Goal: Task Accomplishment & Management: Use online tool/utility

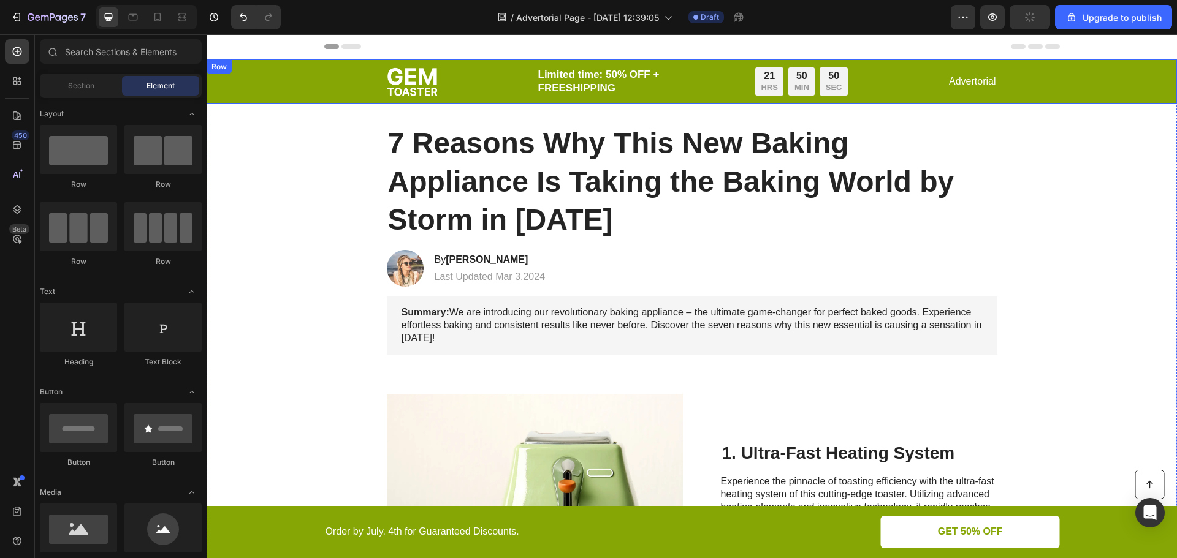
click at [264, 81] on div "Image Limited time: 50% OFF + FREESHIPPING Text Block 21 HRS 50 MIN 50 SEC Coun…" at bounding box center [692, 81] width 946 height 29
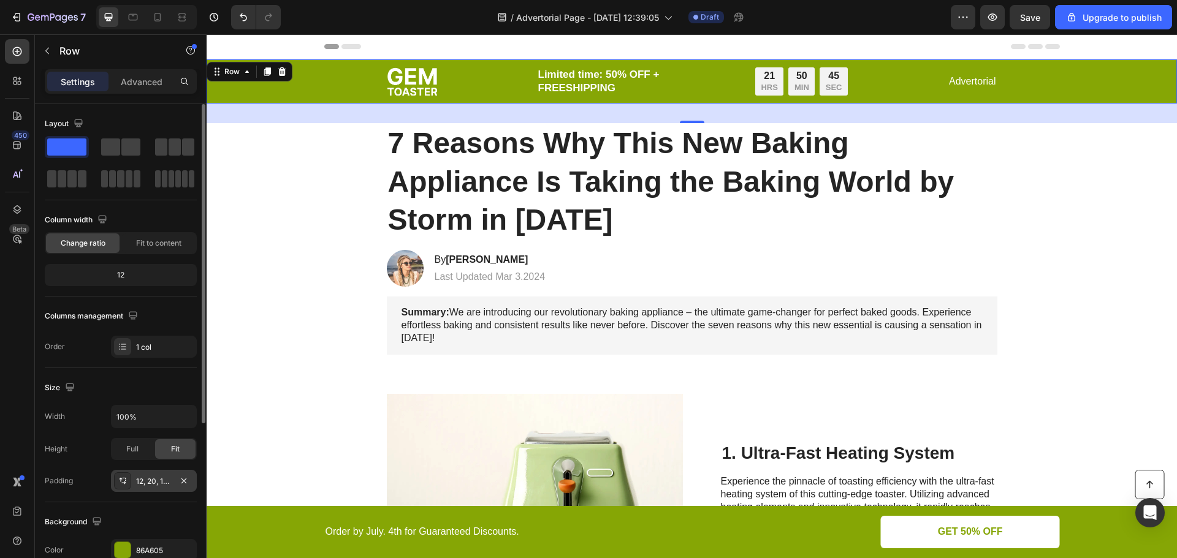
scroll to position [123, 0]
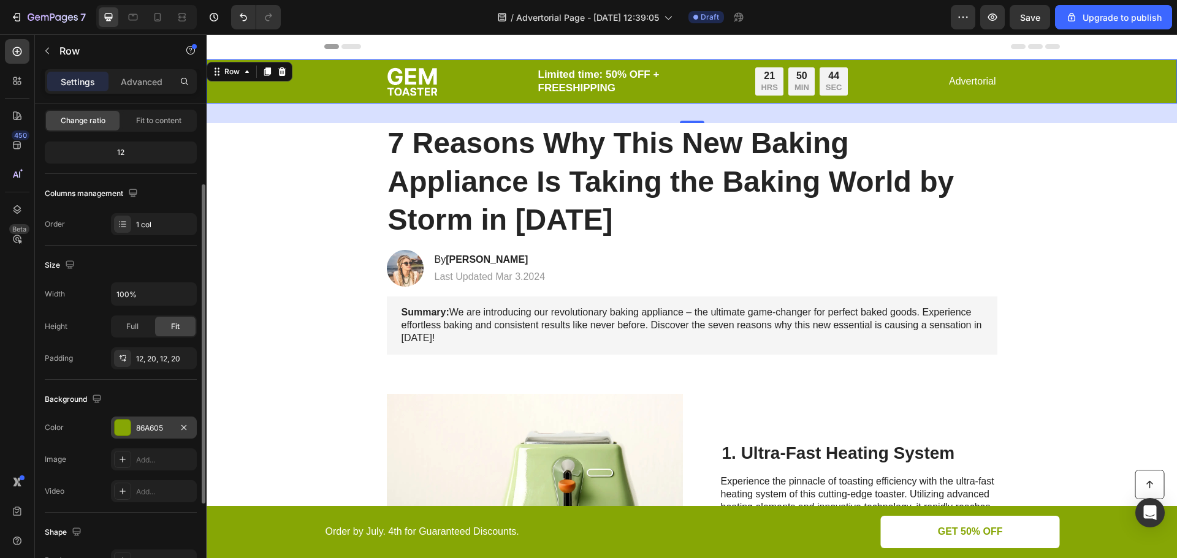
click at [159, 434] on div "86A605" at bounding box center [154, 428] width 86 height 22
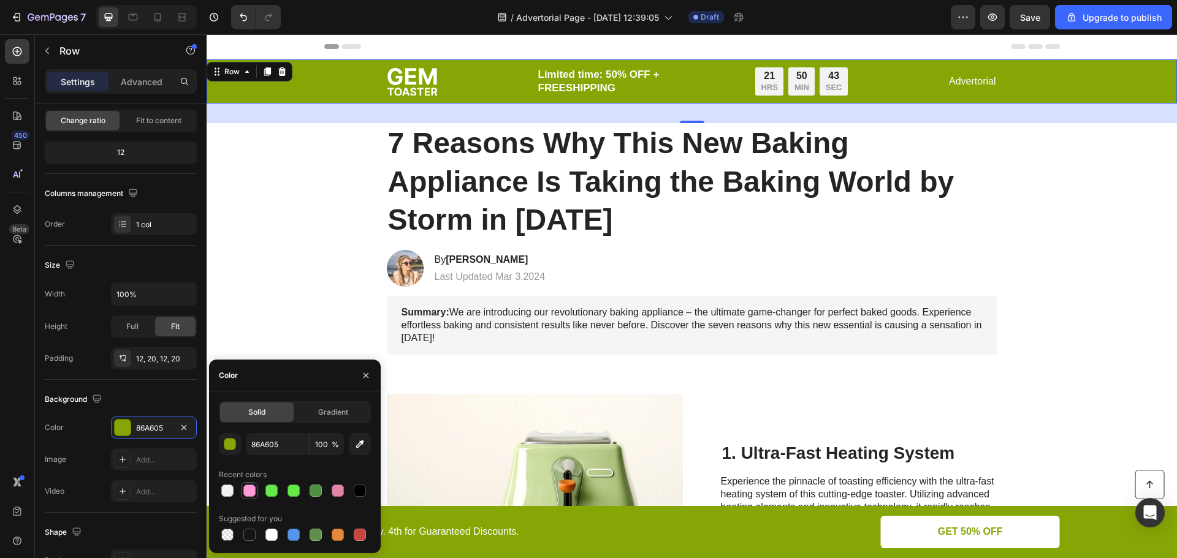
click at [248, 491] on div at bounding box center [249, 491] width 12 height 12
type input "FF9BD7"
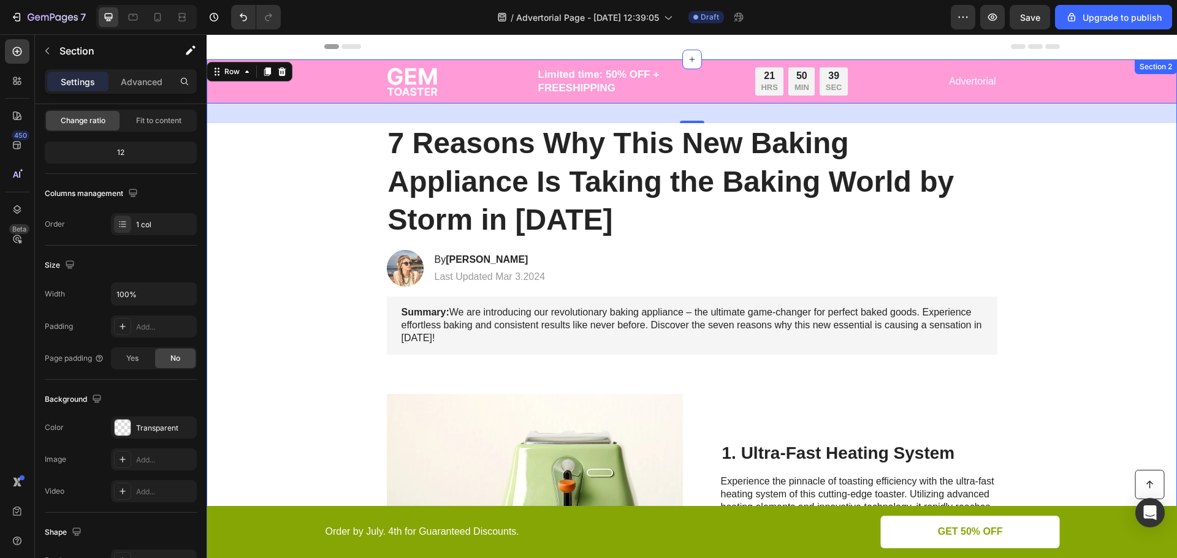
scroll to position [0, 0]
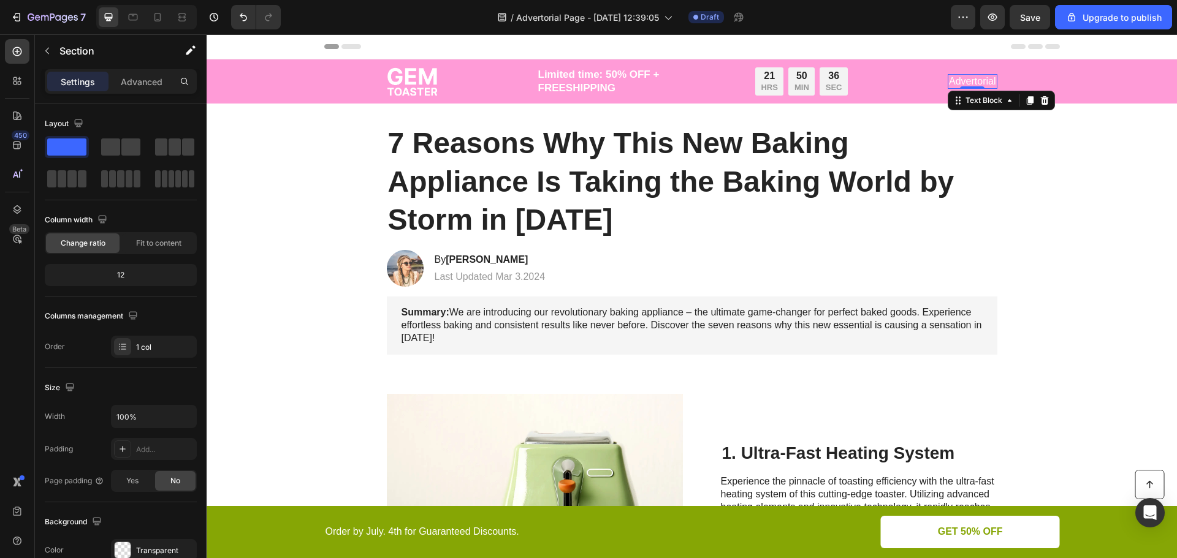
click at [977, 86] on p "Advertorial" at bounding box center [972, 81] width 47 height 13
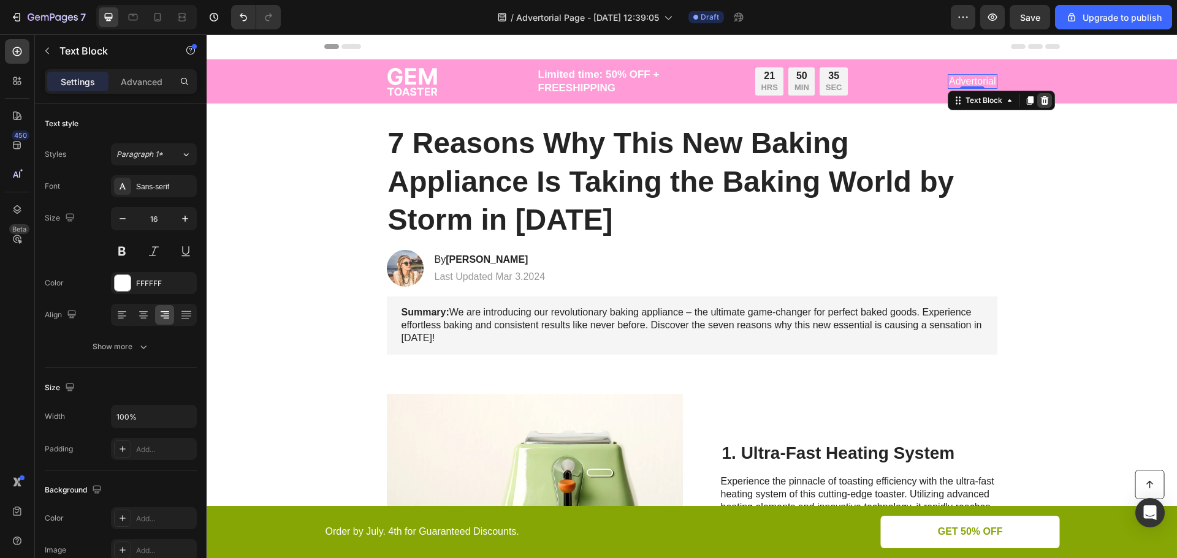
click at [1041, 102] on icon at bounding box center [1045, 100] width 8 height 9
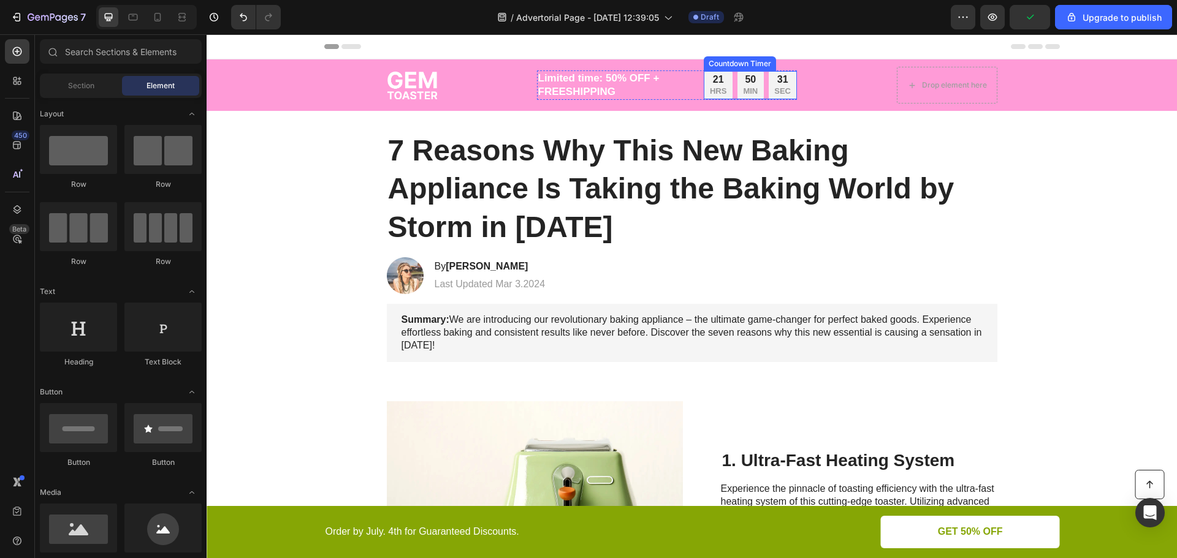
click at [785, 90] on p "SEC" at bounding box center [782, 91] width 17 height 10
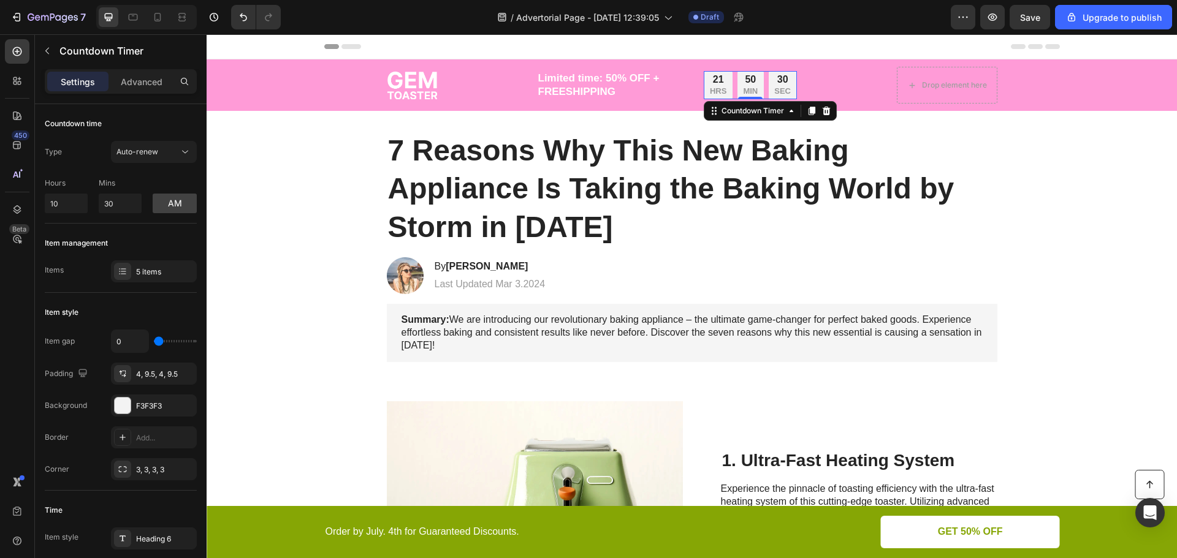
click at [783, 94] on p "SEC" at bounding box center [782, 91] width 17 height 10
click at [161, 18] on icon at bounding box center [157, 17] width 12 height 12
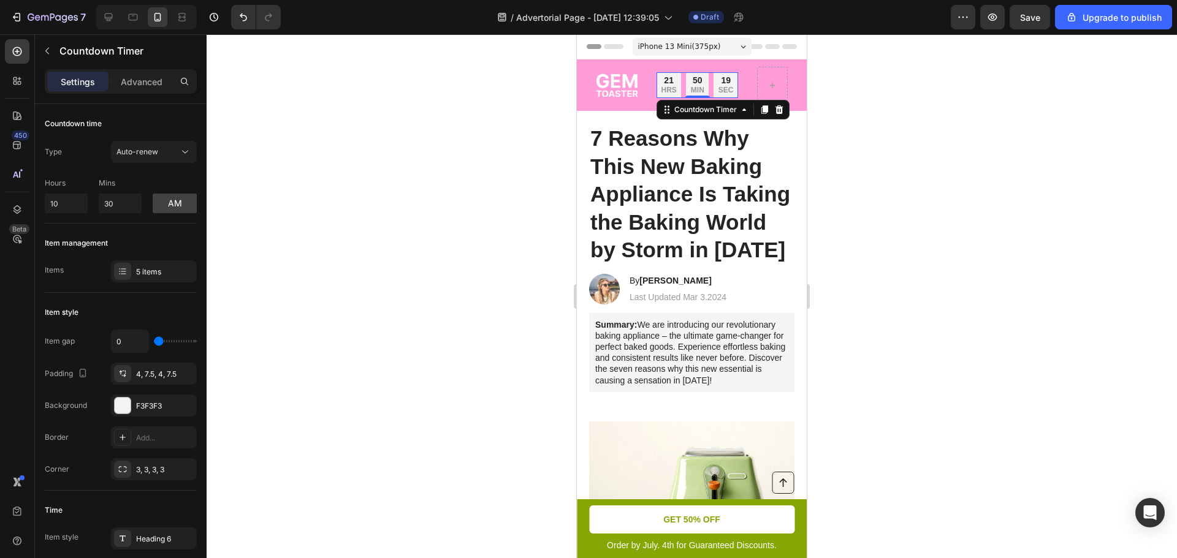
click at [881, 135] on div at bounding box center [692, 296] width 970 height 524
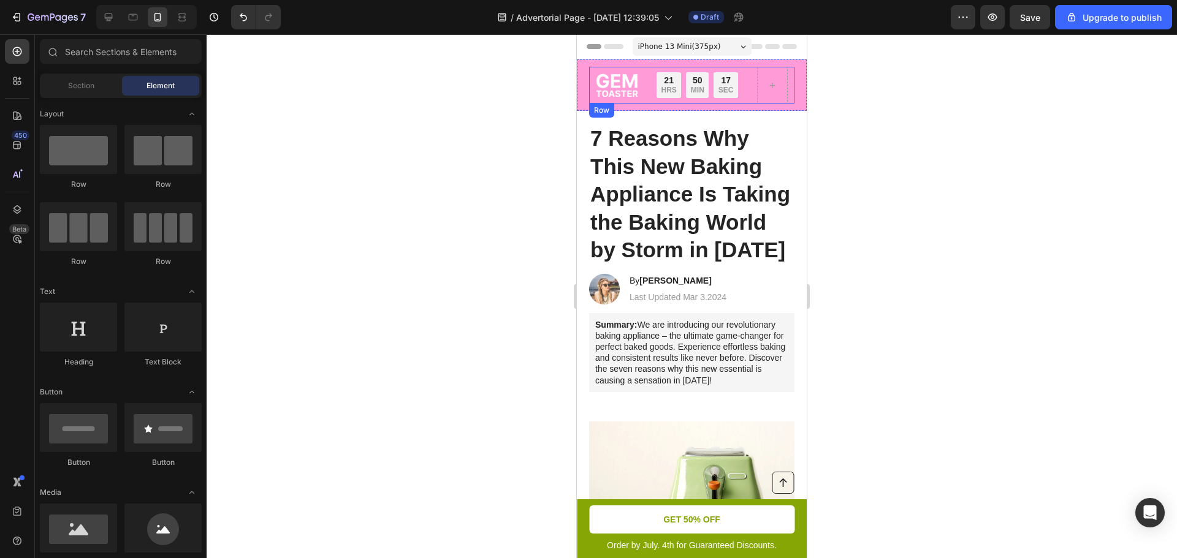
click at [740, 70] on div "Image Limited time: 50% OFF + FREESHIPPING Text Block 21 HRS 50 MIN 17 SEC Coun…" at bounding box center [691, 85] width 205 height 37
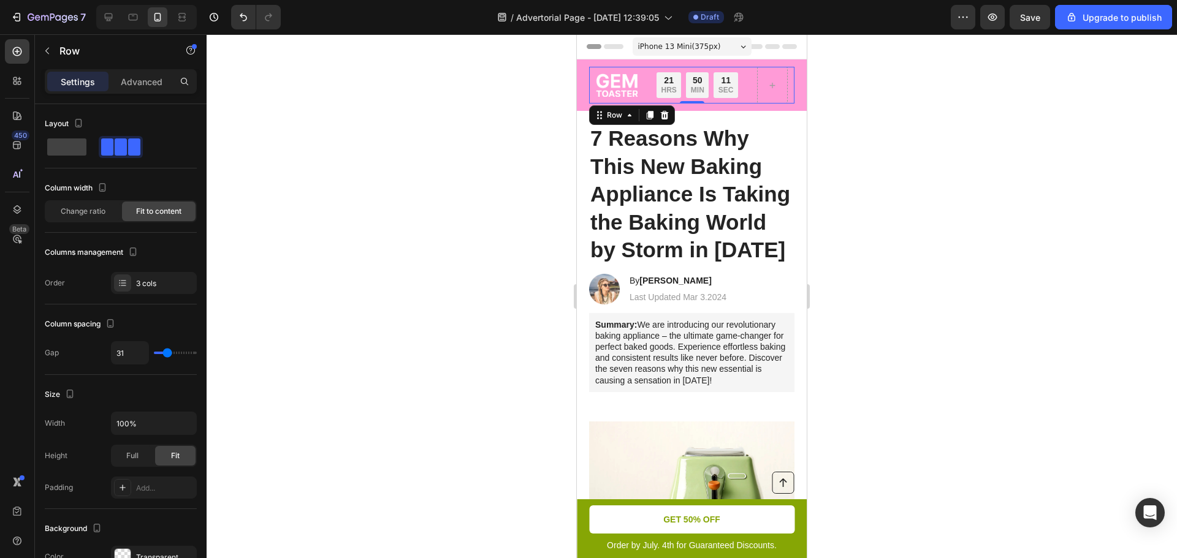
click at [750, 99] on div "Image Limited time: 50% OFF + FREESHIPPING Text Block 21 HRS 50 MIN 11 SEC Coun…" at bounding box center [691, 85] width 205 height 37
click at [45, 51] on icon "button" at bounding box center [47, 51] width 10 height 10
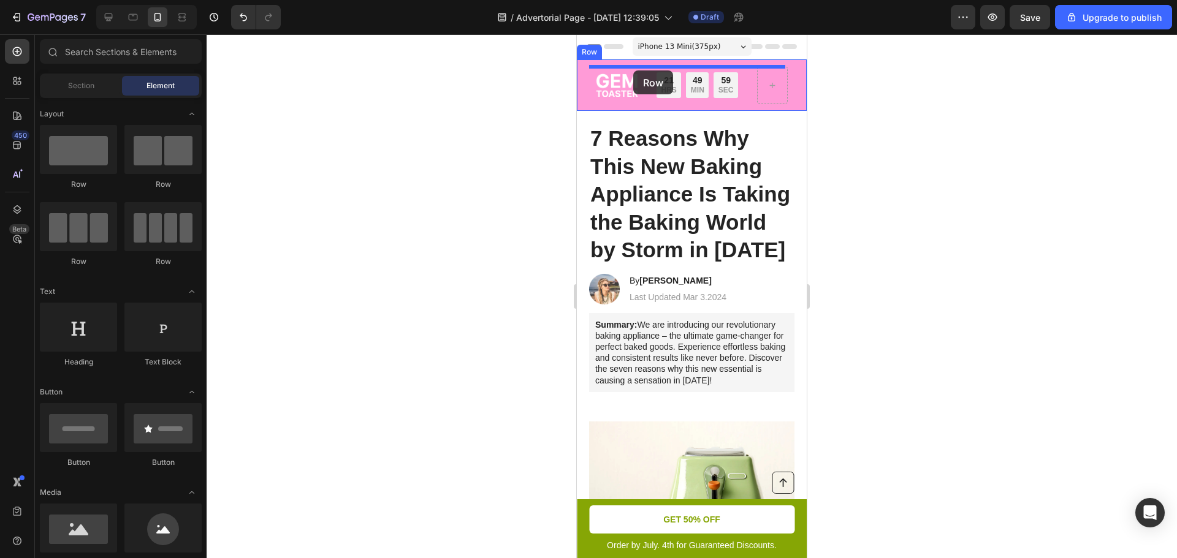
drag, startPoint x: 737, startPoint y: 193, endPoint x: 633, endPoint y: 70, distance: 160.5
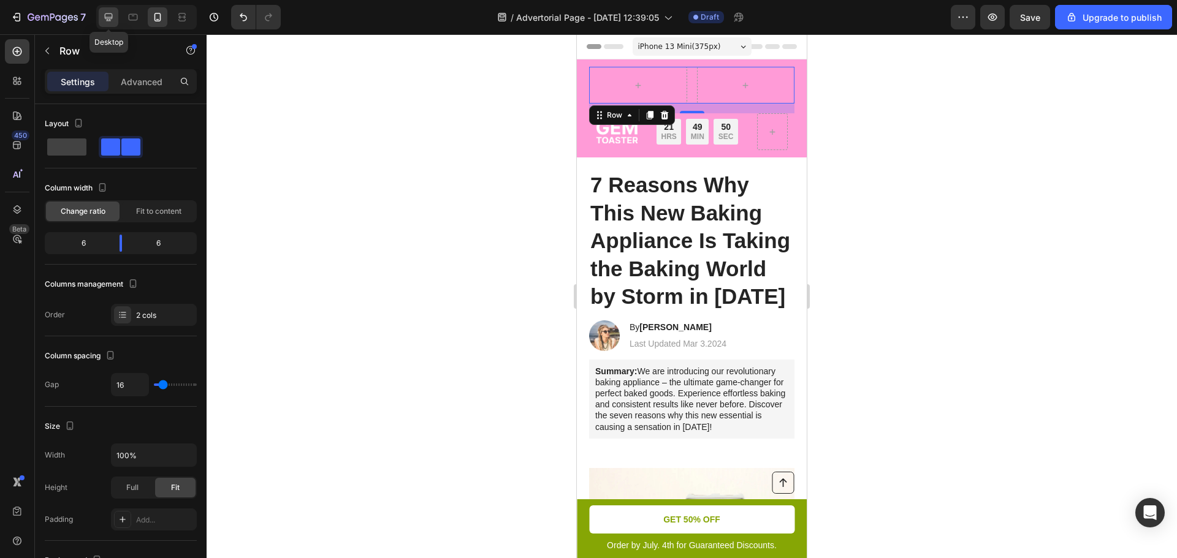
click at [113, 17] on icon at bounding box center [108, 17] width 12 height 12
type input "1200"
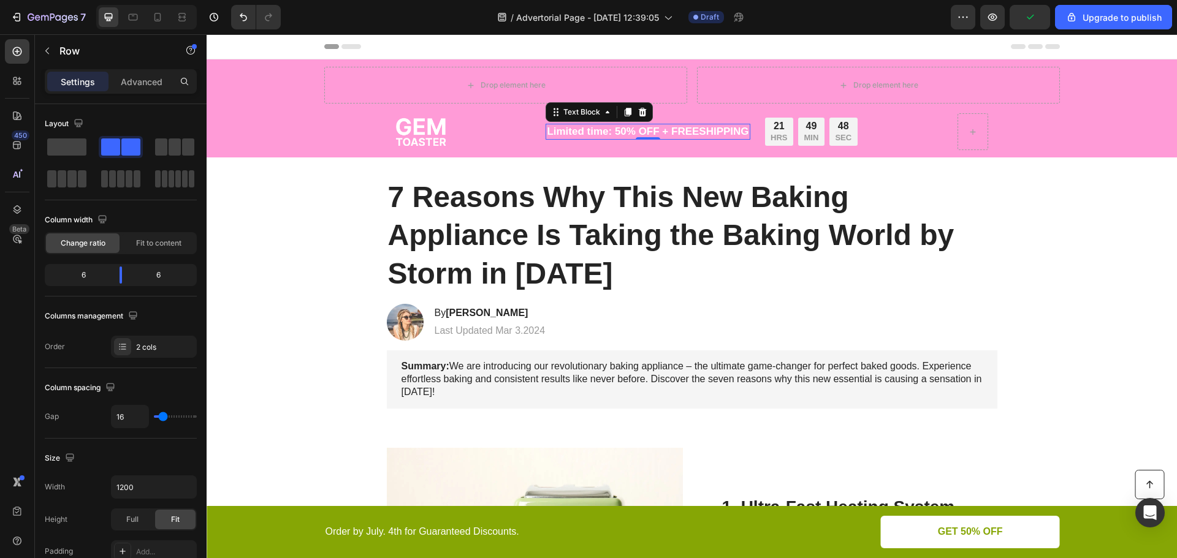
click at [684, 134] on p "Limited time: 50% OFF + FREESHIPPING" at bounding box center [648, 131] width 202 height 13
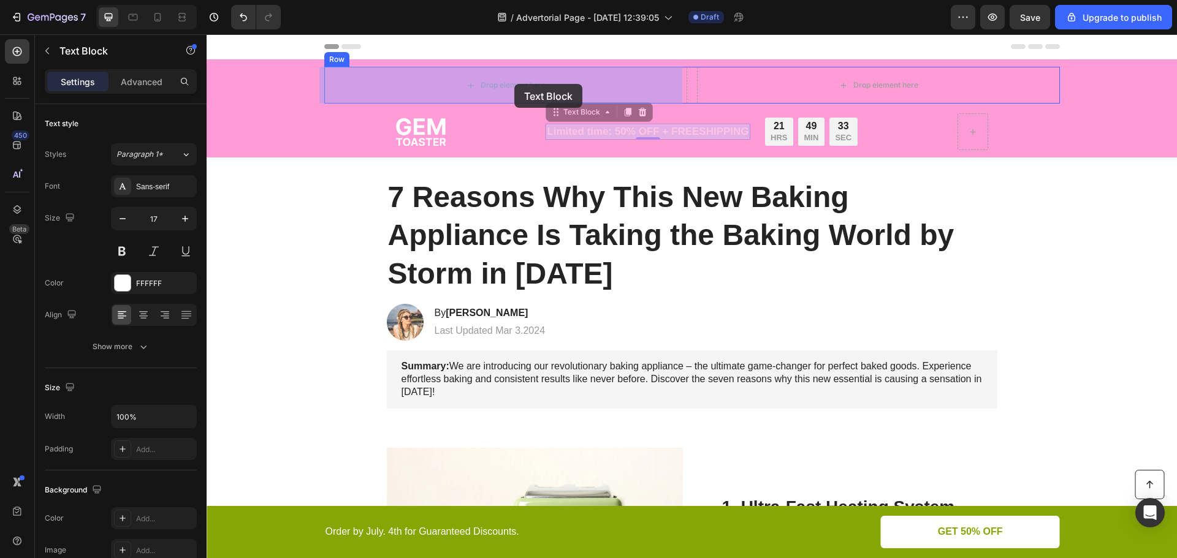
drag, startPoint x: 621, startPoint y: 132, endPoint x: 514, endPoint y: 84, distance: 116.9
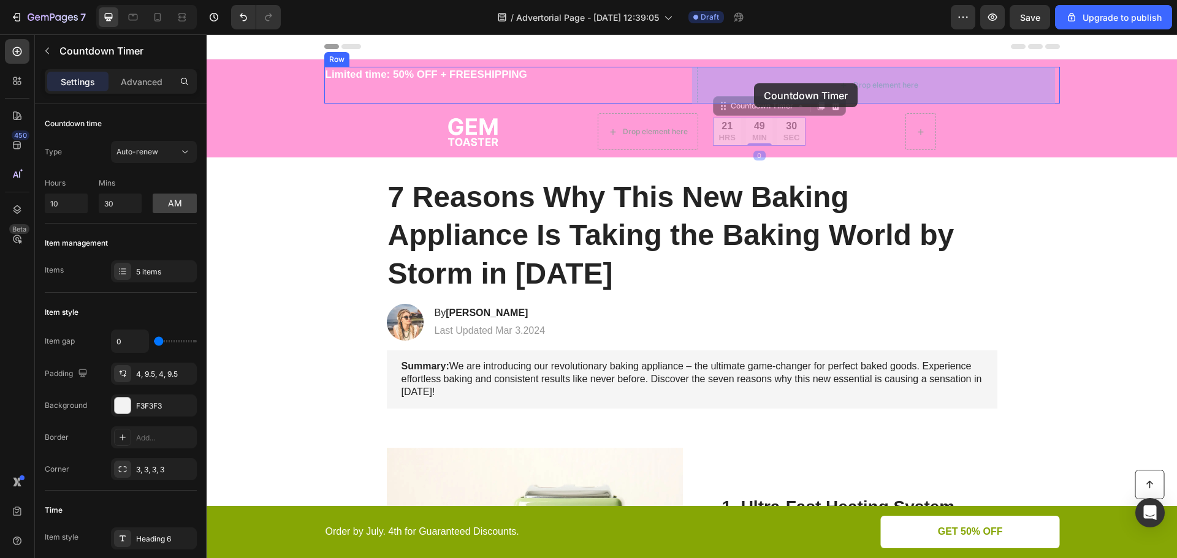
drag, startPoint x: 716, startPoint y: 135, endPoint x: 754, endPoint y: 83, distance: 64.0
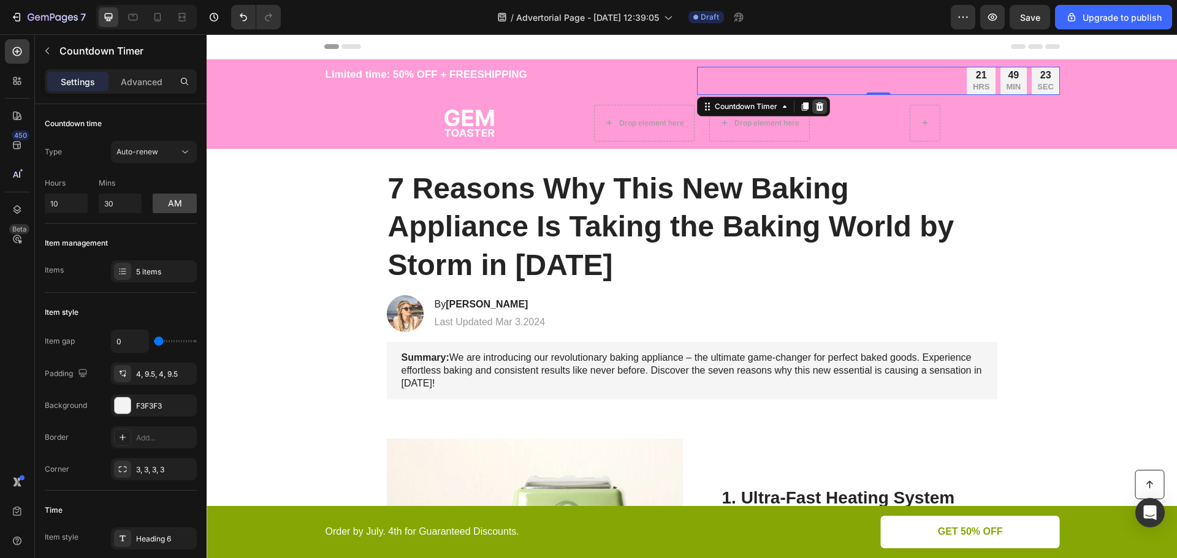
click at [819, 105] on icon at bounding box center [819, 107] width 10 height 10
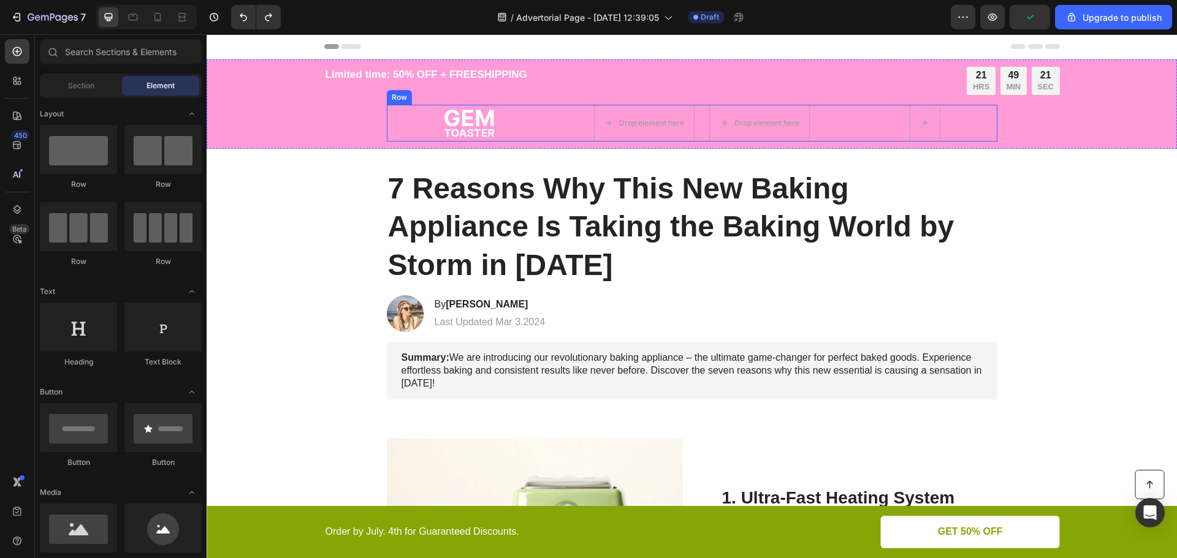
click at [826, 125] on div "Image Drop element here Drop element here Row Row" at bounding box center [692, 123] width 610 height 37
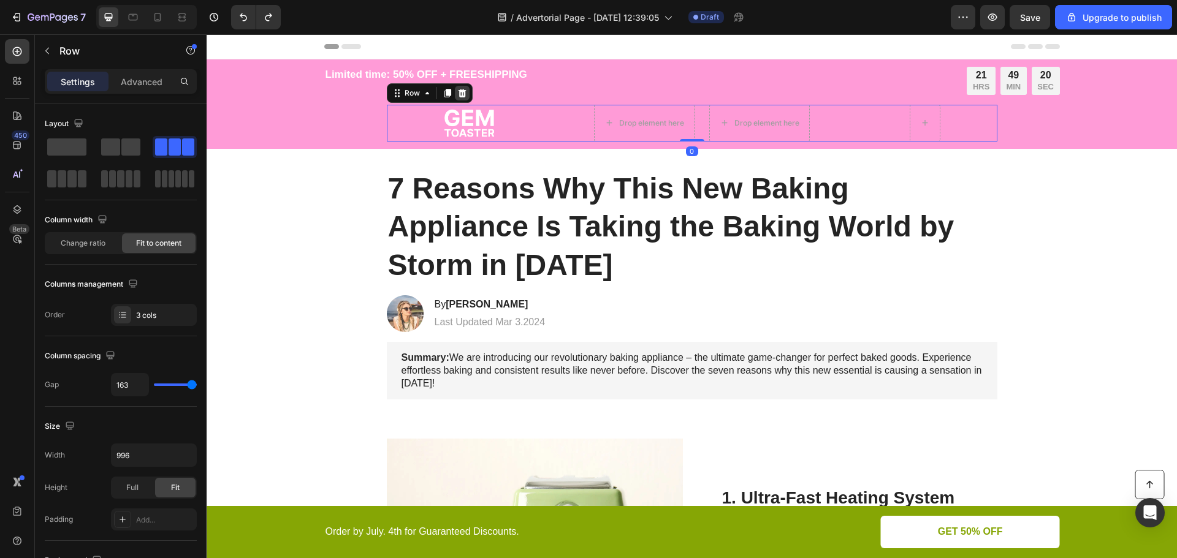
click at [459, 94] on icon at bounding box center [462, 93] width 8 height 9
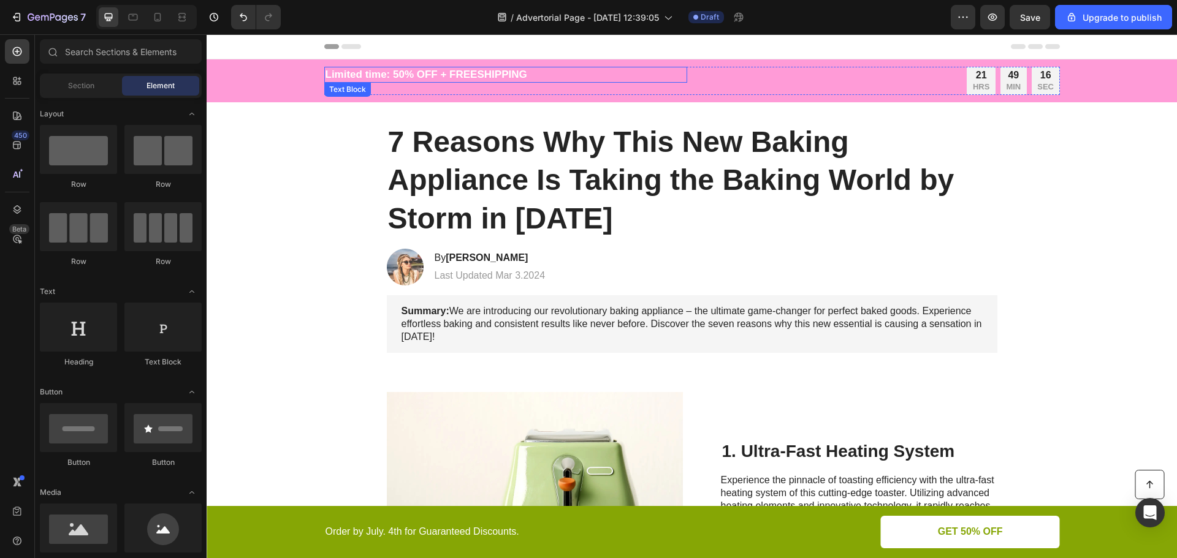
click at [533, 78] on p "Limited time: 50% OFF + FREESHIPPING" at bounding box center [505, 74] width 360 height 13
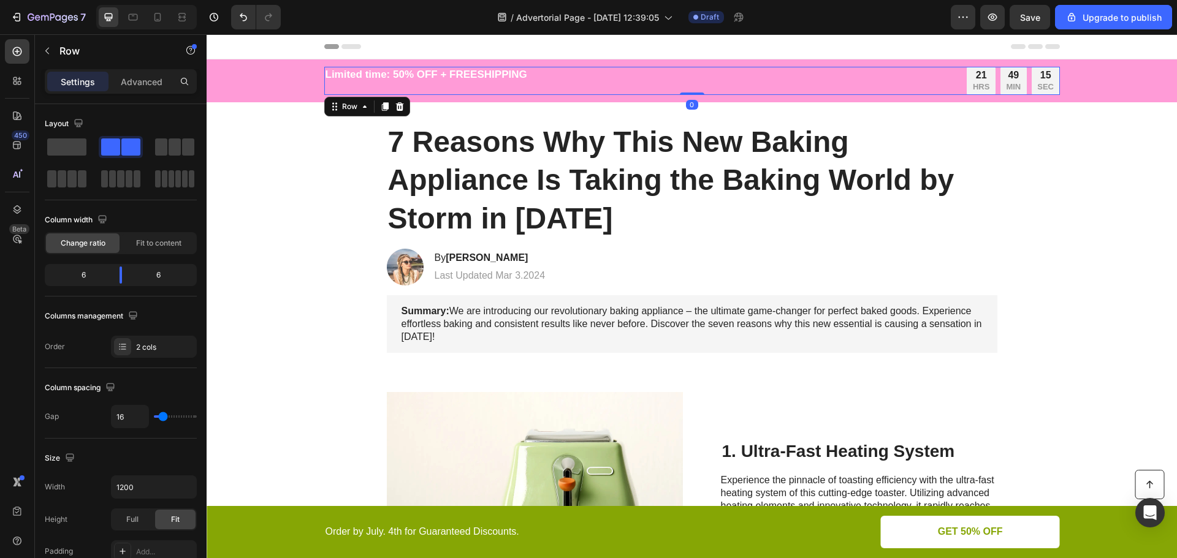
click at [528, 90] on div "Limited time: 50% OFF + FREESHIPPING Text Block" at bounding box center [505, 81] width 363 height 28
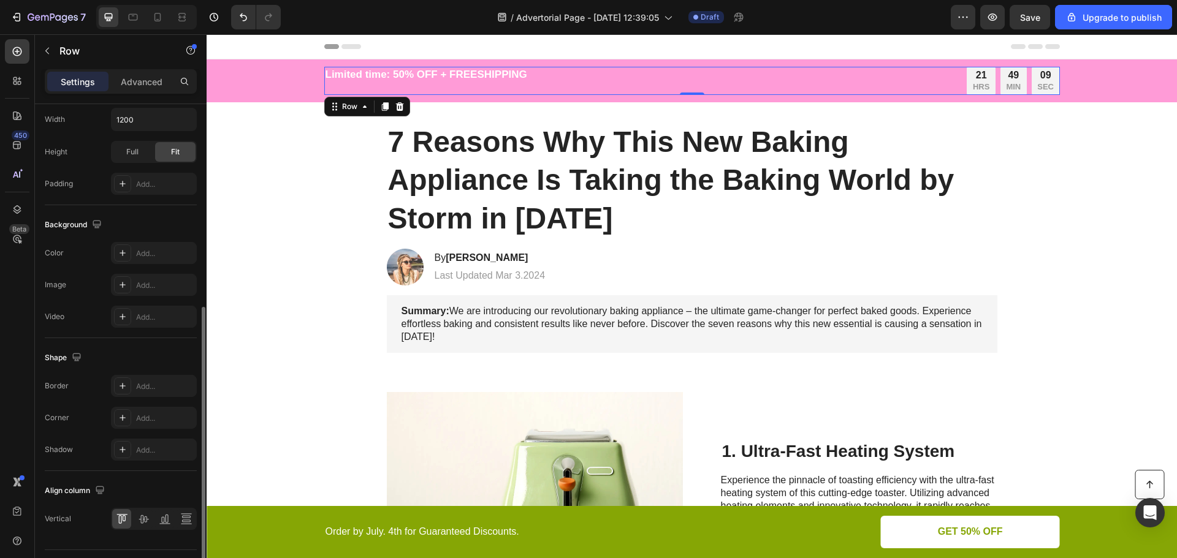
scroll to position [398, 0]
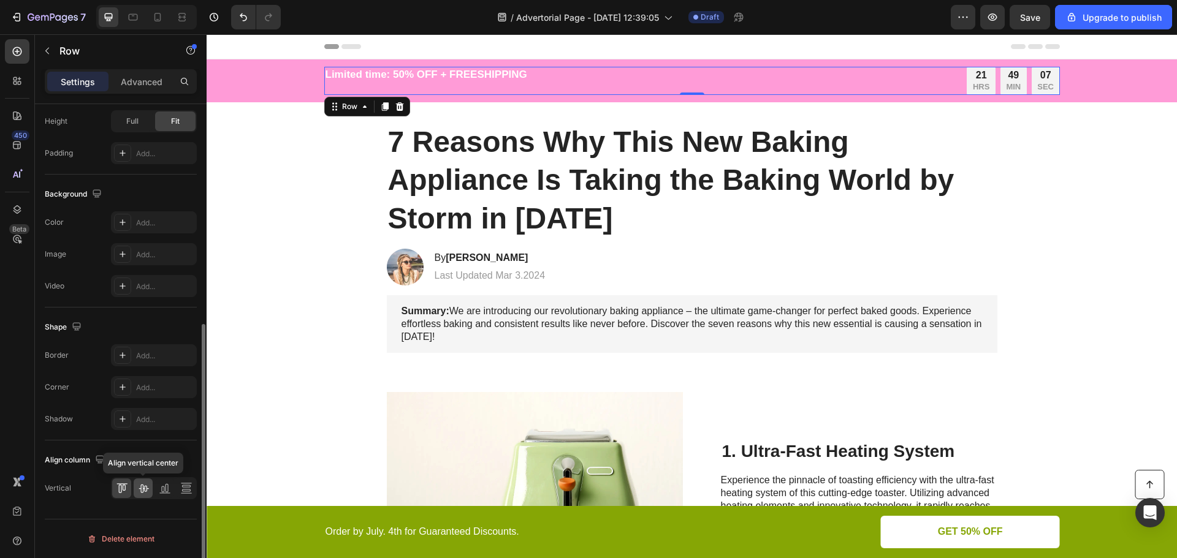
click at [140, 488] on icon at bounding box center [143, 489] width 10 height 9
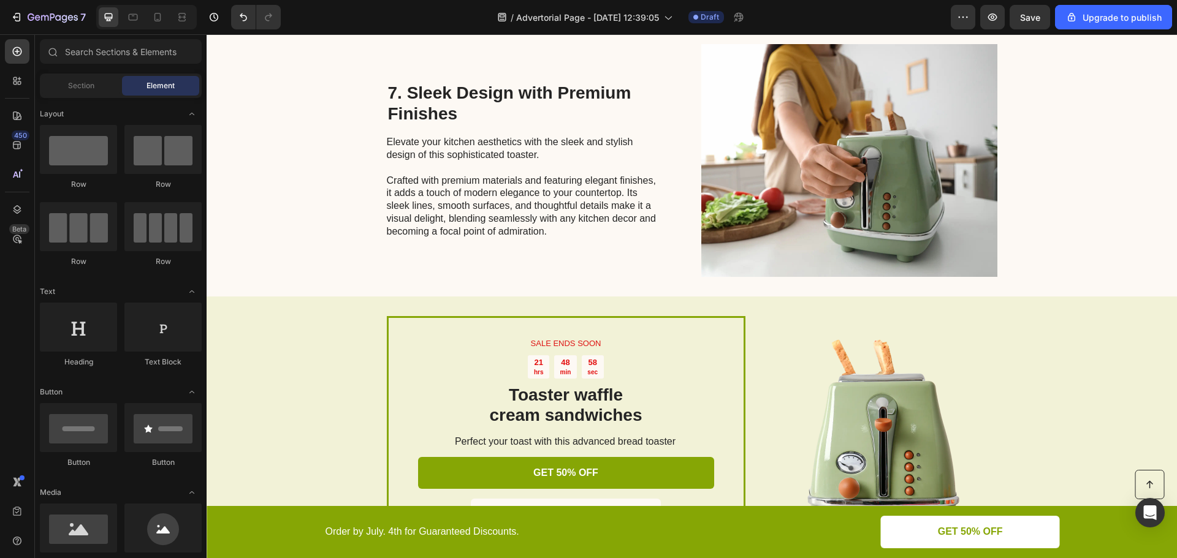
scroll to position [2479, 0]
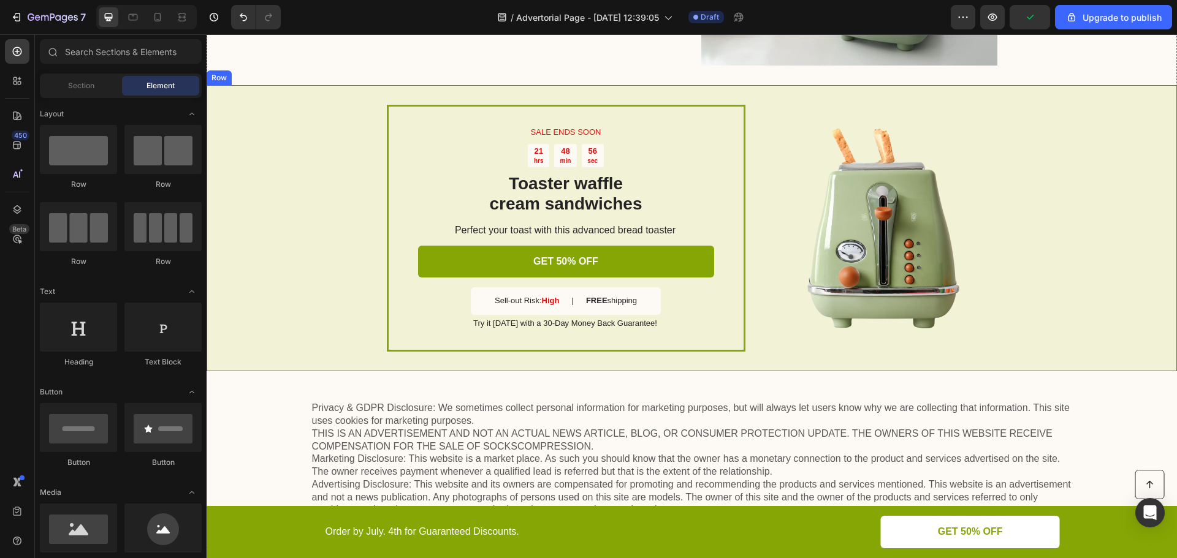
click at [743, 96] on div "SALE ENDS SOON Text Block 21 hrs 48 min 56 sec Countdown Timer Toaster waffle c…" at bounding box center [692, 228] width 970 height 286
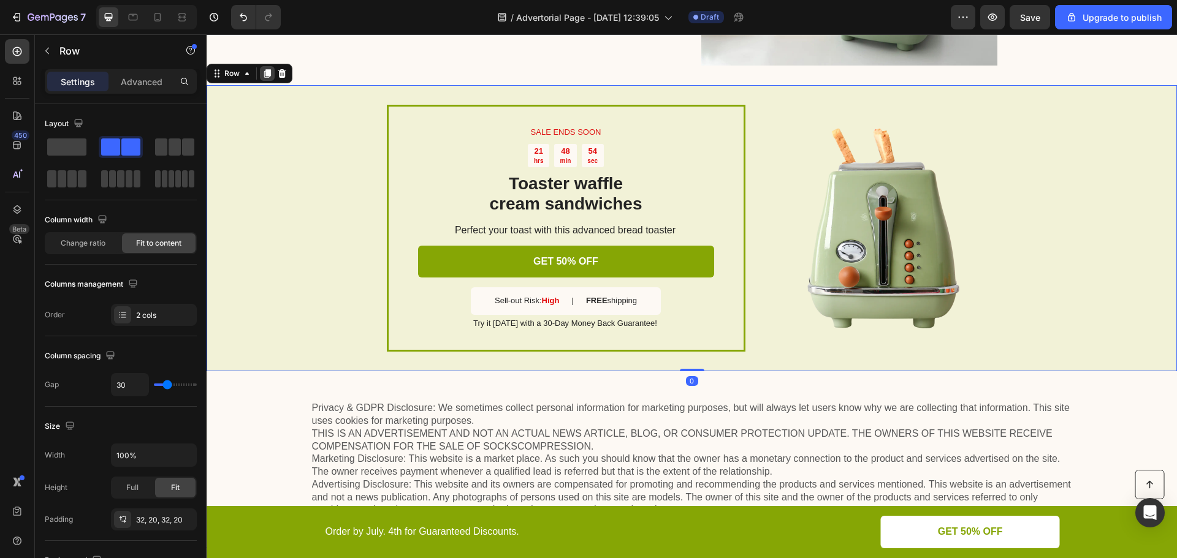
click at [268, 77] on icon at bounding box center [267, 74] width 10 height 10
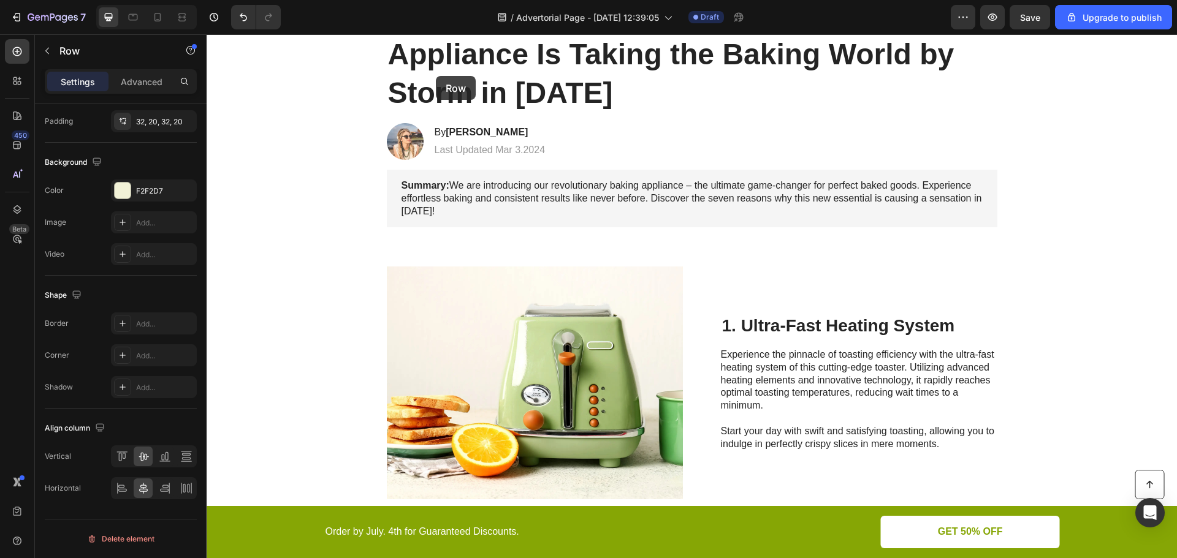
scroll to position [0, 0]
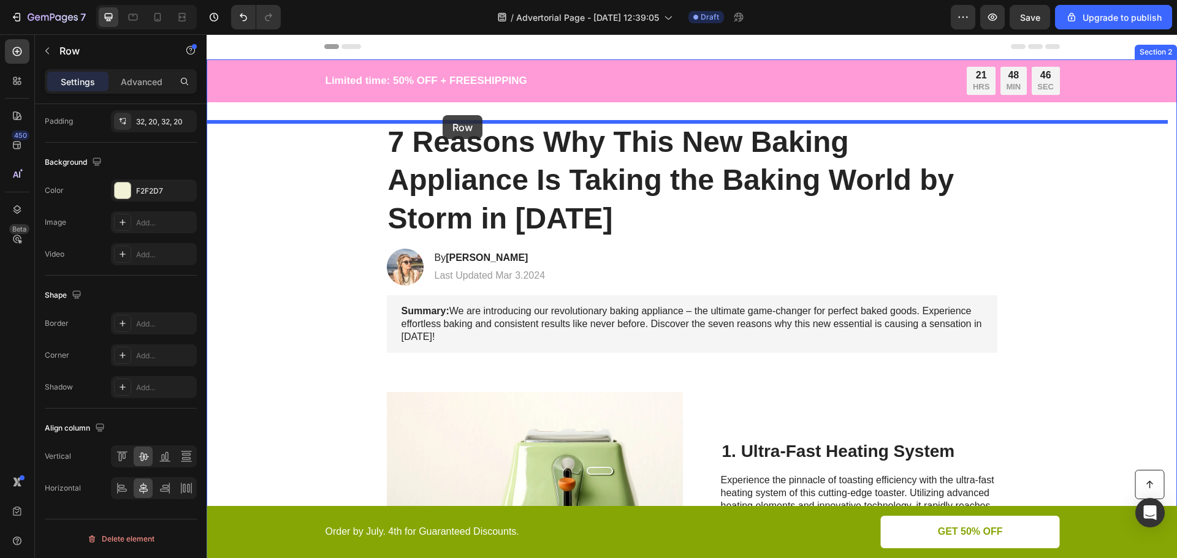
drag, startPoint x: 219, startPoint y: 68, endPoint x: 442, endPoint y: 115, distance: 228.6
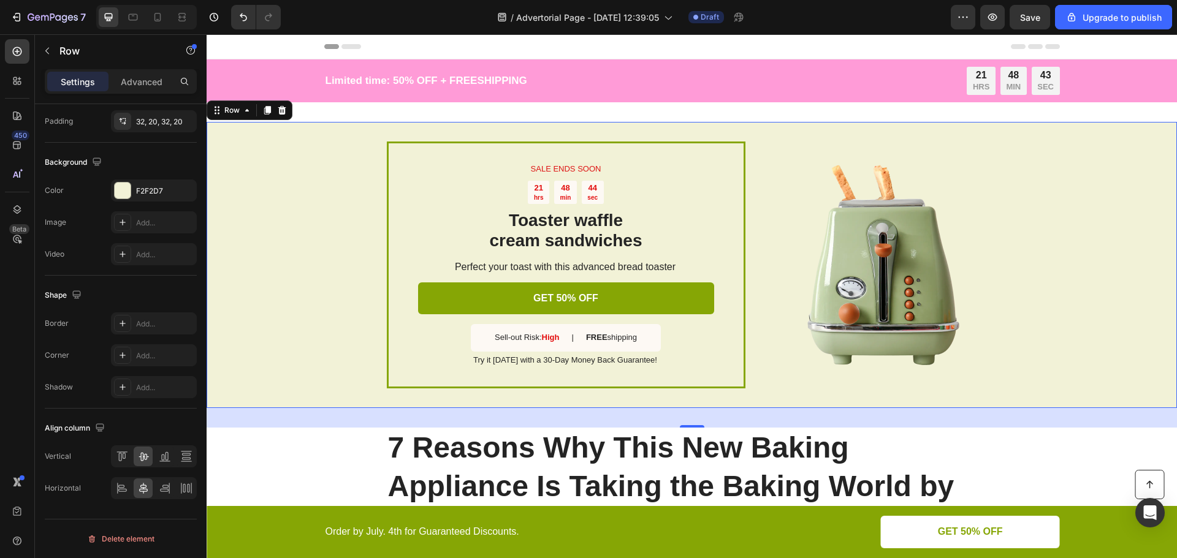
click at [255, 191] on div "SALE ENDS SOON Text Block 21 hrs 48 min 44 sec Countdown Timer Toaster waffle c…" at bounding box center [692, 265] width 970 height 286
click at [156, 189] on div "F2F2D7" at bounding box center [154, 191] width 36 height 11
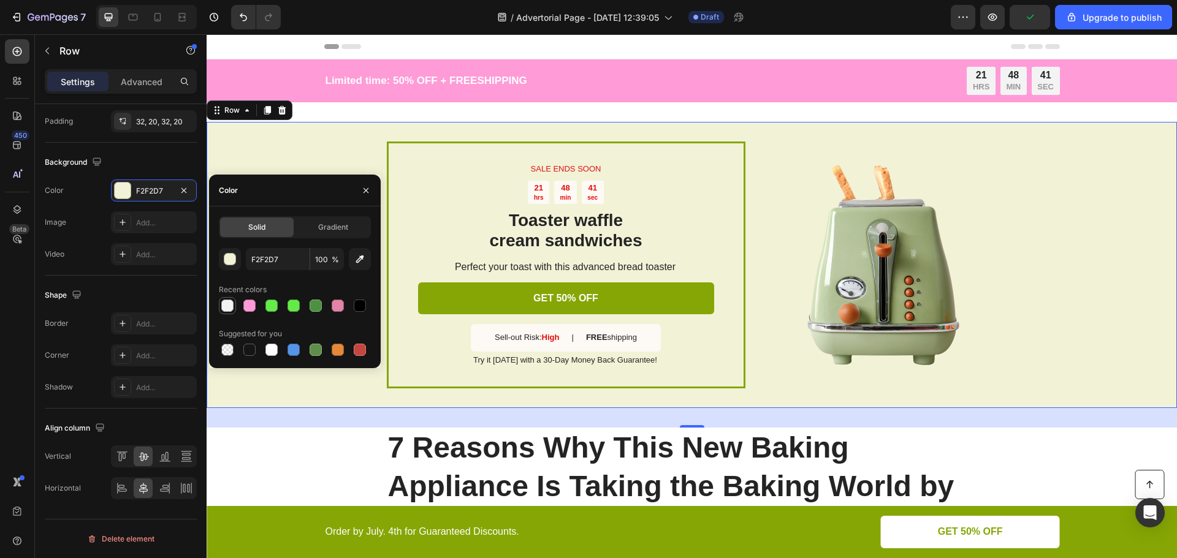
click at [227, 307] on div at bounding box center [227, 306] width 12 height 12
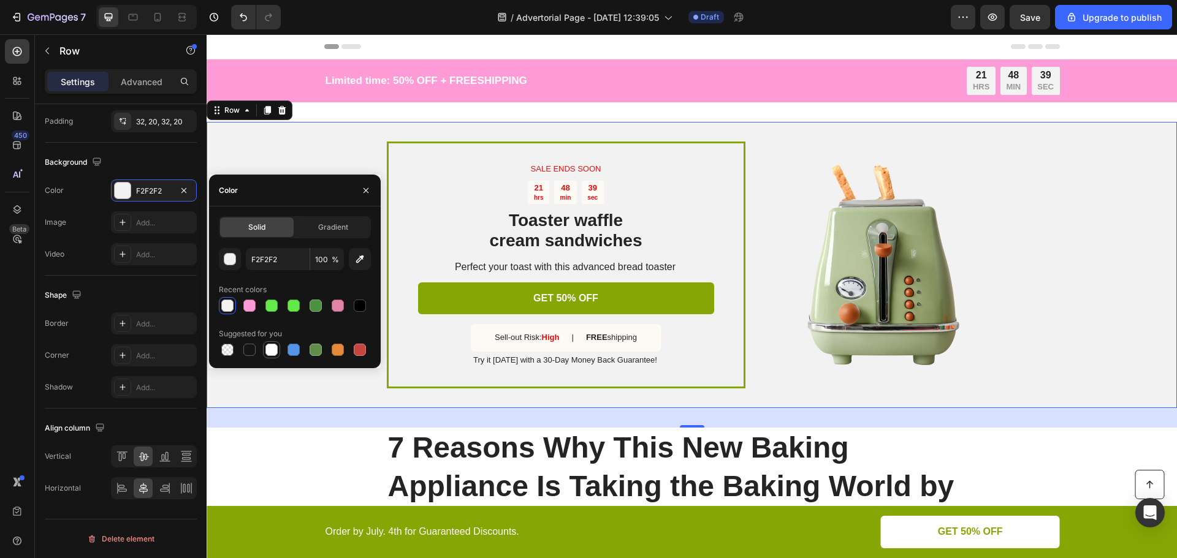
click at [272, 352] on div at bounding box center [271, 350] width 12 height 12
type input "FFFFFF"
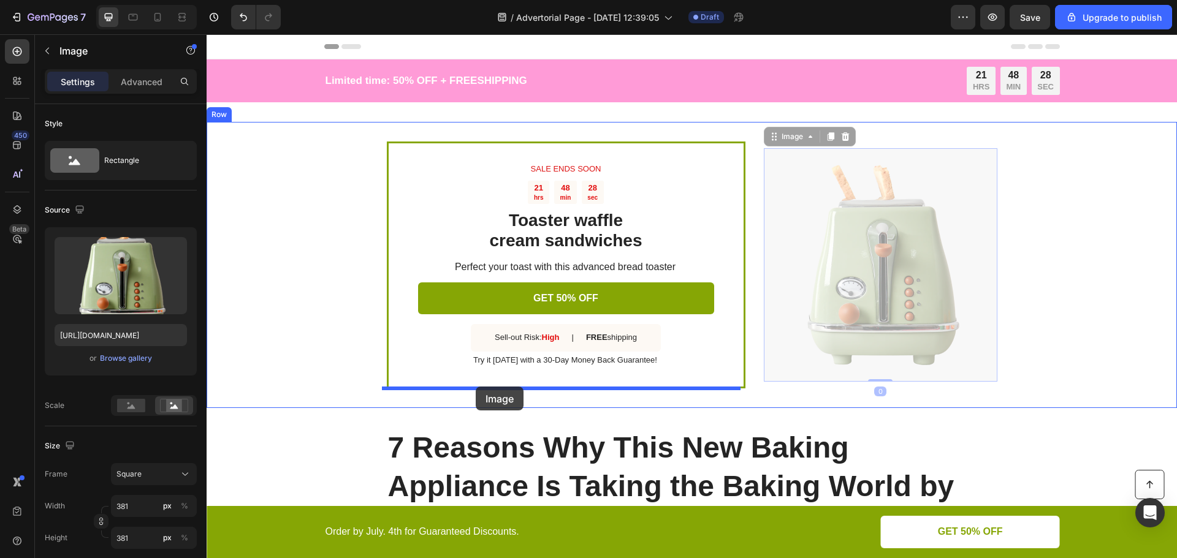
drag, startPoint x: 855, startPoint y: 231, endPoint x: 476, endPoint y: 387, distance: 410.0
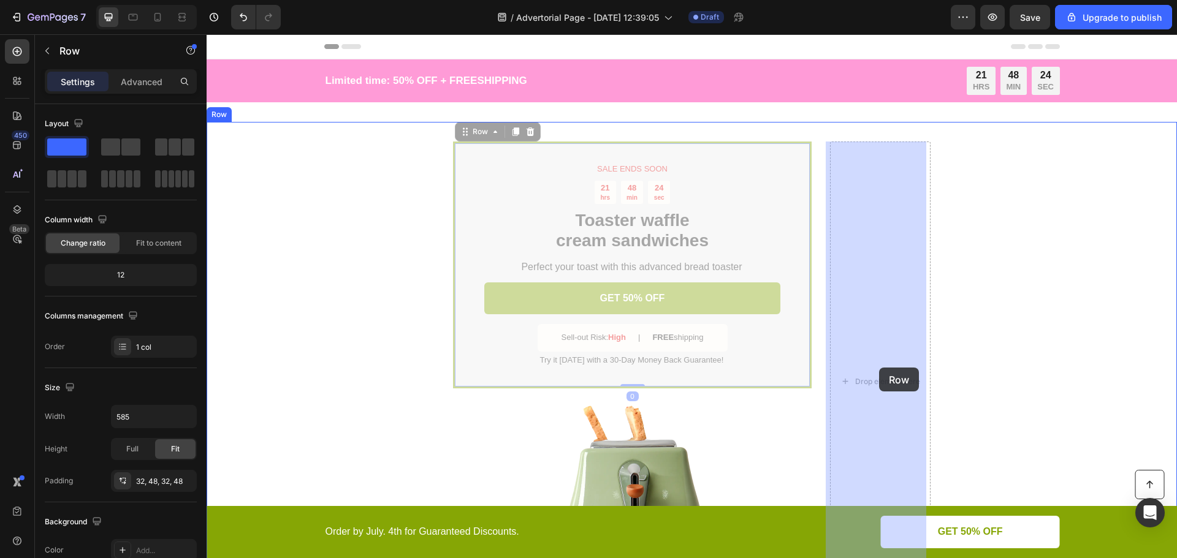
drag, startPoint x: 468, startPoint y: 131, endPoint x: 874, endPoint y: 369, distance: 470.8
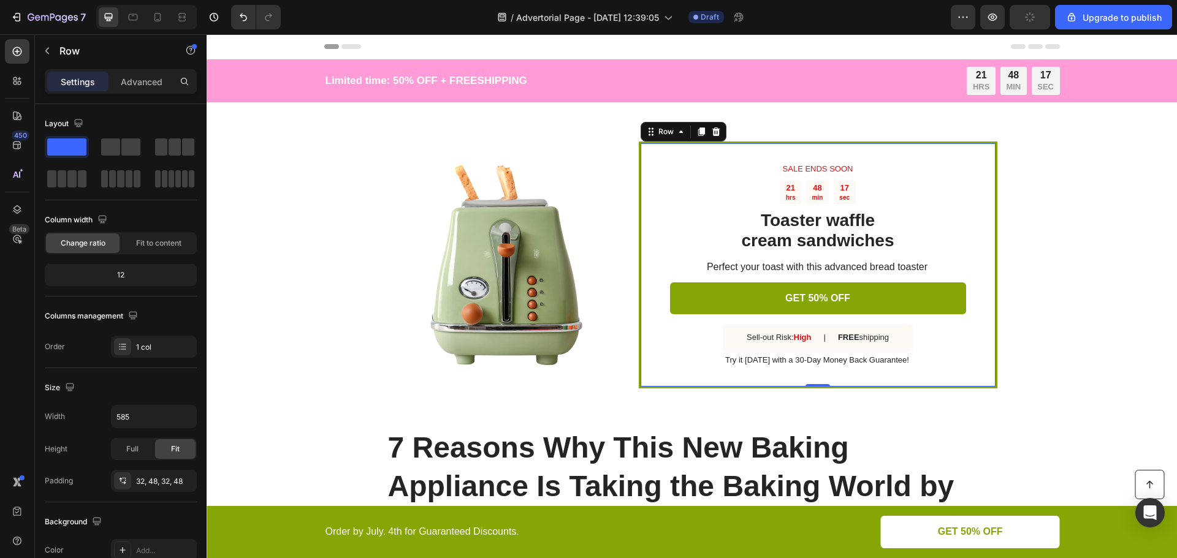
click at [645, 205] on div "SALE ENDS SOON Text Block 21 hrs 48 min 17 sec Countdown Timer Toaster waffle c…" at bounding box center [818, 265] width 359 height 247
click at [656, 133] on div "Row" at bounding box center [666, 131] width 20 height 11
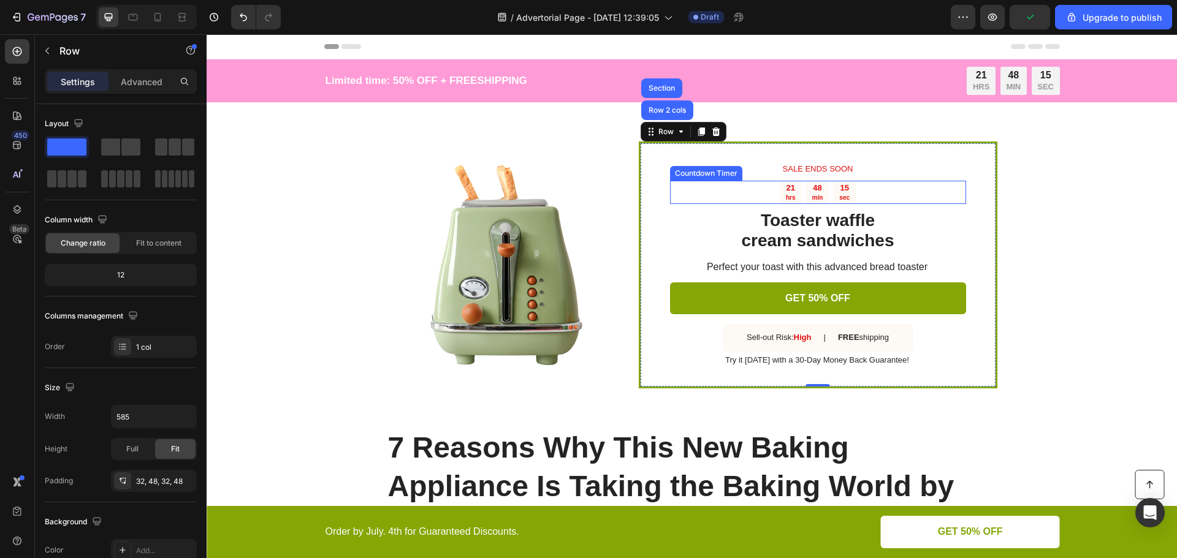
click at [709, 202] on div "21 hrs 48 min 15 sec" at bounding box center [818, 192] width 296 height 23
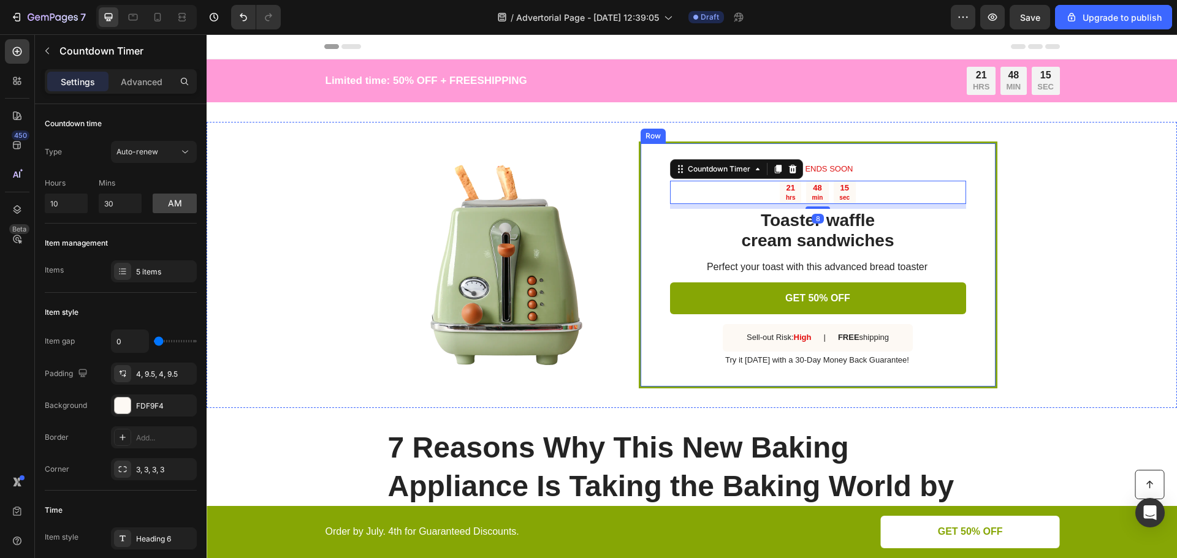
click at [660, 245] on div "SALE ENDS SOON Text Block 21 hrs 48 min 15 sec Countdown Timer 8 Toaster waffle…" at bounding box center [818, 265] width 359 height 247
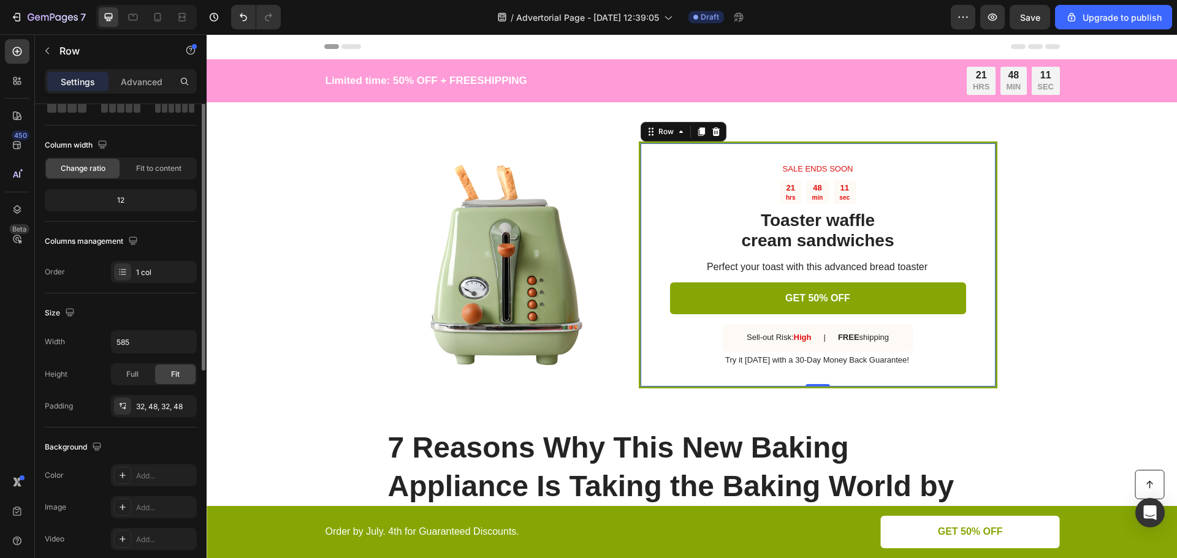
scroll to position [13, 0]
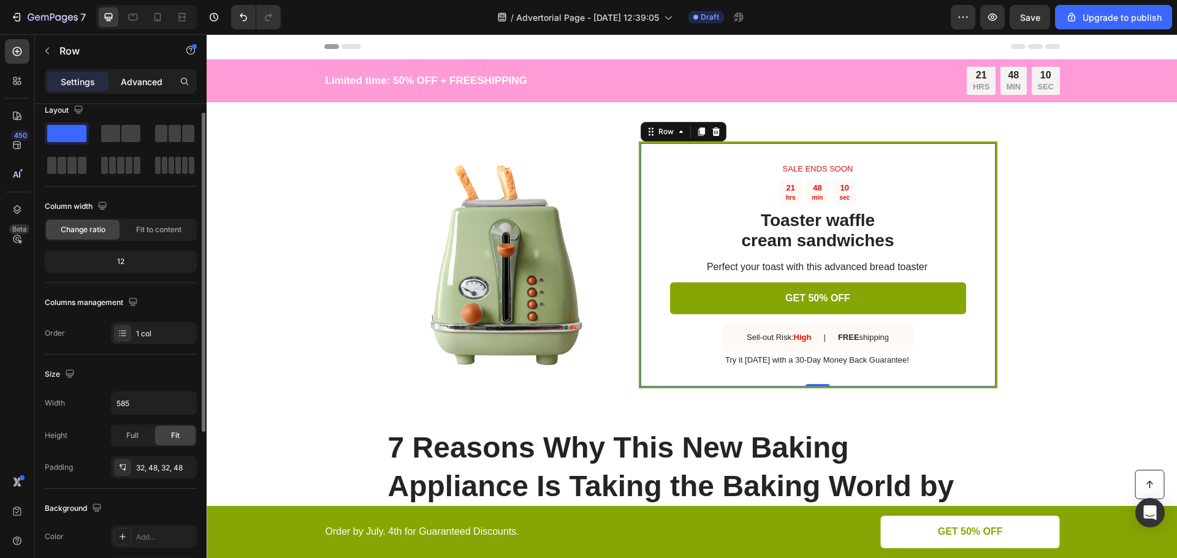
click at [146, 84] on p "Advanced" at bounding box center [142, 81] width 42 height 13
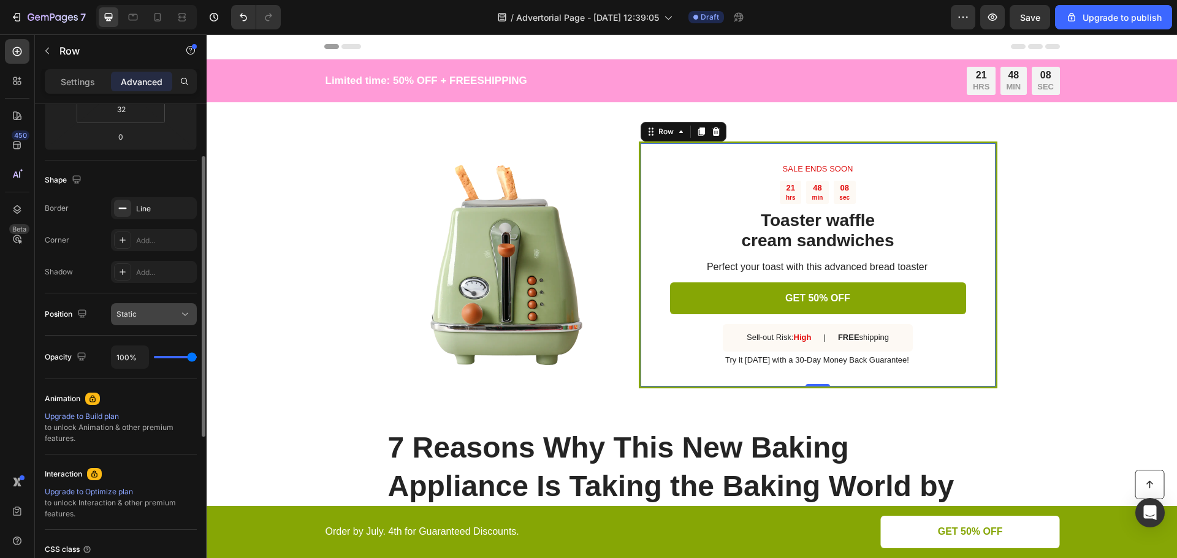
scroll to position [197, 0]
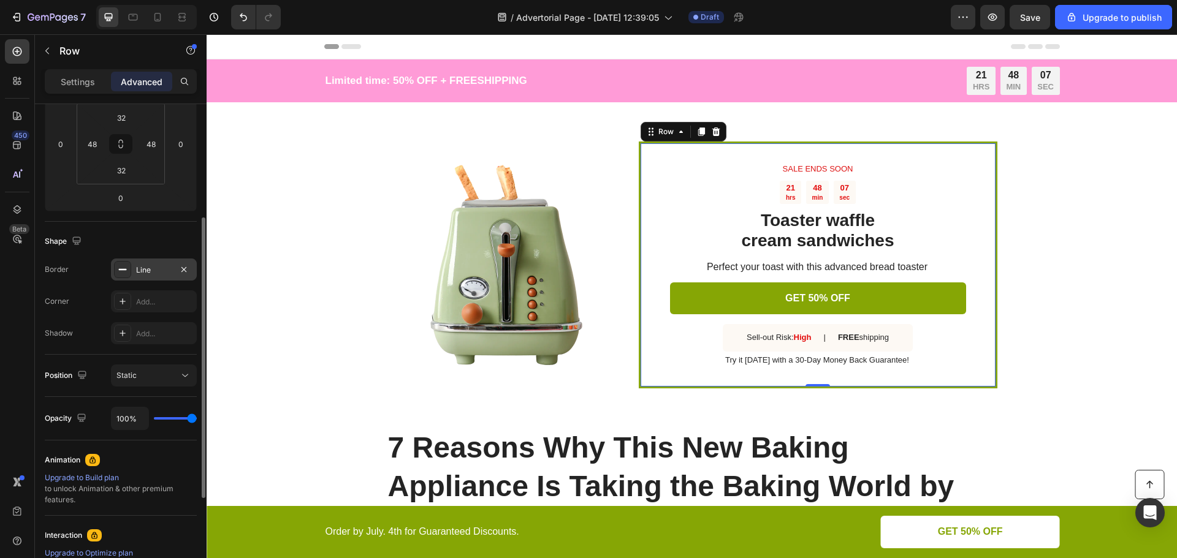
click at [152, 276] on div "Line" at bounding box center [154, 270] width 86 height 22
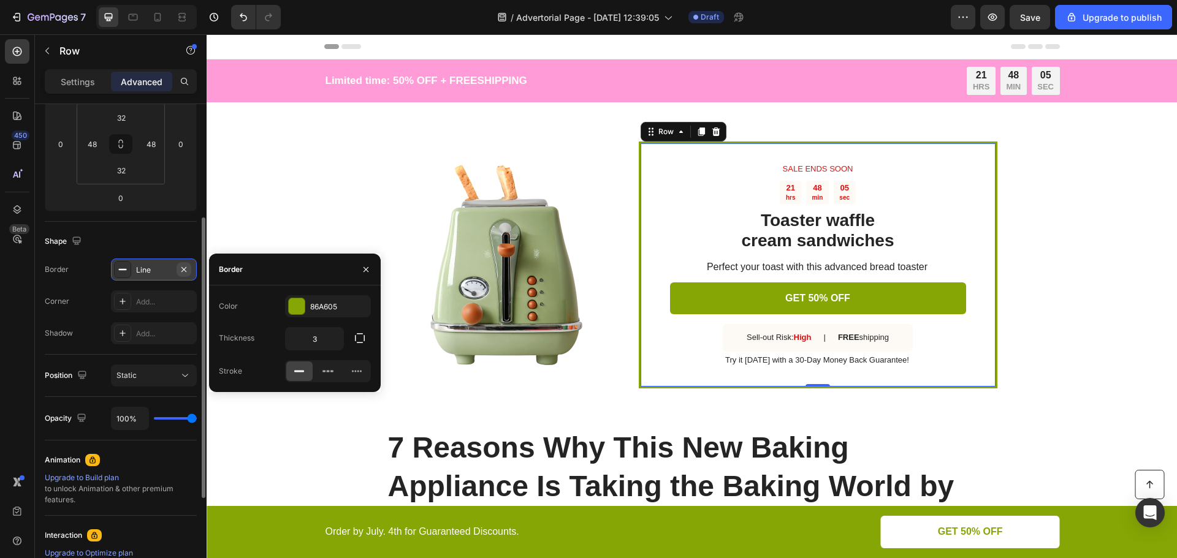
click at [186, 271] on icon "button" at bounding box center [184, 270] width 10 height 10
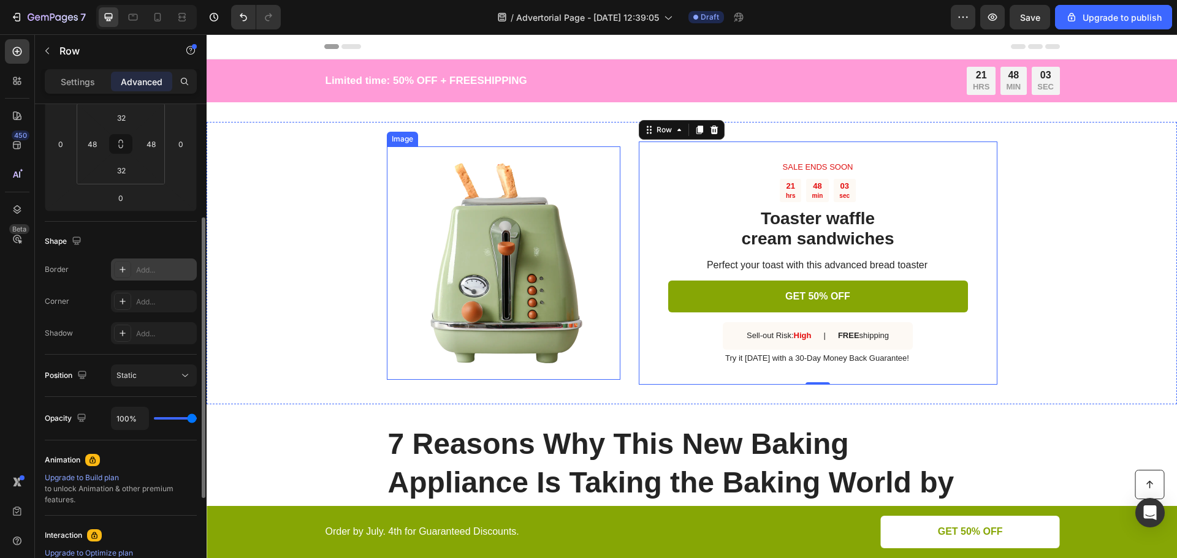
click at [439, 257] on img at bounding box center [503, 262] width 233 height 233
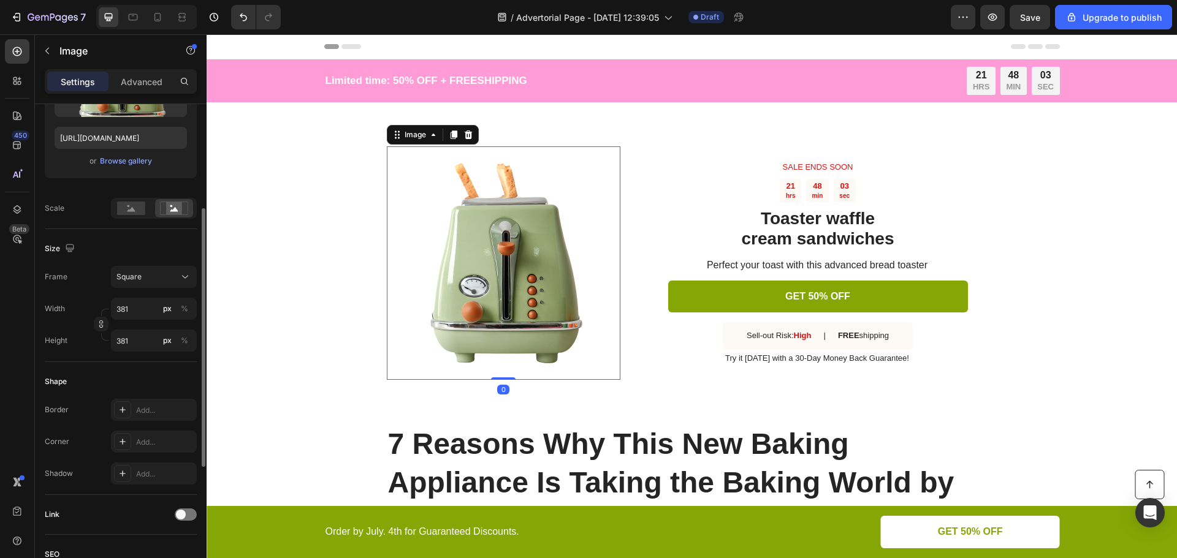
scroll to position [0, 0]
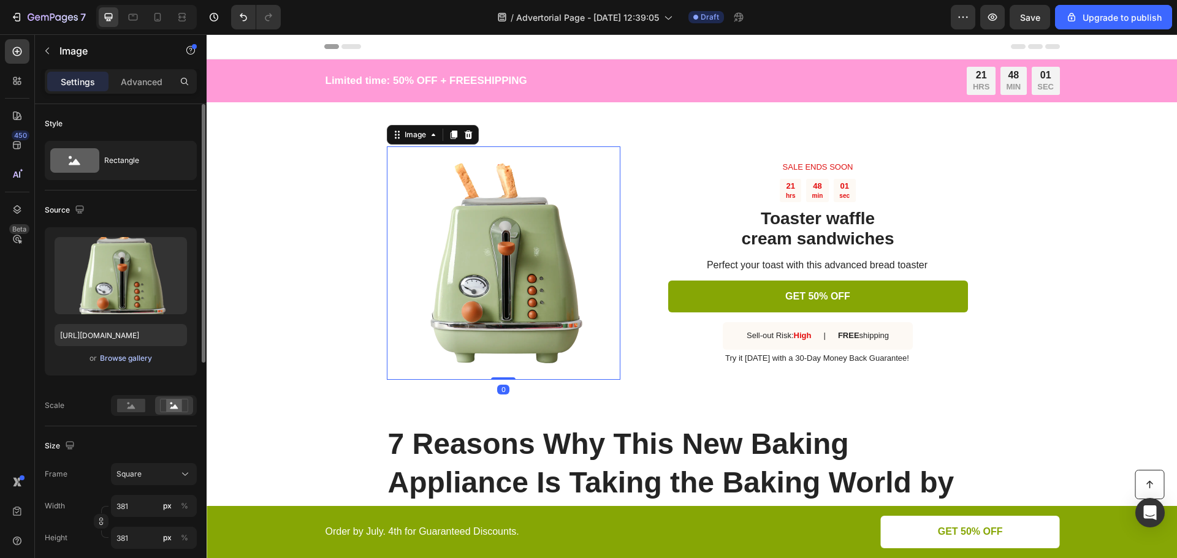
click at [132, 357] on div "Browse gallery" at bounding box center [126, 358] width 52 height 11
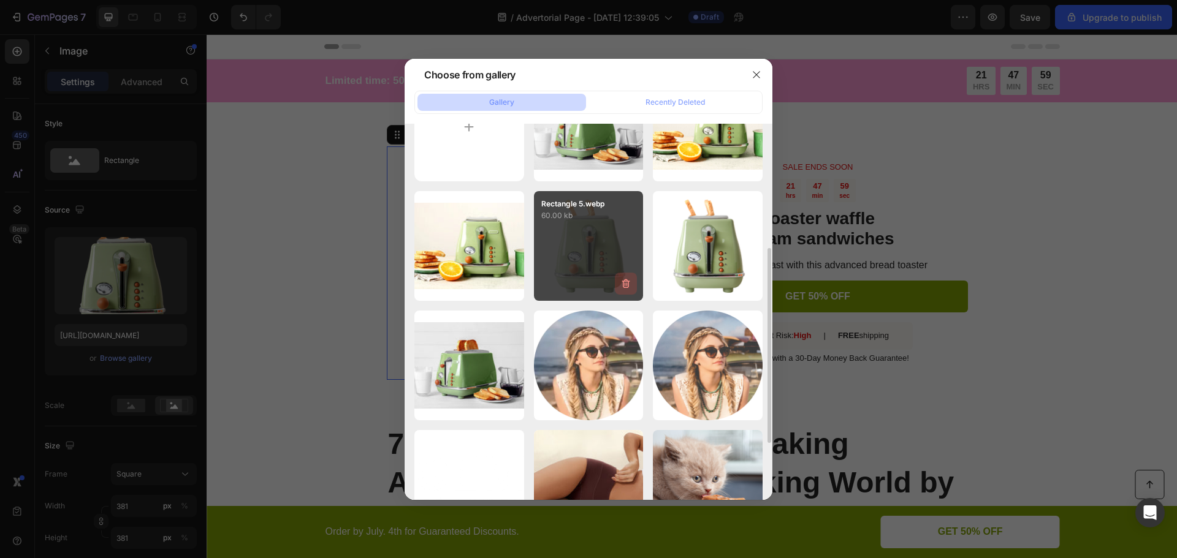
scroll to position [123, 0]
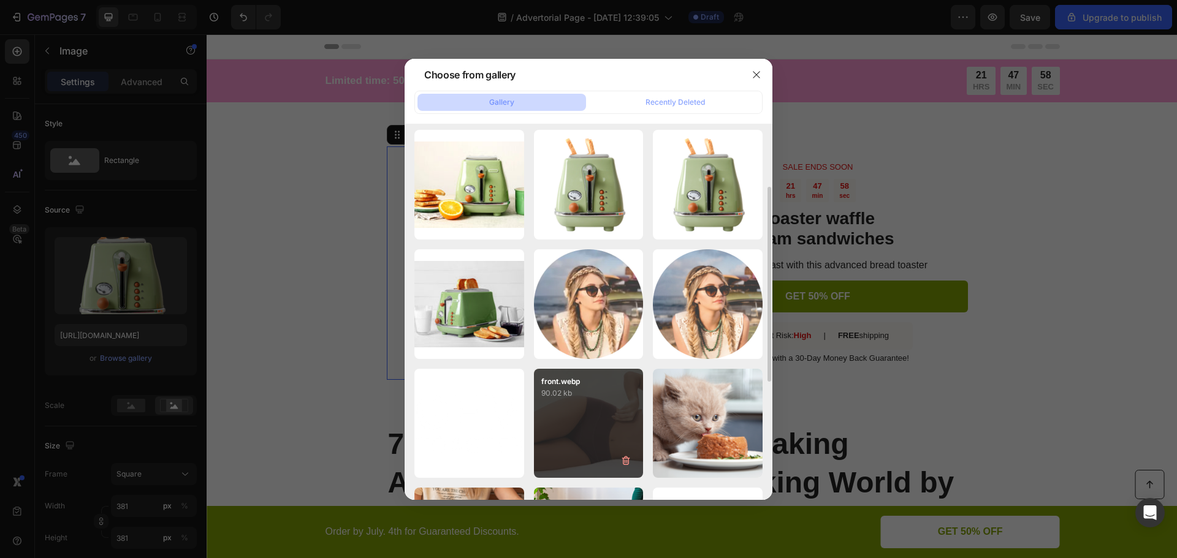
click at [593, 427] on div "front.webp 90.02 kb" at bounding box center [589, 424] width 110 height 110
type input "[URL][DOMAIN_NAME]"
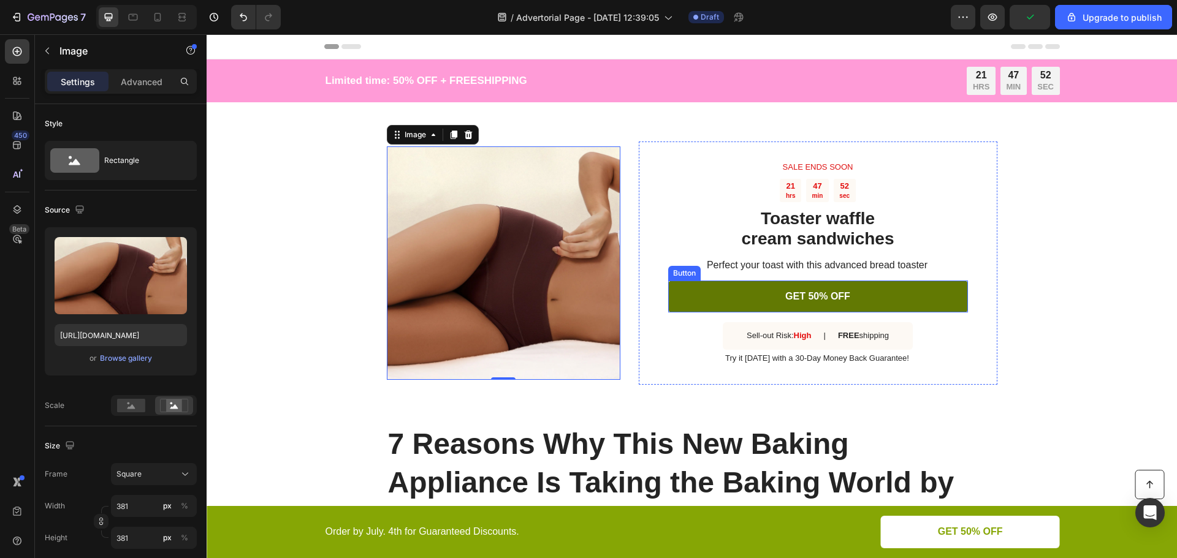
click at [701, 311] on link "GET 50% OFF" at bounding box center [818, 297] width 300 height 32
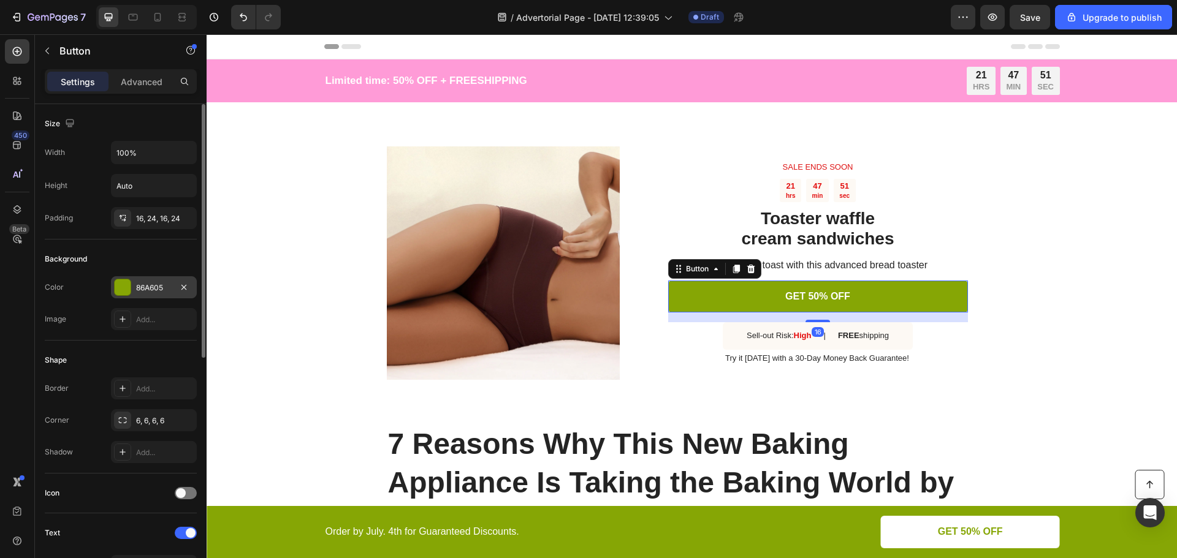
click at [151, 292] on div "86A605" at bounding box center [154, 288] width 36 height 11
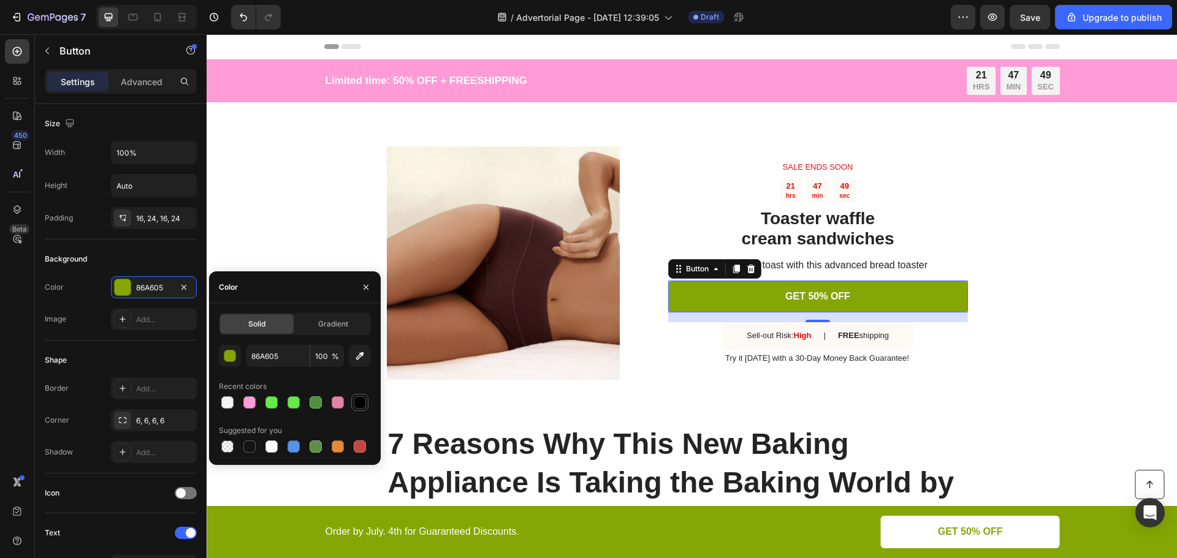
click at [357, 400] on div at bounding box center [360, 402] width 12 height 12
type input "000000"
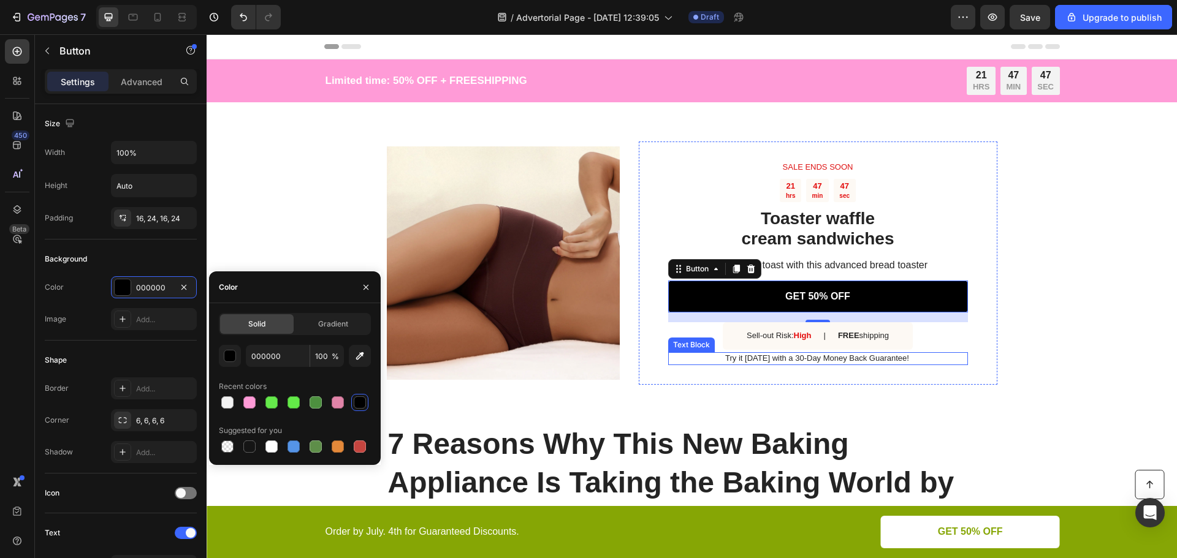
click at [688, 359] on p "Try it [DATE] with a 30-Day Money Back Guarantee!" at bounding box center [817, 359] width 298 height 10
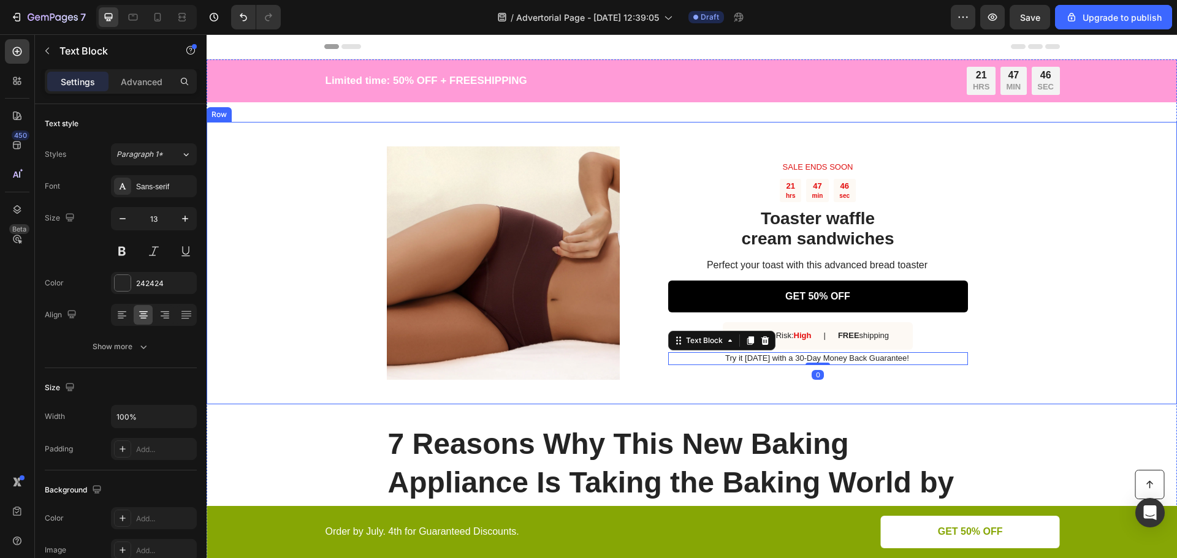
click at [892, 390] on div "Image SALE ENDS SOON Text Block 21 hrs 47 min 46 sec Countdown Timer Toaster wa…" at bounding box center [692, 263] width 970 height 283
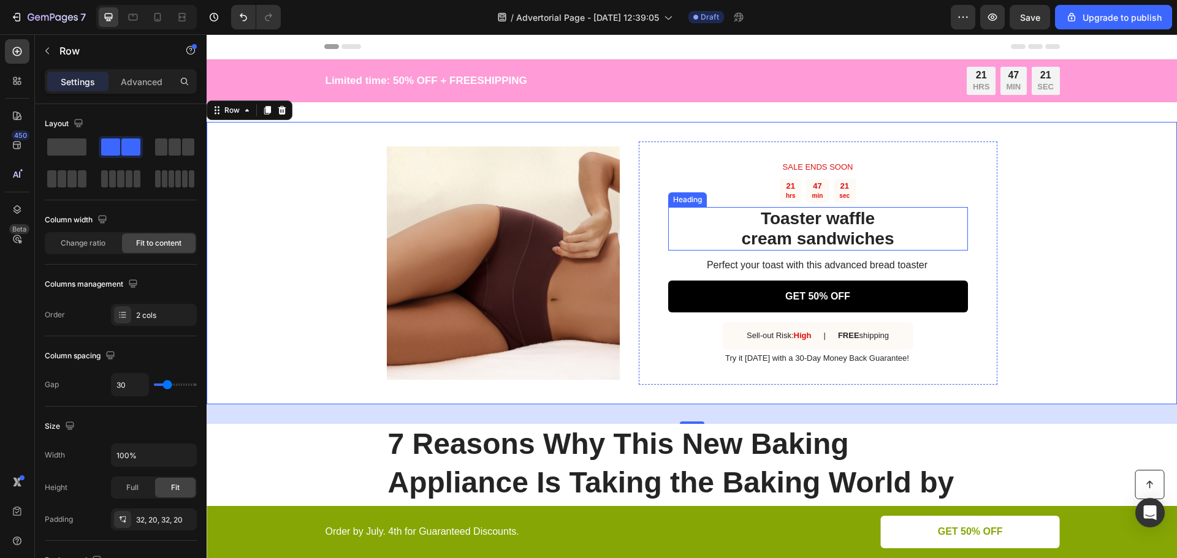
click at [821, 226] on h2 "Toaster waffle cream sandwiches" at bounding box center [818, 229] width 300 height 44
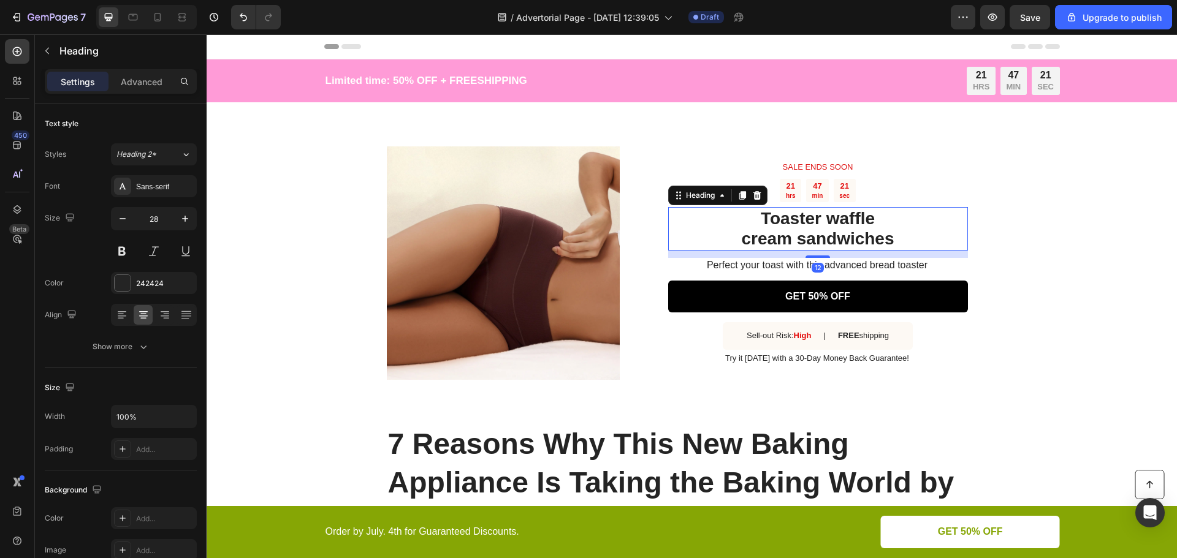
click at [821, 226] on h2 "Toaster waffle cream sandwiches" at bounding box center [818, 229] width 300 height 44
click at [821, 226] on p "Toaster waffle cream sandwiches" at bounding box center [817, 228] width 297 height 41
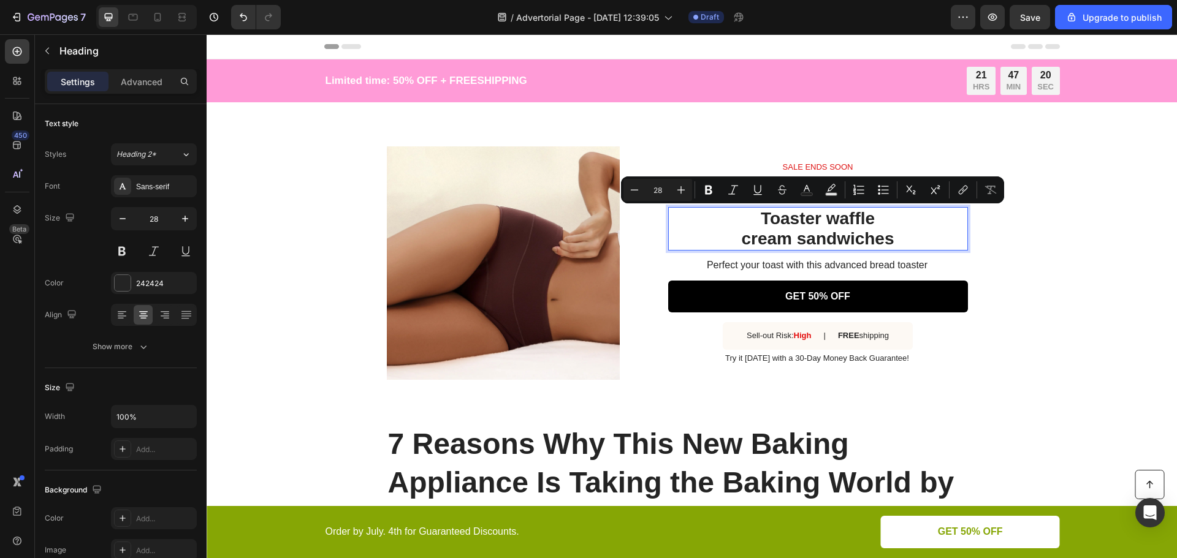
click at [821, 232] on p "Toaster waffle cream sandwiches" at bounding box center [817, 228] width 297 height 41
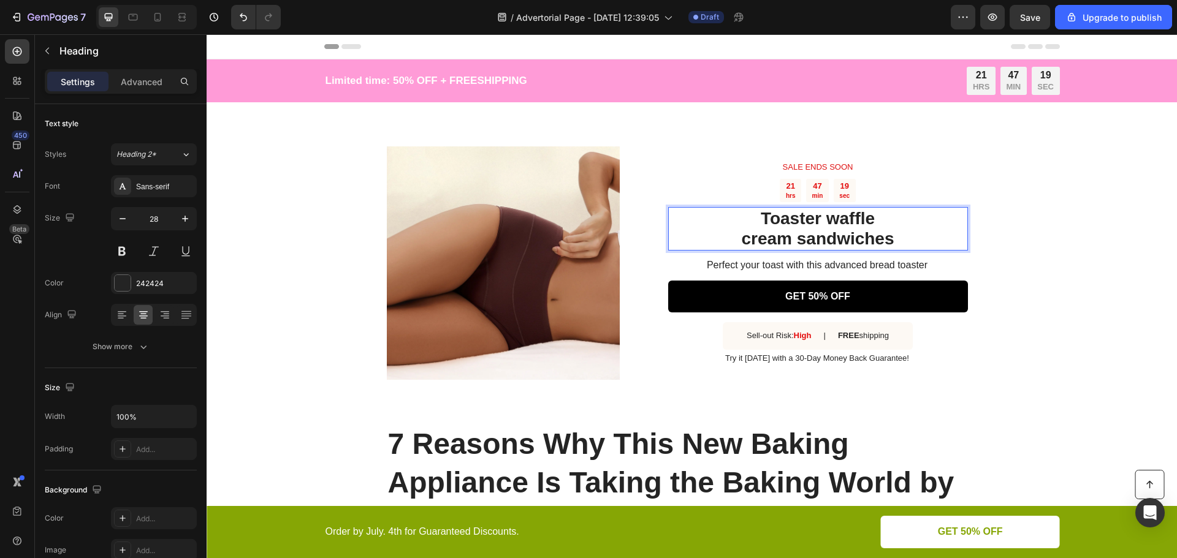
click at [899, 239] on p "Toaster waffle cream sandwiches" at bounding box center [817, 228] width 297 height 41
drag, startPoint x: 894, startPoint y: 240, endPoint x: 735, endPoint y: 221, distance: 160.5
click at [735, 221] on p "Toaster waffle cream sandwiches" at bounding box center [817, 228] width 297 height 41
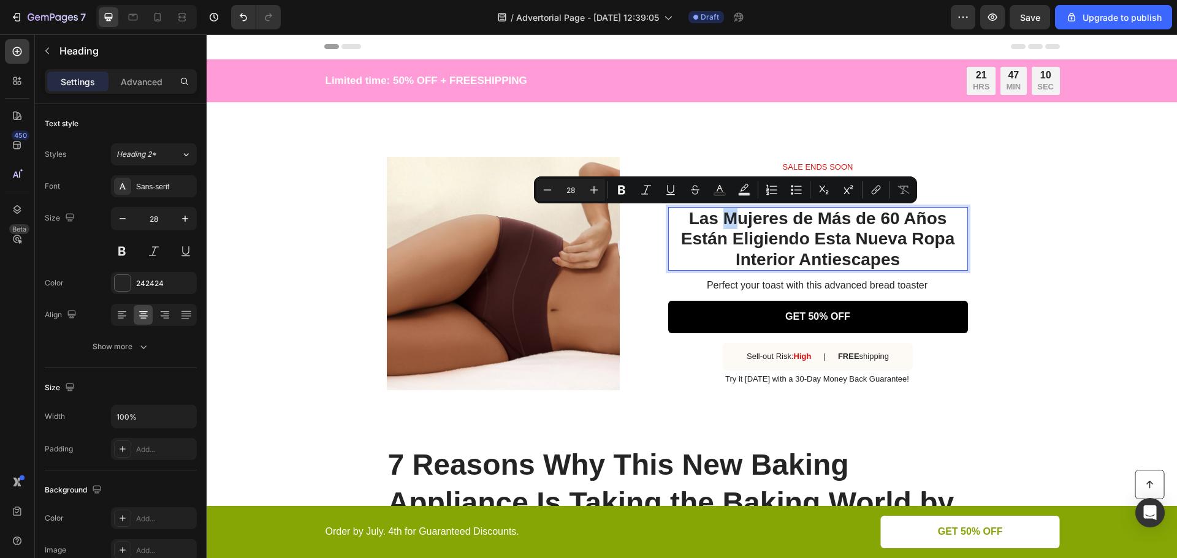
click at [727, 222] on p "Las Mujeres de Más de 60 Años Están Eligiendo Esta Nueva Ropa Interior Antiesca…" at bounding box center [817, 239] width 297 height 62
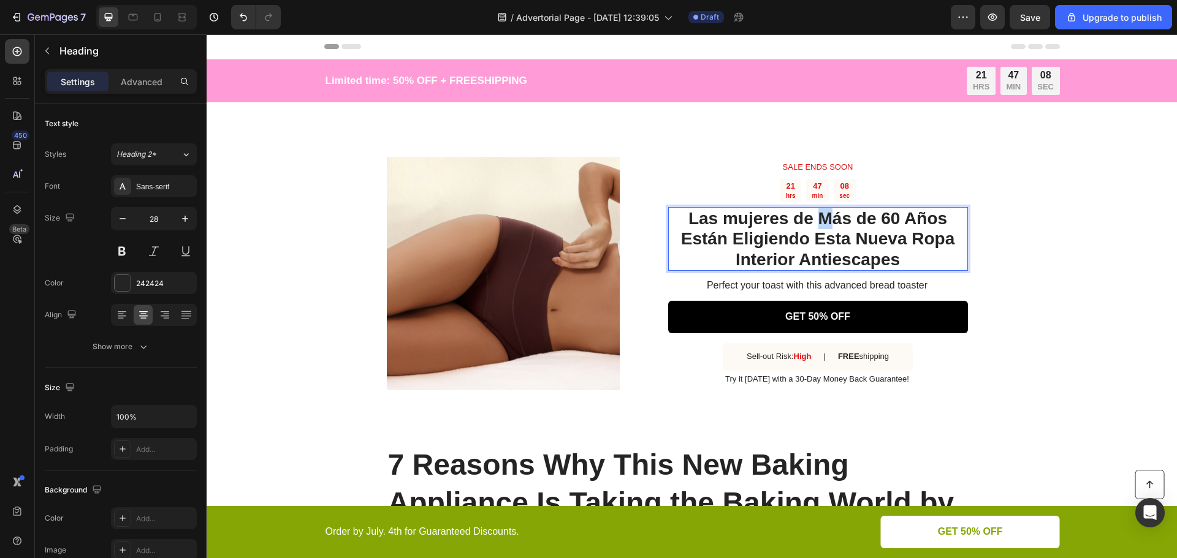
drag, startPoint x: 817, startPoint y: 222, endPoint x: 825, endPoint y: 222, distance: 8.6
click at [825, 222] on p "Las mujeres de Más de 60 Años Están Eligiendo Esta Nueva Ropa Interior Antiesca…" at bounding box center [817, 239] width 297 height 62
drag, startPoint x: 678, startPoint y: 241, endPoint x: 684, endPoint y: 241, distance: 6.2
click at [684, 241] on p "Las mujeres de más de 60 Años Están Eligiendo Esta Nueva Ropa Interior Antiesca…" at bounding box center [817, 239] width 297 height 62
click at [734, 240] on p "Las mujeres de más de 60 Años están Eligiendo Esta Nueva Ropa Interior Antiesca…" at bounding box center [817, 239] width 297 height 62
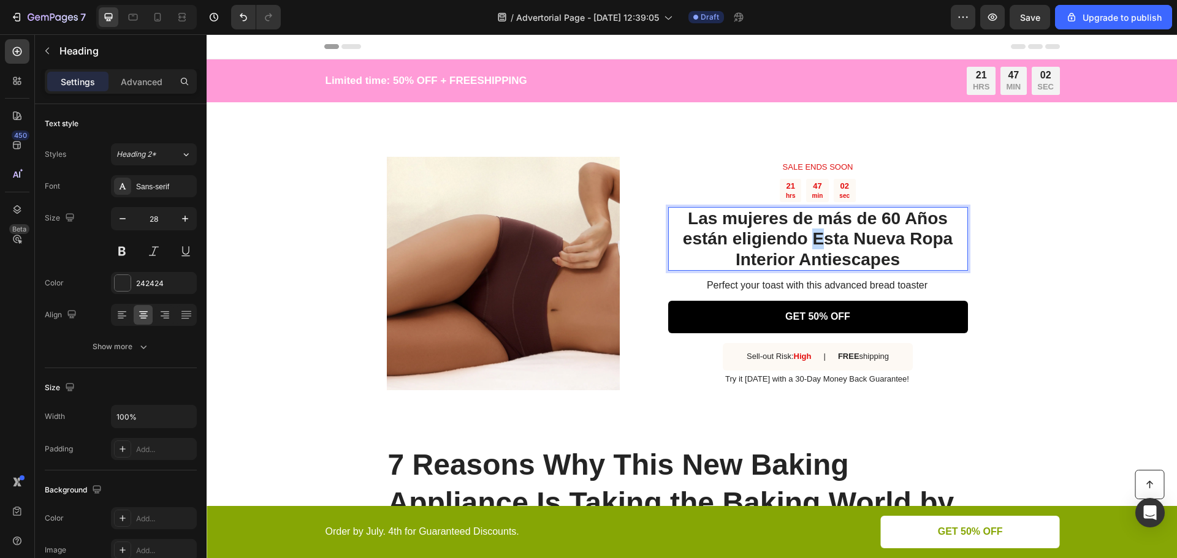
drag, startPoint x: 811, startPoint y: 243, endPoint x: 818, endPoint y: 243, distance: 7.4
click at [818, 243] on p "Las mujeres de más de 60 Años están eligiendo Esta Nueva Ropa Interior Antiesca…" at bounding box center [817, 239] width 297 height 62
click at [853, 244] on p "Las mujeres de más de 60 Años están eligiendo esta Nueva Ropa Interior Antiesca…" at bounding box center [817, 239] width 297 height 62
click at [908, 244] on p "Las mujeres de más de 60 Años están eligiendo esta nueva Ropa Interior Antiesca…" at bounding box center [817, 239] width 297 height 62
click at [733, 259] on p "Las mujeres de más de 60 Años están eligiendo esta nueva ropa Interior Antiesca…" at bounding box center [817, 239] width 297 height 62
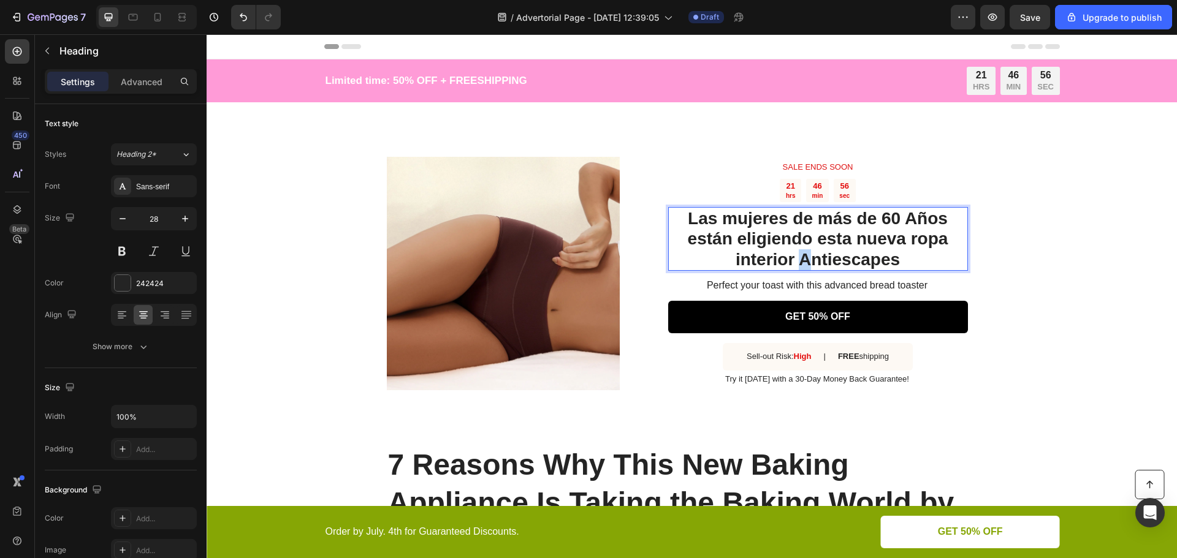
click at [803, 261] on p "Las mujeres de más de 60 Años están eligiendo esta nueva ropa interior Antiesca…" at bounding box center [817, 239] width 297 height 62
click at [838, 288] on p "Perfect your toast with this advanced bread toaster" at bounding box center [817, 285] width 298 height 13
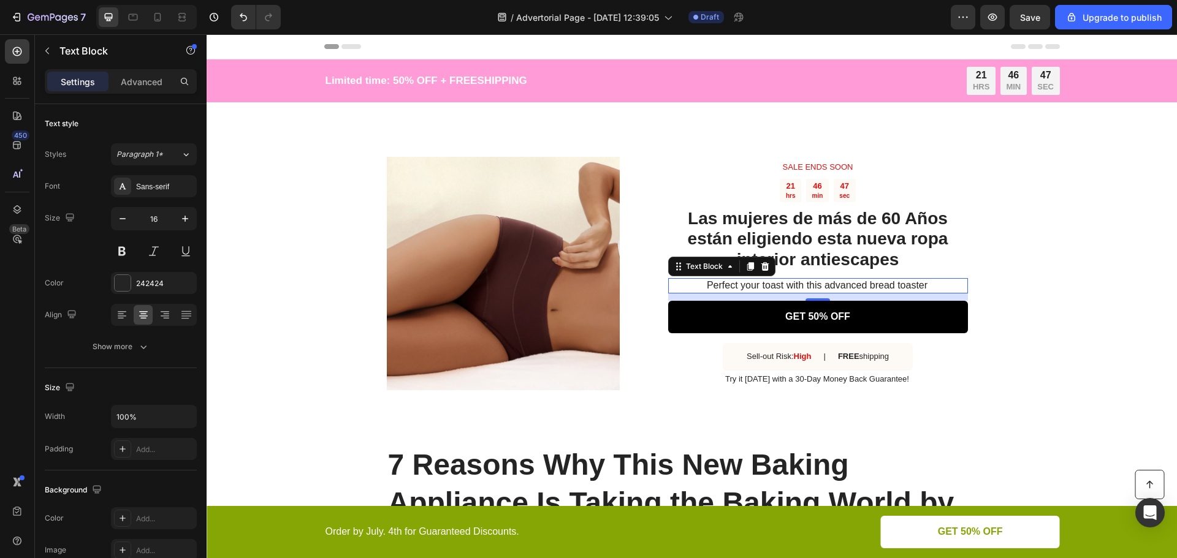
click at [816, 282] on p "Perfect your toast with this advanced bread toaster" at bounding box center [817, 285] width 298 height 13
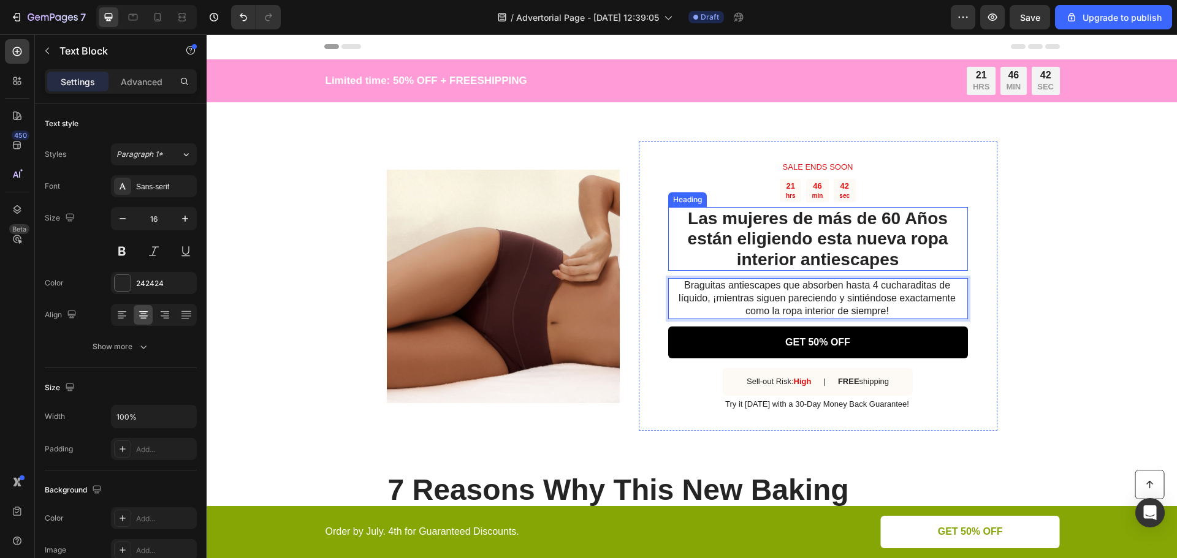
click at [833, 247] on p "Las mujeres de más de 60 Años están eligiendo esta nueva ropa interior antiesca…" at bounding box center [817, 239] width 297 height 62
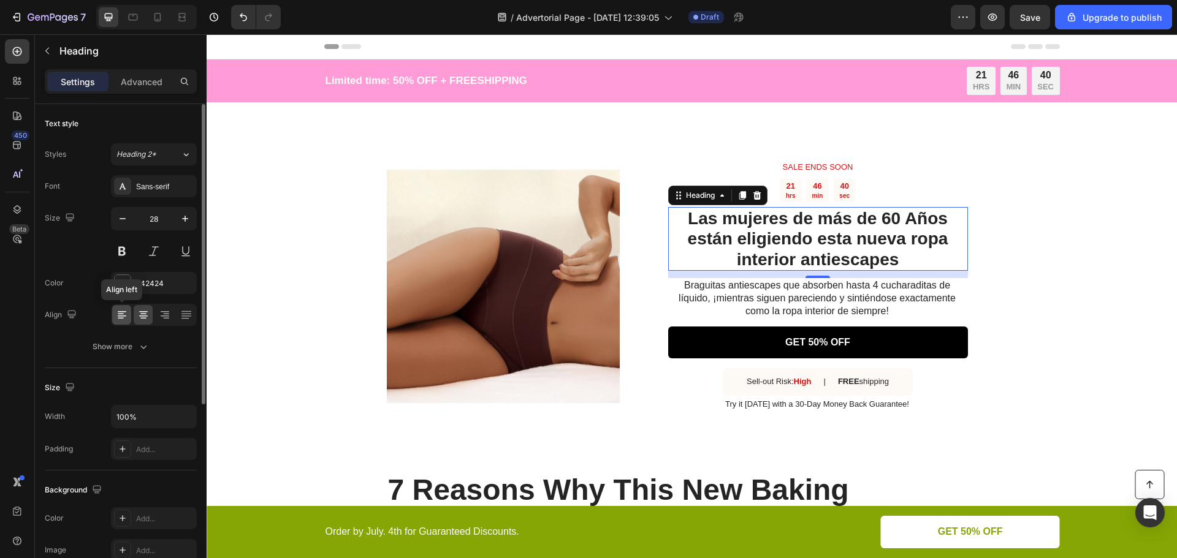
click at [126, 314] on icon at bounding box center [122, 315] width 12 height 12
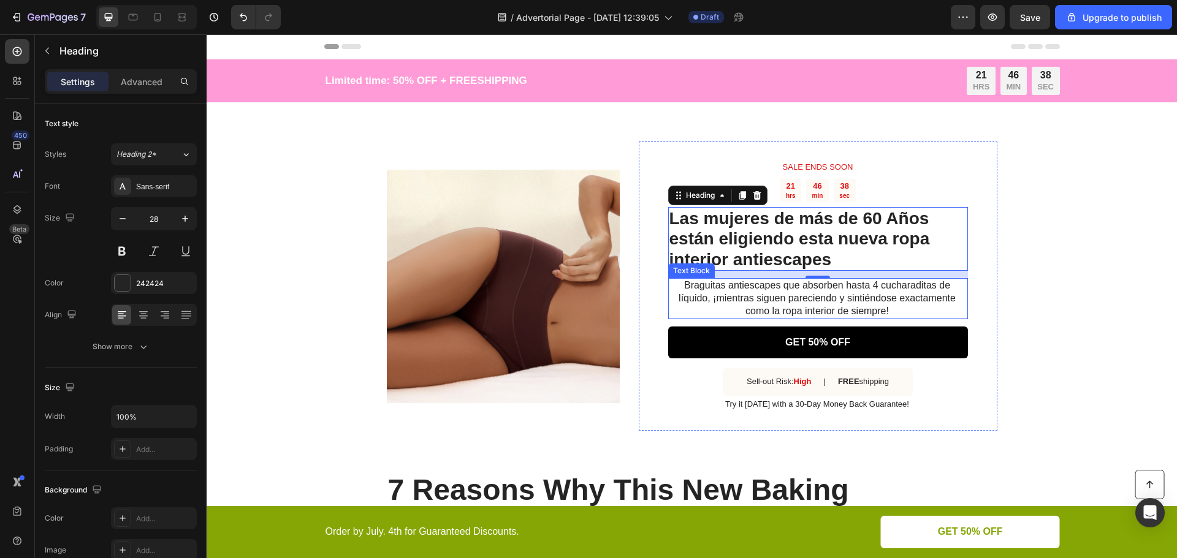
click at [730, 295] on p "Braguitas antiescapes que absorben hasta 4 cucharaditas de líquido, ¡mientras s…" at bounding box center [817, 298] width 298 height 38
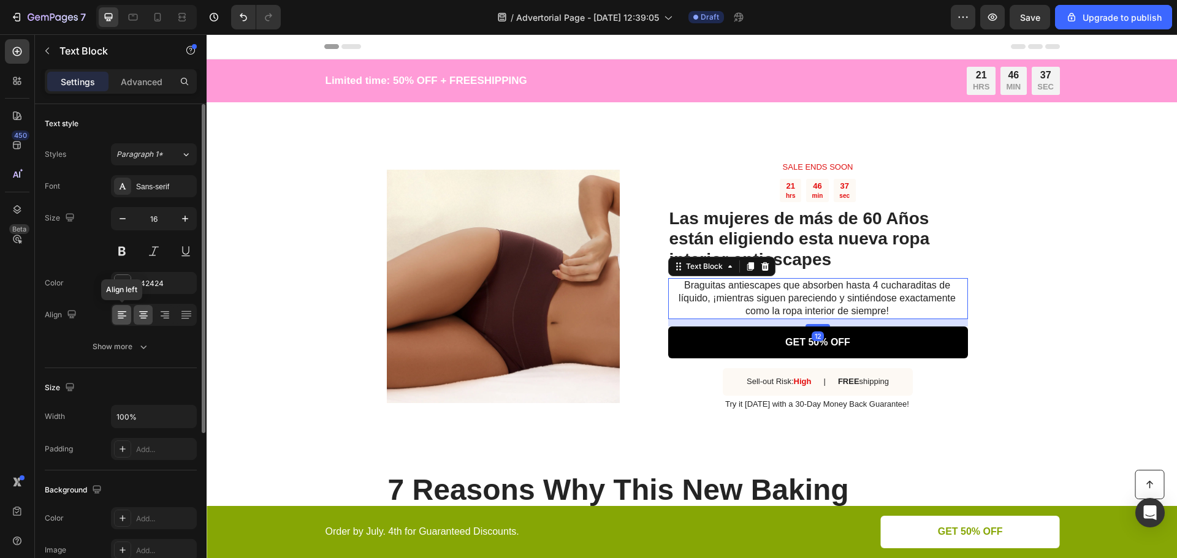
click at [120, 316] on icon at bounding box center [122, 316] width 9 height 1
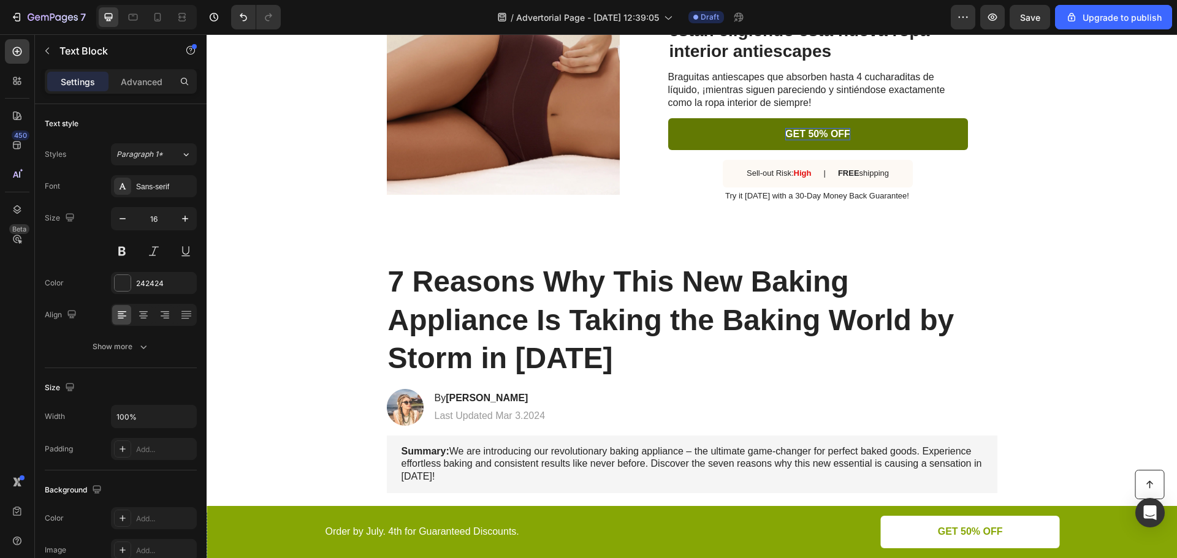
scroll to position [0, 0]
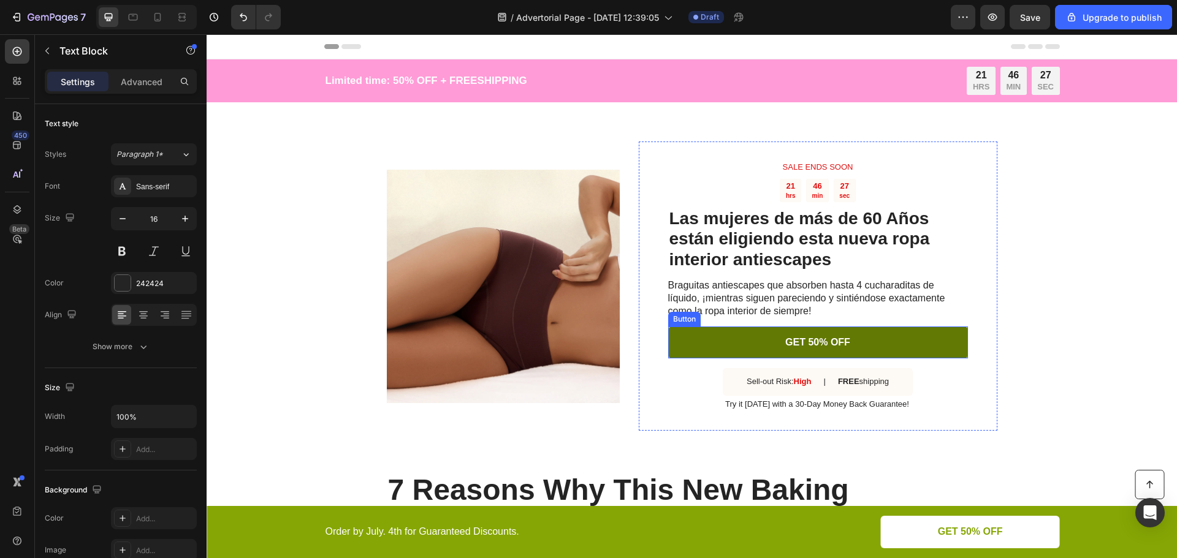
click at [694, 341] on link "GET 50% OFF" at bounding box center [818, 343] width 300 height 32
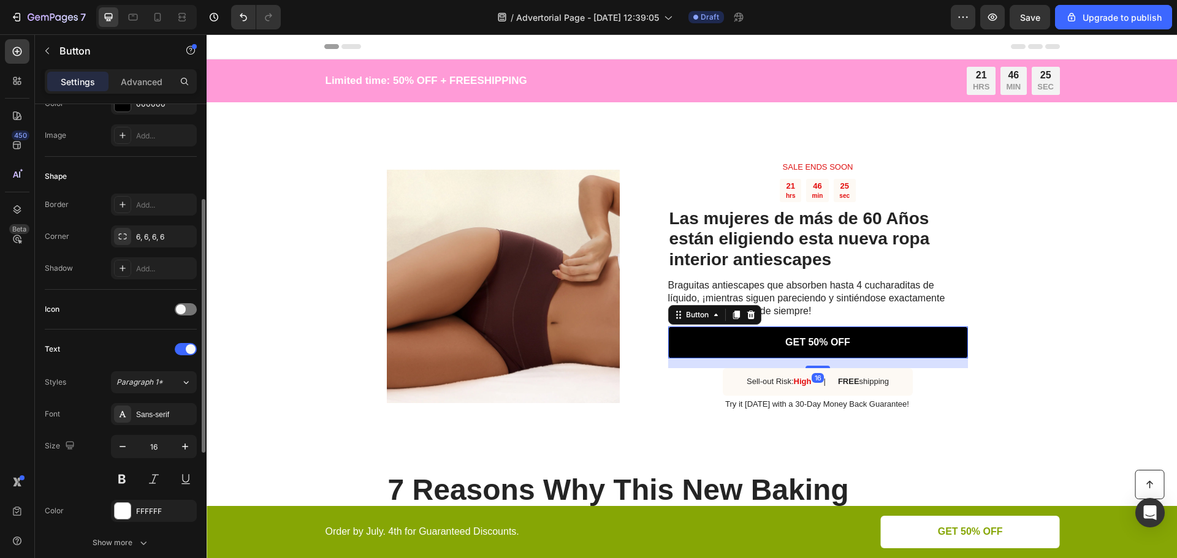
scroll to position [306, 0]
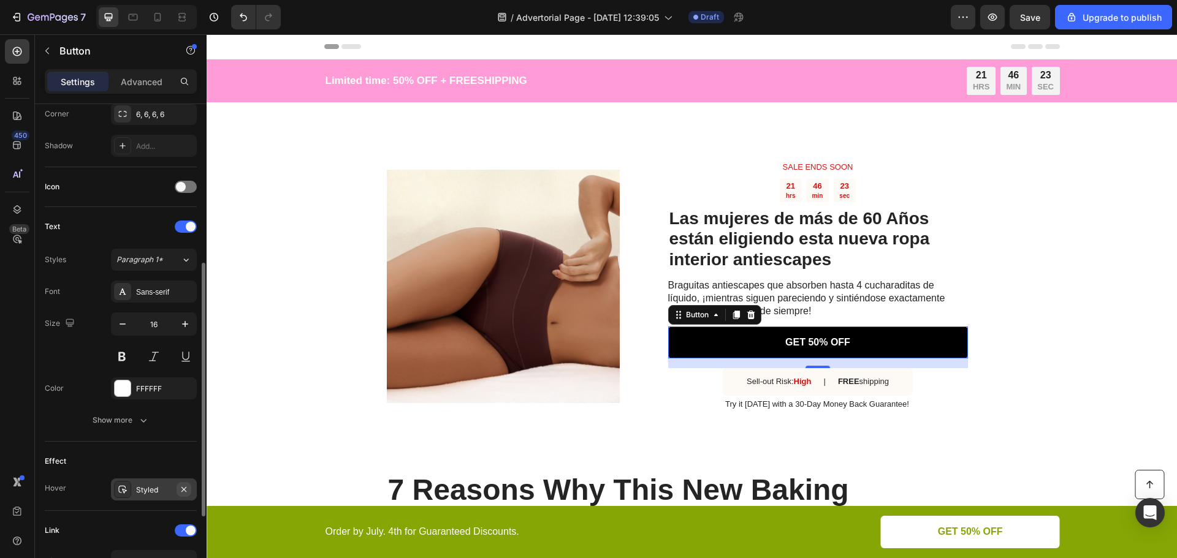
click at [181, 490] on icon "button" at bounding box center [184, 490] width 10 height 10
click at [834, 318] on div "Braguitas antiescapes que absorben hasta 4 cucharaditas de líquido, ¡mientras s…" at bounding box center [818, 298] width 300 height 40
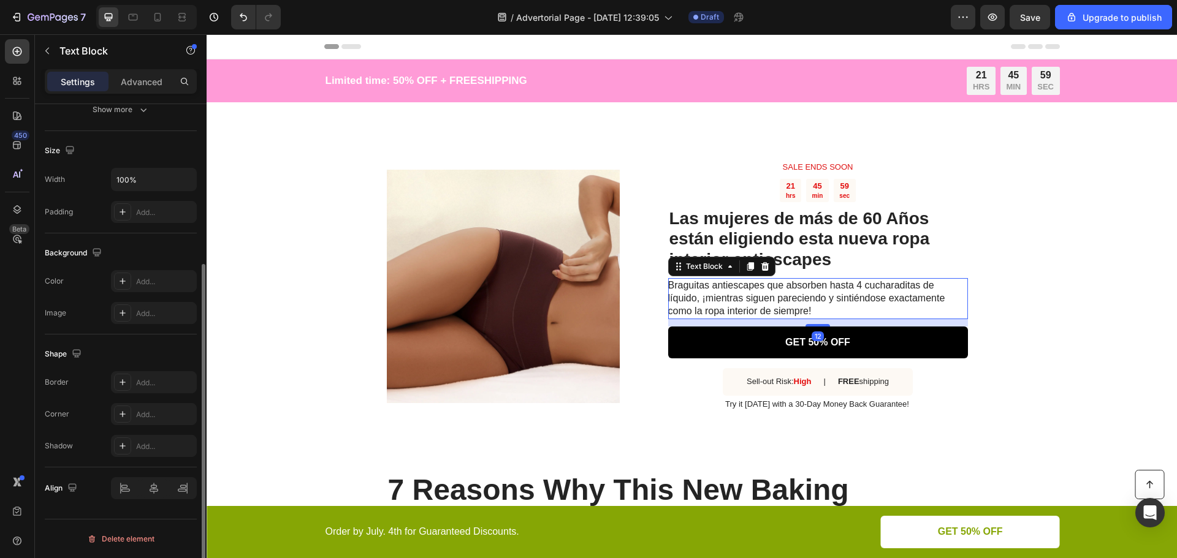
scroll to position [0, 0]
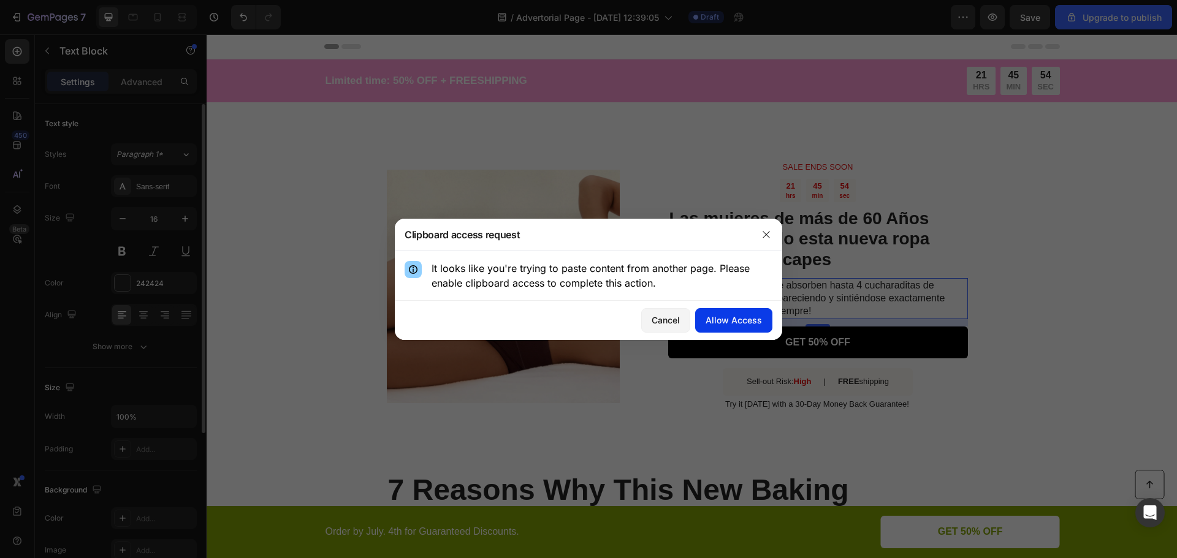
click at [745, 321] on div "Allow Access" at bounding box center [733, 320] width 56 height 13
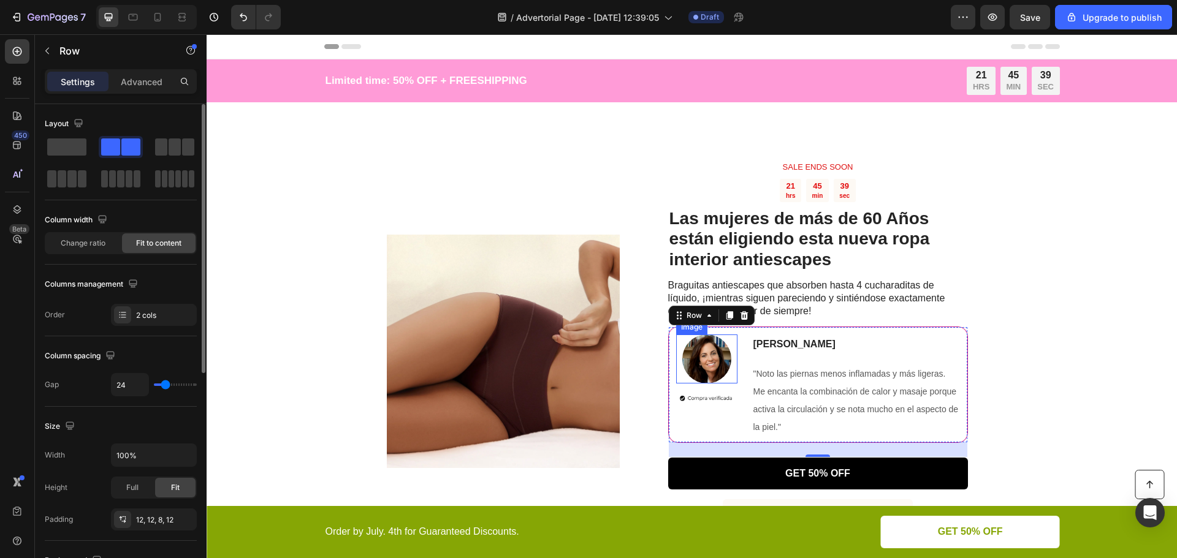
click at [710, 357] on img at bounding box center [706, 359] width 49 height 49
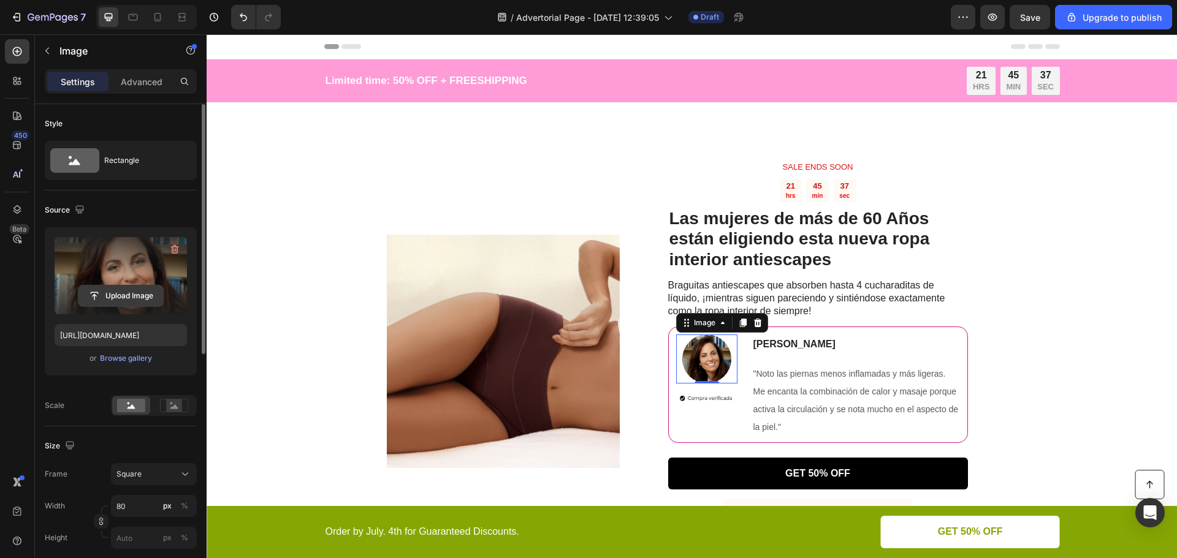
click at [126, 295] on input "file" at bounding box center [120, 296] width 85 height 21
type input "C:\fakepath\LP_1.avif"
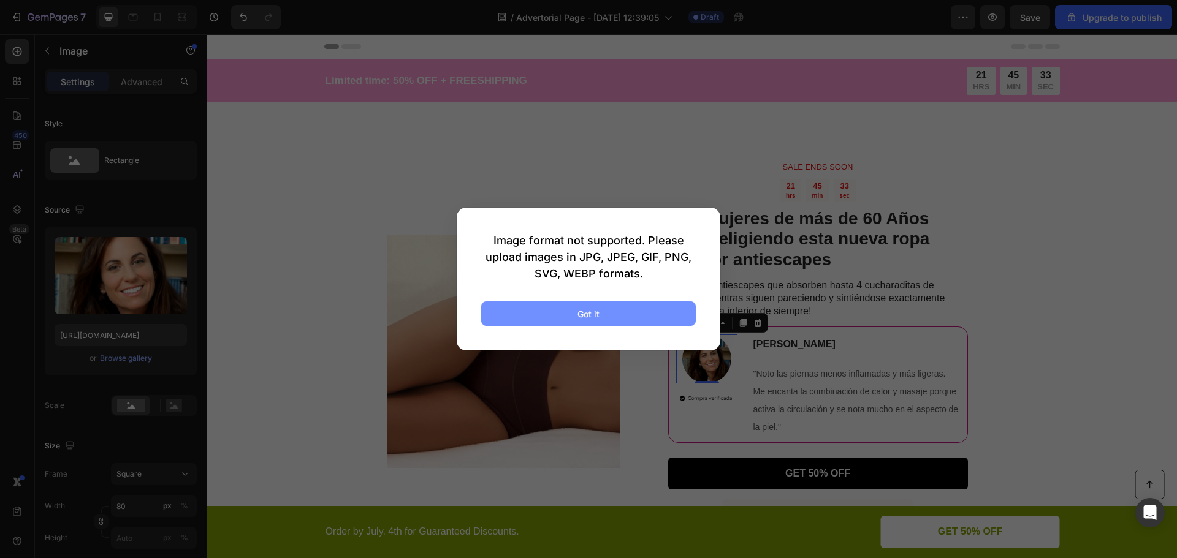
click at [620, 318] on button "Got it" at bounding box center [588, 314] width 214 height 25
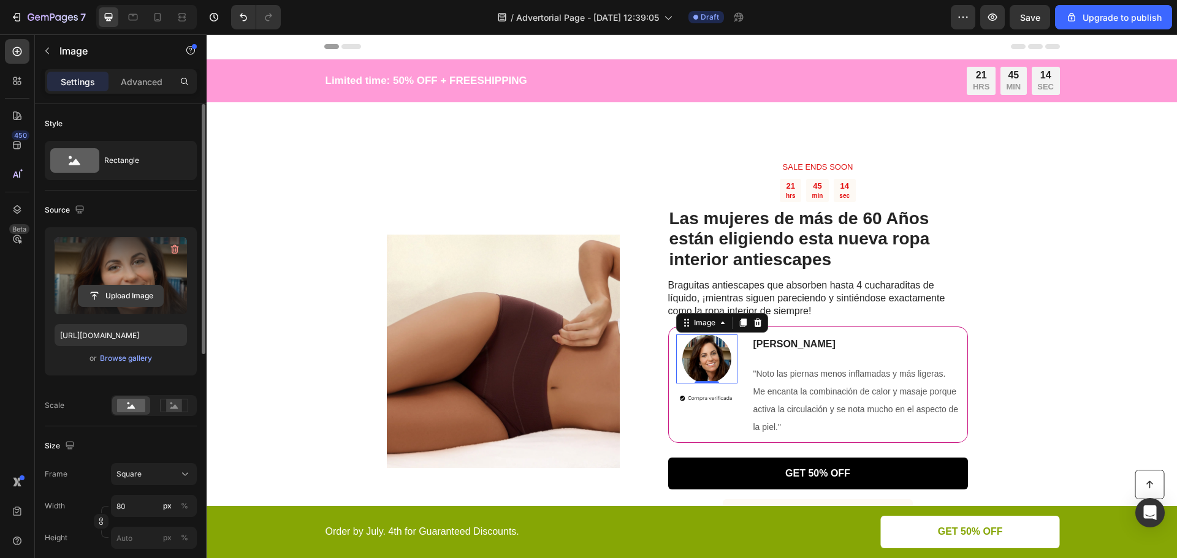
click at [133, 292] on input "file" at bounding box center [120, 296] width 85 height 21
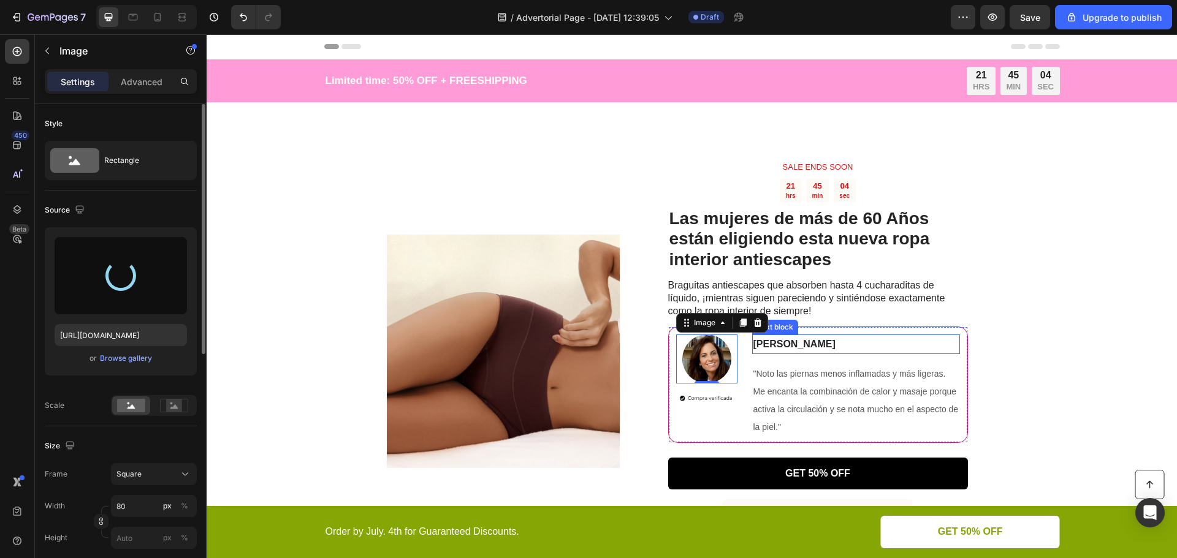
type input "[URL][DOMAIN_NAME]"
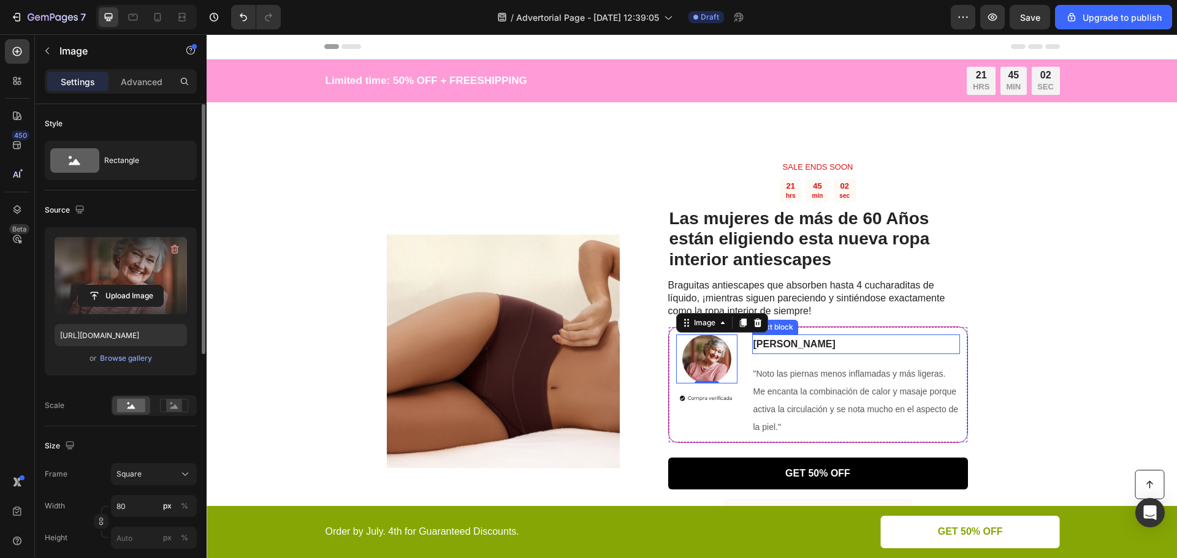
click at [804, 345] on p "[PERSON_NAME]" at bounding box center [855, 345] width 205 height 18
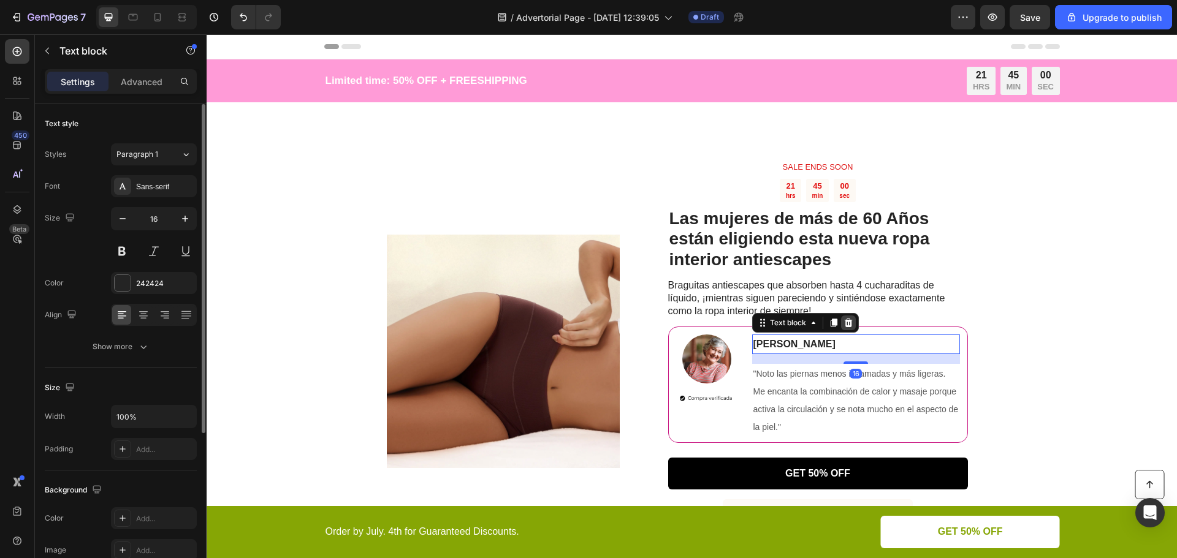
click at [843, 322] on icon at bounding box center [848, 323] width 10 height 10
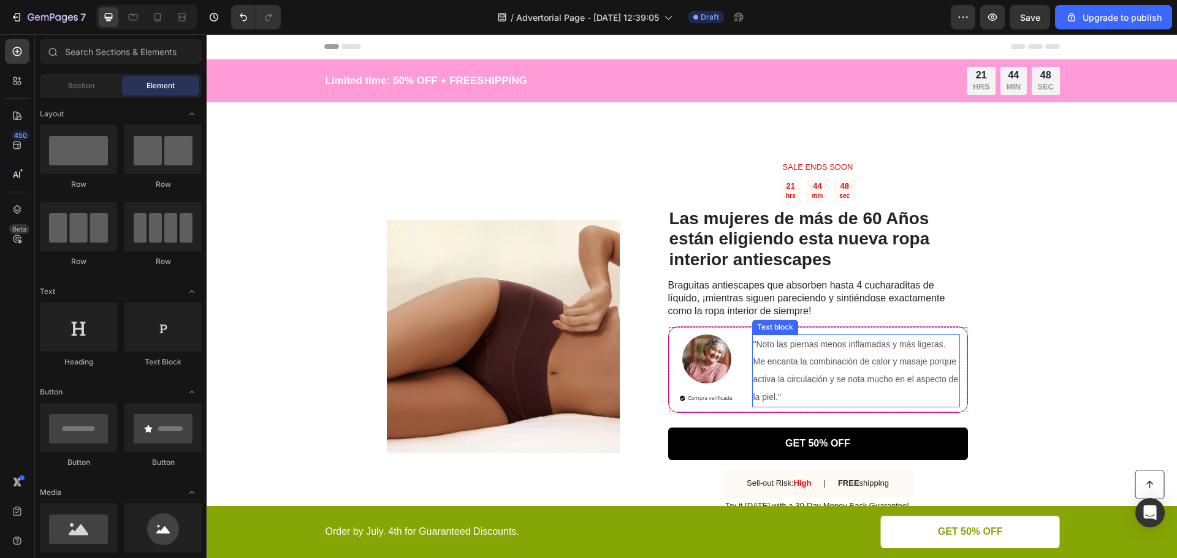
click at [774, 362] on span ""Noto las piernas menos inflamadas y más ligeras. Me encanta la combinación de …" at bounding box center [855, 371] width 205 height 63
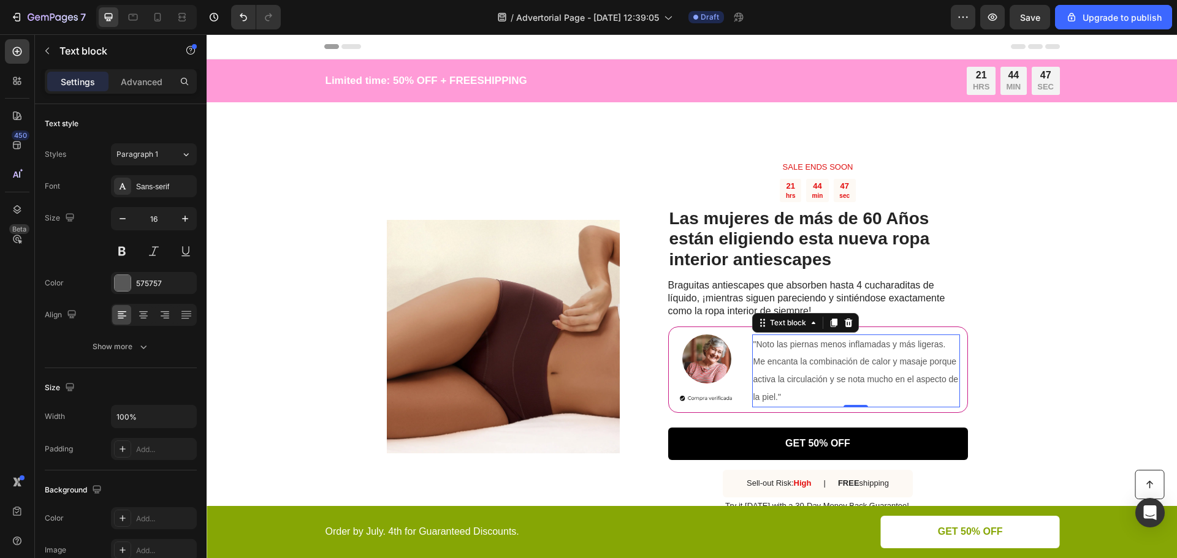
click at [774, 362] on span ""Noto las piernas menos inflamadas y más ligeras. Me encanta la combinación de …" at bounding box center [855, 371] width 205 height 63
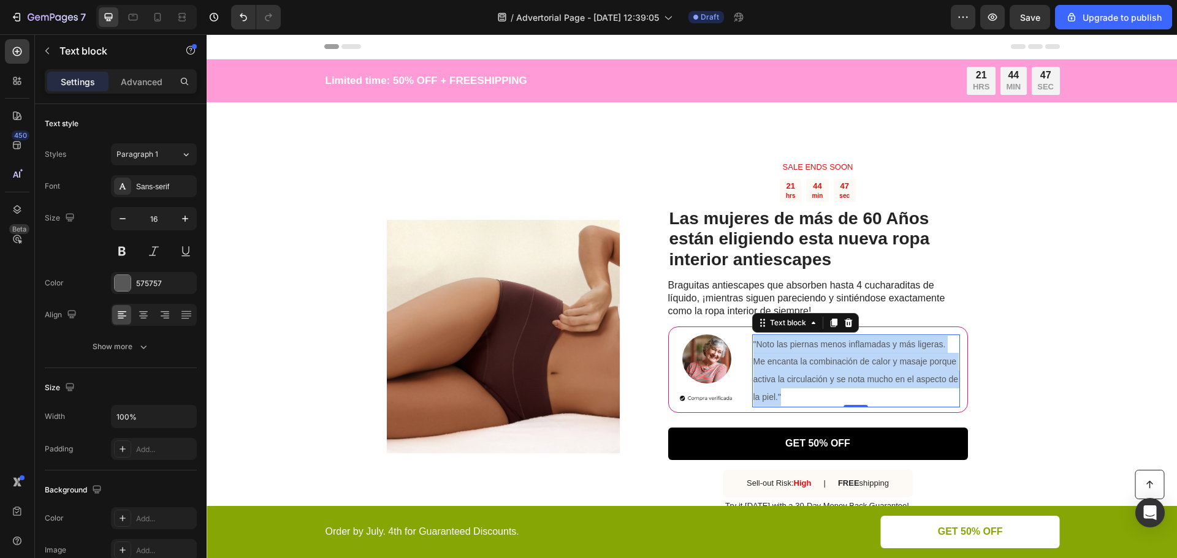
click at [774, 362] on span ""Noto las piernas menos inflamadas y más ligeras. Me encanta la combinación de …" at bounding box center [855, 371] width 205 height 63
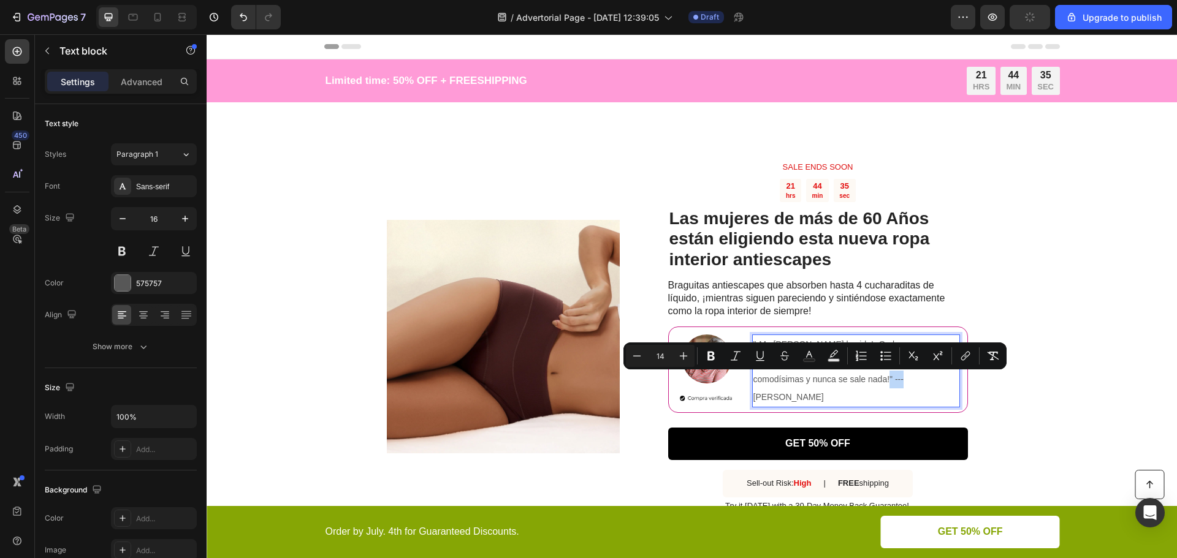
drag, startPoint x: 806, startPoint y: 381, endPoint x: 825, endPoint y: 381, distance: 18.4
click at [825, 381] on span ""¡Me [PERSON_NAME] la vida! ¡O al menos me [PERSON_NAME] de pasar vergüenza! ¡S…" at bounding box center [845, 371] width 184 height 63
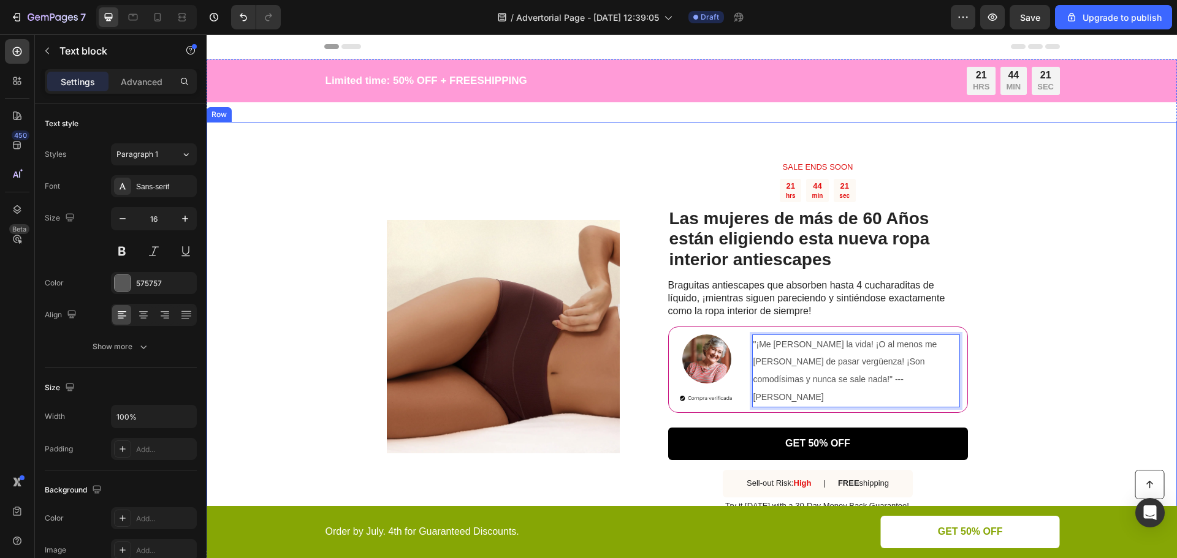
click at [1034, 363] on div "Image SALE ENDS SOON Text Block 21 hrs 44 min 21 sec Countdown Timer Las mujere…" at bounding box center [692, 337] width 970 height 430
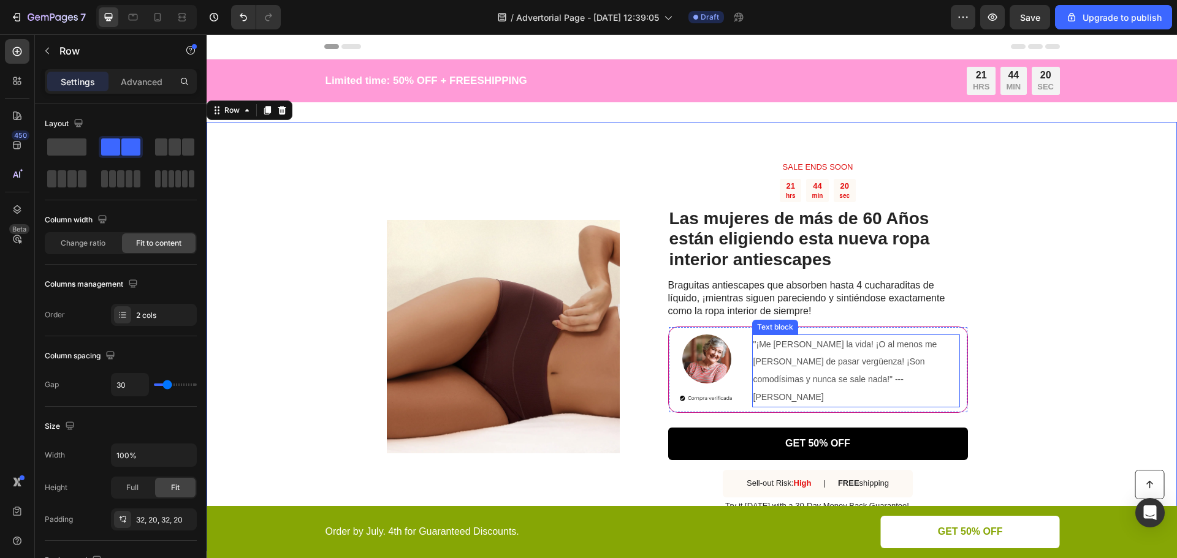
click at [852, 366] on span ""¡Me [PERSON_NAME] la vida! ¡O al menos me [PERSON_NAME] de pasar vergüenza! ¡S…" at bounding box center [845, 371] width 184 height 63
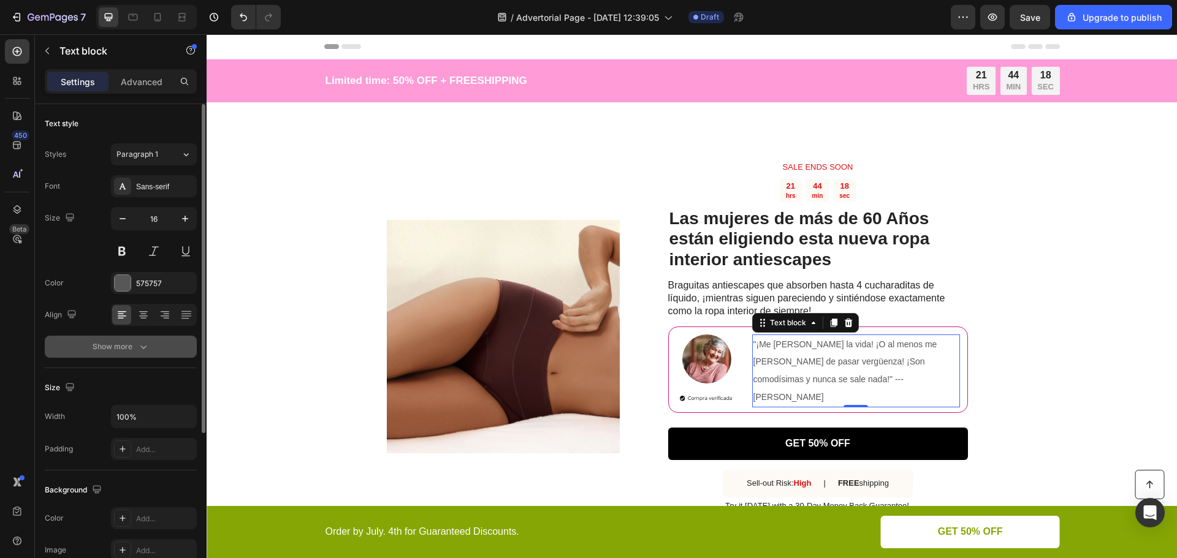
click at [144, 343] on icon "button" at bounding box center [143, 347] width 12 height 12
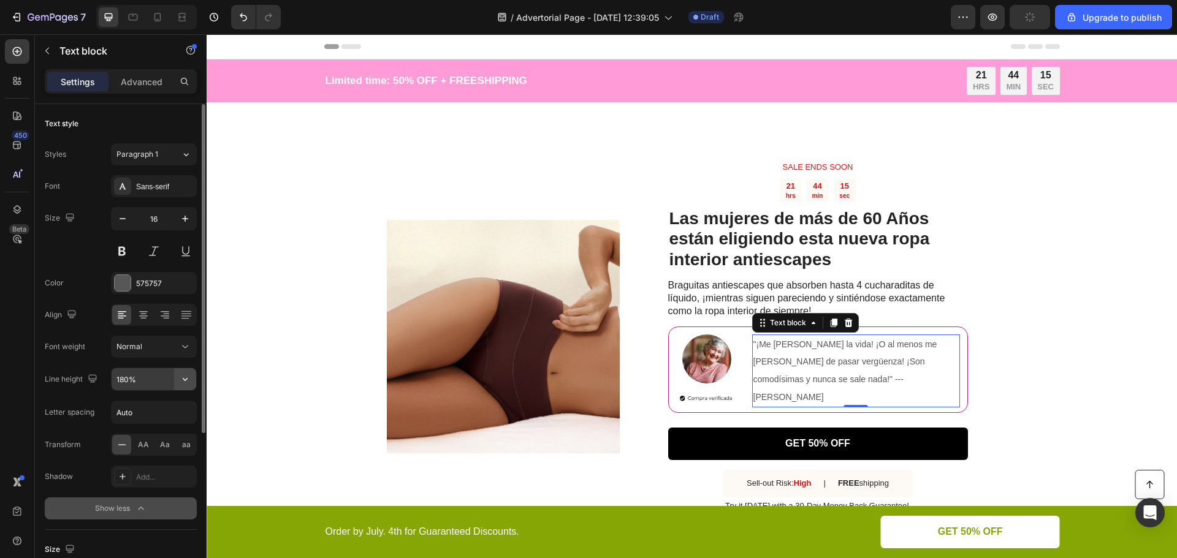
click at [184, 381] on icon "button" at bounding box center [185, 379] width 12 height 12
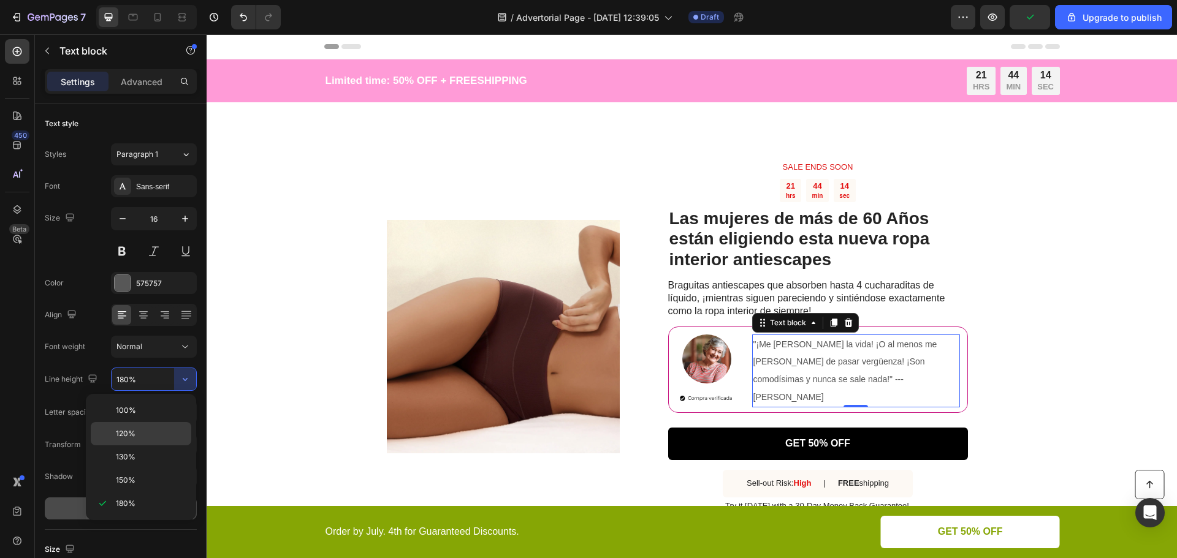
click at [155, 429] on p "120%" at bounding box center [151, 433] width 70 height 11
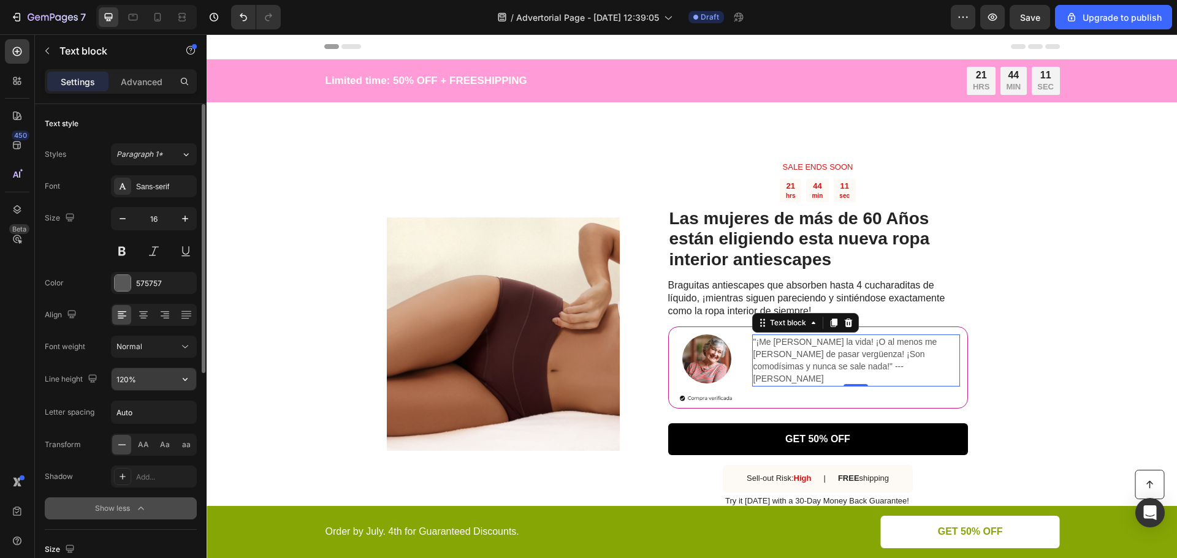
click at [183, 376] on icon "button" at bounding box center [185, 379] width 12 height 12
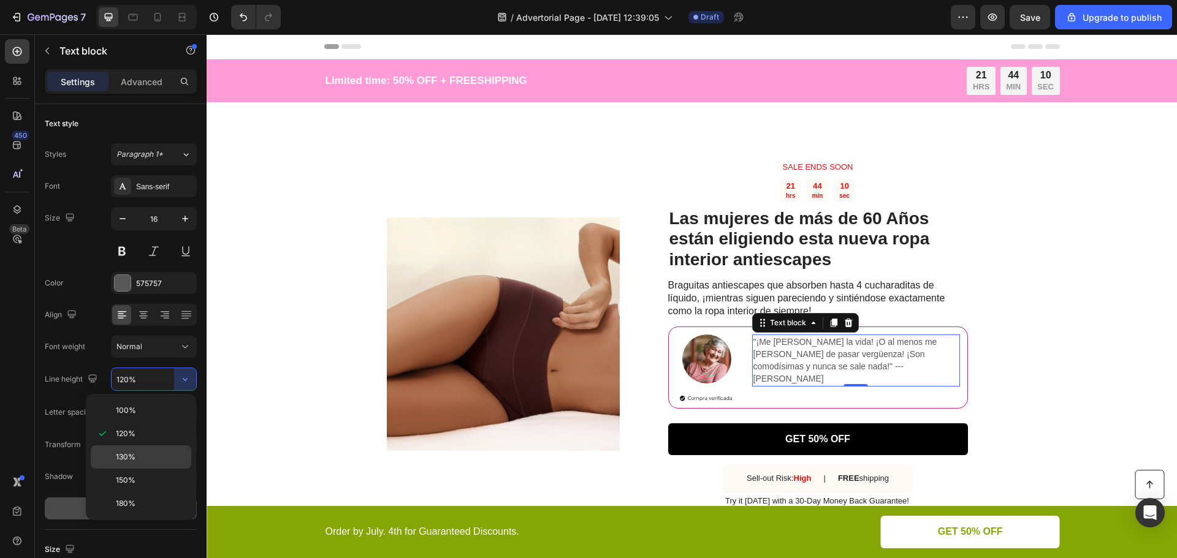
click at [151, 450] on div "130%" at bounding box center [141, 457] width 101 height 23
type input "130%"
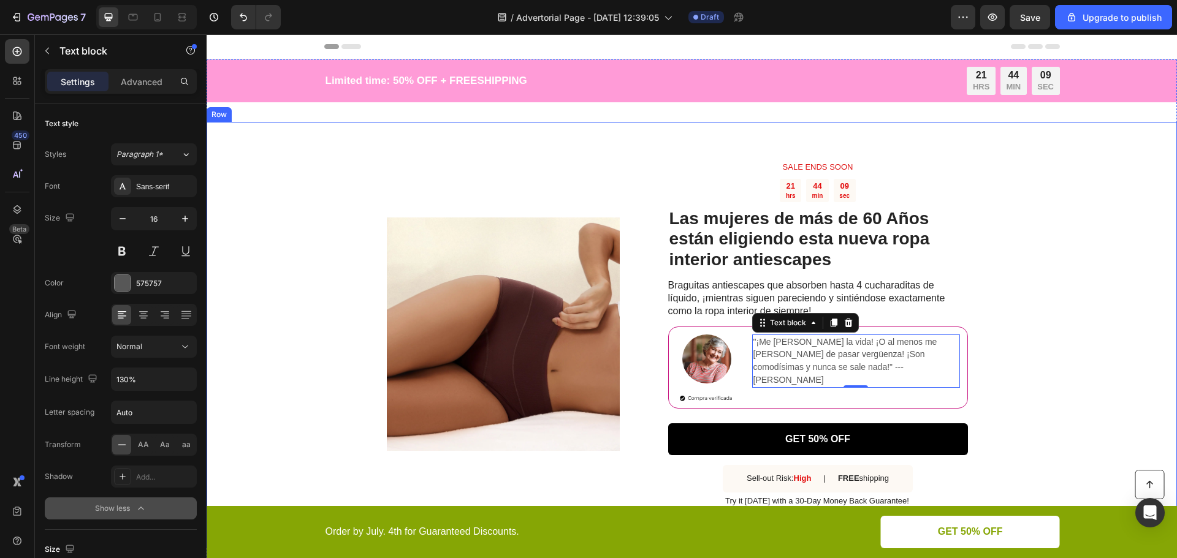
click at [1006, 366] on div "Image SALE ENDS SOON Text Block 21 hrs 44 min 09 sec Countdown Timer Las mujere…" at bounding box center [692, 334] width 970 height 425
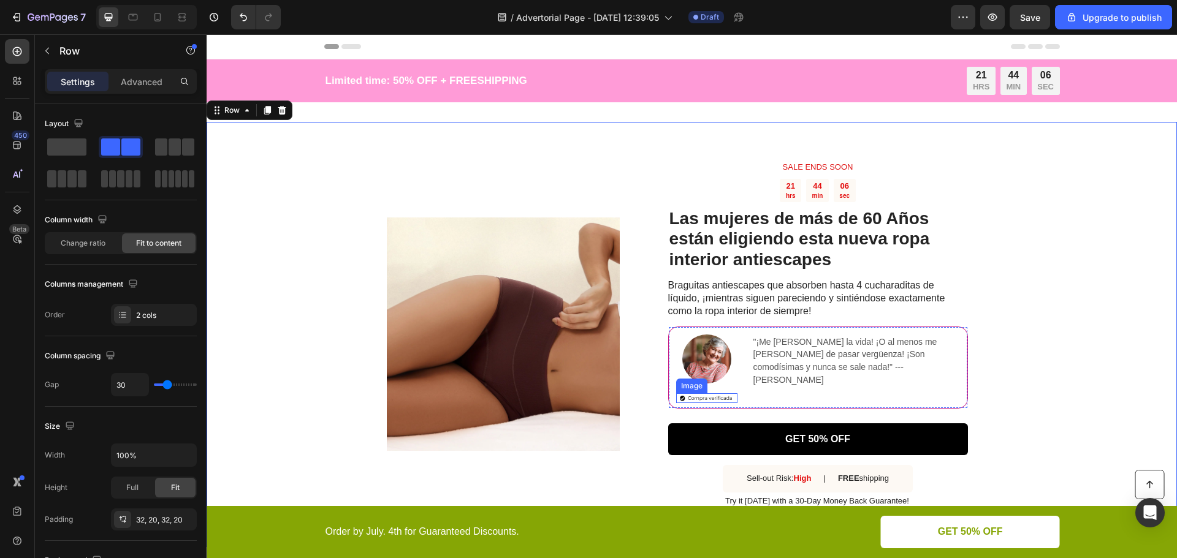
click at [711, 396] on img at bounding box center [706, 398] width 61 height 10
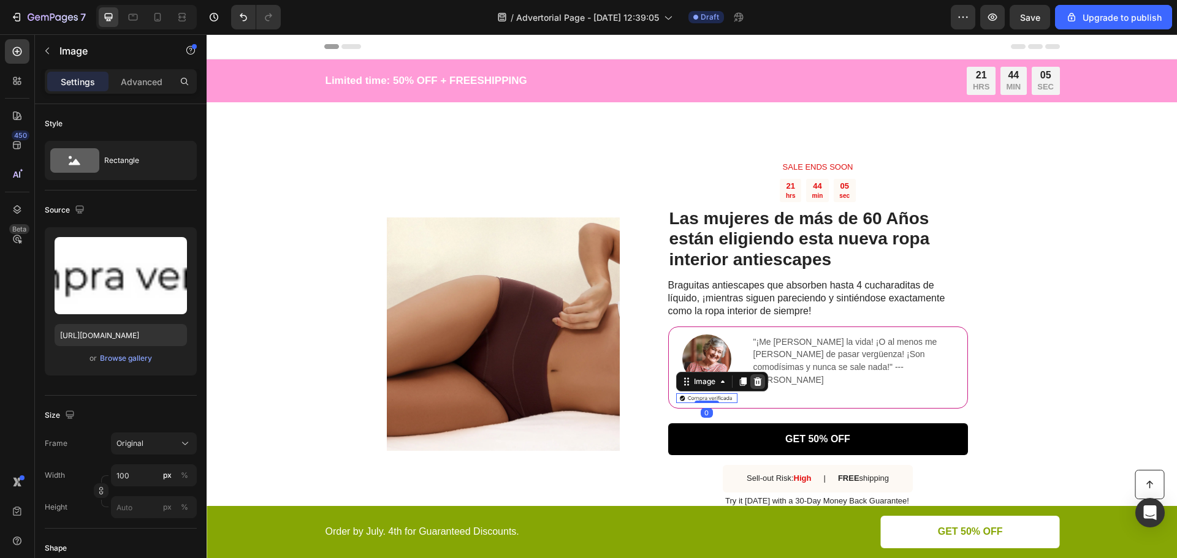
click at [753, 381] on icon at bounding box center [758, 382] width 10 height 10
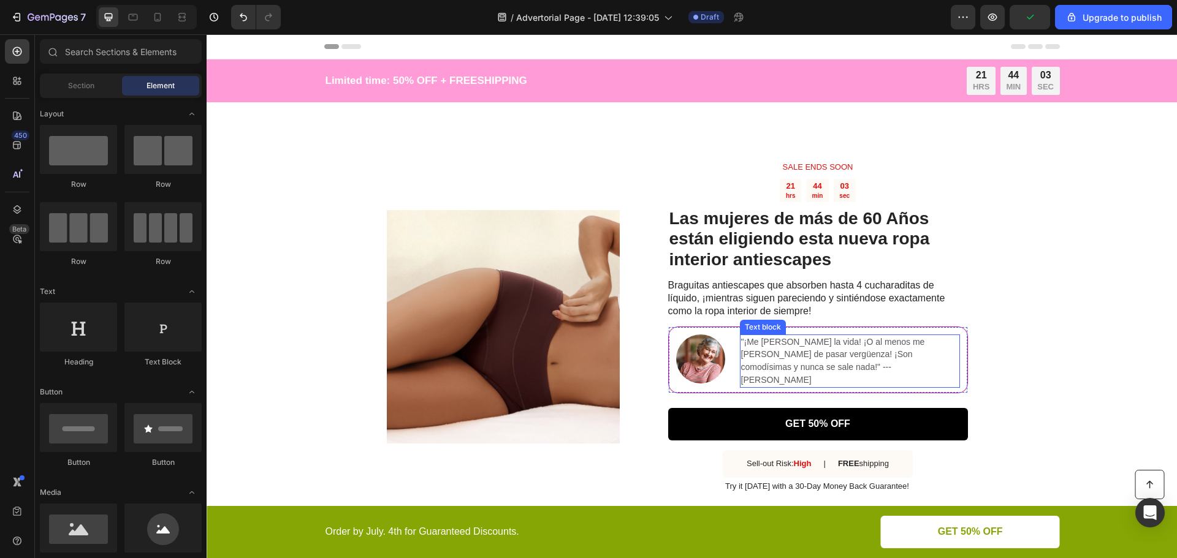
click at [789, 369] on span ""¡Me [PERSON_NAME] la vida! ¡O al menos me [PERSON_NAME] de pasar vergüenza! ¡S…" at bounding box center [833, 361] width 184 height 48
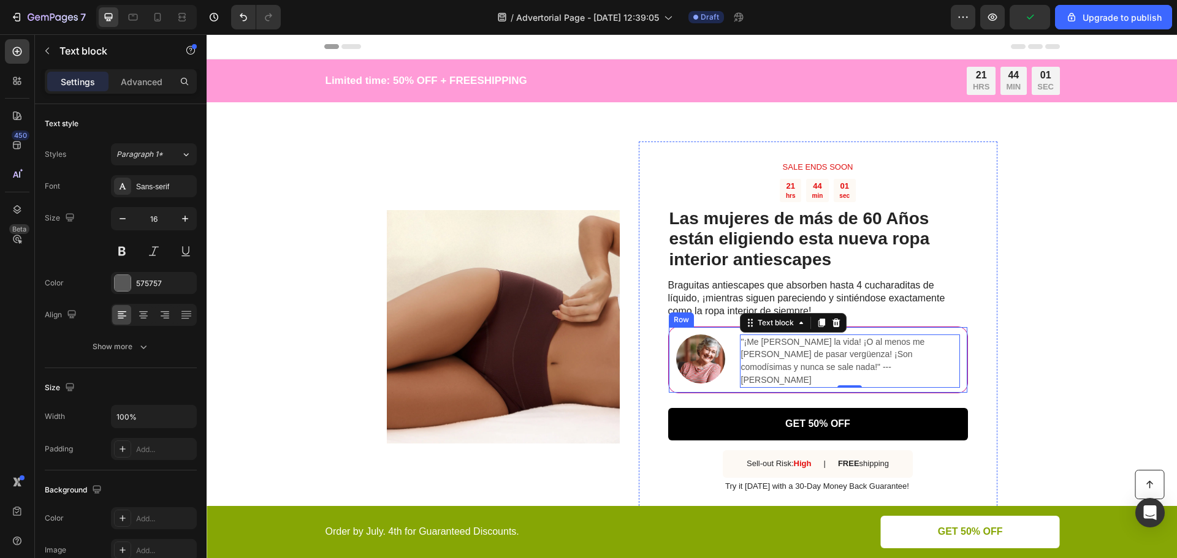
click at [726, 385] on div "Image "¡Me [PERSON_NAME] la vida! ¡O al menos me [PERSON_NAME] de pasar vergüen…" at bounding box center [818, 360] width 300 height 67
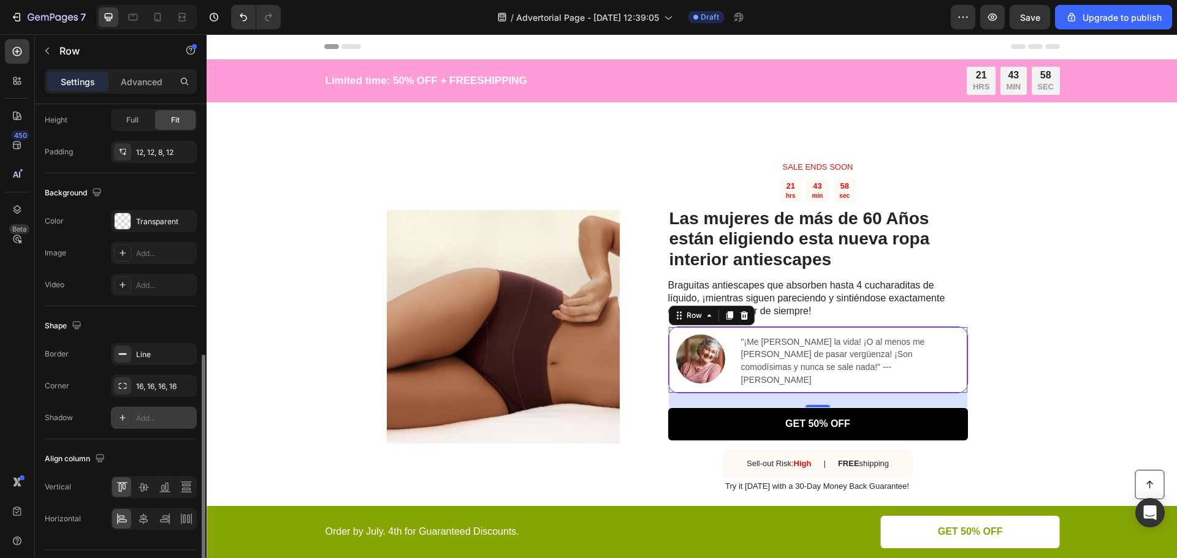
scroll to position [398, 0]
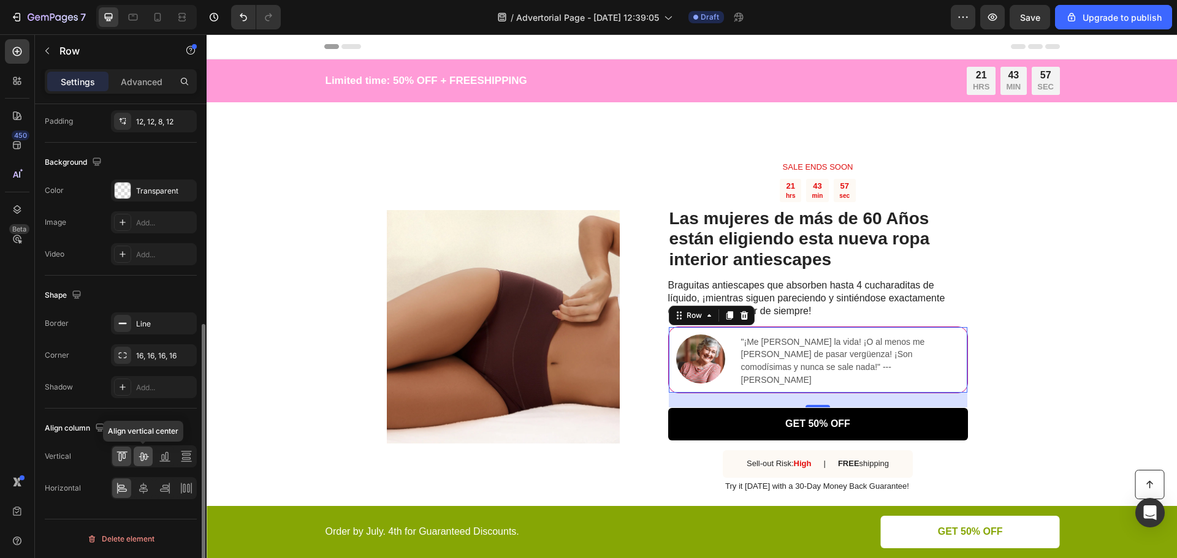
click at [144, 454] on icon at bounding box center [143, 456] width 12 height 12
click at [789, 373] on span ""¡Me [PERSON_NAME] la vida! ¡O al menos me [PERSON_NAME] de pasar vergüenza! ¡S…" at bounding box center [833, 361] width 184 height 48
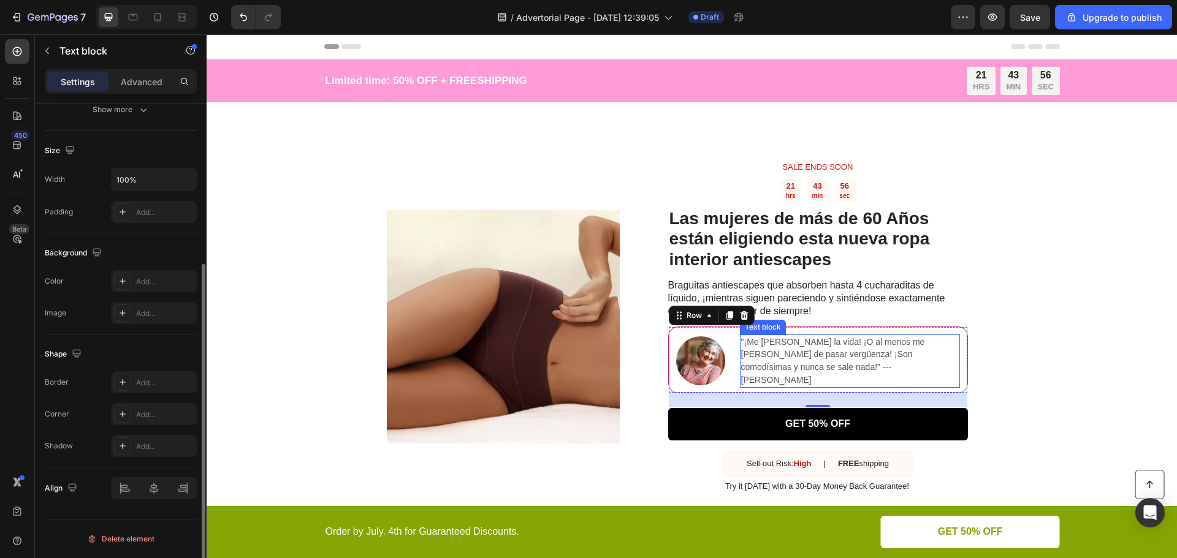
scroll to position [0, 0]
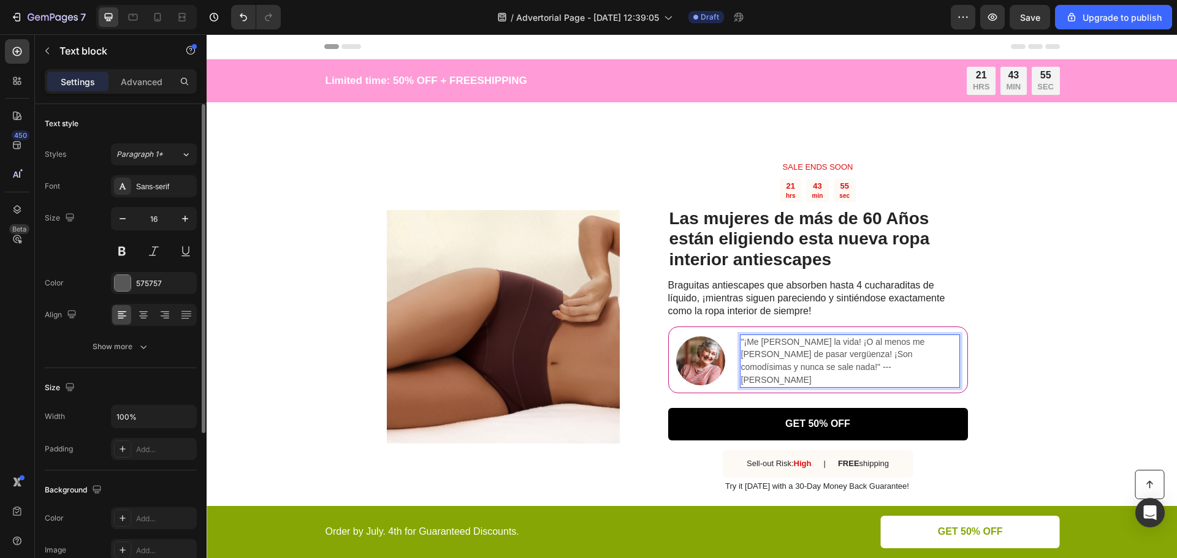
click at [778, 373] on span ""¡Me [PERSON_NAME] la vida! ¡O al menos me [PERSON_NAME] de pasar vergüenza! ¡S…" at bounding box center [833, 361] width 184 height 48
drag, startPoint x: 776, startPoint y: 373, endPoint x: 815, endPoint y: 372, distance: 39.2
click at [815, 372] on p ""¡Me [PERSON_NAME] la vida! ¡O al menos me [PERSON_NAME] de pasar vergüenza! ¡S…" at bounding box center [850, 361] width 218 height 51
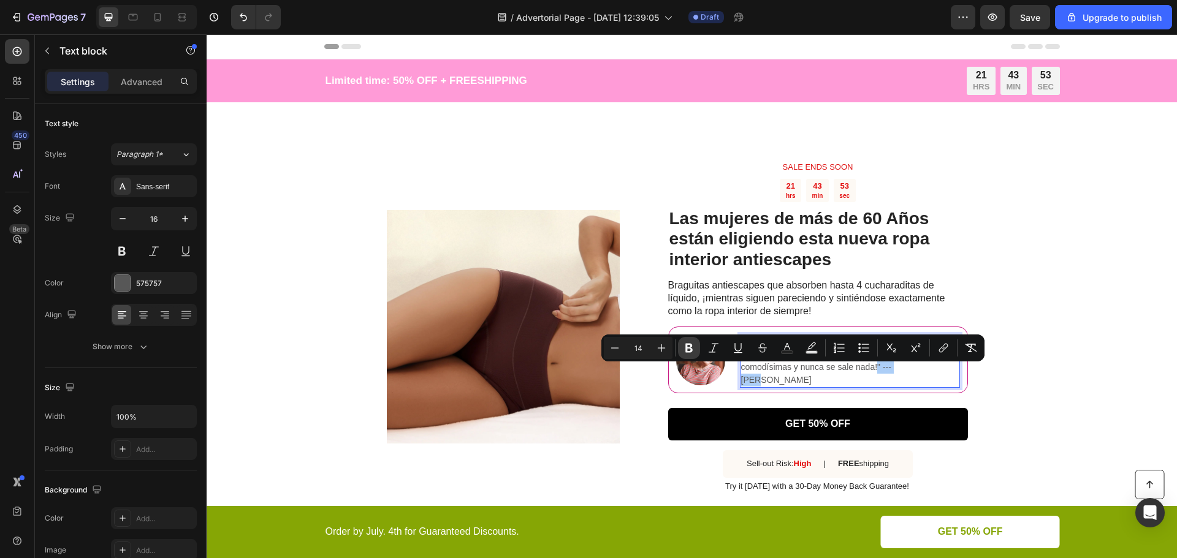
click at [680, 349] on button "Bold" at bounding box center [689, 348] width 22 height 22
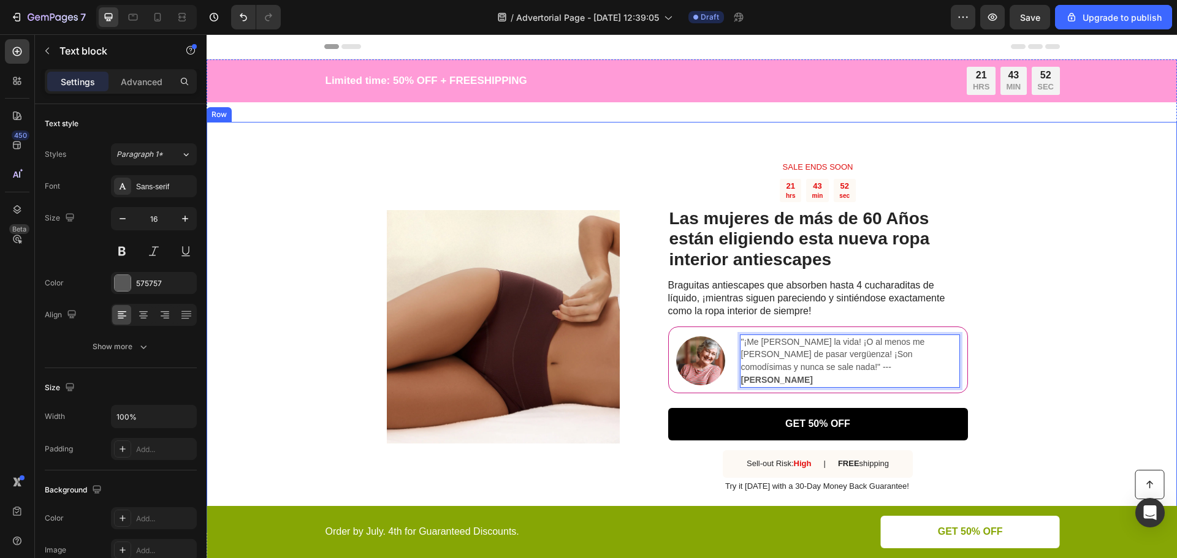
click at [1046, 404] on div "Image SALE ENDS SOON Text Block 21 hrs 43 min 52 sec Countdown Timer Las mujere…" at bounding box center [692, 327] width 970 height 411
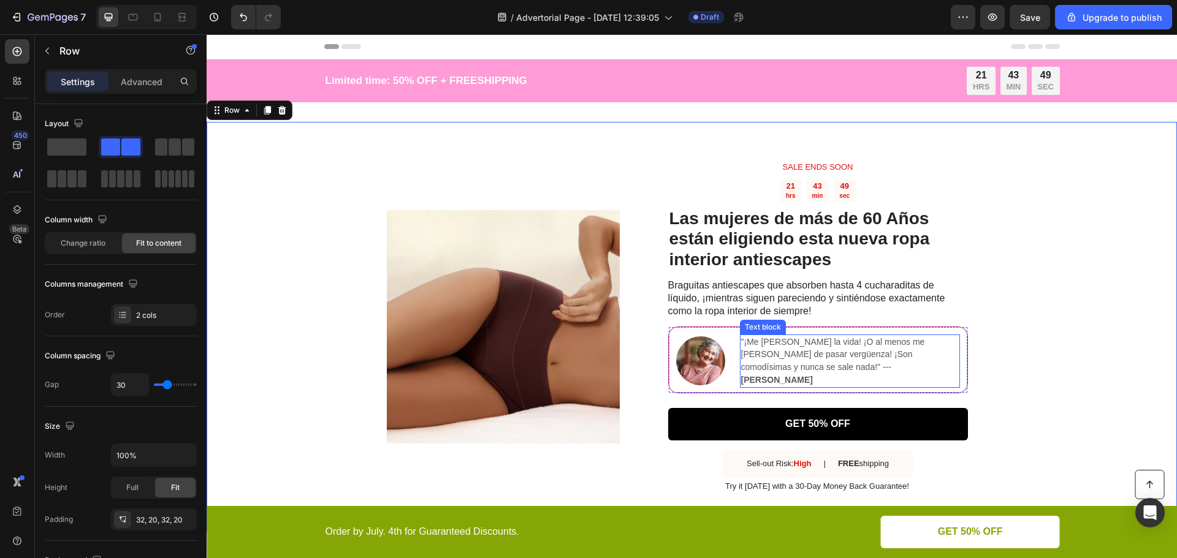
click at [764, 352] on p ""¡Me [PERSON_NAME] la vida! ¡O al menos me [PERSON_NAME] de pasar vergüenza! ¡S…" at bounding box center [850, 361] width 218 height 51
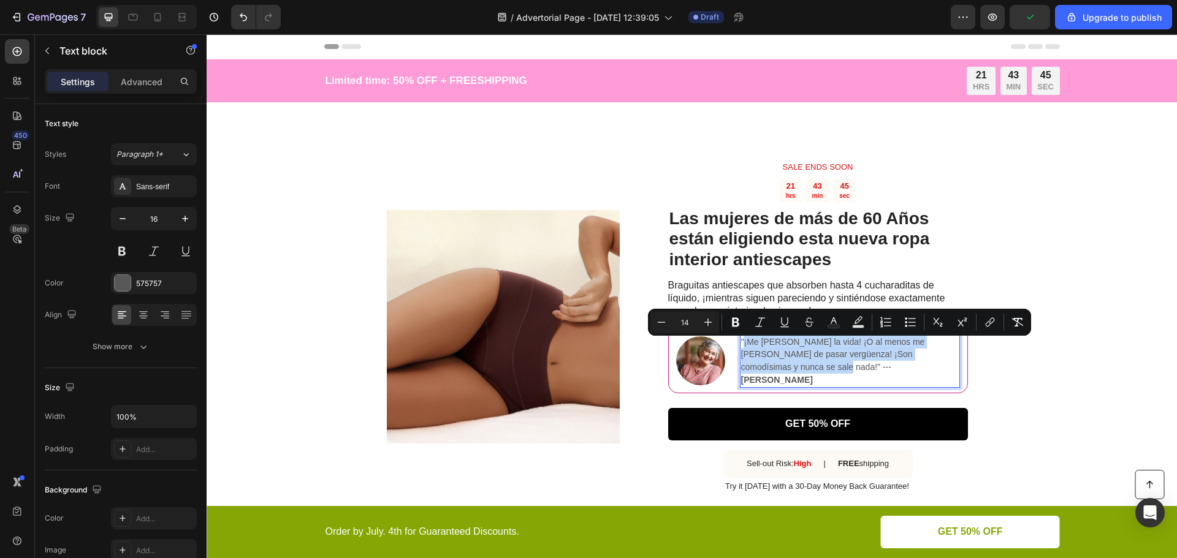
drag, startPoint x: 739, startPoint y: 347, endPoint x: 757, endPoint y: 370, distance: 28.7
click at [757, 370] on span ""¡Me [PERSON_NAME] la vida! ¡O al menos me [PERSON_NAME] de pasar vergüenza! ¡S…" at bounding box center [833, 361] width 184 height 48
click at [756, 318] on icon "Editor contextual toolbar" at bounding box center [760, 322] width 12 height 12
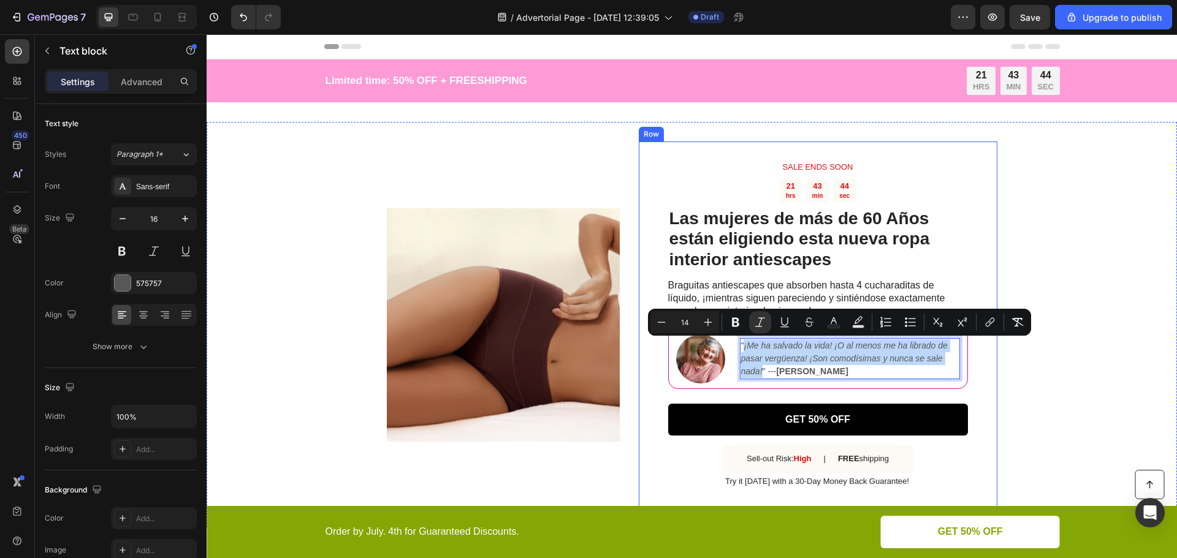
click at [1005, 381] on div "Image SALE ENDS SOON Text Block 21 hrs 43 min 44 sec Countdown Timer Las mujere…" at bounding box center [692, 325] width 970 height 406
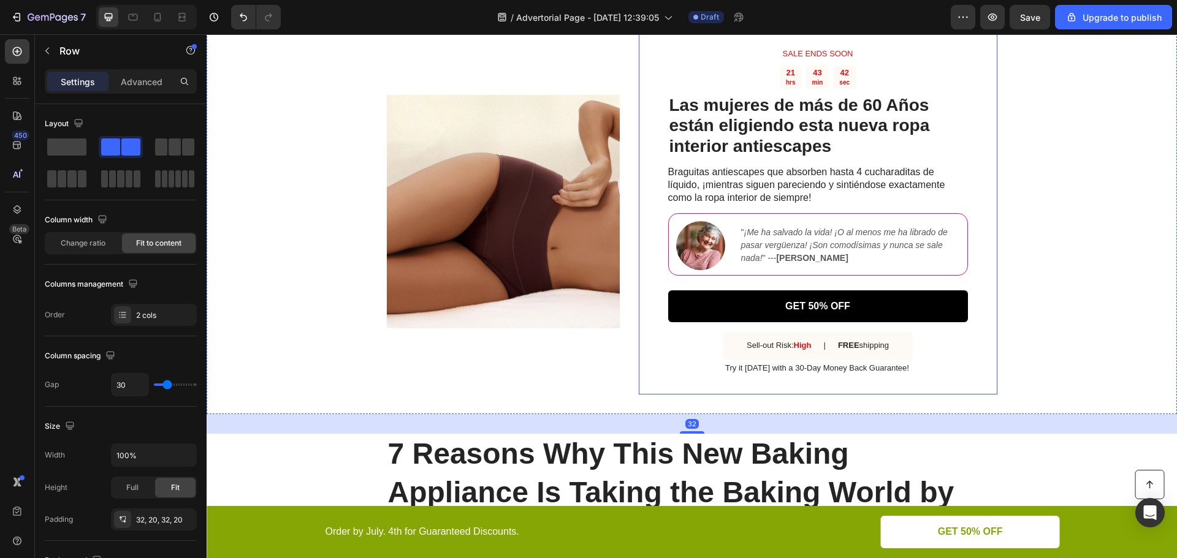
scroll to position [123, 0]
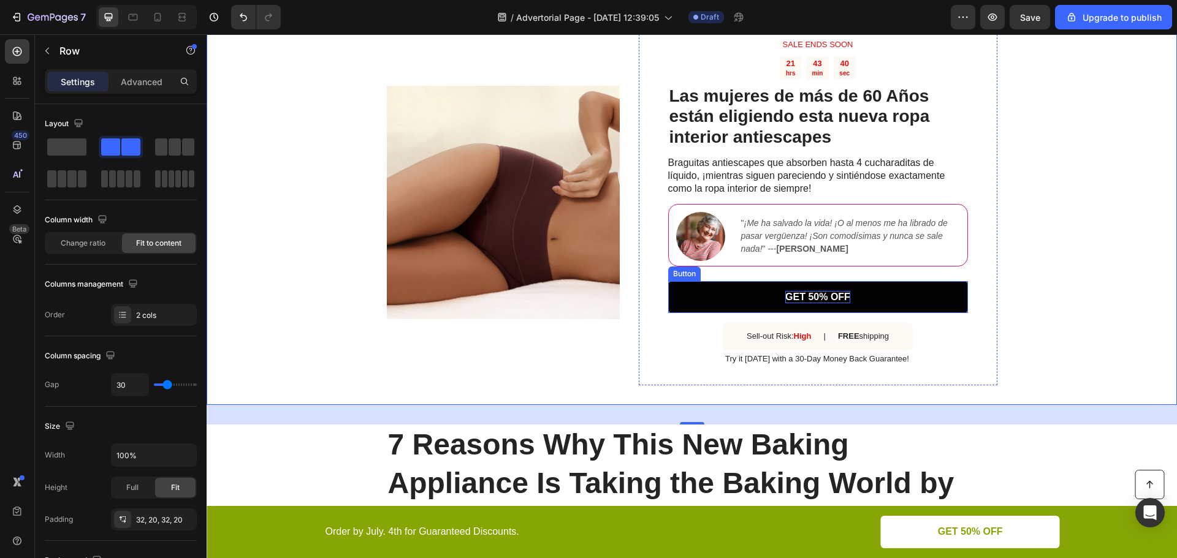
click at [813, 303] on p "GET 50% OFF" at bounding box center [817, 297] width 65 height 13
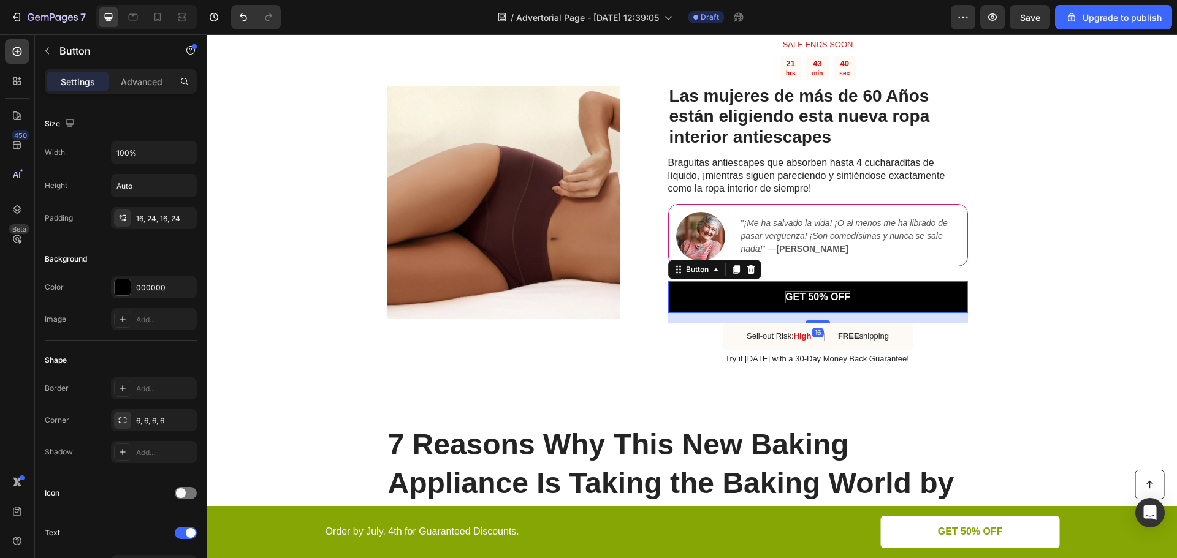
click at [810, 298] on p "GET 50% OFF" at bounding box center [817, 297] width 65 height 13
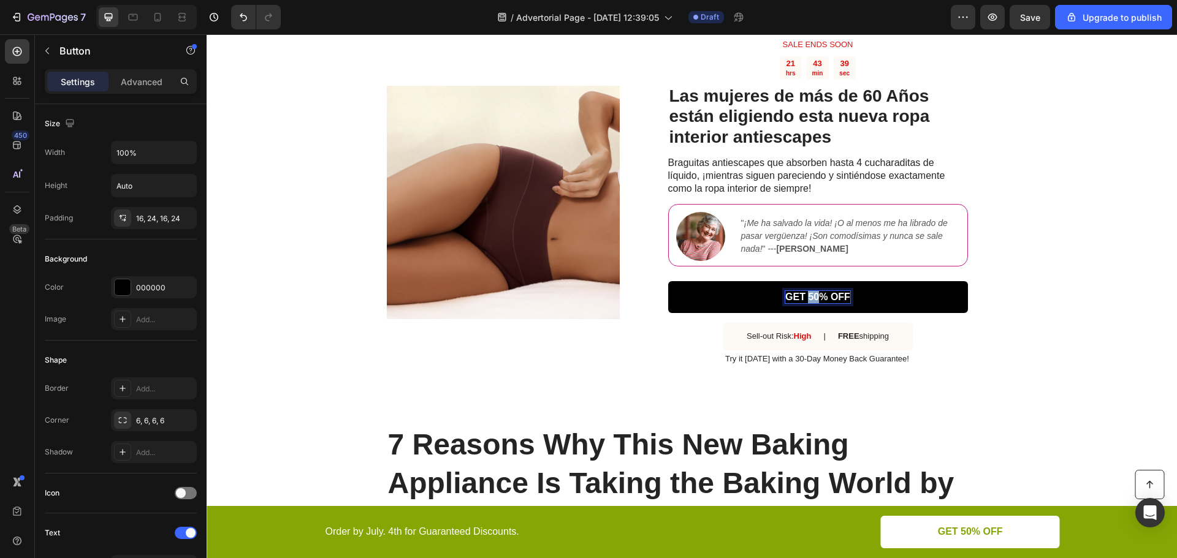
click at [810, 298] on p "GET 50% OFF" at bounding box center [817, 297] width 65 height 13
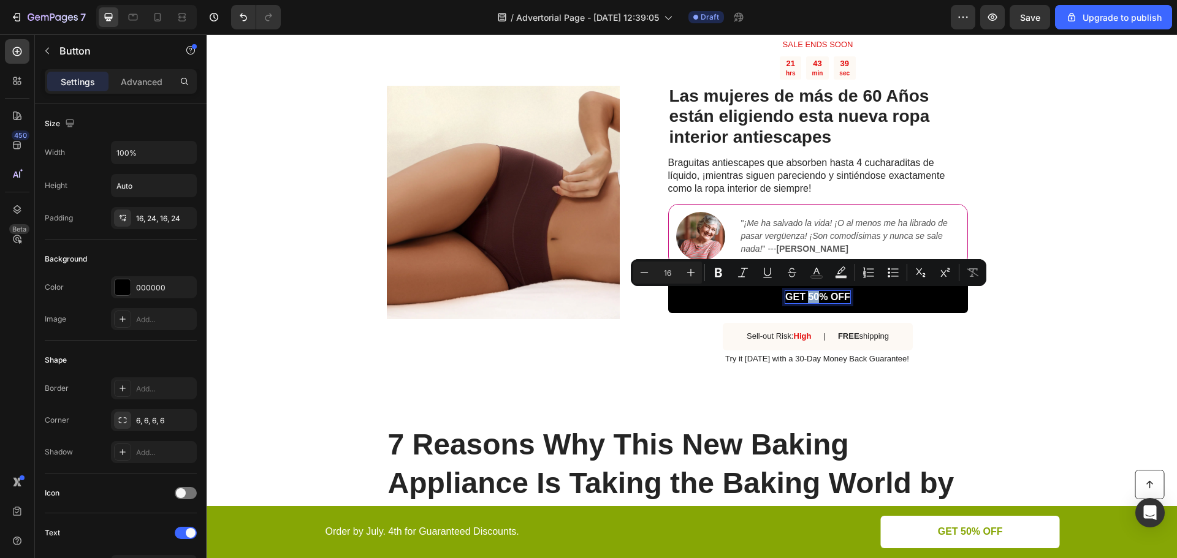
click at [810, 298] on p "GET 50% OFF" at bounding box center [817, 297] width 65 height 13
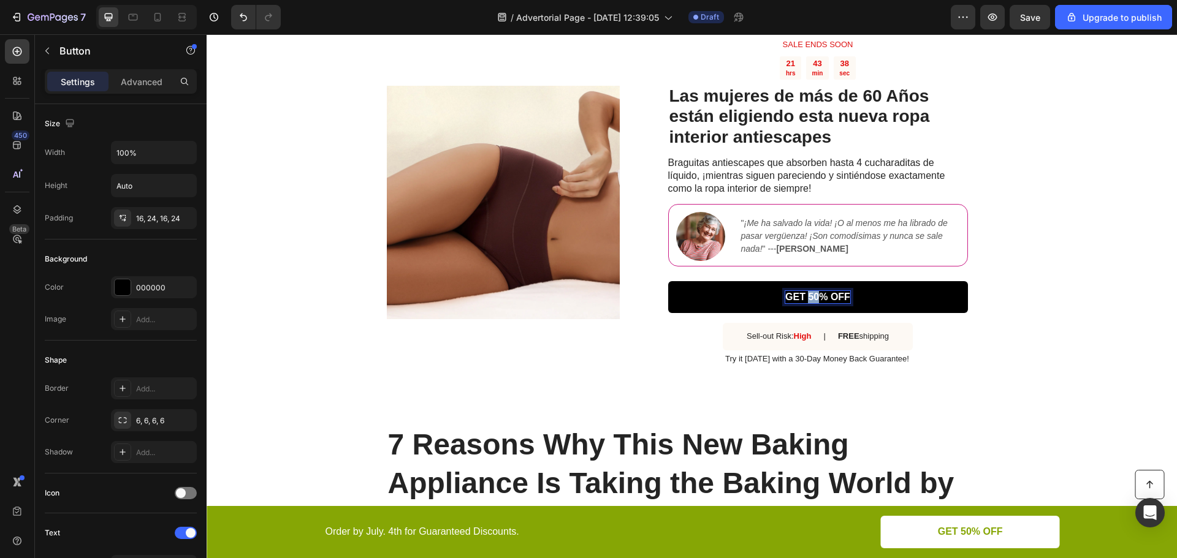
click at [810, 298] on p "GET 50% OFF" at bounding box center [817, 297] width 65 height 13
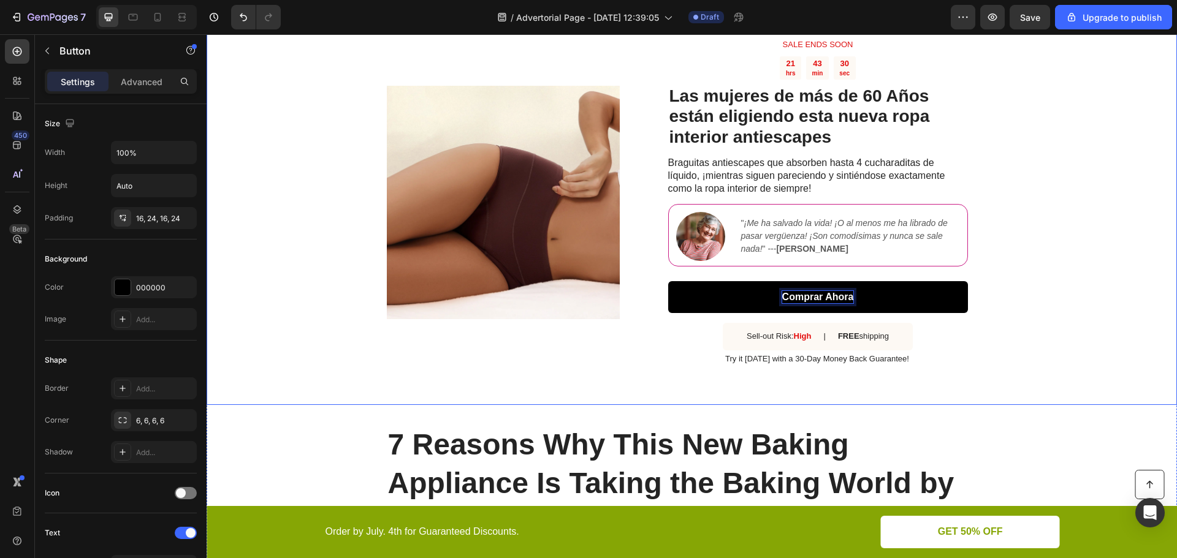
click at [1093, 331] on div "Image SALE ENDS SOON Text Block 21 hrs 43 min 30 sec Countdown Timer Las mujere…" at bounding box center [692, 202] width 970 height 406
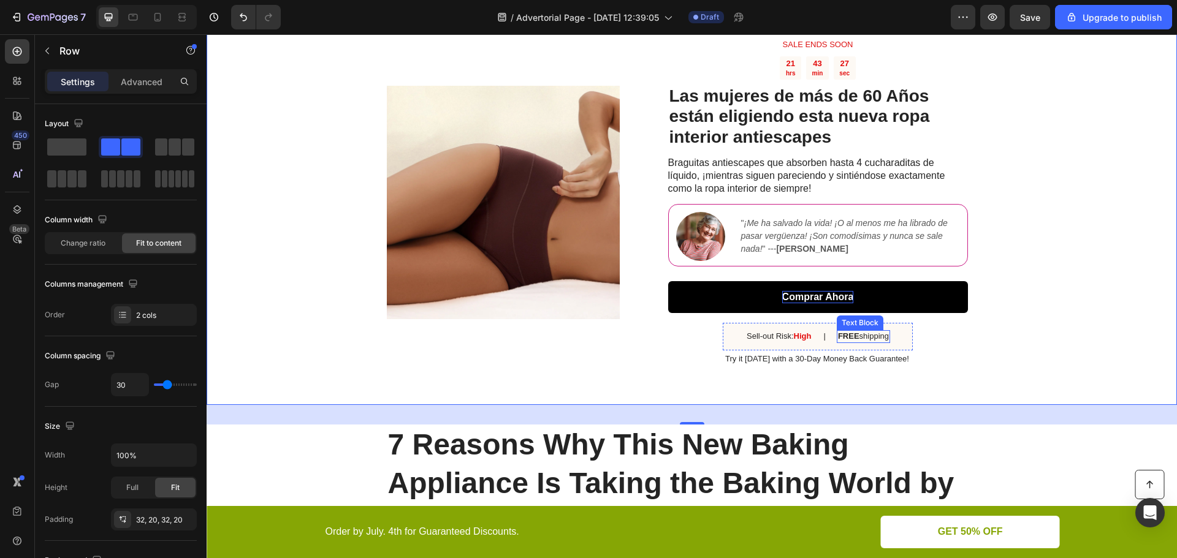
click at [849, 336] on strong "FREE" at bounding box center [848, 336] width 21 height 9
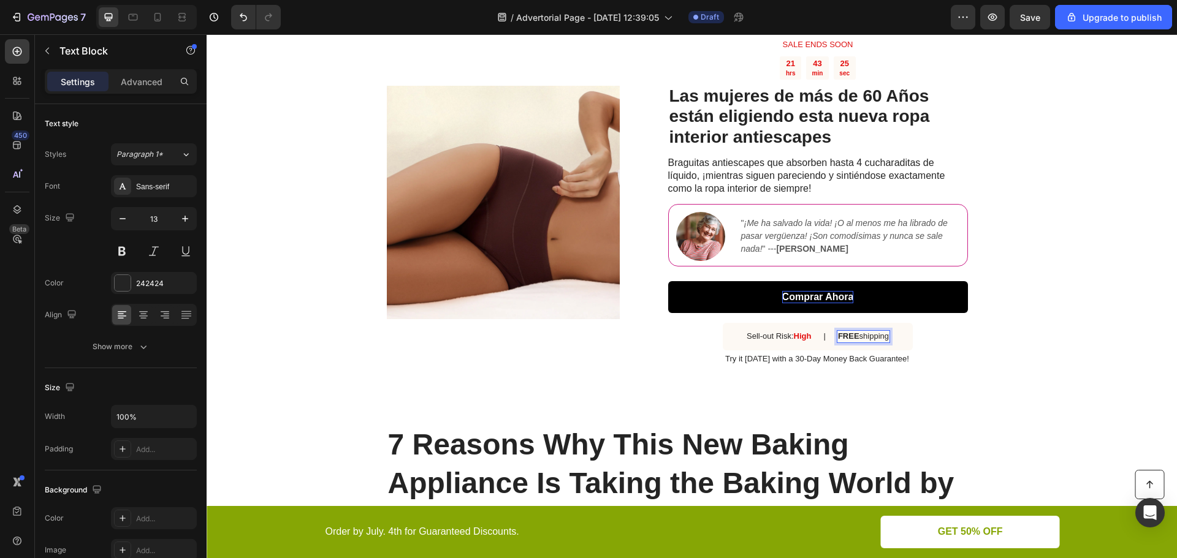
click at [840, 335] on strong "FREE" at bounding box center [848, 336] width 21 height 9
click at [839, 335] on strong "Envío GRATIS" at bounding box center [863, 336] width 53 height 9
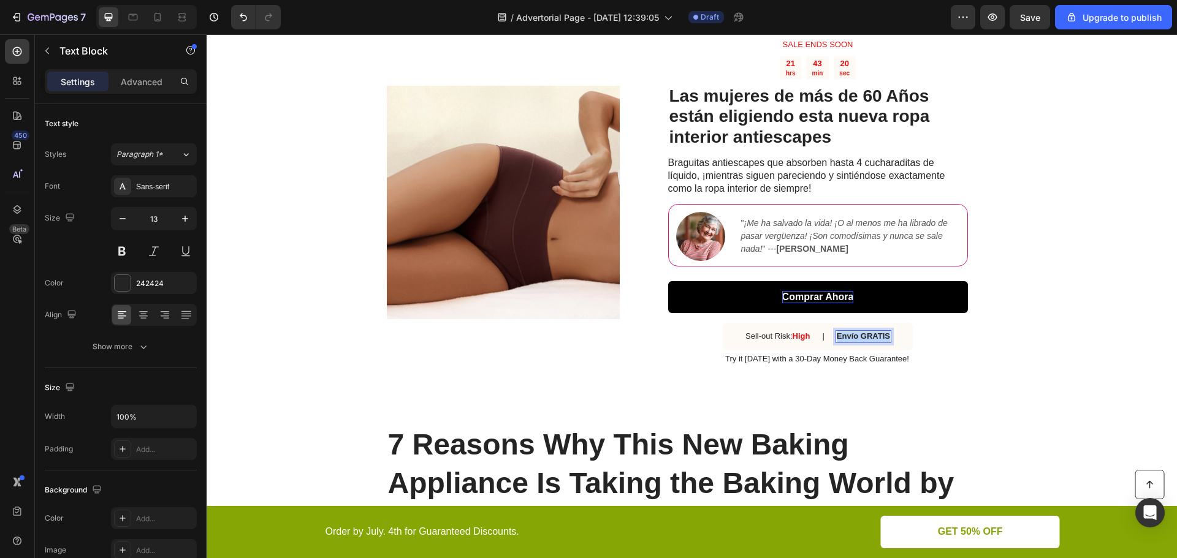
click at [839, 335] on strong "Envío GRATIS" at bounding box center [863, 336] width 53 height 9
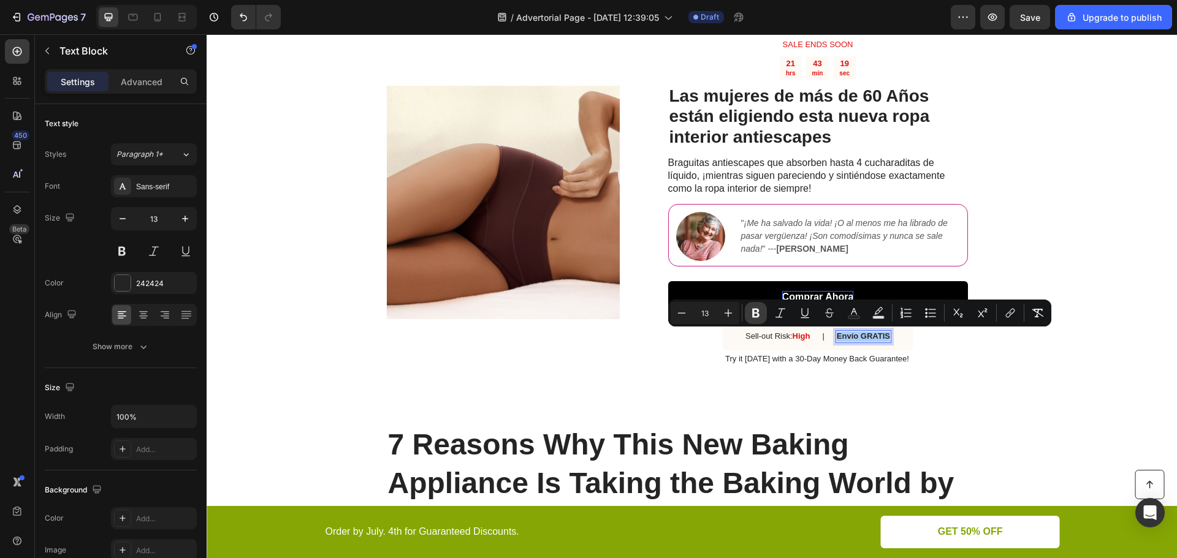
click at [750, 306] on button "Bold" at bounding box center [756, 313] width 22 height 22
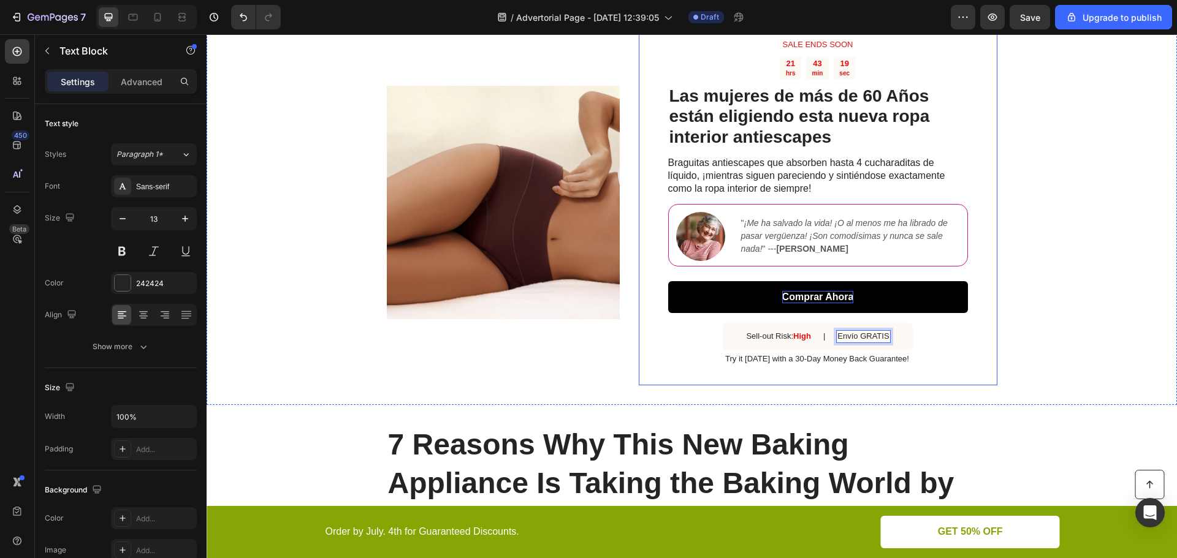
click at [974, 362] on div "SALE ENDS SOON Text Block 21 hrs 43 min 19 sec Countdown Timer Las mujeres de m…" at bounding box center [818, 202] width 359 height 367
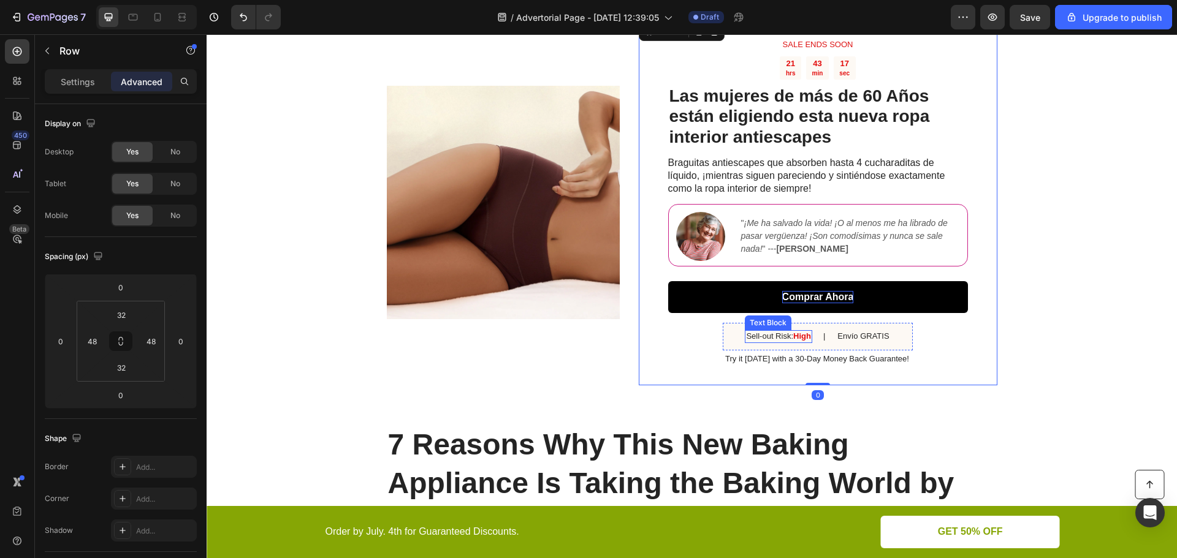
click at [770, 334] on p "Sell-out Risk: High" at bounding box center [778, 337] width 64 height 10
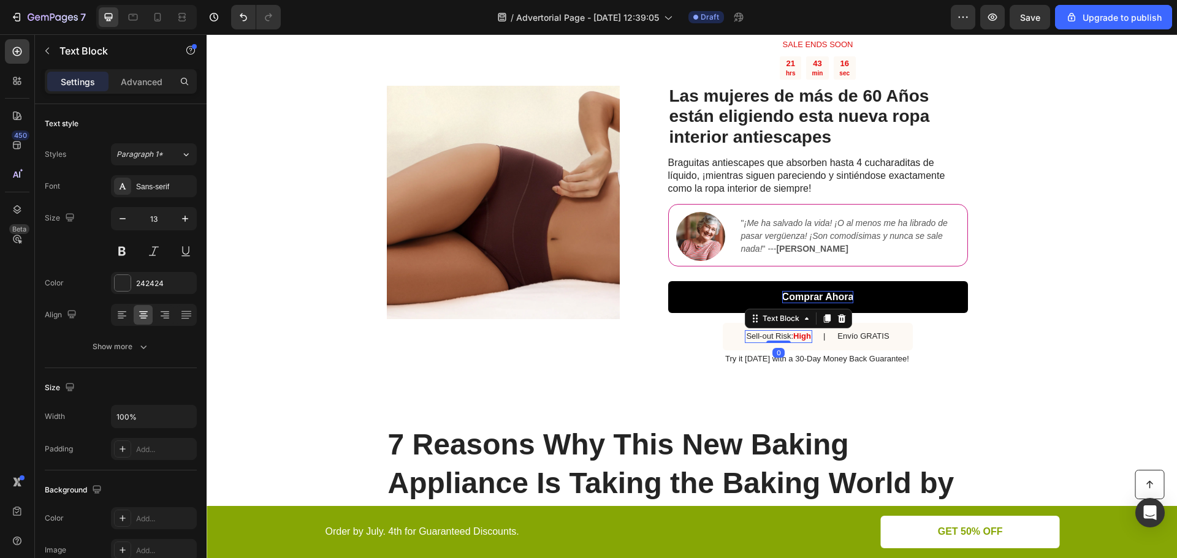
click at [770, 334] on p "Sell-out Risk: High" at bounding box center [778, 337] width 64 height 10
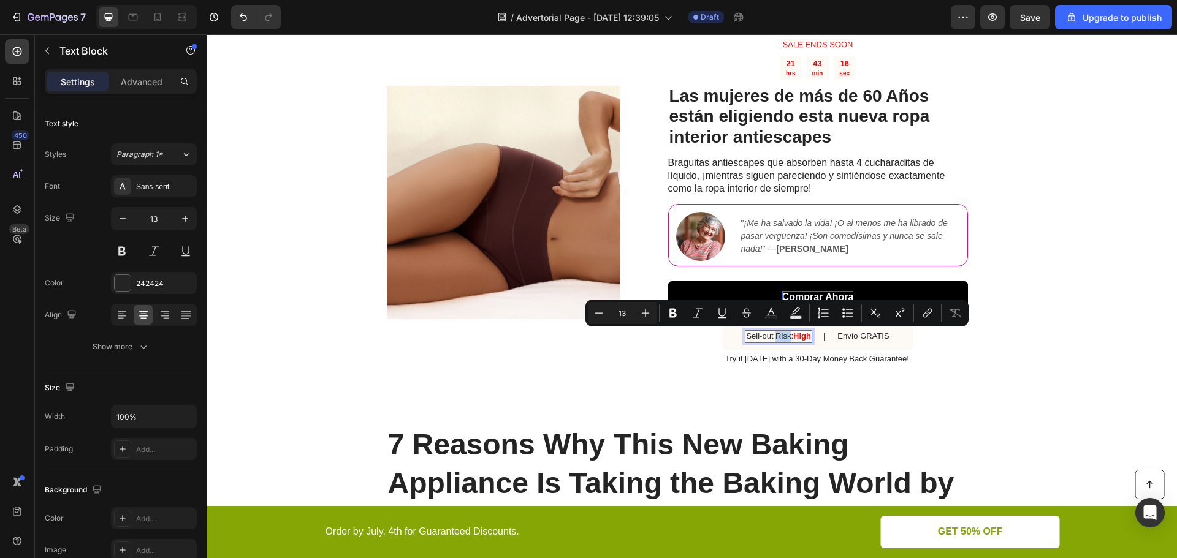
click at [783, 337] on p "Sell-out Risk: High" at bounding box center [778, 337] width 64 height 10
drag, startPoint x: 742, startPoint y: 336, endPoint x: 784, endPoint y: 337, distance: 41.7
click at [784, 337] on p "Sell-out Risk: High" at bounding box center [778, 337] width 64 height 10
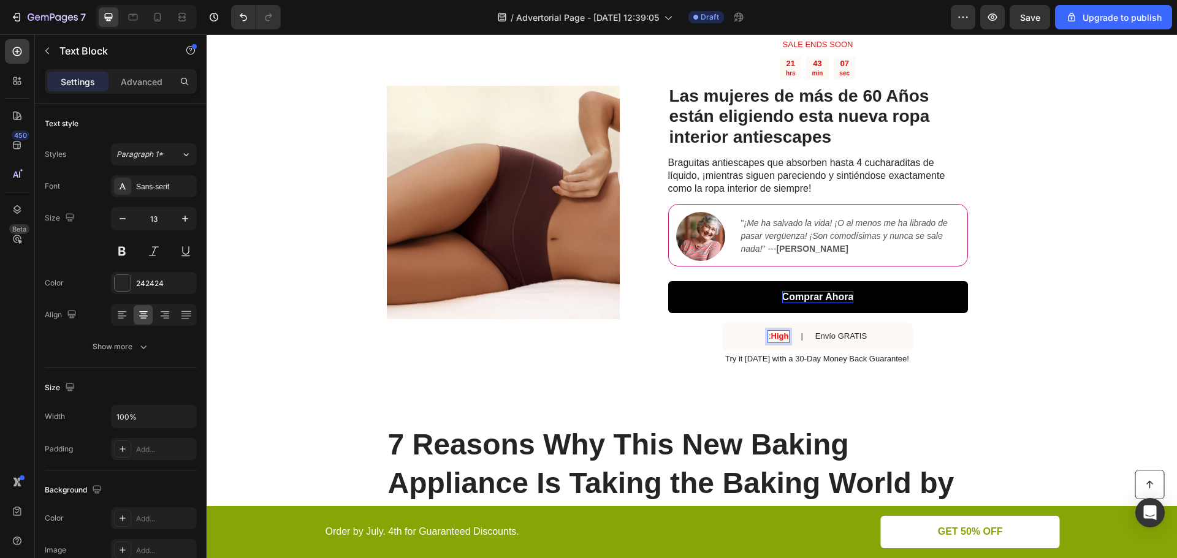
click at [779, 336] on strong "High" at bounding box center [780, 336] width 18 height 9
click at [743, 337] on strong "Unidades limitadas" at bounding box center [779, 336] width 72 height 9
click at [783, 358] on p "Try it [DATE] with a 30-Day Money Back Guarantee!" at bounding box center [817, 359] width 298 height 10
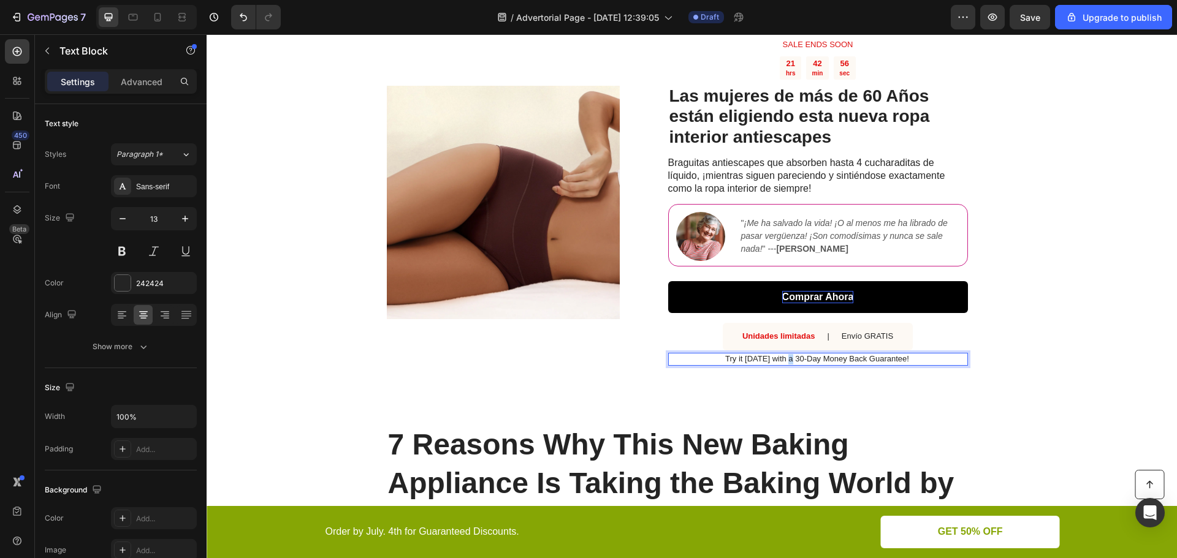
click at [783, 358] on p "Try it [DATE] with a 30-Day Money Back Guarantee!" at bounding box center [817, 359] width 298 height 10
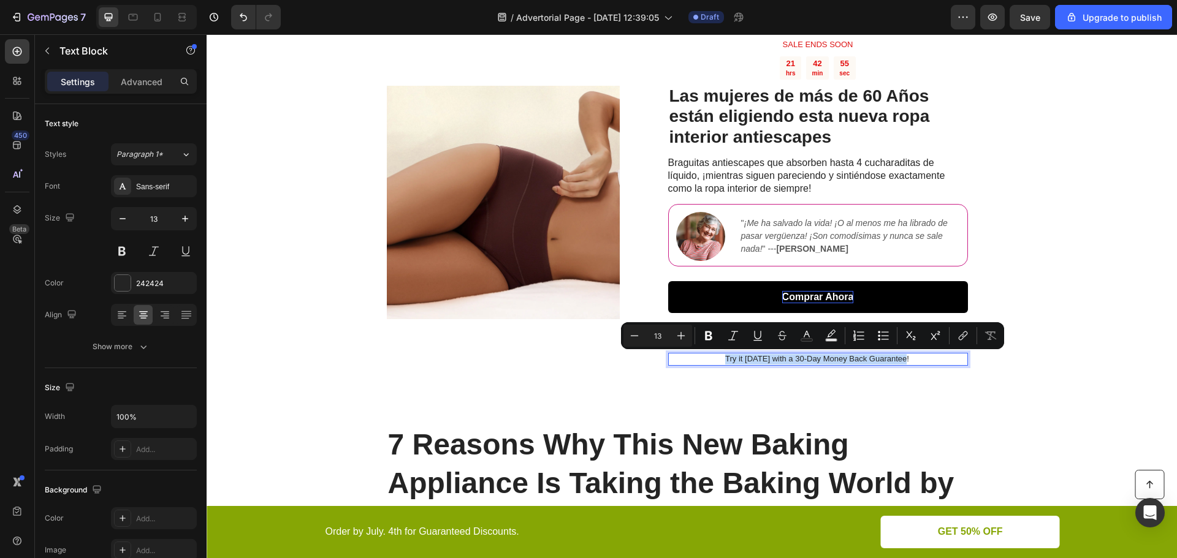
copy p "Try it [DATE] with a 30-Day Money Back Guarantee!"
click at [797, 359] on p "Try it [DATE] with a 30-Day Money Back Guarantee!" at bounding box center [817, 359] width 298 height 10
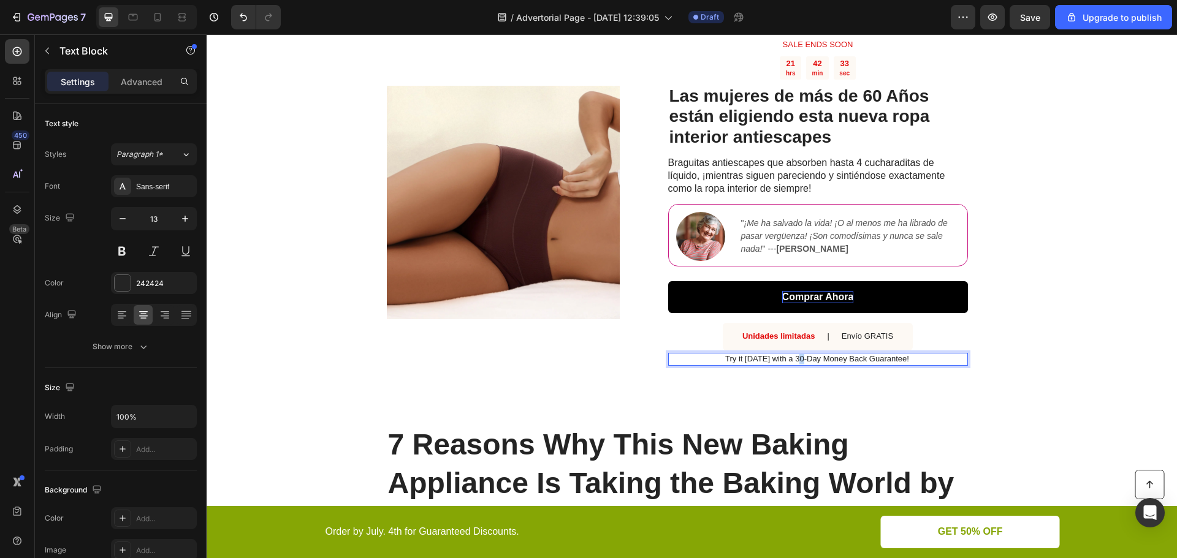
click at [797, 359] on p "Try it [DATE] with a 30-Day Money Back Guarantee!" at bounding box center [817, 359] width 298 height 10
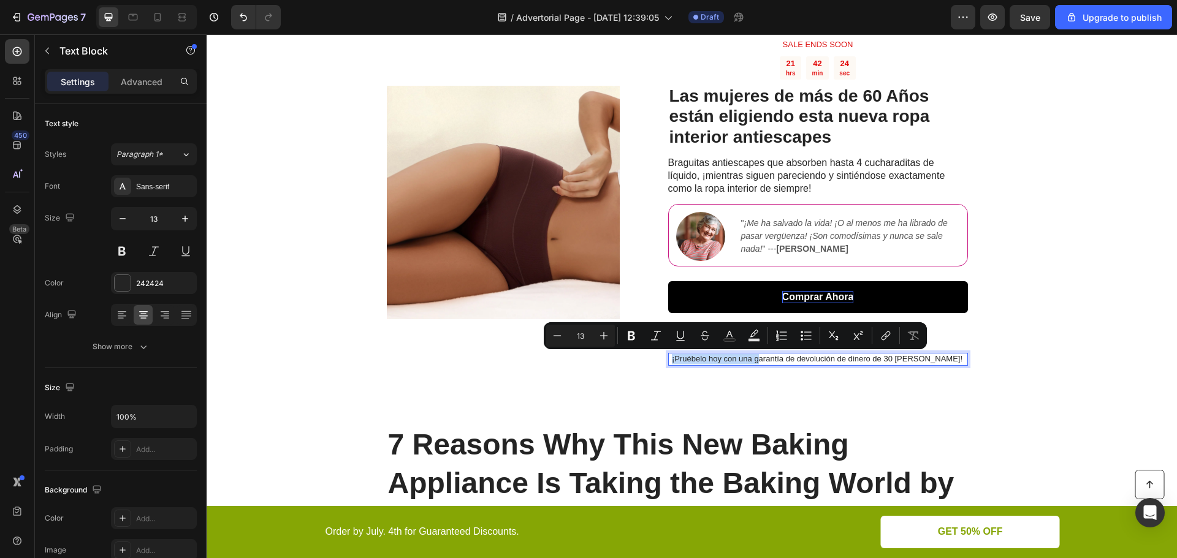
drag, startPoint x: 691, startPoint y: 360, endPoint x: 777, endPoint y: 360, distance: 85.8
click at [777, 360] on p "¡Pruébelo hoy con una garantía de devolución de dinero de 30 [PERSON_NAME]!" at bounding box center [817, 359] width 298 height 10
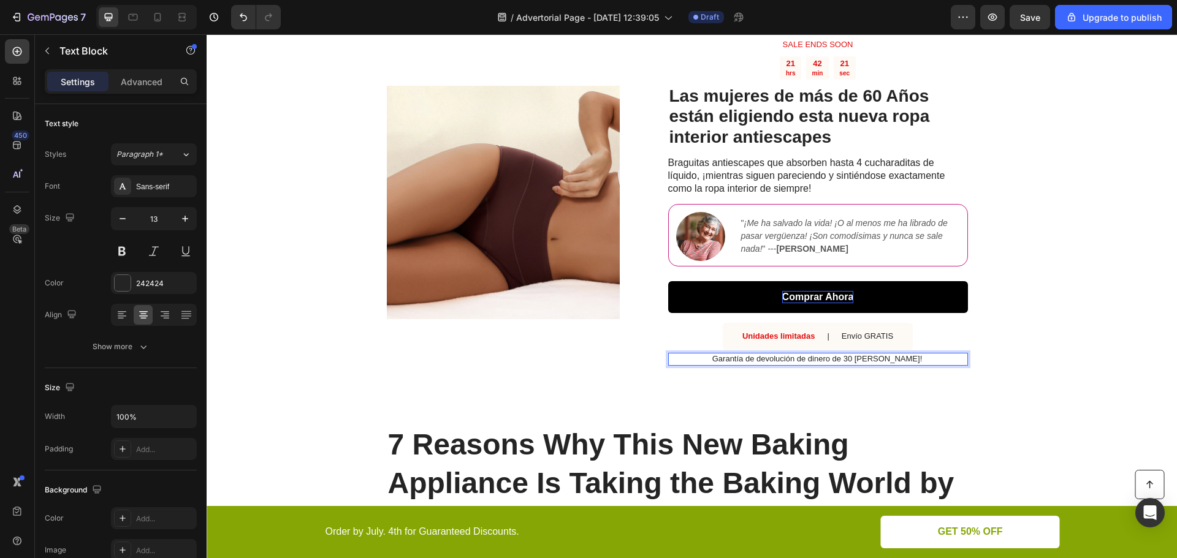
click at [826, 360] on p "Garantía de devolución de dinero de 30 [PERSON_NAME]!" at bounding box center [817, 359] width 298 height 10
click at [903, 361] on p "Garantía de devolución del dinero de 30 [PERSON_NAME]!" at bounding box center [817, 359] width 298 height 10
click at [1053, 370] on div "Image SALE ENDS SOON Text Block 21 hrs 42 min 18 sec Countdown Timer Las mujere…" at bounding box center [692, 202] width 970 height 406
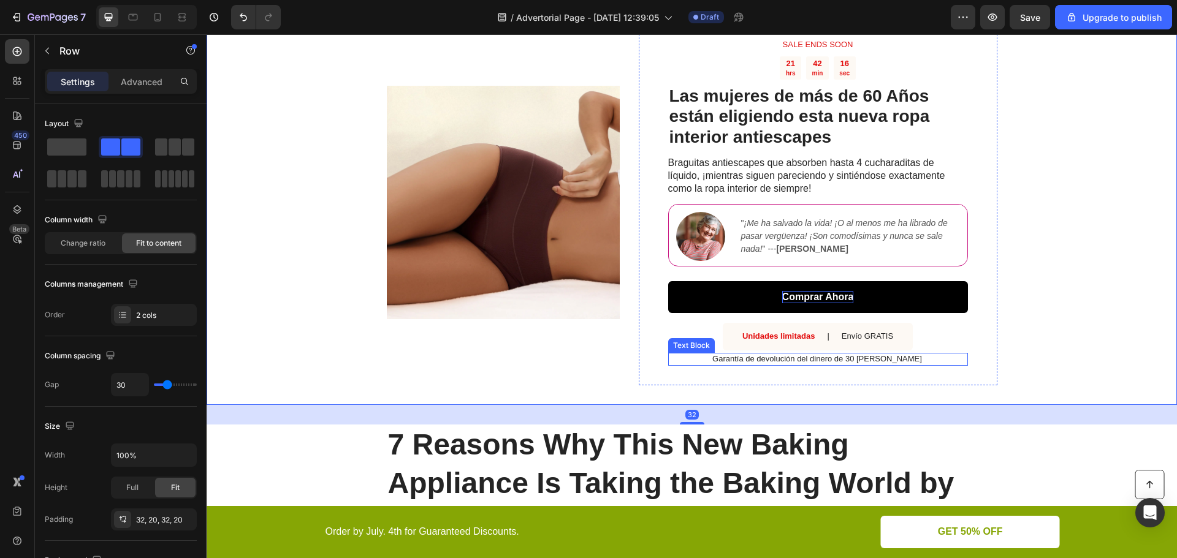
click at [888, 357] on p "Garantía de devolución del dinero de 30 [PERSON_NAME]" at bounding box center [817, 359] width 298 height 10
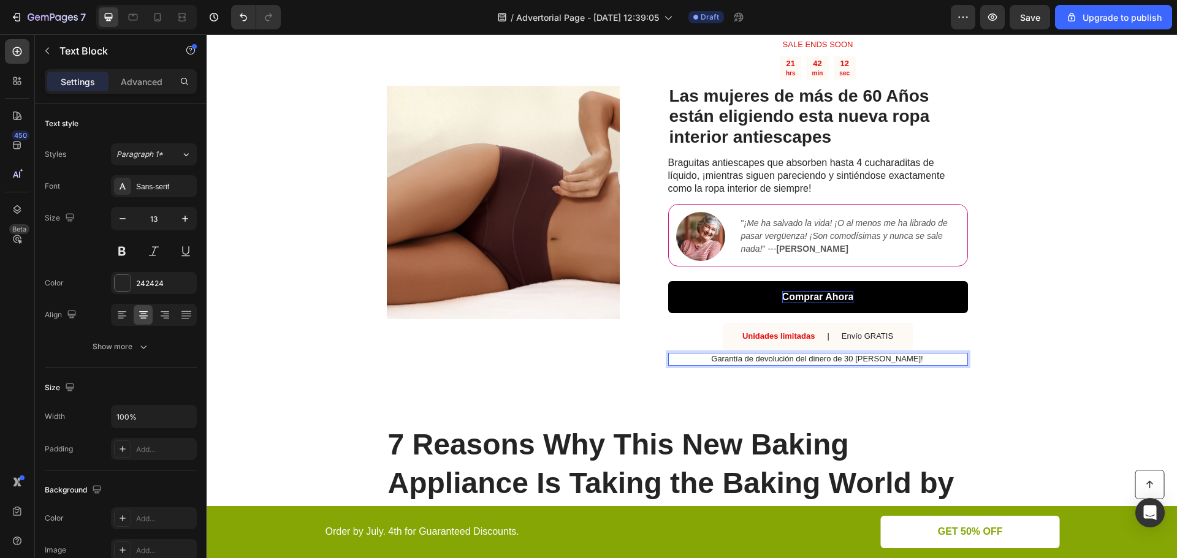
click at [731, 360] on p "Garantía de devolución del dinero de 30 [PERSON_NAME]!" at bounding box center [817, 359] width 298 height 10
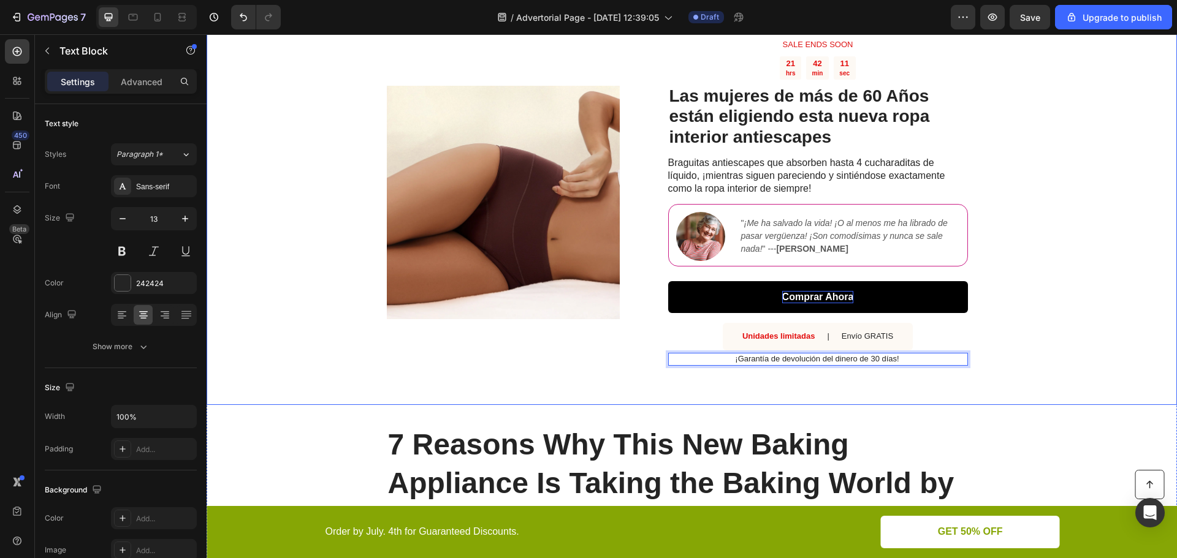
click at [1077, 345] on div "Image SALE ENDS SOON Text Block 21 hrs 42 min 11 sec Countdown Timer Las mujere…" at bounding box center [692, 202] width 970 height 406
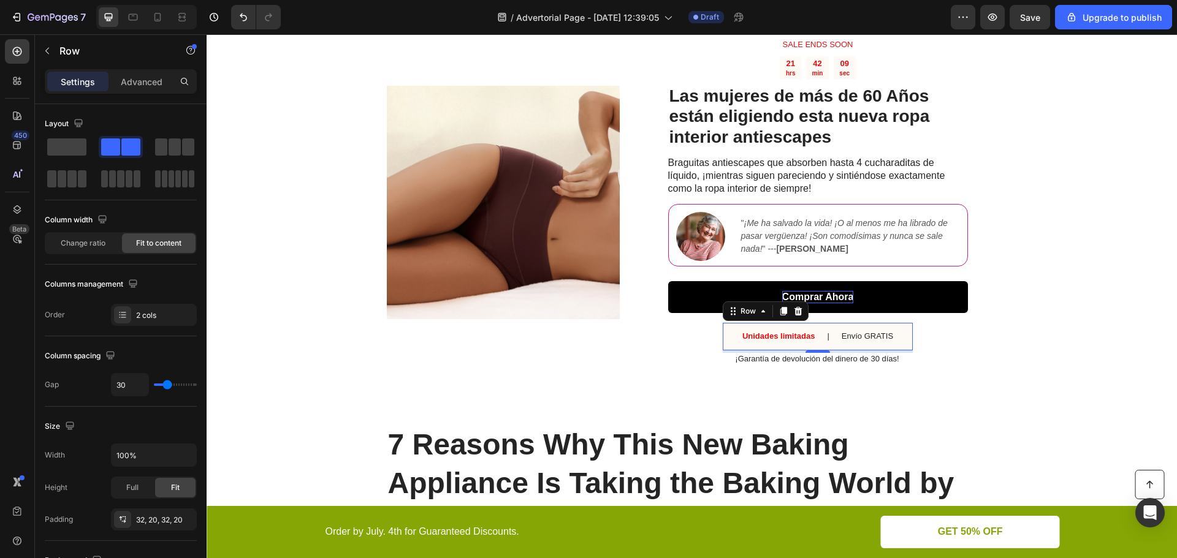
click at [898, 344] on div "Unidades limitadas Text Block | Text Block Envío GRATIS Text Block Row 0" at bounding box center [818, 337] width 190 height 28
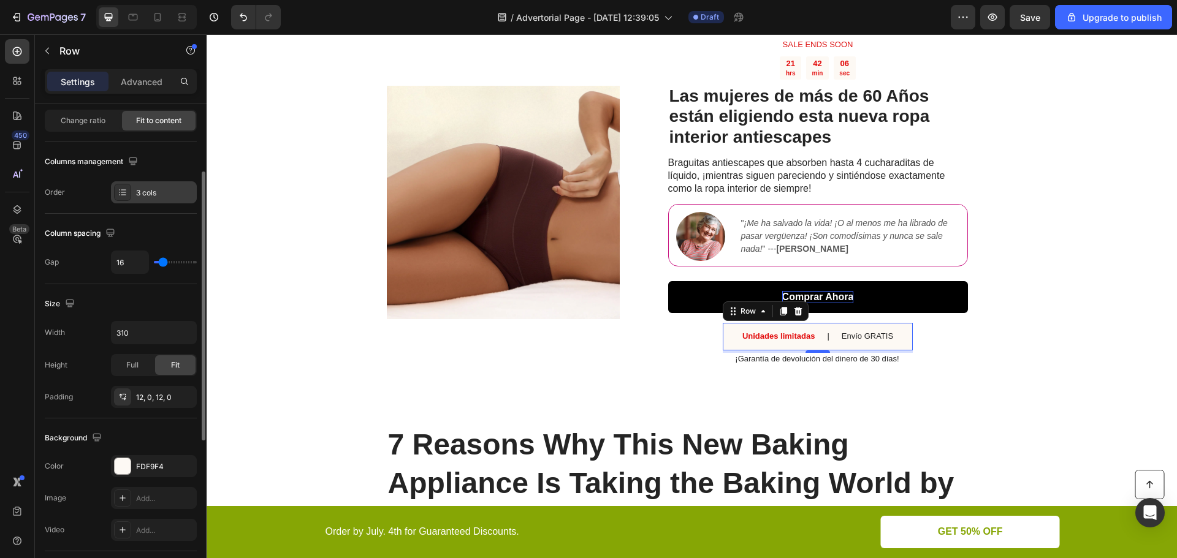
scroll to position [184, 0]
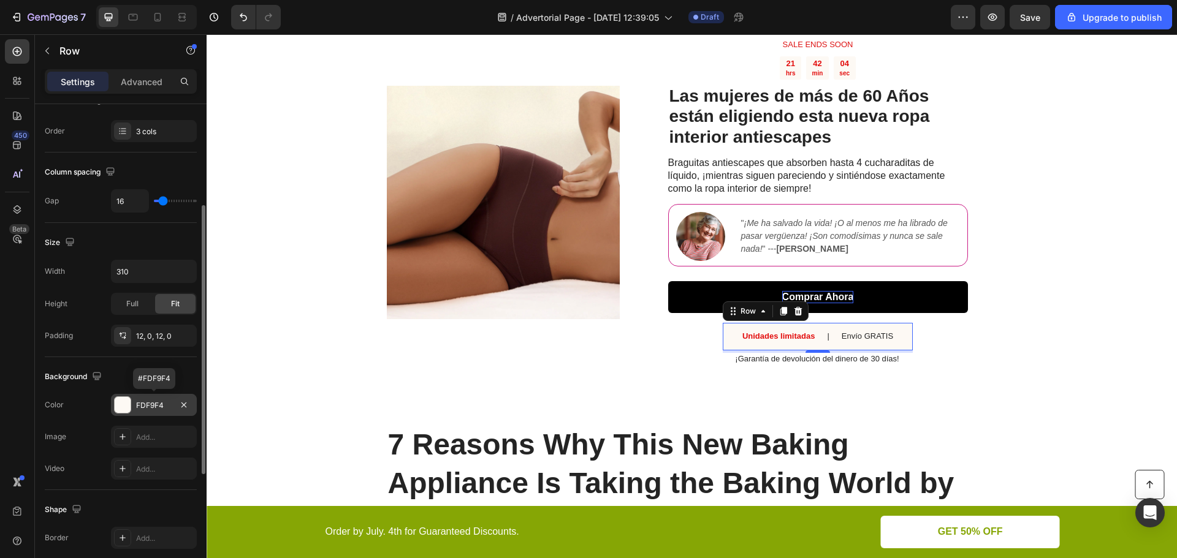
click at [157, 406] on div "FDF9F4" at bounding box center [154, 405] width 36 height 11
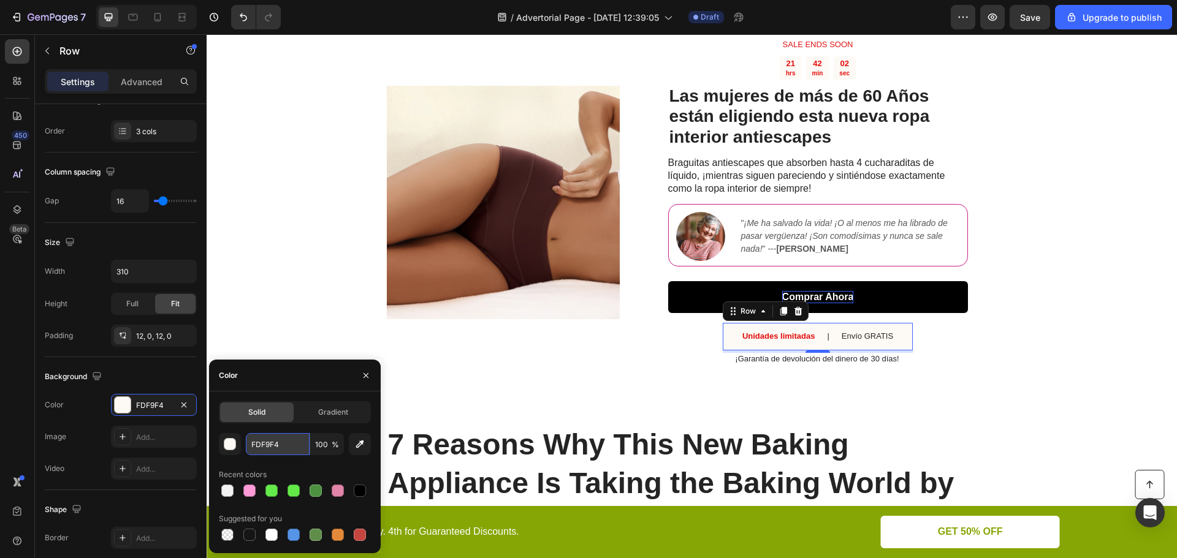
click at [262, 445] on input "FDF9F4" at bounding box center [278, 444] width 64 height 22
type input "fefefe"
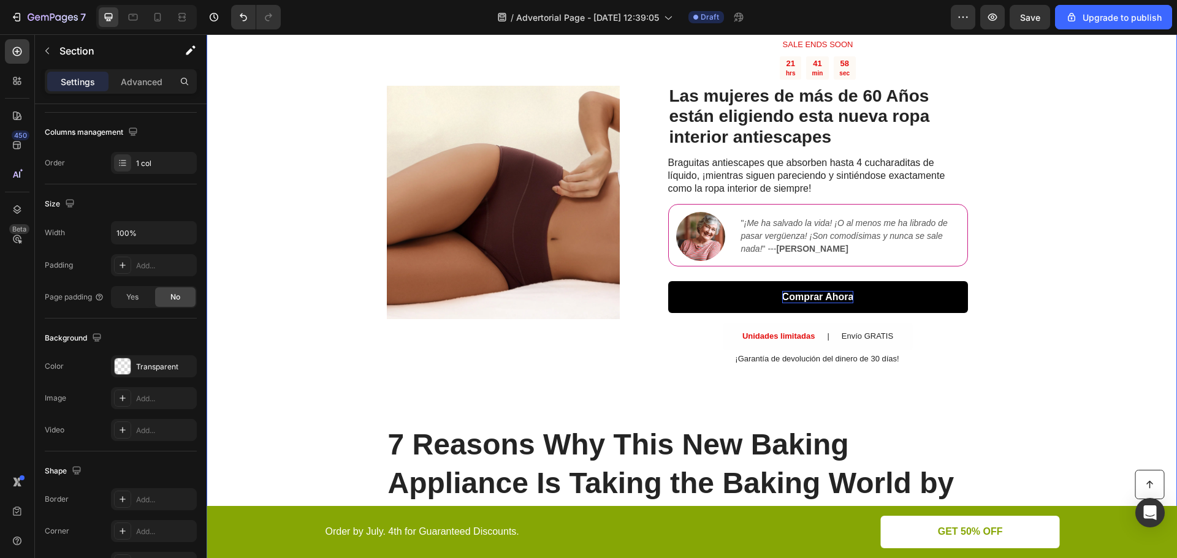
scroll to position [0, 0]
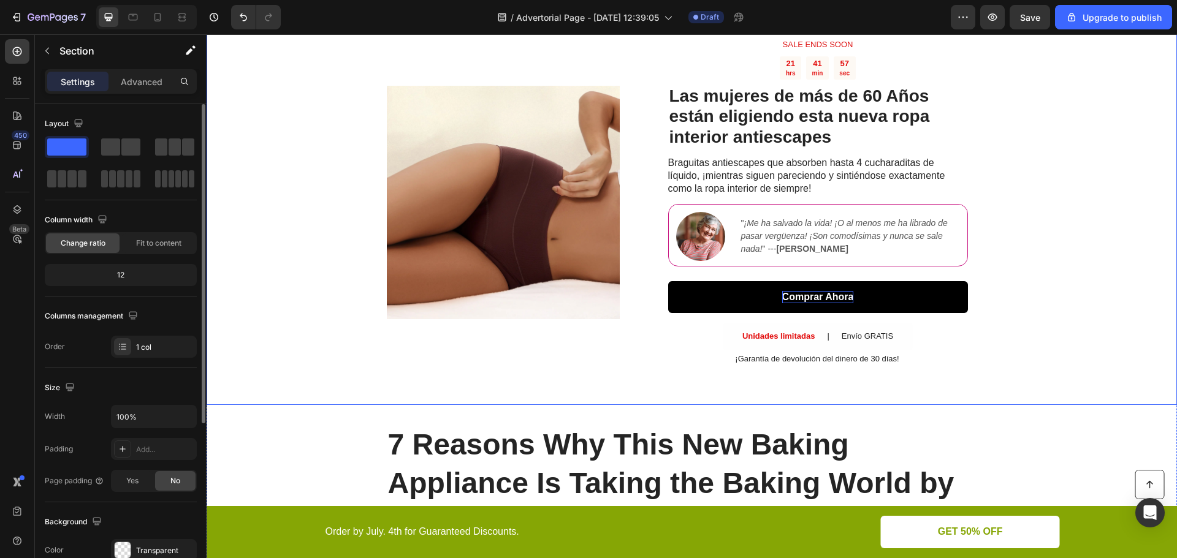
click at [1034, 379] on div "Image SALE ENDS SOON Text Block 21 hrs 41 min 57 sec Countdown Timer Las mujere…" at bounding box center [692, 202] width 970 height 406
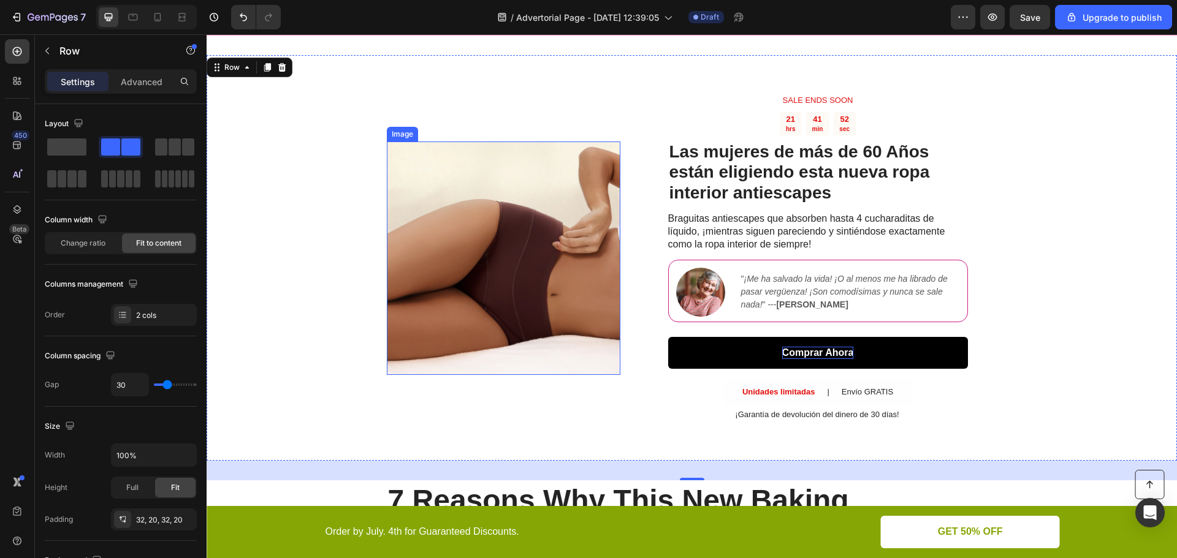
scroll to position [123, 0]
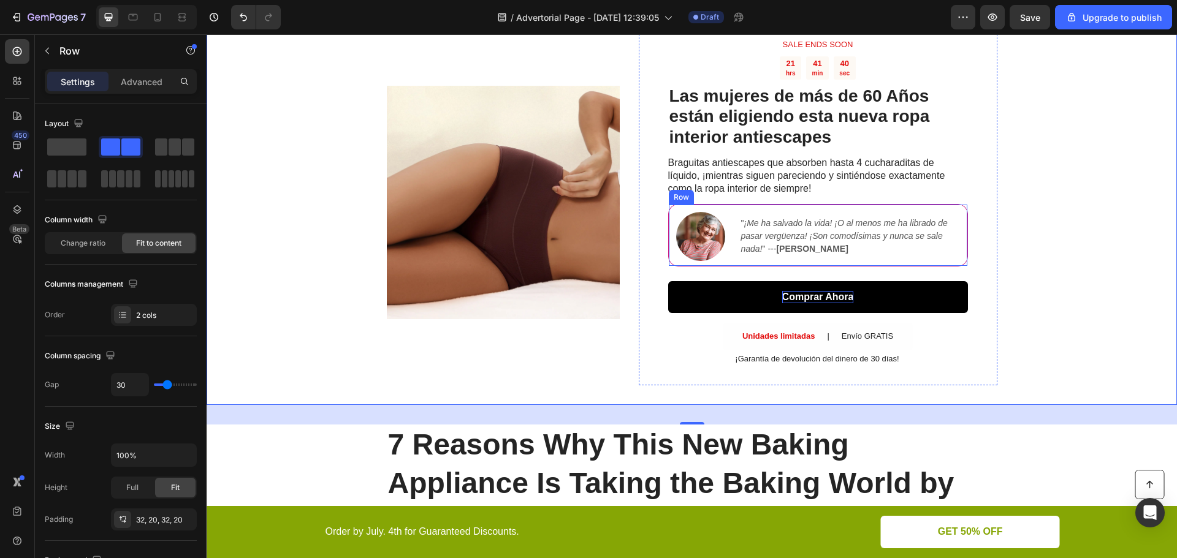
click at [726, 210] on div "Image " ¡Me [PERSON_NAME] la vida! ¡O al menos me [PERSON_NAME] de pasar vergüe…" at bounding box center [818, 235] width 300 height 63
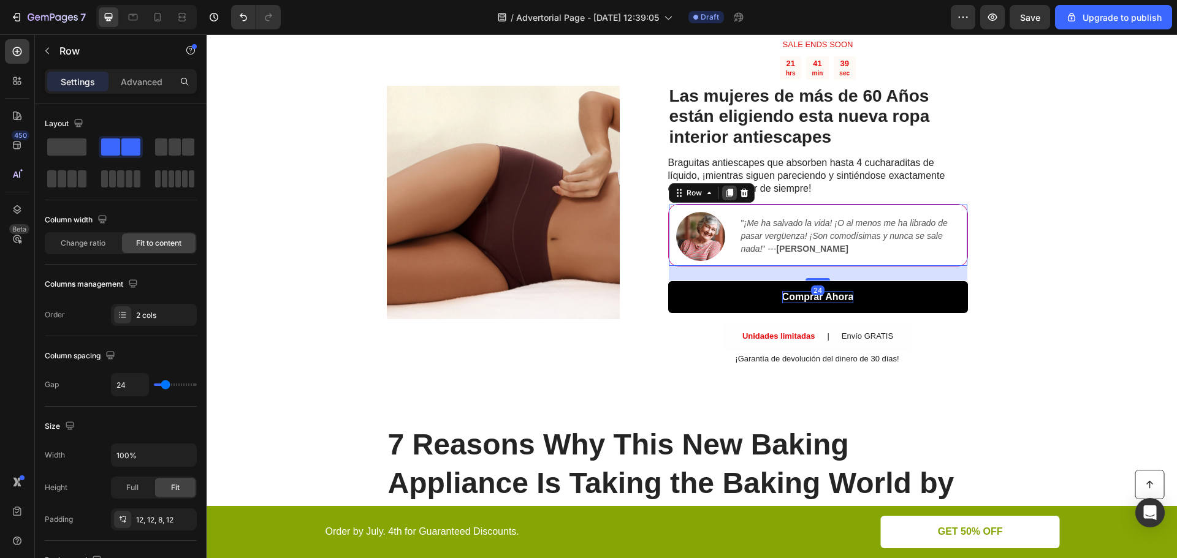
click at [726, 191] on icon at bounding box center [729, 193] width 7 height 9
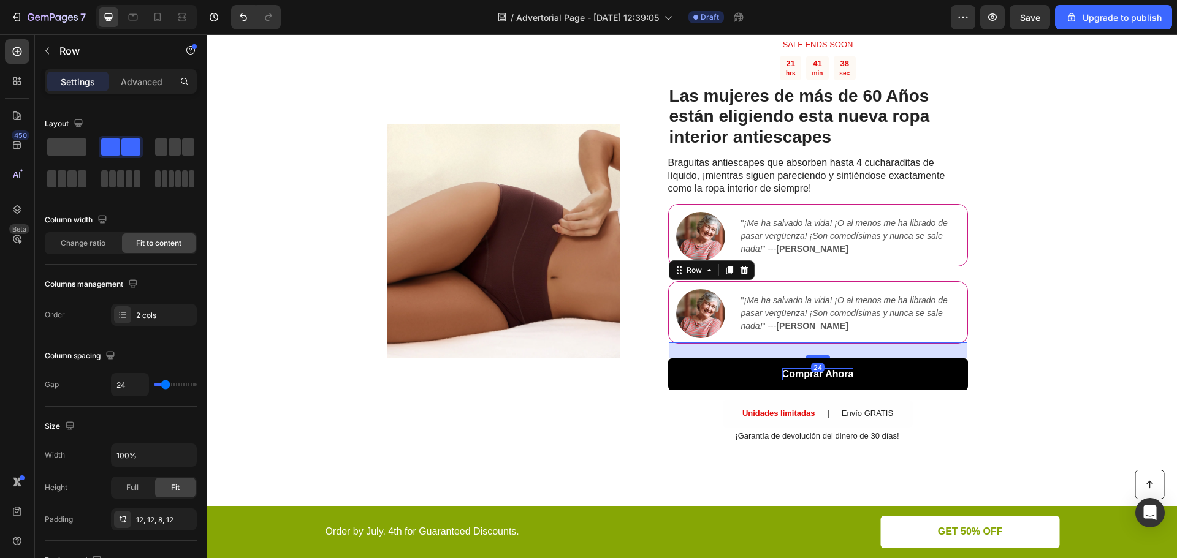
scroll to position [161, 0]
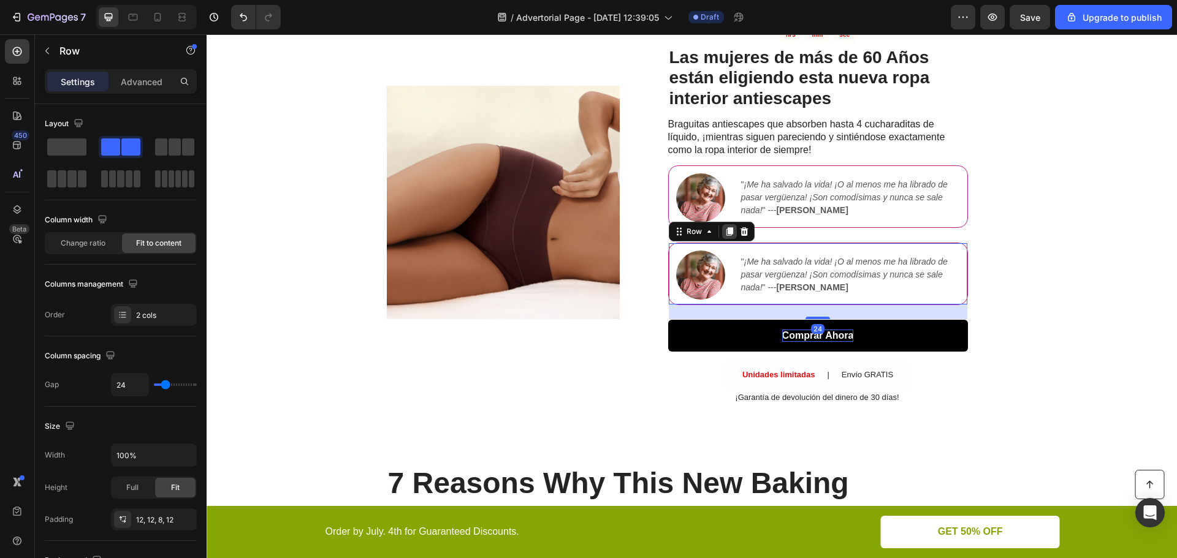
click at [726, 229] on icon at bounding box center [729, 231] width 7 height 9
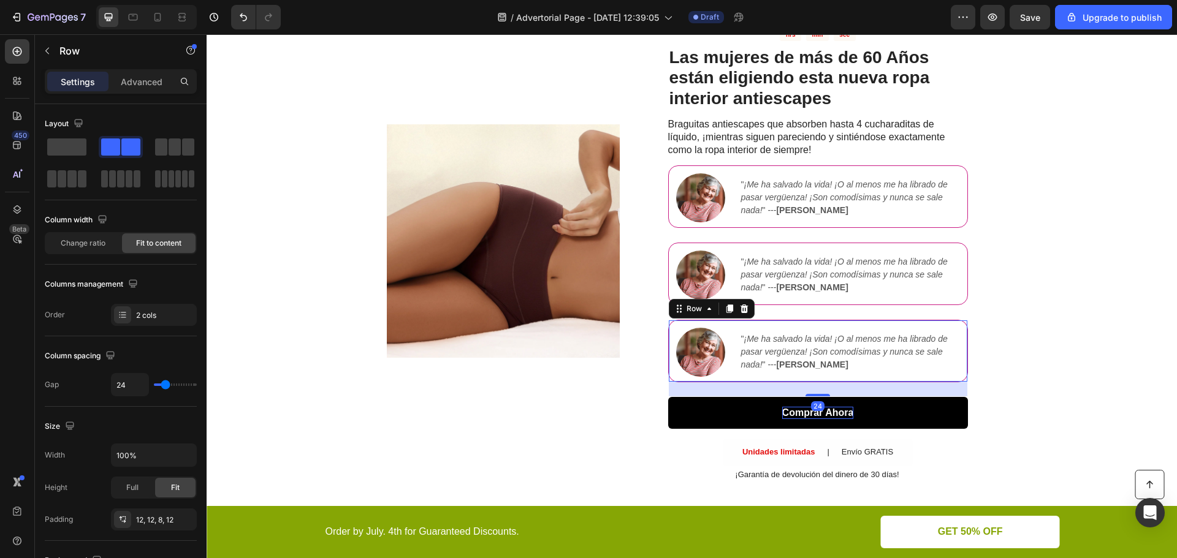
scroll to position [200, 0]
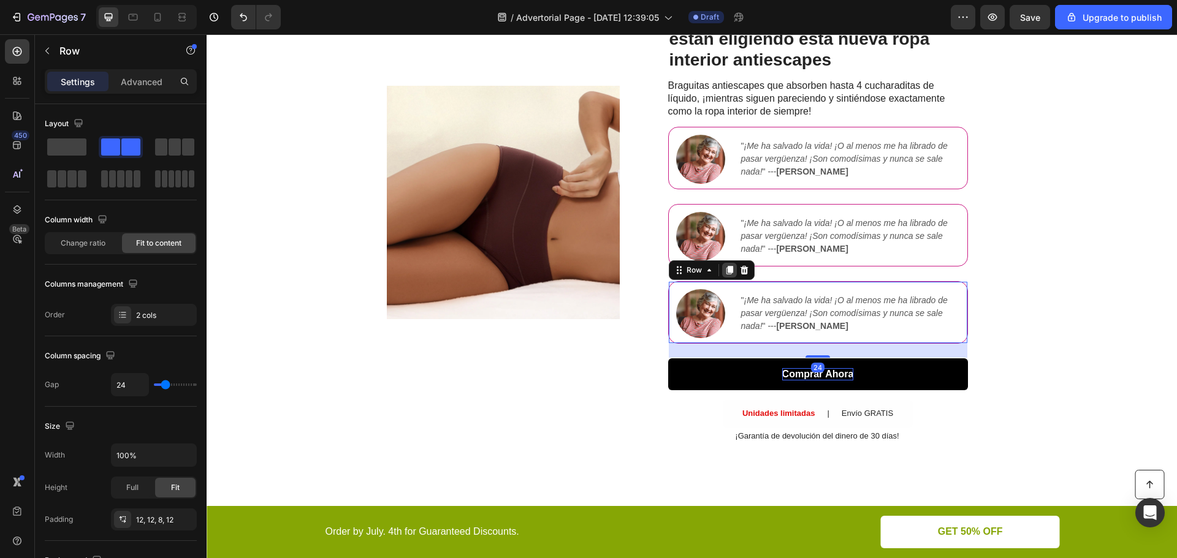
click at [727, 272] on icon at bounding box center [729, 270] width 7 height 9
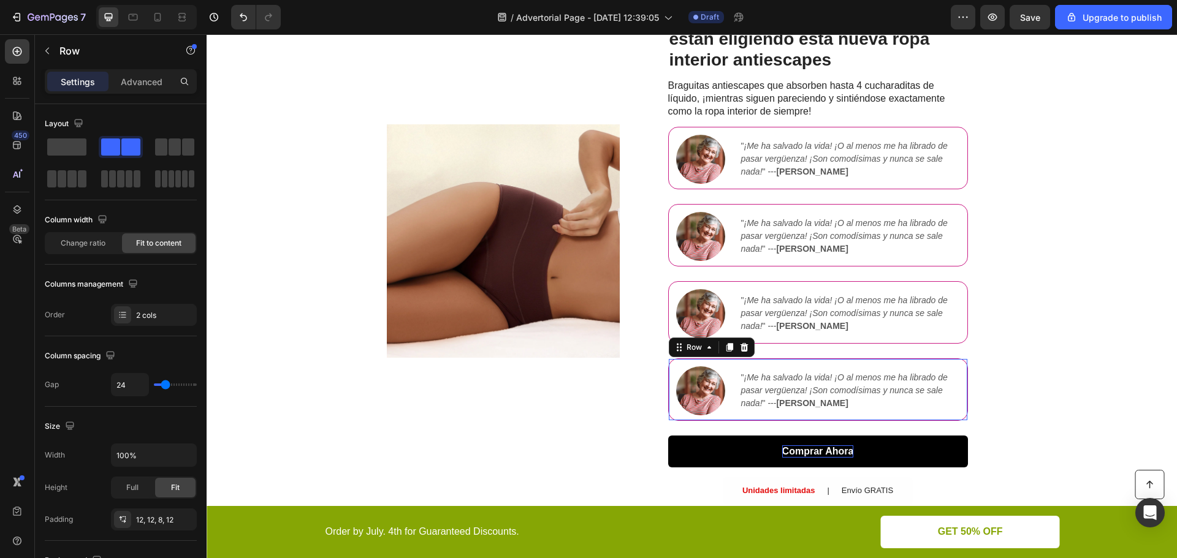
scroll to position [238, 0]
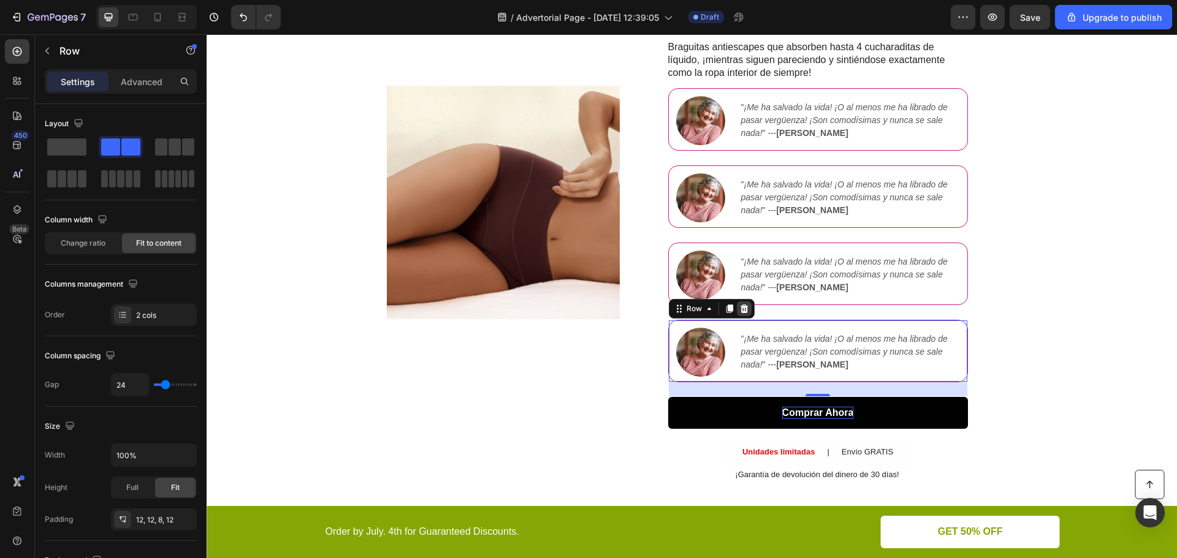
click at [739, 304] on icon at bounding box center [744, 309] width 10 height 10
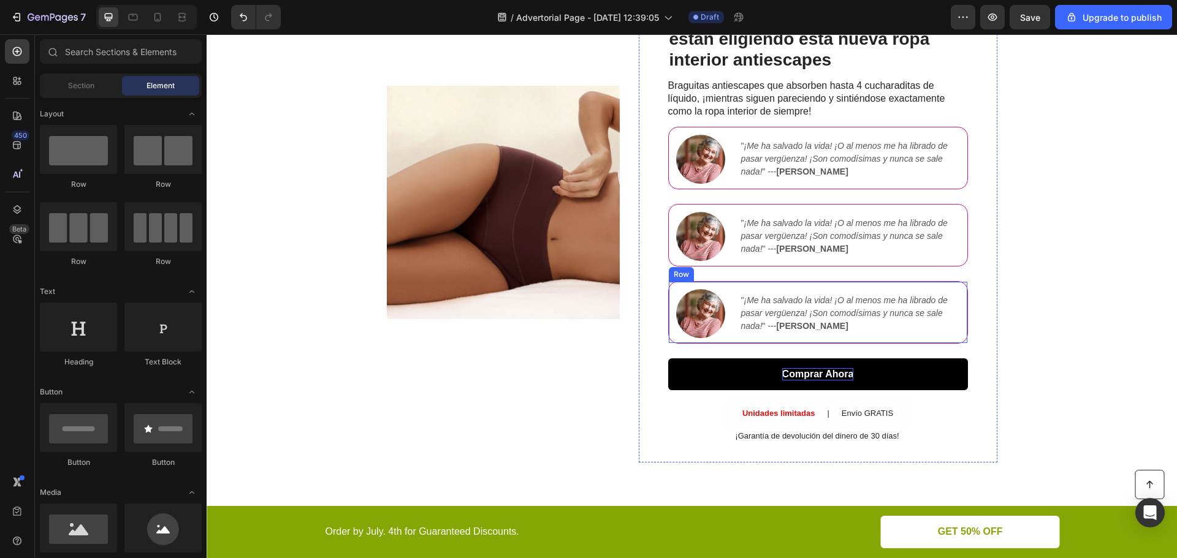
click at [721, 288] on div "Image " ¡Me [PERSON_NAME] la vida! ¡O al menos me [PERSON_NAME] de pasar vergüe…" at bounding box center [818, 312] width 300 height 63
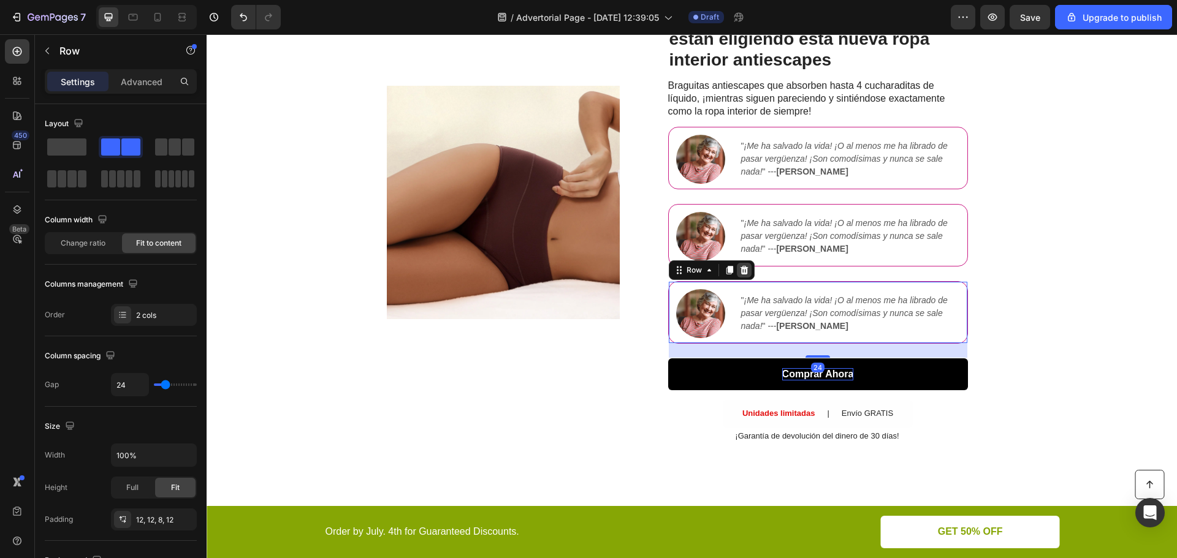
click at [741, 273] on icon at bounding box center [744, 270] width 8 height 9
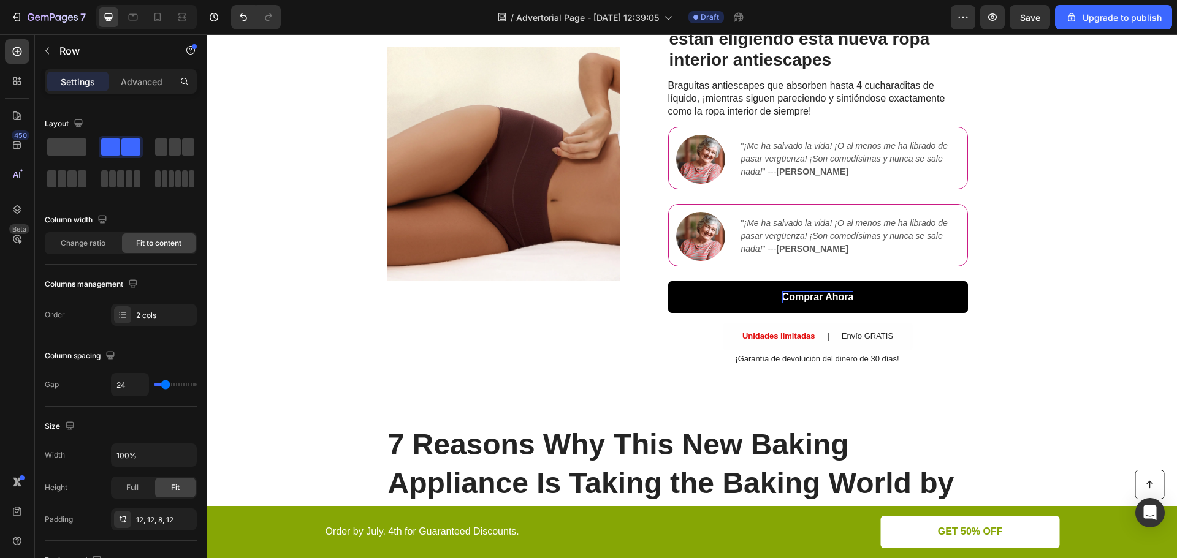
scroll to position [161, 0]
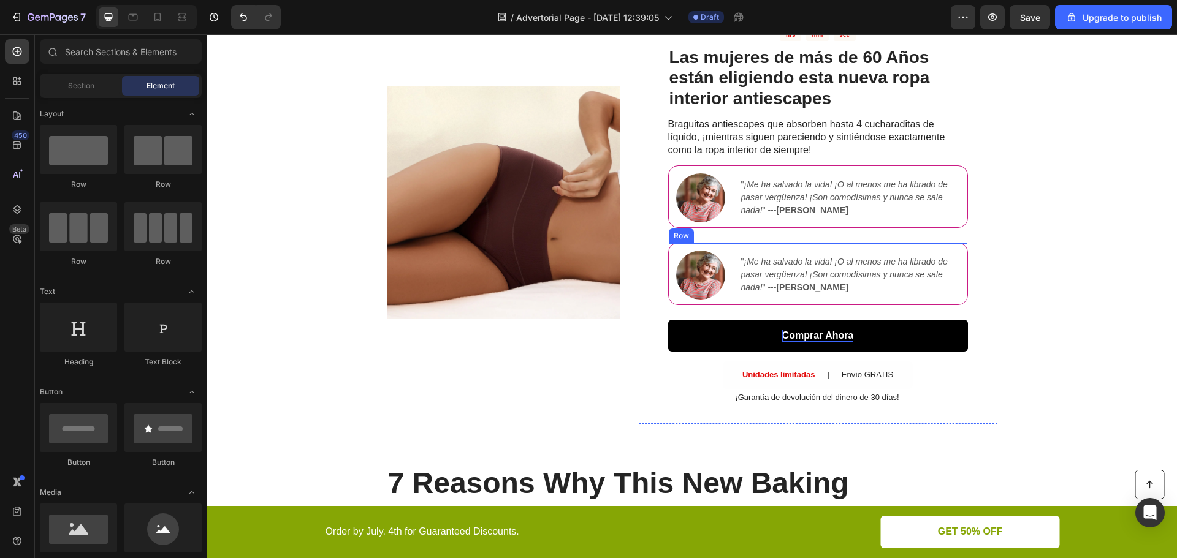
click at [728, 254] on div "Image " ¡Me [PERSON_NAME] la vida! ¡O al menos me [PERSON_NAME] de pasar vergüe…" at bounding box center [818, 274] width 300 height 63
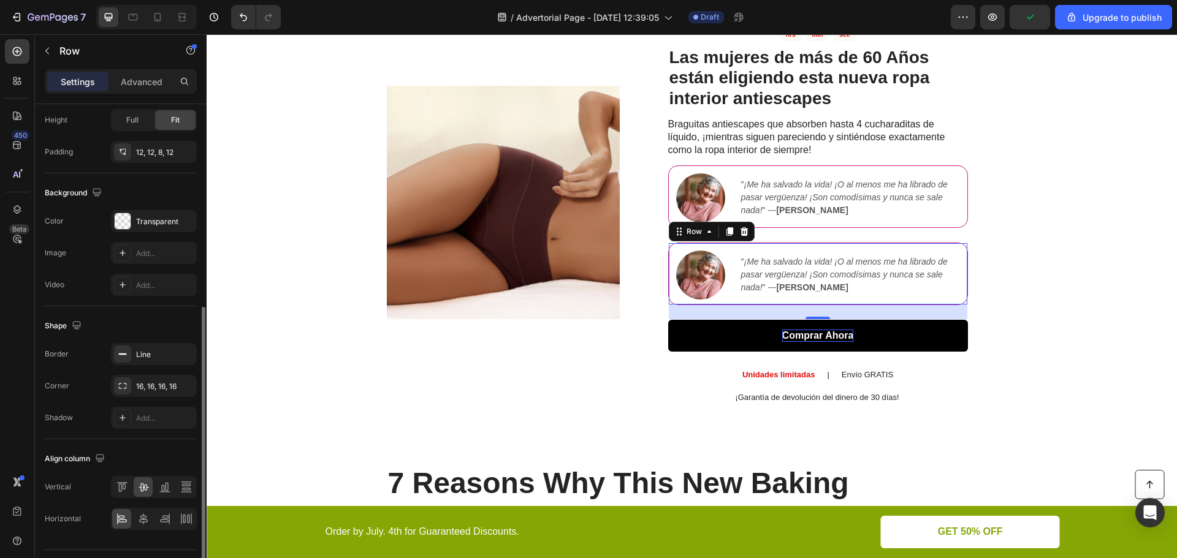
scroll to position [398, 0]
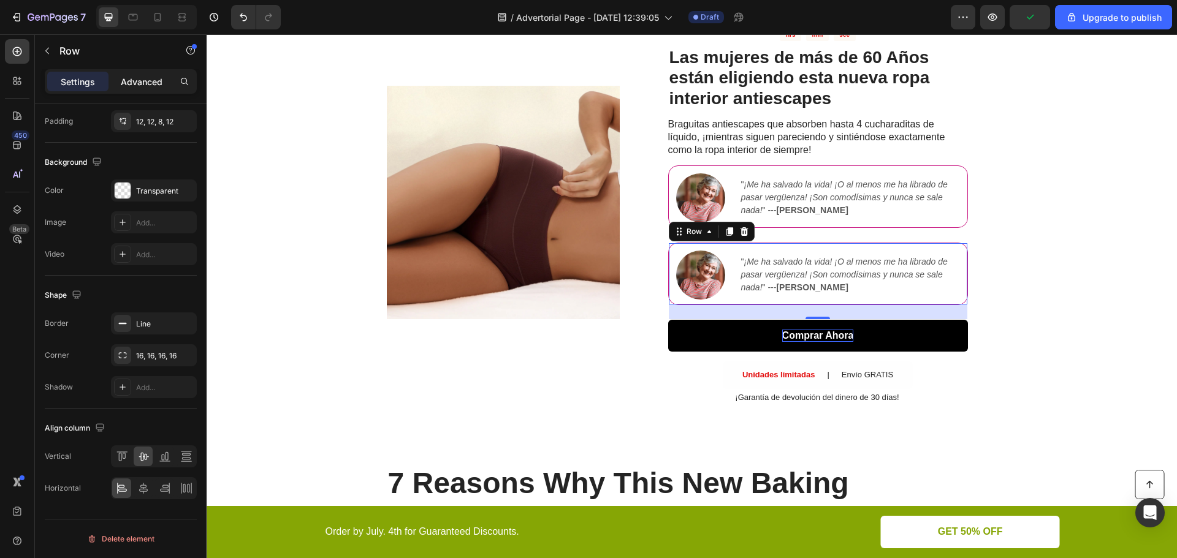
click at [137, 85] on p "Advanced" at bounding box center [142, 81] width 42 height 13
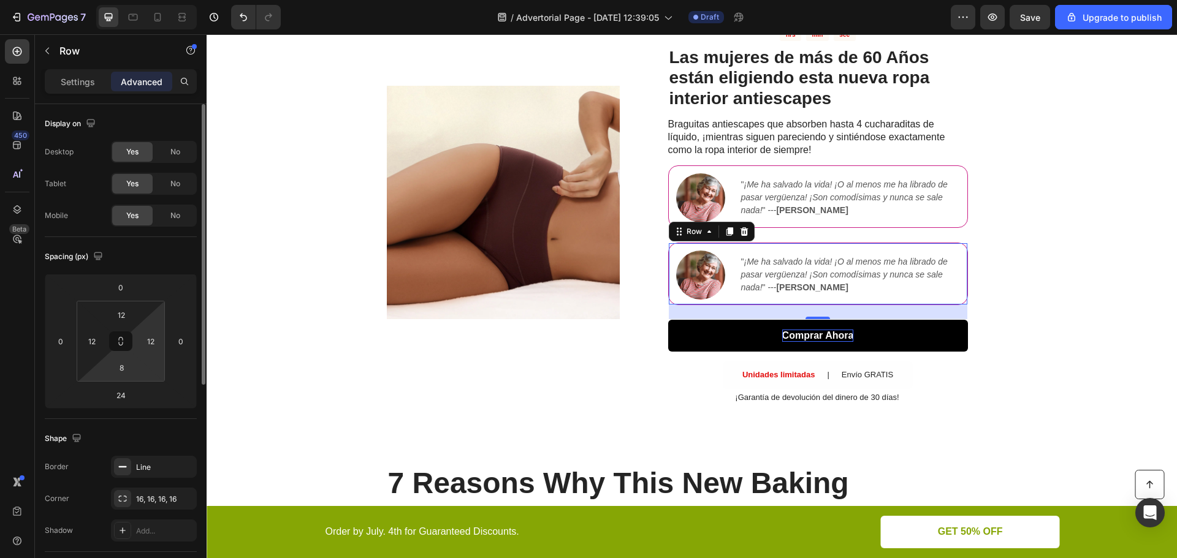
scroll to position [123, 0]
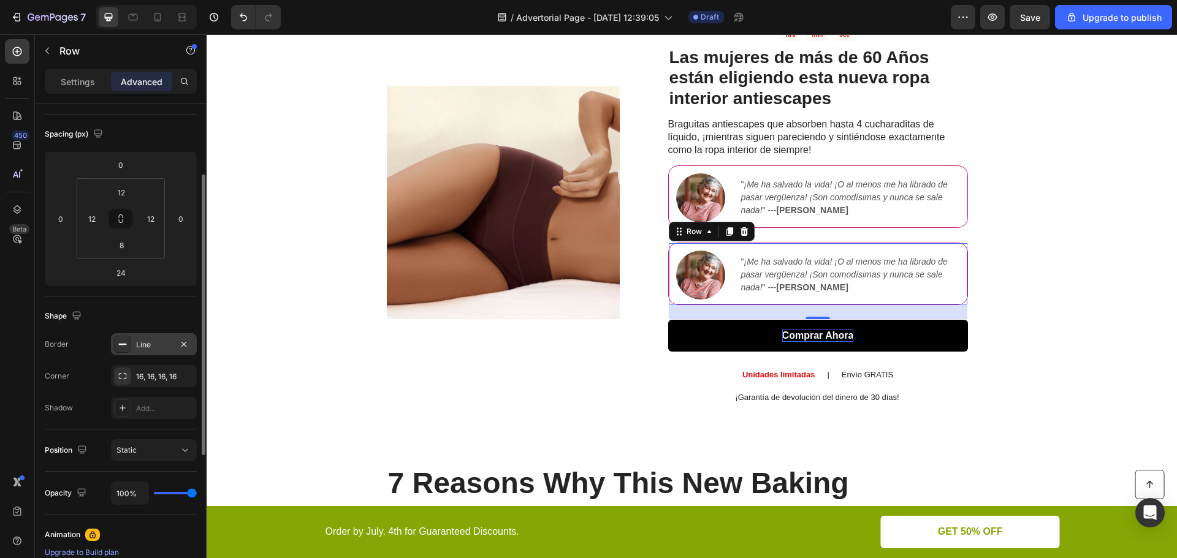
click at [157, 347] on div "Line" at bounding box center [154, 345] width 36 height 11
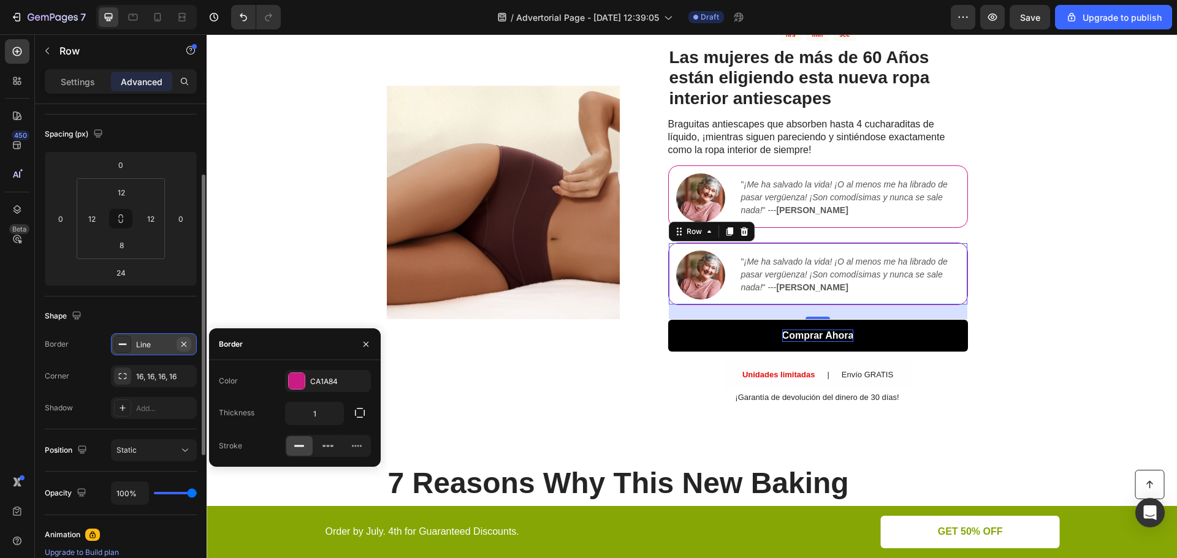
click at [181, 343] on icon "button" at bounding box center [184, 345] width 10 height 10
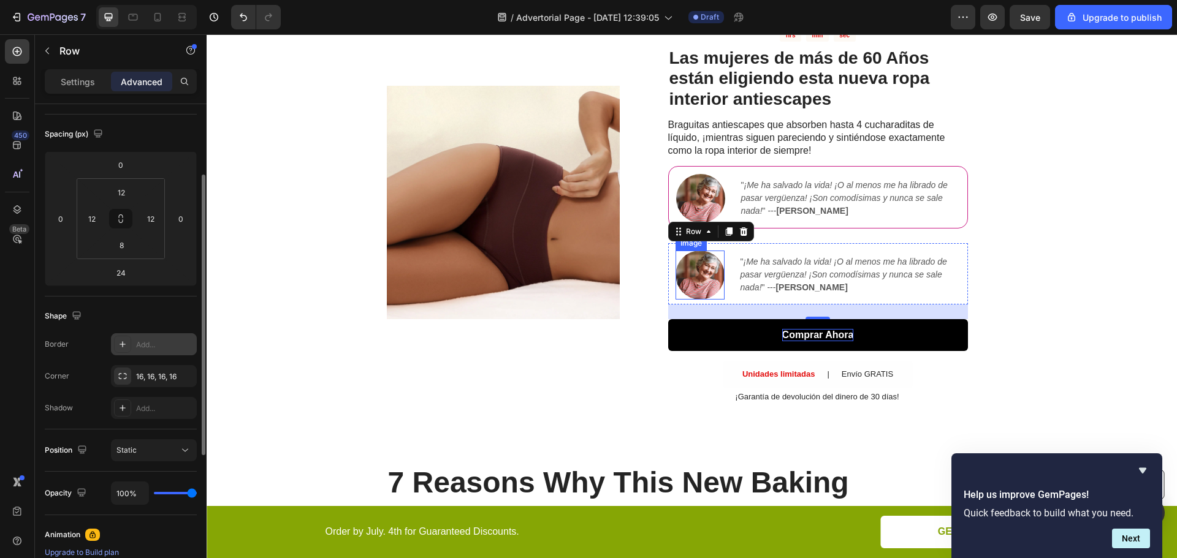
click at [699, 277] on img at bounding box center [699, 275] width 49 height 49
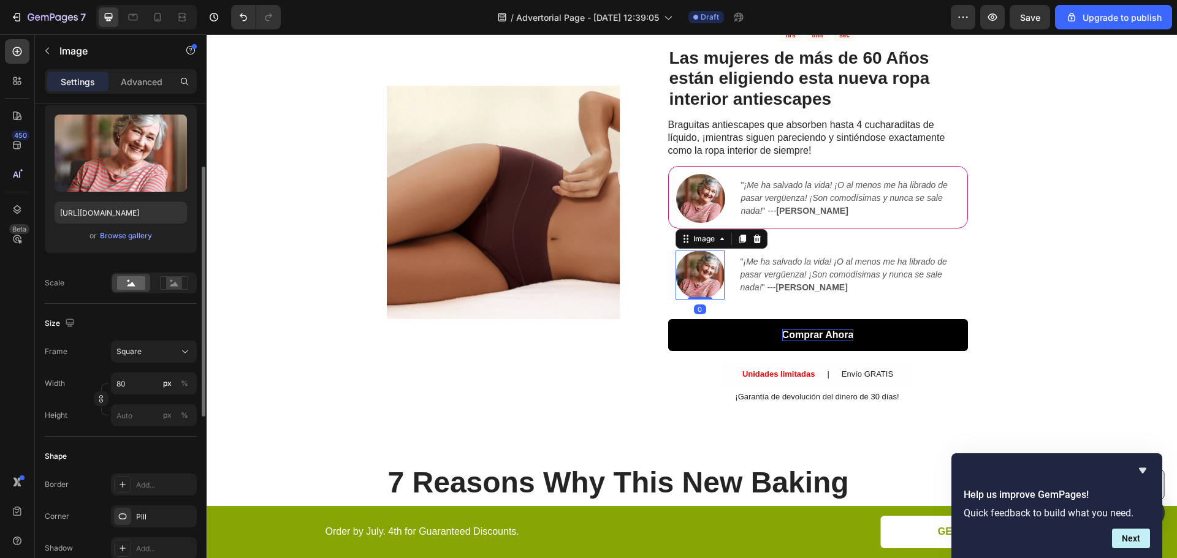
scroll to position [0, 0]
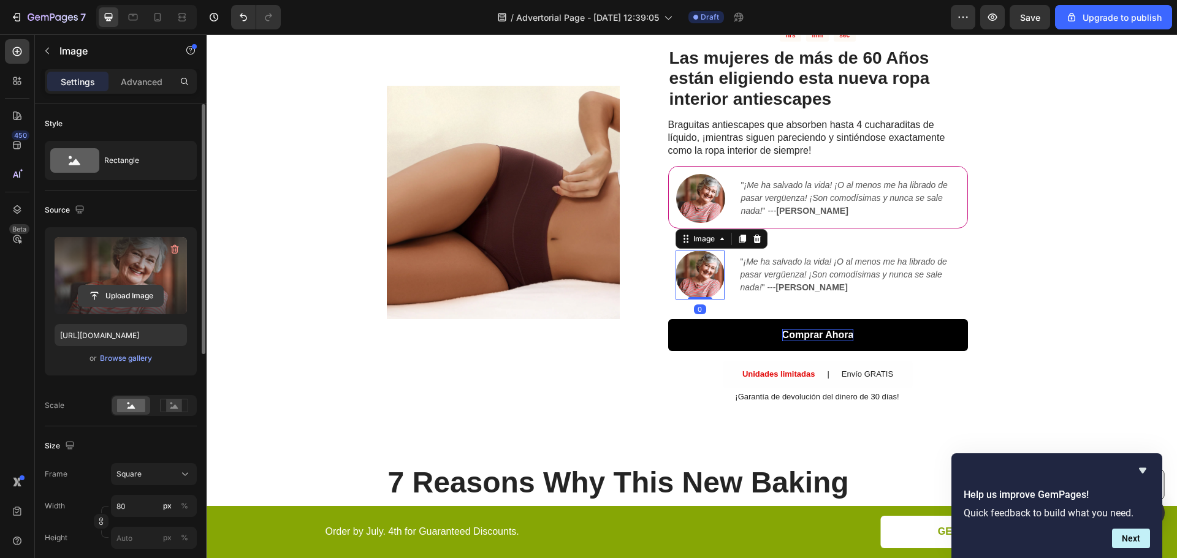
click at [126, 295] on input "file" at bounding box center [120, 296] width 85 height 21
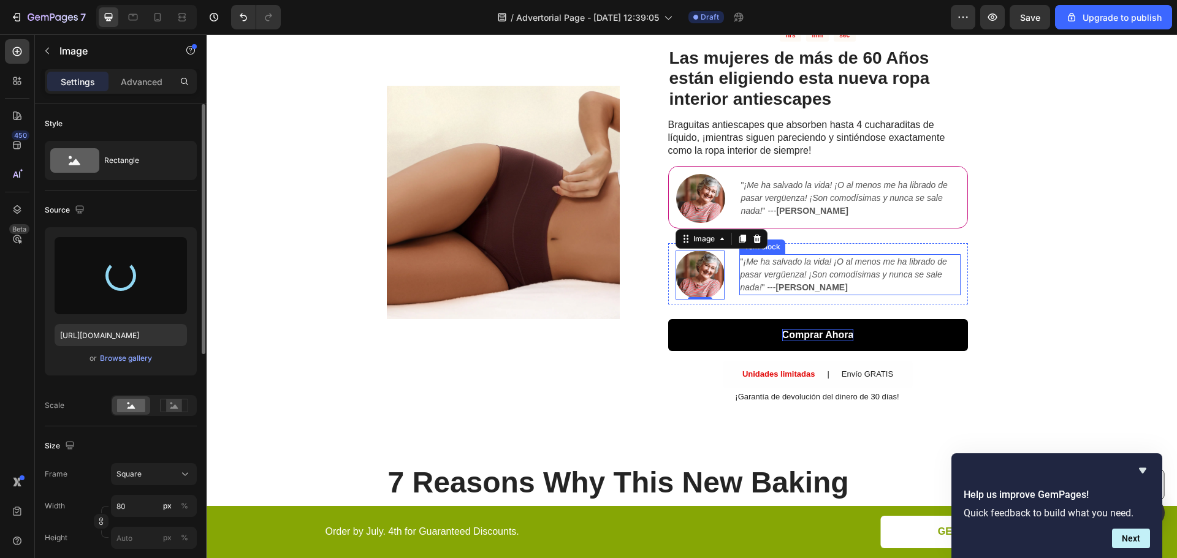
click at [776, 273] on icon "¡Me ha salvado la vida! ¡O al menos me ha librado de pasar vergüenza! ¡Son como…" at bounding box center [843, 275] width 207 height 36
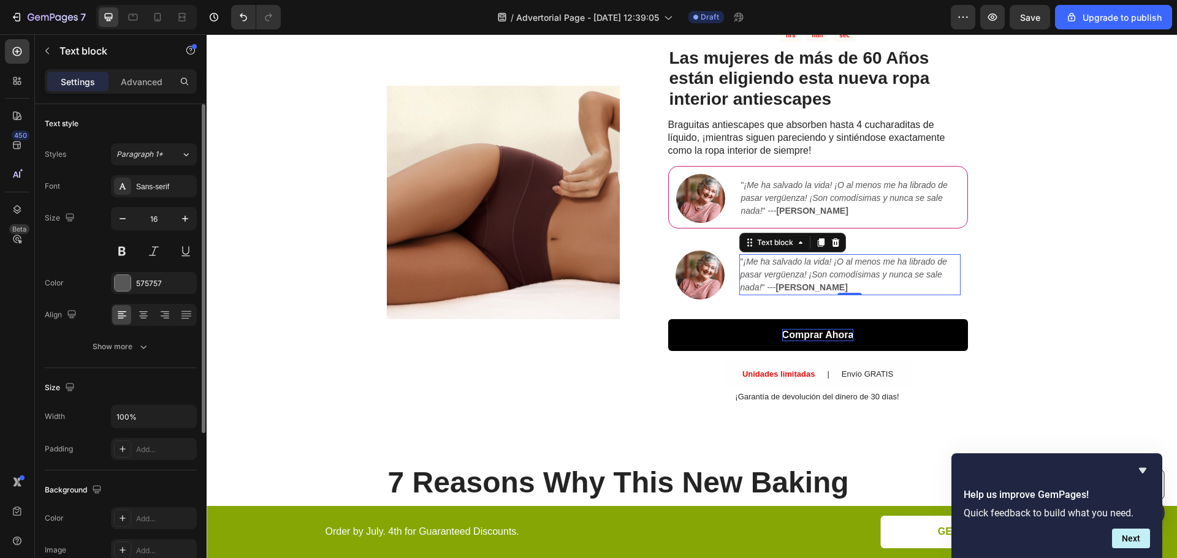
click at [776, 273] on icon "¡Me ha salvado la vida! ¡O al menos me ha librado de pasar vergüenza! ¡Son como…" at bounding box center [843, 275] width 207 height 36
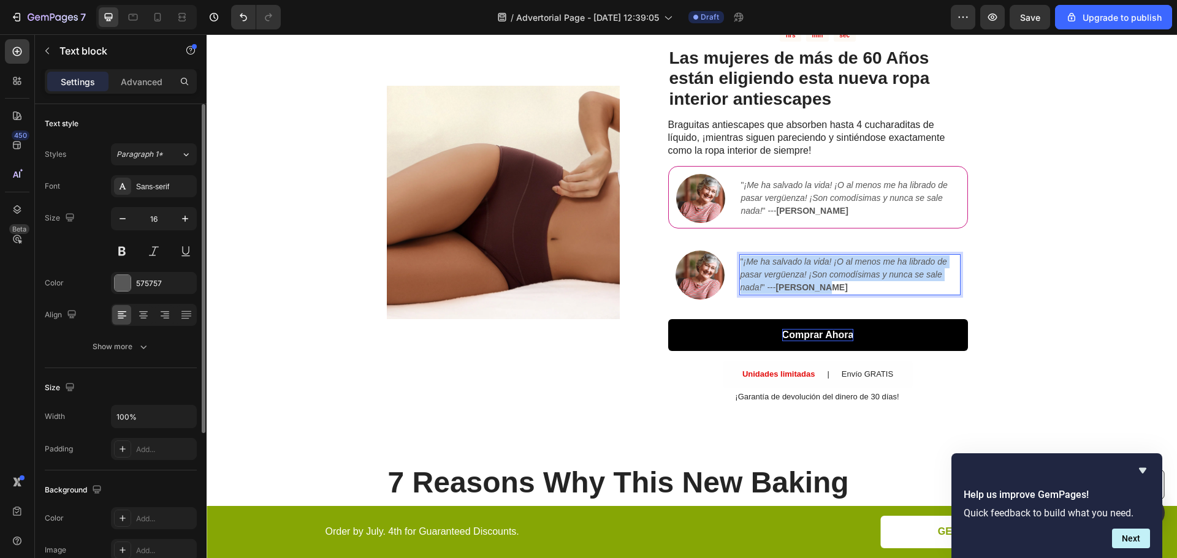
click at [776, 273] on icon "¡Me ha salvado la vida! ¡O al menos me ha librado de pasar vergüenza! ¡Son como…" at bounding box center [843, 275] width 207 height 36
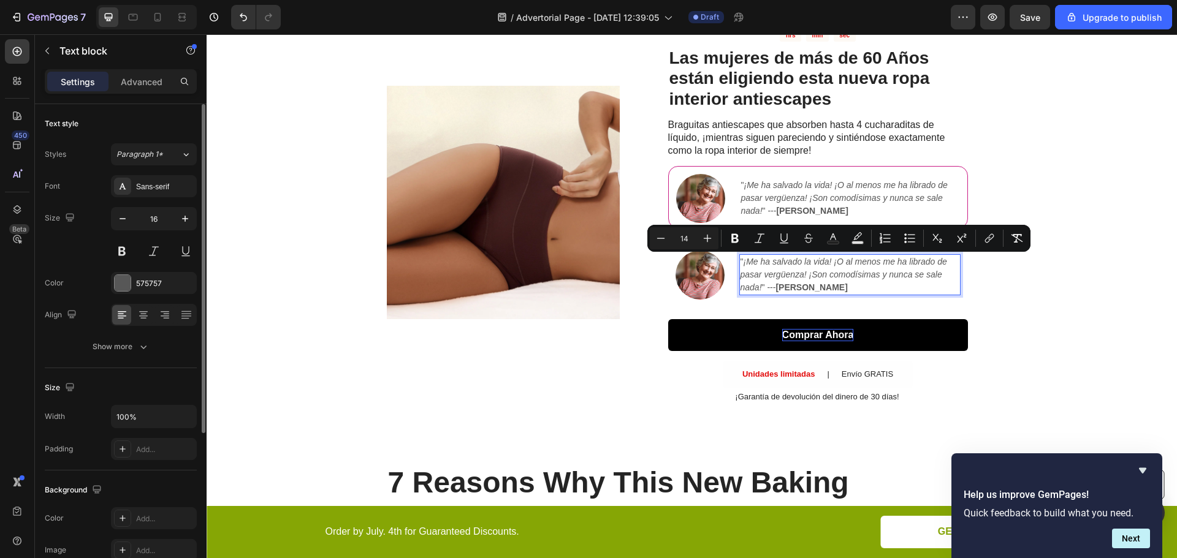
scroll to position [173, 0]
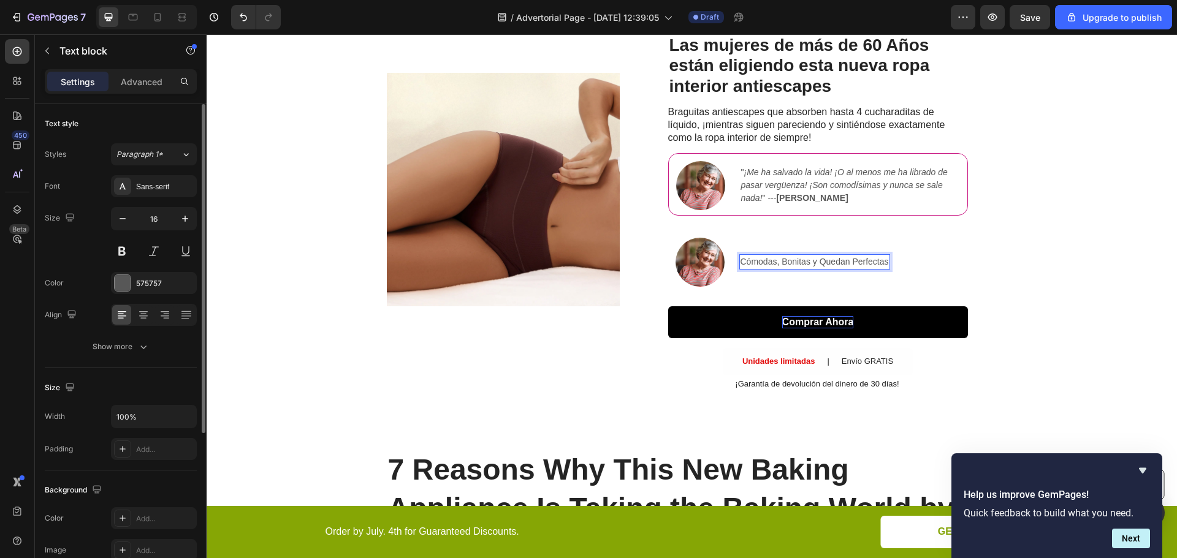
click at [778, 259] on span "Cómodas, Bonitas y Quedan Perfectas" at bounding box center [814, 262] width 148 height 10
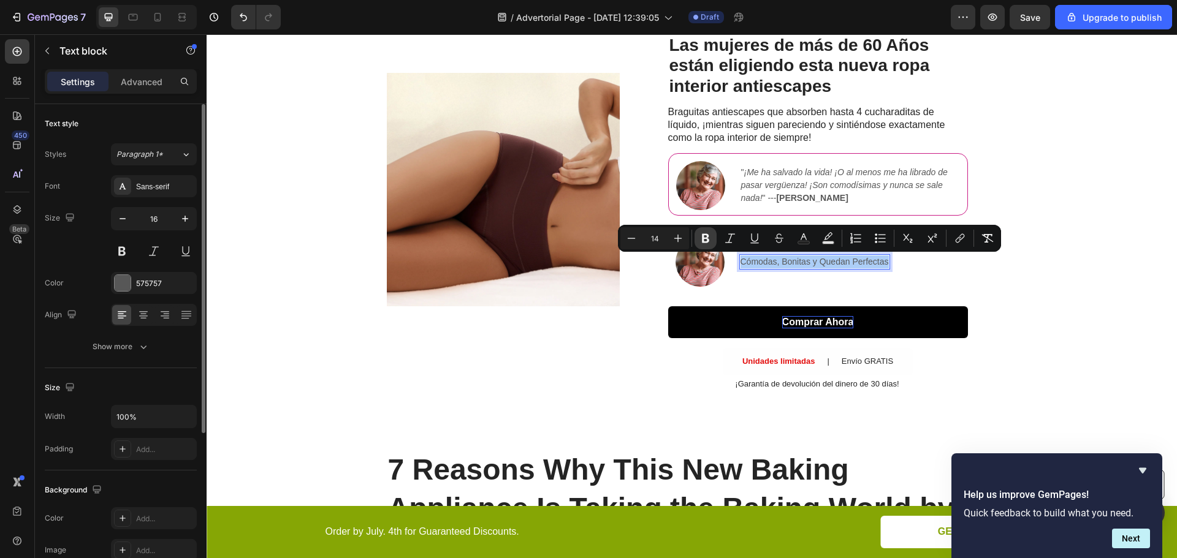
click at [709, 238] on icon "Editor contextual toolbar" at bounding box center [705, 238] width 12 height 12
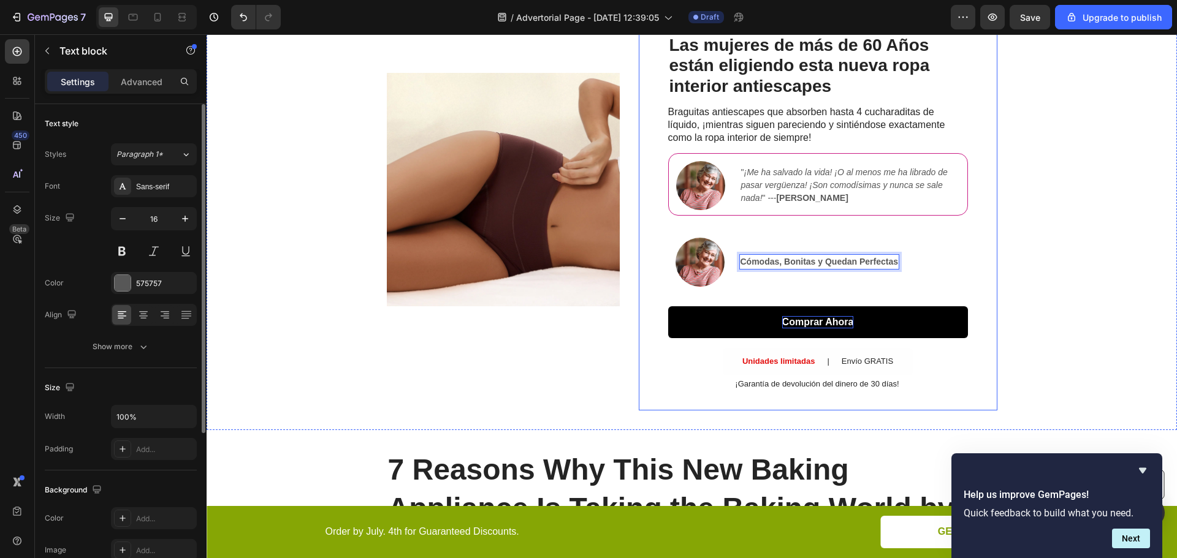
click at [1002, 261] on div "Image SALE ENDS SOON Text Block 21 hrs 40 min 06 sec Countdown Timer Las mujere…" at bounding box center [692, 190] width 970 height 482
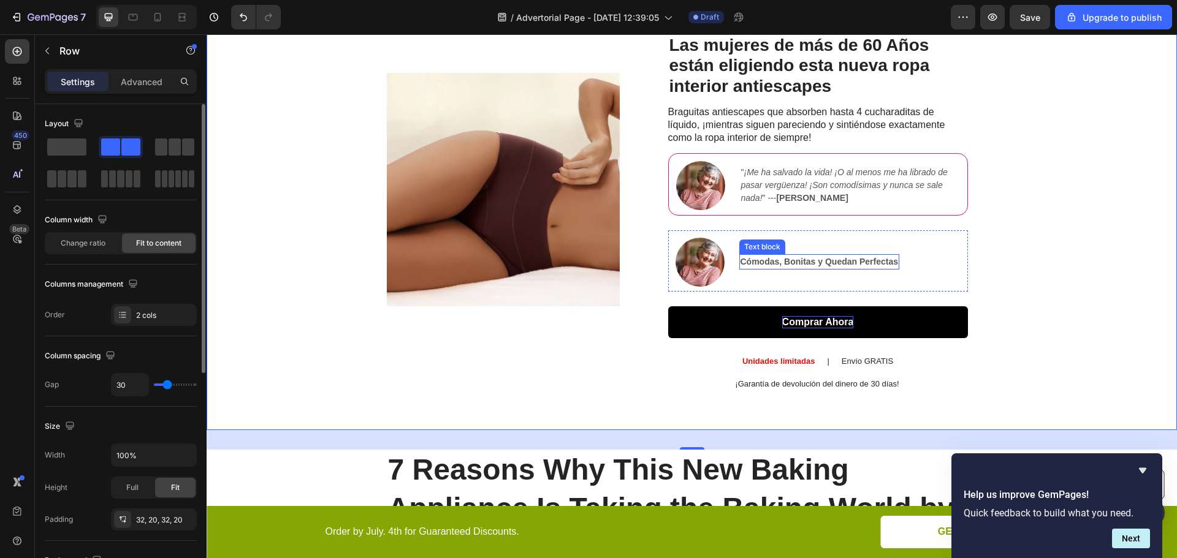
click at [841, 260] on strong "Cómodas, Bonitas y Quedan Perfectas" at bounding box center [819, 262] width 158 height 10
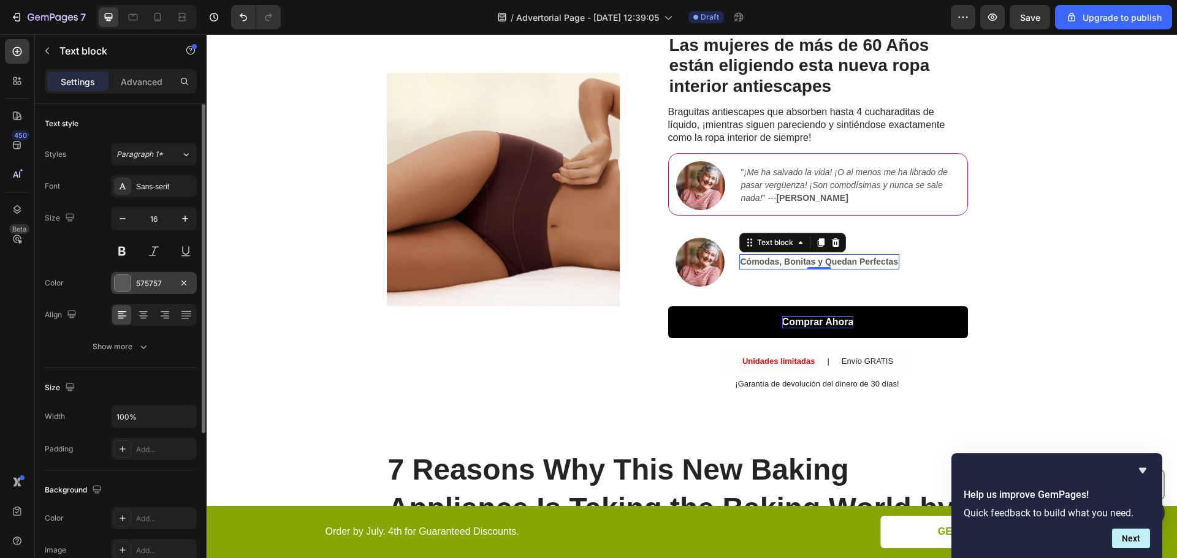
click at [157, 282] on div "575757" at bounding box center [154, 283] width 36 height 11
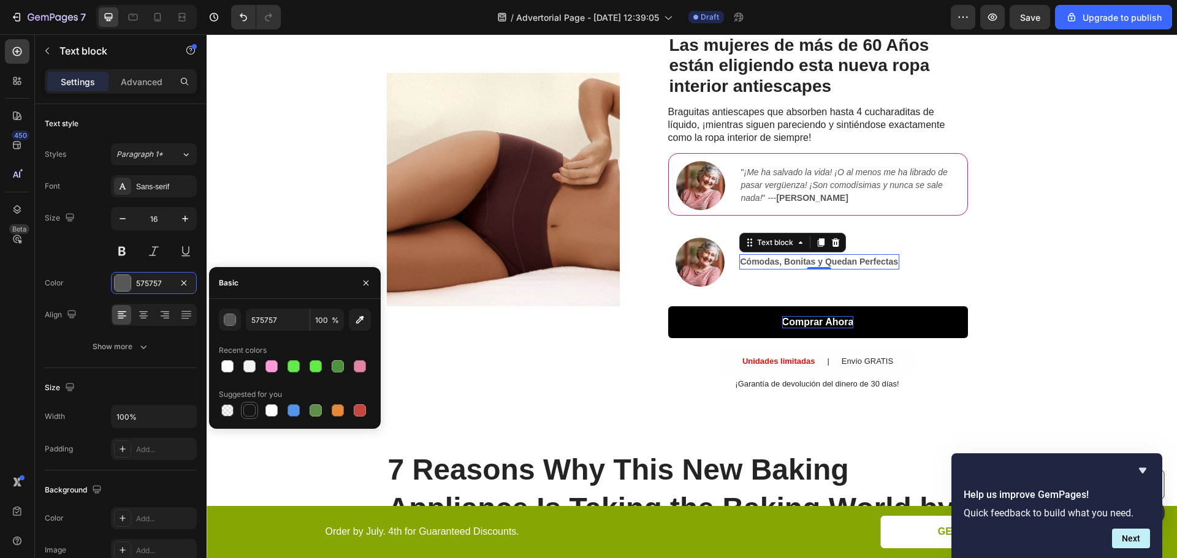
click at [251, 409] on div at bounding box center [249, 410] width 12 height 12
type input "151515"
click at [1016, 263] on div "Image SALE ENDS SOON Text Block 21 hrs 39 min 59 sec Countdown Timer Las mujere…" at bounding box center [692, 190] width 970 height 482
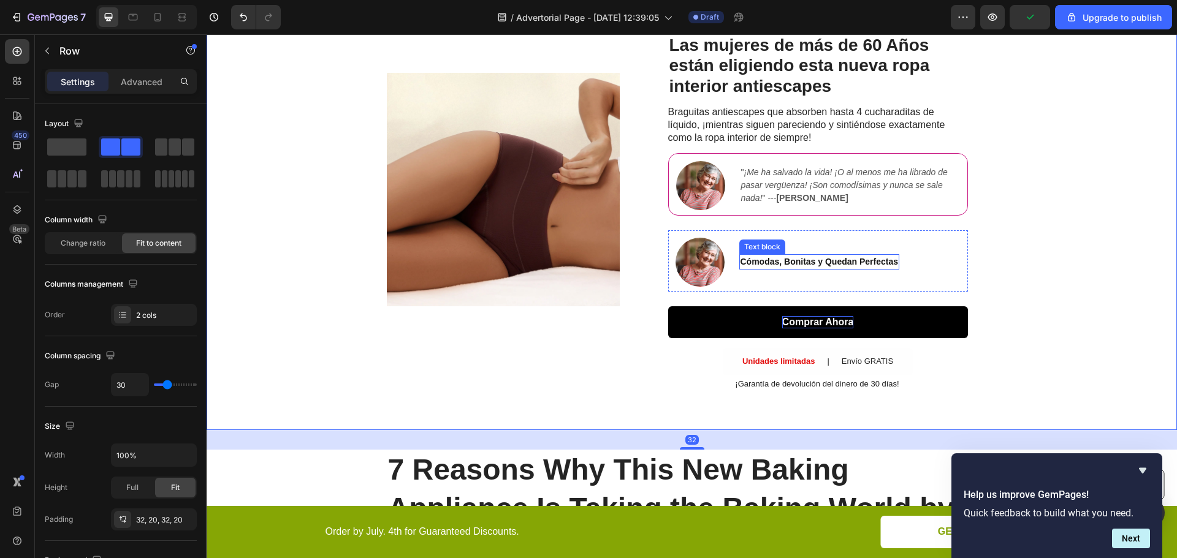
click at [783, 259] on strong "Cómodas, Bonitas y Quedan Perfectas" at bounding box center [819, 262] width 158 height 10
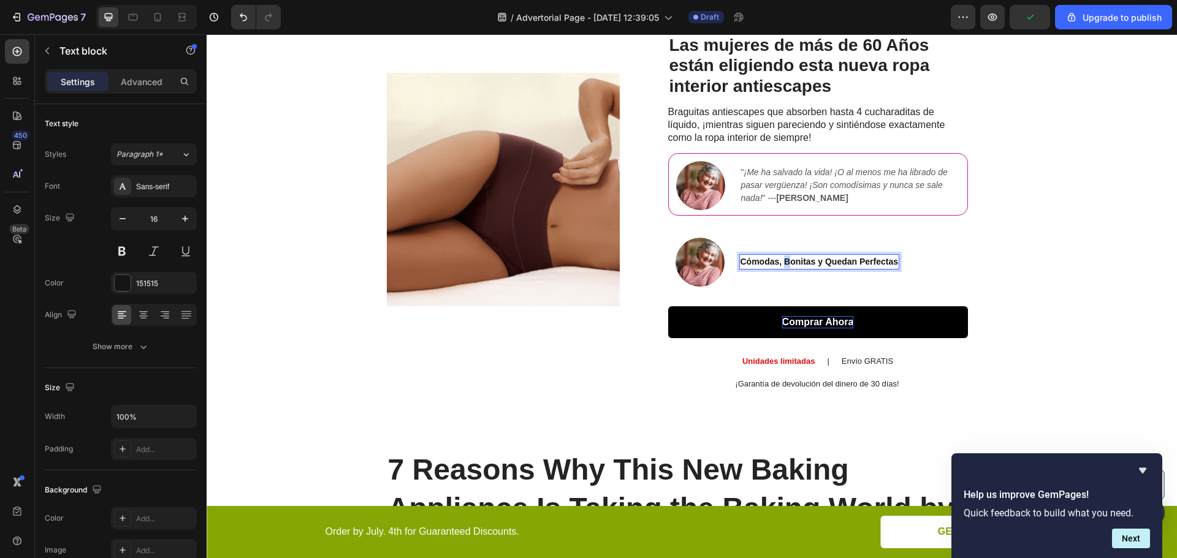
click at [783, 262] on strong "Cómodas, Bonitas y Quedan Perfectas" at bounding box center [819, 262] width 158 height 10
click at [824, 262] on strong "Cómodas, bonitas y Quedan Perfectas" at bounding box center [818, 262] width 157 height 10
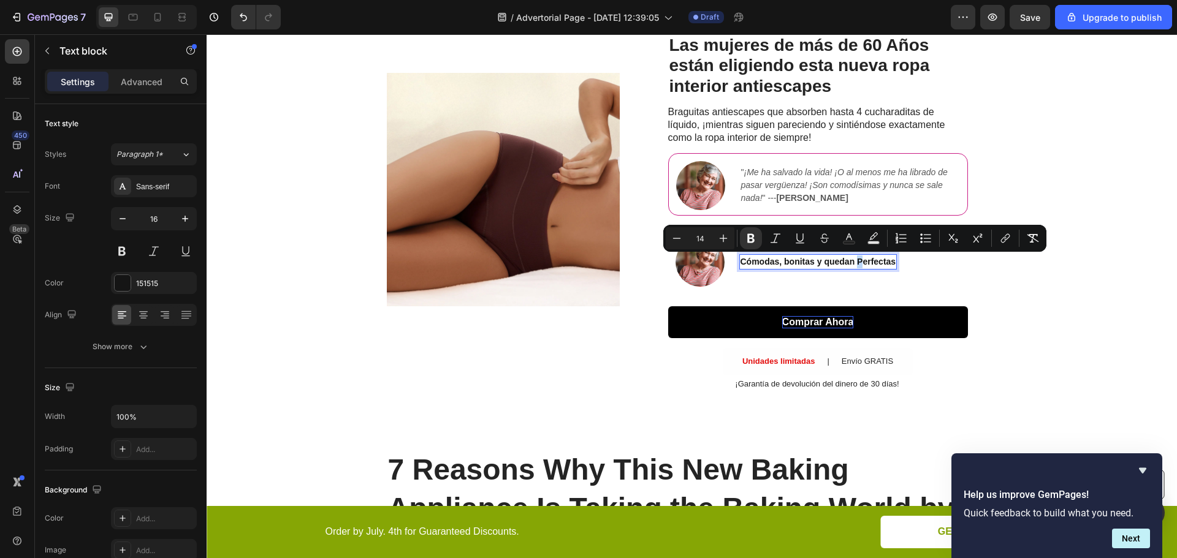
click at [856, 264] on strong "Cómodas, bonitas y quedan Perfectas" at bounding box center [818, 262] width 156 height 10
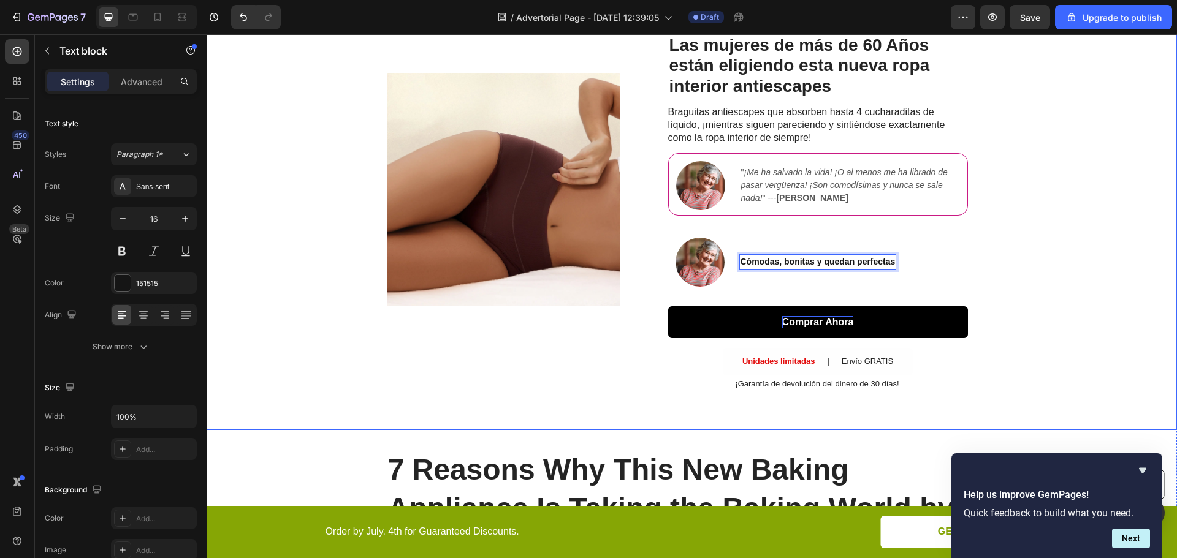
click at [1045, 278] on div "Image SALE ENDS SOON Text Block 21 hrs 39 min 50 sec Countdown Timer Las mujere…" at bounding box center [692, 190] width 970 height 482
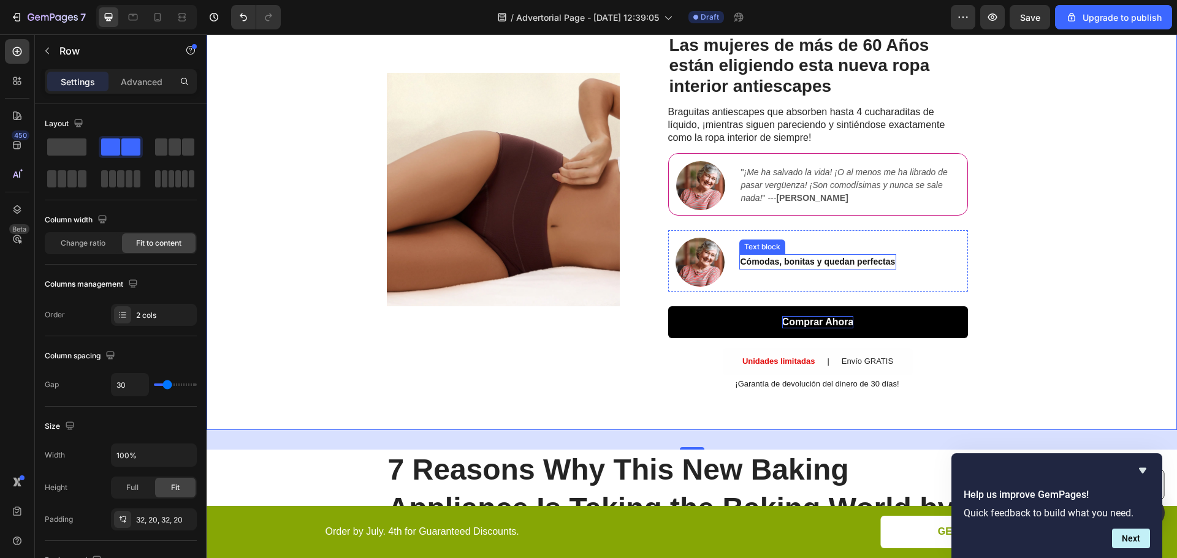
click at [797, 262] on strong "Cómodas, bonitas y quedan perfectas" at bounding box center [817, 262] width 155 height 10
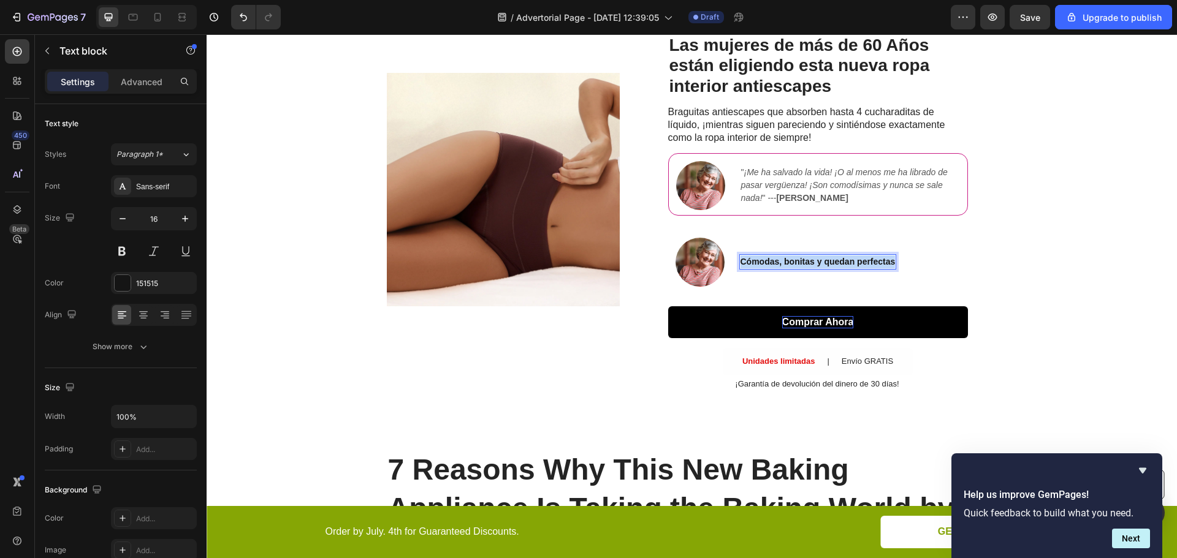
click at [797, 262] on strong "Cómodas, bonitas y quedan perfectas" at bounding box center [817, 262] width 155 height 10
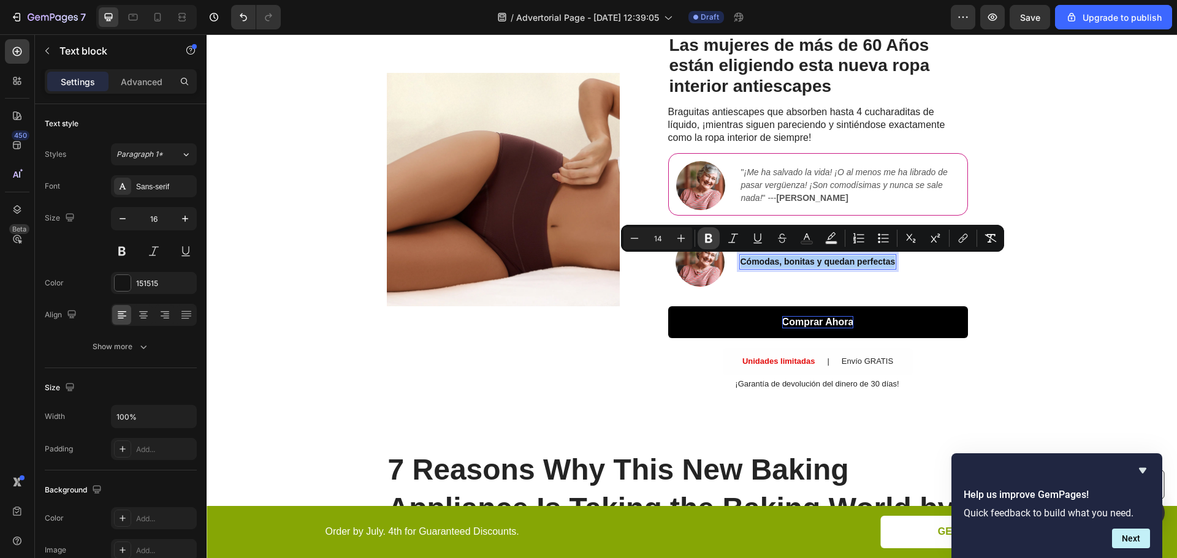
click at [707, 235] on icon "Editor contextual toolbar" at bounding box center [708, 238] width 7 height 9
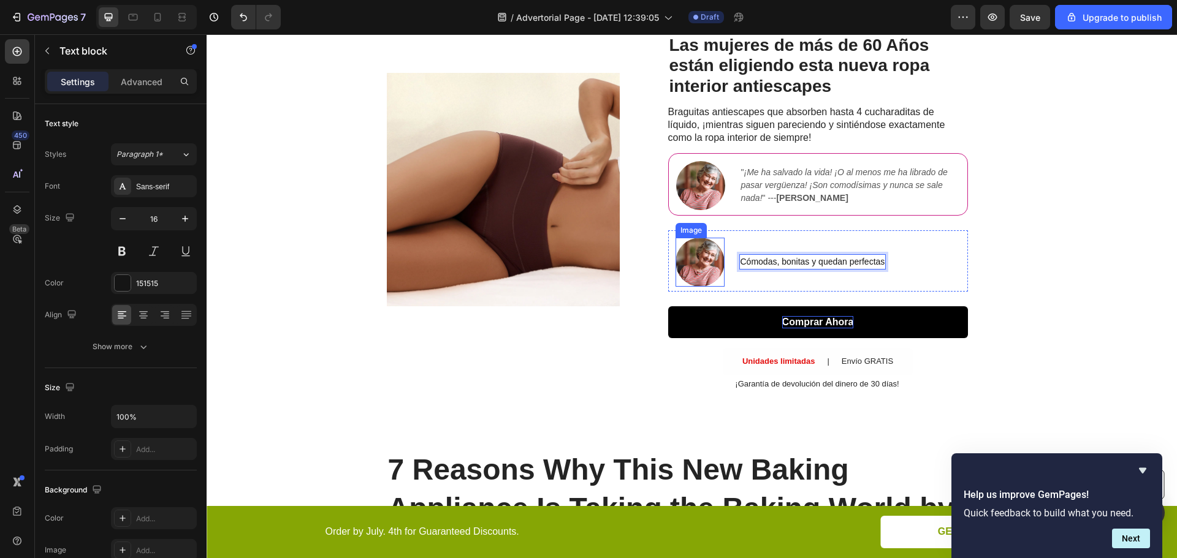
click at [700, 268] on img at bounding box center [699, 262] width 49 height 49
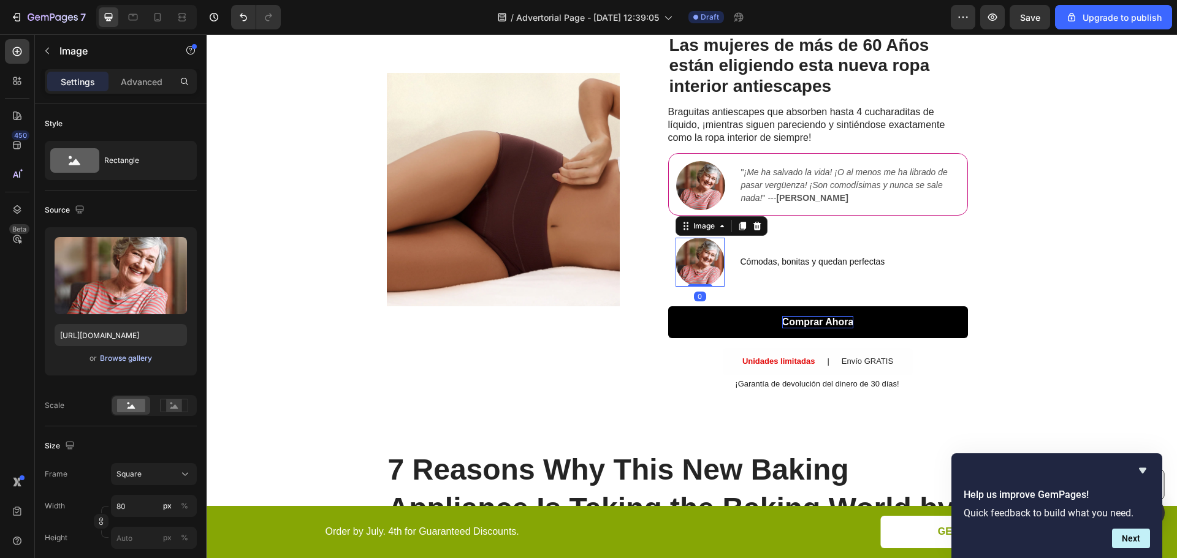
click at [126, 356] on div "Browse gallery" at bounding box center [126, 358] width 52 height 11
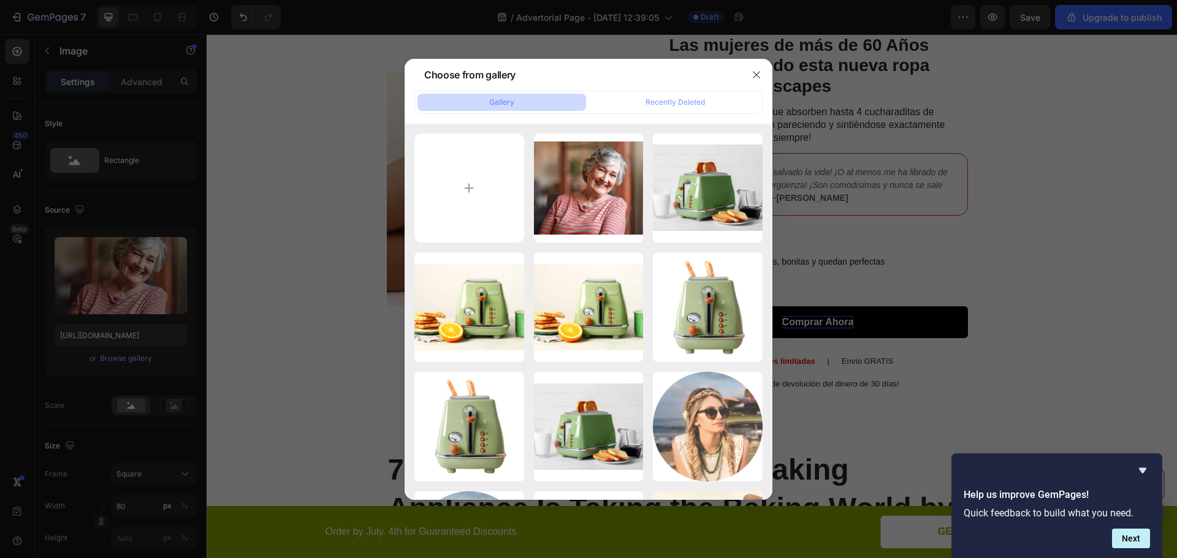
click at [104, 287] on div at bounding box center [588, 279] width 1177 height 558
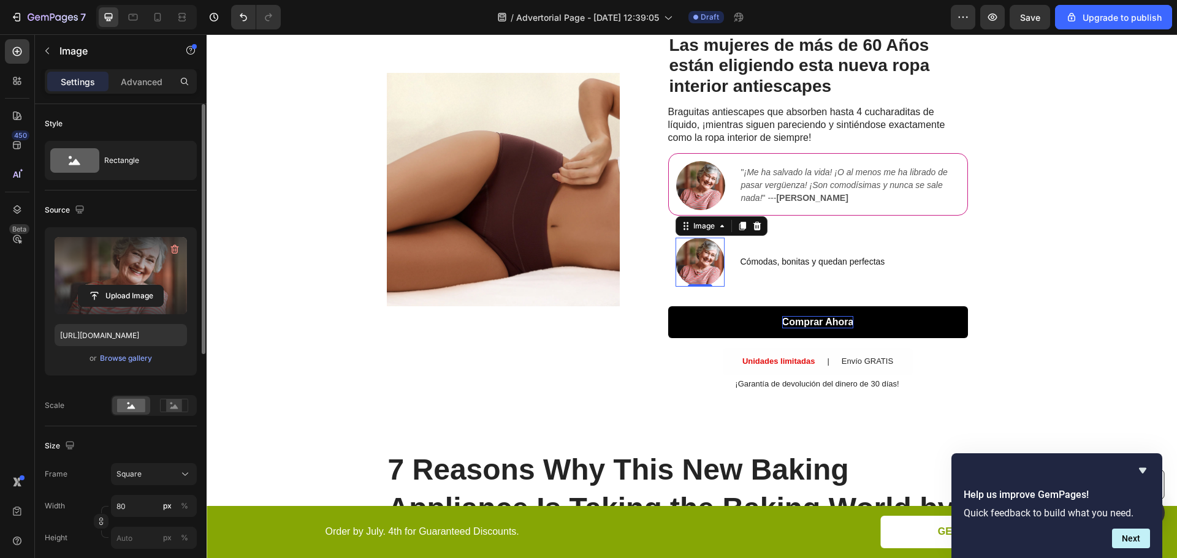
click at [121, 281] on label at bounding box center [121, 275] width 132 height 77
click at [121, 286] on input "file" at bounding box center [120, 296] width 85 height 21
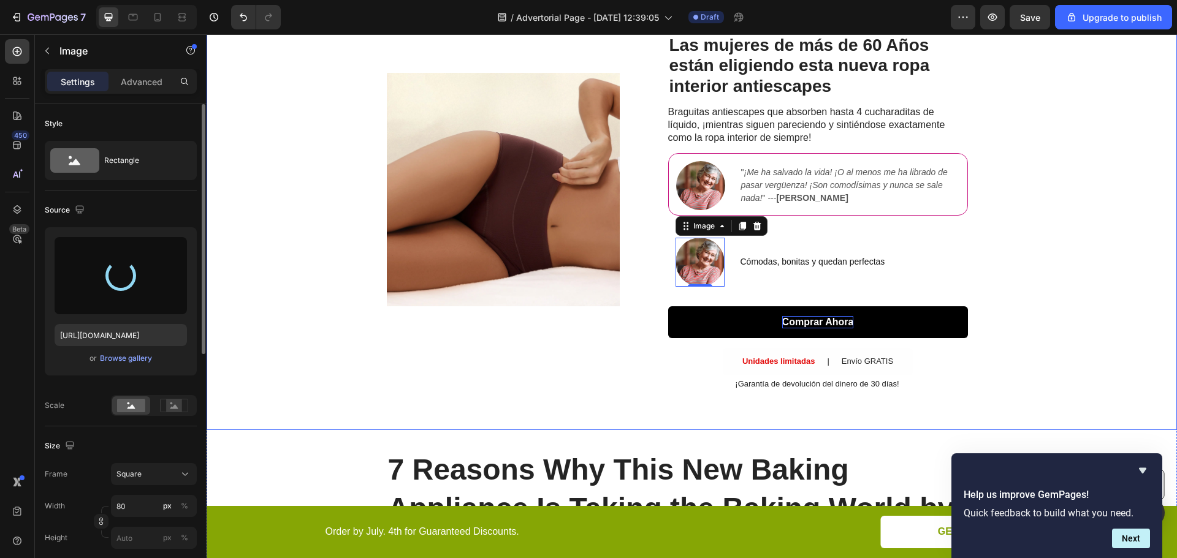
type input "[URL][DOMAIN_NAME]"
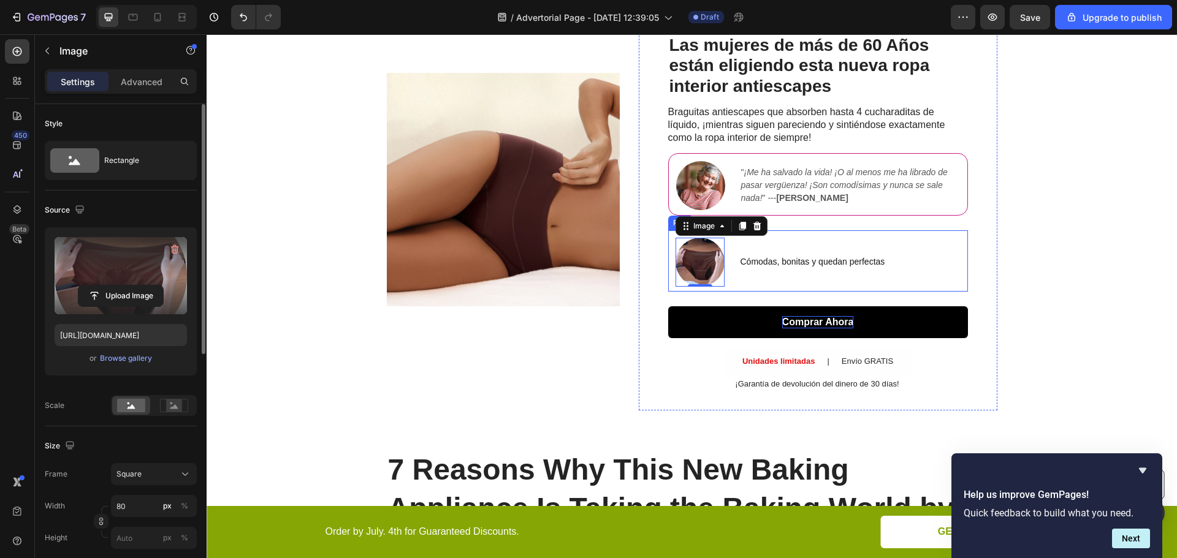
click at [856, 241] on div "Cómodas, bonitas y quedan perfectas Text block" at bounding box center [812, 262] width 147 height 49
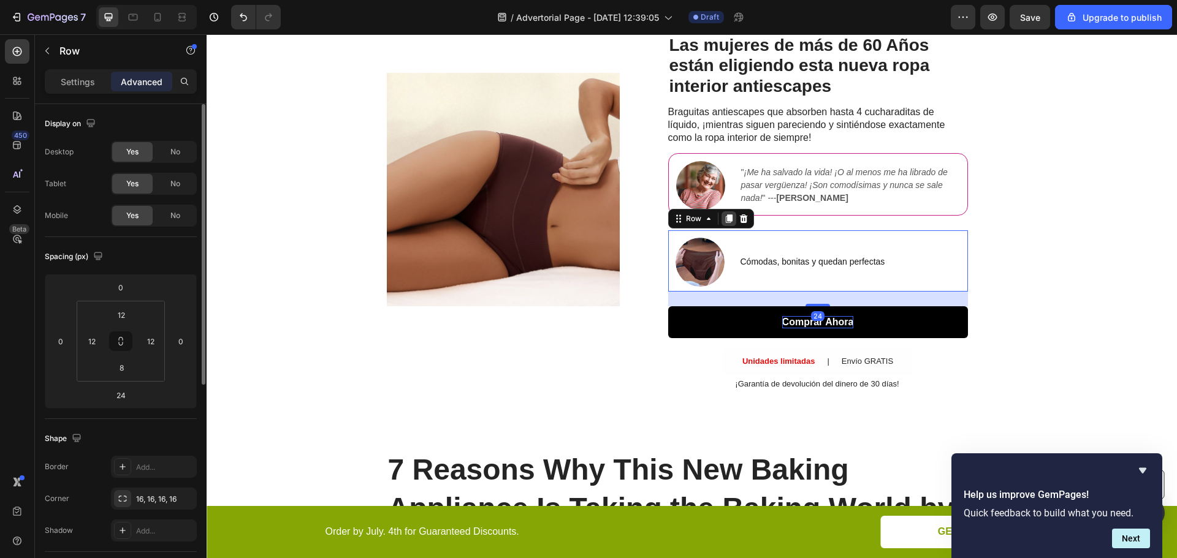
click at [725, 219] on icon at bounding box center [728, 218] width 7 height 9
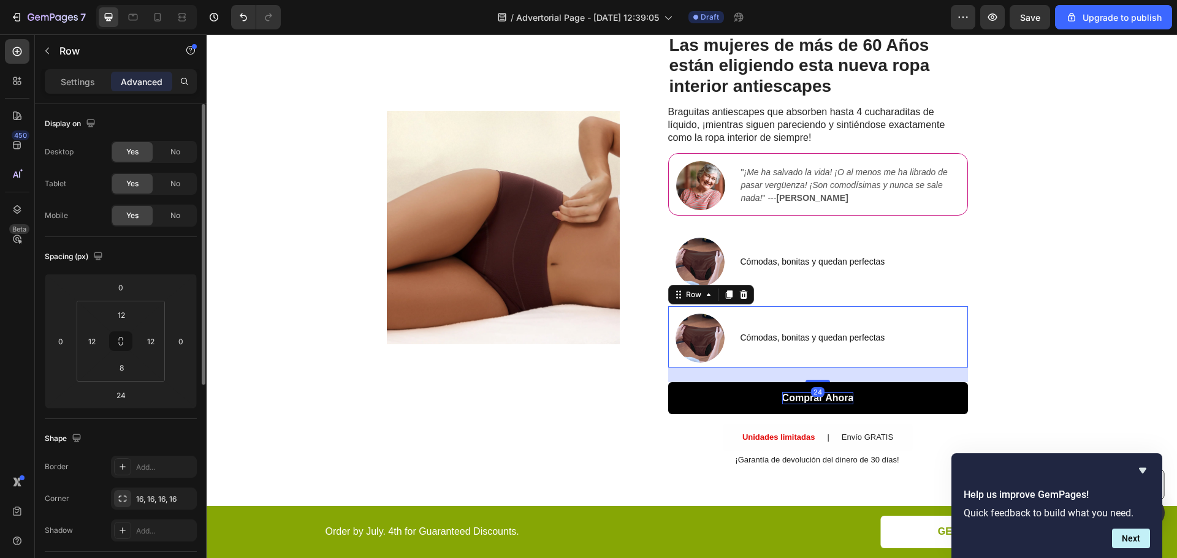
scroll to position [211, 0]
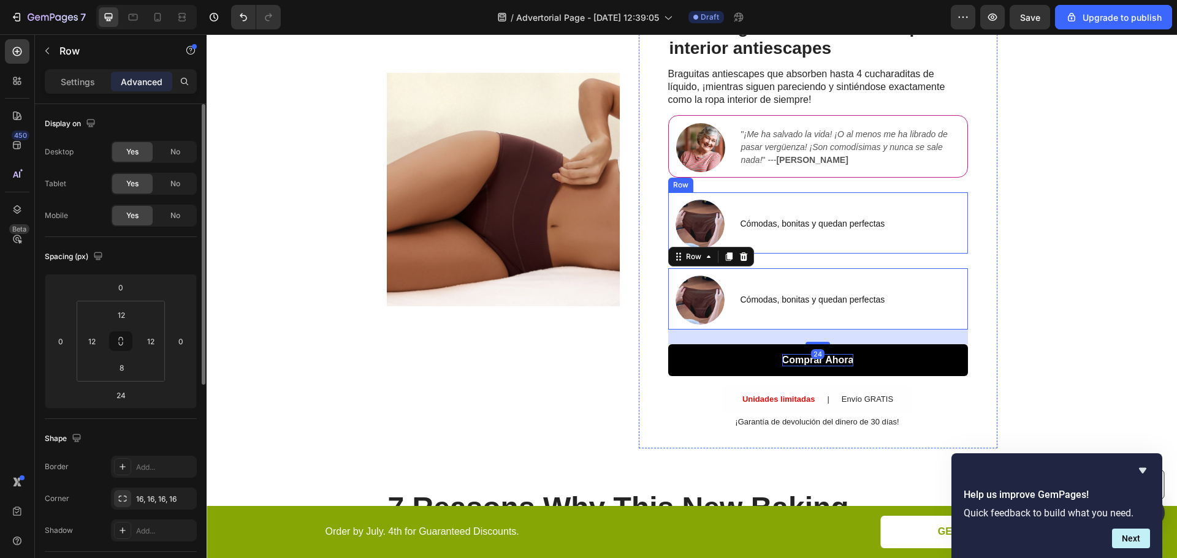
click at [865, 248] on div "Cómodas, bonitas y quedan perfectas Text block" at bounding box center [812, 224] width 147 height 49
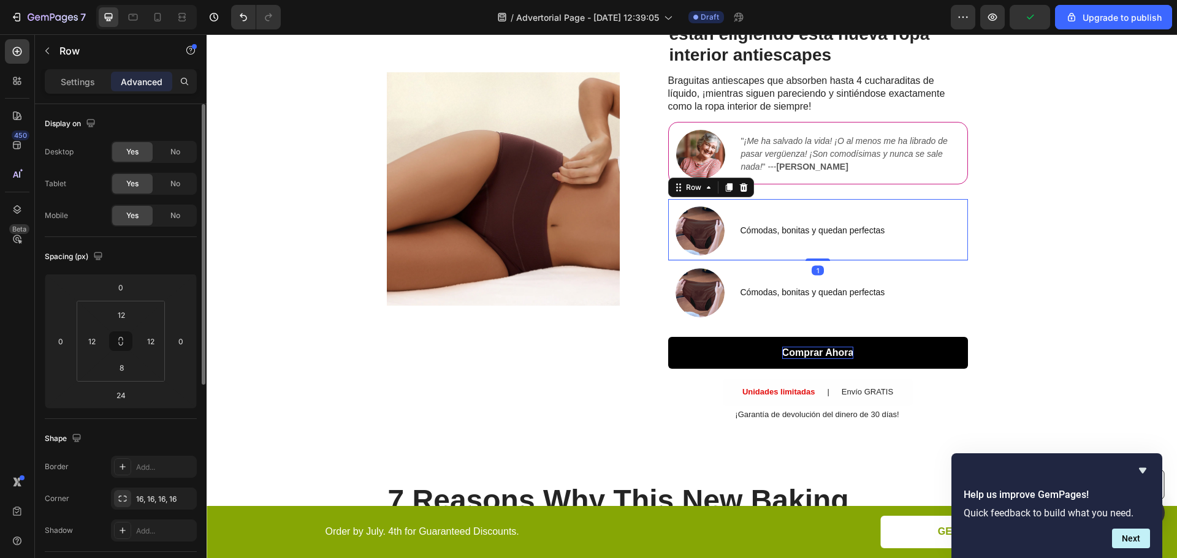
scroll to position [204, 0]
drag, startPoint x: 813, startPoint y: 268, endPoint x: 811, endPoint y: 253, distance: 14.8
click at [811, 253] on div "Image Cómodas, bonitas y quedan perfectas Text block Row 0" at bounding box center [818, 230] width 300 height 61
type input "0"
click at [699, 229] on img at bounding box center [699, 231] width 49 height 49
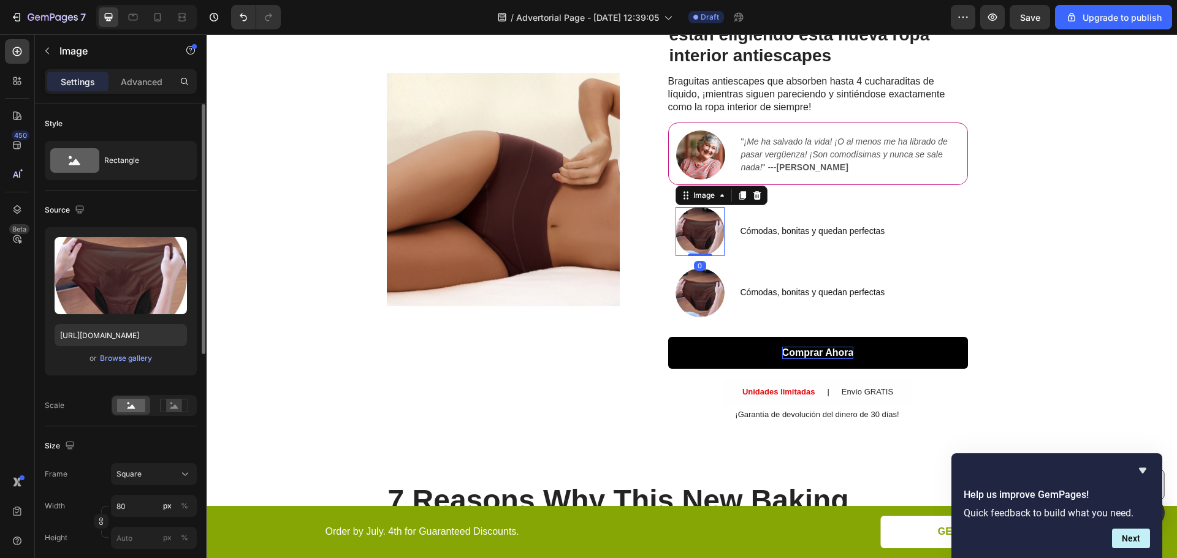
scroll to position [61, 0]
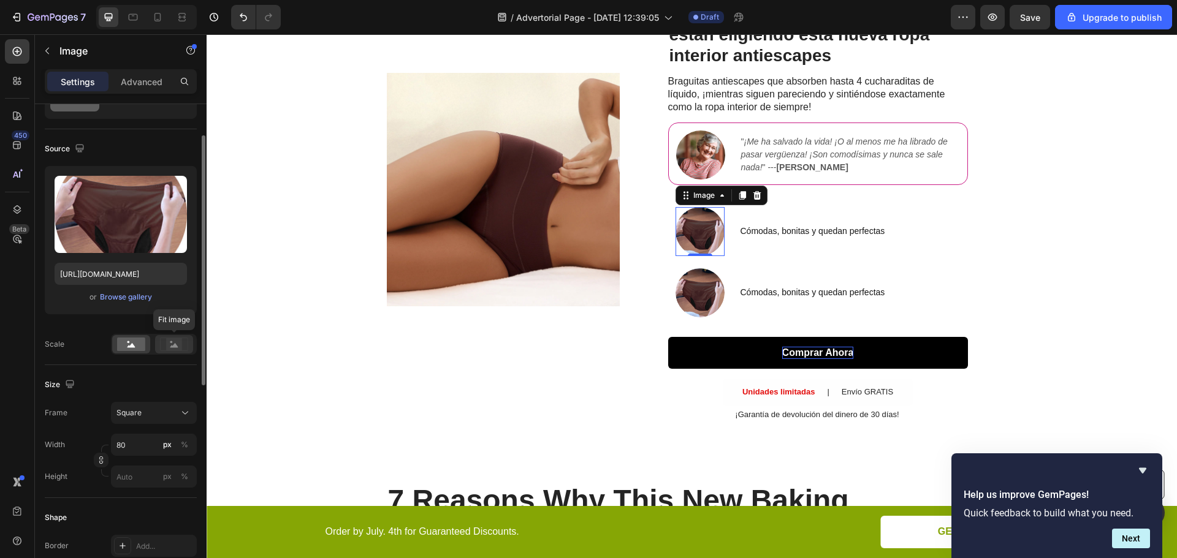
click at [169, 344] on rect at bounding box center [174, 344] width 16 height 12
click at [121, 344] on rect at bounding box center [131, 344] width 28 height 13
click at [117, 446] on input "80" at bounding box center [154, 445] width 86 height 22
type input "5"
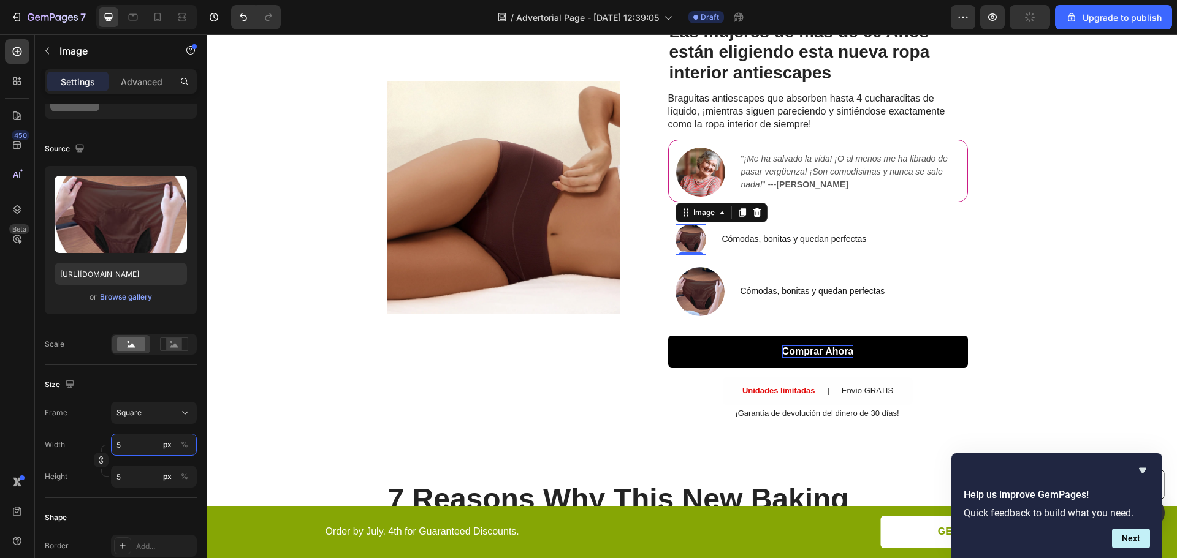
type input "50"
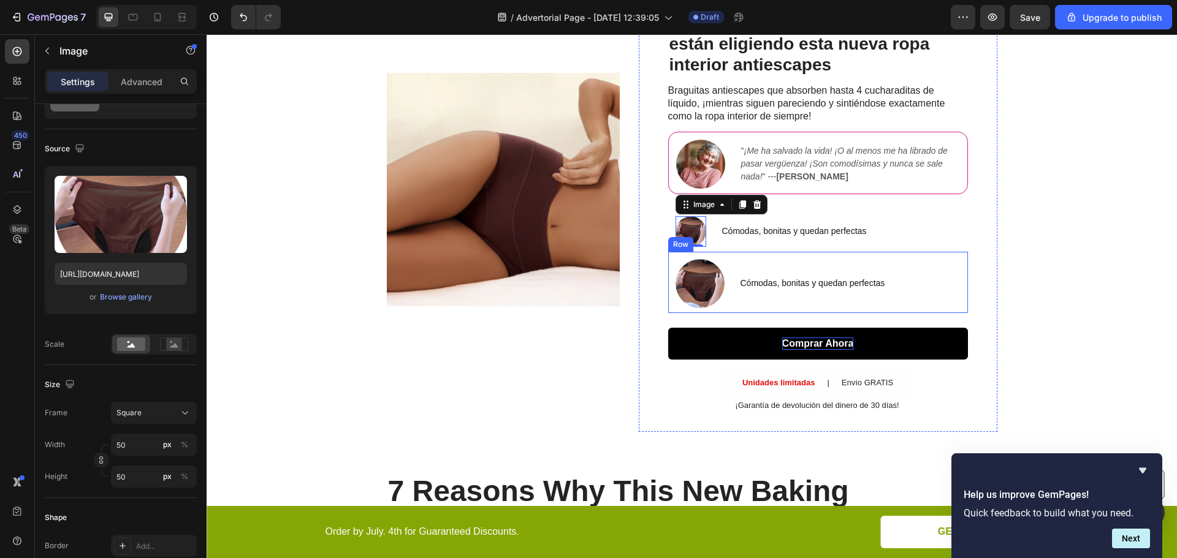
click at [738, 258] on div "Image Cómodas, bonitas y quedan perfectas Text block Row" at bounding box center [818, 282] width 300 height 61
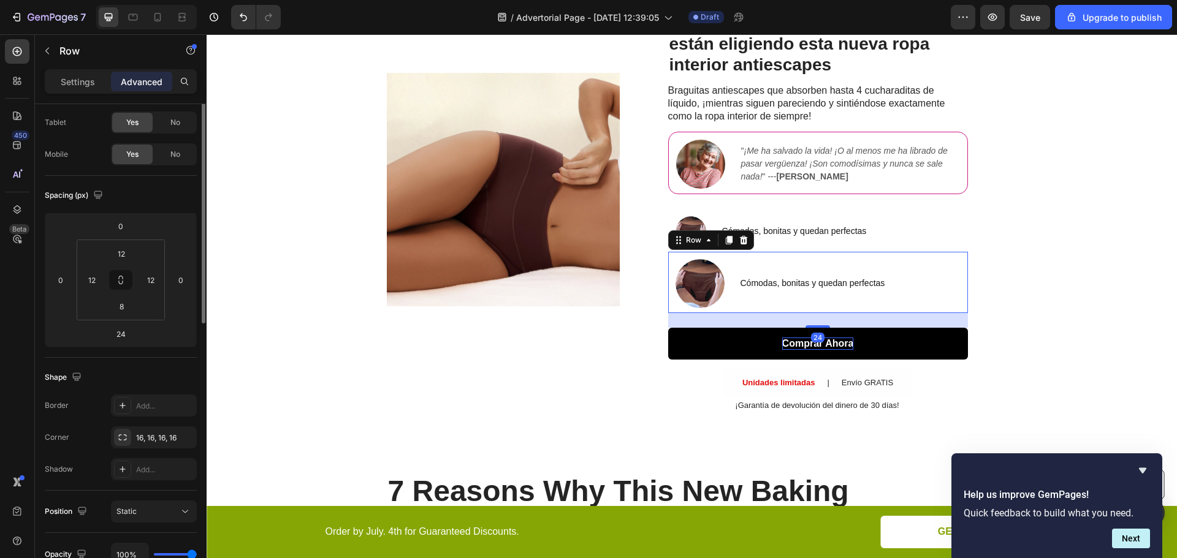
scroll to position [0, 0]
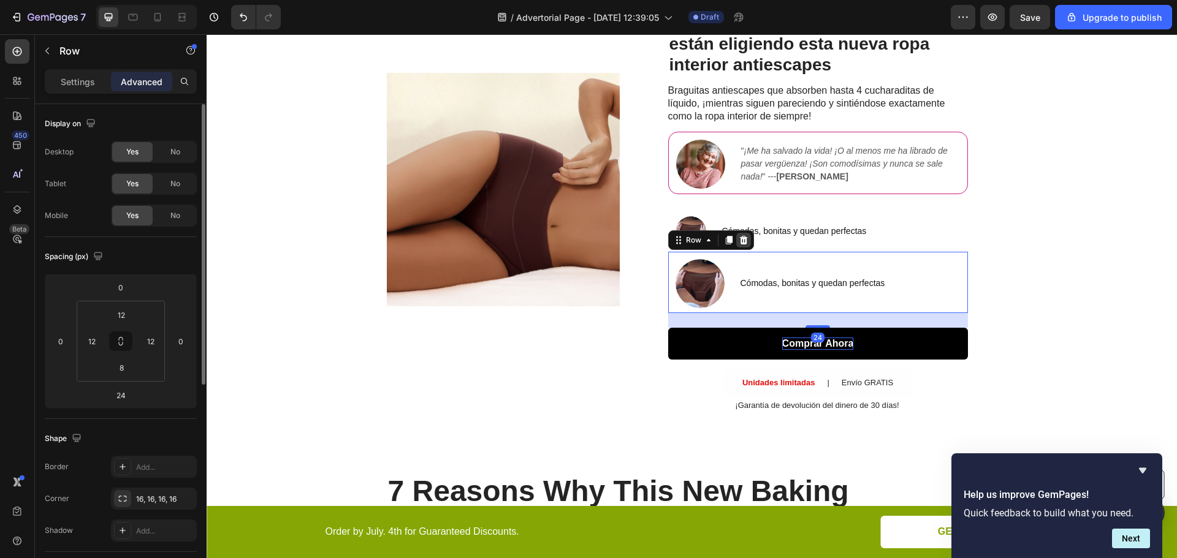
click at [740, 239] on icon at bounding box center [743, 240] width 8 height 9
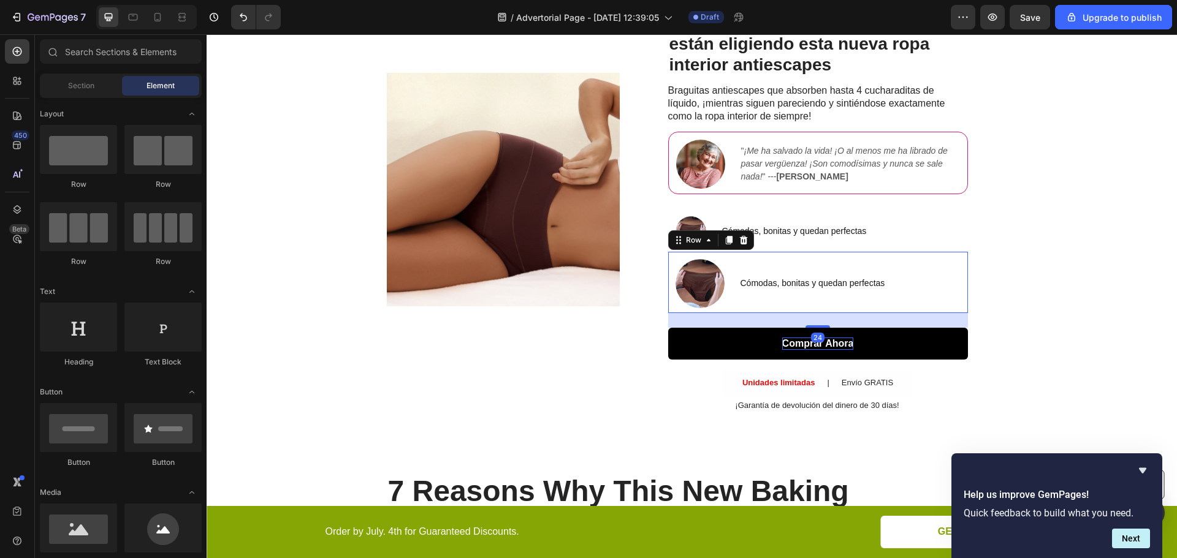
scroll to position [157, 0]
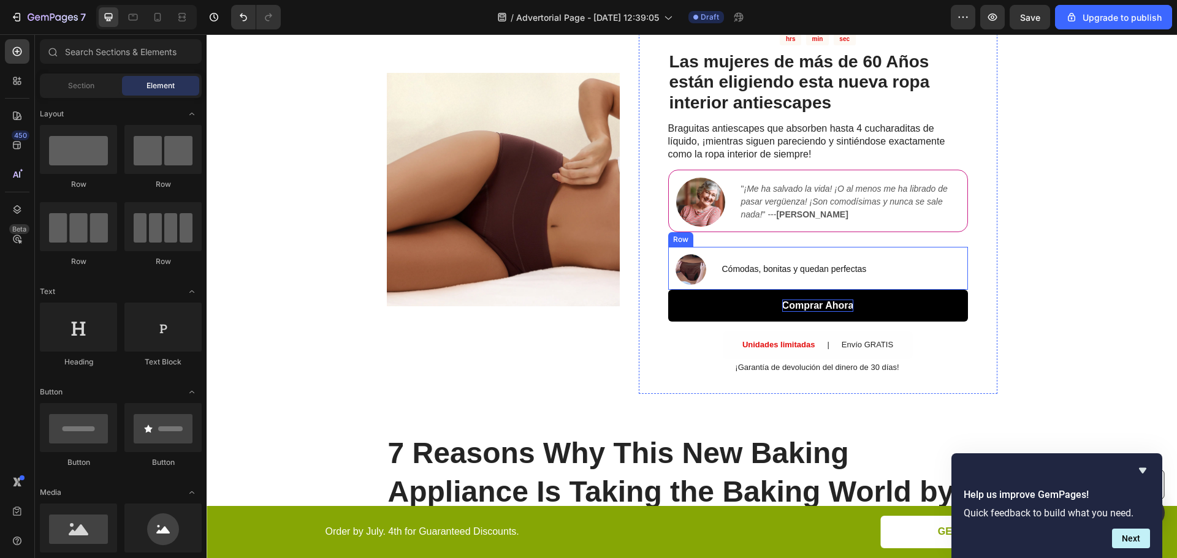
click at [710, 262] on div "Image Cómodas, bonitas y quedan perfectas Text block Row" at bounding box center [818, 268] width 300 height 43
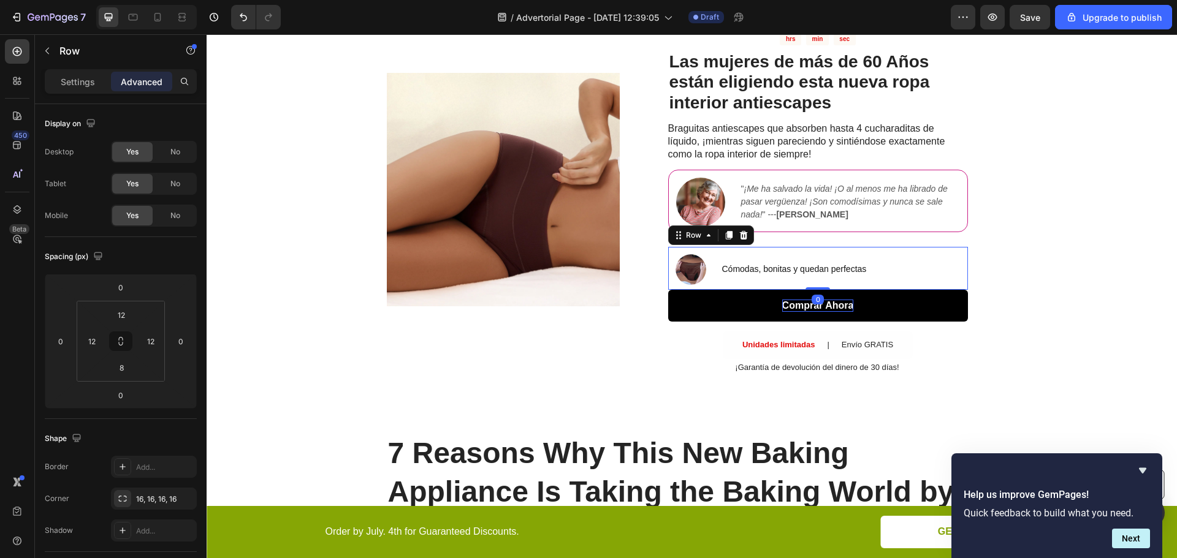
click at [724, 237] on icon at bounding box center [729, 235] width 10 height 10
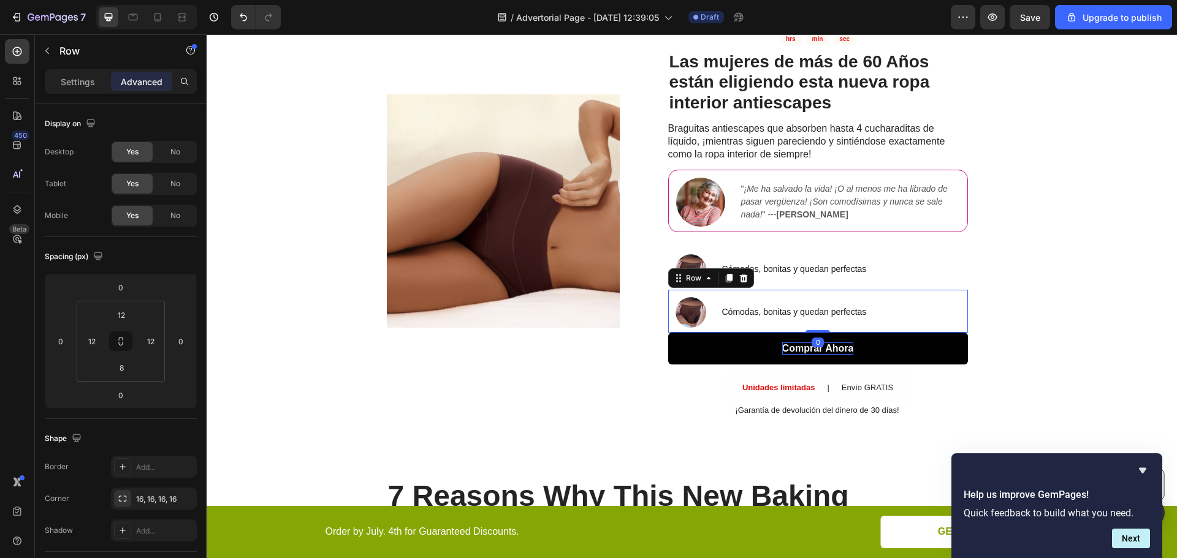
scroll to position [178, 0]
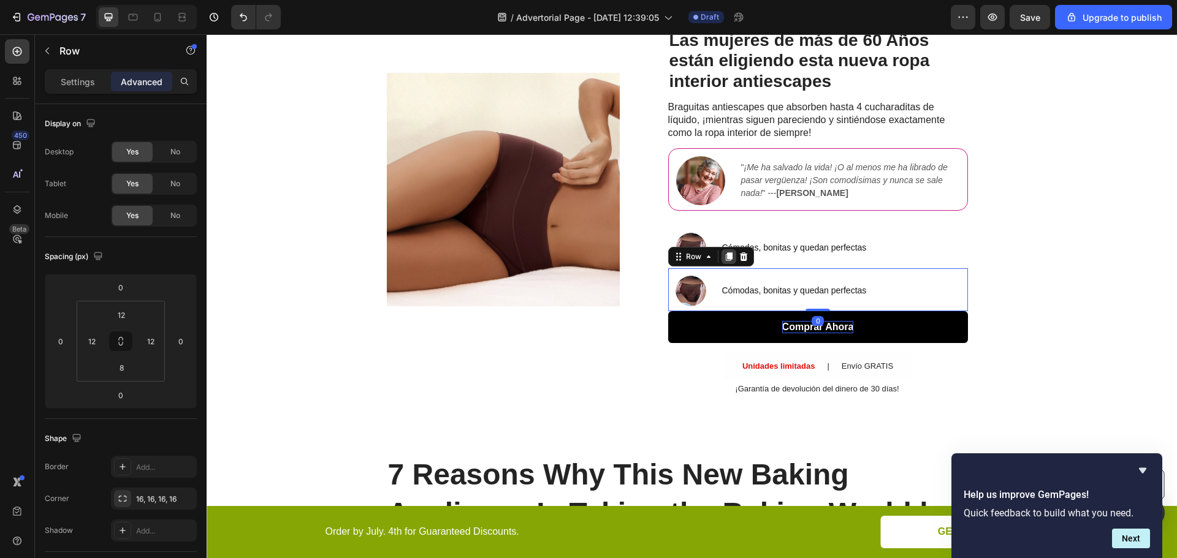
click at [725, 256] on icon at bounding box center [728, 256] width 7 height 9
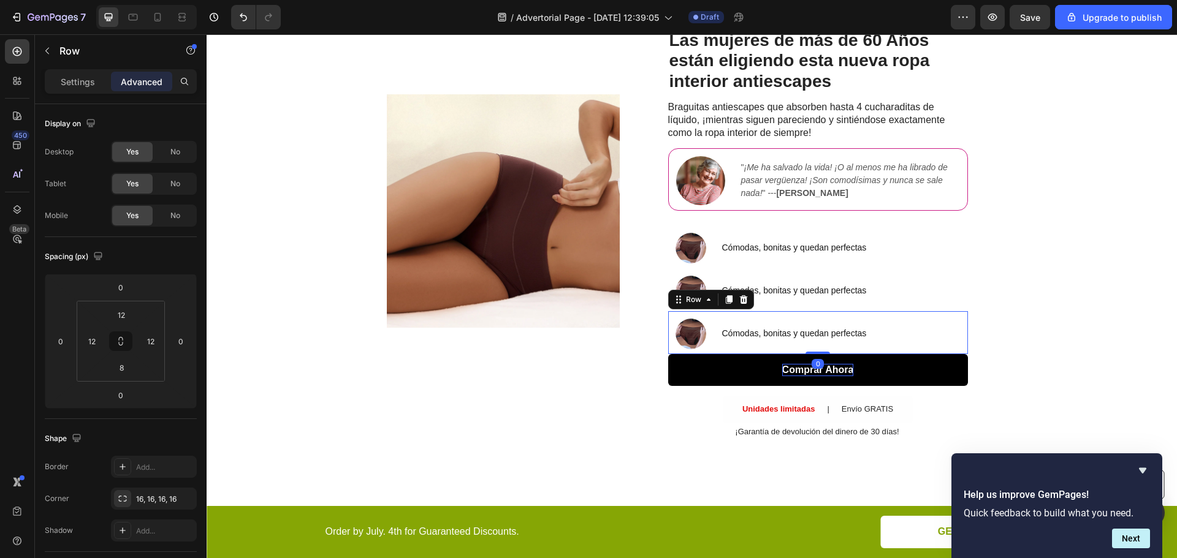
scroll to position [200, 0]
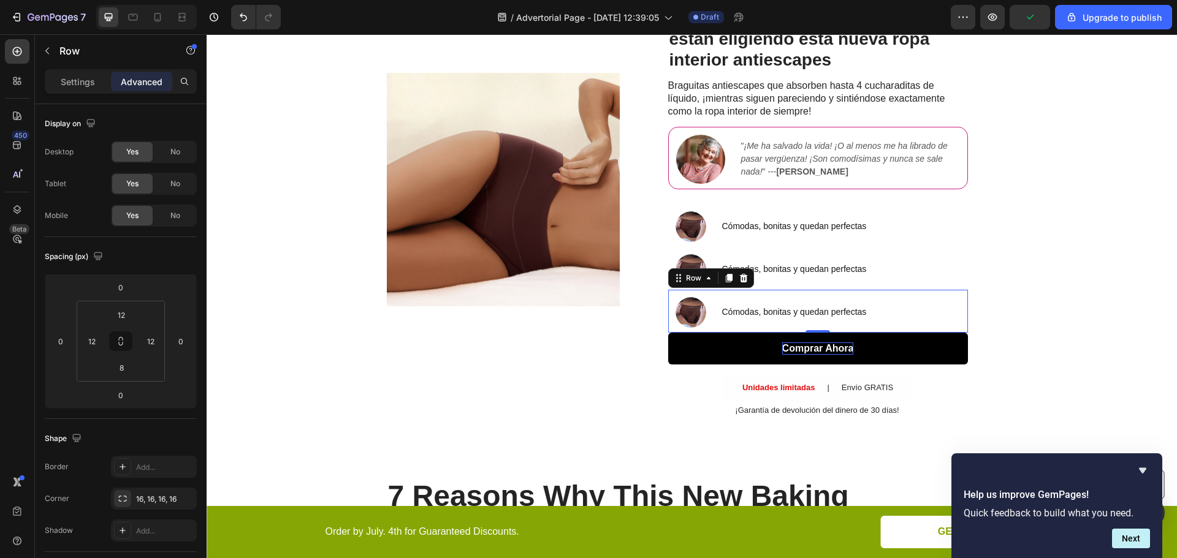
click at [709, 297] on div "Image Cómodas, bonitas y quedan perfectas Text block Row 0" at bounding box center [818, 311] width 300 height 43
click at [70, 91] on div "Settings" at bounding box center [77, 82] width 61 height 20
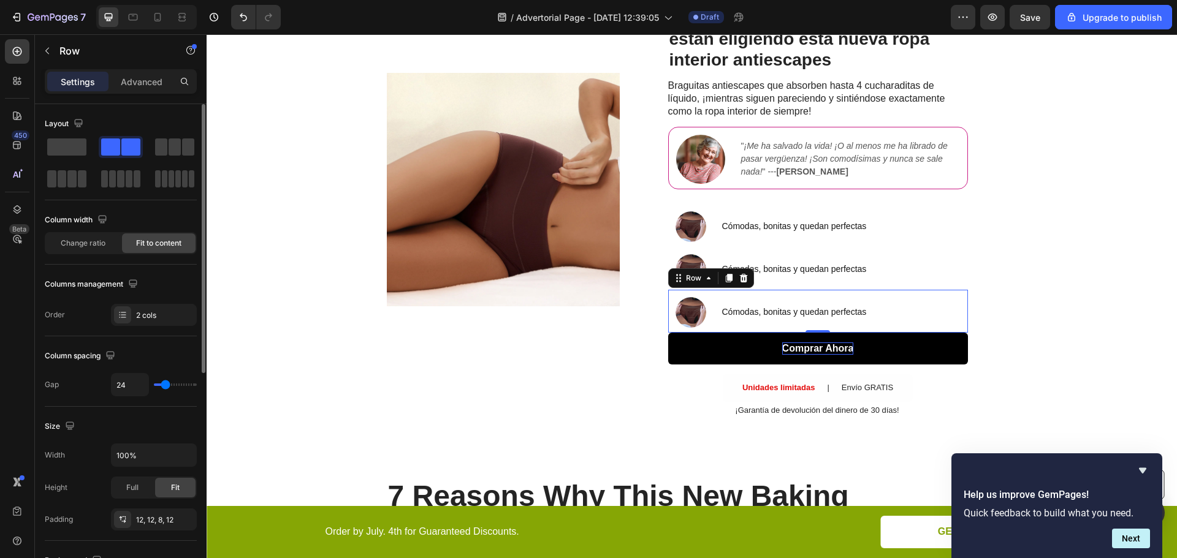
type input "20"
type input "18"
type input "16"
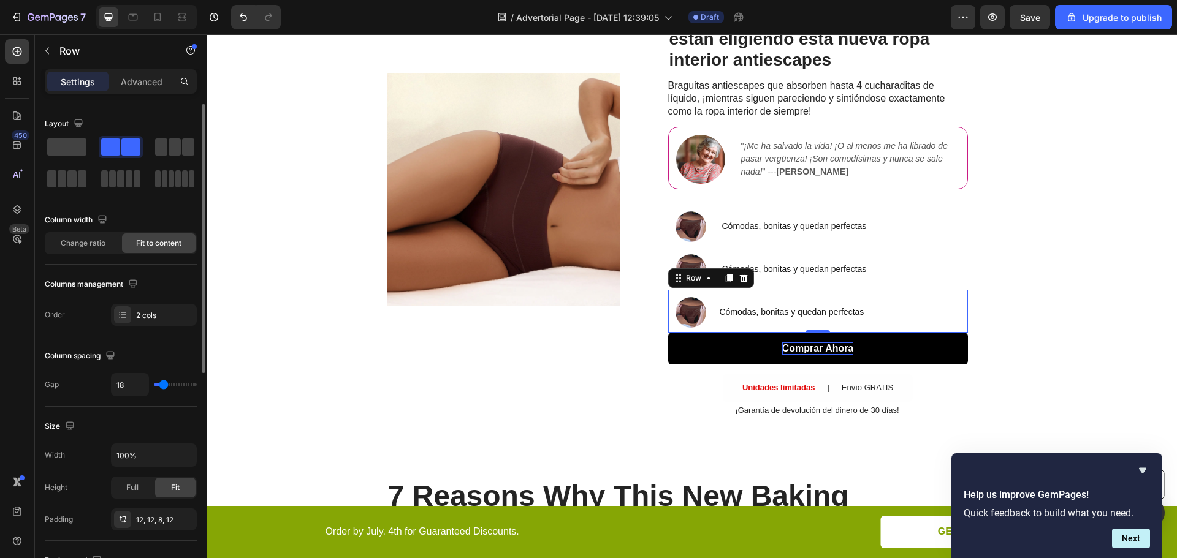
type input "16"
type input "13"
type input "11"
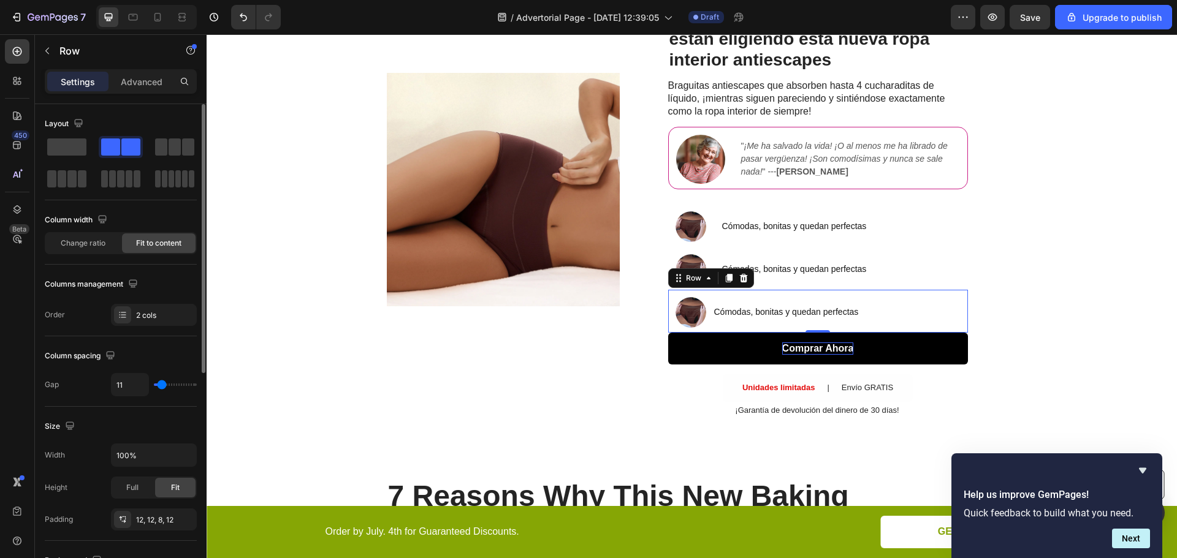
type input "13"
type input "16"
type input "13"
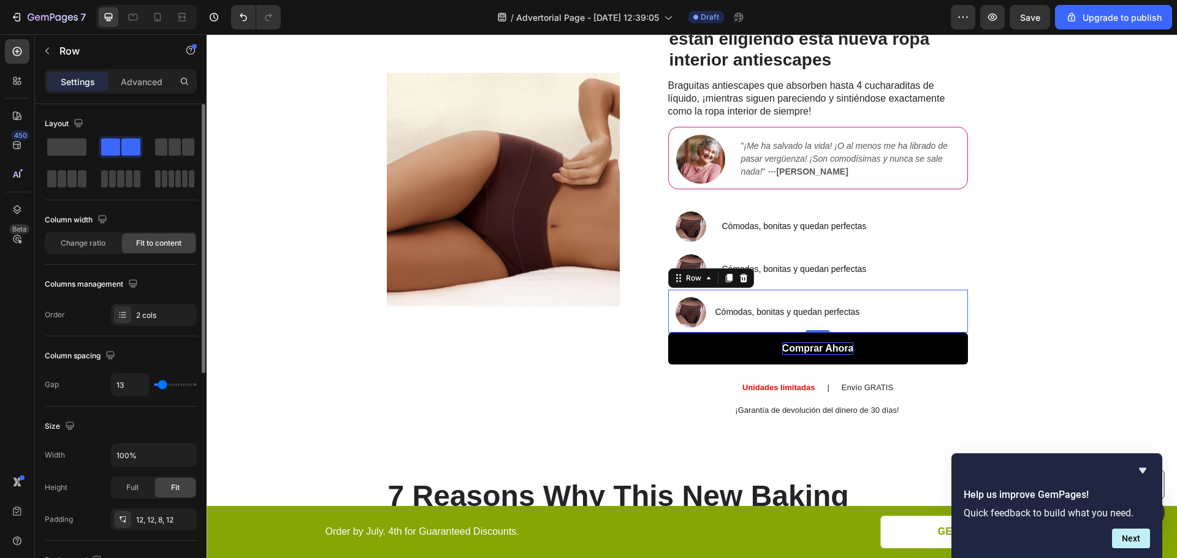
type input "13"
click at [162, 384] on input "range" at bounding box center [175, 385] width 43 height 2
click at [1037, 279] on div "Image SALE ENDS SOON Text Block 21 hrs 38 min 34 sec Countdown Timer Las mujere…" at bounding box center [692, 189] width 970 height 535
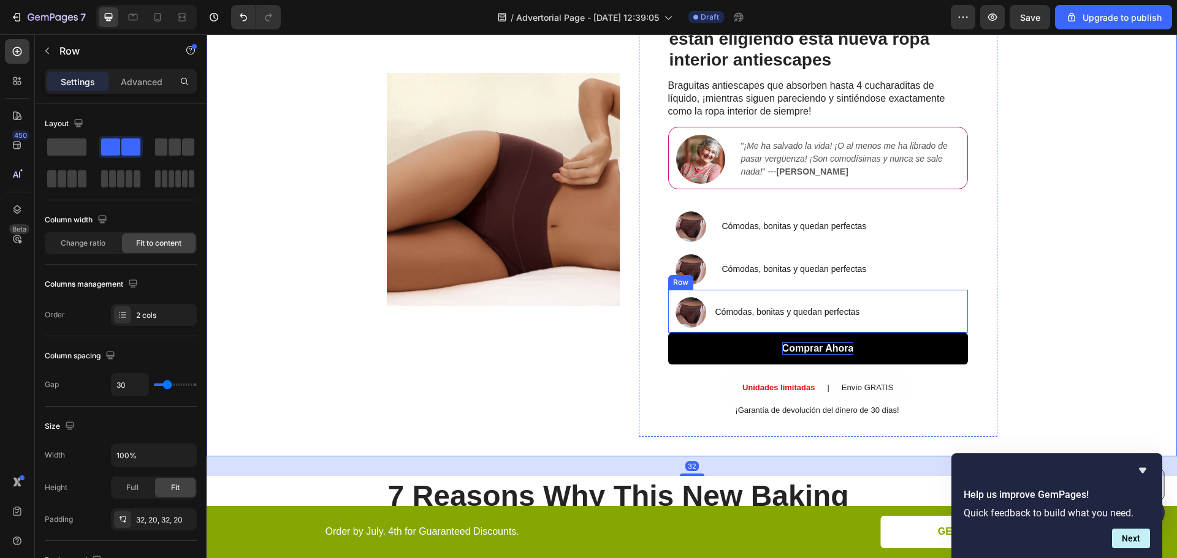
click at [749, 297] on div "Cómodas, bonitas y quedan perfectas Text block" at bounding box center [787, 312] width 147 height 31
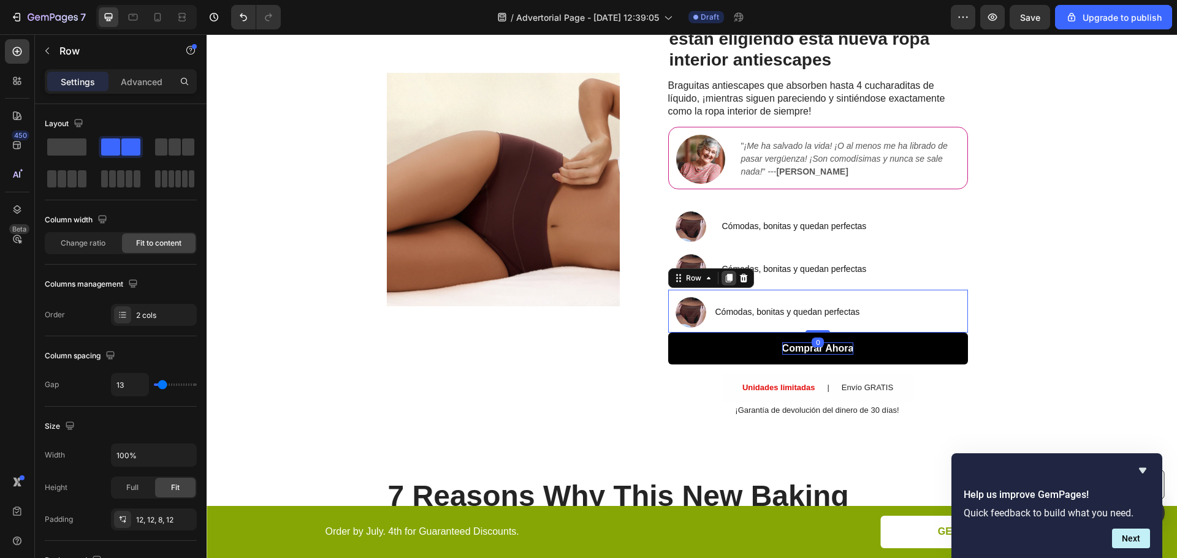
click at [725, 277] on icon at bounding box center [728, 278] width 7 height 9
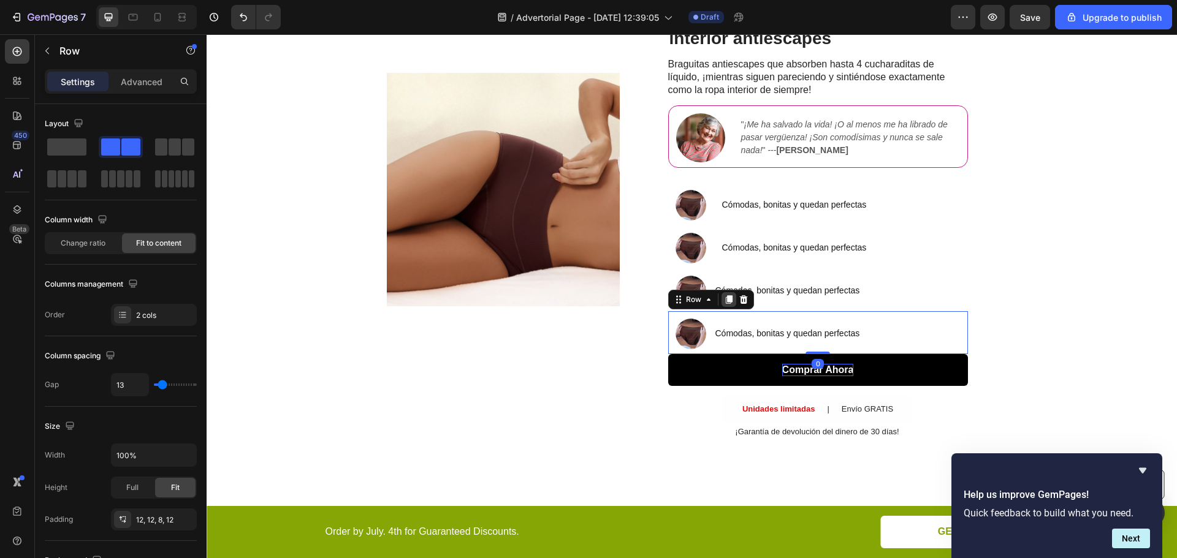
click at [725, 302] on icon at bounding box center [728, 299] width 7 height 9
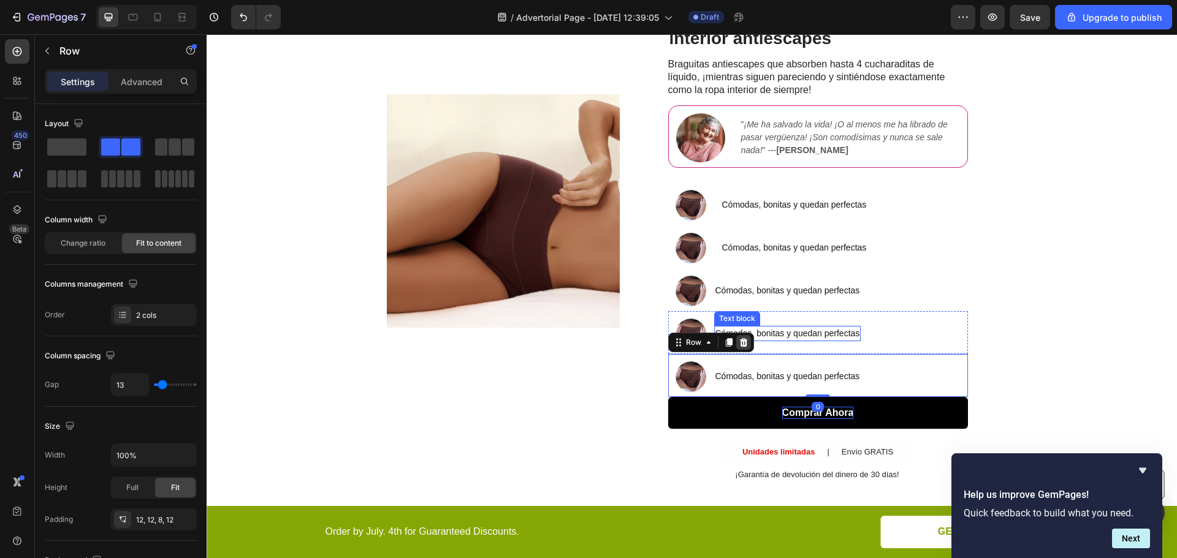
scroll to position [243, 0]
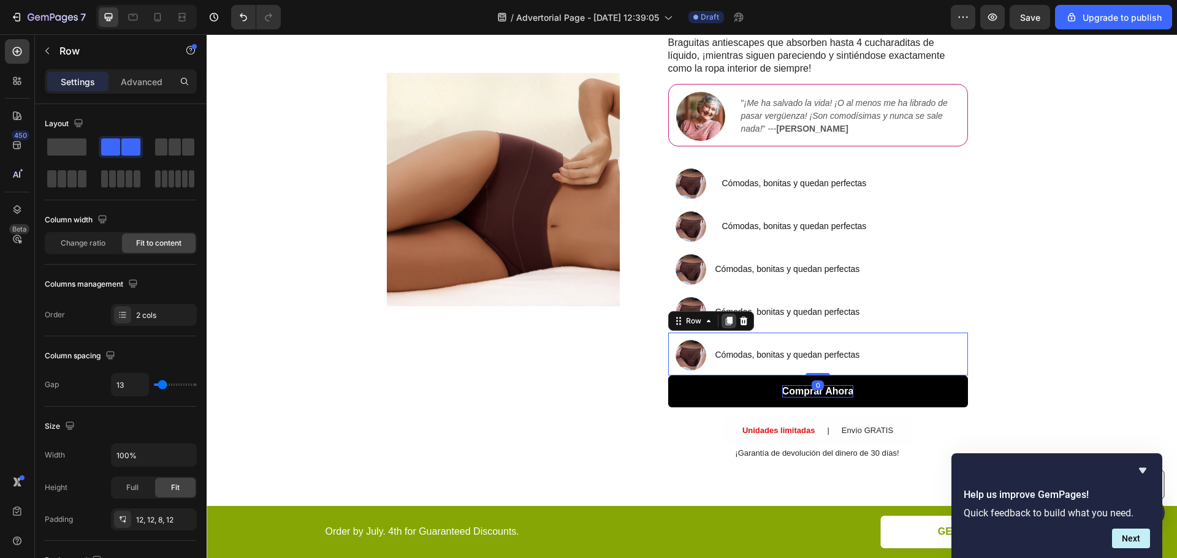
click at [726, 319] on icon at bounding box center [728, 321] width 7 height 9
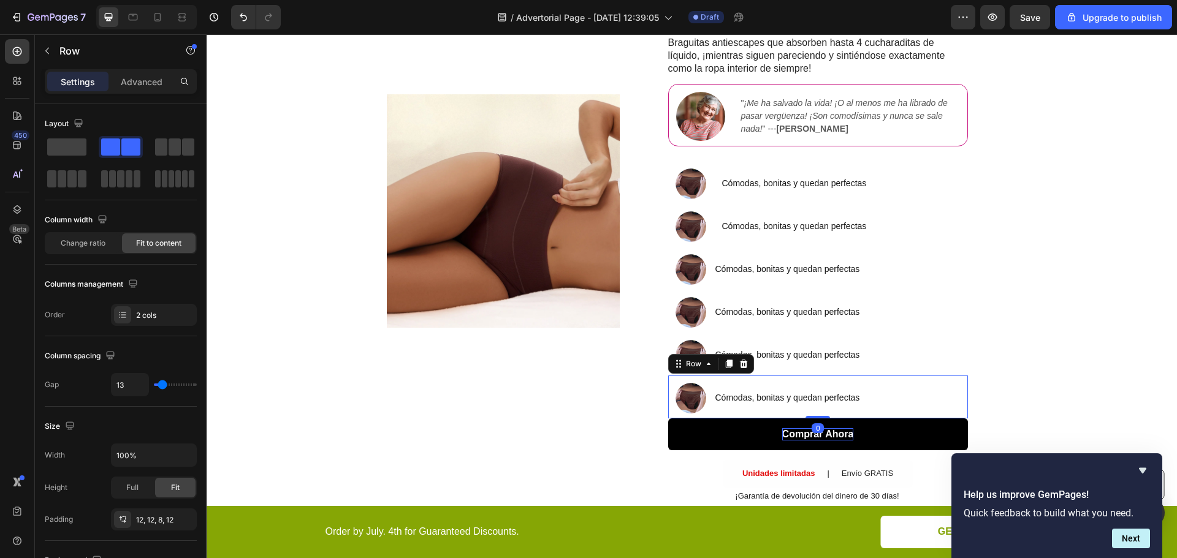
scroll to position [264, 0]
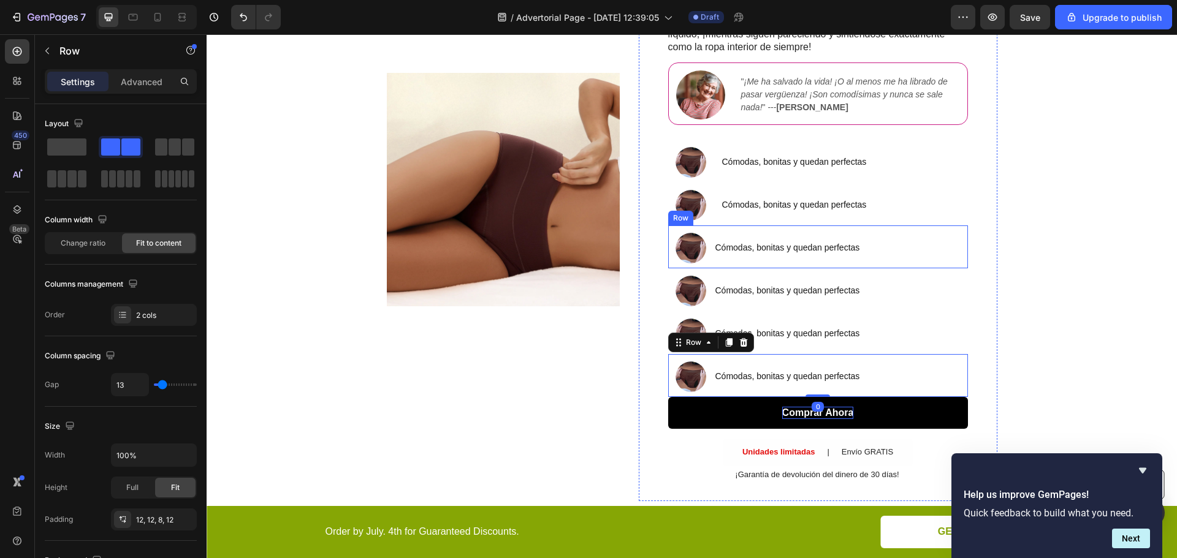
click at [919, 242] on div "Image Cómodas, bonitas y quedan perfectas Text block Row" at bounding box center [818, 247] width 300 height 43
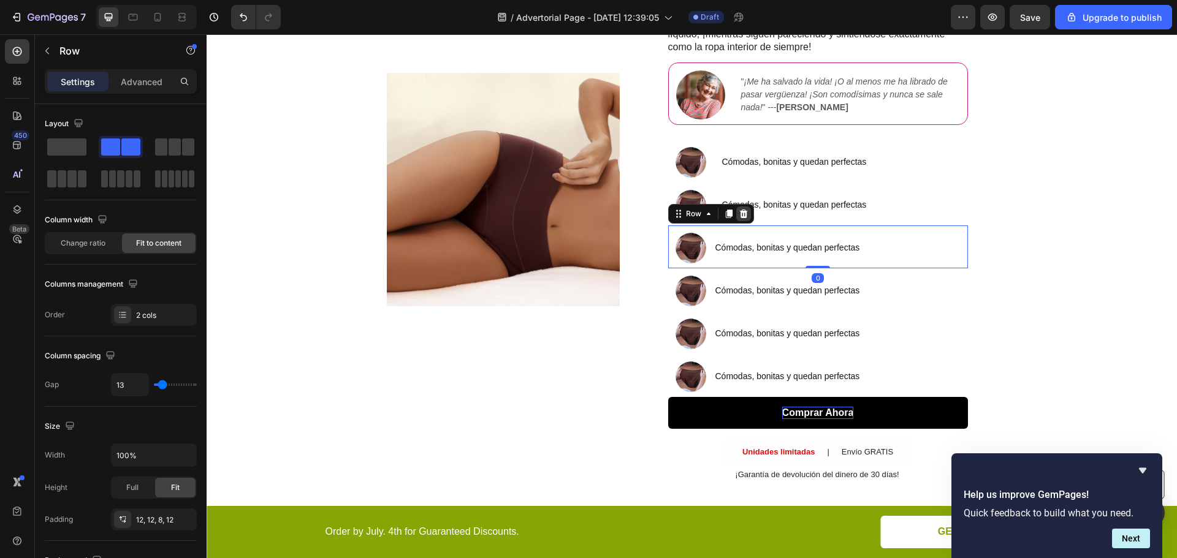
click at [740, 213] on icon at bounding box center [743, 214] width 8 height 9
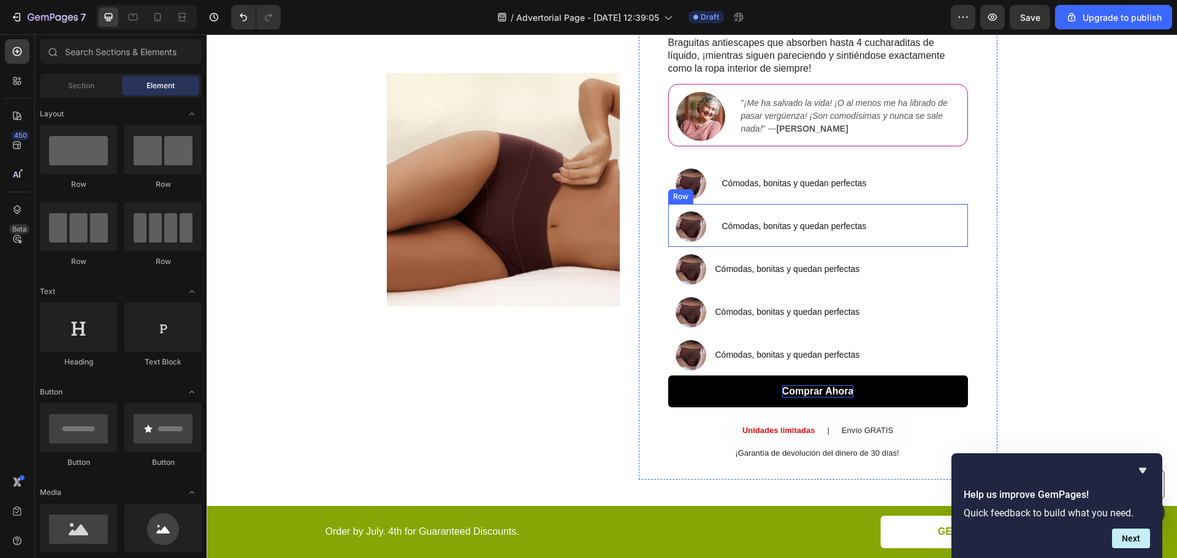
click at [889, 236] on div "Image Cómodas, bonitas y quedan perfectas Text block Row" at bounding box center [818, 225] width 300 height 43
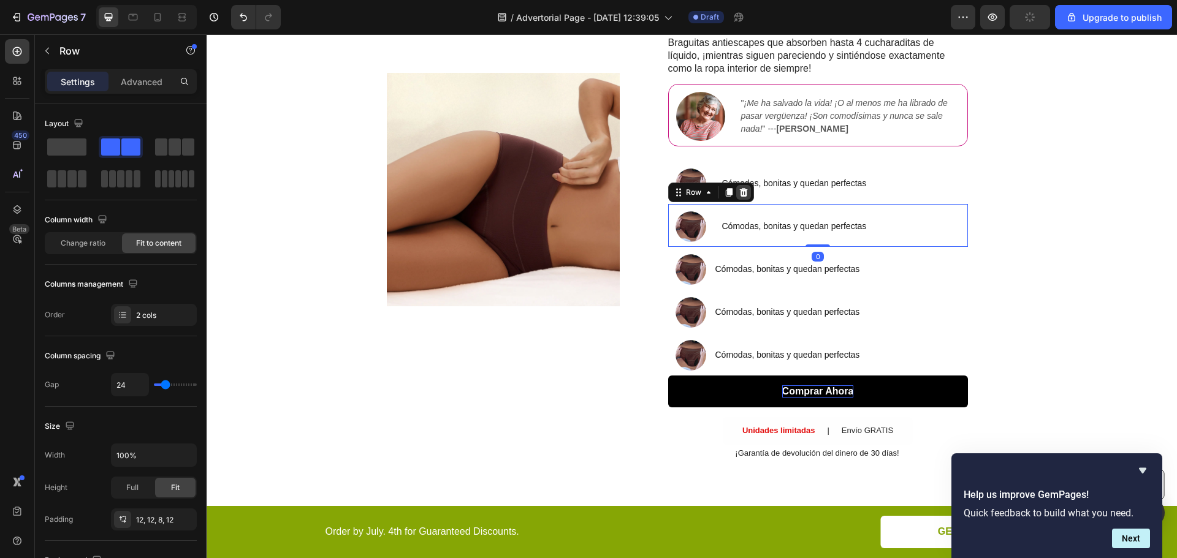
click at [739, 199] on div at bounding box center [743, 192] width 15 height 15
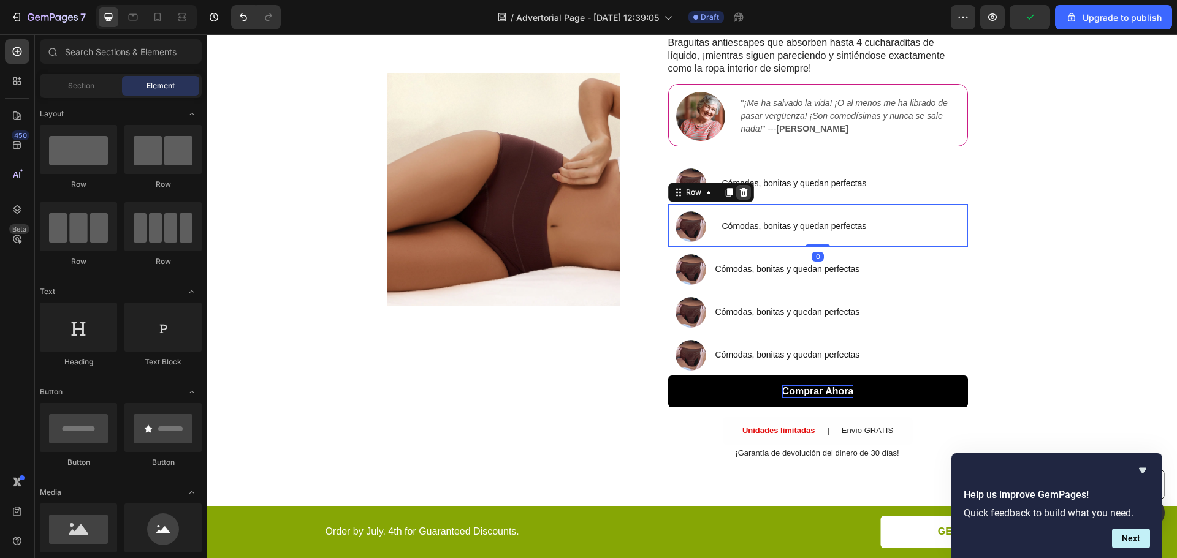
scroll to position [221, 0]
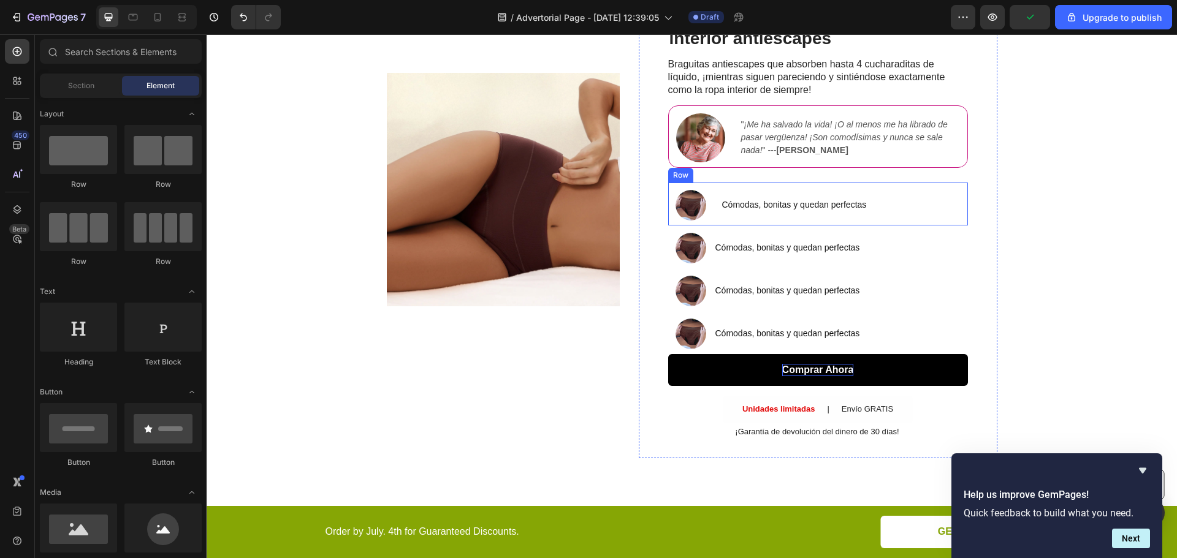
click at [917, 212] on div "Image Cómodas, bonitas y quedan perfectas Text block Row" at bounding box center [818, 204] width 300 height 43
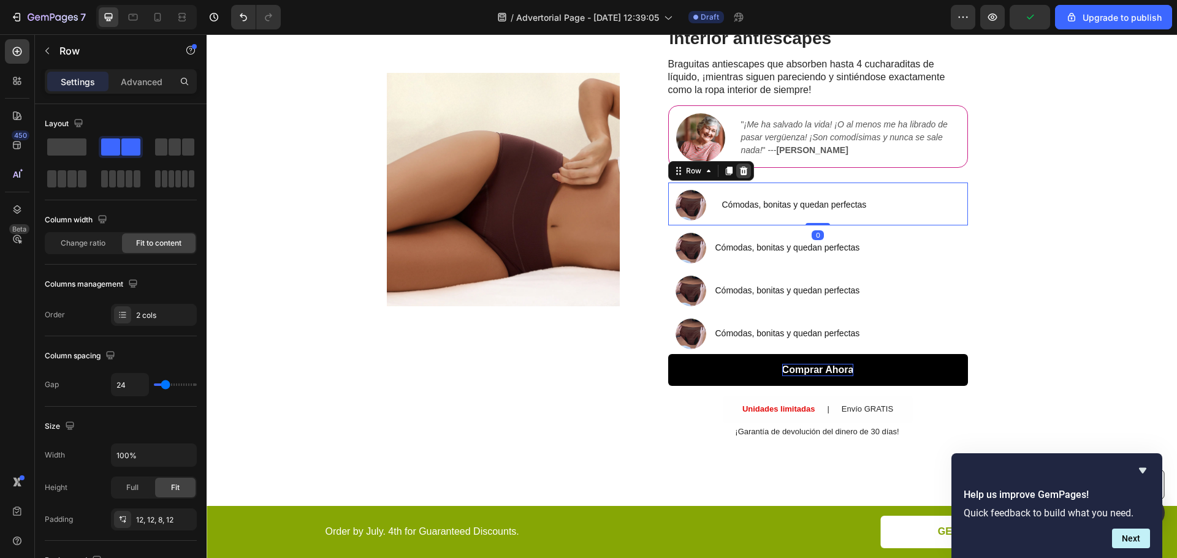
click at [739, 173] on icon at bounding box center [743, 171] width 8 height 9
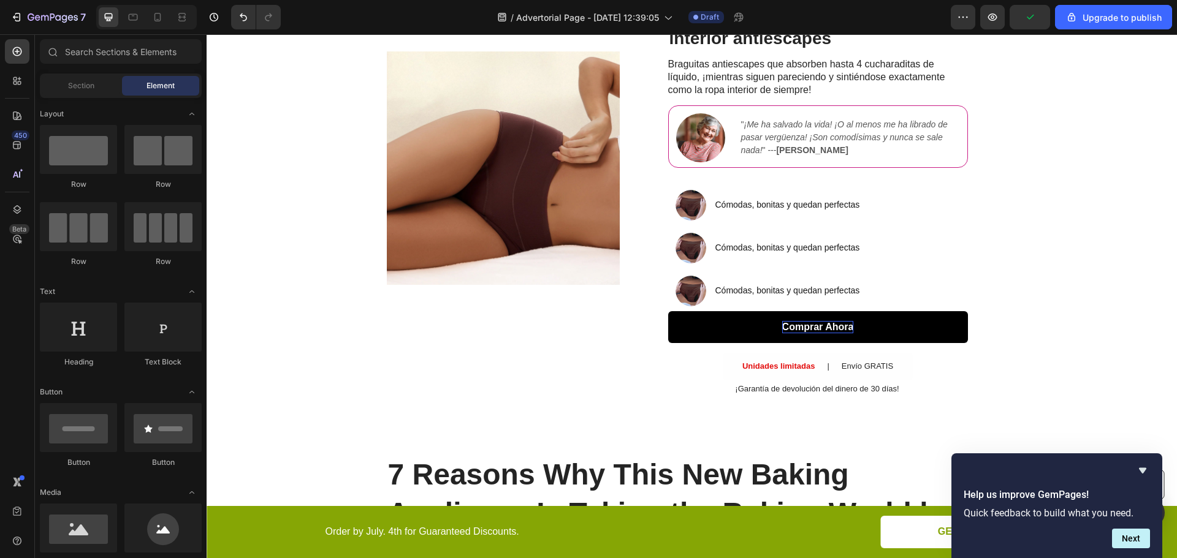
scroll to position [200, 0]
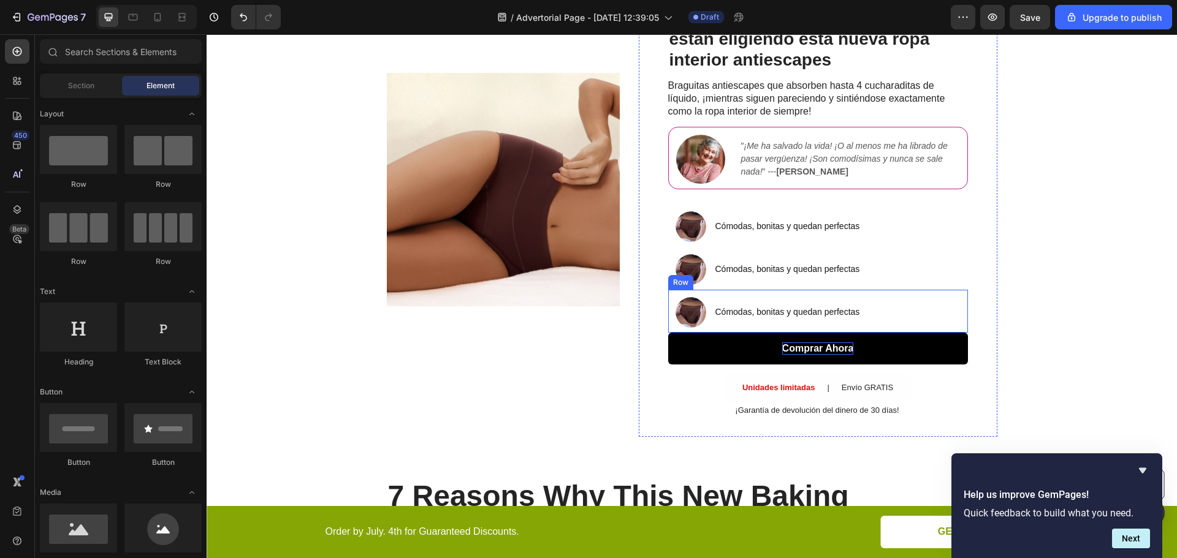
click at [809, 330] on div "Image Cómodas, bonitas y quedan perfectas Text block Row" at bounding box center [818, 311] width 300 height 43
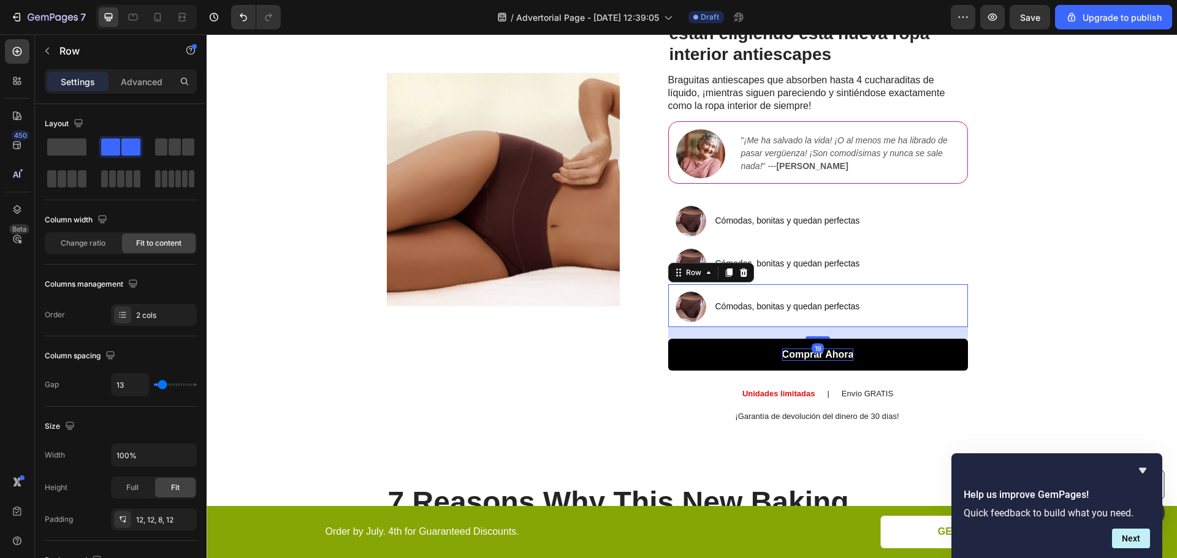
scroll to position [206, 0]
drag, startPoint x: 806, startPoint y: 332, endPoint x: 806, endPoint y: 344, distance: 12.3
click at [806, 344] on div "SALE ENDS SOON Text Block 21 hrs 38 min 13 sec Countdown Timer Las mujeres de m…" at bounding box center [818, 189] width 300 height 469
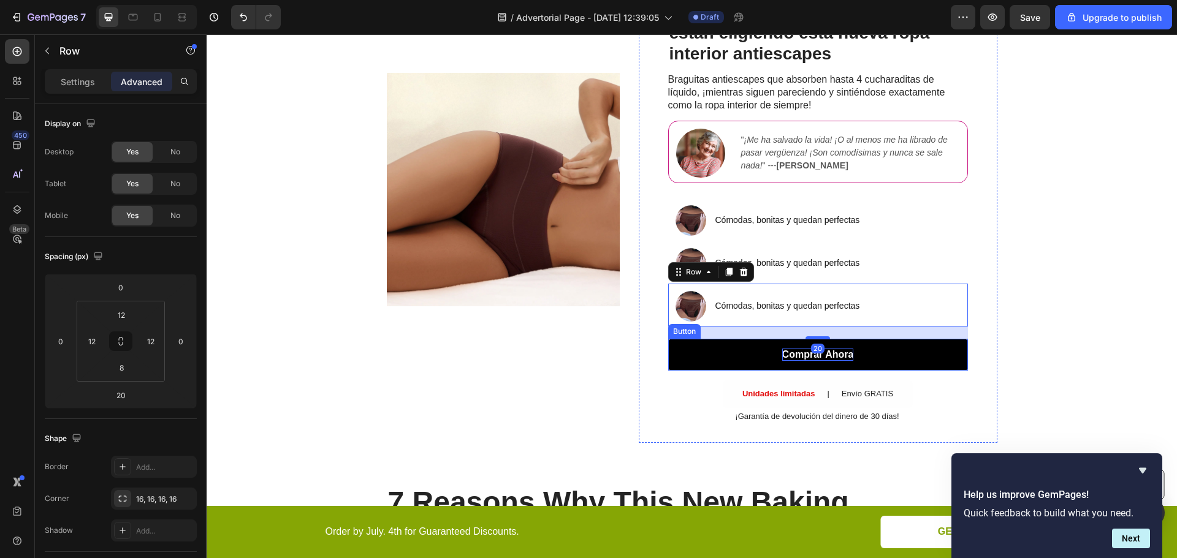
click at [1040, 322] on div "Image SALE ENDS SOON Text Block 21 hrs 38 min 12 sec Countdown Timer Las mujere…" at bounding box center [692, 189] width 970 height 547
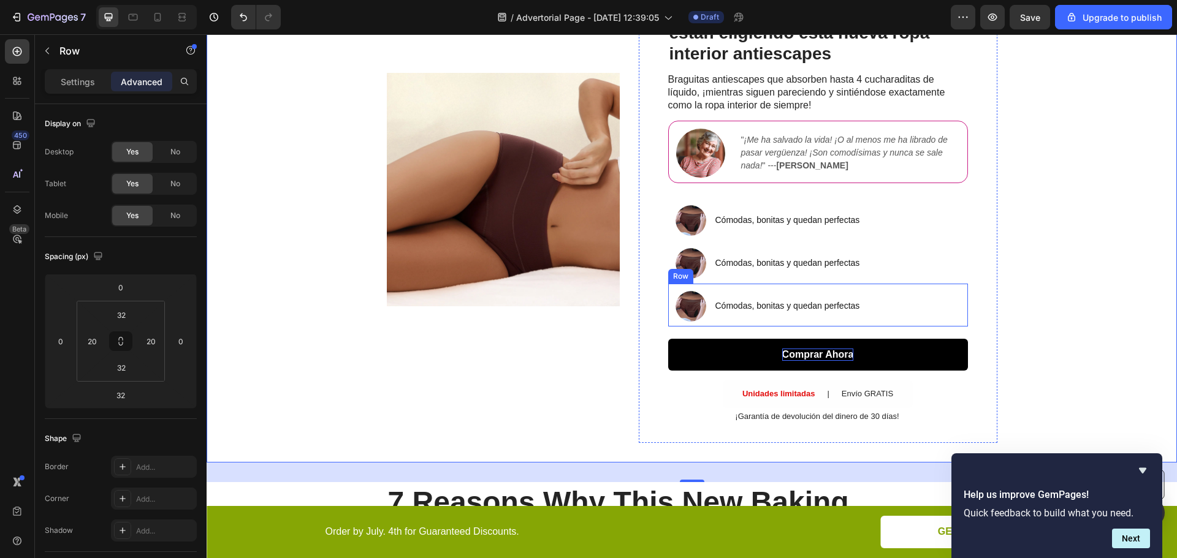
click at [805, 324] on div "Image Cómodas, bonitas y quedan perfectas Text block Row" at bounding box center [818, 305] width 300 height 43
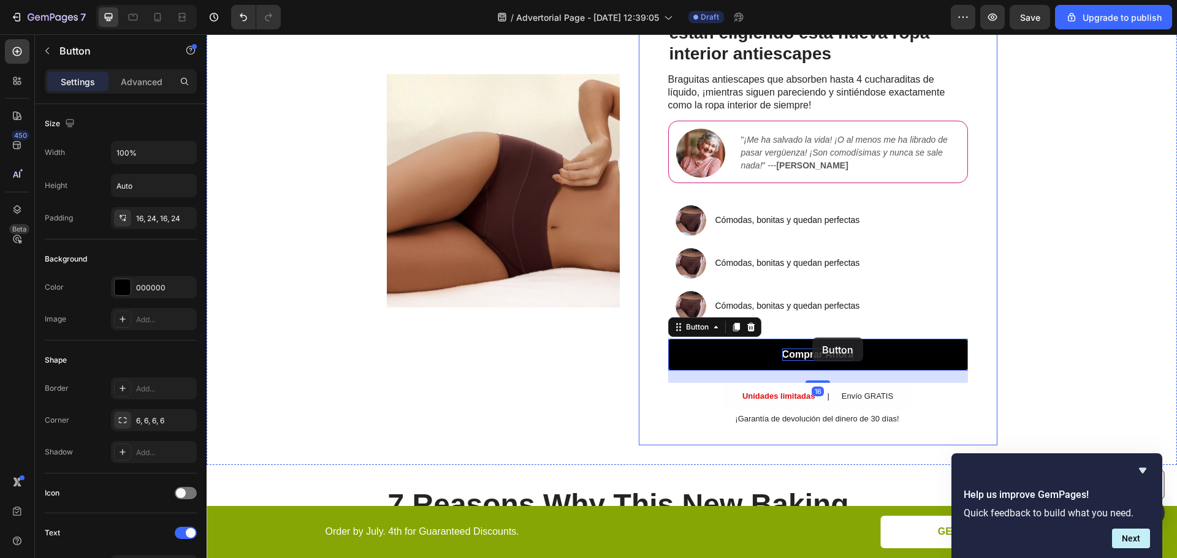
scroll to position [207, 0]
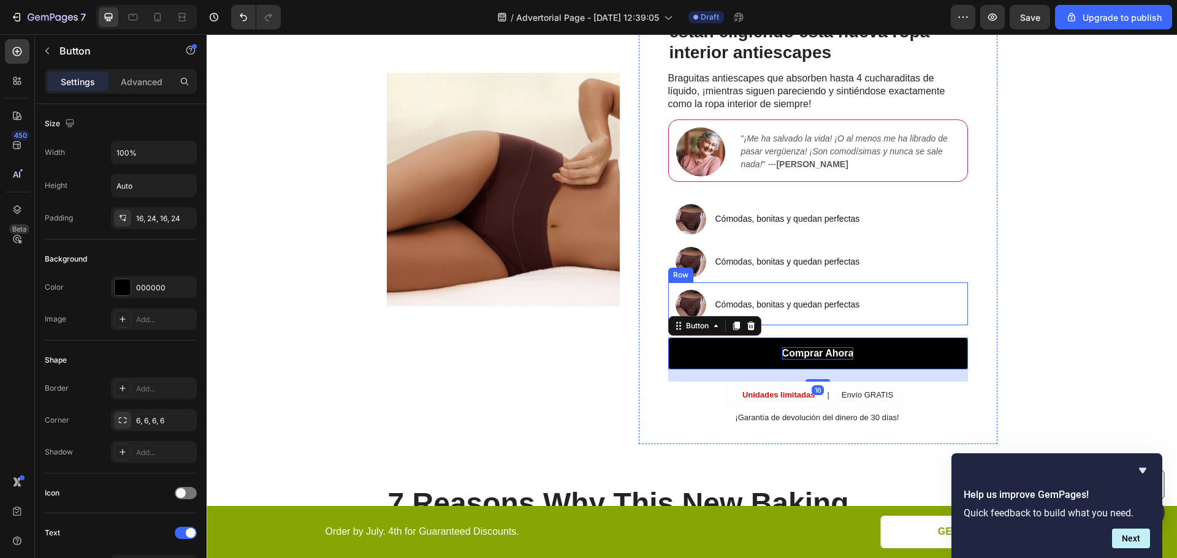
click at [812, 322] on div "Image Cómodas, bonitas y quedan perfectas Text block Row" at bounding box center [818, 304] width 300 height 43
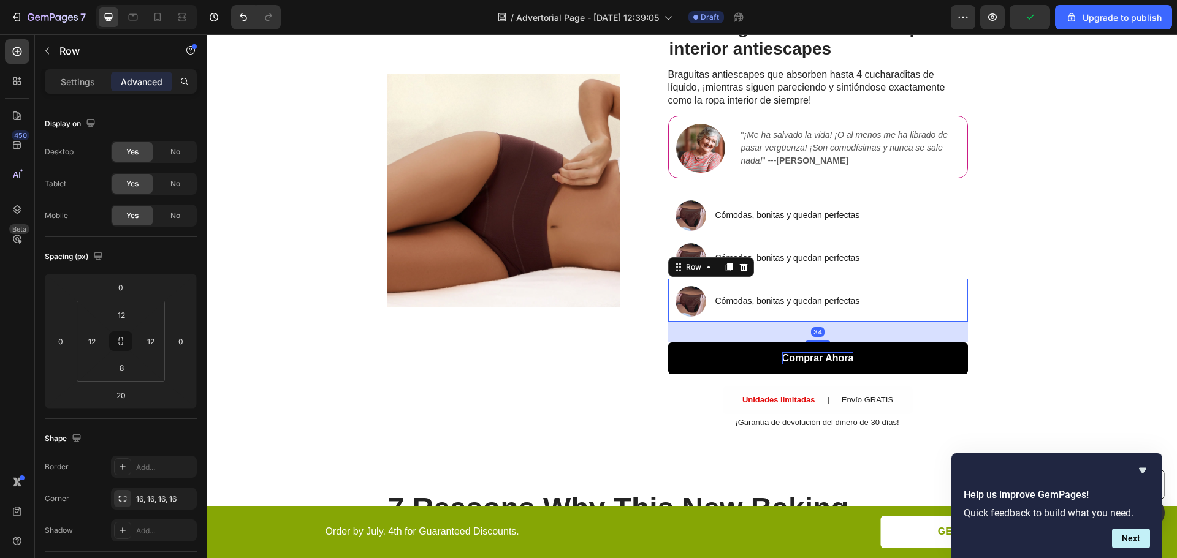
scroll to position [211, 0]
drag, startPoint x: 813, startPoint y: 337, endPoint x: 815, endPoint y: 346, distance: 9.4
click at [815, 346] on div "SALE ENDS SOON Text Block 21 hrs 38 min 00 sec Countdown Timer Las mujeres de m…" at bounding box center [818, 190] width 300 height 480
type input "35"
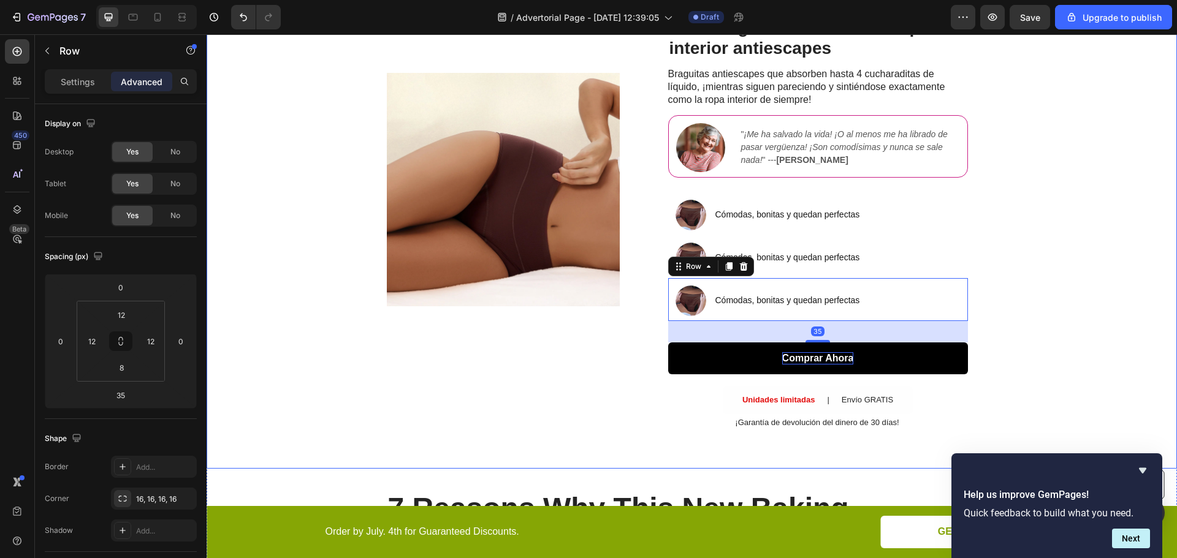
click at [1049, 278] on div "Image SALE ENDS SOON Text Block 21 hrs 37 min 59 sec Countdown Timer Las mujere…" at bounding box center [692, 190] width 970 height 559
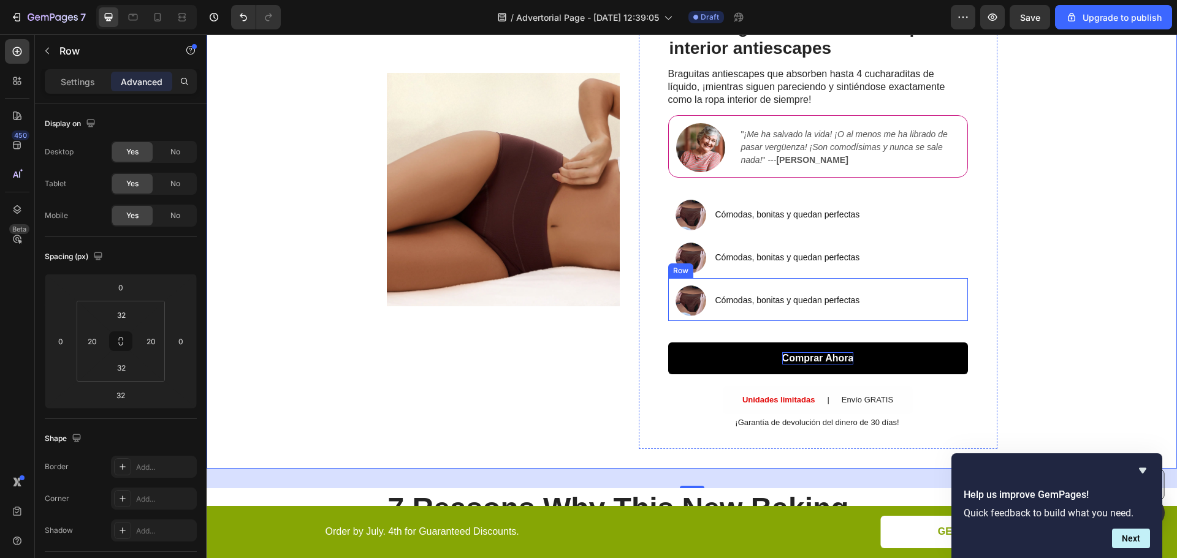
click at [810, 314] on div "Cómodas, bonitas y quedan perfectas Text block" at bounding box center [787, 301] width 147 height 31
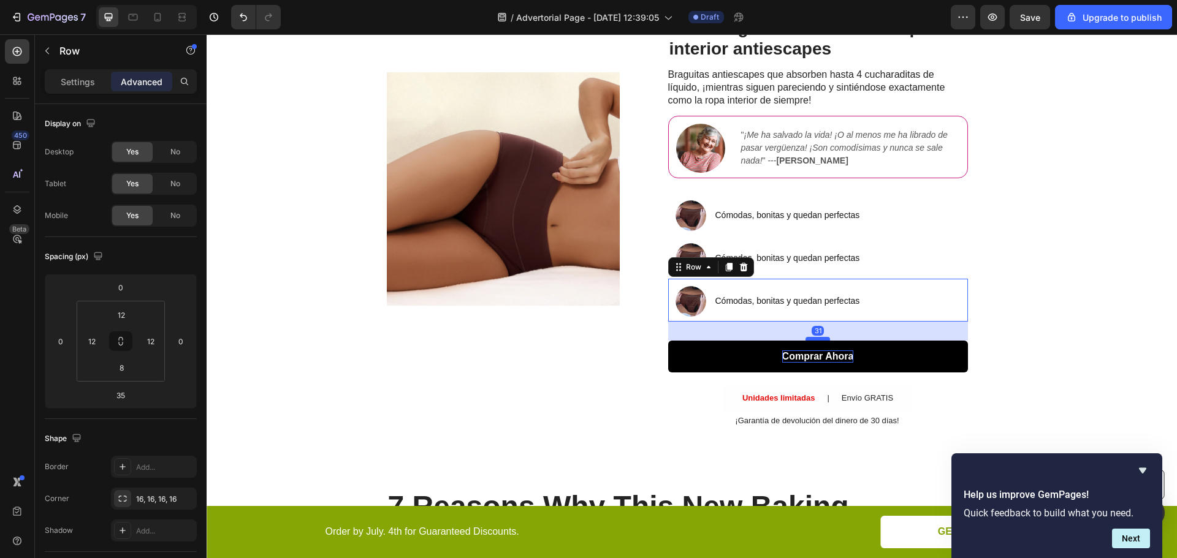
scroll to position [210, 0]
click at [824, 338] on div at bounding box center [817, 339] width 25 height 4
type input "30"
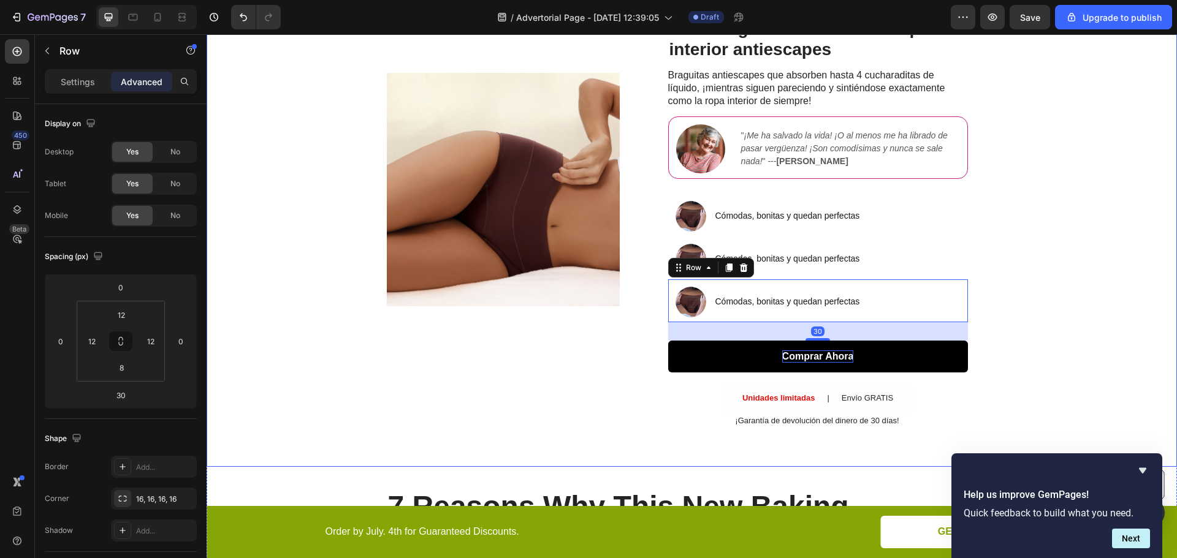
click at [1025, 305] on div "Image SALE ENDS SOON Text Block 21 hrs 37 min 53 sec Countdown Timer Las mujere…" at bounding box center [692, 190] width 970 height 556
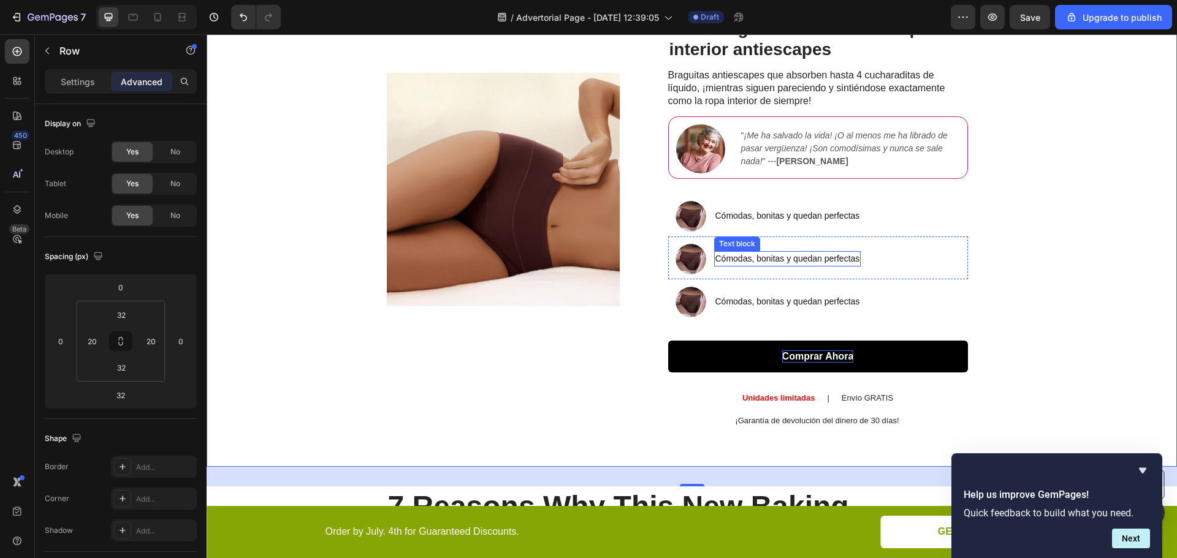
click at [771, 259] on span "Cómodas, bonitas y quedan perfectas" at bounding box center [787, 259] width 145 height 10
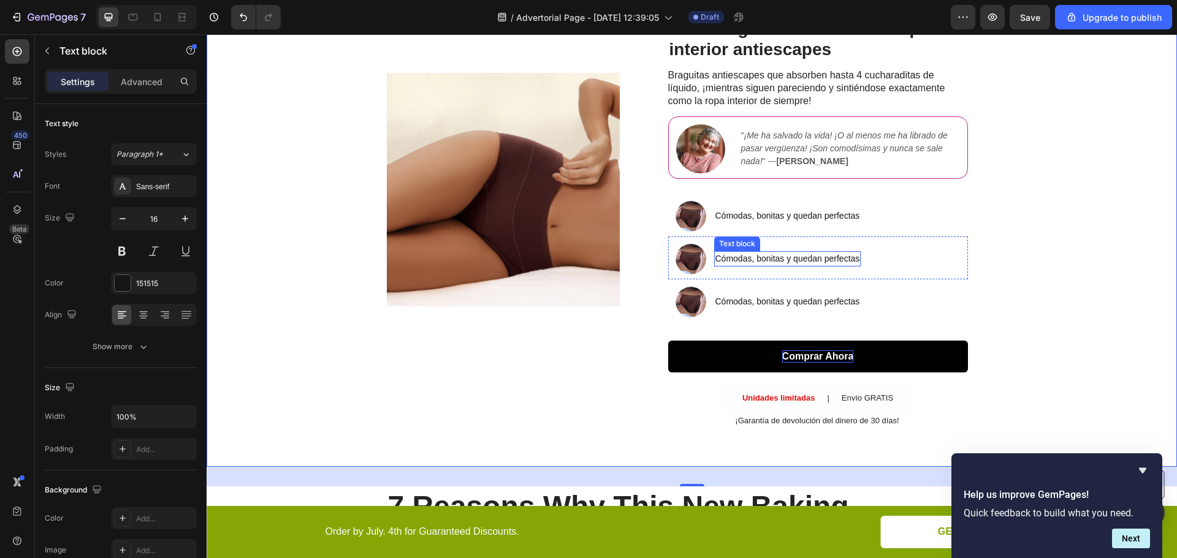
click at [771, 259] on span "Cómodas, bonitas y quedan perfectas" at bounding box center [787, 259] width 145 height 10
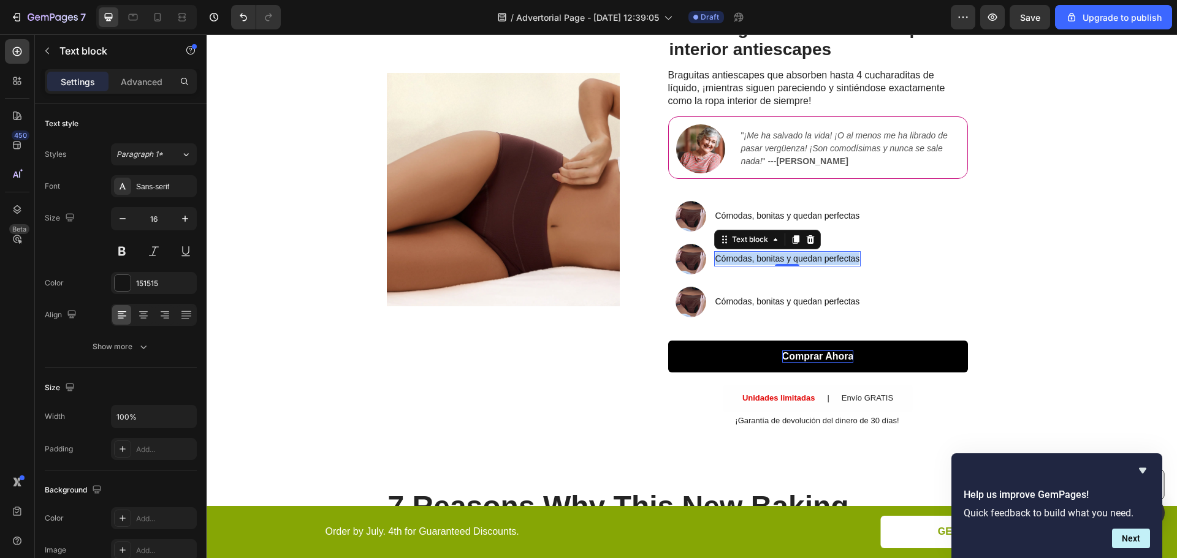
click at [771, 259] on span "Cómodas, bonitas y quedan perfectas" at bounding box center [787, 259] width 145 height 10
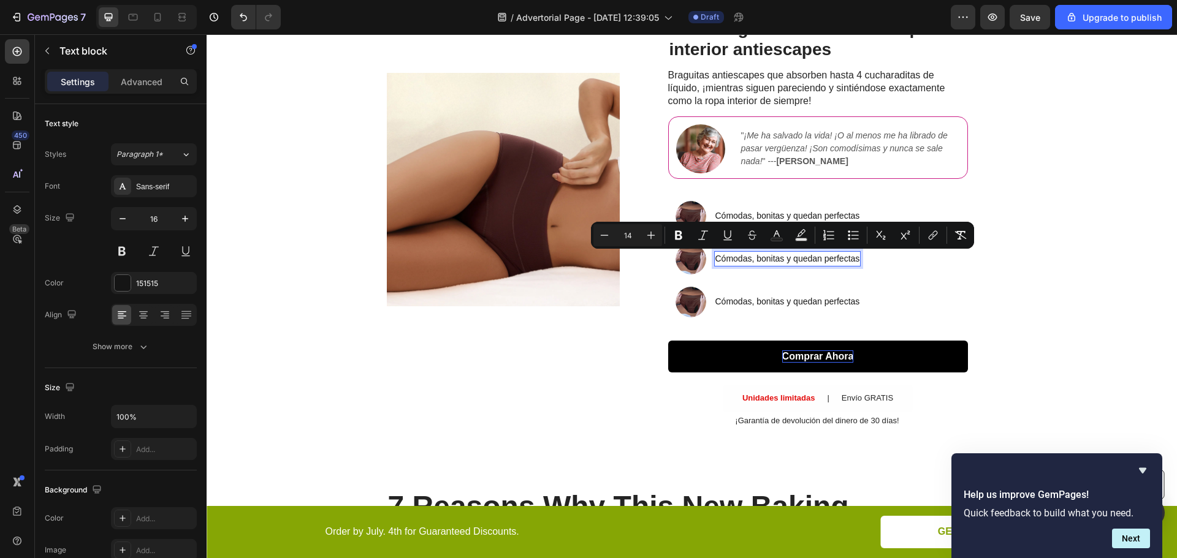
scroll to position [204, 0]
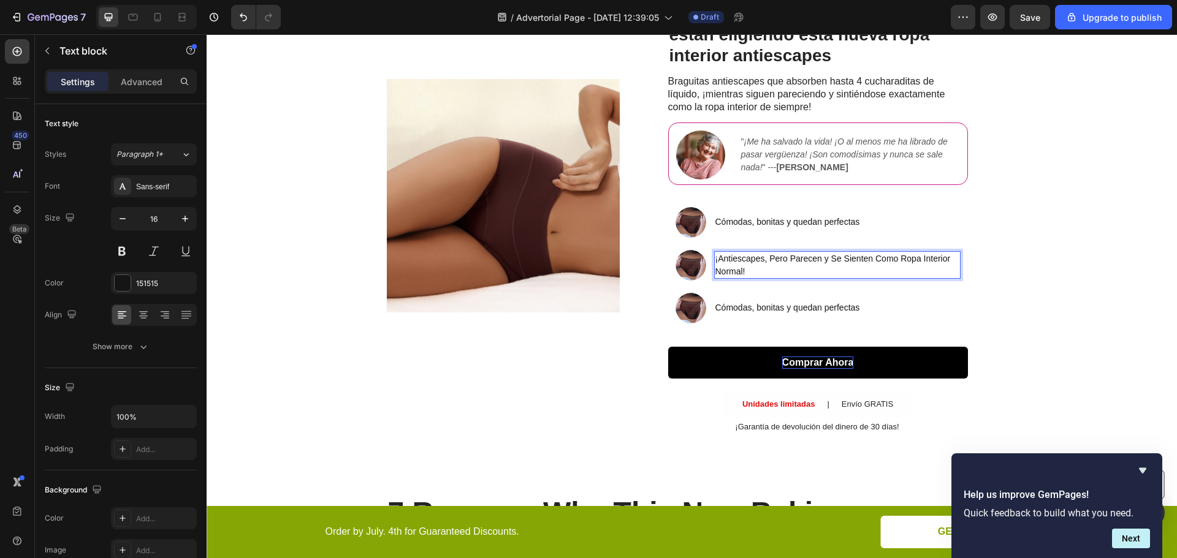
click at [767, 259] on span "¡Antiescapes, Pero Parecen y Se Sienten Como Ropa Interior Normal!" at bounding box center [832, 265] width 235 height 23
click at [767, 260] on span "¡Antiescapes, Pero Parecen y Se Sienten Como Ropa Interior Normal!" at bounding box center [832, 265] width 235 height 23
click at [769, 259] on span "¡Antiescapes, Pero Parecen y Se Sienten Como Ropa Interior Normal!" at bounding box center [832, 265] width 235 height 23
click at [788, 257] on span "¡Antiescapes, pero Parecen y Se Sienten Como Ropa Interior Normal!" at bounding box center [832, 265] width 234 height 23
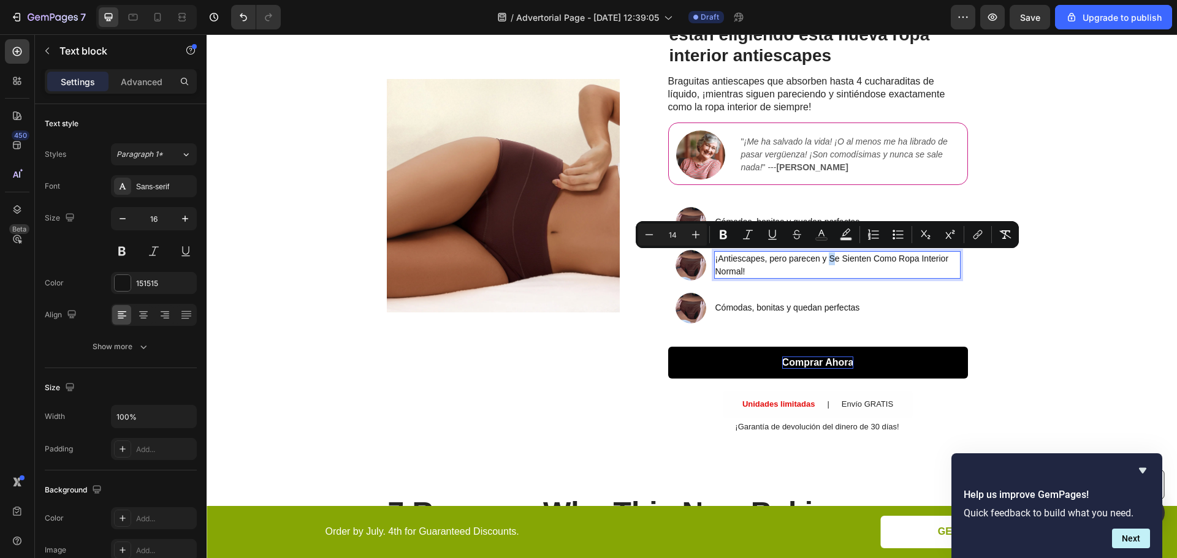
click at [825, 259] on span "¡Antiescapes, pero parecen y Se Sienten Como Ropa Interior Normal!" at bounding box center [831, 265] width 233 height 23
click at [838, 262] on span "¡Antiescapes, pero parecen y se Sienten Como Ropa Interior Normal!" at bounding box center [831, 265] width 232 height 23
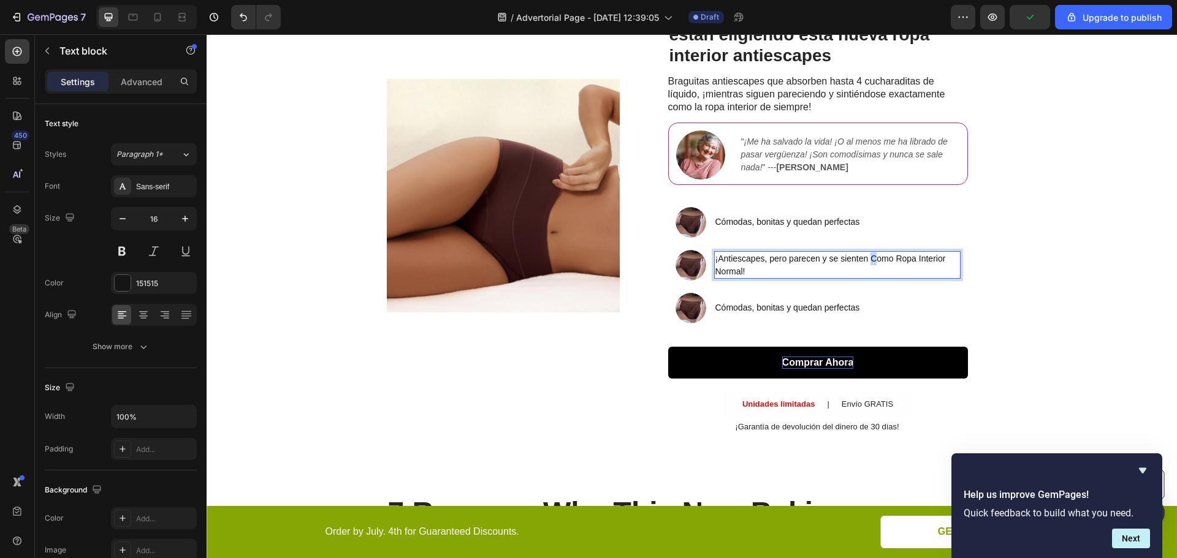
click at [868, 261] on span "¡Antiescapes, pero parecen y se sienten Como Ropa Interior Normal!" at bounding box center [830, 265] width 230 height 23
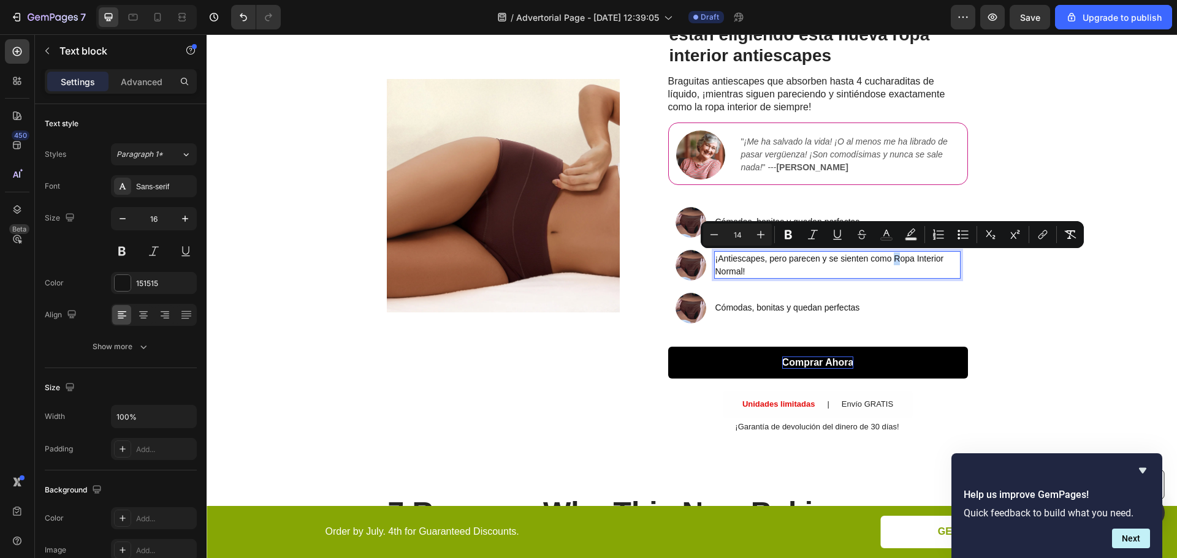
click at [892, 260] on span "¡Antiescapes, pero parecen y se sienten como Ropa Interior Normal!" at bounding box center [829, 265] width 229 height 23
click at [911, 260] on span "¡Antiescapes, pero parecen y se sienten como ropa Interior Normal!" at bounding box center [827, 265] width 225 height 23
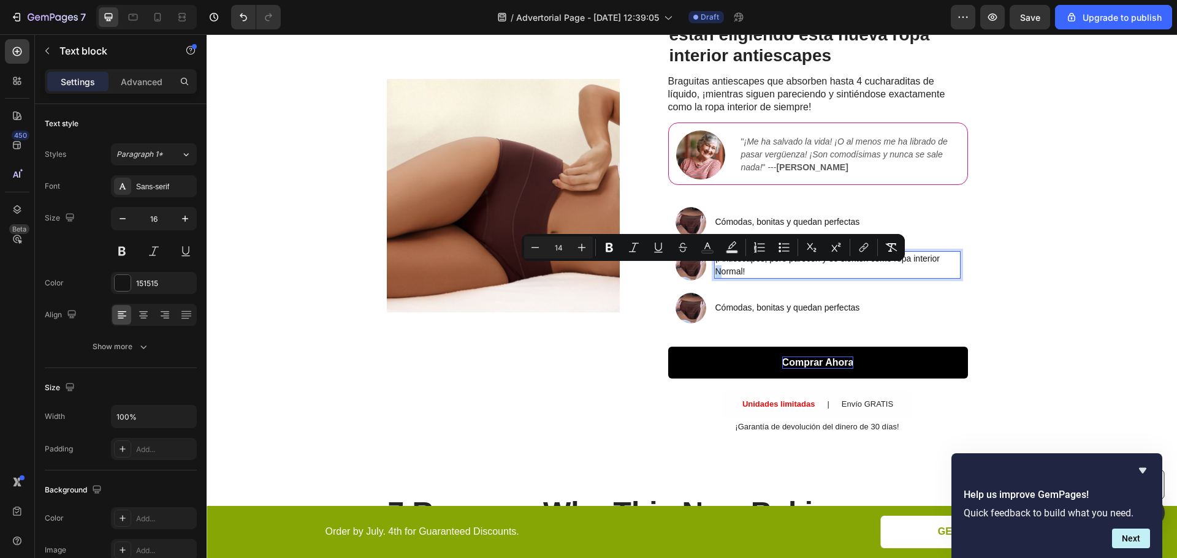
click at [715, 272] on span "¡Antiescapes, pero parecen y se sienten como ropa interior Normal!" at bounding box center [827, 265] width 225 height 23
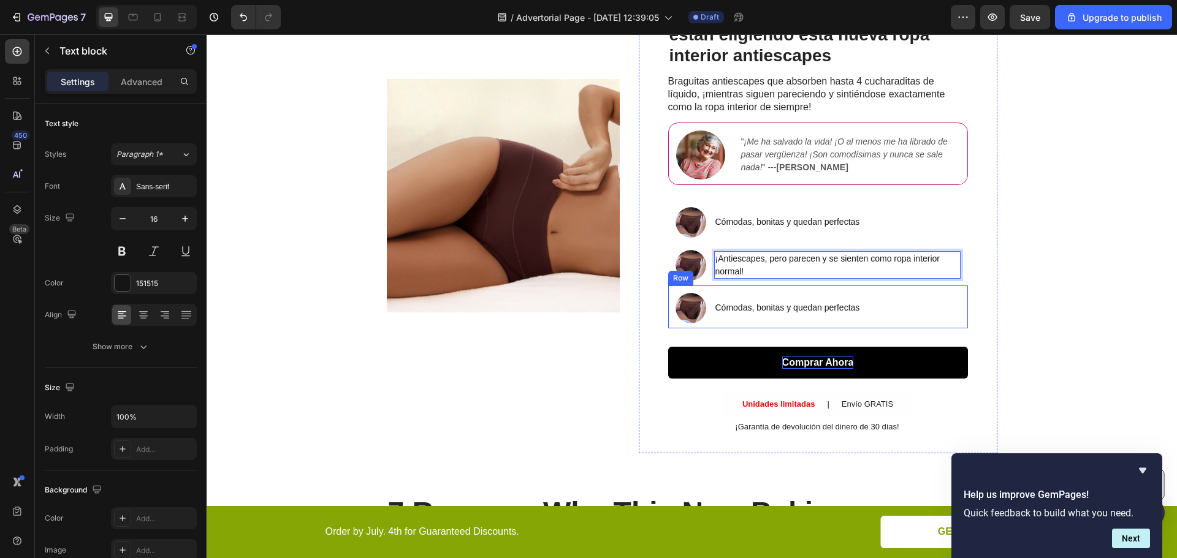
click at [770, 303] on span "Cómodas, bonitas y quedan perfectas" at bounding box center [787, 308] width 145 height 10
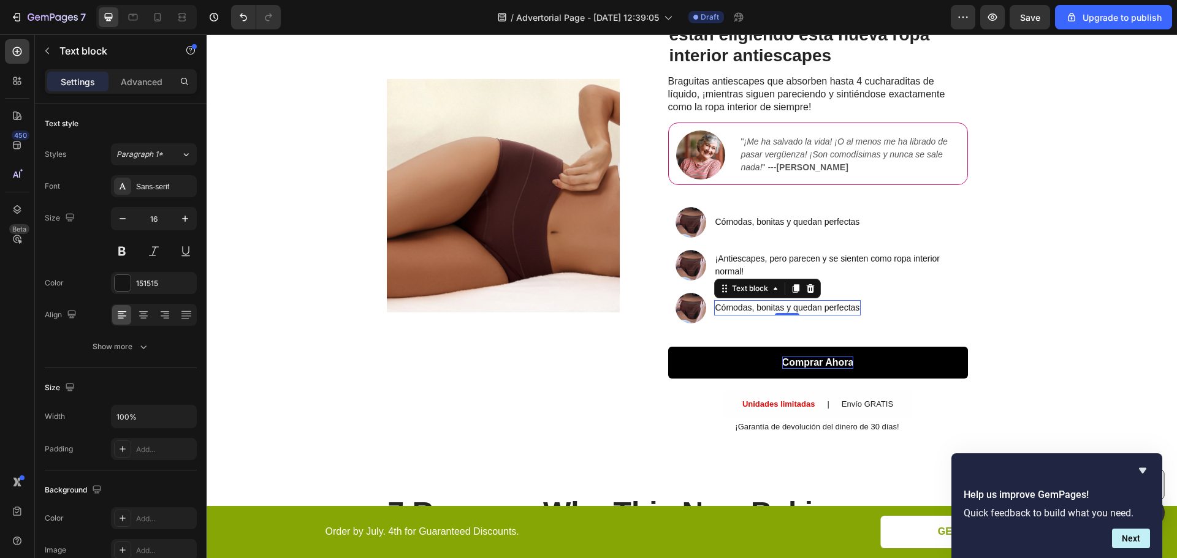
click at [745, 306] on span "Cómodas, bonitas y quedan perfectas" at bounding box center [787, 308] width 145 height 10
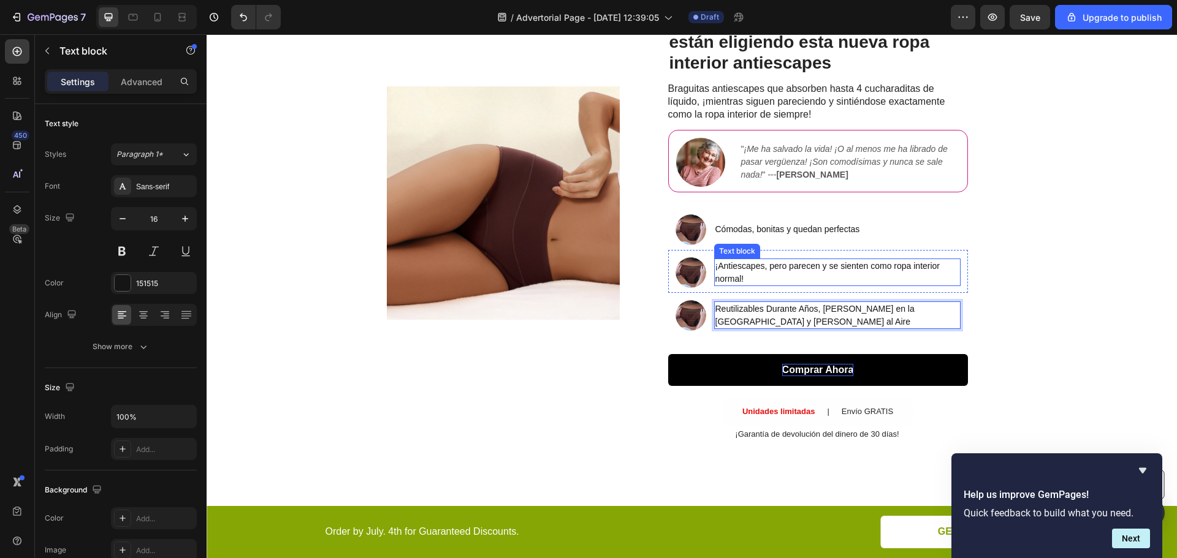
scroll to position [198, 0]
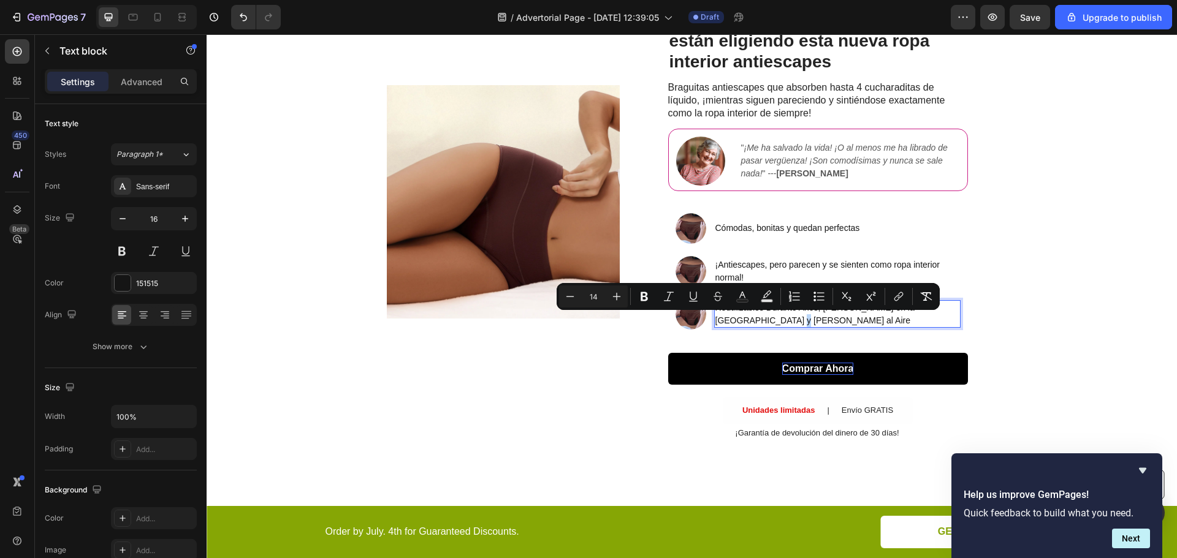
click at [749, 320] on span "Reutilizables Durante Años, [PERSON_NAME] en la [GEOGRAPHIC_DATA] y [PERSON_NAM…" at bounding box center [814, 314] width 199 height 23
click at [715, 322] on span "Reutilizables Durante Años, [PERSON_NAME] en la [GEOGRAPHIC_DATA] y [PERSON_NAM…" at bounding box center [814, 314] width 199 height 23
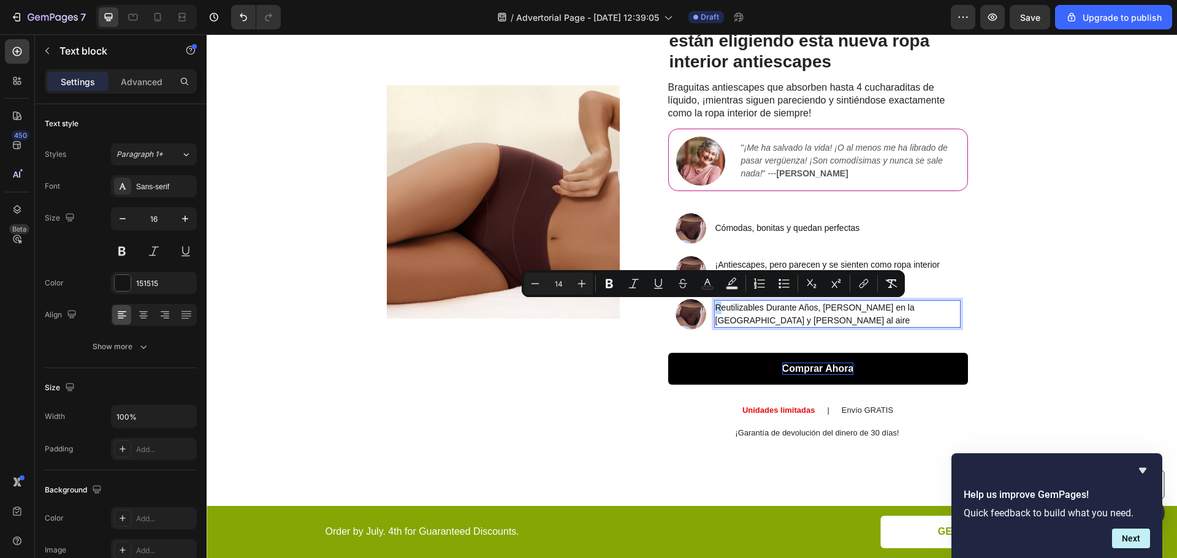
click at [715, 309] on span "Reutilizables Durante Años, [PERSON_NAME] en la [GEOGRAPHIC_DATA] y [PERSON_NAM…" at bounding box center [814, 314] width 199 height 23
click at [762, 309] on span "reutilizables Durante Años, [PERSON_NAME] en la [GEOGRAPHIC_DATA] y [PERSON_NAM…" at bounding box center [813, 314] width 196 height 23
click at [791, 309] on span "reutilizables durante Años, [PERSON_NAME] en la [GEOGRAPHIC_DATA] y [PERSON_NAM…" at bounding box center [812, 314] width 195 height 23
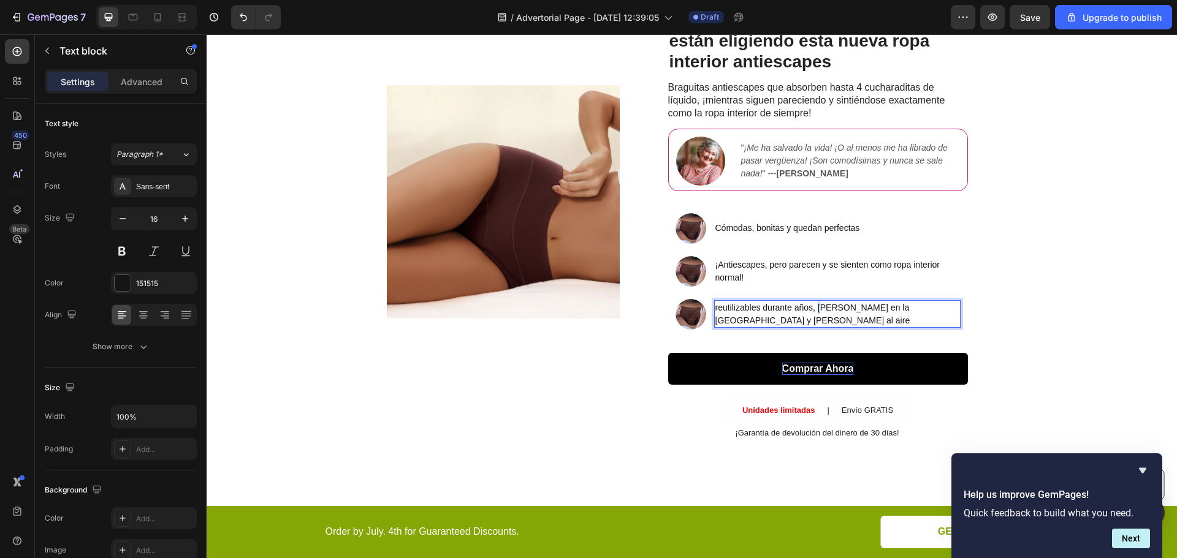
click at [816, 311] on span "reutilizables durante años, [PERSON_NAME] en la [GEOGRAPHIC_DATA] y [PERSON_NAM…" at bounding box center [812, 314] width 195 height 23
click at [828, 311] on span "reutilizables durante años, [PERSON_NAME] en la [GEOGRAPHIC_DATA] y [PERSON_NAM…" at bounding box center [812, 314] width 195 height 23
click at [871, 309] on span "reutilizables durante años, [PERSON_NAME] en la [GEOGRAPHIC_DATA] y [PERSON_NAM…" at bounding box center [812, 314] width 195 height 23
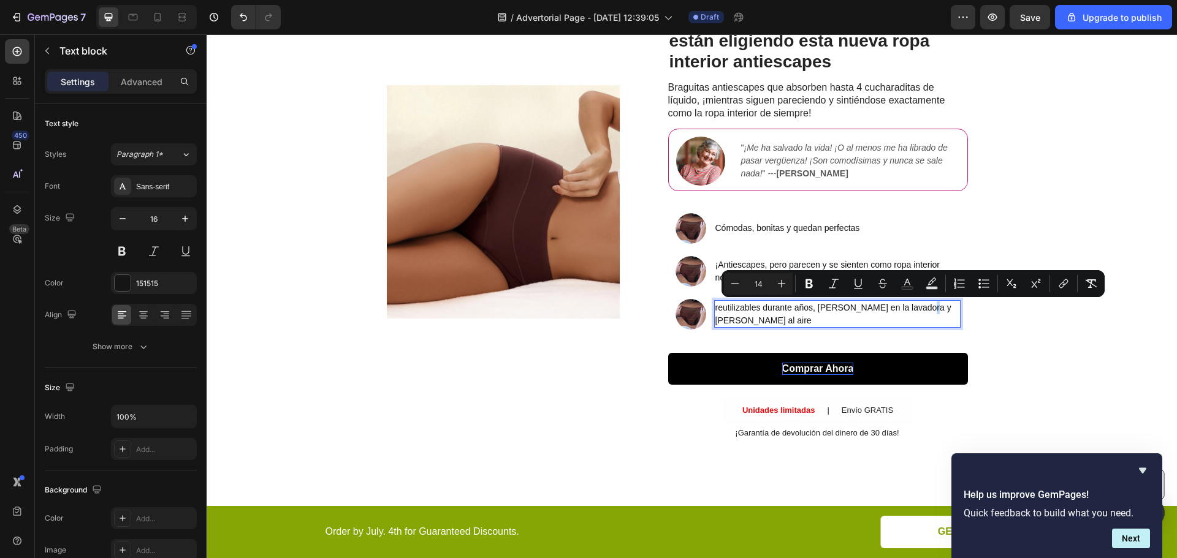
click at [914, 311] on span "reutilizables durante años, [PERSON_NAME] en la lavadora y [PERSON_NAME] al aire" at bounding box center [833, 314] width 236 height 23
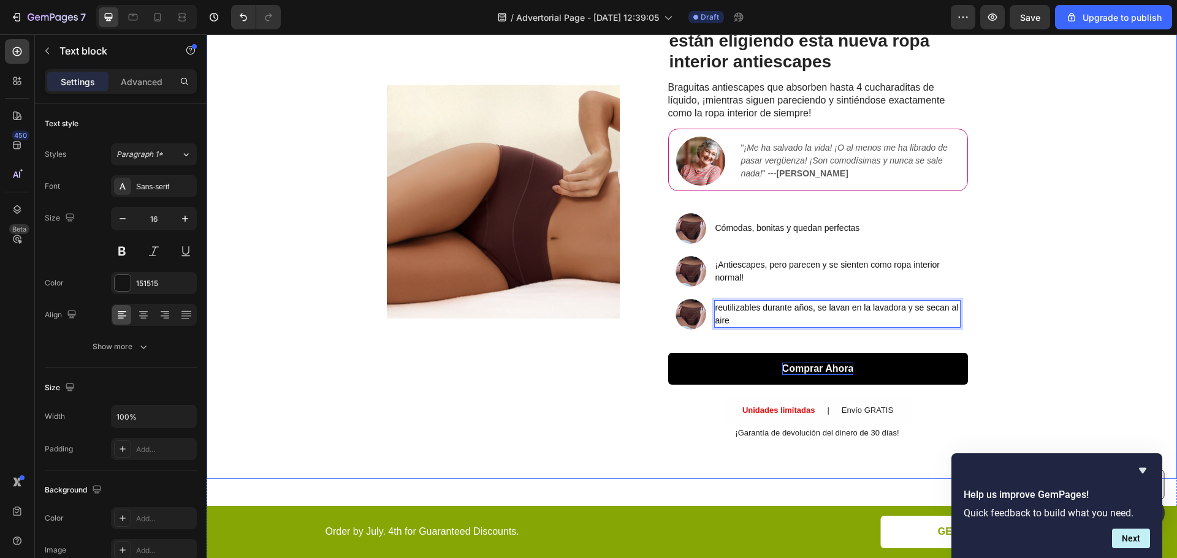
click at [1063, 313] on div "Image SALE ENDS SOON Text Block 21 hrs 36 min 48 sec Countdown Timer Las mujere…" at bounding box center [692, 202] width 970 height 556
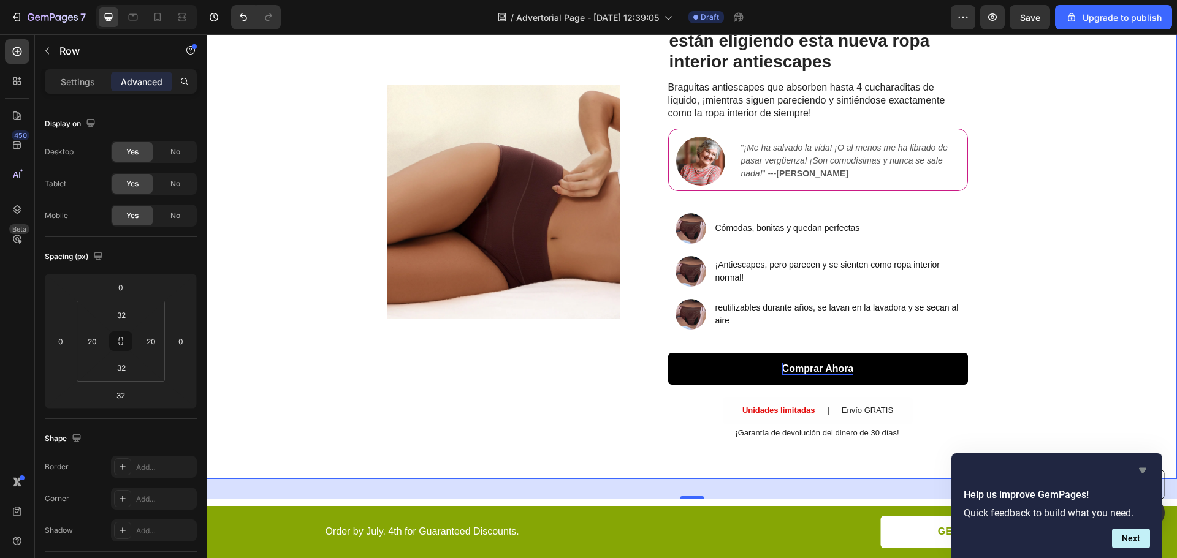
click at [1144, 468] on icon "Hide survey" at bounding box center [1142, 471] width 7 height 6
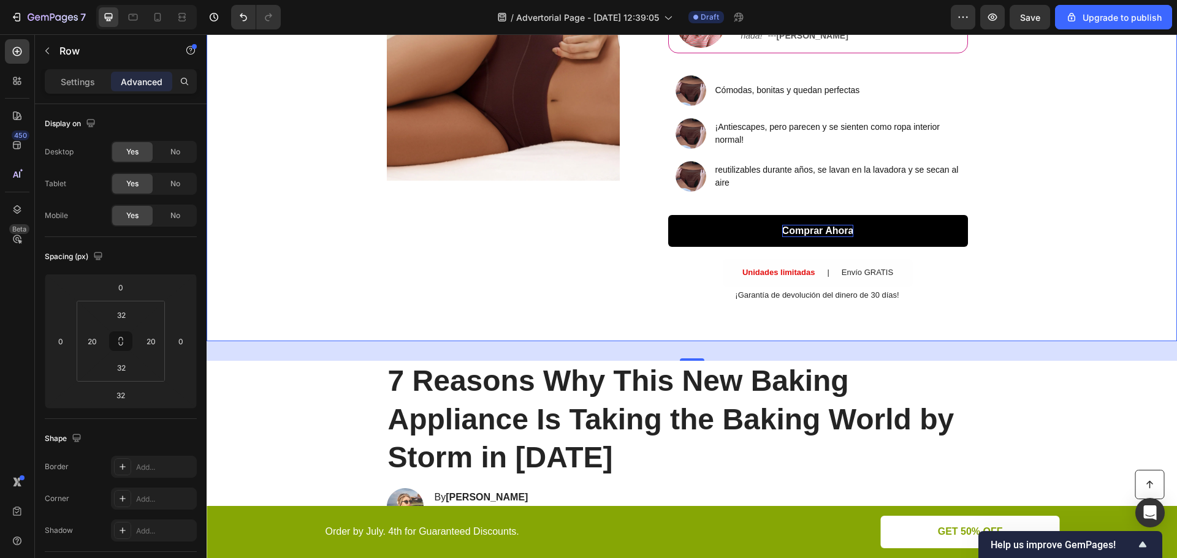
scroll to position [382, 0]
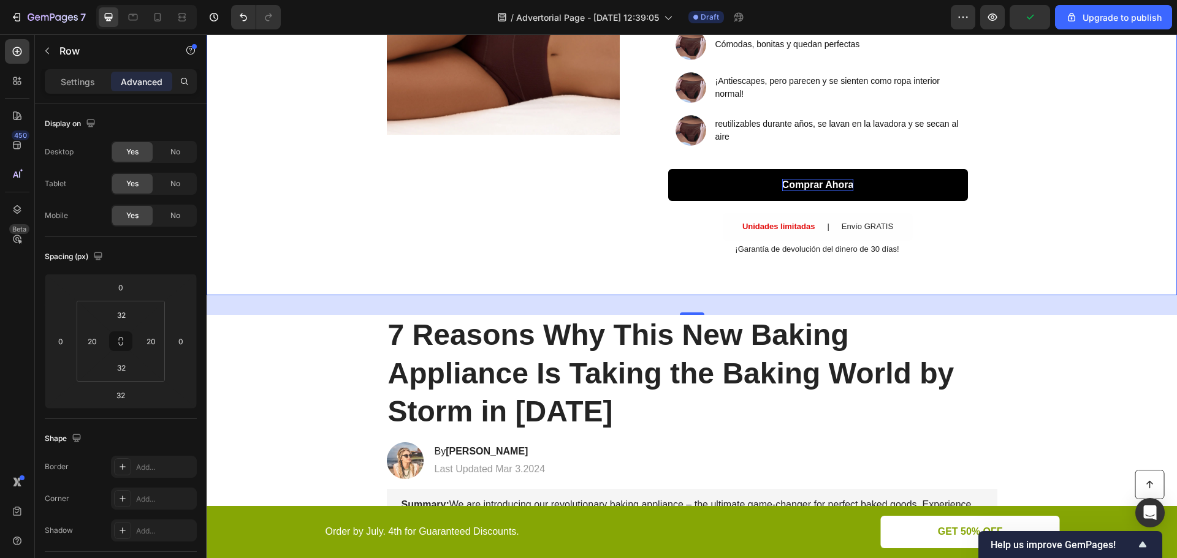
click at [430, 238] on div "Image" at bounding box center [503, 18] width 233 height 517
click at [536, 367] on h1 "7 Reasons Why This New Baking Appliance Is Taking the Baking World by Storm in …" at bounding box center [692, 373] width 610 height 117
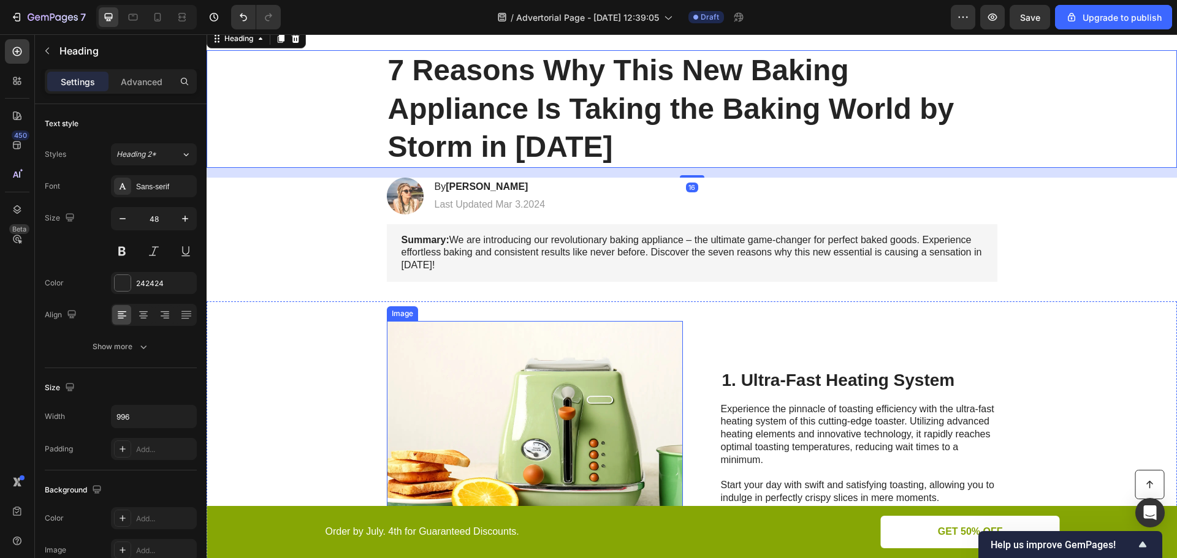
scroll to position [627, 0]
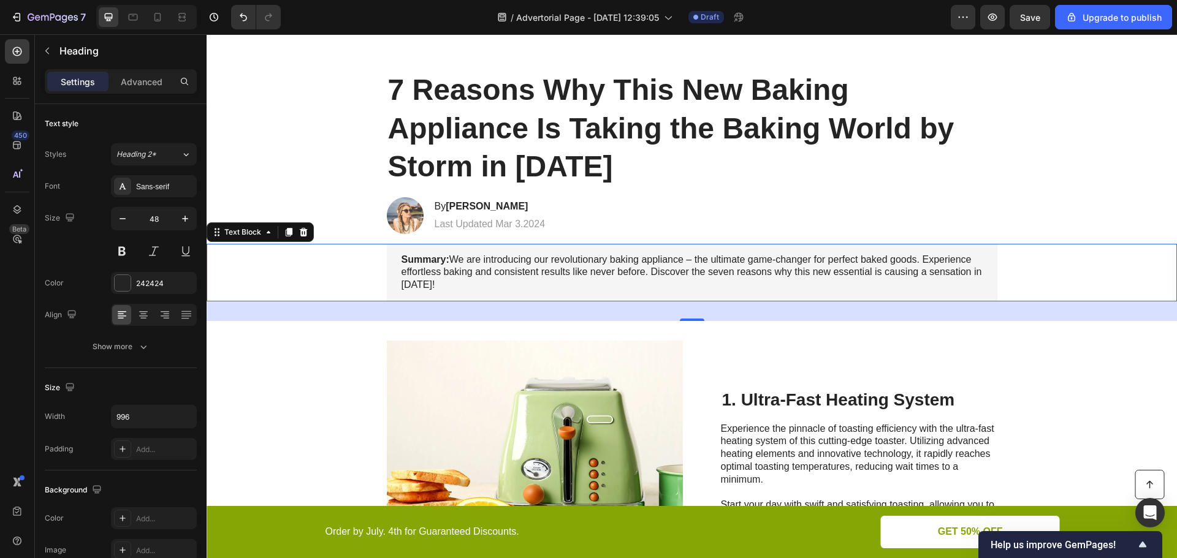
click at [307, 264] on div "Summary: We are introducing our revolutionary baking appliance – the ultimate g…" at bounding box center [692, 273] width 946 height 58
click at [327, 214] on div "Limited time: 50% OFF + FREESHIPPING Text Block 21 HRS 33 MIN 56 SEC Countdown …" at bounding box center [692, 421] width 970 height 1977
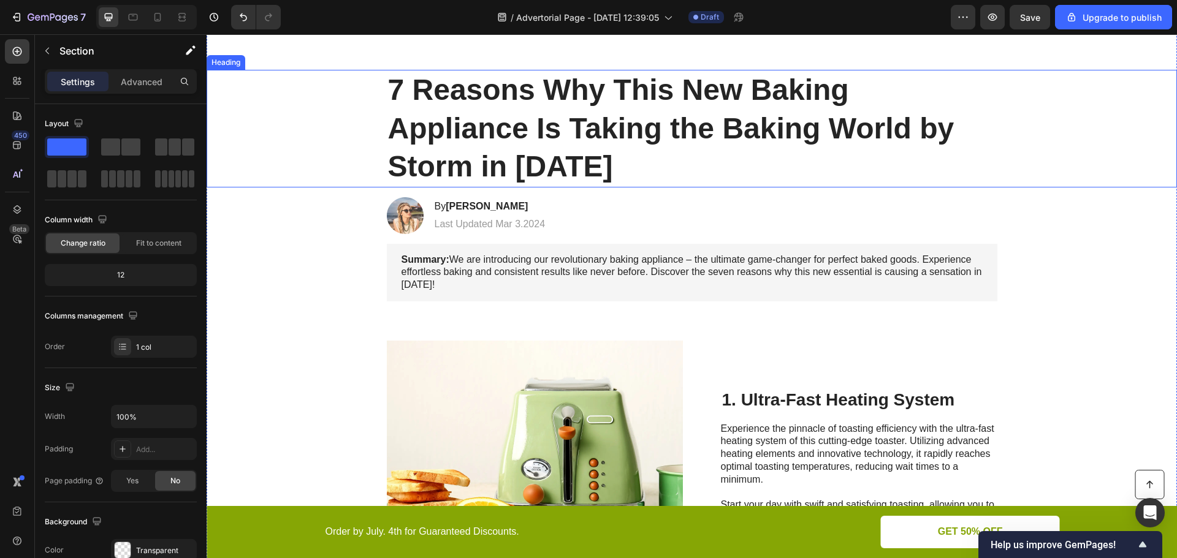
click at [297, 151] on div "7 Reasons Why This New Baking Appliance Is Taking the Baking World by Storm in …" at bounding box center [692, 128] width 946 height 117
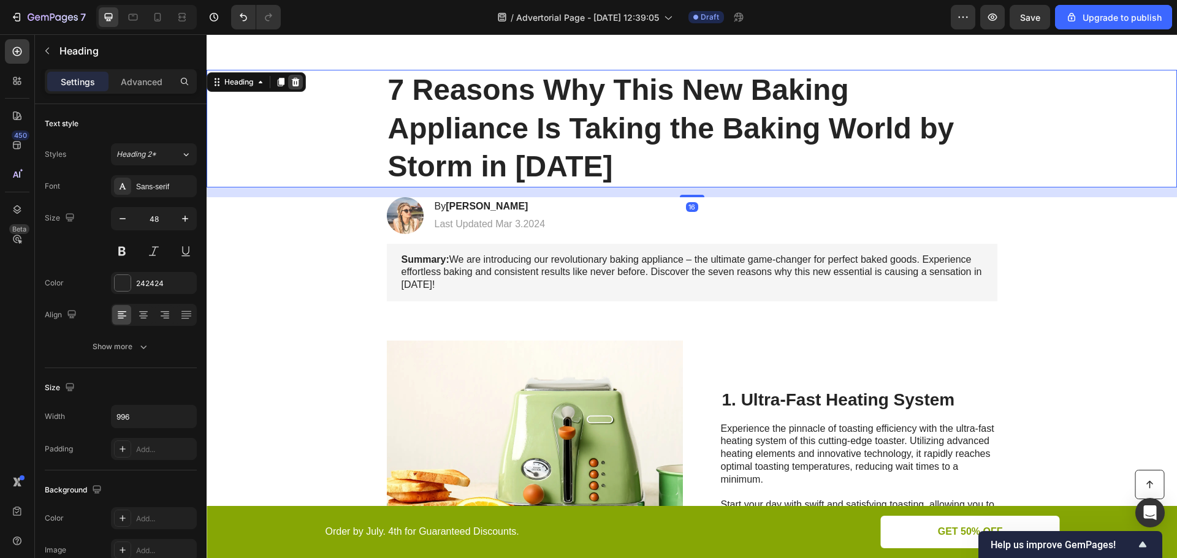
click at [295, 85] on icon at bounding box center [296, 82] width 8 height 9
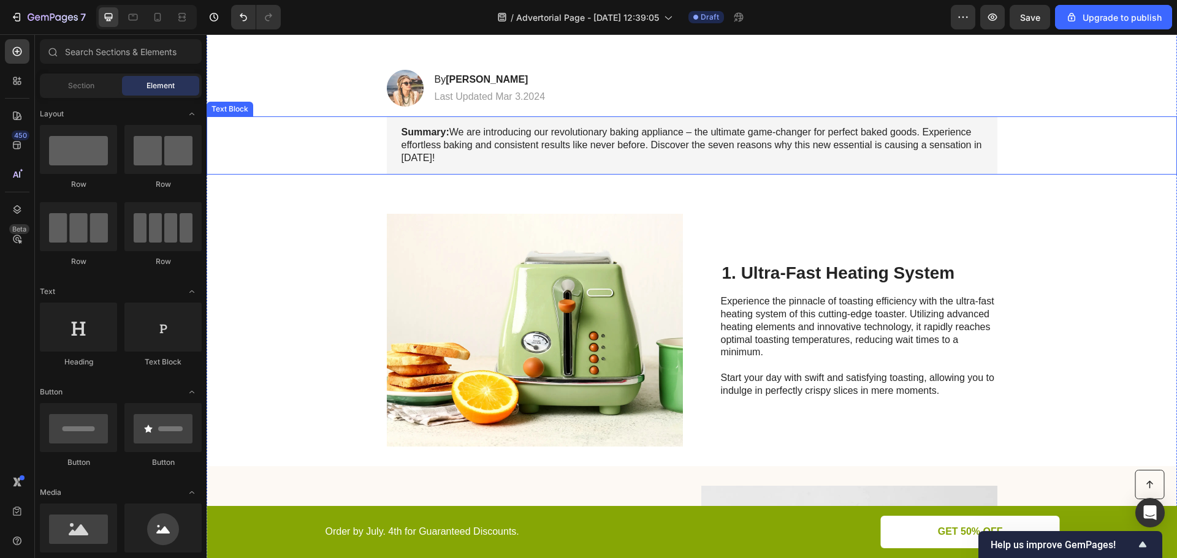
click at [330, 165] on div "Summary: We are introducing our revolutionary baking appliance – the ultimate g…" at bounding box center [692, 145] width 946 height 58
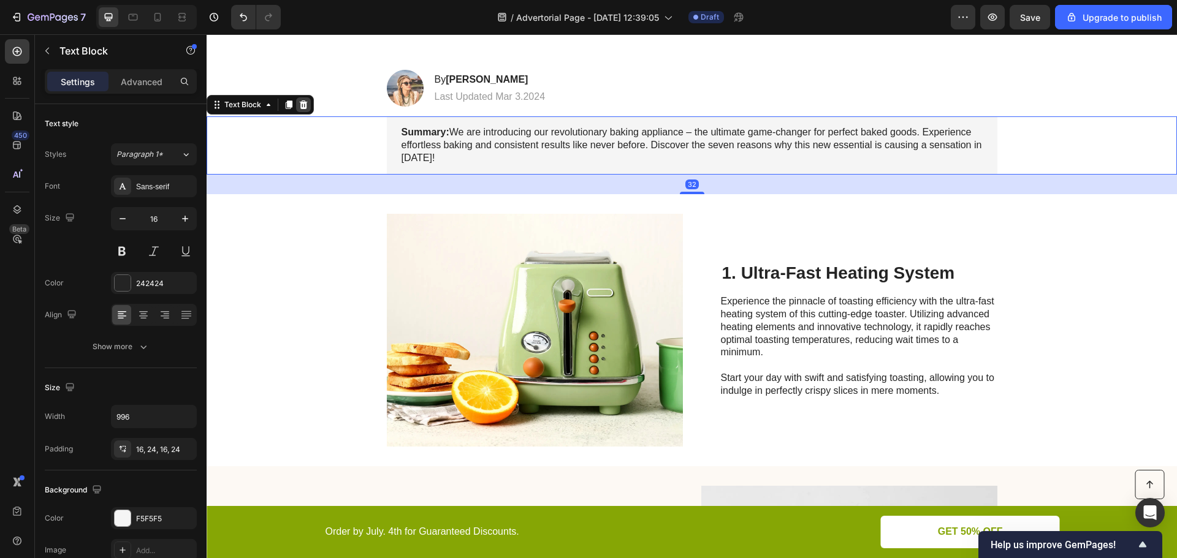
click at [305, 105] on icon at bounding box center [303, 105] width 10 height 10
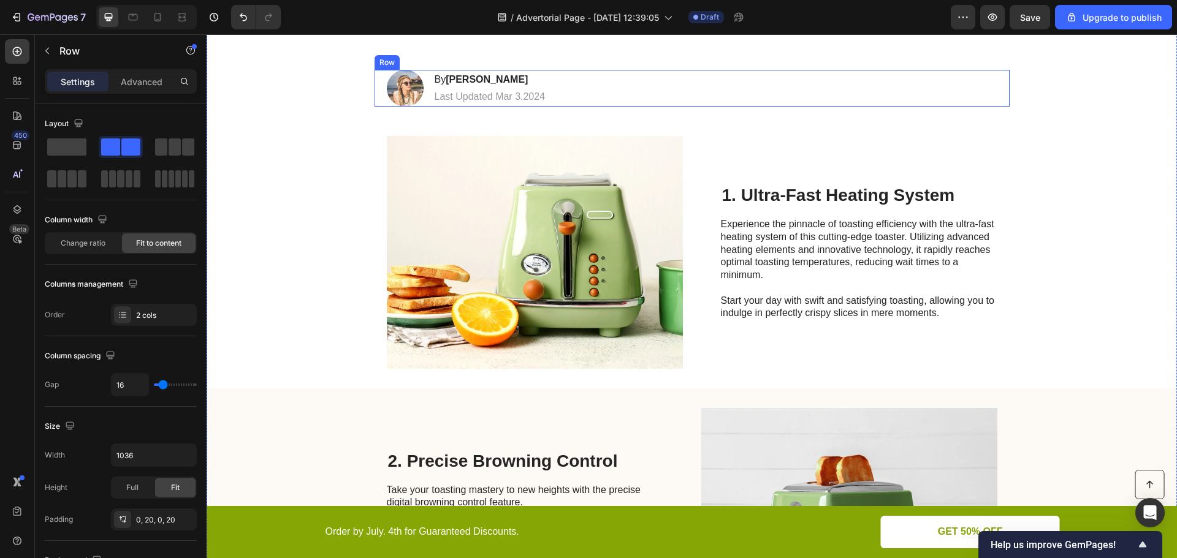
click at [603, 93] on div "Image By [PERSON_NAME] Heading Last Updated Mar 3.2024 Text [GEOGRAPHIC_DATA]" at bounding box center [691, 88] width 635 height 37
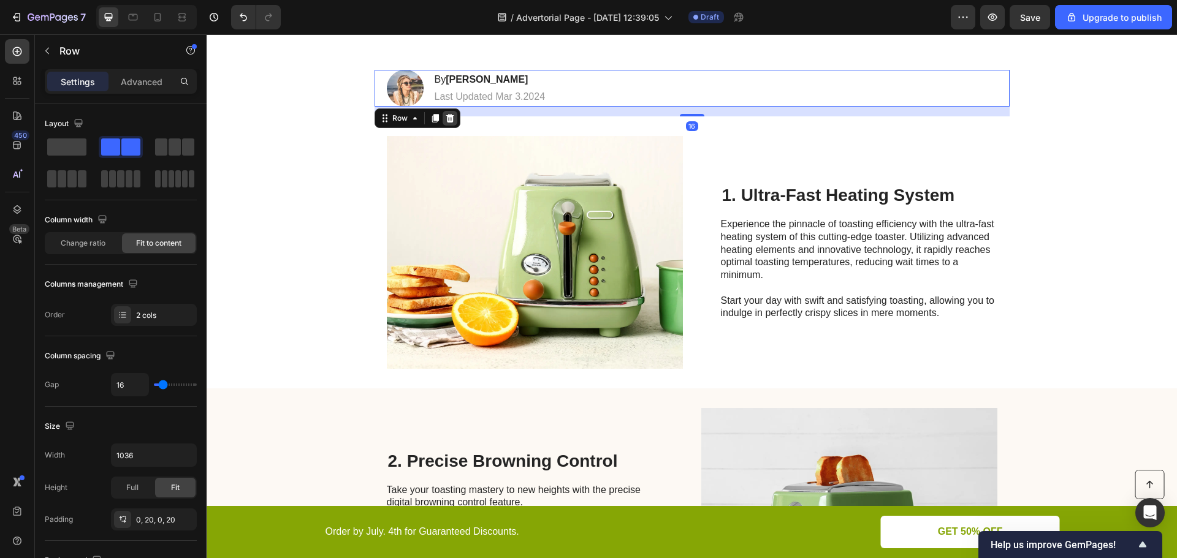
click at [446, 118] on icon at bounding box center [450, 118] width 8 height 9
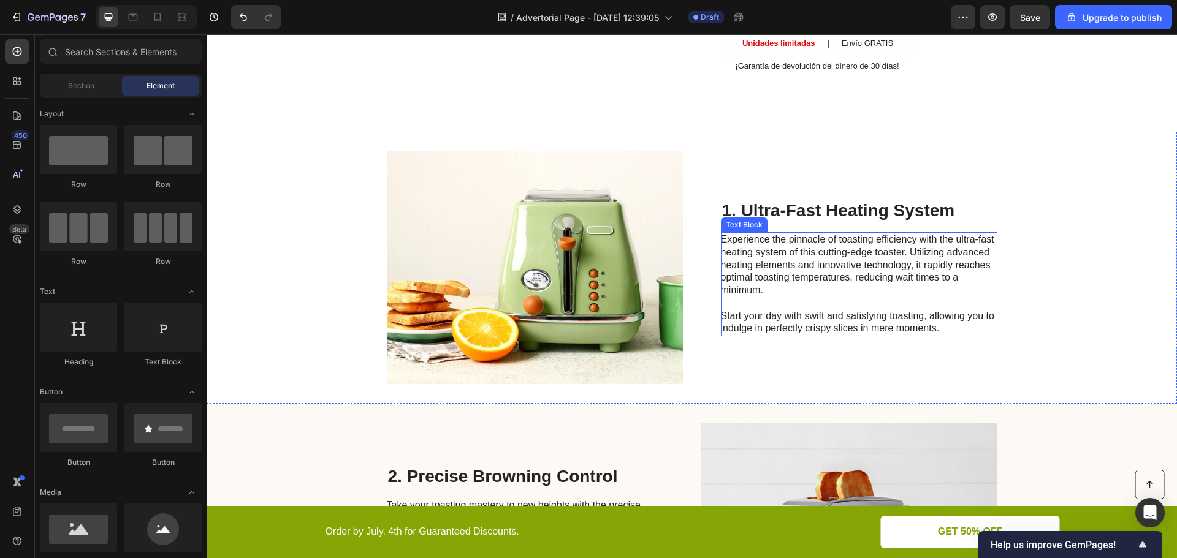
scroll to position [566, 0]
click at [162, 20] on icon at bounding box center [157, 17] width 12 height 12
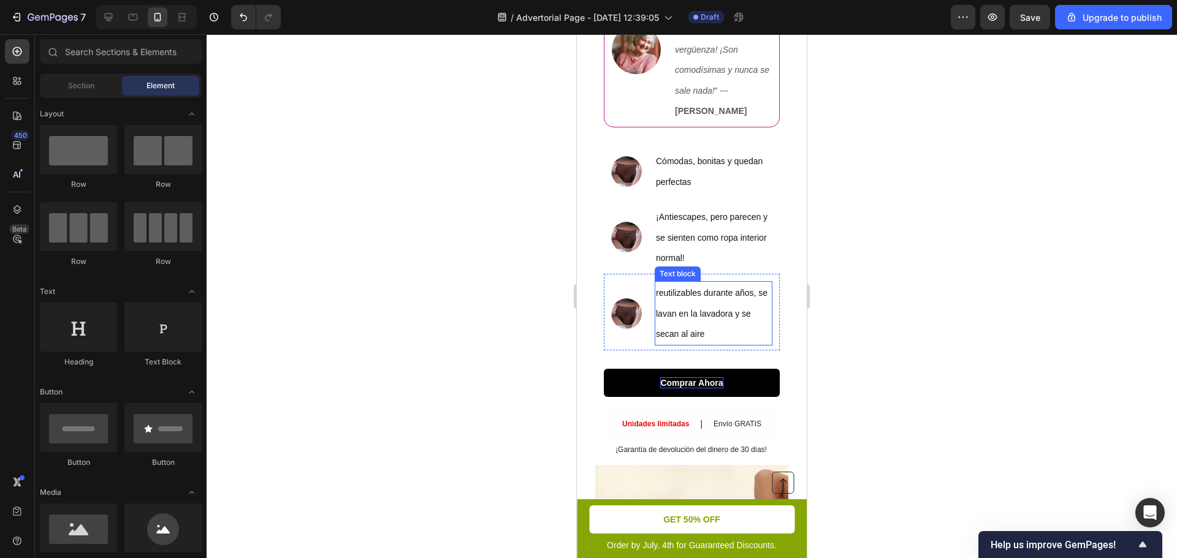
scroll to position [368, 0]
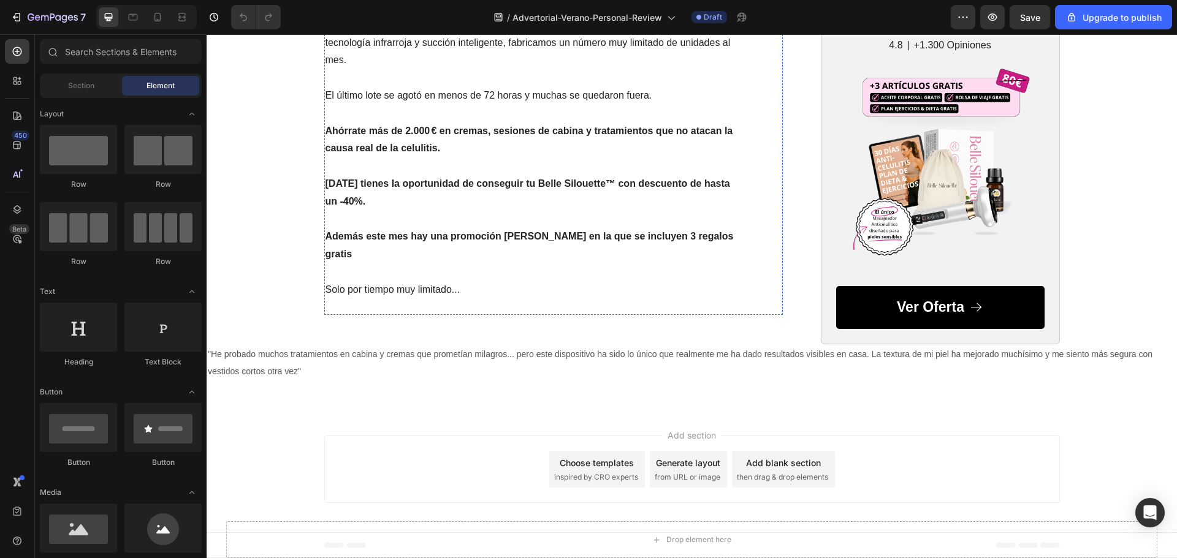
scroll to position [4312, 0]
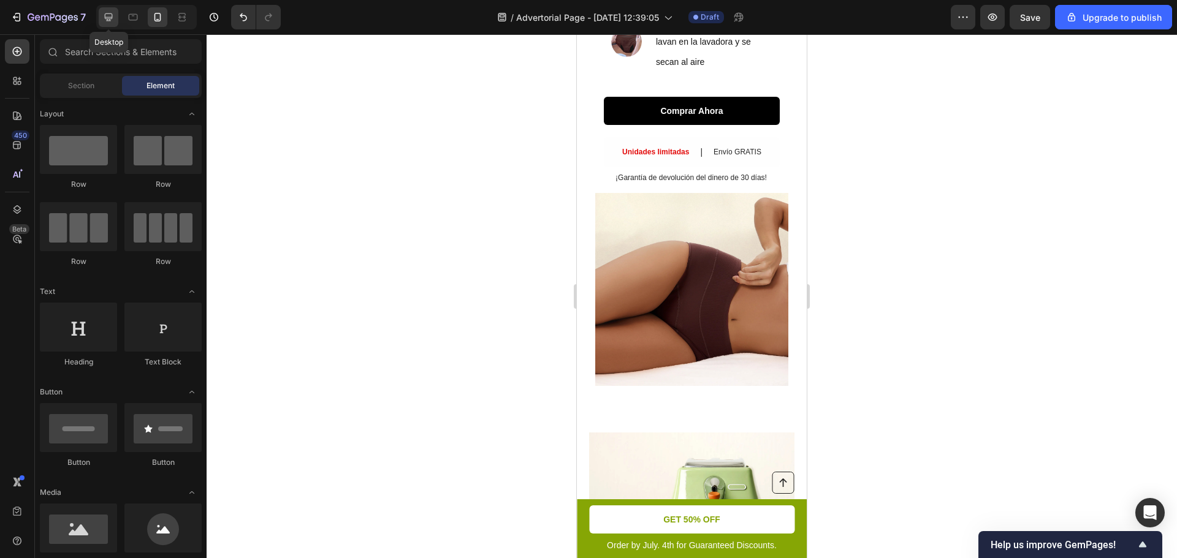
click at [110, 14] on icon at bounding box center [109, 17] width 8 height 8
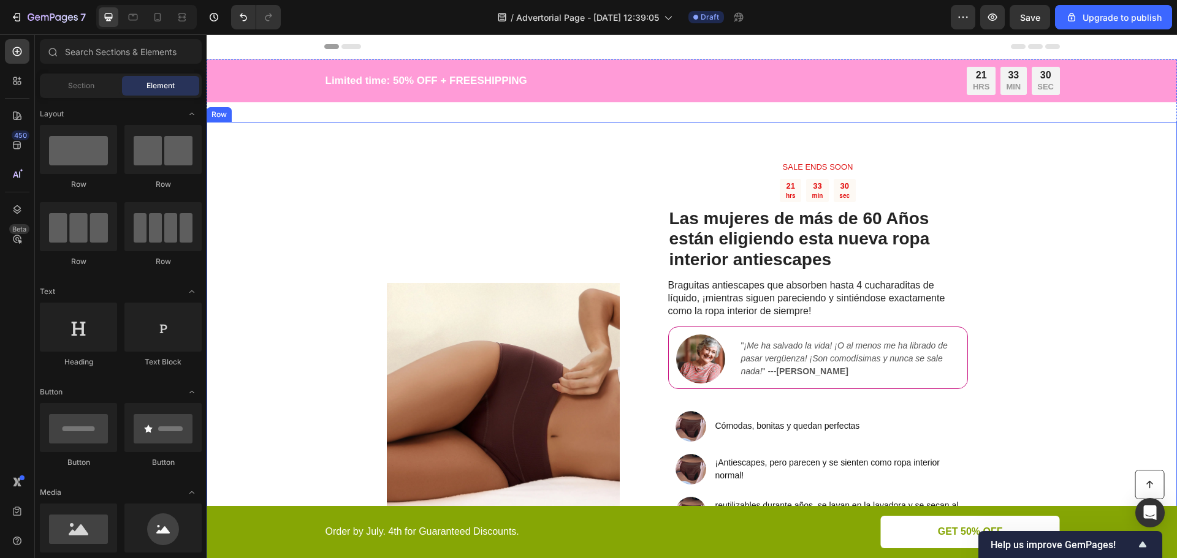
click at [541, 222] on div "Image" at bounding box center [503, 400] width 233 height 517
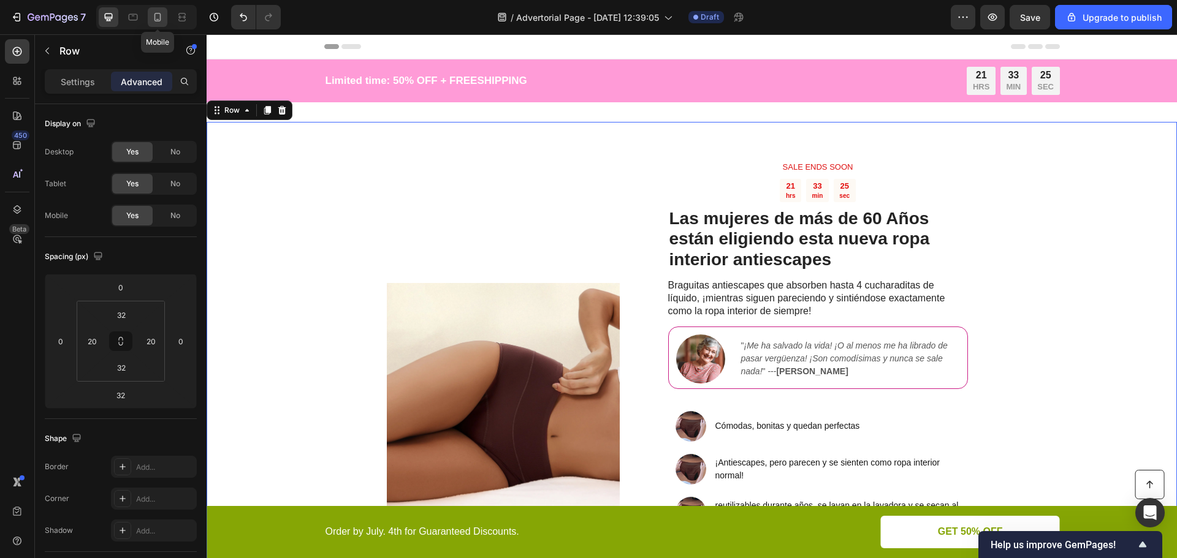
click at [157, 18] on icon at bounding box center [157, 17] width 12 height 12
type input "0"
type input "10"
type input "30"
type input "20"
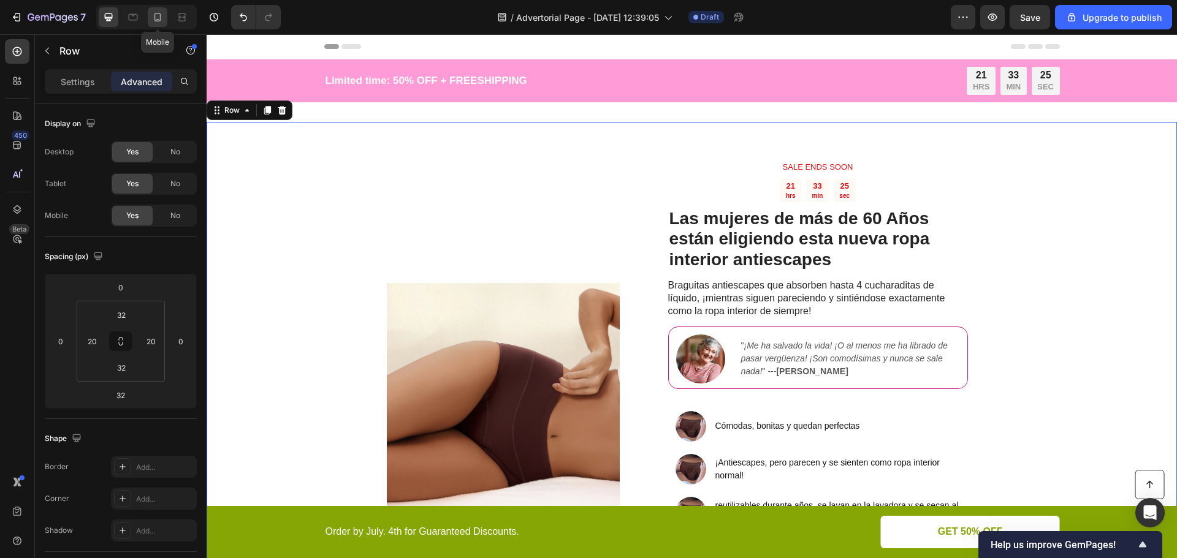
type input "30"
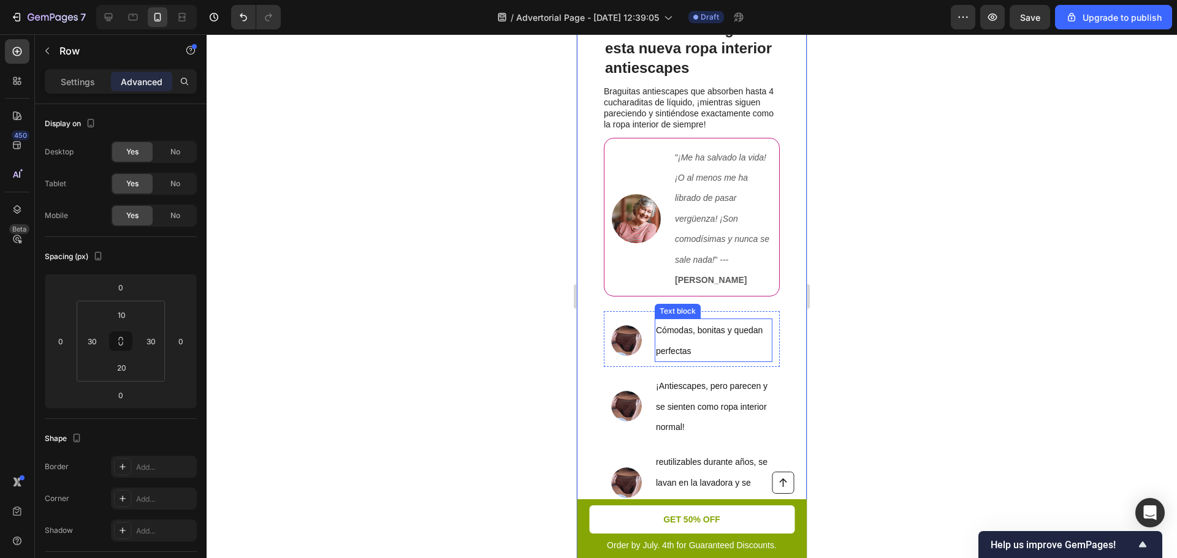
scroll to position [280, 0]
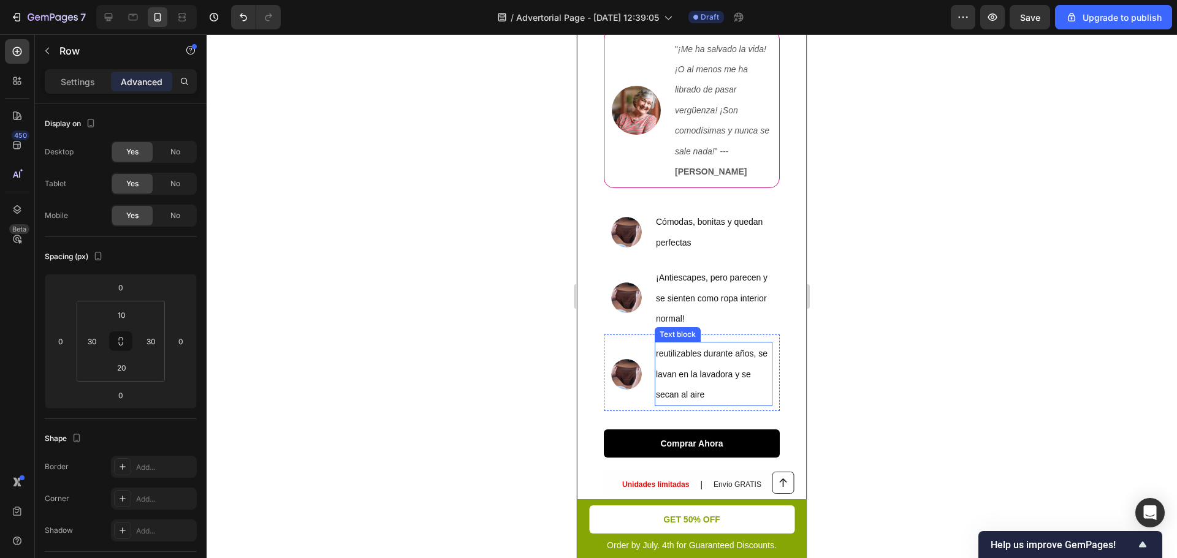
click at [677, 377] on span "reutilizables durante años, se lavan en la lavadora y se secan al aire" at bounding box center [712, 374] width 112 height 51
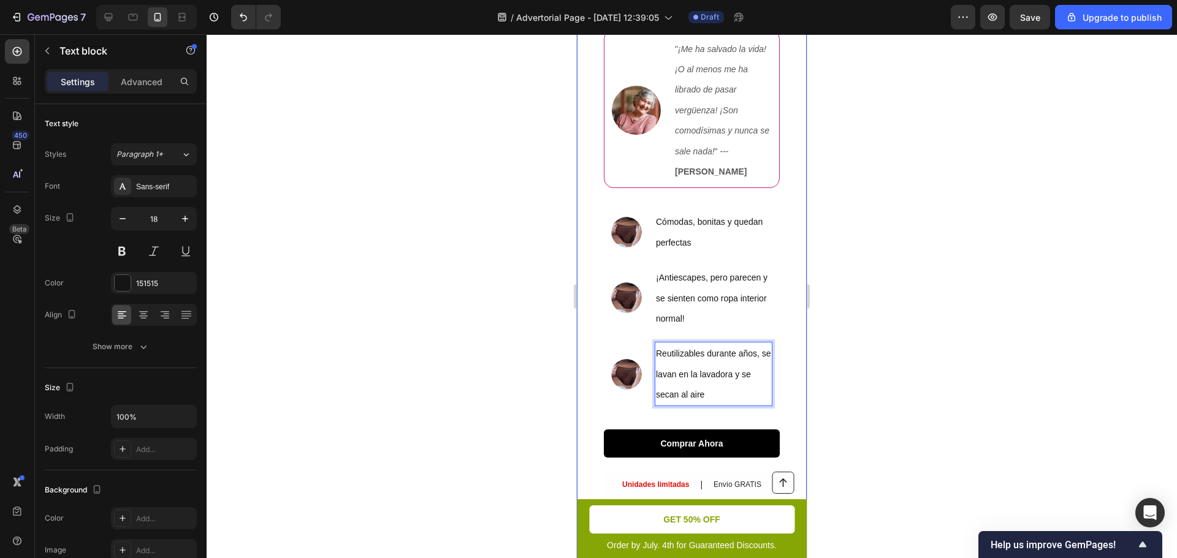
click at [780, 400] on div "Image SALE ENDS SOON Text Block 21 hrs 33 min 10 sec Countdown Timer Las mujere…" at bounding box center [692, 290] width 230 height 916
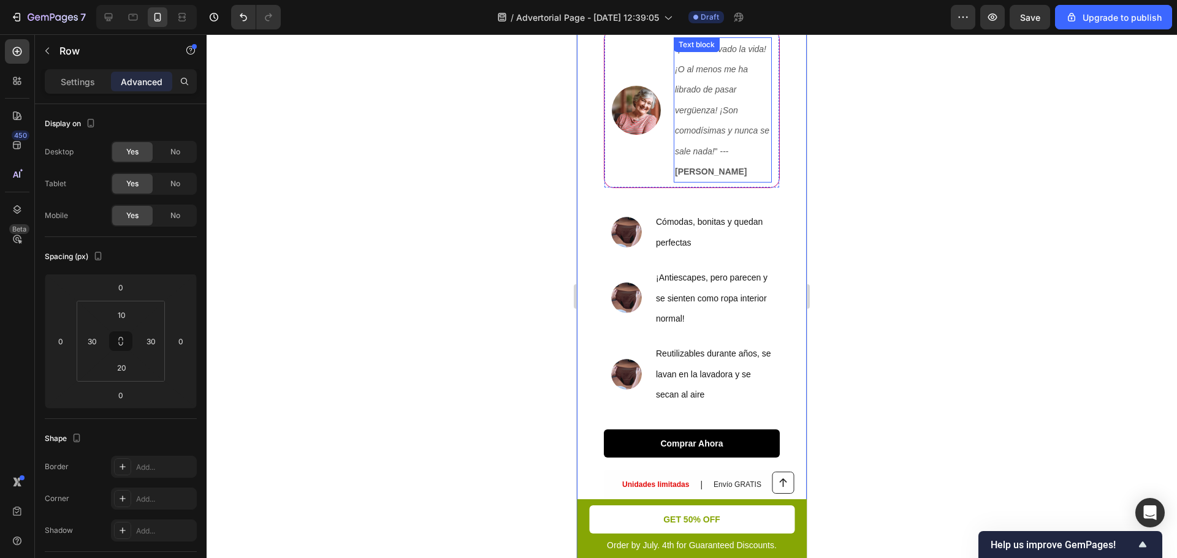
click at [709, 129] on icon "¡Me ha salvado la vida! ¡O al menos me ha librado de pasar vergüenza! ¡Son como…" at bounding box center [722, 100] width 94 height 112
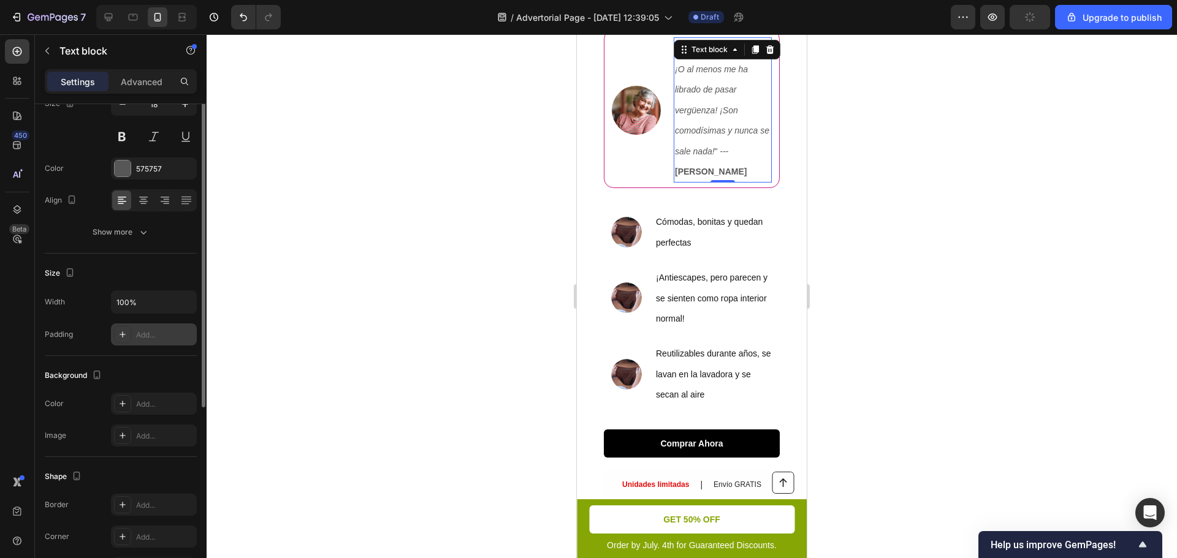
scroll to position [53, 0]
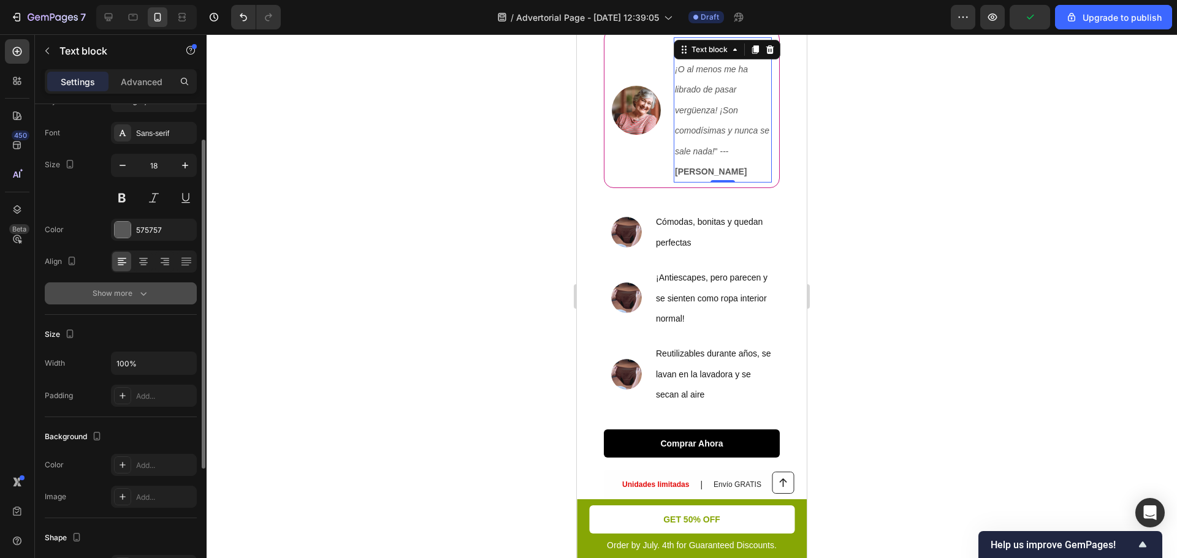
click at [120, 294] on div "Show more" at bounding box center [121, 293] width 57 height 12
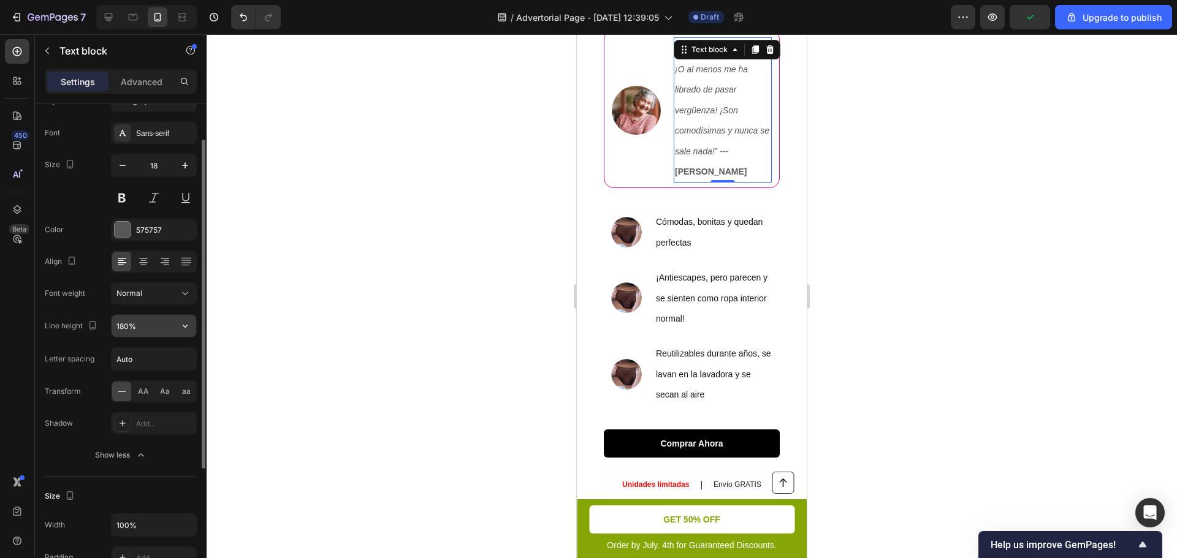
click at [142, 328] on input "180%" at bounding box center [154, 326] width 85 height 22
click at [186, 327] on icon "button" at bounding box center [185, 326] width 5 height 3
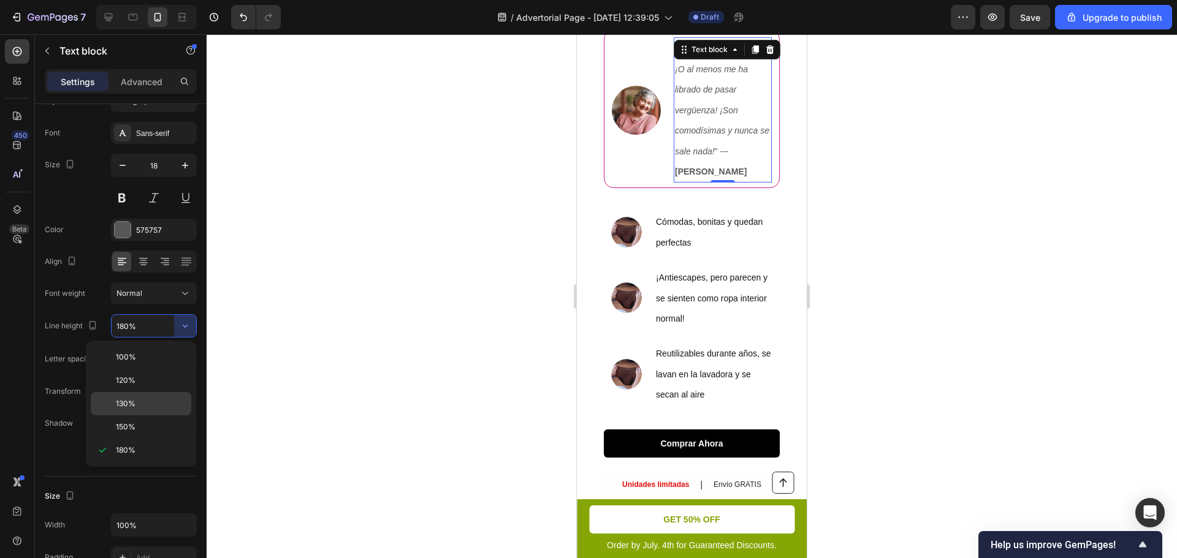
click at [145, 397] on div "130%" at bounding box center [141, 403] width 101 height 23
type input "130%"
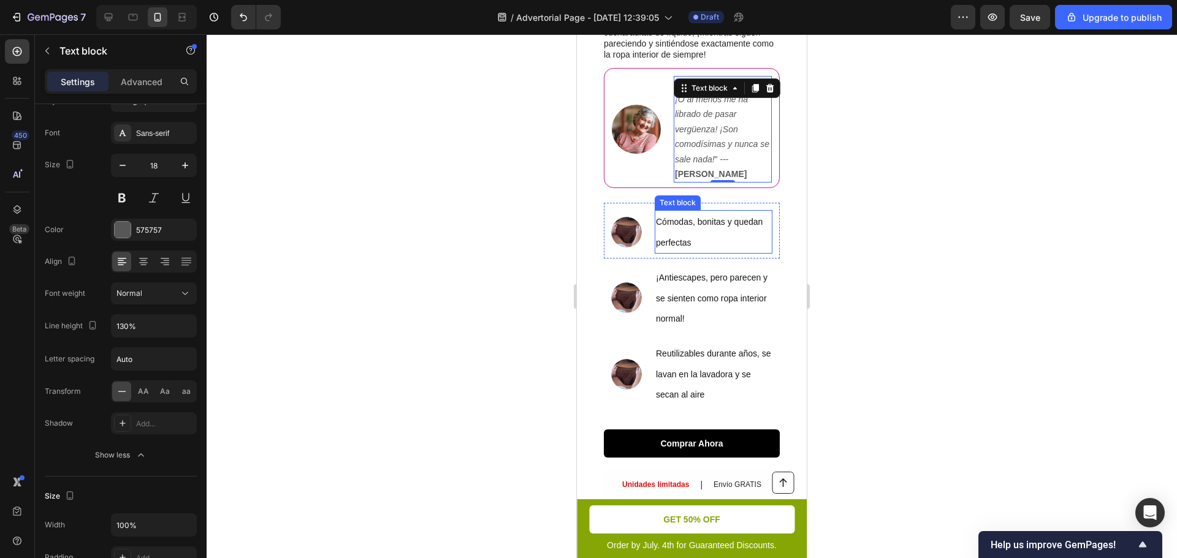
click at [703, 252] on p "Cómodas, bonitas y quedan perfectas" at bounding box center [713, 231] width 115 height 41
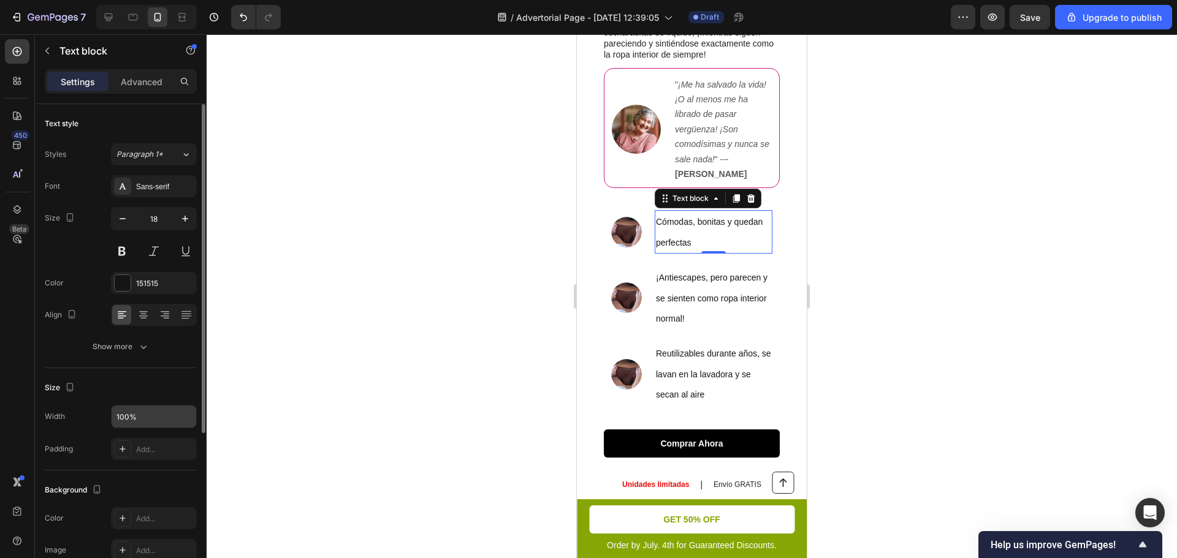
scroll to position [61, 0]
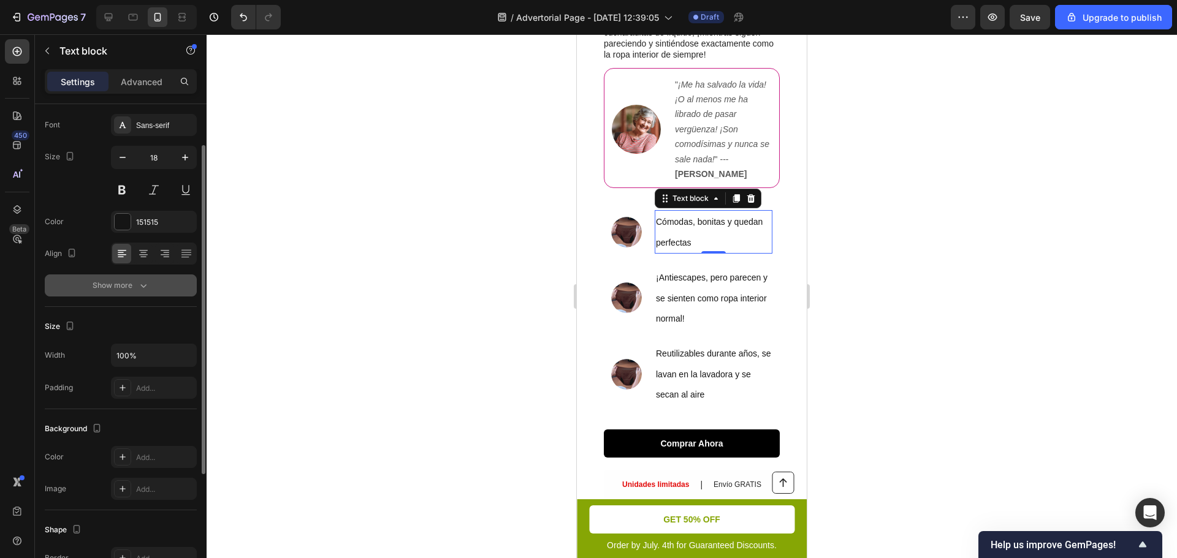
click at [150, 283] on button "Show more" at bounding box center [121, 286] width 152 height 22
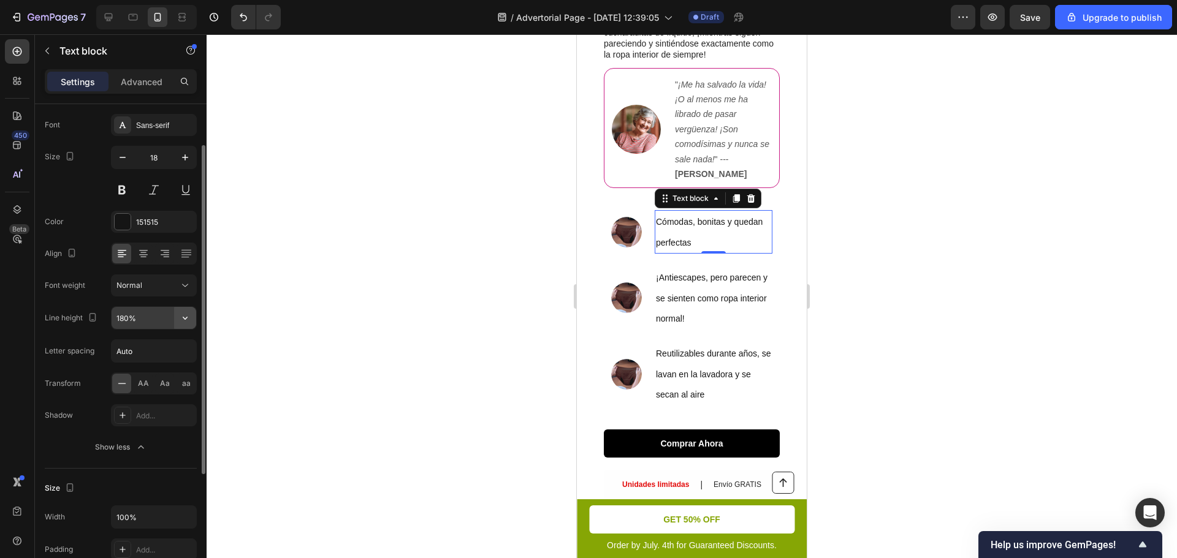
click at [186, 316] on icon "button" at bounding box center [185, 318] width 12 height 12
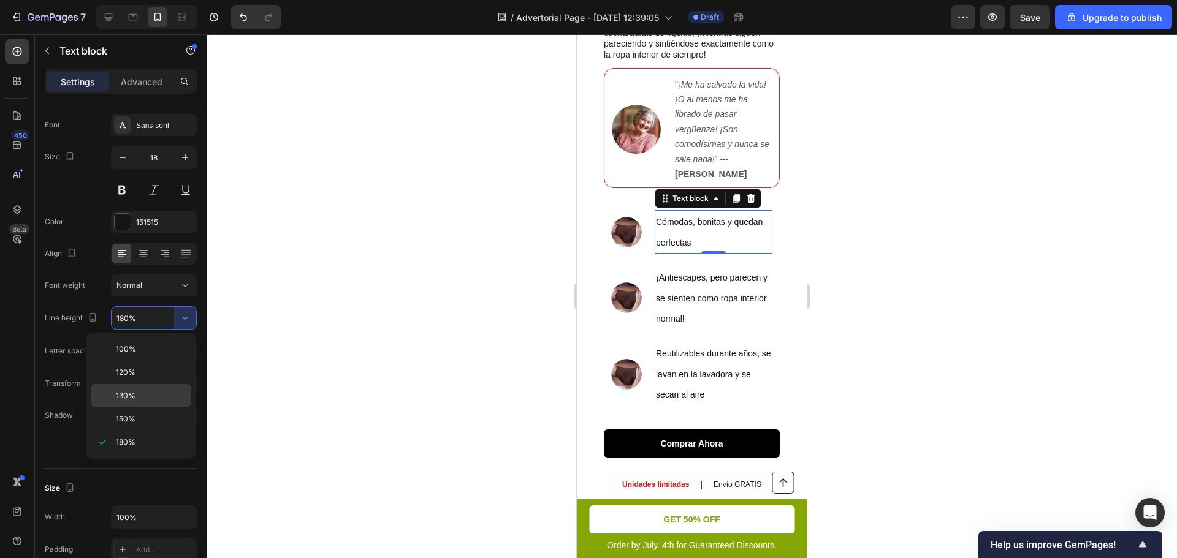
click at [144, 397] on p "130%" at bounding box center [151, 395] width 70 height 11
type input "130%"
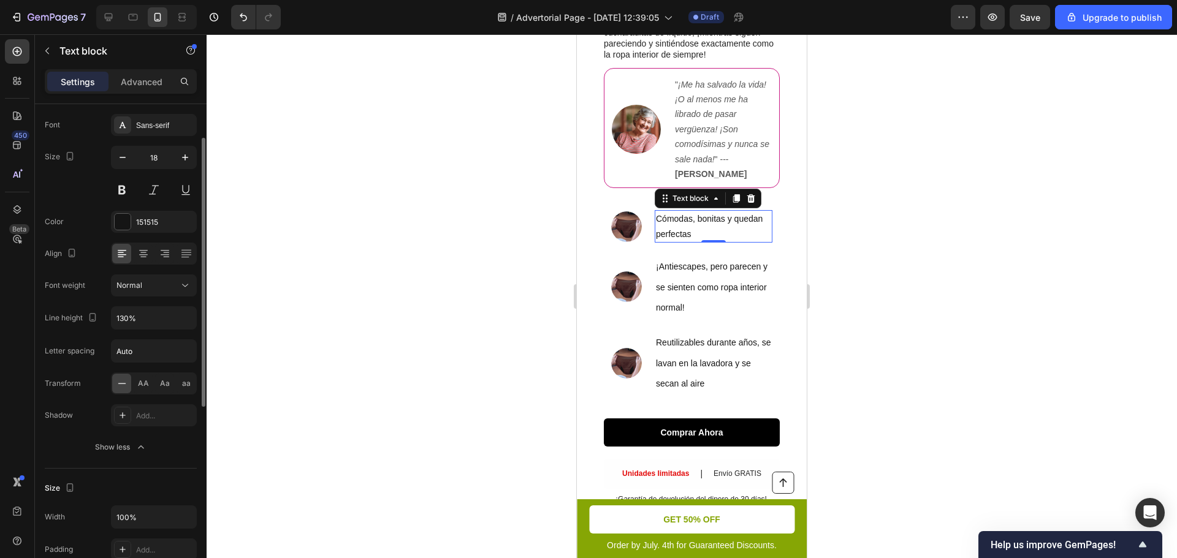
scroll to position [230, 0]
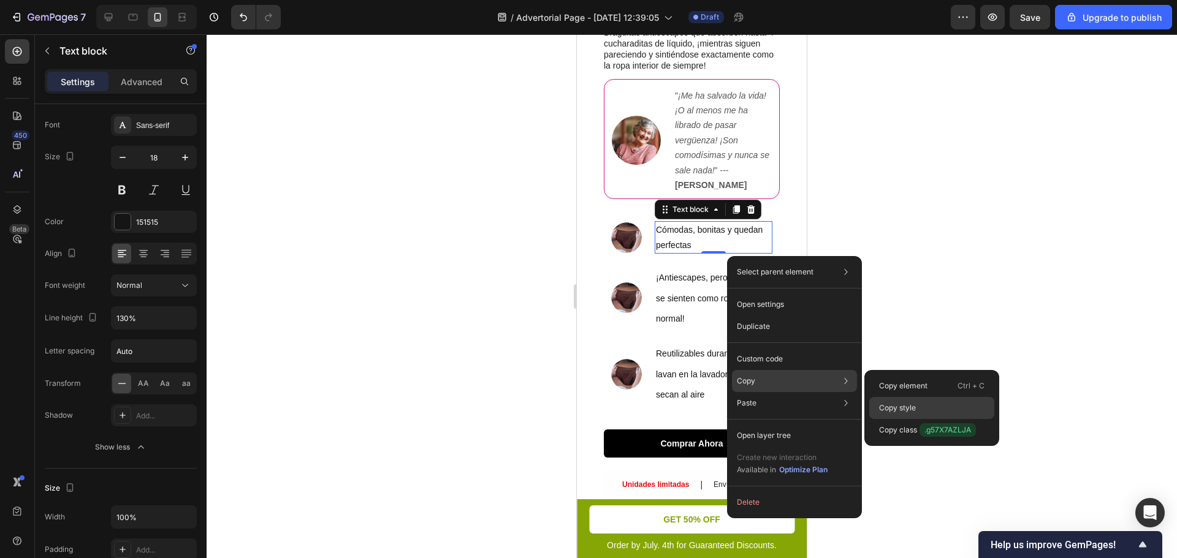
click at [908, 405] on p "Copy style" at bounding box center [897, 408] width 37 height 11
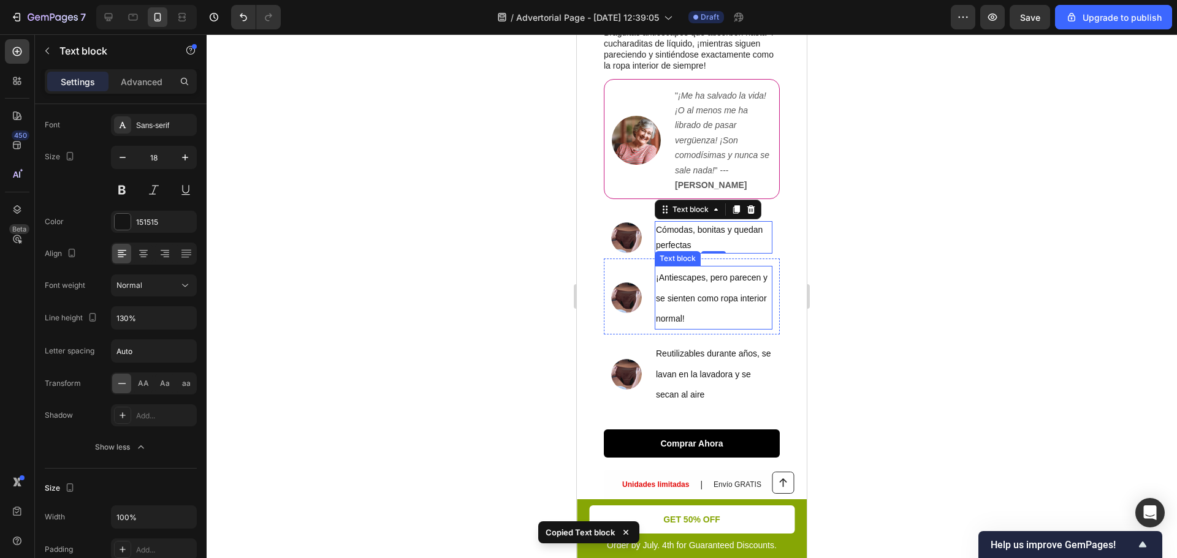
click at [680, 316] on span "¡Antiescapes, pero parecen y se sienten como ropa interior normal!" at bounding box center [712, 298] width 112 height 51
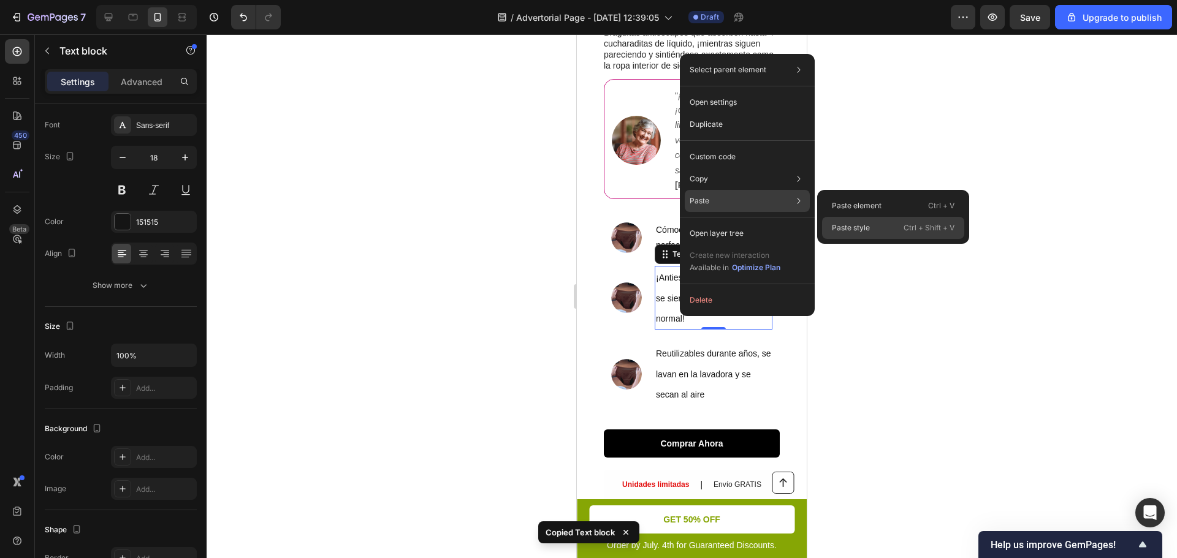
click at [850, 232] on p "Paste style" at bounding box center [851, 227] width 38 height 11
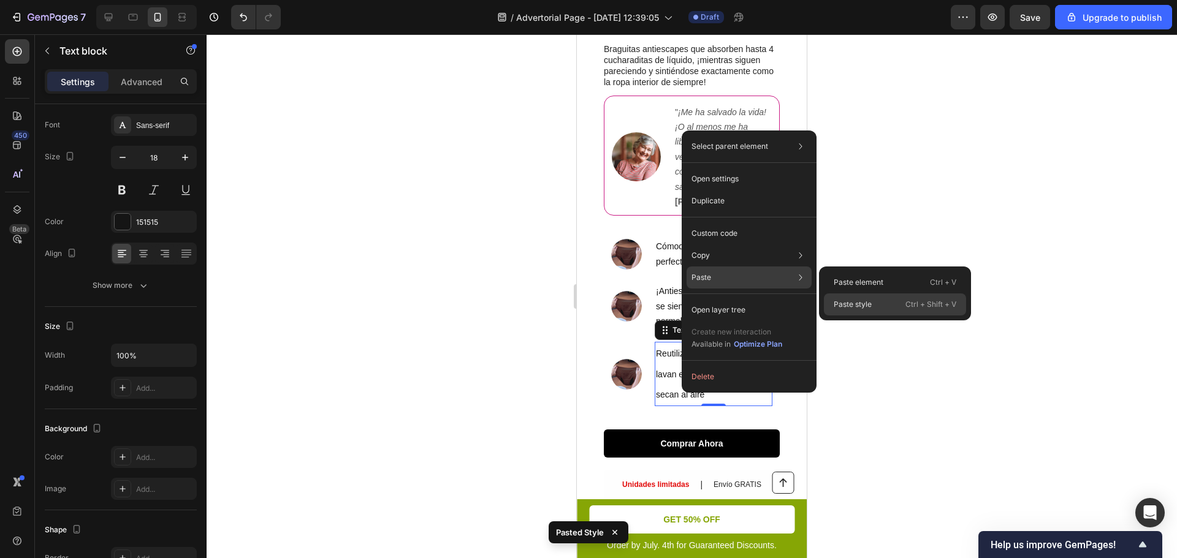
click at [864, 307] on p "Paste style" at bounding box center [852, 304] width 38 height 11
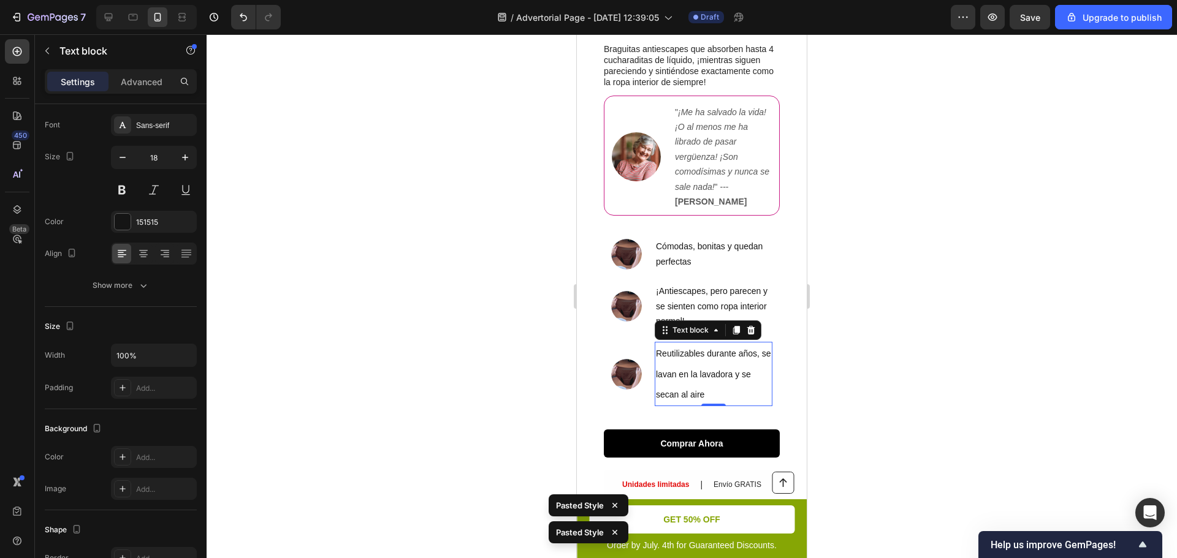
scroll to position [197, 0]
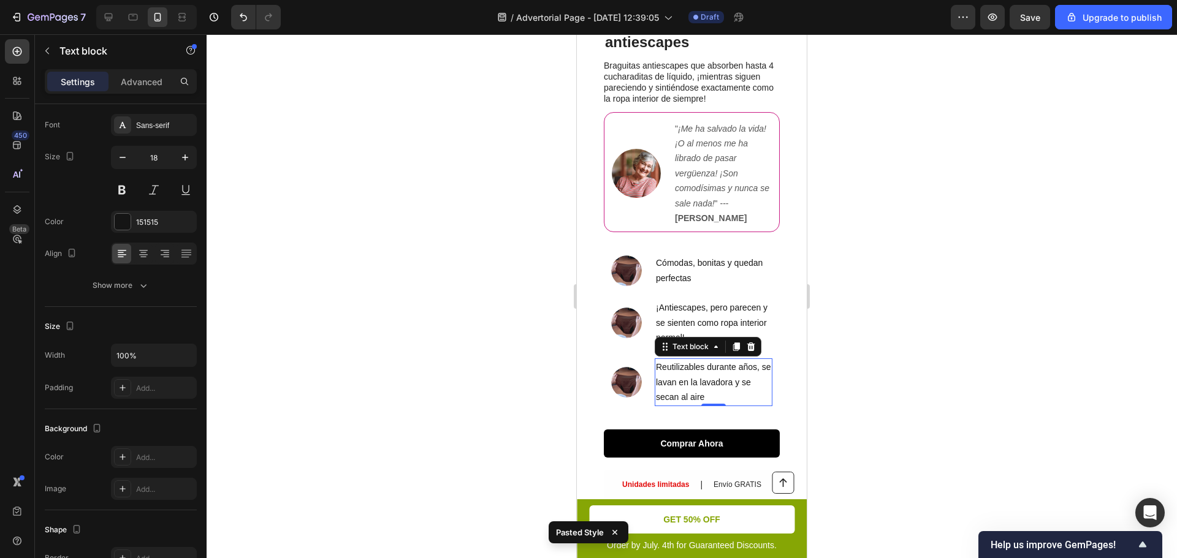
click at [942, 258] on div at bounding box center [692, 296] width 970 height 524
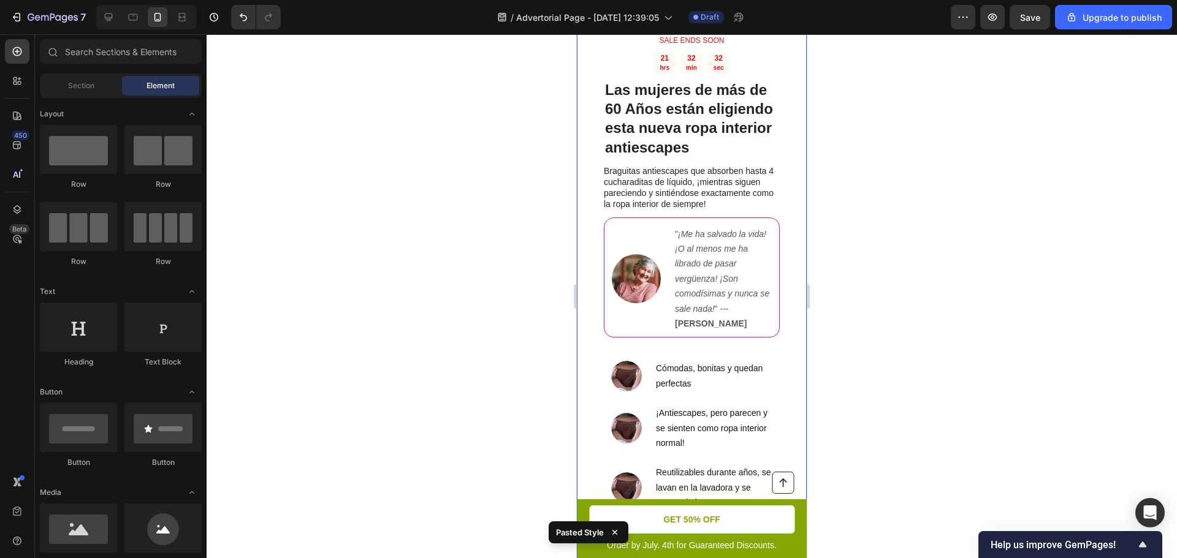
scroll to position [75, 0]
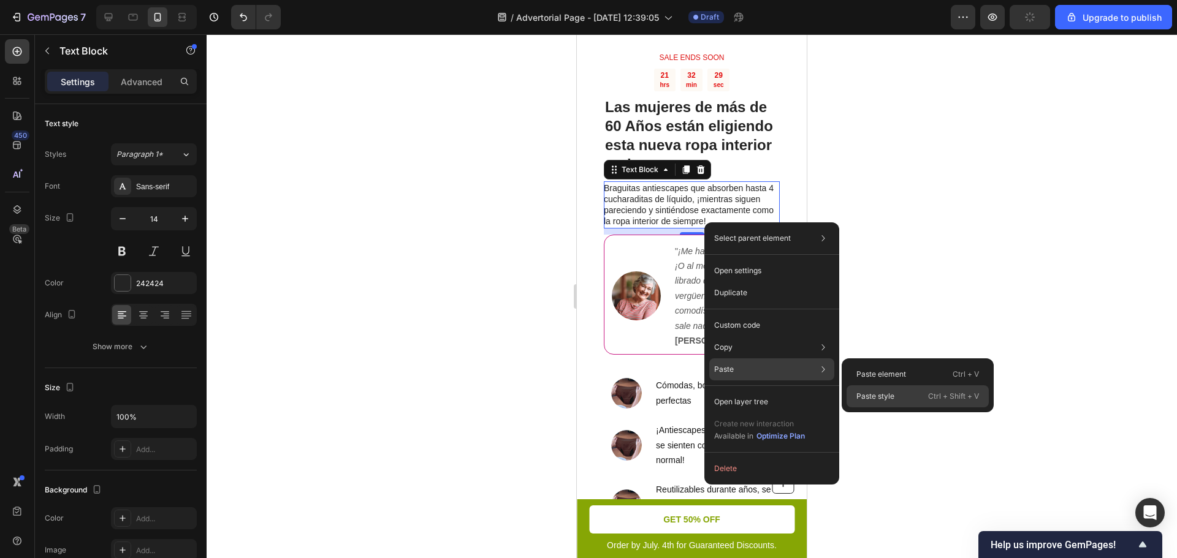
click at [887, 396] on p "Paste style" at bounding box center [875, 396] width 38 height 11
type input "18"
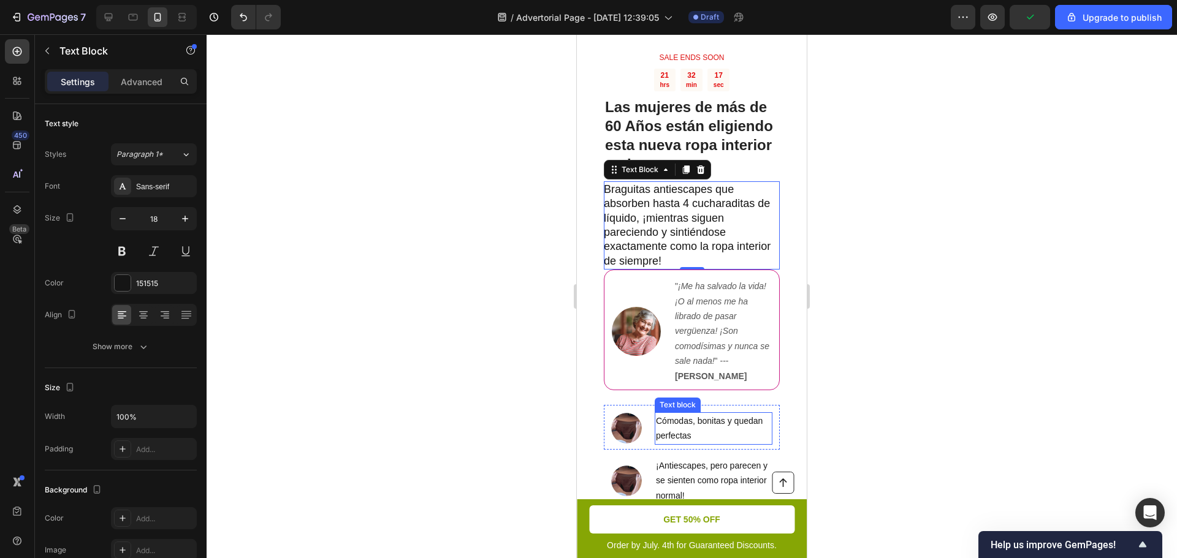
click at [695, 444] on p "Cómodas, bonitas y quedan perfectas" at bounding box center [713, 429] width 115 height 30
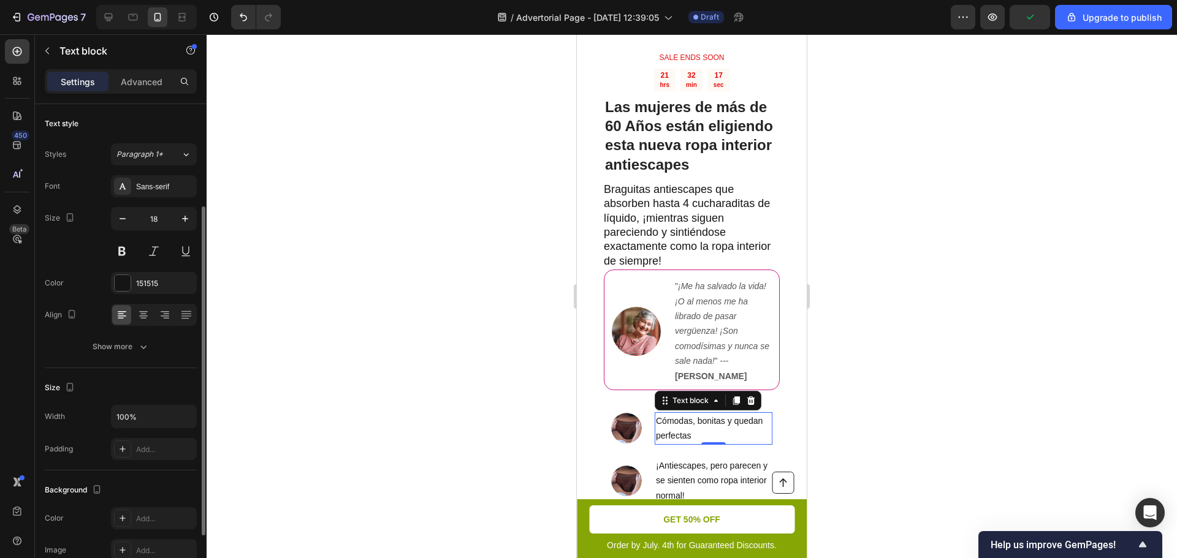
scroll to position [61, 0]
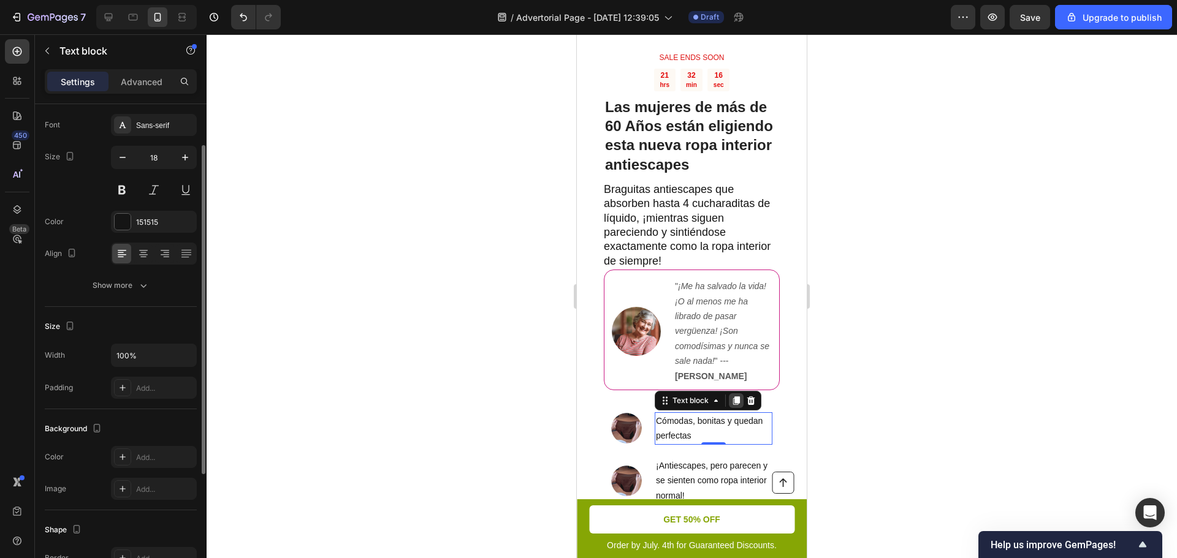
click at [743, 408] on div at bounding box center [736, 400] width 15 height 15
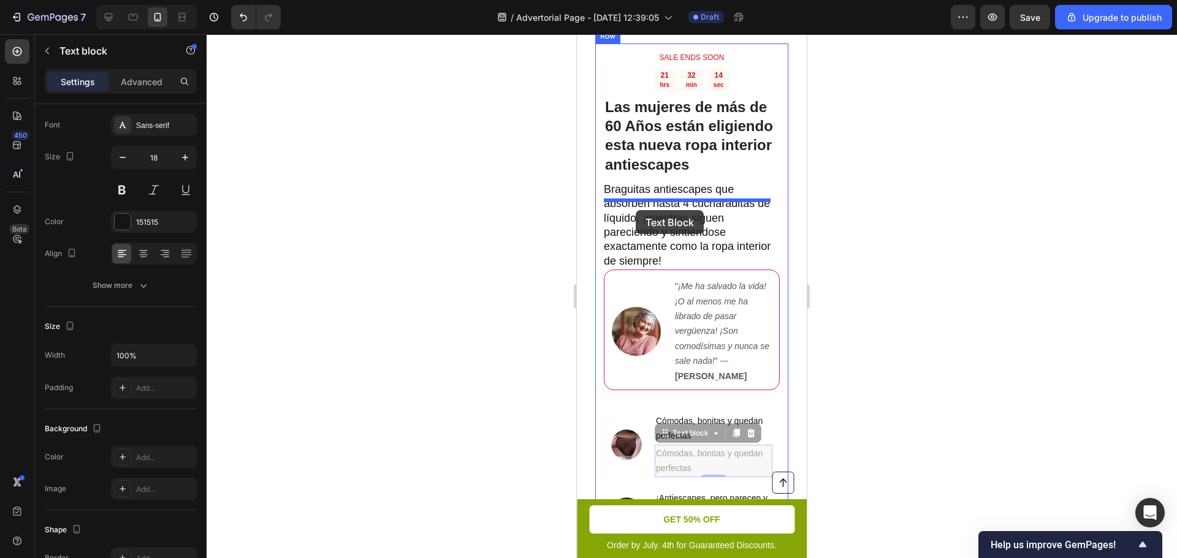
drag, startPoint x: 672, startPoint y: 453, endPoint x: 635, endPoint y: 210, distance: 246.0
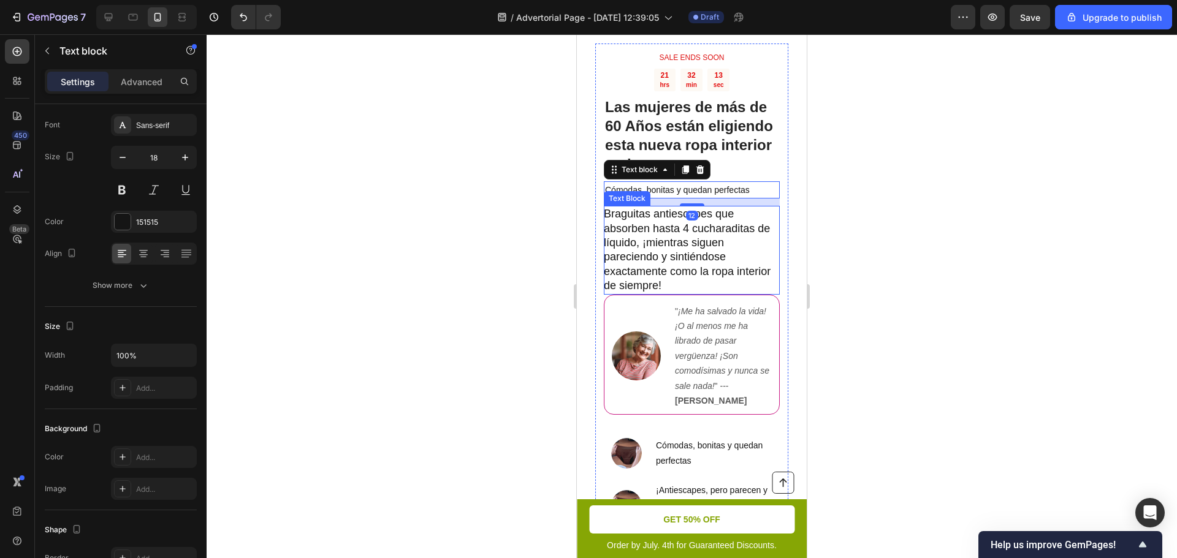
click at [645, 254] on p "Braguitas antiescapes que absorben hasta 4 cucharaditas de líquido, ¡mientras s…" at bounding box center [691, 250] width 175 height 86
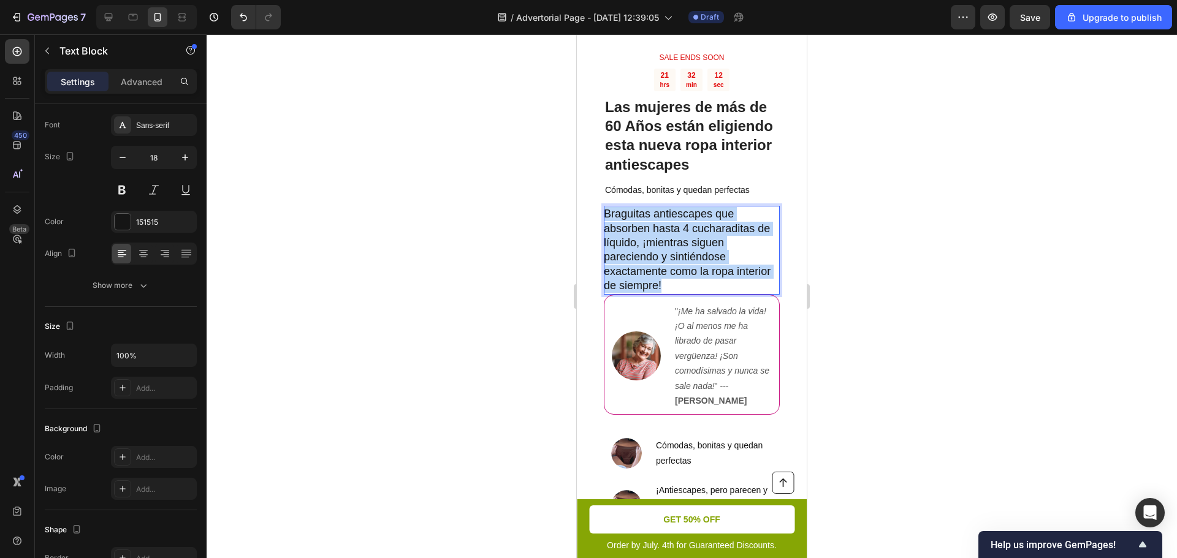
click at [645, 254] on p "Braguitas antiescapes que absorben hasta 4 cucharaditas de líquido, ¡mientras s…" at bounding box center [691, 250] width 175 height 86
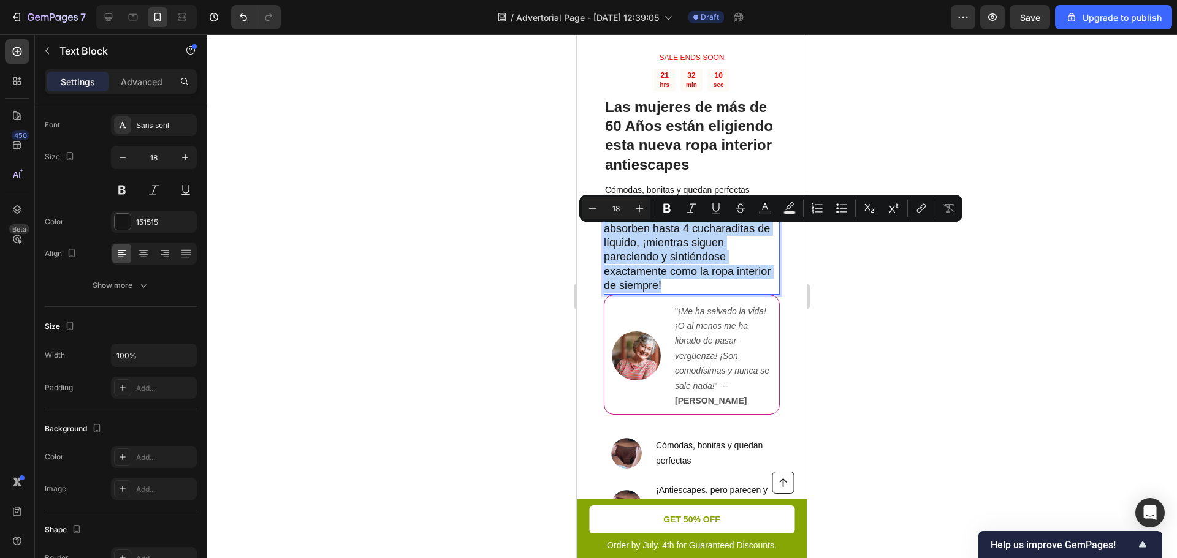
click at [715, 240] on p "Braguitas antiescapes que absorben hasta 4 cucharaditas de líquido, ¡mientras s…" at bounding box center [691, 250] width 175 height 86
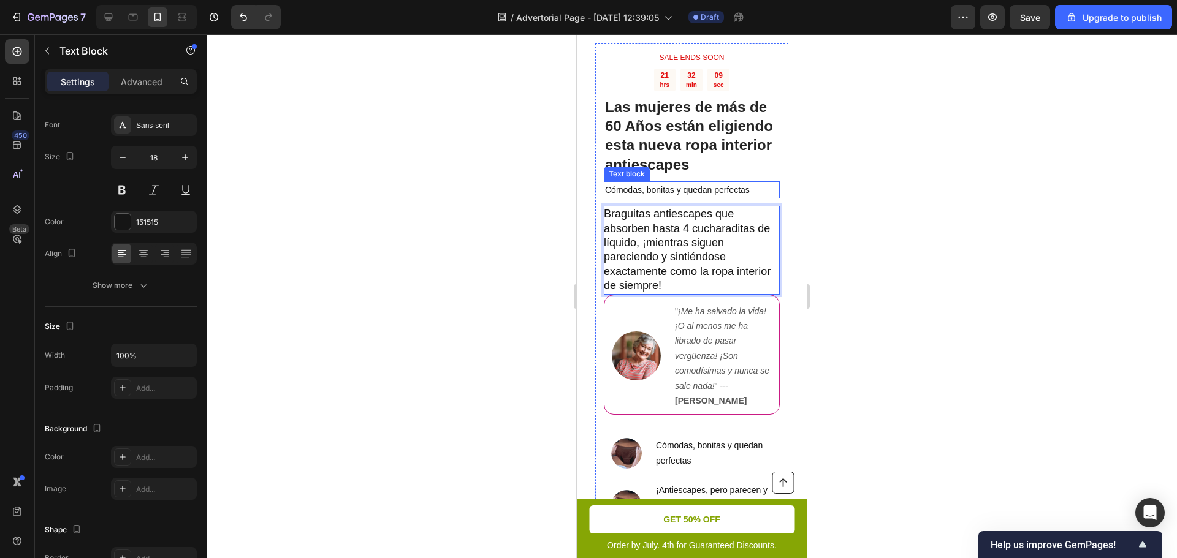
click at [725, 195] on span "Cómodas, bonitas y quedan perfectas" at bounding box center [677, 190] width 145 height 10
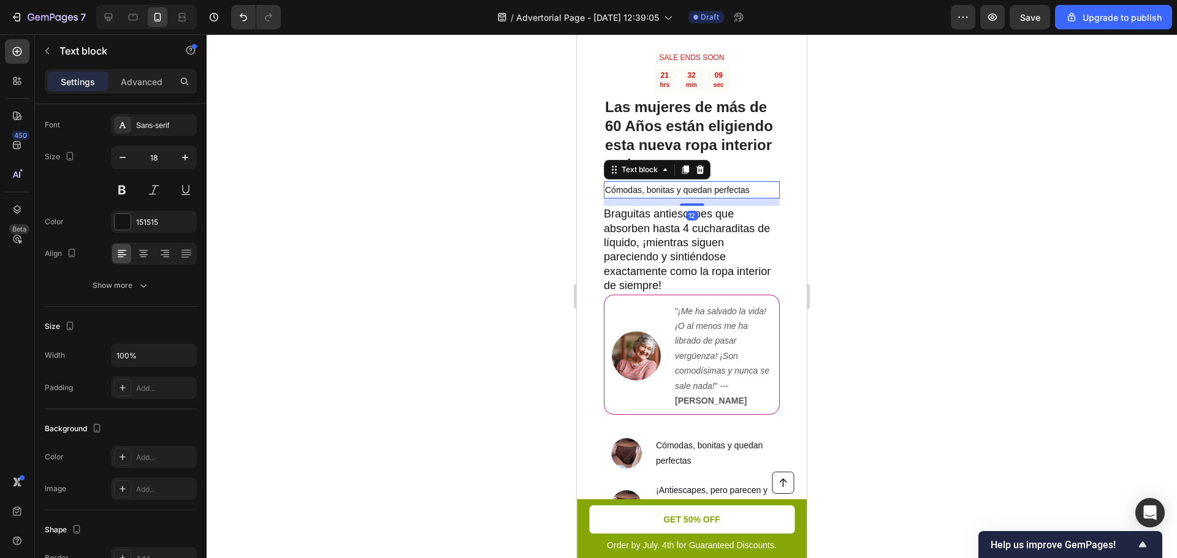
click at [725, 195] on span "Cómodas, bonitas y quedan perfectas" at bounding box center [677, 190] width 145 height 10
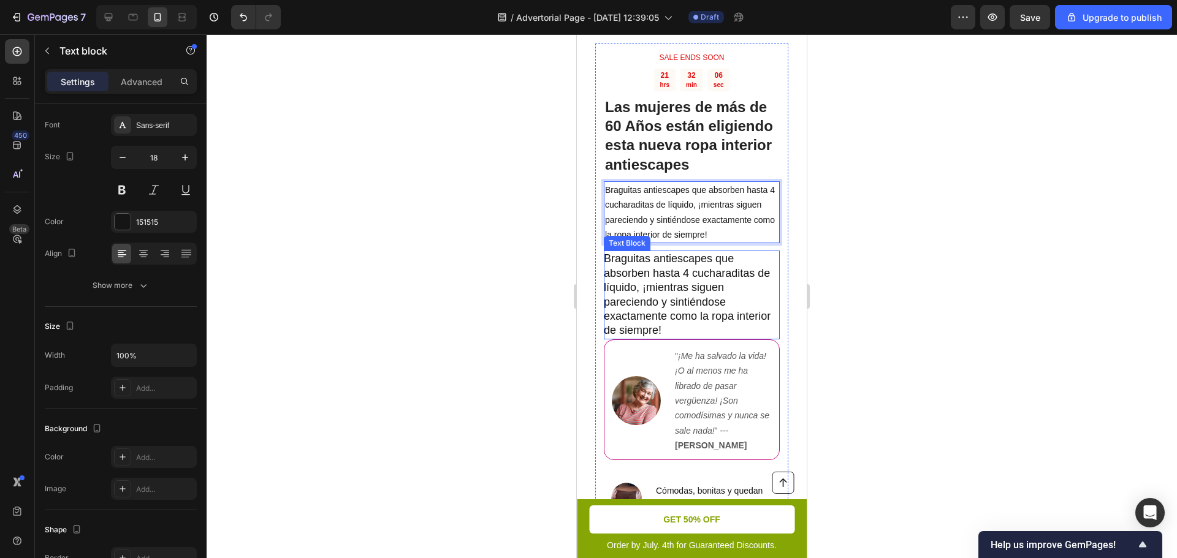
click at [689, 306] on p "Braguitas antiescapes que absorben hasta 4 cucharaditas de líquido, ¡mientras s…" at bounding box center [691, 295] width 175 height 86
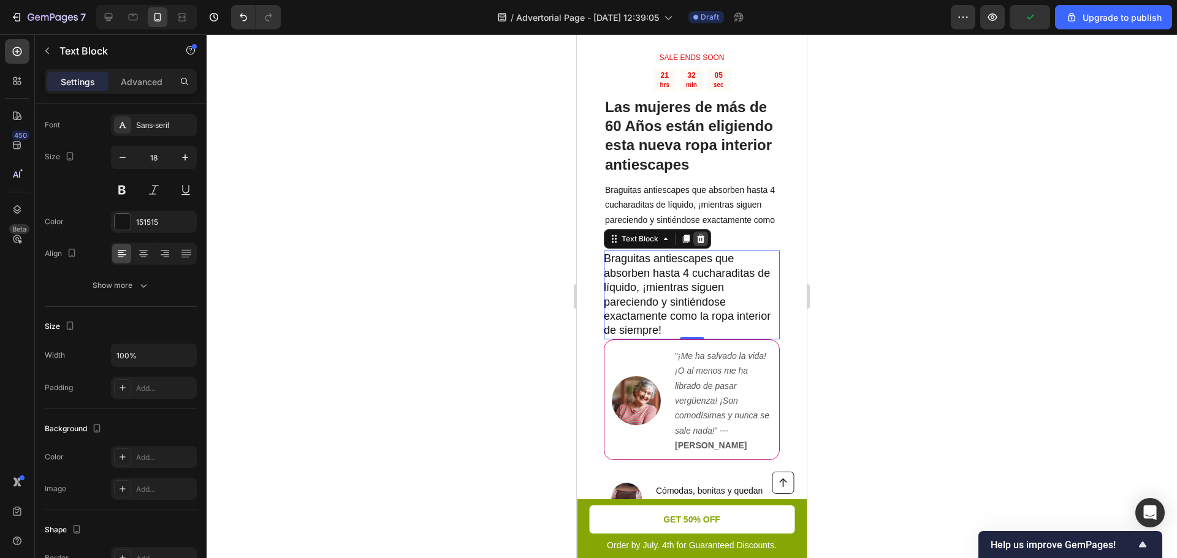
click at [700, 244] on icon at bounding box center [701, 239] width 10 height 10
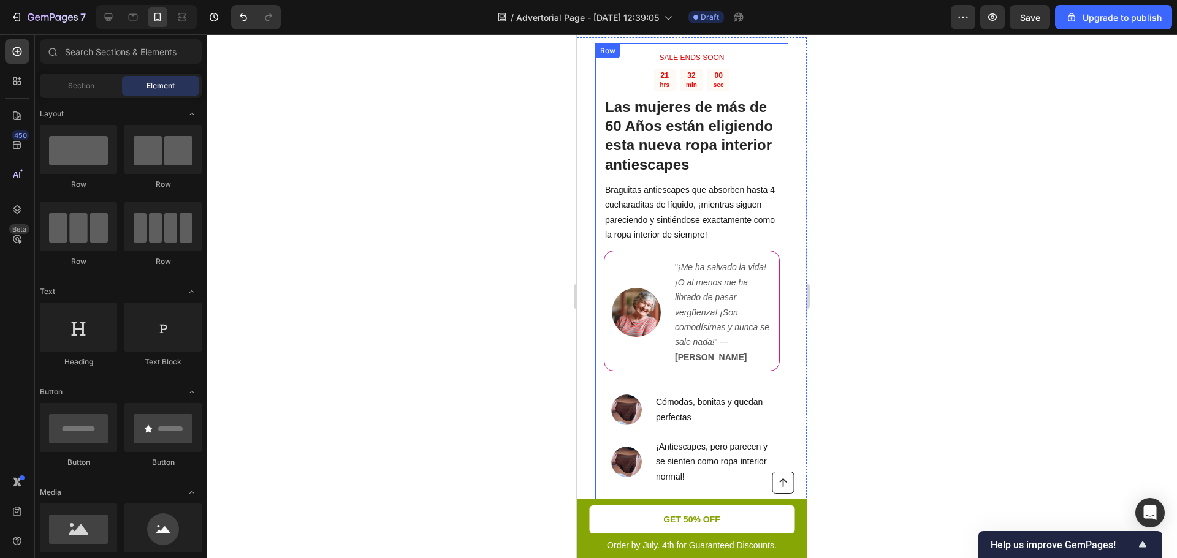
click at [602, 298] on div "SALE ENDS SOON Text Block 21 hrs 32 min 00 sec Countdown Timer Las mujeres de m…" at bounding box center [691, 354] width 193 height 621
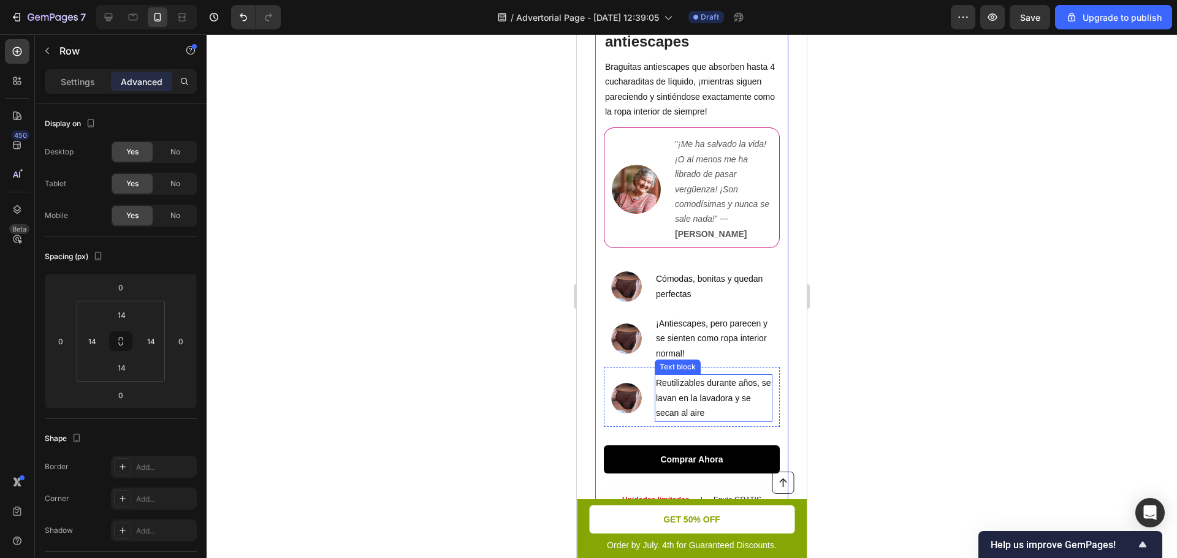
scroll to position [197, 0]
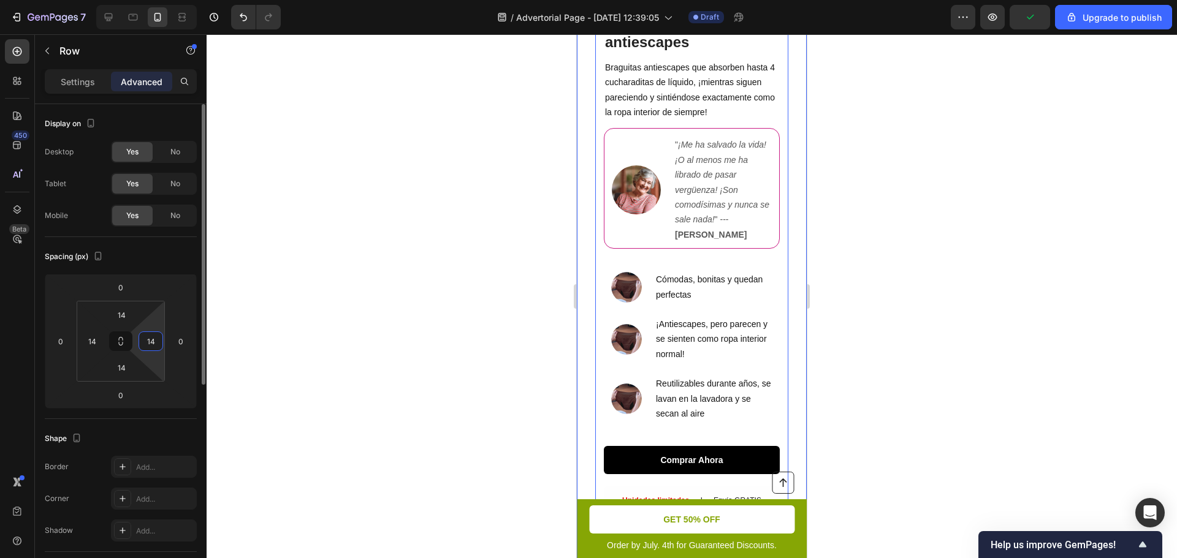
click at [151, 340] on input "14" at bounding box center [151, 341] width 18 height 18
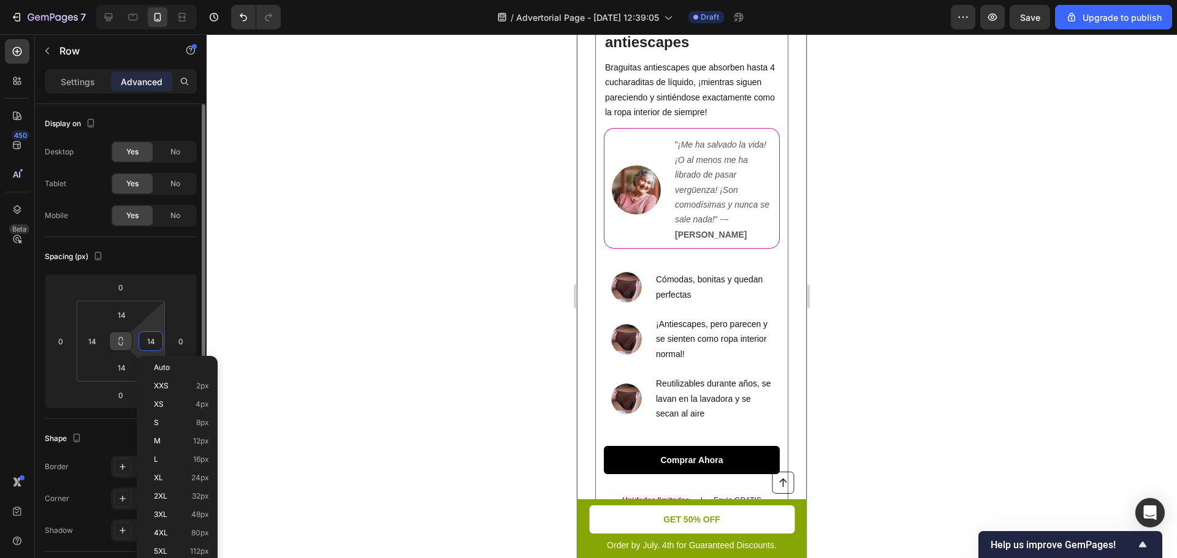
click at [123, 343] on icon at bounding box center [121, 344] width 4 height 4
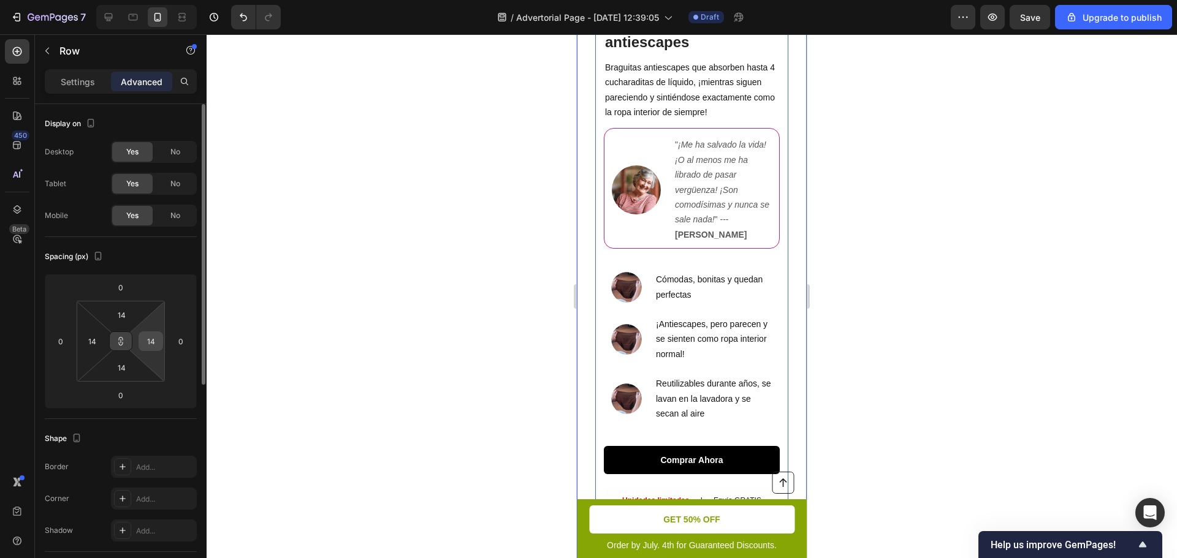
click at [153, 343] on input "14" at bounding box center [151, 341] width 18 height 18
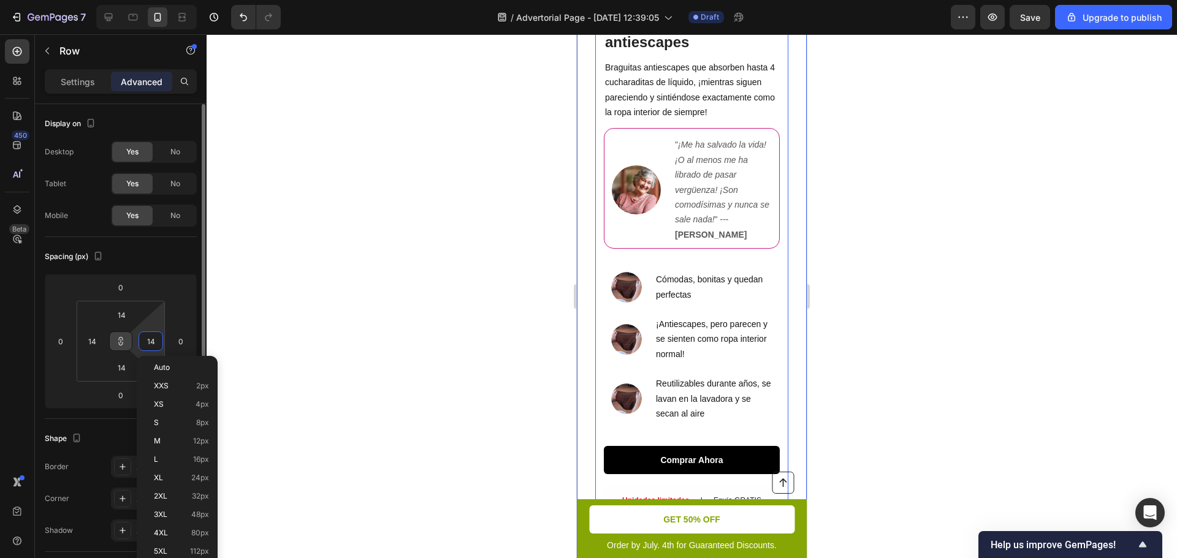
click at [150, 341] on input "14" at bounding box center [151, 341] width 18 height 18
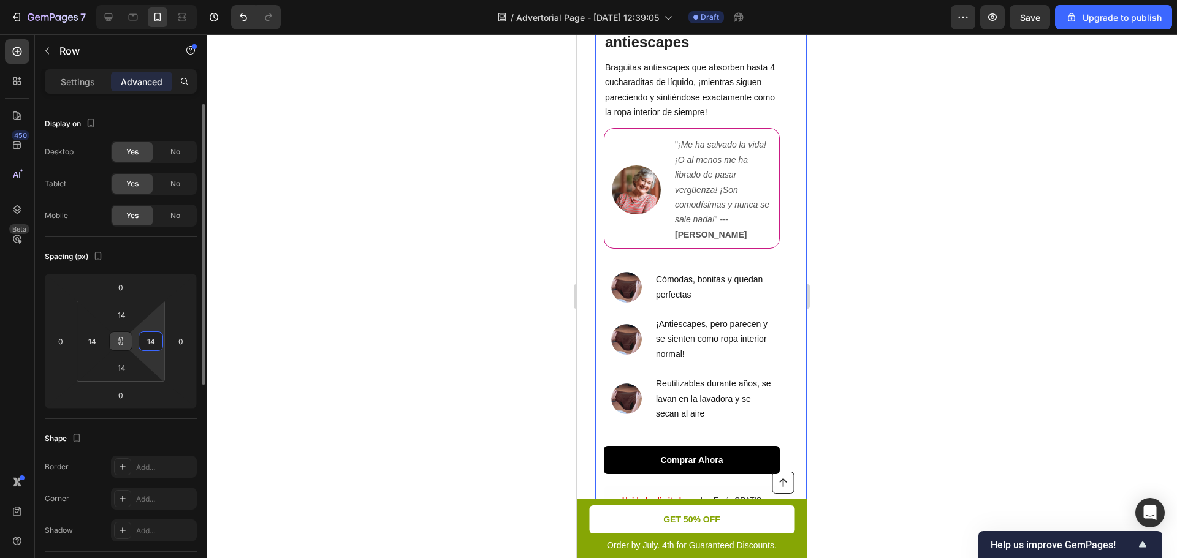
click at [150, 341] on input "14" at bounding box center [151, 341] width 18 height 18
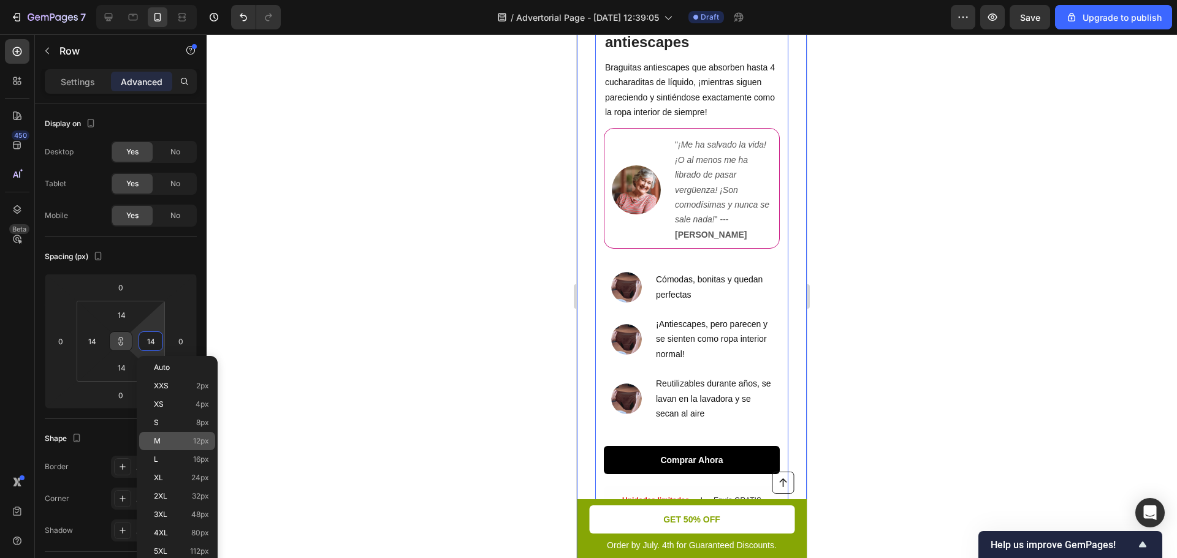
click at [183, 433] on div "M 12px" at bounding box center [177, 441] width 76 height 18
type input "12"
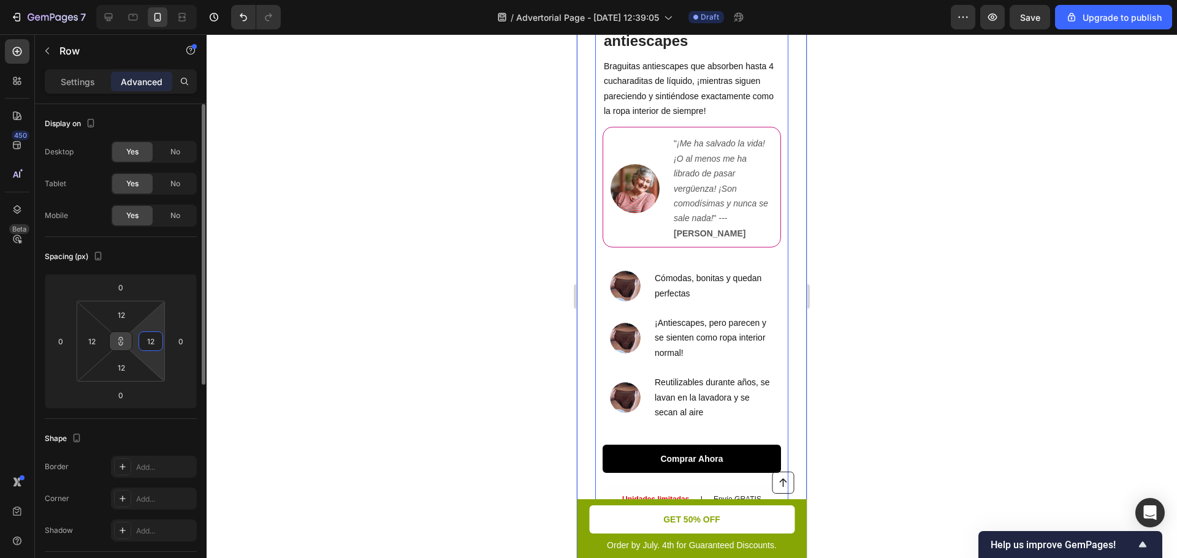
click at [153, 344] on input "12" at bounding box center [151, 341] width 18 height 18
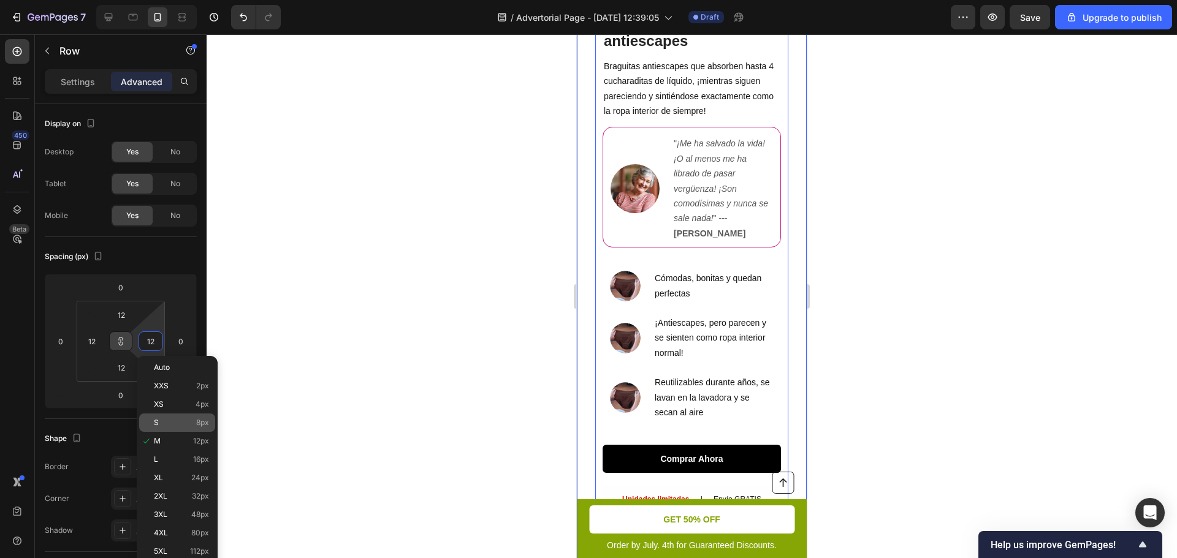
click at [180, 420] on p "S 8px" at bounding box center [181, 423] width 55 height 9
type input "8"
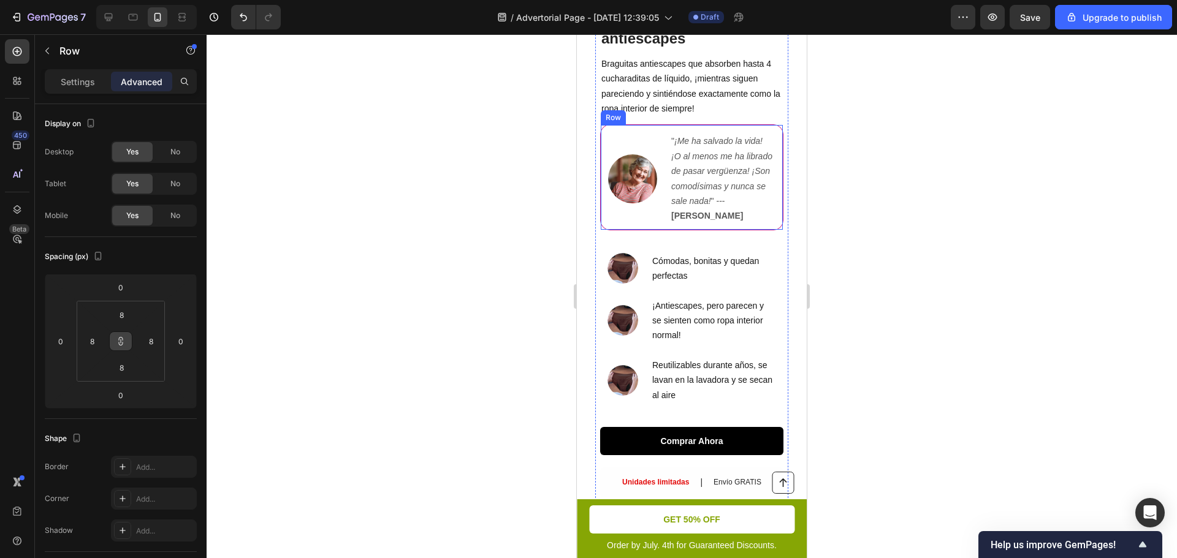
click at [650, 135] on div "Image" at bounding box center [632, 178] width 49 height 92
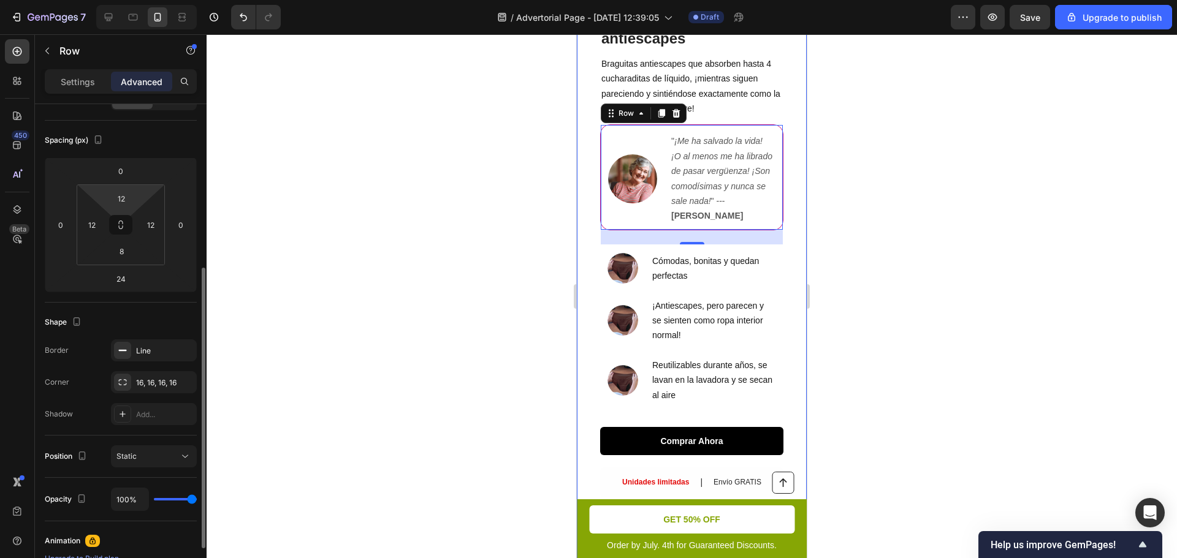
scroll to position [0, 0]
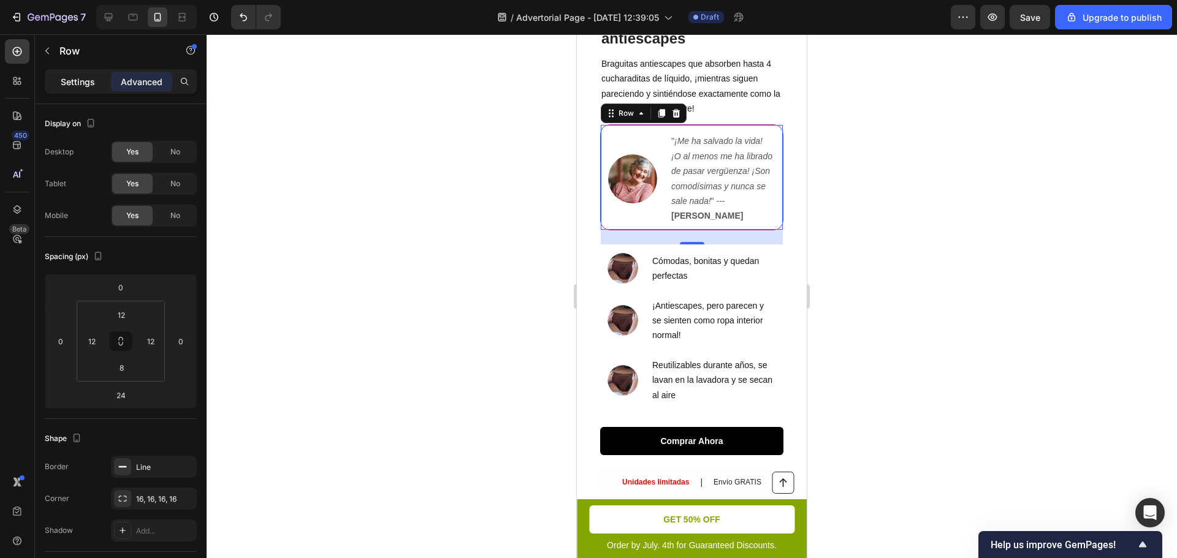
click at [73, 78] on p "Settings" at bounding box center [78, 81] width 34 height 13
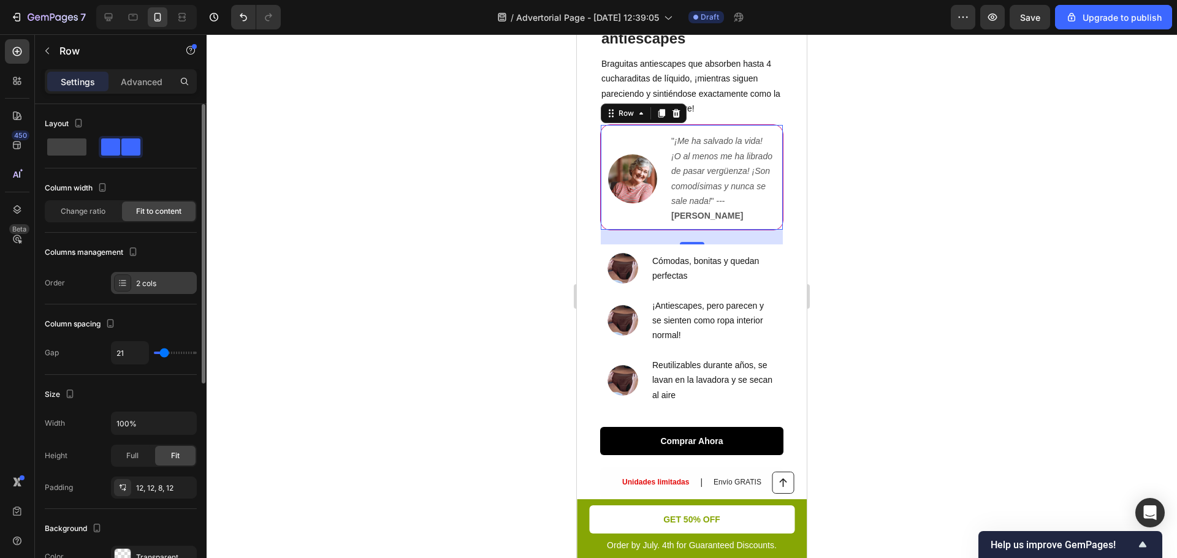
click at [161, 283] on div "2 cols" at bounding box center [165, 283] width 58 height 11
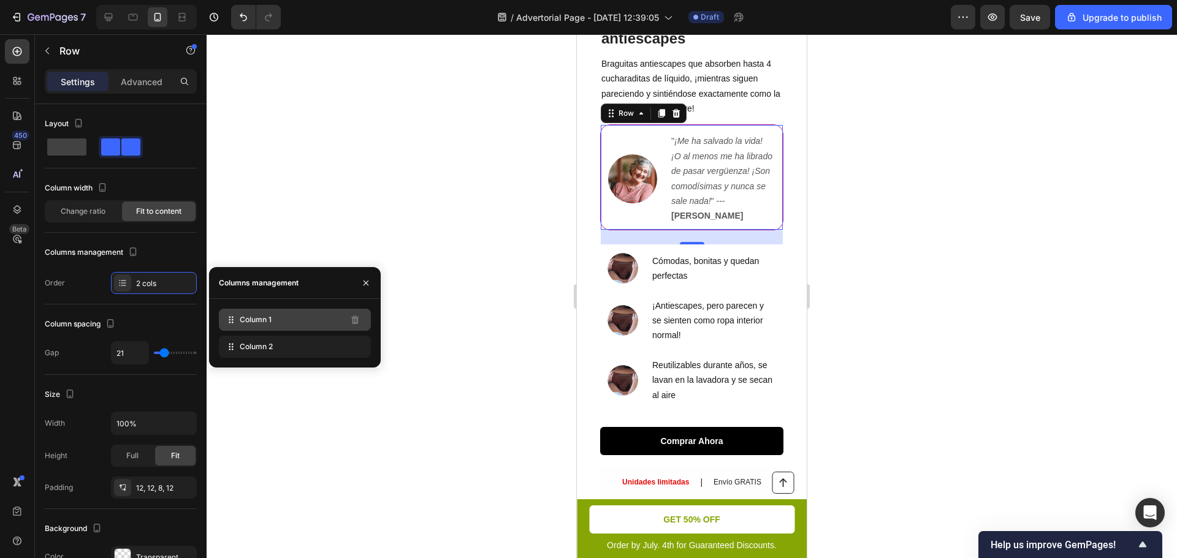
click at [259, 317] on span "Column 1" at bounding box center [256, 319] width 32 height 11
click at [272, 322] on div "Column 1" at bounding box center [295, 320] width 152 height 22
click at [86, 283] on div "Order 2 cols" at bounding box center [121, 283] width 152 height 22
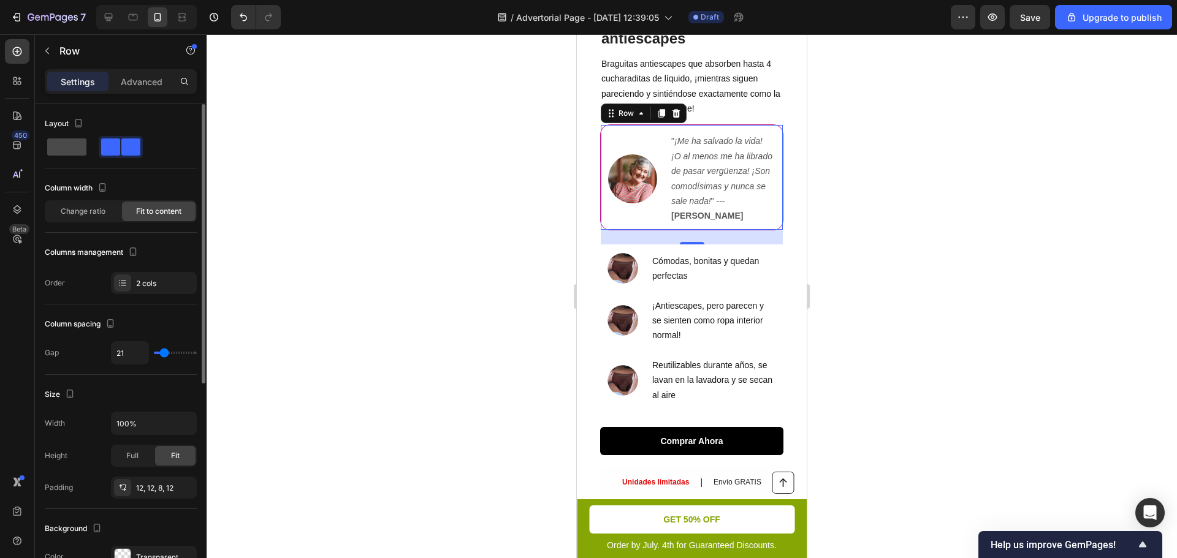
click at [64, 153] on span at bounding box center [66, 146] width 39 height 17
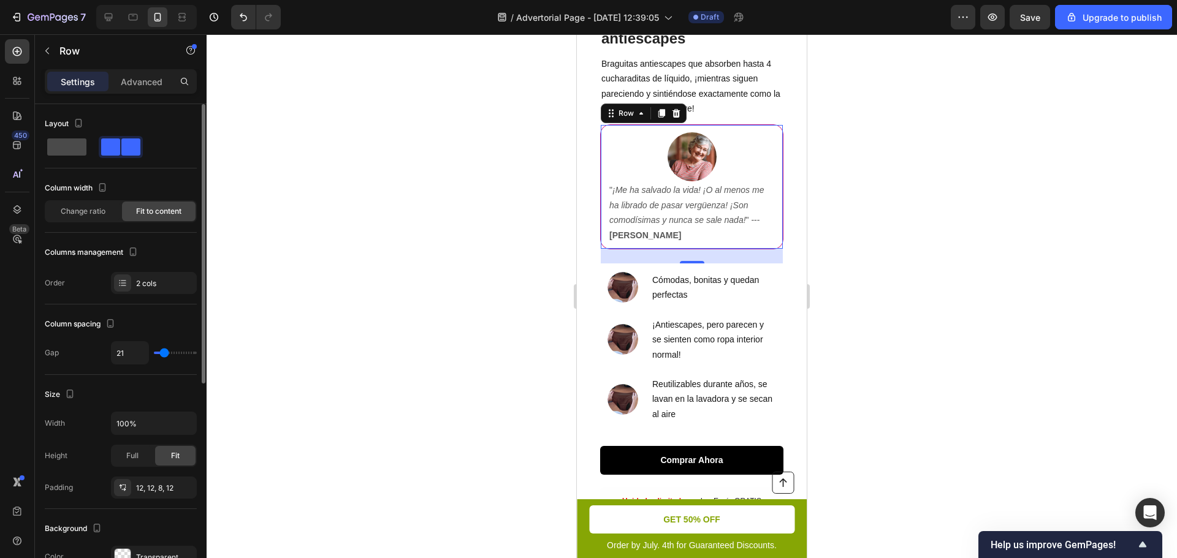
type input "0"
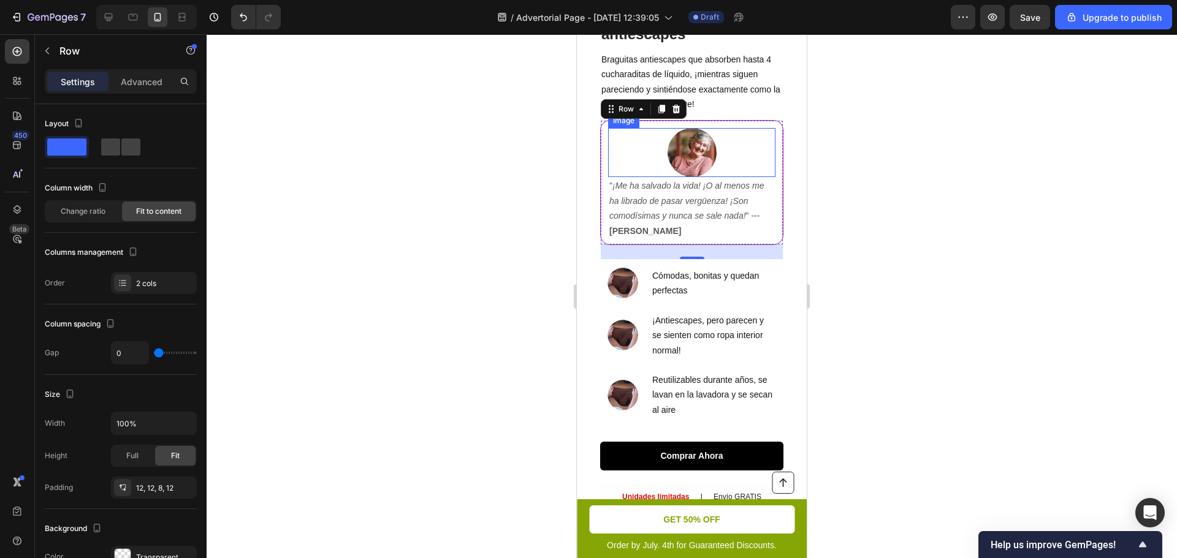
click at [683, 172] on img at bounding box center [691, 152] width 49 height 49
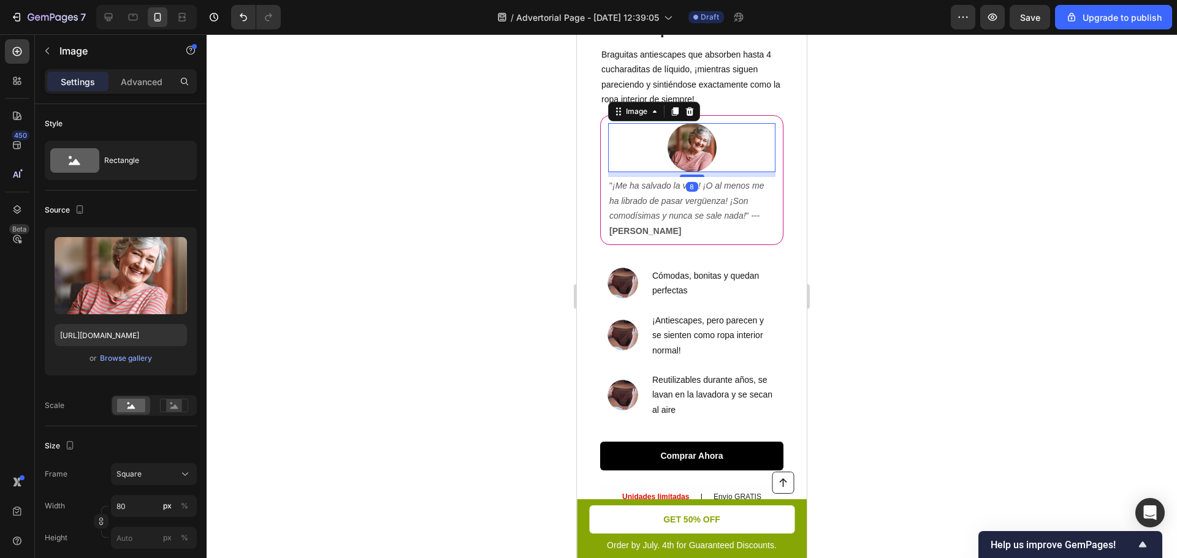
scroll to position [207, 0]
click at [683, 172] on div "9" at bounding box center [691, 172] width 167 height 0
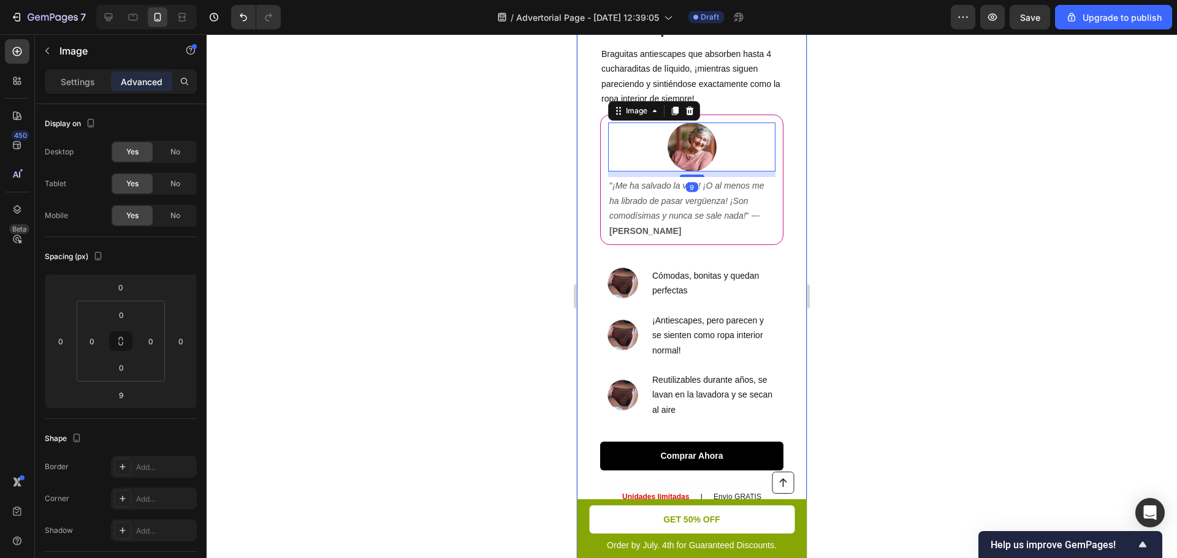
click at [782, 260] on div "Image SALE ENDS SOON Text Block 21 hrs 30 min 44 sec Countdown Timer Las mujere…" at bounding box center [692, 331] width 230 height 852
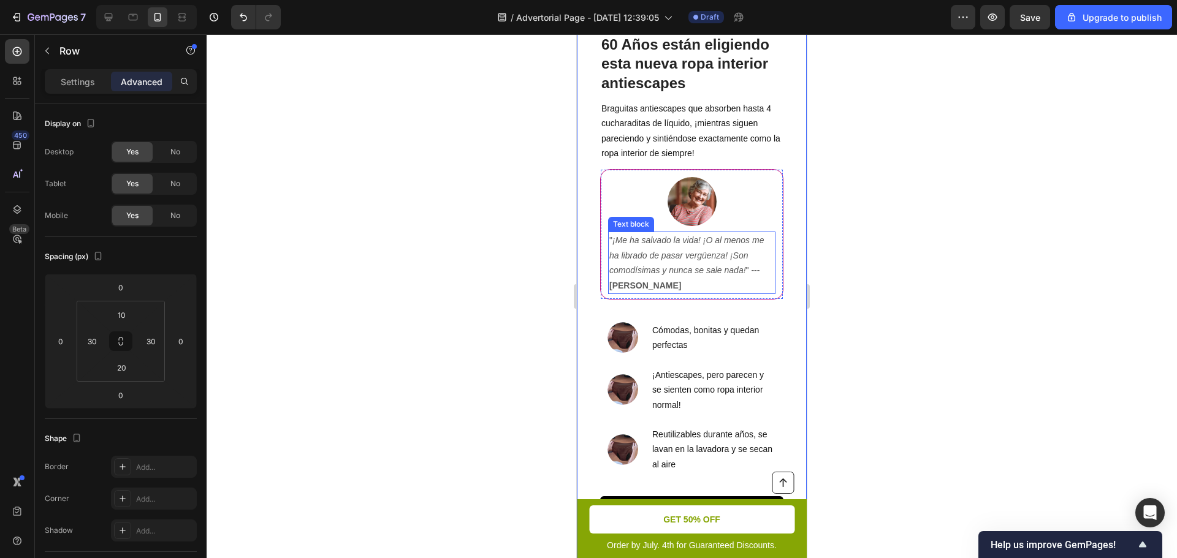
scroll to position [0, 0]
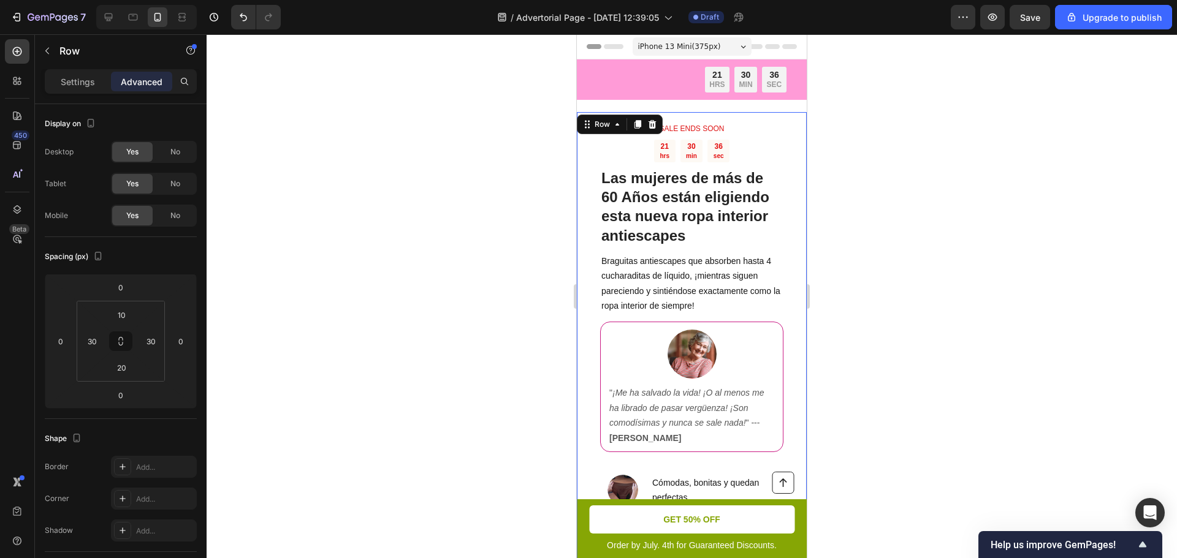
click at [584, 181] on div "Image SALE ENDS SOON Text Block 21 hrs 30 min 36 sec Countdown Timer Las mujere…" at bounding box center [692, 538] width 230 height 852
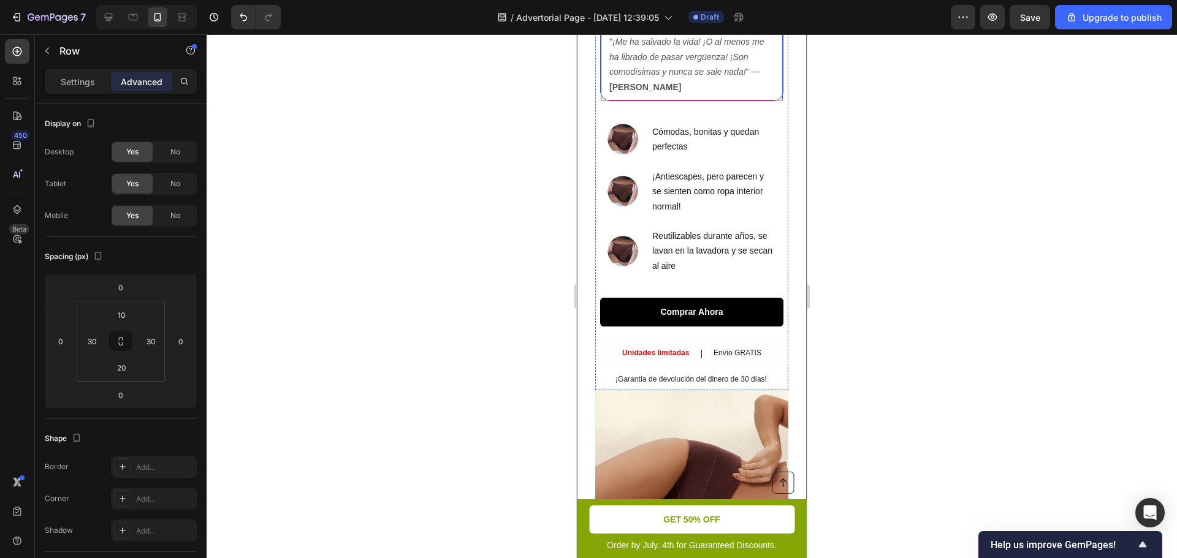
scroll to position [429, 0]
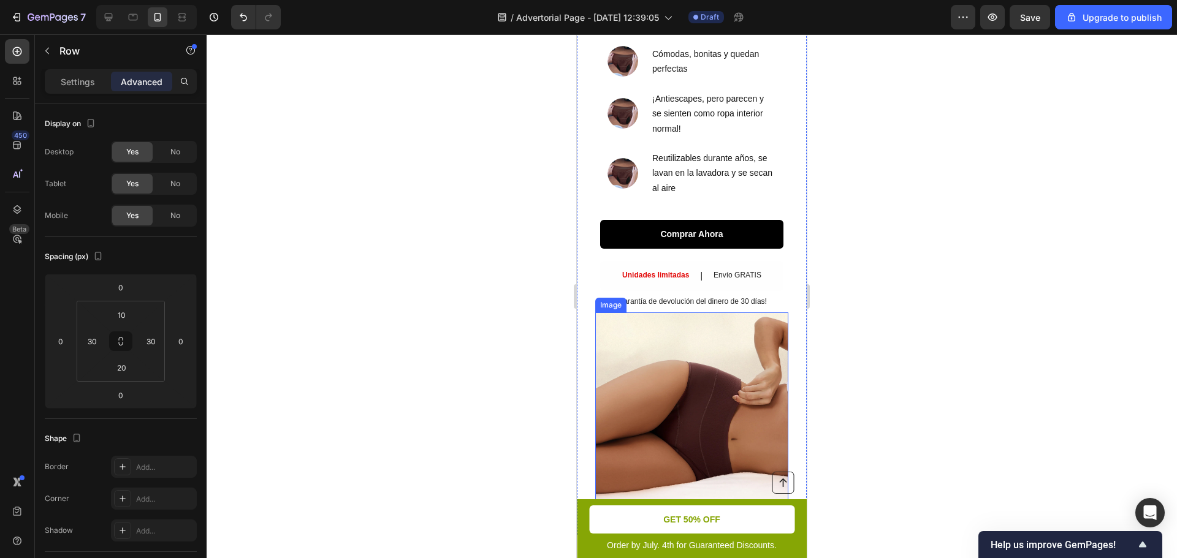
click at [652, 374] on img at bounding box center [691, 409] width 193 height 193
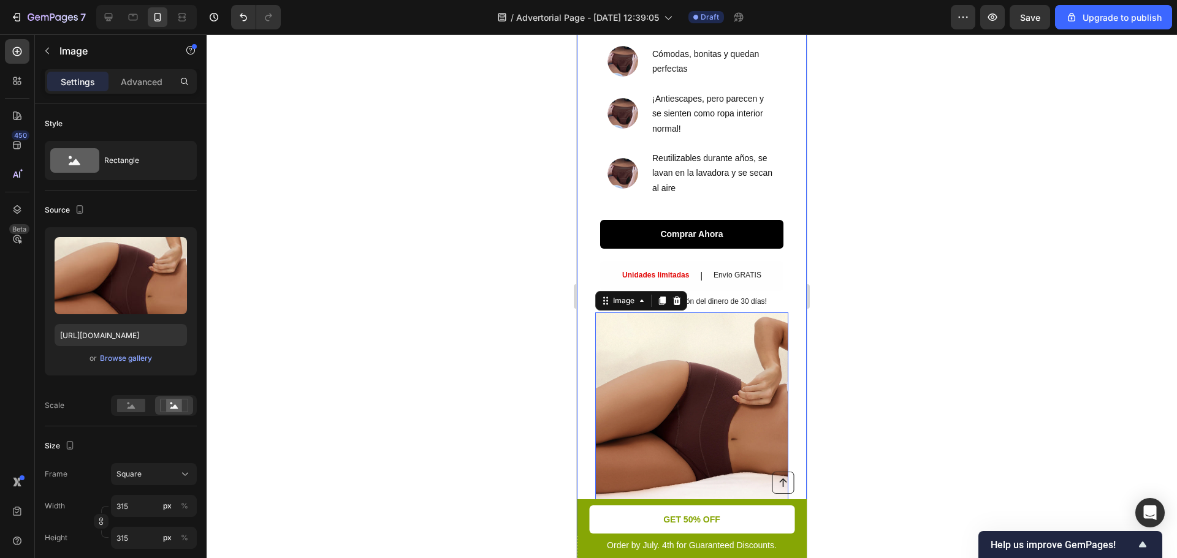
click at [591, 293] on div "Image 28 SALE ENDS SOON Text Block 21 hrs 30 min 30 sec Countdown Timer Las muj…" at bounding box center [692, 109] width 230 height 852
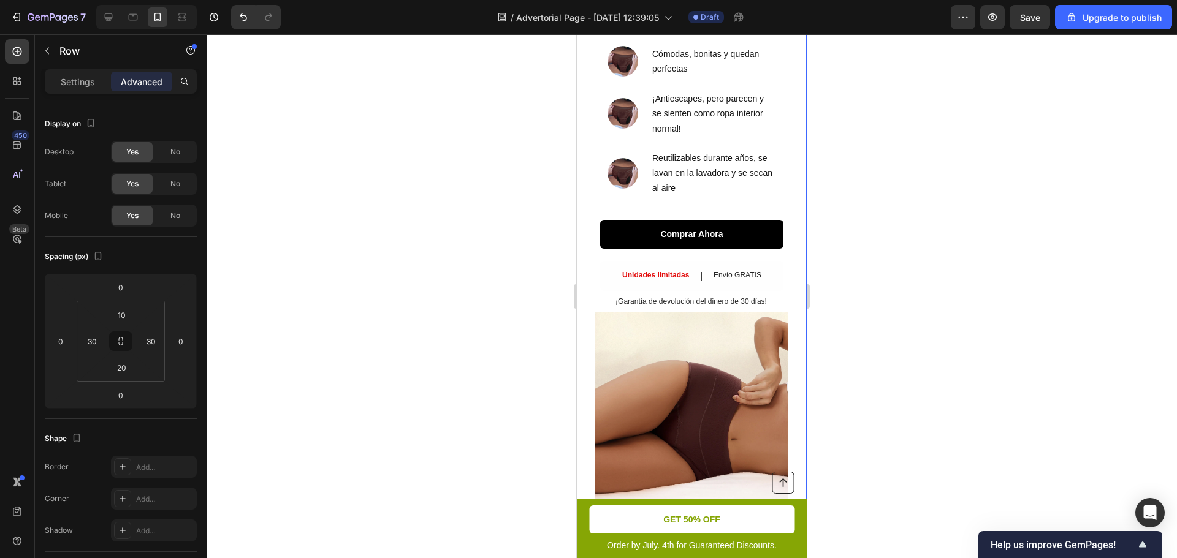
click at [588, 310] on div "Image SALE ENDS SOON Text Block 21 hrs 30 min 27 sec Countdown Timer Las mujere…" at bounding box center [692, 109] width 230 height 852
click at [116, 19] on div at bounding box center [109, 17] width 20 height 20
type input "32"
type input "20"
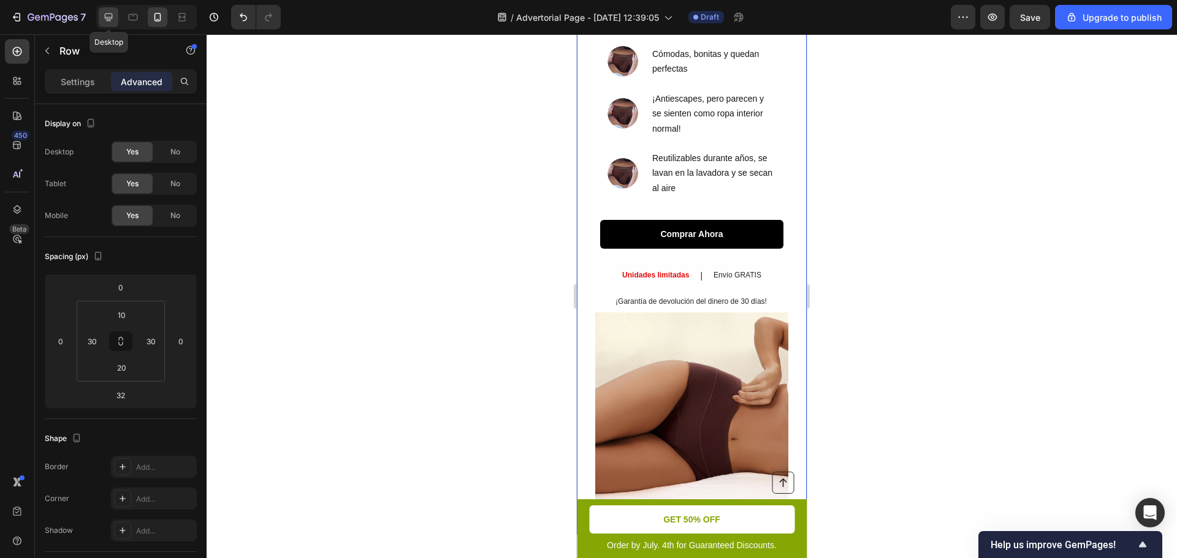
type input "32"
type input "20"
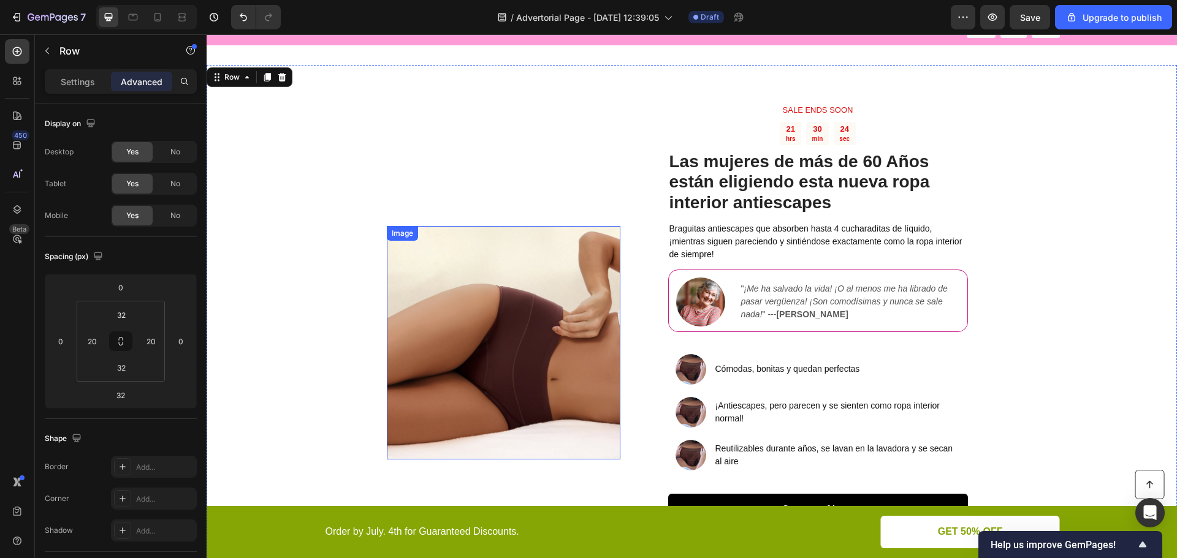
scroll to position [9, 0]
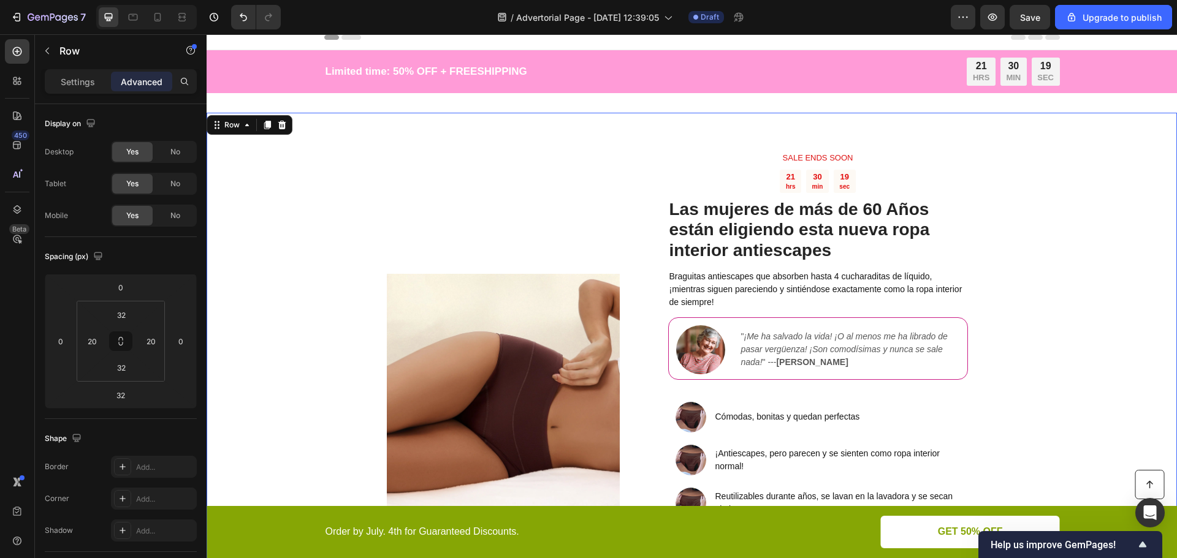
click at [558, 169] on div "Image" at bounding box center [503, 390] width 233 height 517
click at [658, 177] on div "SALE ENDS SOON Text Block 21 hrs 30 min 18 sec Countdown Timer Las mujeres de m…" at bounding box center [818, 390] width 359 height 517
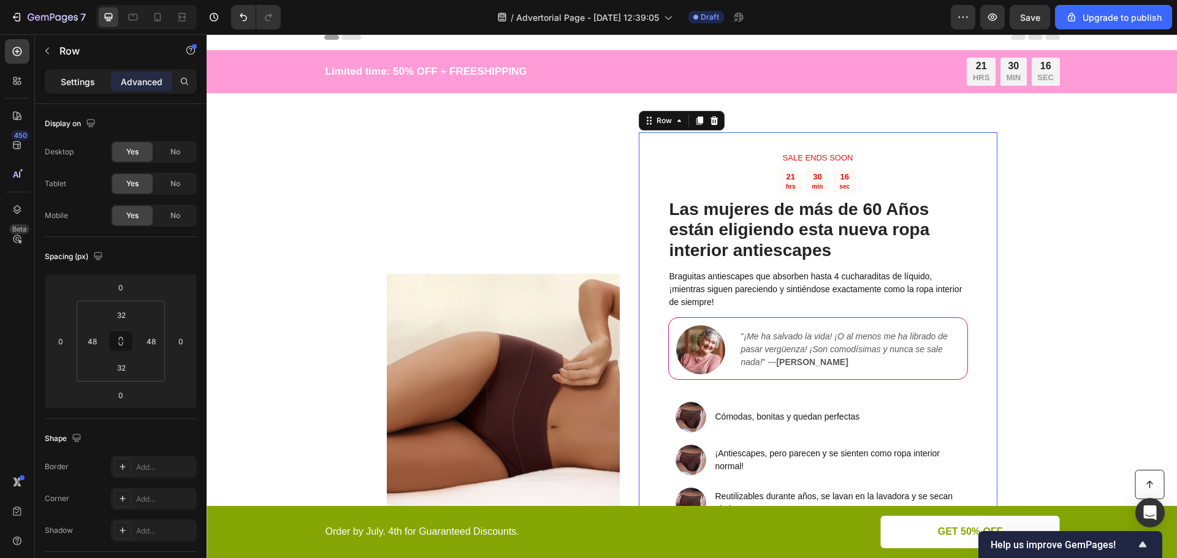
click at [76, 91] on div "Settings" at bounding box center [77, 82] width 61 height 20
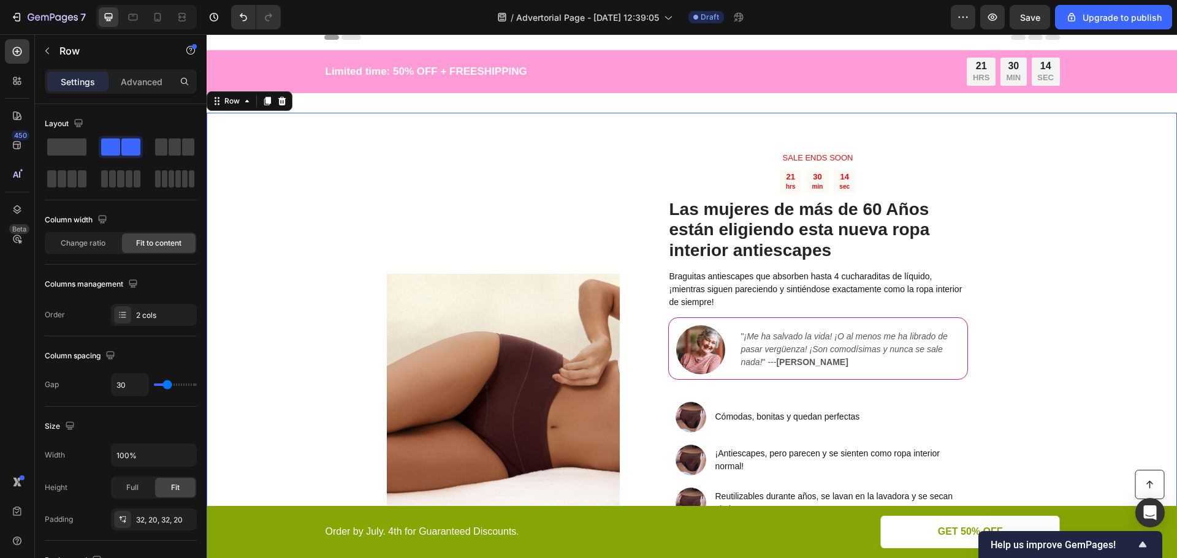
click at [535, 165] on div "Image" at bounding box center [503, 390] width 233 height 517
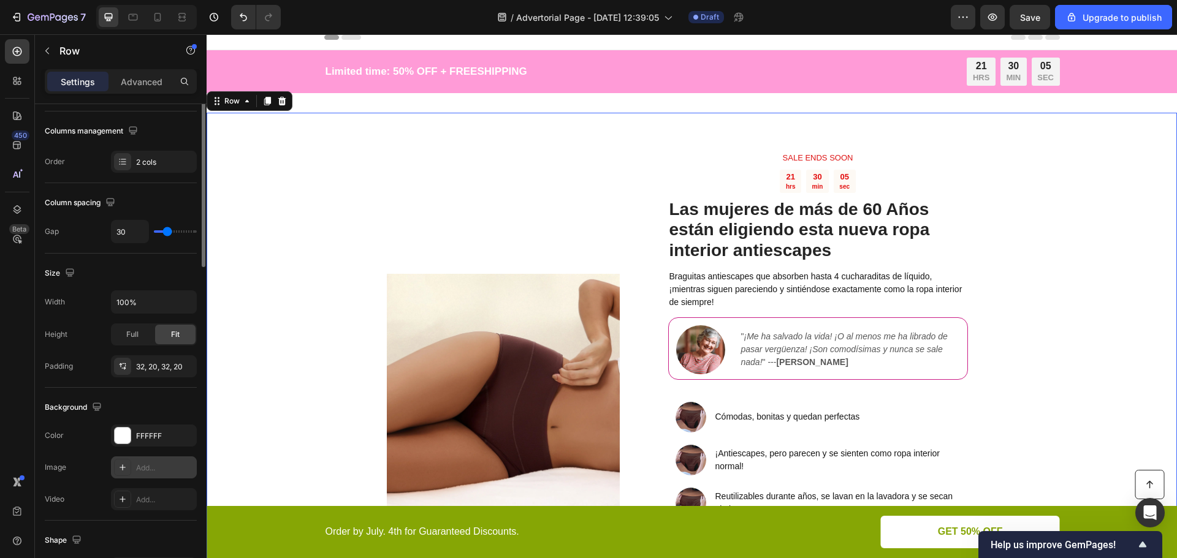
scroll to position [0, 0]
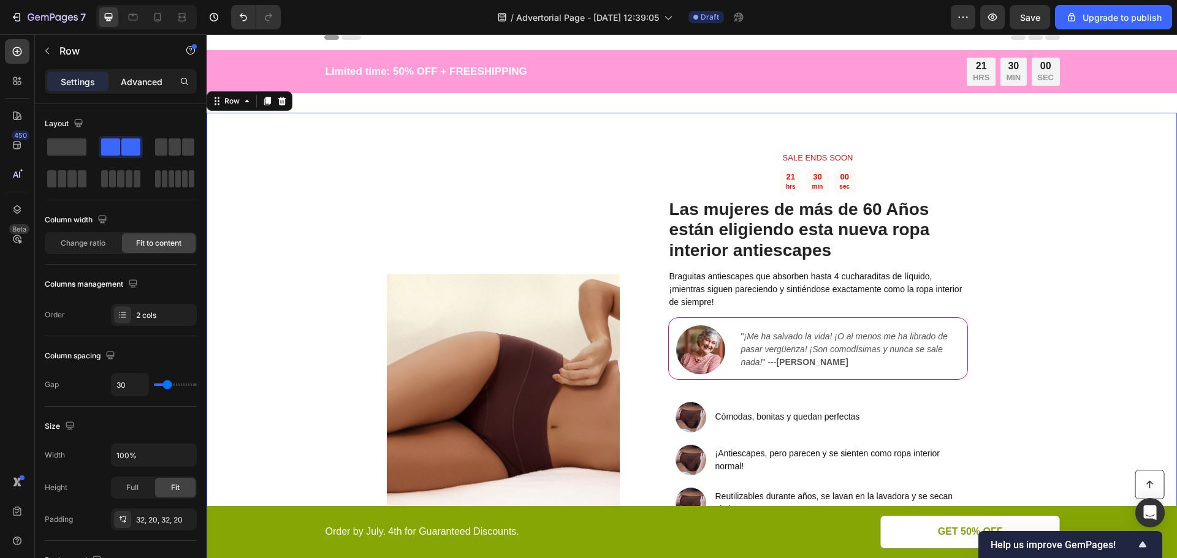
click at [137, 77] on p "Advanced" at bounding box center [142, 81] width 42 height 13
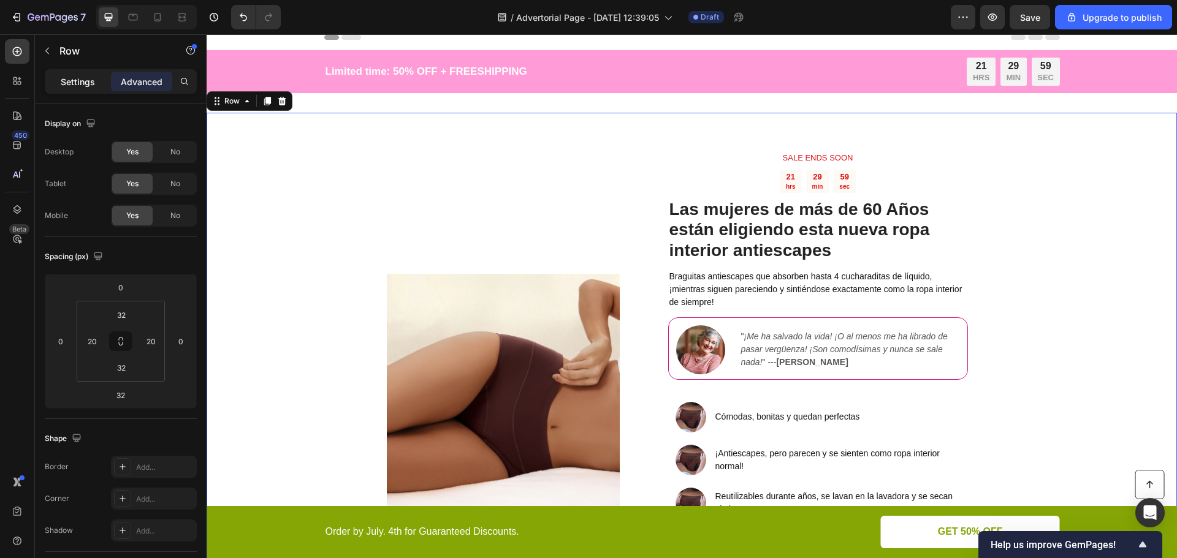
click at [74, 77] on p "Settings" at bounding box center [78, 81] width 34 height 13
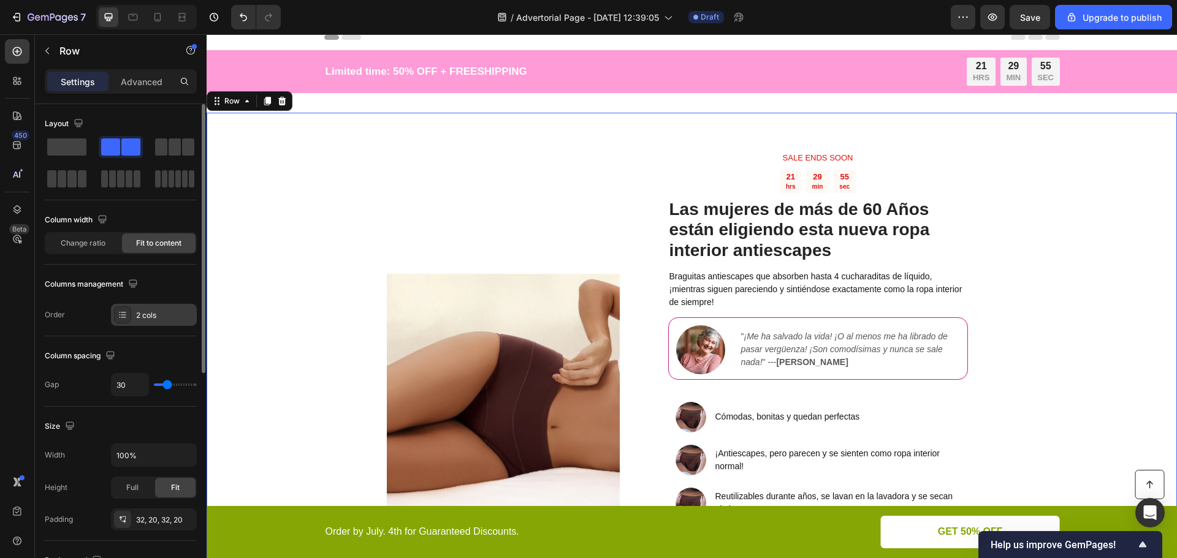
click at [151, 314] on div "2 cols" at bounding box center [165, 315] width 58 height 11
click at [127, 82] on p "Advanced" at bounding box center [142, 81] width 42 height 13
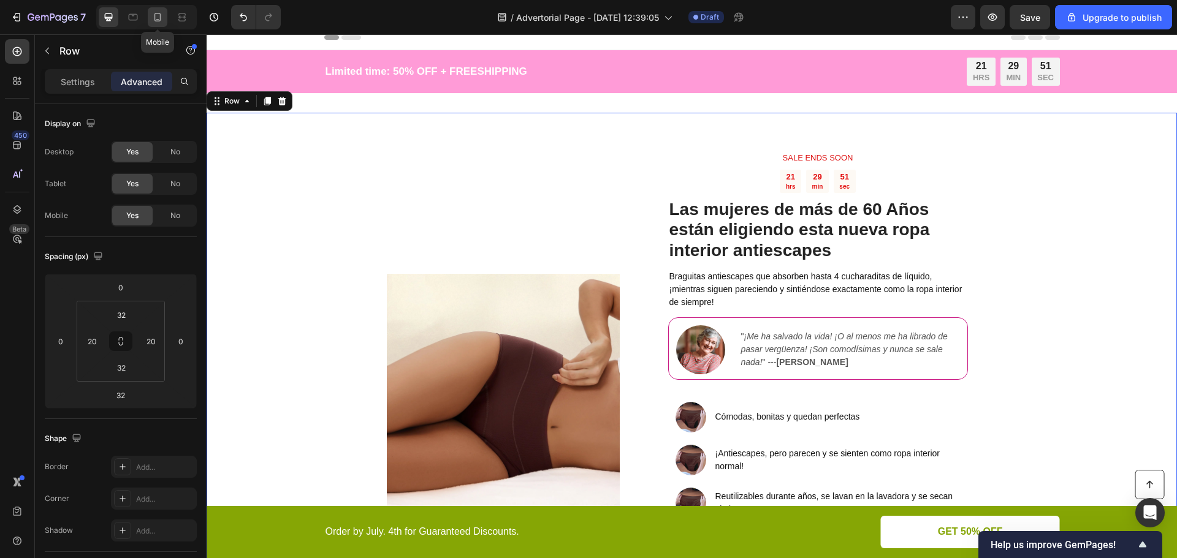
click at [160, 18] on icon at bounding box center [157, 17] width 7 height 9
type input "0"
type input "10"
type input "30"
type input "20"
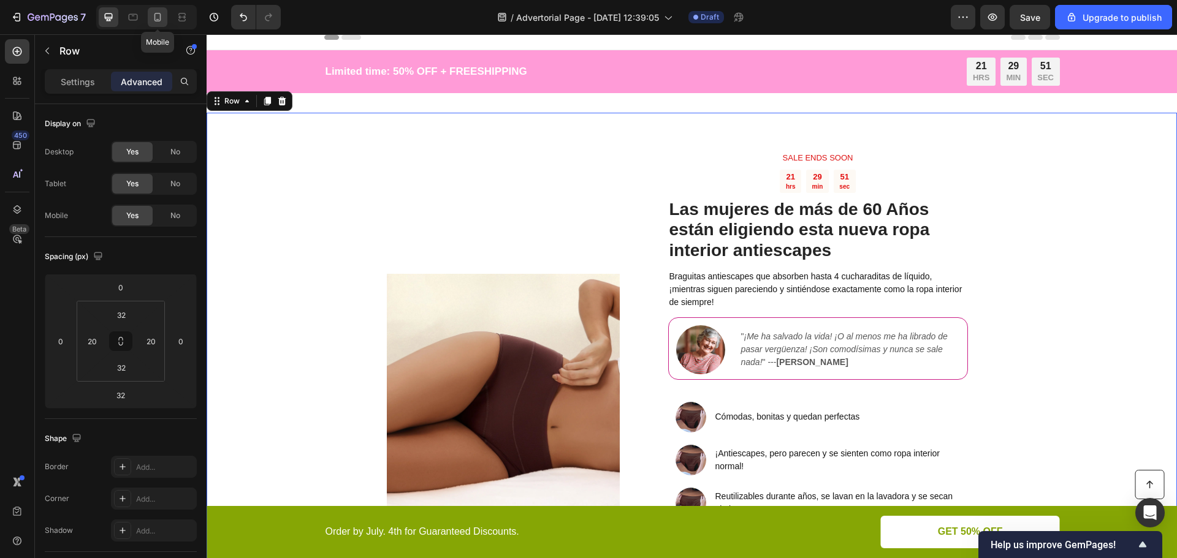
type input "30"
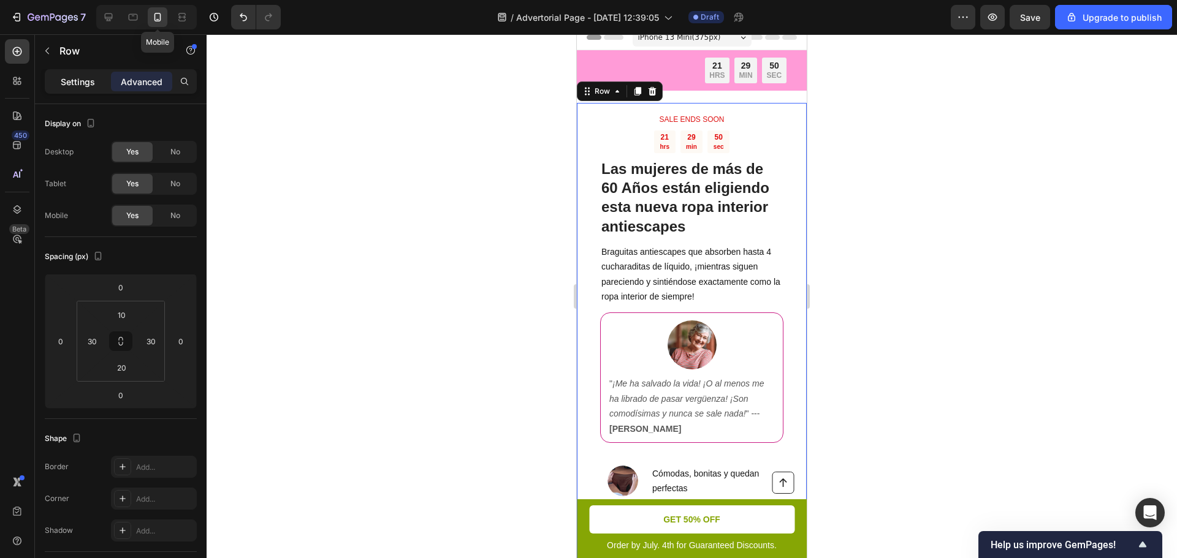
scroll to position [35, 0]
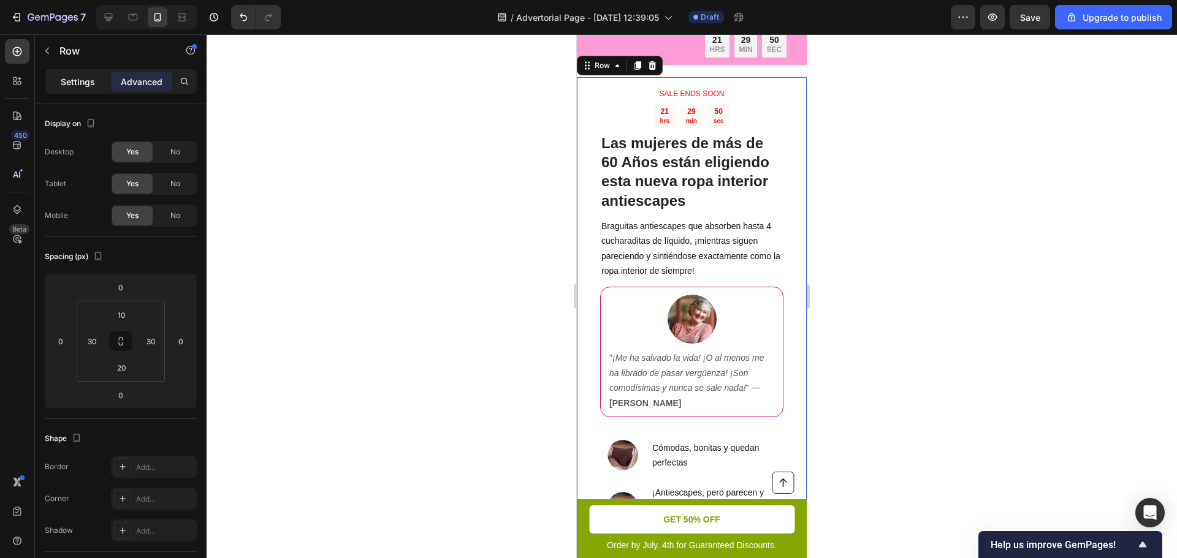
click at [85, 77] on p "Settings" at bounding box center [78, 81] width 34 height 13
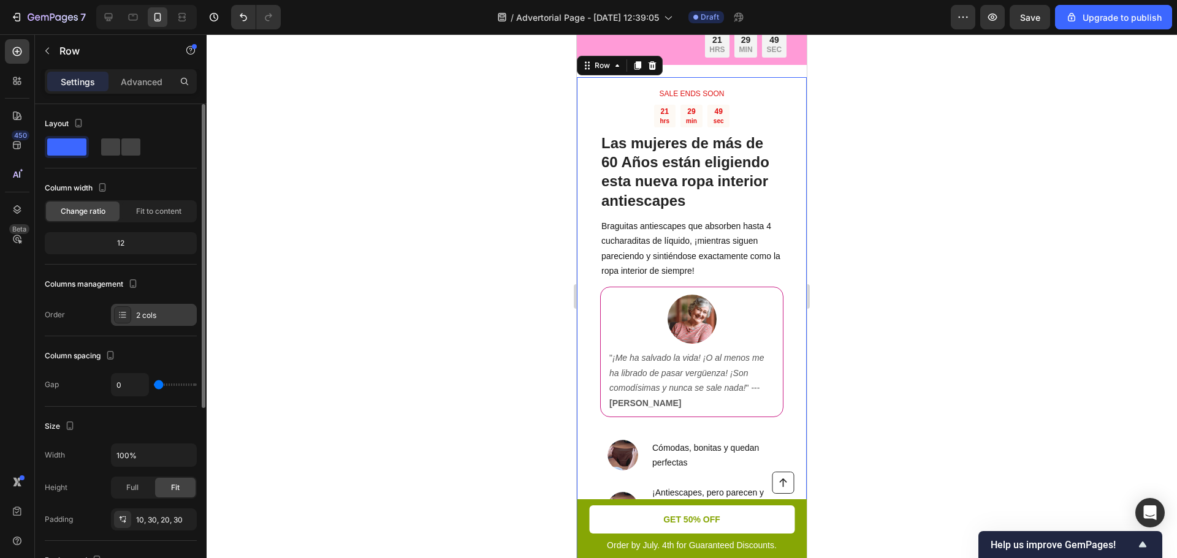
click at [152, 316] on div "2 cols" at bounding box center [165, 315] width 58 height 11
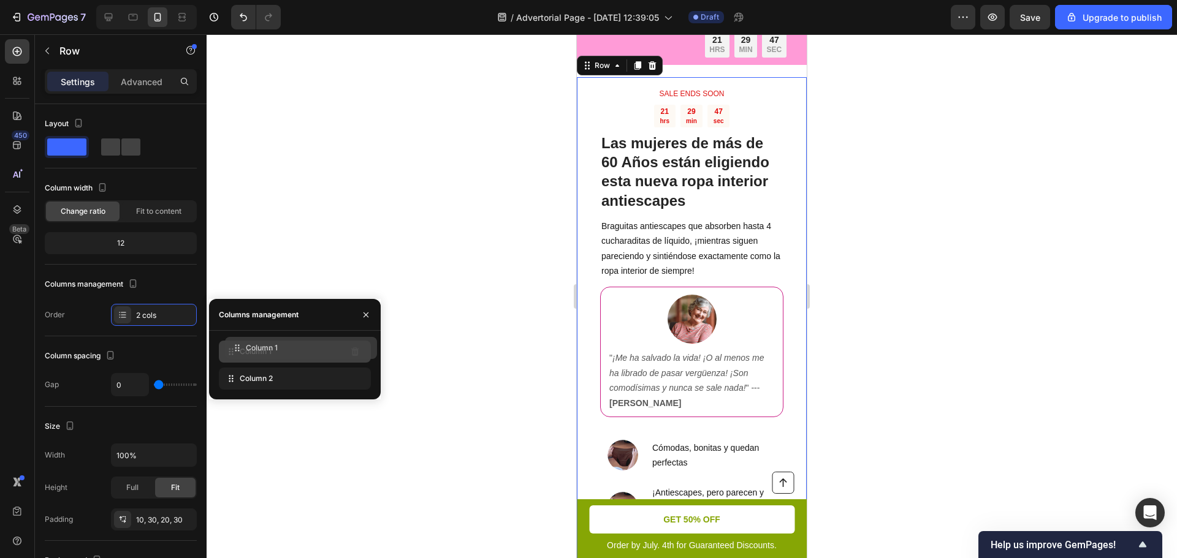
drag, startPoint x: 228, startPoint y: 378, endPoint x: 234, endPoint y: 347, distance: 31.2
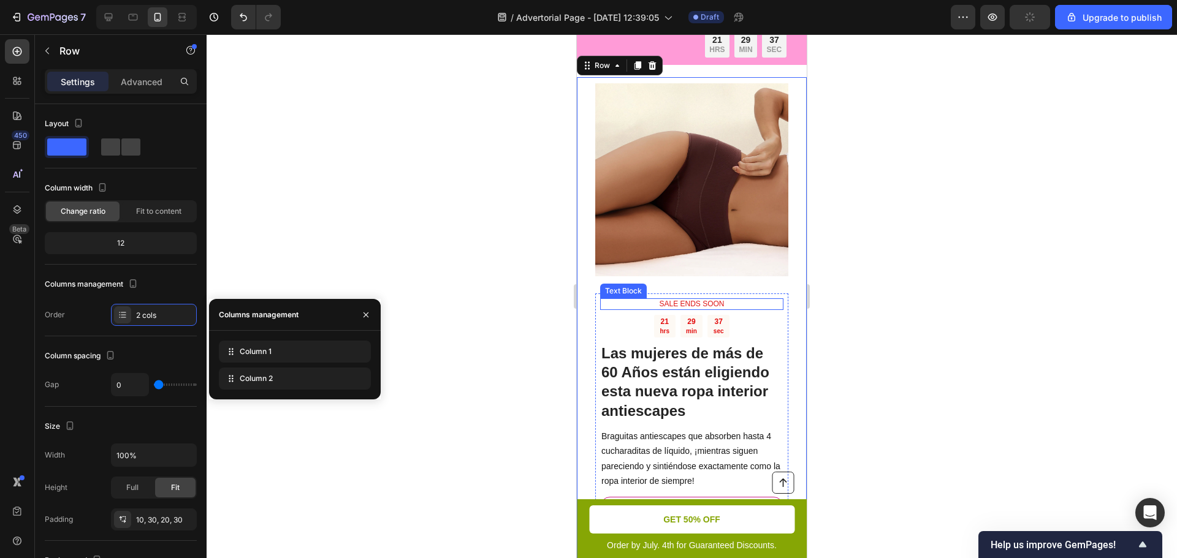
click at [723, 300] on p "SALE ENDS SOON" at bounding box center [691, 305] width 181 height 10
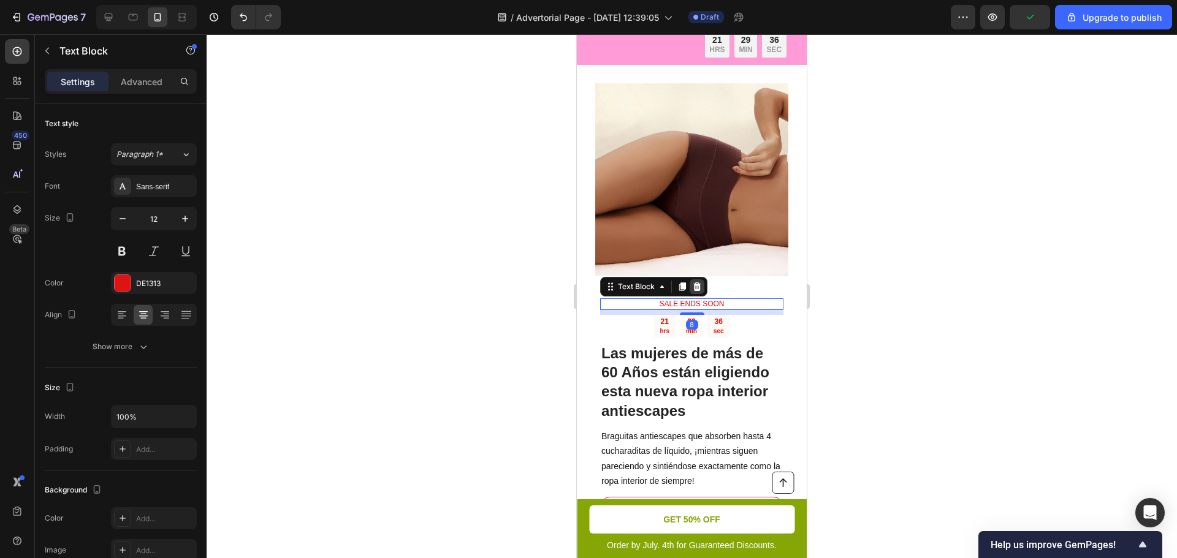
click at [694, 283] on icon at bounding box center [697, 287] width 8 height 9
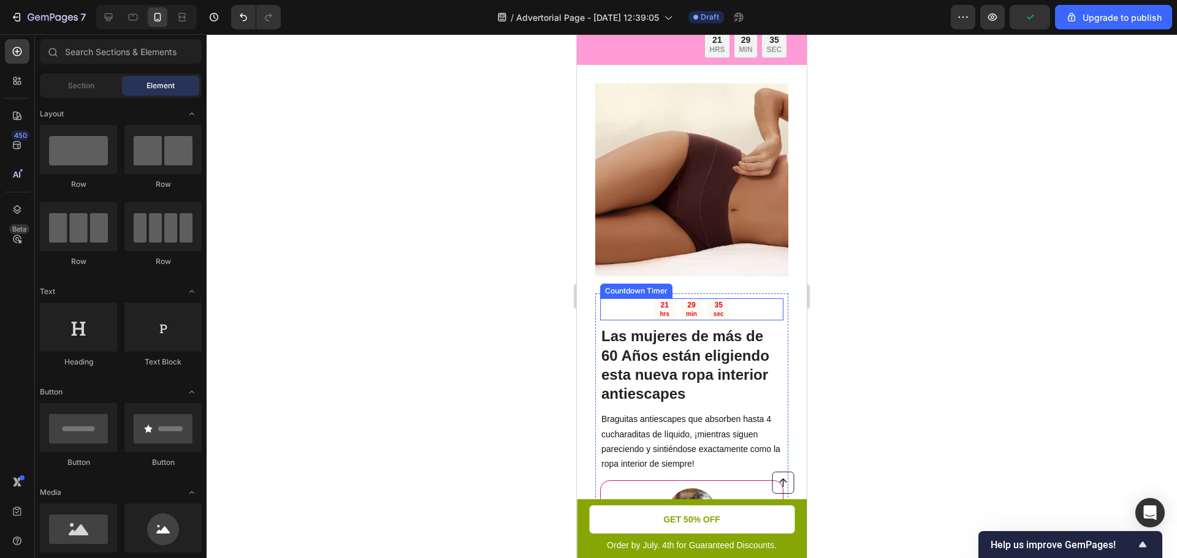
click at [729, 303] on div "21 hrs 29 min 35 sec" at bounding box center [691, 309] width 183 height 23
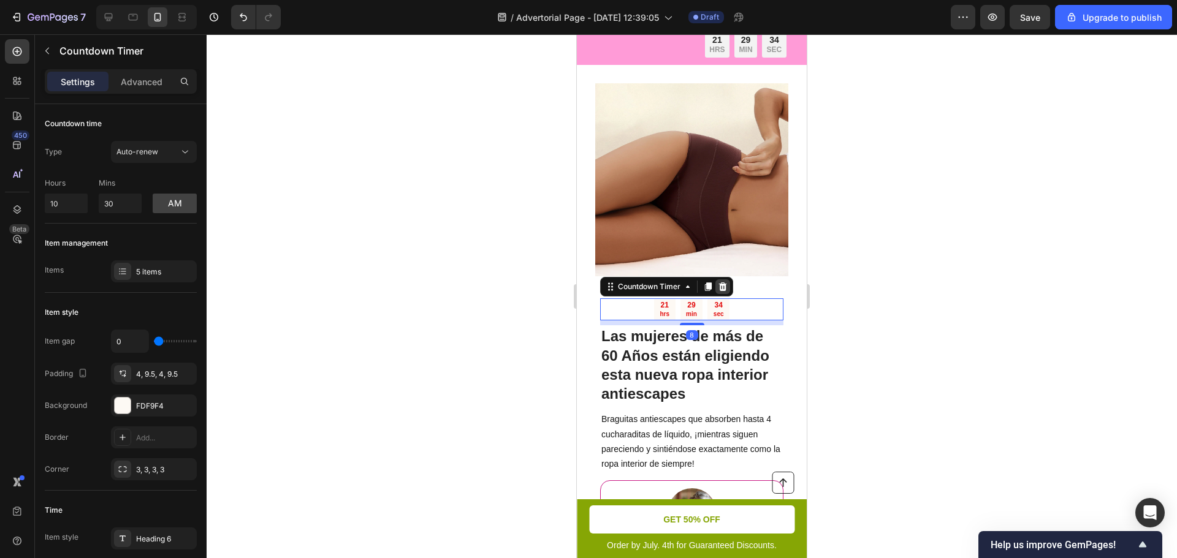
click at [724, 283] on icon at bounding box center [723, 287] width 8 height 9
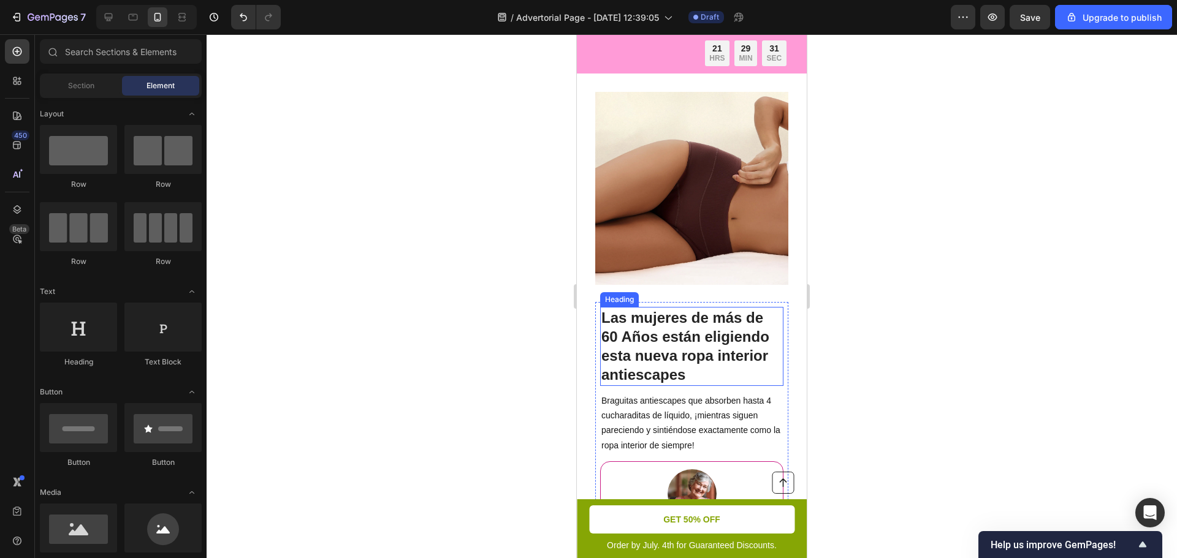
scroll to position [0, 0]
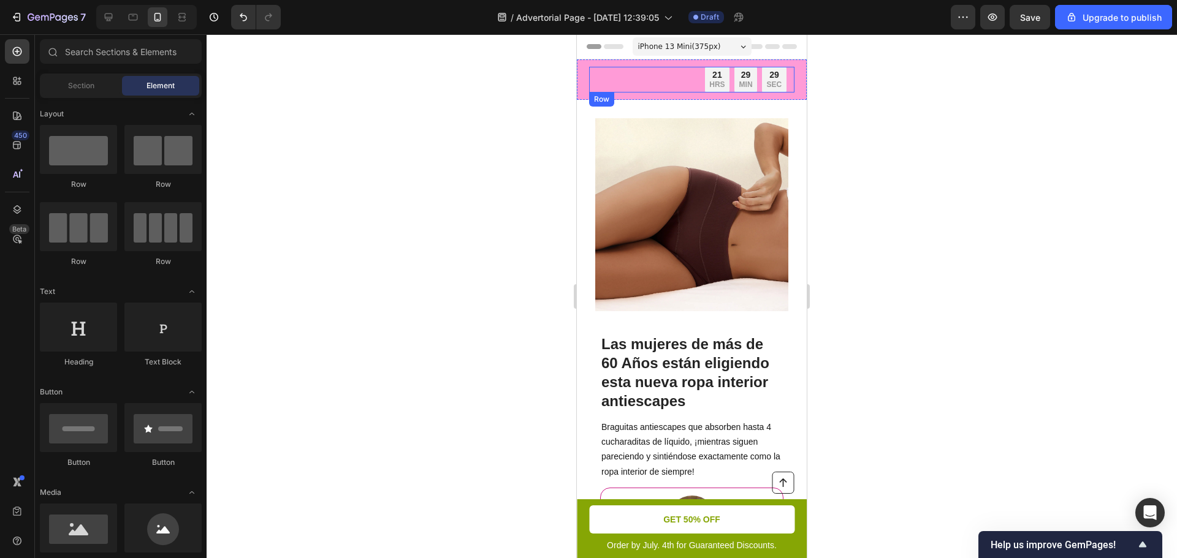
click at [616, 77] on div "Limited time: 50% OFF + FREESHIPPING Text Block" at bounding box center [638, 80] width 98 height 26
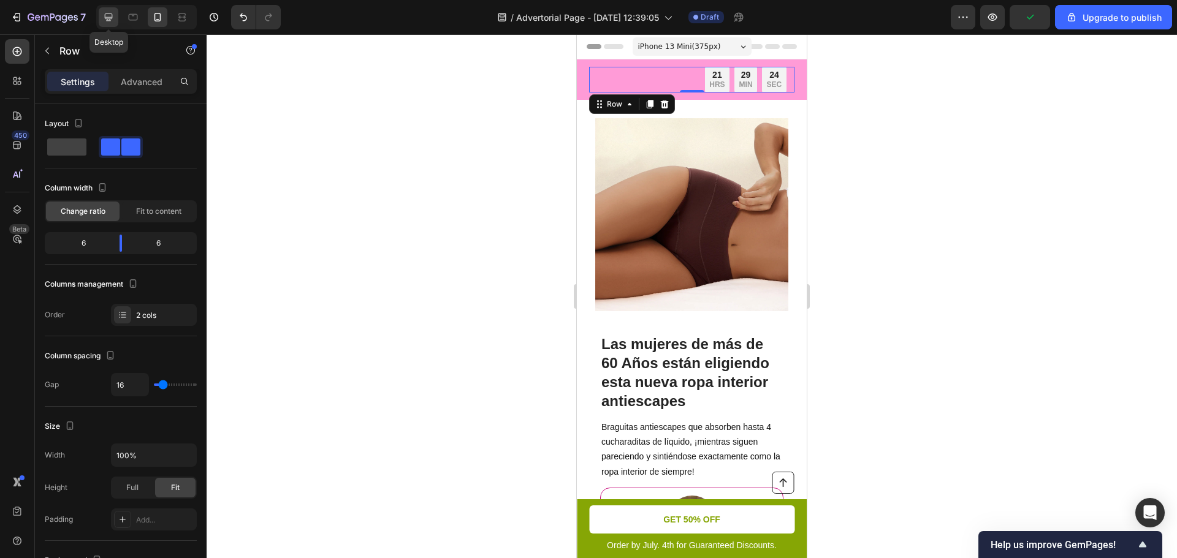
click at [113, 20] on icon at bounding box center [108, 17] width 12 height 12
type input "1200"
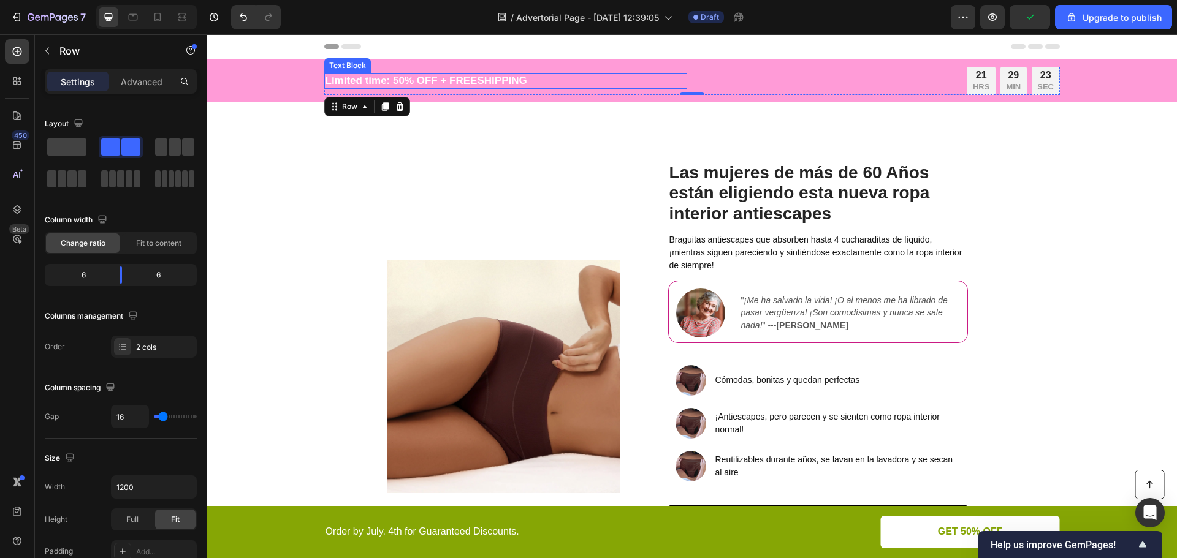
click at [472, 77] on p "Limited time: 50% OFF + FREESHIPPING" at bounding box center [505, 80] width 360 height 13
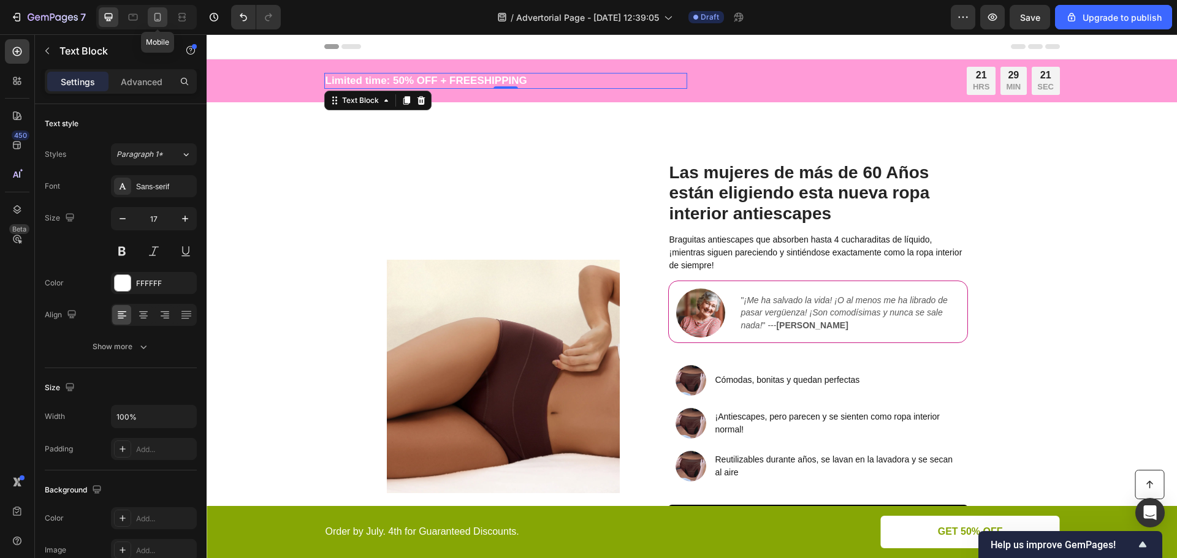
click at [160, 18] on icon at bounding box center [157, 17] width 7 height 9
type input "14"
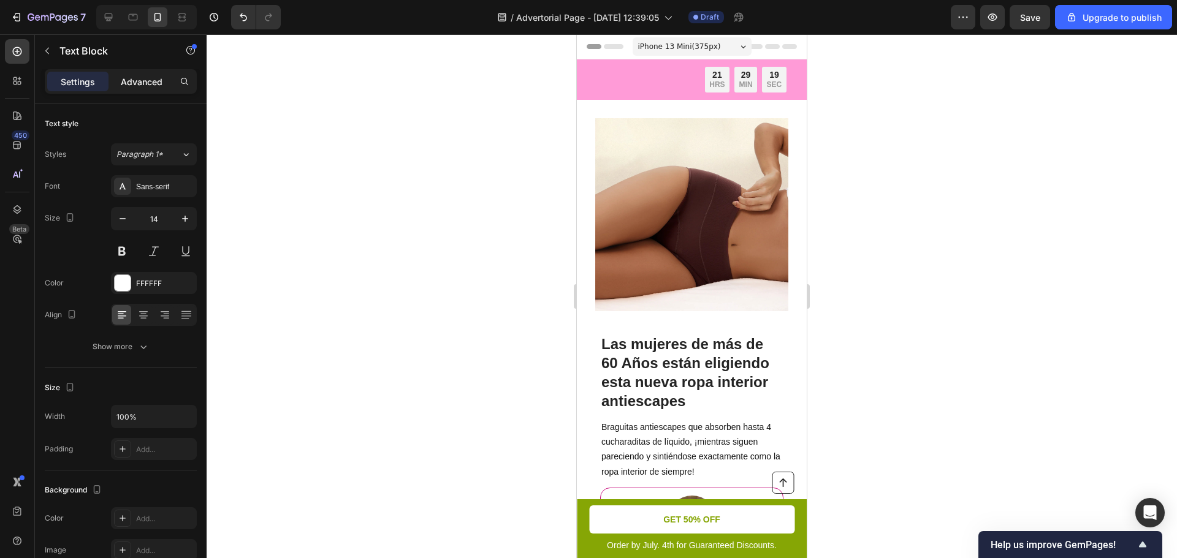
click at [148, 82] on p "Advanced" at bounding box center [142, 81] width 42 height 13
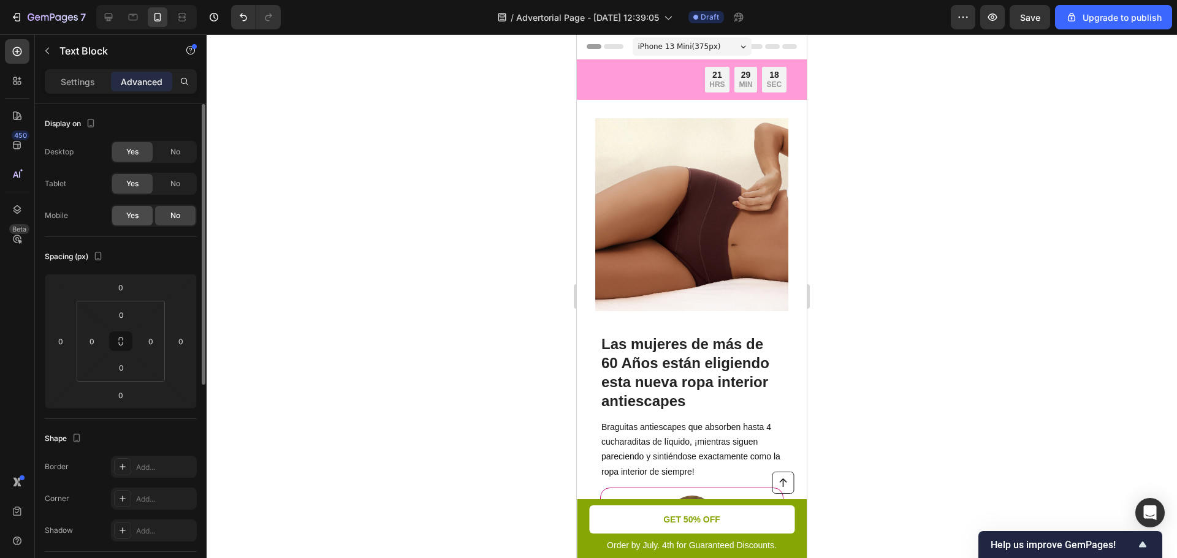
click at [131, 212] on span "Yes" at bounding box center [132, 215] width 12 height 11
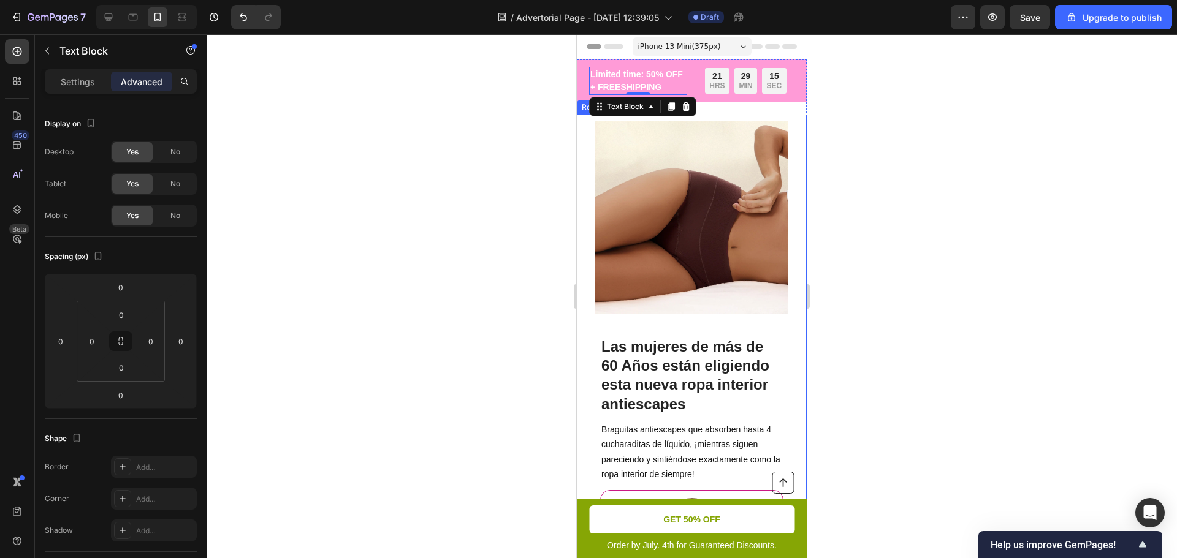
click at [501, 153] on div at bounding box center [692, 296] width 970 height 524
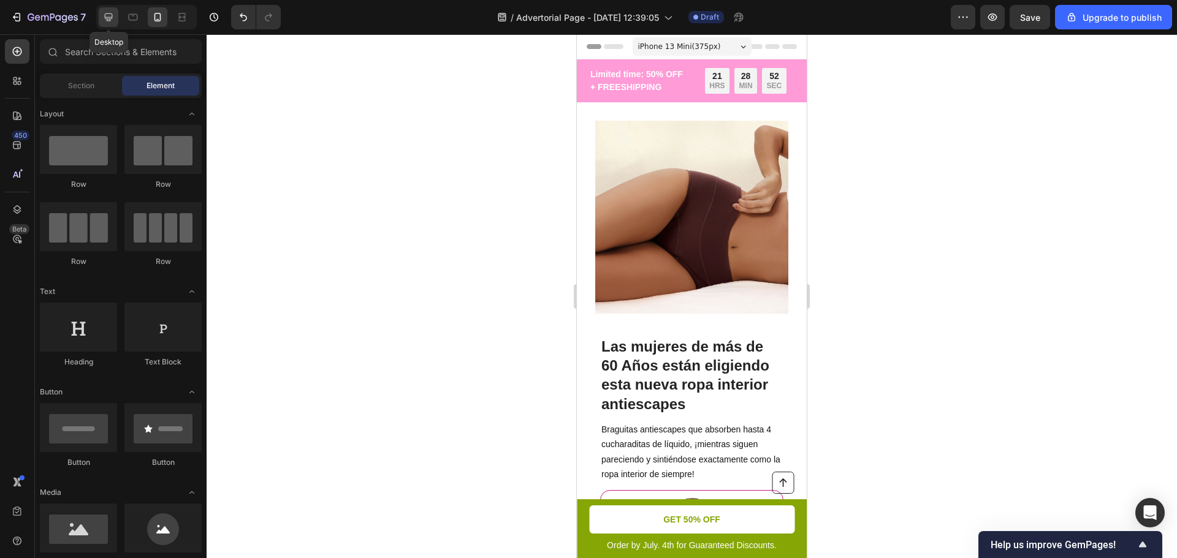
click at [113, 17] on icon at bounding box center [108, 17] width 12 height 12
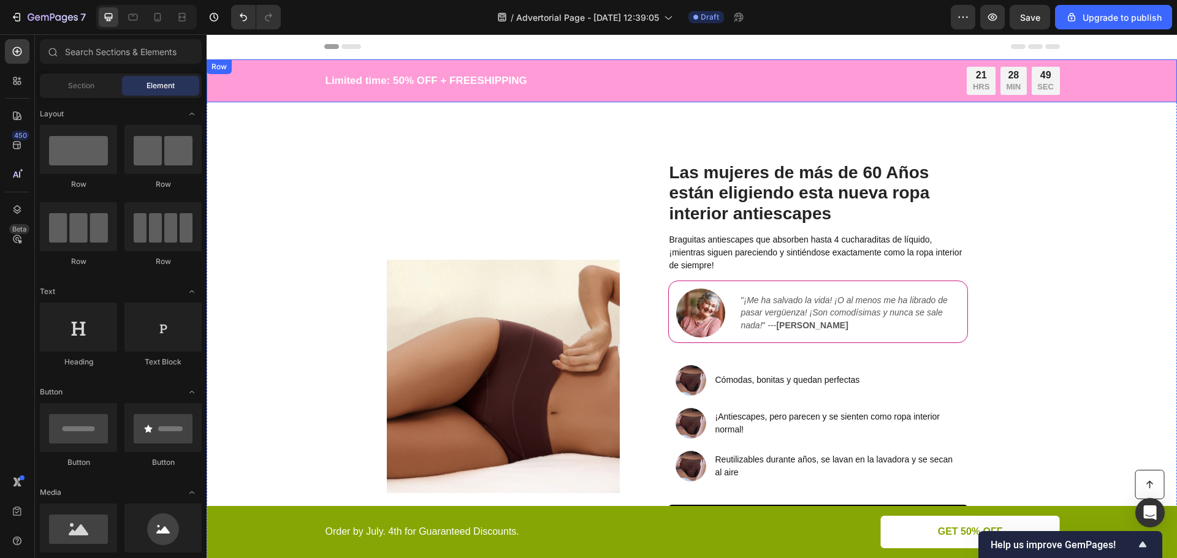
click at [390, 99] on div "Limited time: 50% OFF + FREESHIPPING Text Block 21 HRS 28 MIN 49 SEC Countdown …" at bounding box center [692, 80] width 970 height 43
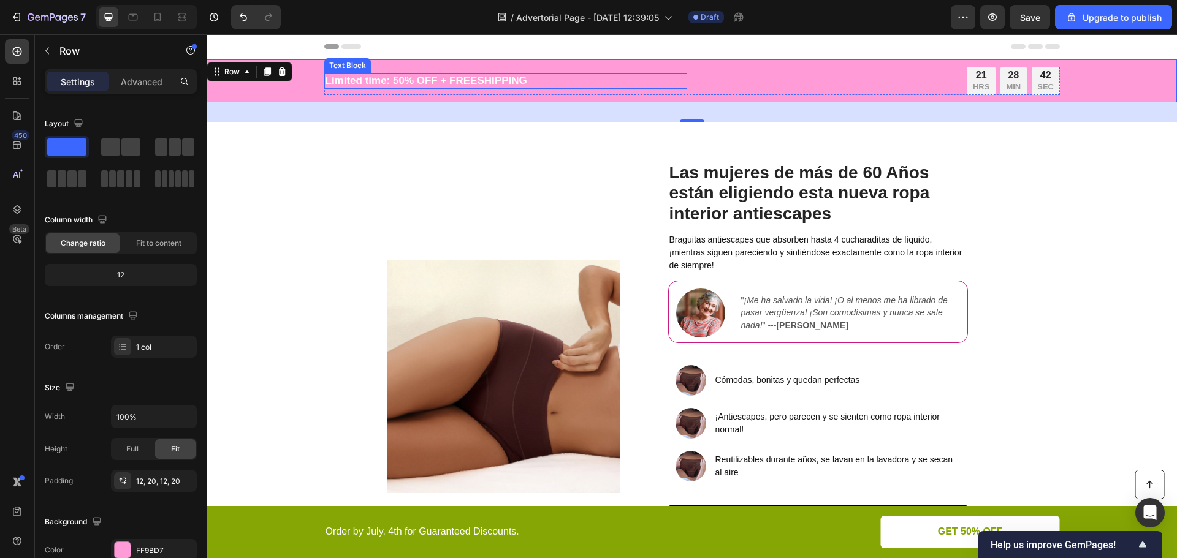
click at [456, 81] on p "Limited time: 50% OFF + FREESHIPPING" at bounding box center [505, 80] width 360 height 13
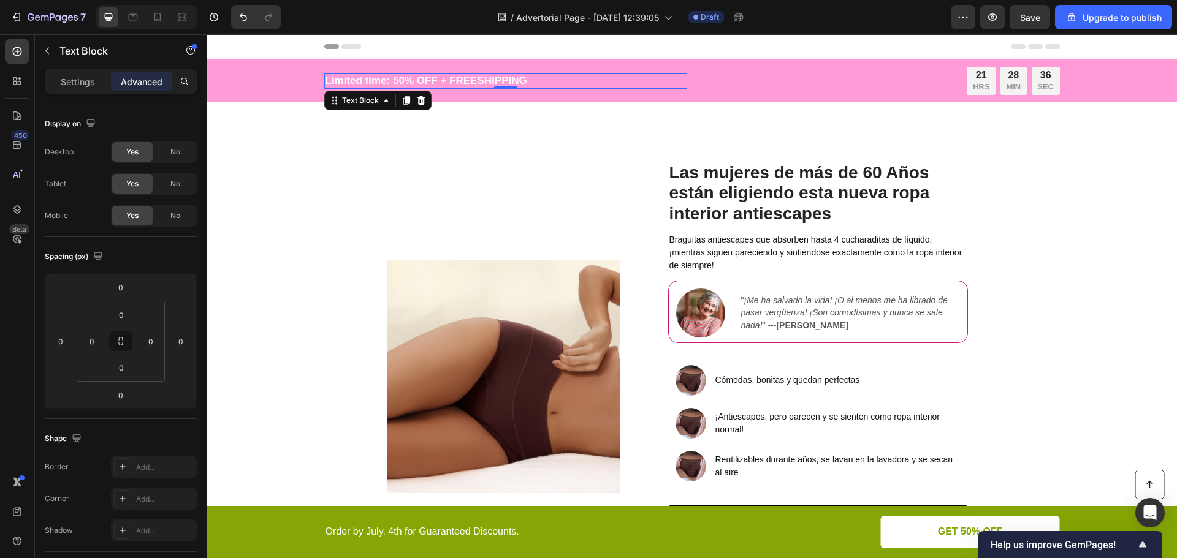
drag, startPoint x: 400, startPoint y: 98, endPoint x: 591, endPoint y: 77, distance: 191.8
click at [591, 77] on div "Limited time: 50% OFF + FREESHIPPING Text Block 0" at bounding box center [505, 81] width 363 height 16
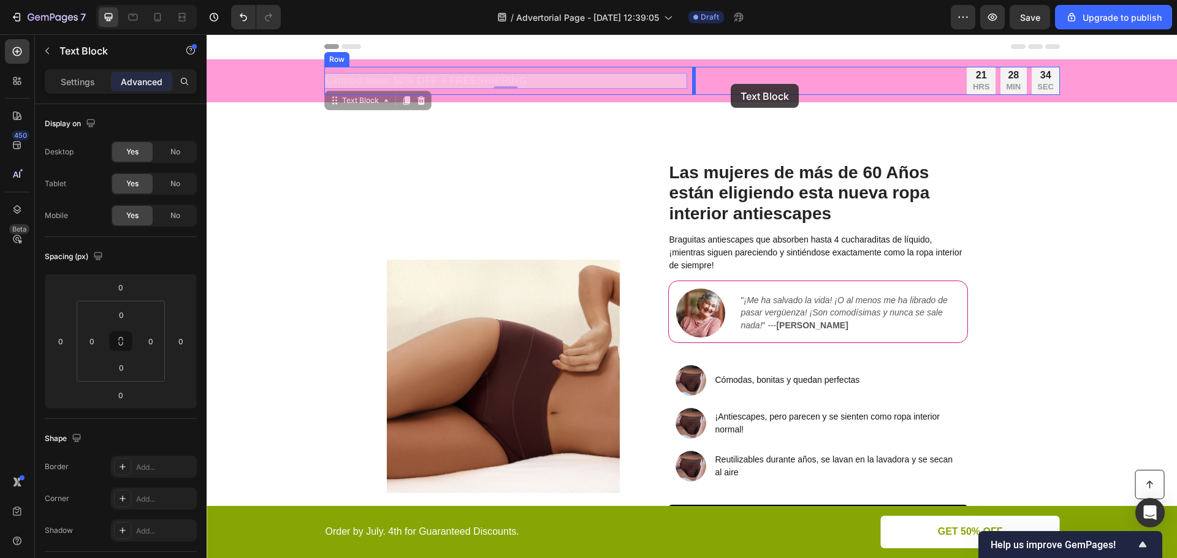
drag, startPoint x: 330, startPoint y: 103, endPoint x: 730, endPoint y: 84, distance: 400.6
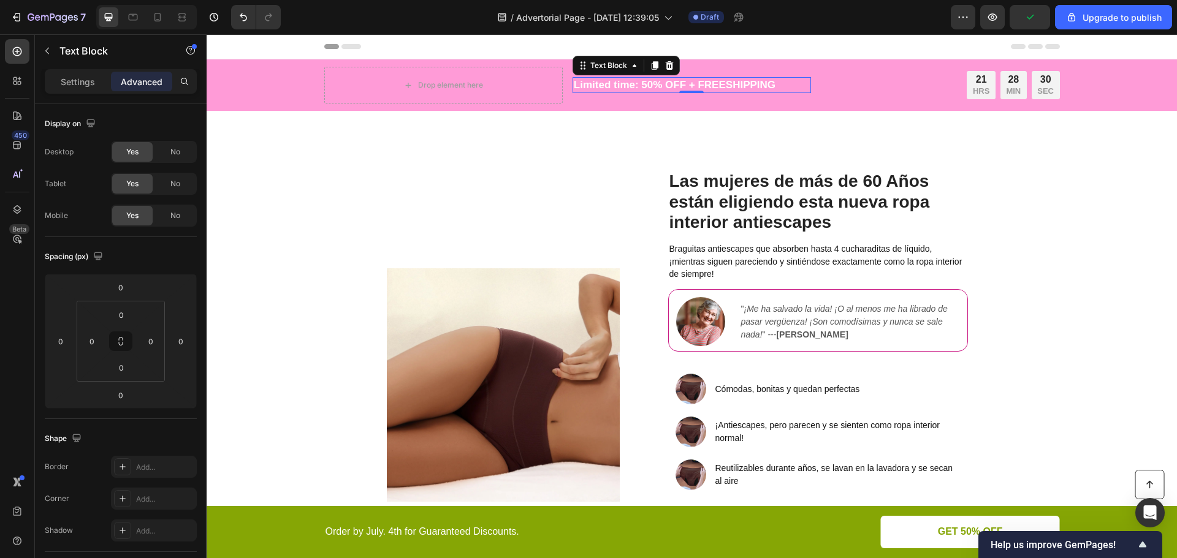
click at [662, 83] on p "Limited time: 50% OFF + FREESHIPPING" at bounding box center [692, 84] width 236 height 13
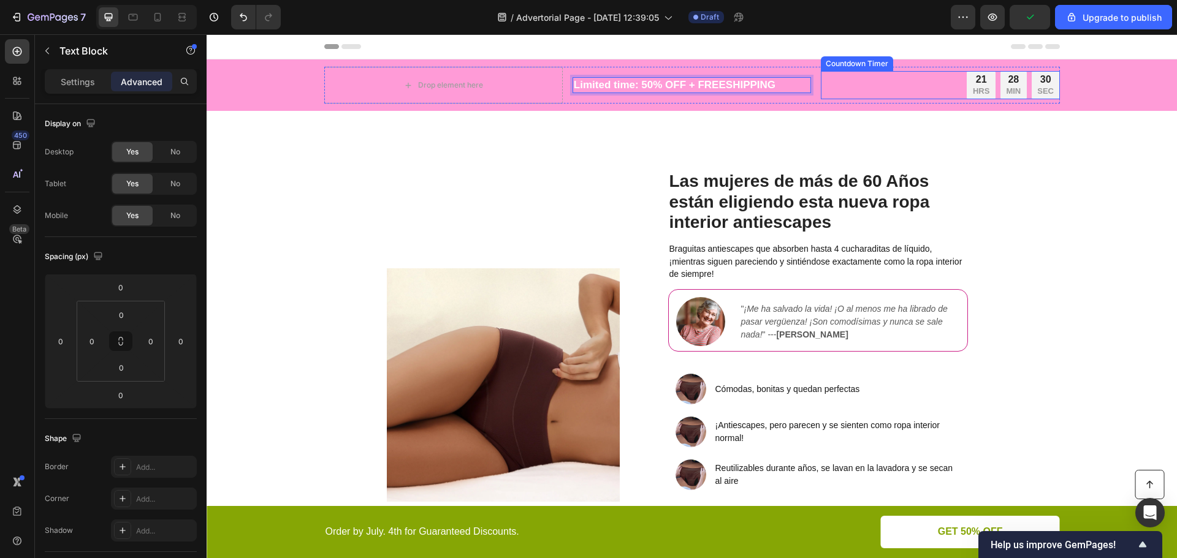
click at [865, 85] on div "21 HRS 28 MIN 30 SEC" at bounding box center [940, 85] width 238 height 28
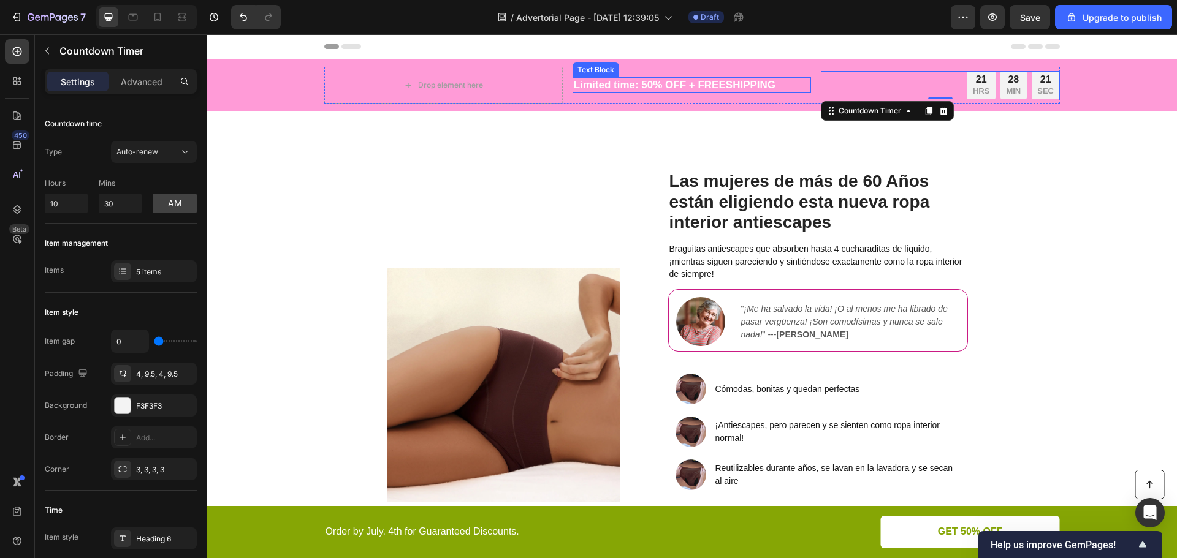
click at [619, 87] on p "Limited time: 50% OFF + FREESHIPPING" at bounding box center [692, 84] width 236 height 13
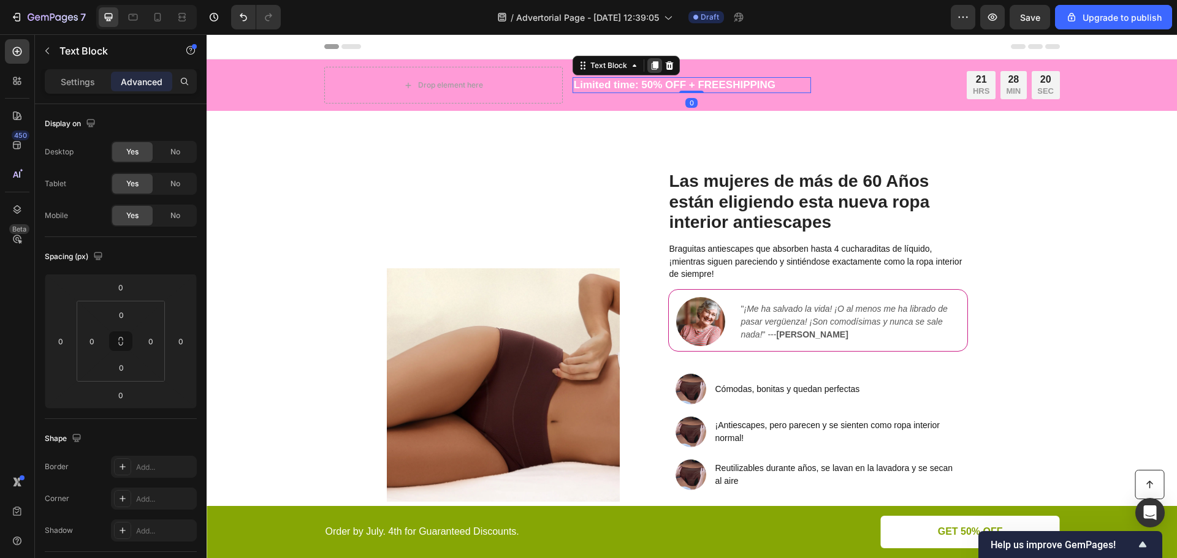
click at [651, 62] on icon at bounding box center [654, 65] width 7 height 9
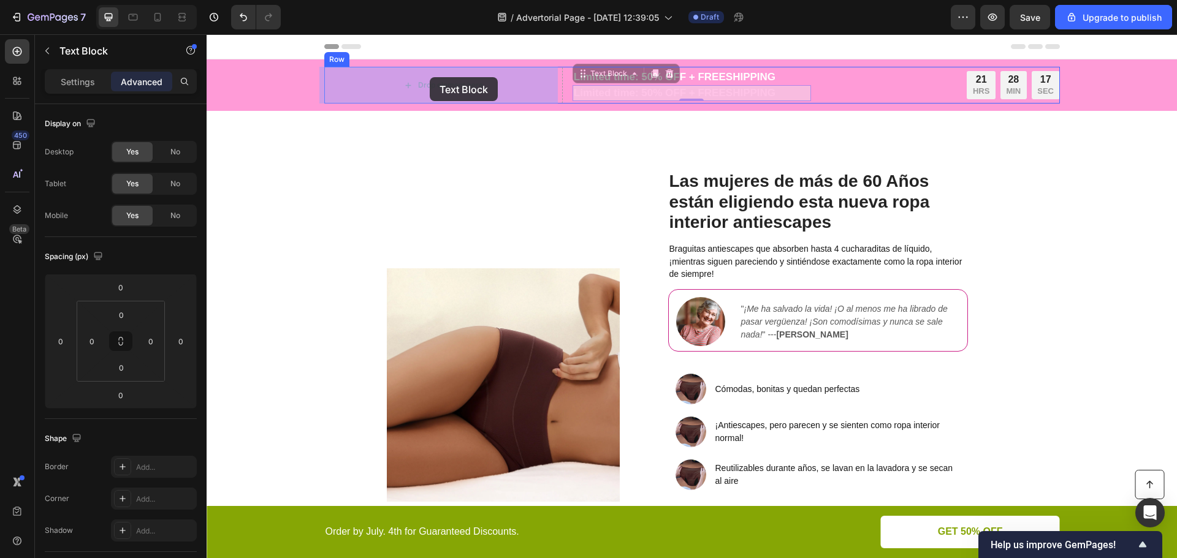
drag, startPoint x: 593, startPoint y: 74, endPoint x: 430, endPoint y: 77, distance: 163.7
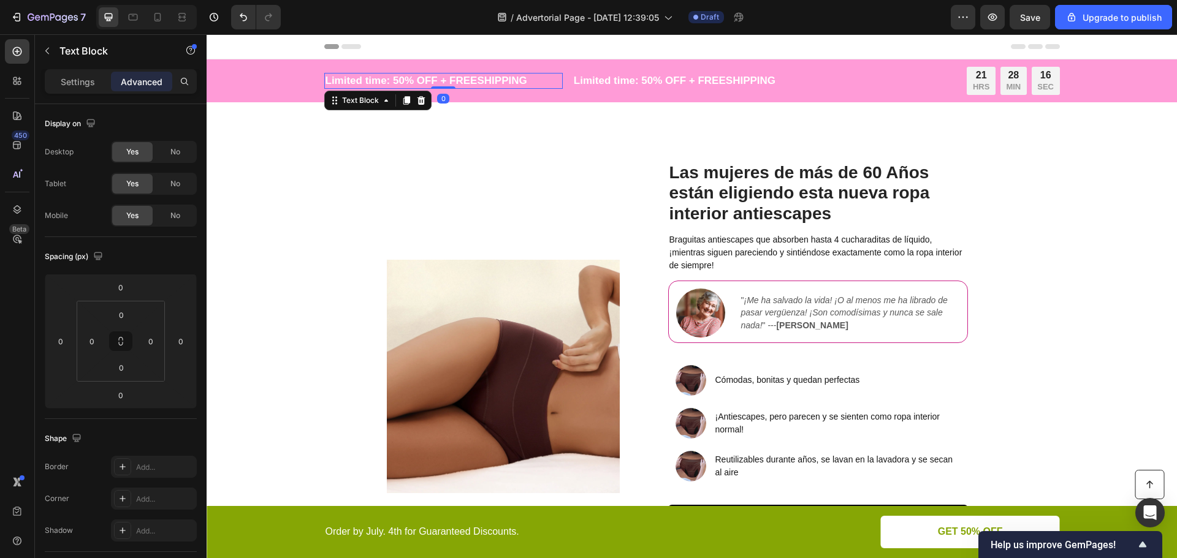
click at [356, 78] on p "Limited time: 50% OFF + FREESHIPPING" at bounding box center [443, 80] width 236 height 13
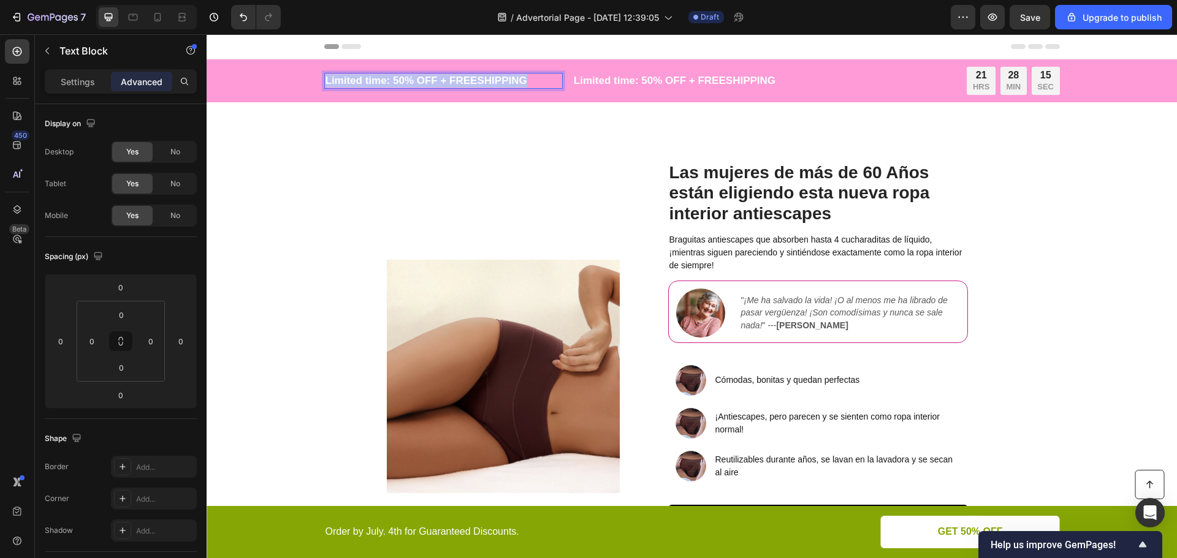
click at [356, 78] on p "Limited time: 50% OFF + FREESHIPPING" at bounding box center [443, 80] width 236 height 13
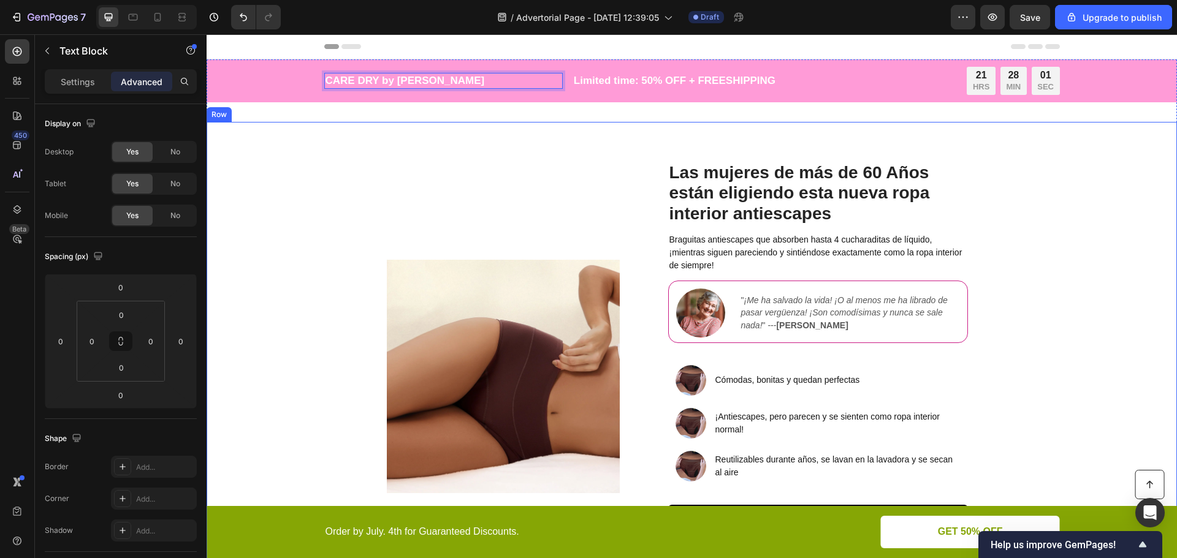
click at [377, 158] on div "Image Las mujeres de más de 60 Años están eligiendo esta nueva ropa interior an…" at bounding box center [692, 377] width 970 height 510
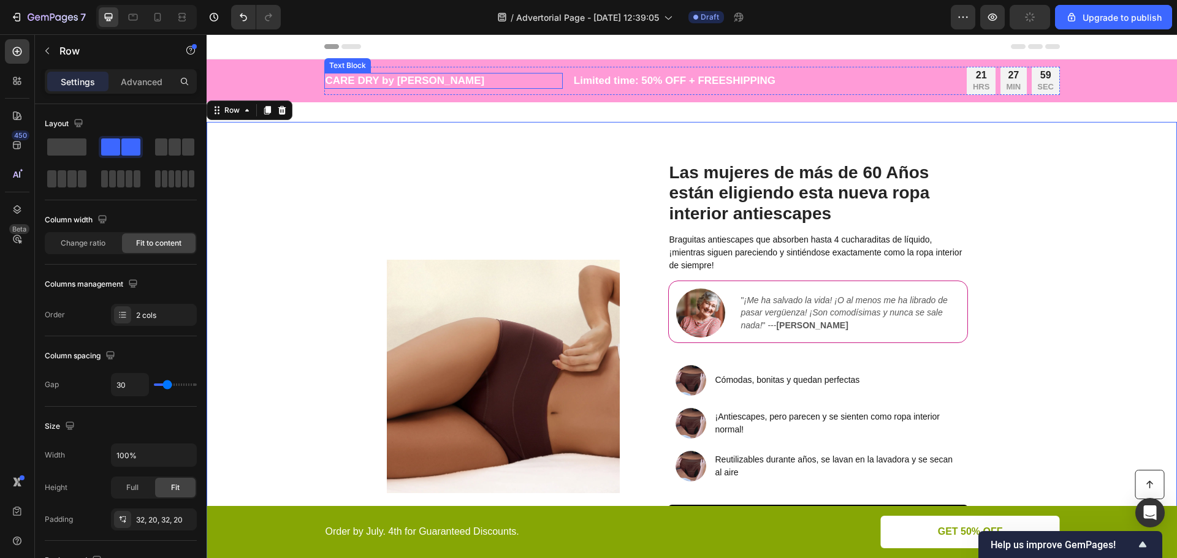
click at [419, 82] on p "CARE DRY by Belle Silouette" at bounding box center [443, 80] width 236 height 13
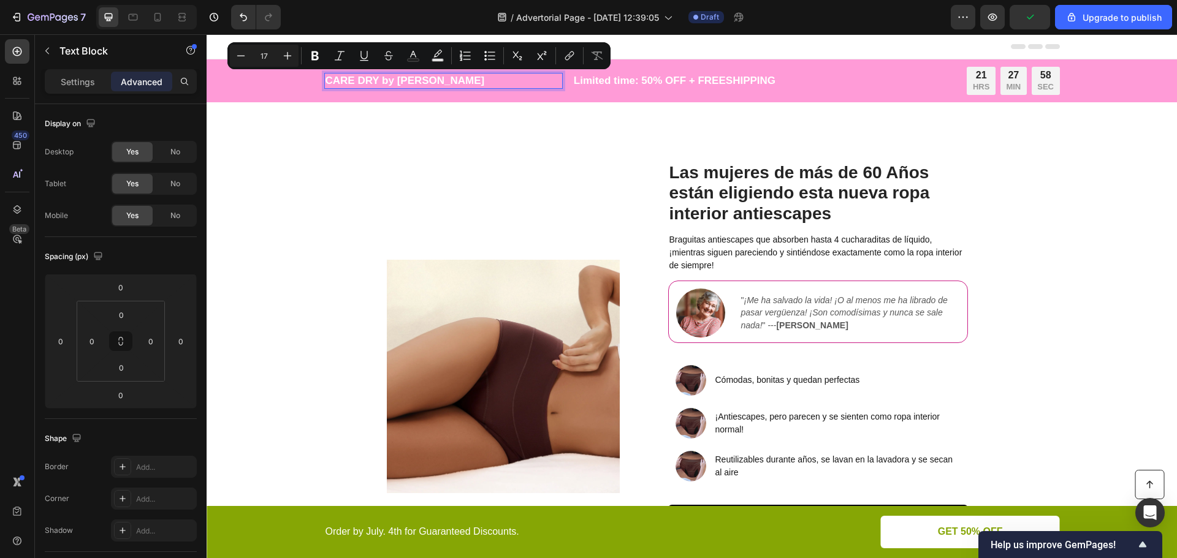
drag, startPoint x: 467, startPoint y: 79, endPoint x: 374, endPoint y: 80, distance: 93.2
click at [374, 80] on p "CARE DRY by Belle Silouette" at bounding box center [443, 80] width 236 height 13
click at [319, 56] on icon "Editor contextual toolbar" at bounding box center [315, 56] width 12 height 12
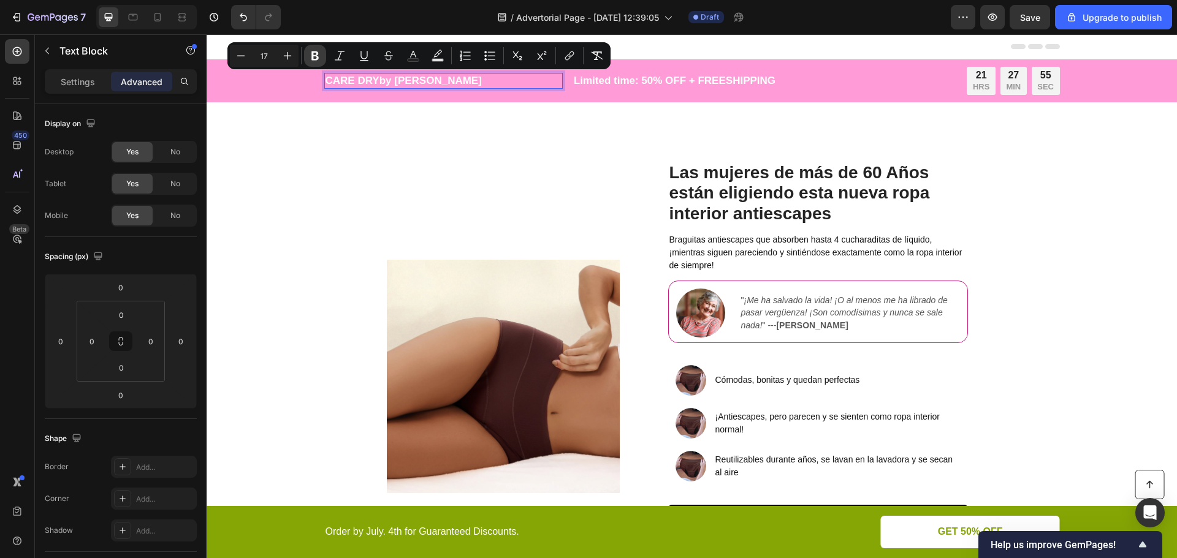
click at [319, 56] on icon "Editor contextual toolbar" at bounding box center [315, 56] width 12 height 12
click at [320, 51] on icon "Editor contextual toolbar" at bounding box center [315, 56] width 12 height 12
click at [316, 55] on icon "Editor contextual toolbar" at bounding box center [314, 55] width 7 height 9
click at [411, 135] on div "Image Las mujeres de más de 60 Años están eligiendo esta nueva ropa interior an…" at bounding box center [692, 377] width 970 height 510
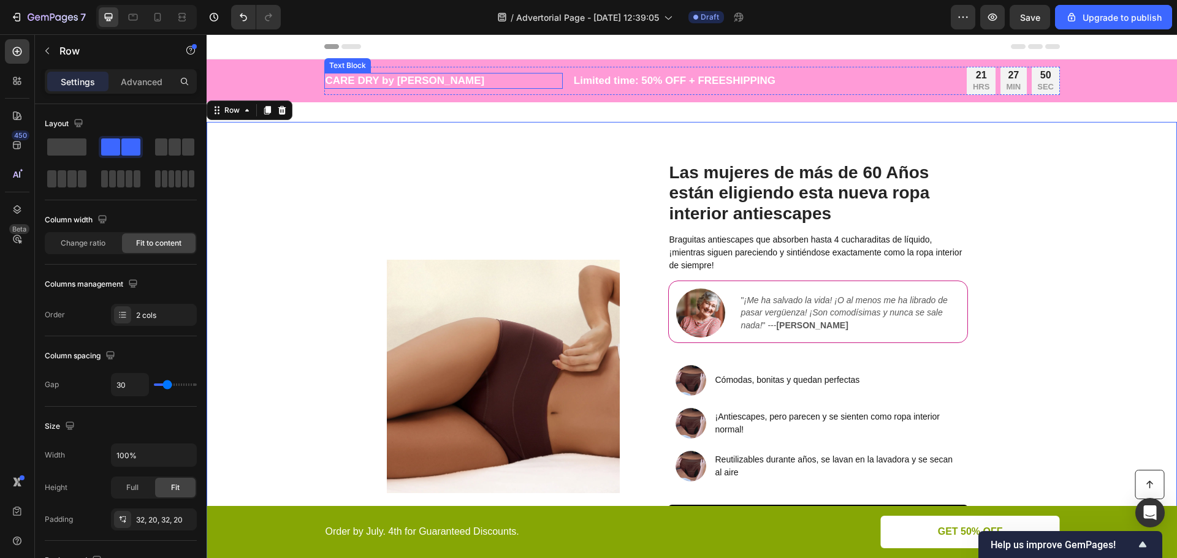
click at [349, 80] on p "CARE DRY by Belle Silouette" at bounding box center [443, 80] width 236 height 13
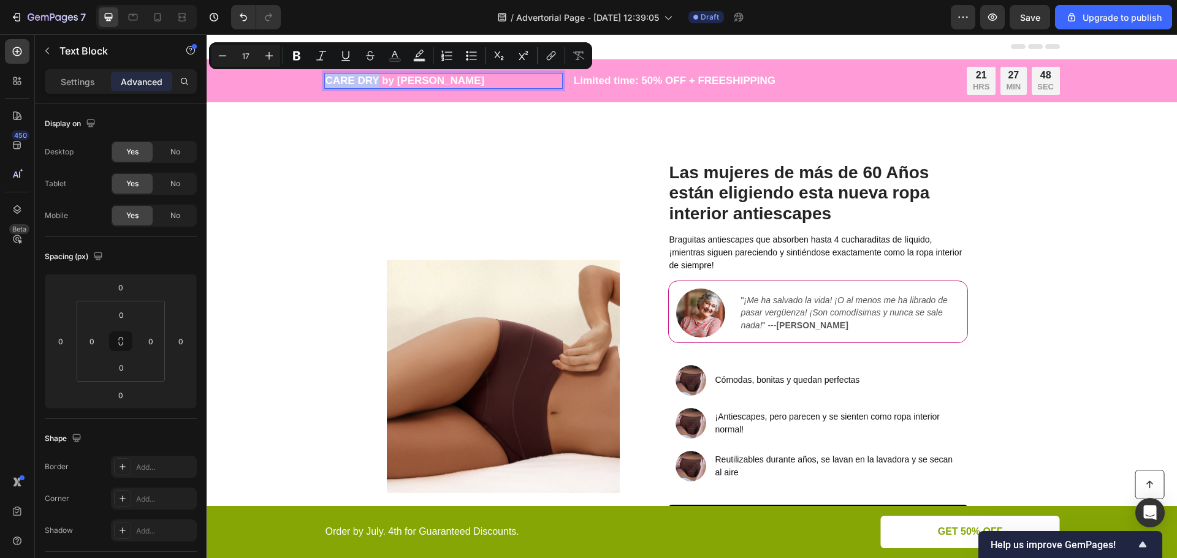
drag, startPoint x: 376, startPoint y: 82, endPoint x: 324, endPoint y: 83, distance: 52.1
click at [325, 83] on p "CARE DRY by Belle Silouette" at bounding box center [443, 80] width 236 height 13
click at [292, 55] on icon "Editor contextual toolbar" at bounding box center [296, 56] width 12 height 12
click at [433, 164] on div "Image" at bounding box center [503, 377] width 233 height 471
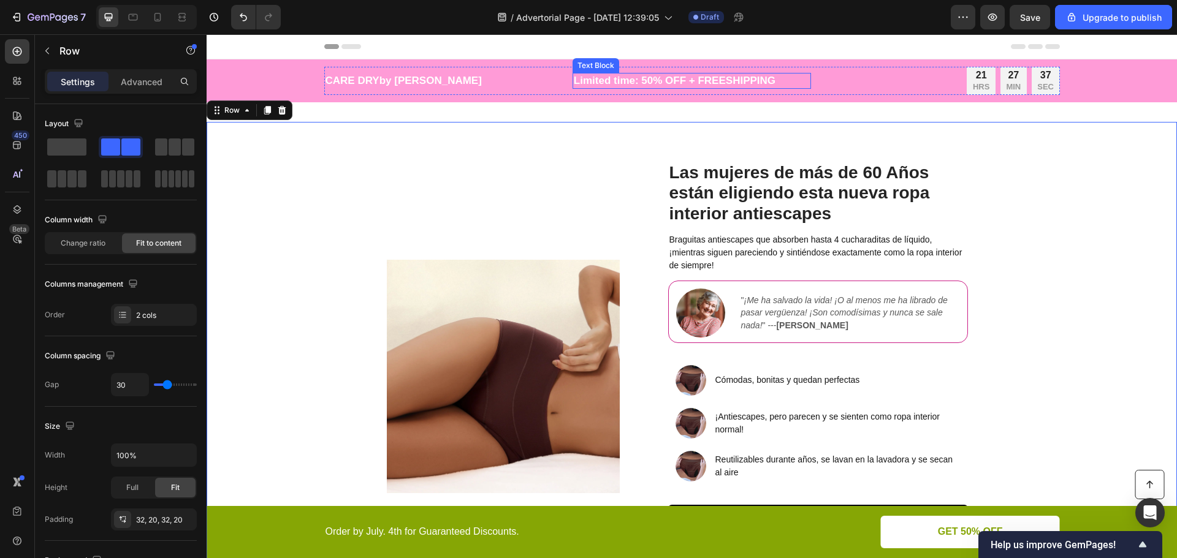
click at [642, 82] on p "Limited time: 50% OFF + FREESHIPPING" at bounding box center [692, 80] width 236 height 13
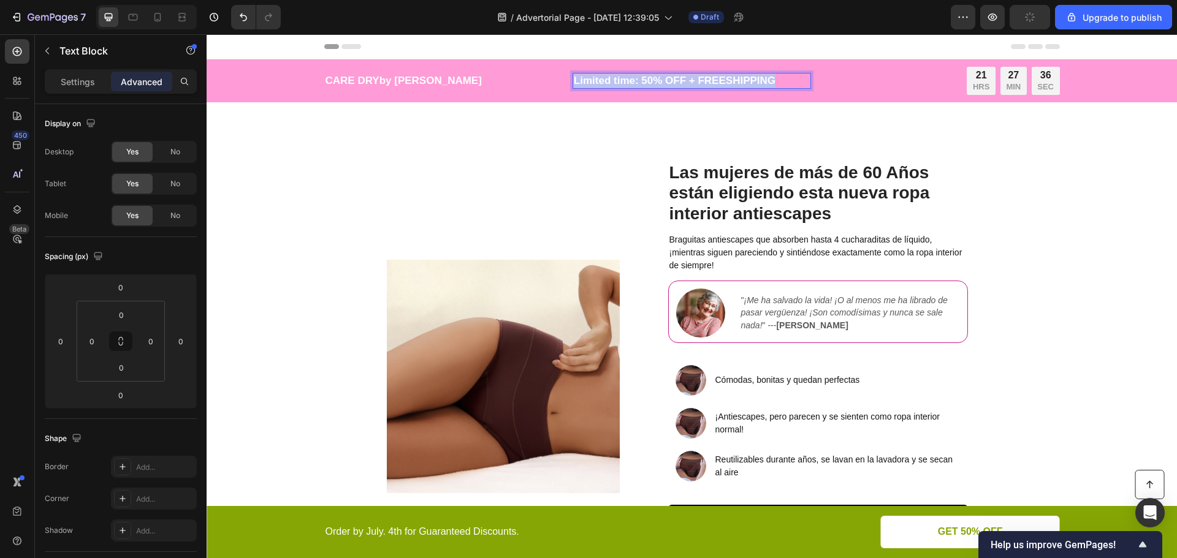
click at [642, 82] on p "Limited time: 50% OFF + FREESHIPPING" at bounding box center [692, 80] width 236 height 13
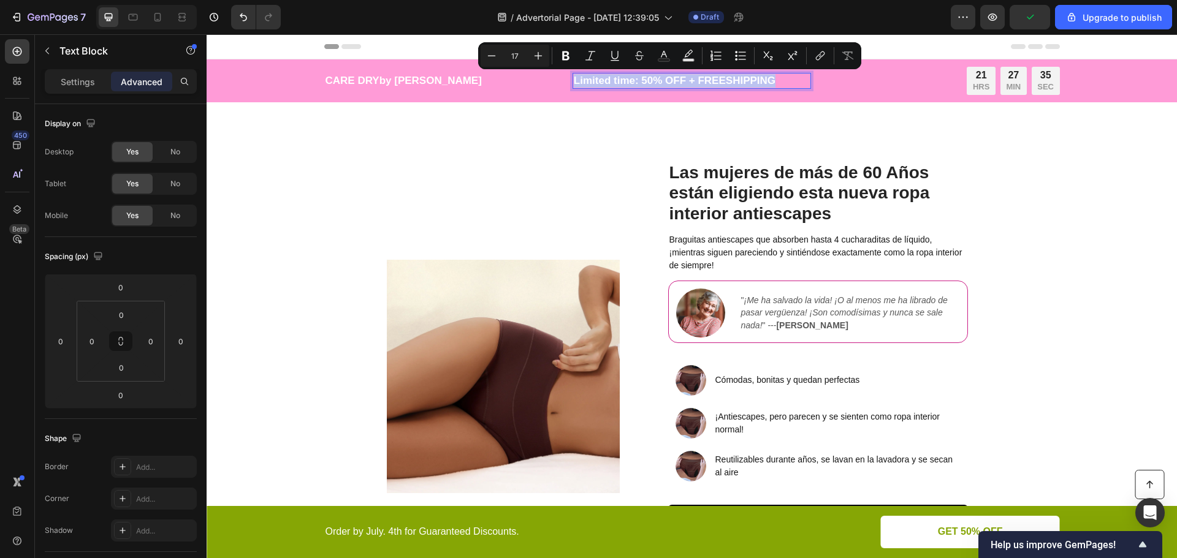
click at [640, 82] on p "Limited time: 50% OFF + FREESHIPPING" at bounding box center [692, 80] width 236 height 13
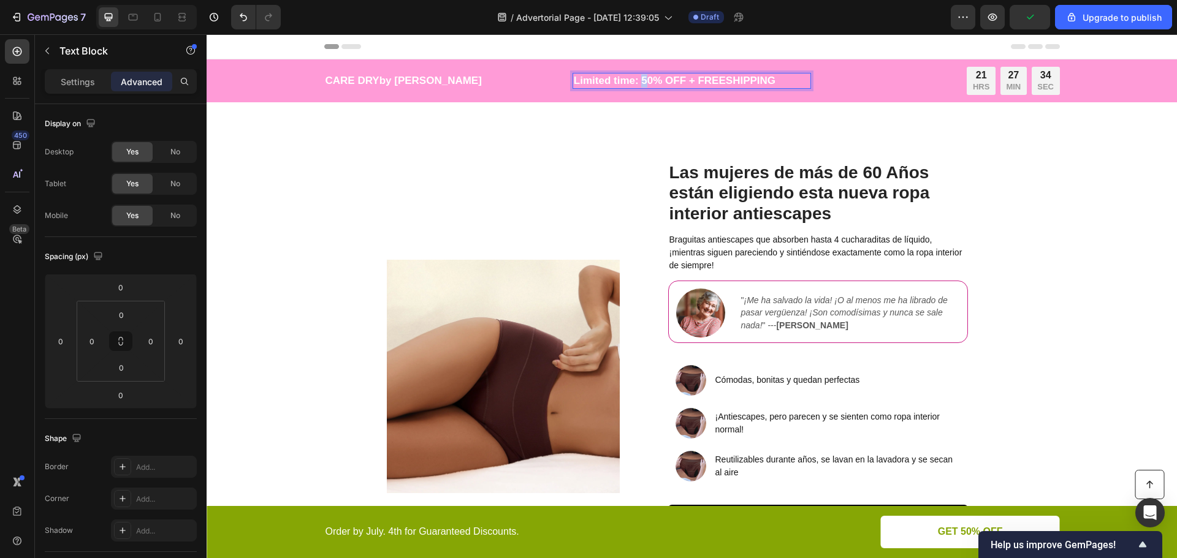
click at [642, 82] on p "Limited time: 50% OFF + FREESHIPPING" at bounding box center [692, 80] width 236 height 13
click at [699, 83] on p "Limited time: 40% OFF + FREESHIPPING" at bounding box center [692, 80] width 236 height 13
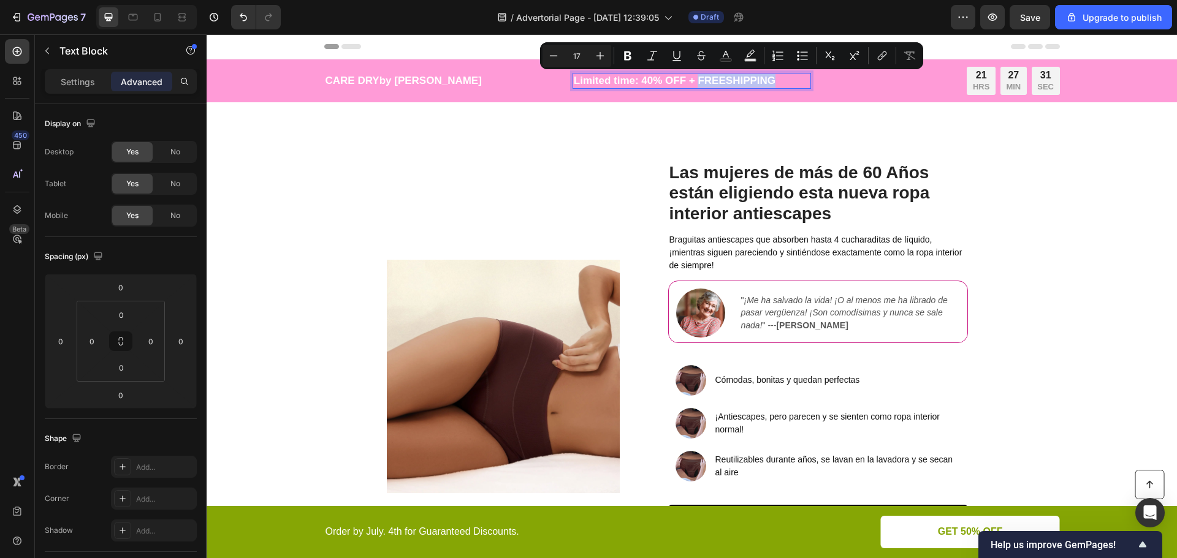
drag, startPoint x: 696, startPoint y: 82, endPoint x: 779, endPoint y: 83, distance: 83.4
click at [779, 83] on p "Limited time: 40% OFF + FREESHIPPING" at bounding box center [692, 80] width 236 height 13
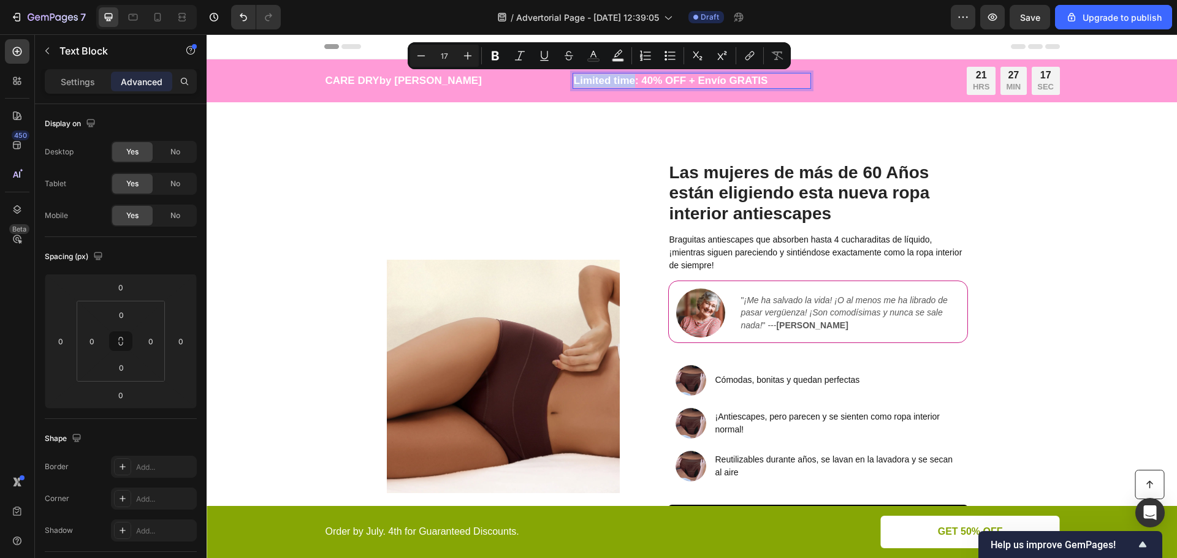
drag, startPoint x: 631, startPoint y: 83, endPoint x: 571, endPoint y: 82, distance: 59.4
click at [574, 82] on p "Limited time: 40% OFF + Envío GRATIS" at bounding box center [692, 80] width 236 height 13
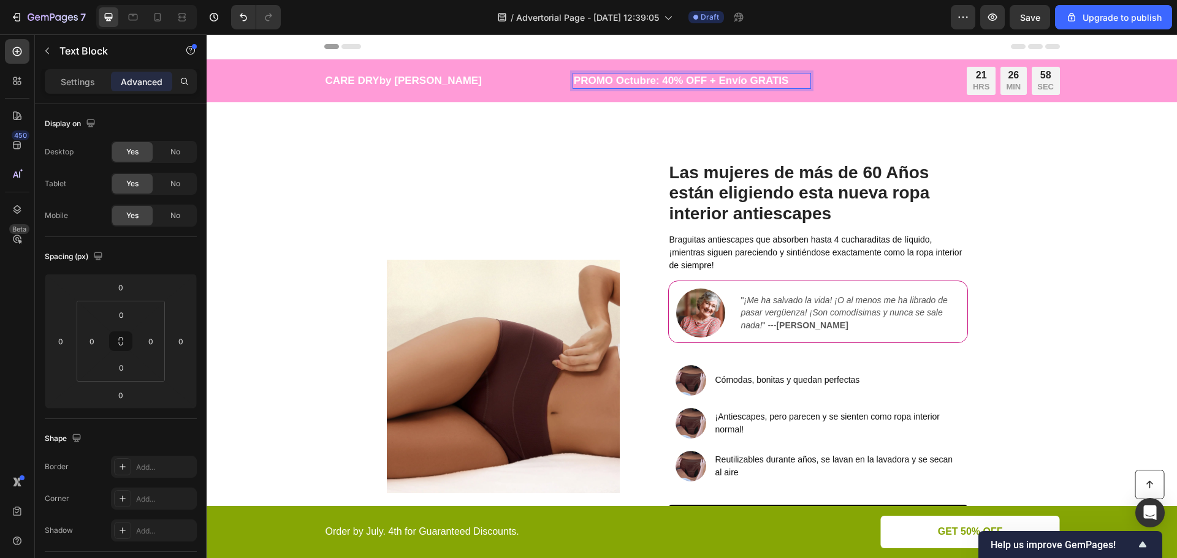
click at [626, 80] on p "PROMO Octubre: 40% OFF + Envío GRATIS" at bounding box center [692, 80] width 236 height 13
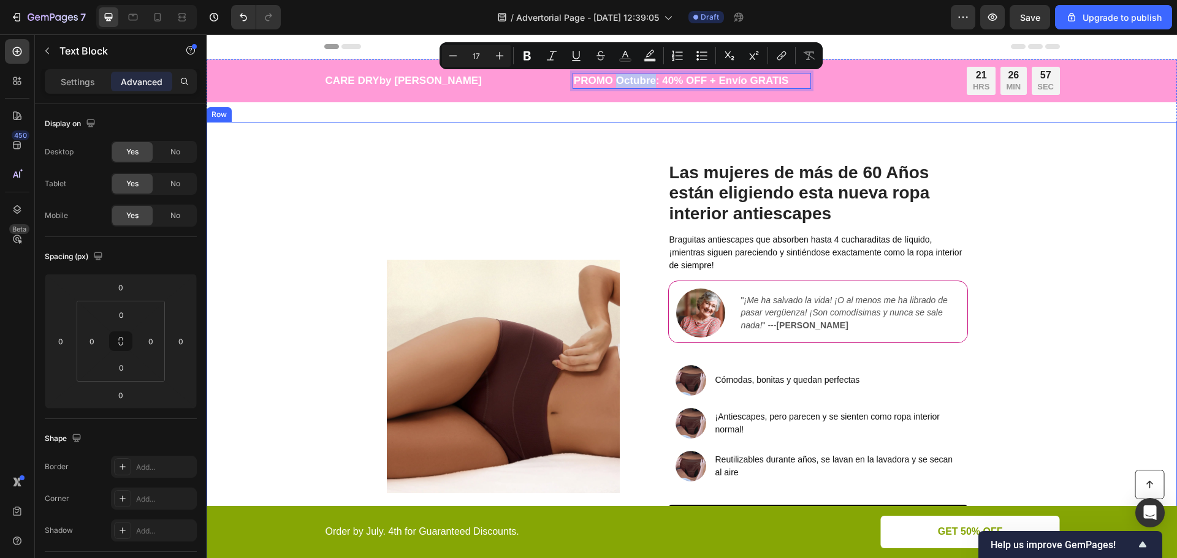
click at [629, 123] on div "Image Las mujeres de más de 60 Años están eligiendo esta nueva ropa interior an…" at bounding box center [692, 377] width 970 height 510
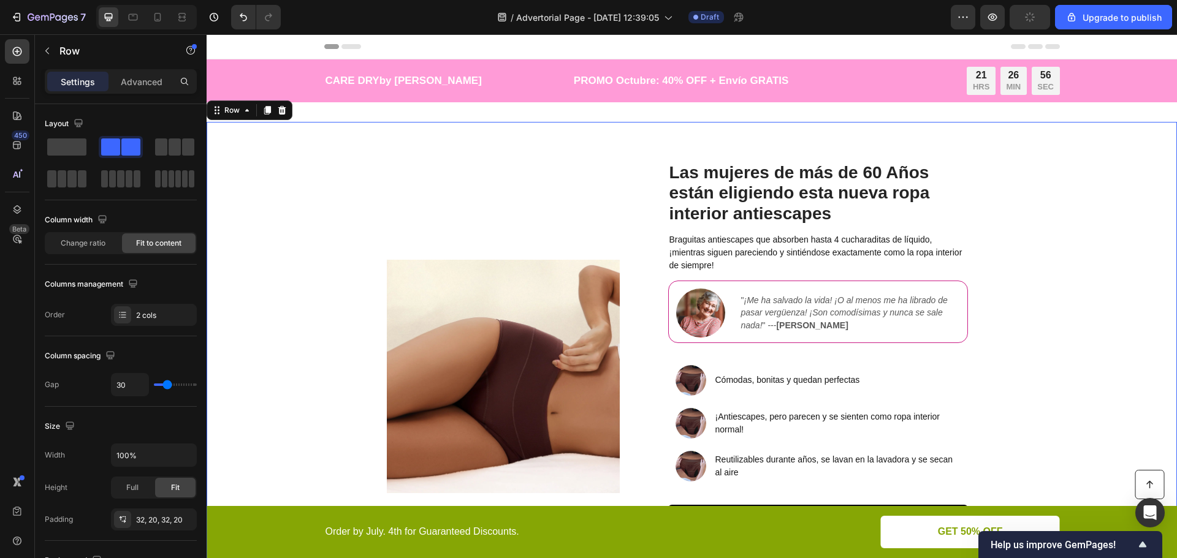
click at [627, 148] on div "Image Las mujeres de más de 60 Años están eligiendo esta nueva ropa interior an…" at bounding box center [692, 377] width 970 height 510
click at [1023, 17] on span "Save" at bounding box center [1030, 17] width 20 height 10
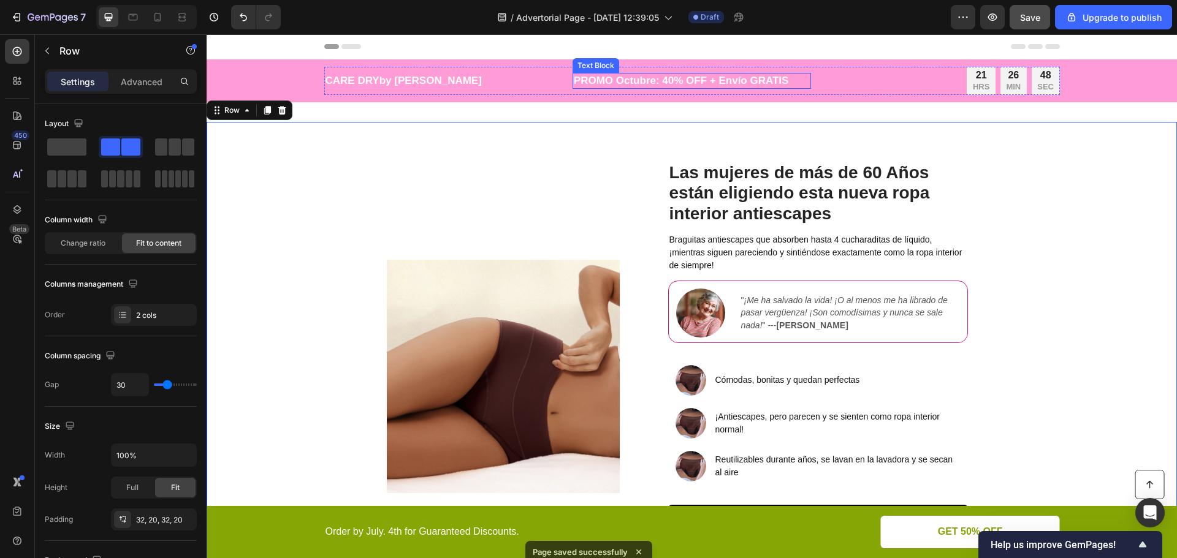
click at [631, 81] on p "PROMO Octubre: 40% OFF + Envío GRATIS" at bounding box center [692, 80] width 236 height 13
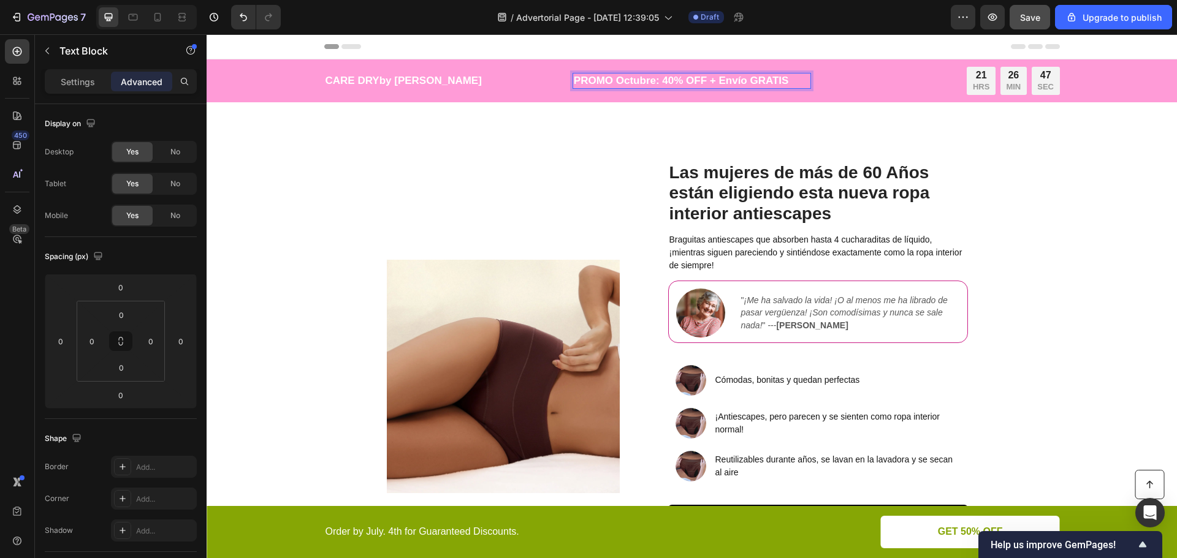
click at [631, 81] on p "PROMO Octubre: 40% OFF + Envío GRATIS" at bounding box center [692, 80] width 236 height 13
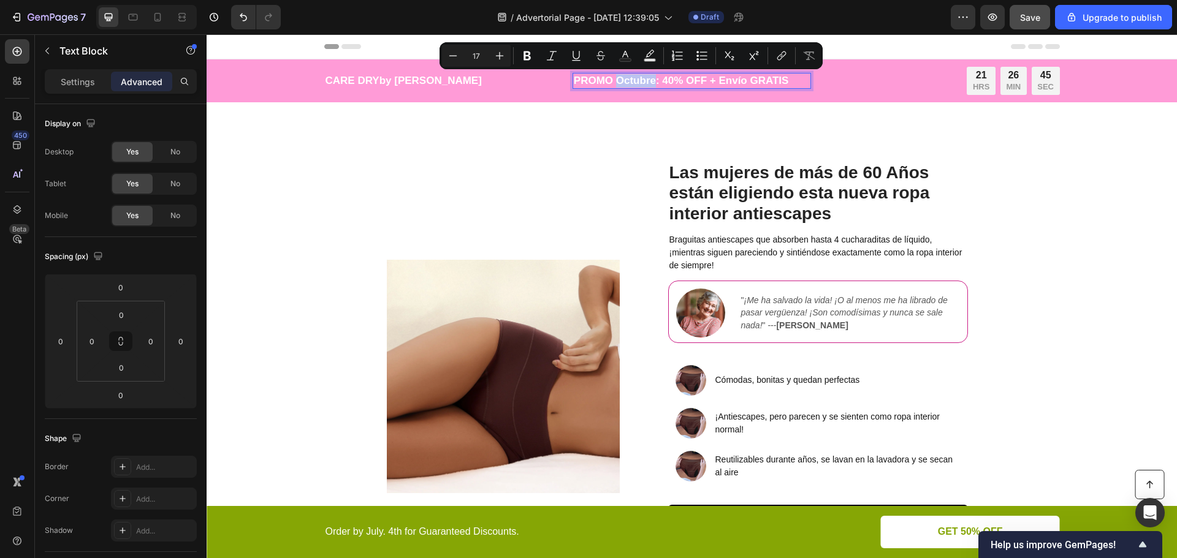
drag, startPoint x: 612, startPoint y: 80, endPoint x: 650, endPoint y: 81, distance: 38.6
click at [650, 81] on p "PROMO Octubre: 40% OFF + Envío GRATIS" at bounding box center [692, 80] width 236 height 13
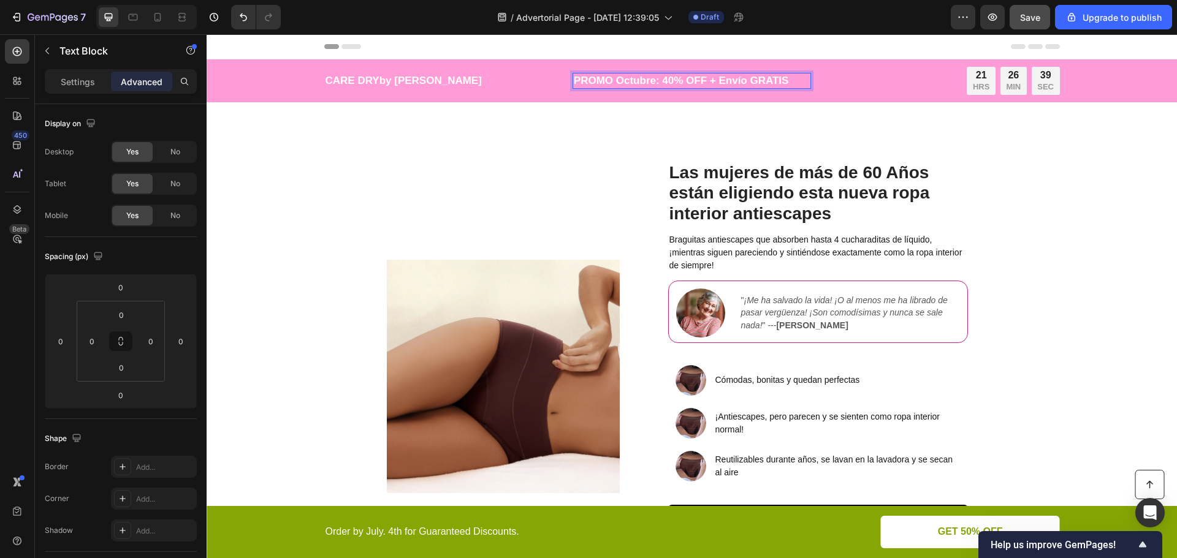
click at [579, 85] on p "PROMO Octubre: 40% OFF + Envío GRATIS" at bounding box center [692, 80] width 236 height 13
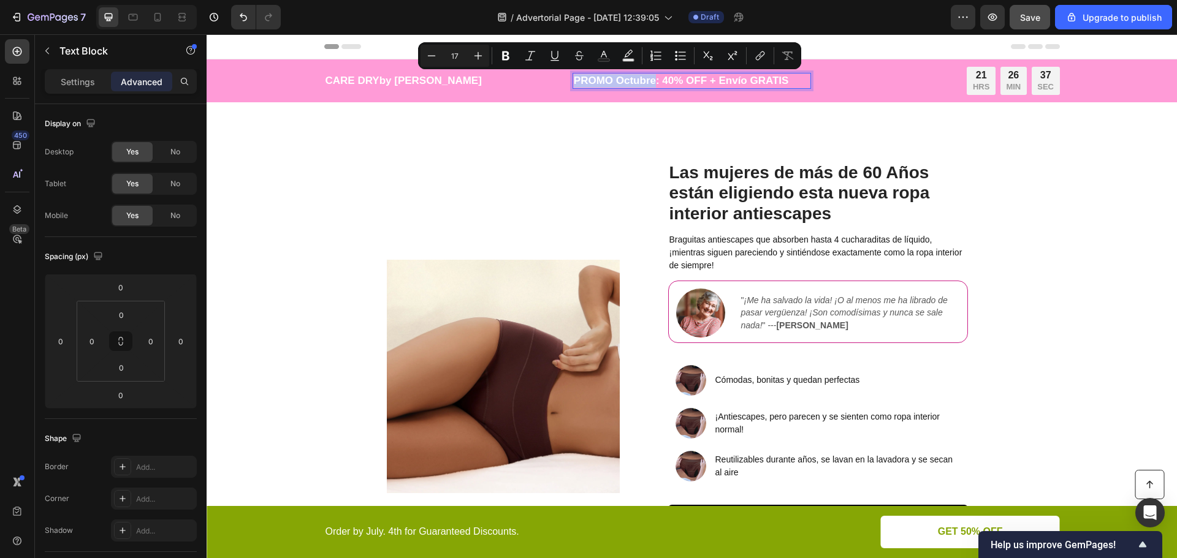
drag, startPoint x: 571, startPoint y: 82, endPoint x: 649, endPoint y: 81, distance: 77.8
click at [649, 81] on p "PROMO Octubre: 40% OFF + Envío GRATIS" at bounding box center [692, 80] width 236 height 13
click at [637, 81] on p "PROMO Octubre: 40% OFF + Envío GRATIS" at bounding box center [692, 80] width 236 height 13
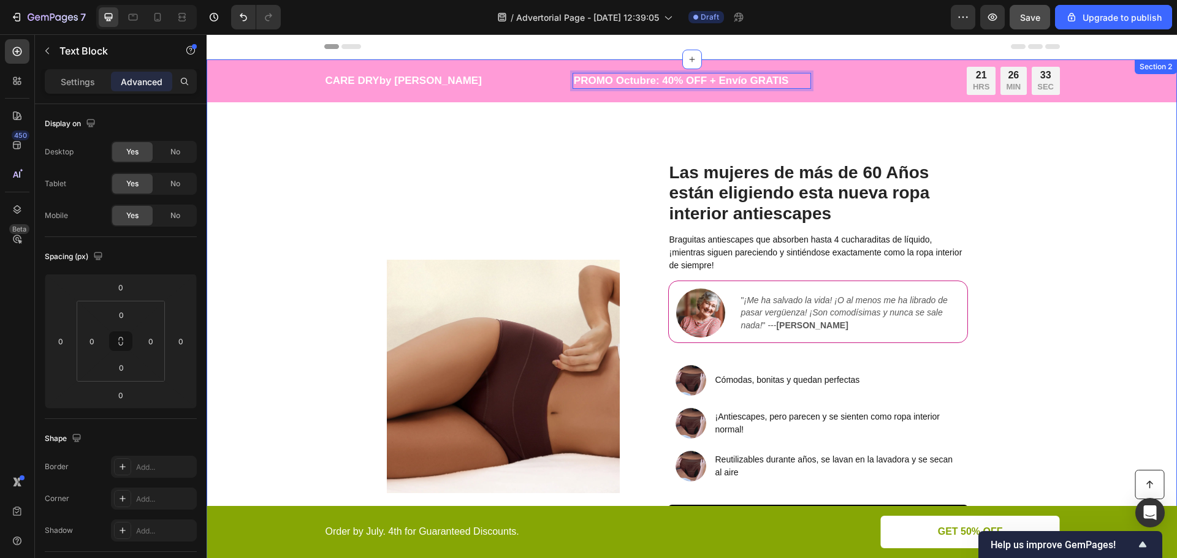
click at [654, 148] on div "Las mujeres de más de 60 Años están eligiendo esta nueva ropa interior antiesca…" at bounding box center [818, 377] width 359 height 471
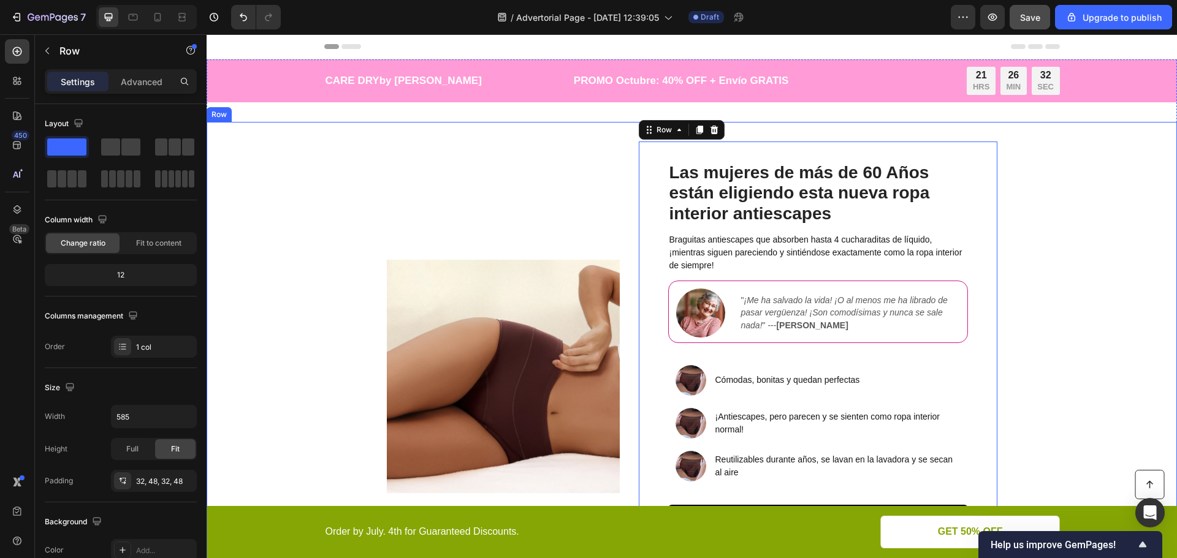
click at [468, 162] on div "Image" at bounding box center [503, 377] width 233 height 471
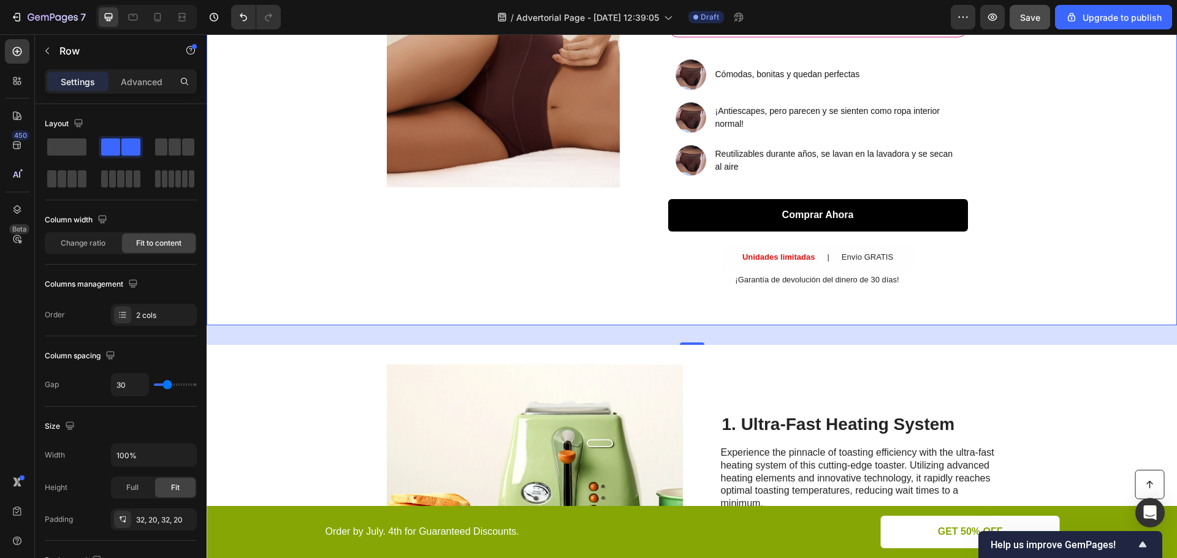
scroll to position [306, 0]
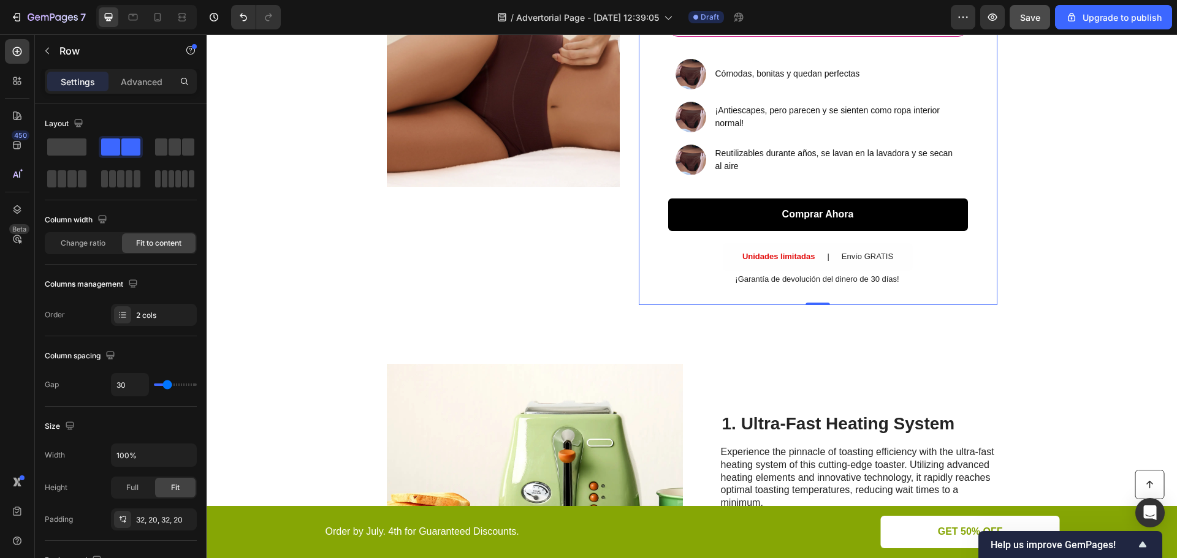
click at [819, 238] on div "Comprar Ahora Button" at bounding box center [818, 221] width 300 height 45
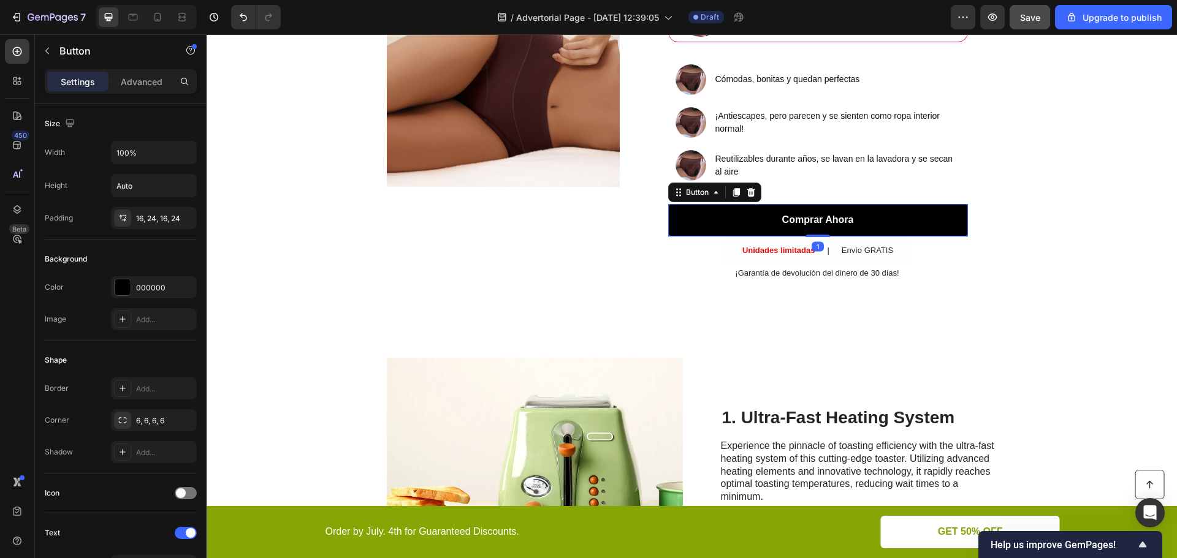
scroll to position [300, 0]
drag, startPoint x: 810, startPoint y: 241, endPoint x: 814, endPoint y: 229, distance: 13.2
click at [814, 229] on div "Comprar Ahora Button 0" at bounding box center [818, 221] width 300 height 32
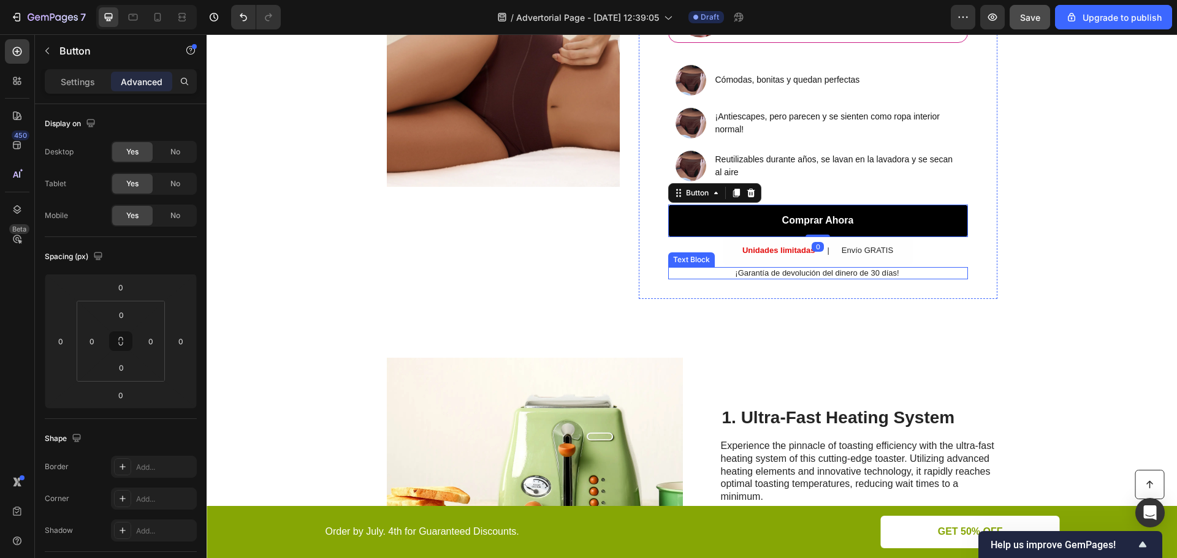
click at [950, 315] on div "Image Las mujeres de más de 60 Años están eligiendo esta nueva ropa interior an…" at bounding box center [692, 71] width 970 height 498
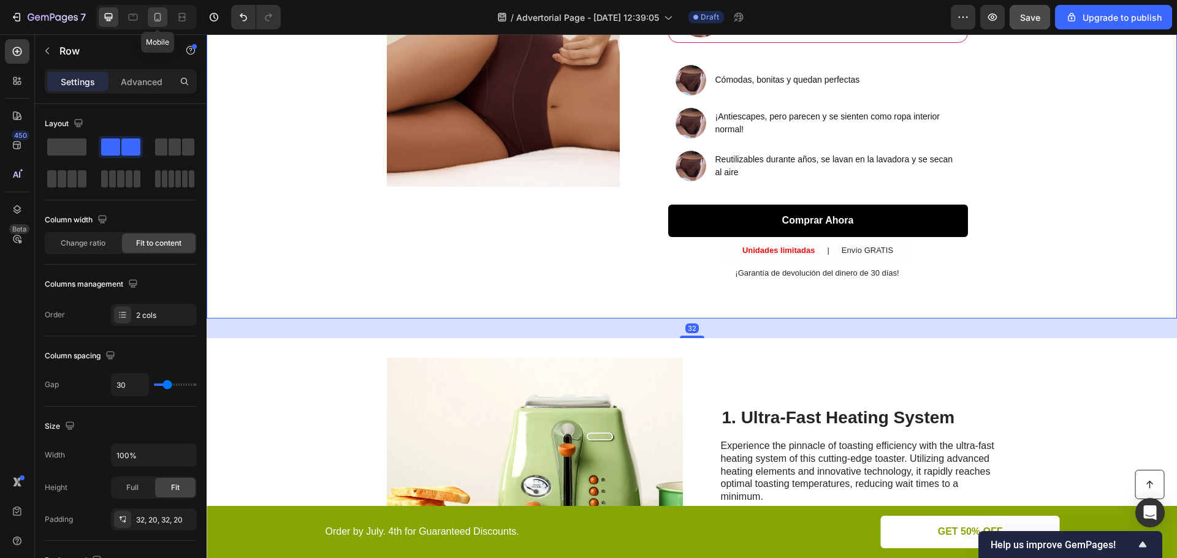
click at [153, 16] on icon at bounding box center [157, 17] width 12 height 12
type input "0"
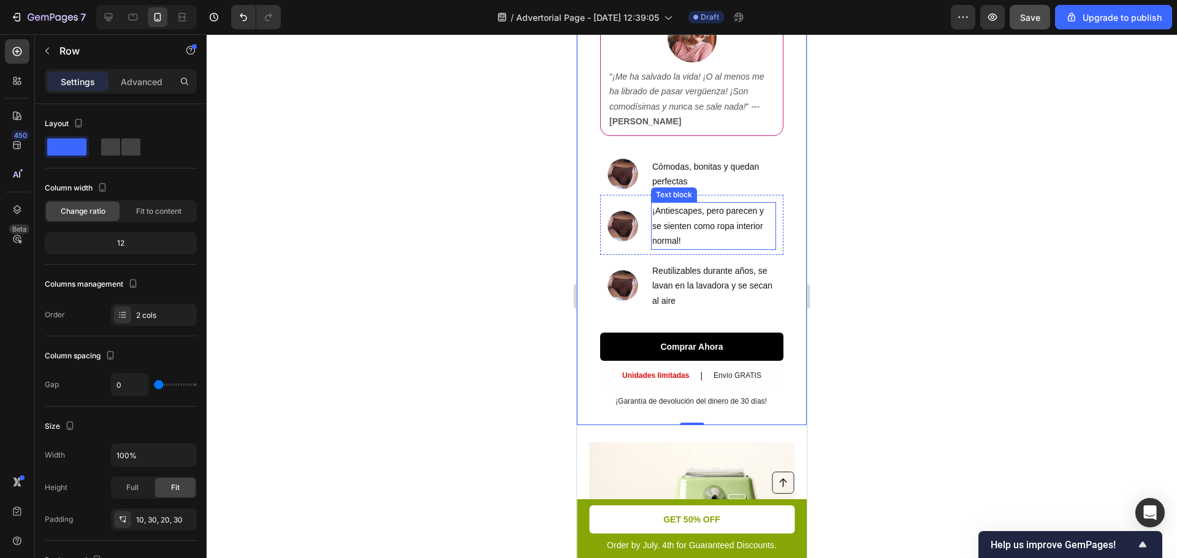
scroll to position [556, 0]
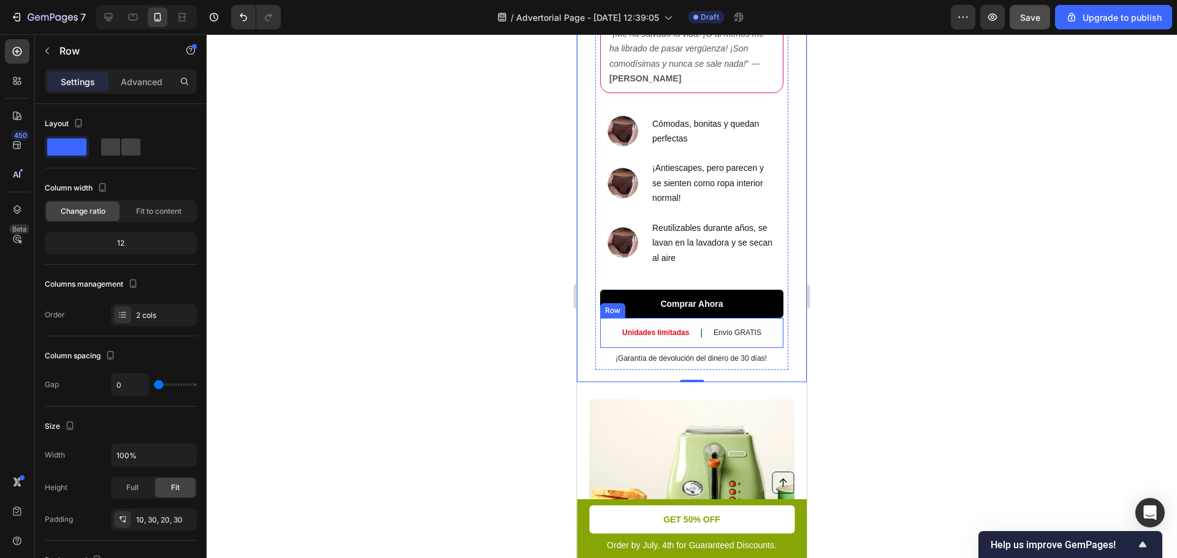
click at [699, 329] on div "Unidades limitadas Text Block | Text Block Envío GRATIS Text Block Row" at bounding box center [691, 333] width 183 height 30
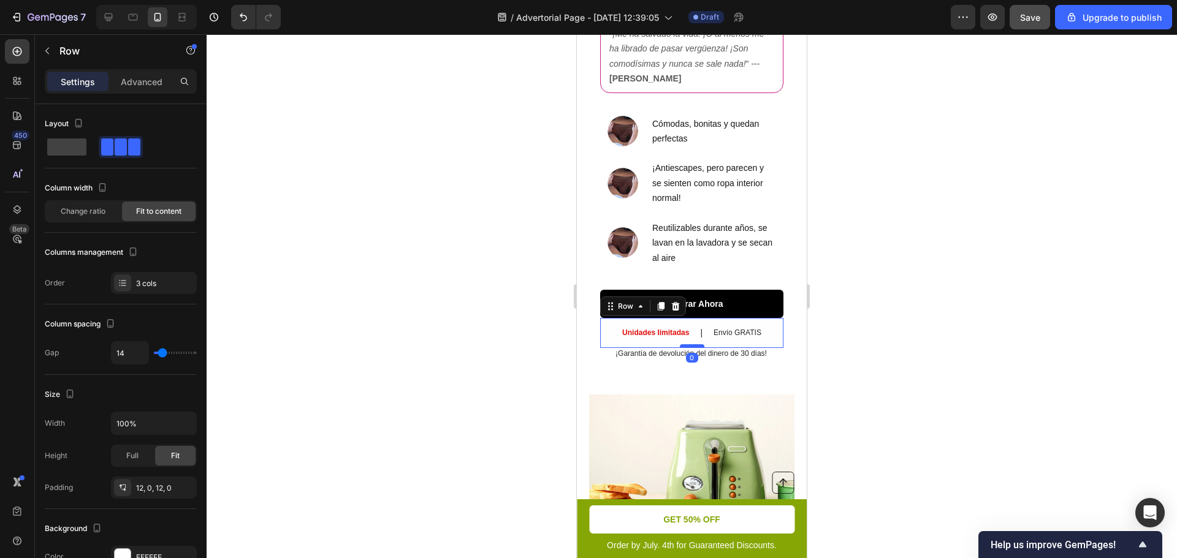
drag, startPoint x: 695, startPoint y: 343, endPoint x: 695, endPoint y: 336, distance: 6.7
click at [695, 344] on div at bounding box center [692, 346] width 25 height 4
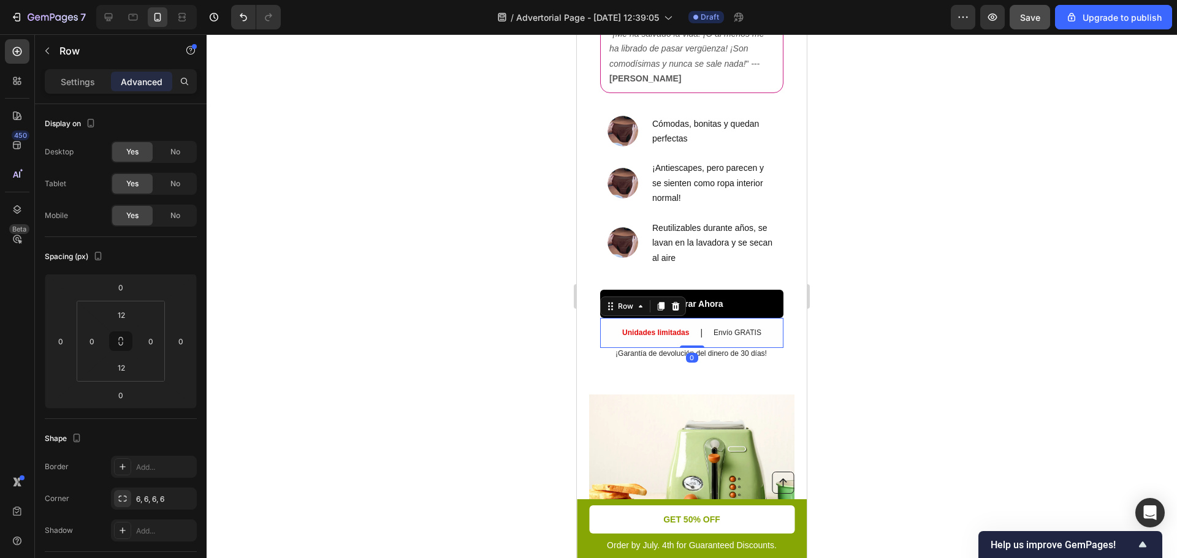
click at [664, 333] on div "Unidades limitadas Text Block | Text Block Envío GRATIS Text Block Row 0" at bounding box center [691, 333] width 183 height 30
click at [123, 367] on input "12" at bounding box center [121, 368] width 25 height 18
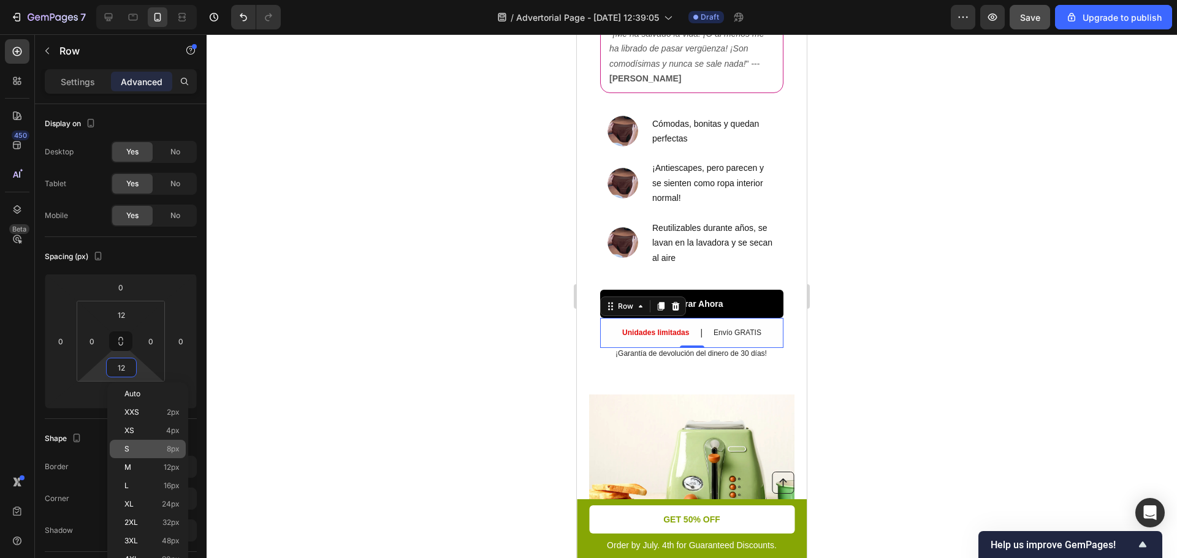
click at [172, 450] on span "8px" at bounding box center [173, 449] width 13 height 9
type input "8"
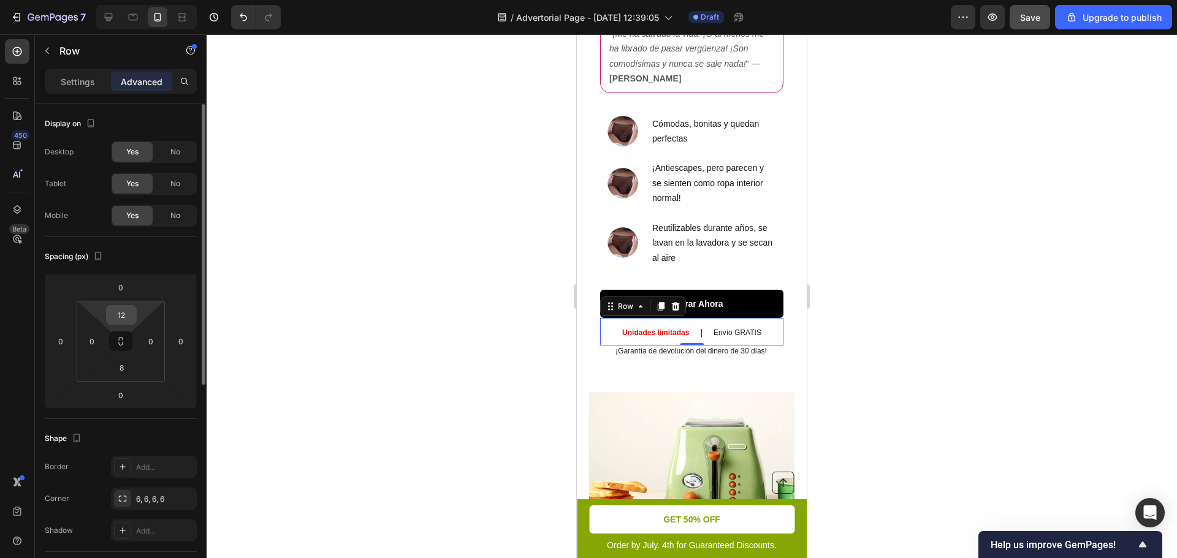
click at [124, 311] on input "12" at bounding box center [121, 315] width 25 height 18
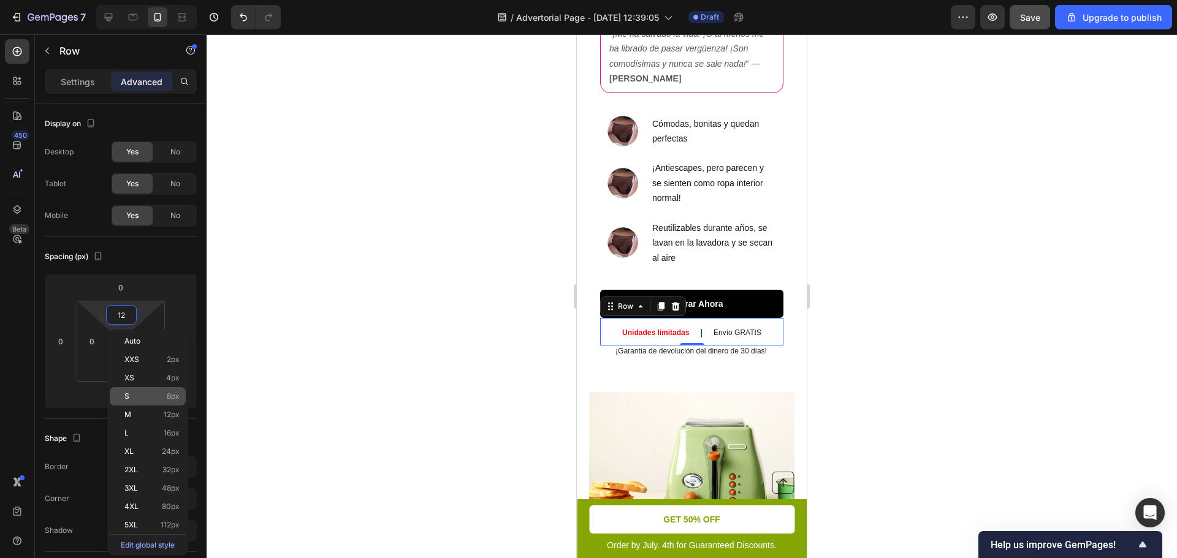
click at [170, 396] on span "8px" at bounding box center [173, 396] width 13 height 9
type input "8"
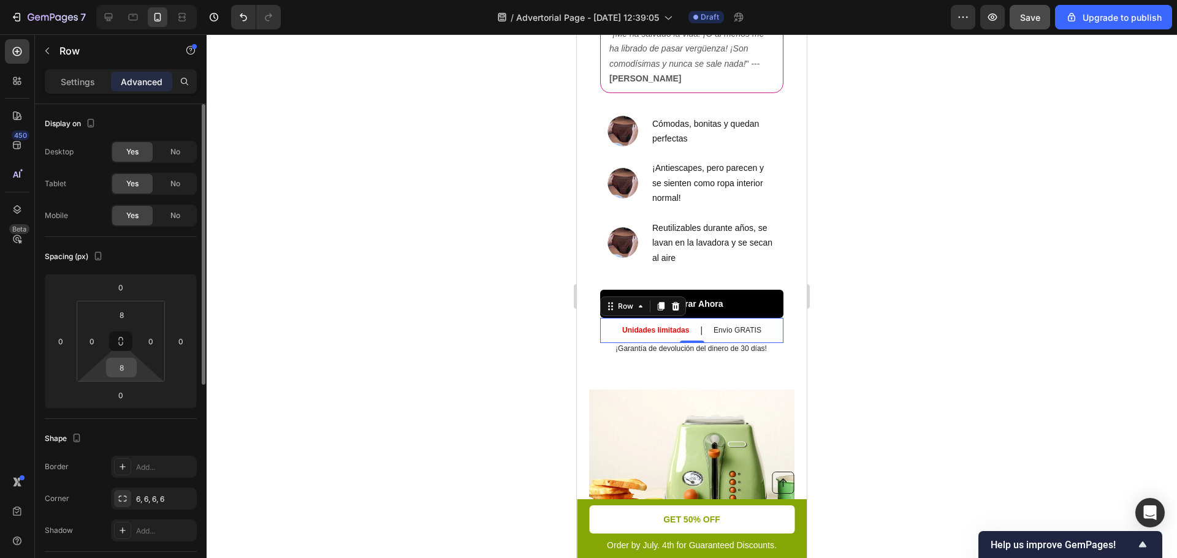
click at [120, 374] on input "8" at bounding box center [121, 368] width 25 height 18
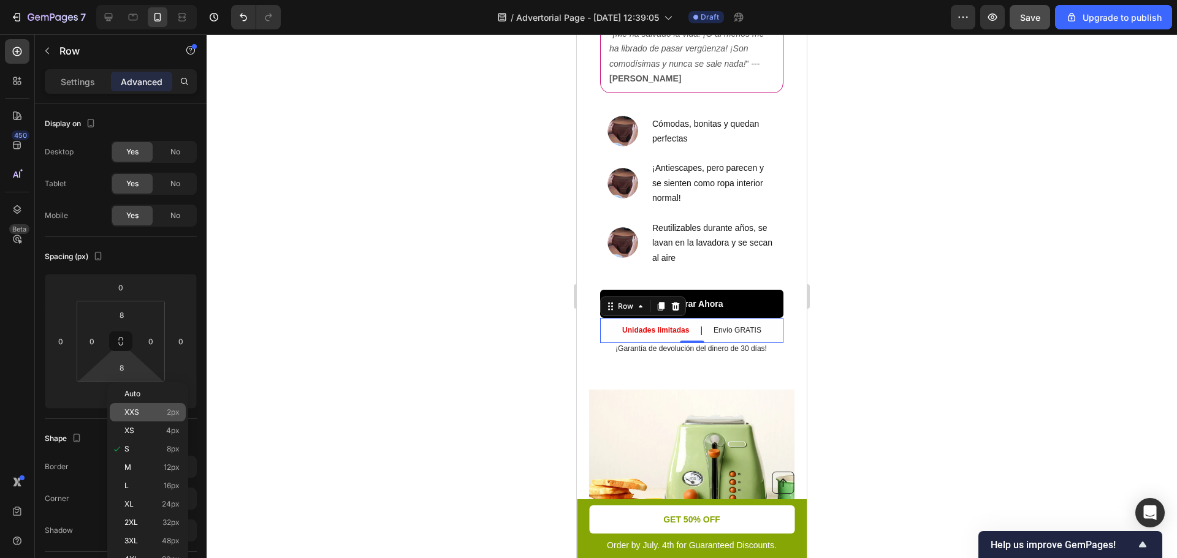
click at [165, 408] on p "XXS 2px" at bounding box center [151, 412] width 55 height 9
type input "2"
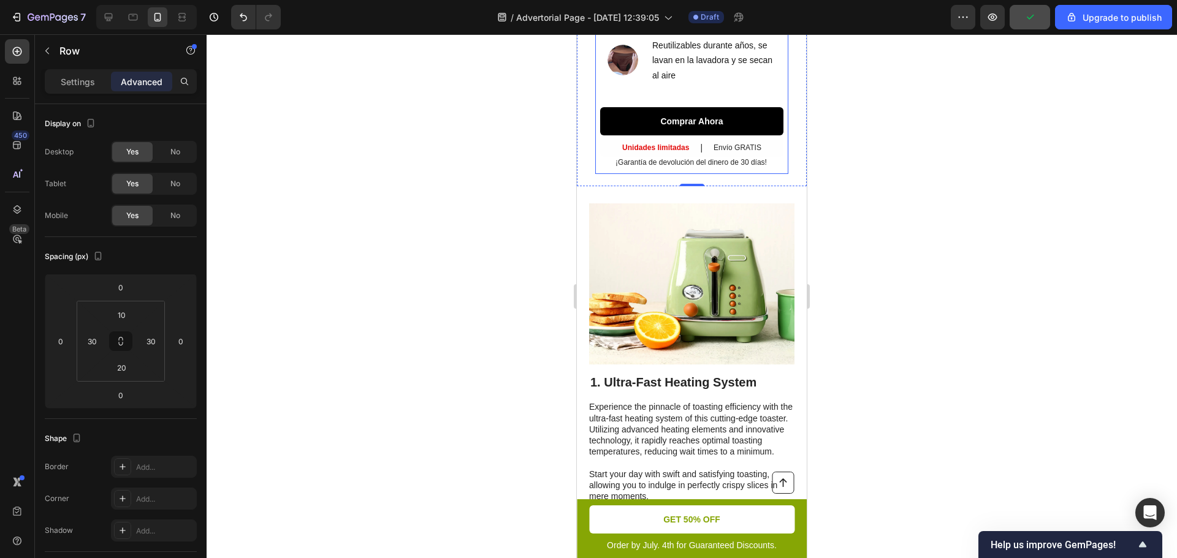
scroll to position [740, 0]
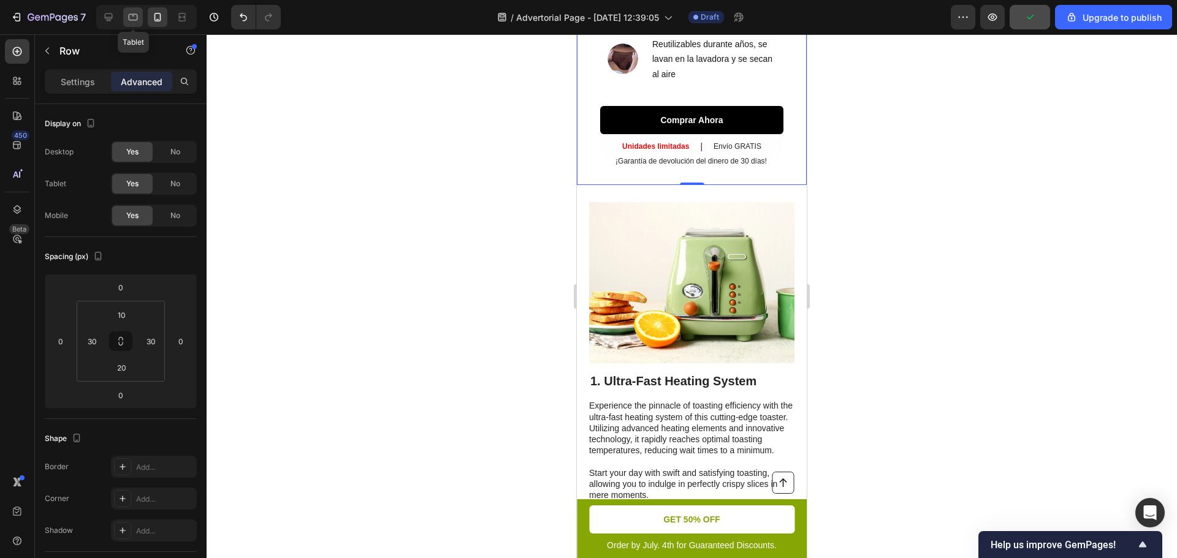
click at [136, 21] on icon at bounding box center [133, 17] width 12 height 12
type input "32"
type input "20"
type input "32"
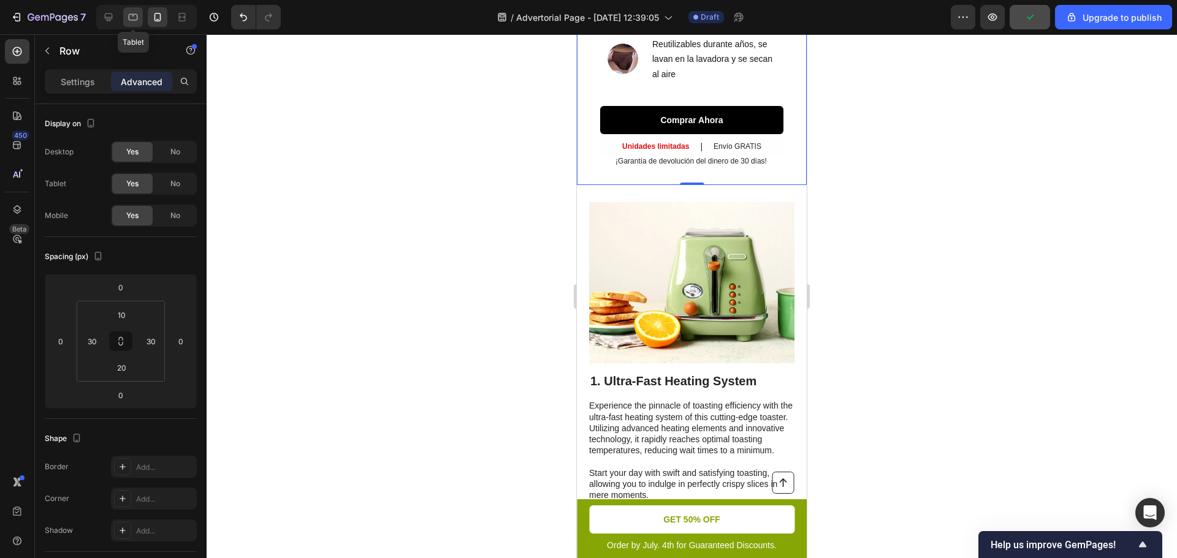
type input "20"
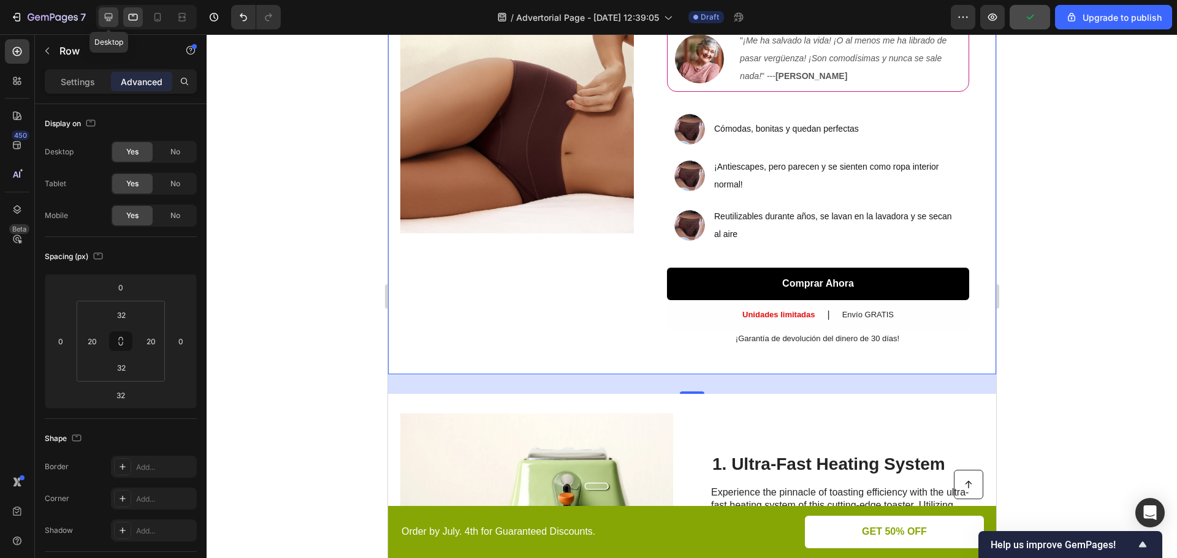
click at [113, 20] on icon at bounding box center [108, 17] width 12 height 12
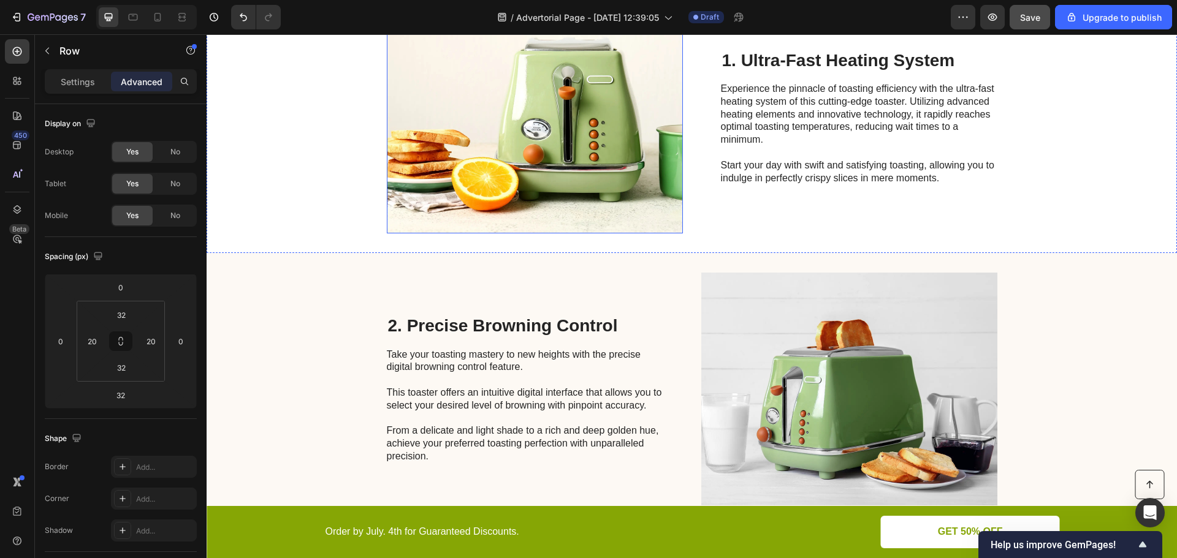
click at [503, 151] on img at bounding box center [535, 117] width 296 height 233
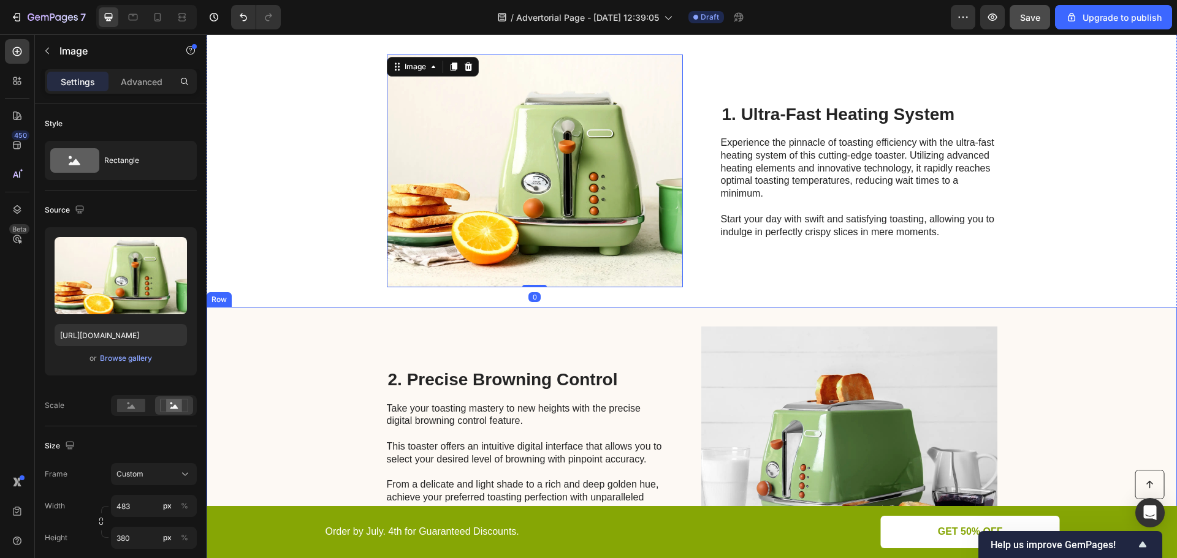
scroll to position [474, 0]
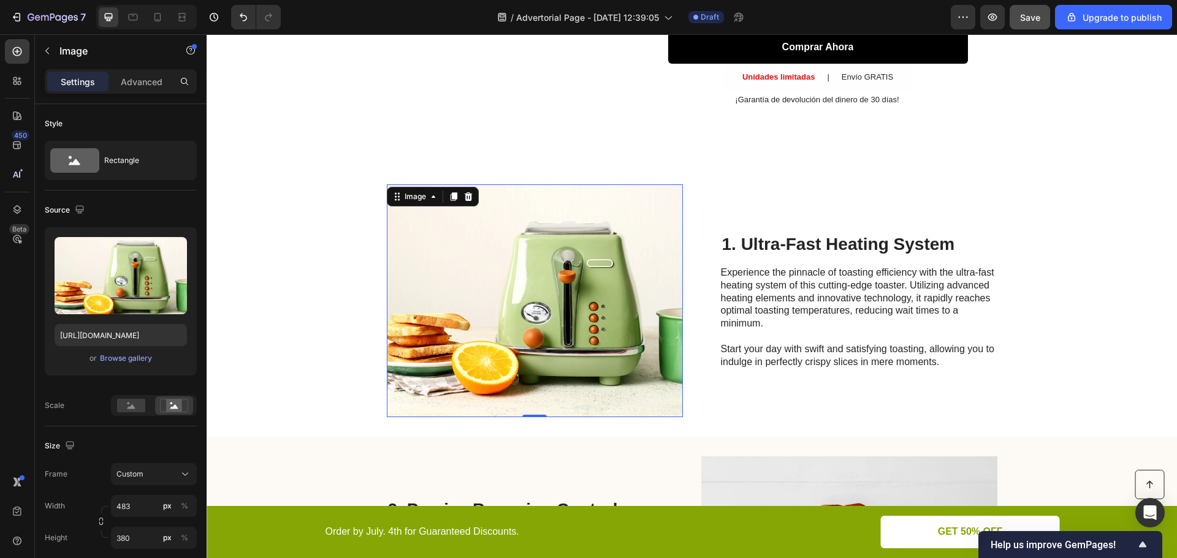
click at [577, 294] on img at bounding box center [535, 300] width 296 height 233
click at [128, 361] on div "Browse gallery" at bounding box center [126, 358] width 52 height 11
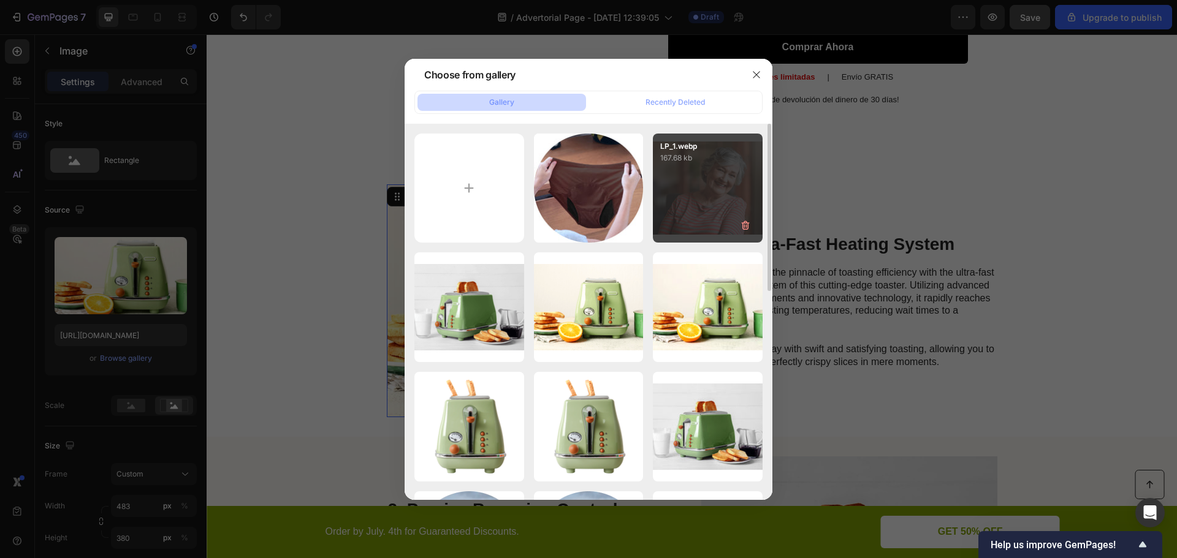
click at [719, 214] on div "LP_1.webp 167.68 kb" at bounding box center [708, 189] width 110 height 110
type input "[URL][DOMAIN_NAME]"
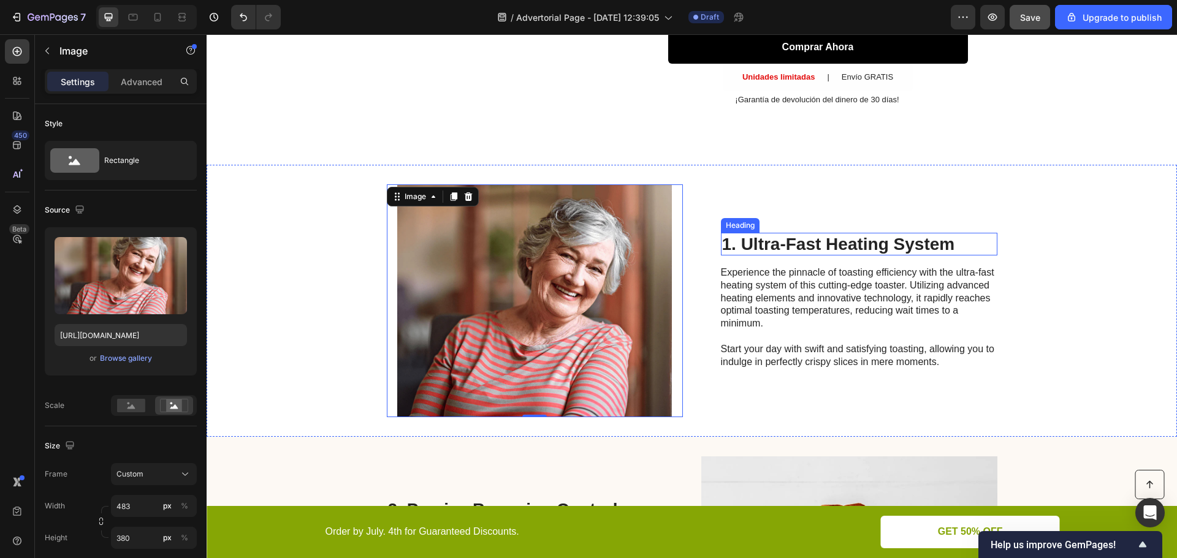
click at [789, 246] on h2 "1. Ultra-Fast Heating System" at bounding box center [859, 244] width 276 height 23
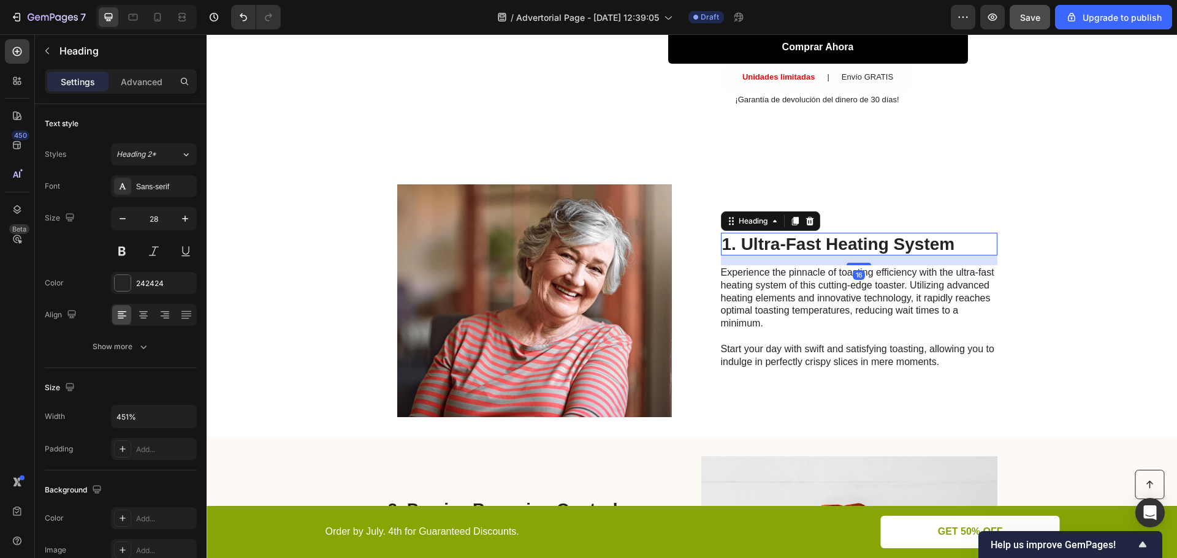
click at [789, 246] on h2 "1. Ultra-Fast Heating System" at bounding box center [859, 244] width 276 height 23
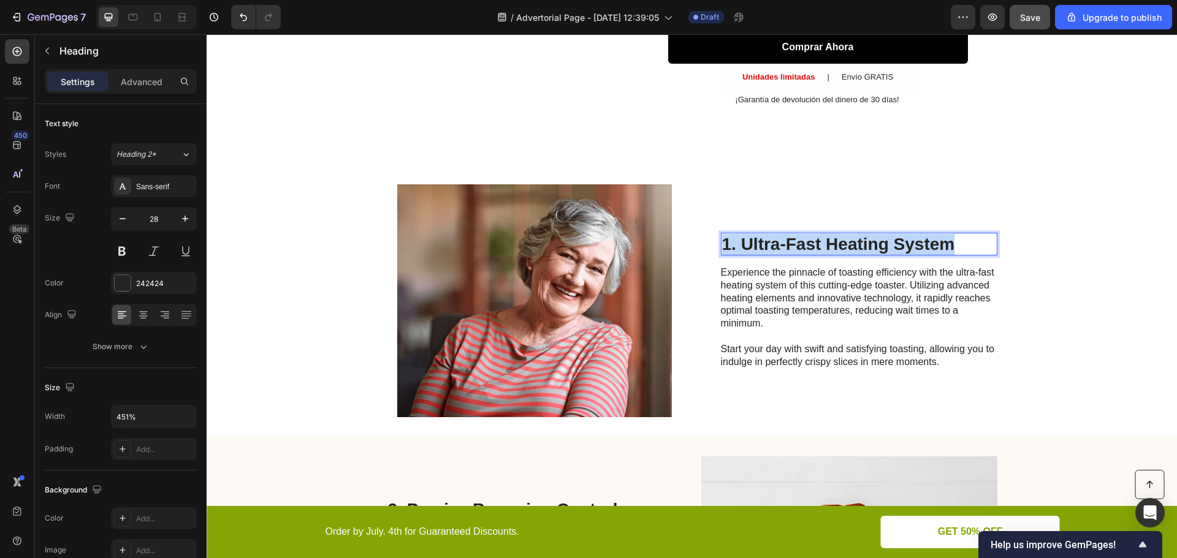
click at [789, 246] on p "1. Ultra-Fast Heating System" at bounding box center [859, 244] width 274 height 21
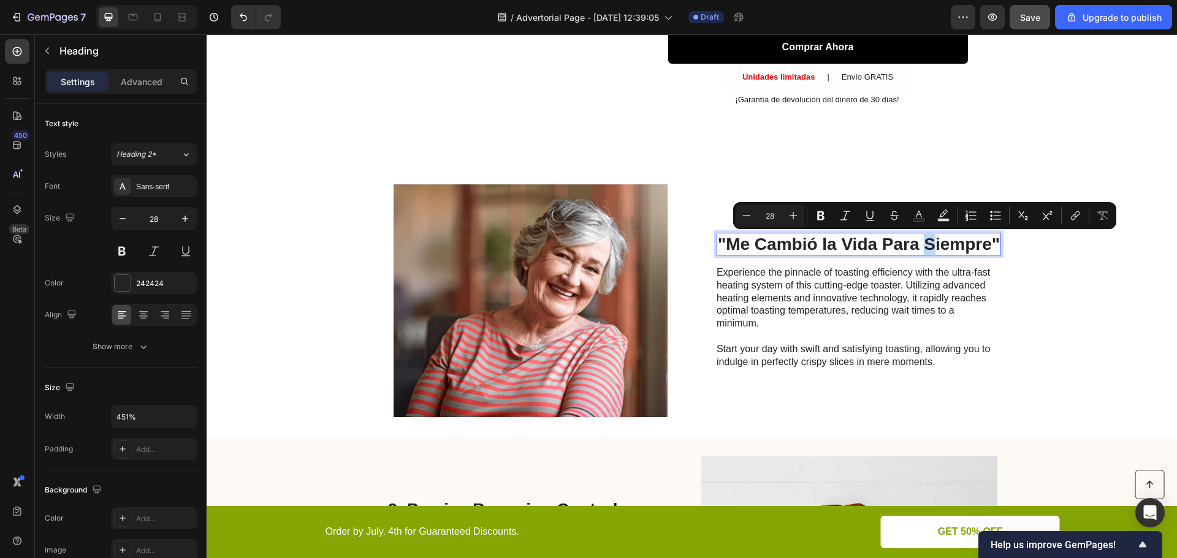
click at [927, 244] on p ""Me Cambió la Vida Para Siempre"" at bounding box center [859, 244] width 282 height 21
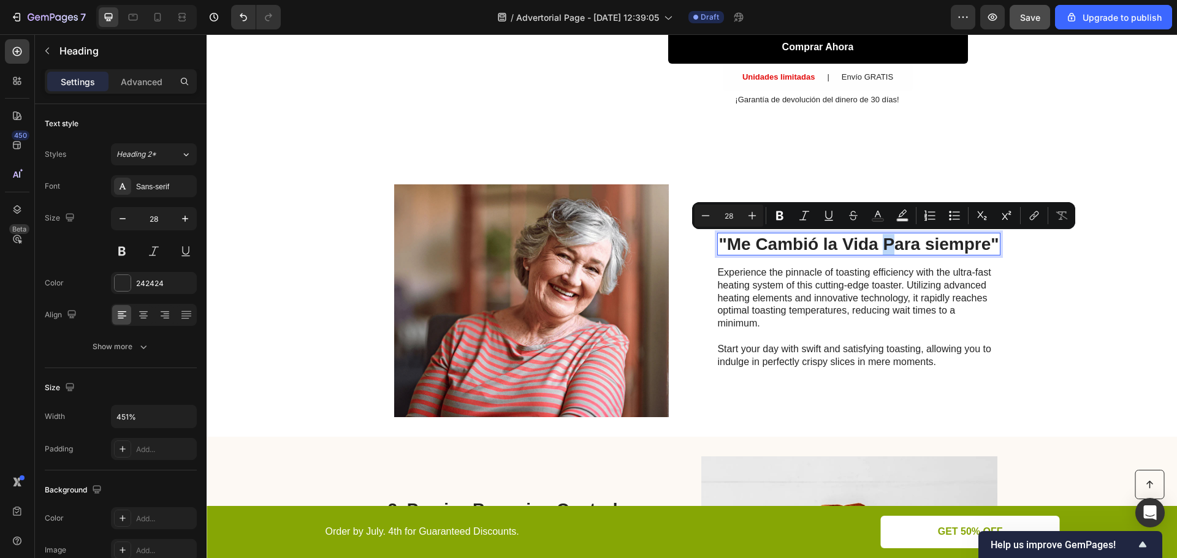
drag, startPoint x: 887, startPoint y: 245, endPoint x: 881, endPoint y: 245, distance: 6.7
click at [881, 245] on p ""Me Cambió la Vida Para siempre"" at bounding box center [858, 244] width 280 height 21
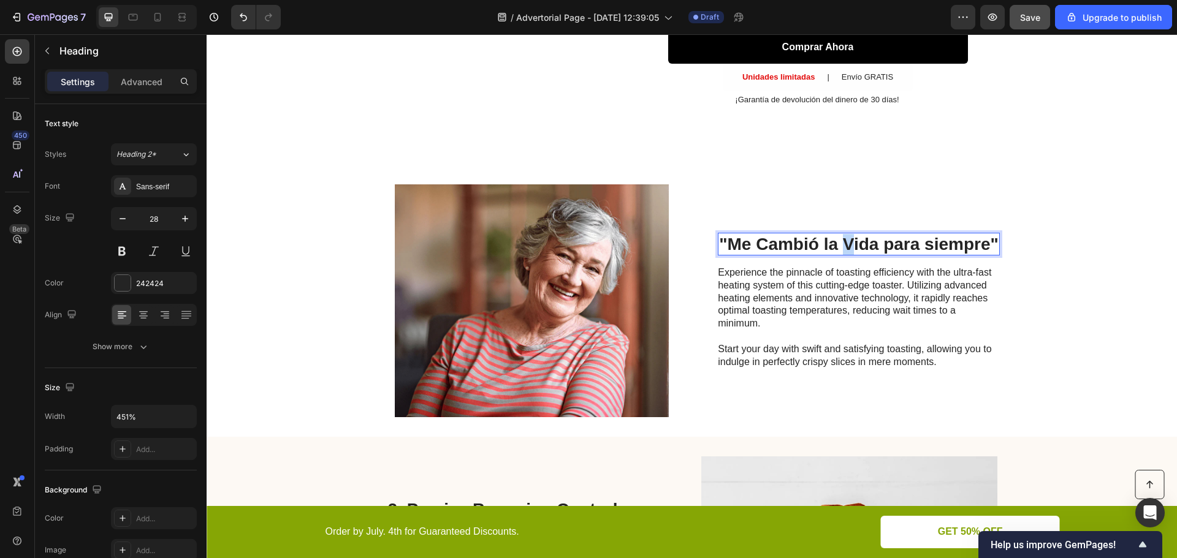
click at [843, 246] on p ""Me Cambió la Vida para siempre"" at bounding box center [858, 244] width 279 height 21
drag, startPoint x: 765, startPoint y: 246, endPoint x: 758, endPoint y: 246, distance: 7.4
click at [758, 246] on p ""Me Cambió la vida para siempre"" at bounding box center [859, 244] width 278 height 21
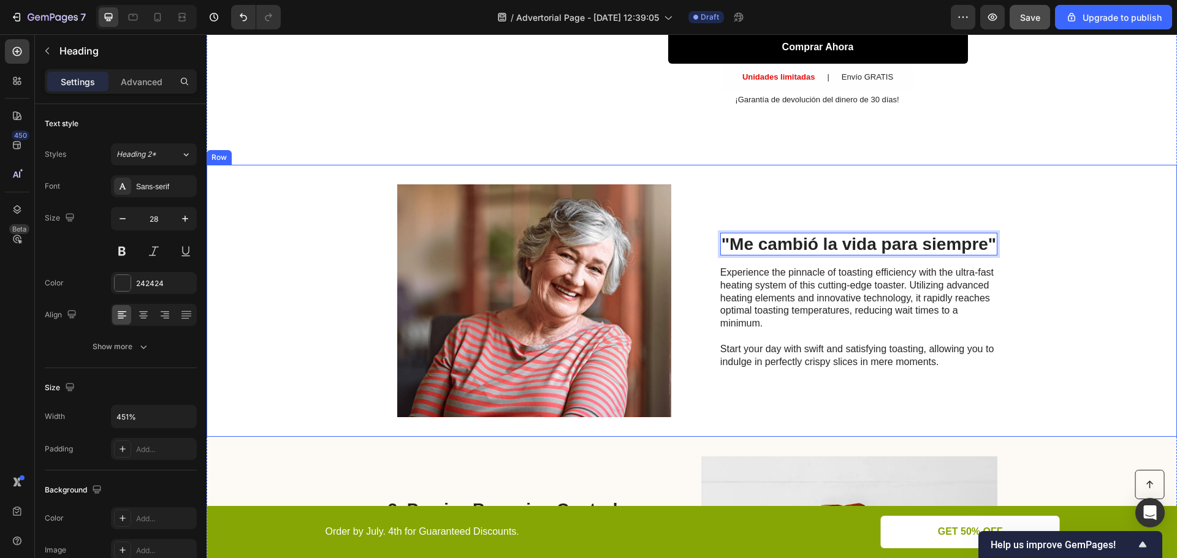
click at [1027, 296] on div "Image "Me cambió la vida para siempre" Heading 16 Experience the pinnacle of to…" at bounding box center [692, 301] width 970 height 272
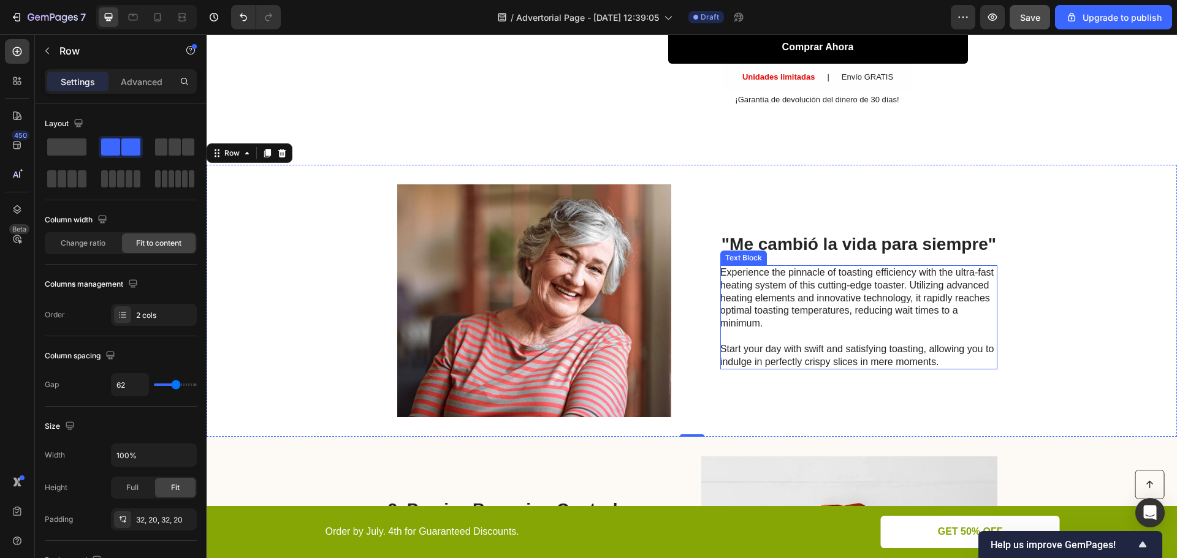
click at [763, 281] on p "Experience the pinnacle of toasting efficiency with the ultra-fast heating syst…" at bounding box center [857, 318] width 275 height 102
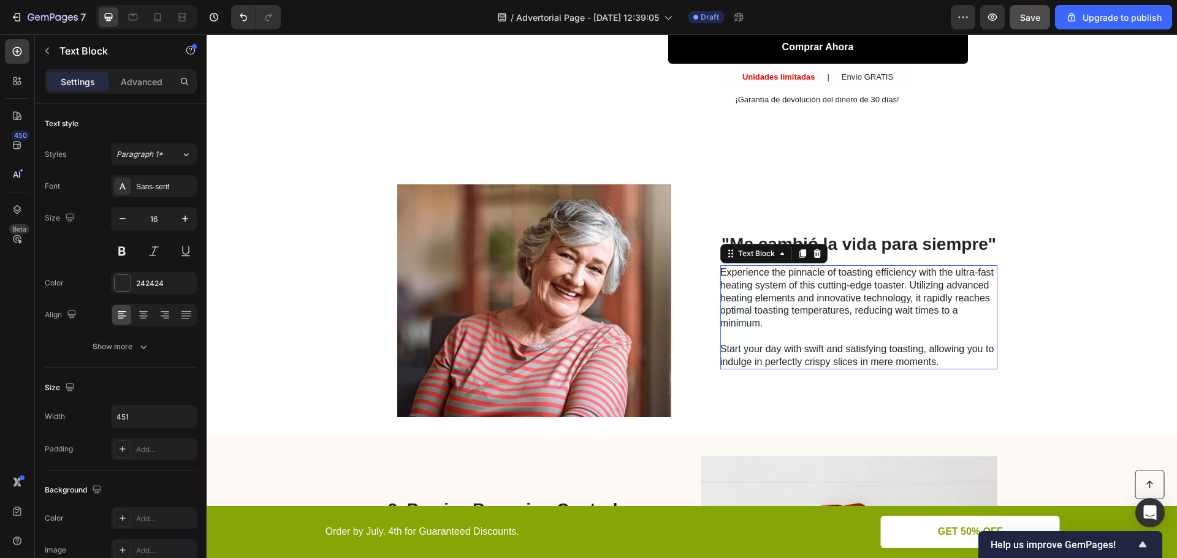
click at [763, 281] on p "Experience the pinnacle of toasting efficiency with the ultra-fast heating syst…" at bounding box center [857, 318] width 275 height 102
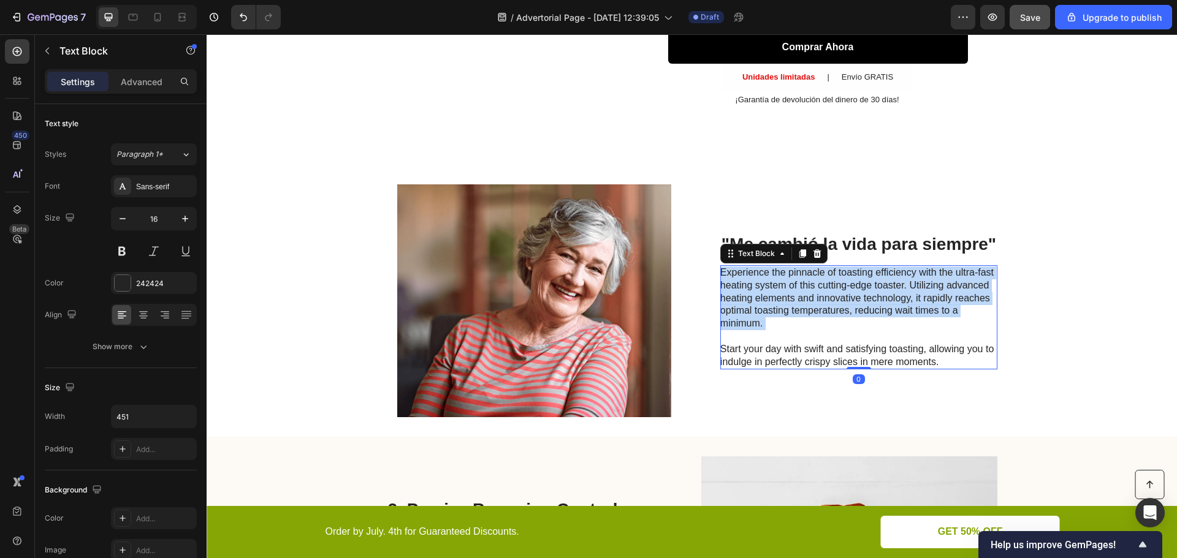
click at [763, 281] on p "Experience the pinnacle of toasting efficiency with the ultra-fast heating syst…" at bounding box center [857, 318] width 275 height 102
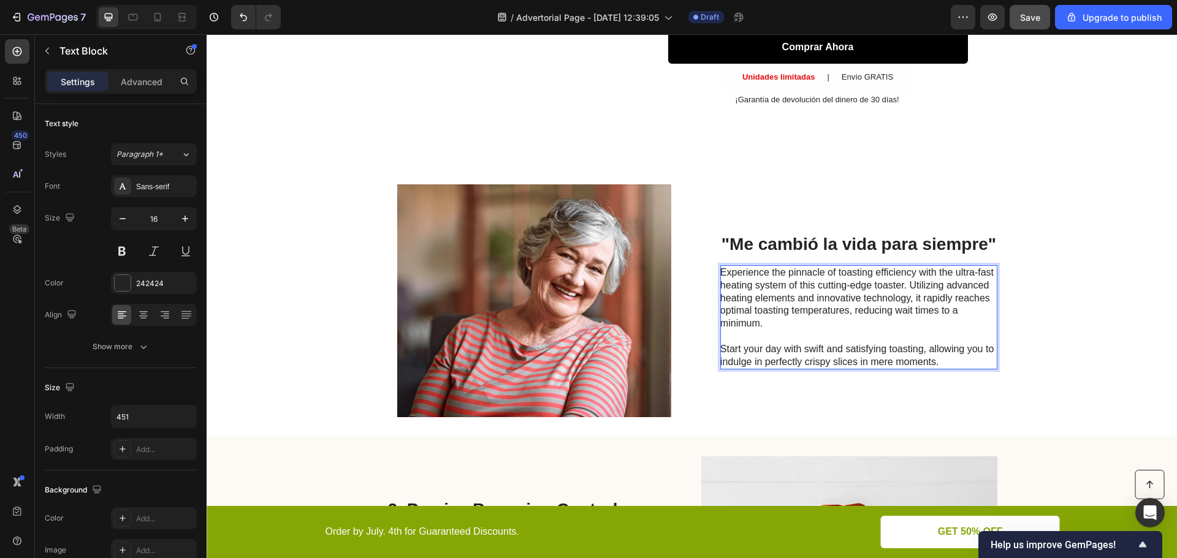
click at [919, 343] on p "Experience the pinnacle of toasting efficiency with the ultra-fast heating syst…" at bounding box center [857, 318] width 275 height 102
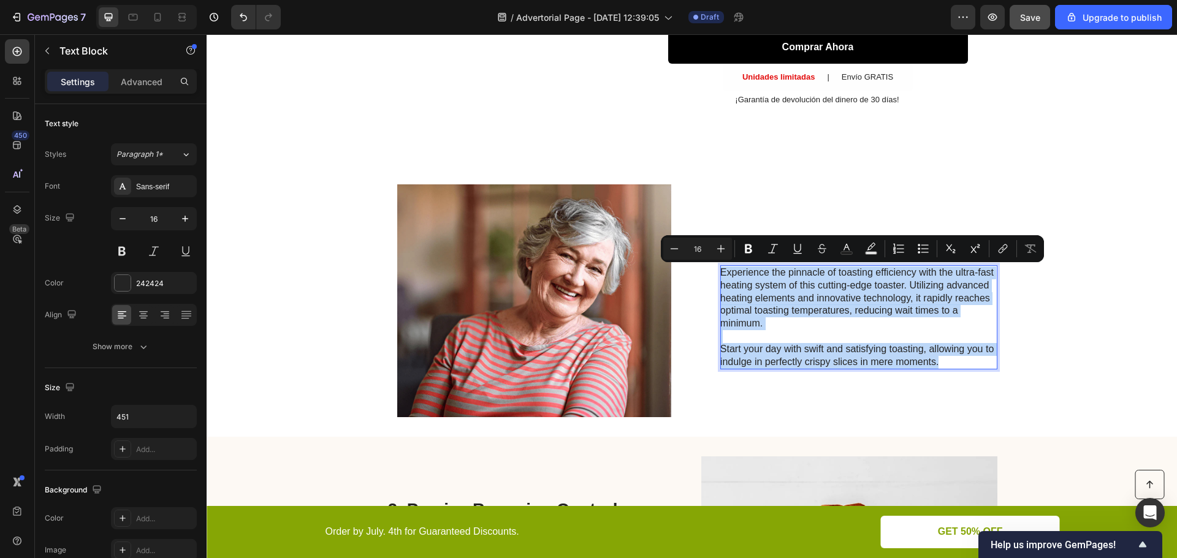
drag, startPoint x: 936, startPoint y: 362, endPoint x: 718, endPoint y: 274, distance: 235.3
click at [720, 274] on p "Experience the pinnacle of toasting efficiency with the ultra-fast heating syst…" at bounding box center [857, 318] width 275 height 102
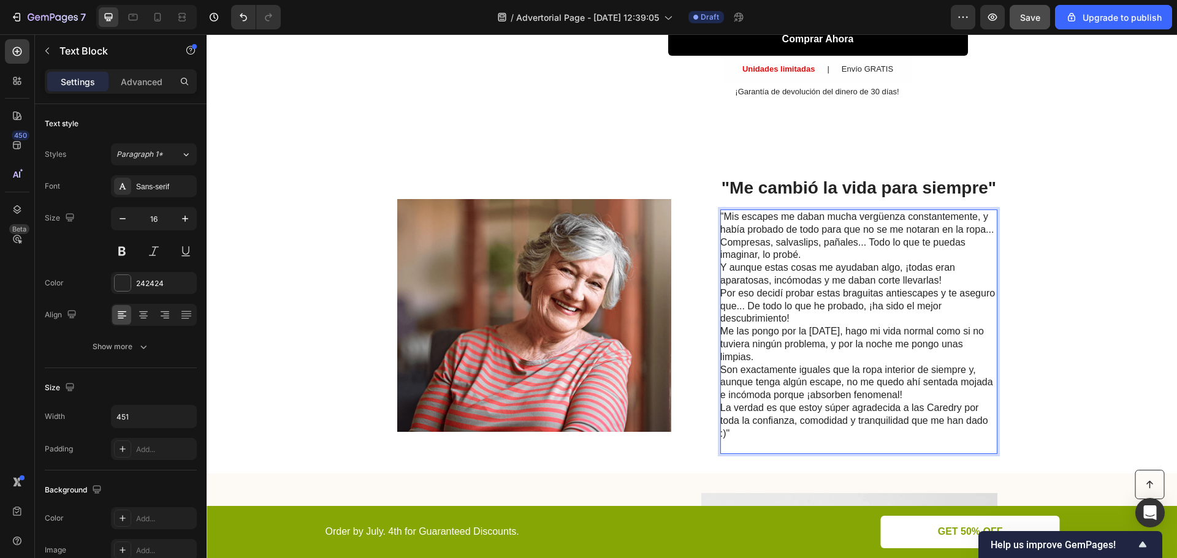
scroll to position [548, 0]
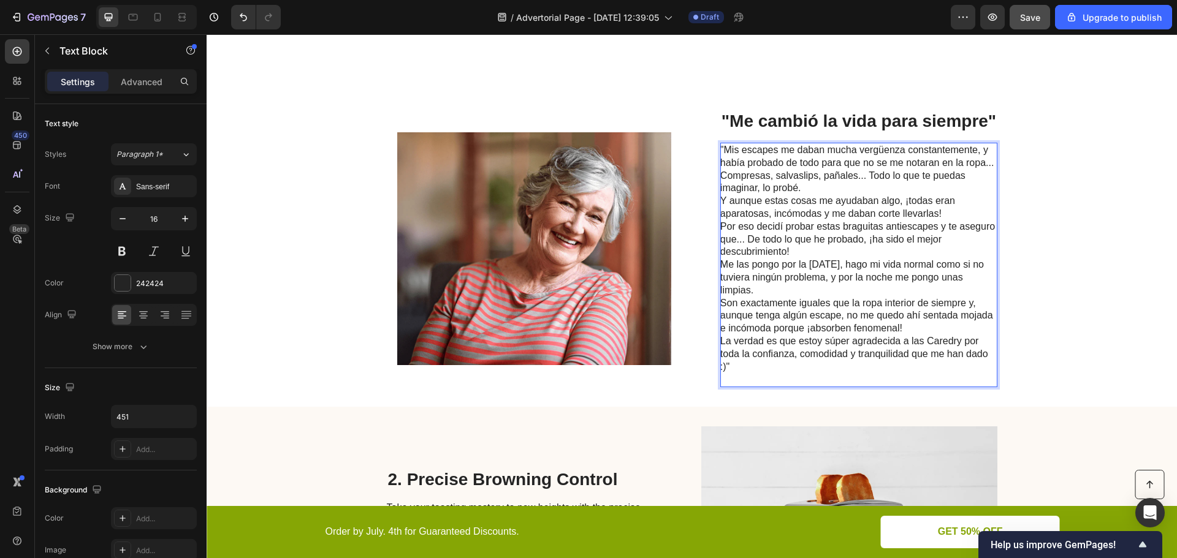
click at [741, 379] on p ""Mis escapes me daban mucha vergüenza constantemente, y había probado de todo p…" at bounding box center [857, 265] width 275 height 242
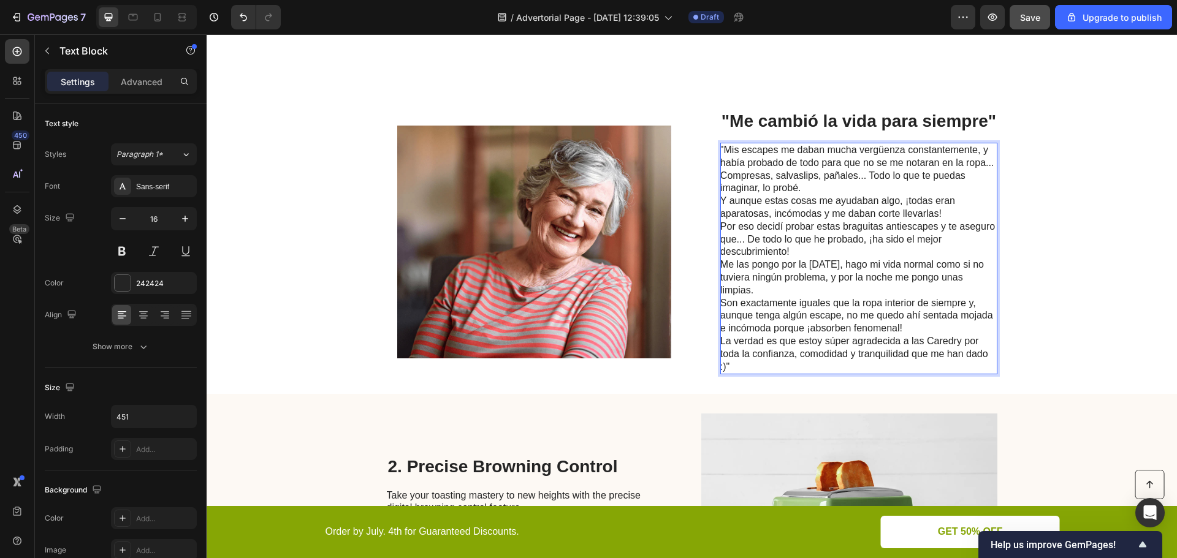
click at [759, 290] on p ""Mis escapes me daban mucha vergüenza constantemente, y había probado de todo p…" at bounding box center [857, 258] width 275 height 229
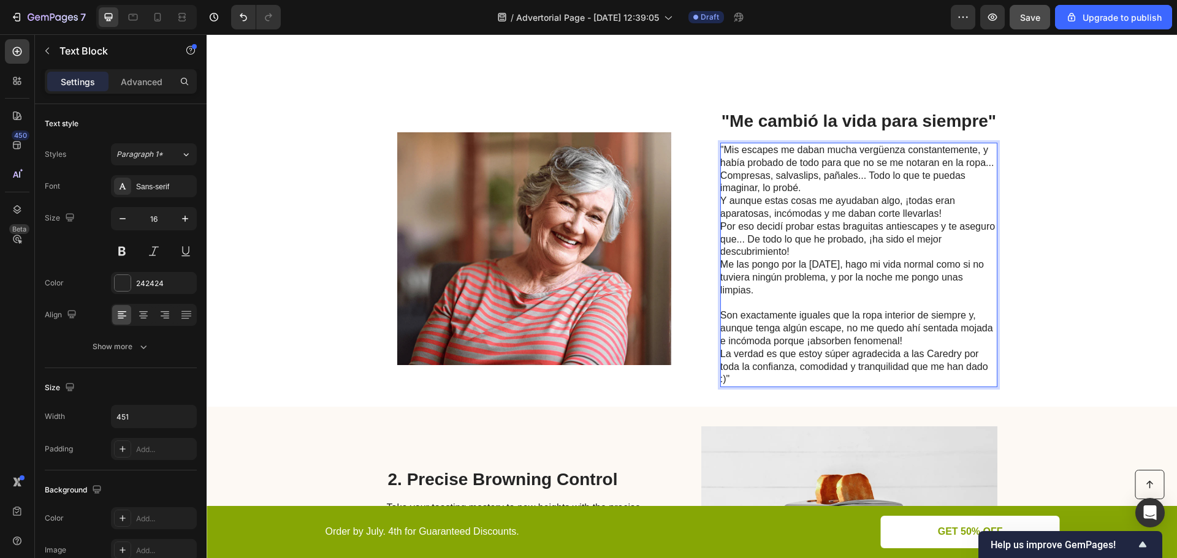
click at [796, 250] on p ""Mis escapes me daban mucha vergüenza constantemente, y había probado de todo p…" at bounding box center [857, 220] width 275 height 153
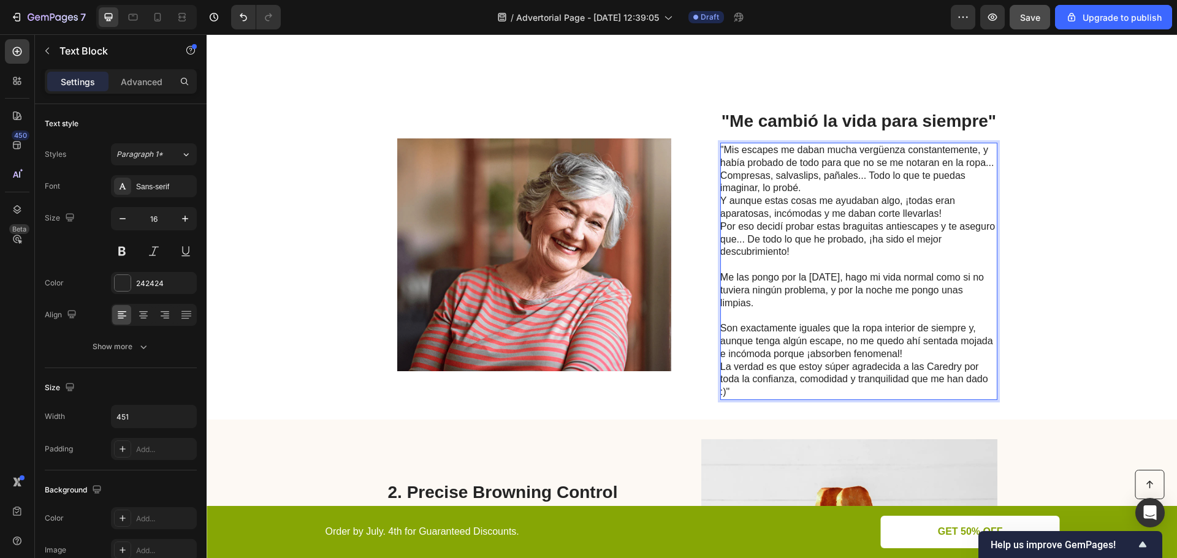
click at [806, 188] on p ""Mis escapes me daban mucha vergüenza constantemente, y había probado de todo p…" at bounding box center [857, 201] width 275 height 115
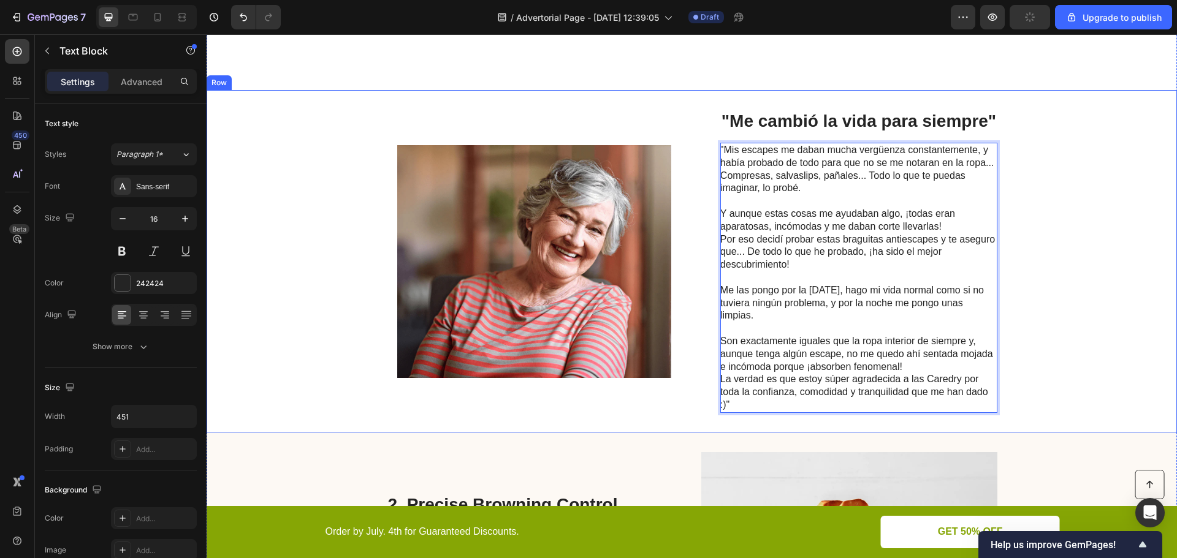
click at [1019, 240] on div "Image "Me cambió la vida para siempre" Heading "Mis escapes me daban mucha verg…" at bounding box center [692, 261] width 970 height 342
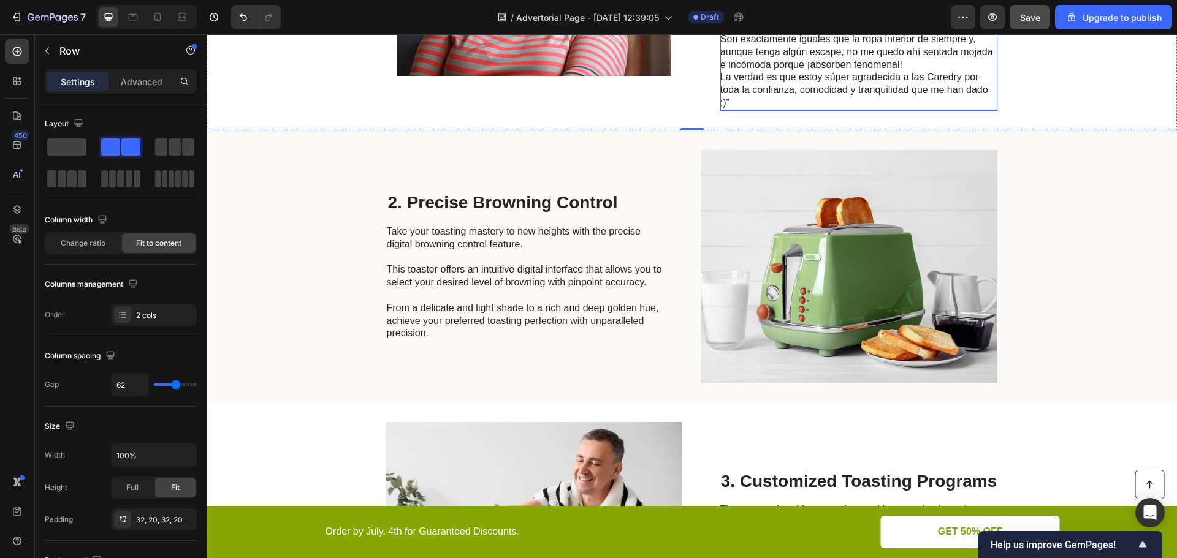
scroll to position [855, 0]
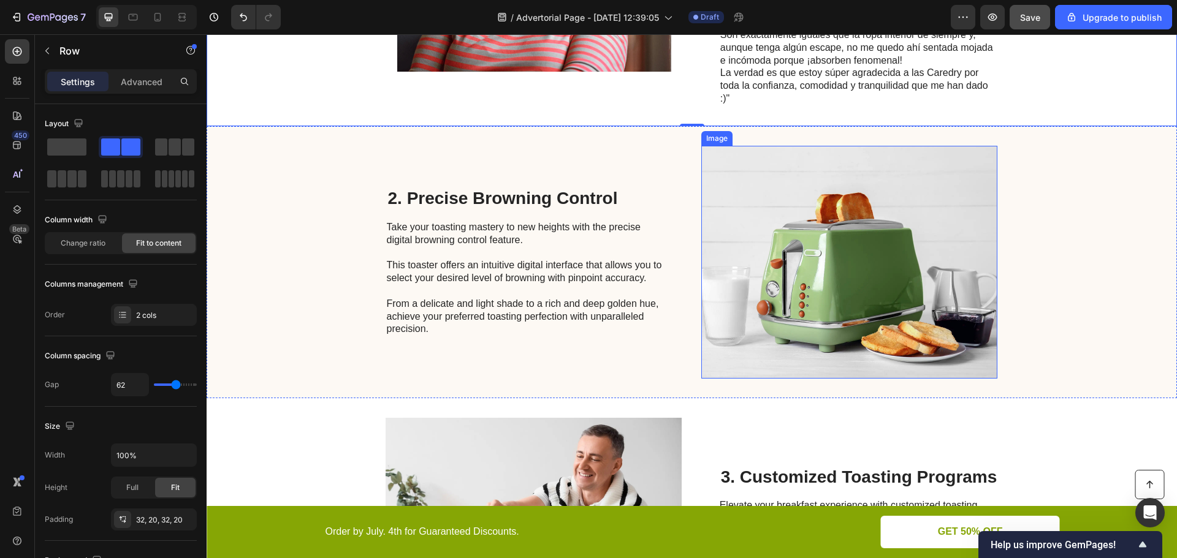
click at [774, 235] on img at bounding box center [849, 262] width 296 height 233
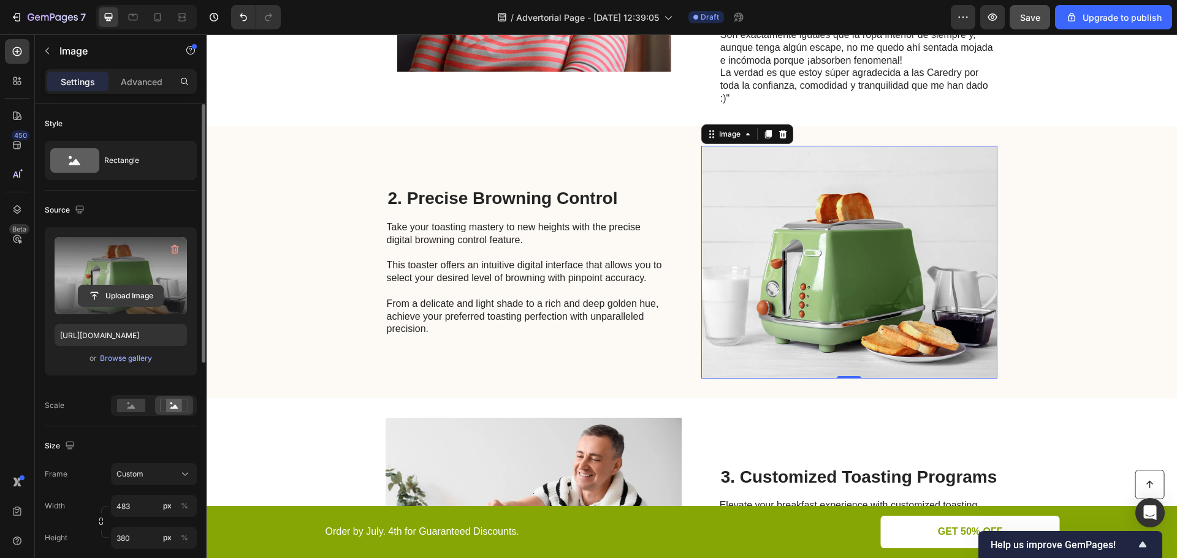
click at [135, 297] on input "file" at bounding box center [120, 296] width 85 height 21
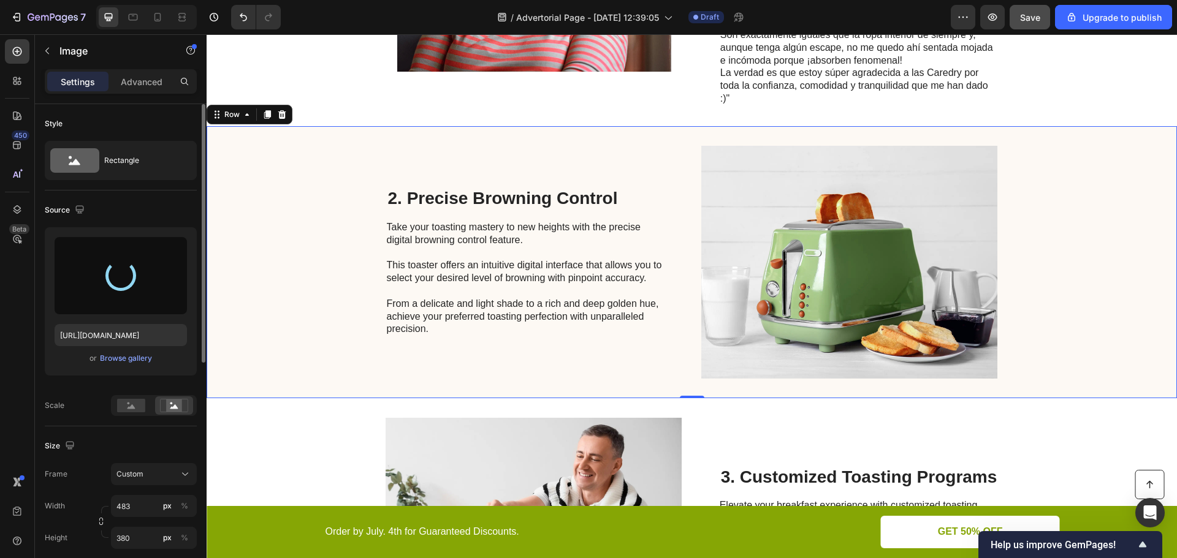
click at [312, 159] on div "2. Precise Browning Control Heading Take your toasting mastery to new heights w…" at bounding box center [692, 262] width 970 height 272
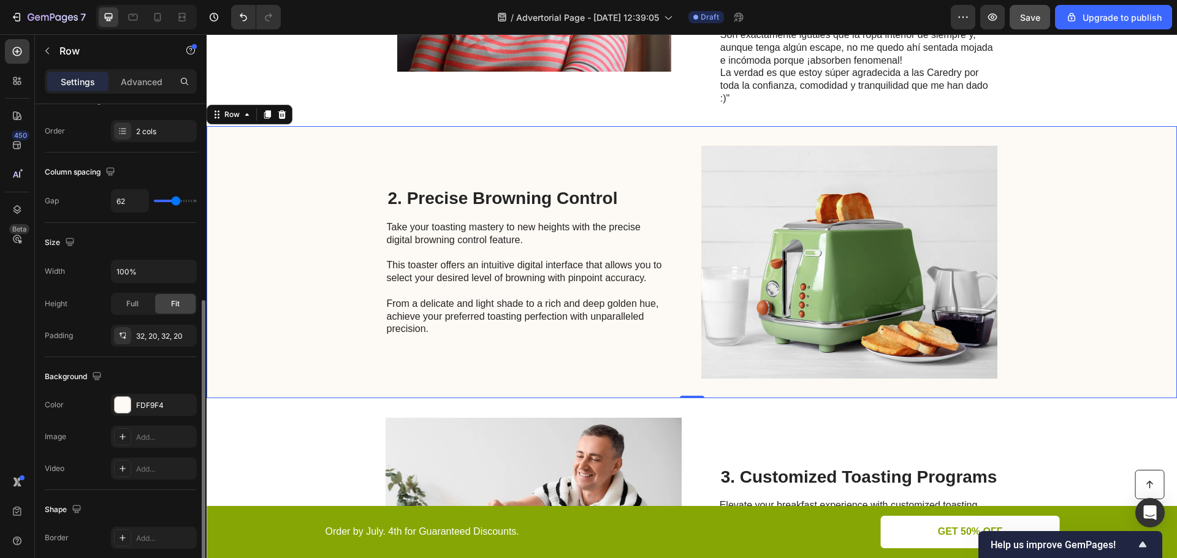
scroll to position [306, 0]
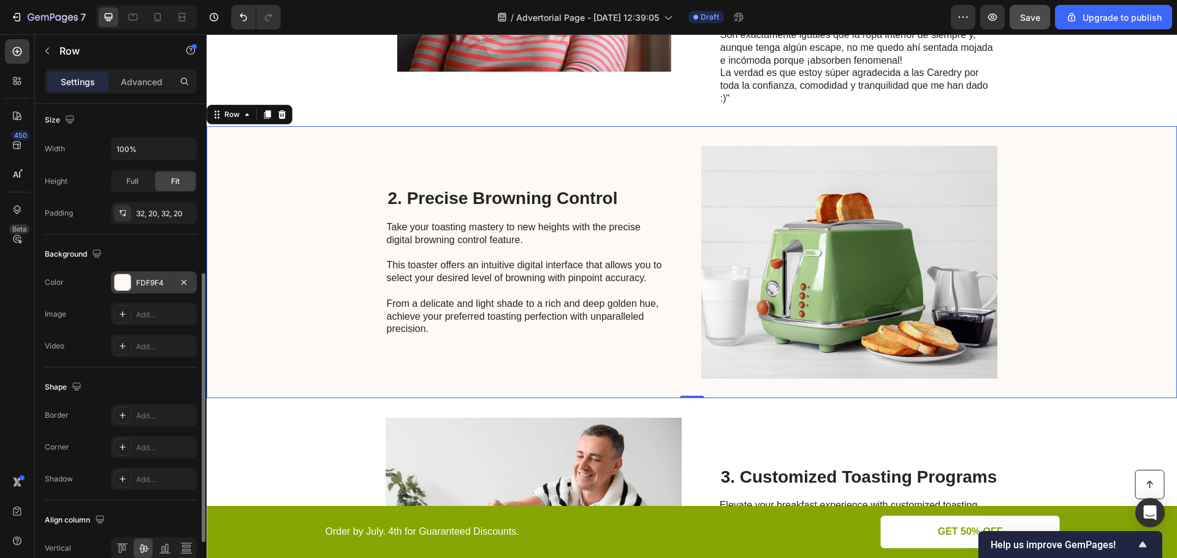
click at [155, 287] on div "FDF9F4" at bounding box center [154, 283] width 36 height 11
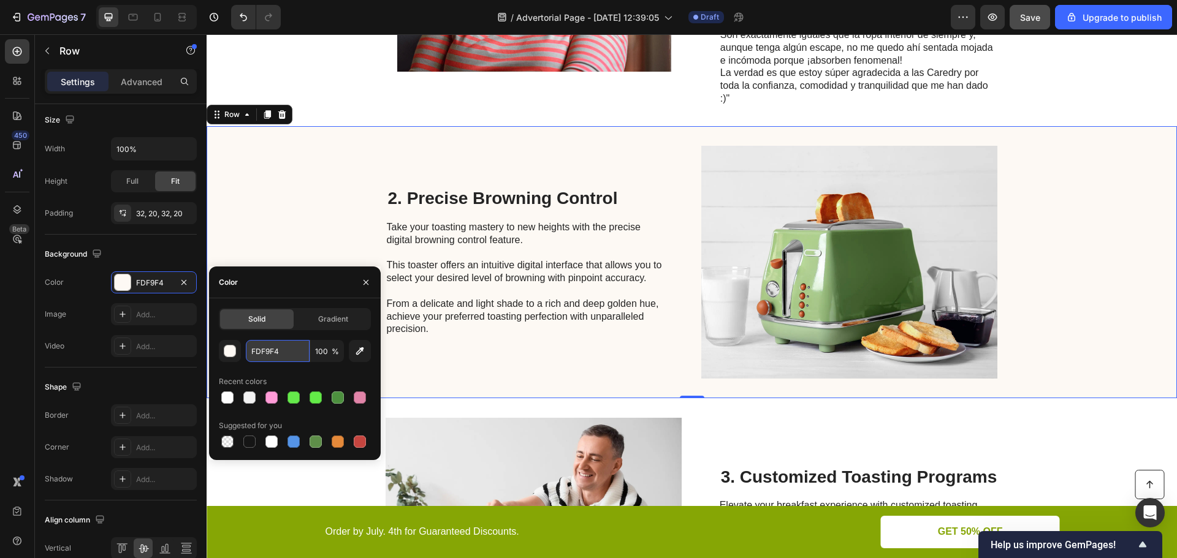
click at [272, 350] on input "FDF9F4" at bounding box center [278, 351] width 64 height 22
click at [228, 354] on div "button" at bounding box center [230, 352] width 12 height 12
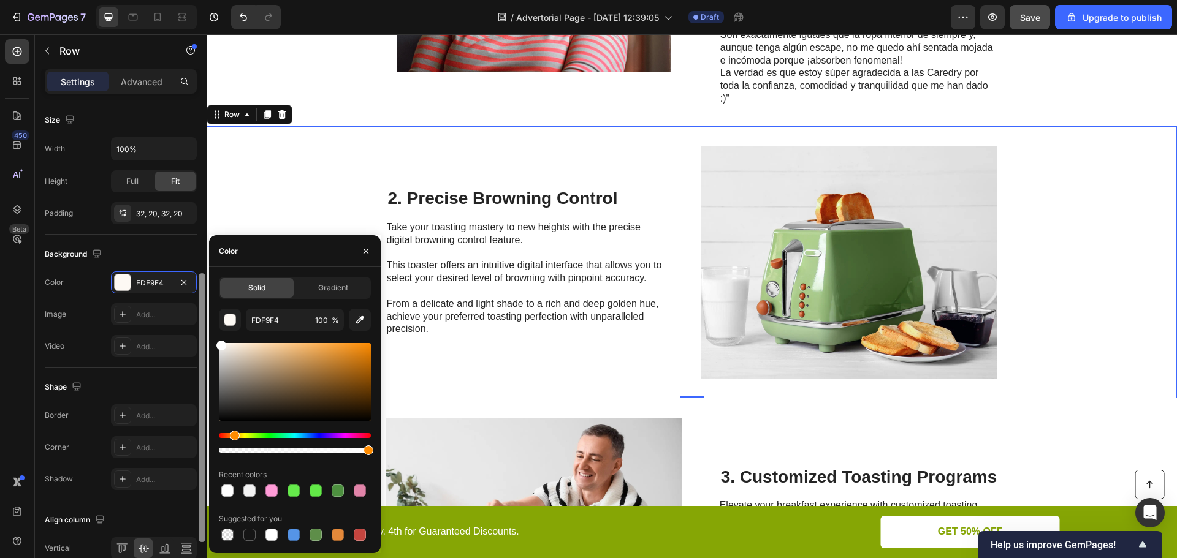
drag, startPoint x: 222, startPoint y: 351, endPoint x: 202, endPoint y: 322, distance: 35.5
click at [202, 322] on div "450 Beta Sections(18) Elements(83) Section Element Hero Section Product Detail …" at bounding box center [103, 296] width 207 height 524
type input "FFFFFF"
click at [218, 335] on div "Solid Gradient FFFFFF 100 % Recent colors Suggested for you" at bounding box center [295, 410] width 172 height 267
click at [181, 250] on div "Background" at bounding box center [121, 255] width 152 height 20
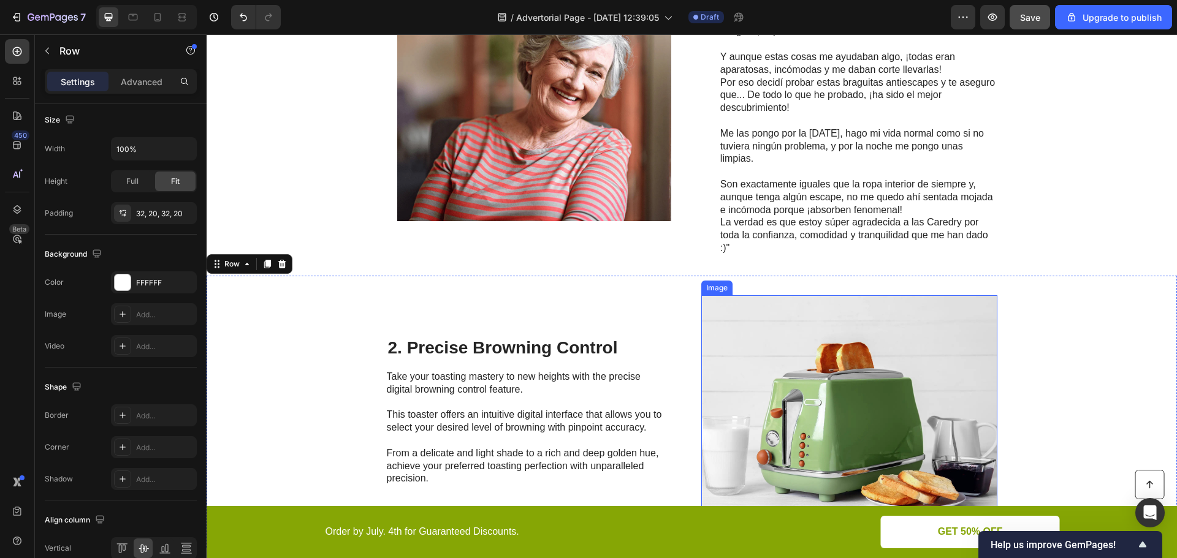
scroll to position [732, 0]
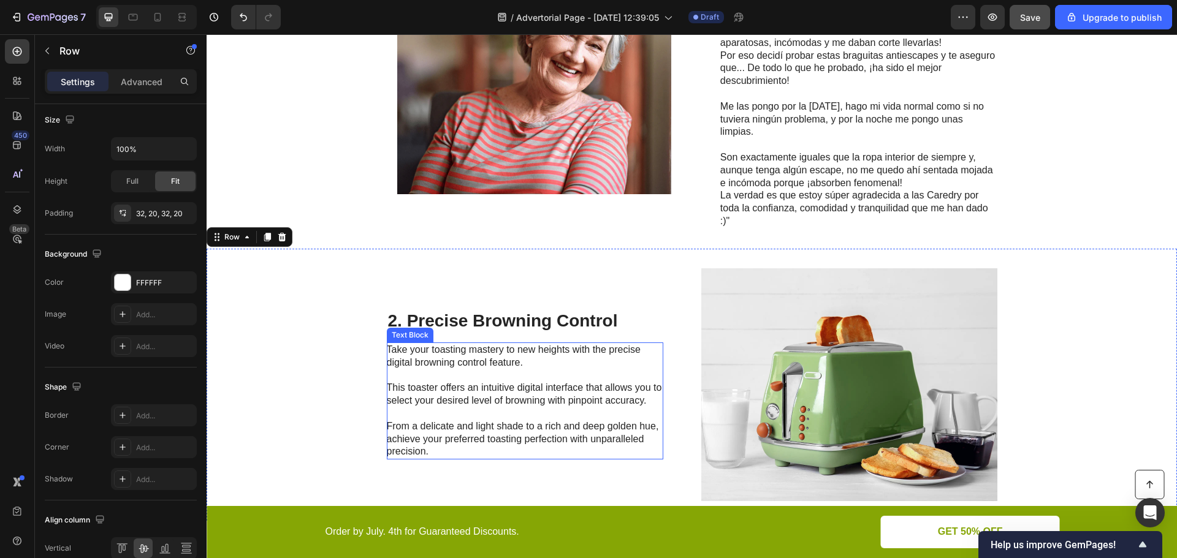
click at [485, 358] on p "Take your toasting mastery to new heights with the precise digital browning con…" at bounding box center [524, 401] width 275 height 115
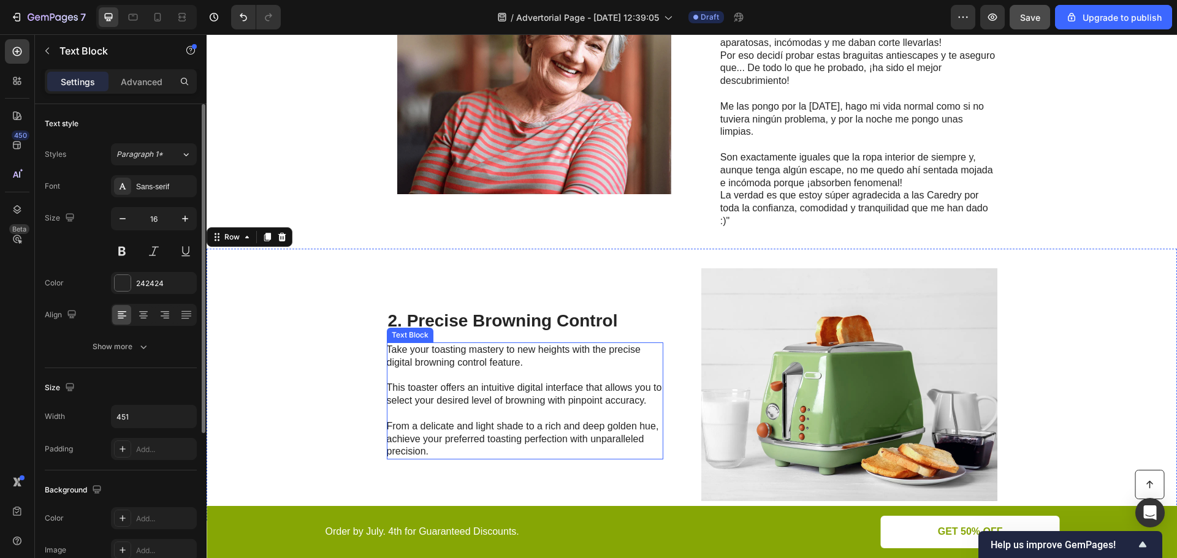
click at [485, 358] on p "Take your toasting mastery to new heights with the precise digital browning con…" at bounding box center [524, 401] width 275 height 115
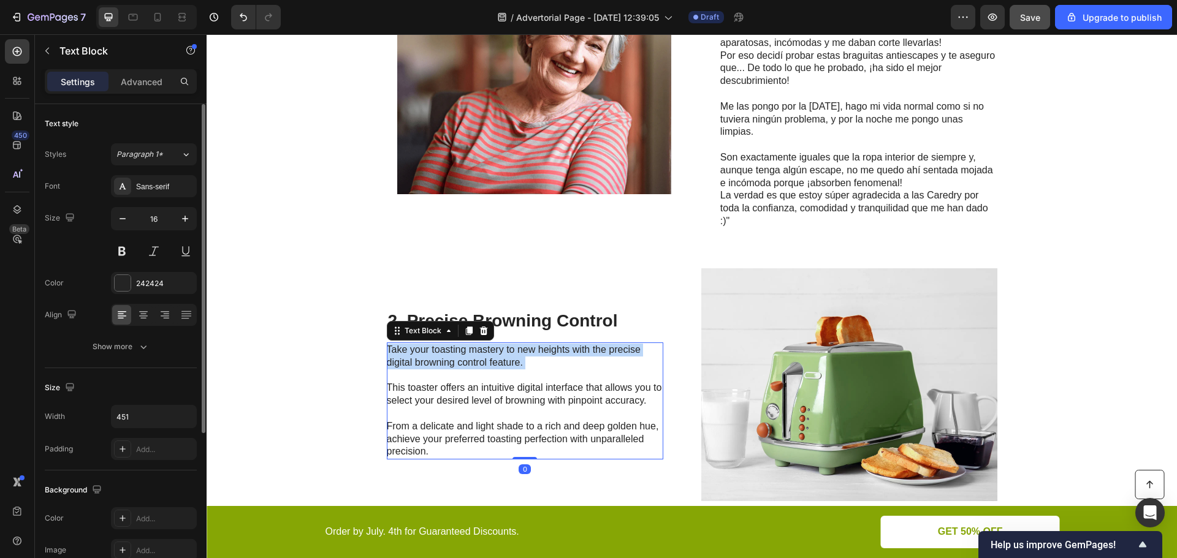
click at [485, 358] on p "Take your toasting mastery to new heights with the precise digital browning con…" at bounding box center [524, 401] width 275 height 115
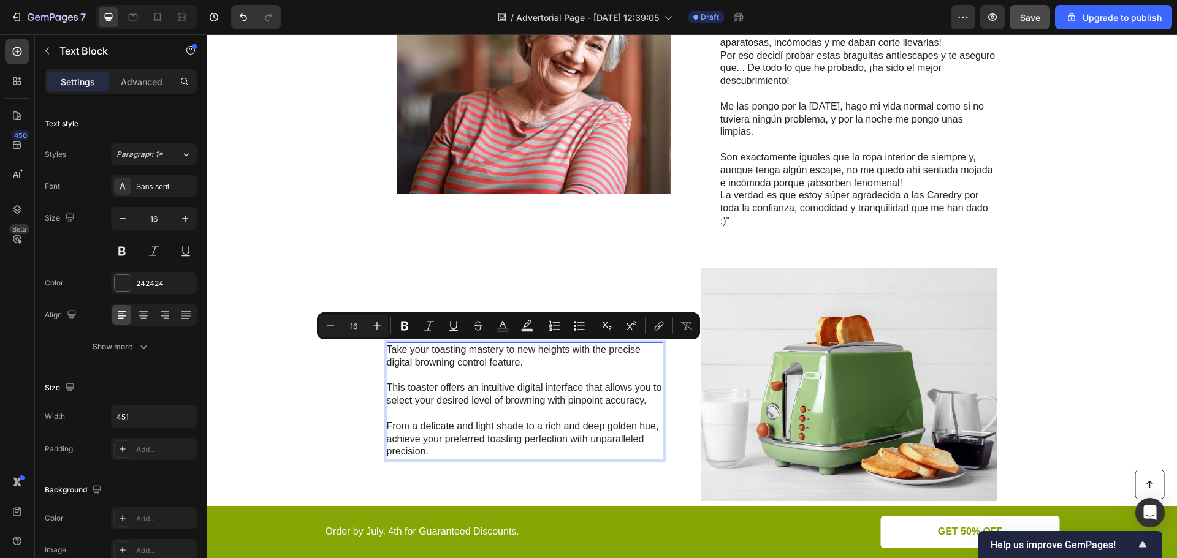
click at [450, 434] on p "Take your toasting mastery to new heights with the precise digital browning con…" at bounding box center [524, 401] width 275 height 115
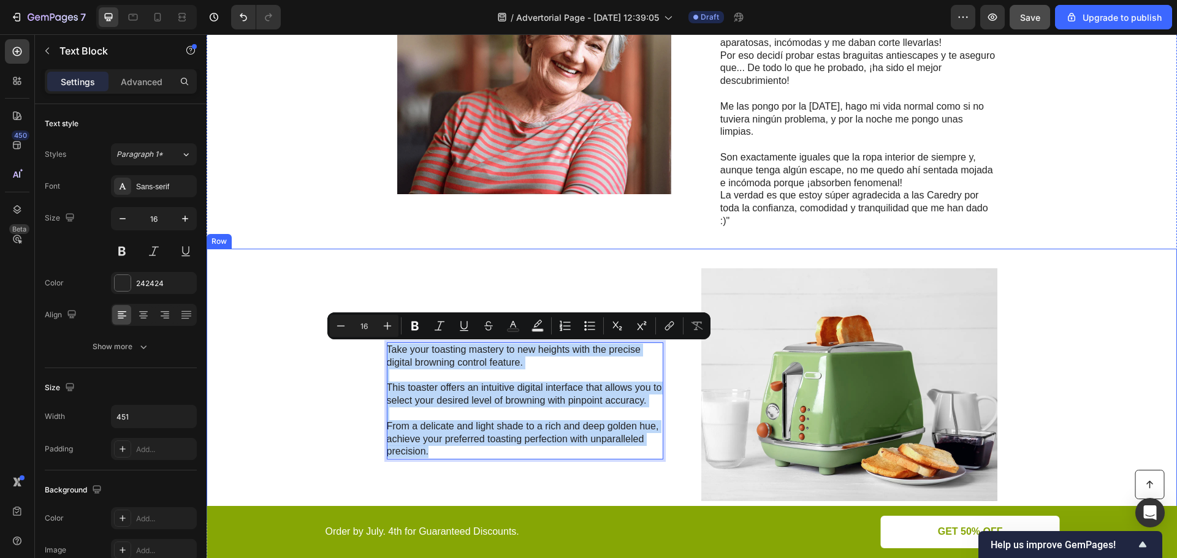
drag, startPoint x: 431, startPoint y: 452, endPoint x: 379, endPoint y: 346, distance: 117.6
click at [379, 346] on div "2. Precise Browning Control Heading Take your toasting mastery to new heights w…" at bounding box center [692, 385] width 970 height 272
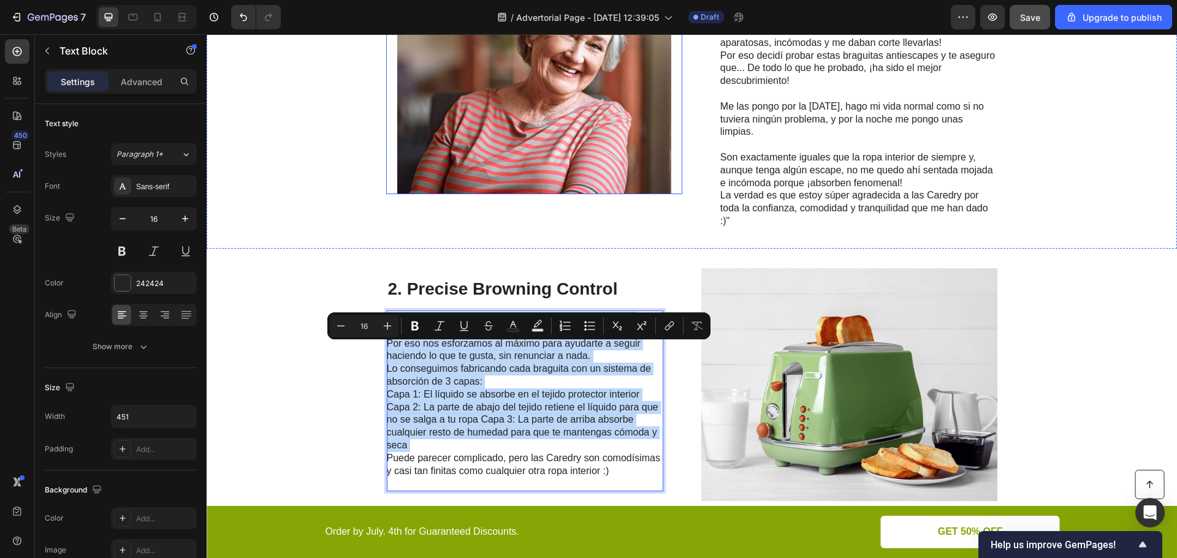
scroll to position [700, 0]
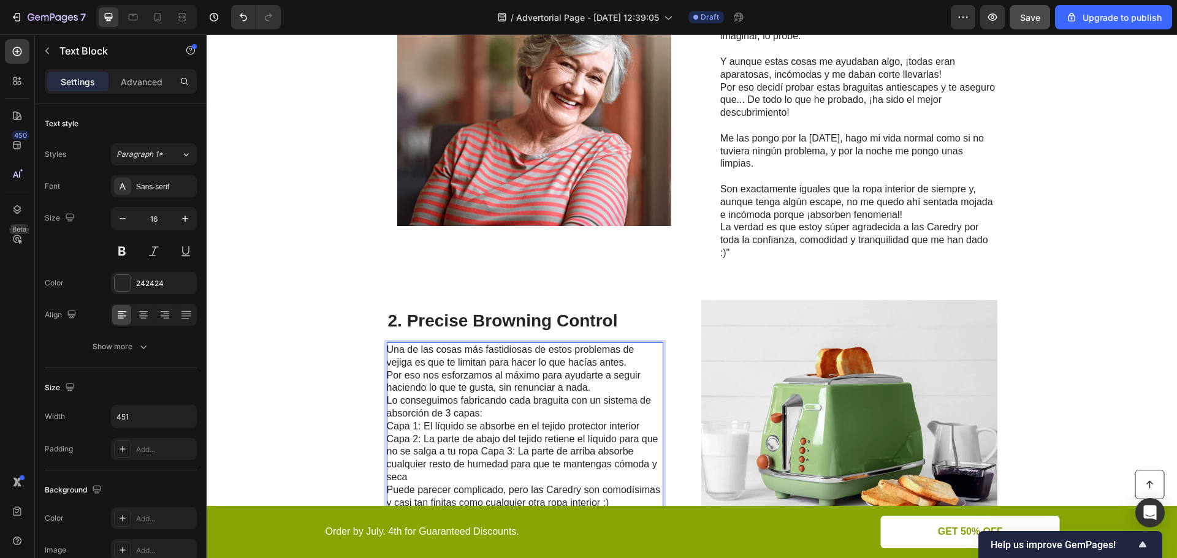
click at [636, 366] on p "Una de las cosas más fastidiosas de estos problemas de vejiga es que te limitan…" at bounding box center [524, 433] width 275 height 178
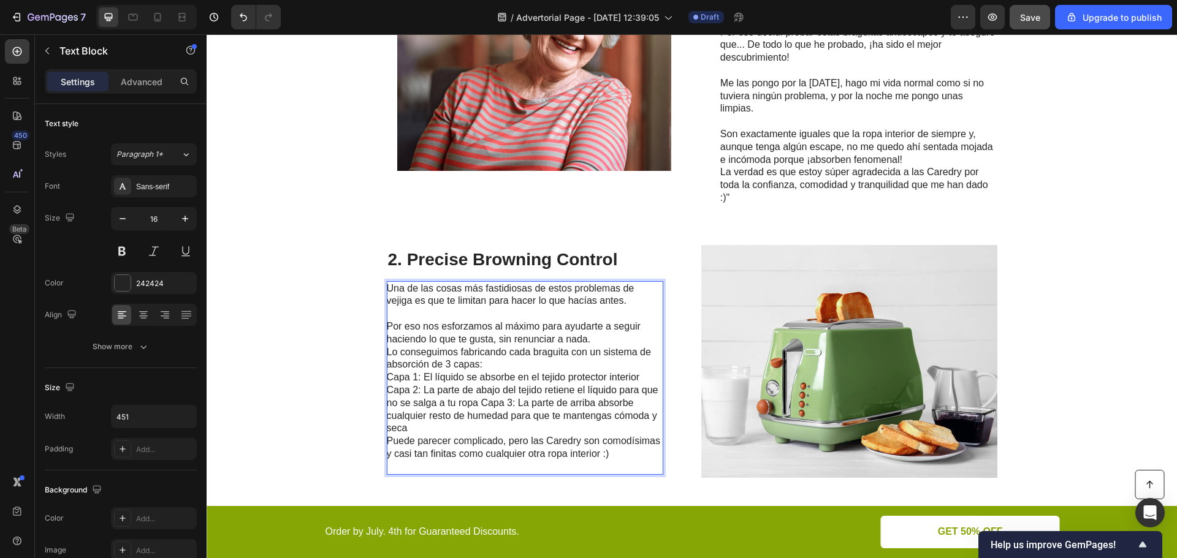
click at [612, 338] on p "⁠⁠⁠⁠⁠⁠⁠ Por eso nos esforzamos al máximo para ayudarte a seguir haciendo lo que…" at bounding box center [524, 390] width 275 height 165
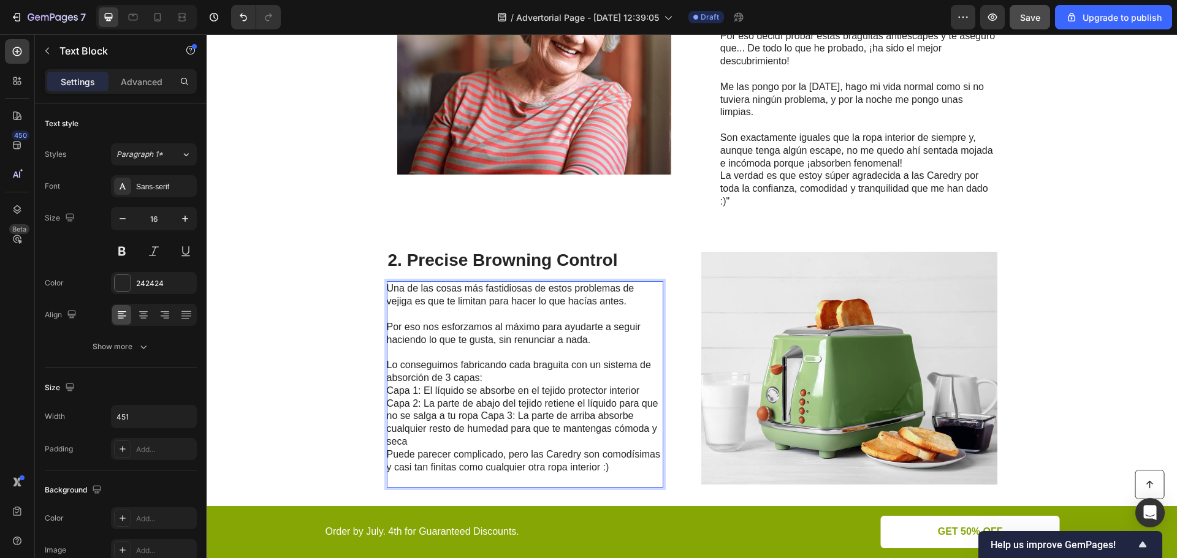
click at [525, 376] on p "⁠⁠⁠⁠⁠⁠⁠ Lo conseguimos fabricando cada braguita con un sistema de absorción de …" at bounding box center [524, 416] width 275 height 140
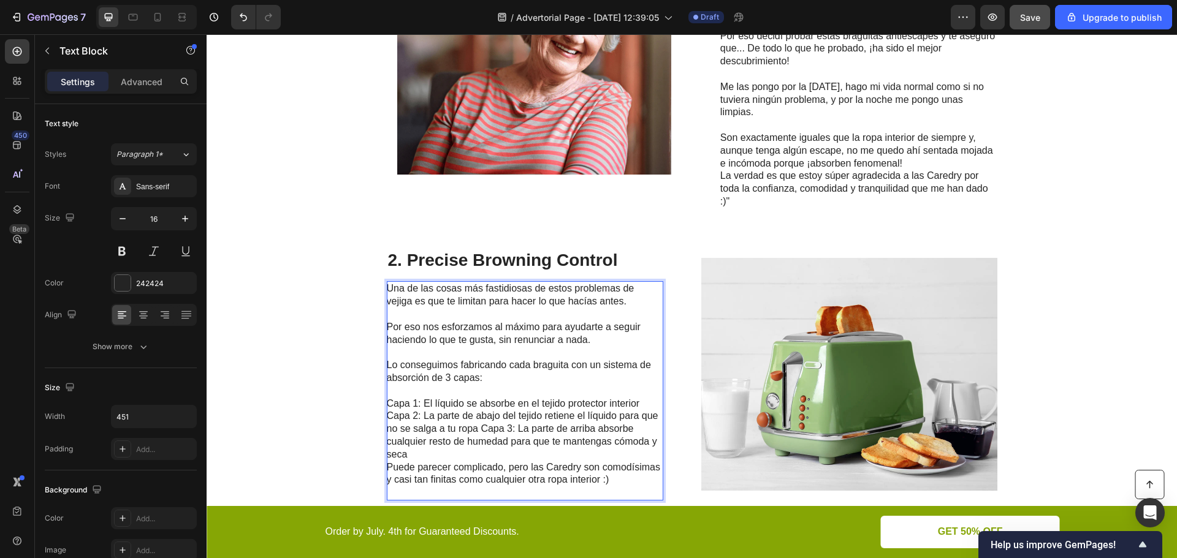
click at [460, 377] on p "Lo conseguimos fabricando cada braguita con un sistema de absorción de 3 capas:" at bounding box center [524, 365] width 275 height 38
click at [387, 403] on p "Capa 1: El líquido se absorbe en el tejido protector interior Capa 2: La parte …" at bounding box center [524, 442] width 275 height 115
click at [390, 415] on p "Paso 1: El líquido se absorbe en el tejido protector interior Capa 2: La parte …" at bounding box center [524, 442] width 275 height 115
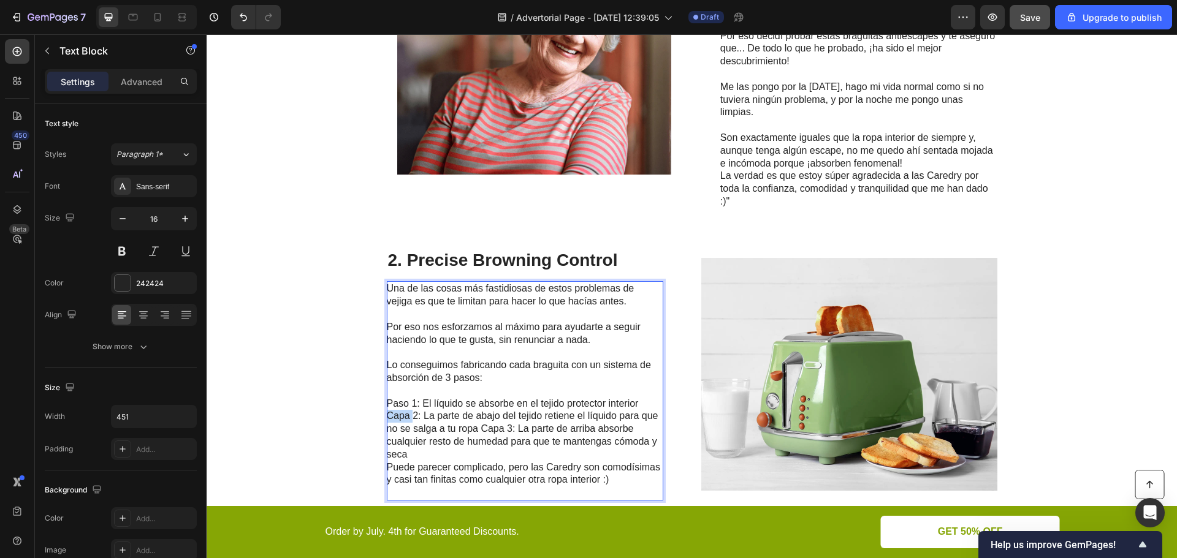
click at [390, 415] on p "Paso 1: El líquido se absorbe en el tejido protector interior Capa 2: La parte …" at bounding box center [524, 442] width 275 height 115
click at [485, 430] on p "Paso 1: El líquido se absorbe en el tejido protector interior Paso 2: La parte …" at bounding box center [524, 442] width 275 height 115
click at [479, 430] on p "Paso 1: El líquido se absorbe en el tejido protector interior Paso 2: La parte …" at bounding box center [524, 442] width 275 height 115
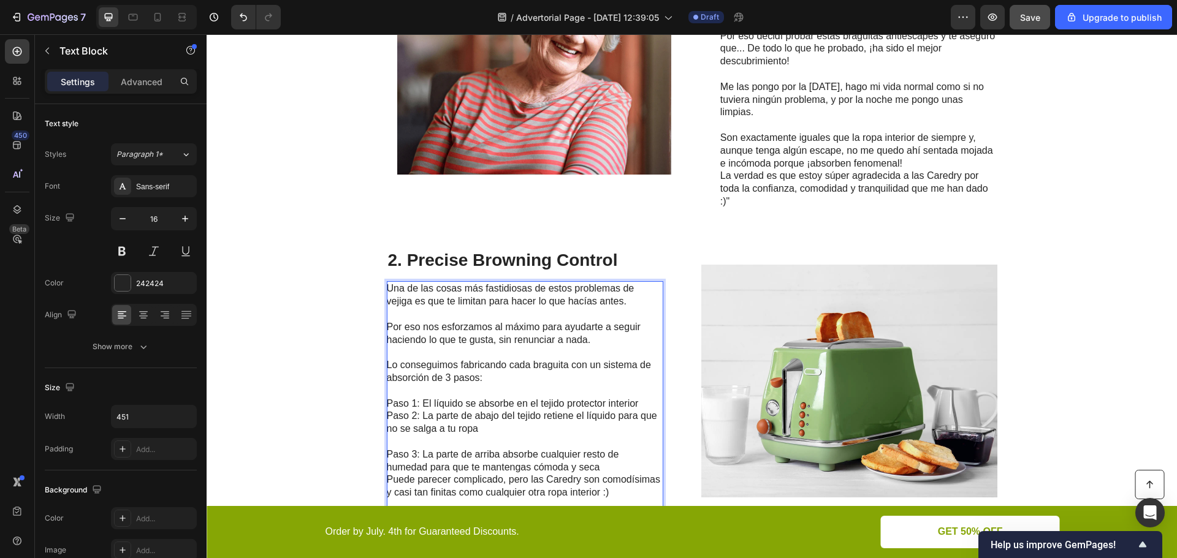
click at [642, 403] on p "Paso 1: El líquido se absorbe en el tejido protector interior Paso 2: La parte …" at bounding box center [524, 410] width 275 height 51
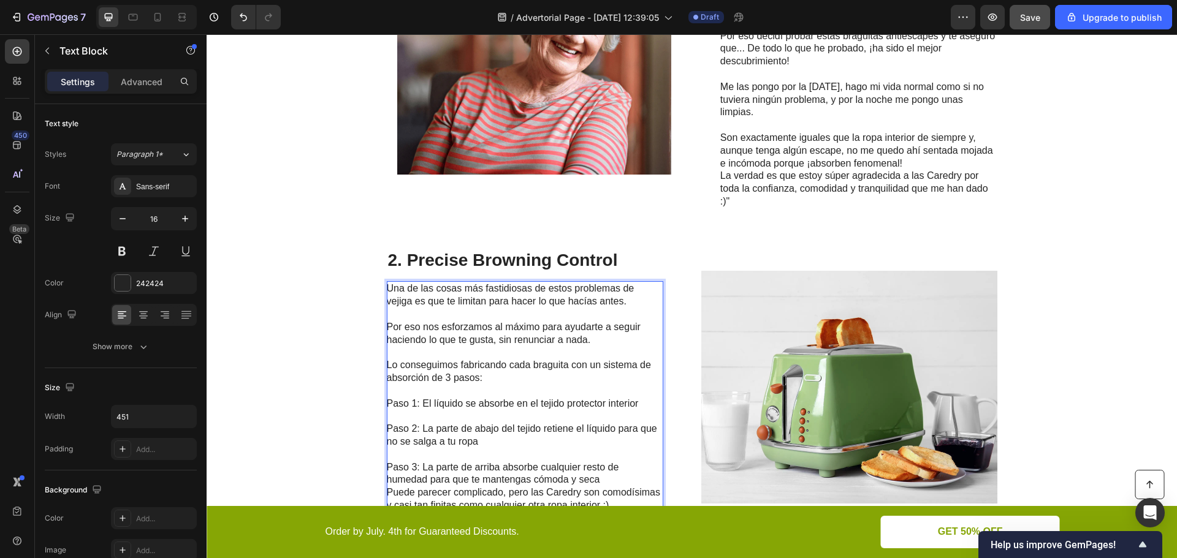
click at [388, 427] on p "Paso 2: La parte de abajo del tejido retiene el líquido para que no se salga a …" at bounding box center [524, 436] width 275 height 26
click at [387, 427] on p "Paso 2: La parte de abajo del tejido retiene el líquido para que no se salga a …" at bounding box center [524, 436] width 275 height 26
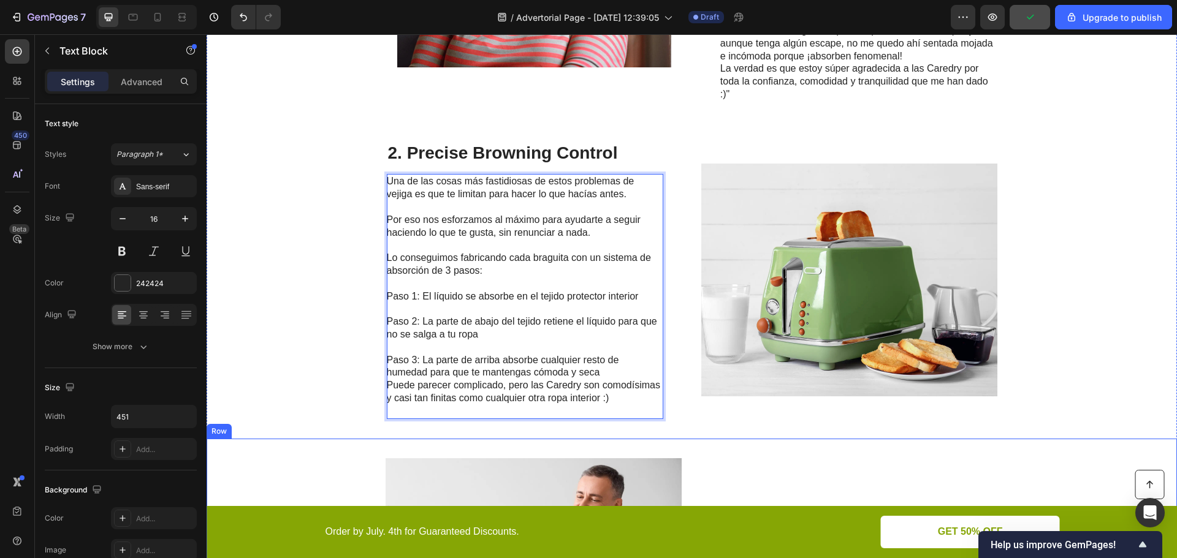
scroll to position [874, 0]
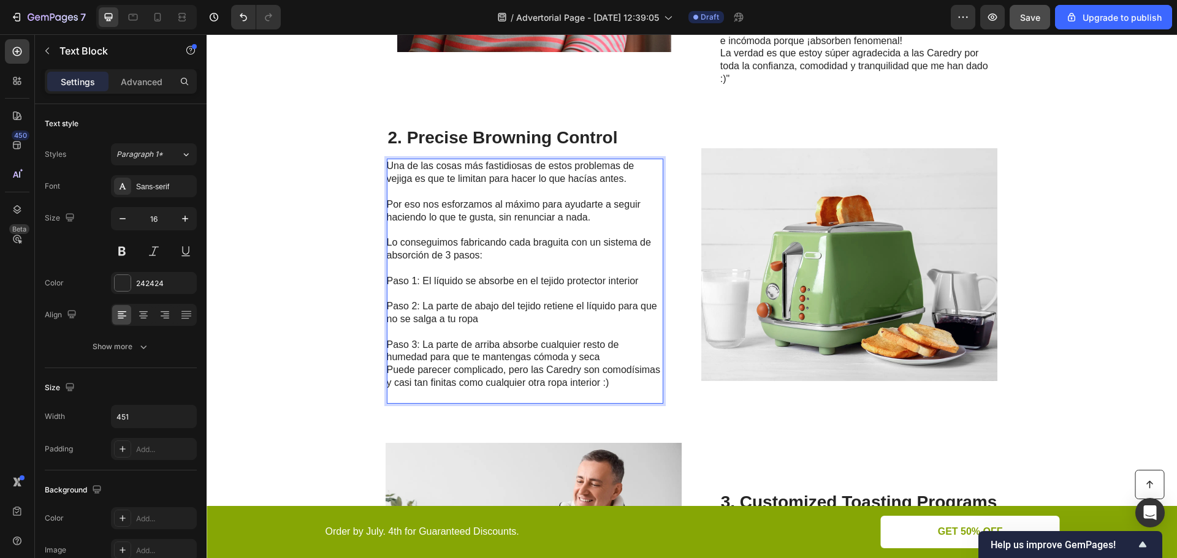
click at [620, 357] on p "Paso 3: La parte de arriba absorbe cualquier resto de humedad para que te mante…" at bounding box center [524, 371] width 275 height 64
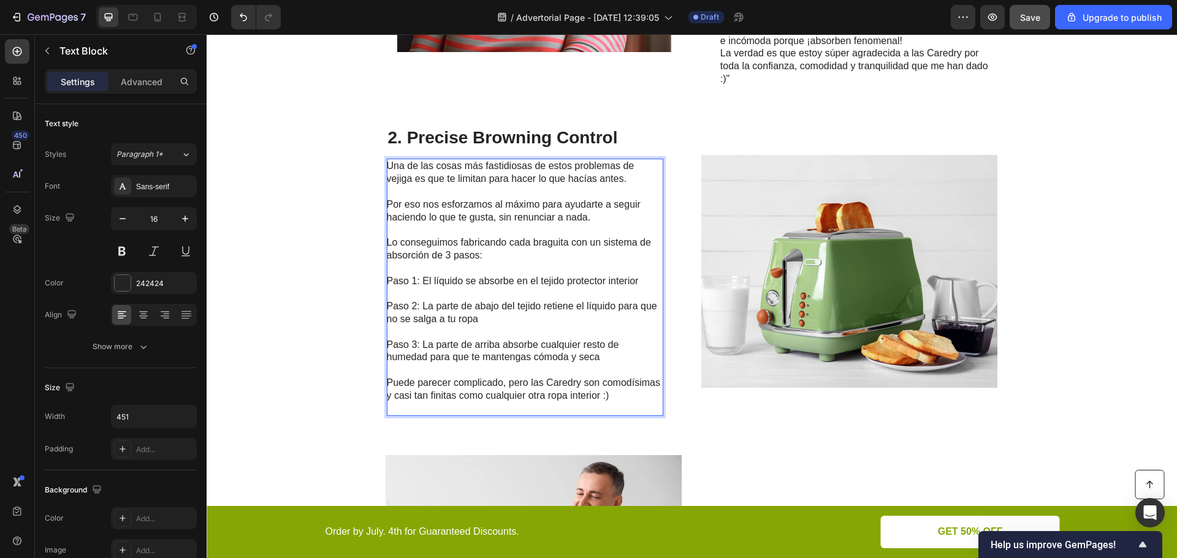
click at [582, 410] on p "⁠⁠⁠⁠⁠⁠⁠ Puede parecer complicado, pero las Caredry son comodísimas y casi tan f…" at bounding box center [524, 389] width 275 height 51
click at [582, 405] on p "Puede parecer complicado, pero las Caredry son comodísimas y casi tan finitas c…" at bounding box center [524, 389] width 275 height 51
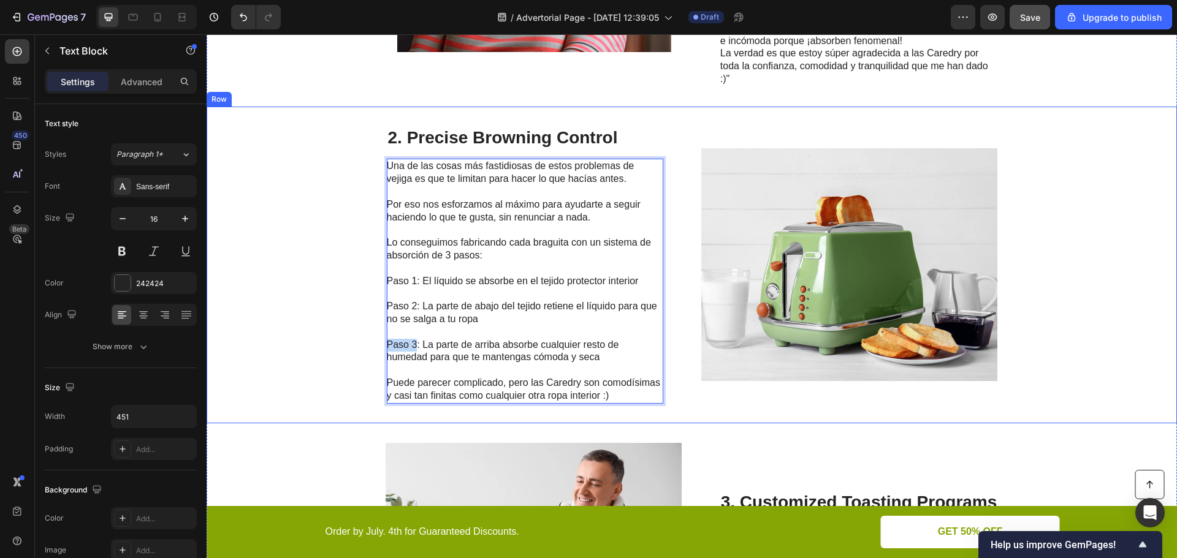
drag, startPoint x: 414, startPoint y: 344, endPoint x: 379, endPoint y: 344, distance: 34.3
click at [379, 344] on div "2. Precise Browning Control Heading Una de las cosas más fastidiosas de estos p…" at bounding box center [692, 265] width 970 height 317
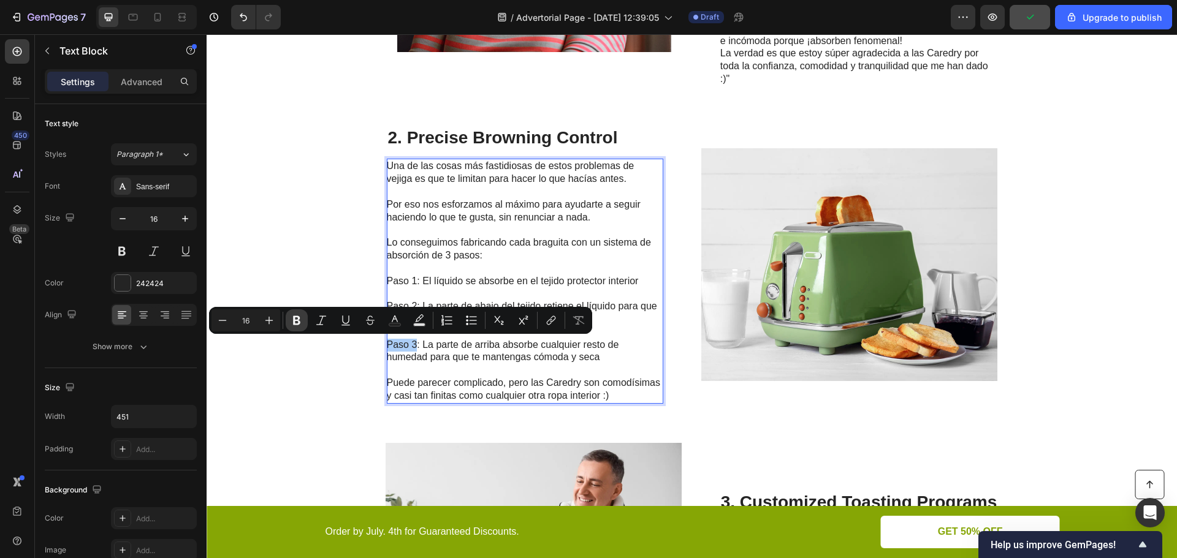
click at [298, 317] on icon "Editor contextual toolbar" at bounding box center [296, 320] width 7 height 9
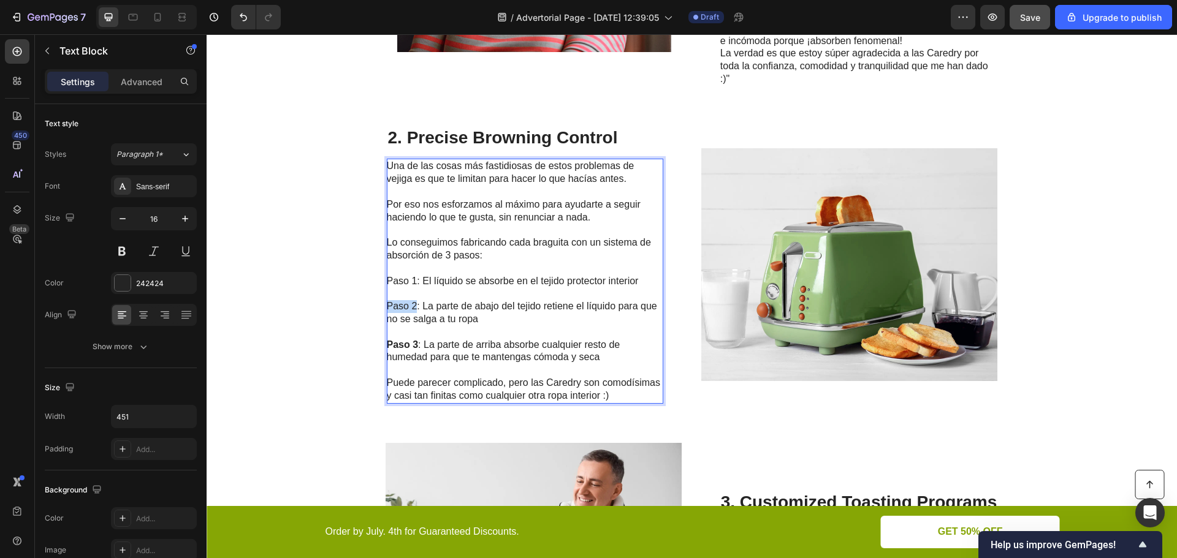
drag, startPoint x: 412, startPoint y: 308, endPoint x: 384, endPoint y: 308, distance: 27.6
click at [387, 308] on p "Paso 2: La parte de abajo del tejido retiene el líquido para que no se salga a …" at bounding box center [524, 313] width 275 height 26
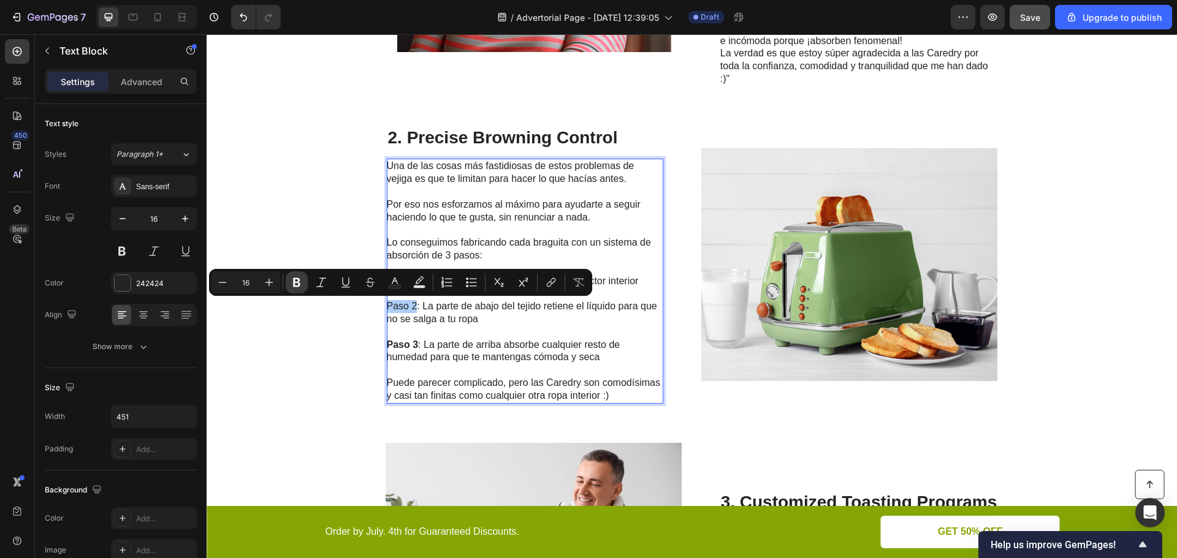
click at [303, 280] on button "Bold" at bounding box center [297, 282] width 22 height 22
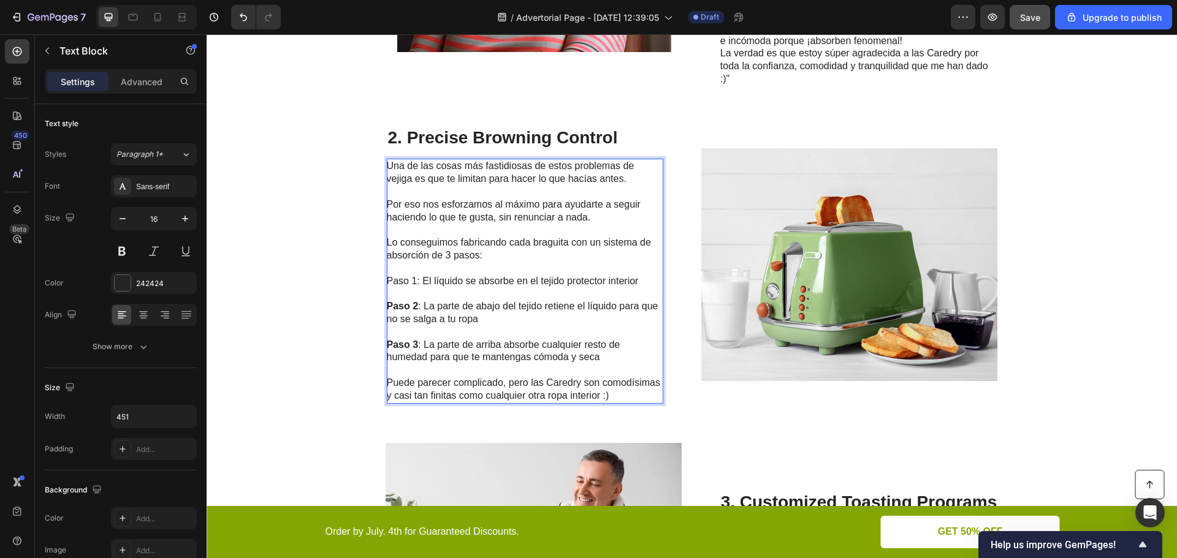
click at [418, 317] on p "Paso 2 : La parte de abajo del tejido retiene el líquido para que no se salga a…" at bounding box center [524, 313] width 275 height 26
drag, startPoint x: 413, startPoint y: 281, endPoint x: 381, endPoint y: 281, distance: 32.5
click at [381, 281] on div "2. Precise Browning Control Heading Una de las cosas más fastidiosas de estos p…" at bounding box center [692, 265] width 970 height 317
click at [437, 307] on p "Paso 2 : La parte de abajo del tejido retiene el líquido para que no se salga a…" at bounding box center [524, 313] width 275 height 26
click at [365, 289] on div "2. Precise Browning Control Heading Una de las cosas más fastidiosas de estos p…" at bounding box center [692, 265] width 970 height 317
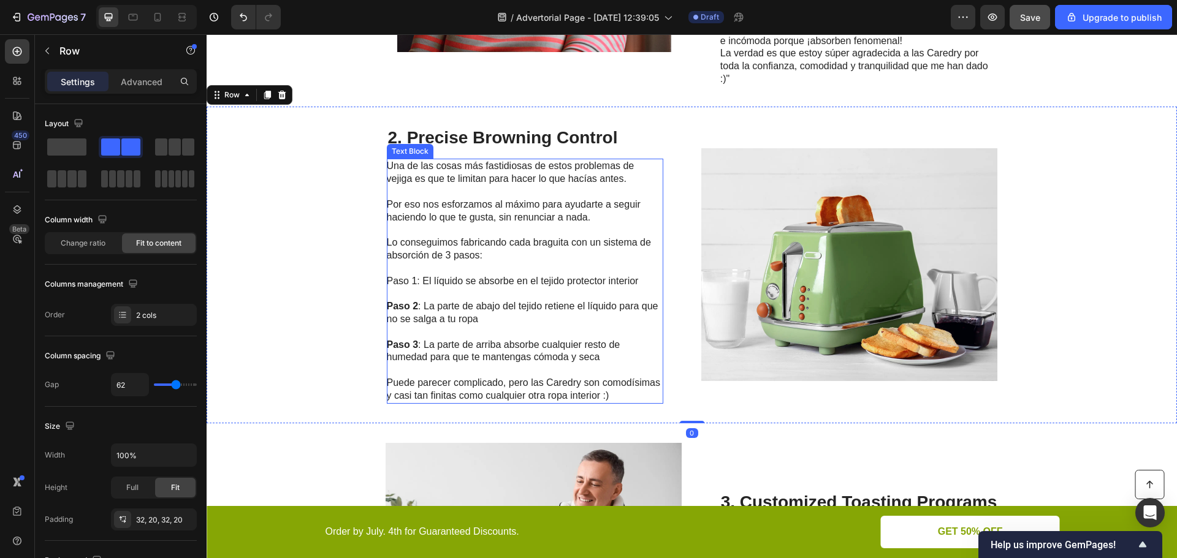
click at [405, 283] on p "Paso 1: El líquido se absorbe en el tejido protector interior" at bounding box center [524, 275] width 275 height 26
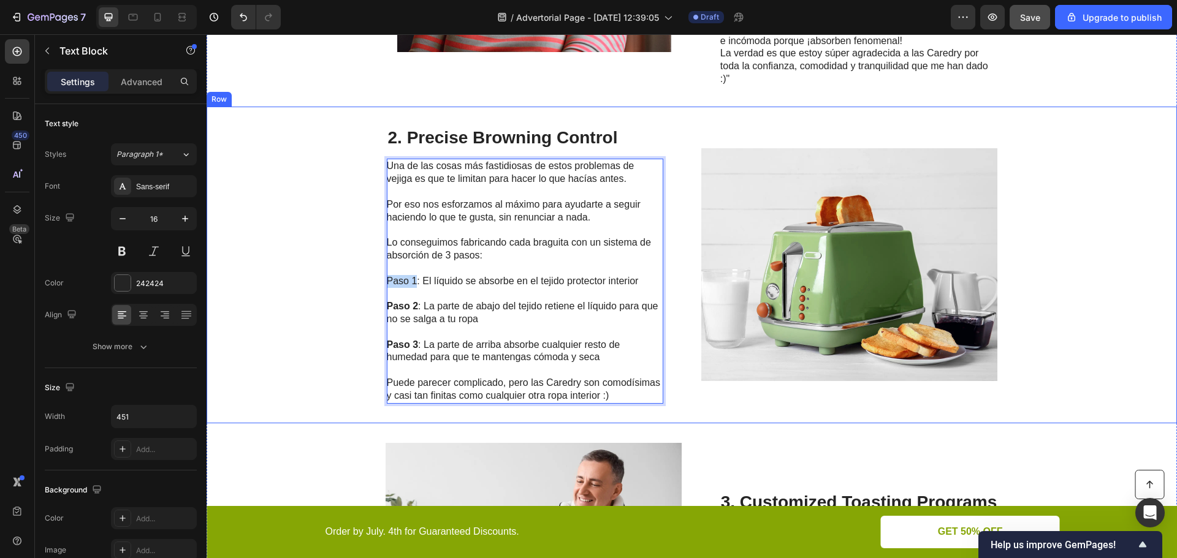
drag, startPoint x: 412, startPoint y: 282, endPoint x: 377, endPoint y: 282, distance: 34.9
click at [377, 282] on div "2. Precise Browning Control Heading Una de las cosas más fastidiosas de estos p…" at bounding box center [692, 265] width 970 height 317
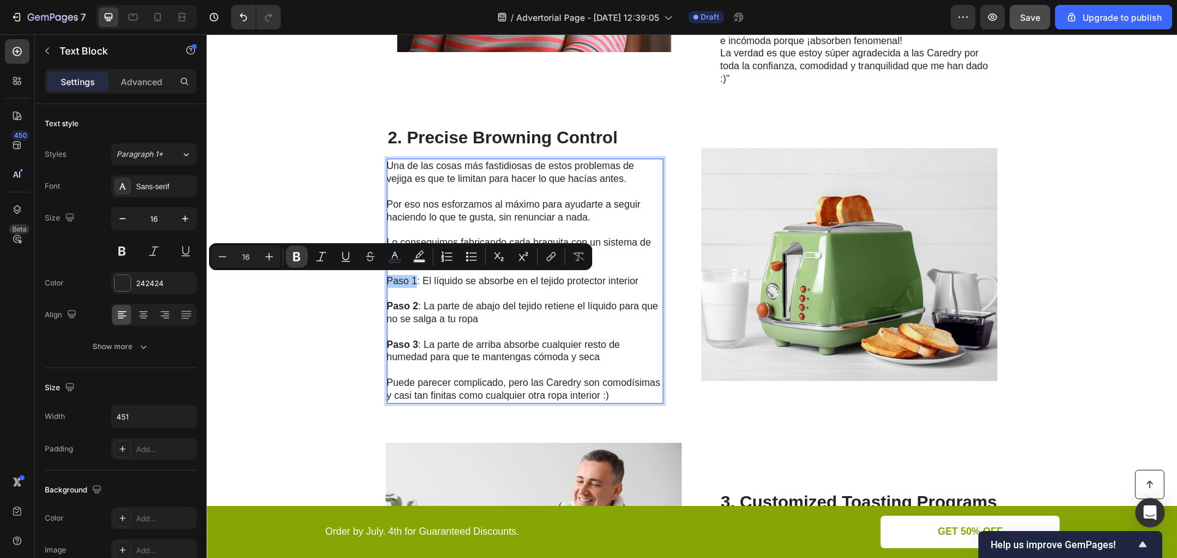
click at [300, 254] on icon "Editor contextual toolbar" at bounding box center [296, 256] width 7 height 9
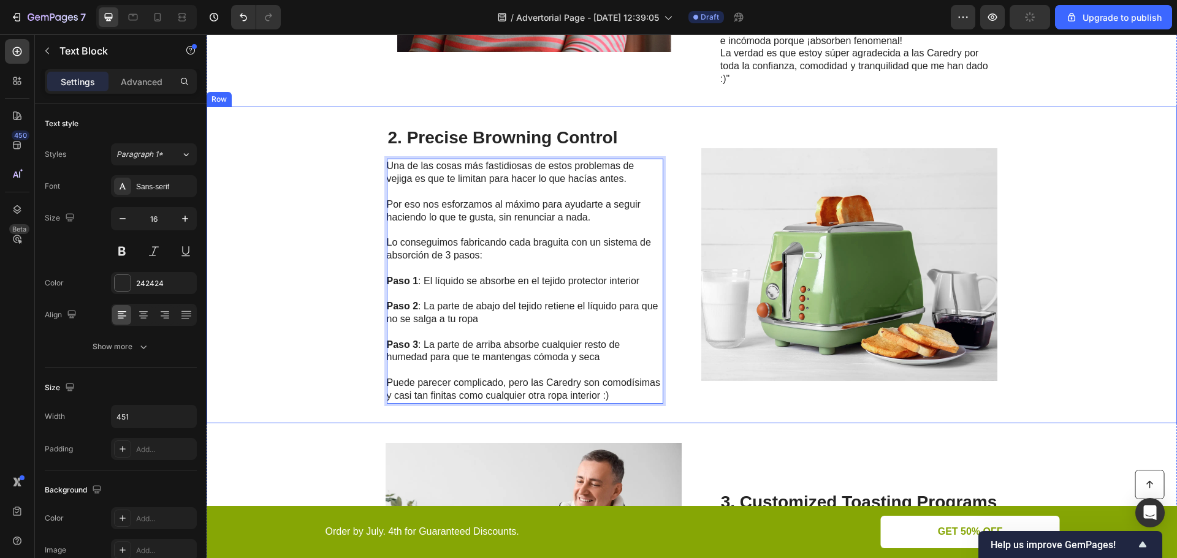
click at [336, 340] on div "2. Precise Browning Control Heading Una de las cosas más fastidiosas de estos p…" at bounding box center [692, 265] width 970 height 317
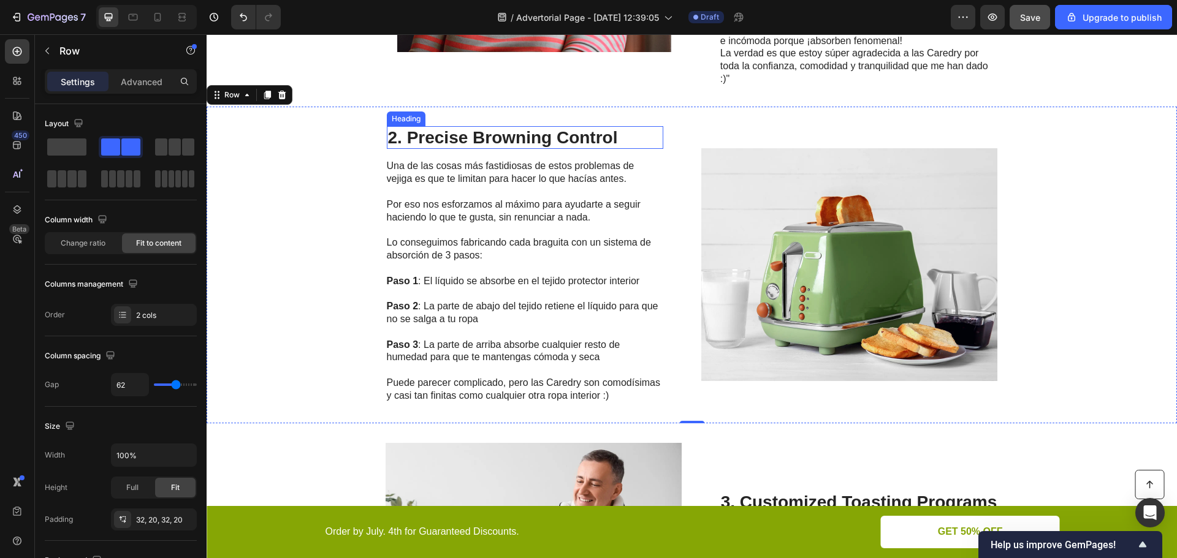
click at [555, 137] on h2 "2. Precise Browning Control" at bounding box center [525, 137] width 276 height 23
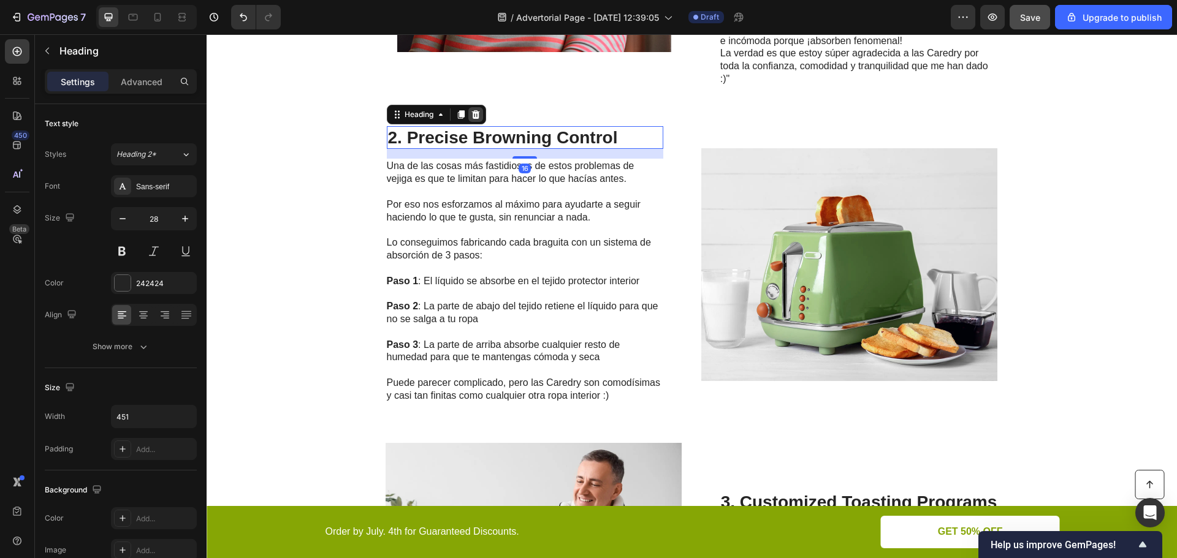
click at [471, 113] on icon at bounding box center [475, 114] width 8 height 9
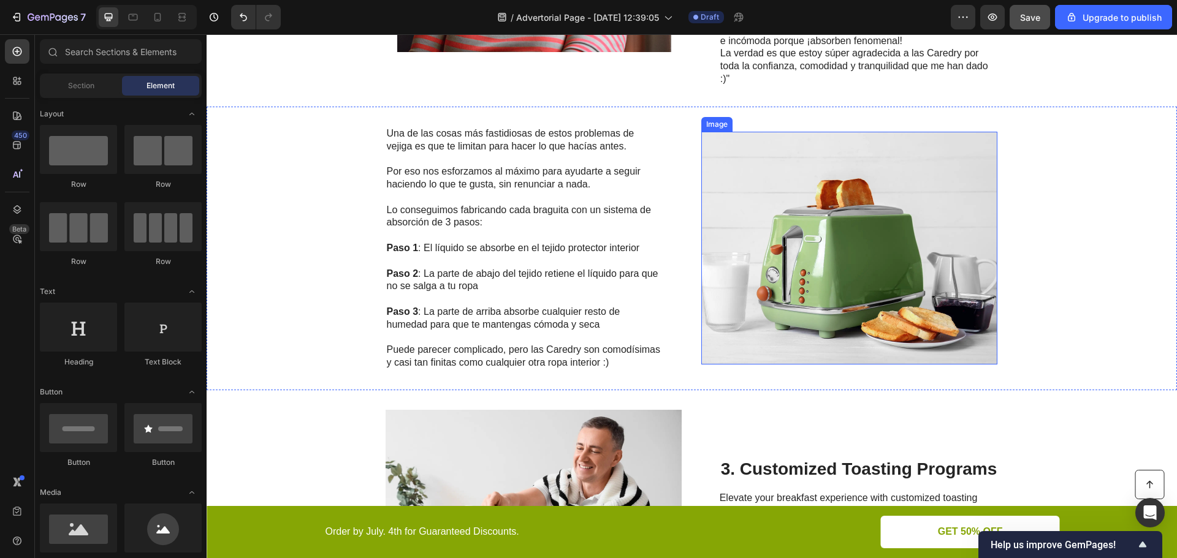
click at [896, 275] on img at bounding box center [849, 248] width 296 height 233
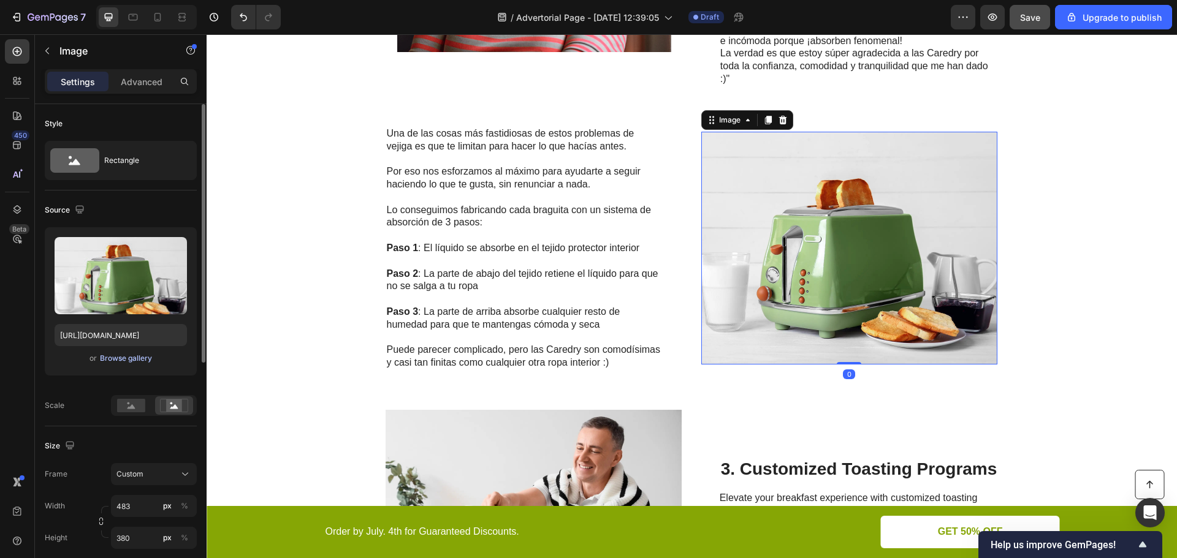
click at [128, 362] on div "Browse gallery" at bounding box center [126, 358] width 52 height 11
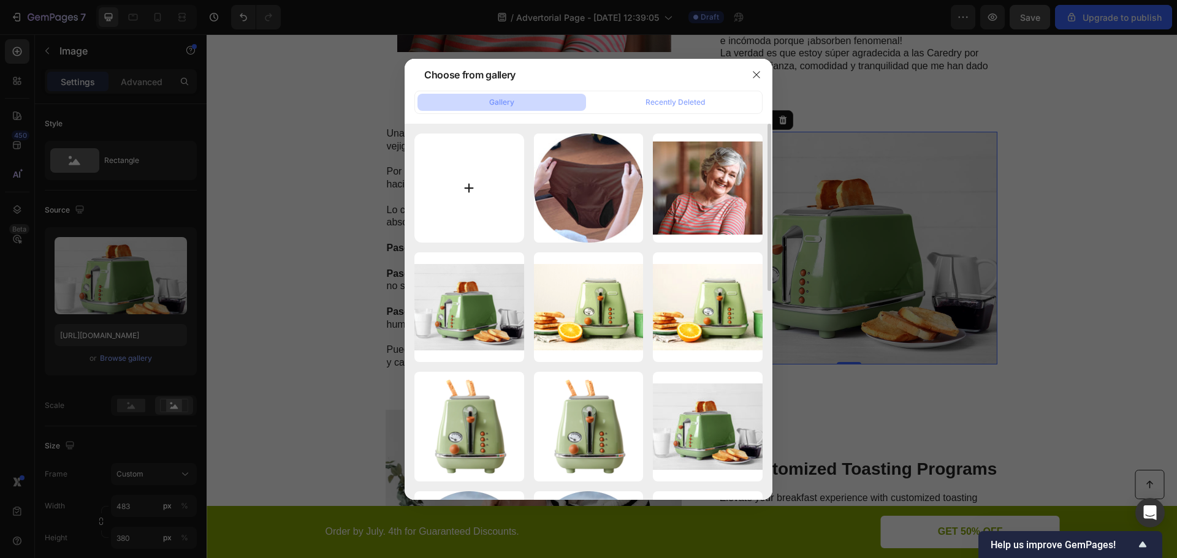
click at [482, 197] on input "file" at bounding box center [469, 189] width 110 height 110
type input "C:\fakepath\9055-model-clip.webp"
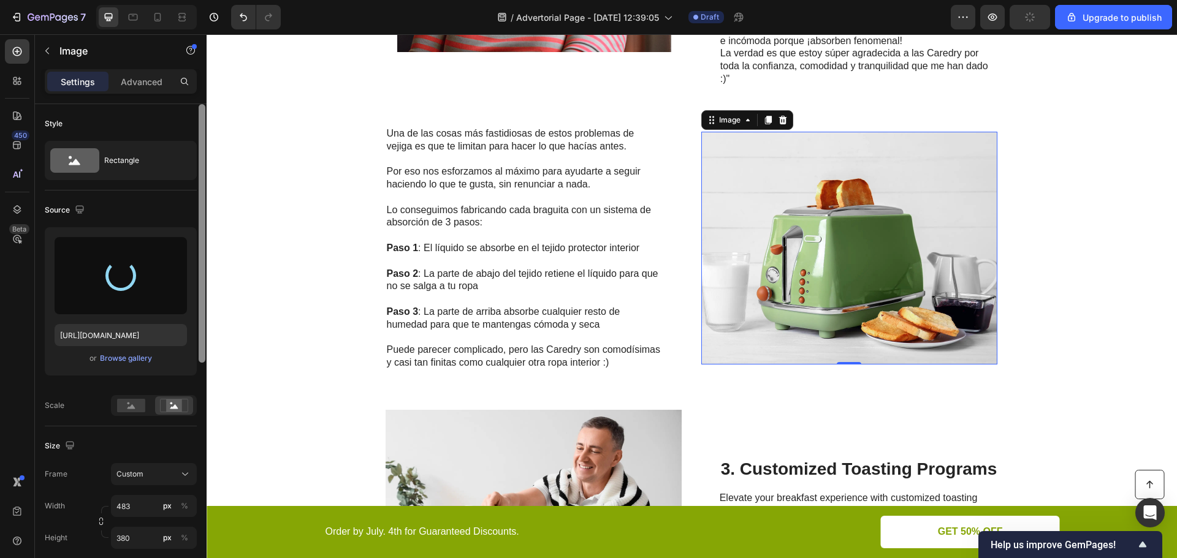
type input "https://cdn.shopify.com/s/files/1/0936/5445/0558/files/gempages_573363711918474…"
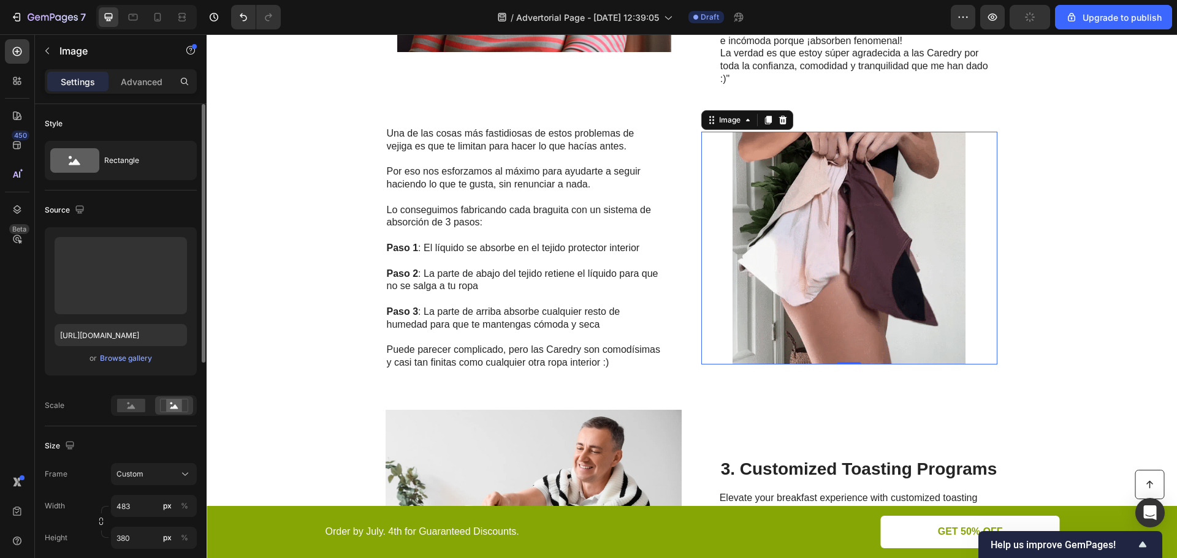
click at [164, 211] on div "Source" at bounding box center [121, 210] width 152 height 20
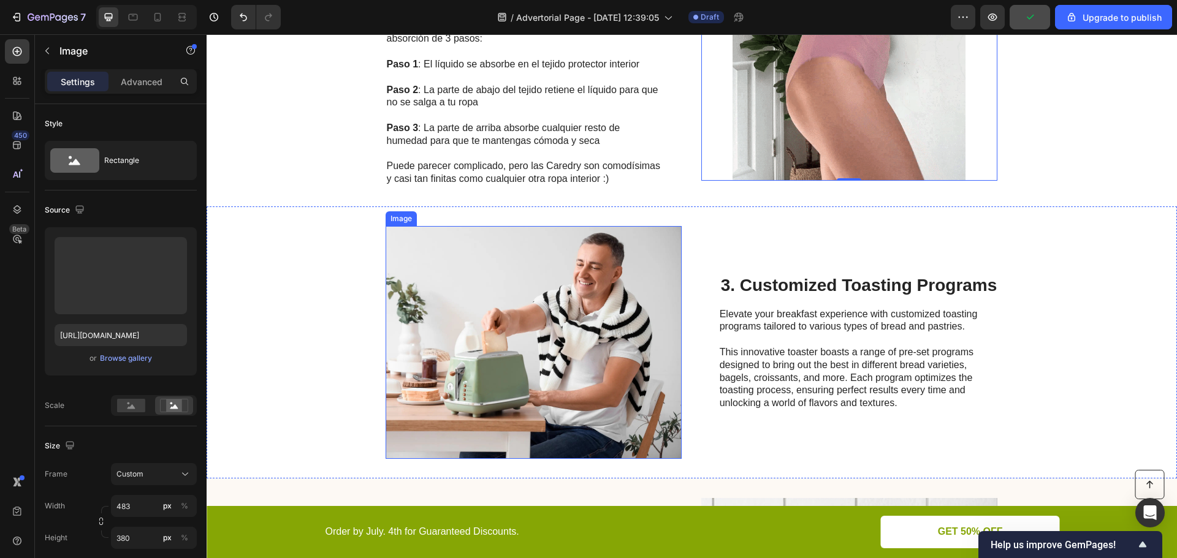
scroll to position [1120, 0]
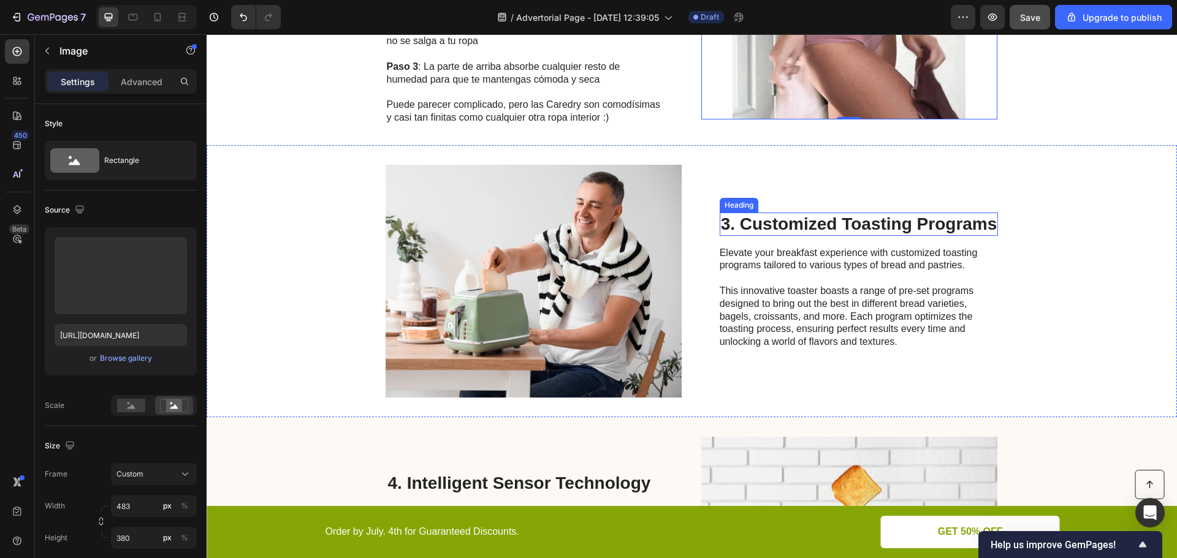
click at [799, 229] on h2 "3. Customized Toasting Programs" at bounding box center [858, 224] width 279 height 23
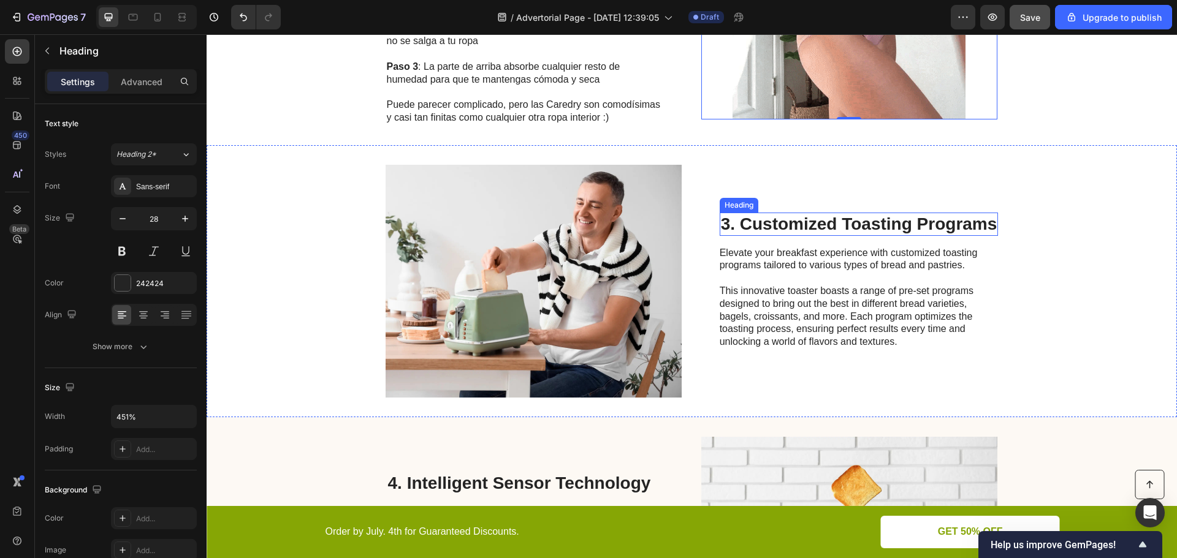
click at [799, 229] on h2 "3. Customized Toasting Programs" at bounding box center [858, 224] width 279 height 23
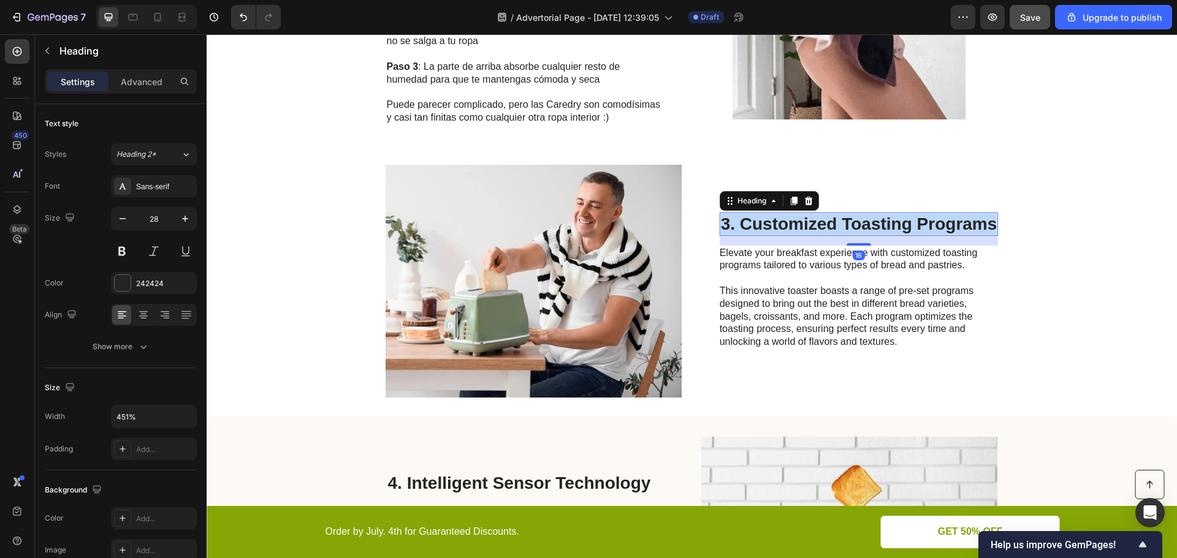
click at [799, 229] on p "3. Customized Toasting Programs" at bounding box center [859, 224] width 276 height 21
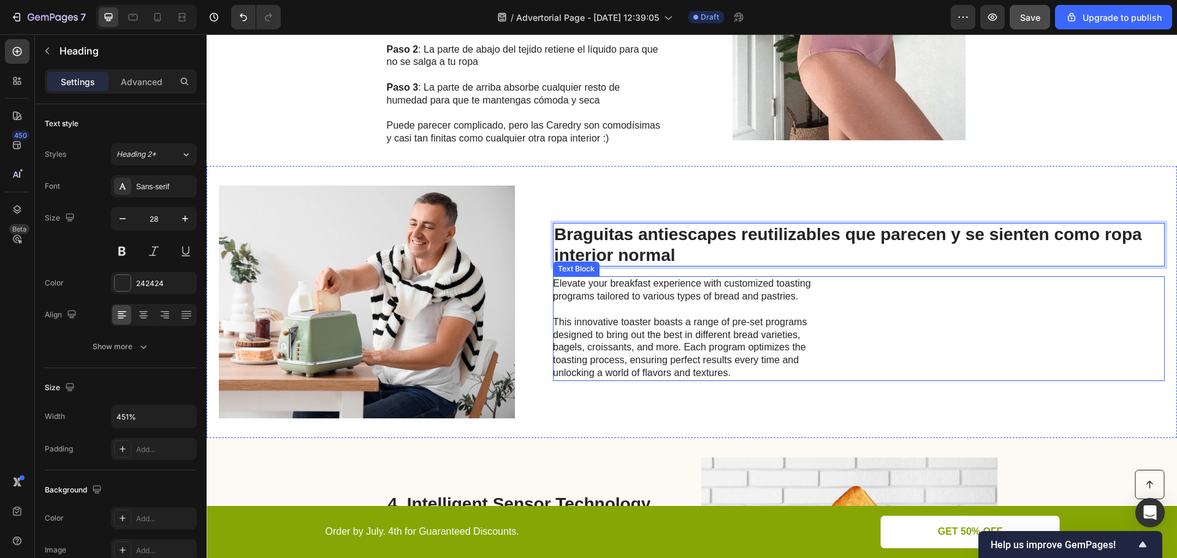
scroll to position [1109, 0]
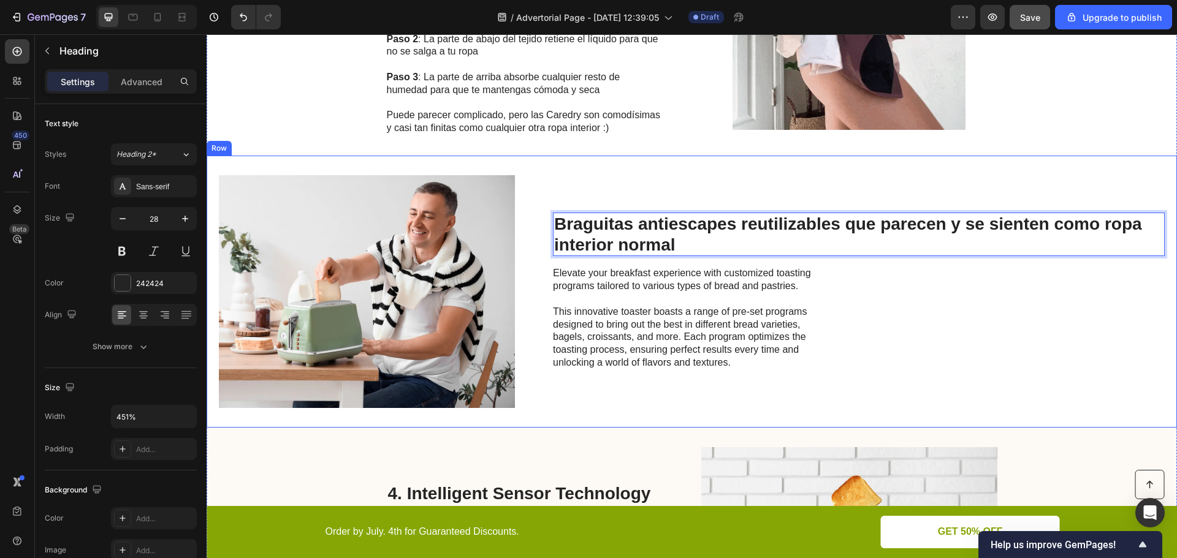
click at [636, 178] on div "Braguitas antiescapes reutilizables que parecen y se sienten como ropa interior…" at bounding box center [859, 291] width 612 height 233
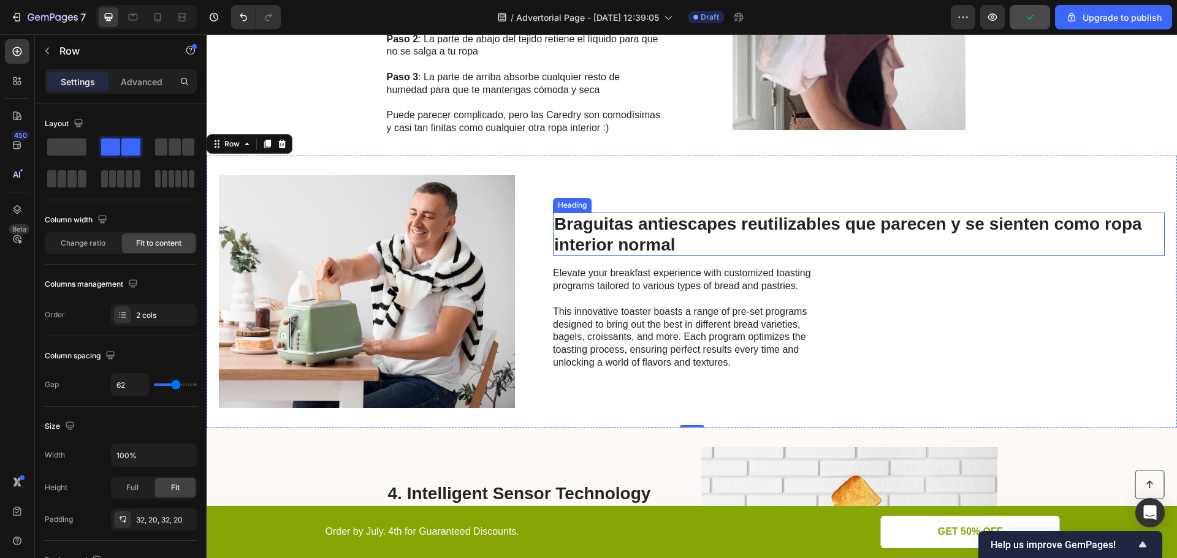
click at [622, 240] on p "Braguitas antiescapes reutilizables que parecen y se sienten como ropa interior…" at bounding box center [858, 234] width 609 height 41
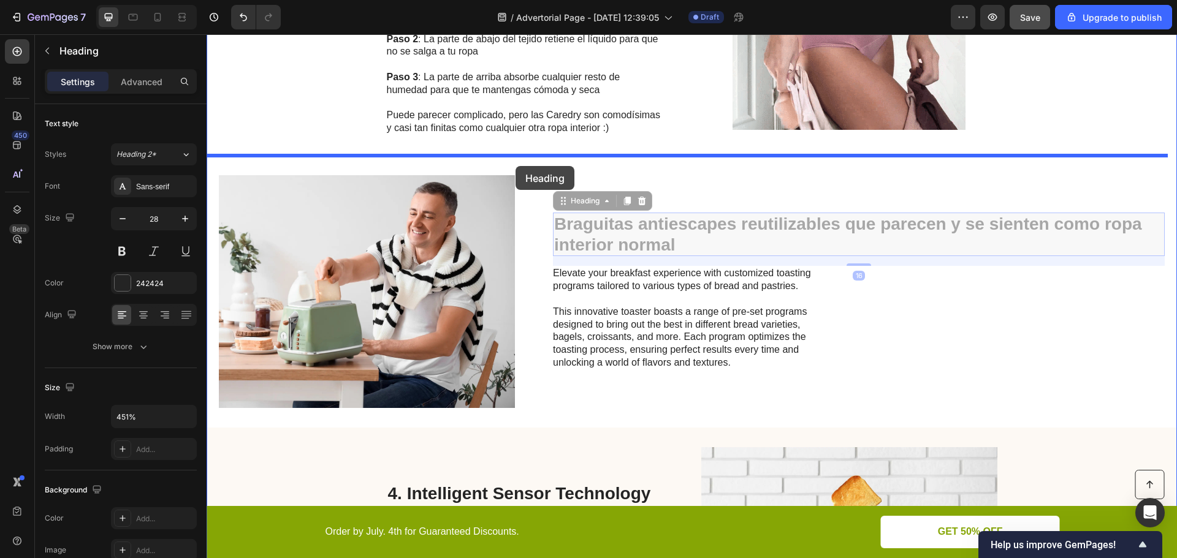
drag, startPoint x: 572, startPoint y: 201, endPoint x: 515, endPoint y: 166, distance: 66.8
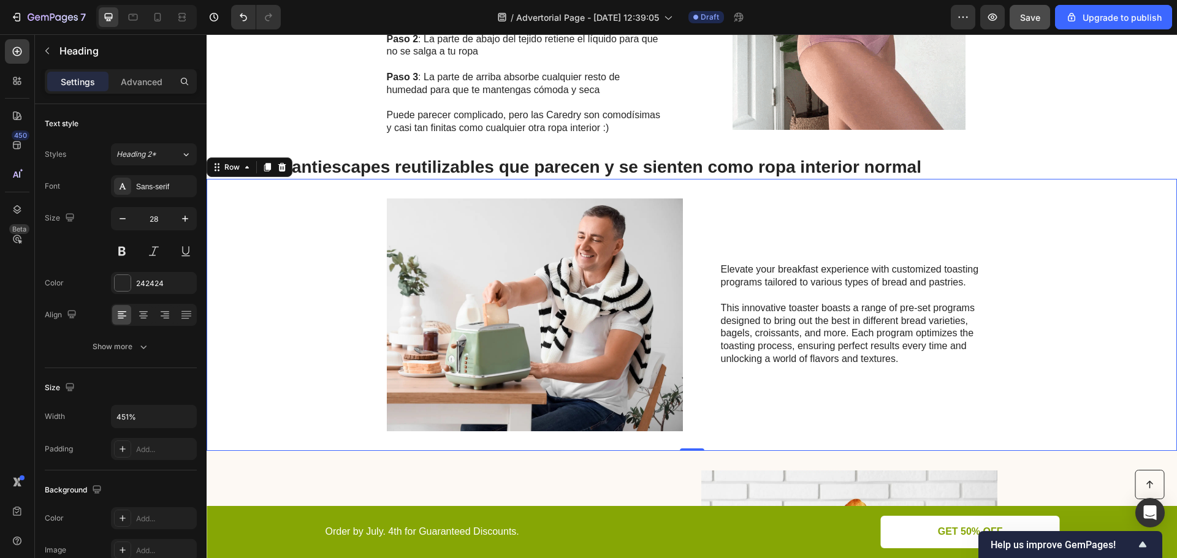
click at [552, 194] on div "Image Elevate your breakfast experience with customized toasting programs tailo…" at bounding box center [692, 315] width 970 height 272
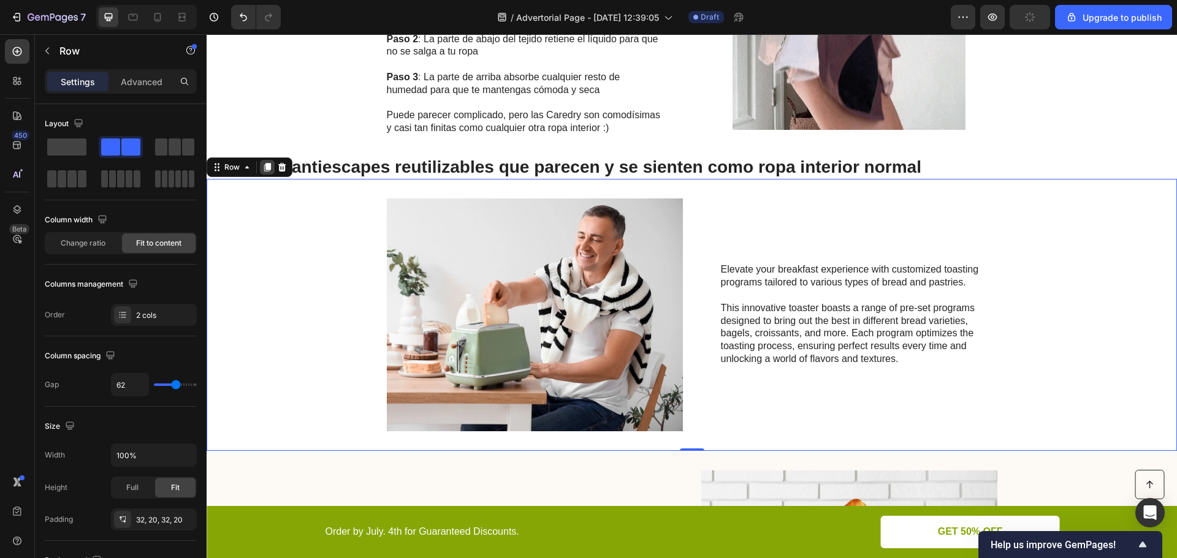
click at [265, 169] on icon at bounding box center [267, 167] width 10 height 10
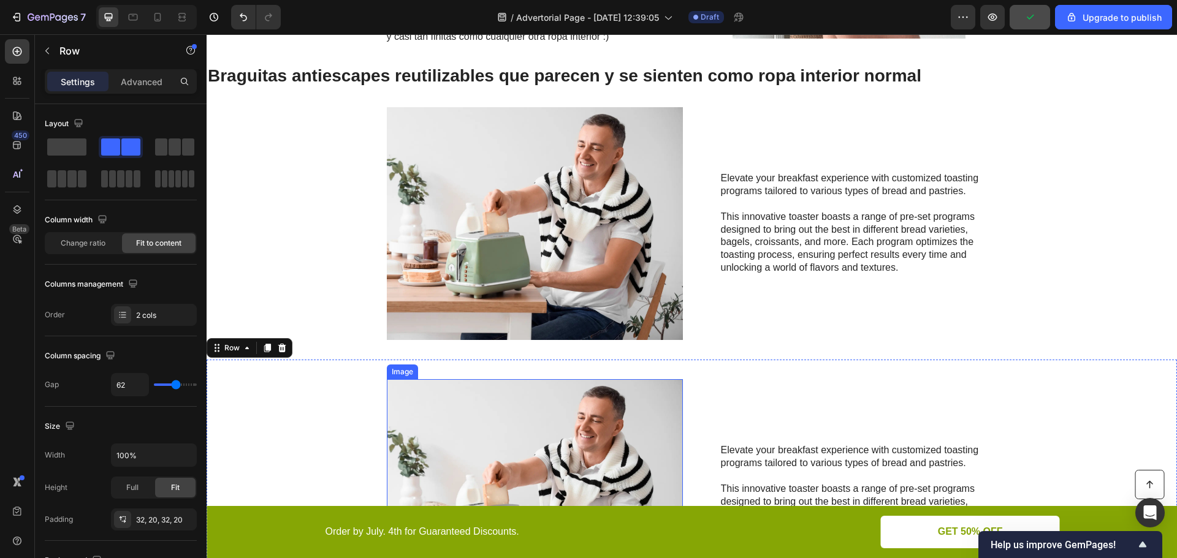
scroll to position [1177, 0]
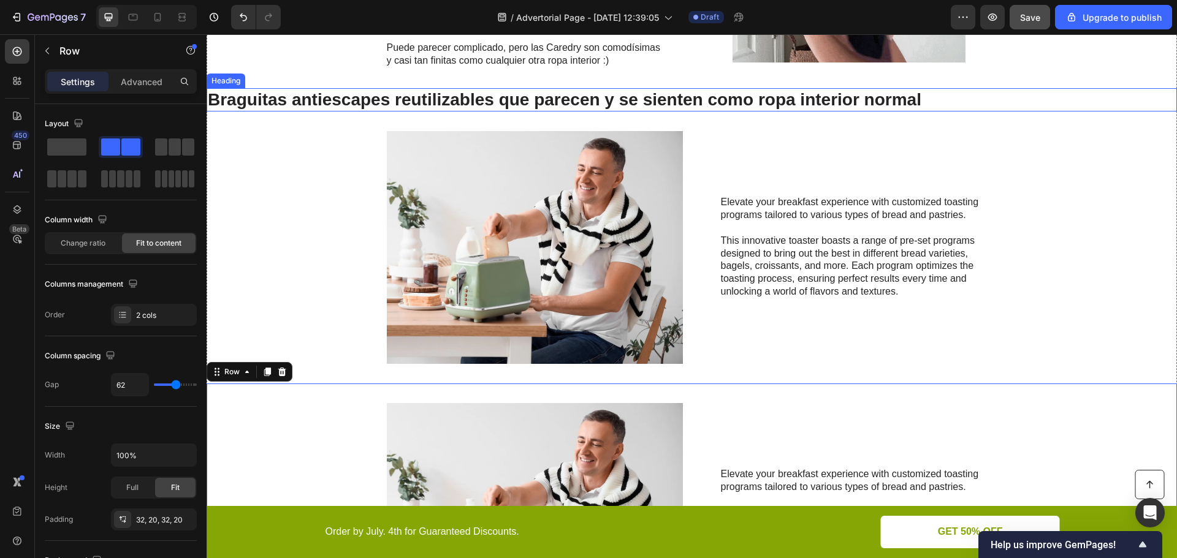
click at [319, 103] on h2 "Braguitas antiescapes reutilizables que parecen y se sienten como ropa interior…" at bounding box center [692, 99] width 970 height 23
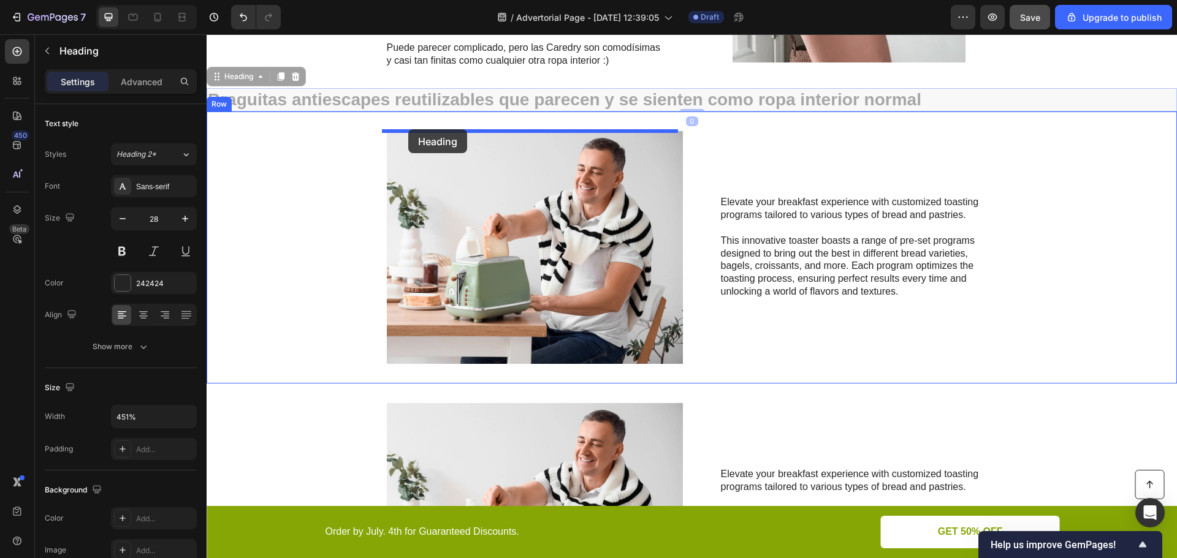
drag, startPoint x: 227, startPoint y: 78, endPoint x: 408, endPoint y: 129, distance: 187.8
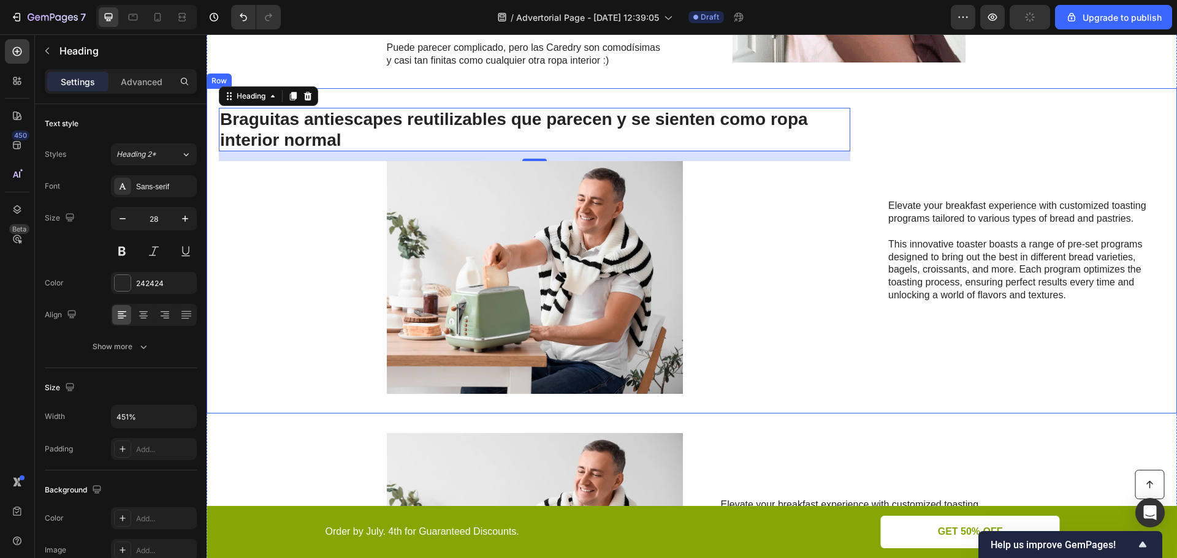
click at [420, 100] on div "Braguitas antiescapes reutilizables que parecen y se sienten como ropa interior…" at bounding box center [692, 250] width 970 height 325
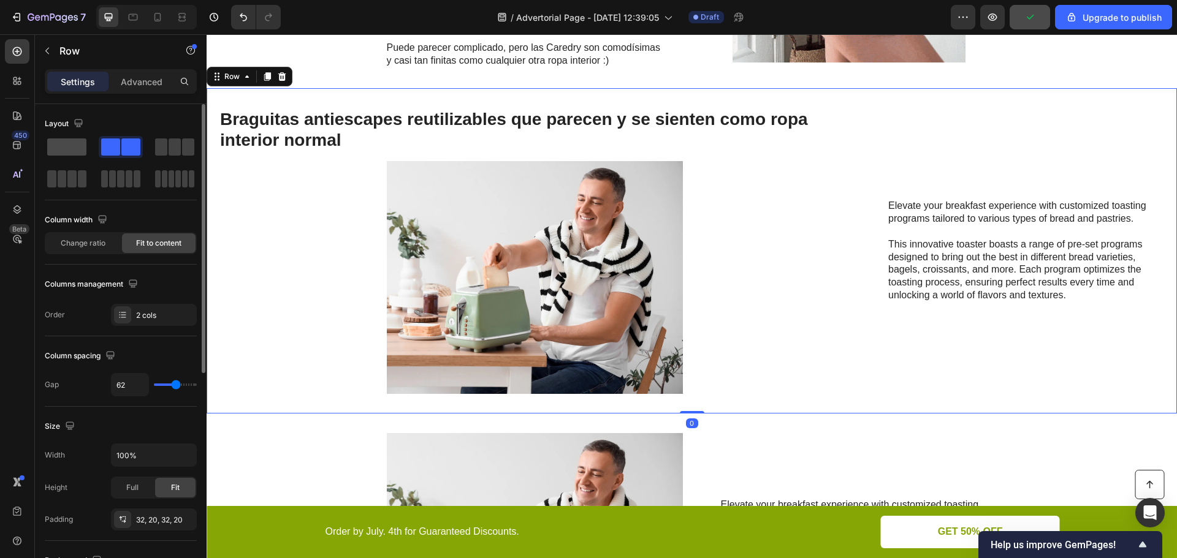
click at [64, 150] on span at bounding box center [66, 146] width 39 height 17
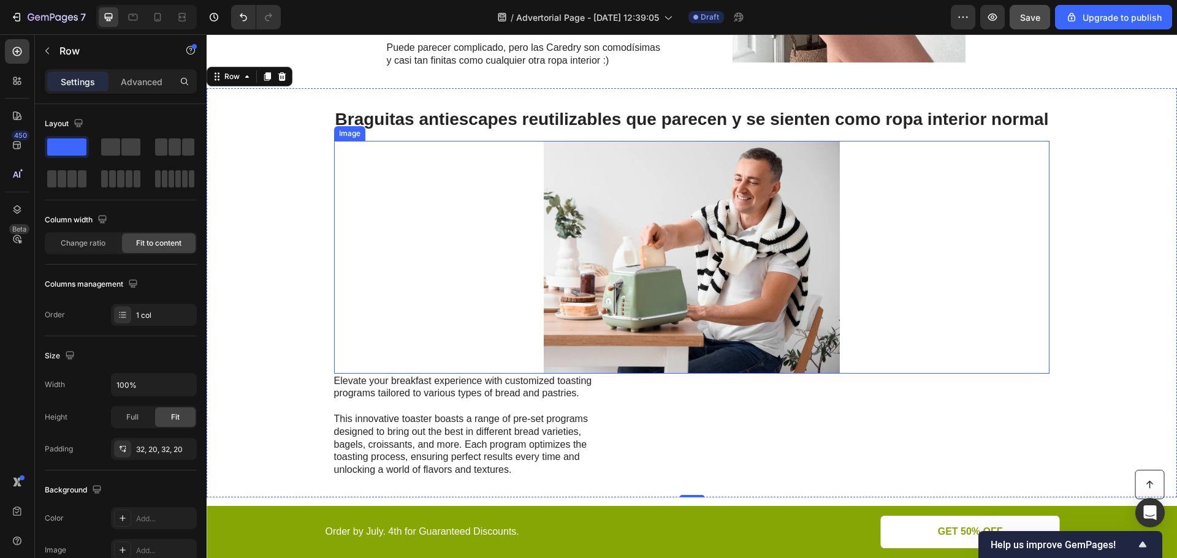
click at [529, 257] on div at bounding box center [692, 257] width 716 height 233
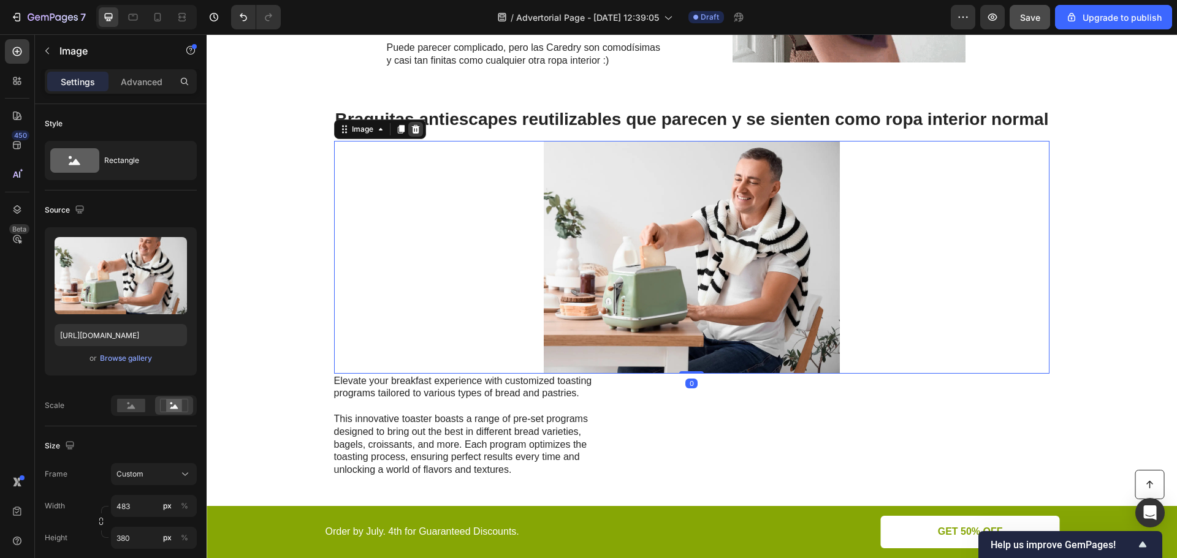
click at [411, 132] on icon at bounding box center [415, 128] width 8 height 9
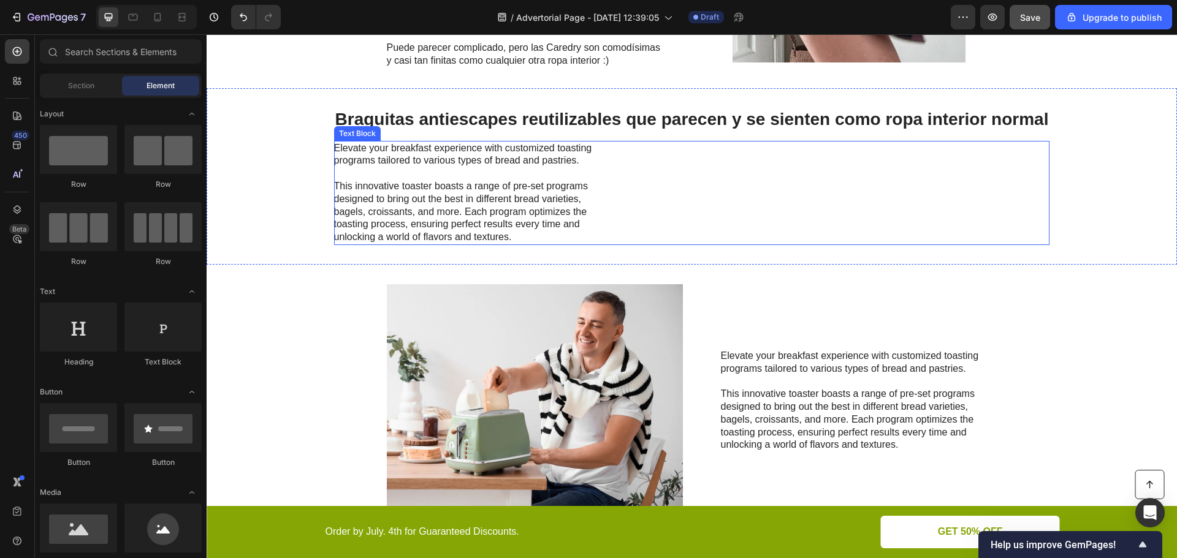
click at [534, 197] on p "This innovative toaster boasts a range of pre-set programs designed to bring ou…" at bounding box center [471, 212] width 275 height 64
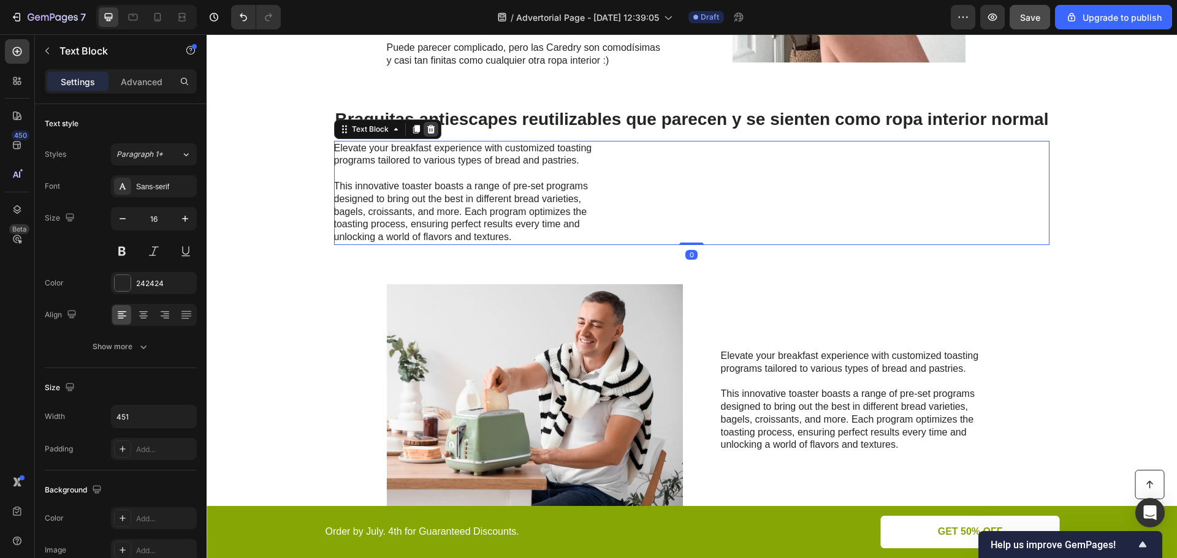
click at [427, 132] on icon at bounding box center [431, 128] width 8 height 9
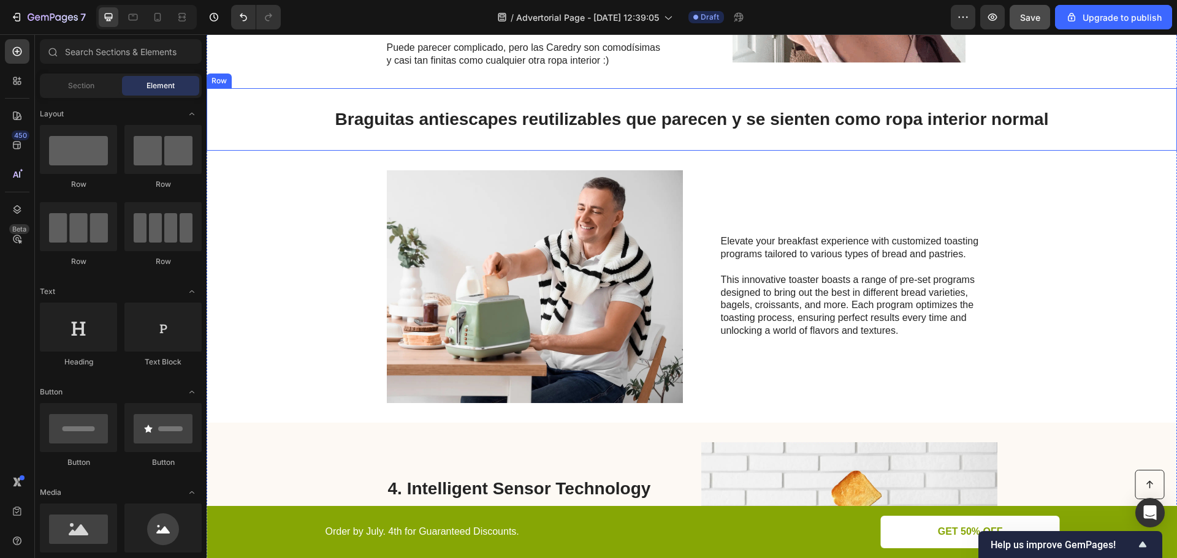
click at [465, 142] on div "Braguitas antiescapes reutilizables que parecen y se sienten como ropa interior…" at bounding box center [692, 119] width 970 height 63
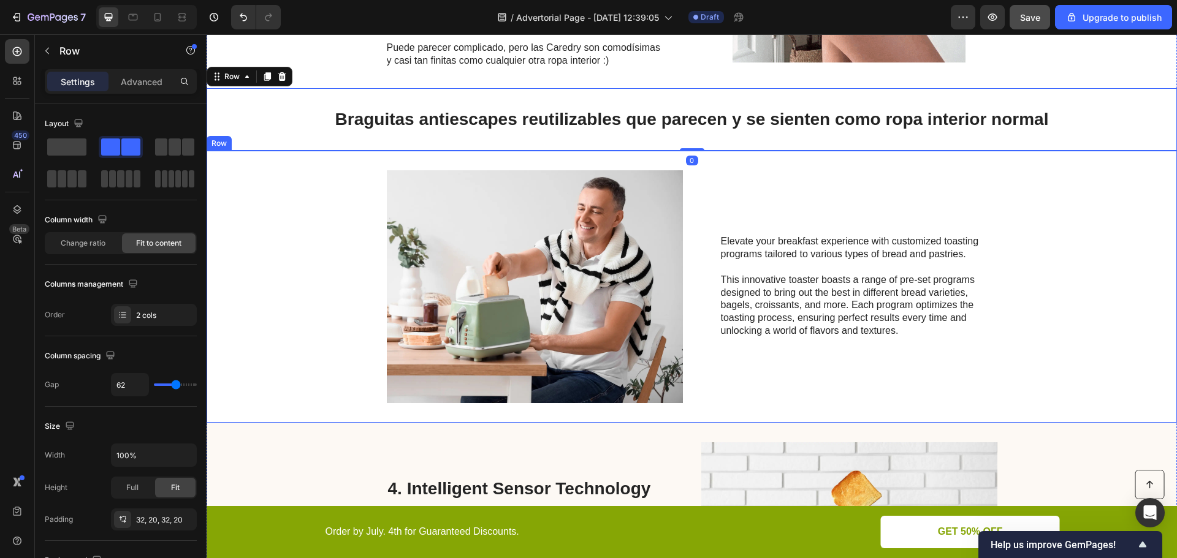
click at [487, 161] on div "Image Elevate your breakfast experience with customized toasting programs tailo…" at bounding box center [692, 287] width 970 height 272
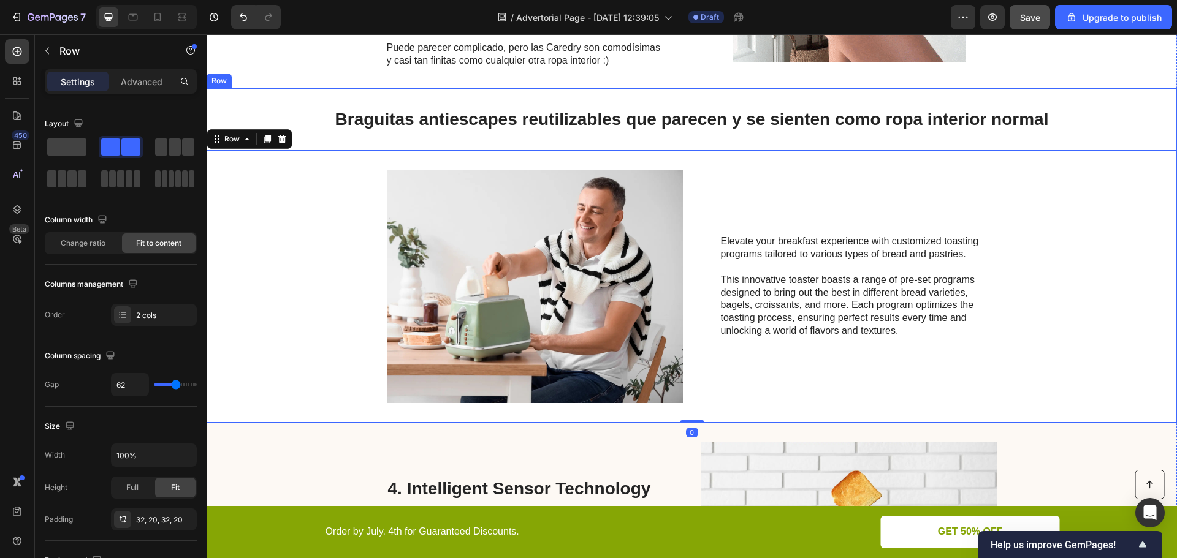
click at [650, 138] on div "Braguitas antiescapes reutilizables que parecen y se sienten como ropa interior…" at bounding box center [692, 119] width 970 height 63
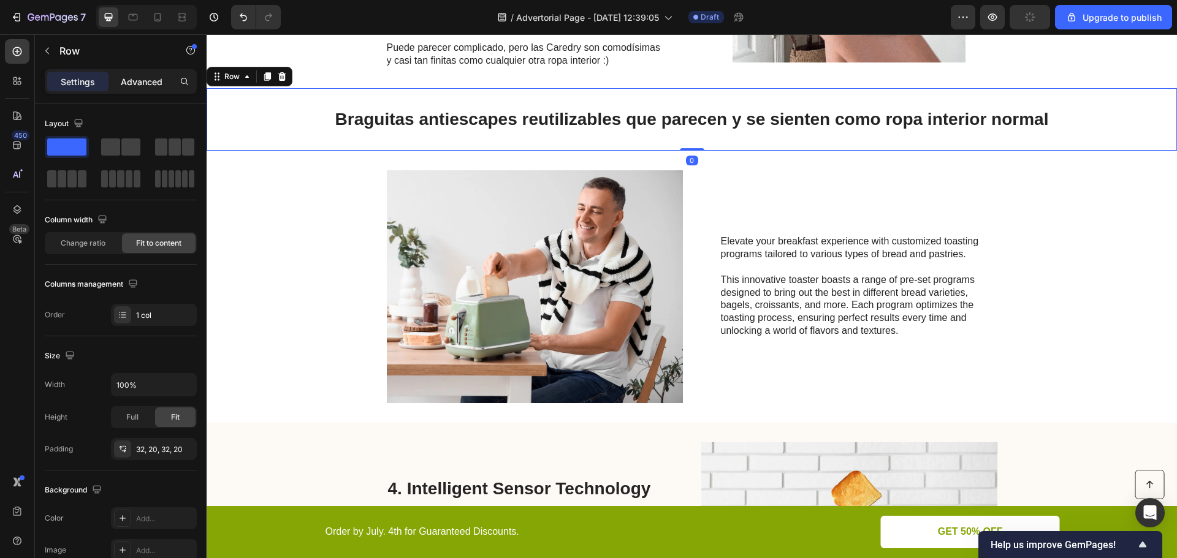
click at [148, 89] on div "Advanced" at bounding box center [141, 82] width 61 height 20
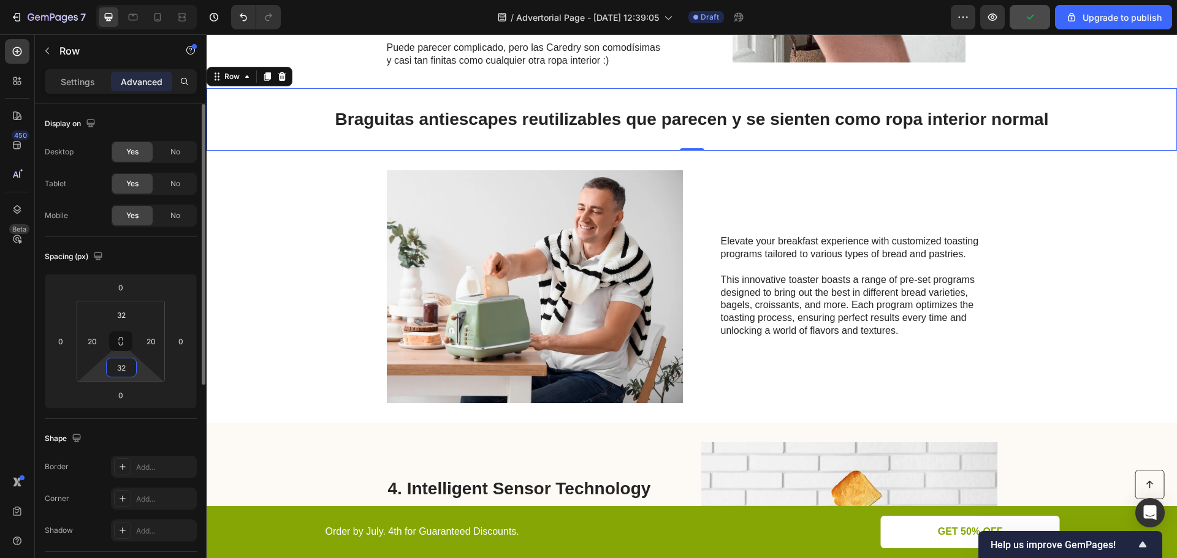
click at [128, 363] on input "32" at bounding box center [121, 368] width 25 height 18
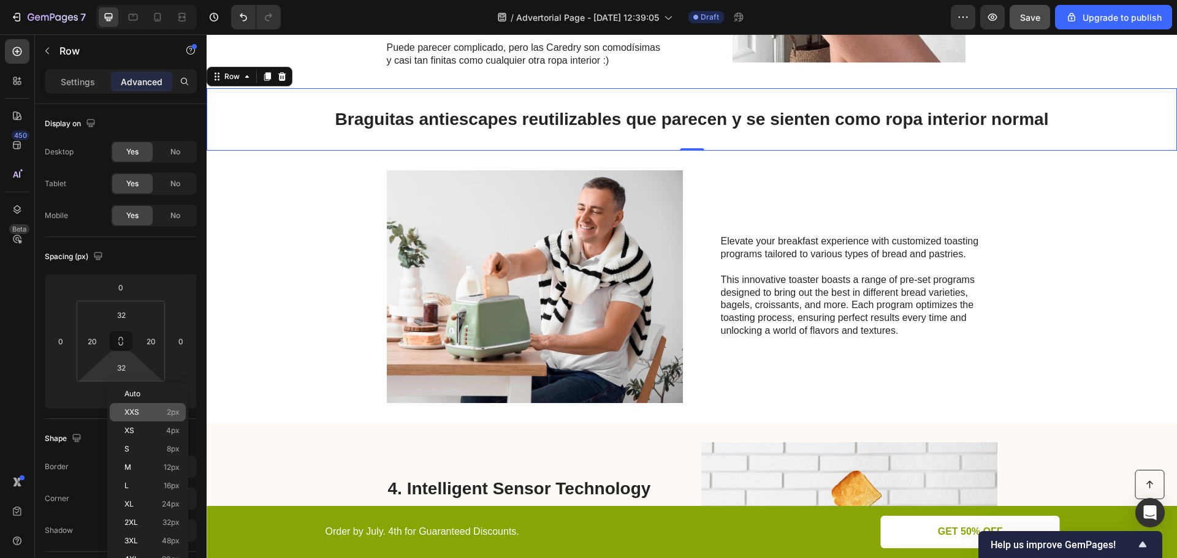
click at [145, 416] on p "XXS 2px" at bounding box center [151, 412] width 55 height 9
type input "2"
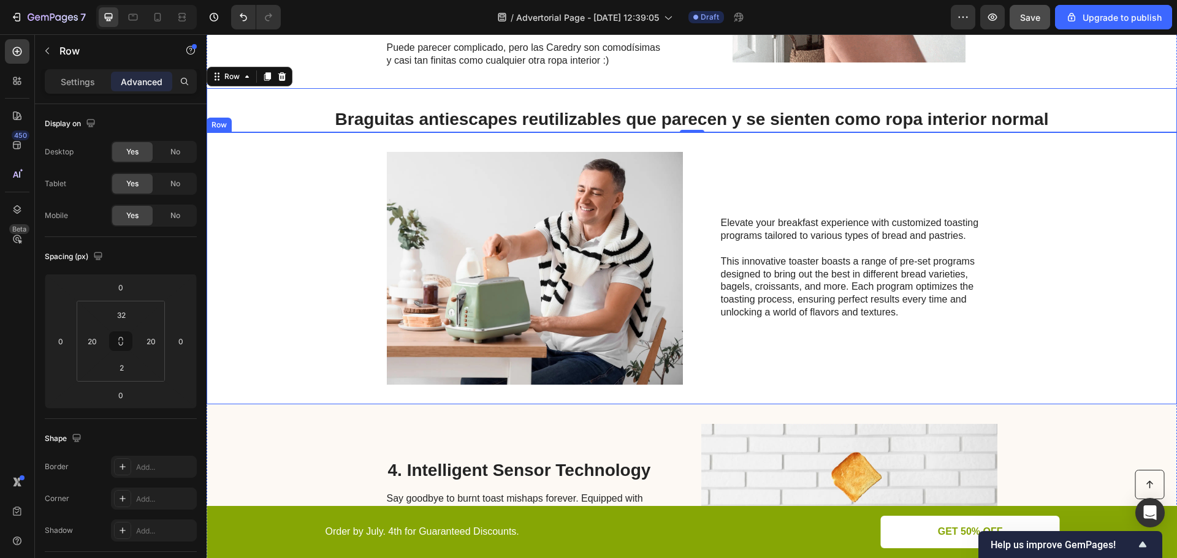
click at [453, 138] on div "Image Elevate your breakfast experience with customized toasting programs tailo…" at bounding box center [692, 268] width 970 height 272
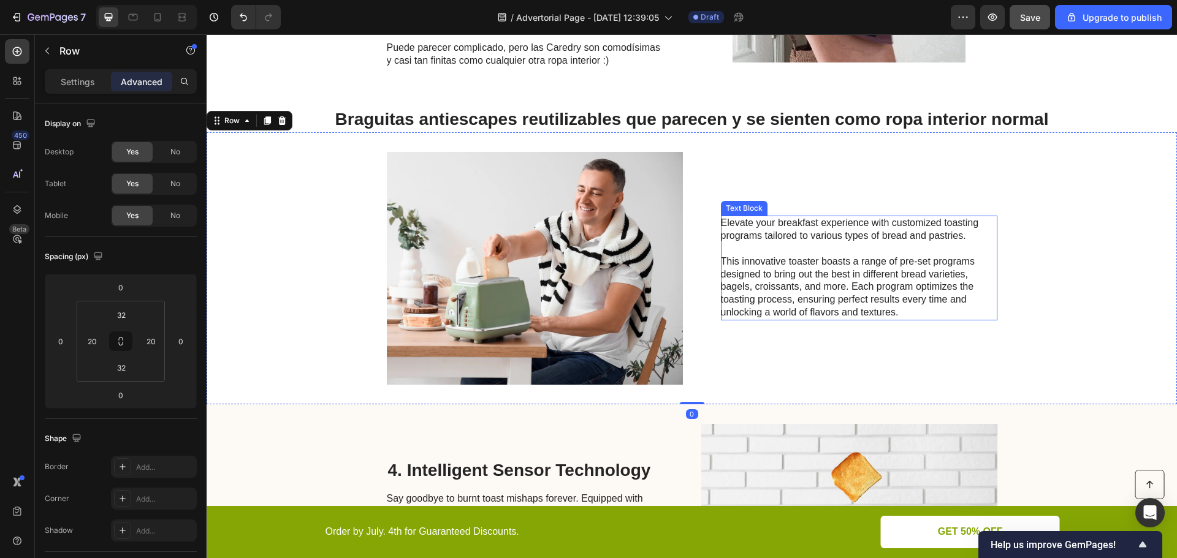
click at [944, 300] on p "This innovative toaster boasts a range of pre-set programs designed to bring ou…" at bounding box center [858, 288] width 275 height 64
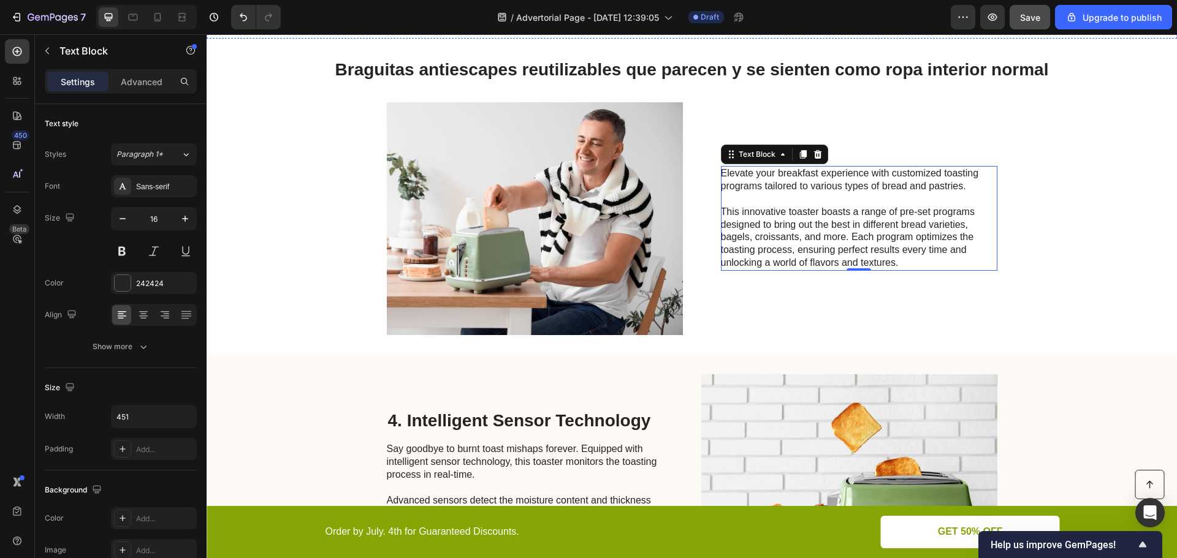
scroll to position [1238, 0]
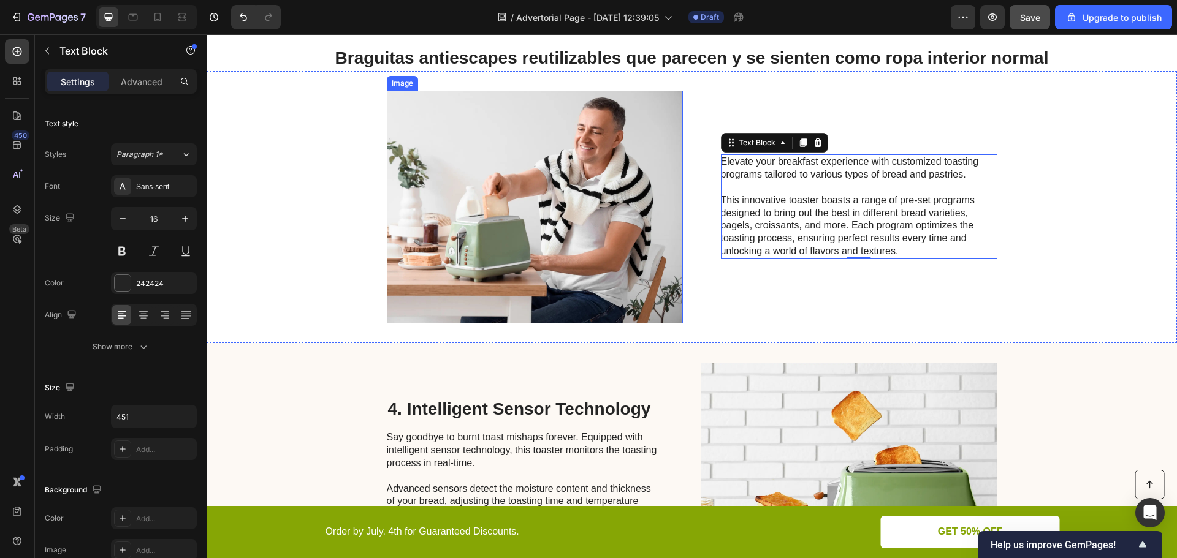
click at [524, 195] on img at bounding box center [535, 207] width 296 height 233
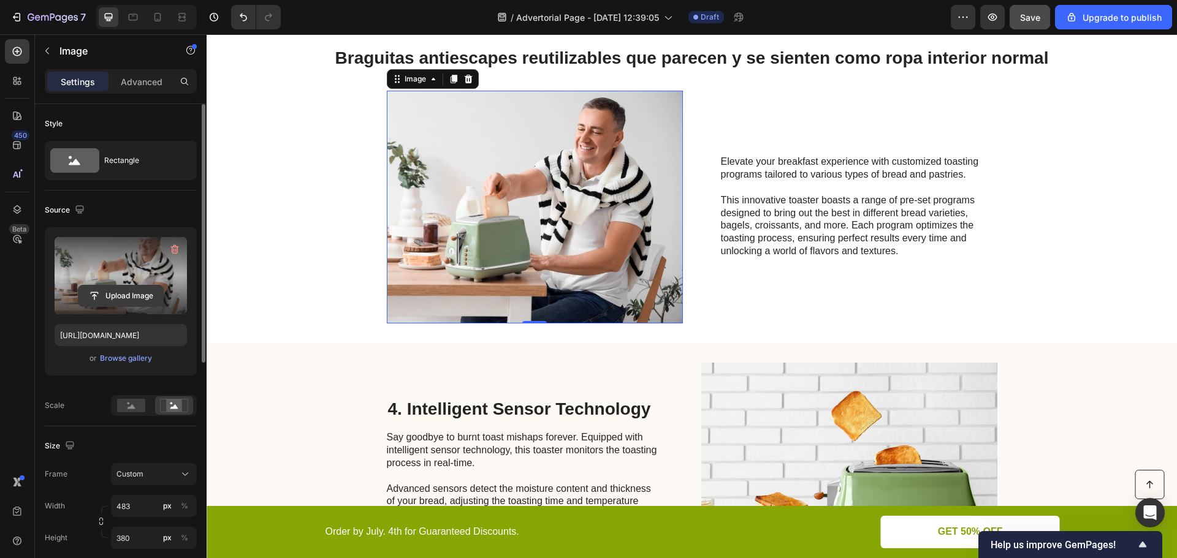
click at [106, 295] on input "file" at bounding box center [120, 296] width 85 height 21
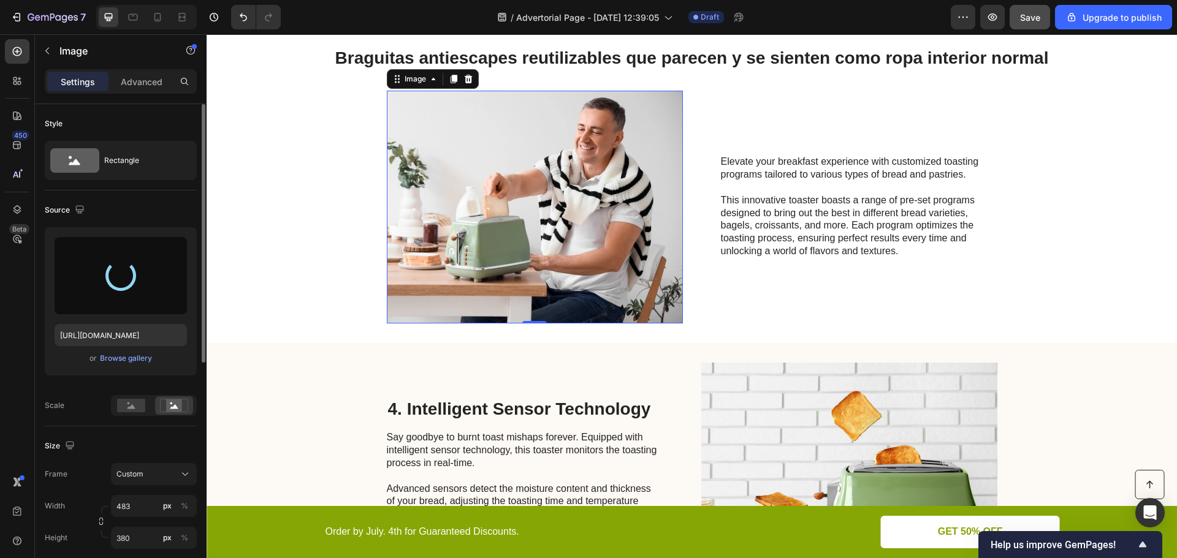
type input "https://cdn.shopify.com/s/files/1/0936/5445/0558/files/gempages_573363711918474…"
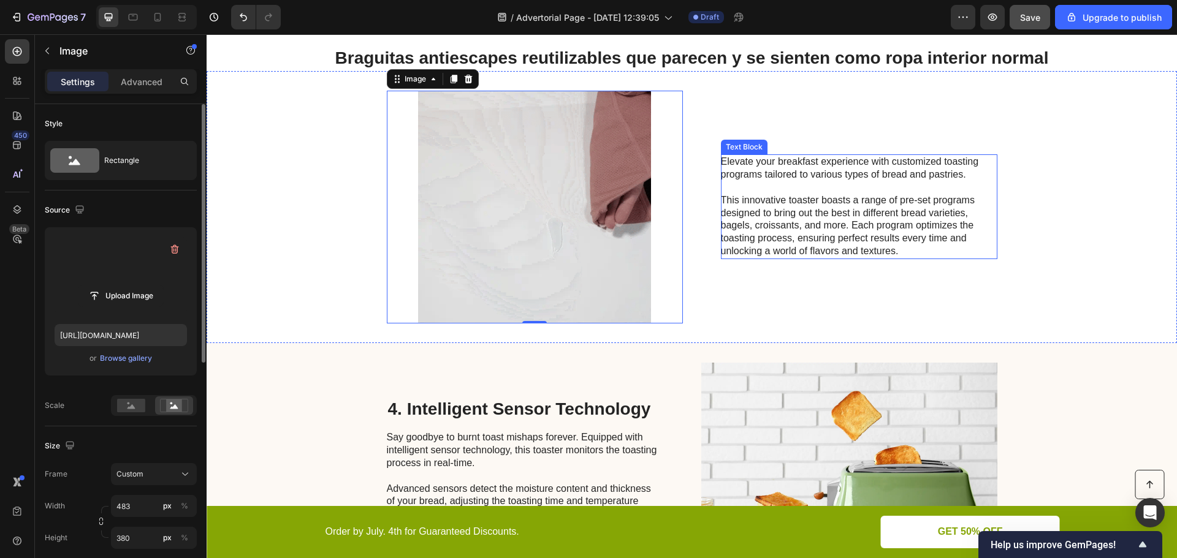
click at [774, 166] on p "Elevate your breakfast experience with customized toasting programs tailored to…" at bounding box center [858, 169] width 275 height 26
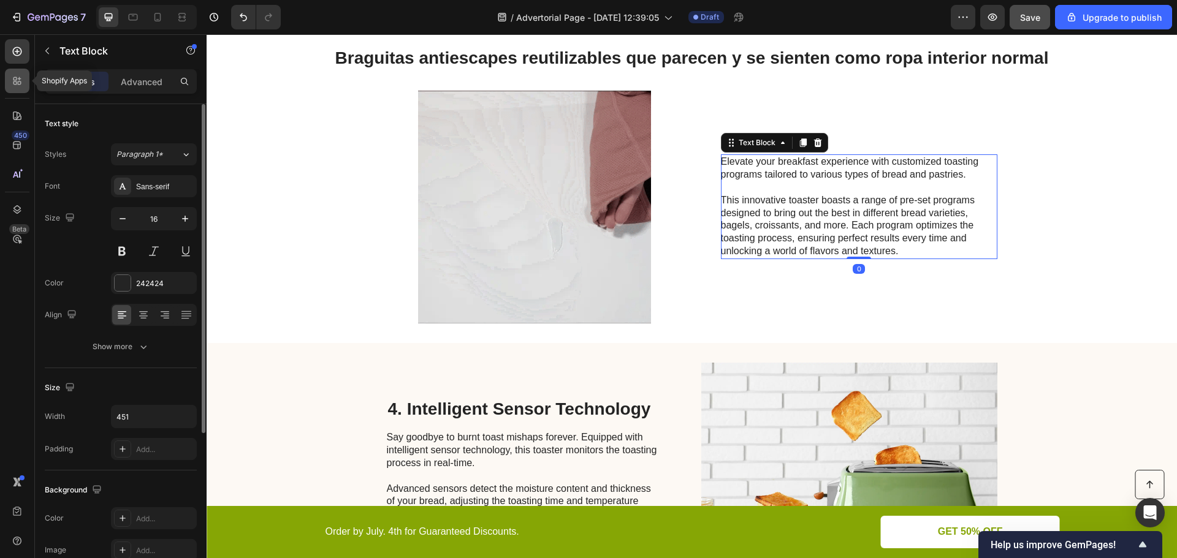
click at [24, 80] on div at bounding box center [17, 81] width 25 height 25
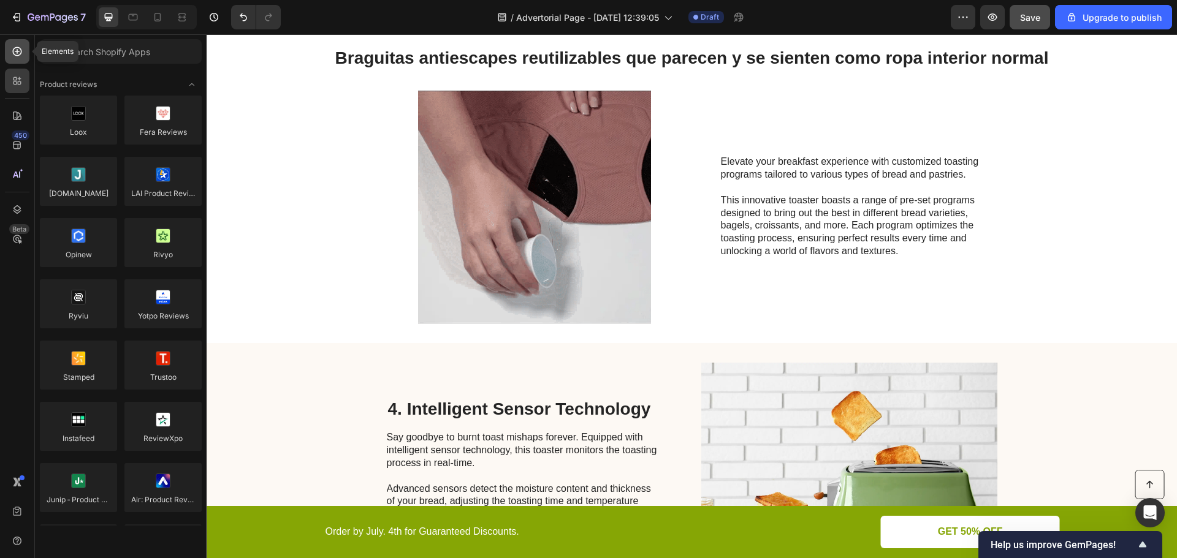
click at [25, 61] on div at bounding box center [17, 51] width 25 height 25
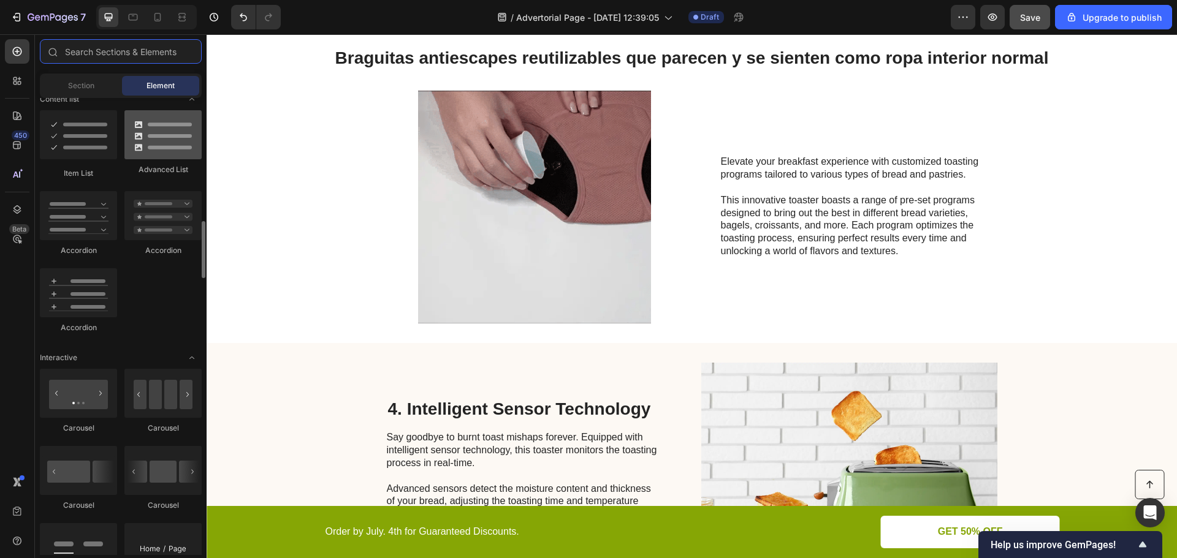
scroll to position [919, 0]
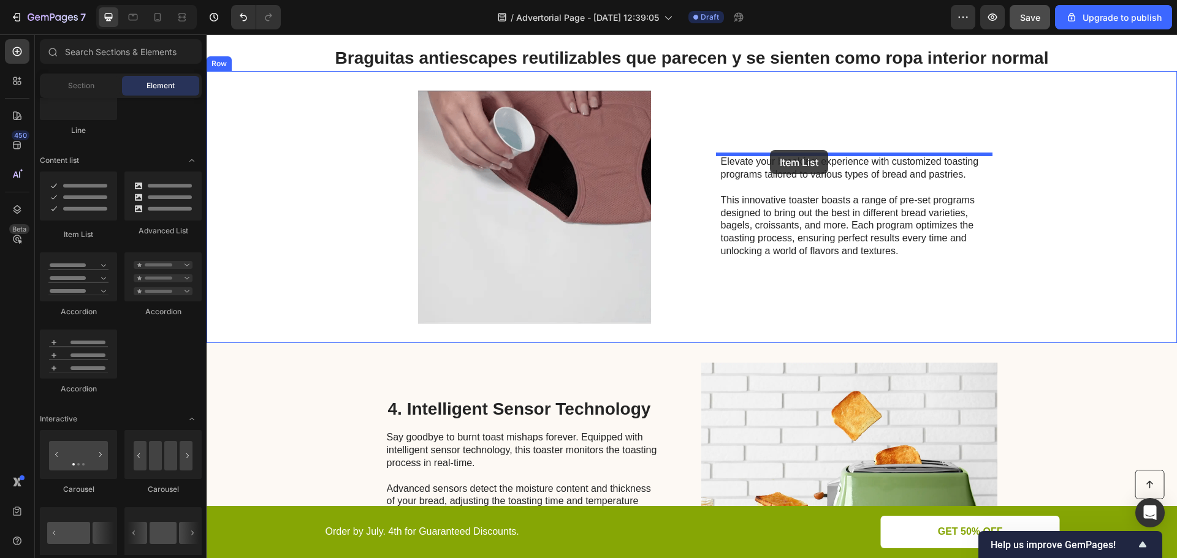
drag, startPoint x: 267, startPoint y: 245, endPoint x: 770, endPoint y: 150, distance: 511.9
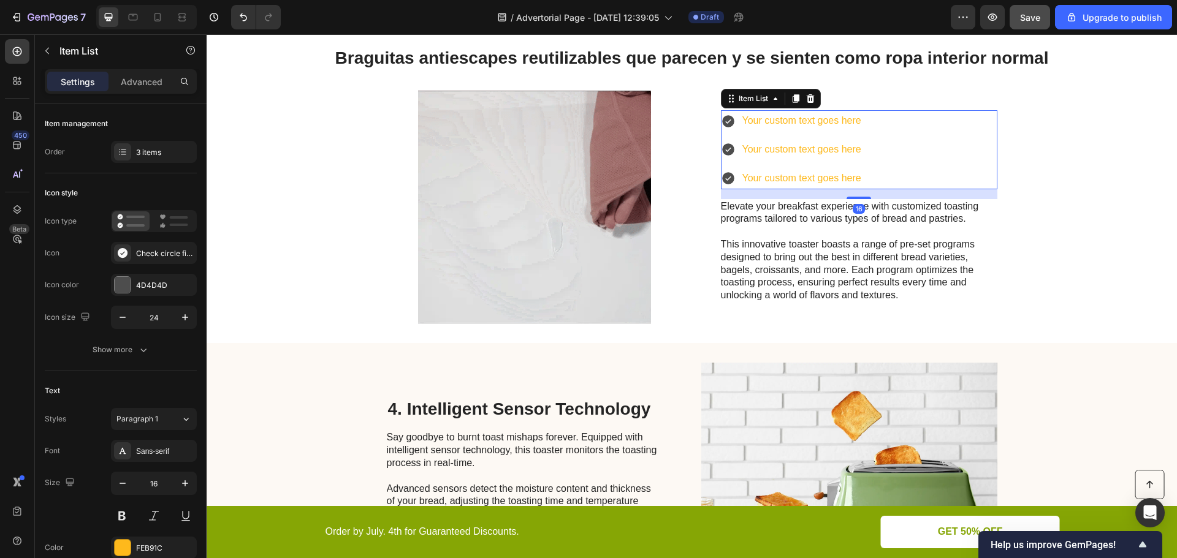
click at [816, 116] on div "Your custom text goes here" at bounding box center [801, 120] width 123 height 21
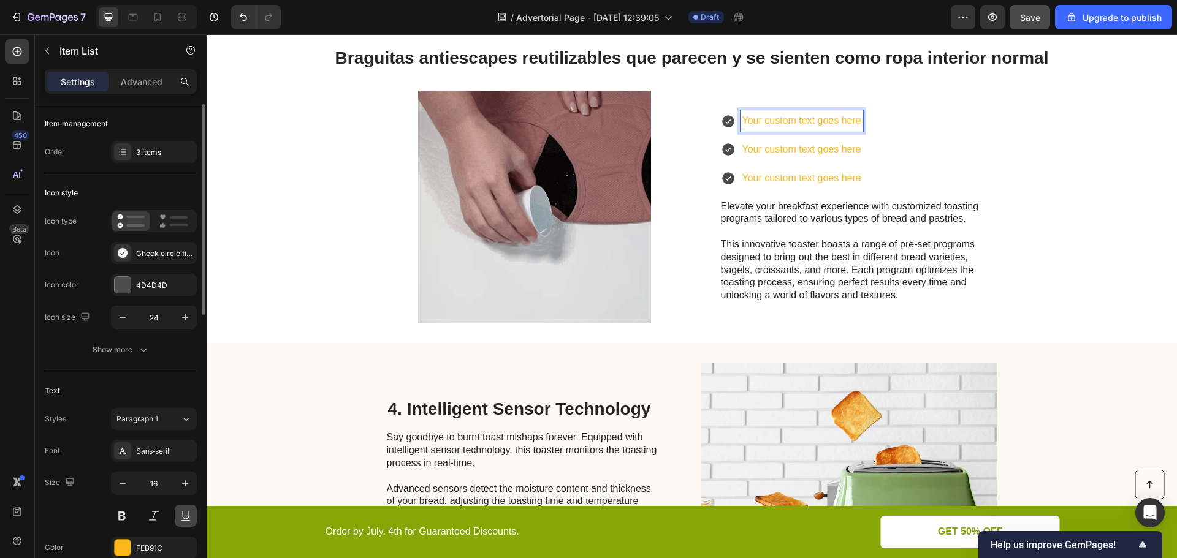
scroll to position [123, 0]
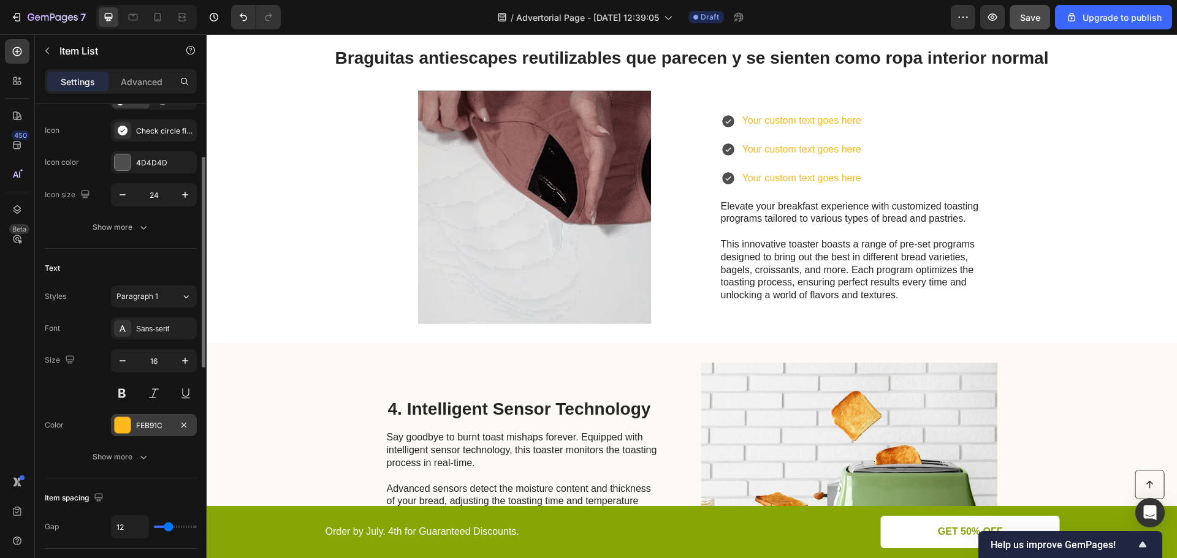
click at [139, 422] on div "FEB91C" at bounding box center [154, 425] width 36 height 11
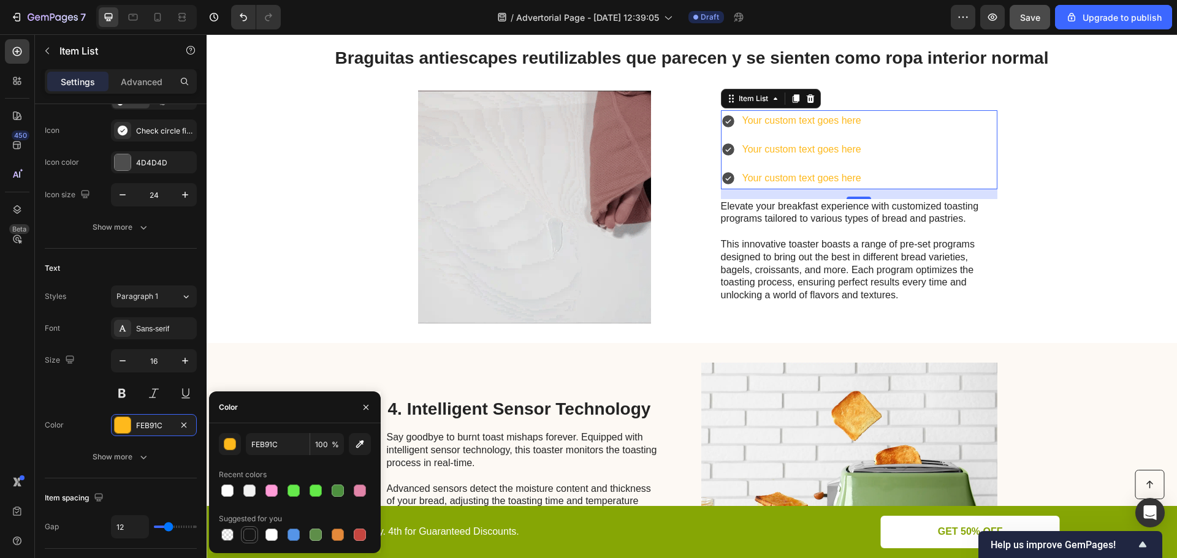
click at [249, 537] on div at bounding box center [249, 535] width 12 height 12
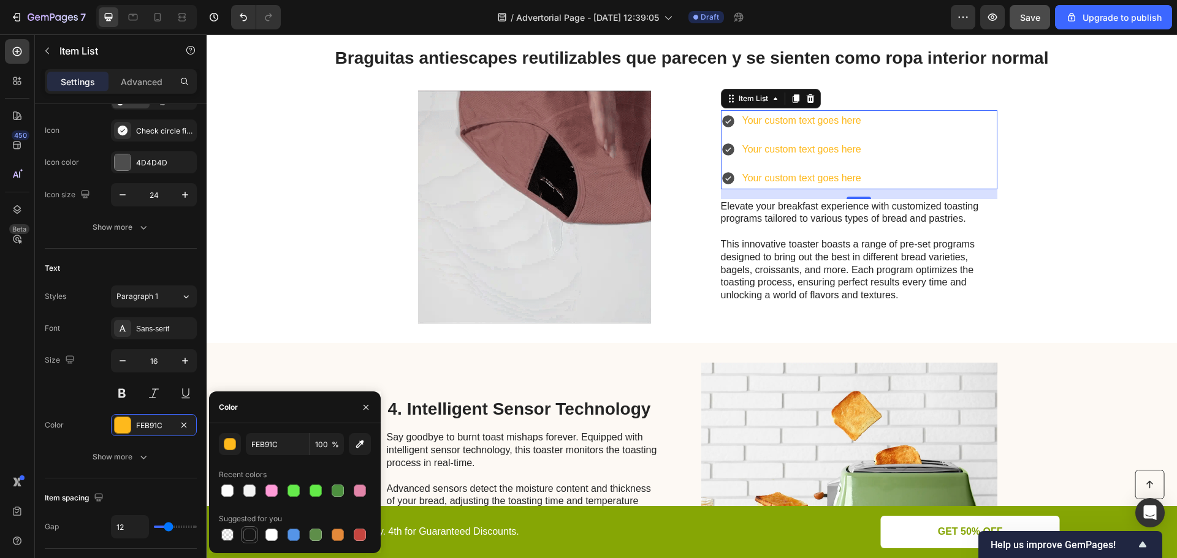
type input "151515"
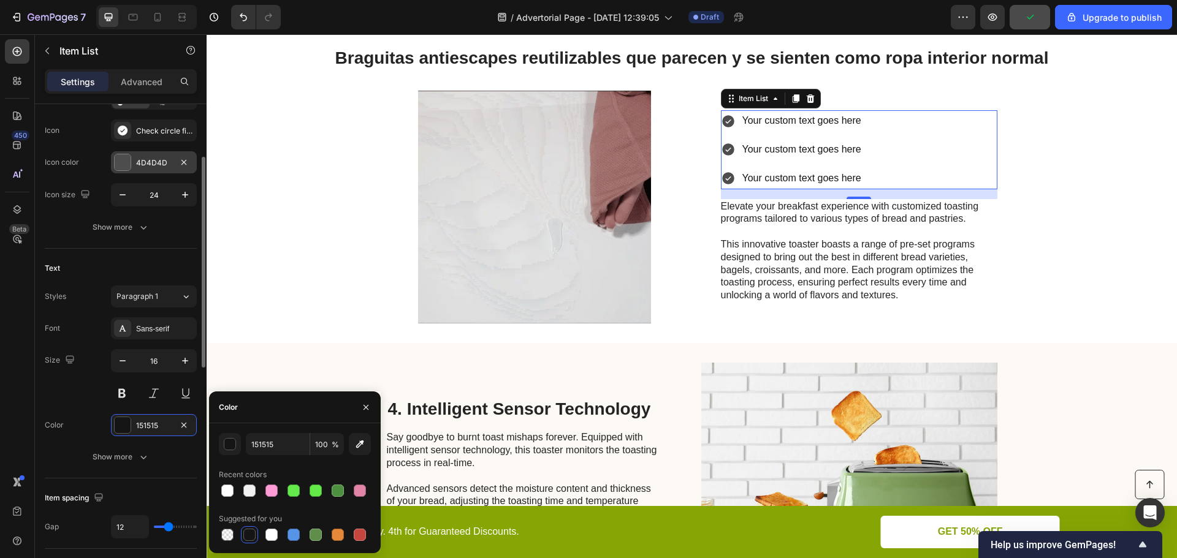
click at [154, 162] on div "4D4D4D" at bounding box center [154, 162] width 36 height 11
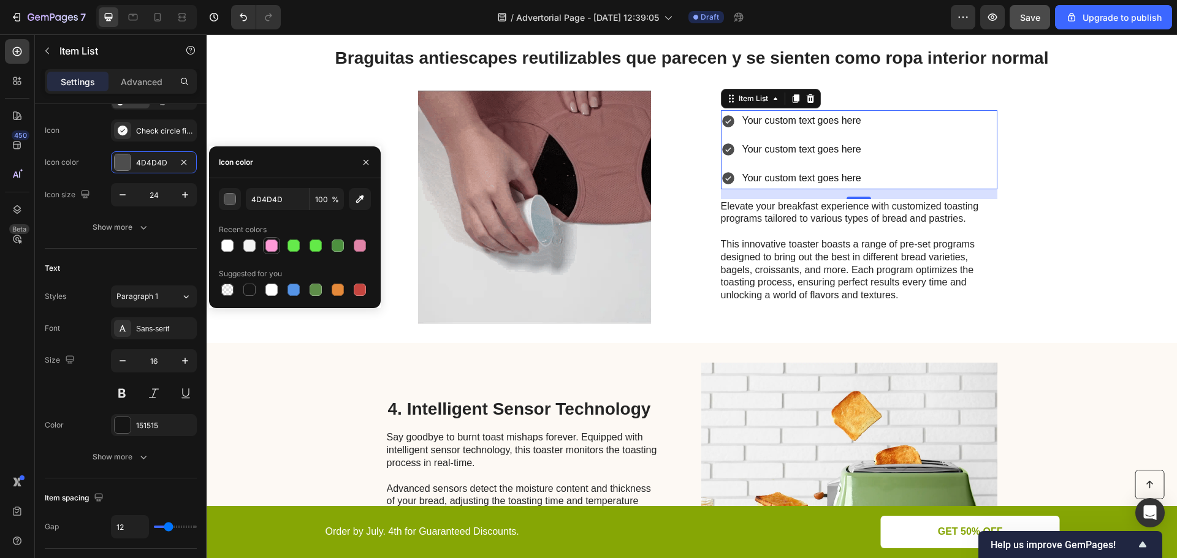
click at [273, 248] on div at bounding box center [271, 246] width 12 height 12
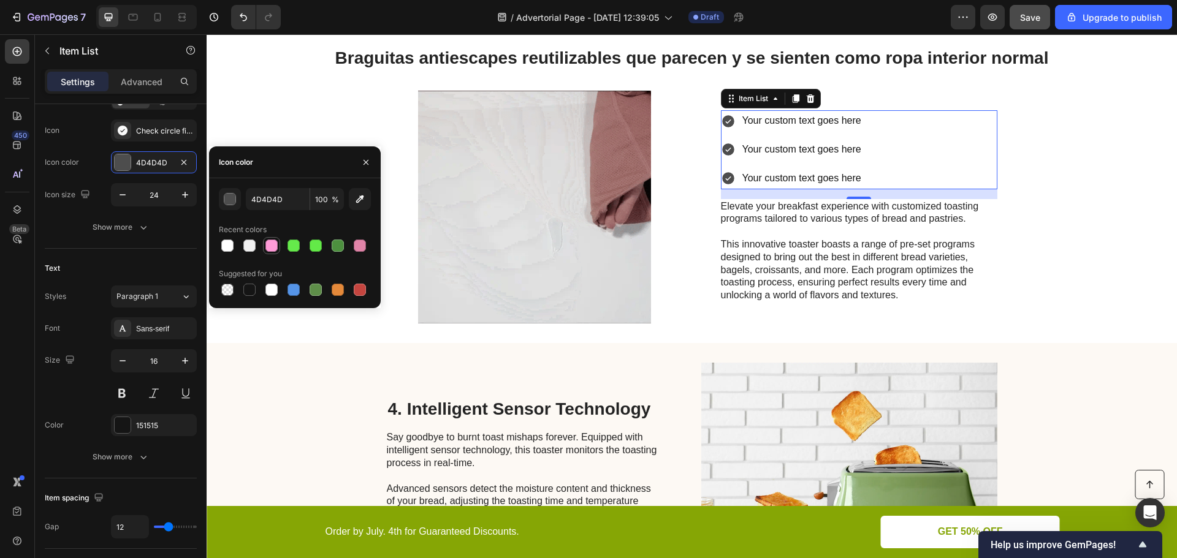
type input "FF9BD7"
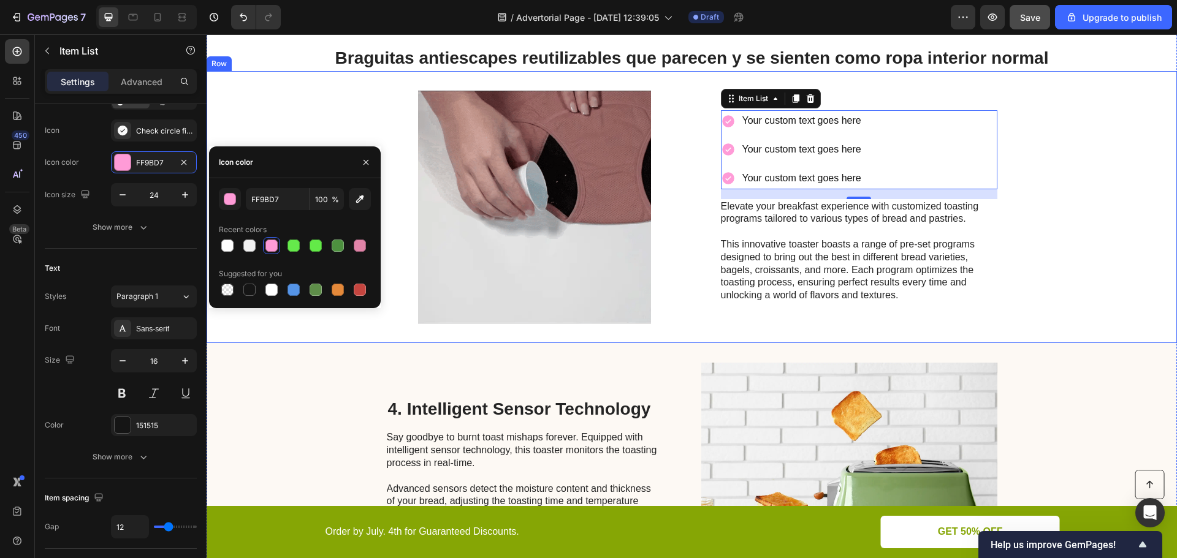
click at [1027, 141] on div "Image Your custom text goes here Your custom text goes here Your custom text go…" at bounding box center [692, 207] width 970 height 272
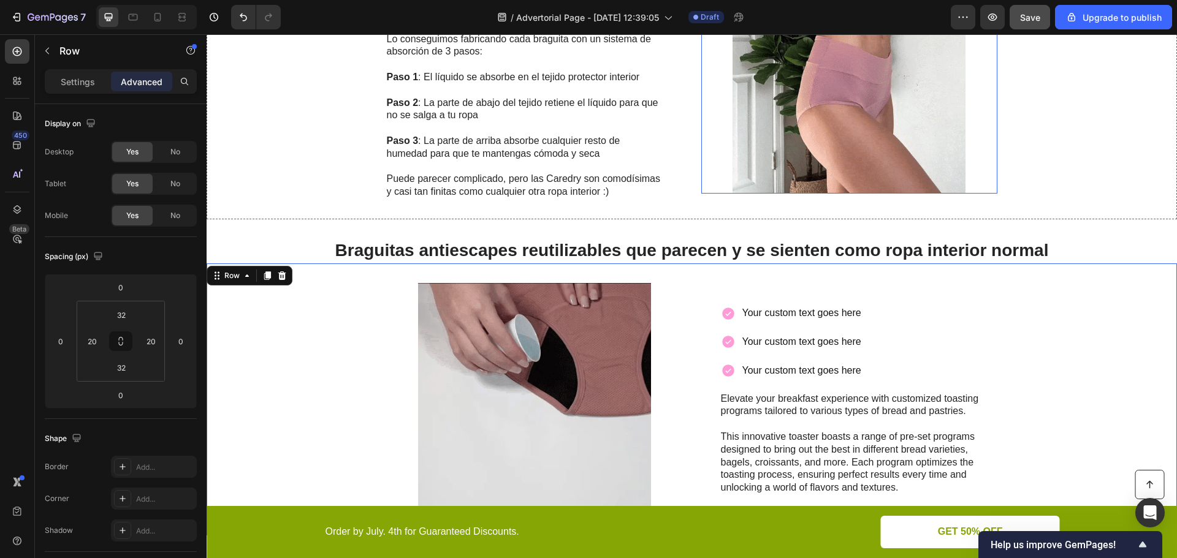
scroll to position [1115, 0]
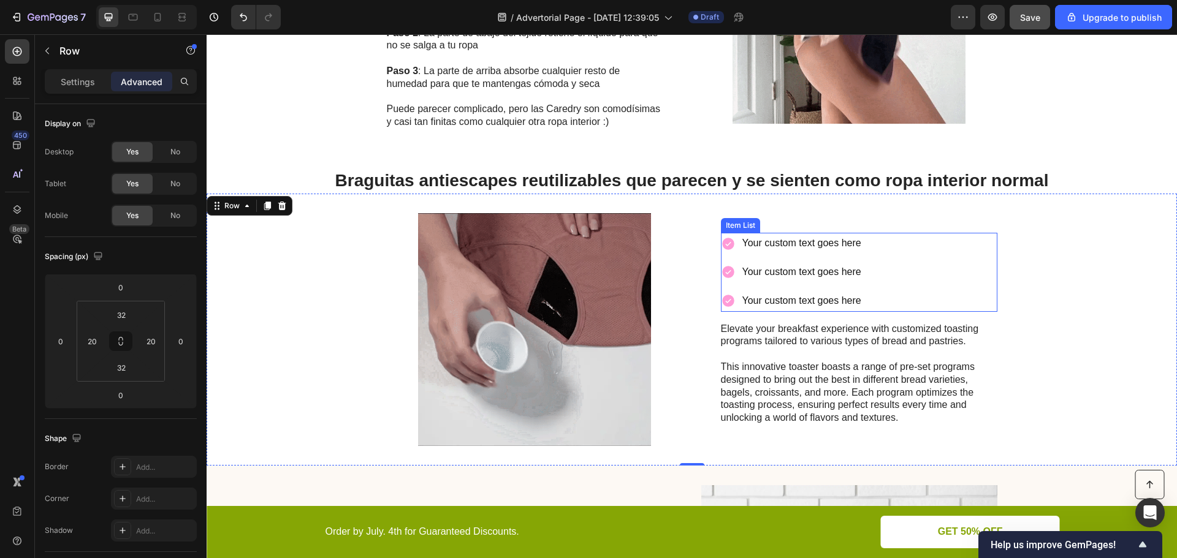
click at [776, 240] on p "Your custom text goes here" at bounding box center [801, 244] width 119 height 18
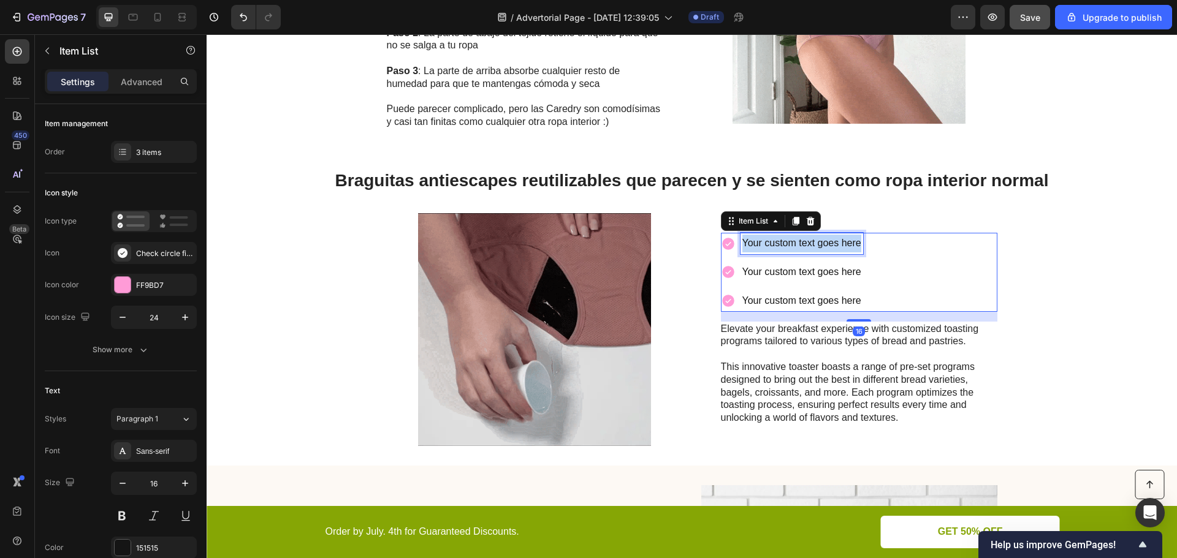
click at [776, 240] on p "Your custom text goes here" at bounding box center [801, 244] width 119 height 18
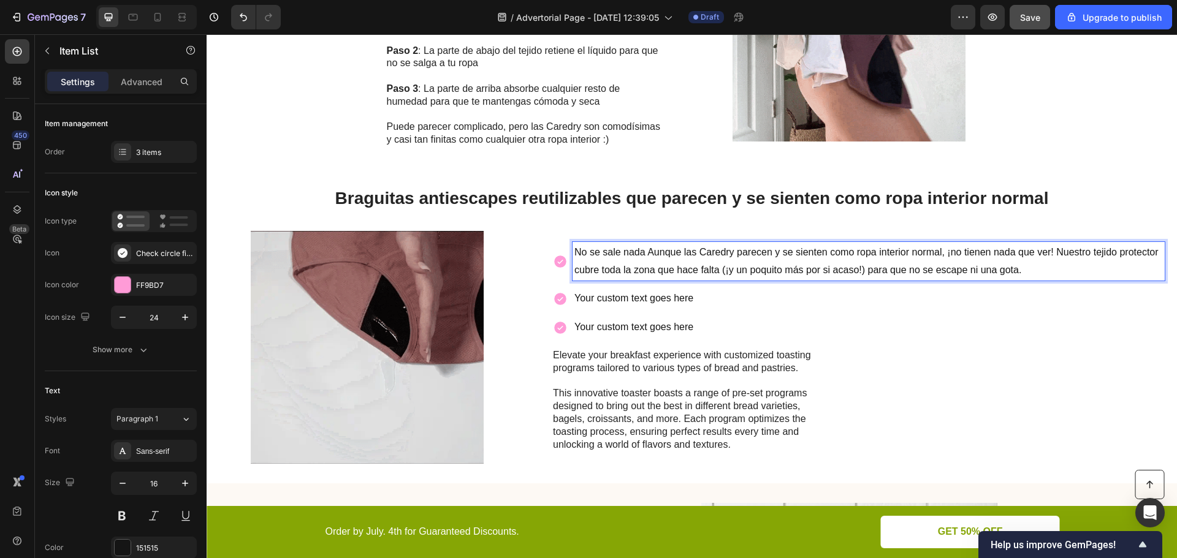
scroll to position [1107, 0]
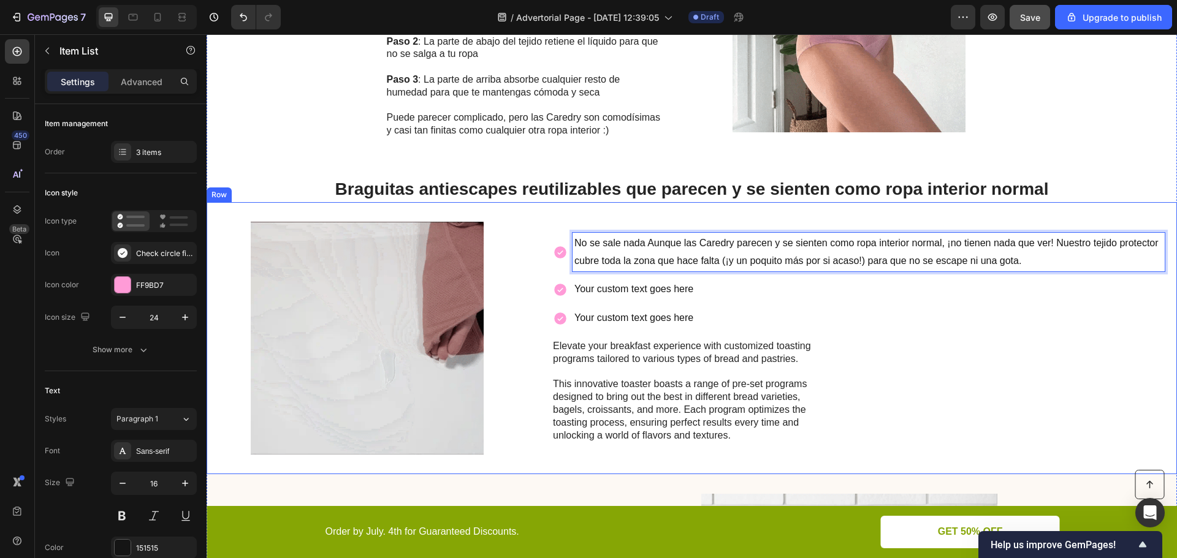
click at [729, 332] on div "No se sale nada Aunque las Caredry parecen y se sienten como ropa interior norm…" at bounding box center [859, 338] width 612 height 233
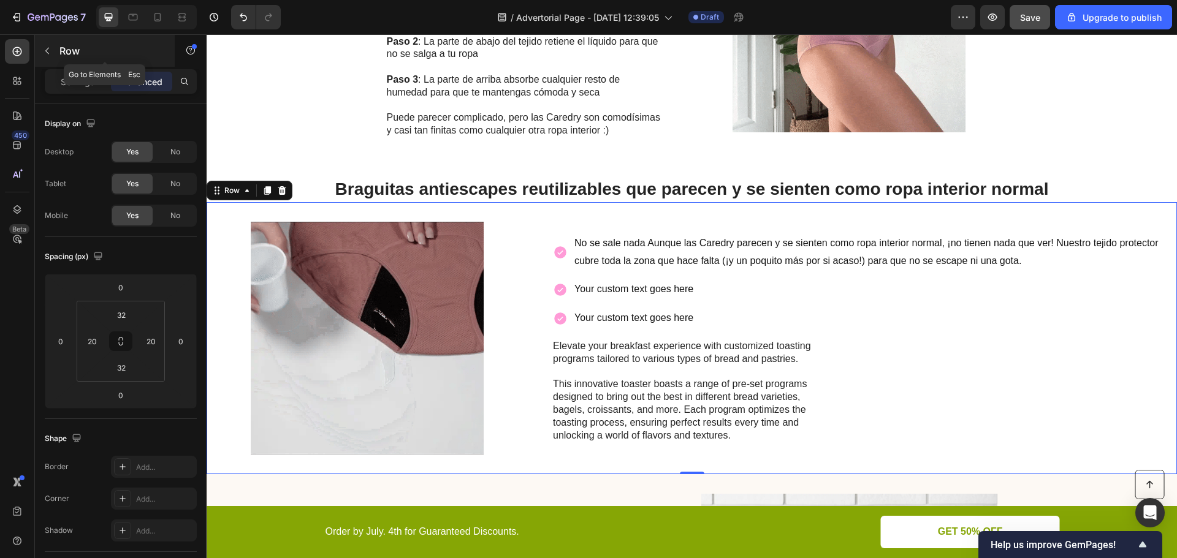
click at [40, 53] on button "button" at bounding box center [47, 51] width 20 height 20
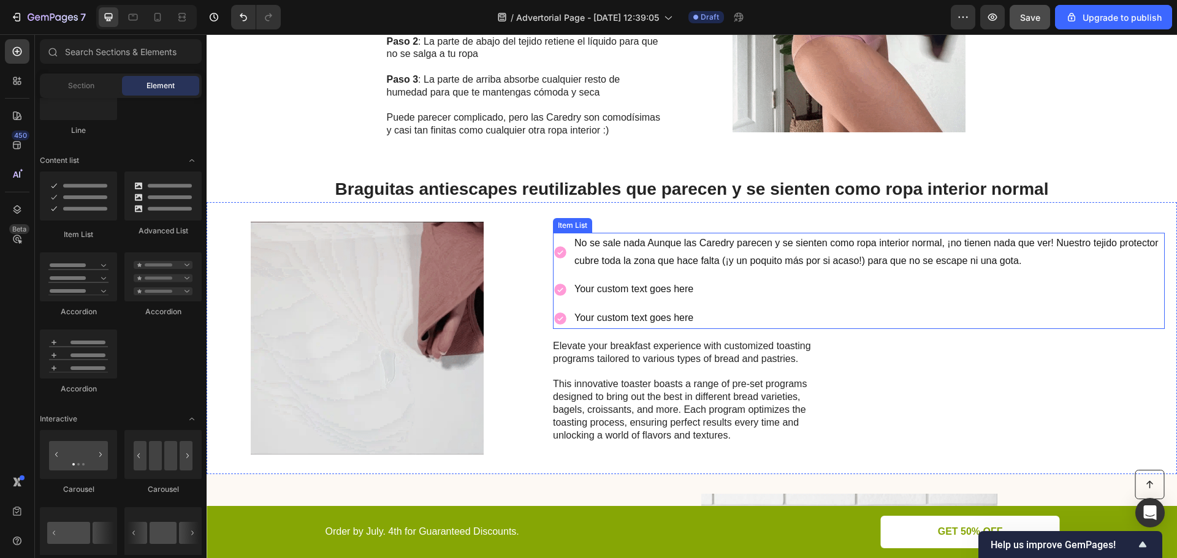
click at [667, 292] on p "Your custom text goes here" at bounding box center [868, 290] width 588 height 18
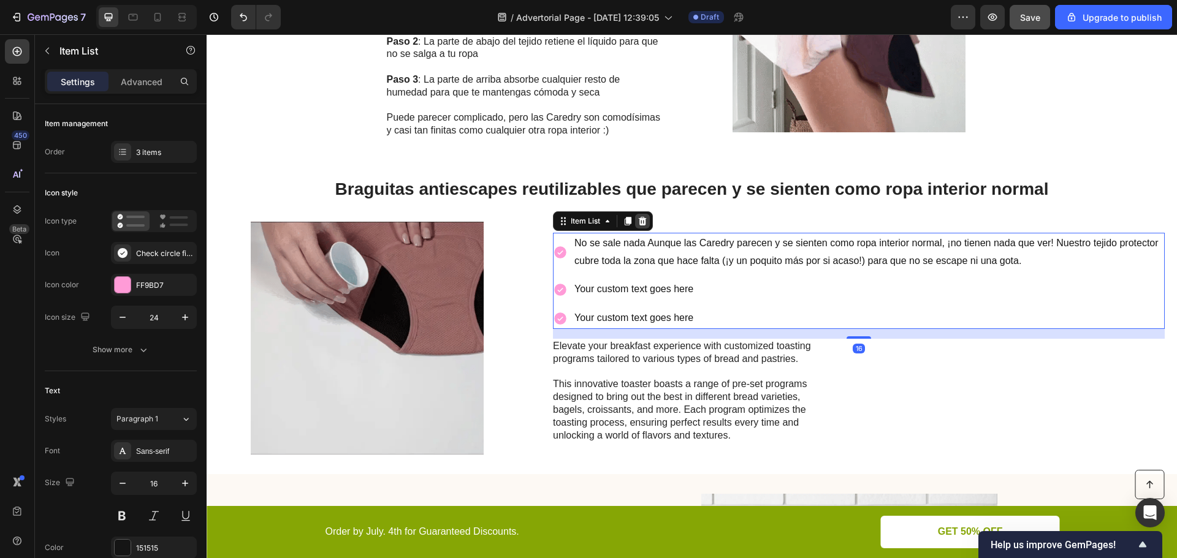
click at [645, 223] on icon at bounding box center [643, 221] width 8 height 9
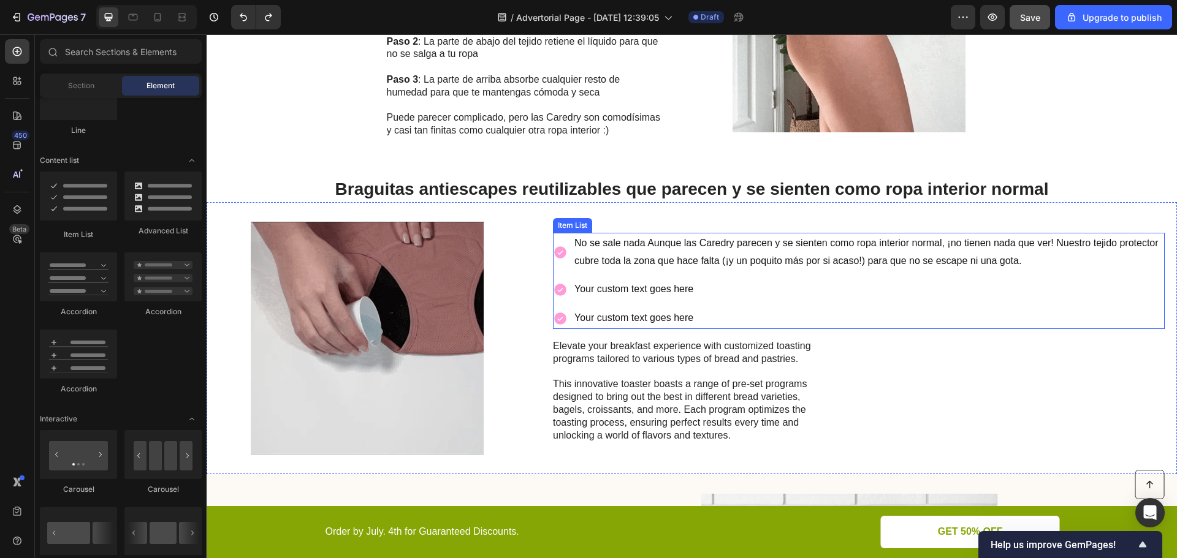
click at [697, 298] on p "Your custom text goes here" at bounding box center [868, 290] width 588 height 18
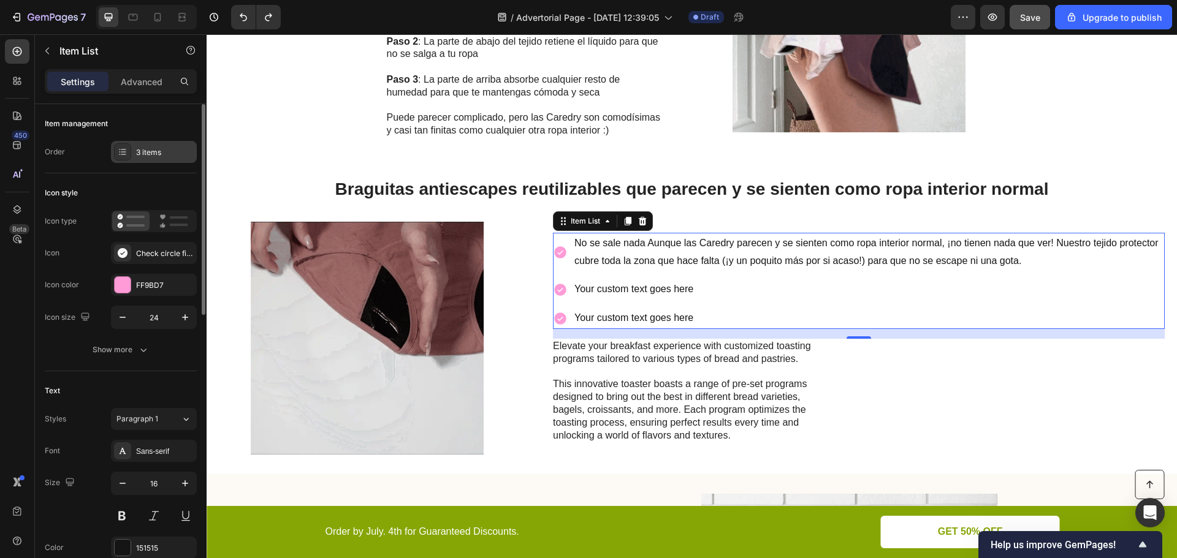
click at [142, 154] on div "3 items" at bounding box center [165, 152] width 58 height 11
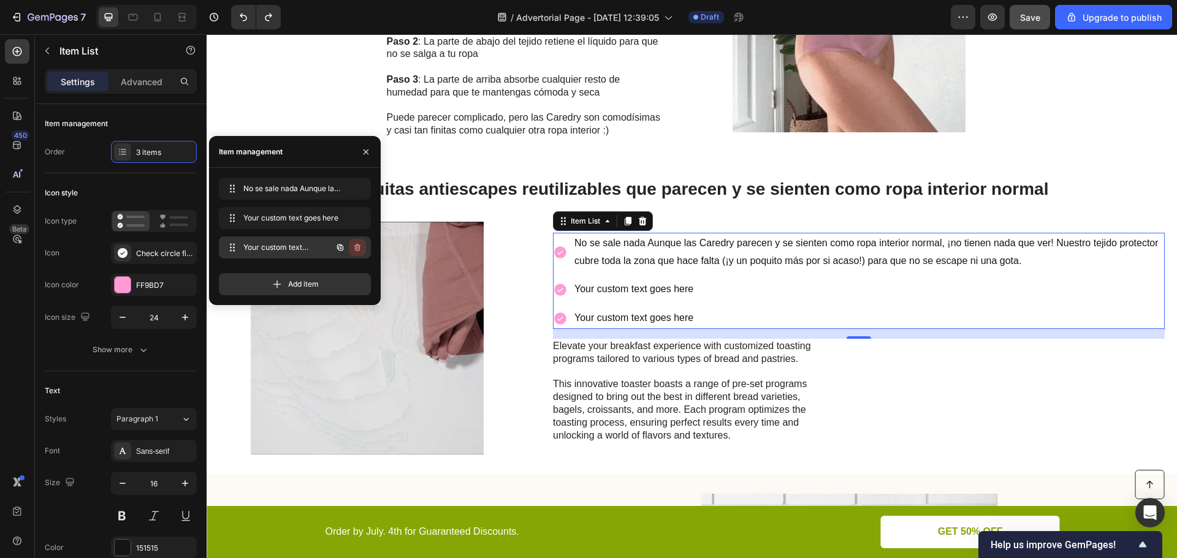
click at [361, 249] on icon "button" at bounding box center [357, 248] width 10 height 10
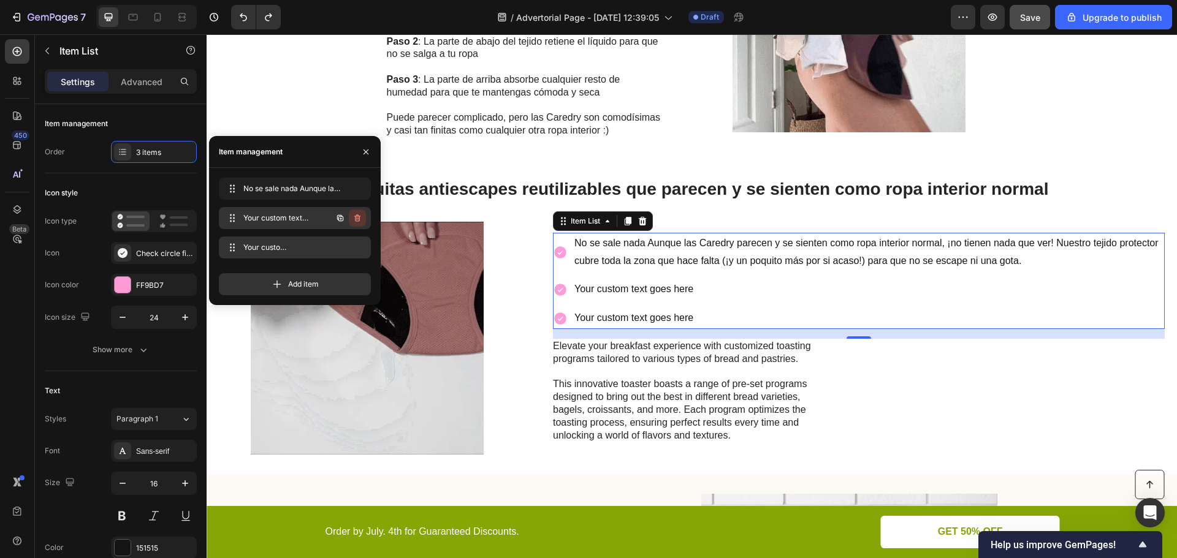
click at [360, 218] on icon "button" at bounding box center [357, 218] width 10 height 10
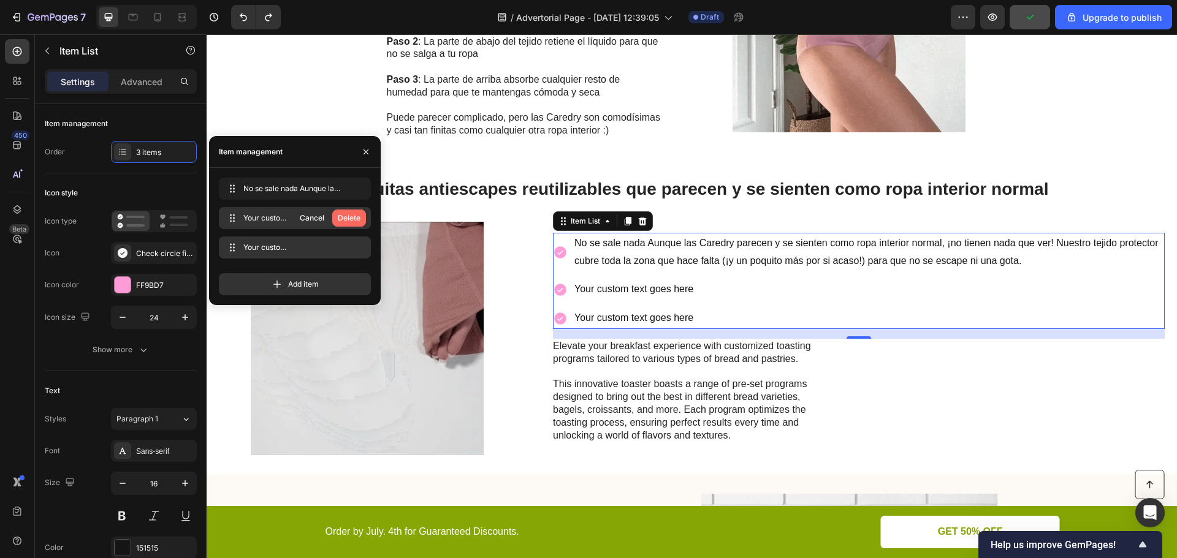
click at [355, 218] on div "Delete" at bounding box center [349, 218] width 23 height 11
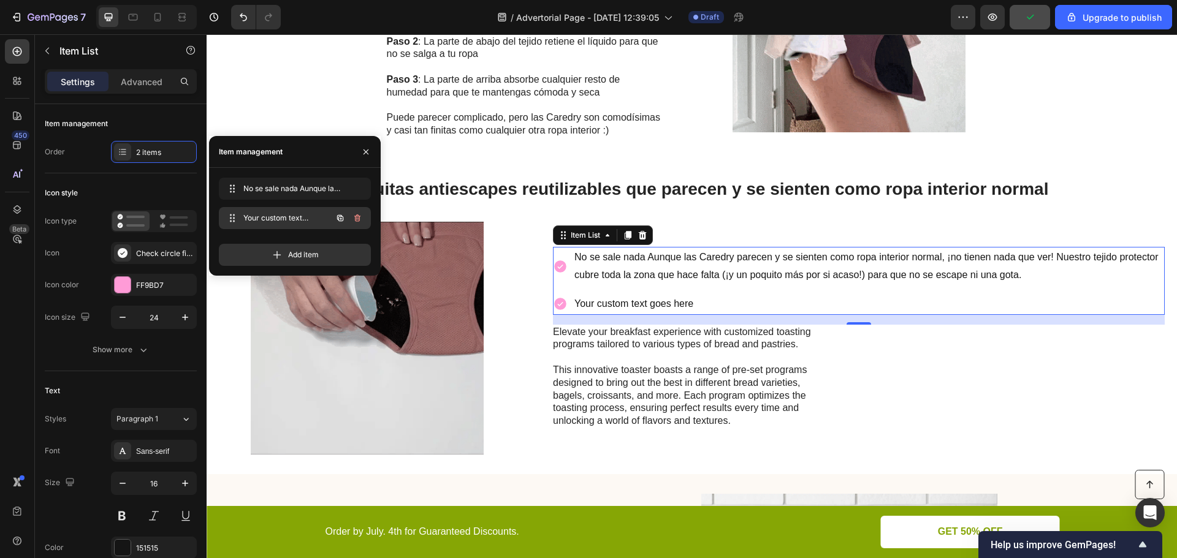
click at [357, 223] on button "button" at bounding box center [357, 218] width 17 height 17
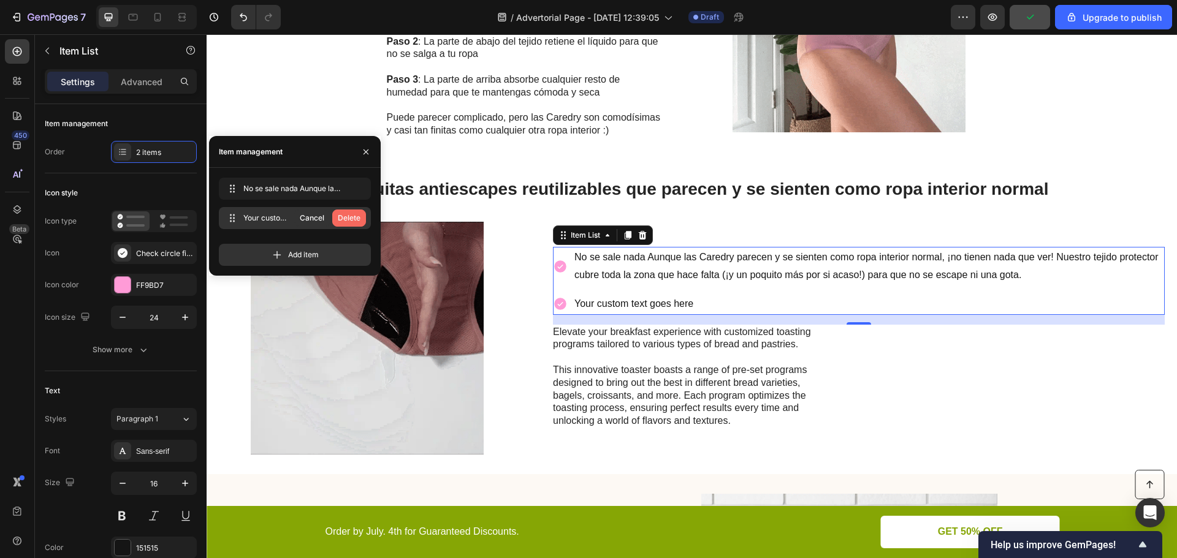
click at [354, 219] on div "Delete" at bounding box center [349, 218] width 23 height 11
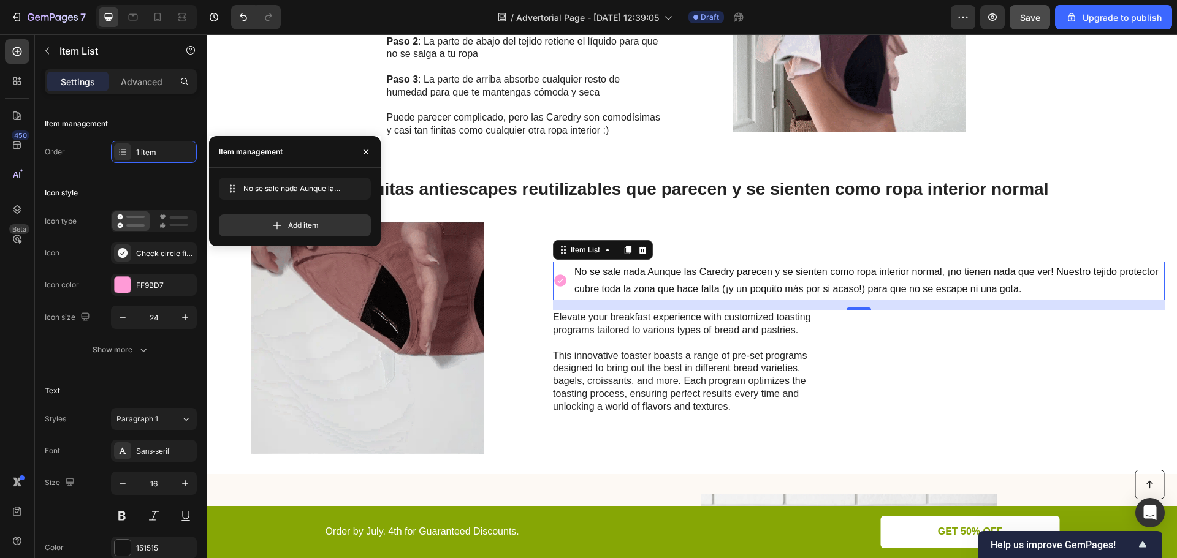
click at [755, 276] on p "No se sale nada Aunque las Caredry parecen y se sienten como ropa interior norm…" at bounding box center [868, 282] width 588 height 36
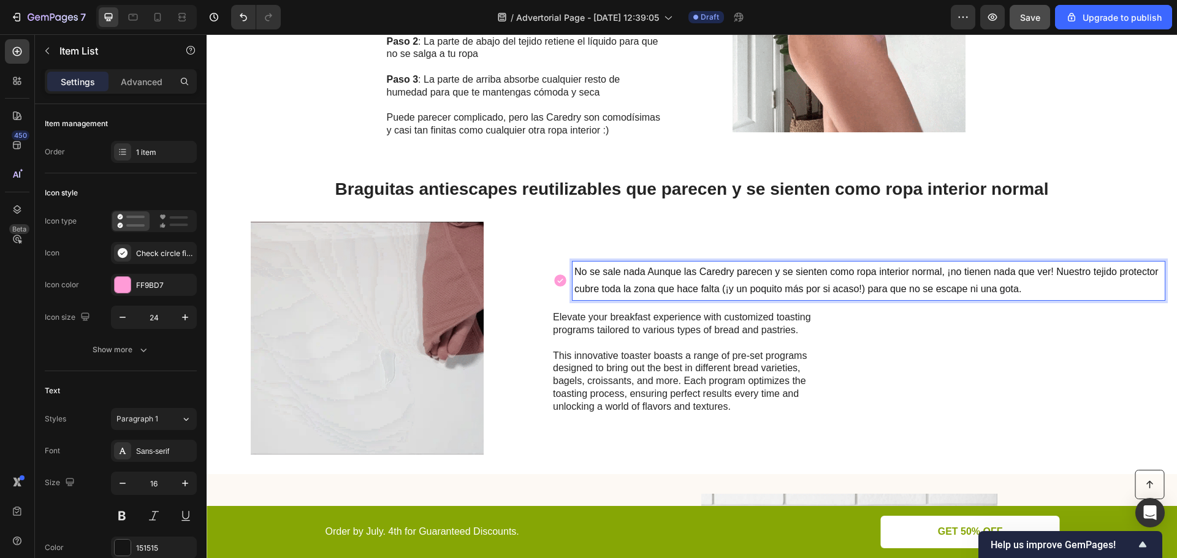
click at [651, 271] on p "No se sale nada Aunque las Caredry parecen y se sienten como ropa interior norm…" at bounding box center [868, 282] width 588 height 36
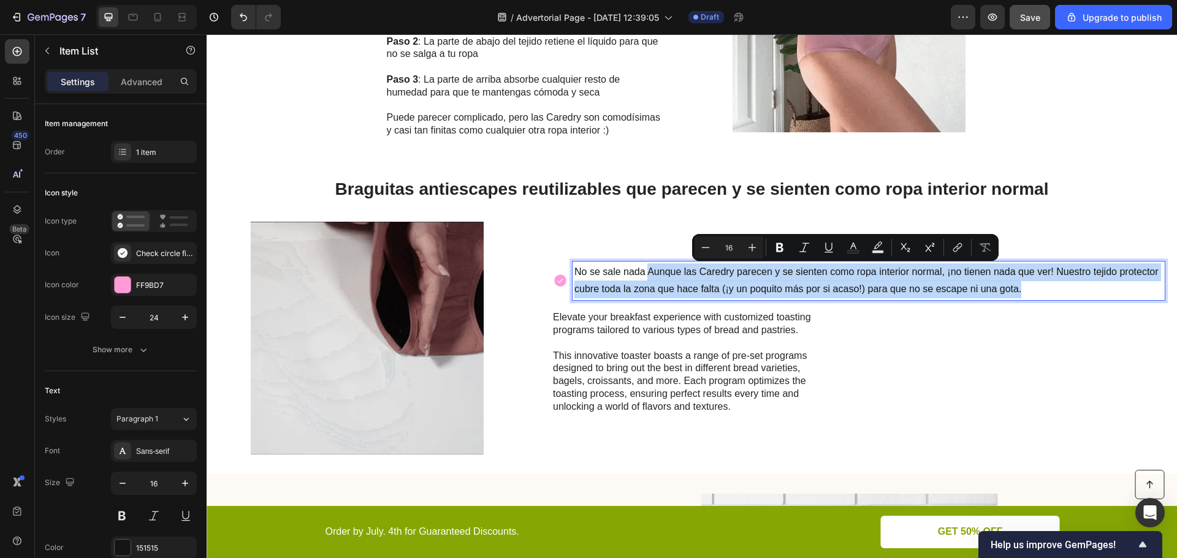
drag, startPoint x: 647, startPoint y: 270, endPoint x: 1087, endPoint y: 297, distance: 440.2
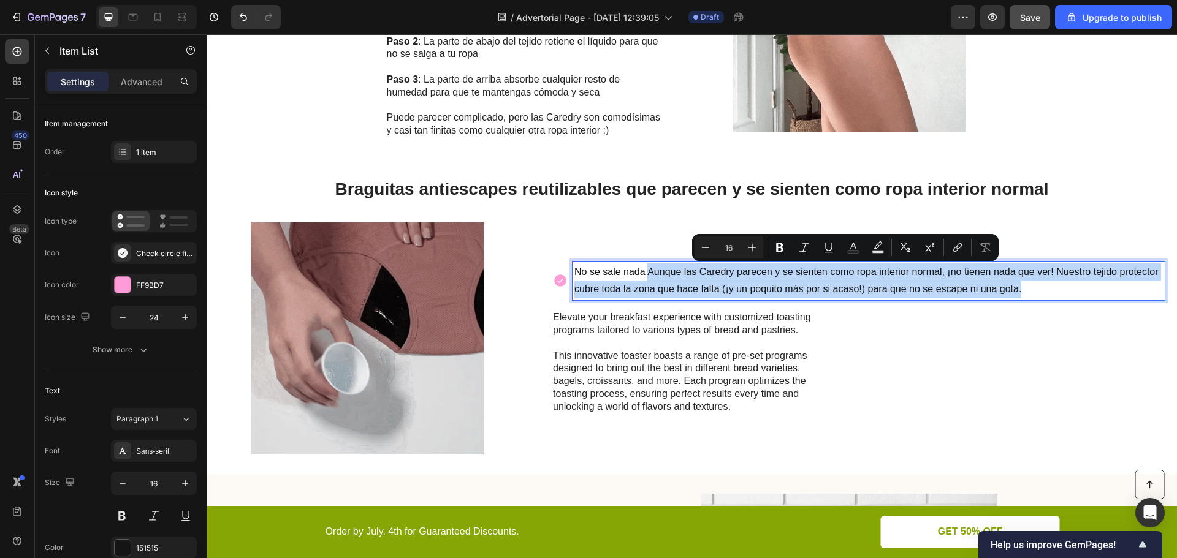
click at [1087, 297] on p "No se sale nada Aunque las Caredry parecen y se sienten como ropa interior norm…" at bounding box center [868, 282] width 588 height 36
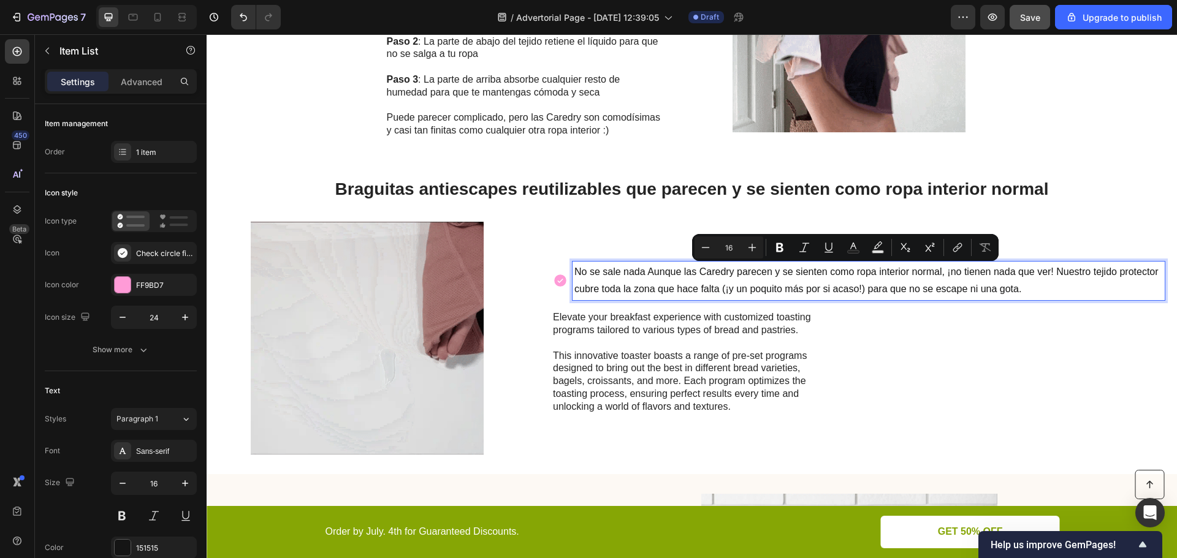
scroll to position [1115, 0]
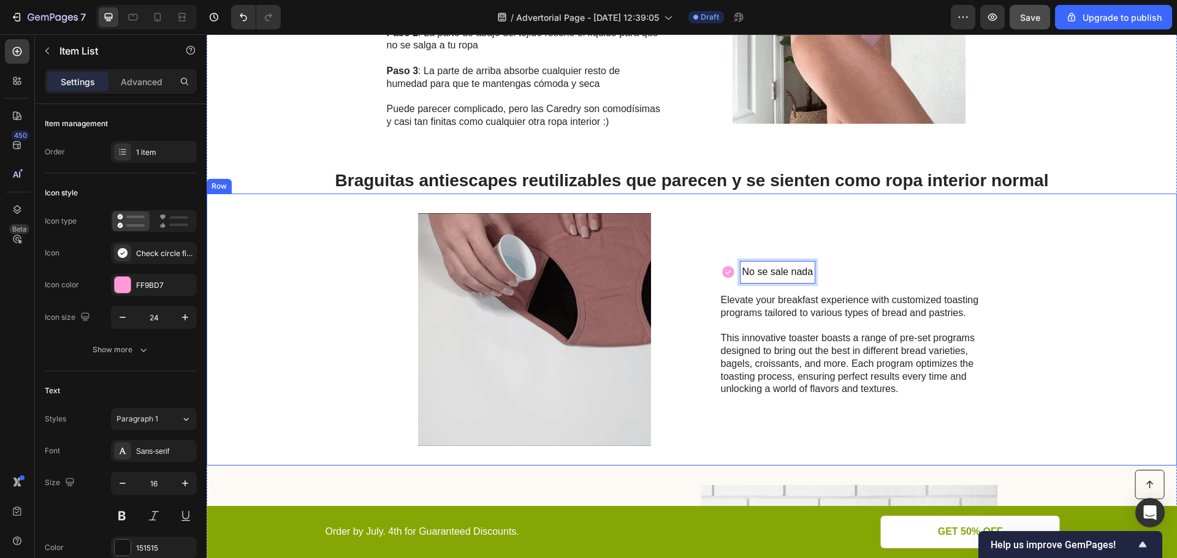
click at [824, 309] on p "Elevate your breakfast experience with customized toasting programs tailored to…" at bounding box center [858, 307] width 275 height 26
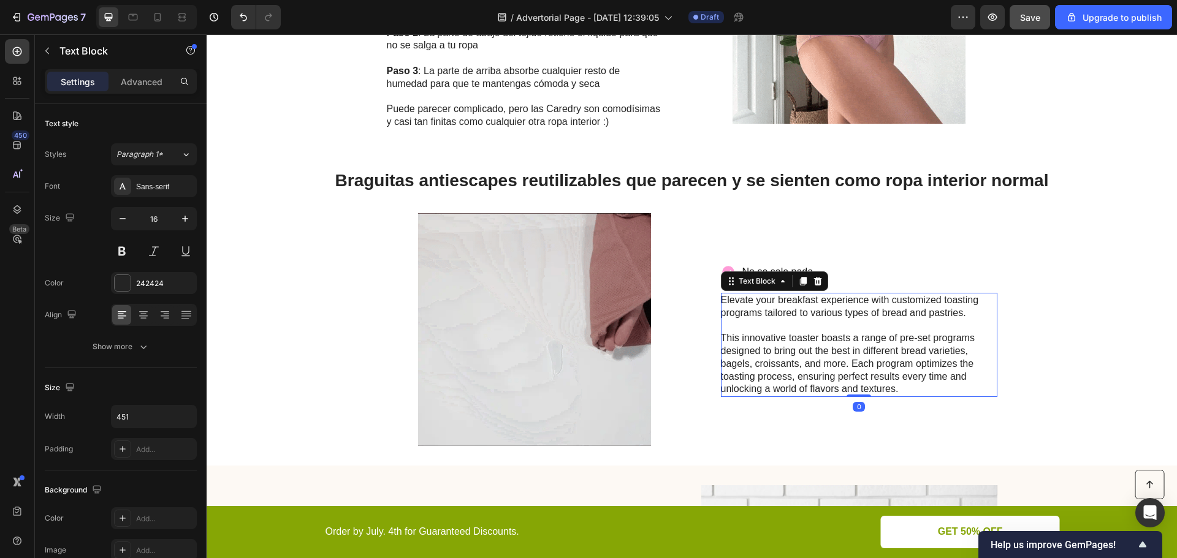
click at [810, 306] on p "Elevate your breakfast experience with customized toasting programs tailored to…" at bounding box center [858, 307] width 275 height 26
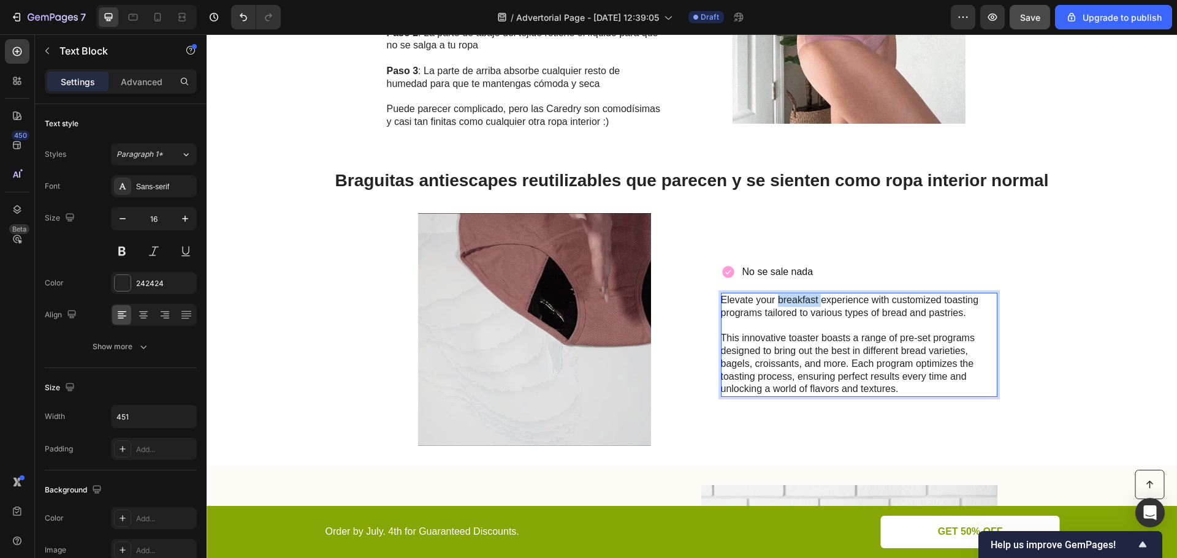
click at [810, 306] on p "Elevate your breakfast experience with customized toasting programs tailored to…" at bounding box center [858, 307] width 275 height 26
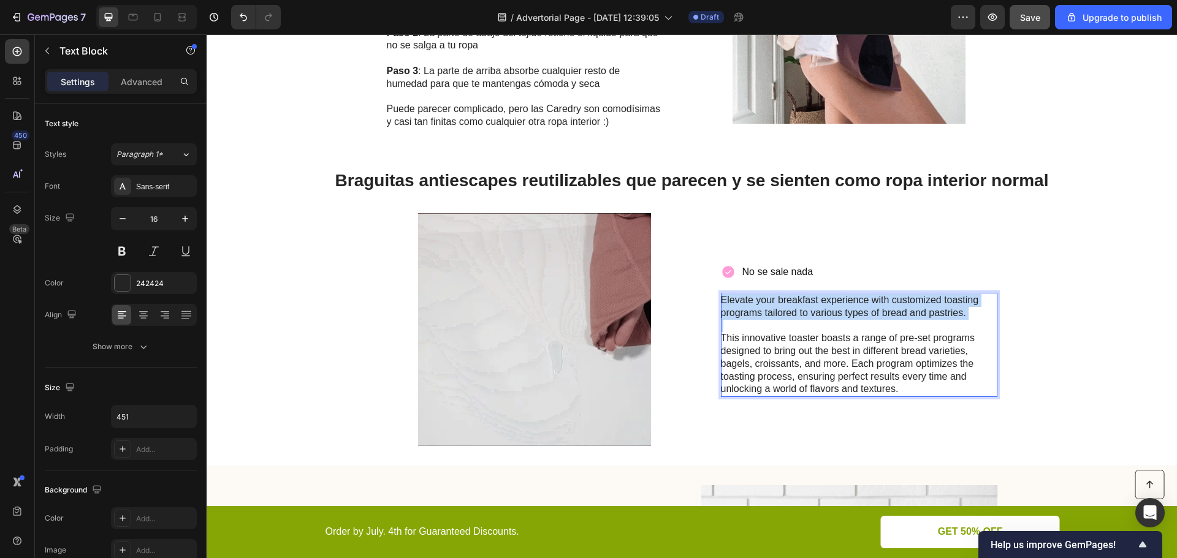
click at [810, 306] on p "Elevate your breakfast experience with customized toasting programs tailored to…" at bounding box center [858, 307] width 275 height 26
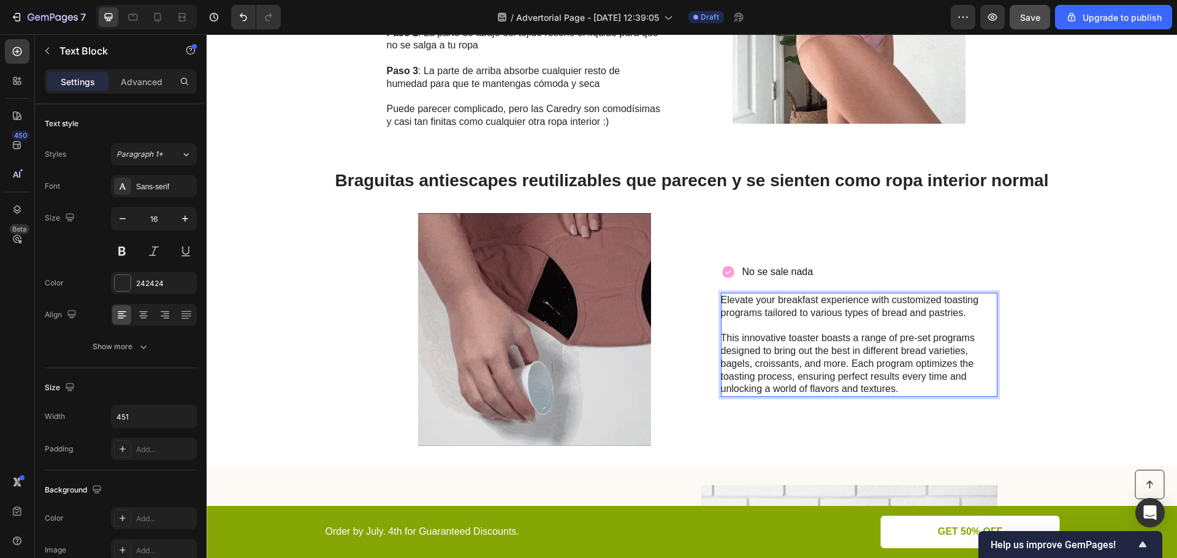
click at [898, 376] on p "This innovative toaster boasts a range of pre-set programs designed to bring ou…" at bounding box center [858, 364] width 275 height 64
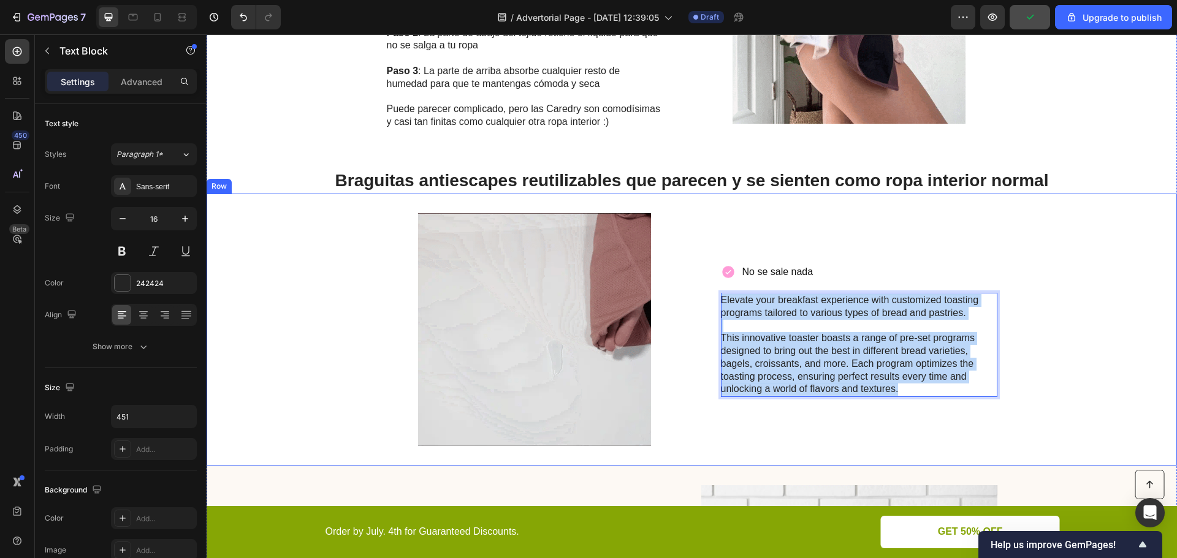
drag, startPoint x: 899, startPoint y: 388, endPoint x: 715, endPoint y: 297, distance: 205.8
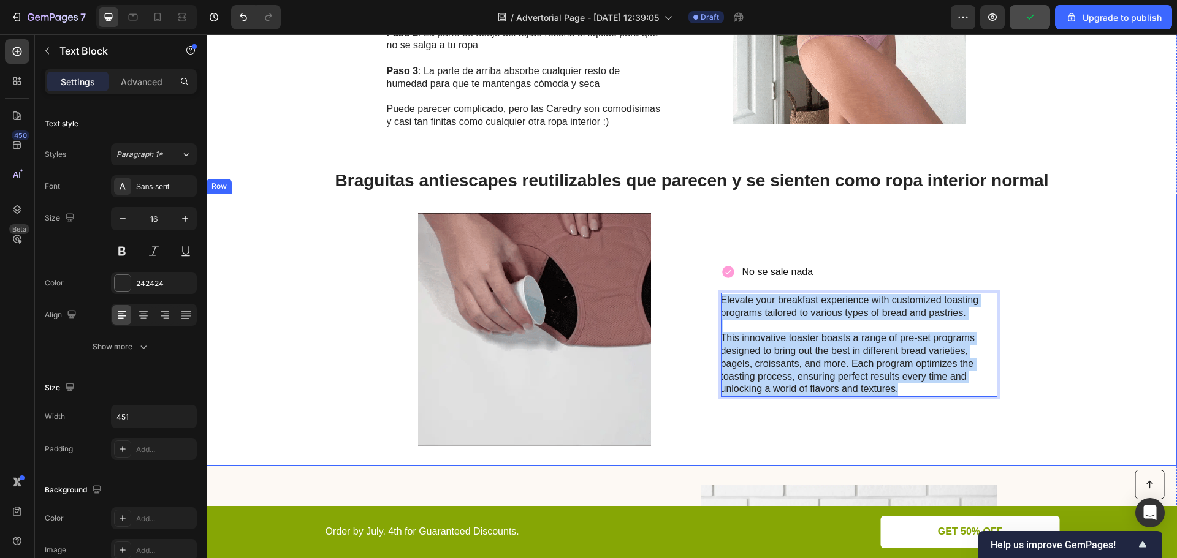
click at [715, 297] on div "Image No se sale nada Item List Elevate your breakfast experience with customiz…" at bounding box center [692, 330] width 970 height 272
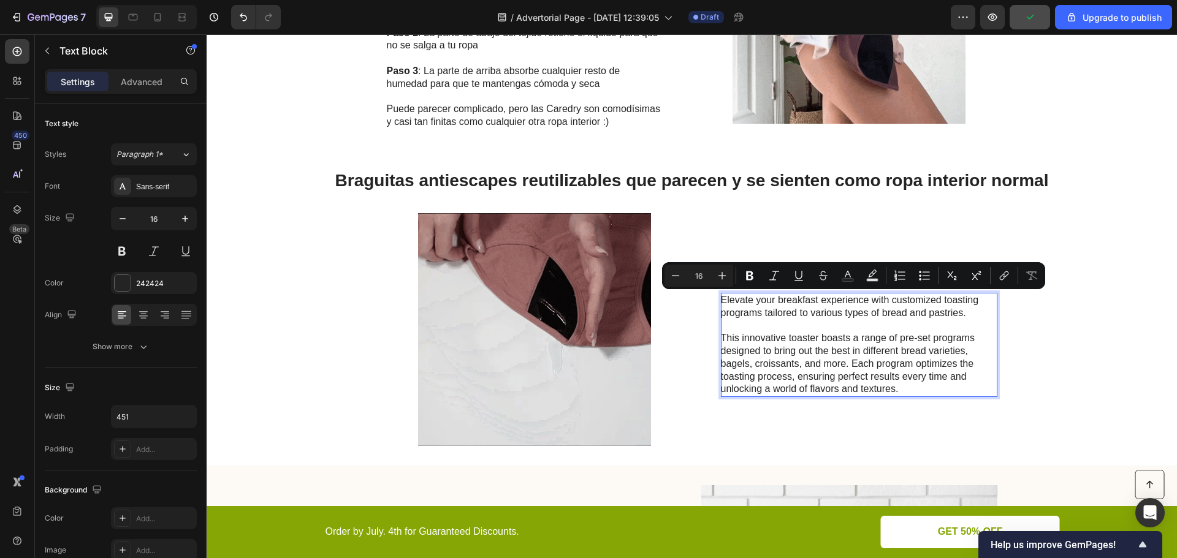
scroll to position [1140, 0]
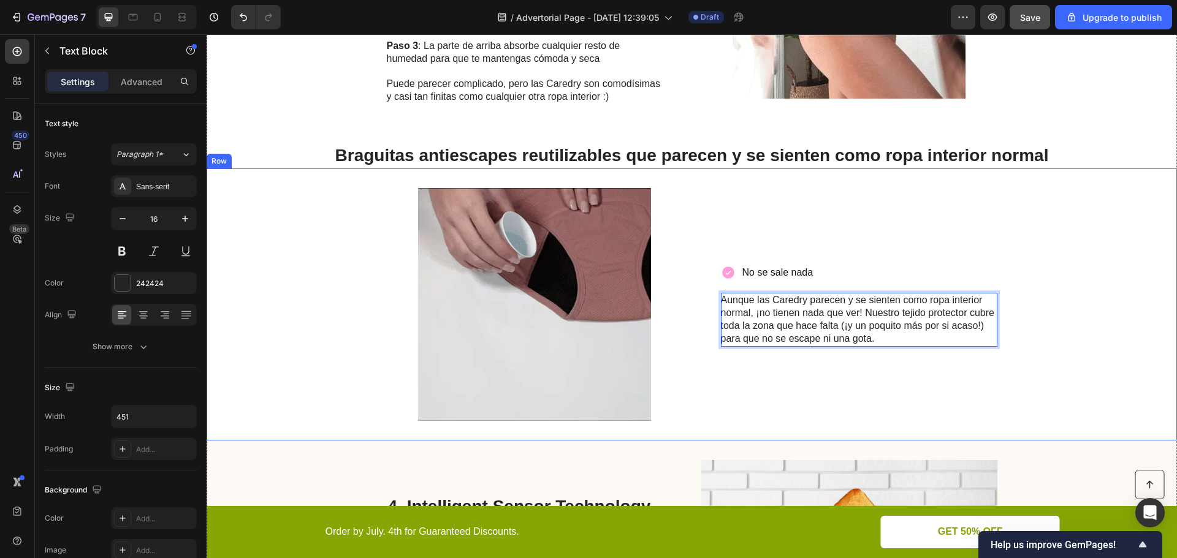
click at [839, 362] on div "No se sale nada Item List Aunque las Caredry parecen y se sienten como ropa int…" at bounding box center [859, 304] width 276 height 233
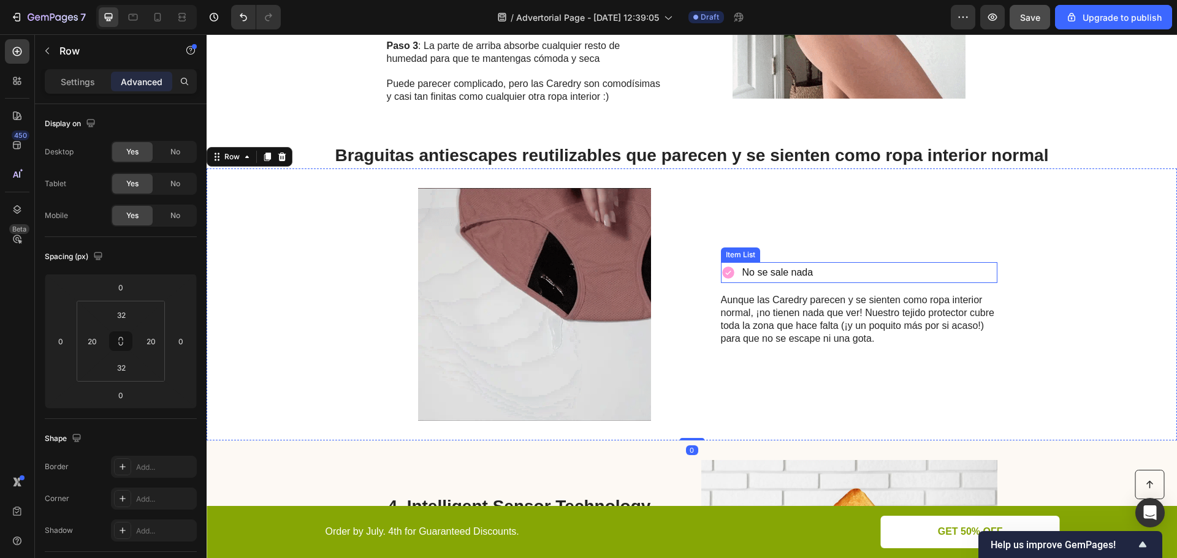
click at [773, 268] on p "No se sale nada" at bounding box center [777, 273] width 71 height 18
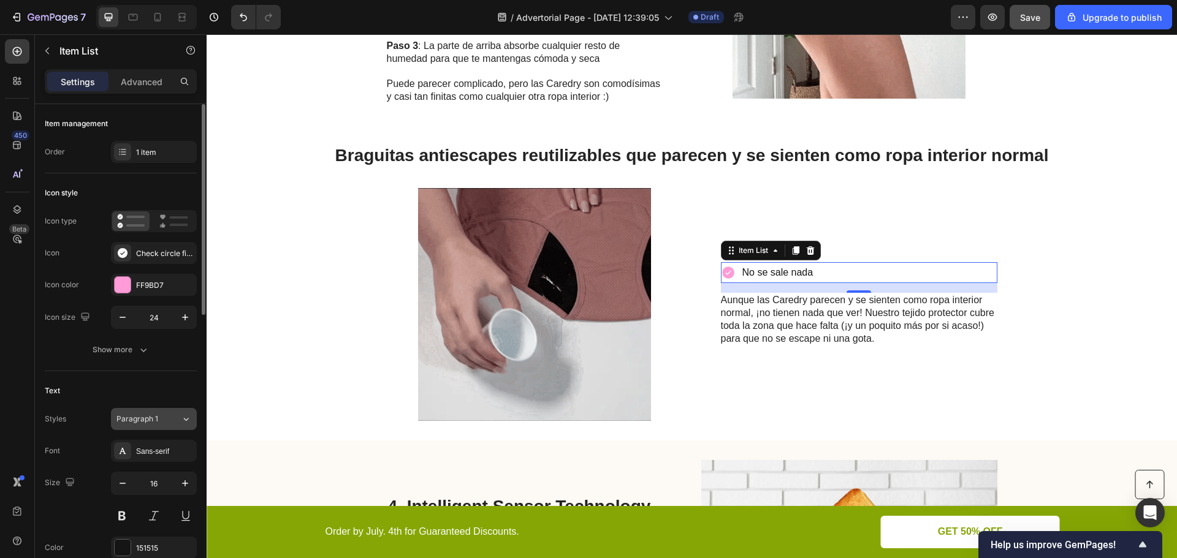
click at [146, 425] on button "Paragraph 1" at bounding box center [154, 419] width 86 height 22
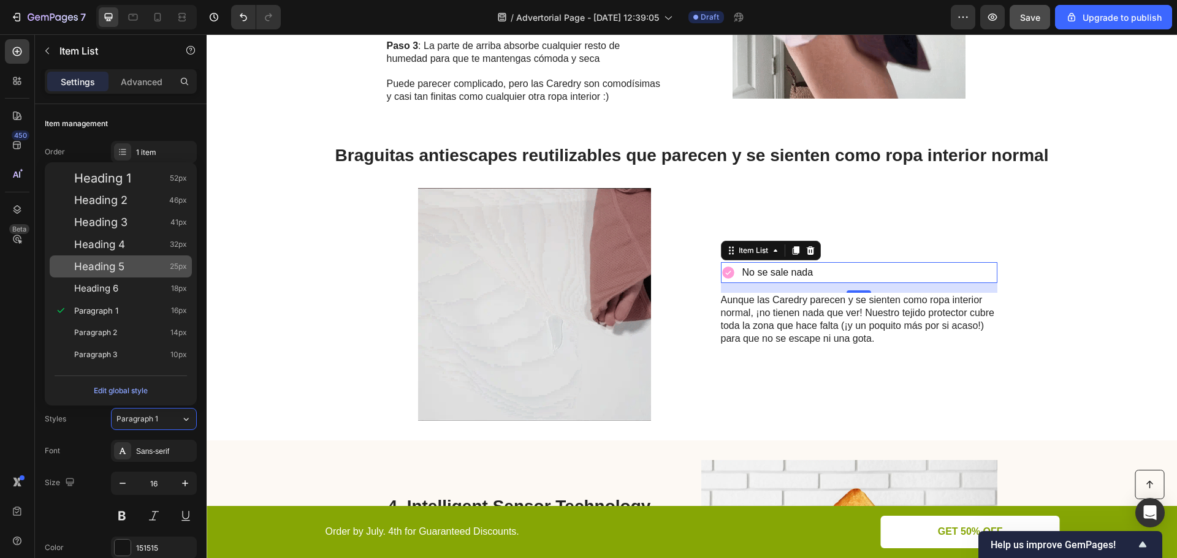
click at [124, 270] on span "Heading 5" at bounding box center [99, 266] width 50 height 12
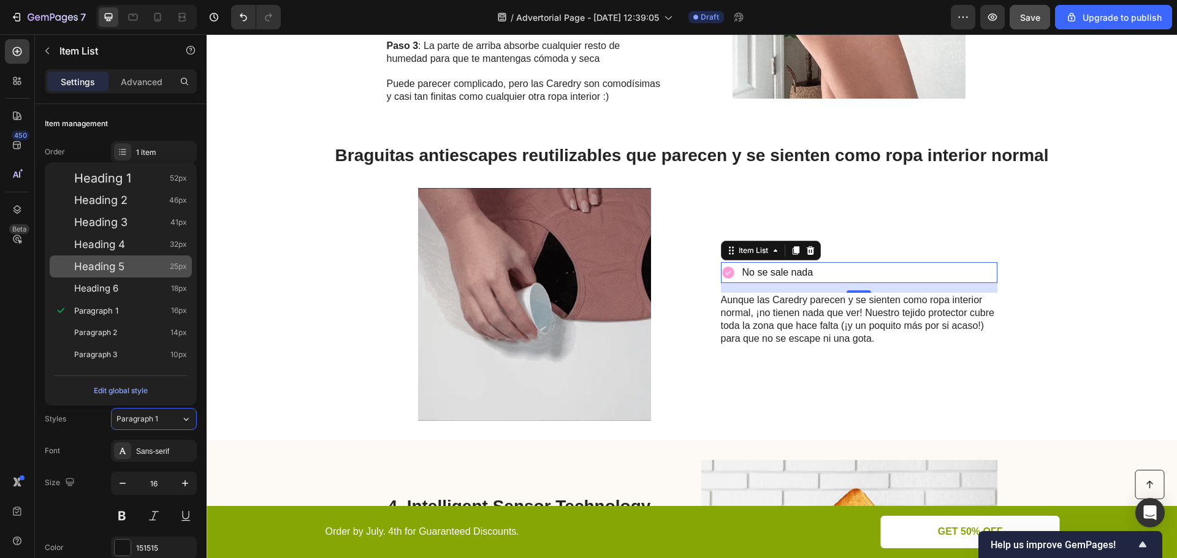
type input "25"
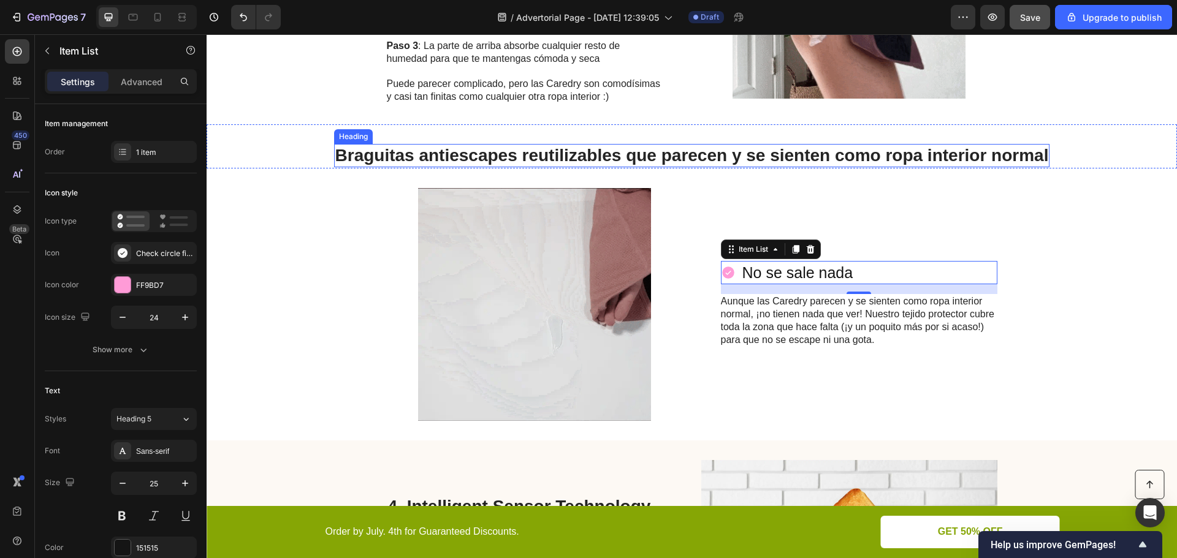
click at [431, 150] on h2 "Braguitas antiescapes reutilizables que parecen y se sienten como ropa interior…" at bounding box center [692, 155] width 716 height 23
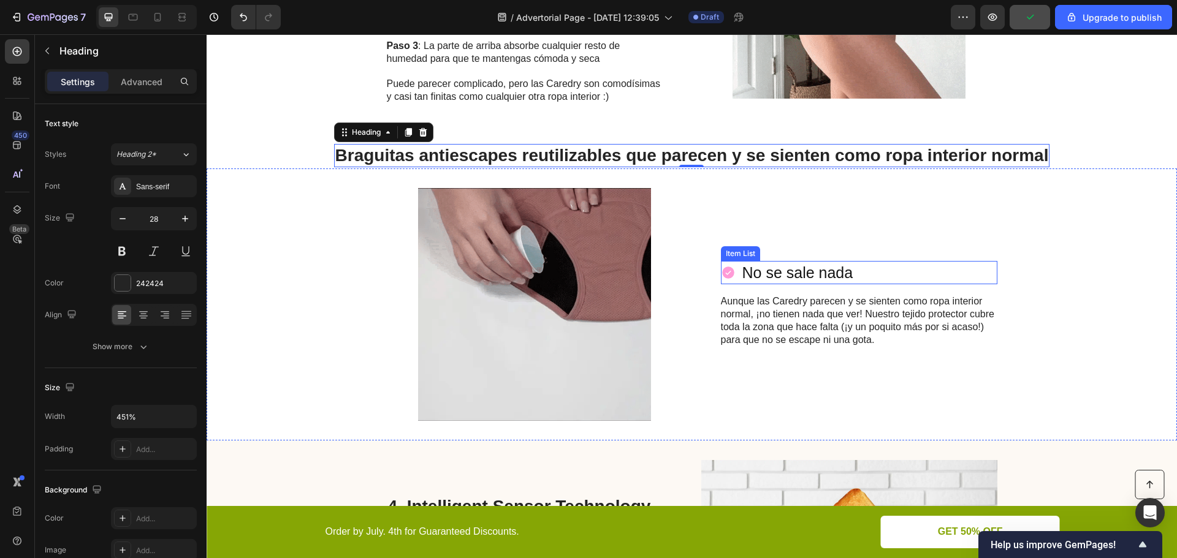
click at [767, 273] on p "No se sale nada" at bounding box center [797, 273] width 111 height 20
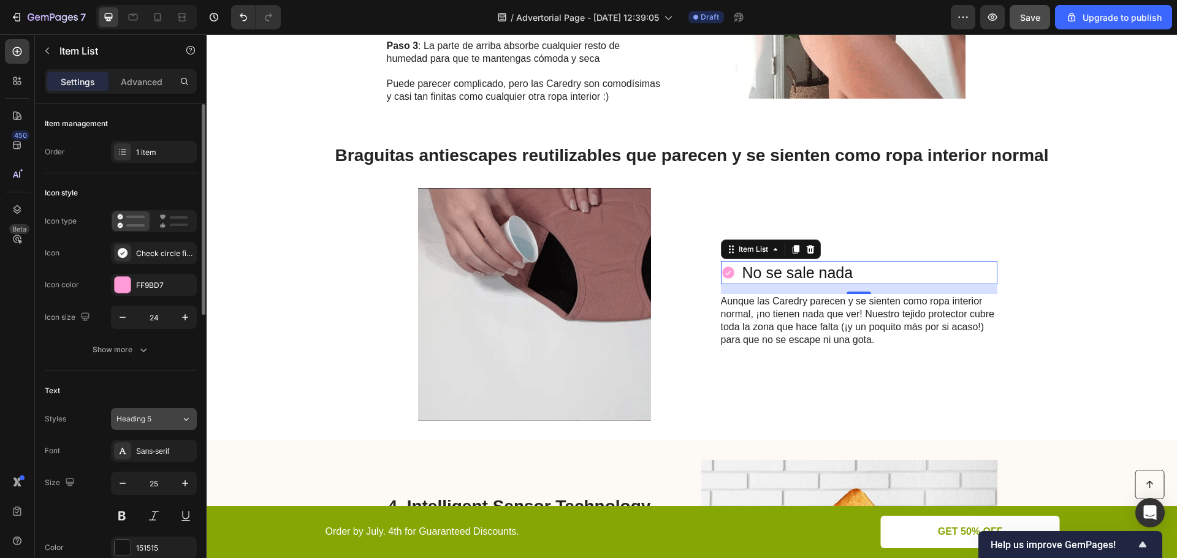
click at [157, 421] on div "Heading 5" at bounding box center [141, 419] width 50 height 11
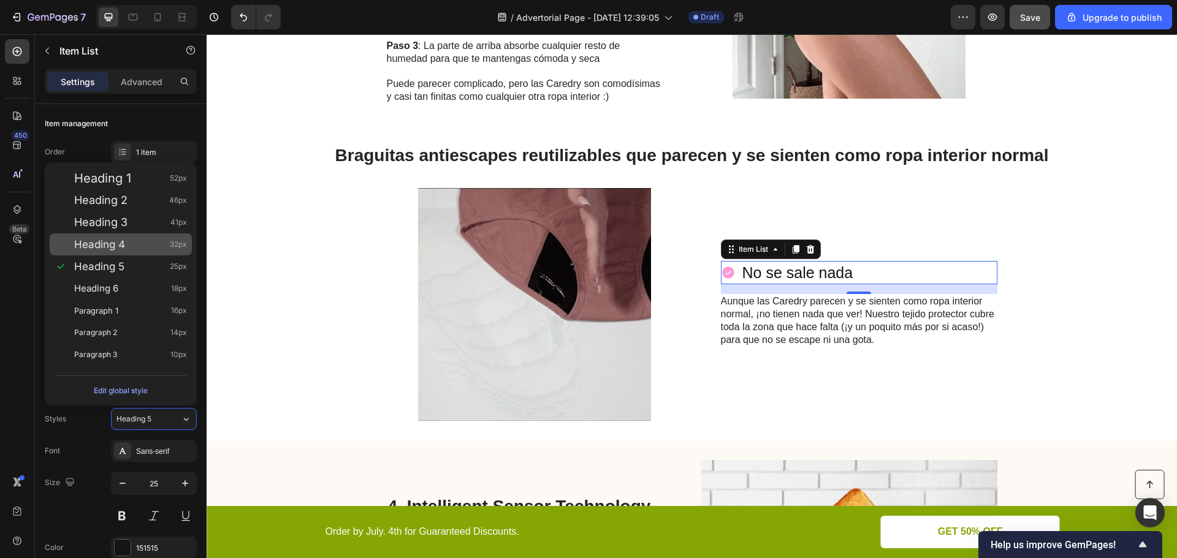
click at [131, 246] on div "Heading 4 32px" at bounding box center [130, 244] width 113 height 12
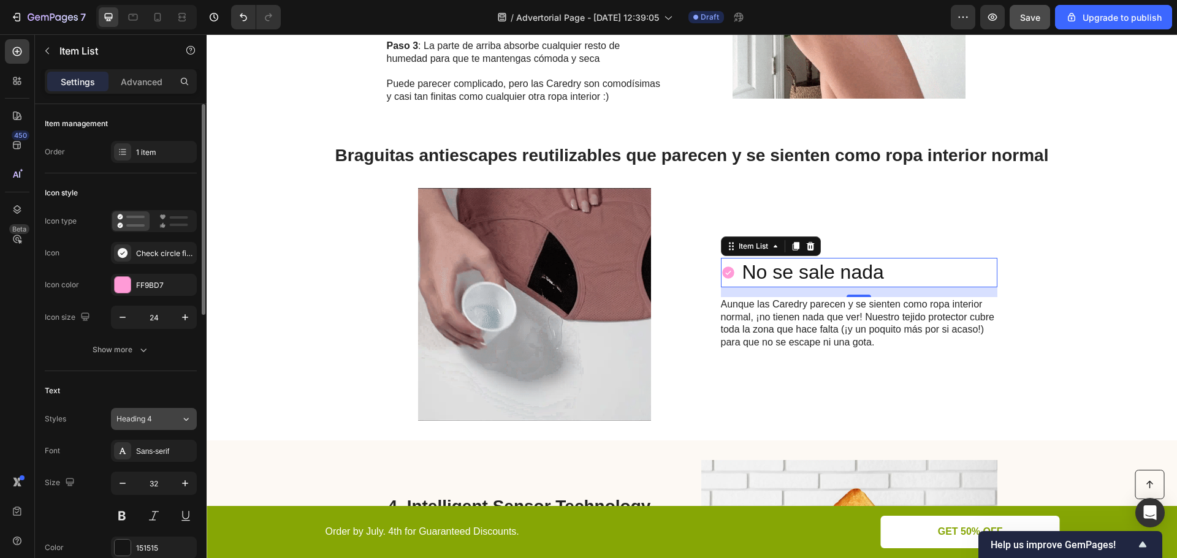
click at [154, 423] on div "Heading 4" at bounding box center [141, 419] width 50 height 11
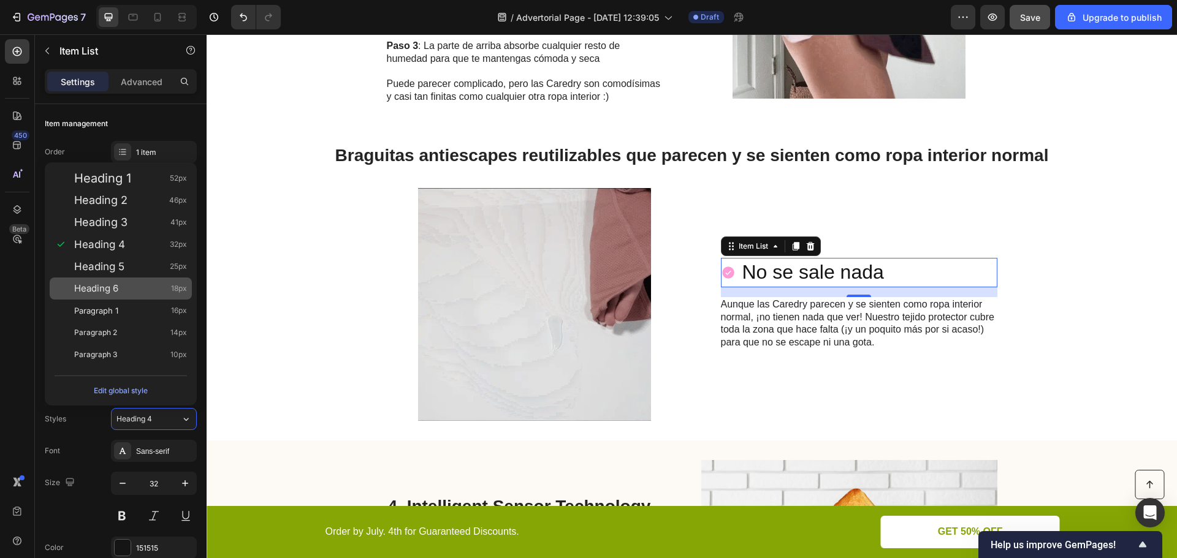
click at [142, 286] on div "Heading 6 18px" at bounding box center [130, 289] width 113 height 12
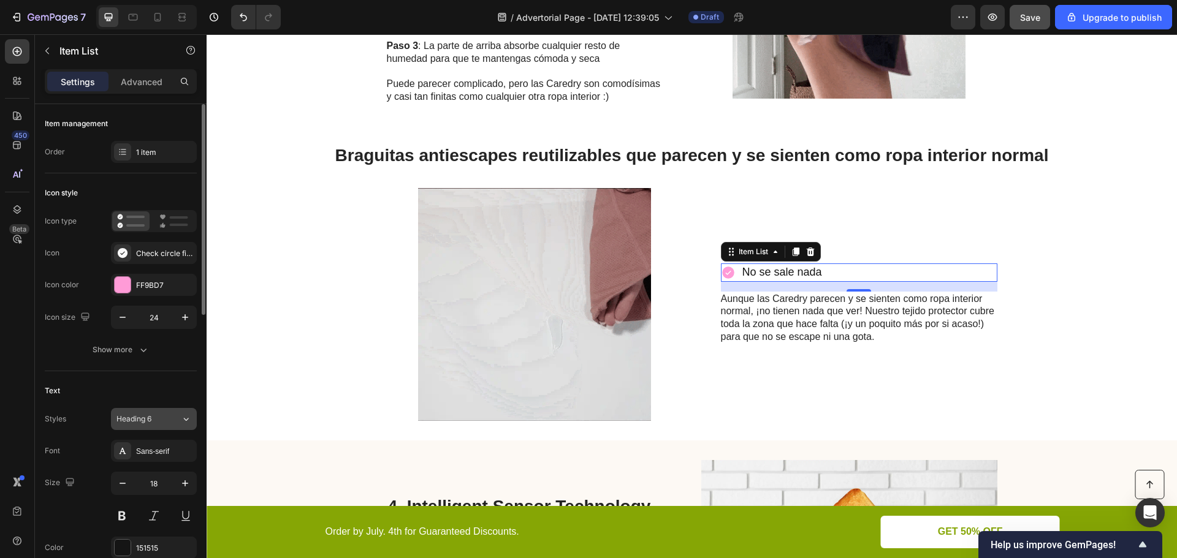
click at [159, 424] on div "Heading 6" at bounding box center [141, 419] width 50 height 11
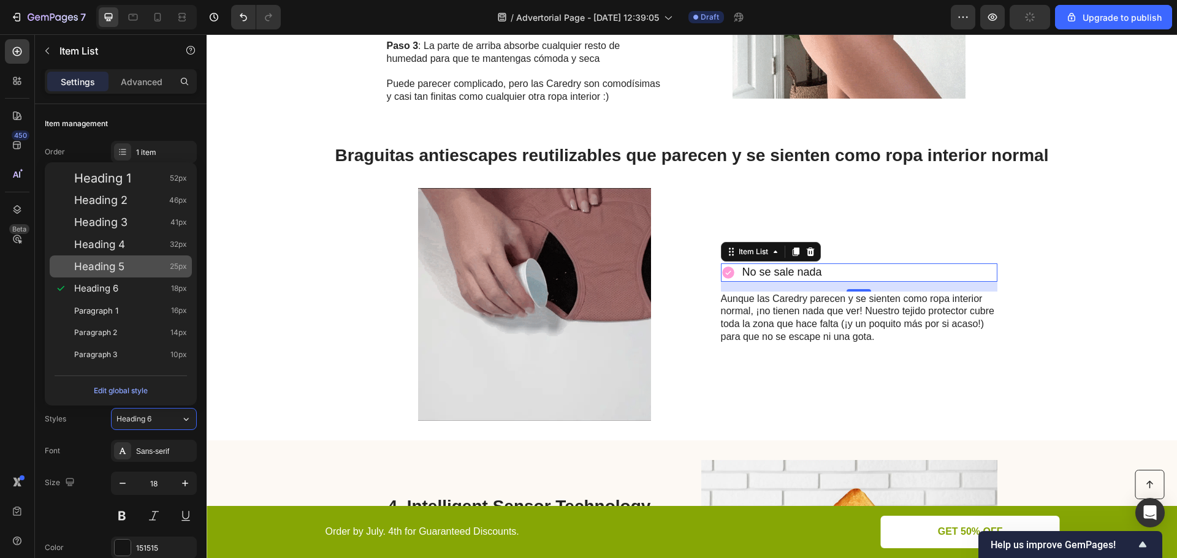
click at [128, 273] on div "Heading 5 25px" at bounding box center [121, 267] width 142 height 22
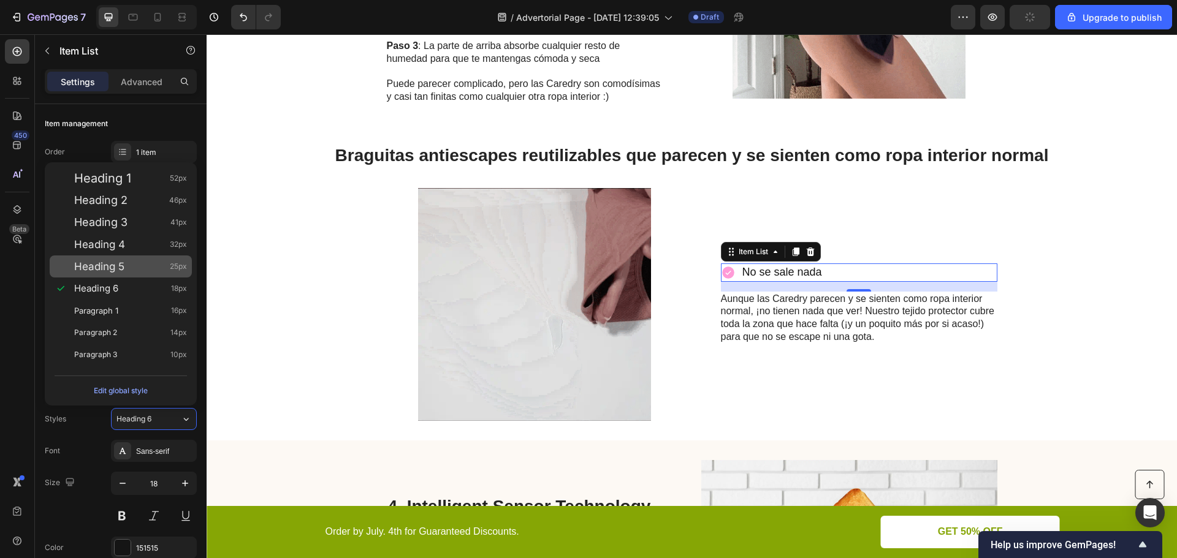
type input "25"
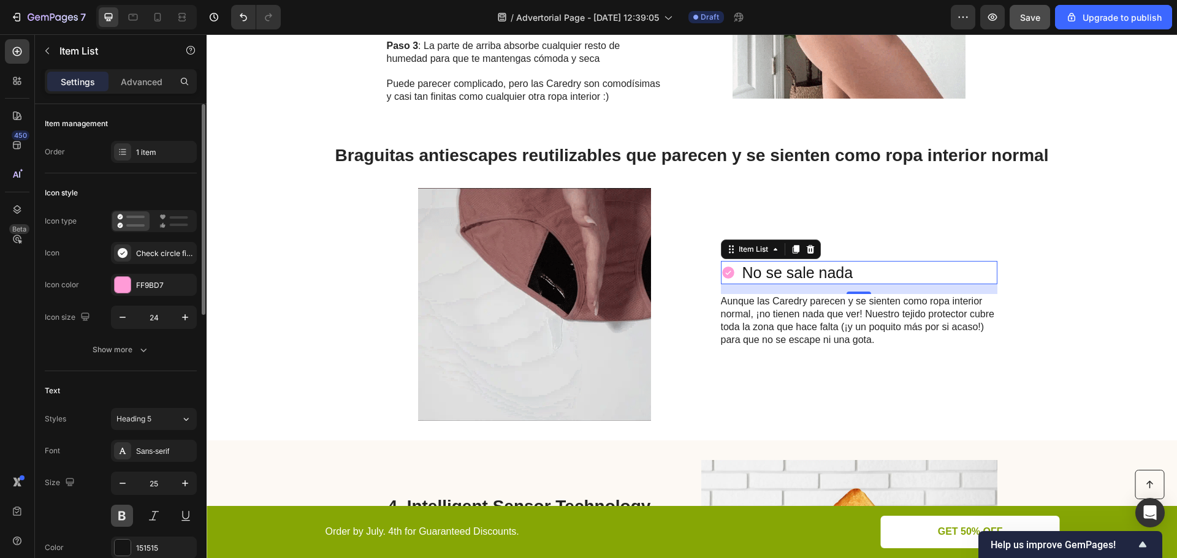
click at [128, 519] on button at bounding box center [122, 516] width 22 height 22
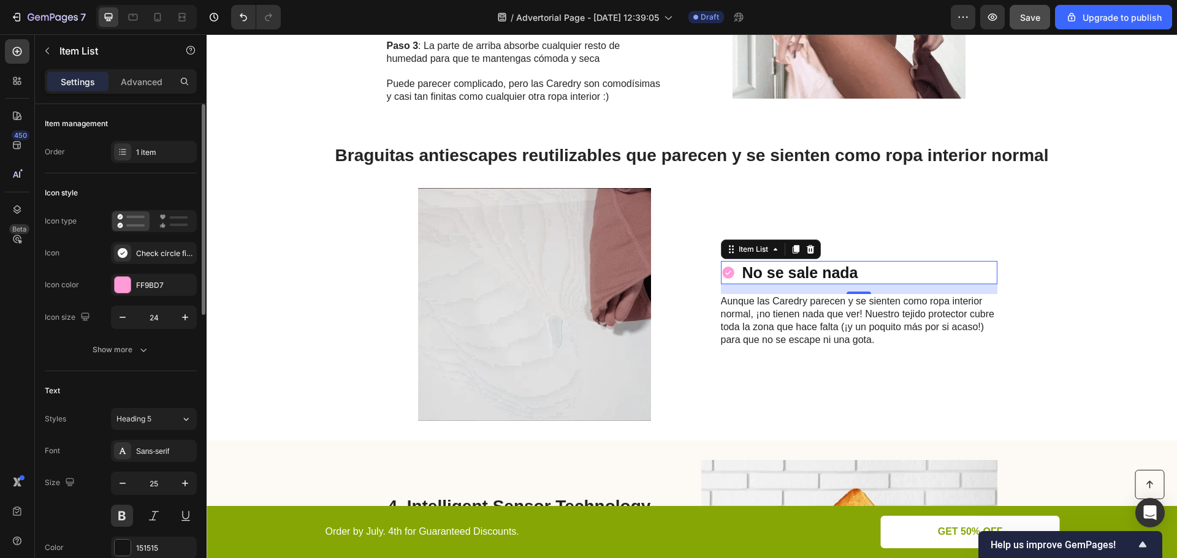
scroll to position [61, 0]
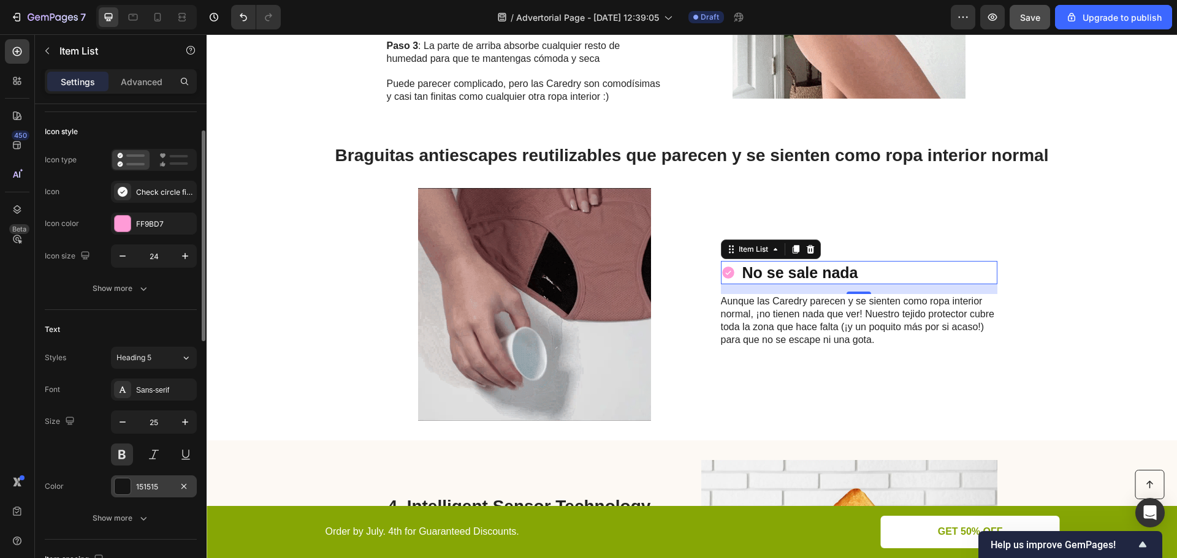
click at [143, 490] on div "151515" at bounding box center [154, 487] width 36 height 11
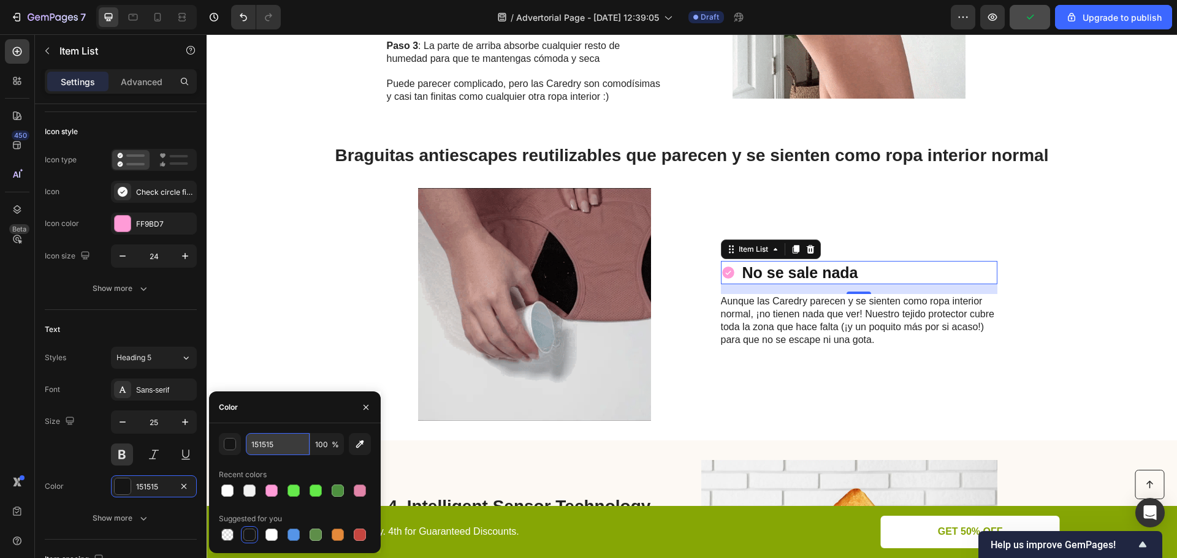
click at [267, 446] on input "151515" at bounding box center [278, 444] width 64 height 22
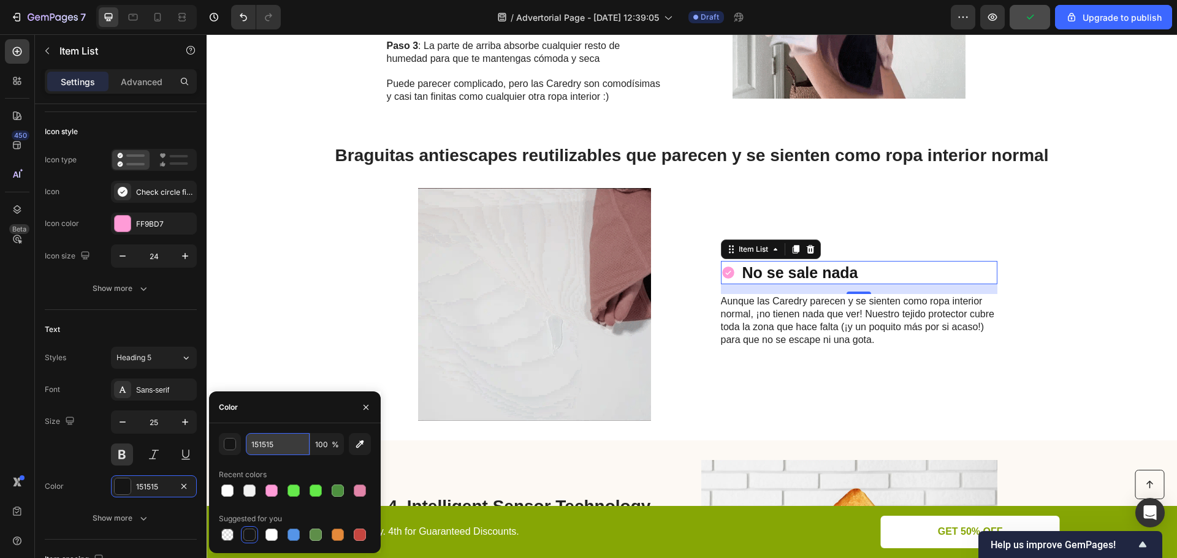
click at [297, 446] on input "151515" at bounding box center [278, 444] width 64 height 22
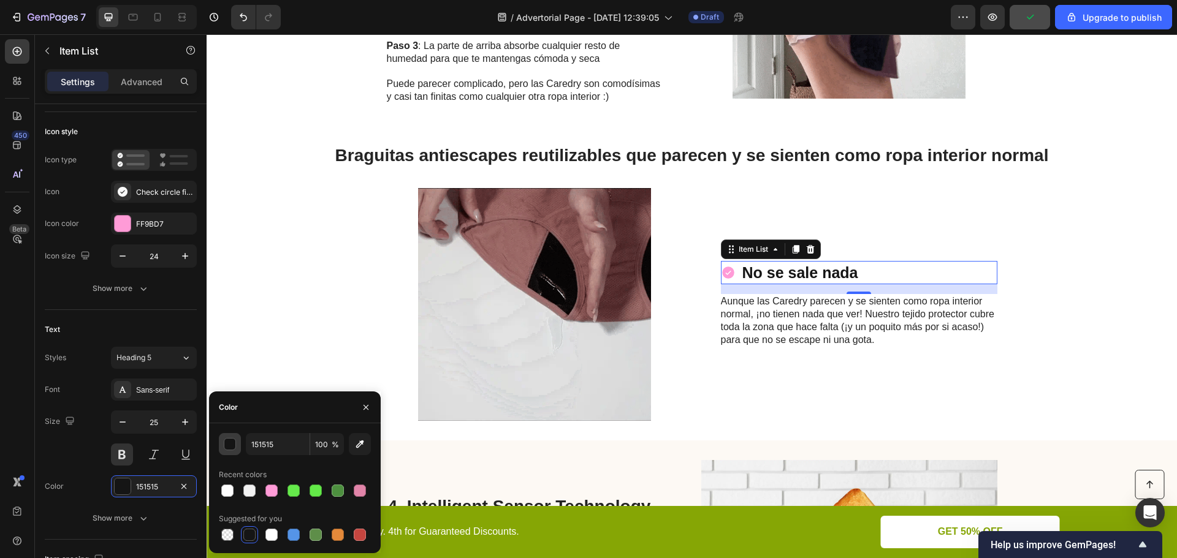
click at [235, 444] on div "button" at bounding box center [230, 445] width 12 height 12
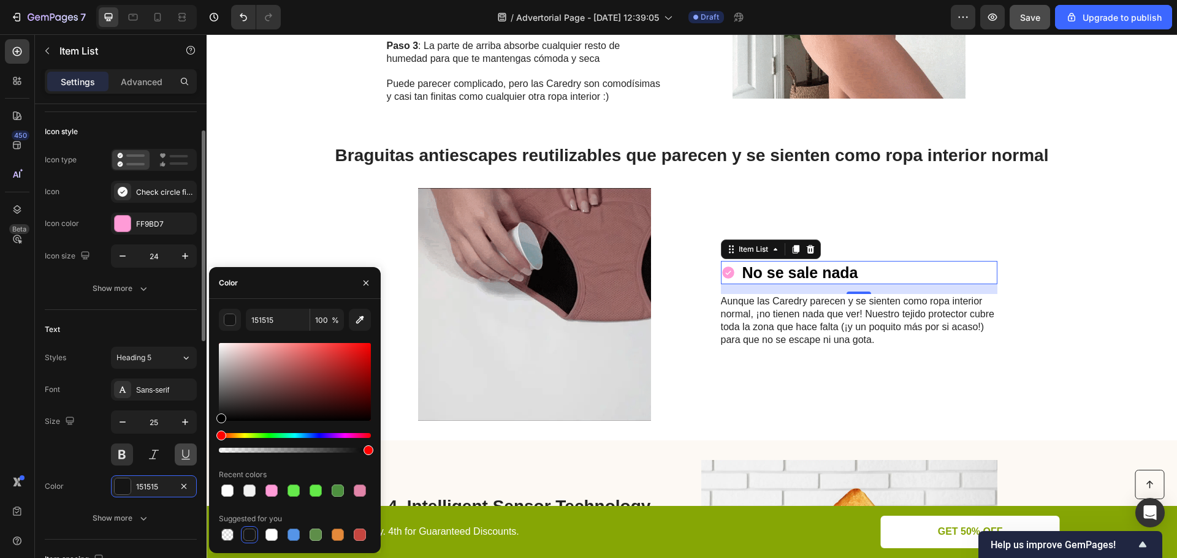
drag, startPoint x: 236, startPoint y: 370, endPoint x: 176, endPoint y: 453, distance: 102.9
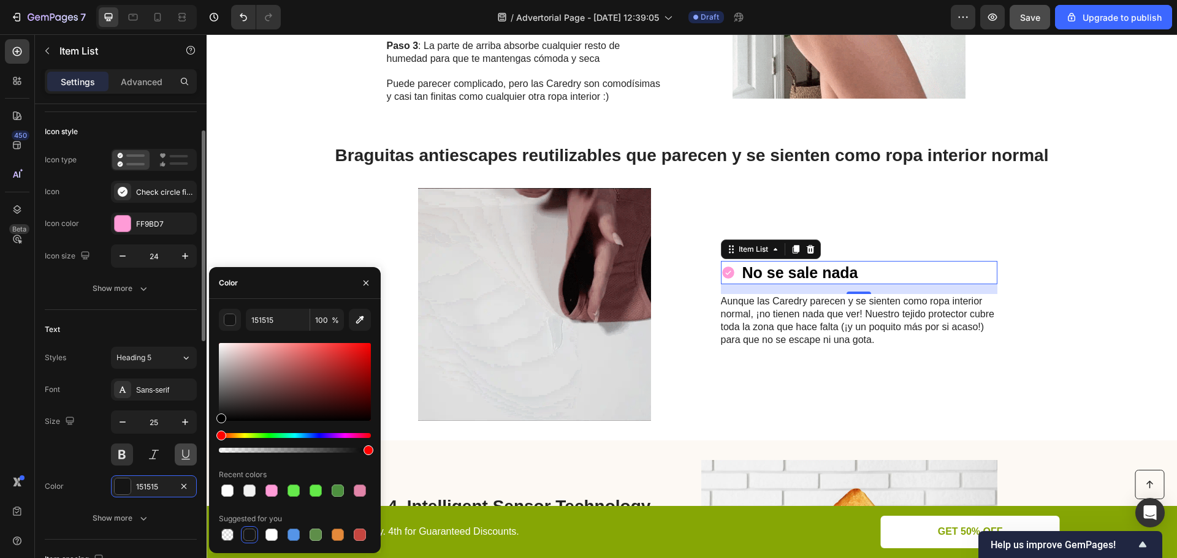
click at [176, 453] on div "450 Beta Sections(18) Elements(83) Section Element Hero Section Product Detail …" at bounding box center [103, 296] width 207 height 524
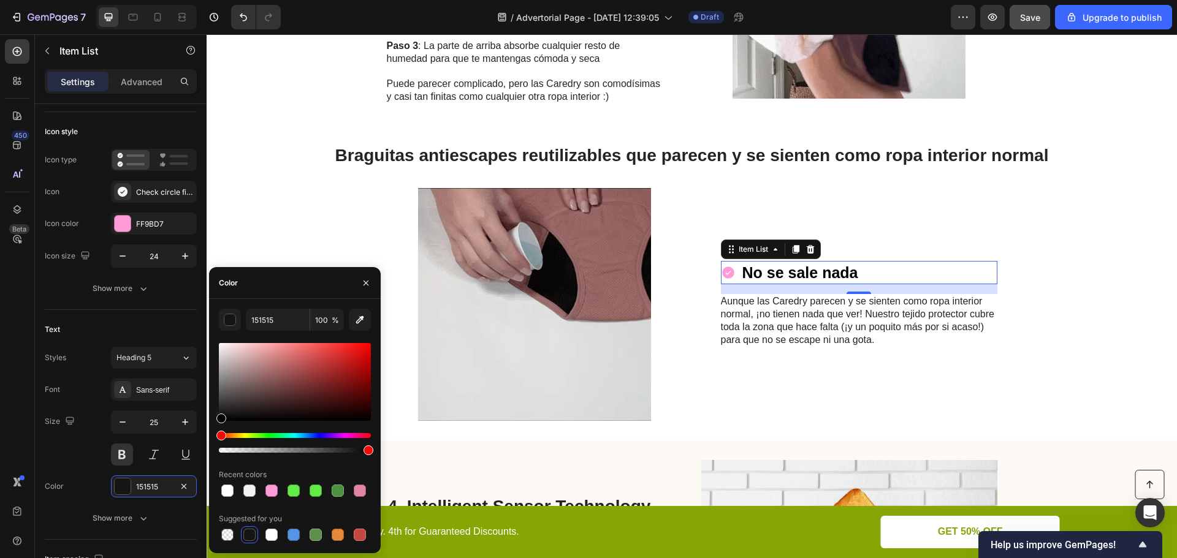
type input "000000"
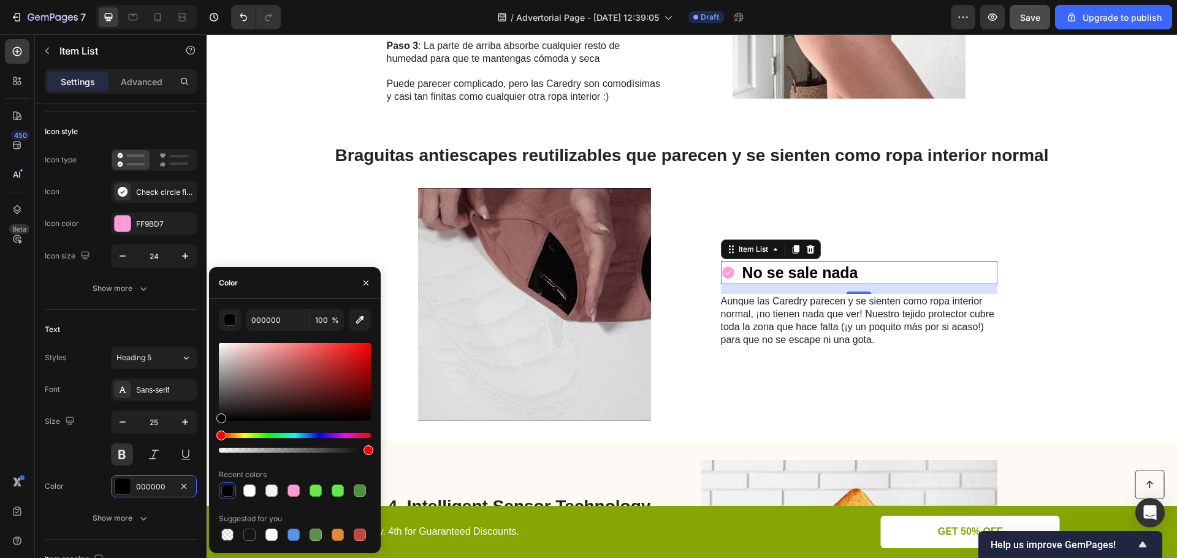
click at [214, 419] on div "000000 100 % Recent colors Suggested for you" at bounding box center [295, 426] width 172 height 235
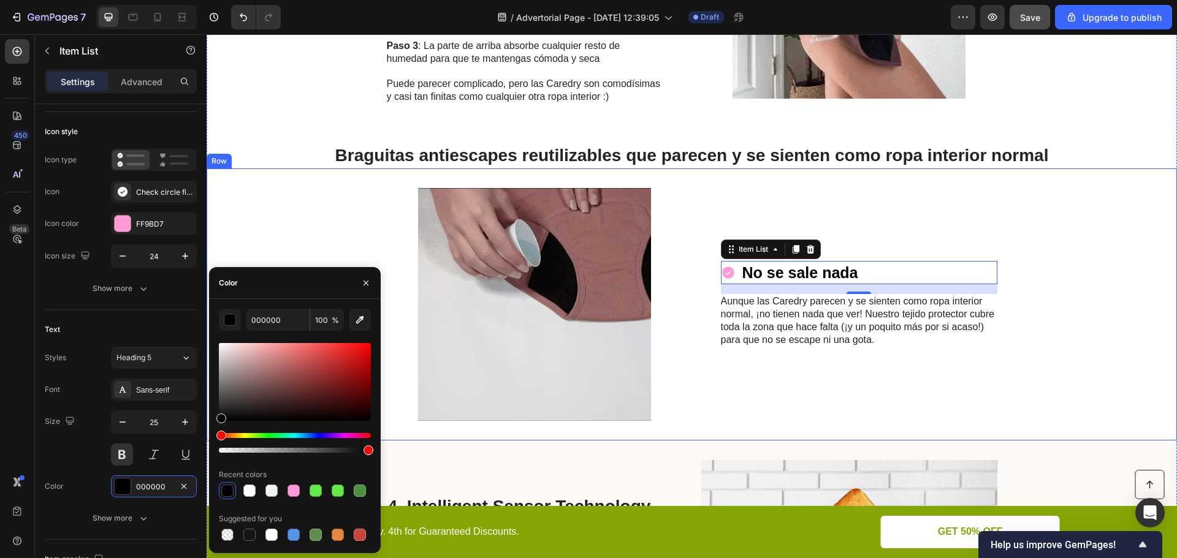
click at [766, 347] on div "Aunque las Caredry parecen y se sienten como ropa interior normal, ¡no tienen n…" at bounding box center [859, 320] width 276 height 53
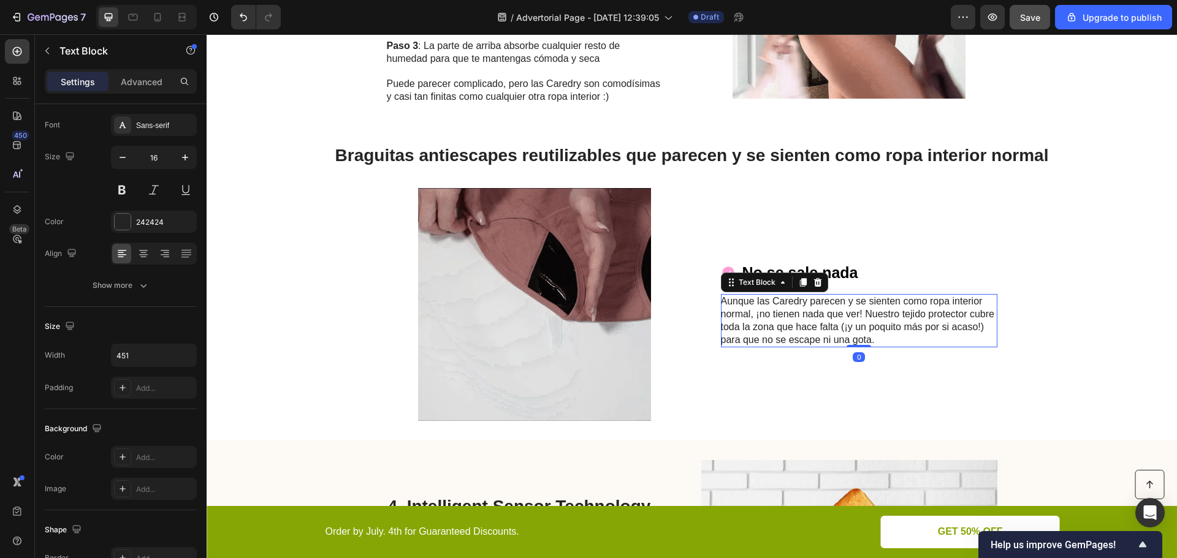
scroll to position [0, 0]
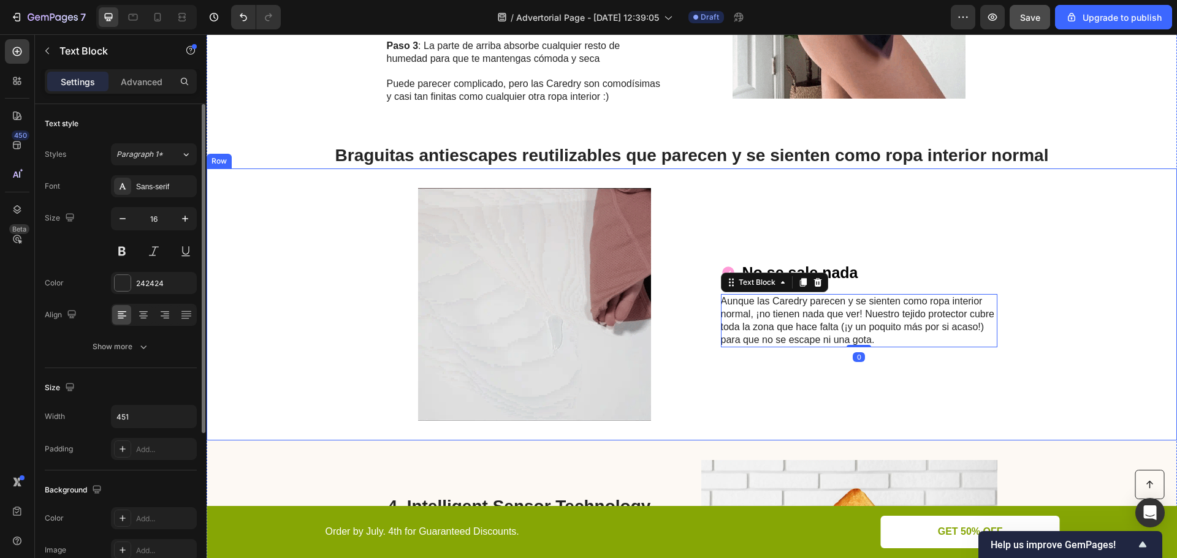
click at [1090, 323] on div "Image No se sale nada Item List Aunque las Caredry parecen y se sienten como ro…" at bounding box center [692, 305] width 970 height 272
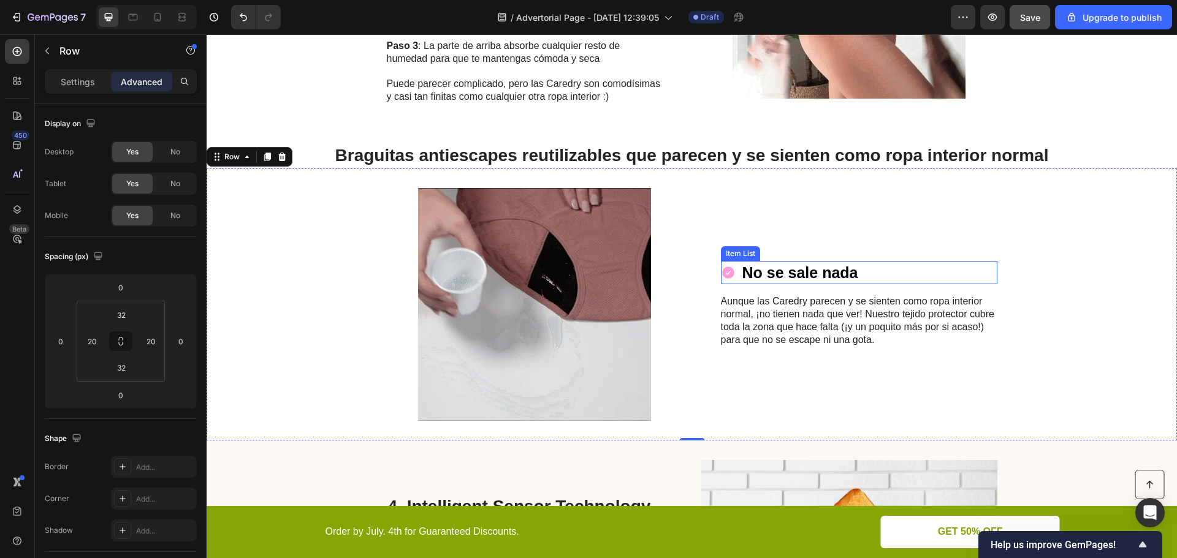
click at [833, 278] on p "No se sale nada" at bounding box center [800, 273] width 116 height 20
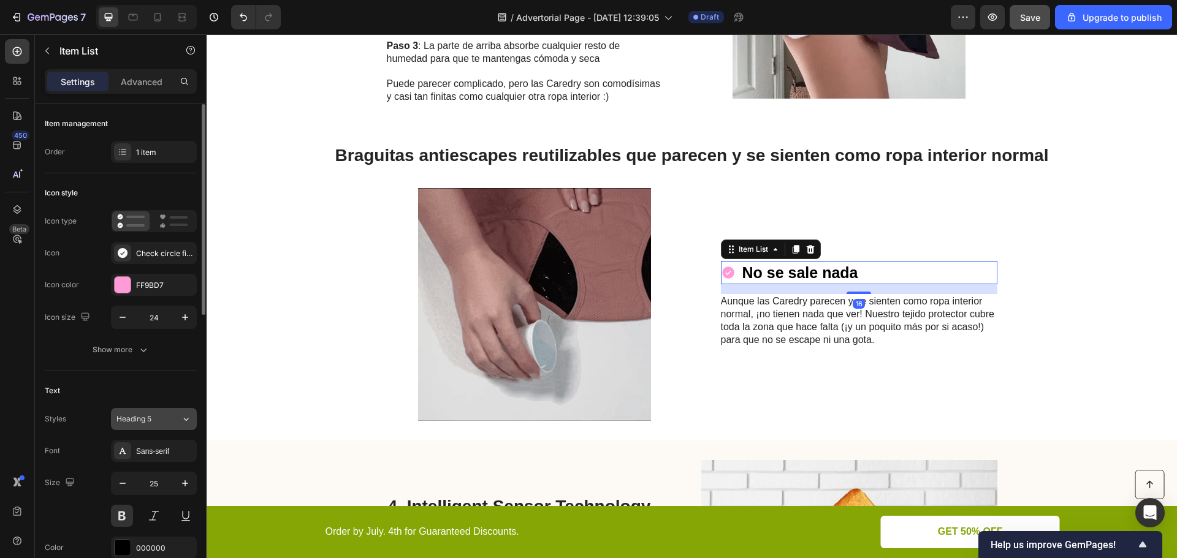
click at [154, 425] on button "Heading 5" at bounding box center [154, 419] width 86 height 22
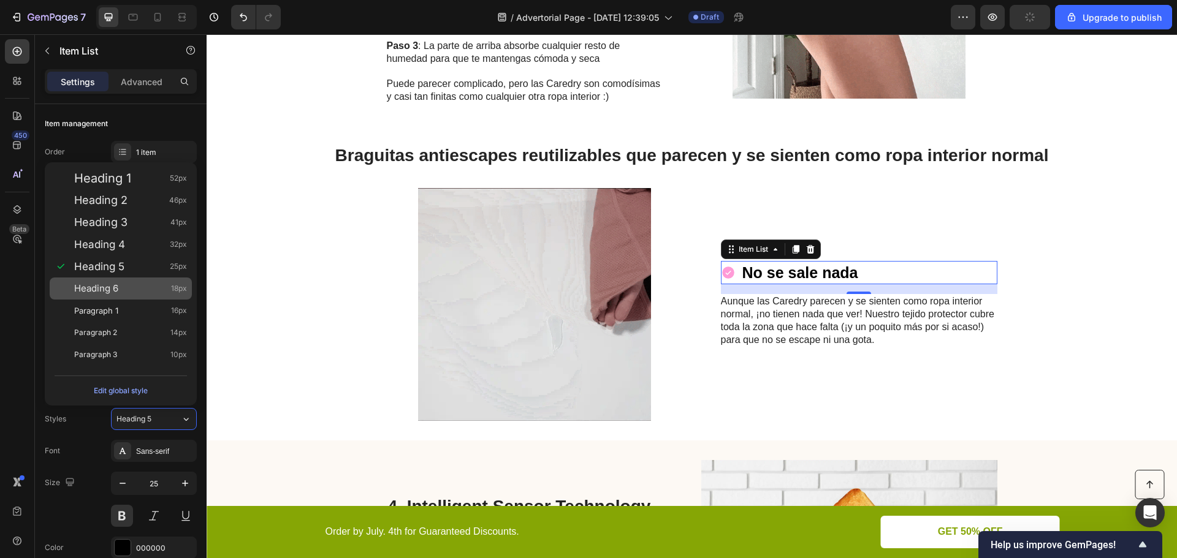
click at [132, 289] on div "Heading 6 18px" at bounding box center [130, 289] width 113 height 12
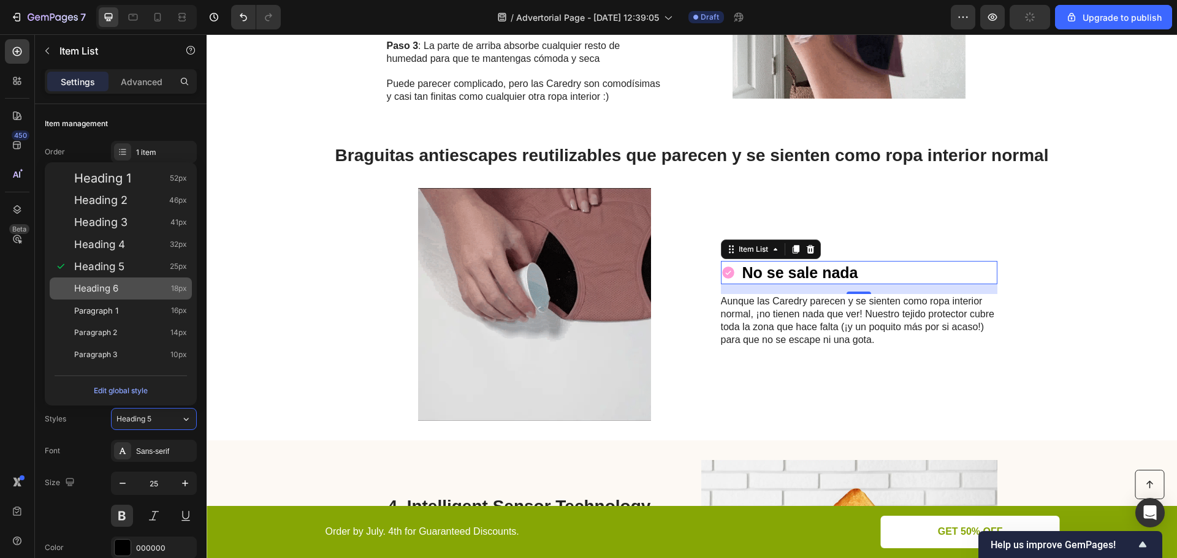
type input "18"
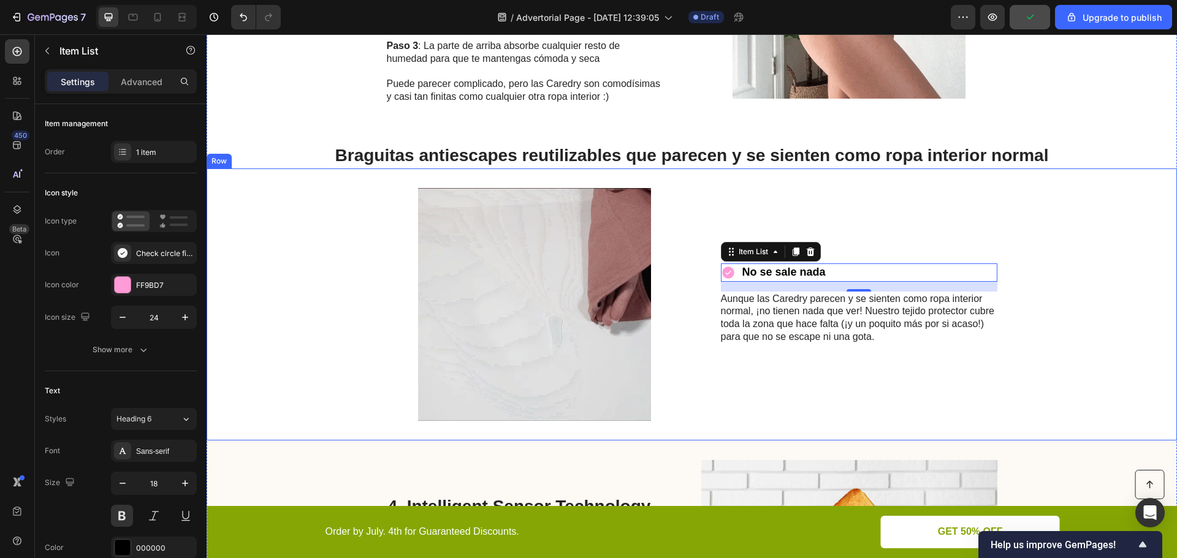
click at [870, 364] on div "No se sale nada Item List 16 Aunque las Caredry parecen y se sienten como ropa …" at bounding box center [859, 304] width 276 height 233
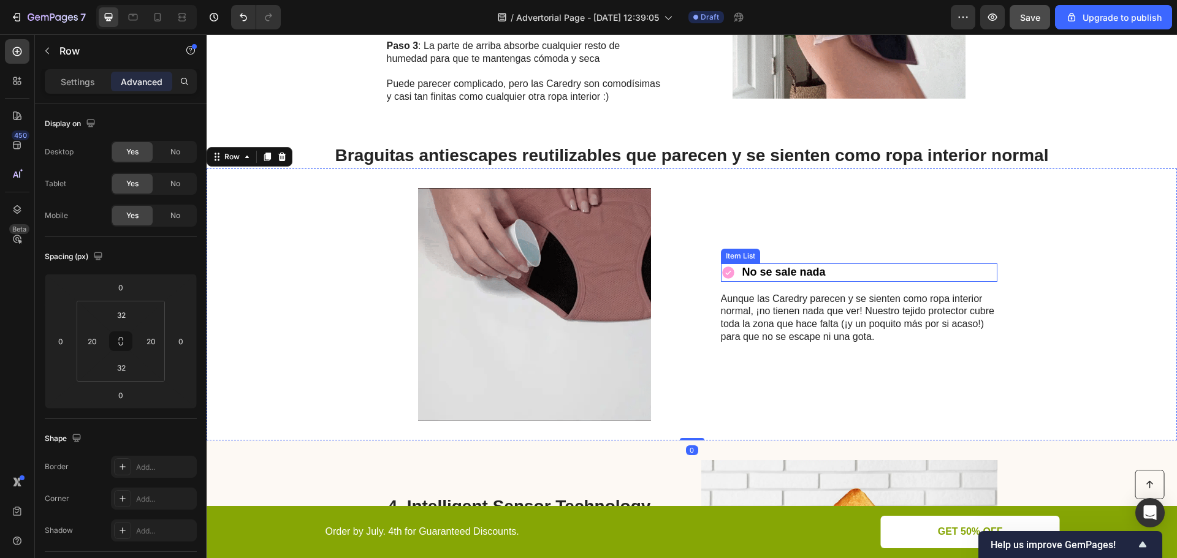
click at [839, 269] on div "No se sale nada" at bounding box center [859, 273] width 276 height 18
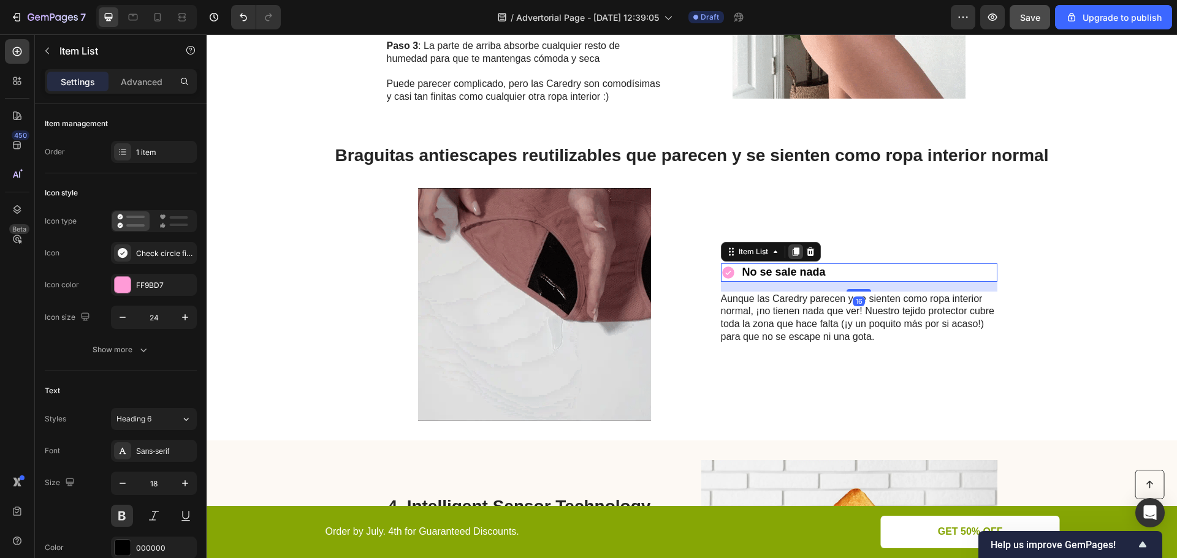
click at [791, 251] on icon at bounding box center [796, 252] width 10 height 10
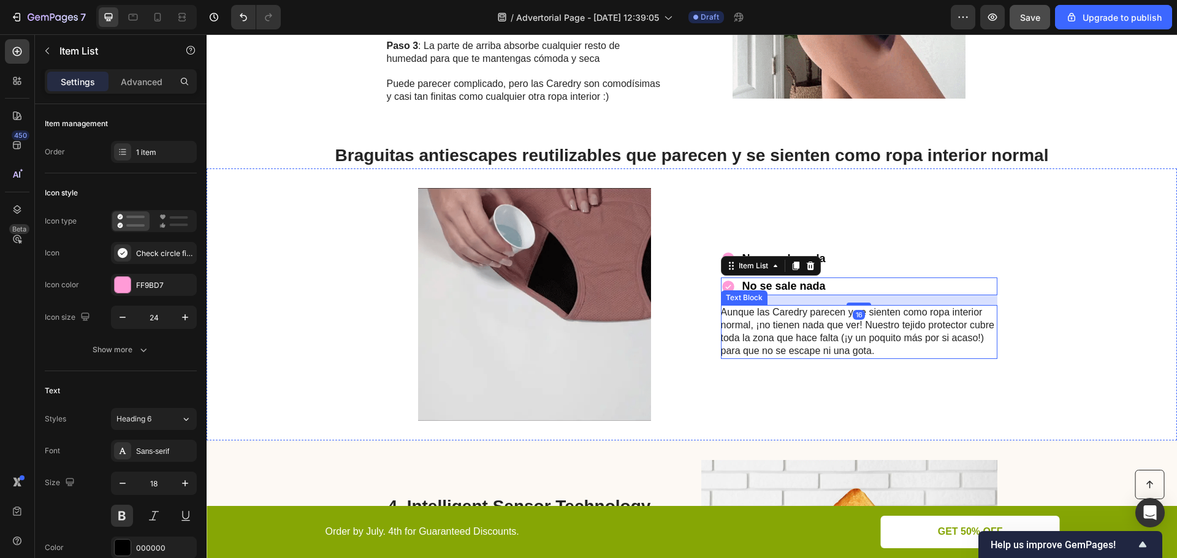
click at [802, 319] on p "Aunque las Caredry parecen y se sienten como ropa interior normal, ¡no tienen n…" at bounding box center [858, 331] width 275 height 51
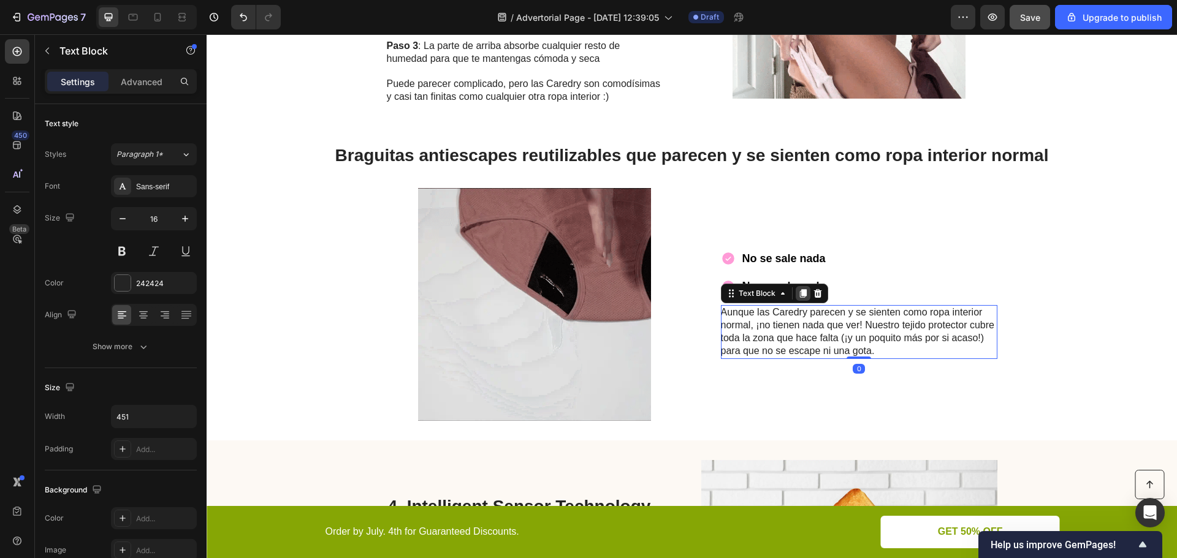
click at [799, 292] on icon at bounding box center [802, 294] width 7 height 9
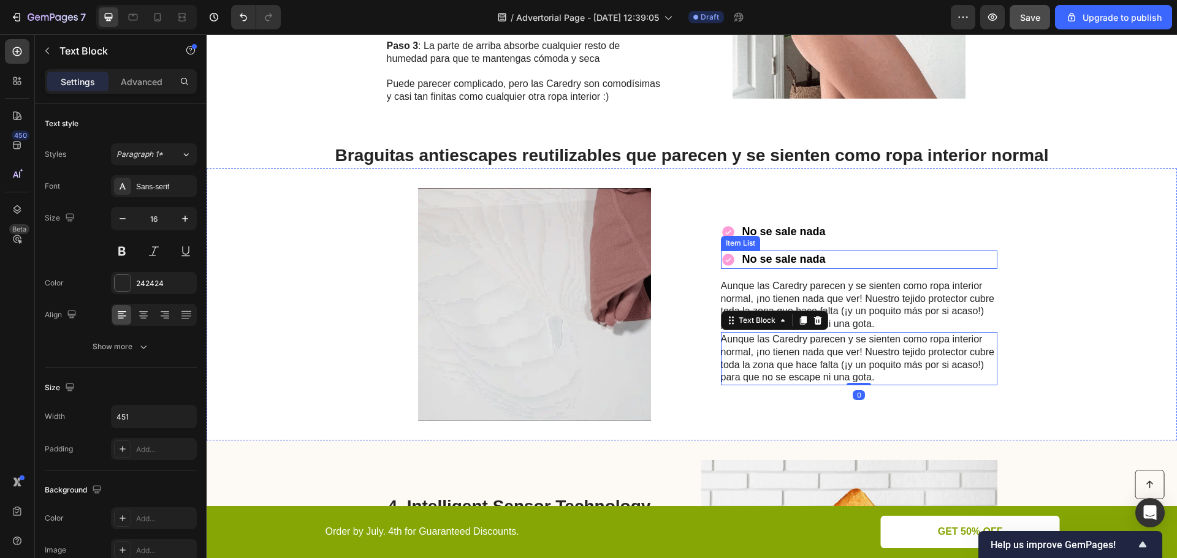
click at [812, 254] on p "No se sale nada" at bounding box center [783, 259] width 83 height 14
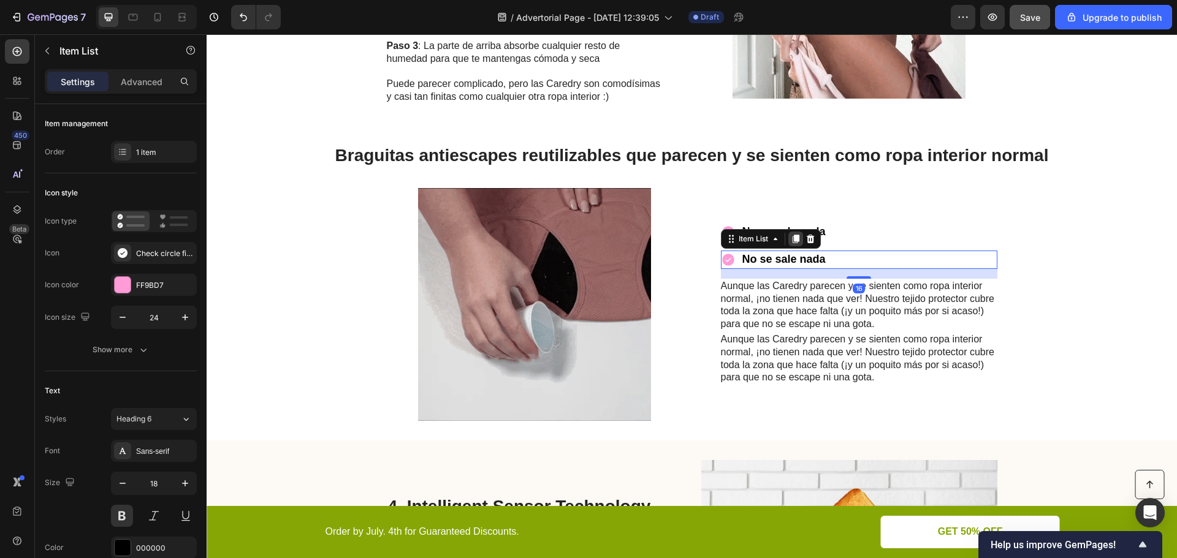
click at [794, 241] on icon at bounding box center [795, 239] width 7 height 9
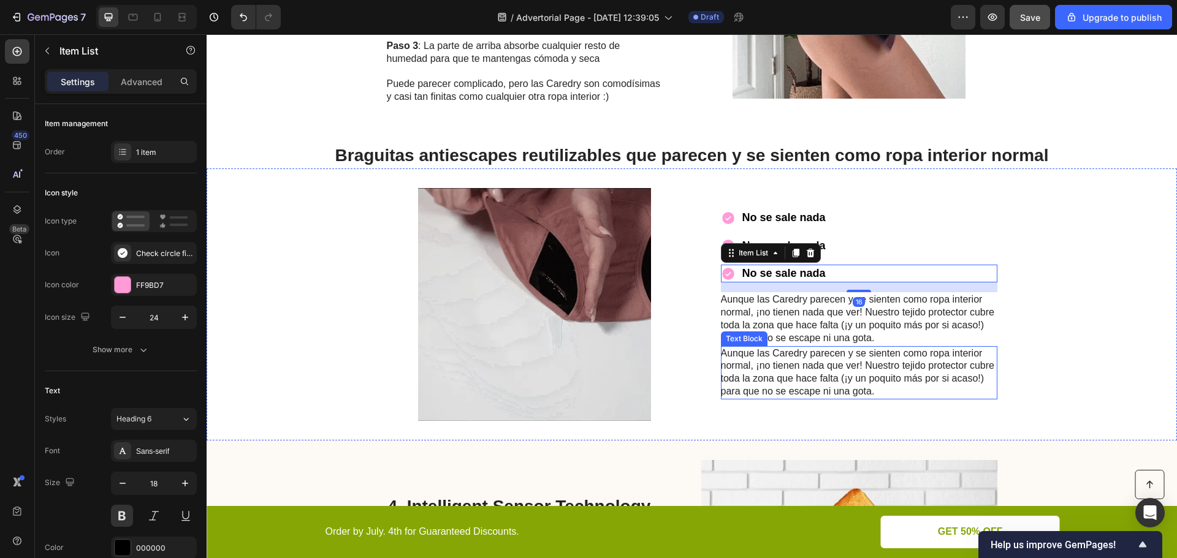
click at [781, 365] on p "Aunque las Caredry parecen y se sienten como ropa interior normal, ¡no tienen n…" at bounding box center [858, 372] width 275 height 51
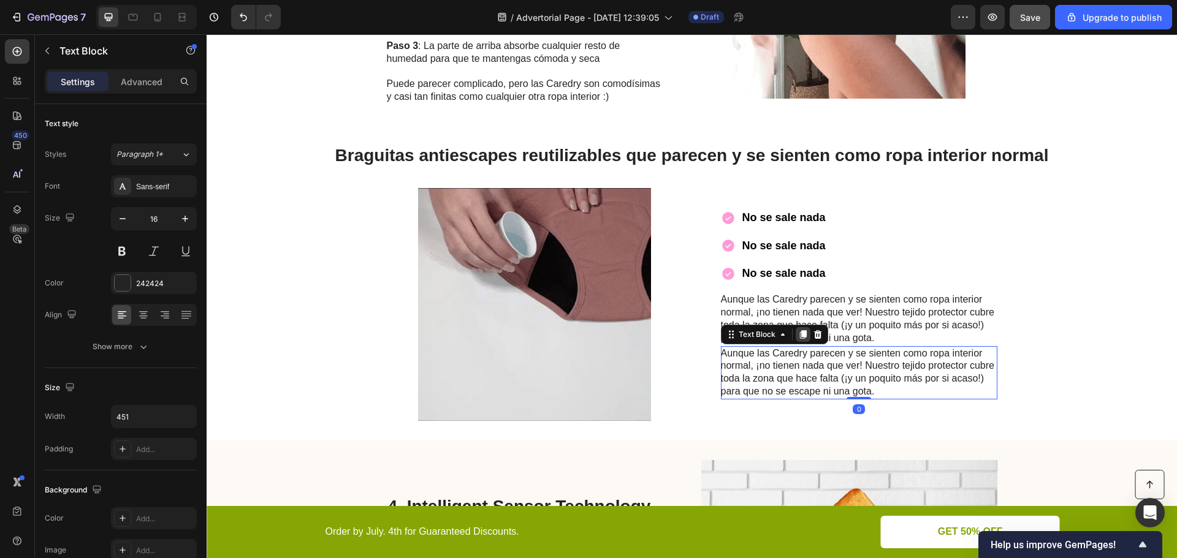
click at [798, 338] on icon at bounding box center [803, 335] width 10 height 10
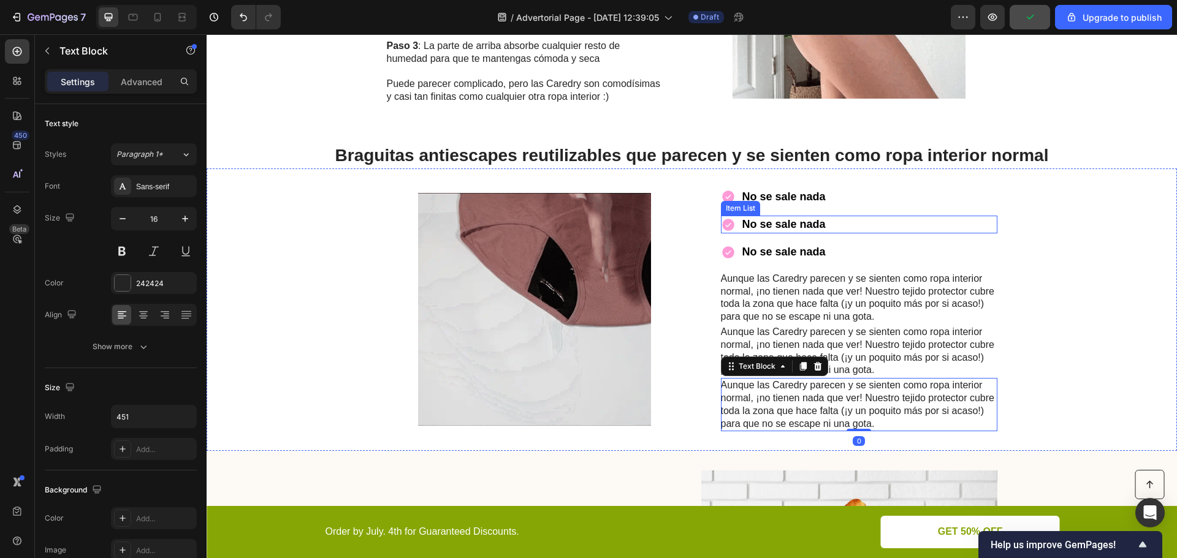
click at [727, 229] on icon at bounding box center [728, 225] width 12 height 12
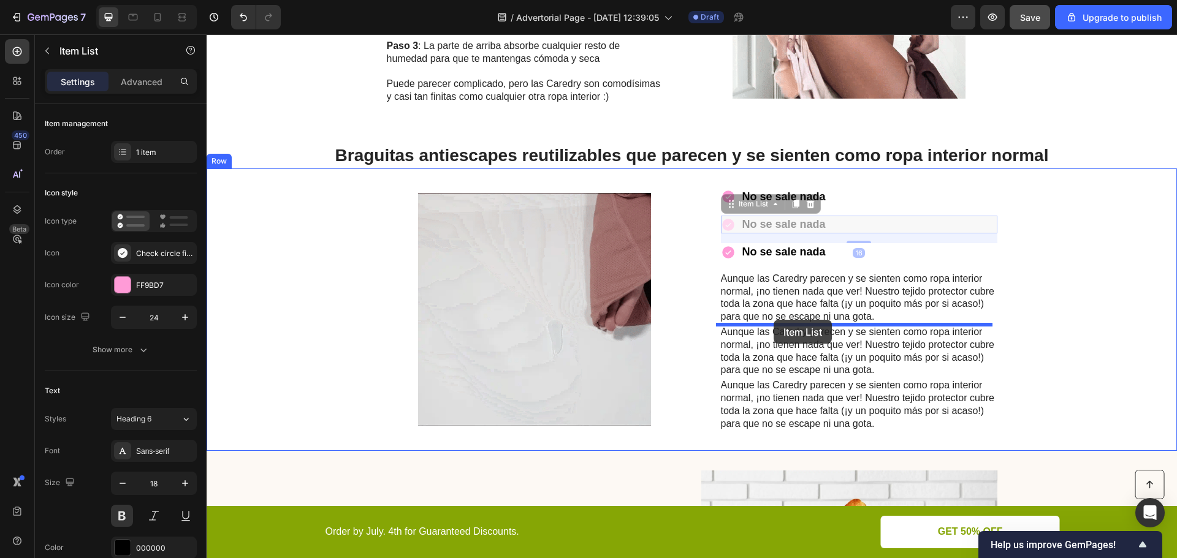
drag, startPoint x: 723, startPoint y: 205, endPoint x: 773, endPoint y: 320, distance: 125.1
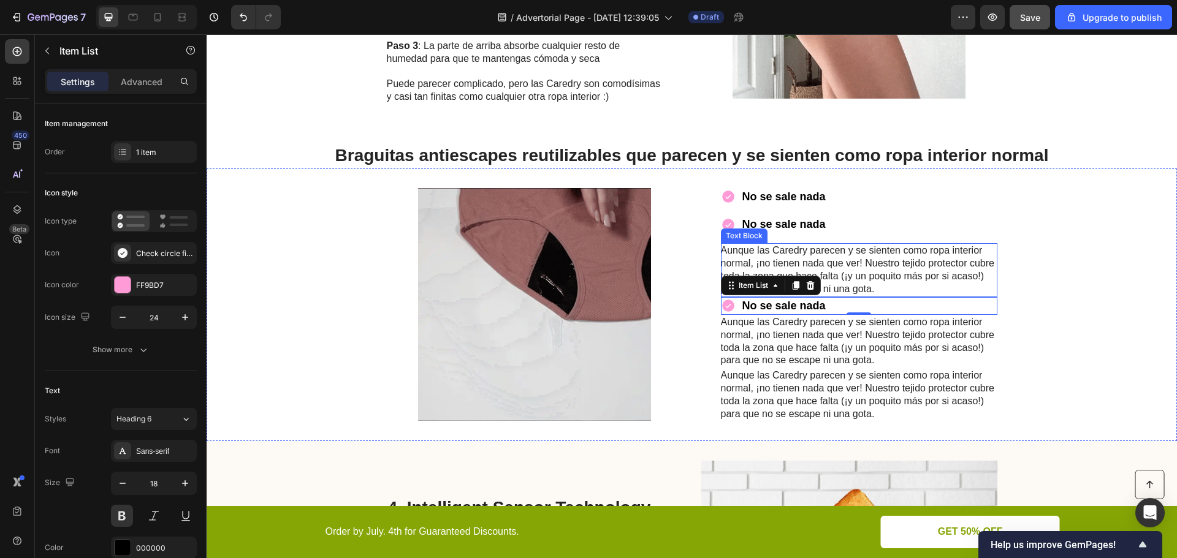
click at [867, 277] on p "Aunque las Caredry parecen y se sienten como ropa interior normal, ¡no tienen n…" at bounding box center [858, 270] width 275 height 51
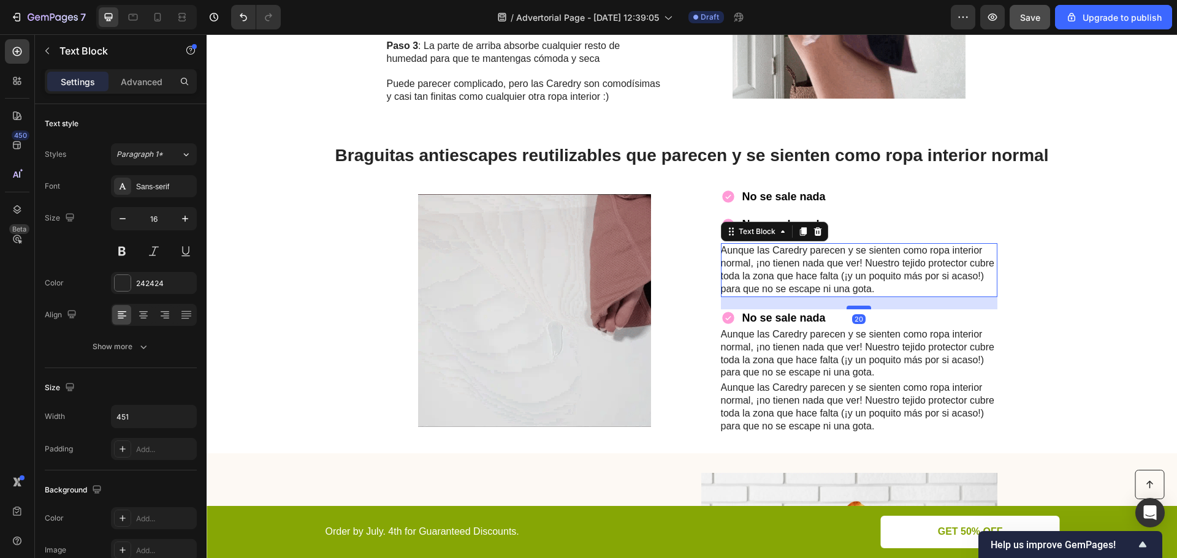
drag, startPoint x: 854, startPoint y: 296, endPoint x: 853, endPoint y: 308, distance: 12.3
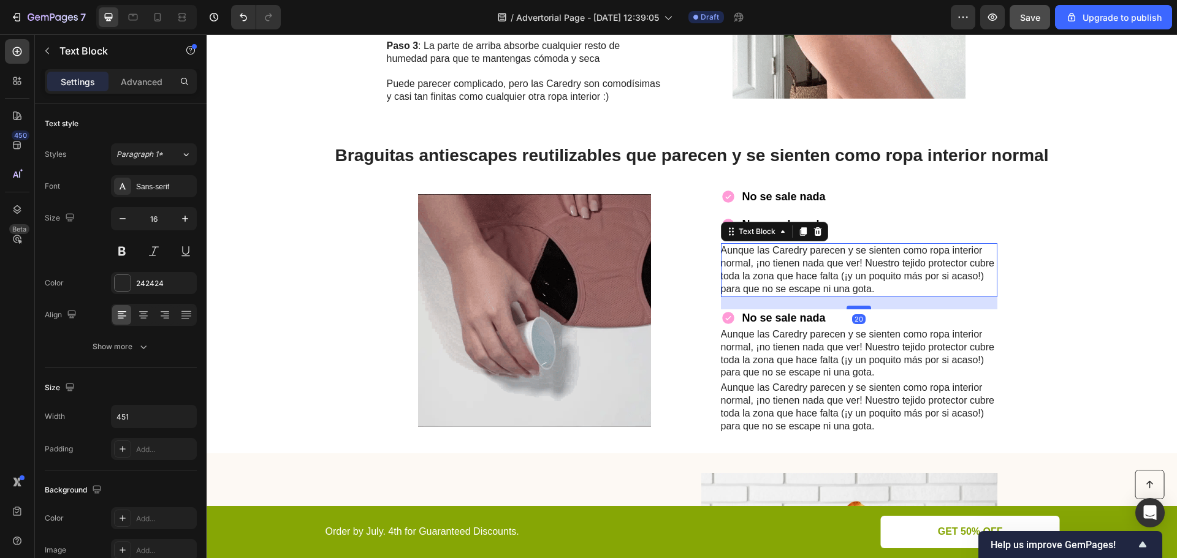
click at [853, 308] on div at bounding box center [858, 308] width 25 height 4
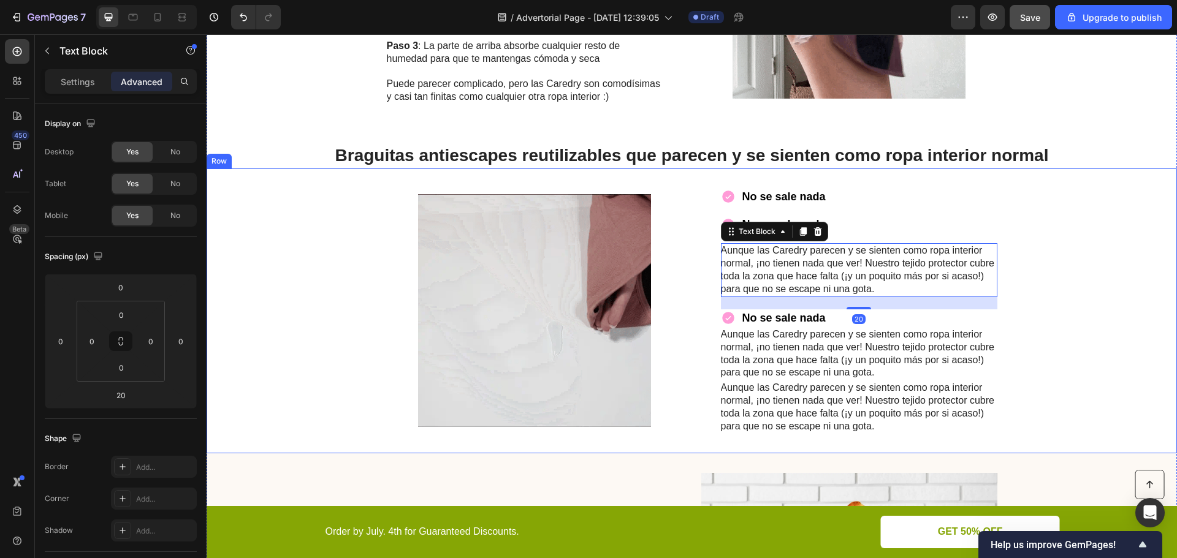
click at [1032, 345] on div "Image No se sale nada Item List No se sale nada Item List Aunque las Caredry pa…" at bounding box center [692, 312] width 970 height 286
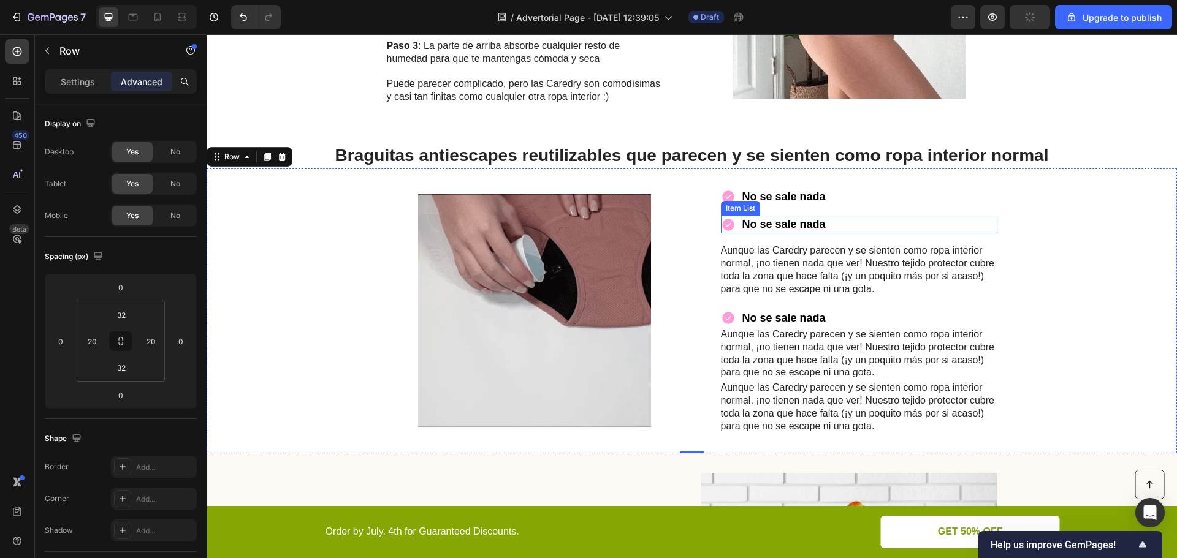
click at [759, 228] on p "No se sale nada" at bounding box center [783, 225] width 83 height 14
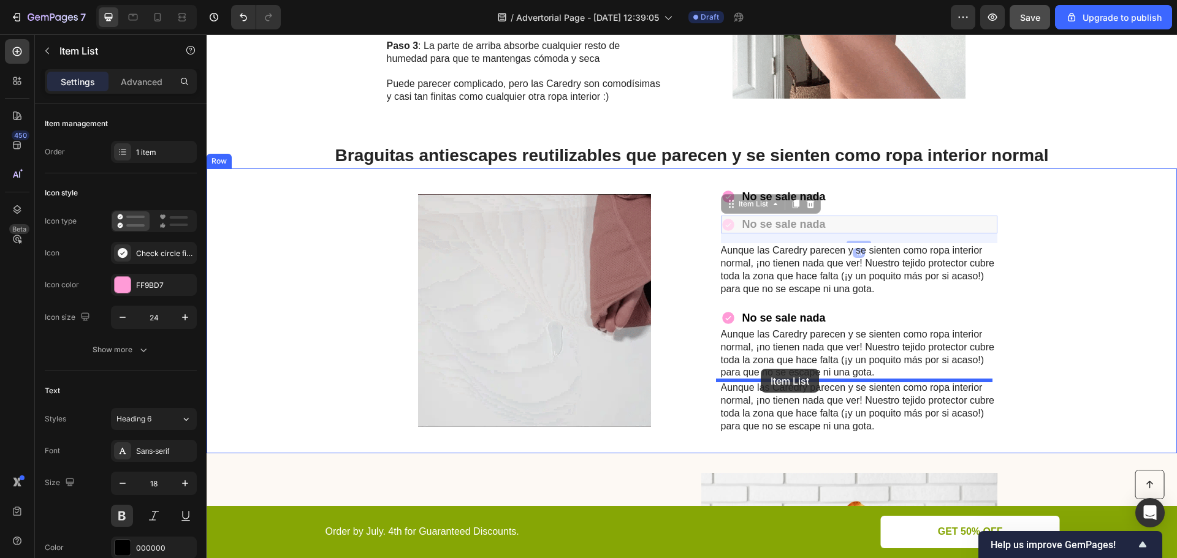
drag, startPoint x: 744, startPoint y: 205, endPoint x: 761, endPoint y: 369, distance: 164.5
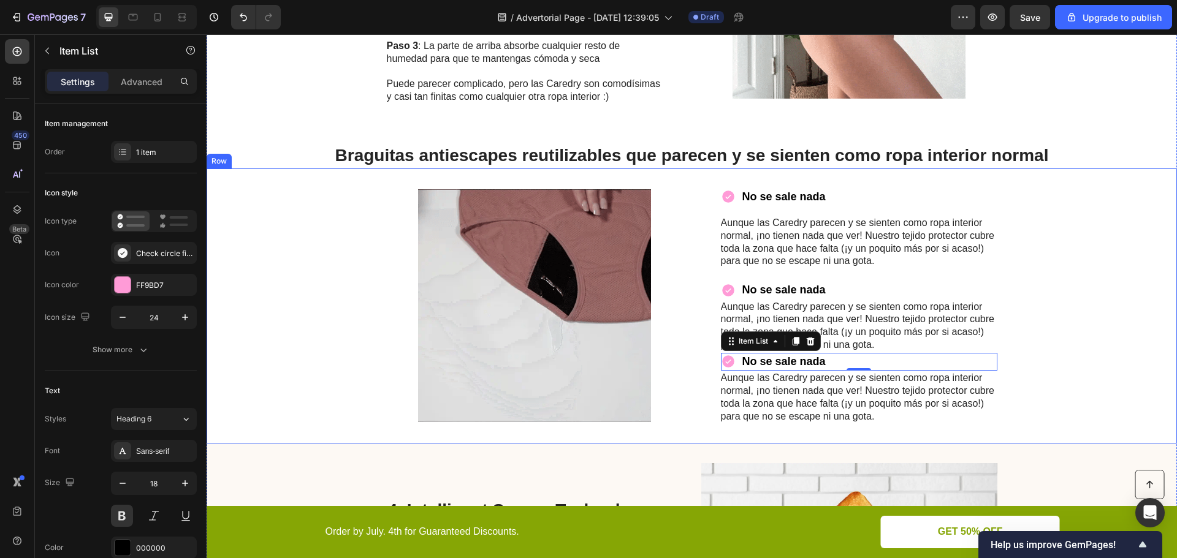
click at [768, 202] on p "No se sale nada" at bounding box center [783, 197] width 83 height 14
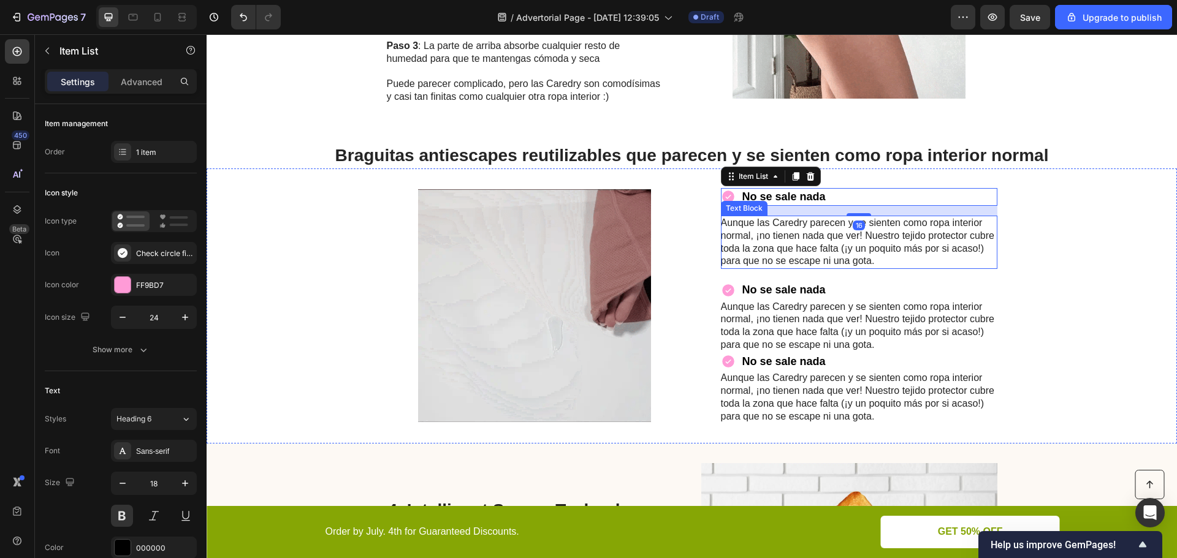
click at [784, 226] on p "Aunque las Caredry parecen y se sienten como ropa interior normal, ¡no tienen n…" at bounding box center [858, 242] width 275 height 51
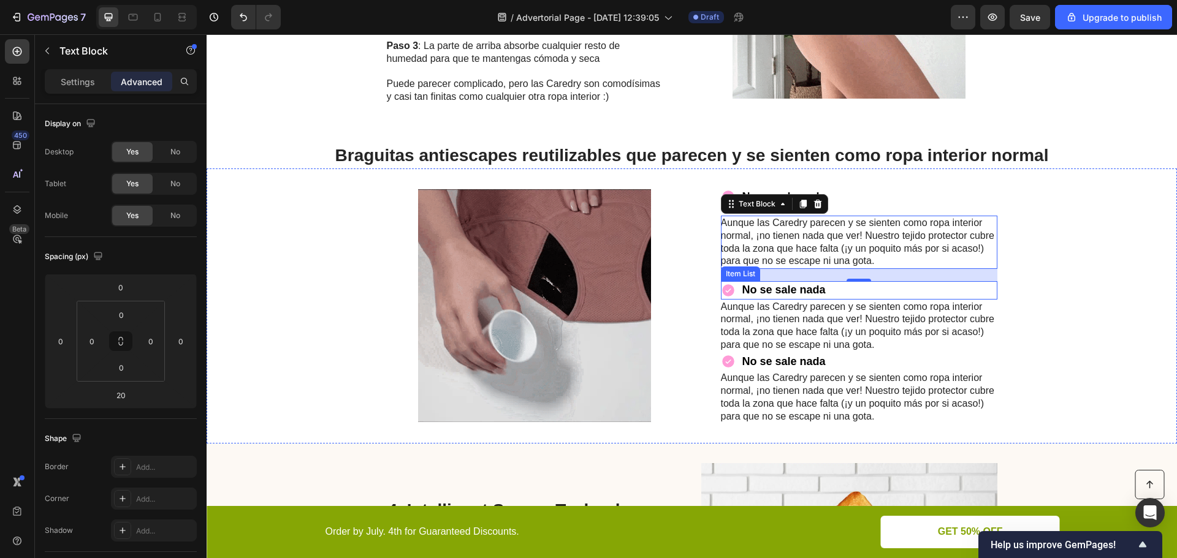
click at [808, 291] on p "No se sale nada" at bounding box center [783, 290] width 83 height 14
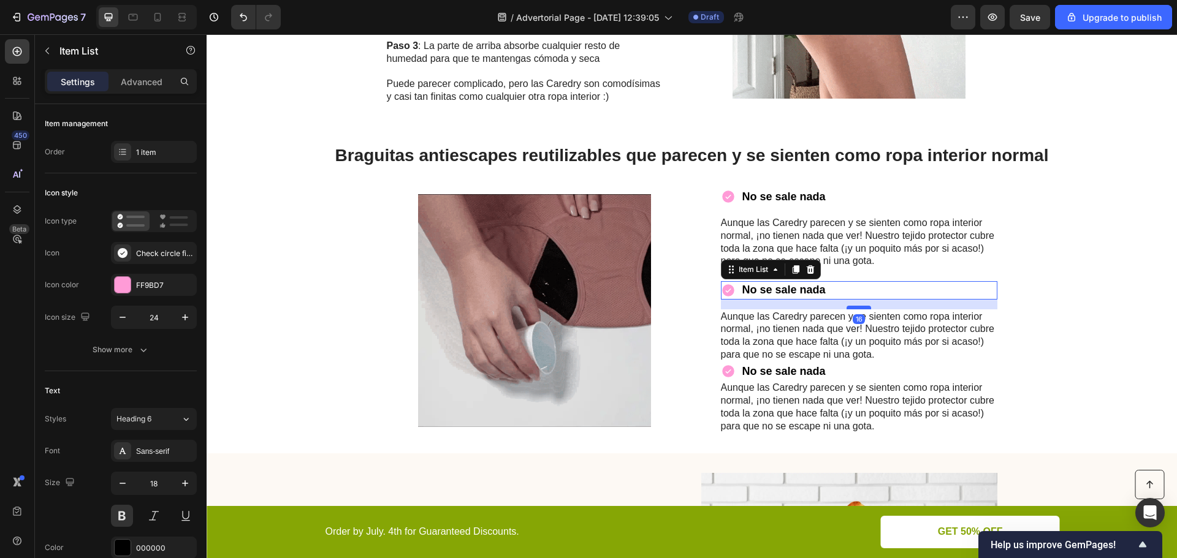
drag, startPoint x: 856, startPoint y: 298, endPoint x: 861, endPoint y: 308, distance: 11.0
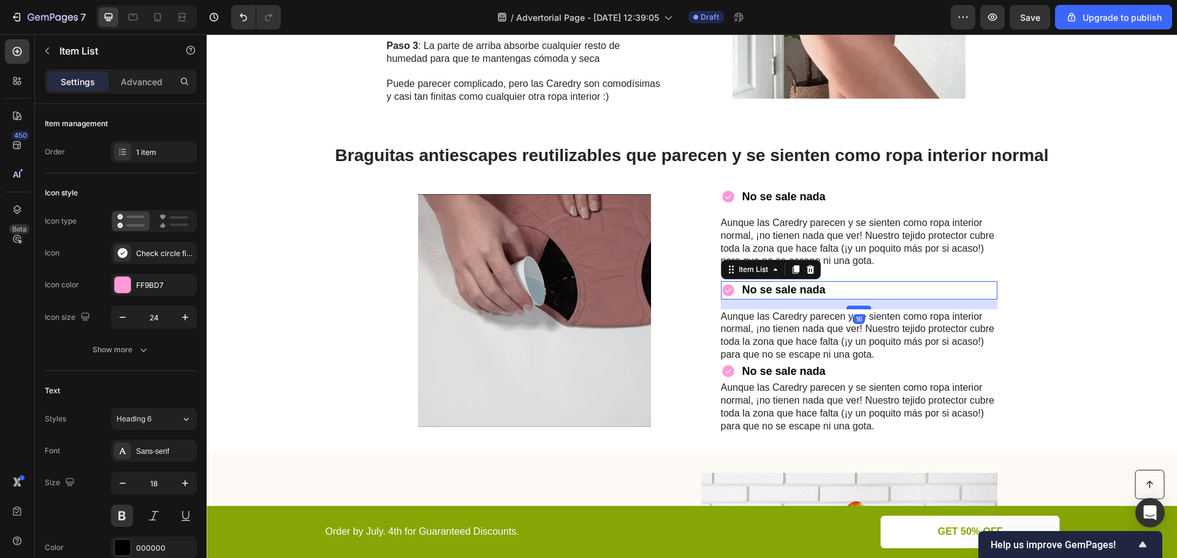
click at [861, 308] on div at bounding box center [858, 308] width 25 height 4
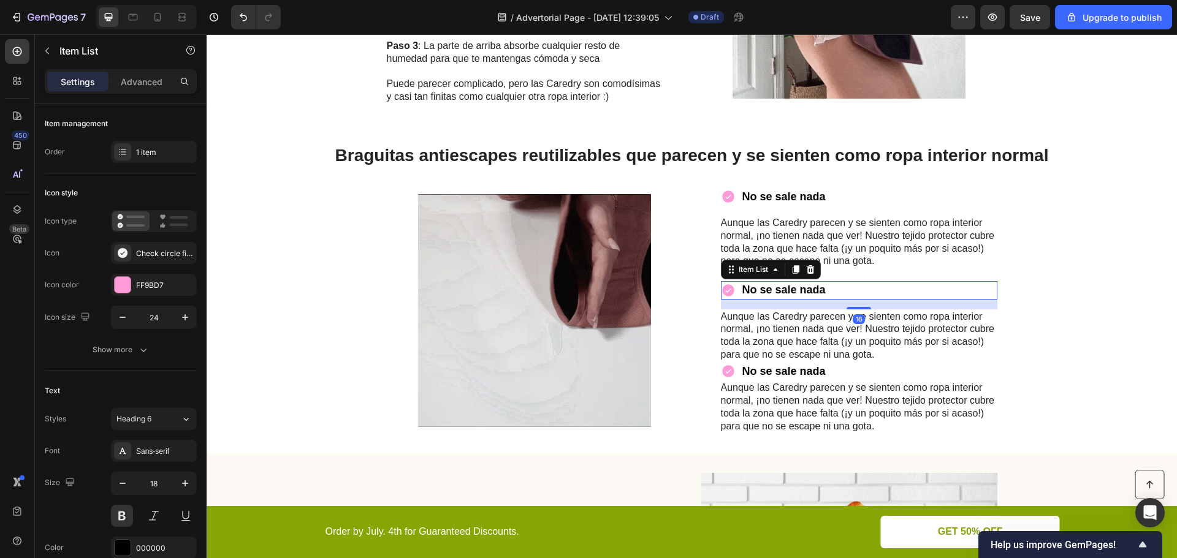
type input "100%"
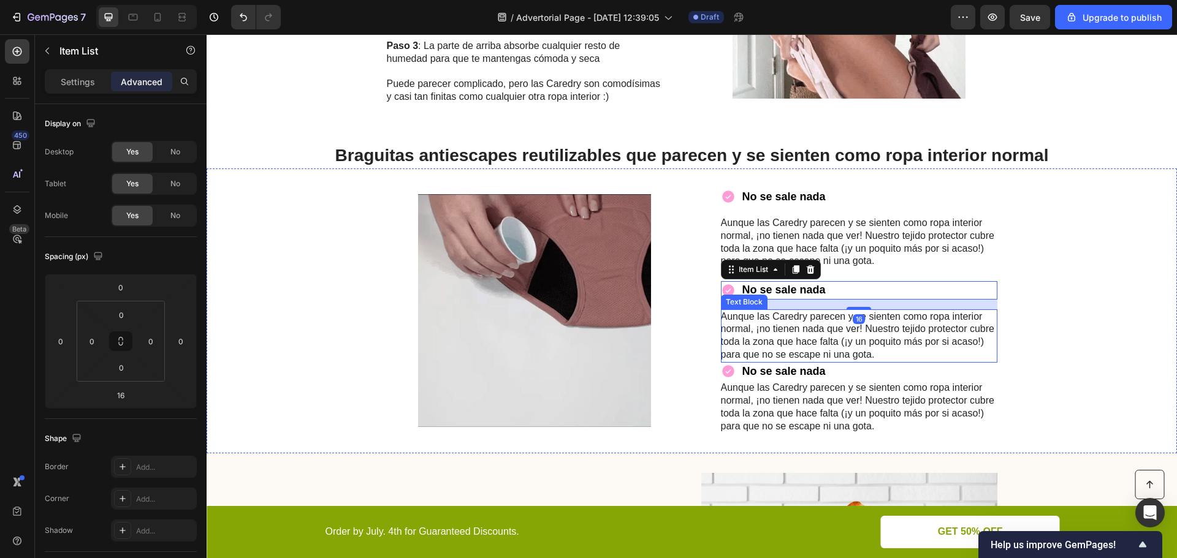
click at [851, 351] on p "Aunque las Caredry parecen y se sienten como ropa interior normal, ¡no tienen n…" at bounding box center [858, 336] width 275 height 51
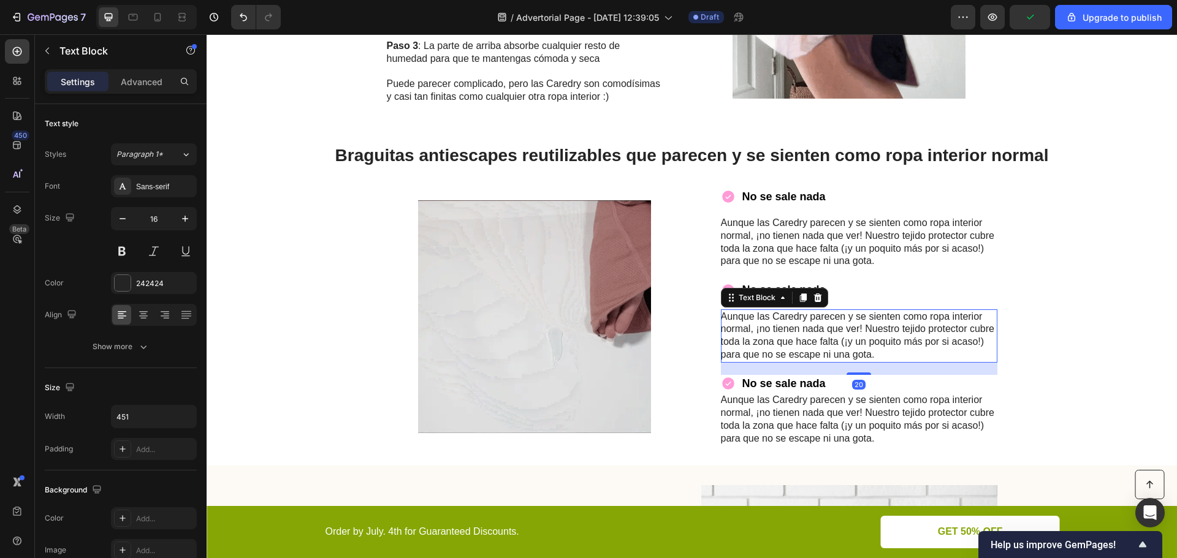
drag, startPoint x: 852, startPoint y: 362, endPoint x: 861, endPoint y: 374, distance: 15.0
click at [861, 374] on div at bounding box center [858, 374] width 25 height 2
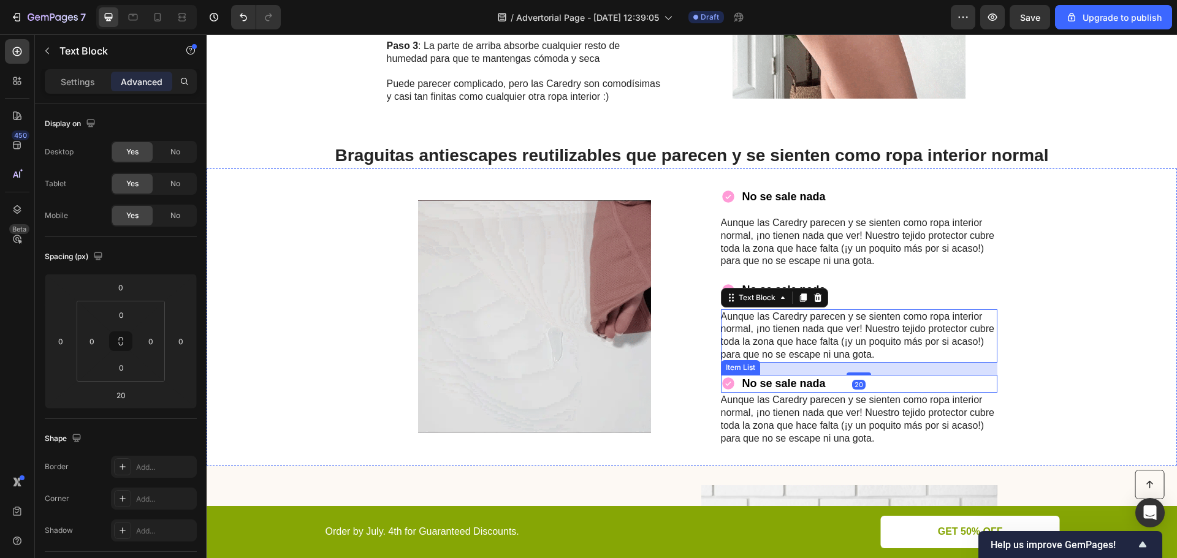
click at [837, 389] on div "No se sale nada" at bounding box center [859, 384] width 276 height 18
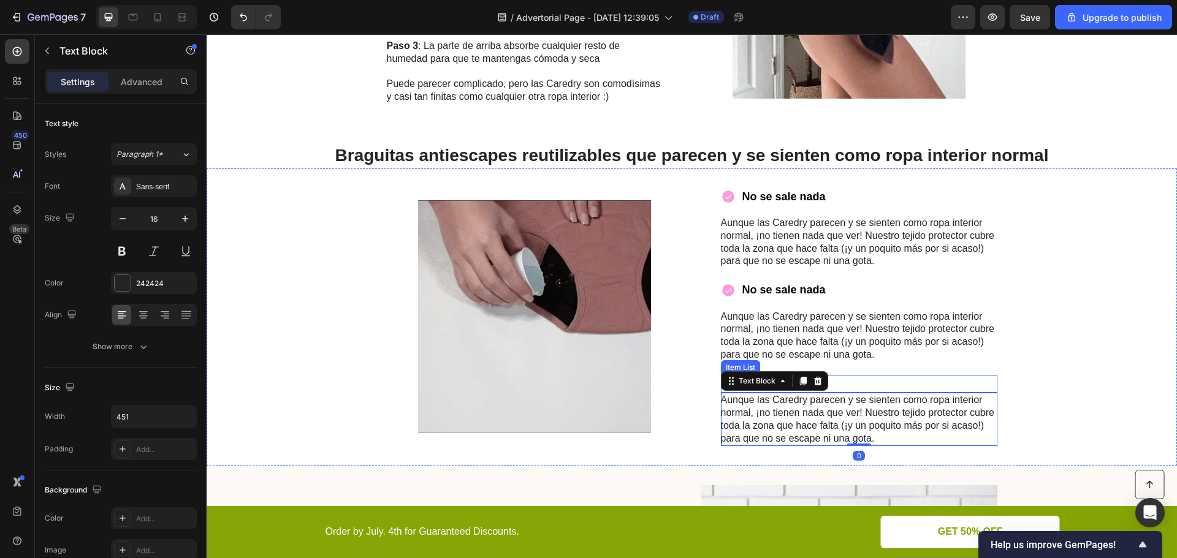
click at [845, 382] on div "No se sale nada" at bounding box center [859, 384] width 276 height 18
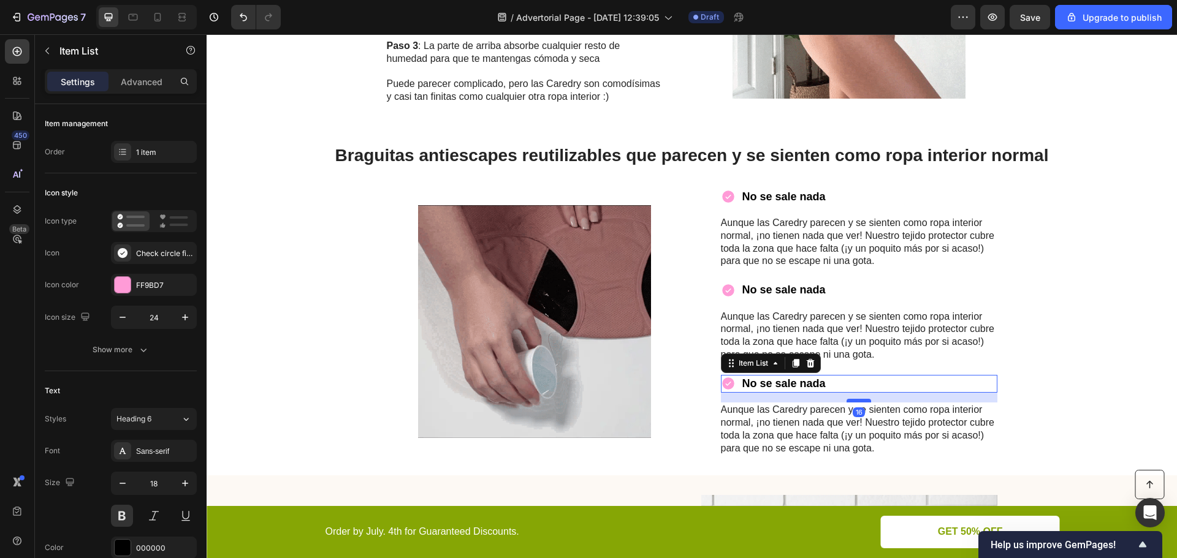
drag, startPoint x: 854, startPoint y: 392, endPoint x: 860, endPoint y: 401, distance: 11.6
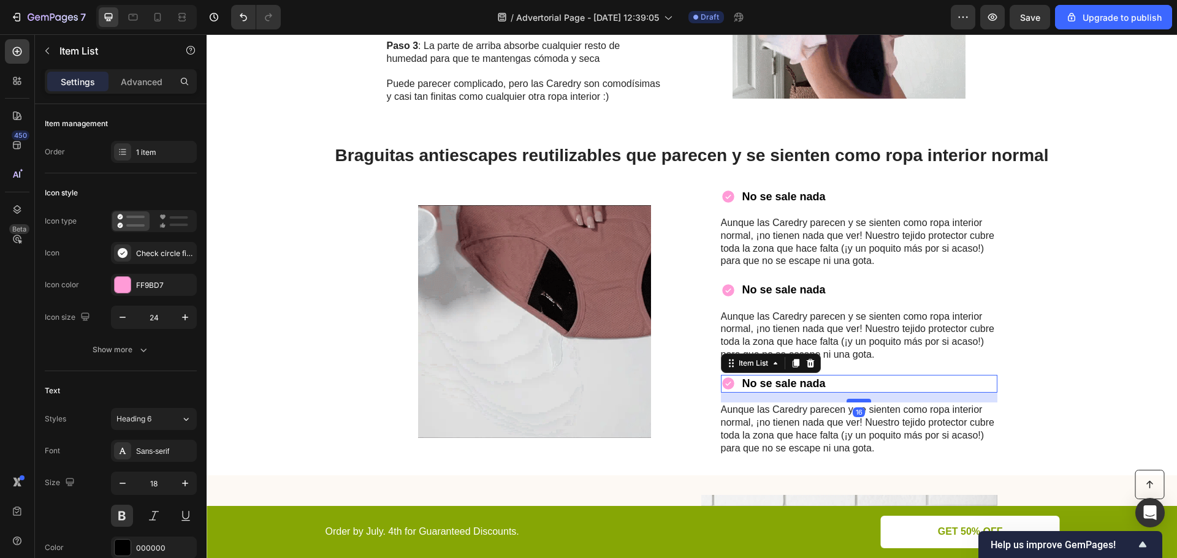
click at [860, 401] on div at bounding box center [858, 401] width 25 height 4
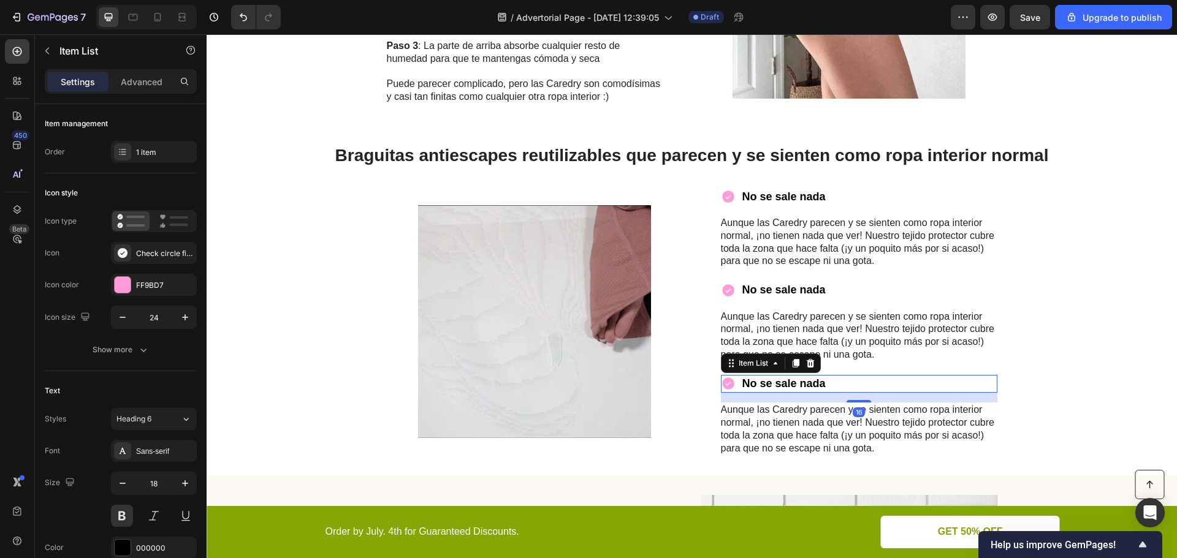
type input "100%"
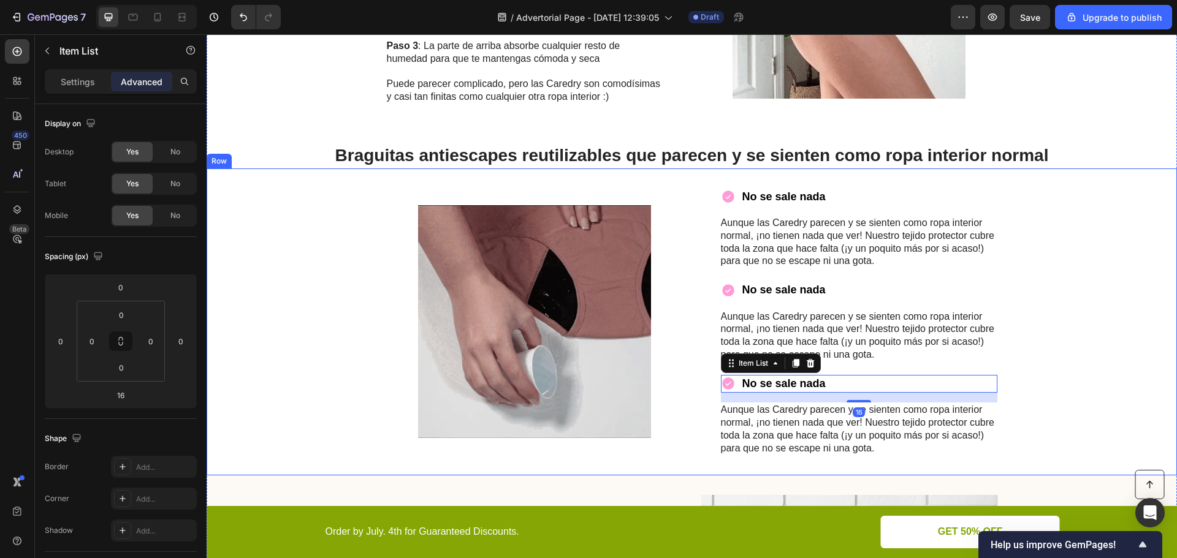
click at [1045, 391] on div "Image No se sale nada Item List Aunque las Caredry parecen y se sienten como ro…" at bounding box center [692, 323] width 970 height 308
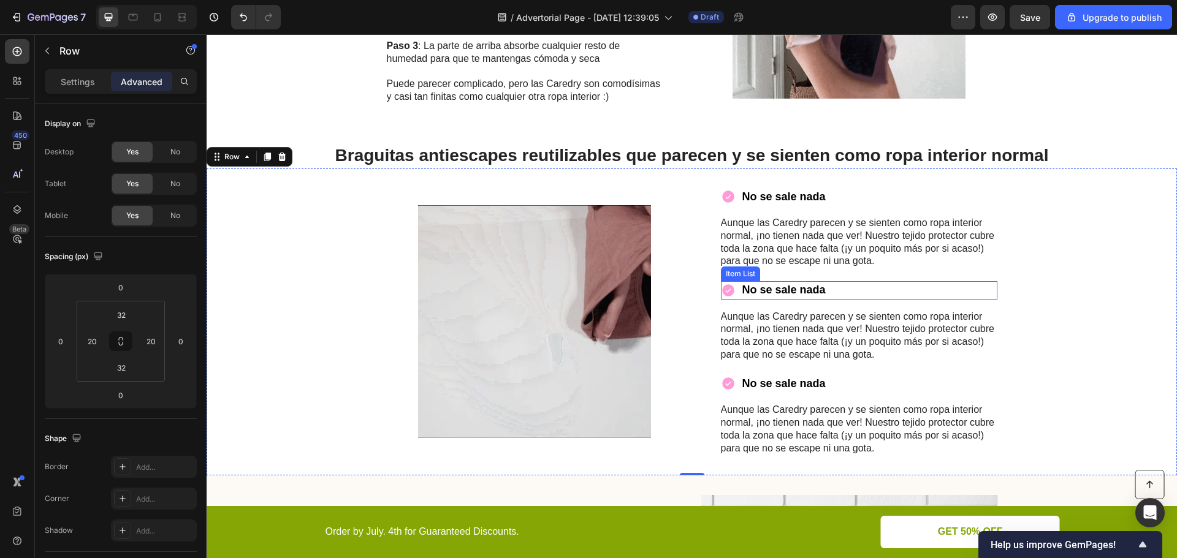
click at [806, 287] on p "No se sale nada" at bounding box center [783, 290] width 83 height 14
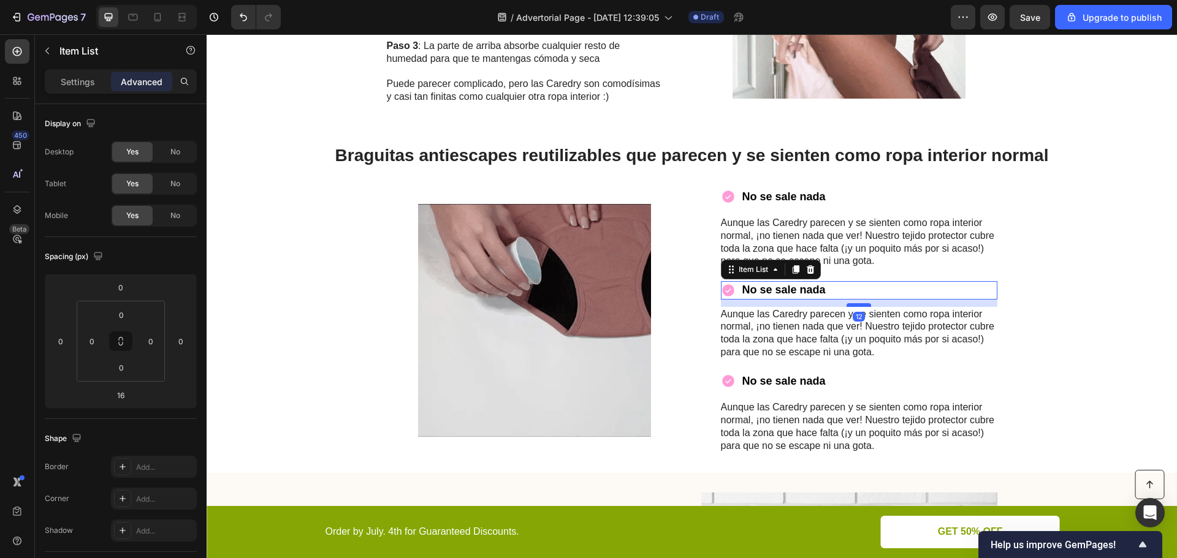
click at [862, 306] on div at bounding box center [858, 305] width 25 height 4
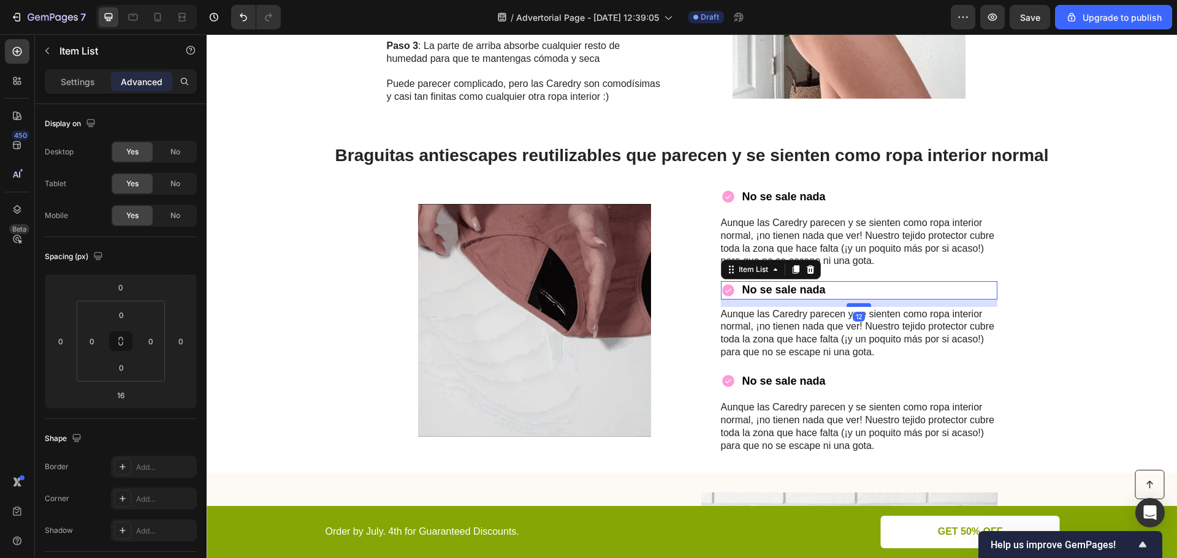
type input "12"
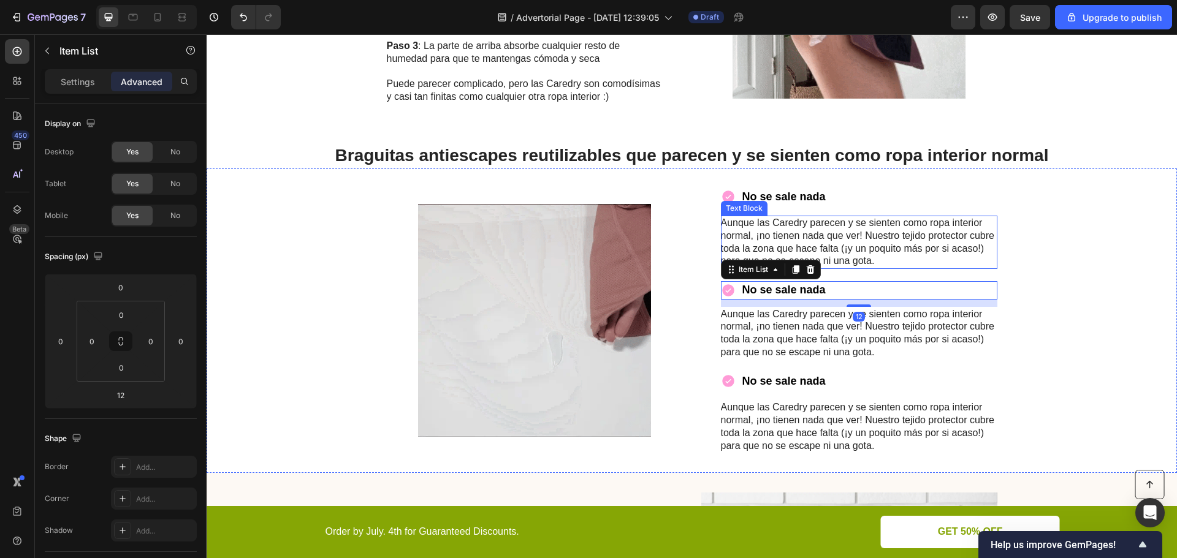
click at [855, 239] on p "Aunque las Caredry parecen y se sienten como ropa interior normal, ¡no tienen n…" at bounding box center [858, 242] width 275 height 51
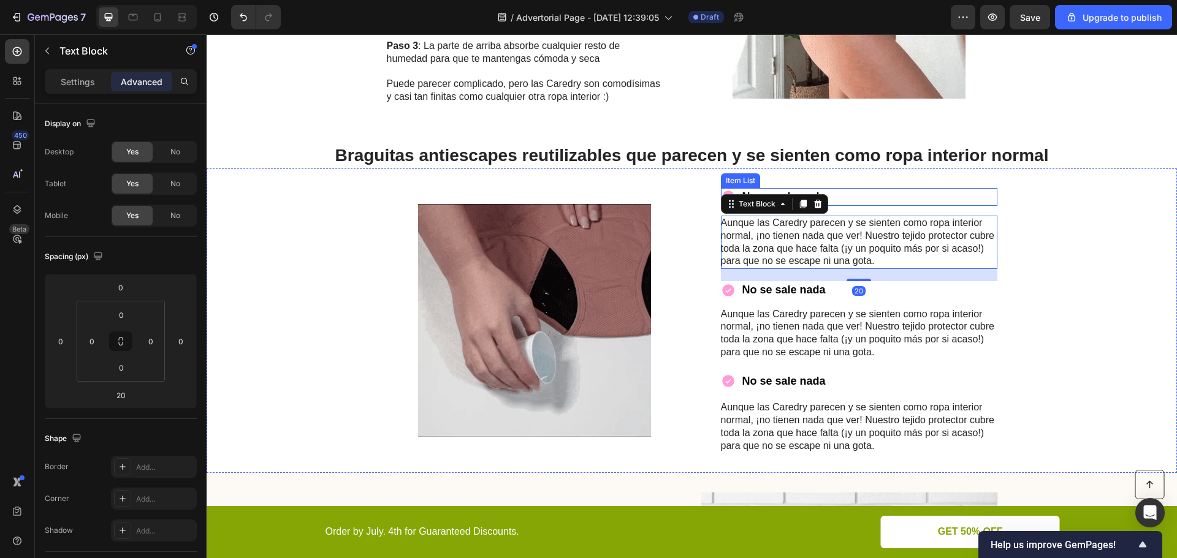
click at [838, 199] on div "No se sale nada" at bounding box center [859, 197] width 276 height 18
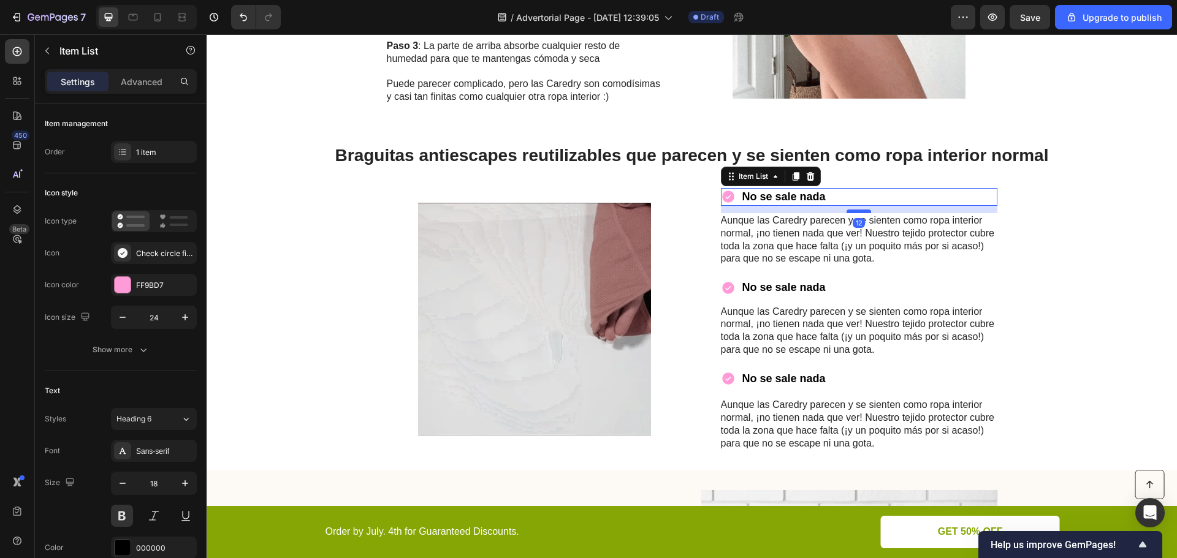
click at [854, 211] on div at bounding box center [858, 212] width 25 height 4
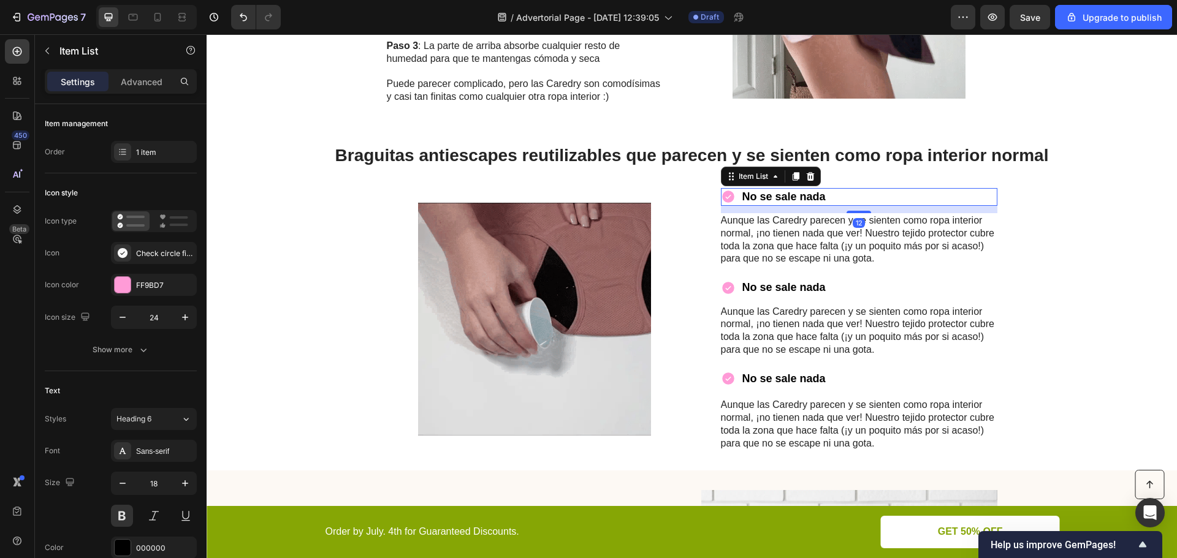
type input "100%"
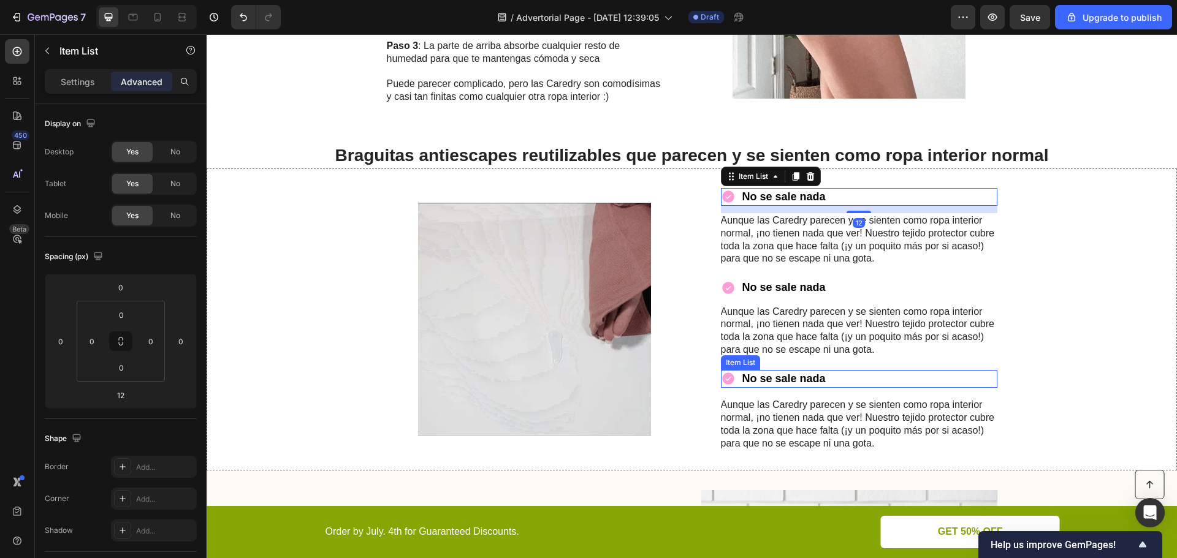
click at [845, 378] on div "No se sale nada" at bounding box center [859, 379] width 276 height 18
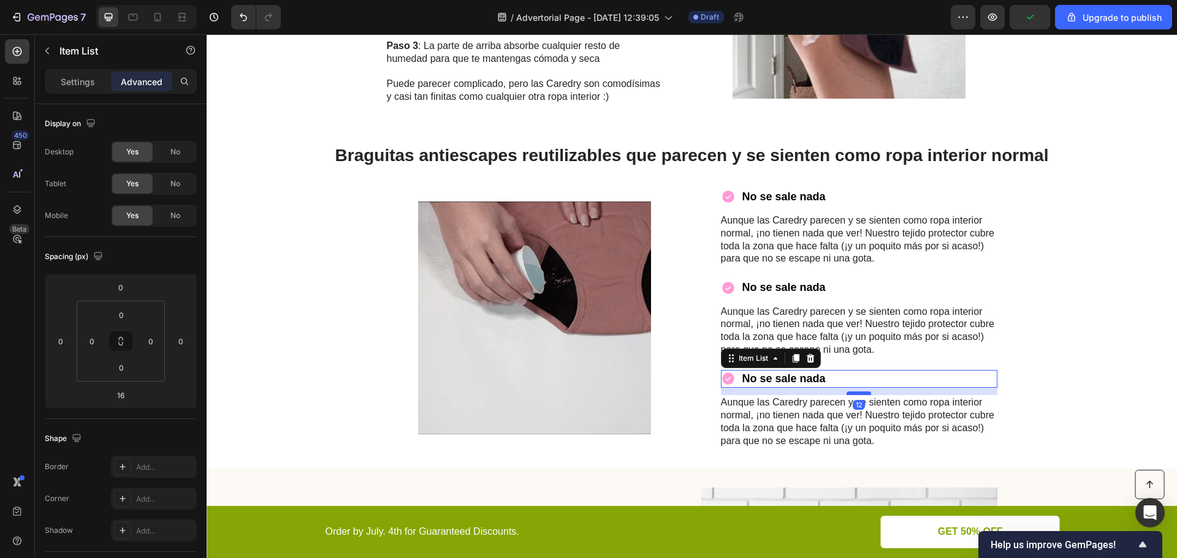
click at [850, 393] on div at bounding box center [858, 394] width 25 height 4
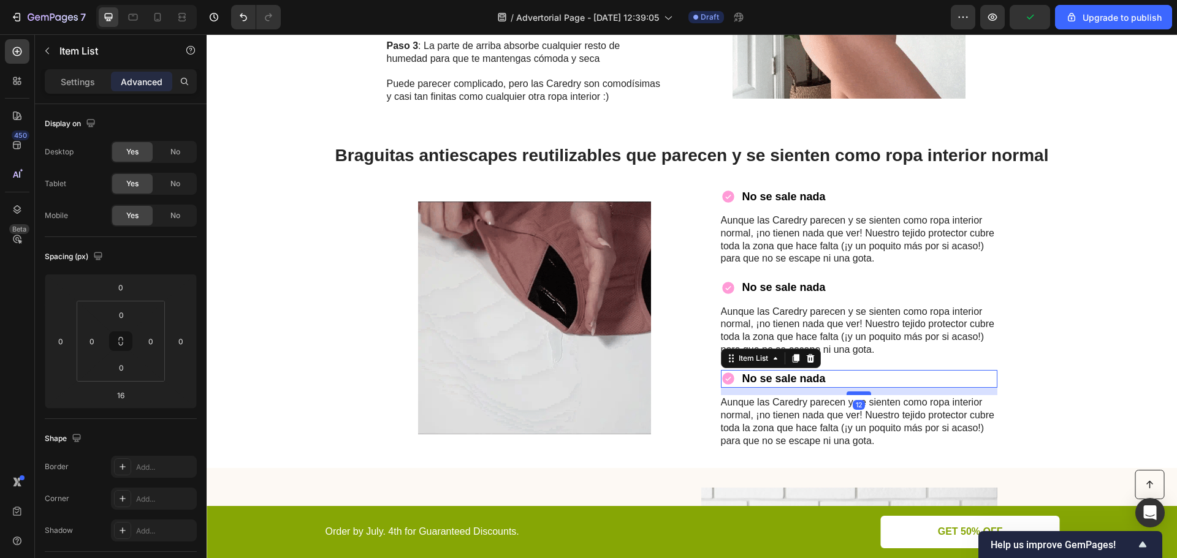
type input "12"
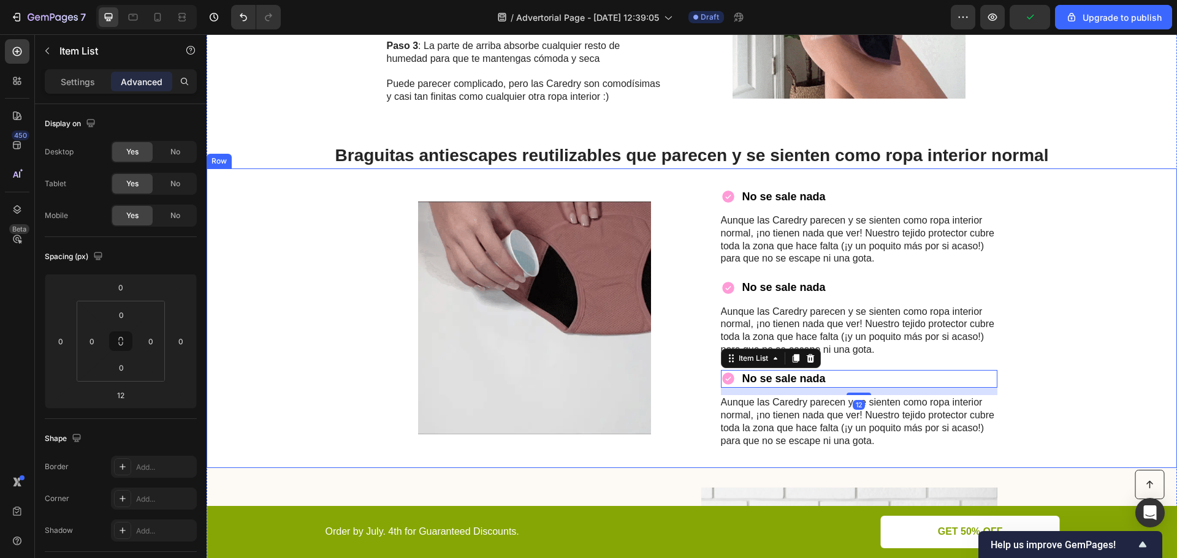
click at [1033, 395] on div "Image No se sale nada Item List Aunque las Caredry parecen y se sienten como ro…" at bounding box center [692, 319] width 970 height 300
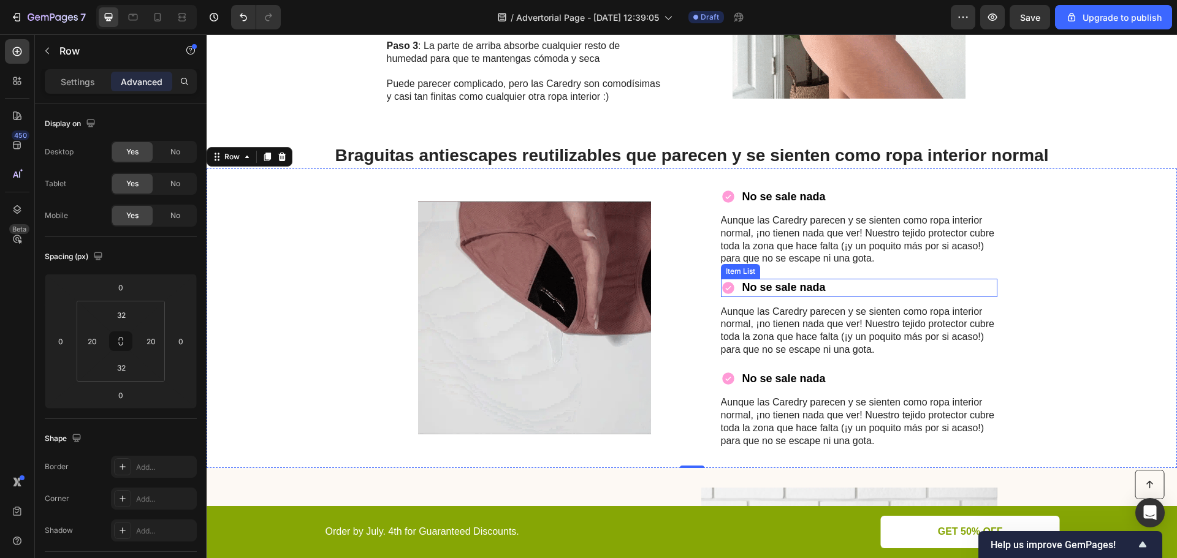
click at [785, 287] on p "No se sale nada" at bounding box center [783, 288] width 83 height 14
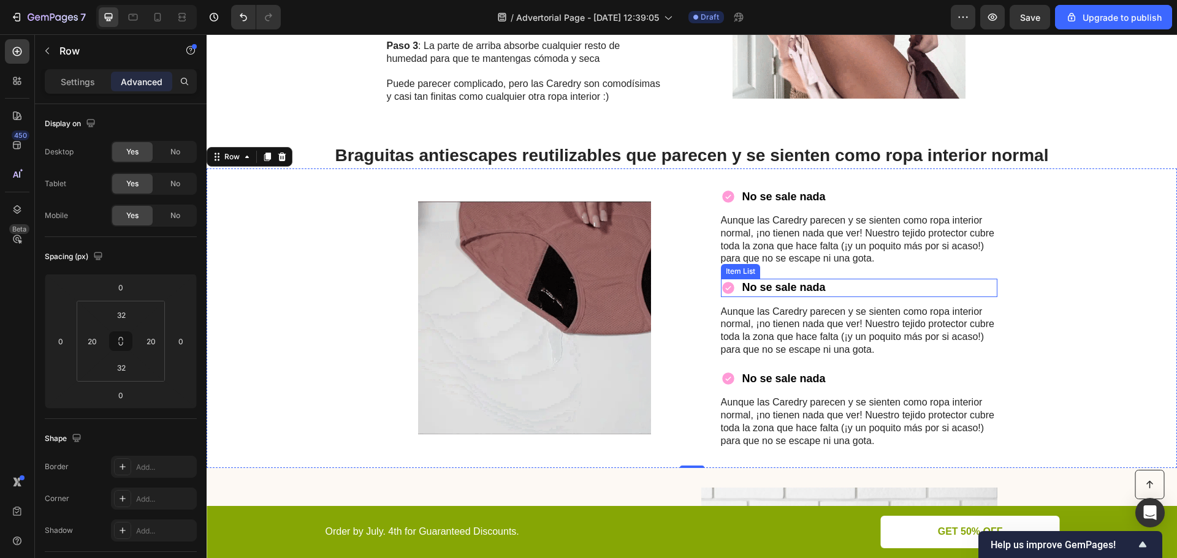
click at [785, 287] on p "No se sale nada" at bounding box center [783, 288] width 83 height 14
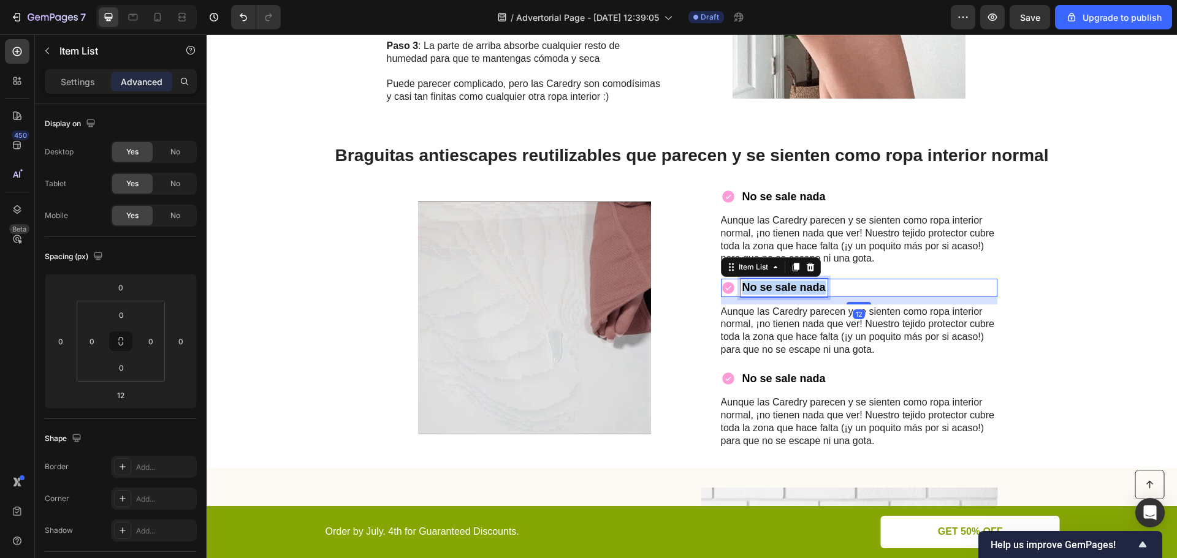
click at [785, 287] on p "No se sale nada" at bounding box center [783, 288] width 83 height 14
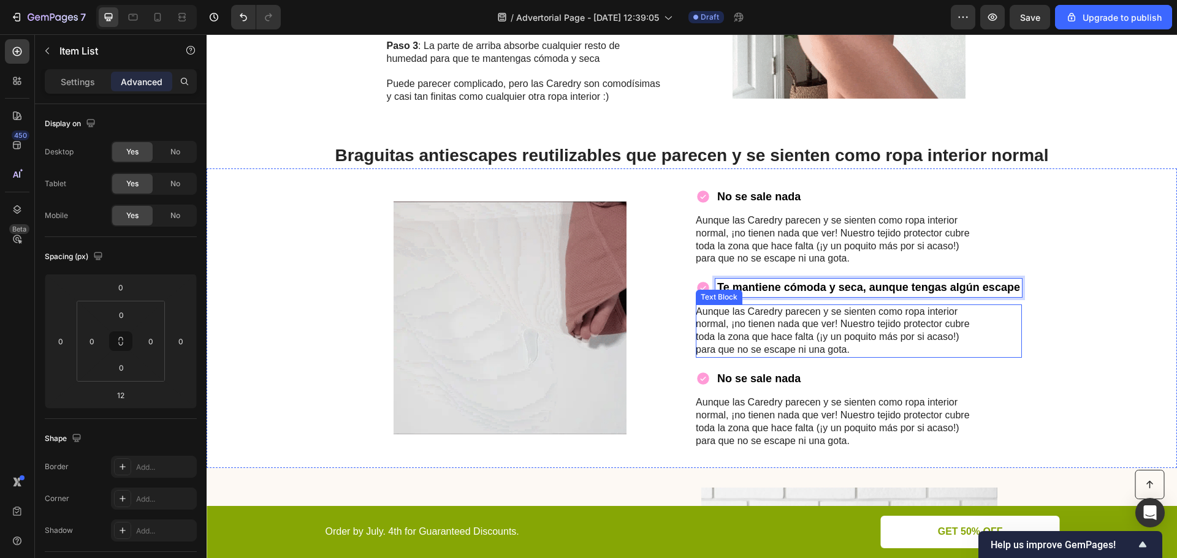
click at [776, 343] on p "Aunque las Caredry parecen y se sienten como ropa interior normal, ¡no tienen n…" at bounding box center [833, 331] width 275 height 51
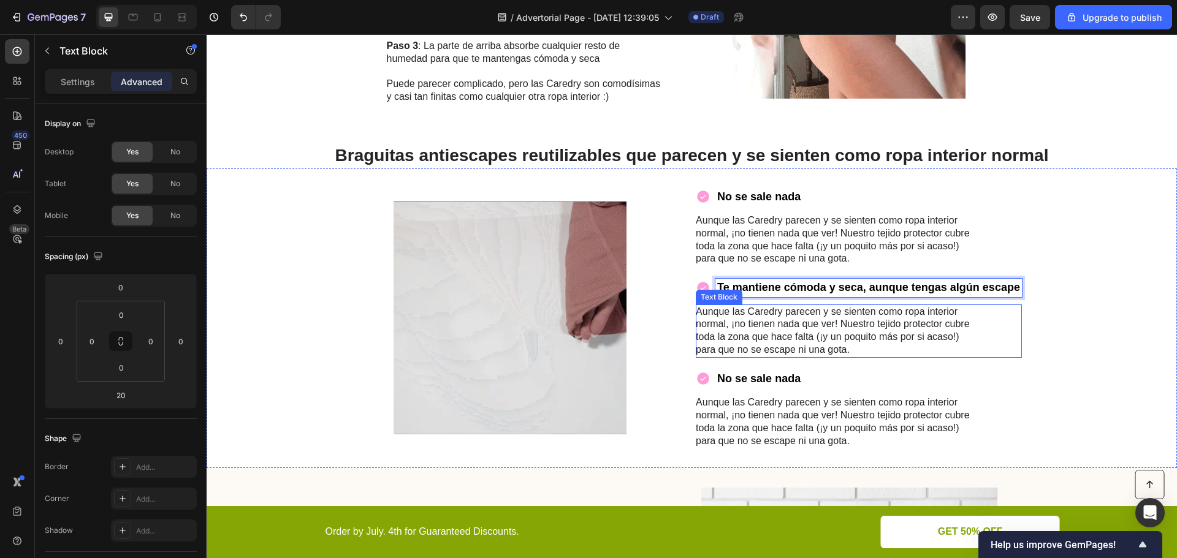
click at [776, 343] on p "Aunque las Caredry parecen y se sienten como ropa interior normal, ¡no tienen n…" at bounding box center [833, 331] width 275 height 51
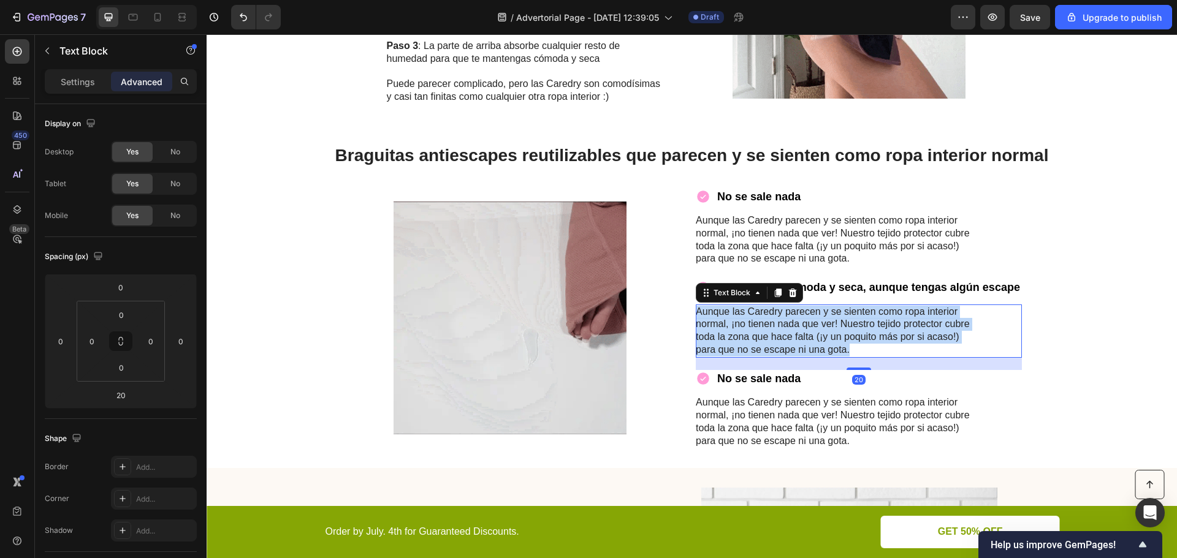
click at [776, 343] on p "Aunque las Caredry parecen y se sienten como ropa interior normal, ¡no tienen n…" at bounding box center [833, 331] width 275 height 51
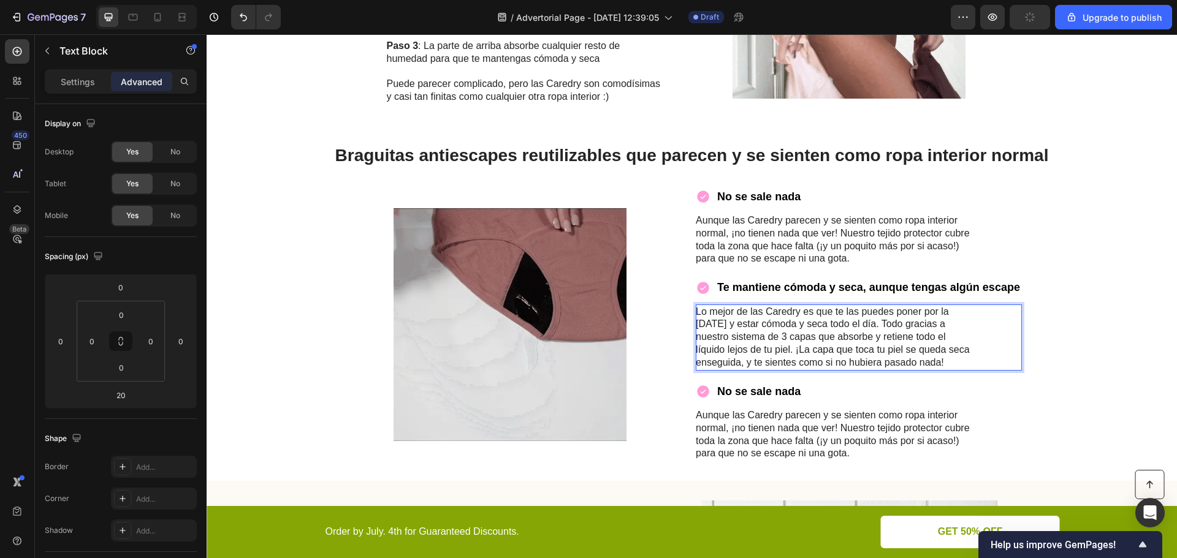
click at [790, 348] on p "Lo mejor de las Caredry es que te las puedes poner por la mañana y estar cómoda…" at bounding box center [833, 338] width 275 height 64
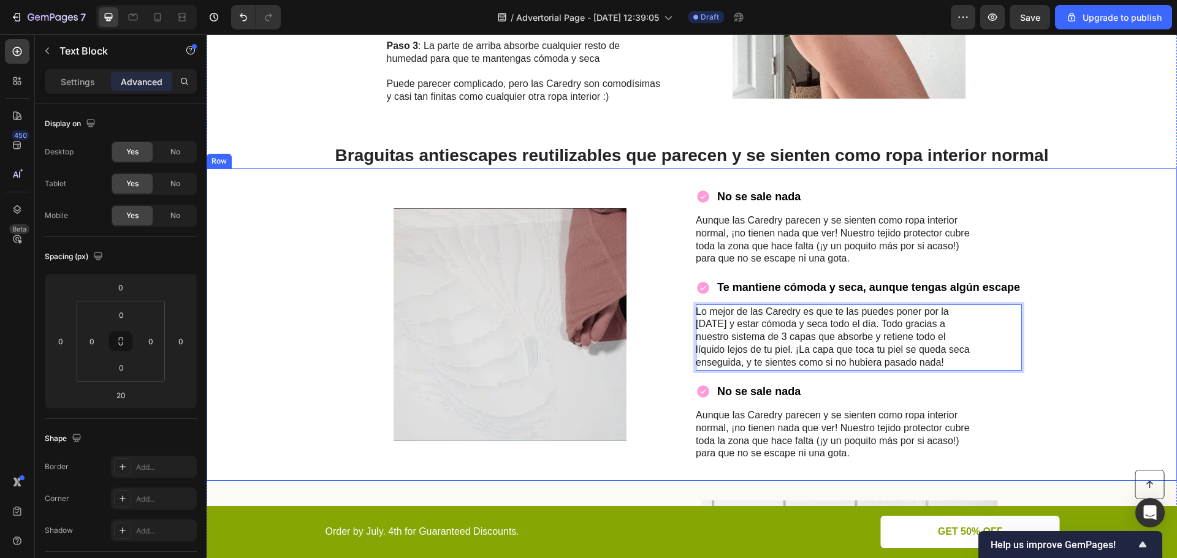
click at [1047, 321] on div "Image No se sale nada Item List Aunque las Caredry parecen y se sienten como ro…" at bounding box center [692, 325] width 970 height 313
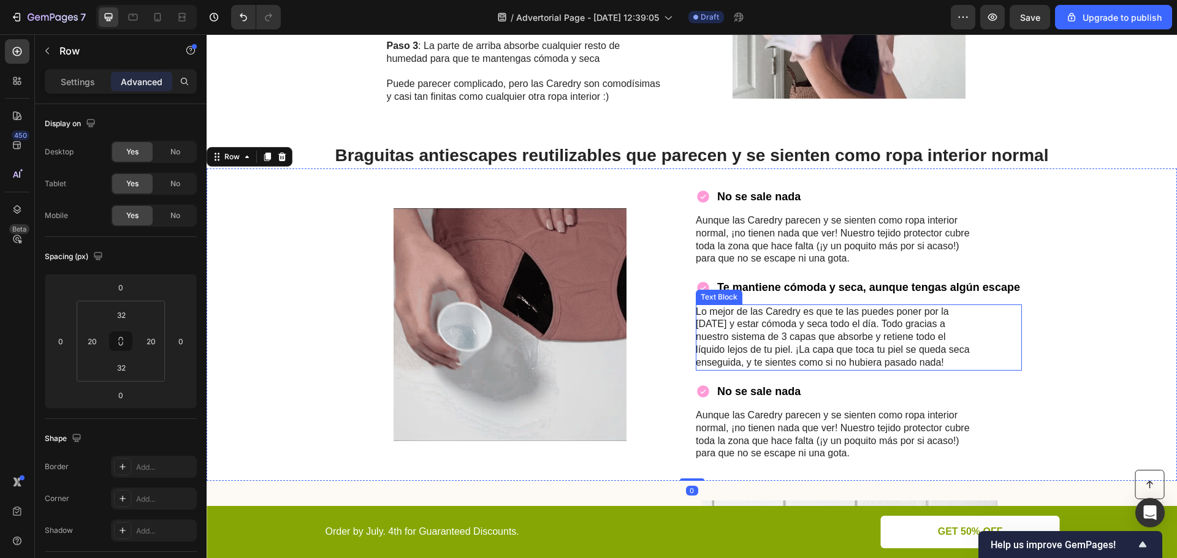
click at [833, 347] on p "Lo mejor de las Caredry es que te las puedes poner por la mañana y estar cómoda…" at bounding box center [833, 338] width 275 height 64
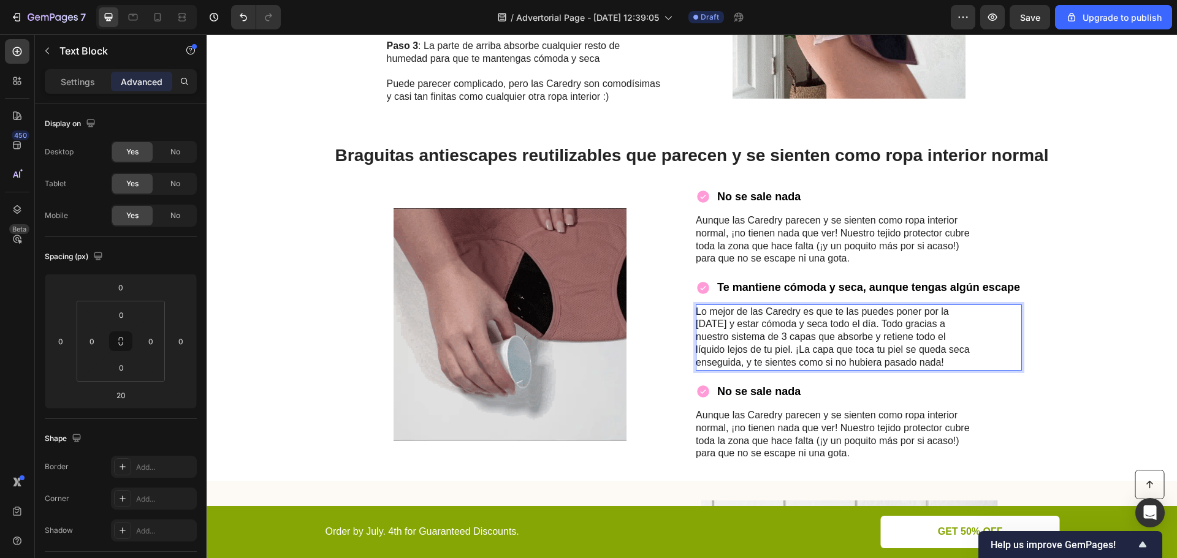
click at [791, 352] on p "Lo mejor de las Caredry es que te las puedes poner por la mañana y estar cómoda…" at bounding box center [833, 338] width 275 height 64
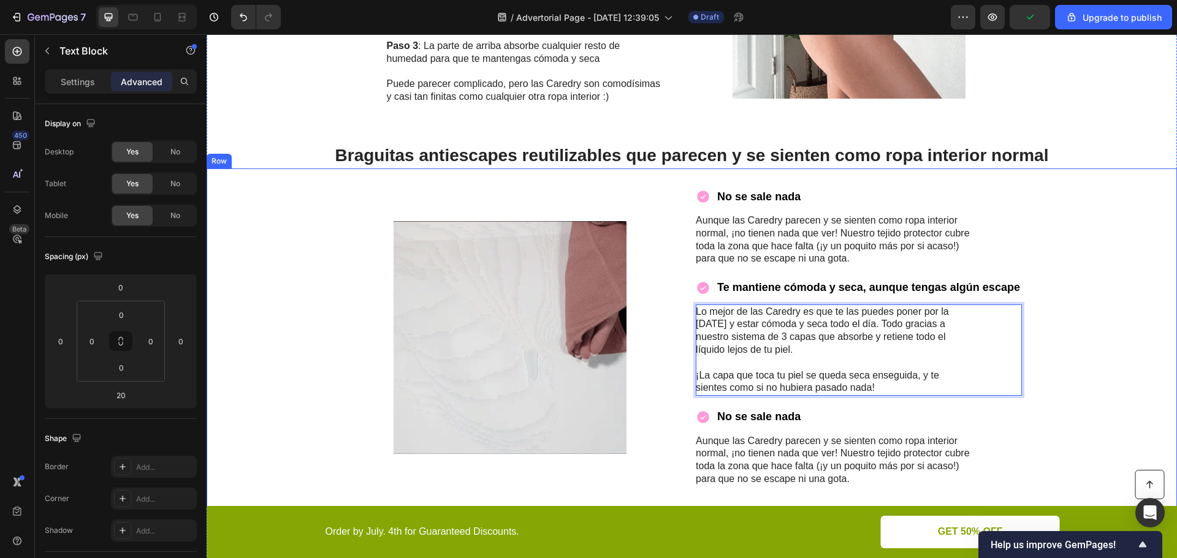
click at [1055, 340] on div "Image No se sale nada Item List Aunque las Caredry parecen y se sienten como ro…" at bounding box center [692, 338] width 970 height 338
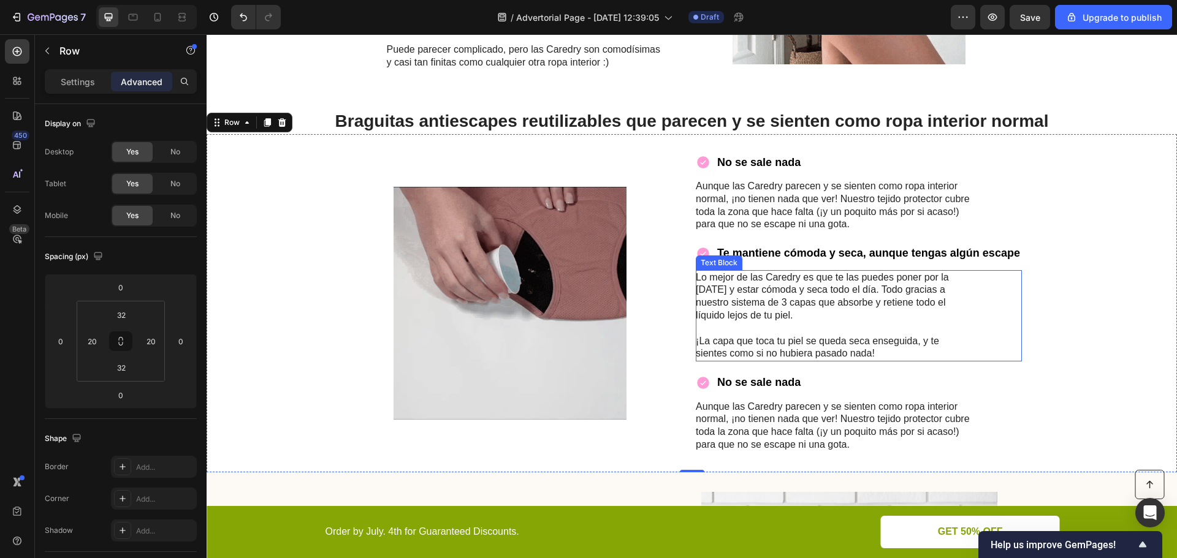
scroll to position [1202, 0]
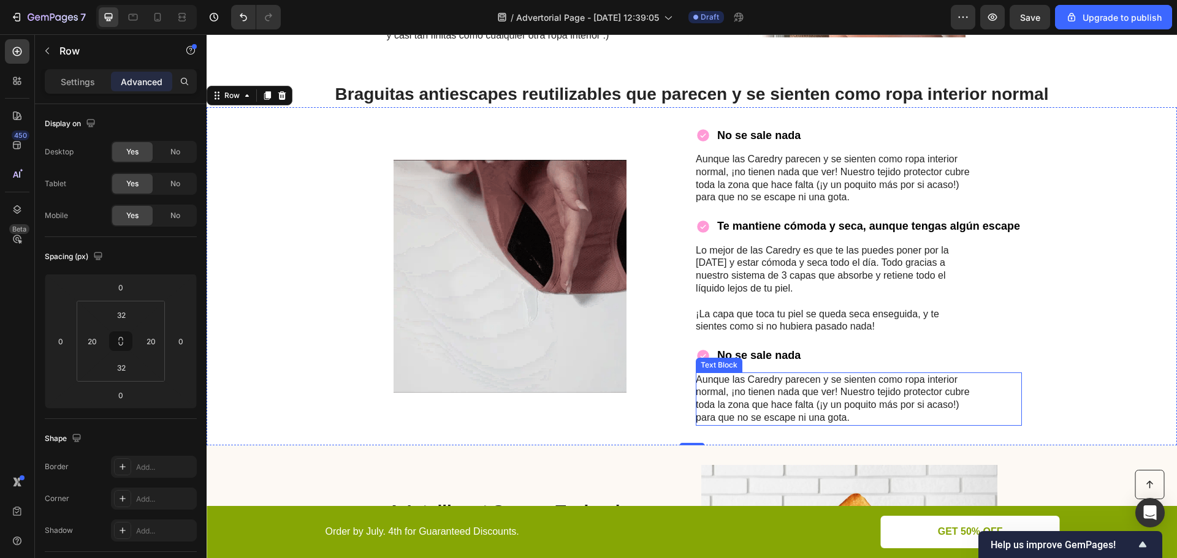
click at [783, 386] on p "Aunque las Caredry parecen y se sienten como ropa interior normal, ¡no tienen n…" at bounding box center [833, 399] width 275 height 51
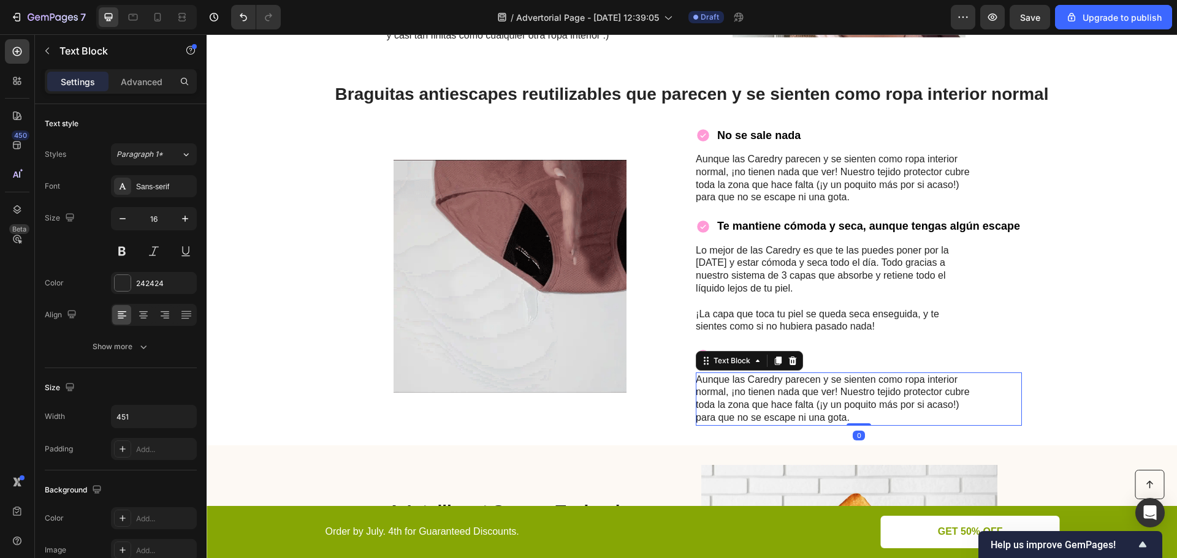
click at [783, 386] on p "Aunque las Caredry parecen y se sienten como ropa interior normal, ¡no tienen n…" at bounding box center [833, 399] width 275 height 51
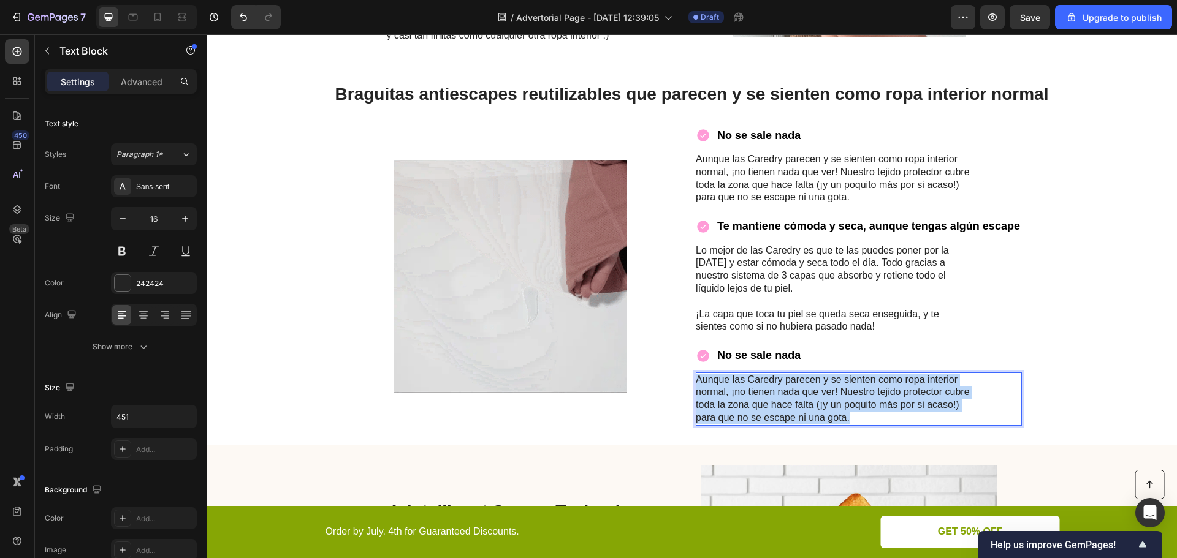
click at [783, 386] on p "Aunque las Caredry parecen y se sienten como ropa interior normal, ¡no tienen n…" at bounding box center [833, 399] width 275 height 51
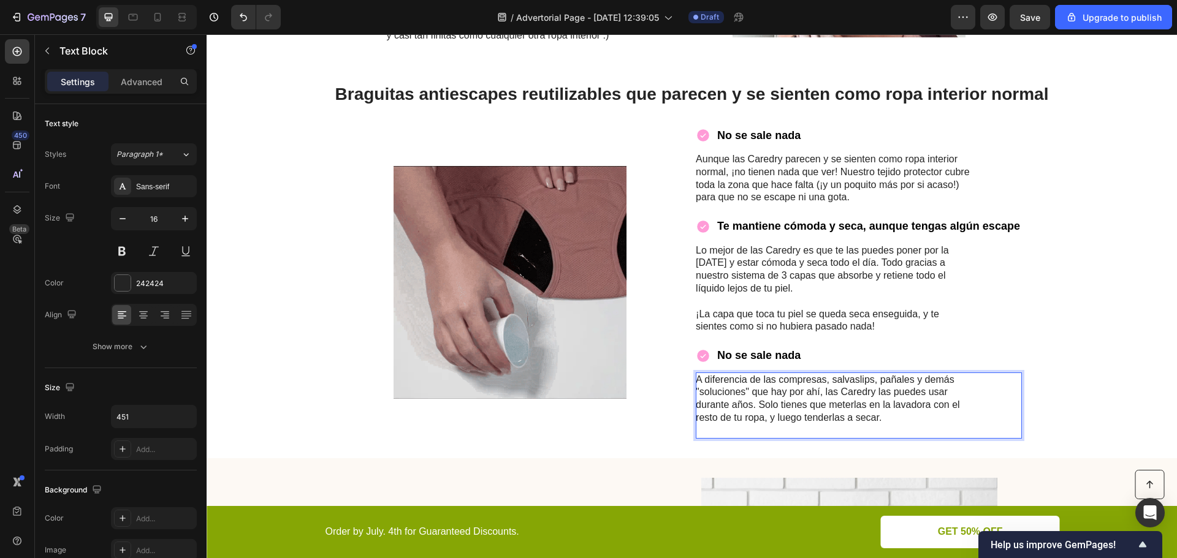
click at [778, 430] on p "A diferencia de las compresas, salvaslips, pañales y demás "soluciones" que hay…" at bounding box center [833, 406] width 275 height 64
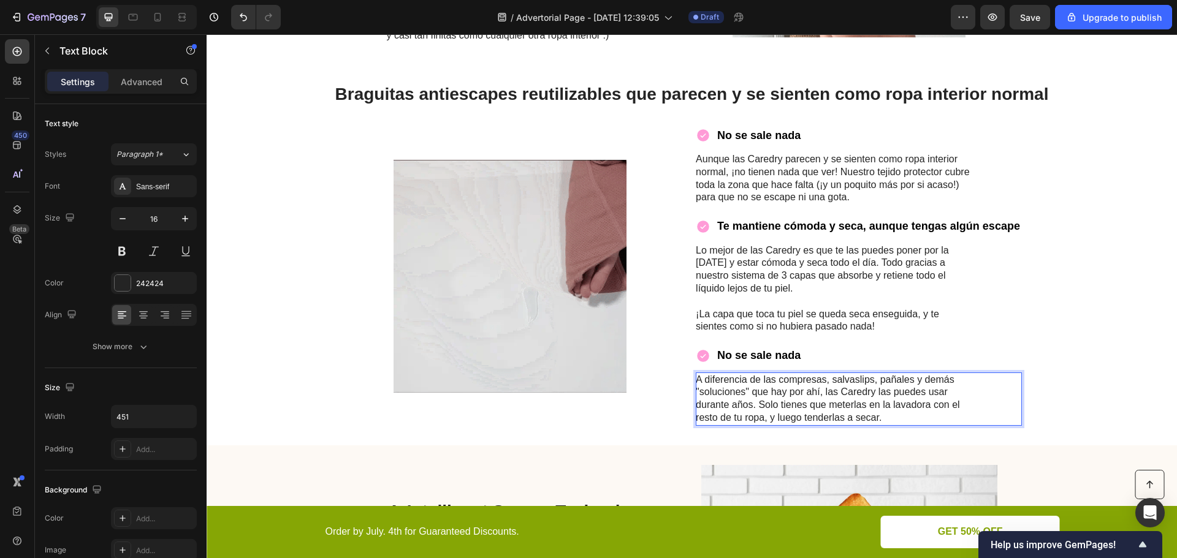
click at [755, 406] on p "A diferencia de las compresas, salvaslips, pañales y demás "soluciones" que hay…" at bounding box center [833, 399] width 275 height 51
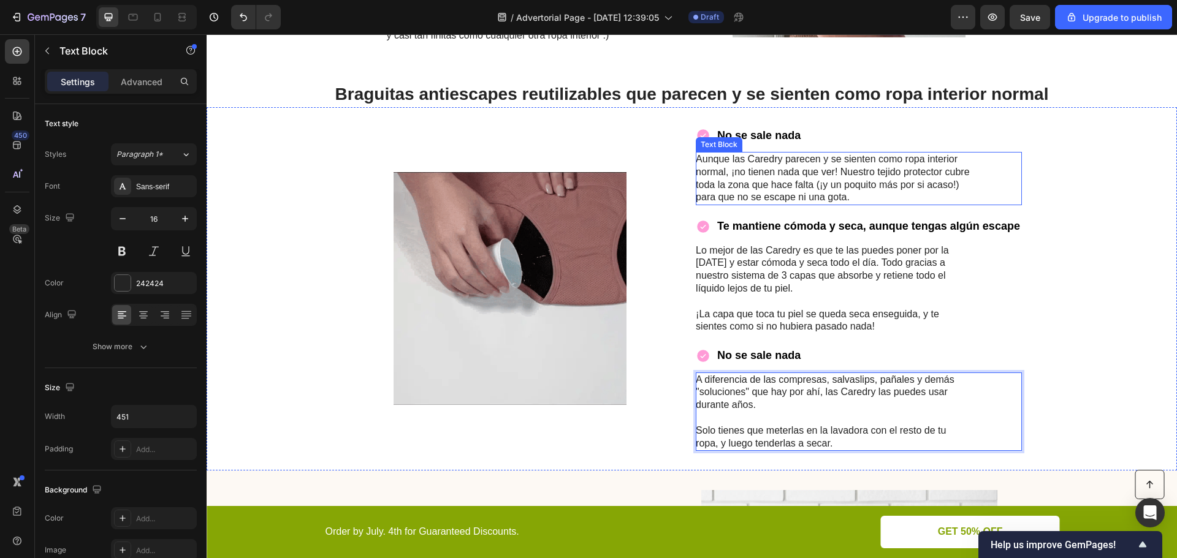
click at [837, 173] on p "Aunque las Caredry parecen y se sienten como ropa interior normal, ¡no tienen n…" at bounding box center [833, 178] width 275 height 51
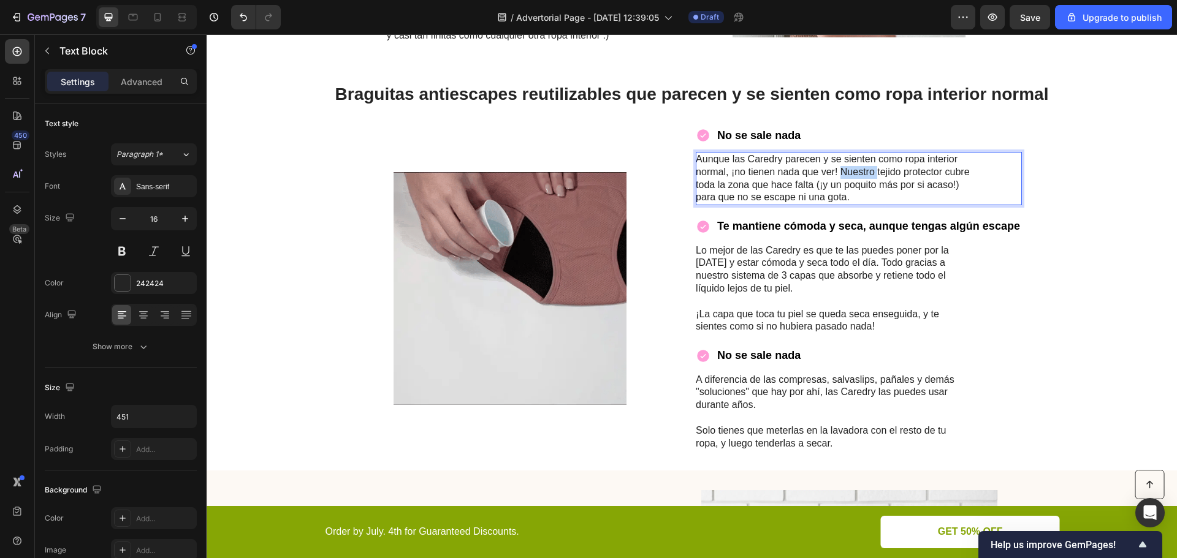
click at [837, 172] on p "Aunque las Caredry parecen y se sienten como ropa interior normal, ¡no tienen n…" at bounding box center [833, 178] width 275 height 51
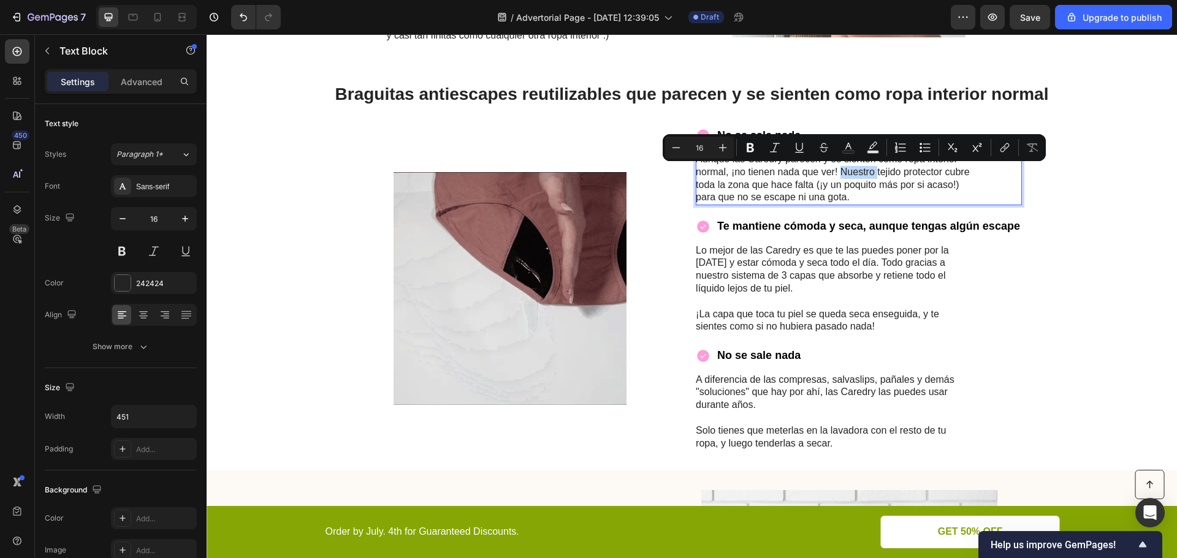
click at [835, 172] on p "Aunque las Caredry parecen y se sienten como ropa interior normal, ¡no tienen n…" at bounding box center [833, 178] width 275 height 51
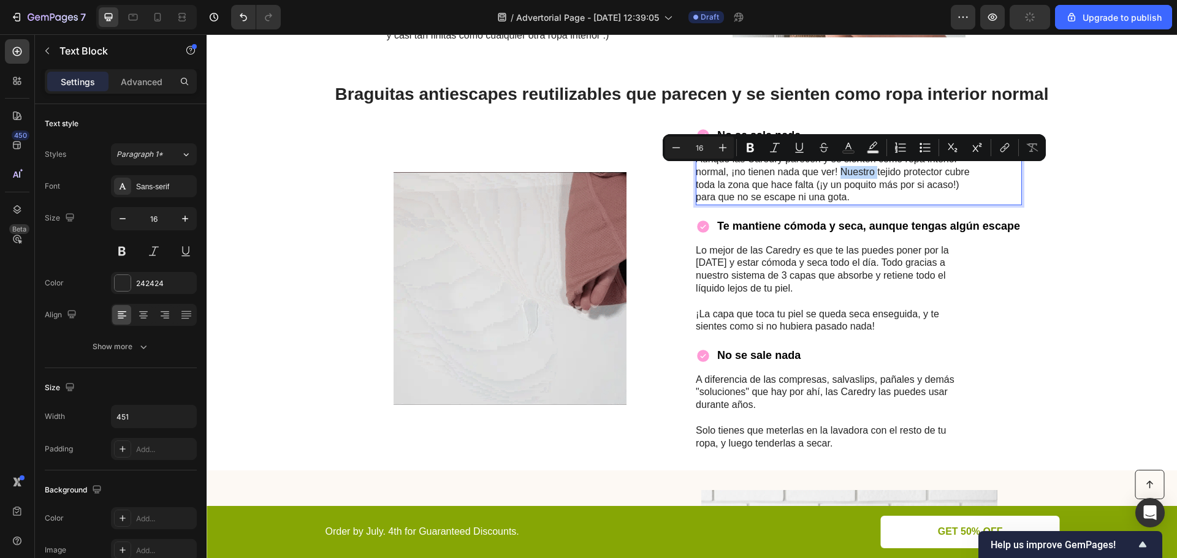
click at [835, 172] on p "Aunque las Caredry parecen y se sienten como ropa interior normal, ¡no tienen n…" at bounding box center [833, 178] width 275 height 51
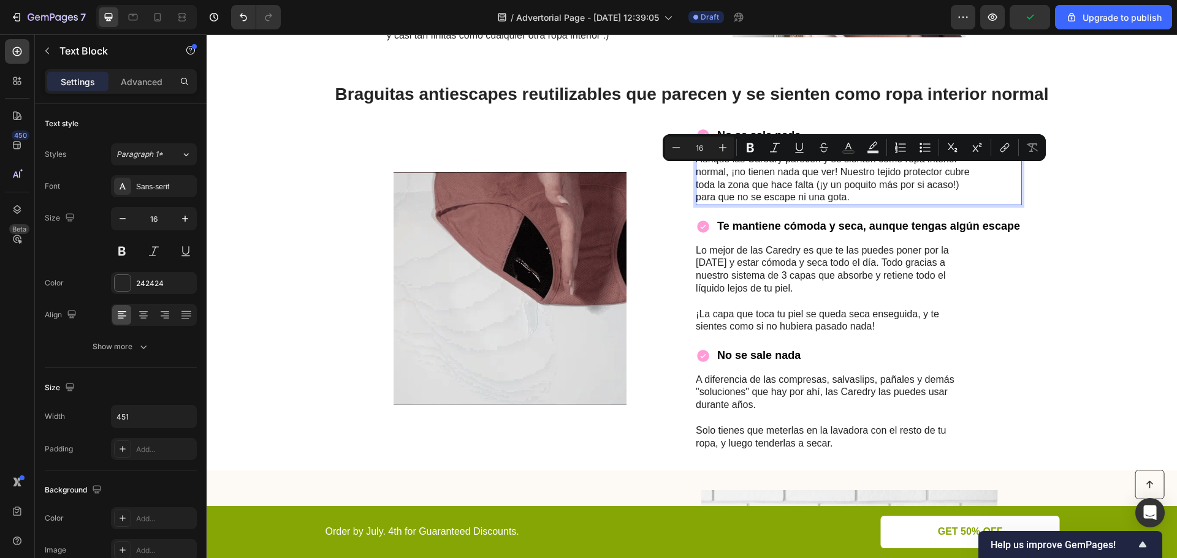
click at [831, 174] on p "Aunque las Caredry parecen y se sienten como ropa interior normal, ¡no tienen n…" at bounding box center [833, 178] width 275 height 51
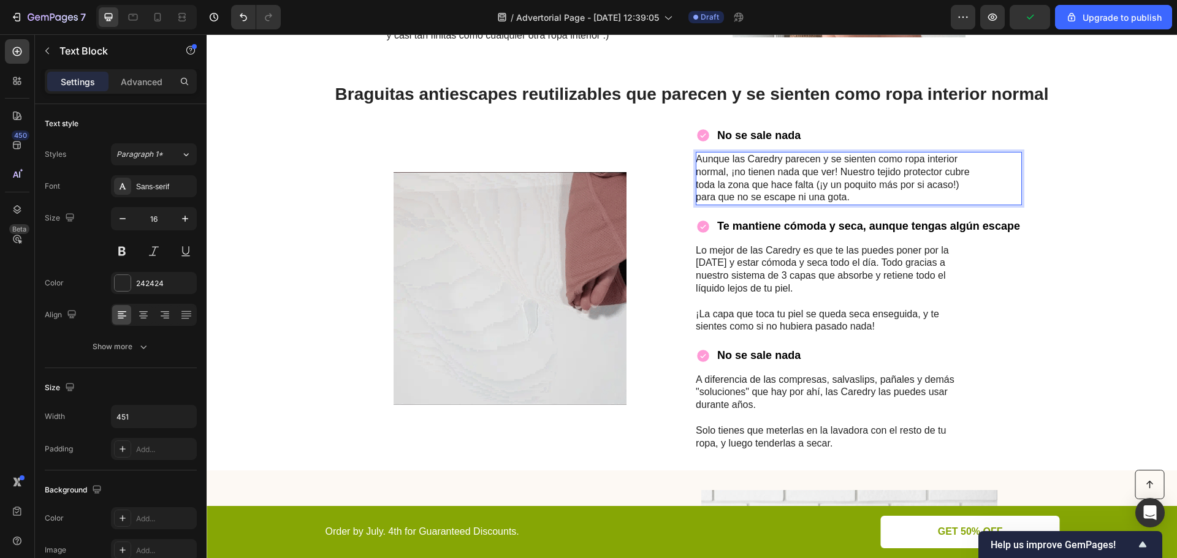
click at [836, 173] on p "Aunque las Caredry parecen y se sienten como ropa interior normal, ¡no tienen n…" at bounding box center [833, 178] width 275 height 51
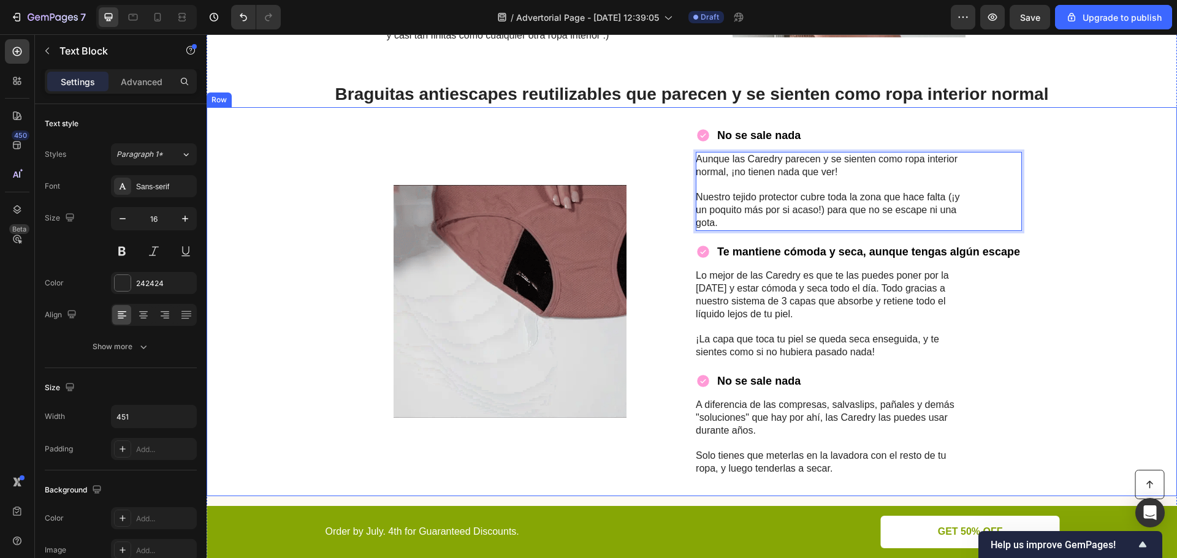
click at [1041, 202] on div "Image No se sale nada Item List Aunque las Caredry parecen y se sienten como ro…" at bounding box center [692, 301] width 970 height 389
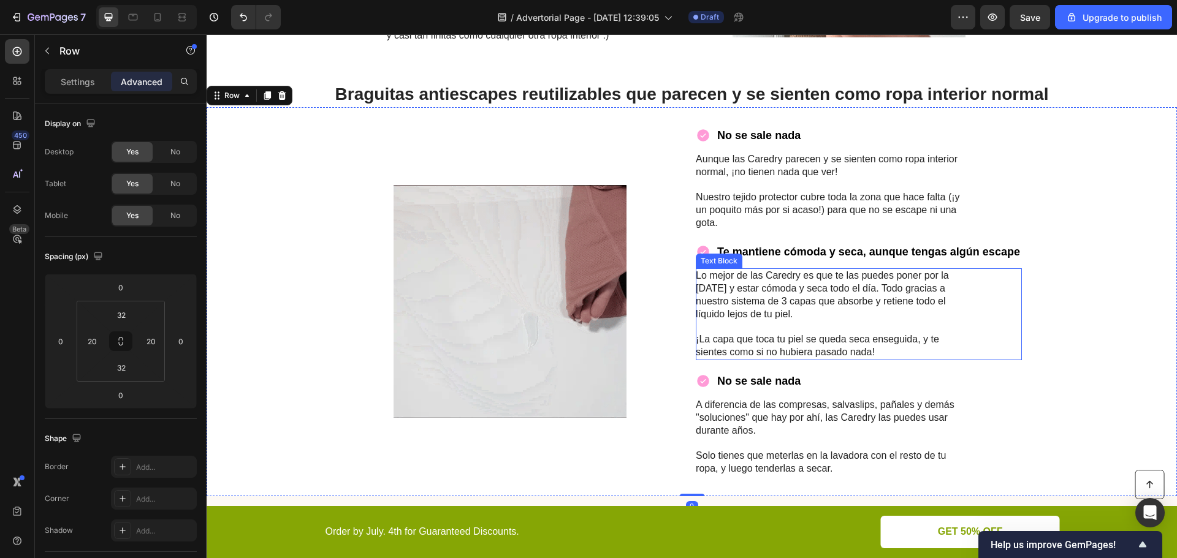
click at [881, 290] on p "Lo mejor de las Caredry es que te las puedes poner por la mañana y estar cómoda…" at bounding box center [833, 295] width 275 height 51
click at [882, 289] on p "Lo mejor de las Caredry es que te las puedes poner por la mañana y estar cómoda…" at bounding box center [833, 295] width 275 height 51
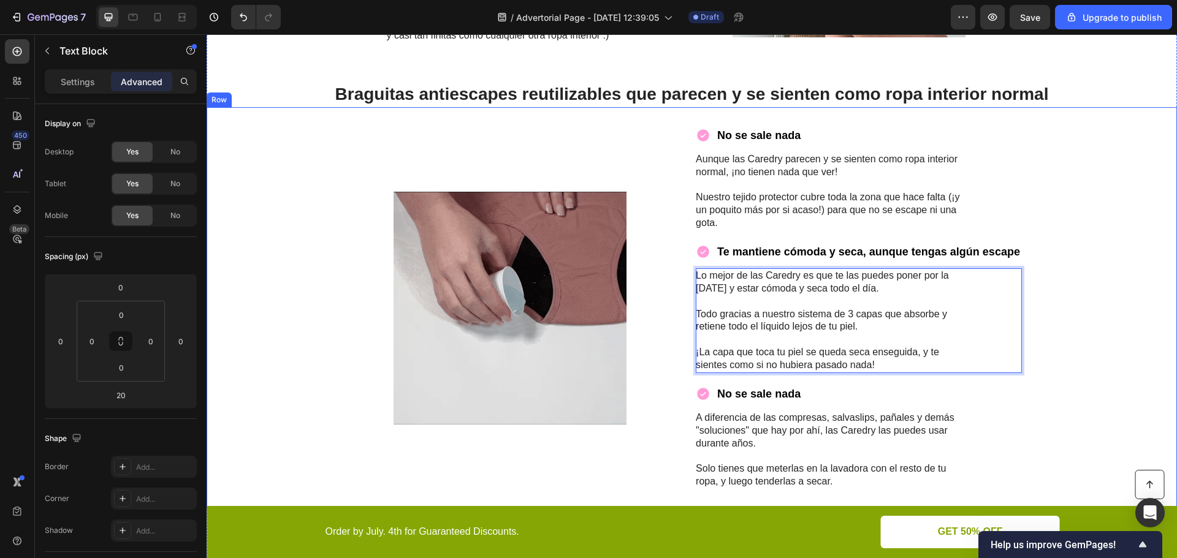
click at [1062, 312] on div "Image No se sale nada Item List Aunque las Caredry parecen y se sienten como ro…" at bounding box center [692, 308] width 970 height 402
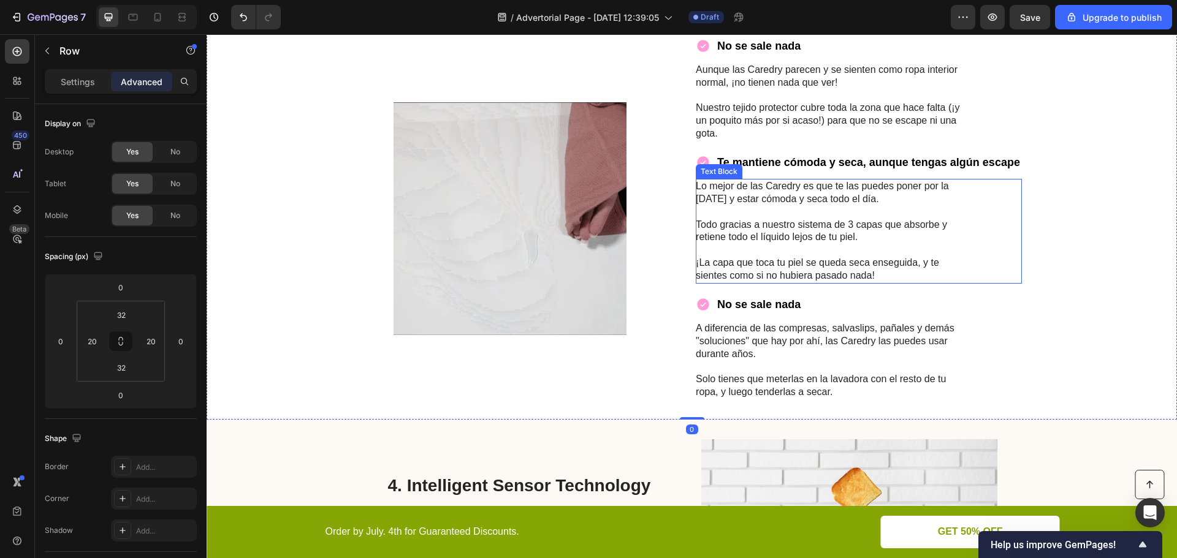
scroll to position [1324, 0]
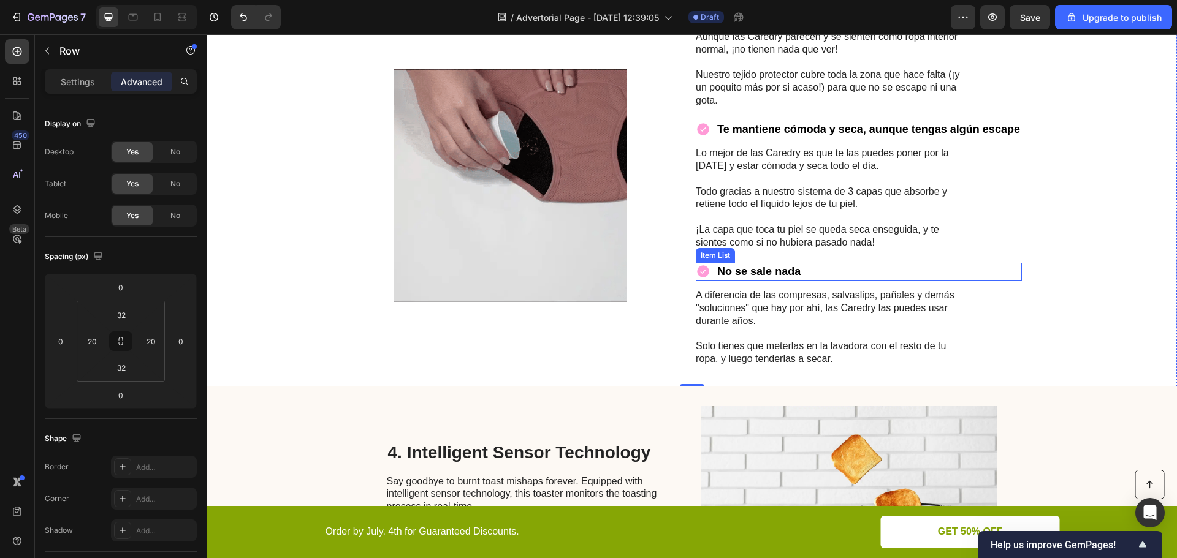
click at [819, 268] on div "No se sale nada" at bounding box center [859, 272] width 326 height 18
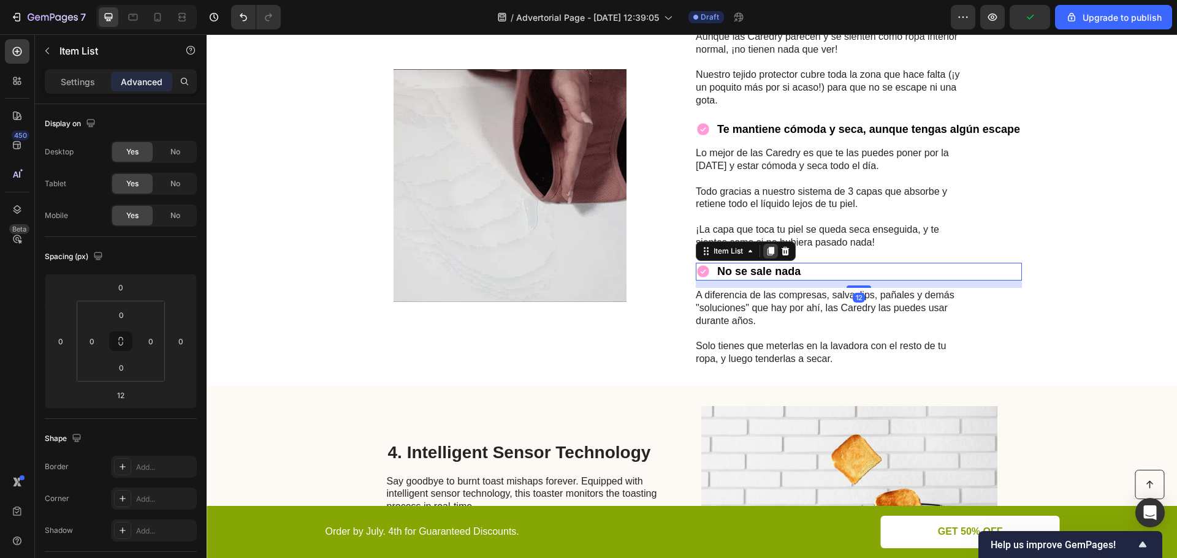
click at [767, 251] on icon at bounding box center [770, 251] width 7 height 9
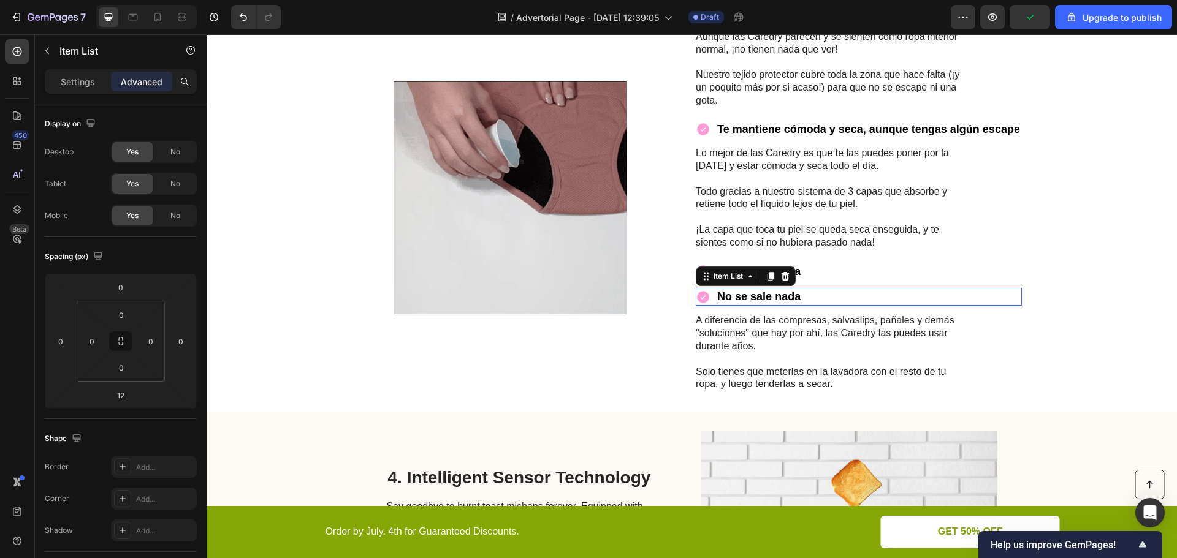
scroll to position [1337, 0]
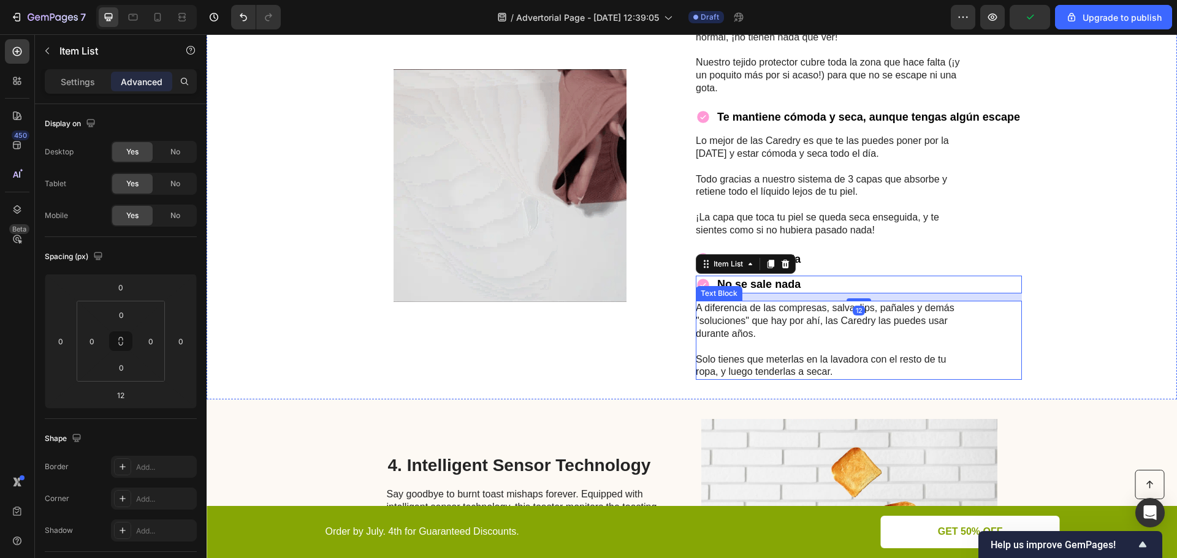
click at [766, 315] on p "A diferencia de las compresas, salvaslips, pañales y demás "soluciones" que hay…" at bounding box center [833, 321] width 275 height 38
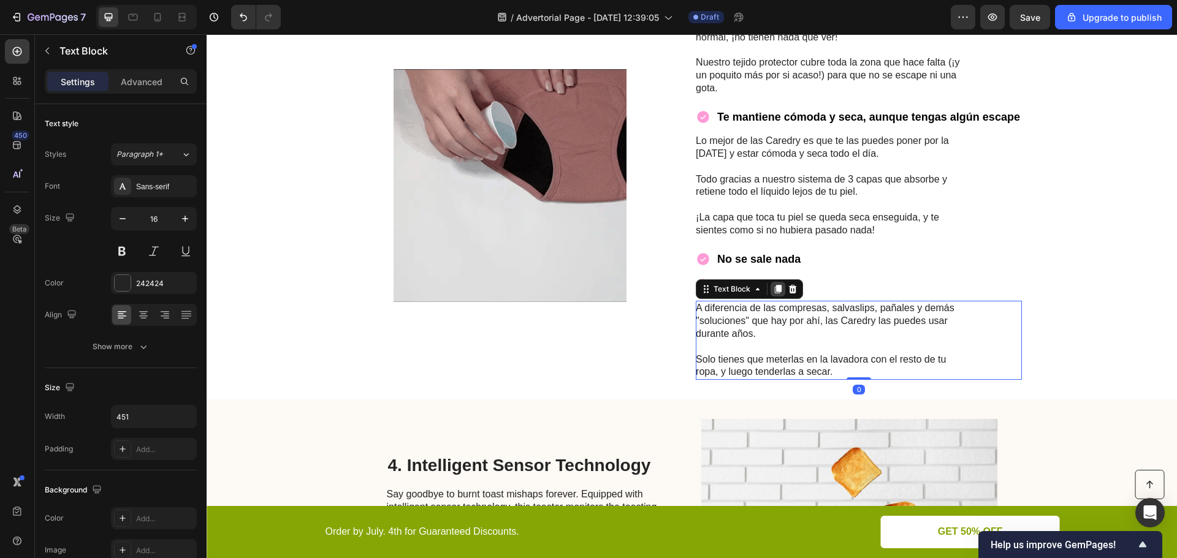
click at [778, 287] on icon at bounding box center [778, 289] width 10 height 10
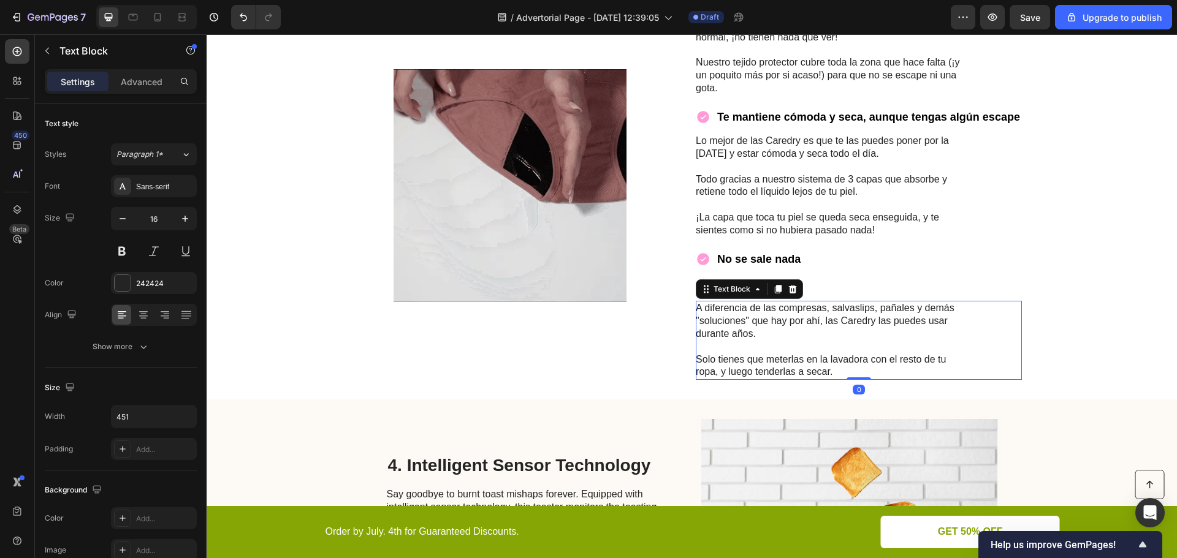
scroll to position [1376, 0]
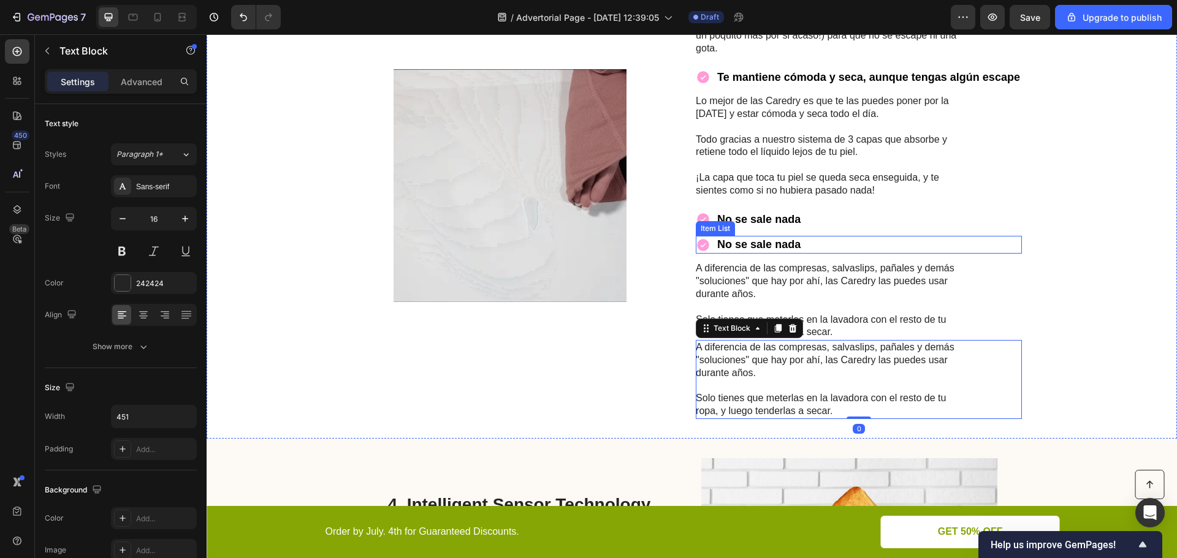
click at [765, 246] on p "No se sale nada" at bounding box center [758, 245] width 83 height 14
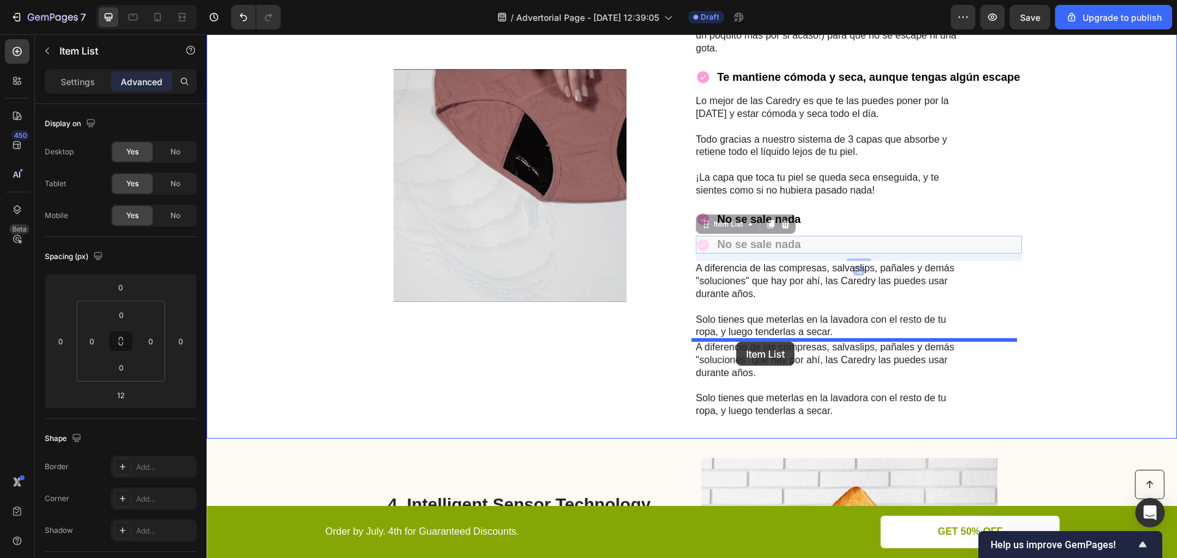
drag, startPoint x: 701, startPoint y: 227, endPoint x: 736, endPoint y: 342, distance: 119.8
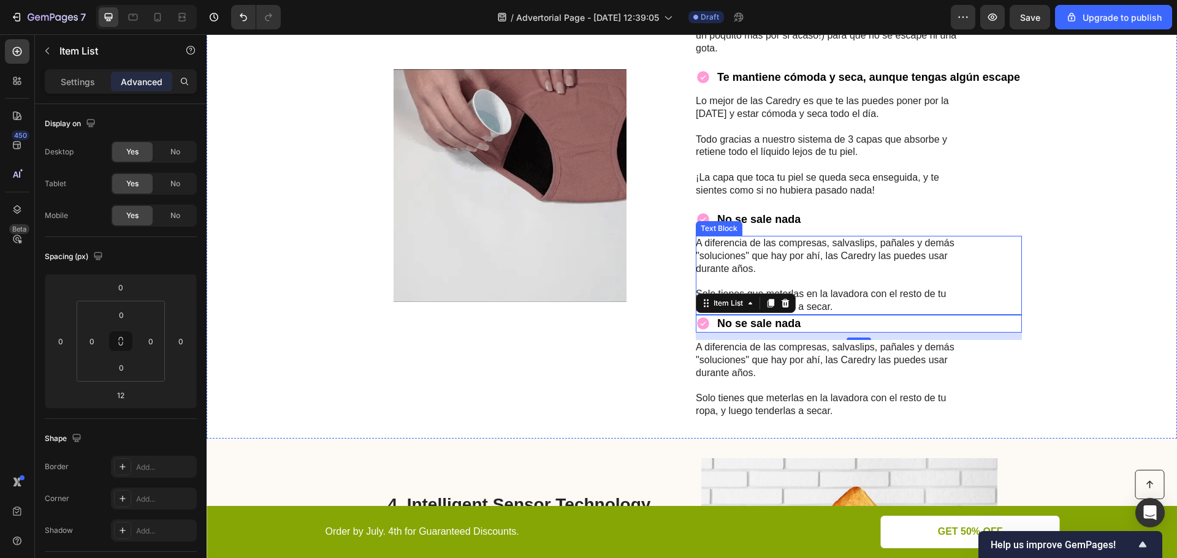
click at [919, 284] on p "Rich Text Editor. Editing area: main" at bounding box center [833, 281] width 275 height 13
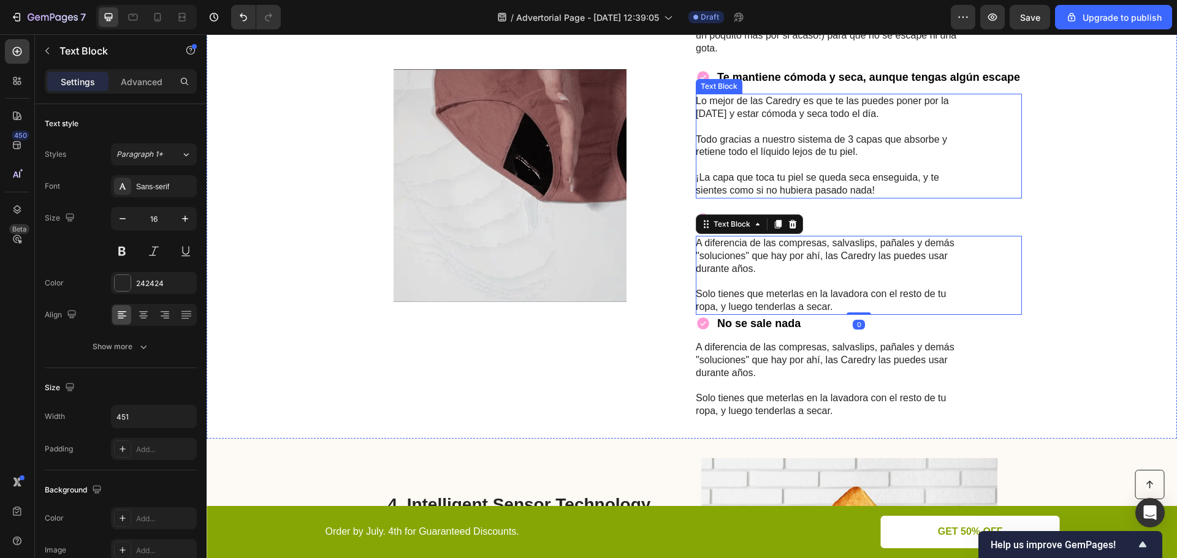
click at [822, 196] on p "¡La capa que toca tu piel se queda seca enseguida, y te sientes como si no hubi…" at bounding box center [833, 185] width 275 height 26
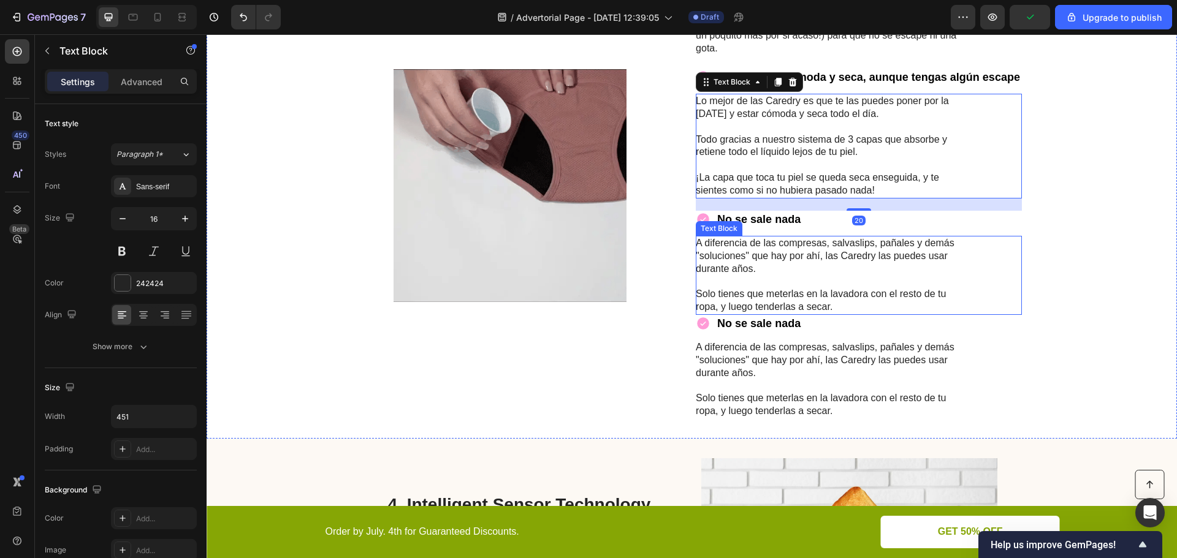
click at [808, 292] on p "Solo tienes que meterlas en la lavadora con el resto de tu ropa, y luego tender…" at bounding box center [833, 301] width 275 height 26
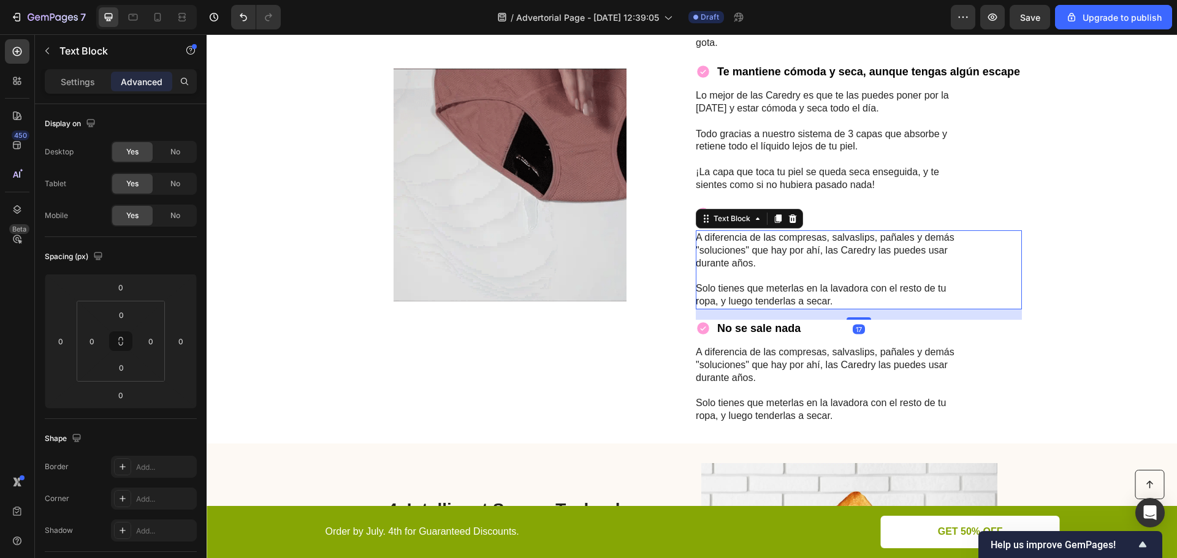
scroll to position [1383, 0]
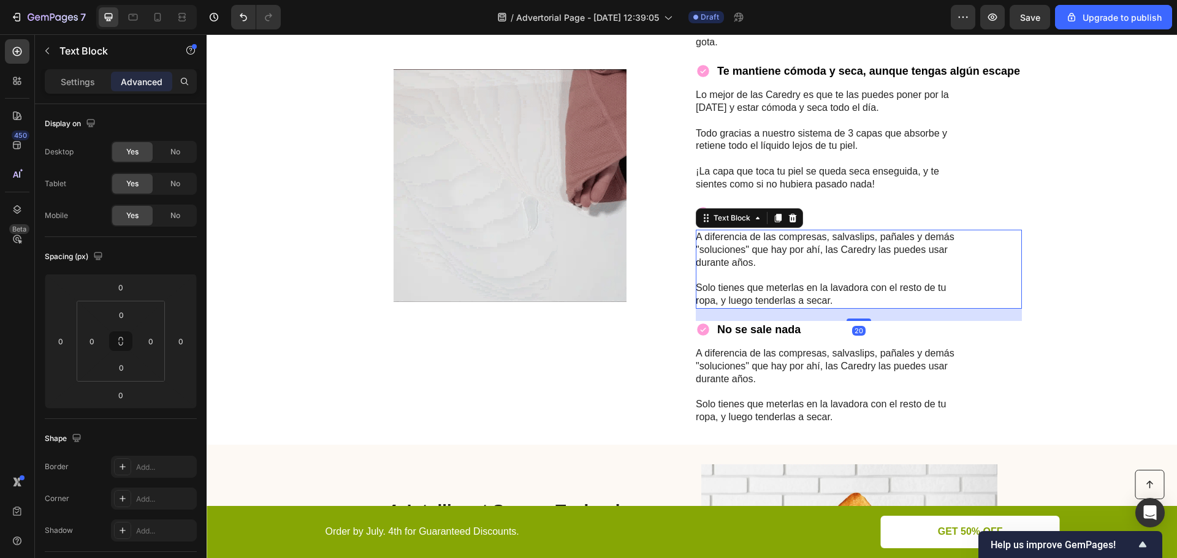
drag, startPoint x: 855, startPoint y: 314, endPoint x: 866, endPoint y: 326, distance: 16.1
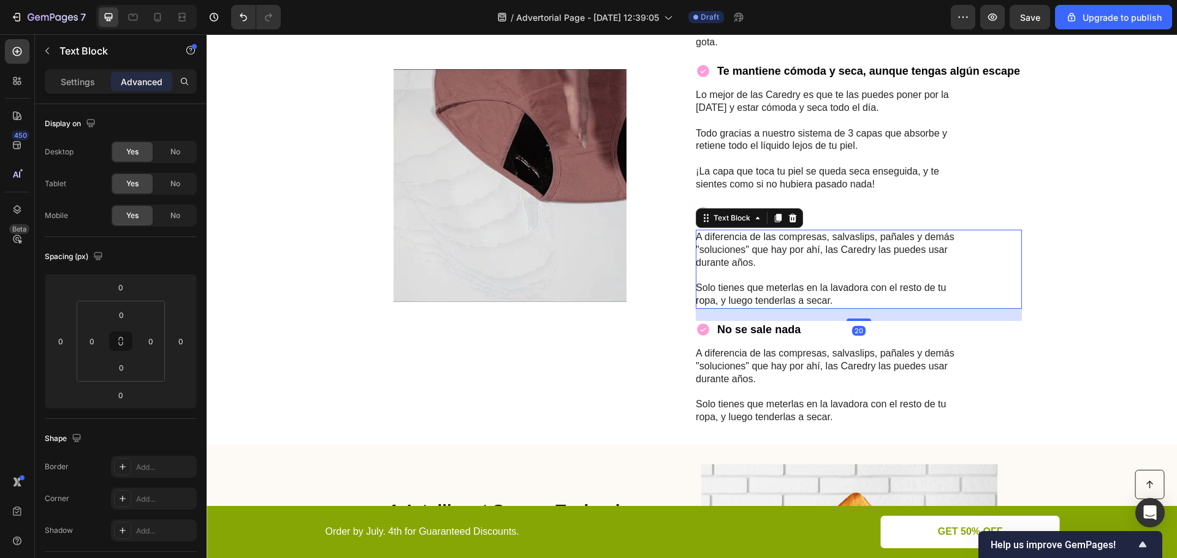
click at [866, 326] on div "No se sale nada Item List Aunque las Caredry parecen y se sienten como ropa int…" at bounding box center [859, 185] width 326 height 479
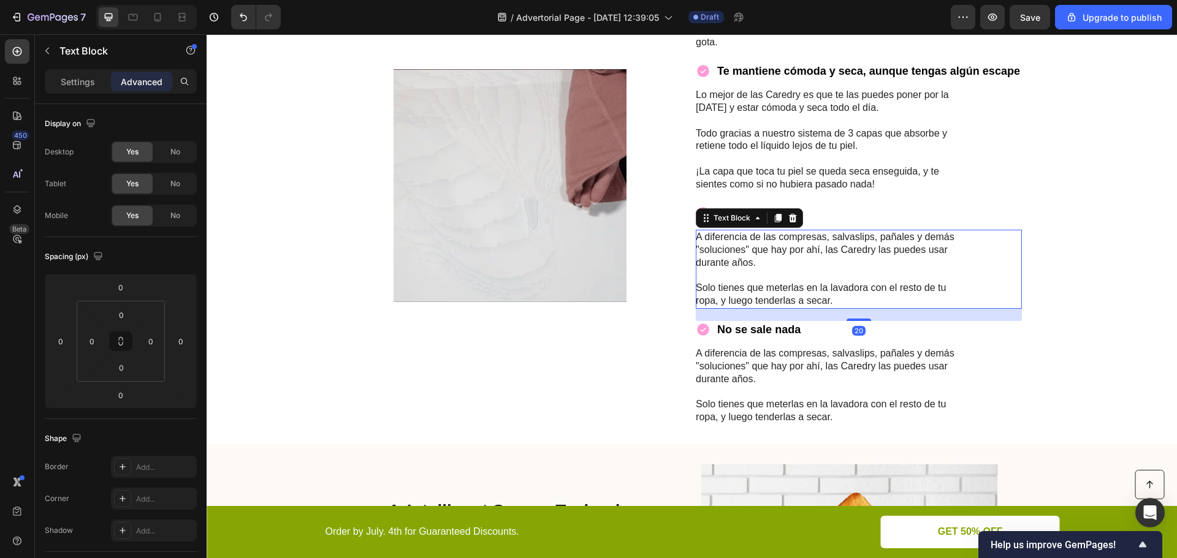
type input "20"
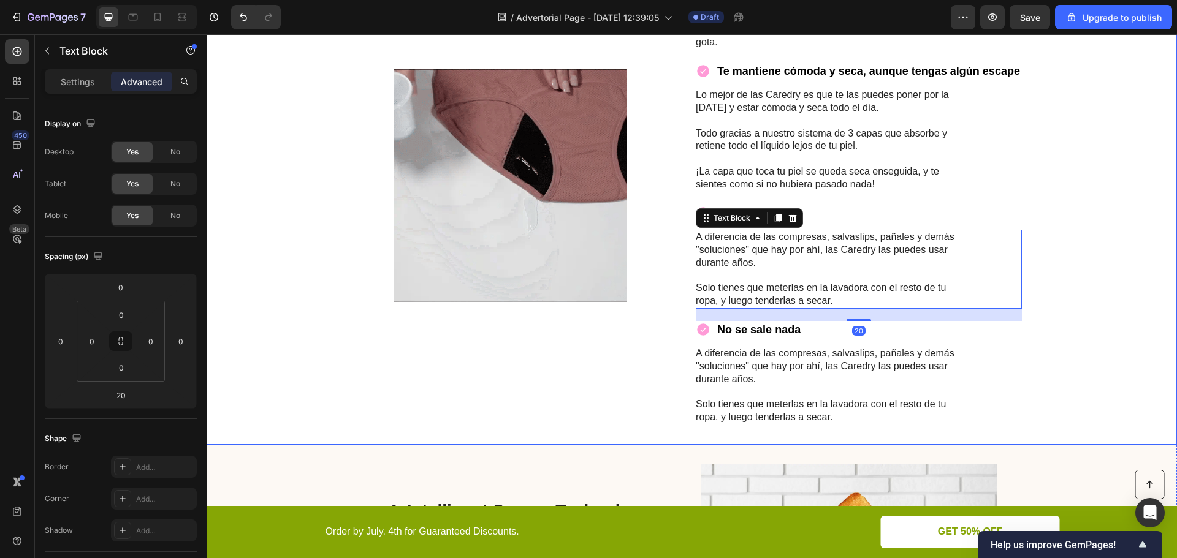
click at [1072, 333] on div "Image No se sale nada Item List Aunque las Caredry parecen y se sienten como ro…" at bounding box center [692, 185] width 970 height 518
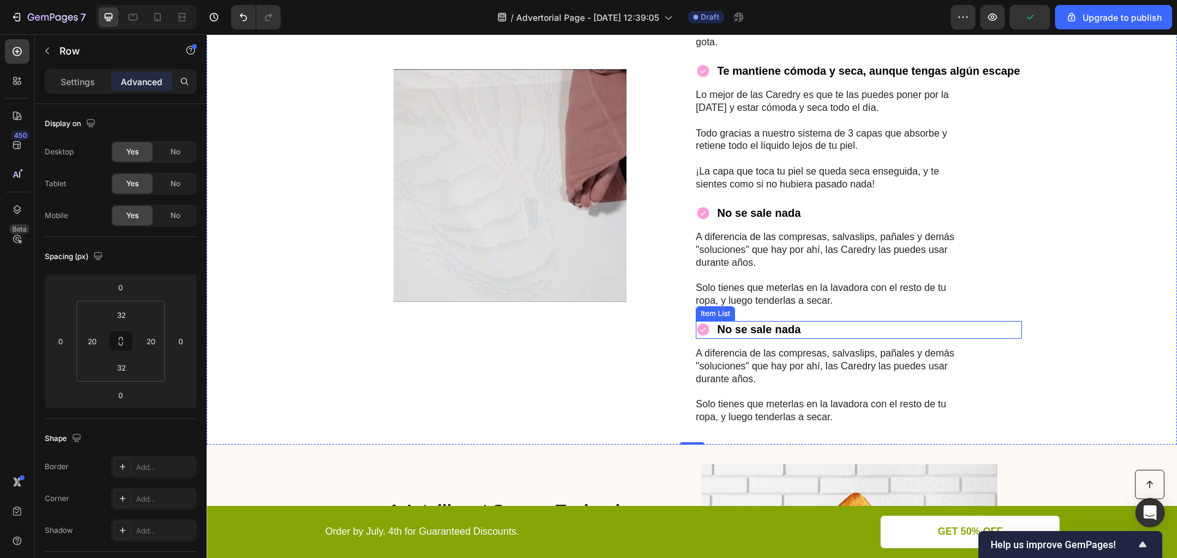
click at [753, 328] on p "No se sale nada" at bounding box center [758, 330] width 83 height 14
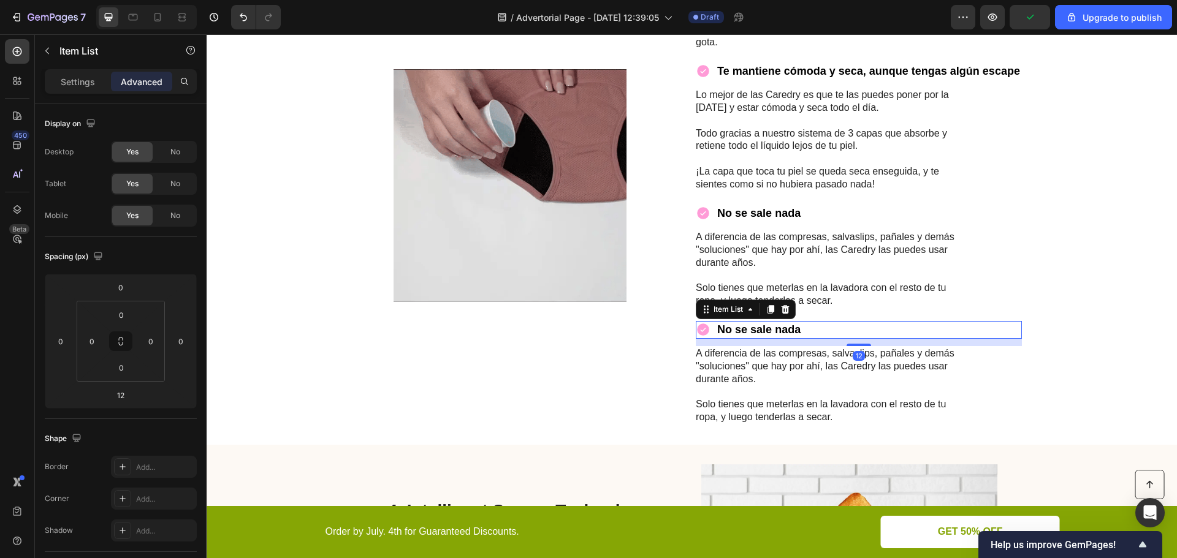
click at [753, 328] on p "No se sale nada" at bounding box center [758, 330] width 83 height 14
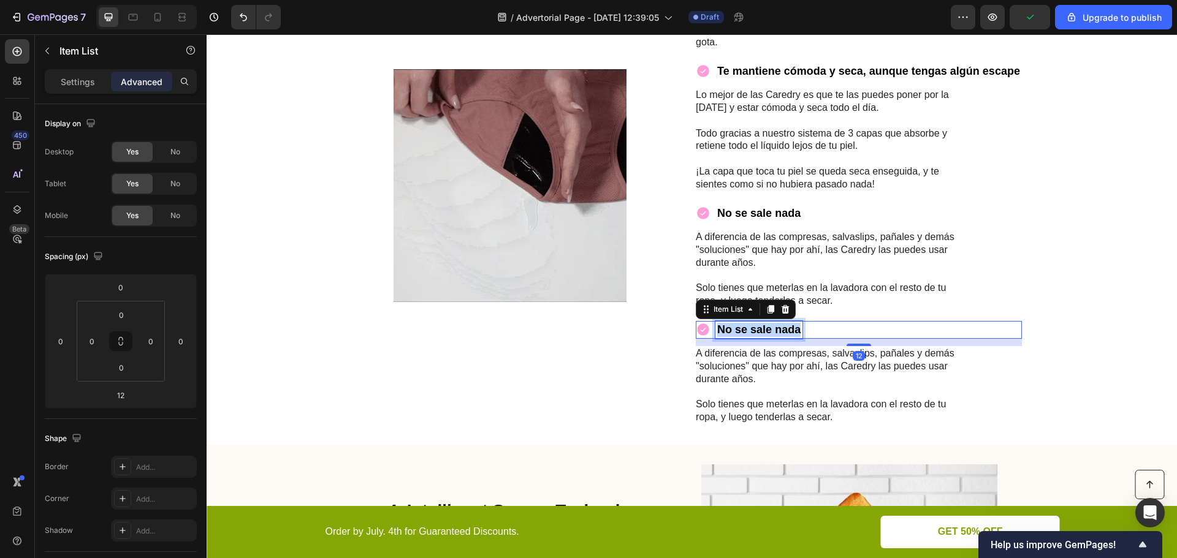
click at [753, 328] on p "No se sale nada" at bounding box center [758, 330] width 83 height 14
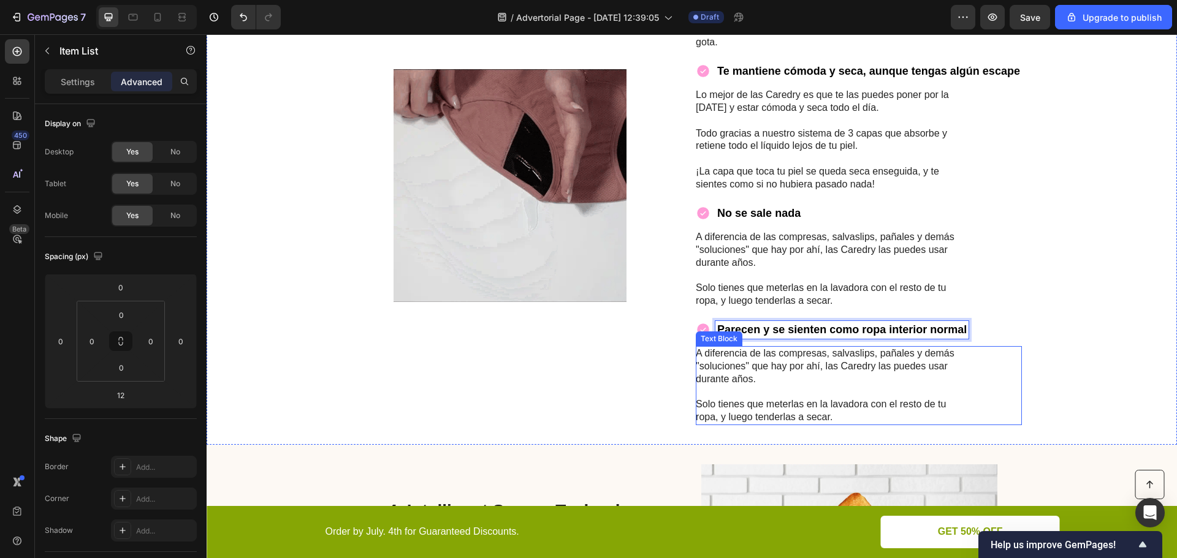
click at [764, 371] on p "A diferencia de las compresas, salvaslips, pañales y demás "soluciones" que hay…" at bounding box center [833, 366] width 275 height 38
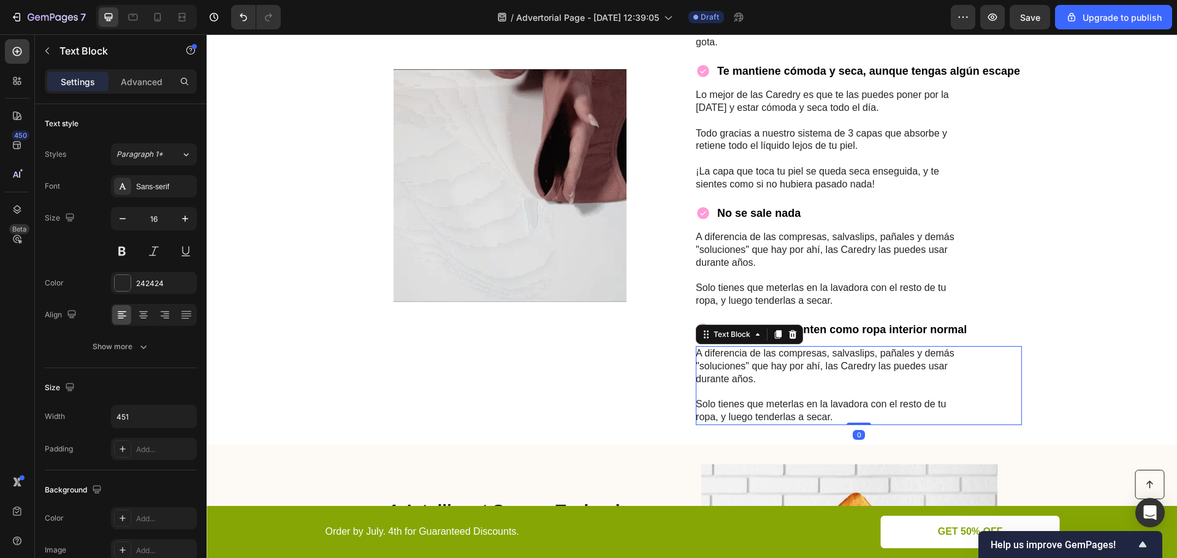
click at [829, 412] on p "Solo tienes que meterlas en la lavadora con el resto de tu ropa, y luego tender…" at bounding box center [833, 411] width 275 height 26
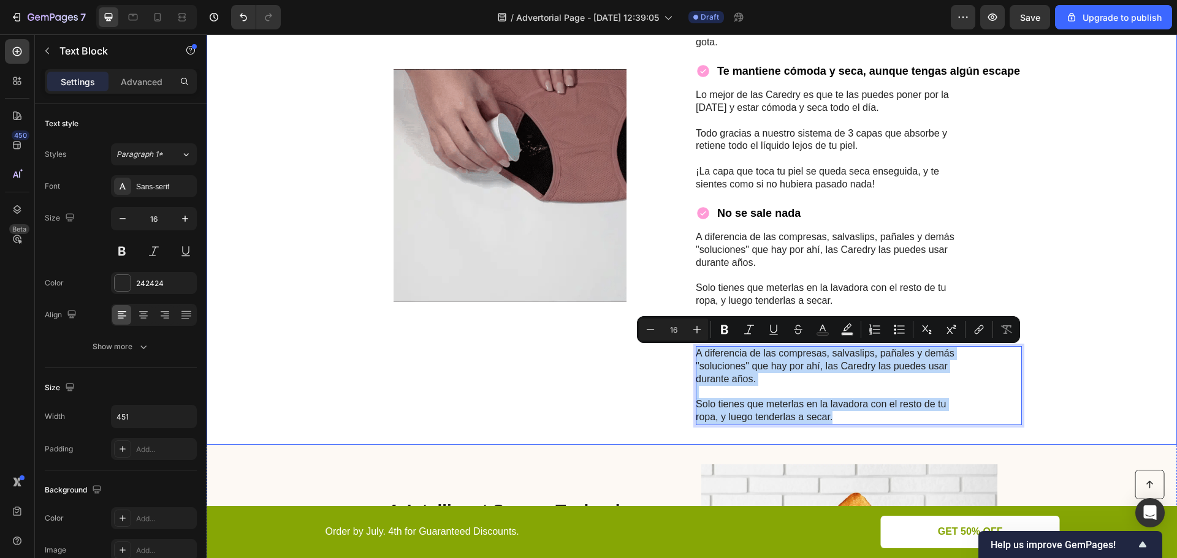
drag, startPoint x: 830, startPoint y: 414, endPoint x: 688, endPoint y: 354, distance: 153.8
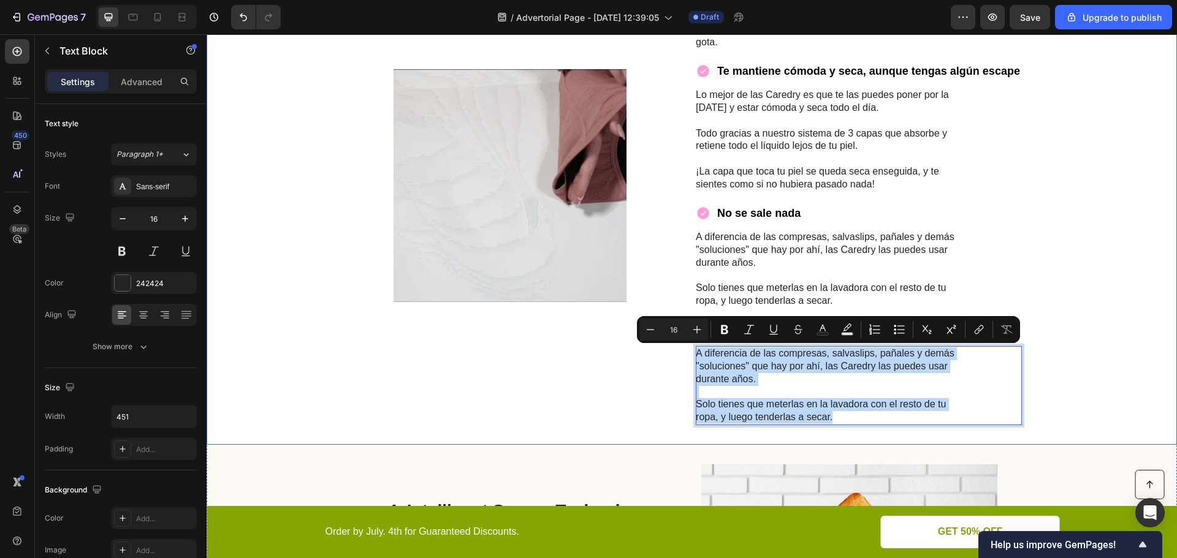
click at [688, 354] on div "Image No se sale nada Item List Aunque las Caredry parecen y se sienten como ro…" at bounding box center [692, 185] width 970 height 518
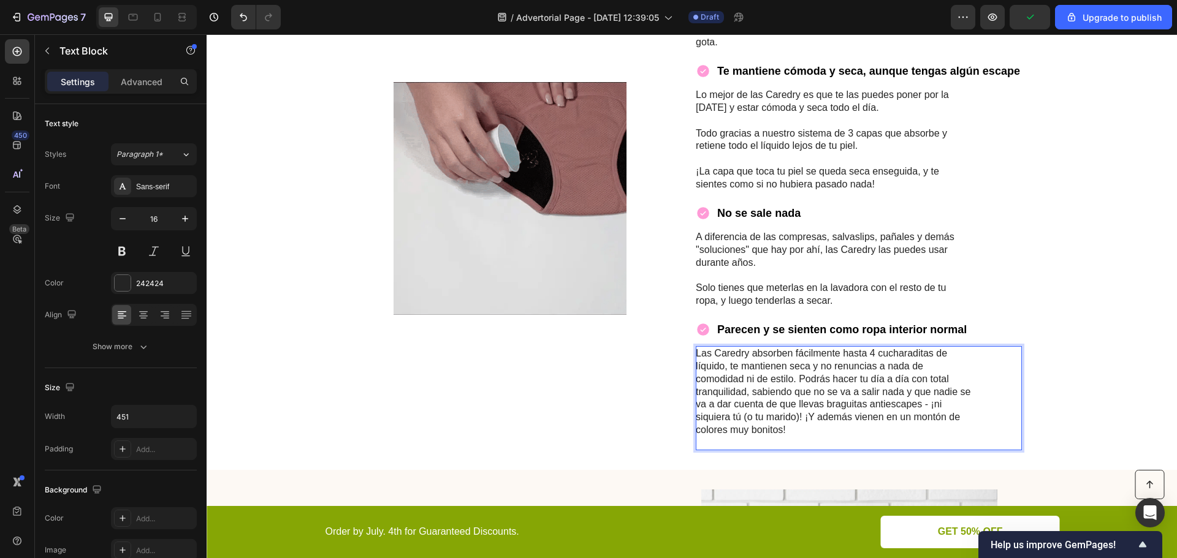
click at [797, 378] on p "Las Caredry absorben fácilmente hasta 4 cucharaditas de líquido, te mantienen s…" at bounding box center [833, 398] width 275 height 102
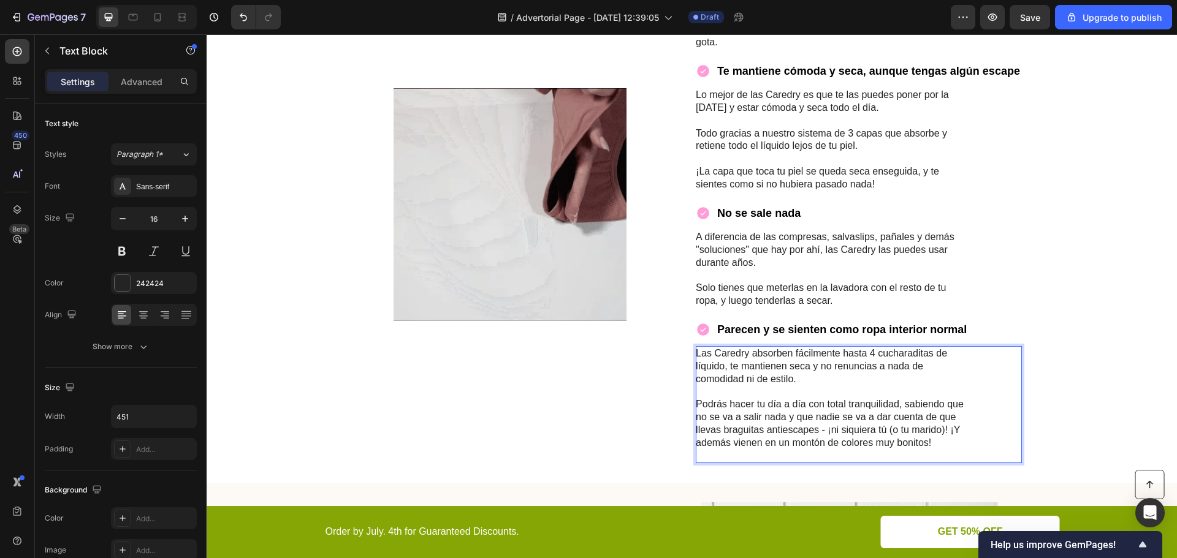
click at [766, 455] on p "Podrás hacer tu día a día con total tranquilidad, sabiendo que no se va a salir…" at bounding box center [833, 430] width 275 height 64
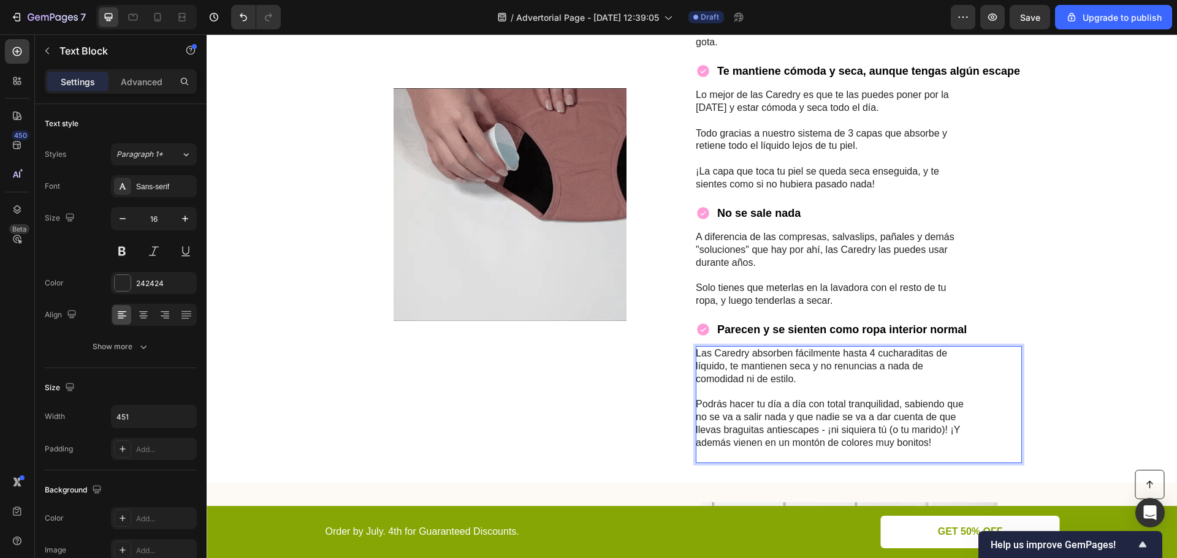
click at [823, 455] on p "Podrás hacer tu día a día con total tranquilidad, sabiendo que no se va a salir…" at bounding box center [833, 430] width 275 height 64
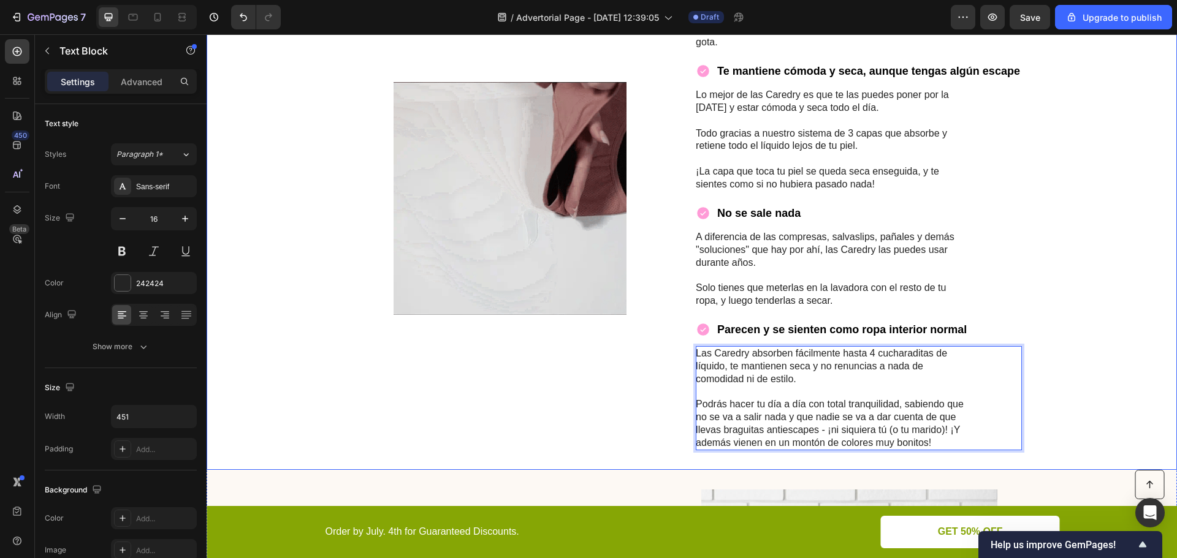
click at [1086, 281] on div "Image No se sale nada Item List Aunque las Caredry parecen y se sienten como ro…" at bounding box center [692, 198] width 970 height 544
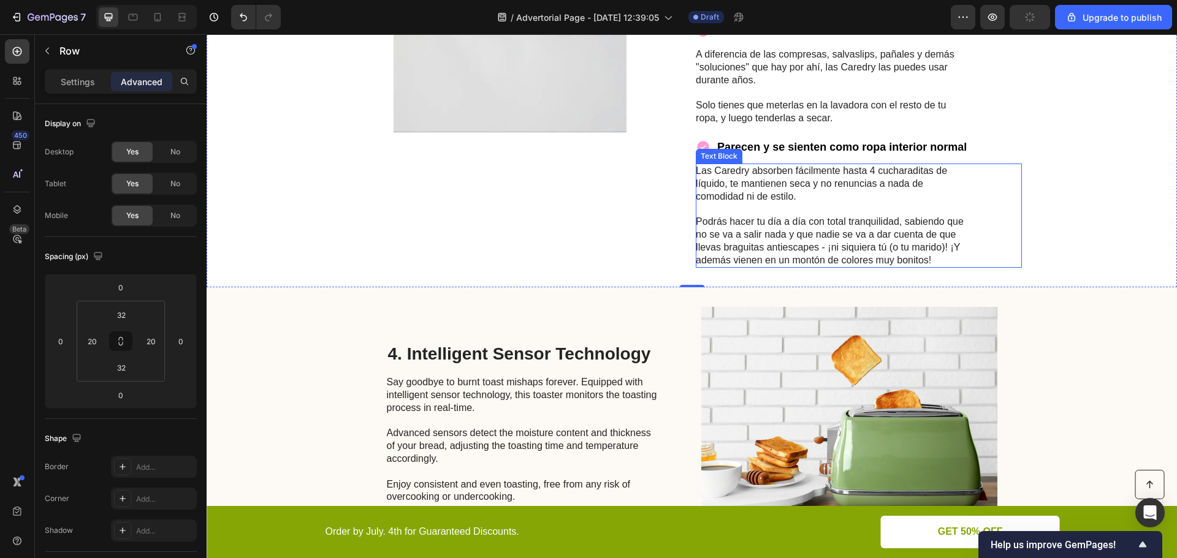
scroll to position [1566, 0]
click at [1120, 140] on div "Image No se sale nada Item List Aunque las Caredry parecen y se sienten como ro…" at bounding box center [692, 15] width 970 height 544
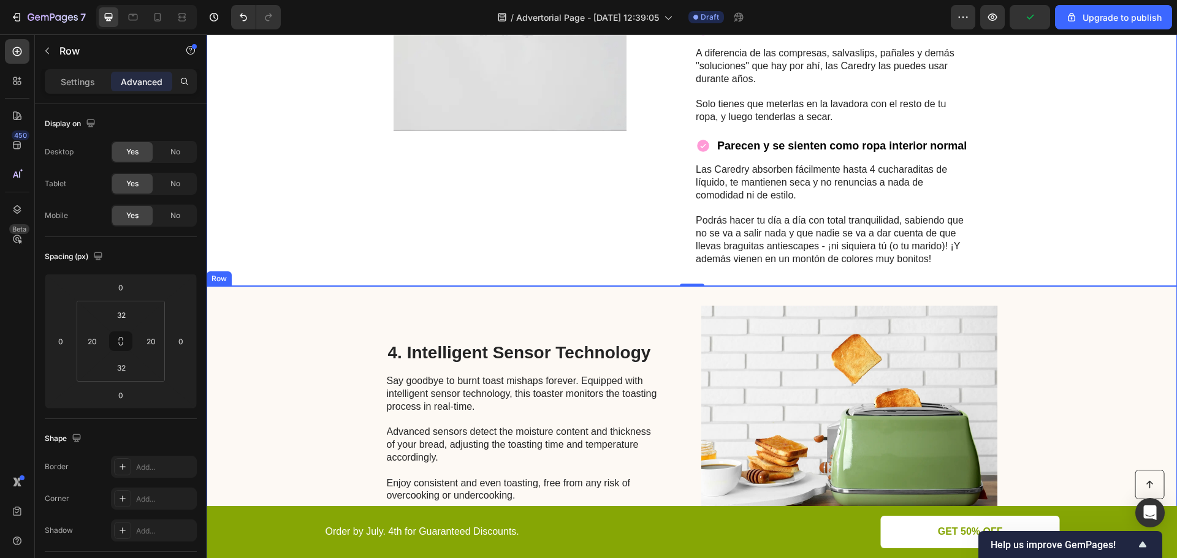
click at [332, 298] on div "4. Intelligent Sensor Technology Heading Say goodbye to burnt toast mishaps for…" at bounding box center [692, 422] width 970 height 272
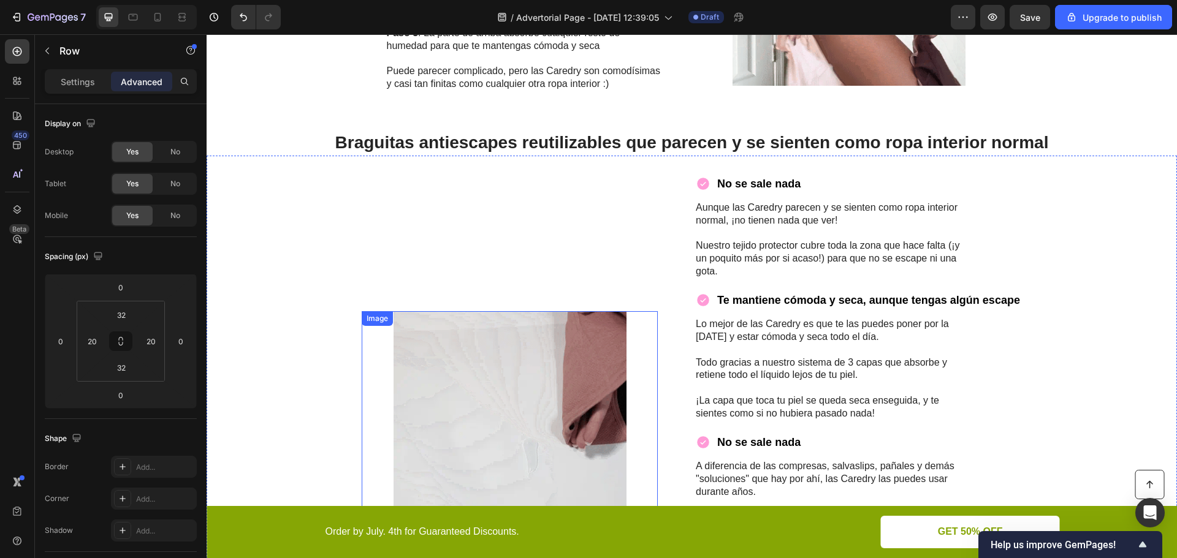
scroll to position [1137, 0]
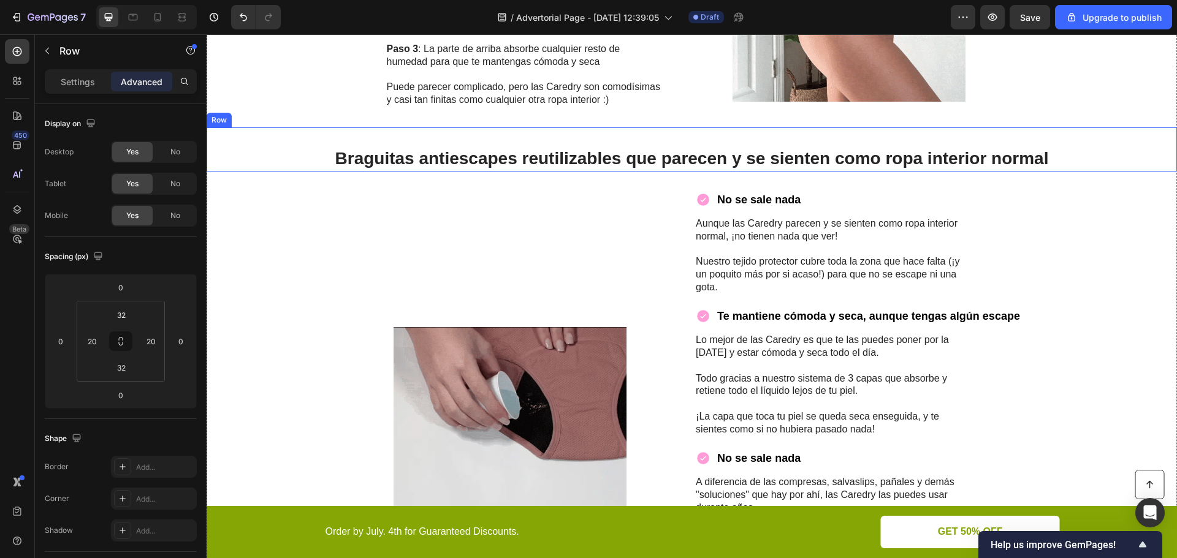
click at [612, 138] on div "Braguitas antiescapes reutilizables que parecen y se sienten como ropa interior…" at bounding box center [692, 149] width 970 height 44
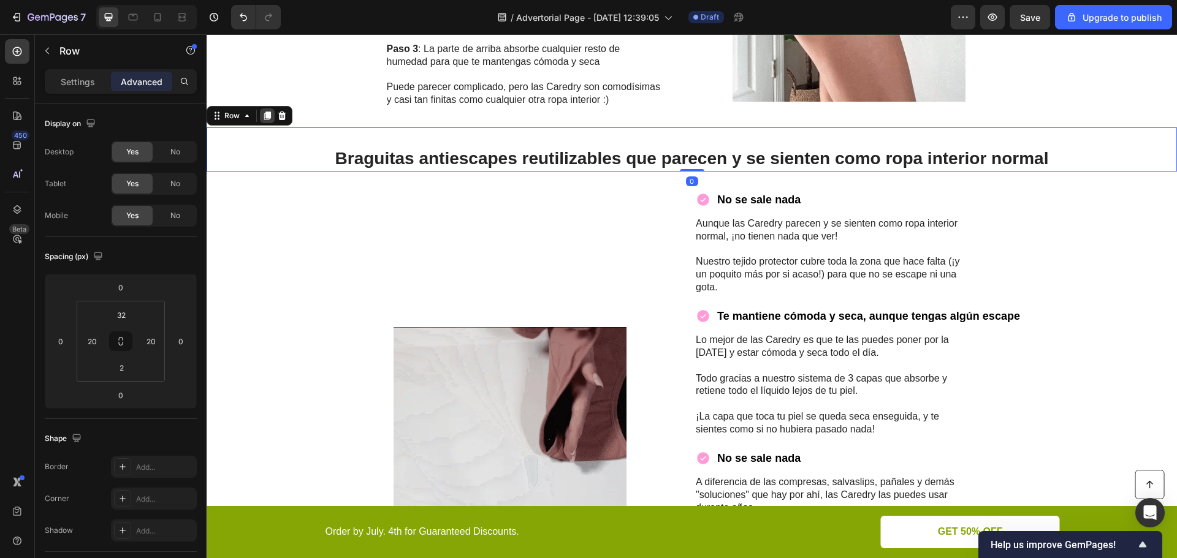
click at [265, 115] on icon at bounding box center [267, 116] width 7 height 9
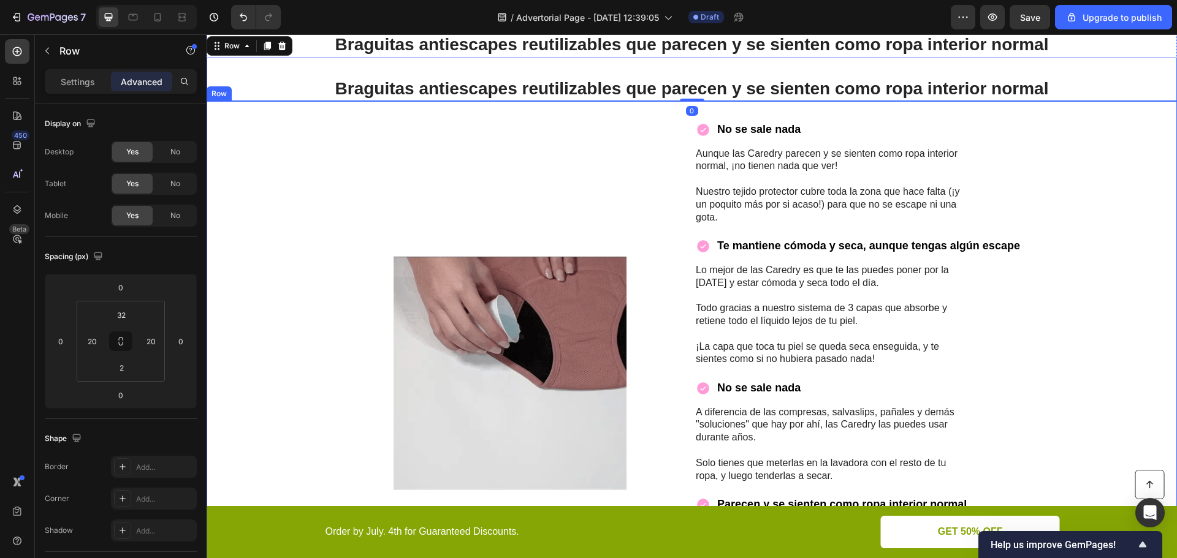
scroll to position [1260, 0]
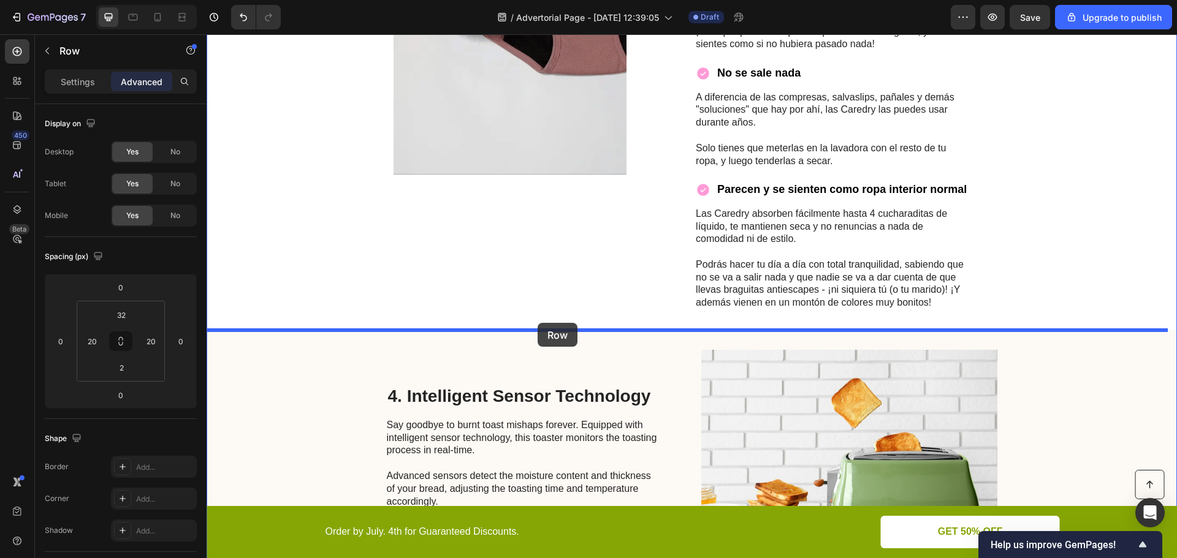
drag, startPoint x: 224, startPoint y: 42, endPoint x: 537, endPoint y: 323, distance: 420.9
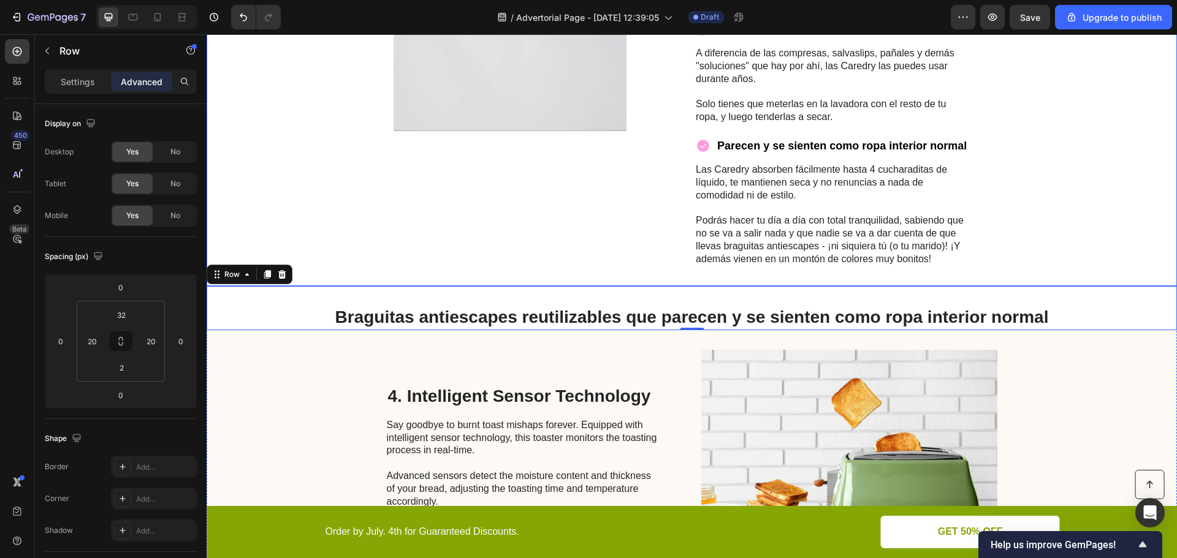
scroll to position [1523, 0]
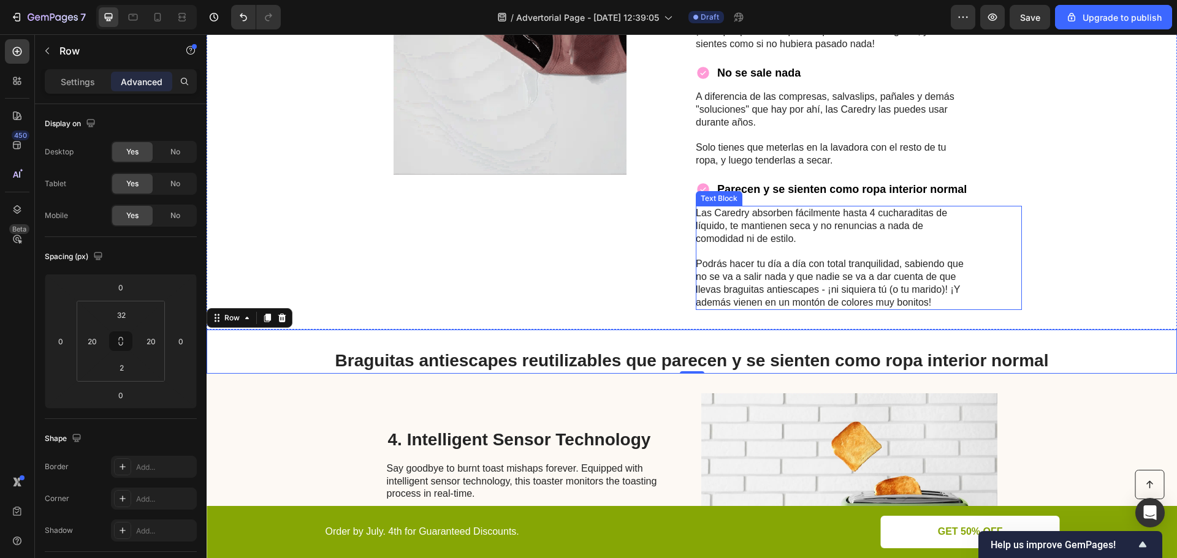
click at [743, 281] on p "Podrás hacer tu día a día con total tranquilidad, sabiendo que no se va a salir…" at bounding box center [833, 283] width 275 height 51
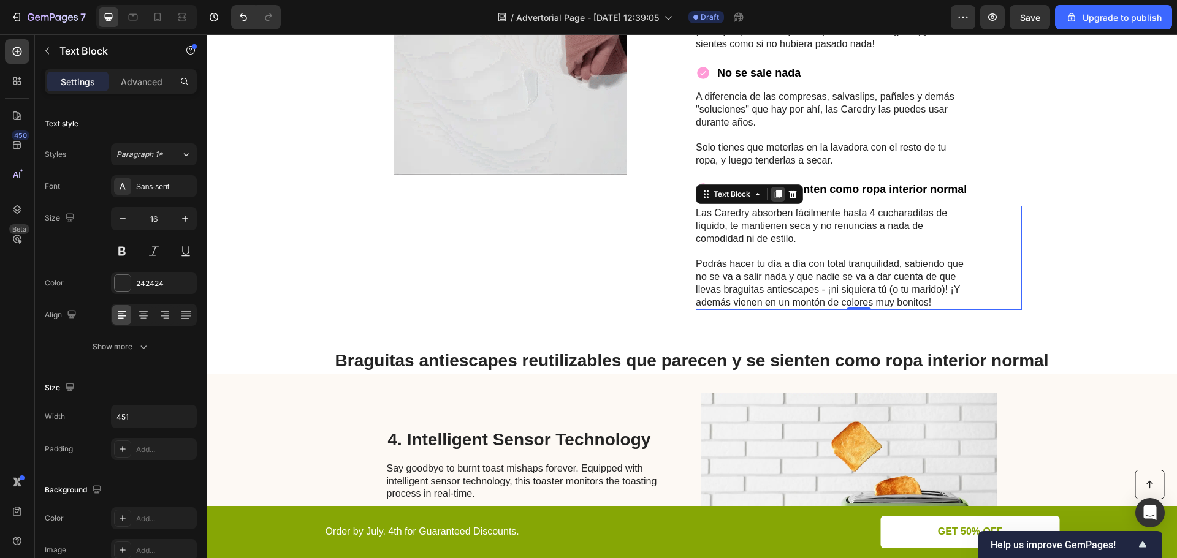
click at [775, 194] on icon at bounding box center [778, 194] width 7 height 9
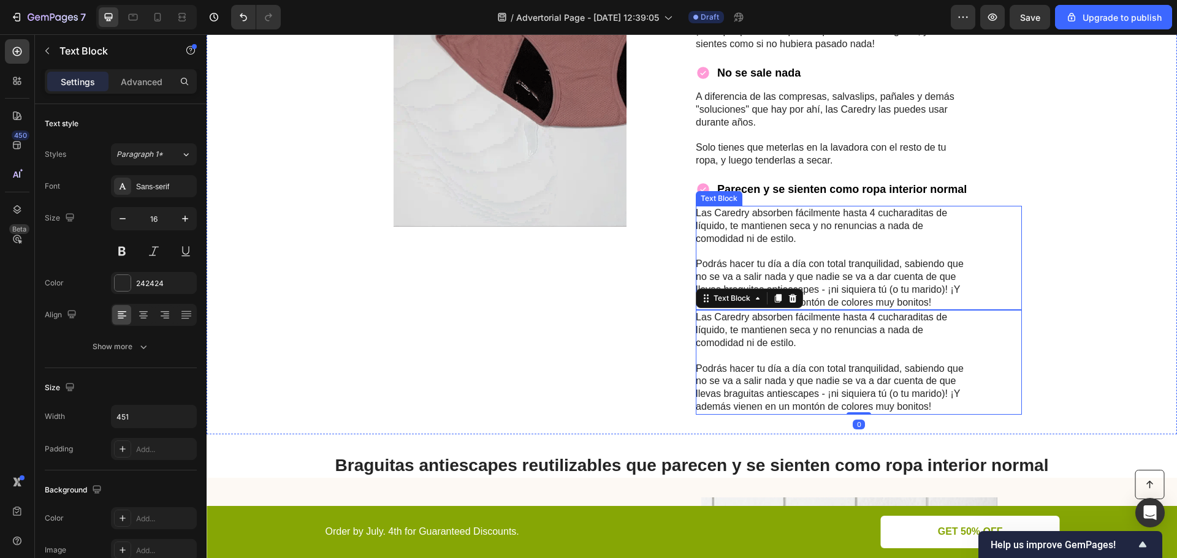
scroll to position [1575, 0]
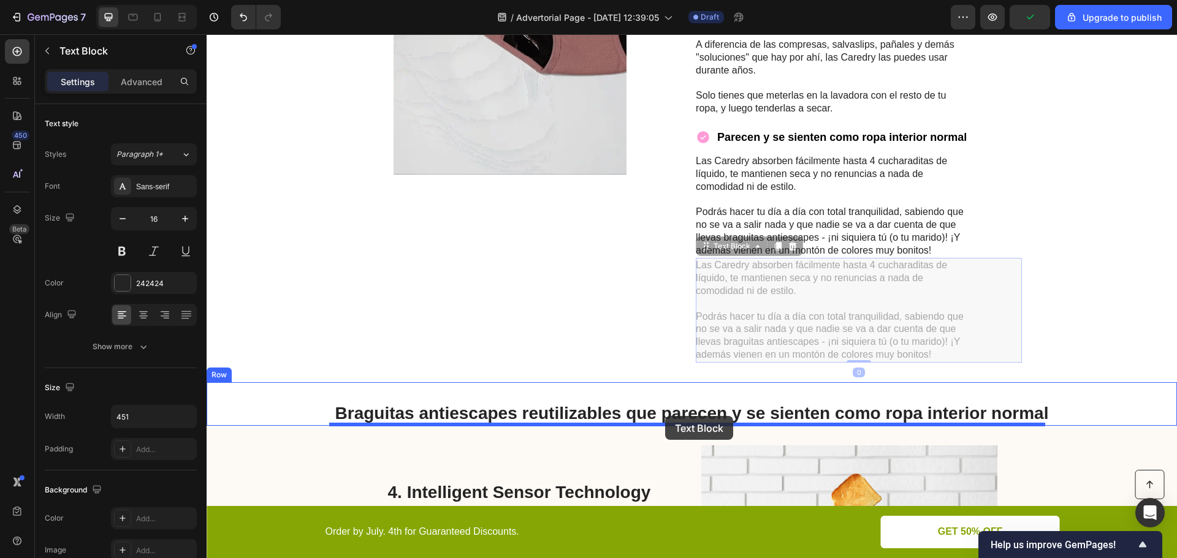
drag, startPoint x: 716, startPoint y: 246, endPoint x: 665, endPoint y: 416, distance: 177.2
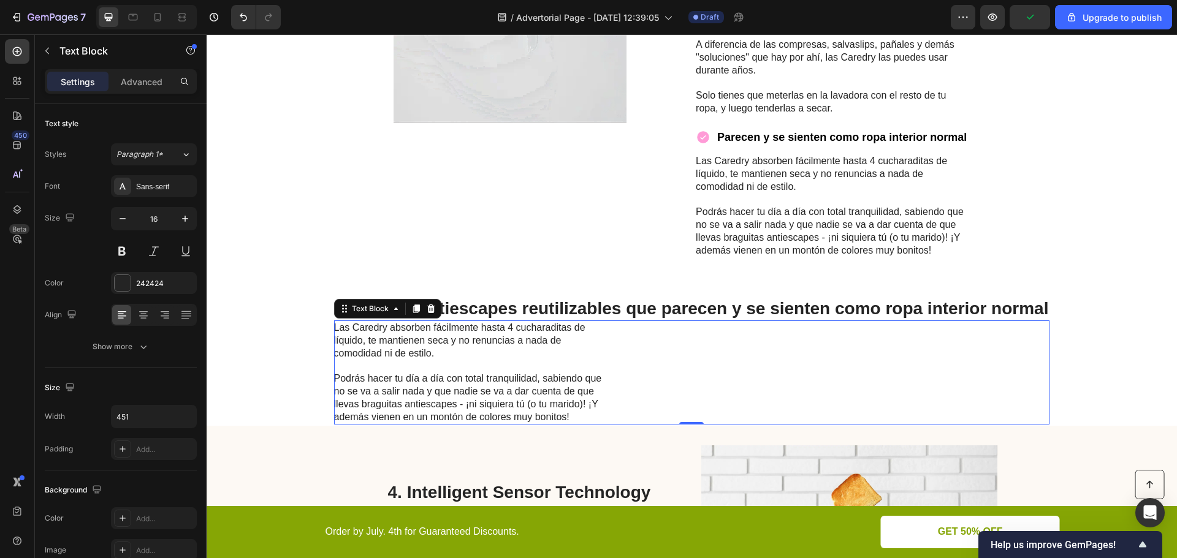
scroll to position [1523, 0]
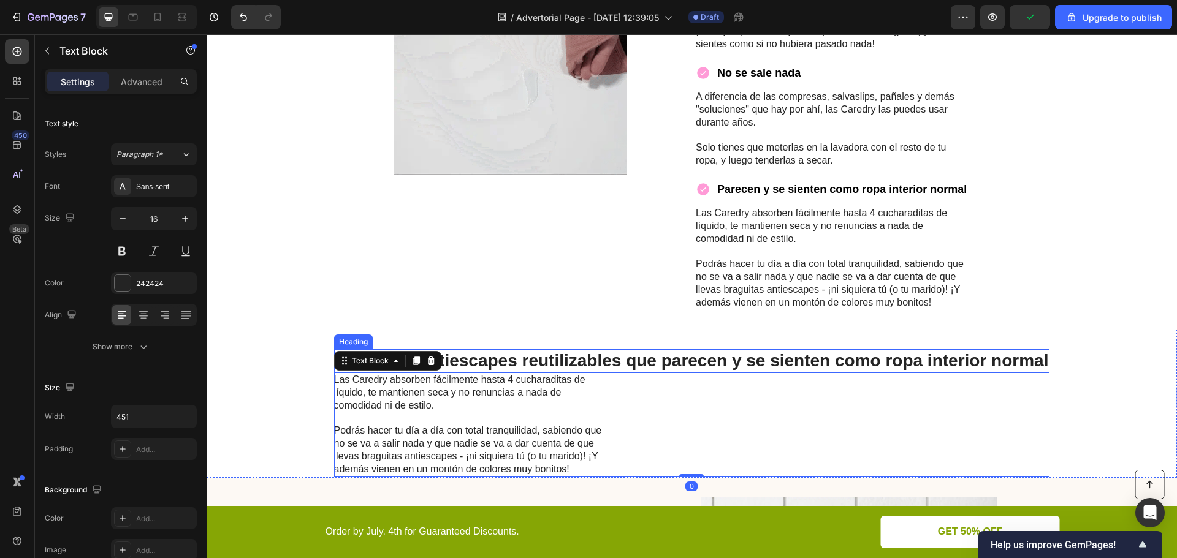
click at [656, 362] on h2 "Braguitas antiescapes reutilizables que parecen y se sienten como ropa interior…" at bounding box center [692, 360] width 716 height 23
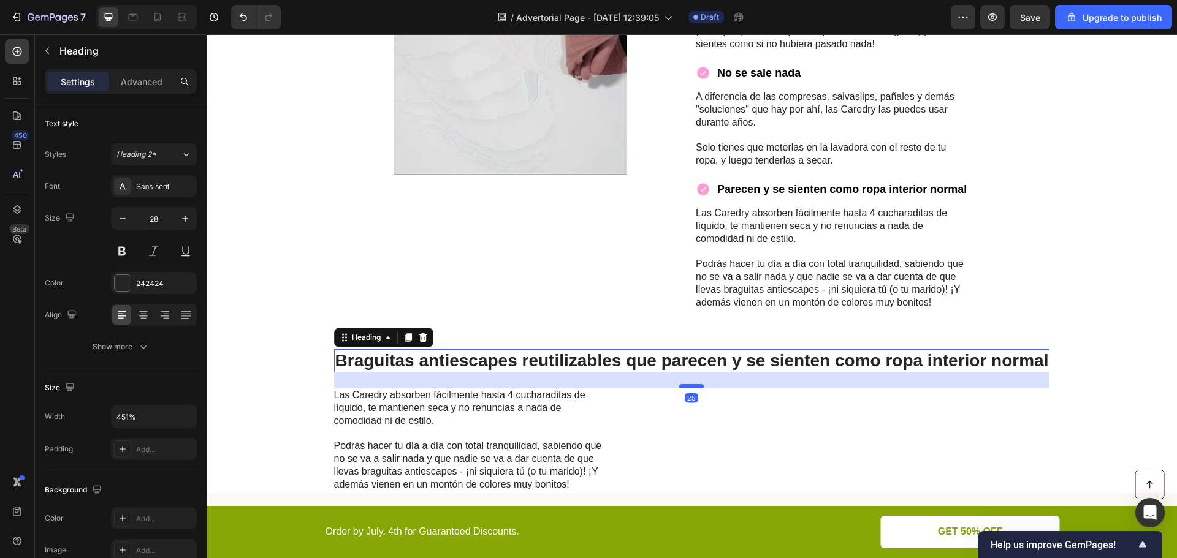
drag, startPoint x: 679, startPoint y: 372, endPoint x: 680, endPoint y: 387, distance: 15.3
click at [680, 387] on div at bounding box center [691, 386] width 25 height 4
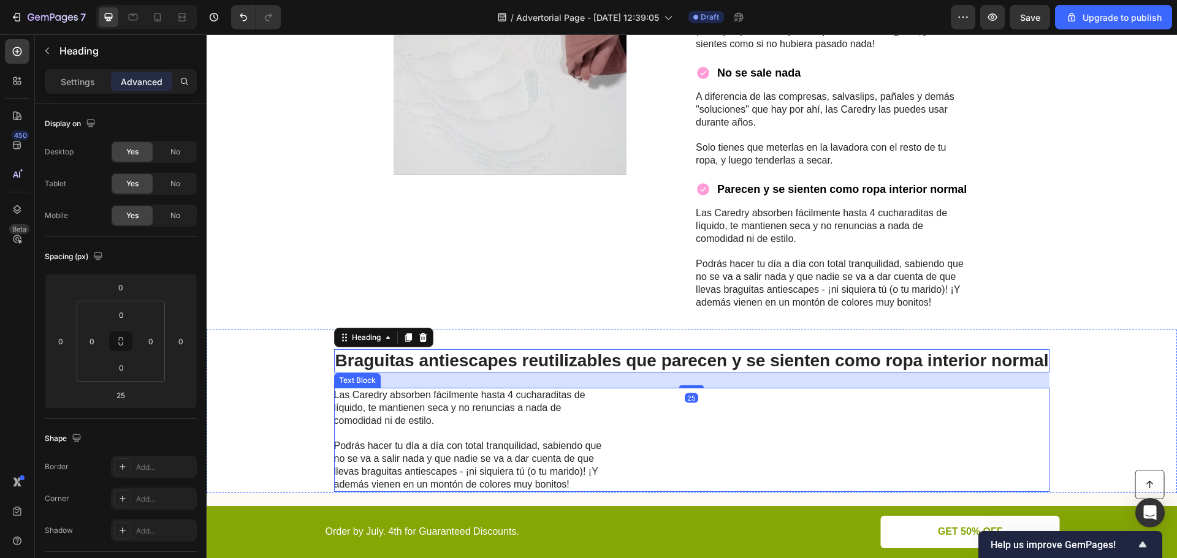
click at [627, 397] on div "Las Caredry absorben fácilmente hasta 4 cucharaditas de líquido, te mantienen s…" at bounding box center [692, 440] width 716 height 104
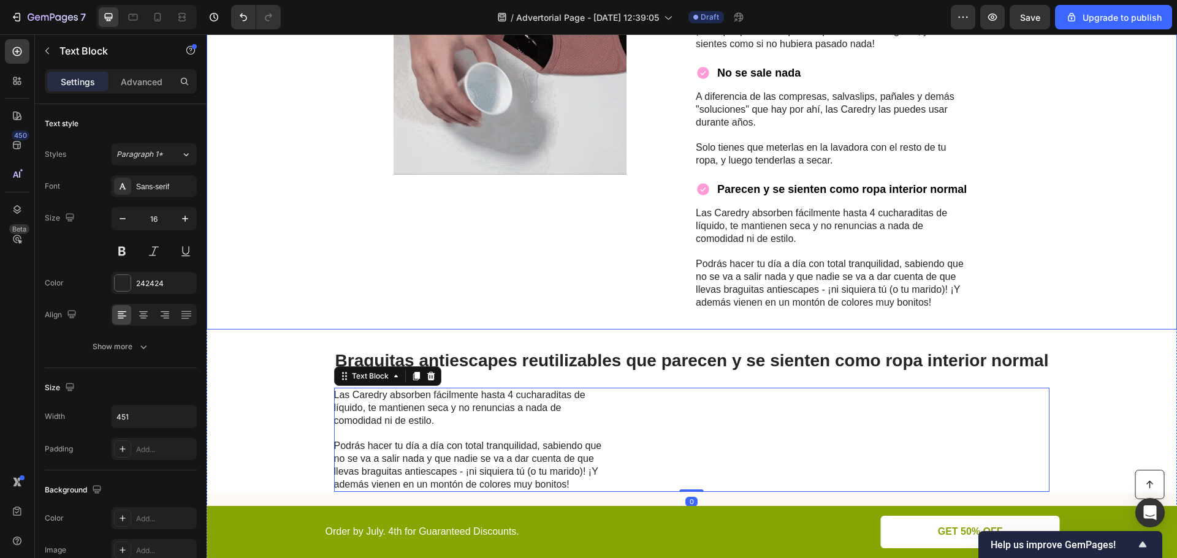
click at [578, 323] on div "Image No se sale nada Item List Aunque las Caredry parecen y se sienten como ro…" at bounding box center [692, 58] width 970 height 544
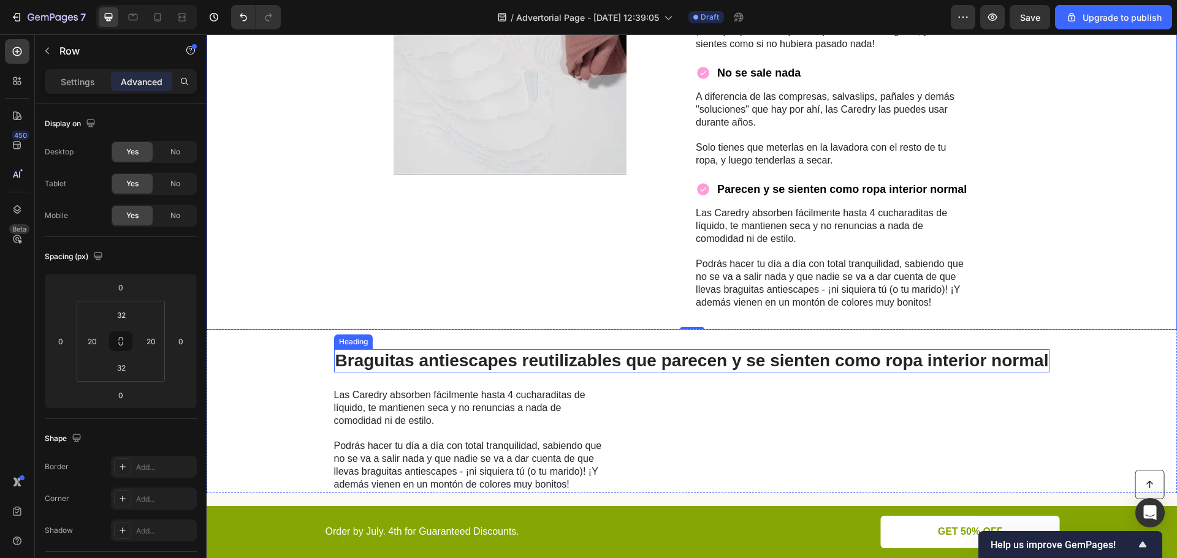
click at [678, 362] on h2 "Braguitas antiescapes reutilizables que parecen y se sienten como ropa interior…" at bounding box center [692, 360] width 716 height 23
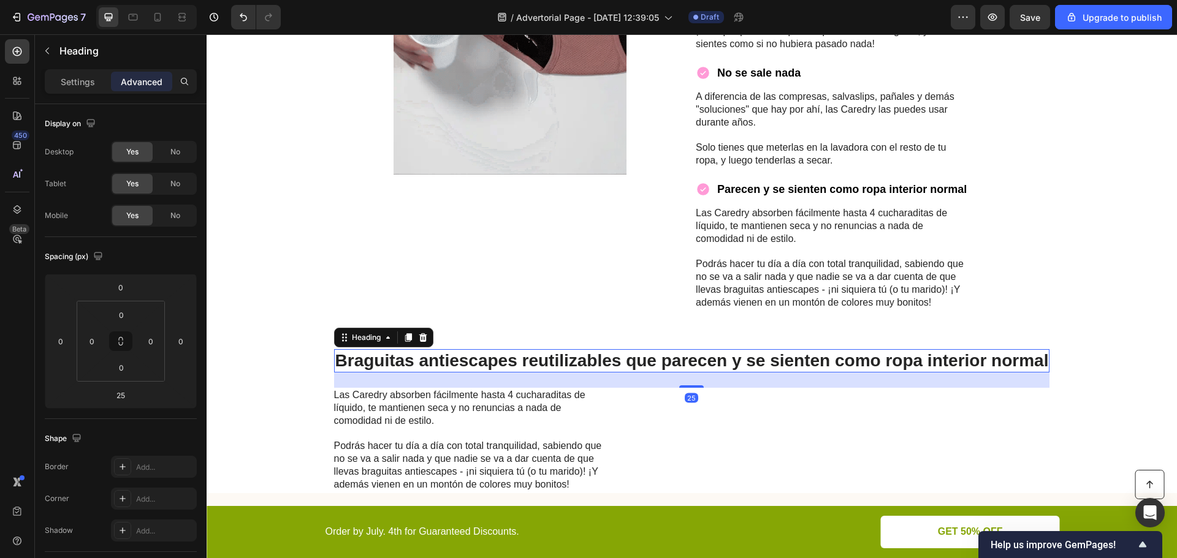
click at [678, 362] on h2 "Braguitas antiescapes reutilizables que parecen y se sienten como ropa interior…" at bounding box center [692, 360] width 716 height 23
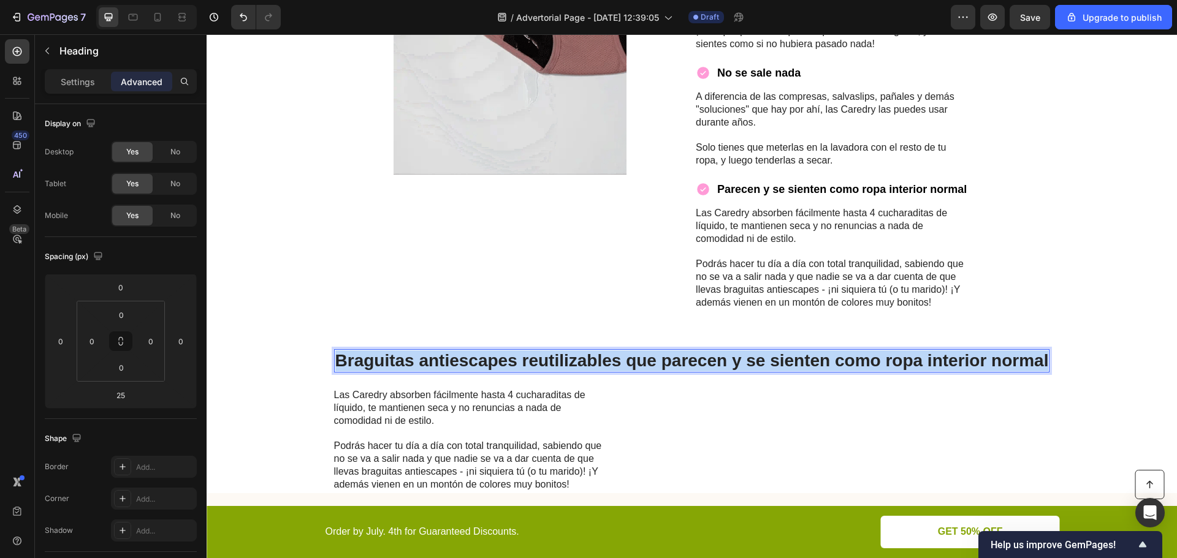
click at [678, 362] on p "Braguitas antiescapes reutilizables que parecen y se sienten como ropa interior…" at bounding box center [691, 361] width 713 height 21
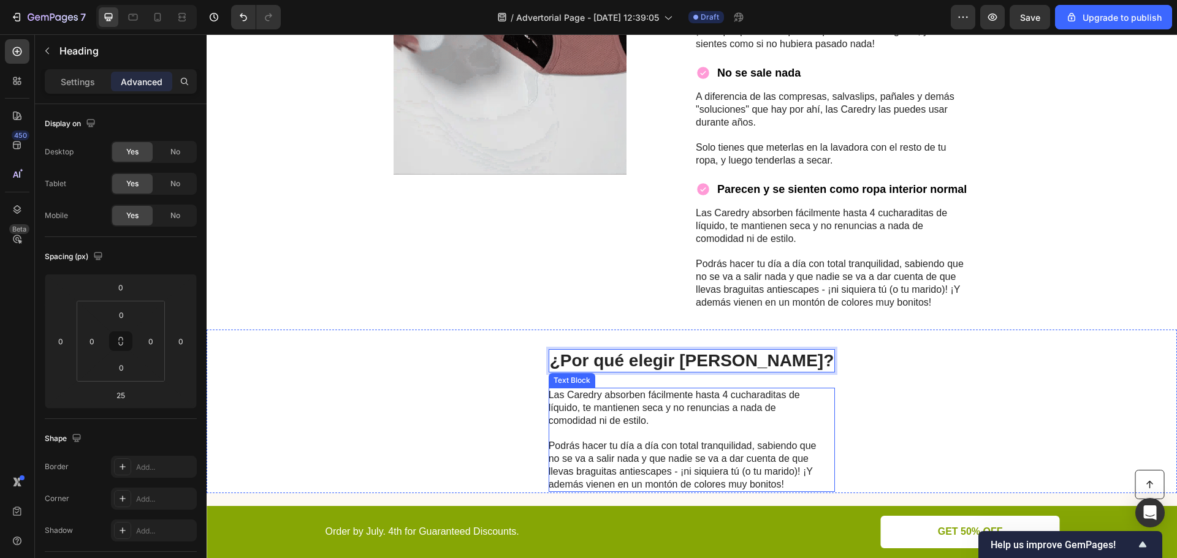
click at [643, 428] on p at bounding box center [685, 433] width 275 height 13
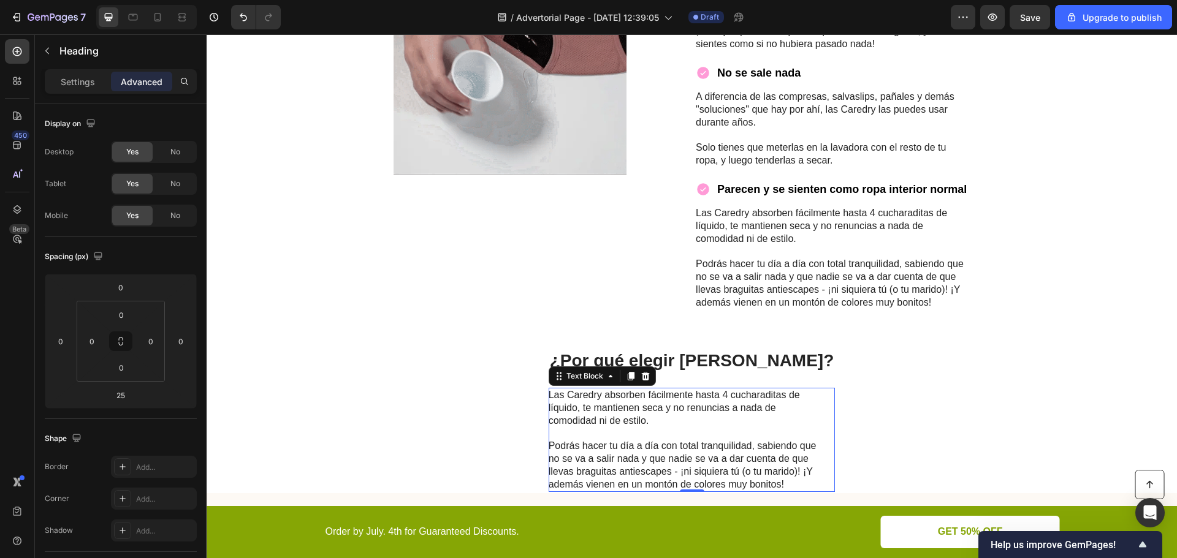
click at [643, 428] on p at bounding box center [685, 433] width 275 height 13
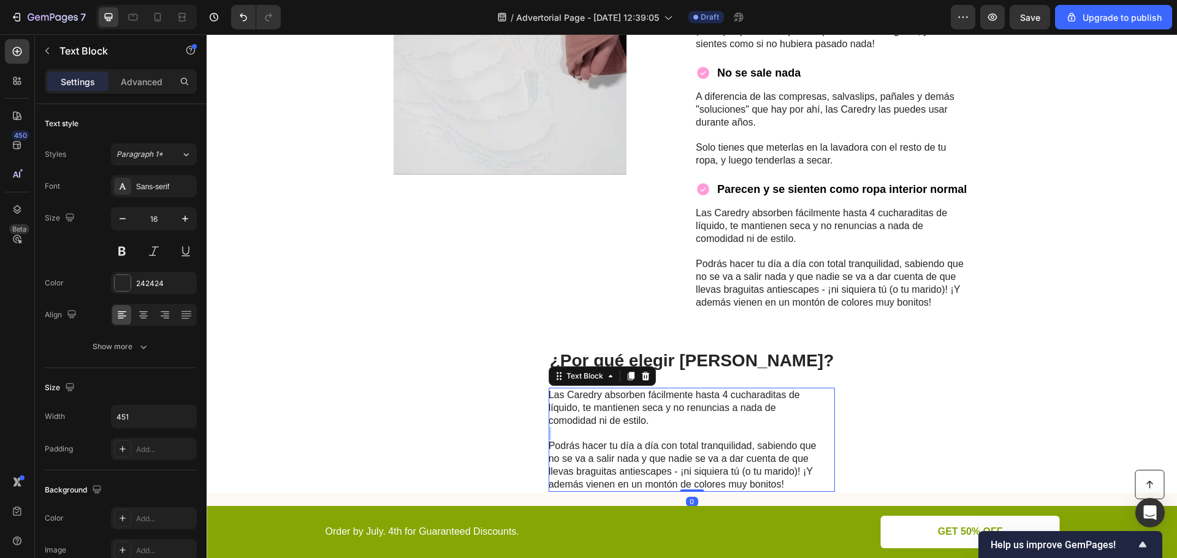
click at [643, 428] on p "Rich Text Editor. Editing area: main" at bounding box center [685, 433] width 275 height 13
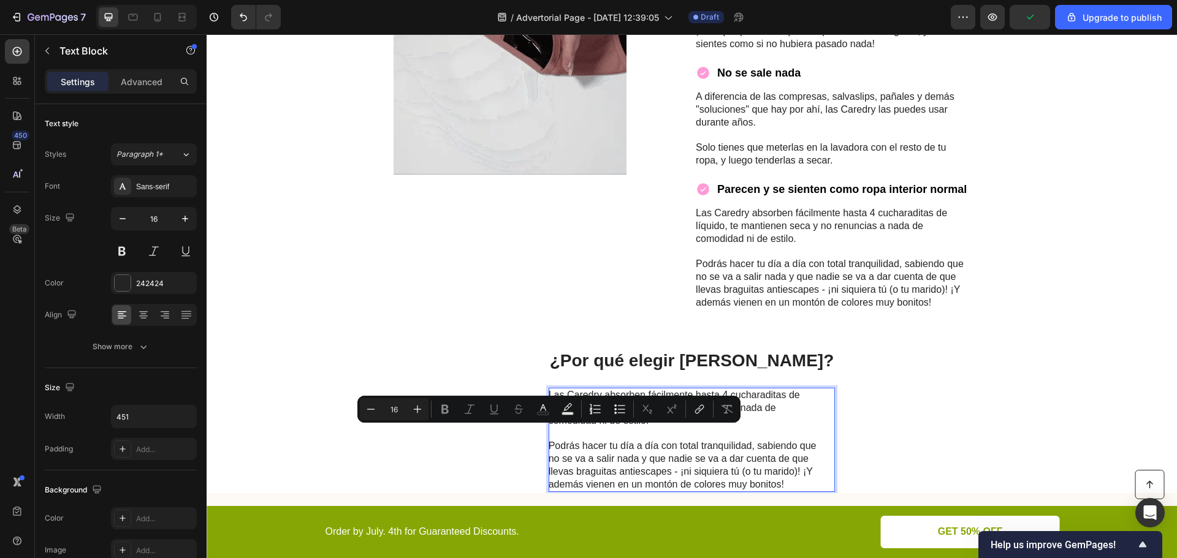
click at [734, 471] on p "Podrás hacer tu día a día con total tranquilidad, sabiendo que no se va a salir…" at bounding box center [685, 465] width 275 height 51
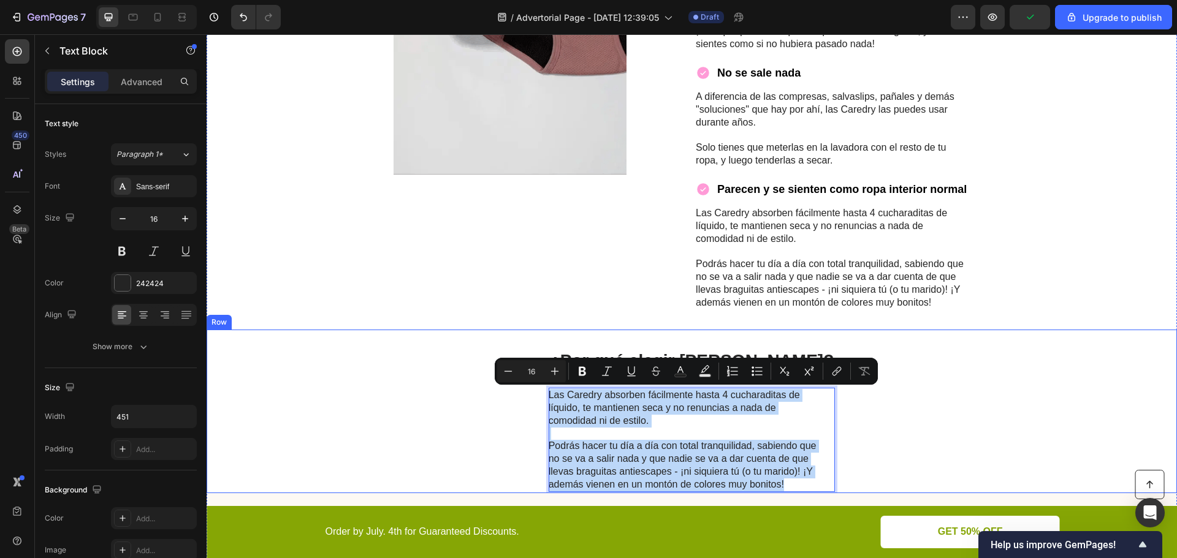
drag, startPoint x: 789, startPoint y: 482, endPoint x: 542, endPoint y: 399, distance: 260.5
click at [542, 399] on div "¿Por qué elegir Caredry? Heading Las Caredry absorben fácilmente hasta 4 cuchar…" at bounding box center [692, 412] width 970 height 164
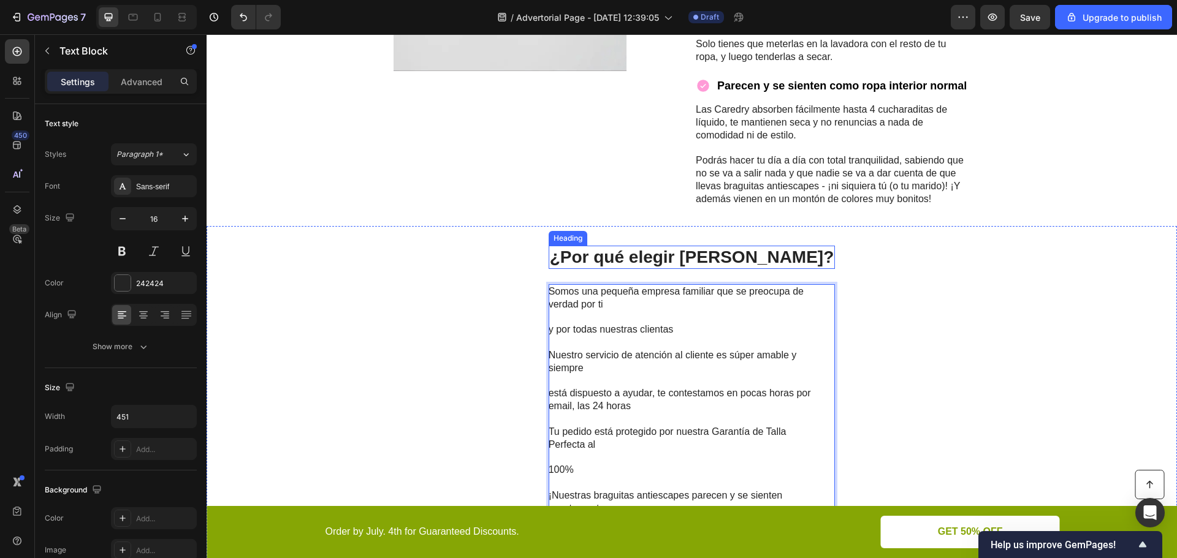
scroll to position [1670, 0]
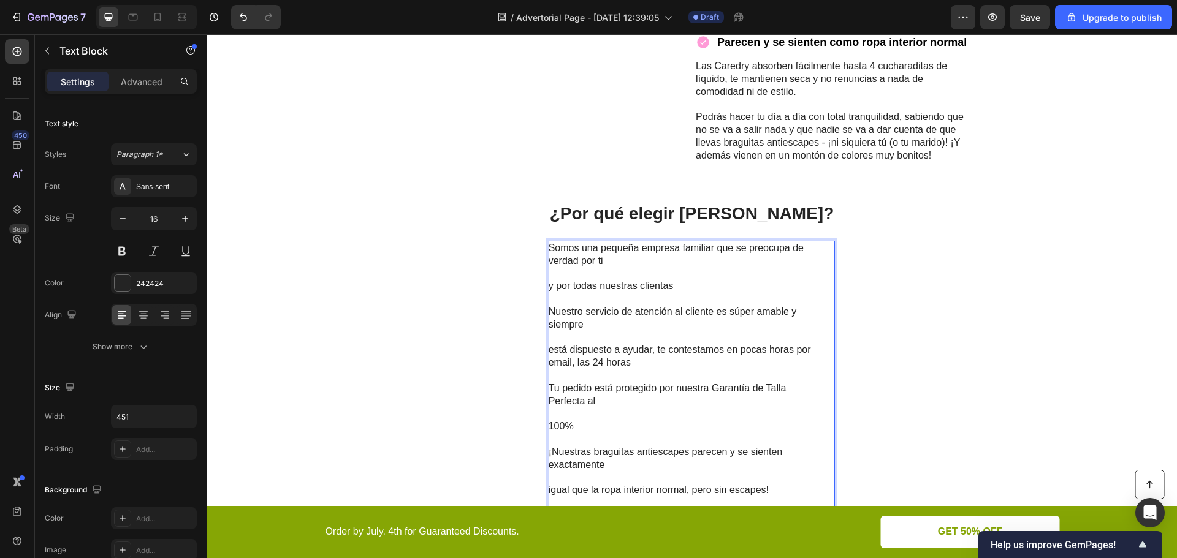
click at [552, 284] on p "y por todas nuestras clientas" at bounding box center [685, 281] width 275 height 26
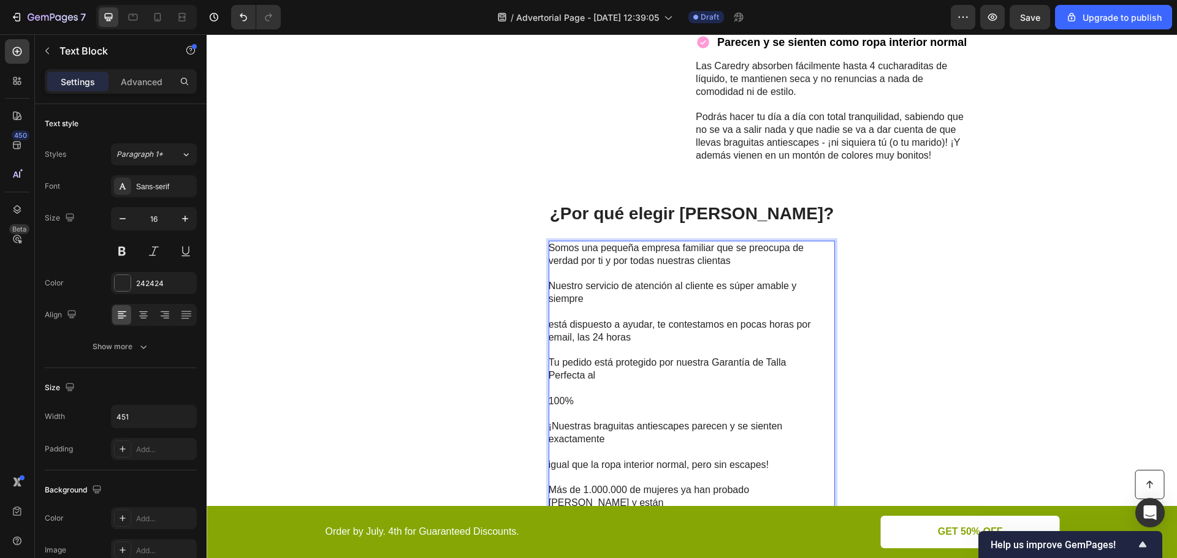
click at [552, 324] on p "está dispuesto a ayudar, te contestamos en pocas horas por email, las 24 horas" at bounding box center [685, 325] width 275 height 38
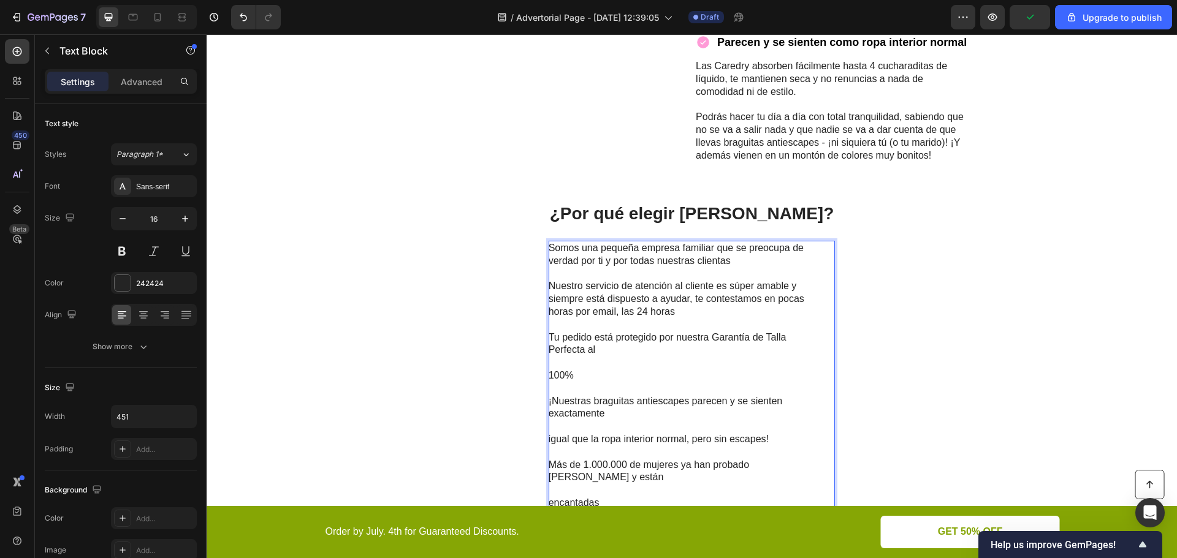
click at [552, 377] on p "100%" at bounding box center [685, 370] width 275 height 26
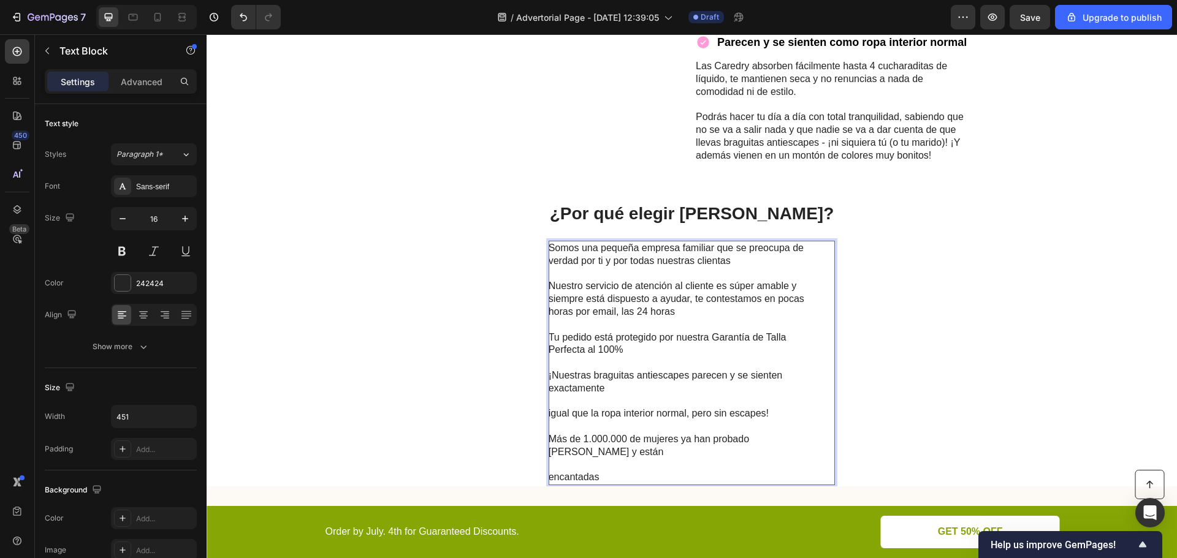
click at [552, 414] on p "igual que la ropa interior normal, pero sin escapes!" at bounding box center [685, 408] width 275 height 26
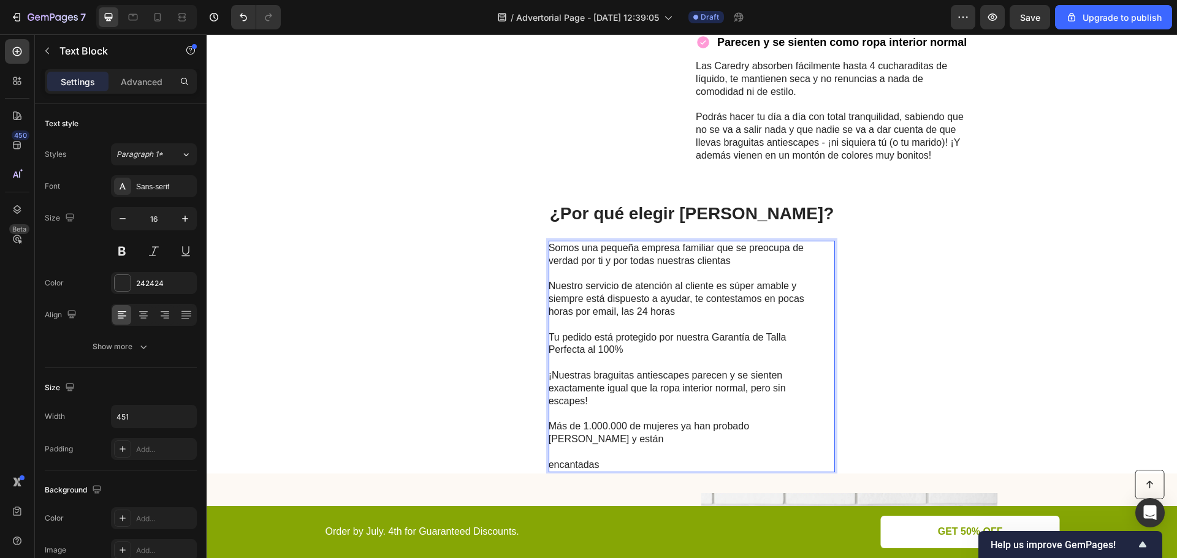
click at [554, 452] on p "encantadas" at bounding box center [685, 459] width 275 height 26
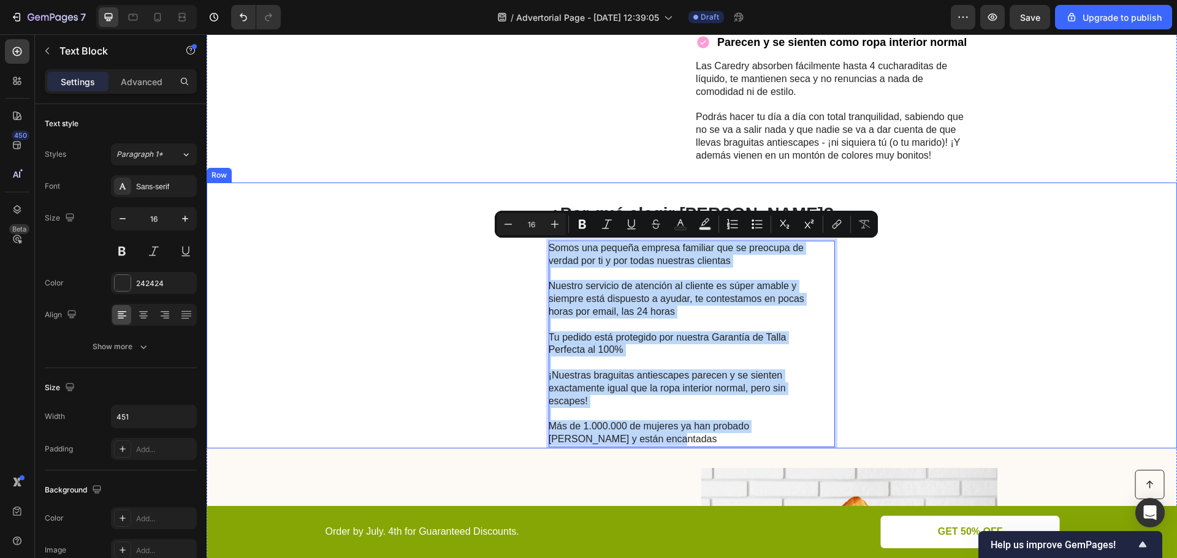
drag, startPoint x: 605, startPoint y: 436, endPoint x: 526, endPoint y: 247, distance: 205.4
click at [526, 247] on div "¿Por qué elegir Caredry? Heading Somos una pequeña empresa familiar que se preo…" at bounding box center [692, 315] width 970 height 265
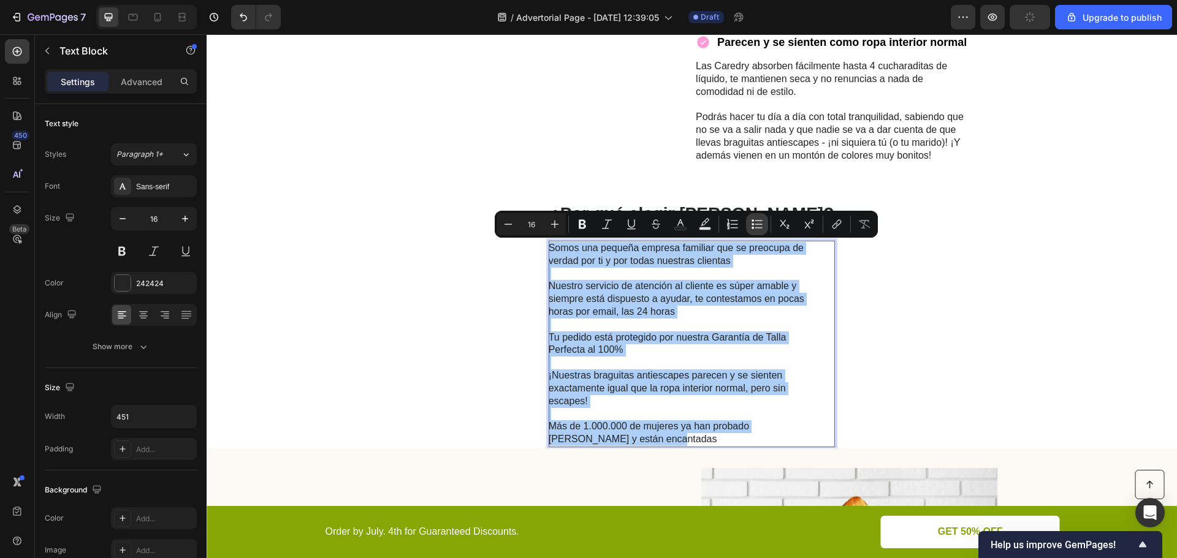
click at [749, 223] on button "Bulleted List" at bounding box center [757, 224] width 22 height 22
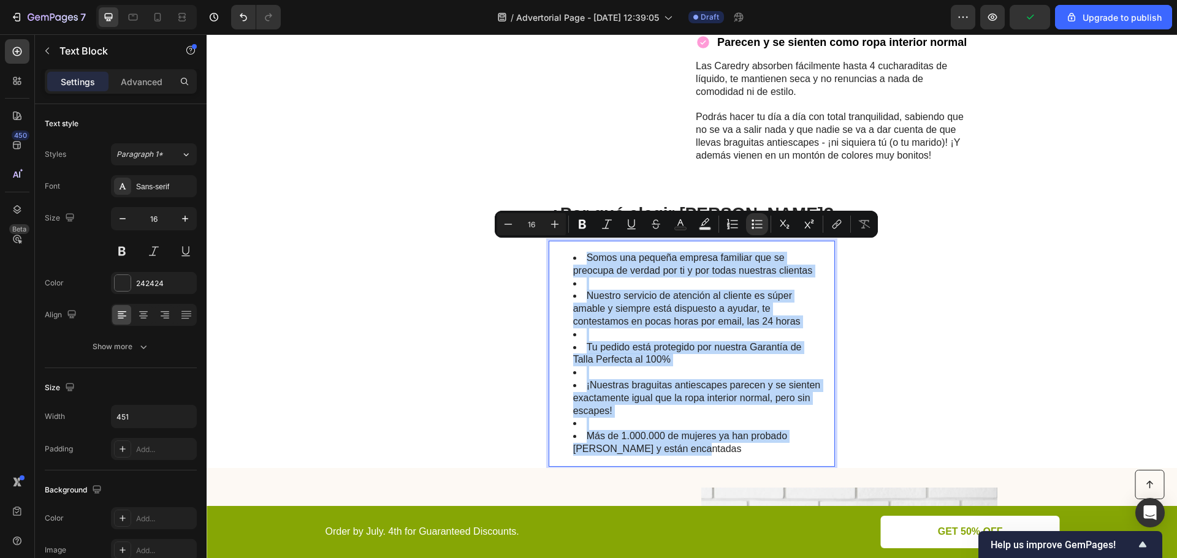
click at [593, 284] on li "Rich Text Editor. Editing area: main" at bounding box center [698, 284] width 251 height 13
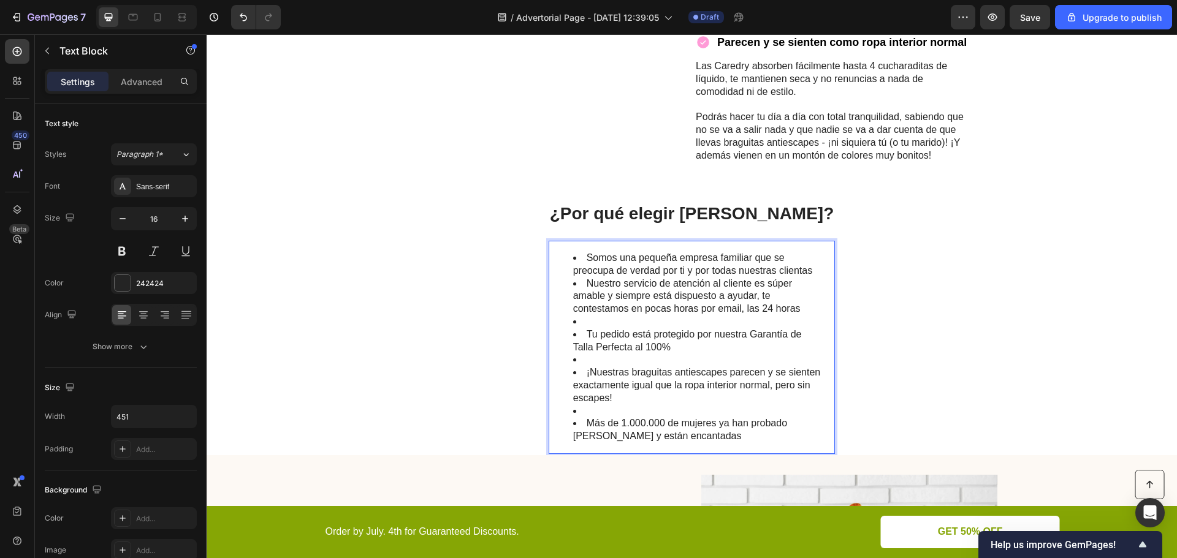
click at [605, 324] on li "Rich Text Editor. Editing area: main" at bounding box center [698, 322] width 251 height 13
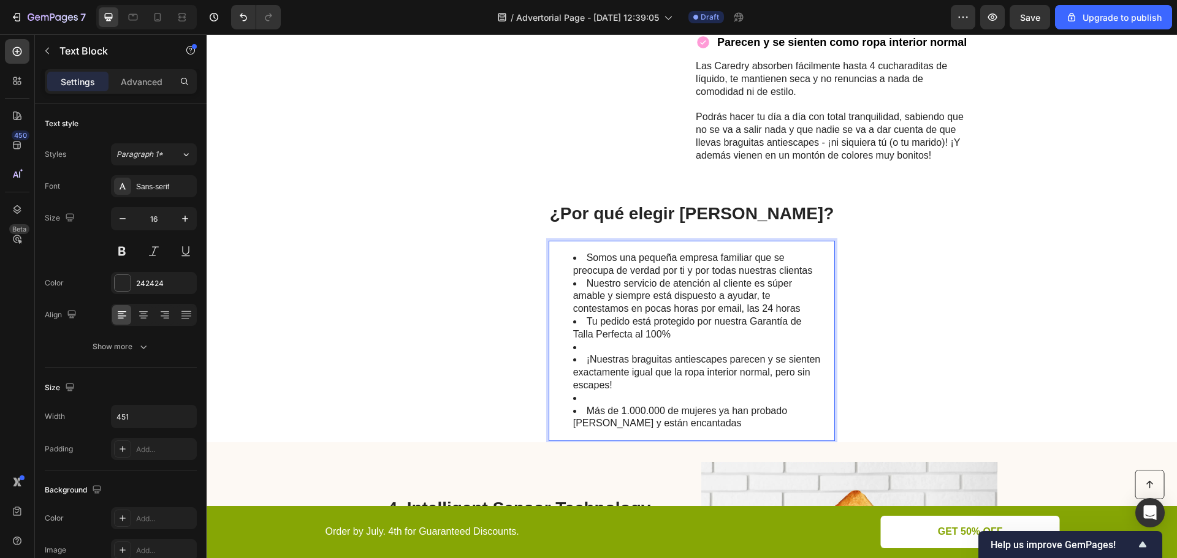
click at [601, 343] on li "Rich Text Editor. Editing area: main" at bounding box center [698, 347] width 251 height 13
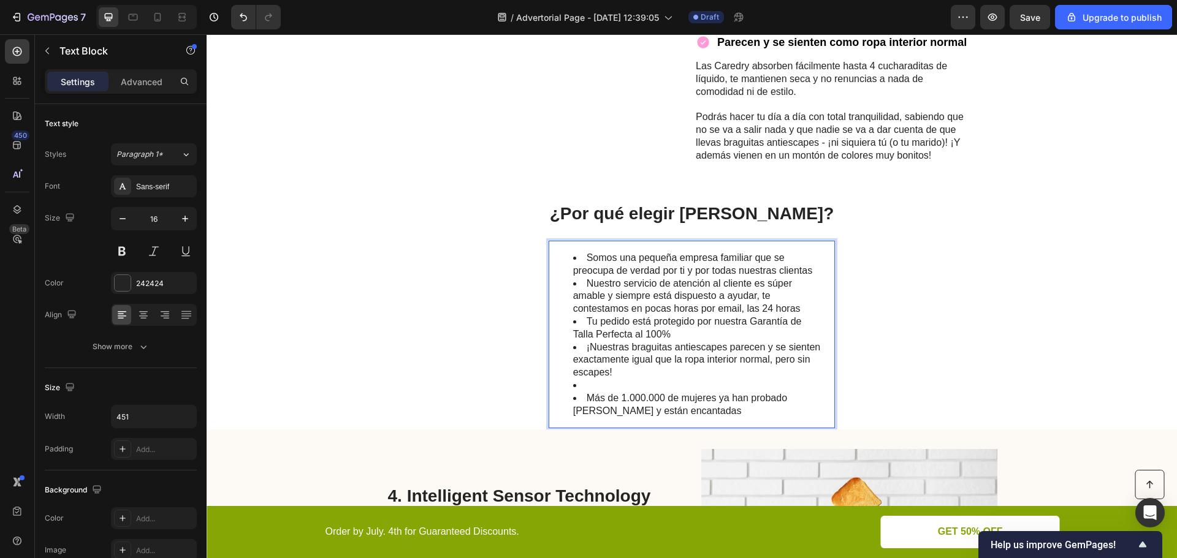
click at [602, 382] on li "Rich Text Editor. Editing area: main" at bounding box center [698, 385] width 251 height 13
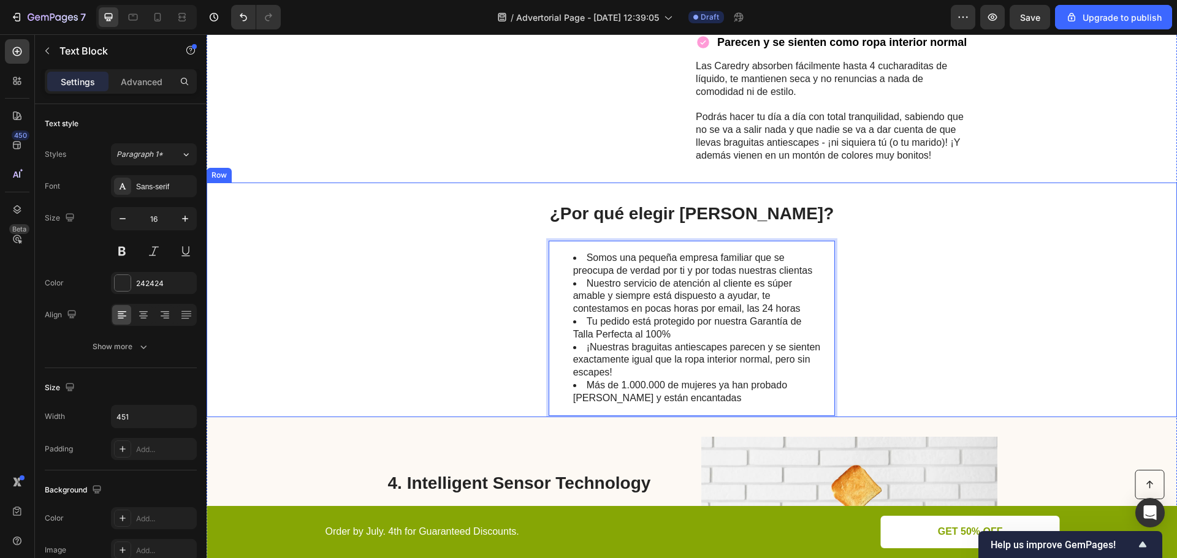
click at [425, 276] on div "¿Por qué elegir Caredry? Heading Somos una pequeña empresa familiar que se preo…" at bounding box center [692, 300] width 970 height 234
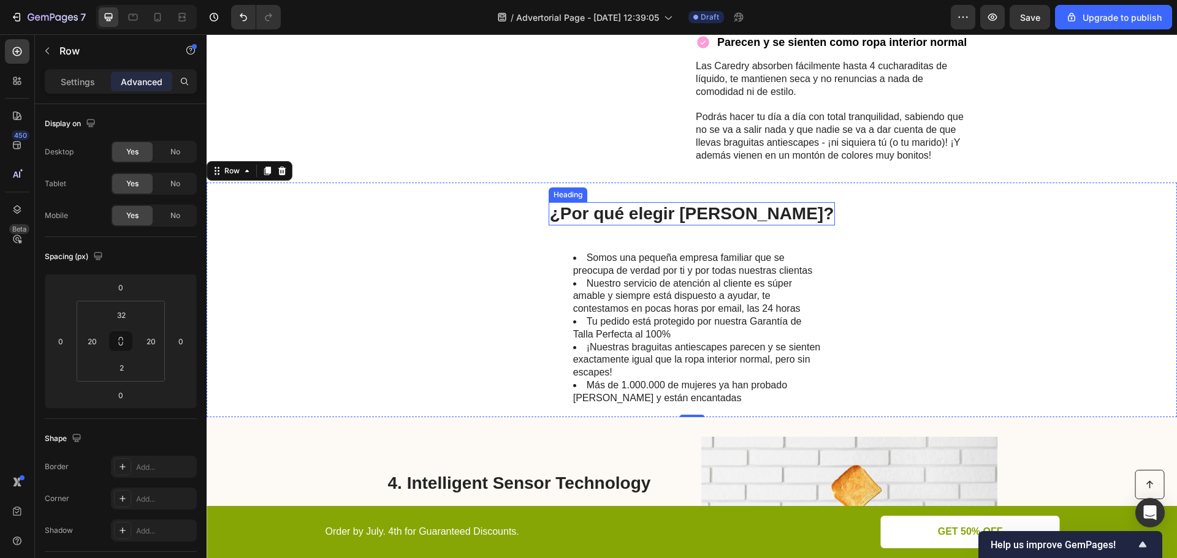
click at [636, 221] on p "¿Por qué elegir Caredry?" at bounding box center [692, 213] width 284 height 21
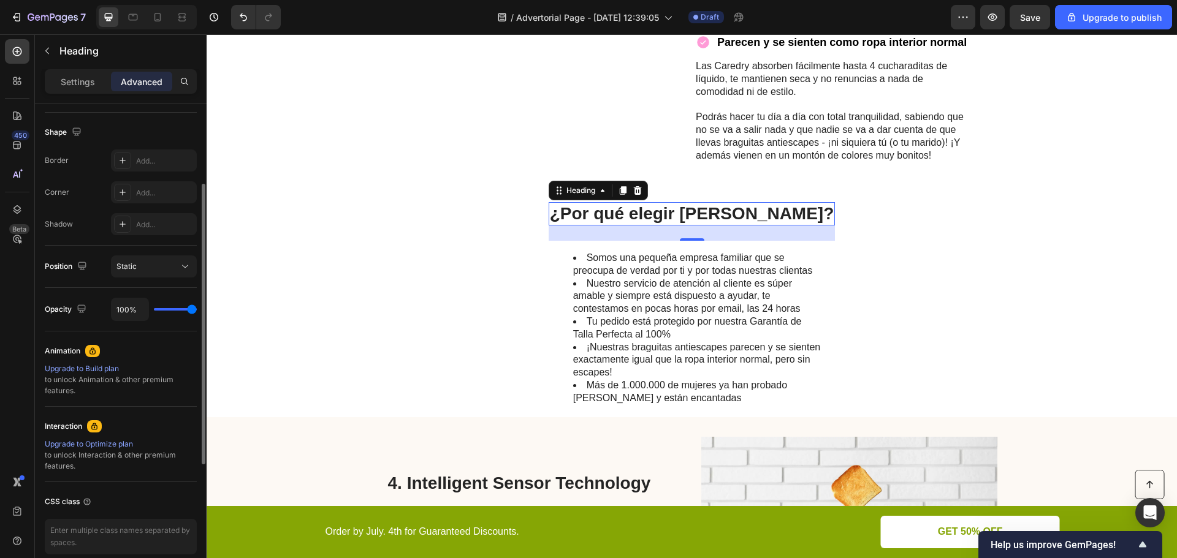
scroll to position [123, 0]
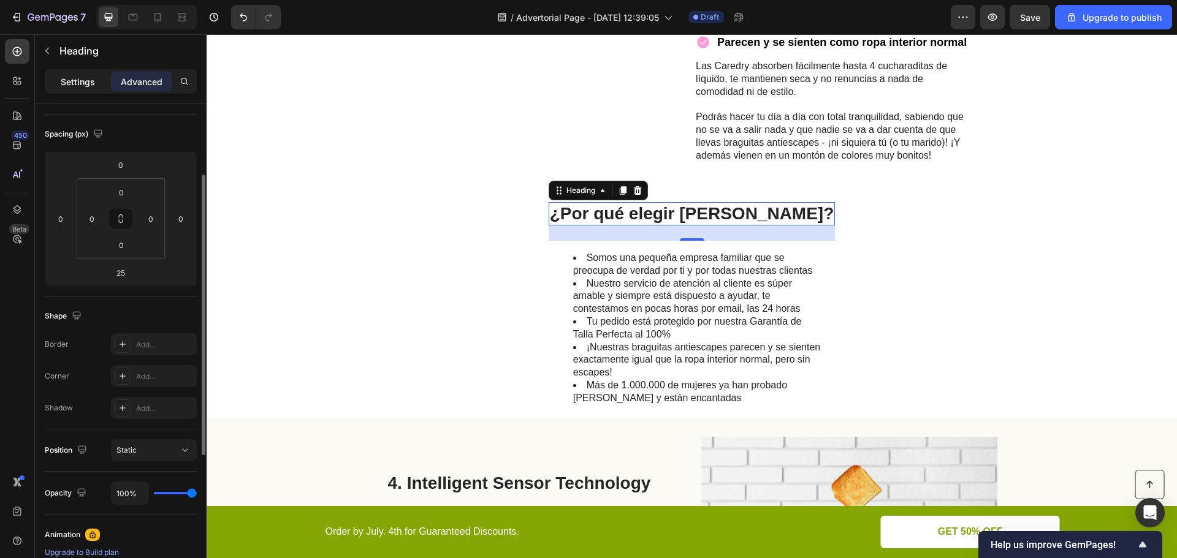
click at [78, 82] on p "Settings" at bounding box center [78, 81] width 34 height 13
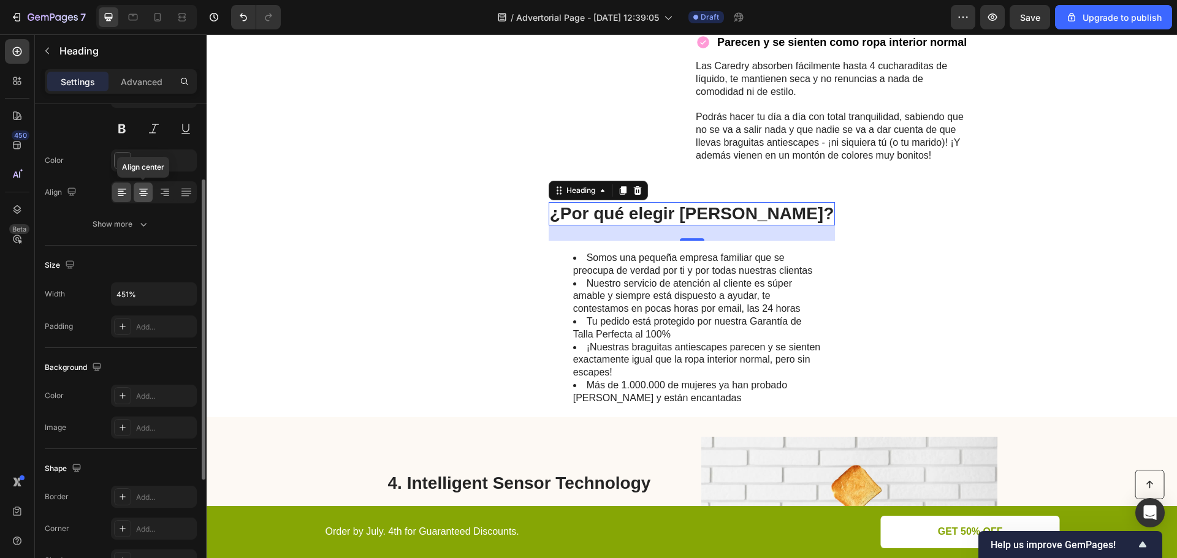
click at [142, 192] on icon at bounding box center [143, 191] width 6 height 1
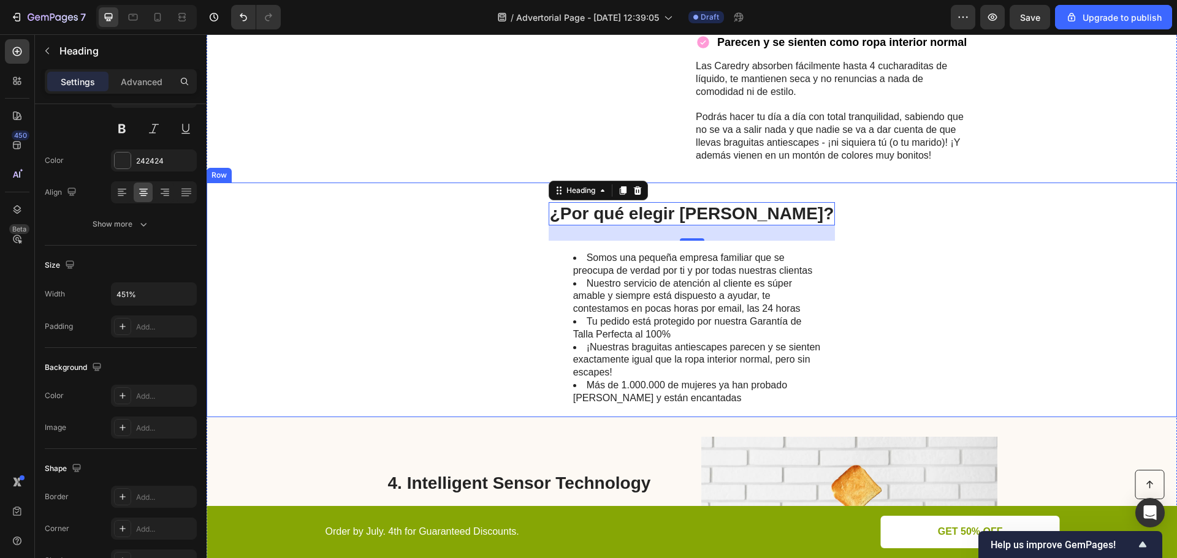
click at [898, 297] on div "¿Por qué elegir Caredry? Heading 25 Somos una pequeña empresa familiar que se p…" at bounding box center [692, 300] width 970 height 234
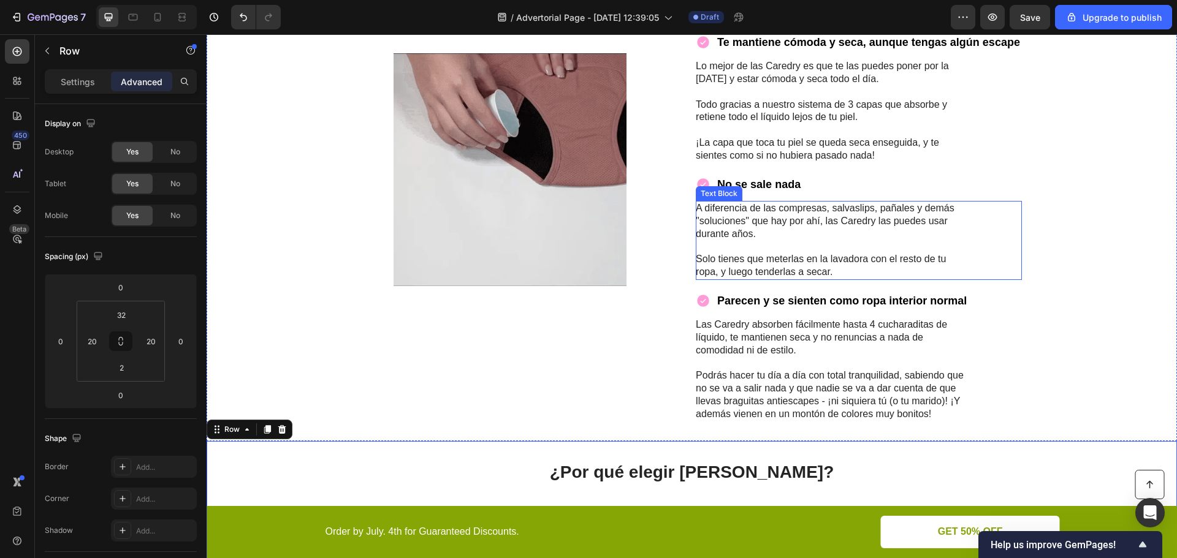
scroll to position [1057, 0]
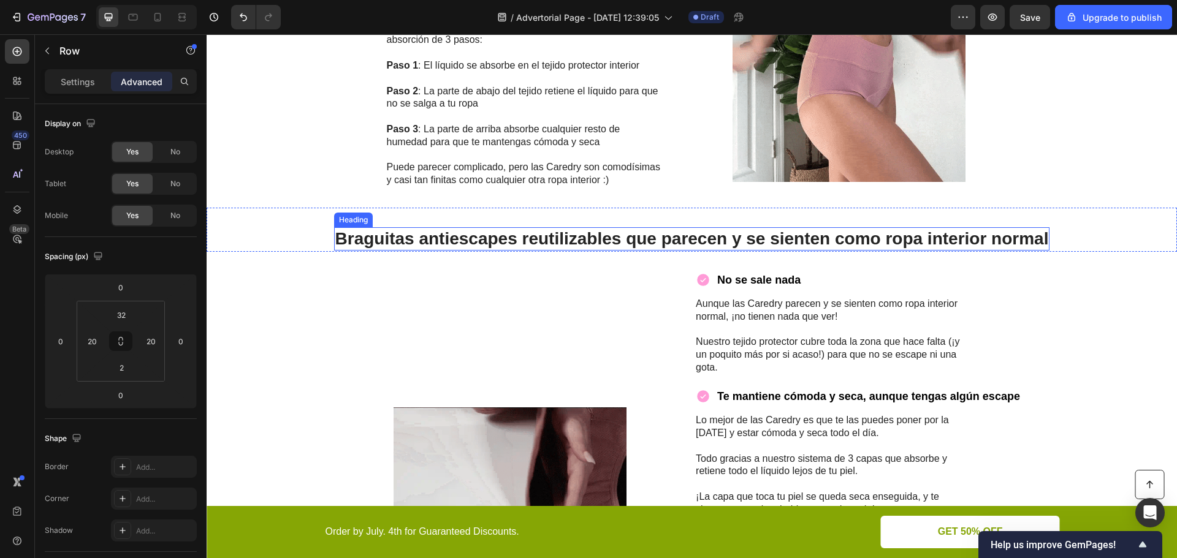
click at [608, 229] on h2 "Braguitas antiescapes reutilizables que parecen y se sienten como ropa interior…" at bounding box center [692, 238] width 716 height 23
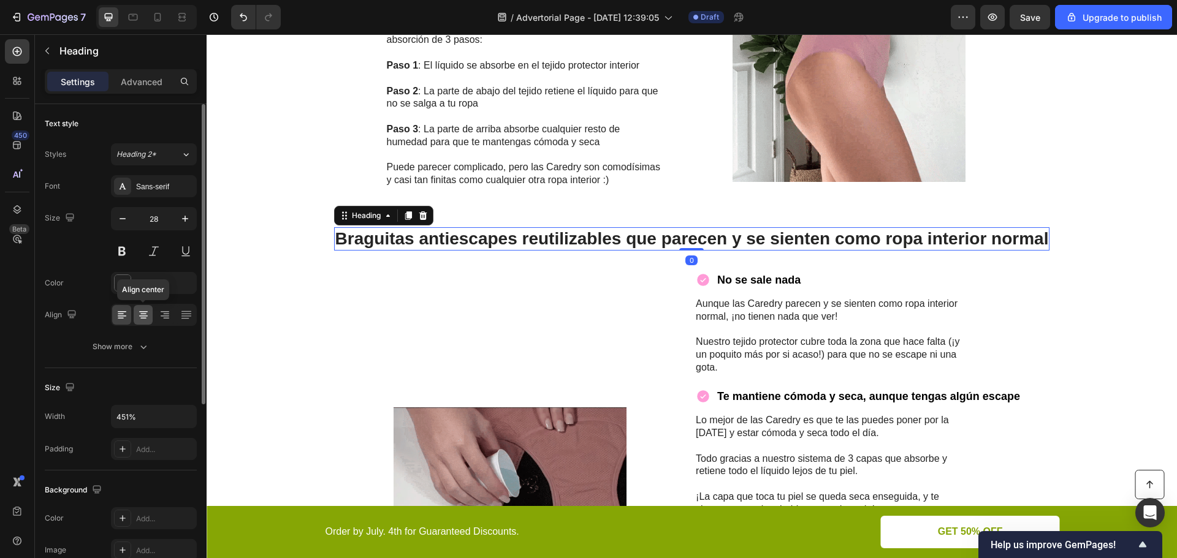
click at [145, 310] on icon at bounding box center [143, 315] width 12 height 12
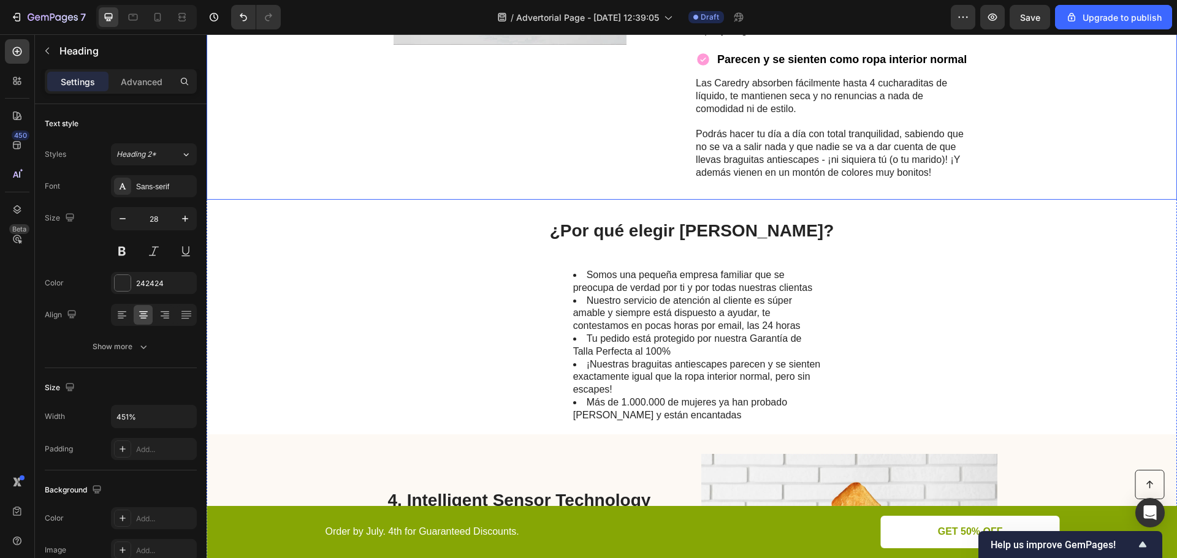
scroll to position [1670, 0]
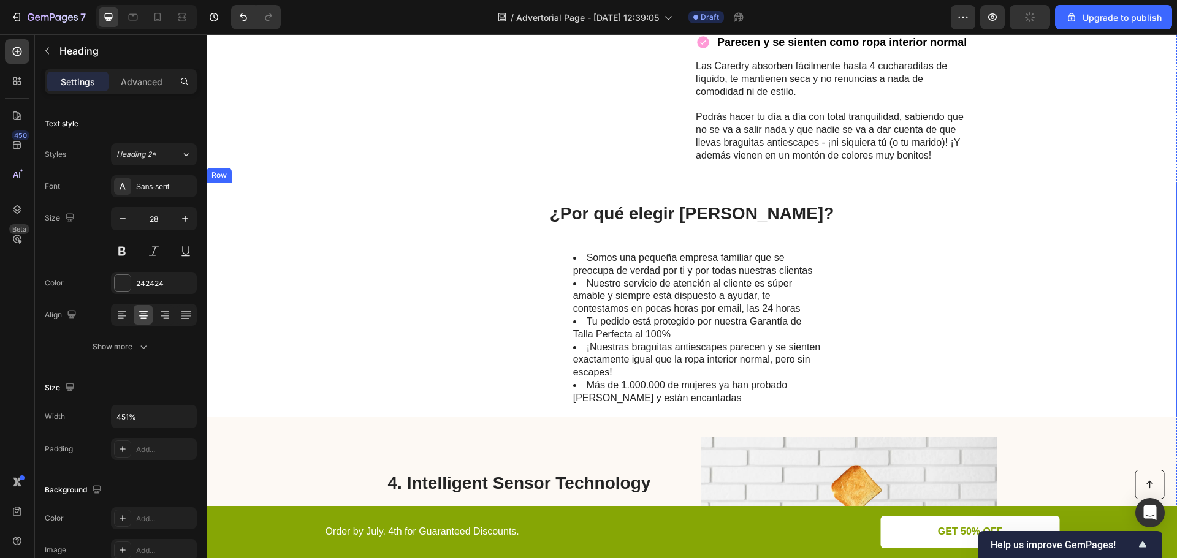
click at [896, 284] on div "¿Por qué elegir Caredry? Heading Somos una pequeña empresa familiar que se preo…" at bounding box center [692, 300] width 970 height 234
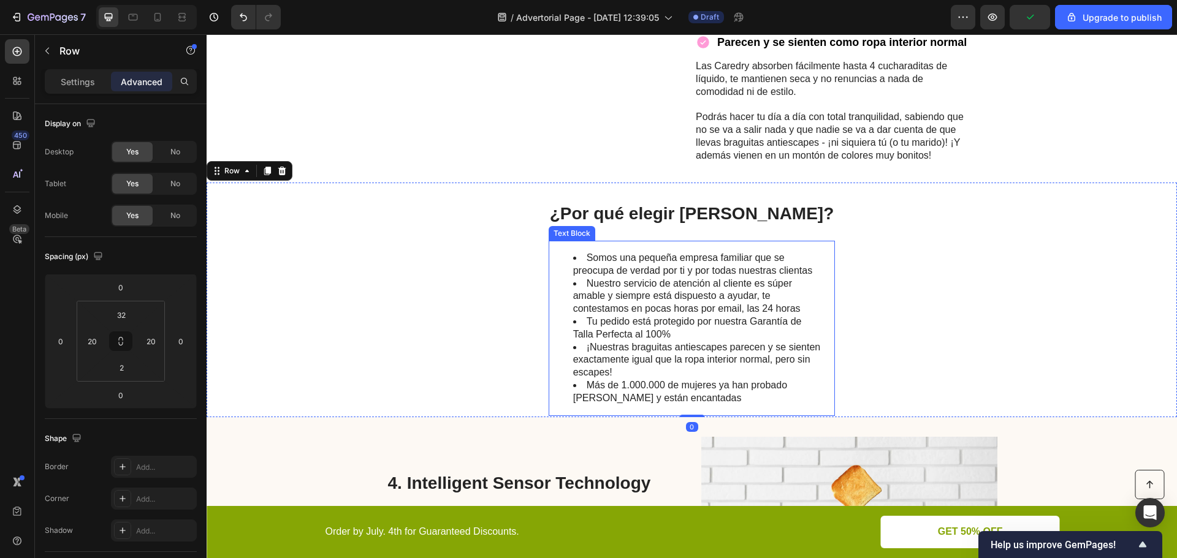
click at [764, 284] on li "Nuestro servicio de atención al cliente es súper amable y siempre está dispuest…" at bounding box center [698, 297] width 251 height 38
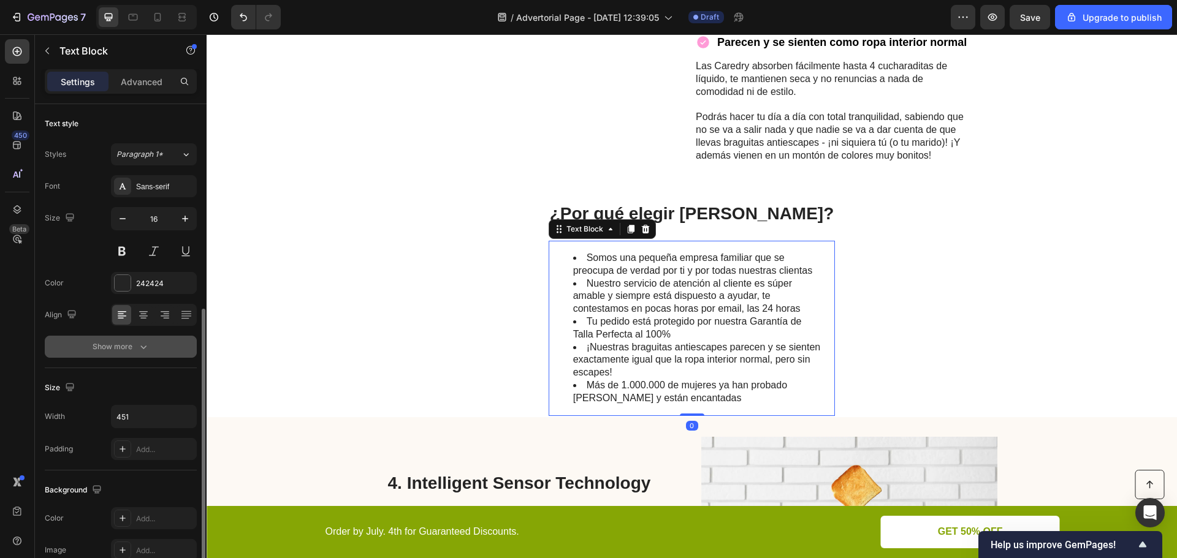
scroll to position [123, 0]
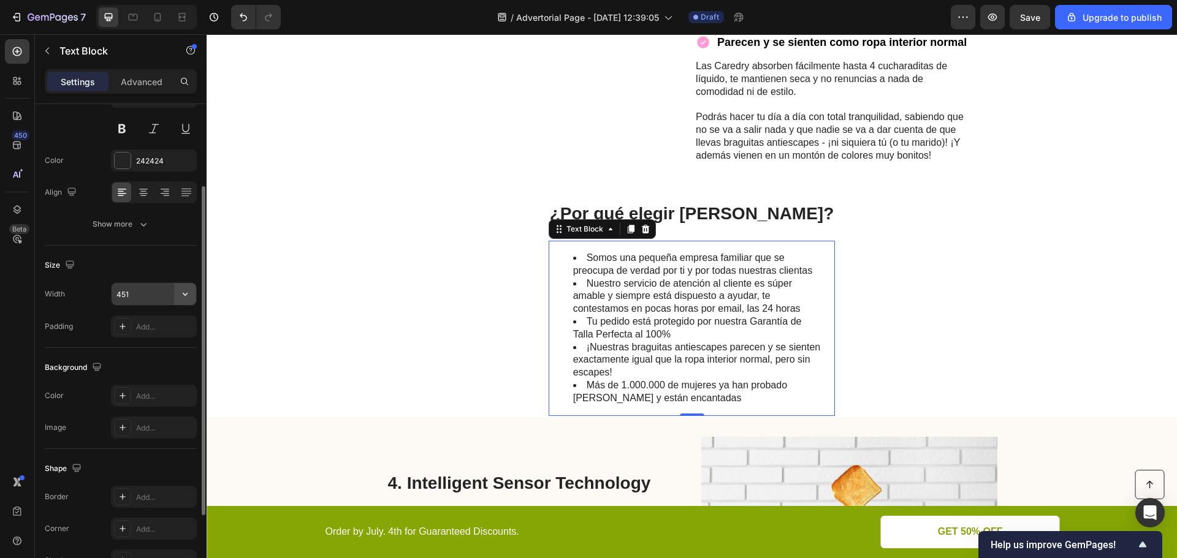
click at [186, 294] on icon "button" at bounding box center [185, 294] width 5 height 3
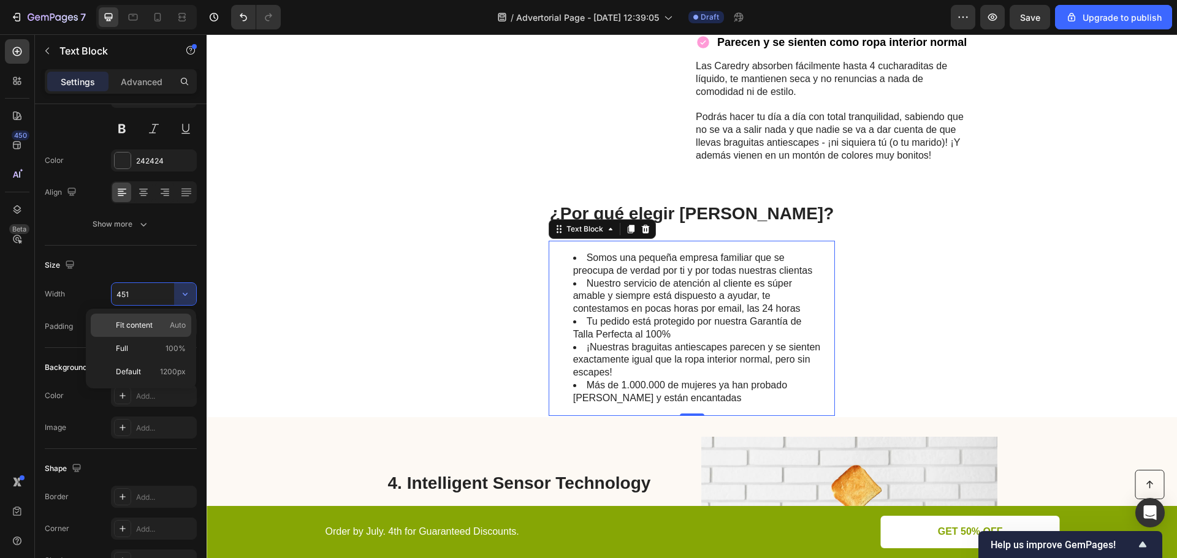
click at [177, 322] on span "Auto" at bounding box center [178, 325] width 16 height 11
type input "Auto"
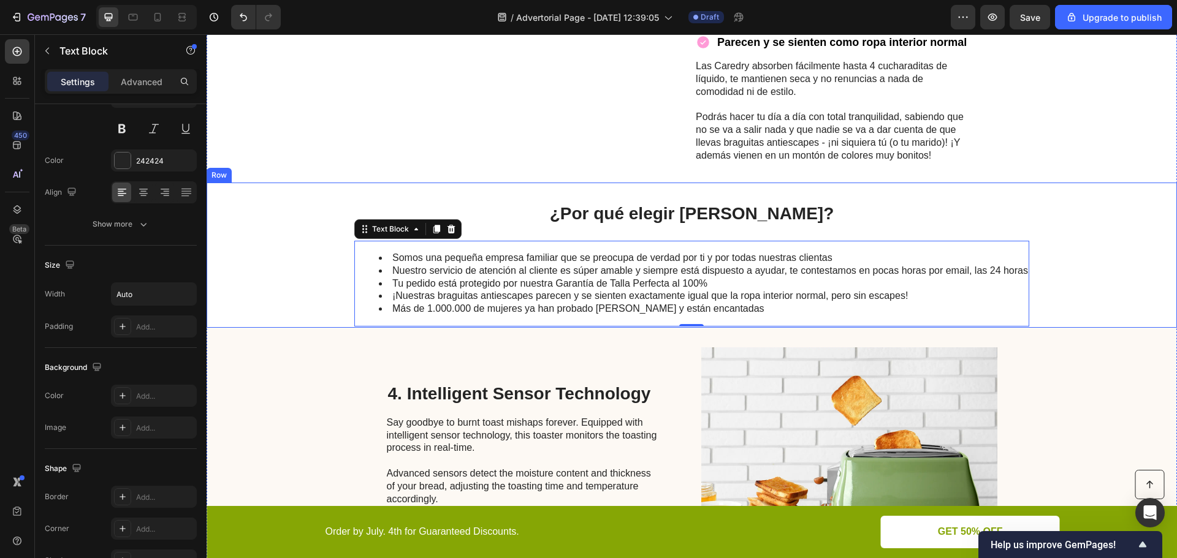
click at [1054, 224] on div "¿Por qué elegir Caredry? Heading Somos una pequeña empresa familiar que se preo…" at bounding box center [692, 255] width 970 height 145
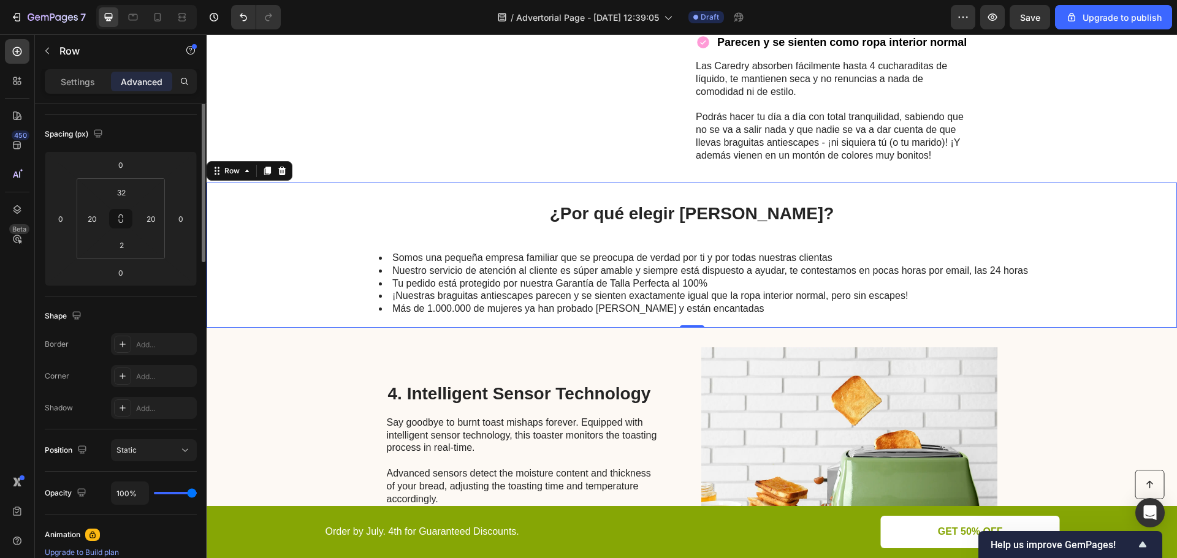
scroll to position [0, 0]
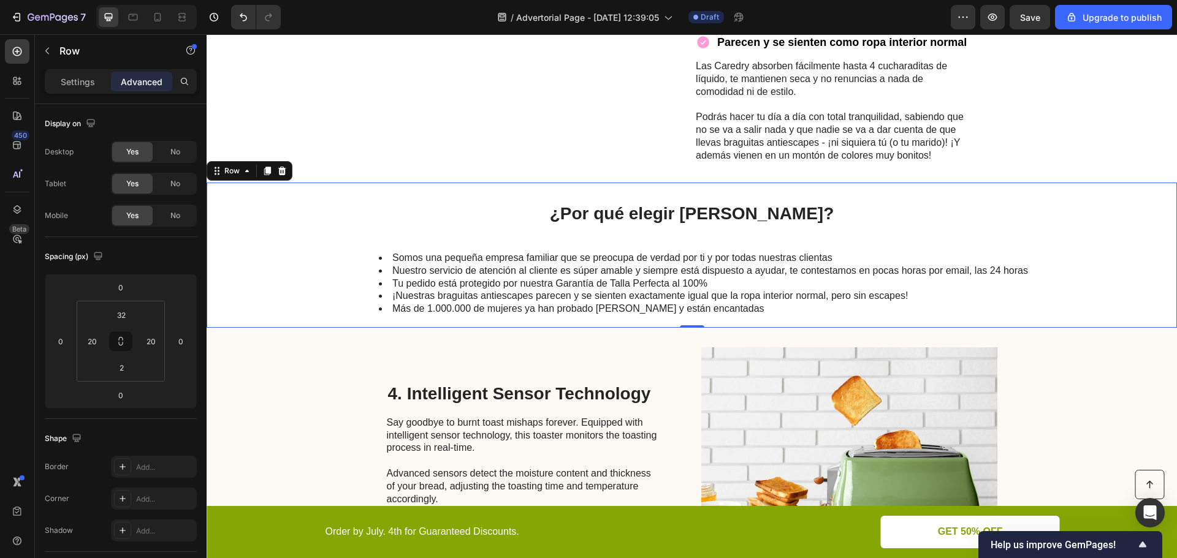
click at [681, 219] on p "¿Por qué elegir Caredry?" at bounding box center [691, 213] width 672 height 21
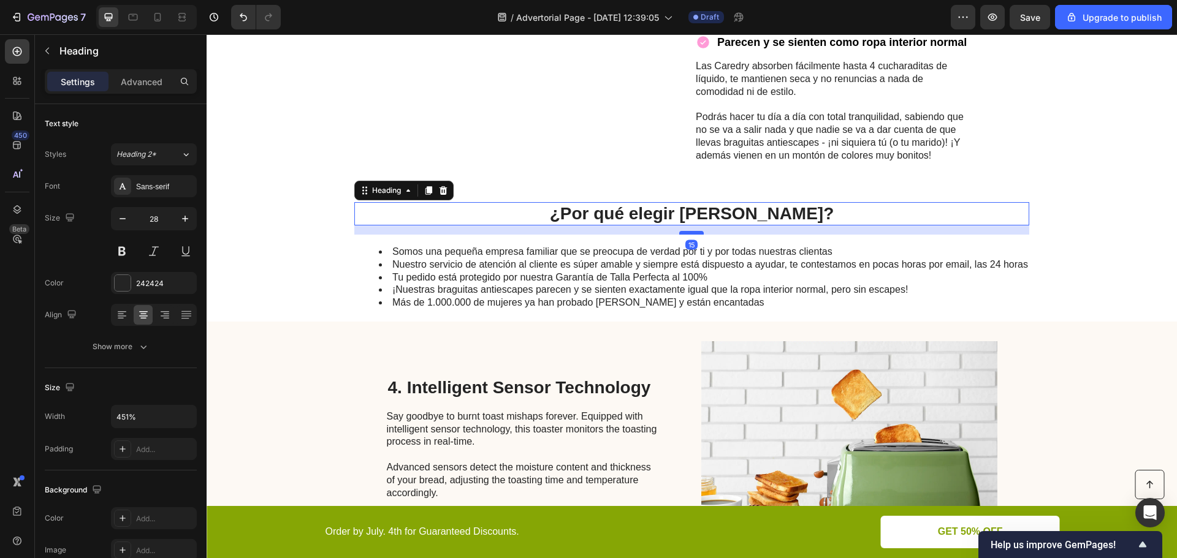
drag, startPoint x: 691, startPoint y: 240, endPoint x: 692, endPoint y: 233, distance: 6.2
click at [692, 233] on div at bounding box center [691, 233] width 25 height 4
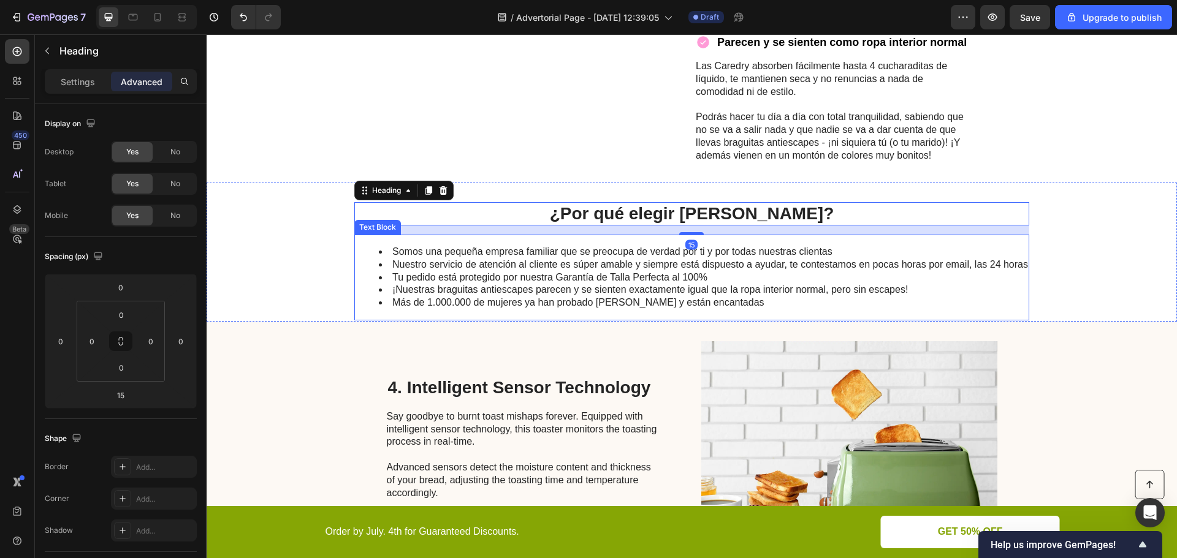
click at [844, 270] on li "Nuestro servicio de atención al cliente es súper amable y siempre está dispuest…" at bounding box center [703, 265] width 649 height 13
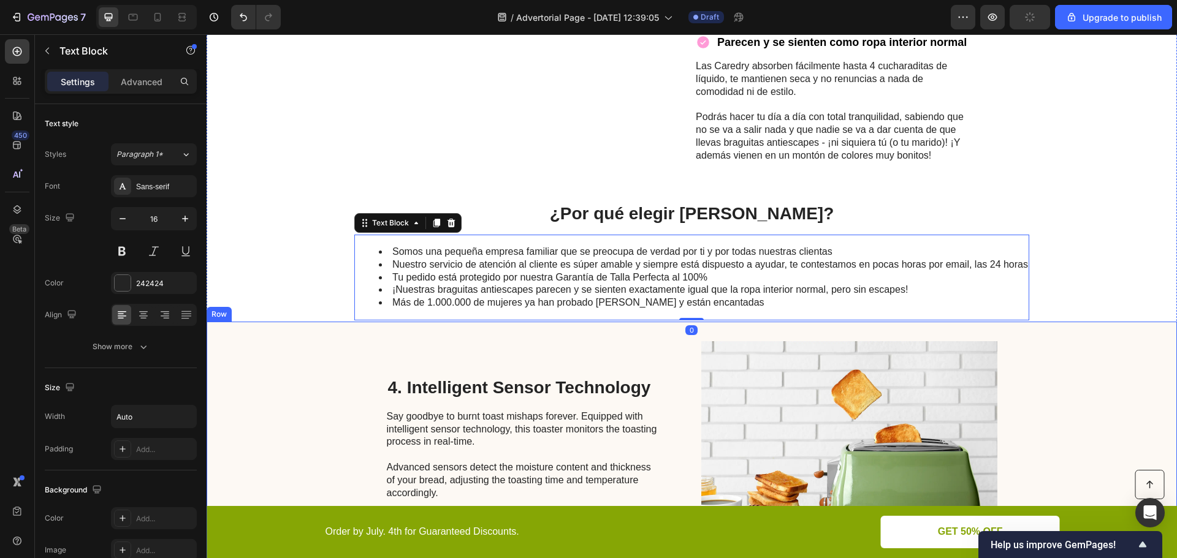
click at [1125, 416] on div "4. Intelligent Sensor Technology Heading Say goodbye to burnt toast mishaps for…" at bounding box center [692, 458] width 970 height 272
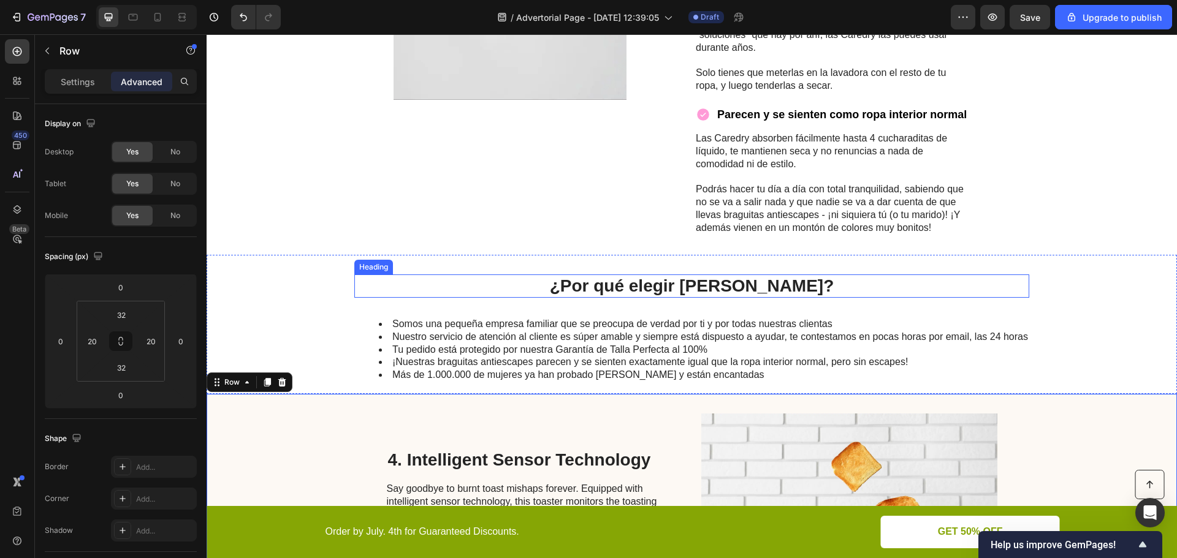
scroll to position [1593, 0]
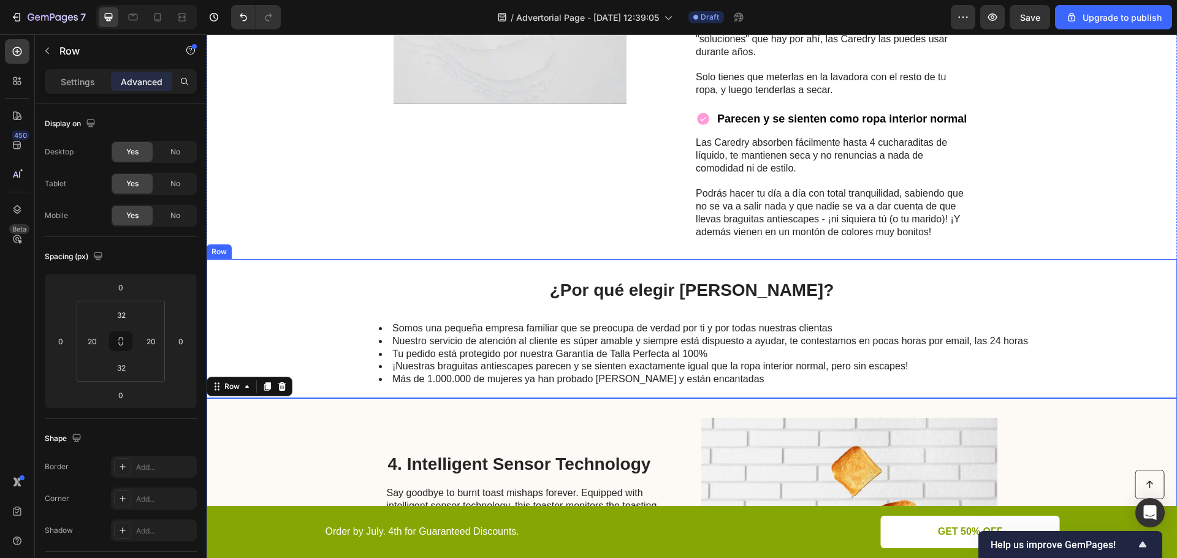
click at [552, 271] on div "¿Por qué elegir Caredry? Heading Somos una pequeña empresa familiar que se preo…" at bounding box center [692, 328] width 970 height 139
click at [266, 249] on icon at bounding box center [267, 248] width 7 height 9
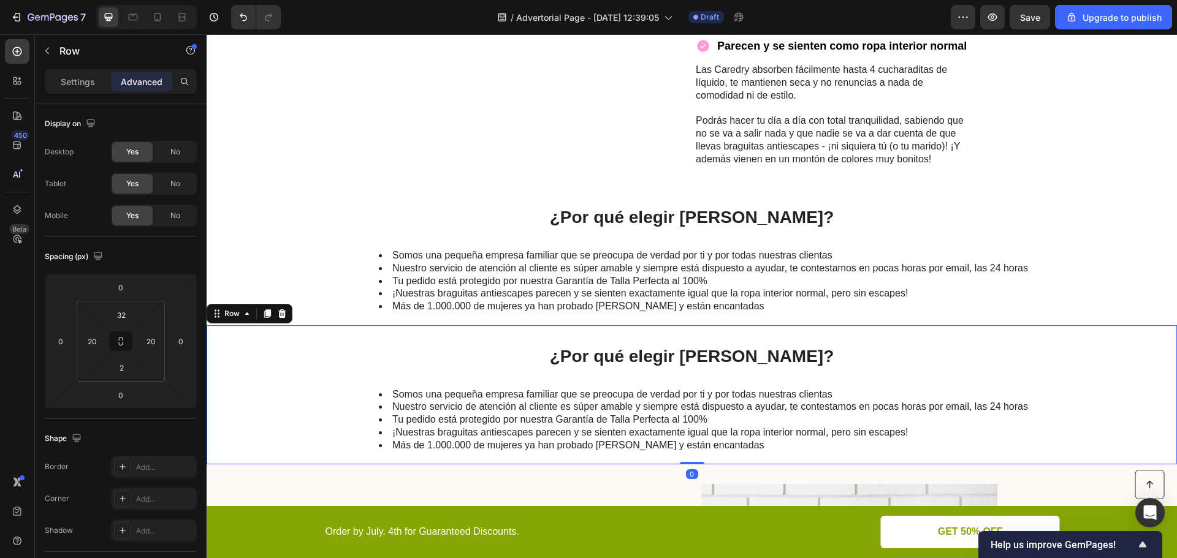
scroll to position [1777, 0]
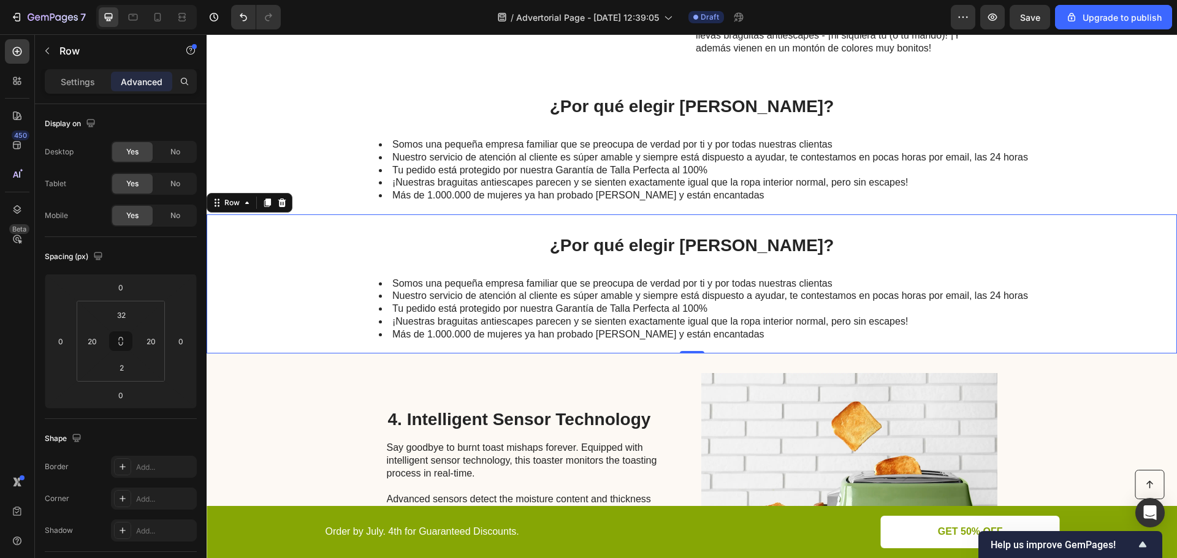
click at [635, 241] on h2 "¿Por qué elegir Caredry?" at bounding box center [691, 245] width 675 height 23
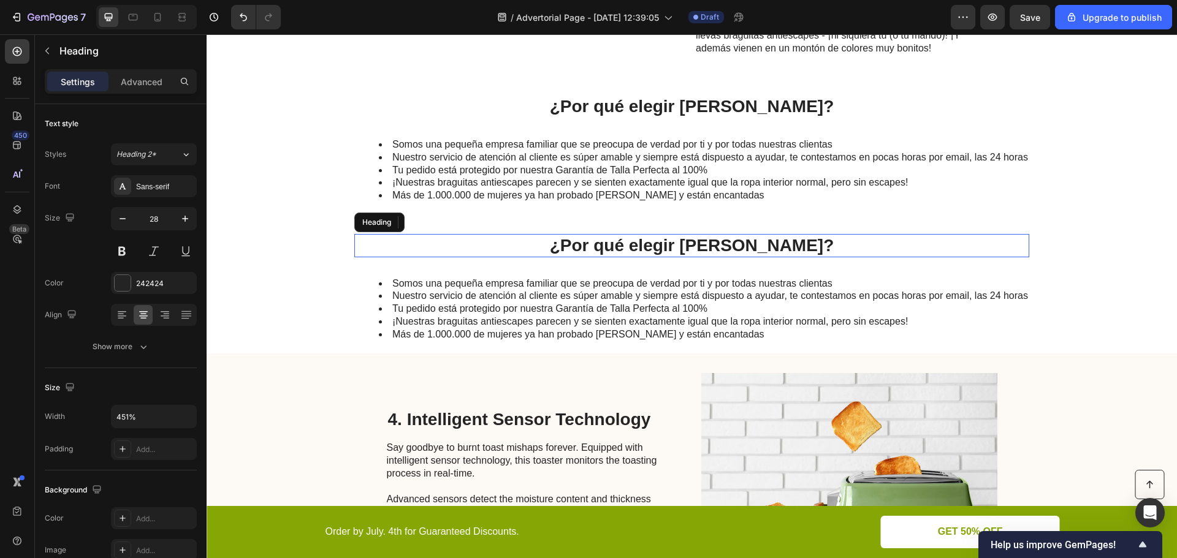
click at [635, 241] on h2 "¿Por qué elegir Caredry?" at bounding box center [691, 245] width 675 height 23
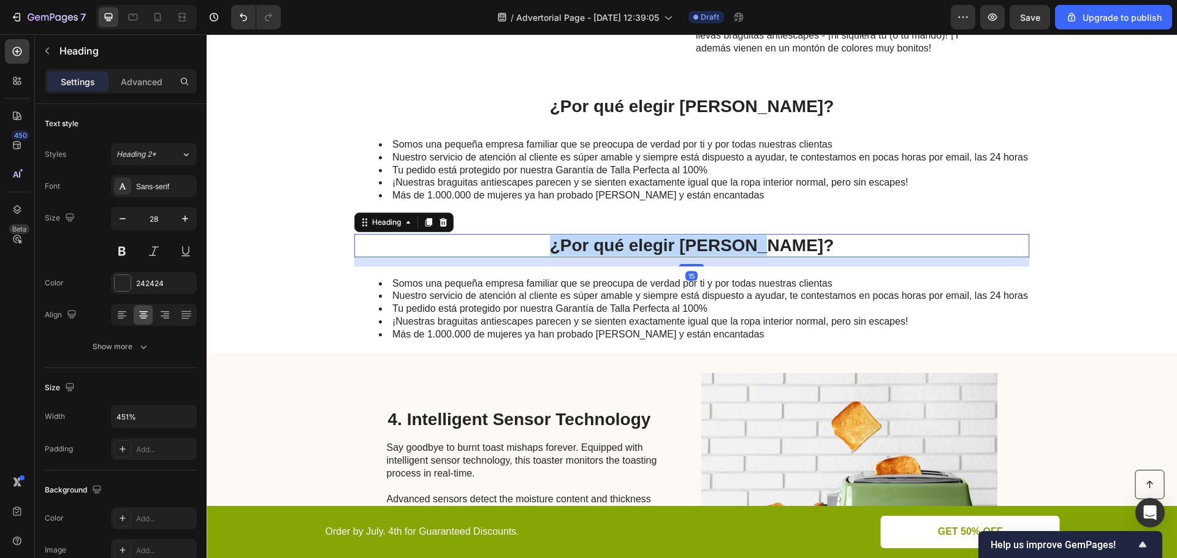
click at [635, 241] on p "¿Por qué elegir Caredry?" at bounding box center [691, 245] width 672 height 21
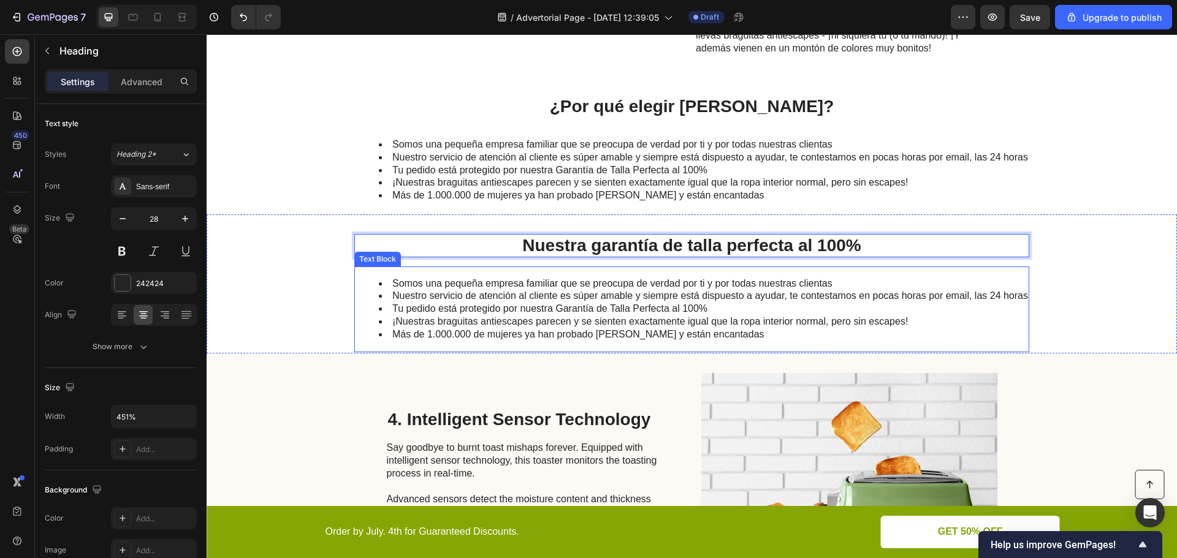
click at [606, 322] on li "¡Nuestras braguitas antiescapes parecen y se sienten exactamente igual que la r…" at bounding box center [703, 322] width 649 height 13
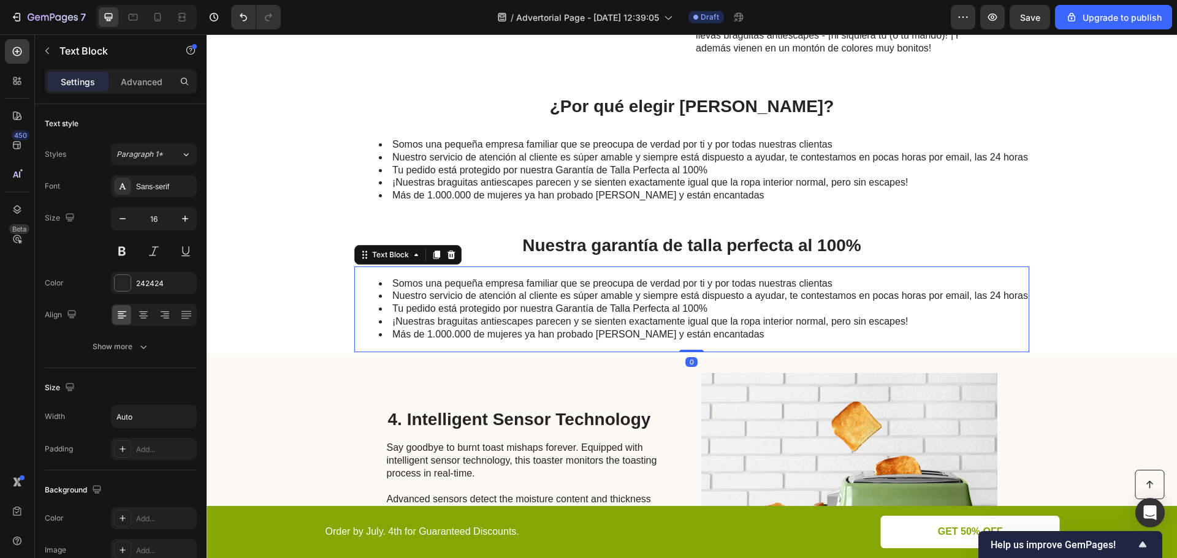
drag, startPoint x: 710, startPoint y: 332, endPoint x: 716, endPoint y: 333, distance: 7.0
click at [710, 332] on li "Más de 1.000.000 de mujeres ya han probado Caredry y están encantadas" at bounding box center [703, 334] width 649 height 13
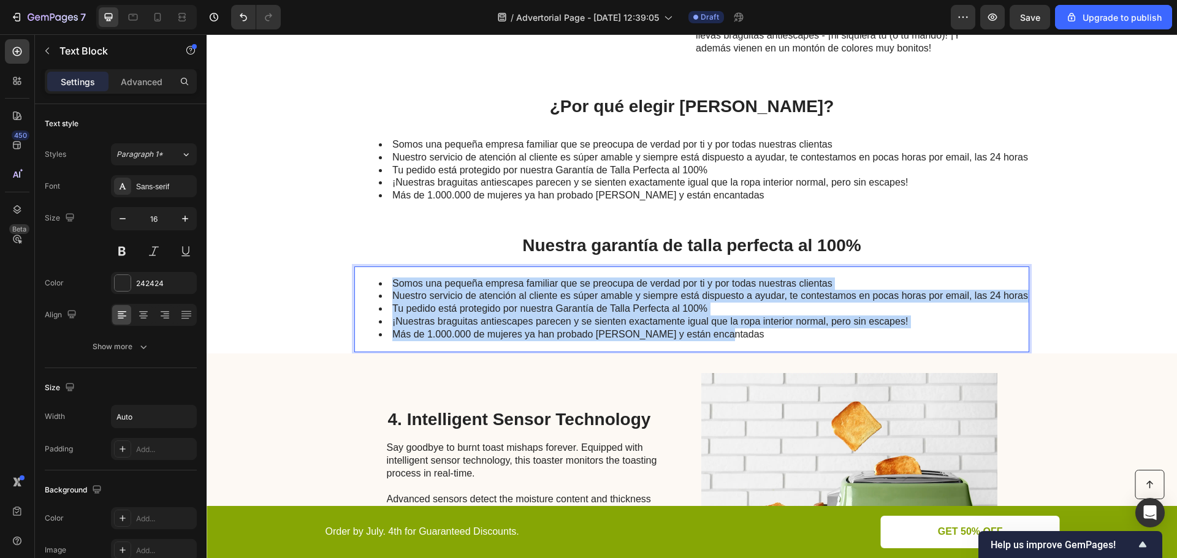
drag, startPoint x: 724, startPoint y: 336, endPoint x: 354, endPoint y: 280, distance: 374.4
click at [354, 280] on ul "Somos una pequeña empresa familiar que se preocupa de verdad por ti y por todas…" at bounding box center [690, 310] width 673 height 64
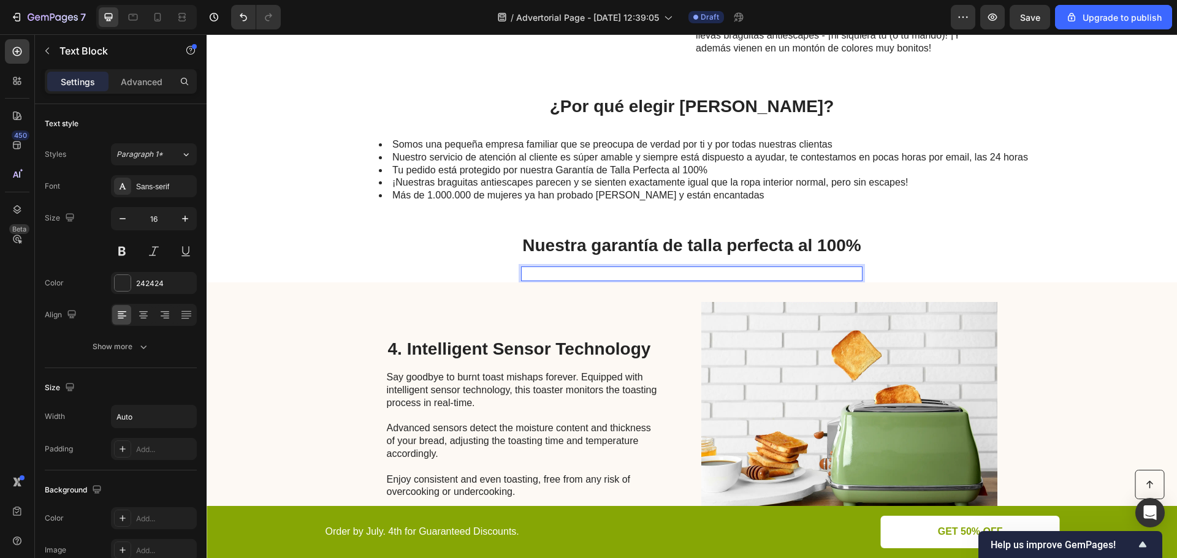
click at [531, 278] on div at bounding box center [691, 274] width 341 height 15
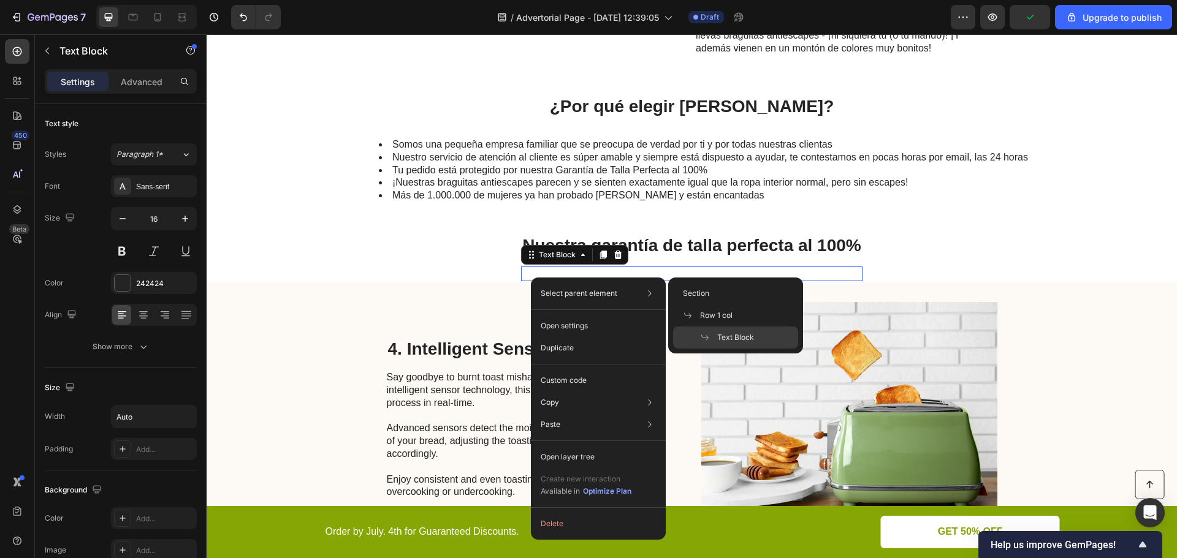
click at [525, 270] on div at bounding box center [691, 274] width 341 height 15
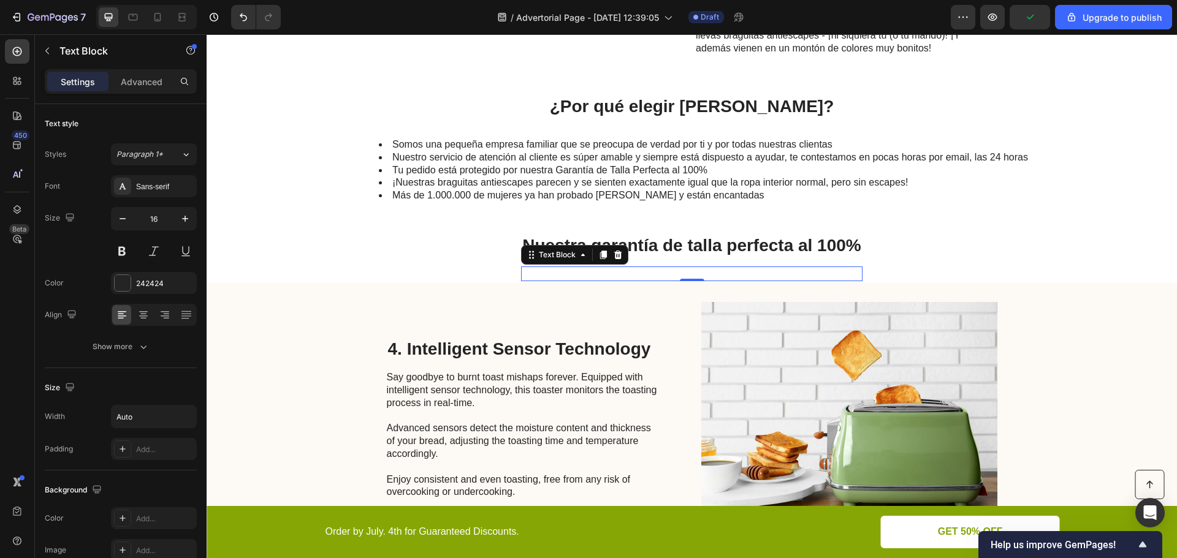
click at [525, 270] on div at bounding box center [691, 274] width 341 height 15
click at [525, 279] on div at bounding box center [691, 274] width 341 height 15
click at [529, 276] on div at bounding box center [691, 274] width 341 height 15
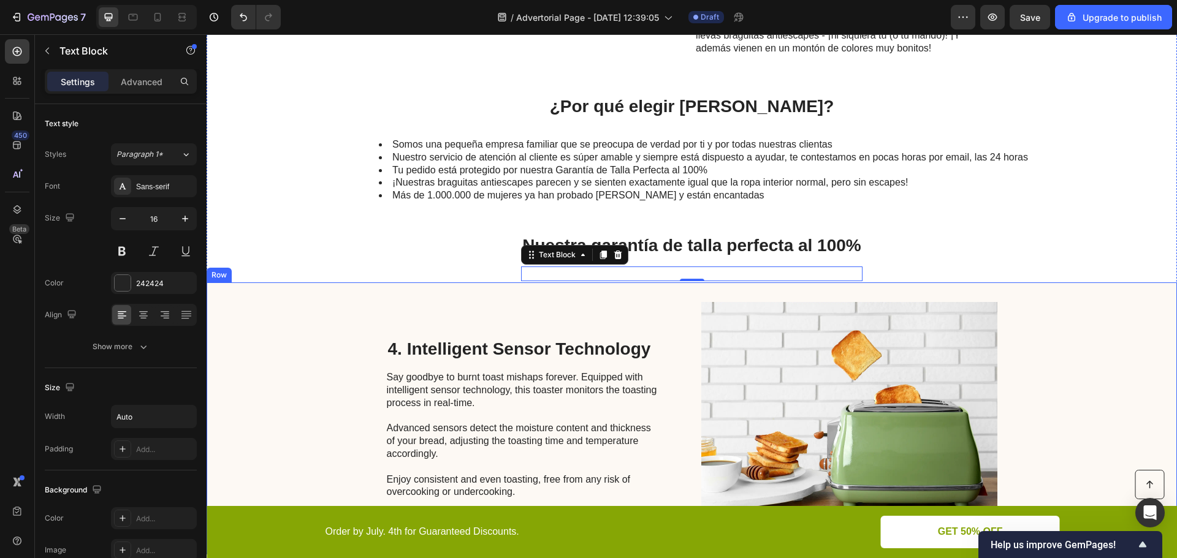
click at [580, 294] on div "4. Intelligent Sensor Technology Heading Say goodbye to burnt toast mishaps for…" at bounding box center [692, 419] width 970 height 272
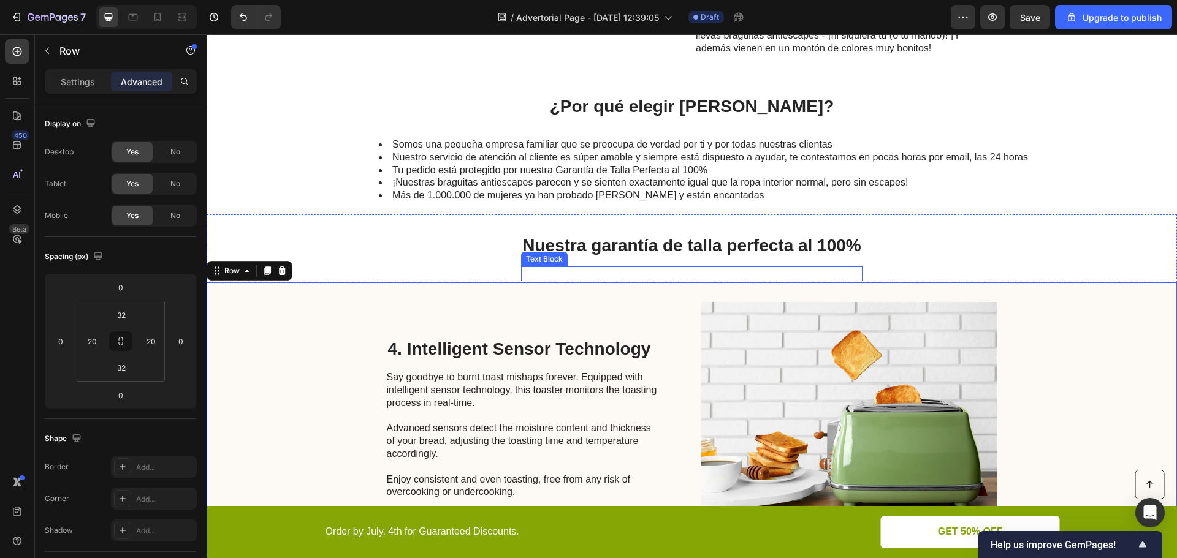
click at [574, 270] on div at bounding box center [691, 274] width 341 height 15
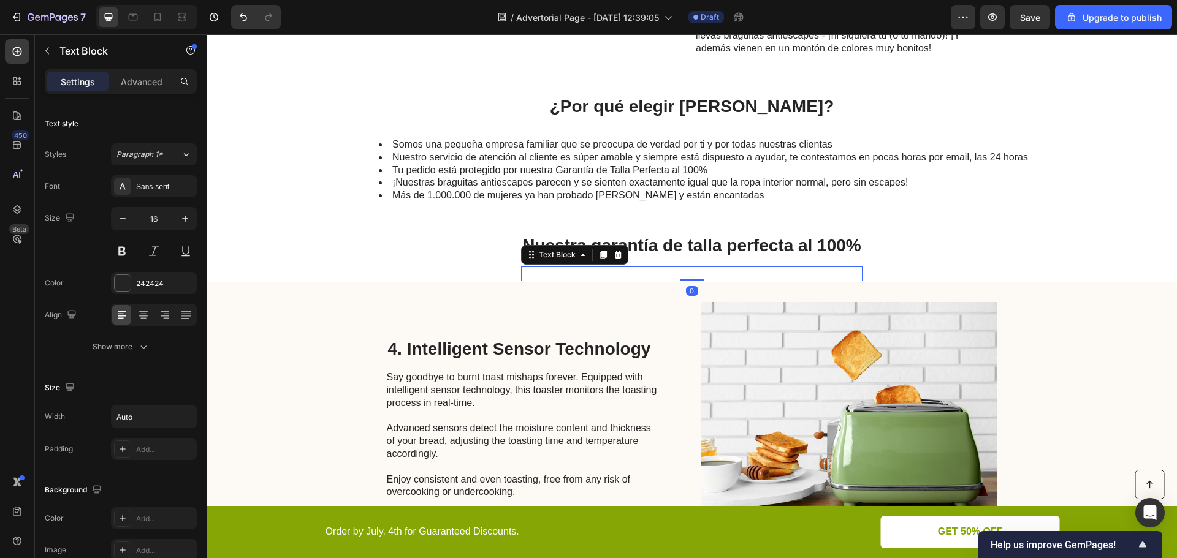
click at [574, 270] on div at bounding box center [691, 274] width 341 height 15
click at [568, 284] on div "4. Intelligent Sensor Technology Heading Say goodbye to burnt toast mishaps for…" at bounding box center [692, 419] width 970 height 272
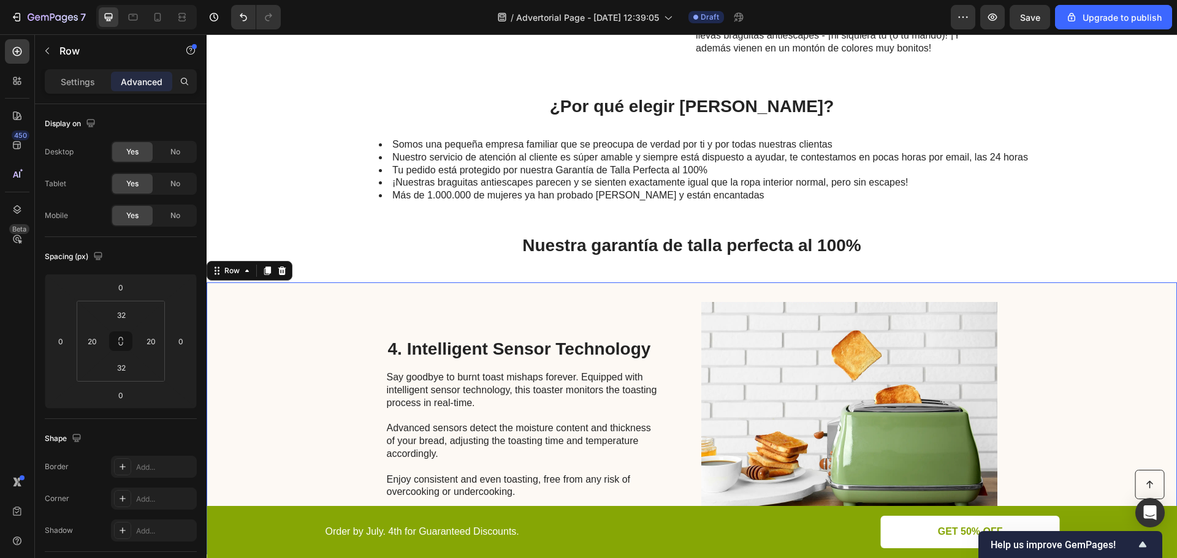
click at [560, 272] on div at bounding box center [691, 274] width 341 height 15
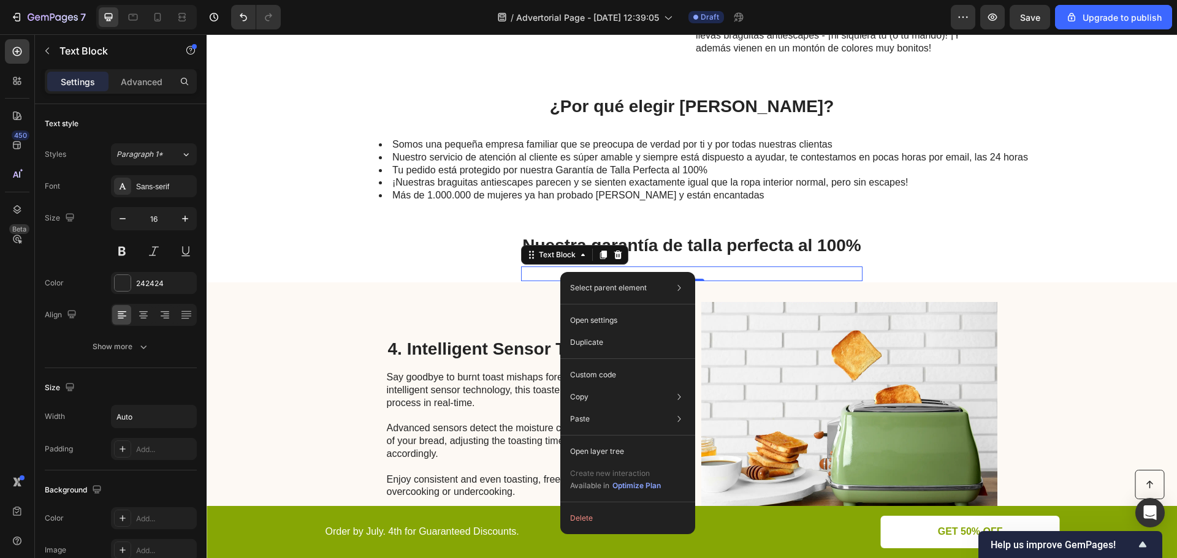
click at [546, 272] on div at bounding box center [691, 274] width 341 height 15
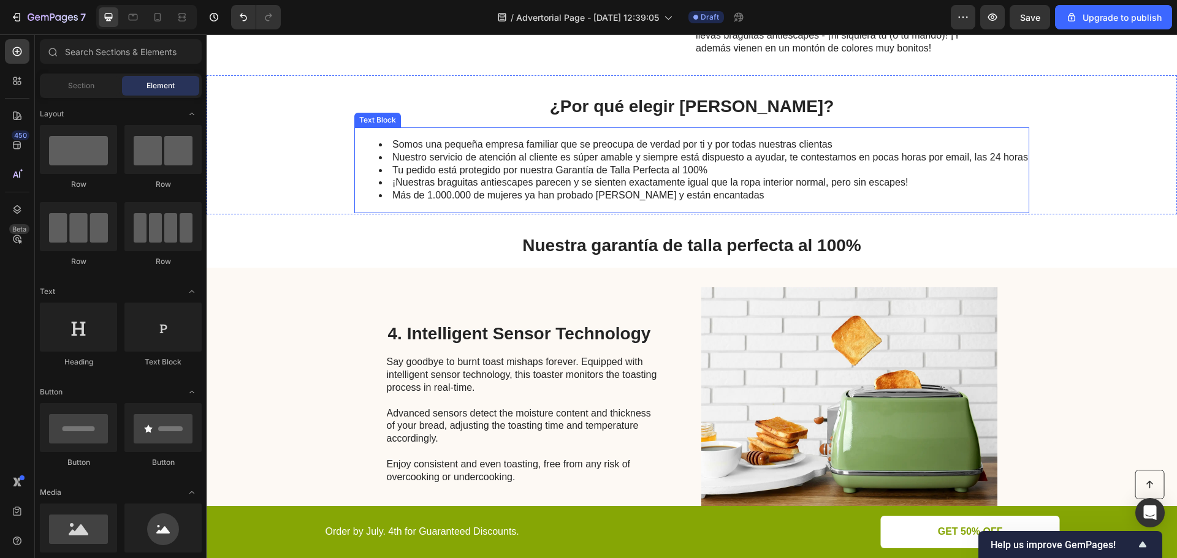
click at [496, 188] on li "¡Nuestras braguitas antiescapes parecen y se sienten exactamente igual que la r…" at bounding box center [703, 182] width 649 height 13
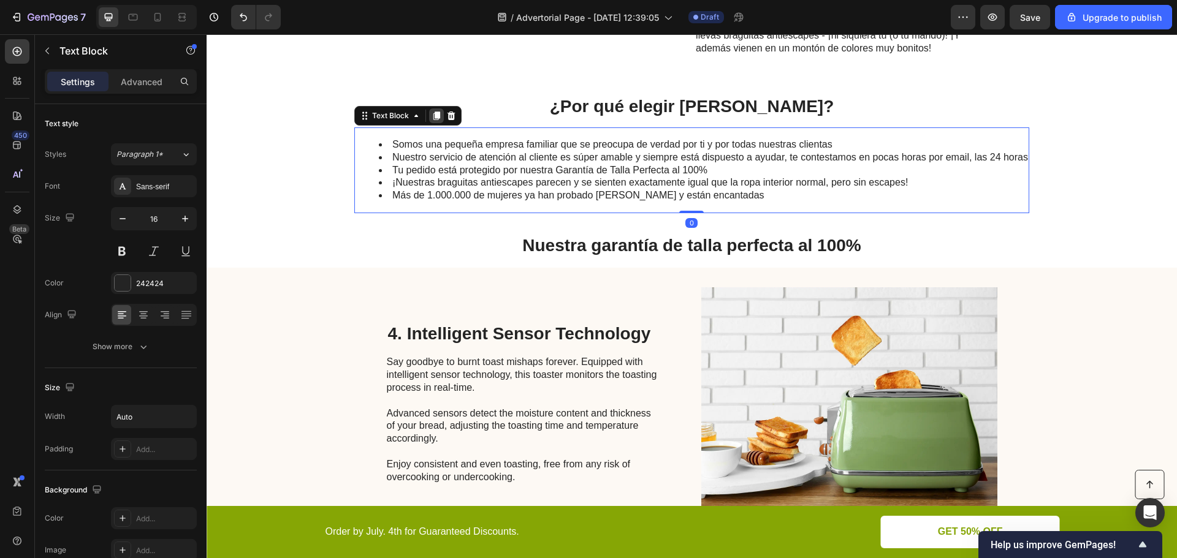
click at [429, 120] on div at bounding box center [436, 115] width 15 height 15
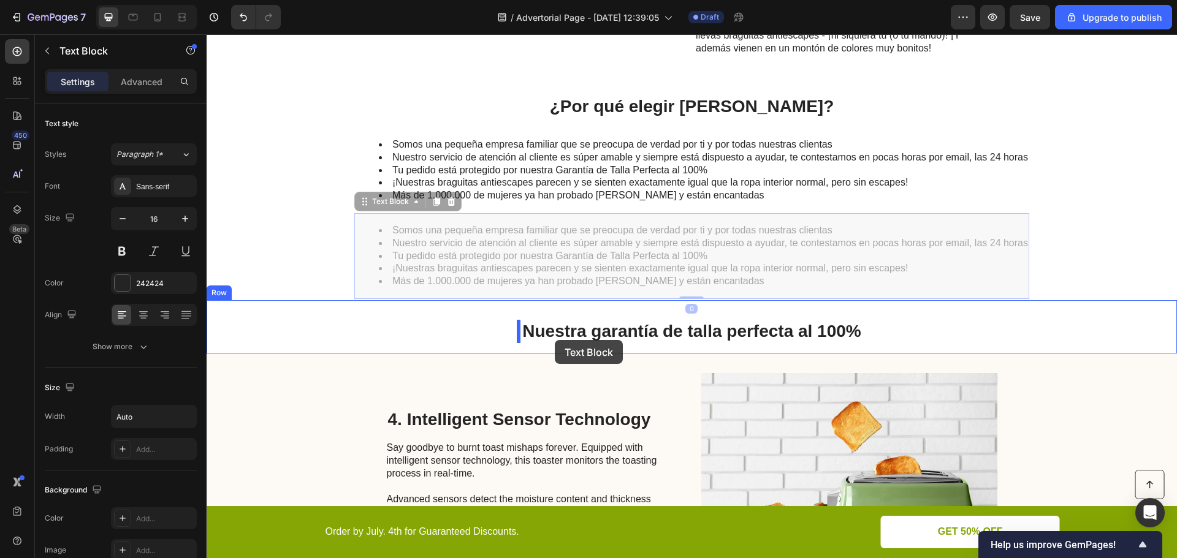
drag, startPoint x: 392, startPoint y: 229, endPoint x: 554, endPoint y: 340, distance: 196.2
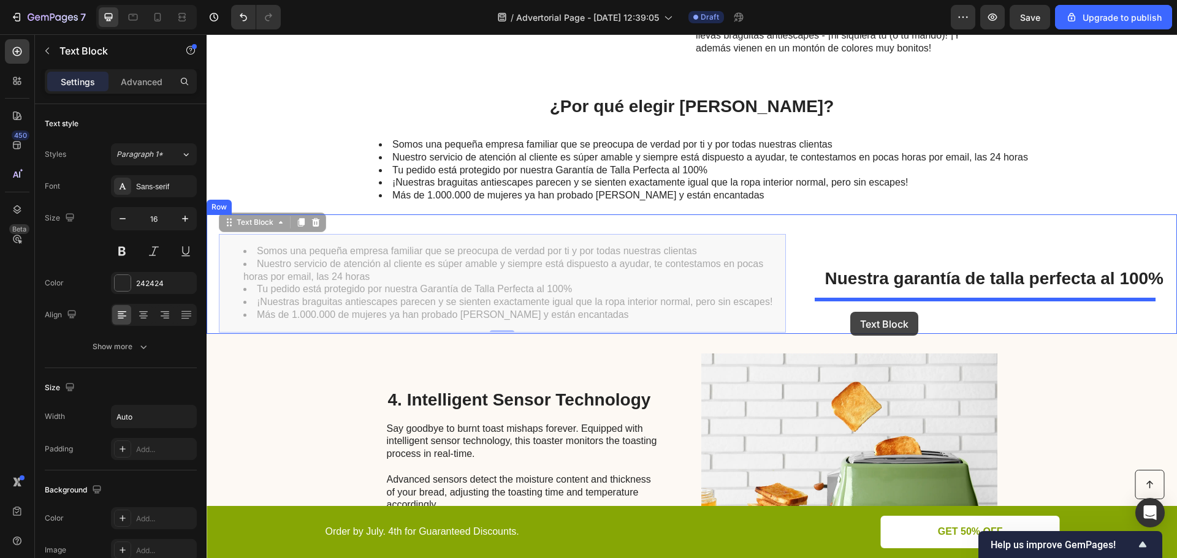
drag, startPoint x: 251, startPoint y: 224, endPoint x: 850, endPoint y: 312, distance: 605.1
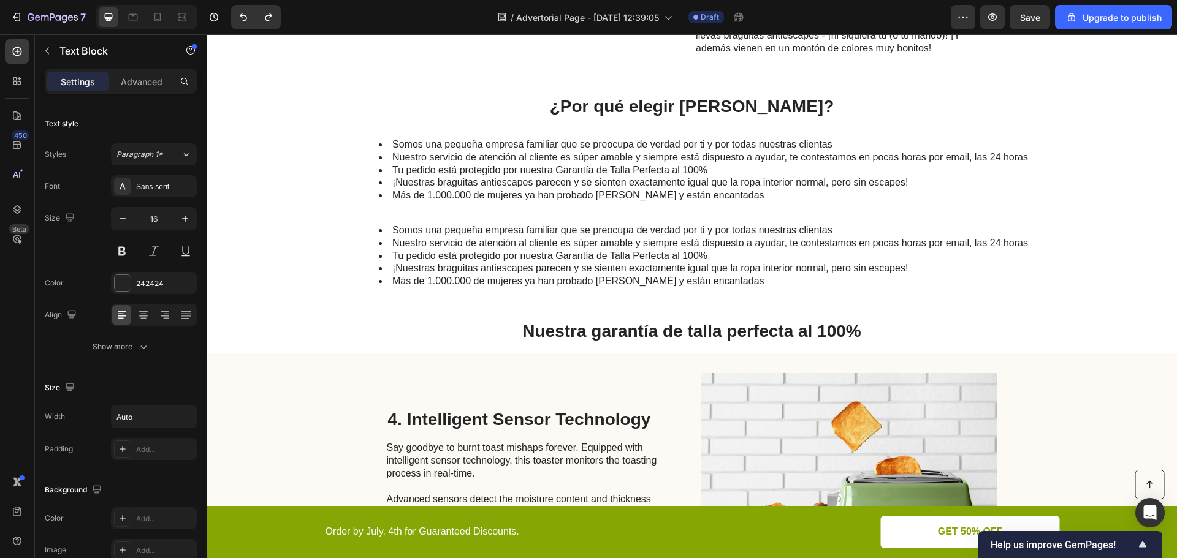
click at [465, 251] on li "Tu pedido está protegido por nuestra Garantía de Talla Perfecta al 100%" at bounding box center [703, 256] width 649 height 13
click at [402, 242] on li "Nuestro servicio de atención al cliente es súper amable y siempre está dispuest…" at bounding box center [703, 243] width 649 height 13
click at [373, 214] on div "Somos una pequeña empresa familiar que se preocupa de verdad por ti y por todas…" at bounding box center [691, 256] width 675 height 86
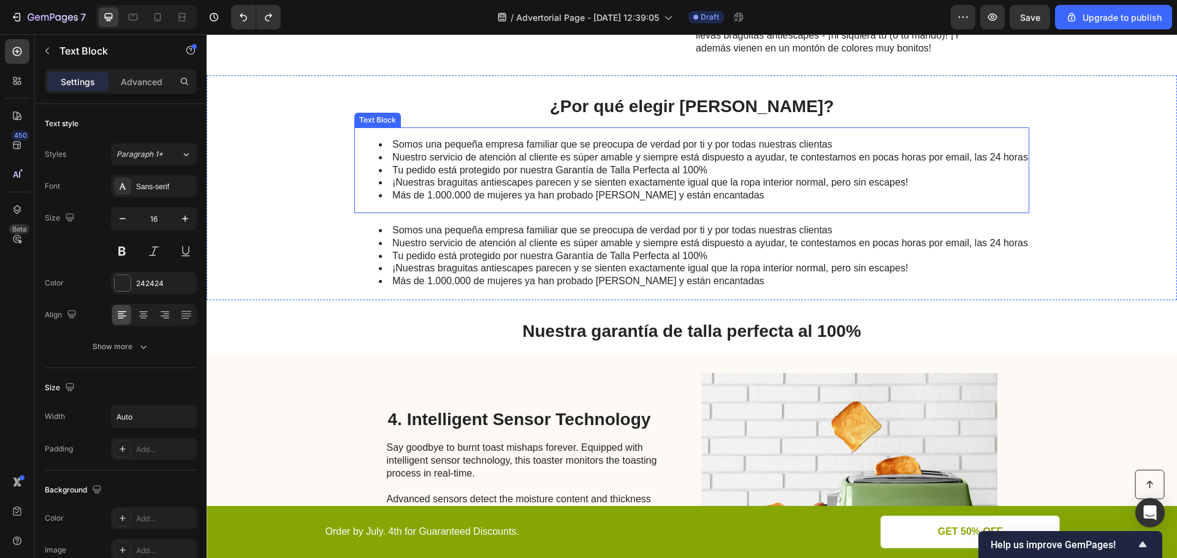
click at [656, 173] on li "Tu pedido está protegido por nuestra Garantía de Talla Perfecta al 100%" at bounding box center [703, 170] width 649 height 13
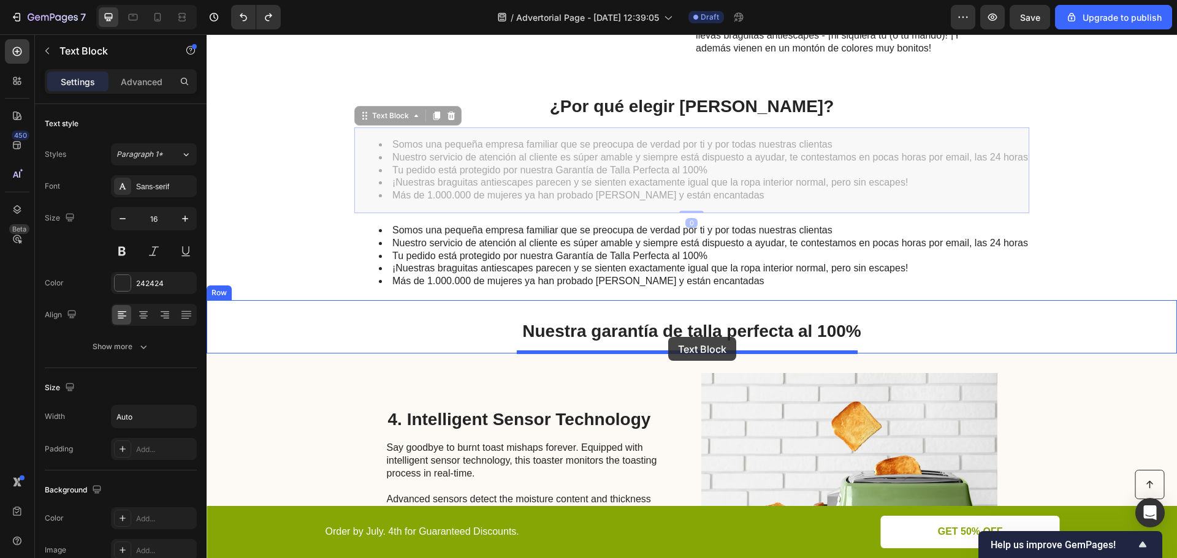
drag, startPoint x: 360, startPoint y: 117, endPoint x: 668, endPoint y: 337, distance: 378.7
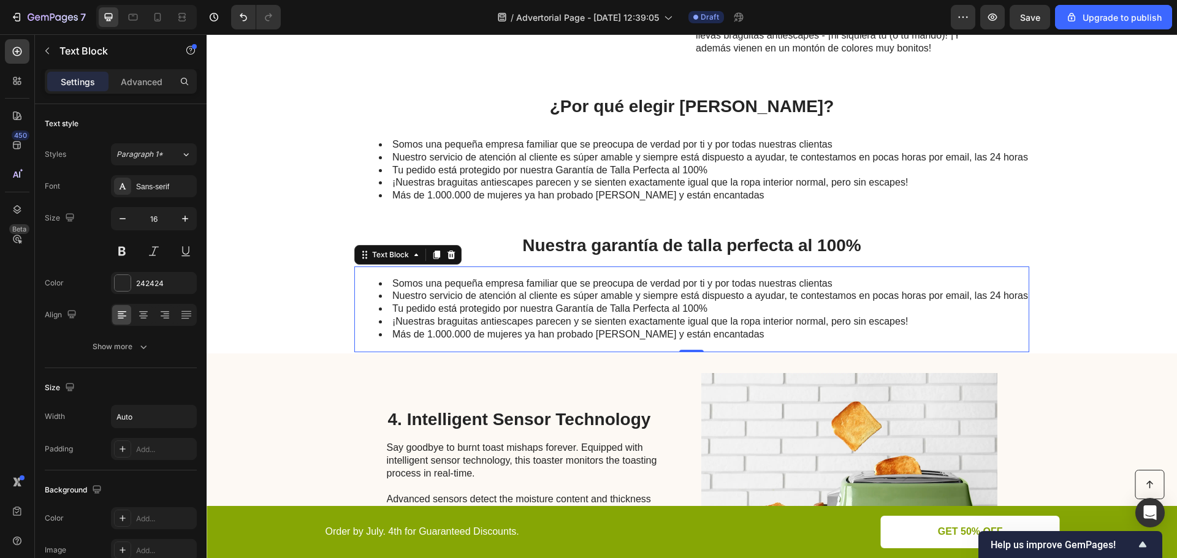
click at [465, 294] on li "Nuestro servicio de atención al cliente es súper amable y siempre está dispuest…" at bounding box center [703, 296] width 649 height 13
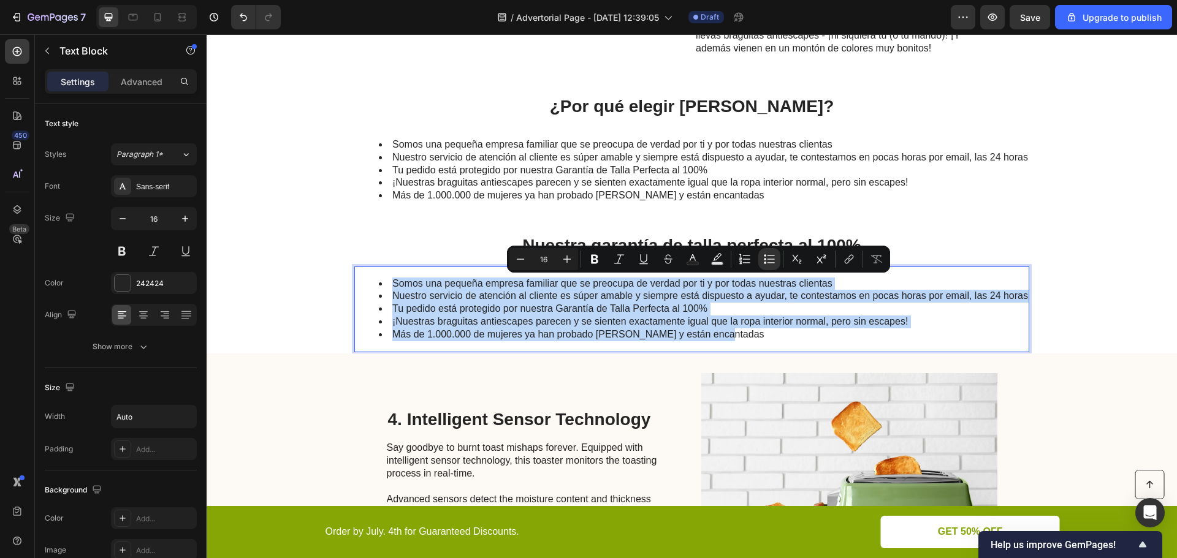
drag, startPoint x: 714, startPoint y: 333, endPoint x: 388, endPoint y: 283, distance: 329.9
click at [388, 283] on ul "Somos una pequeña empresa familiar que se preocupa de verdad por ti y por todas…" at bounding box center [690, 310] width 673 height 64
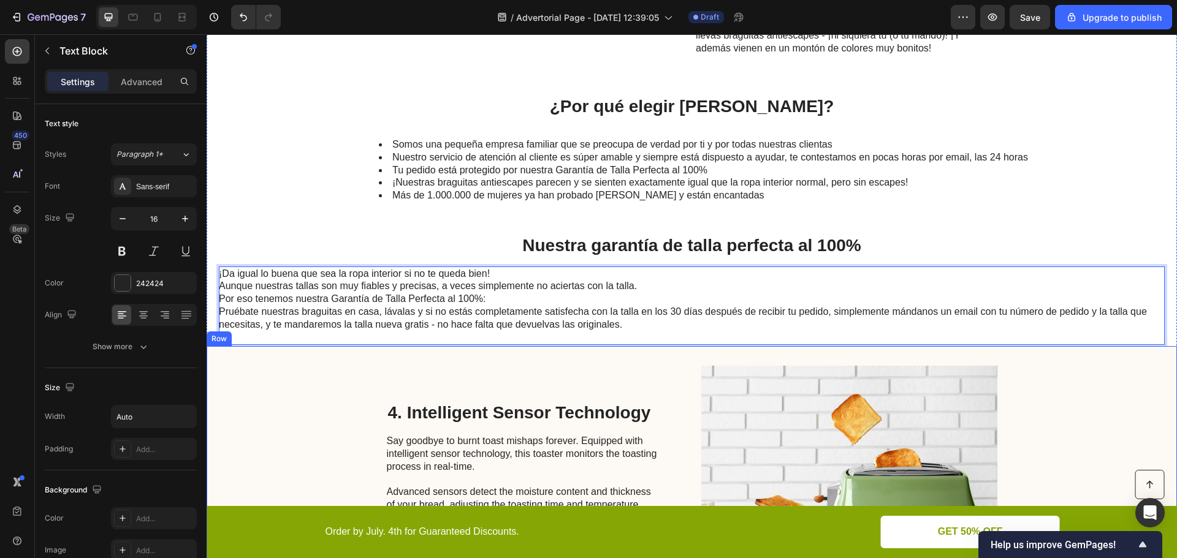
click at [327, 365] on div "4. Intelligent Sensor Technology Heading Say goodbye to burnt toast mishaps for…" at bounding box center [692, 482] width 970 height 272
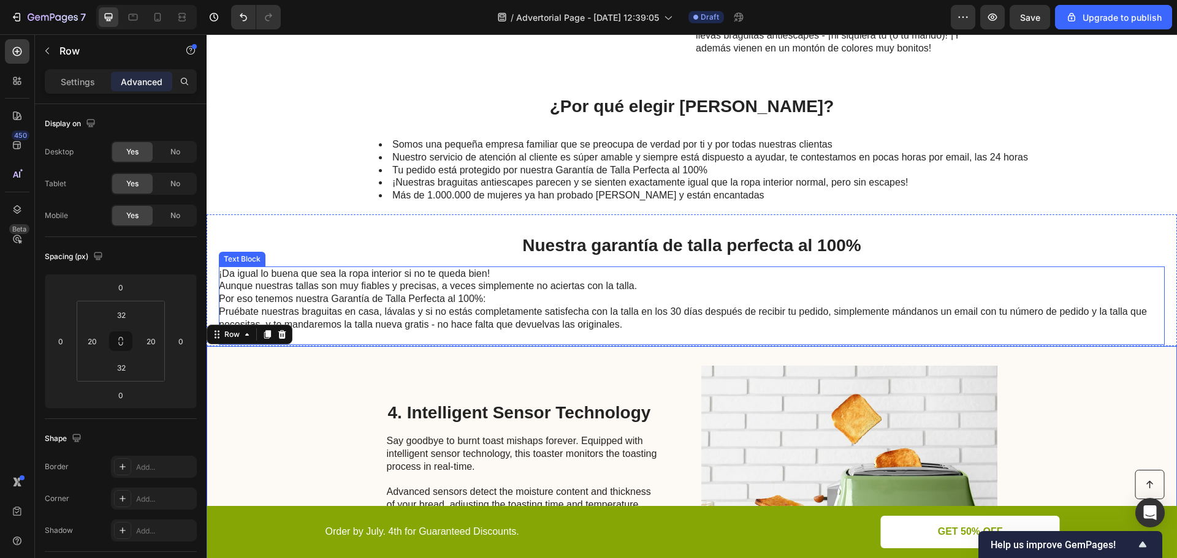
click at [329, 308] on p "¡Da igual lo buena que sea la ropa interior si no te queda bien! Aunque nuestra…" at bounding box center [691, 306] width 944 height 77
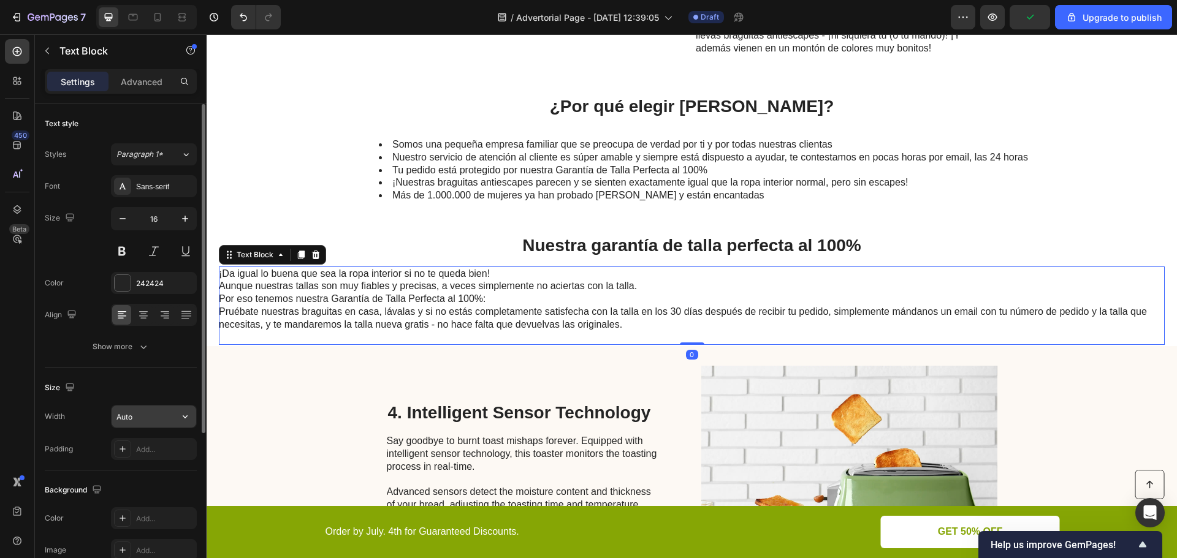
click at [145, 415] on input "Auto" at bounding box center [154, 417] width 85 height 22
click at [185, 419] on icon "button" at bounding box center [185, 416] width 5 height 3
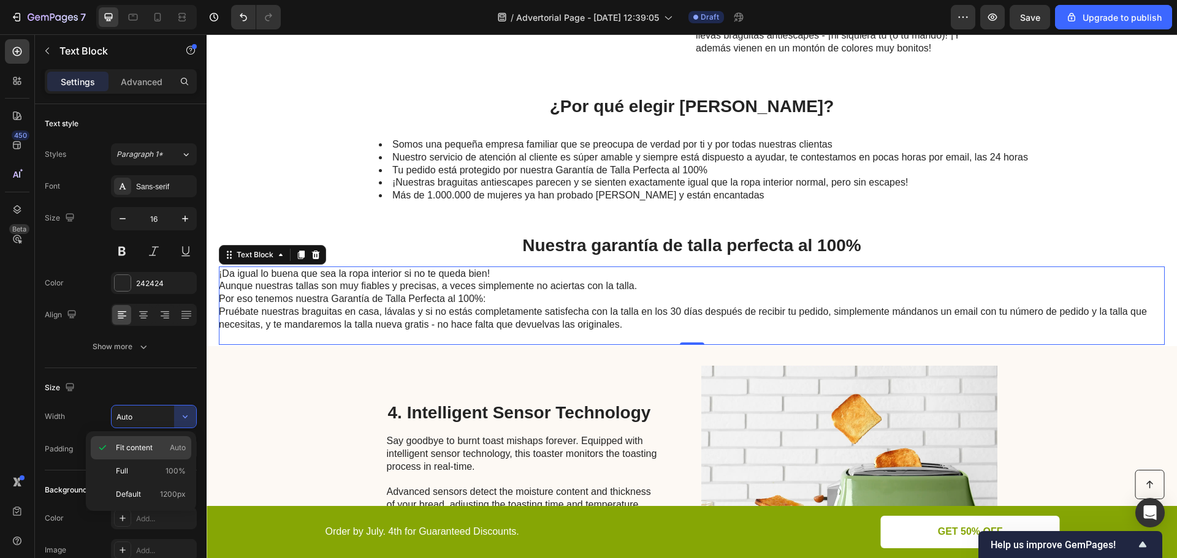
click at [154, 446] on p "Fit content Auto" at bounding box center [151, 447] width 70 height 11
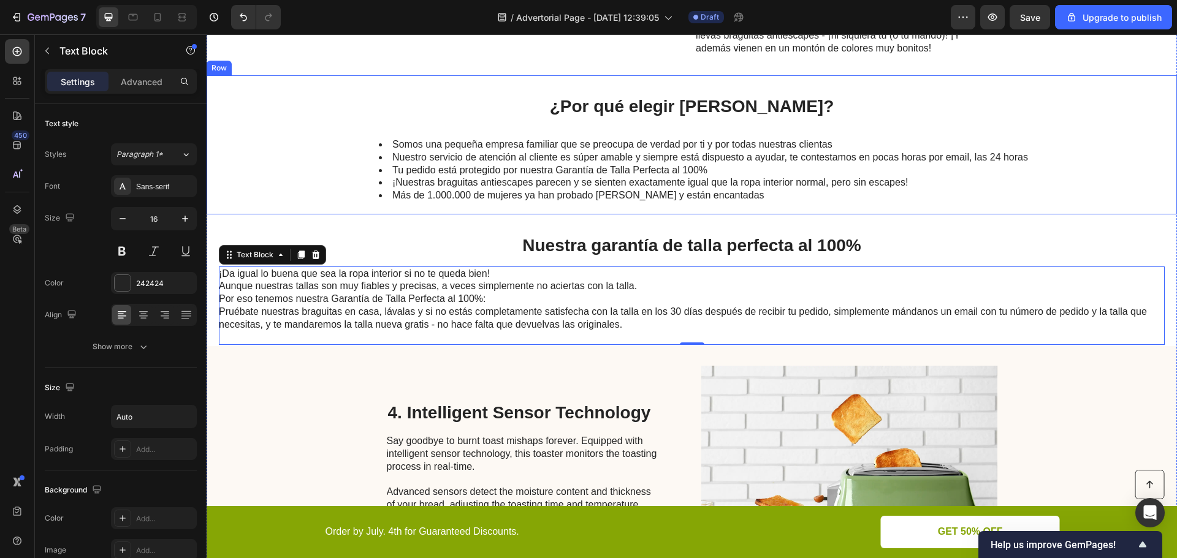
click at [284, 94] on div "¿Por qué elegir Caredry? Heading Somos una pequeña empresa familiar que se preo…" at bounding box center [692, 144] width 970 height 139
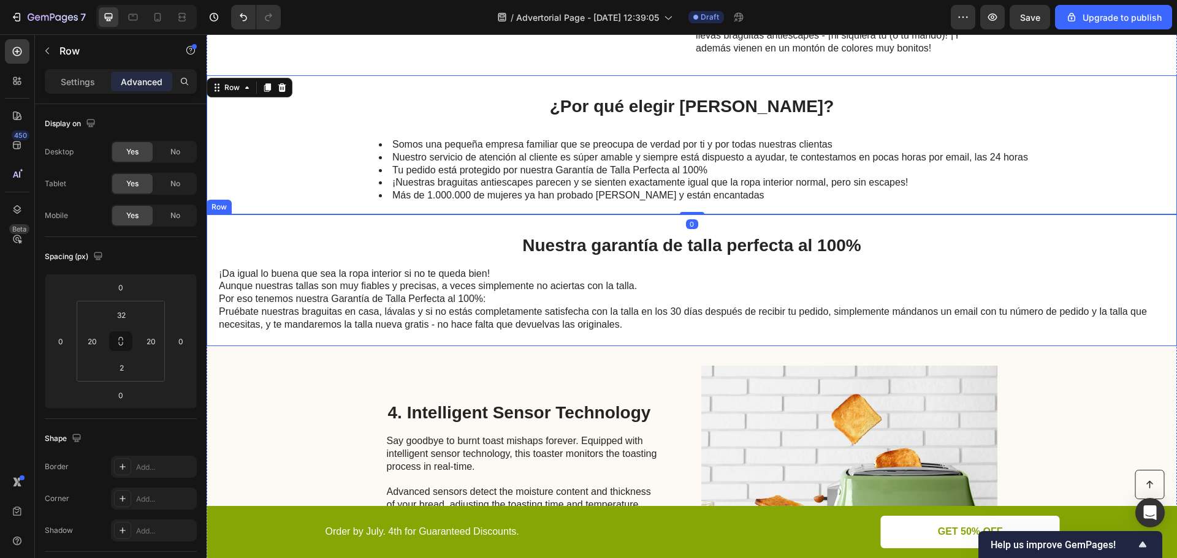
click at [242, 226] on div "Nuestra garantía de talla perfecta al 100% Heading ¡Da igual lo buena que sea l…" at bounding box center [692, 280] width 970 height 132
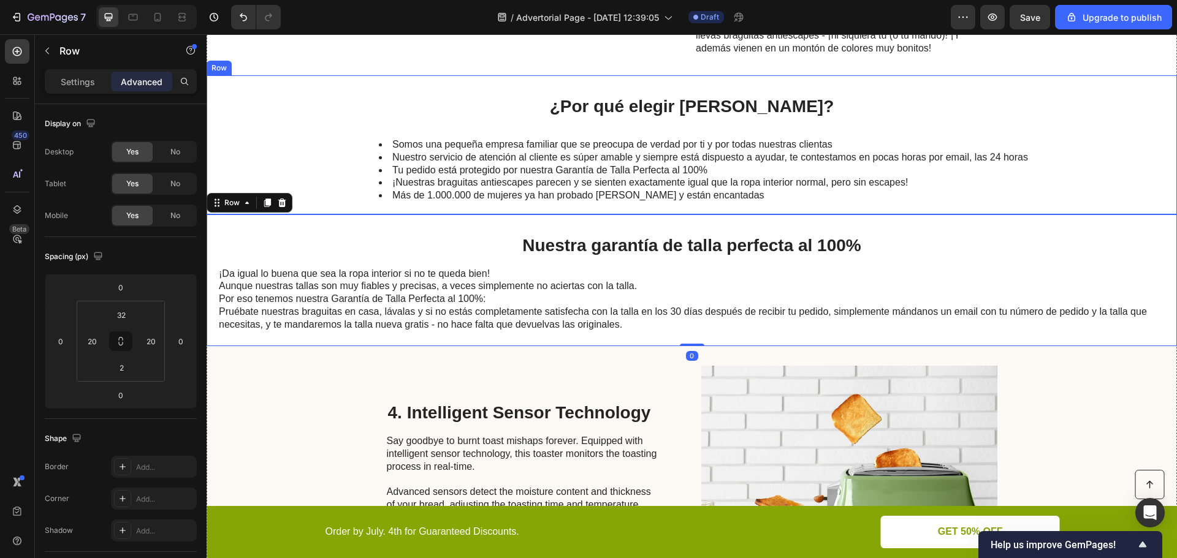
click at [254, 101] on div "¿Por qué elegir Caredry? Heading Somos una pequeña empresa familiar que se preo…" at bounding box center [692, 144] width 970 height 139
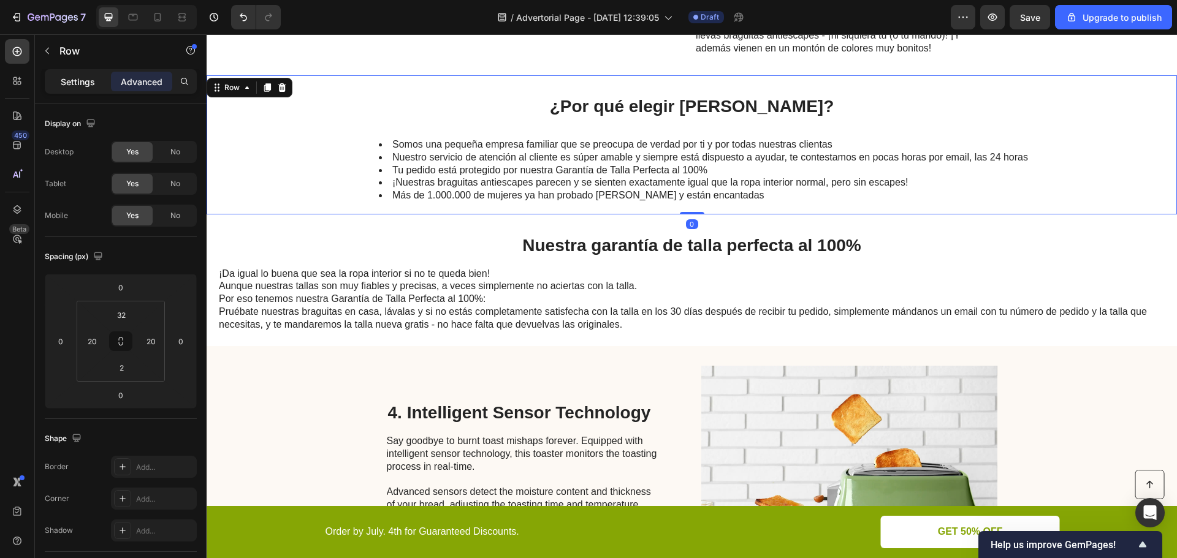
click at [88, 90] on div "Settings" at bounding box center [77, 82] width 61 height 20
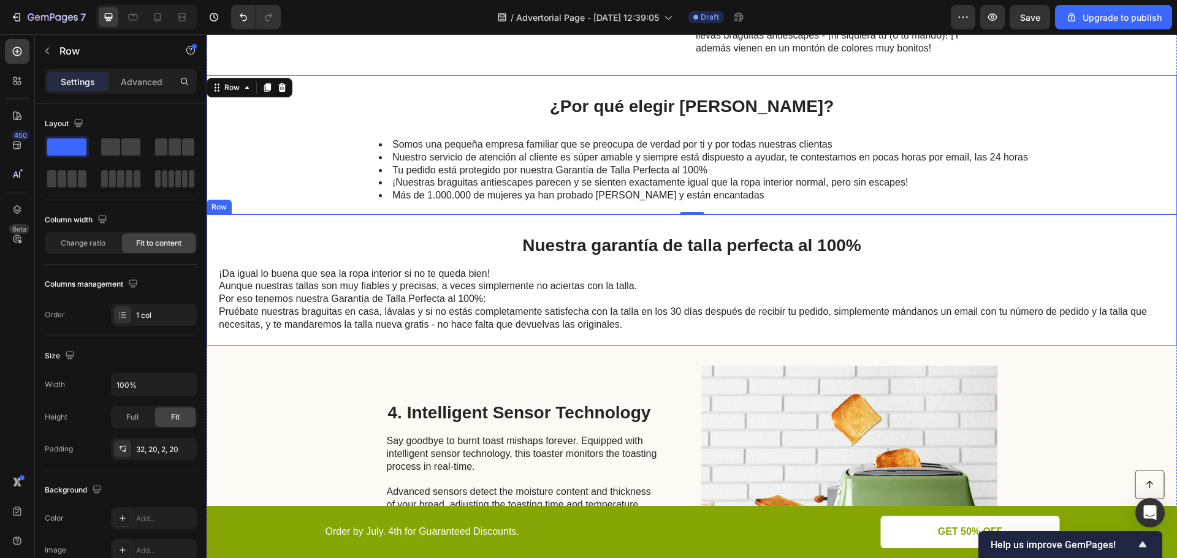
click at [234, 219] on div "Nuestra garantía de talla perfecta al 100% Heading ¡Da igual lo buena que sea l…" at bounding box center [692, 280] width 970 height 132
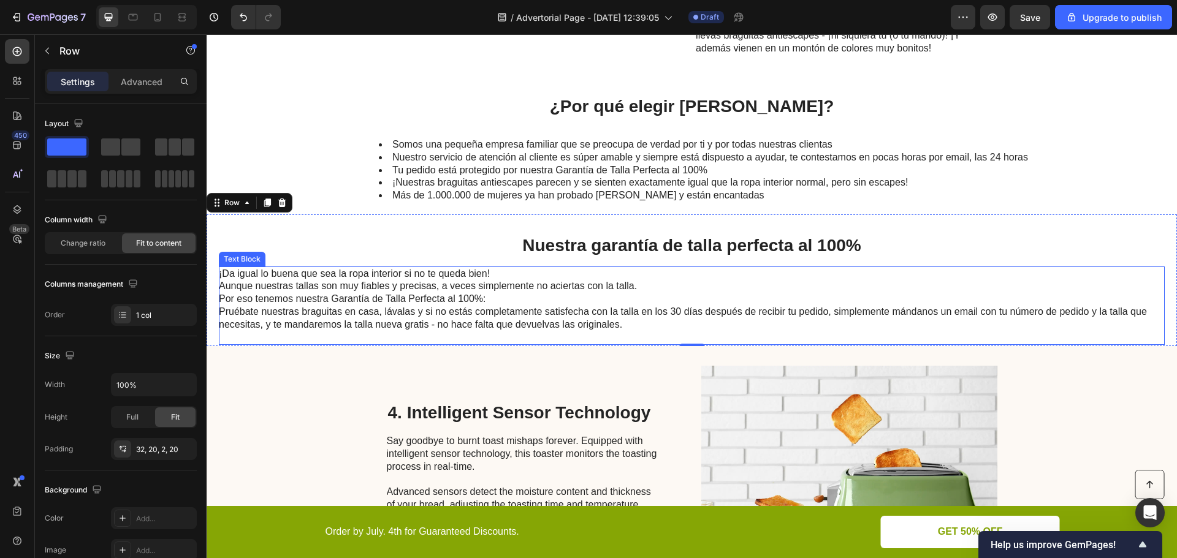
click at [270, 276] on p "¡Da igual lo buena que sea la ropa interior si no te queda bien! Aunque nuestra…" at bounding box center [691, 306] width 944 height 77
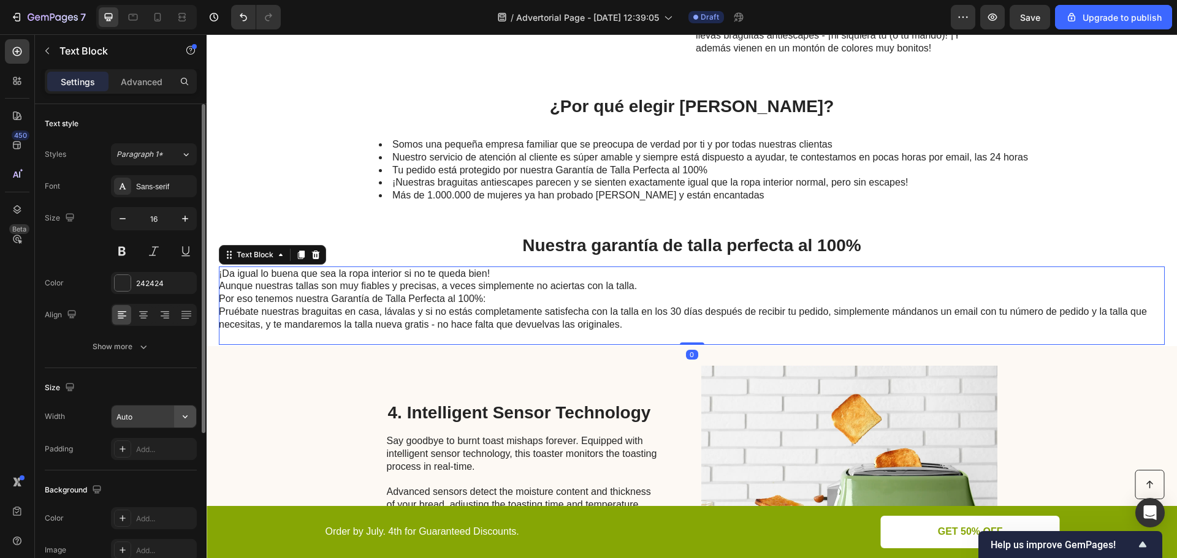
click at [188, 419] on icon "button" at bounding box center [185, 417] width 12 height 12
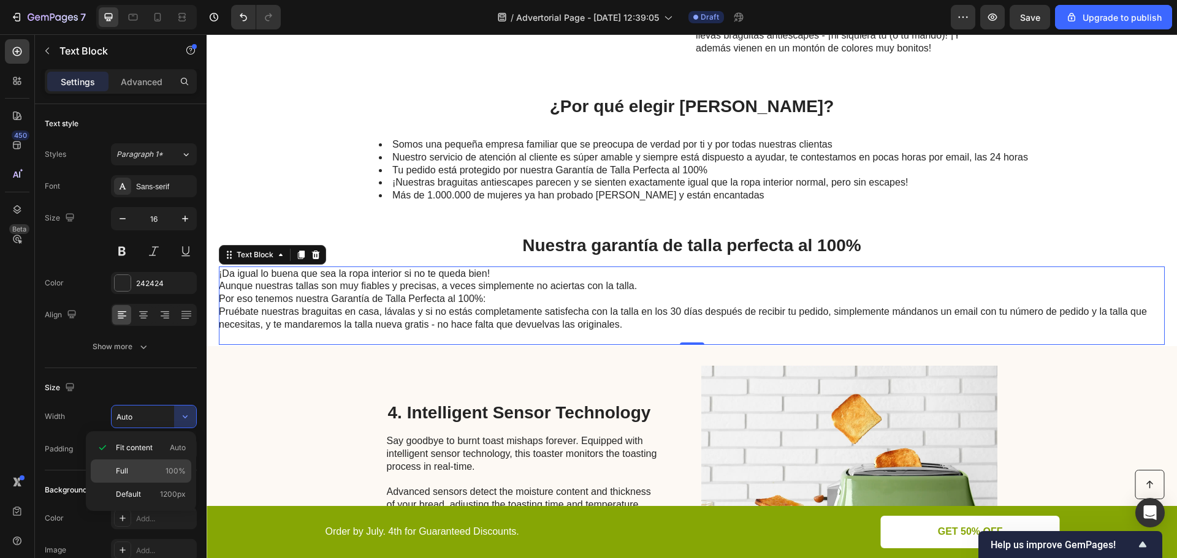
click at [173, 463] on div "Full 100%" at bounding box center [141, 471] width 101 height 23
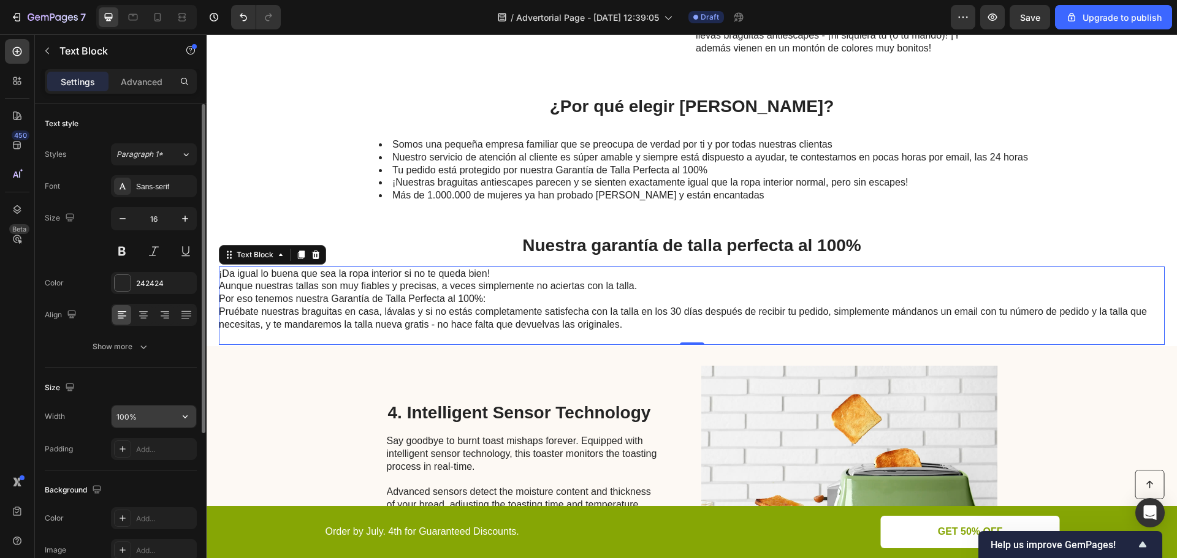
click at [173, 419] on input "100%" at bounding box center [154, 417] width 85 height 22
click at [188, 419] on icon "button" at bounding box center [185, 417] width 12 height 12
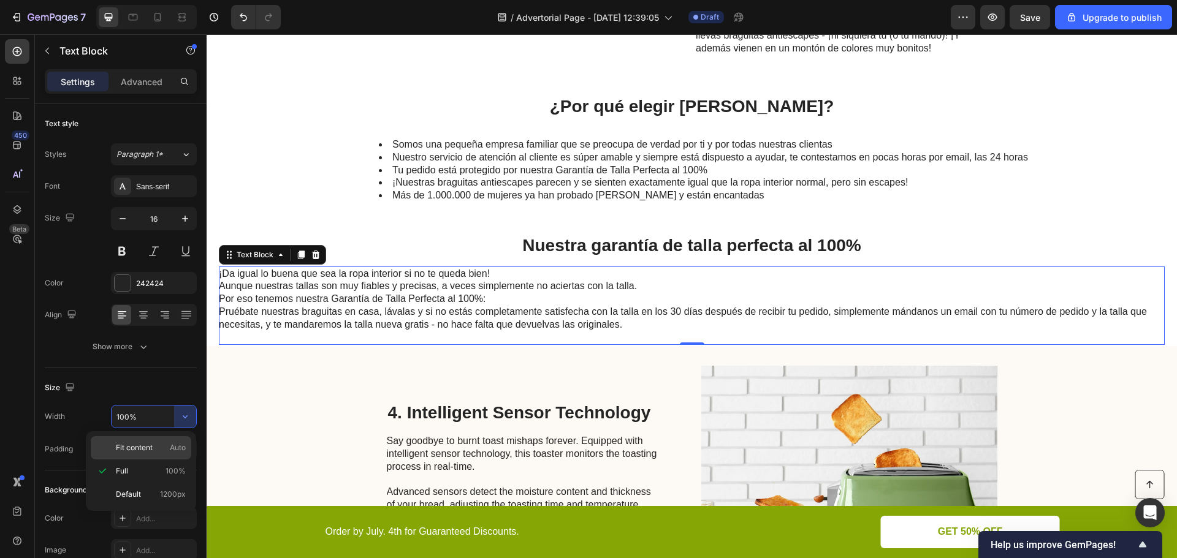
click at [181, 446] on span "Auto" at bounding box center [178, 447] width 16 height 11
type input "Auto"
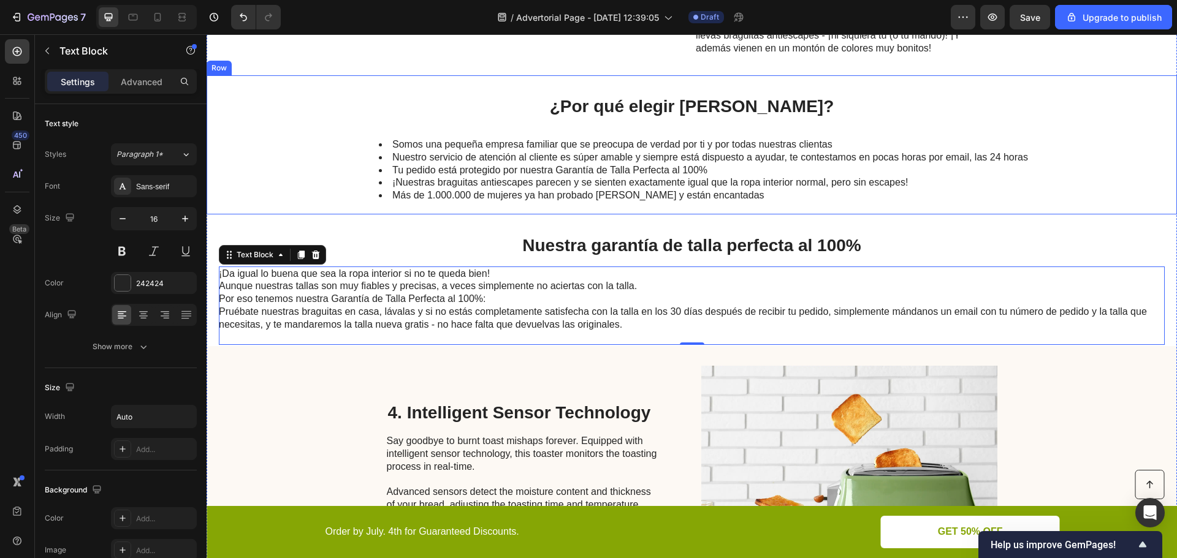
click at [305, 99] on div "¿Por qué elegir Caredry? Heading Somos una pequeña empresa familiar que se preo…" at bounding box center [692, 144] width 970 height 139
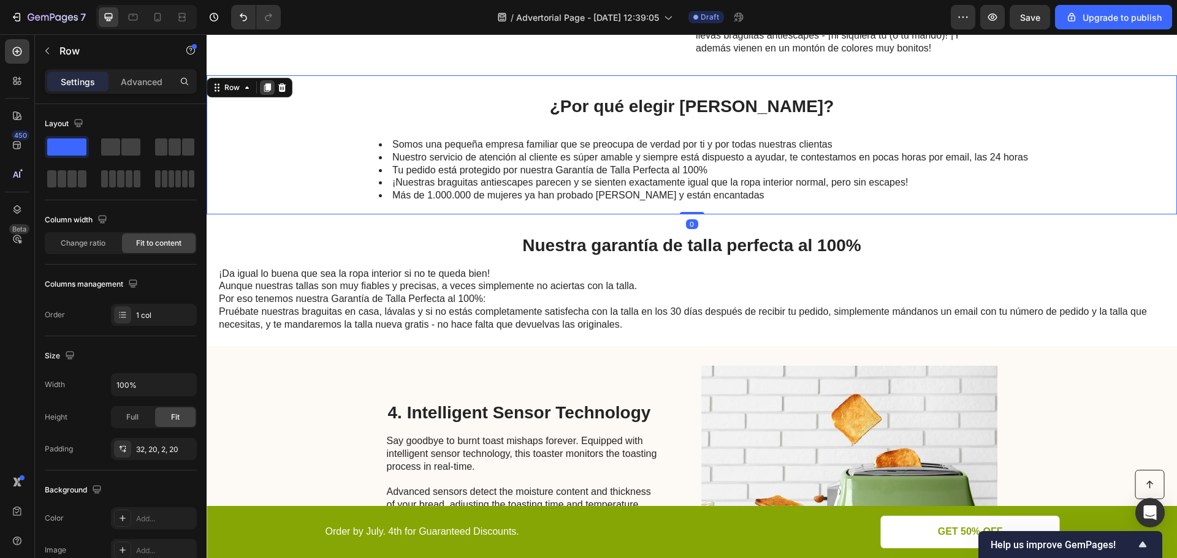
click at [269, 88] on icon at bounding box center [267, 88] width 7 height 9
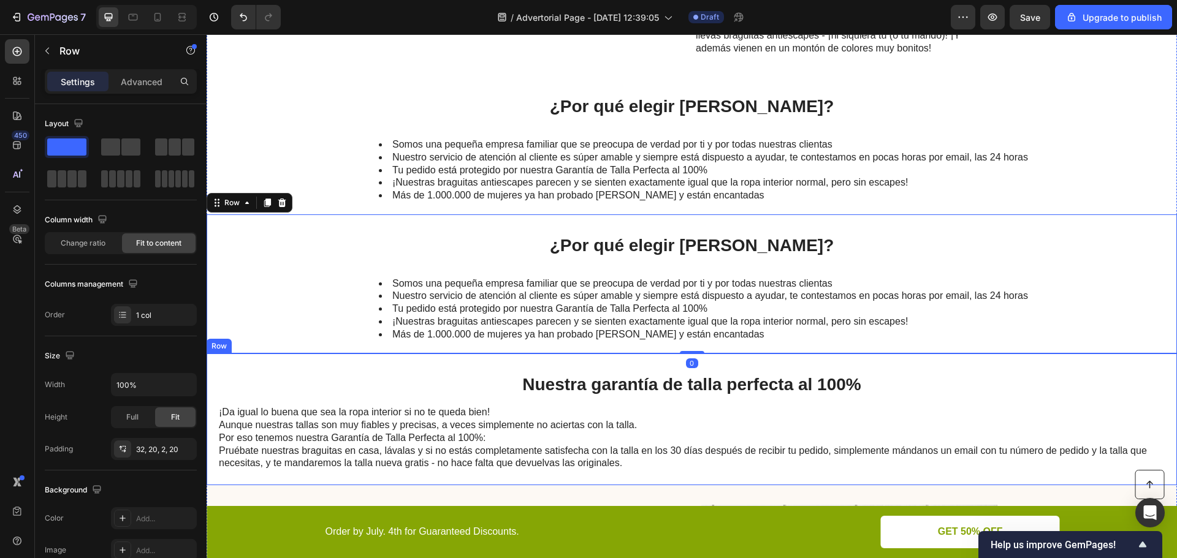
click at [321, 369] on div "Nuestra garantía de talla perfecta al 100% Heading ¡Da igual lo buena que sea l…" at bounding box center [692, 420] width 970 height 132
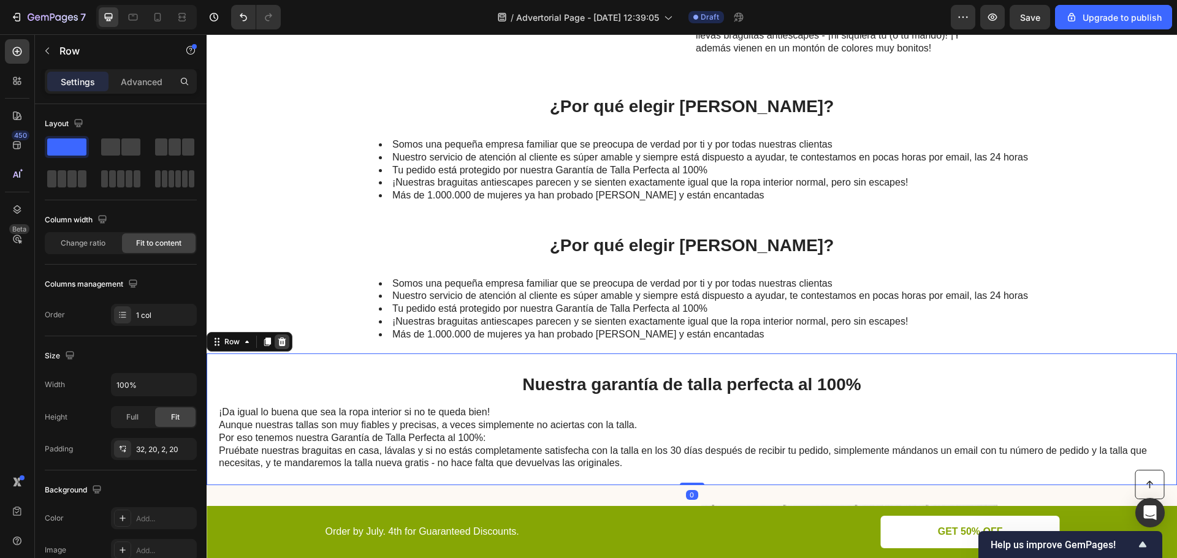
click at [283, 342] on icon at bounding box center [282, 342] width 10 height 10
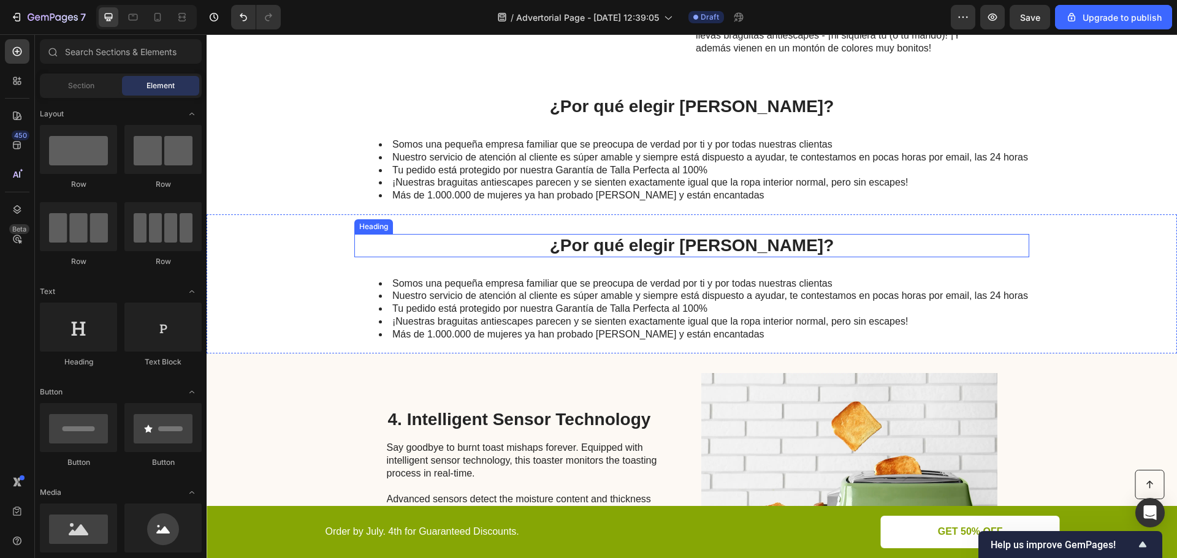
click at [656, 243] on h2 "¿Por qué elegir Caredry?" at bounding box center [691, 245] width 675 height 23
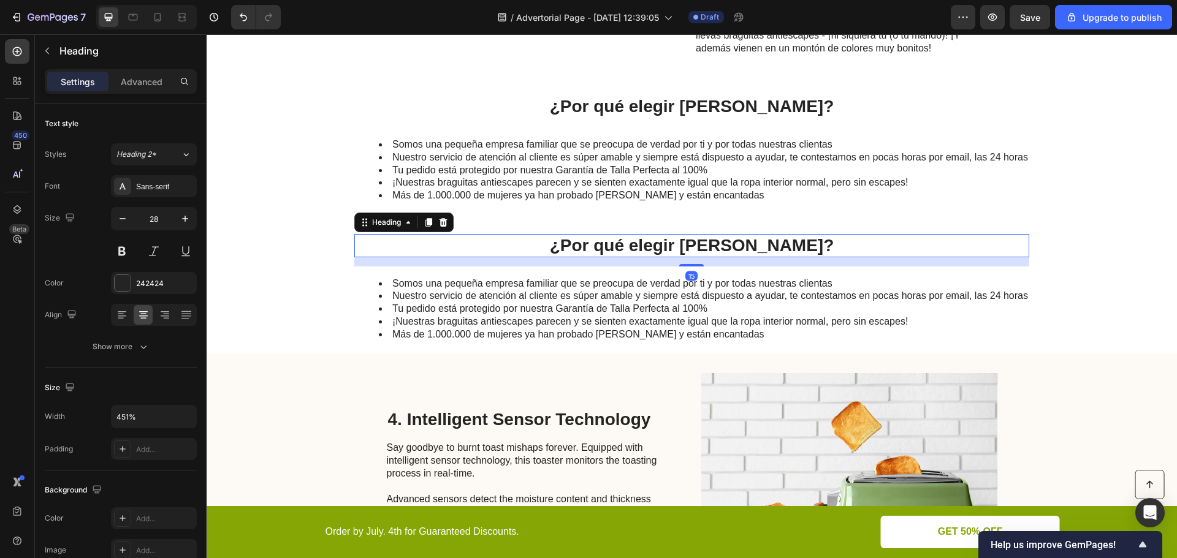
click at [656, 243] on h2 "¿Por qué elegir Caredry?" at bounding box center [691, 245] width 675 height 23
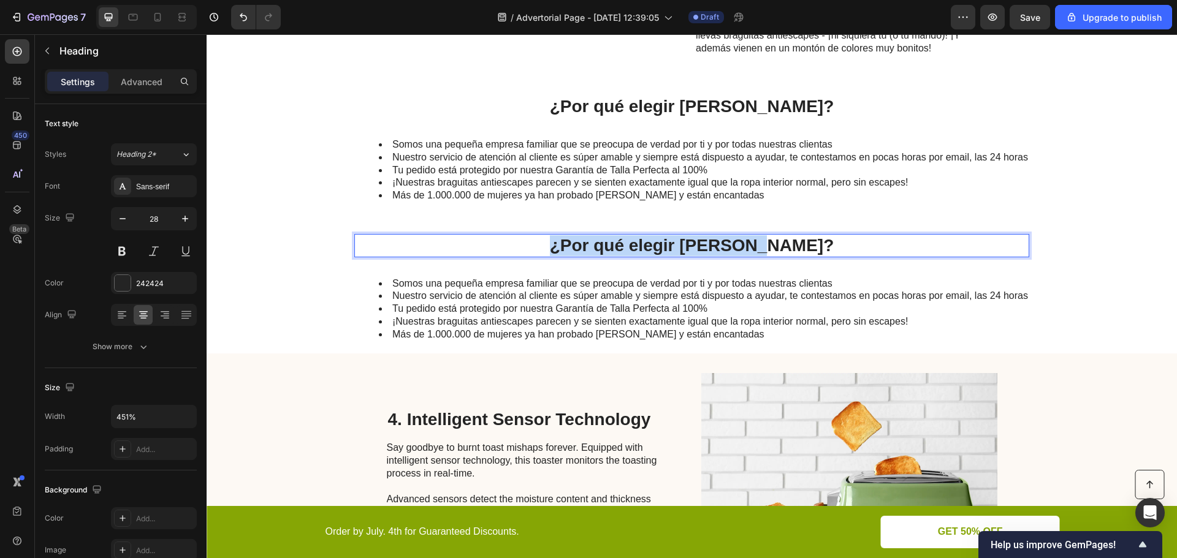
click at [656, 243] on p "¿Por qué elegir Caredry?" at bounding box center [691, 245] width 672 height 21
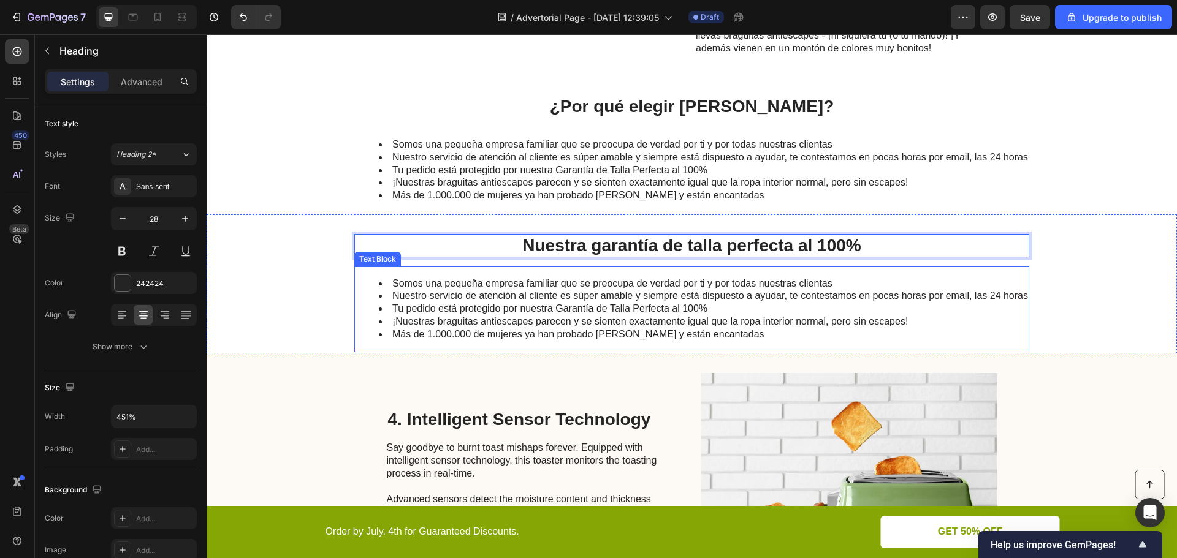
click at [626, 322] on li "¡Nuestras braguitas antiescapes parecen y se sienten exactamente igual que la r…" at bounding box center [703, 322] width 649 height 13
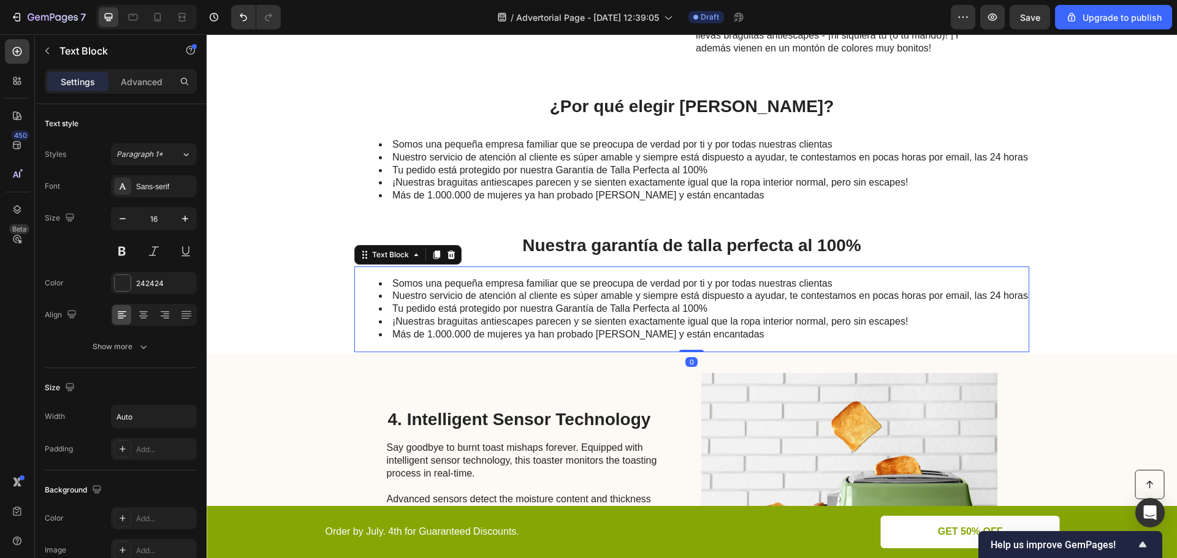
click at [719, 337] on li "Más de 1.000.000 de mujeres ya han probado Caredry y están encantadas" at bounding box center [703, 334] width 649 height 13
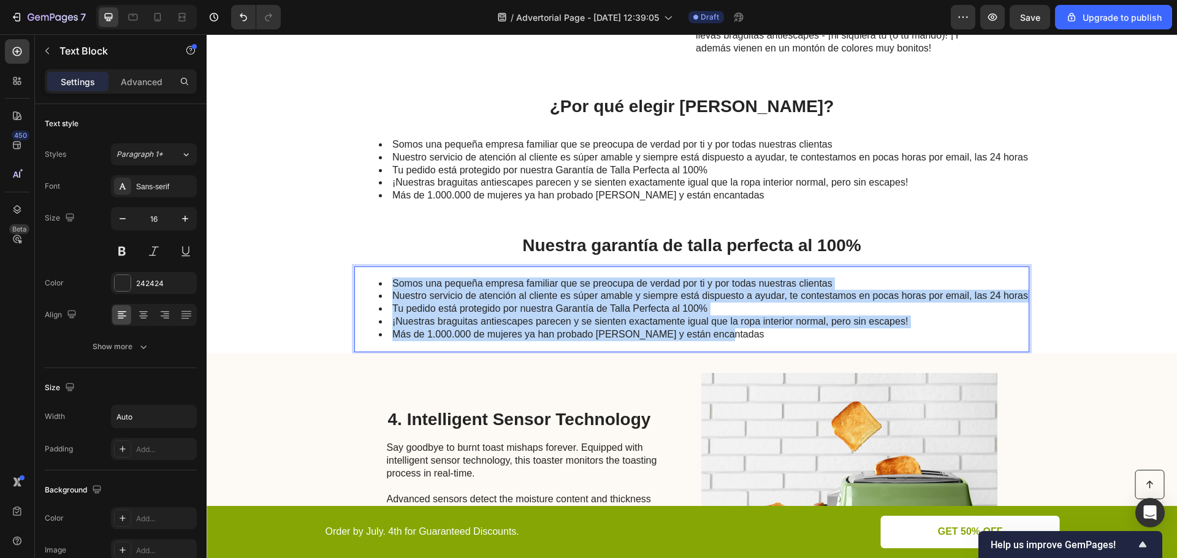
drag, startPoint x: 721, startPoint y: 335, endPoint x: 389, endPoint y: 284, distance: 336.0
click at [389, 284] on ul "Somos una pequeña empresa familiar que se preocupa de verdad por ti y por todas…" at bounding box center [690, 310] width 673 height 64
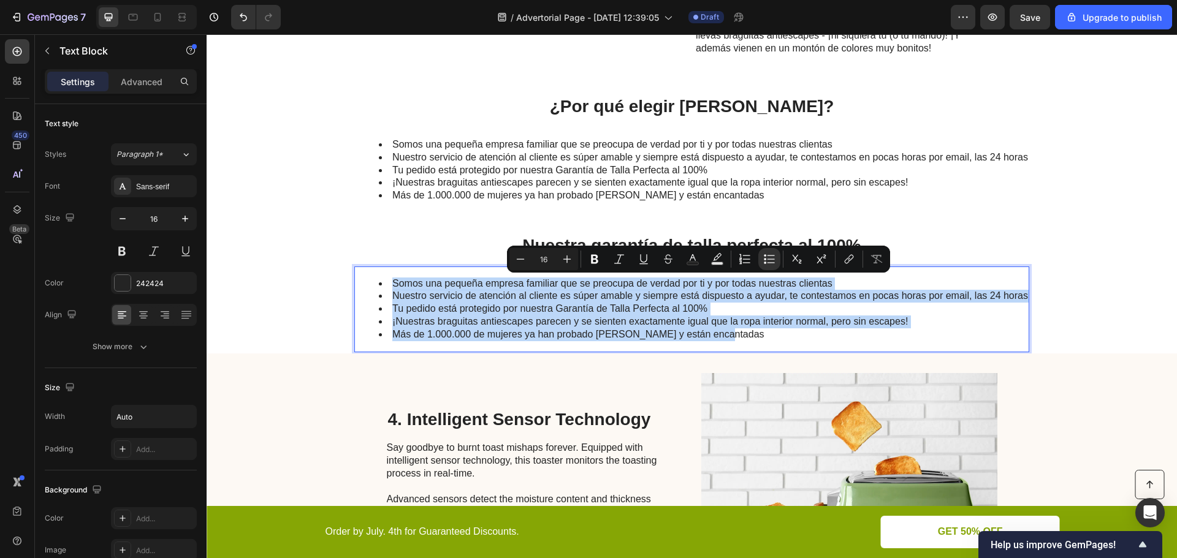
click at [523, 314] on li "Tu pedido está protegido por nuestra Garantía de Talla Perfecta al 100%" at bounding box center [703, 309] width 649 height 13
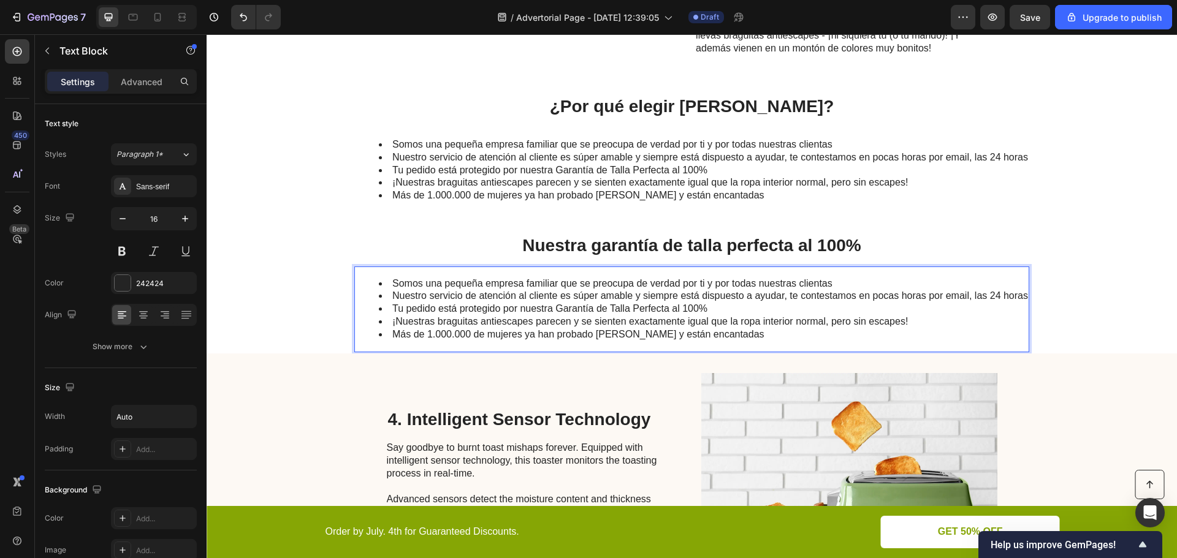
click at [729, 336] on li "Más de 1.000.000 de mujeres ya han probado Caredry y están encantadas" at bounding box center [703, 334] width 649 height 13
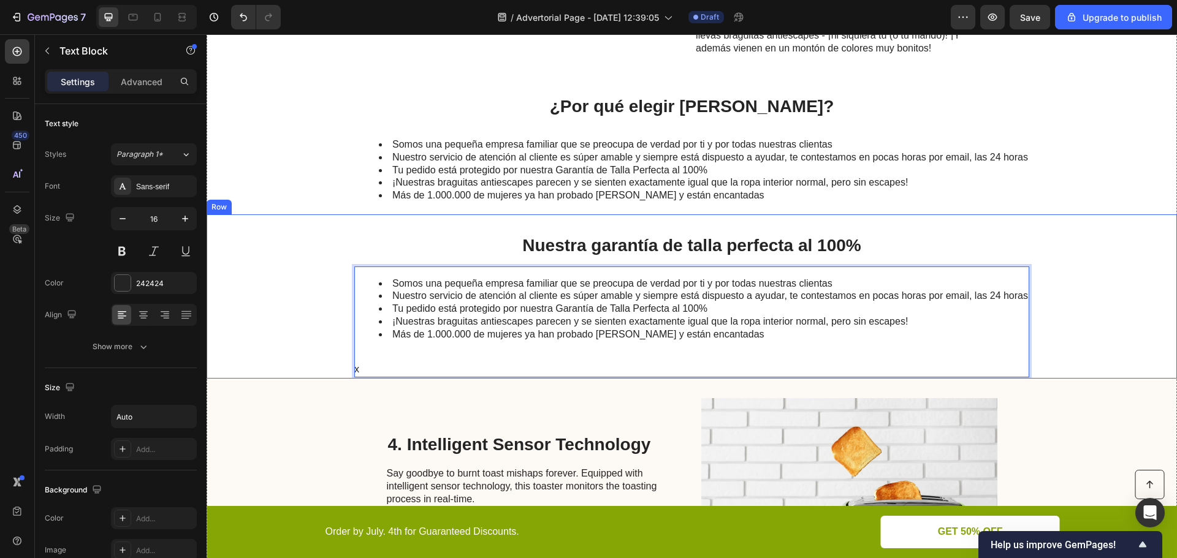
click at [303, 319] on div "Nuestra garantía de talla perfecta al 100% Heading Somos una pequeña empresa fa…" at bounding box center [692, 296] width 970 height 164
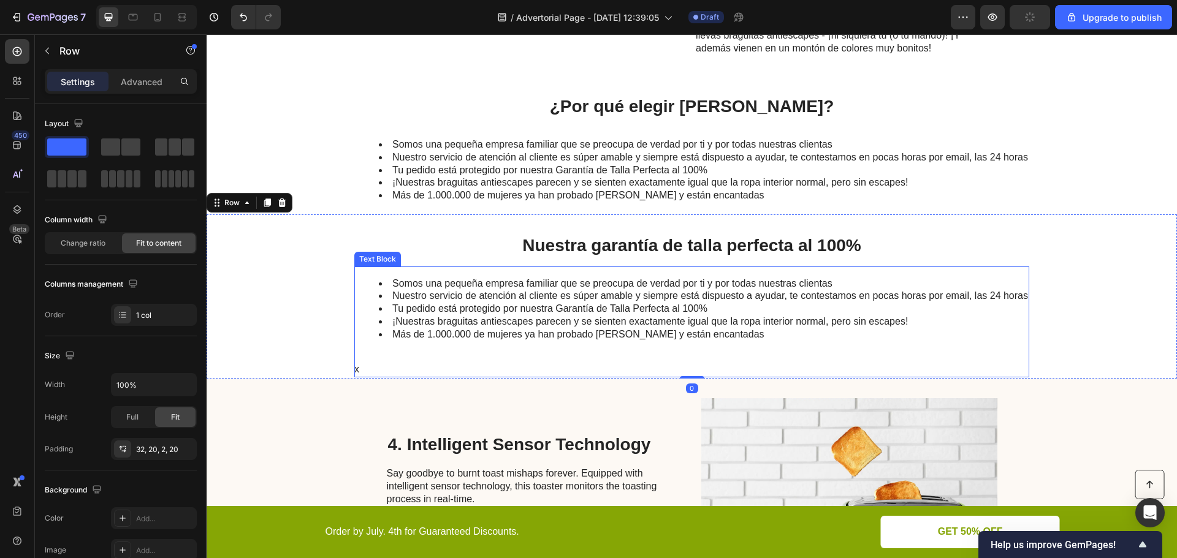
click at [506, 348] on div "Somos una pequeña empresa familiar que se preocupa de verdad por ti y por todas…" at bounding box center [691, 323] width 675 height 112
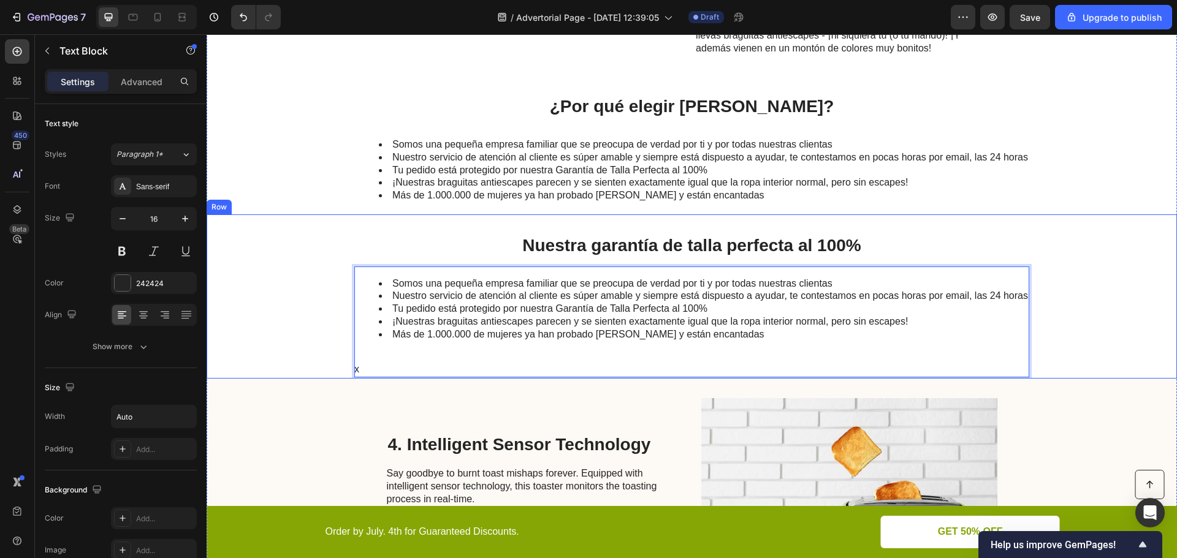
click at [295, 277] on div "Nuestra garantía de talla perfecta al 100% Heading Somos una pequeña empresa fa…" at bounding box center [692, 296] width 970 height 164
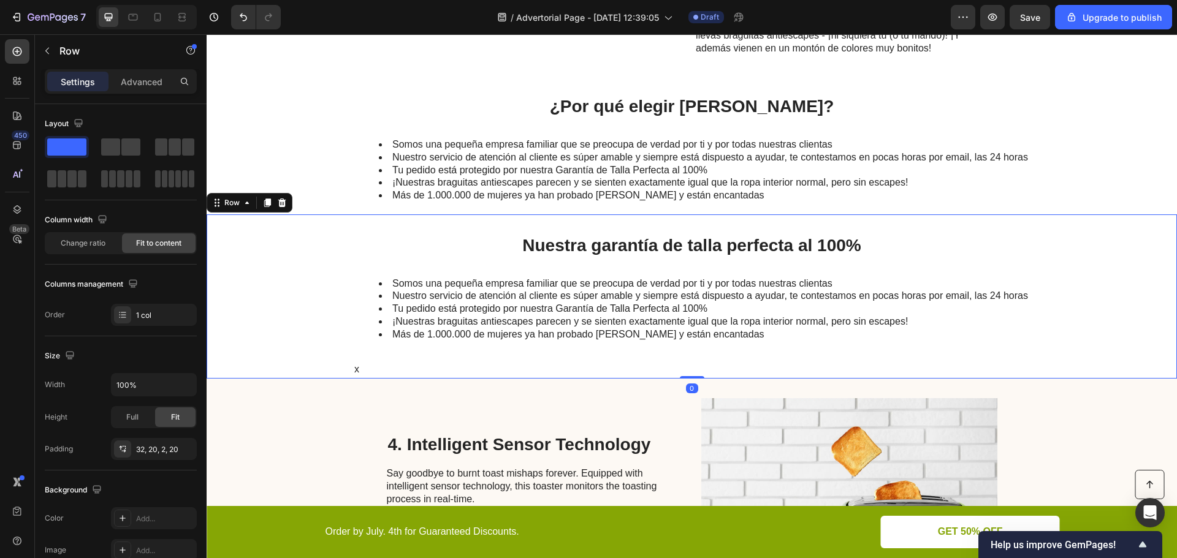
click at [326, 226] on div "Nuestra garantía de talla perfecta al 100% Heading Somos una pequeña empresa fa…" at bounding box center [692, 296] width 970 height 164
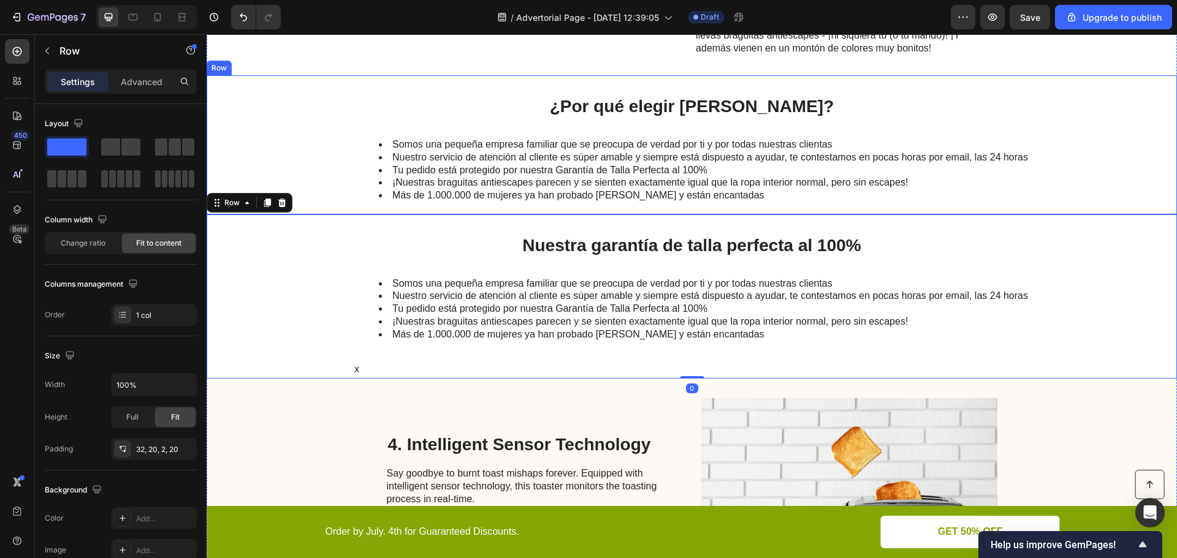
click at [301, 114] on div "¿Por qué elegir Caredry? Heading Somos una pequeña empresa familiar que se preo…" at bounding box center [692, 144] width 970 height 139
click at [294, 251] on div "Nuestra garantía de talla perfecta al 100% Heading Somos una pequeña empresa fa…" at bounding box center [692, 296] width 970 height 164
click at [346, 102] on div "¿Por qué elegir Caredry? Heading Somos una pequeña empresa familiar que se preo…" at bounding box center [692, 144] width 970 height 139
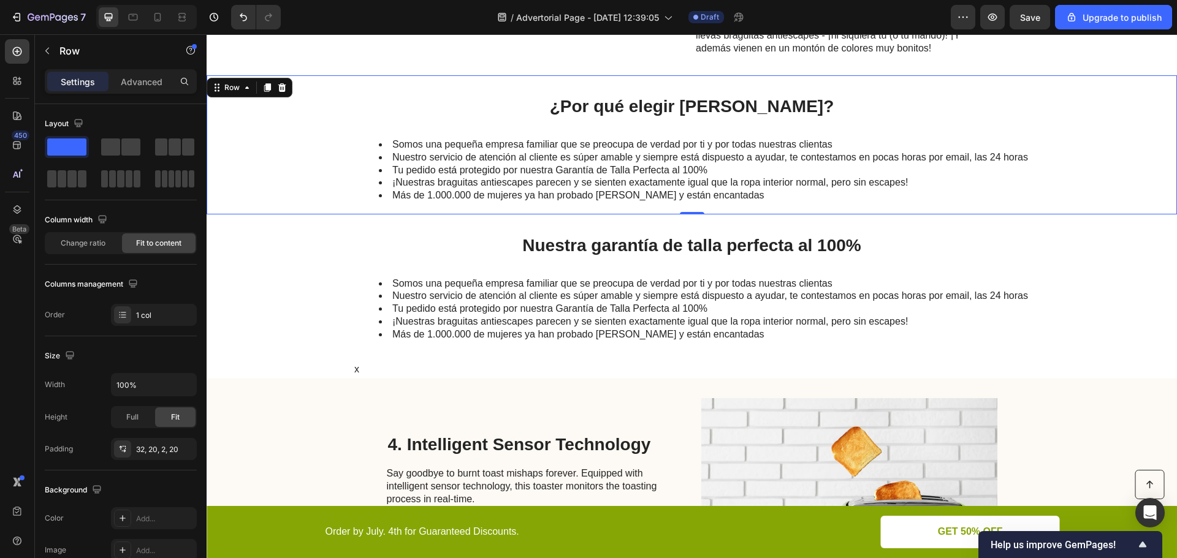
click at [338, 76] on div "¿Por qué elegir Caredry? Heading Somos una pequeña empresa familiar que se preo…" at bounding box center [692, 144] width 970 height 139
click at [412, 156] on li "Nuestro servicio de atención al cliente es súper amable y siempre está dispuest…" at bounding box center [703, 157] width 649 height 13
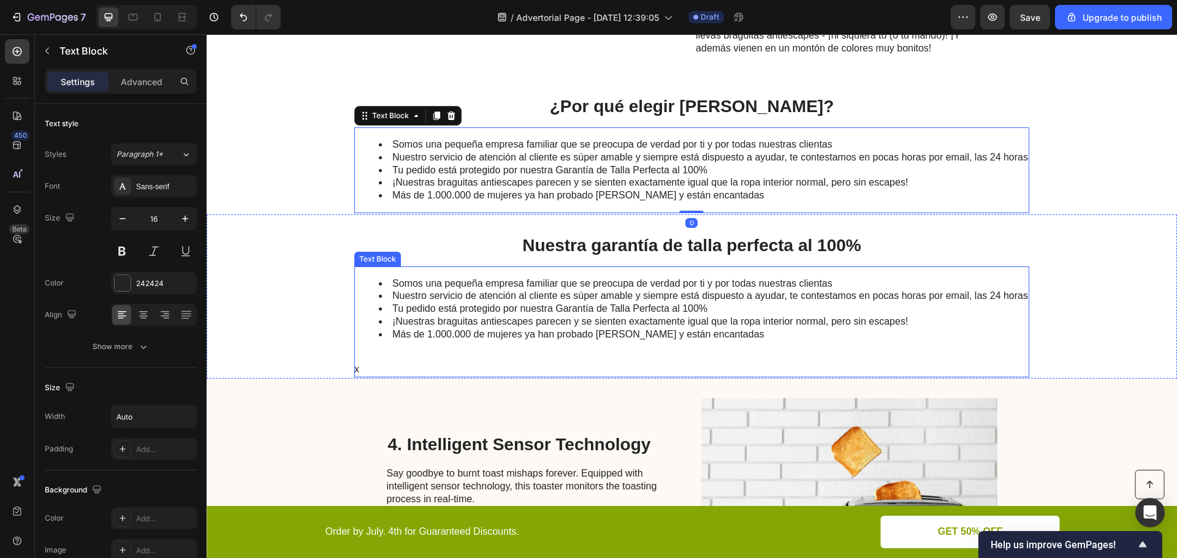
click at [438, 294] on li "Nuestro servicio de atención al cliente es súper amable y siempre está dispuest…" at bounding box center [703, 296] width 649 height 13
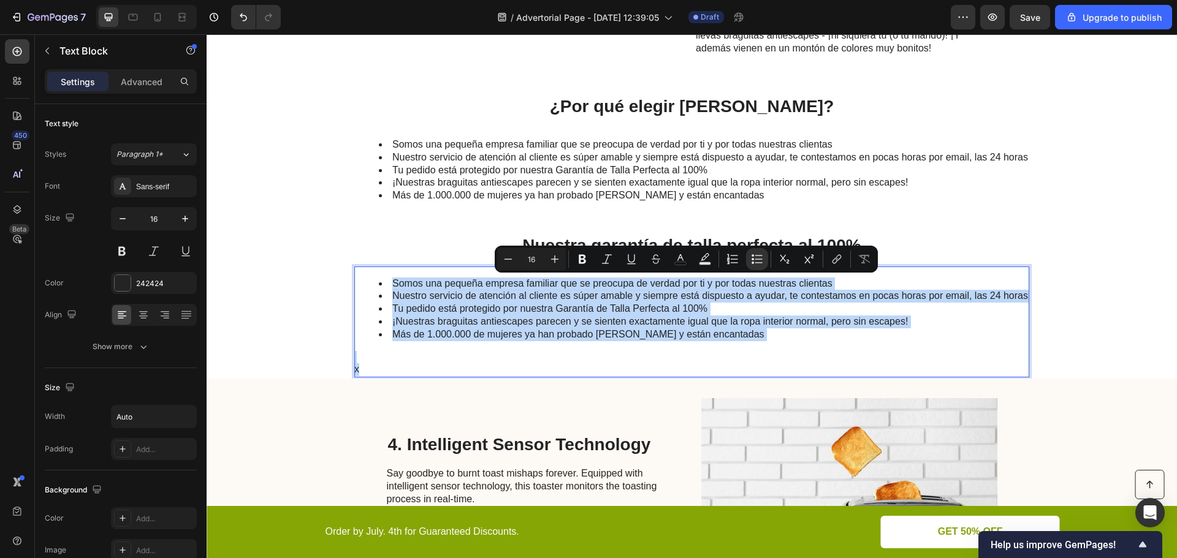
click at [389, 360] on p "Rich Text Editor. Editing area: main" at bounding box center [690, 357] width 673 height 13
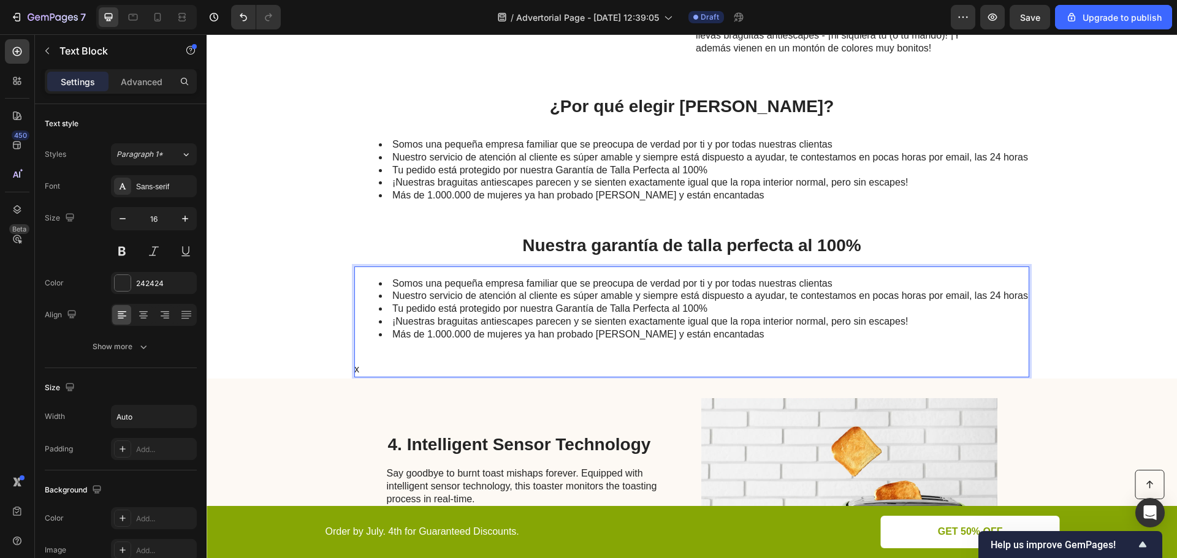
click at [385, 367] on p "x" at bounding box center [690, 369] width 673 height 13
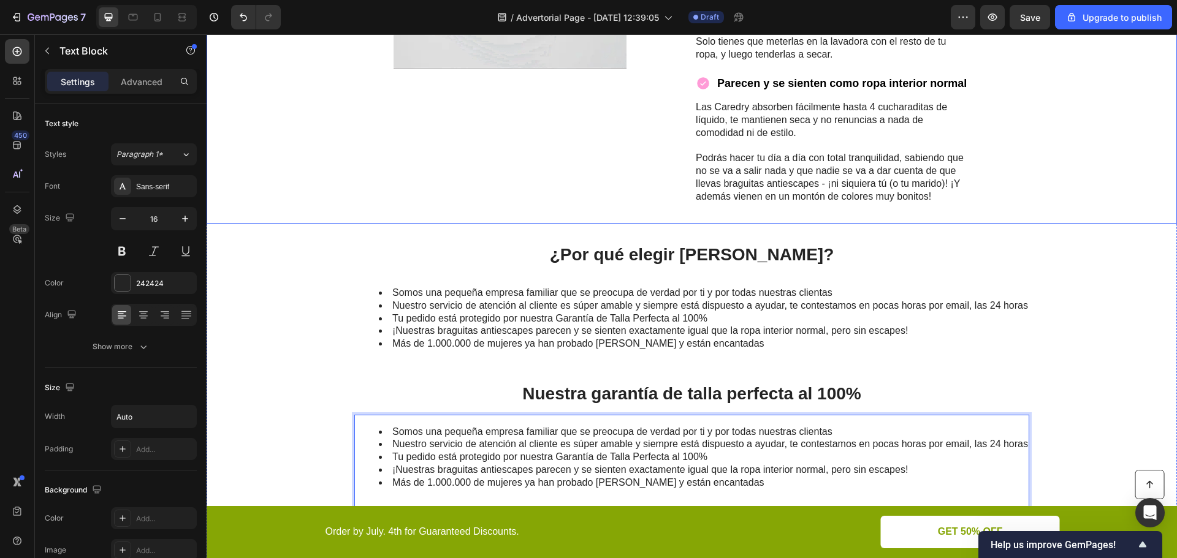
scroll to position [1838, 0]
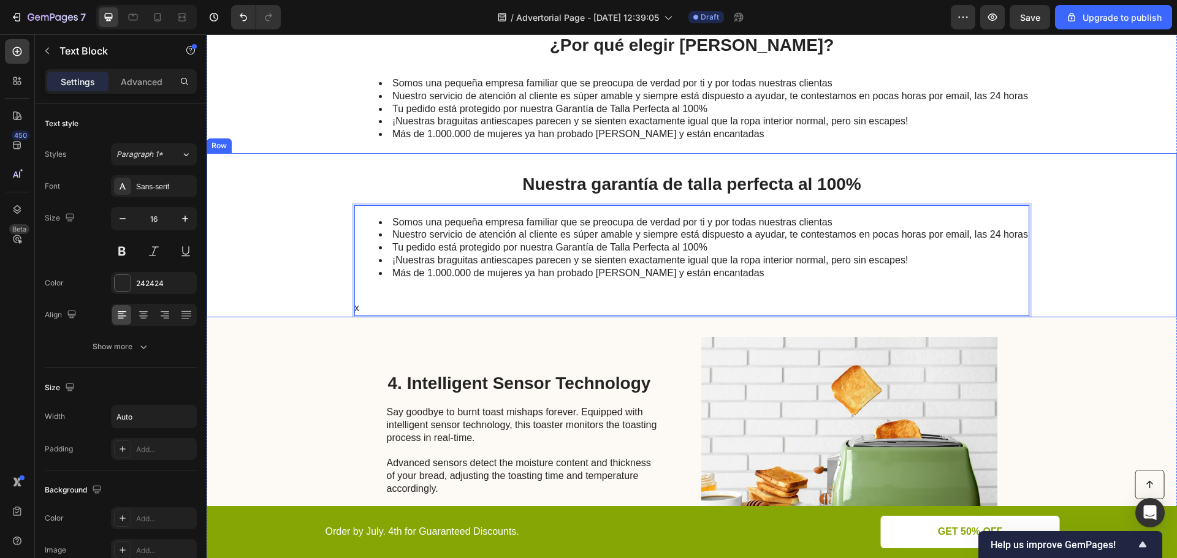
click at [301, 252] on div "Nuestra garantía de talla perfecta al 100% Heading Somos una pequeña empresa fa…" at bounding box center [692, 235] width 970 height 164
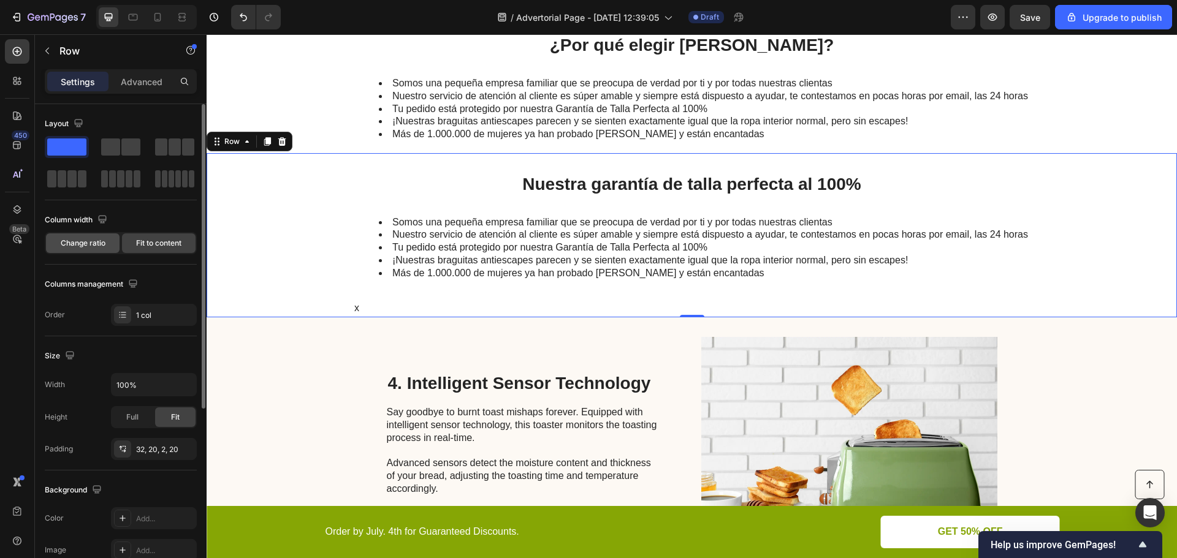
click at [100, 243] on span "Change ratio" at bounding box center [83, 243] width 45 height 11
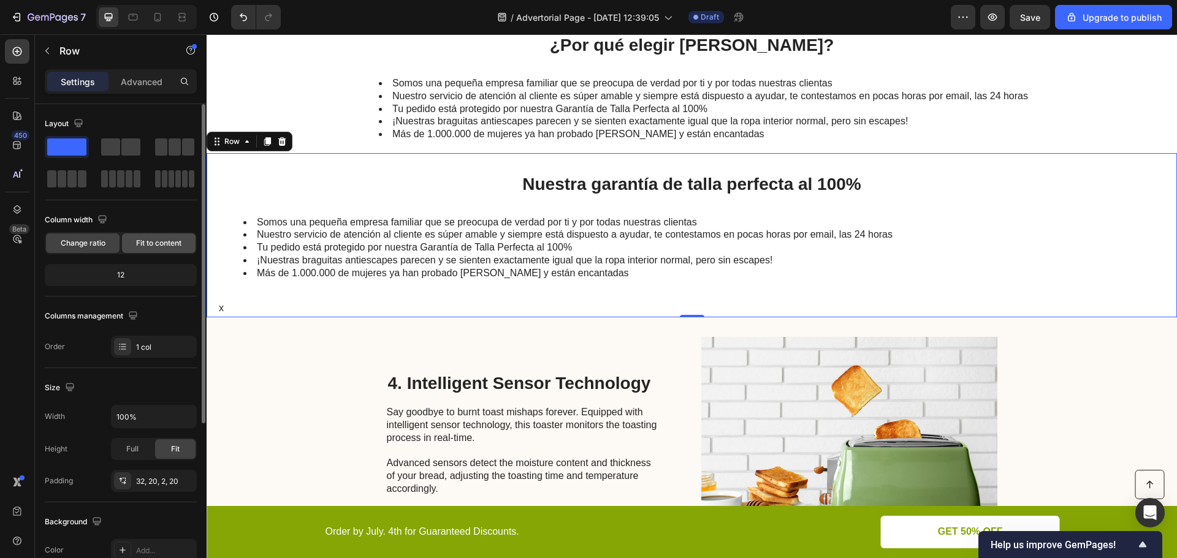
click at [161, 245] on span "Fit to content" at bounding box center [158, 243] width 45 height 11
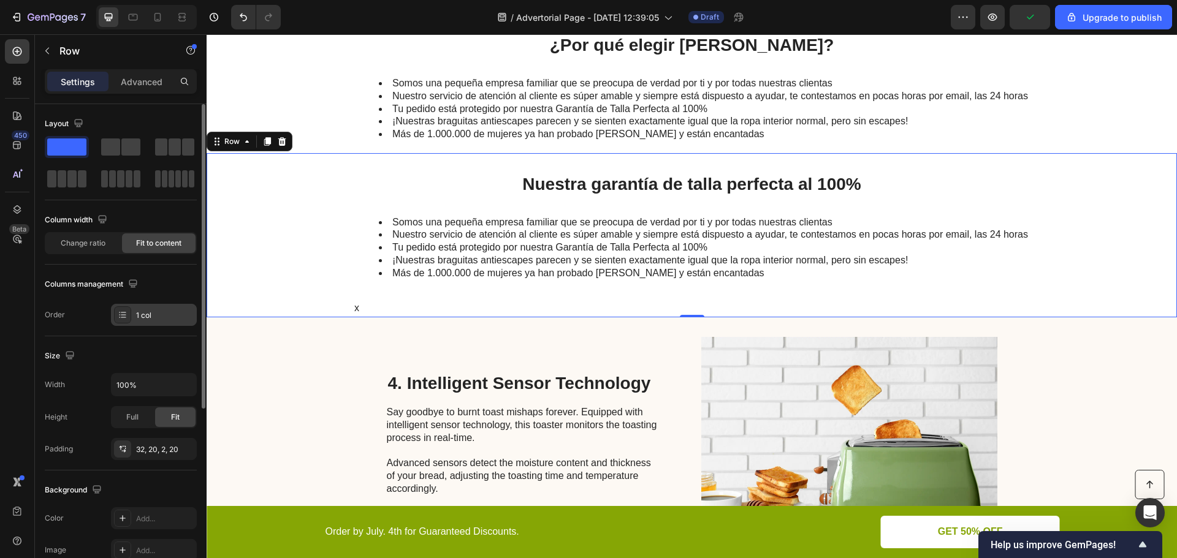
scroll to position [123, 0]
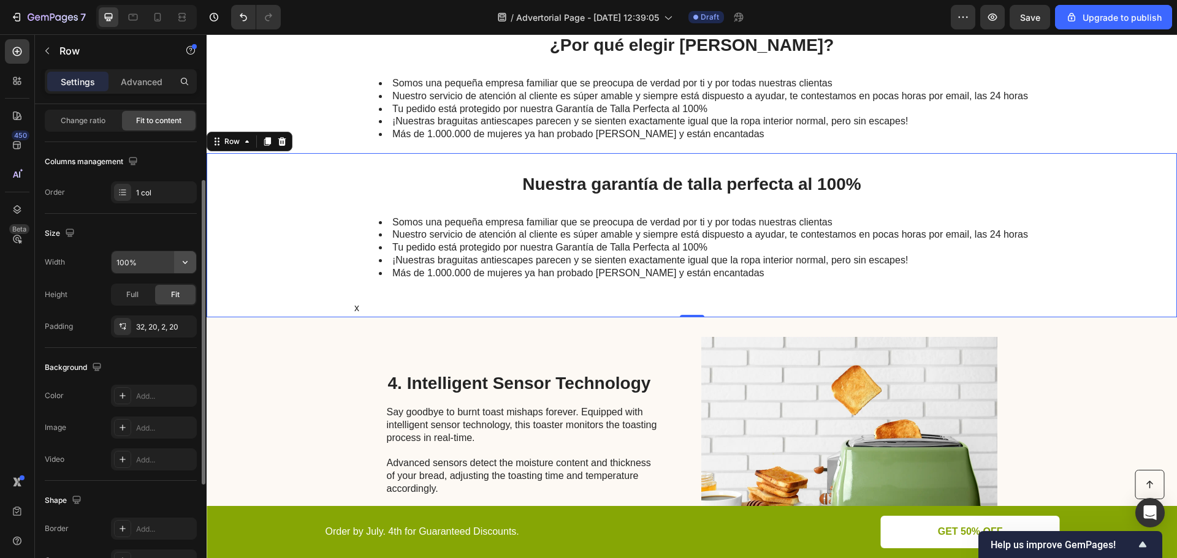
click at [181, 262] on icon "button" at bounding box center [185, 262] width 12 height 12
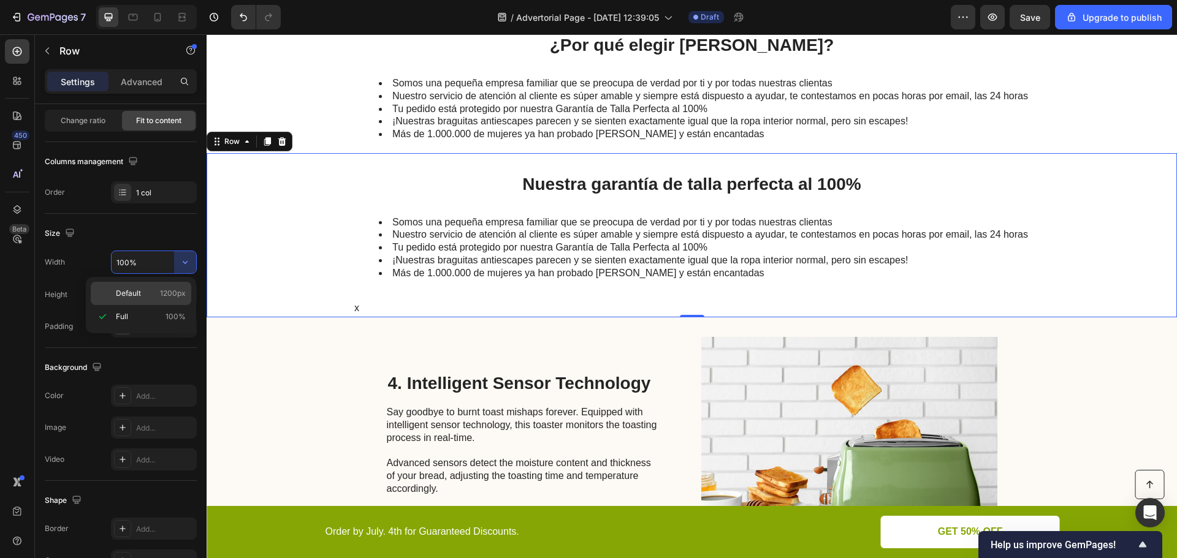
click at [175, 289] on span "1200px" at bounding box center [173, 293] width 26 height 11
type input "1200"
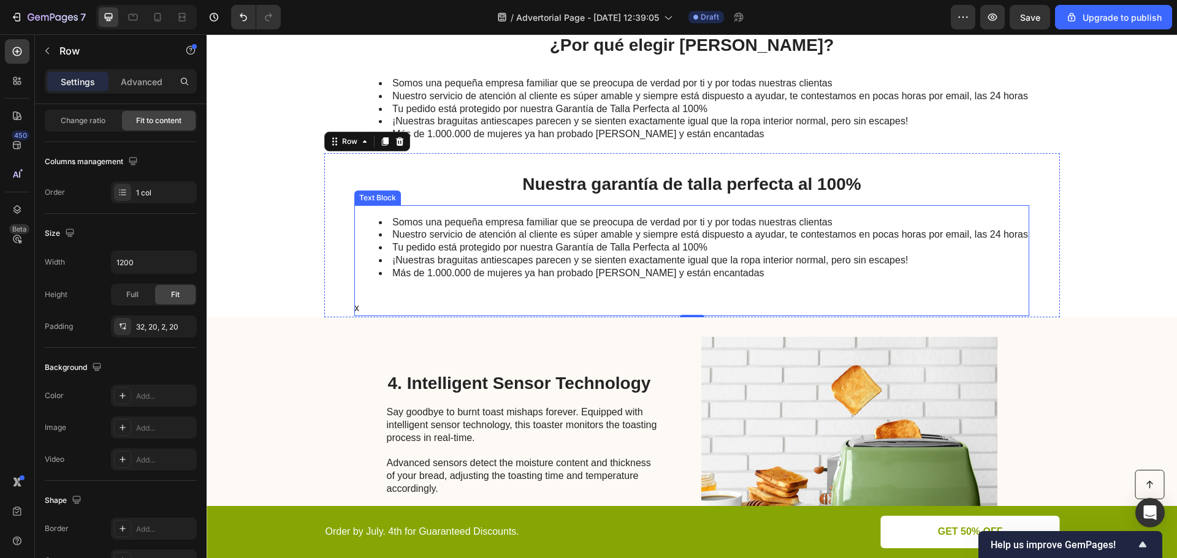
click at [355, 307] on p "x" at bounding box center [690, 308] width 673 height 13
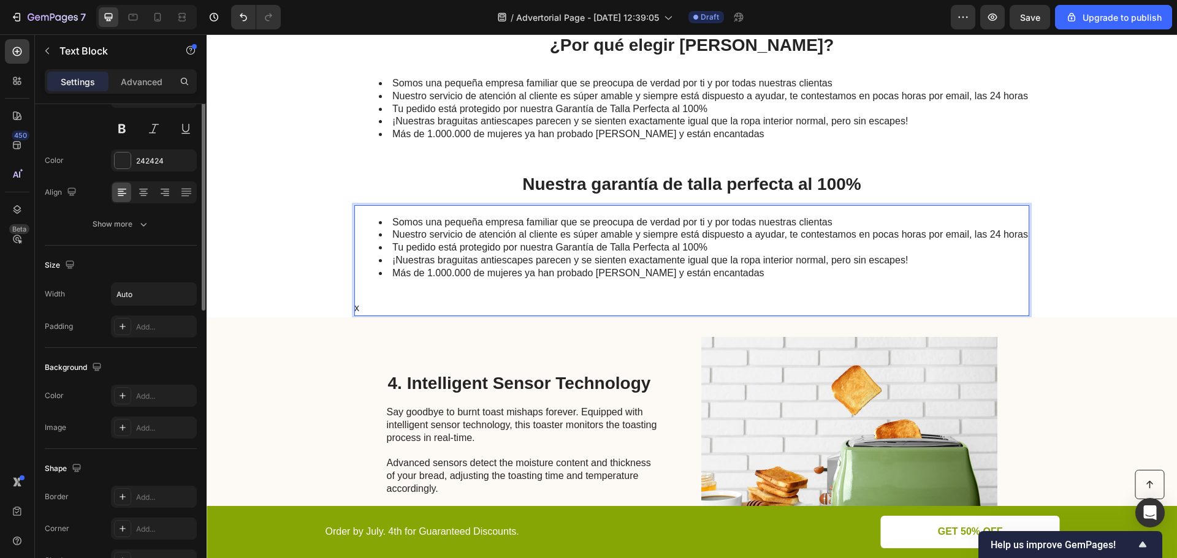
scroll to position [0, 0]
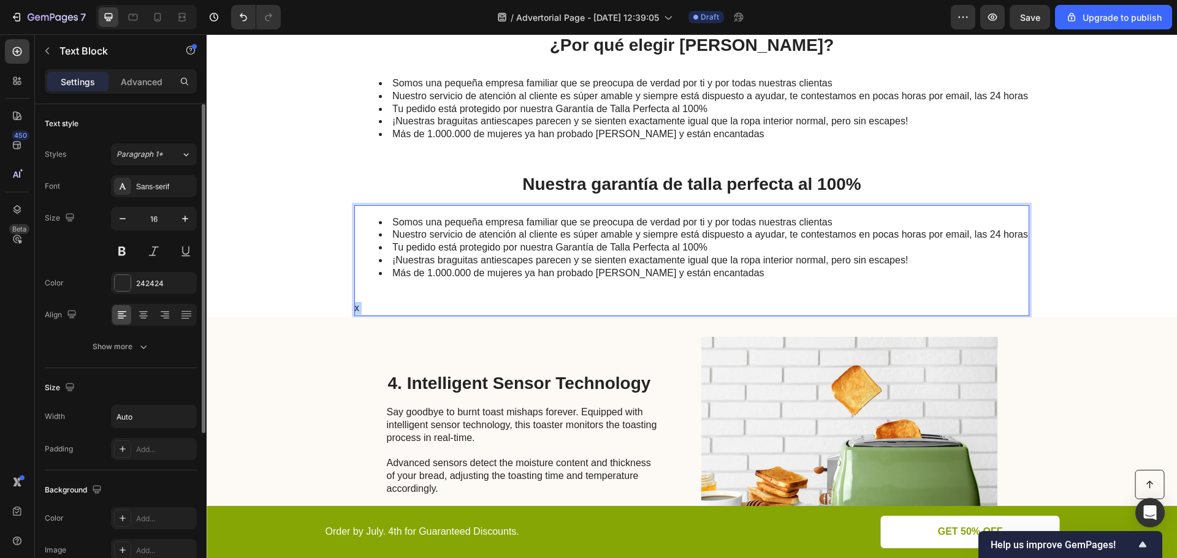
click at [354, 309] on p "x" at bounding box center [690, 308] width 673 height 13
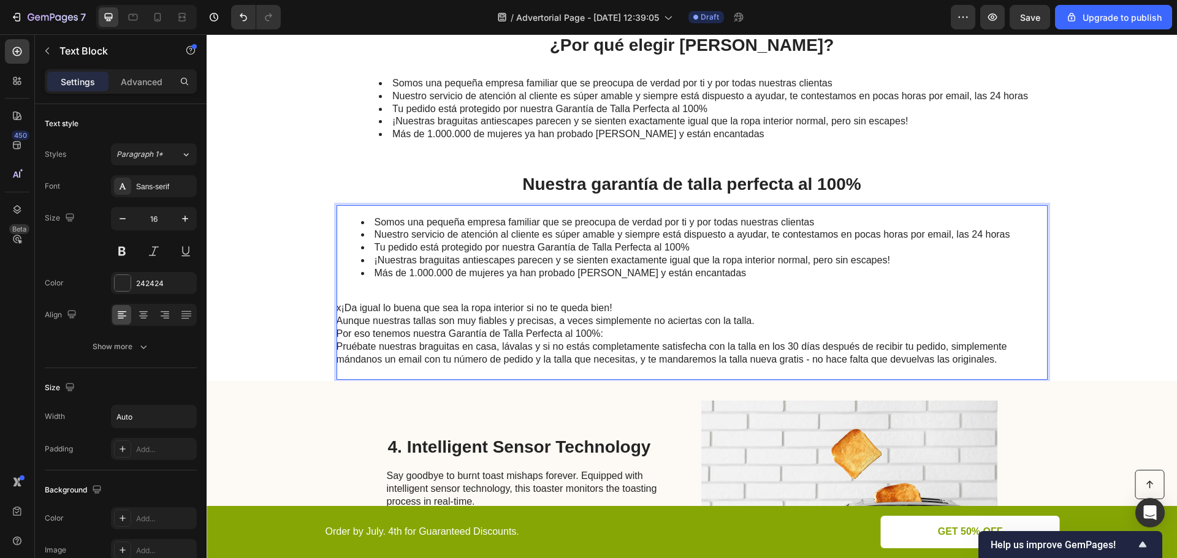
click at [338, 306] on p "x¡Da igual lo buena que sea la ropa interior si no te queda bien! Aunque nuestr…" at bounding box center [691, 340] width 710 height 77
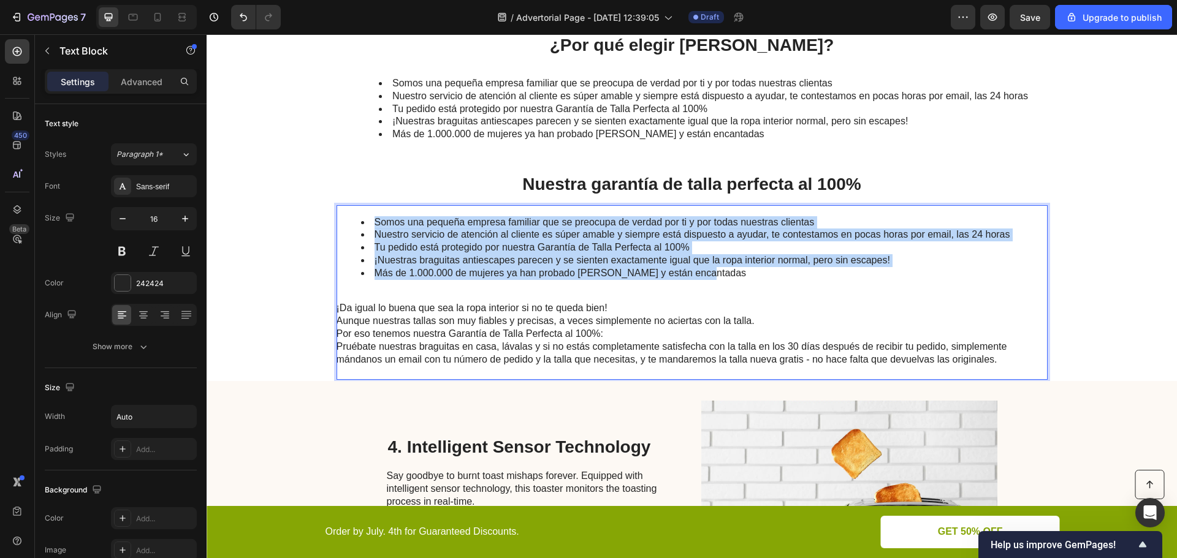
drag, startPoint x: 710, startPoint y: 271, endPoint x: 349, endPoint y: 213, distance: 365.6
click at [349, 213] on div "Somos una pequeña empresa familiar que se preocupa de verdad por ti y por todas…" at bounding box center [691, 292] width 711 height 175
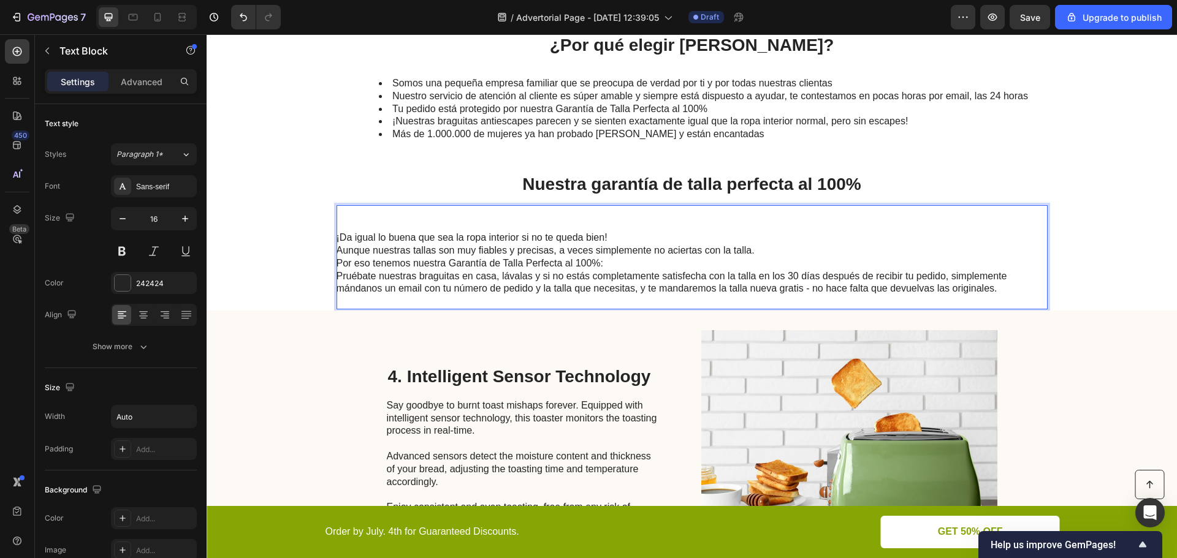
click at [340, 236] on p "¡Da igual lo buena que sea la ropa interior si no te queda bien! Aunque nuestra…" at bounding box center [691, 270] width 710 height 77
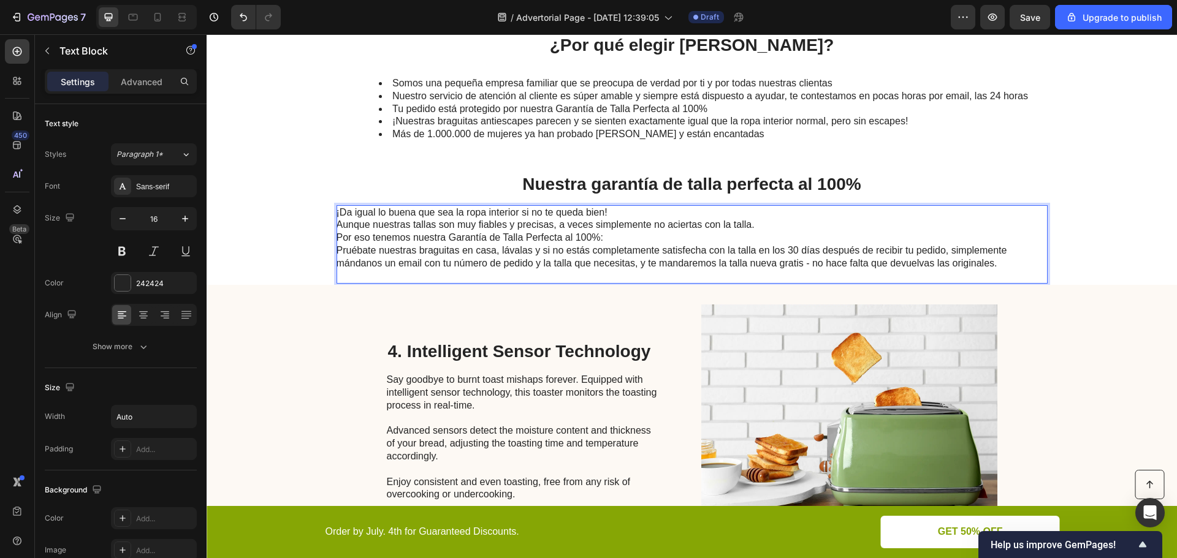
click at [618, 214] on p "¡Da igual lo buena que sea la ropa interior si no te queda bien! Aunque nuestra…" at bounding box center [691, 245] width 710 height 77
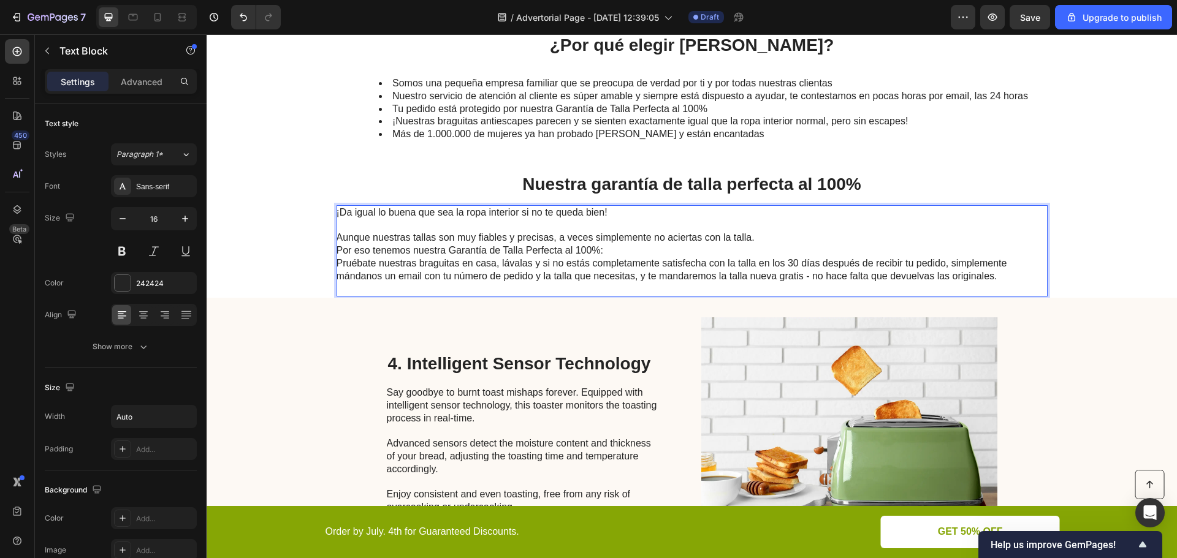
click at [767, 237] on p "⁠⁠⁠⁠⁠⁠⁠ Aunque nuestras tallas son muy fiables y precisas, a veces simplemente …" at bounding box center [691, 257] width 710 height 77
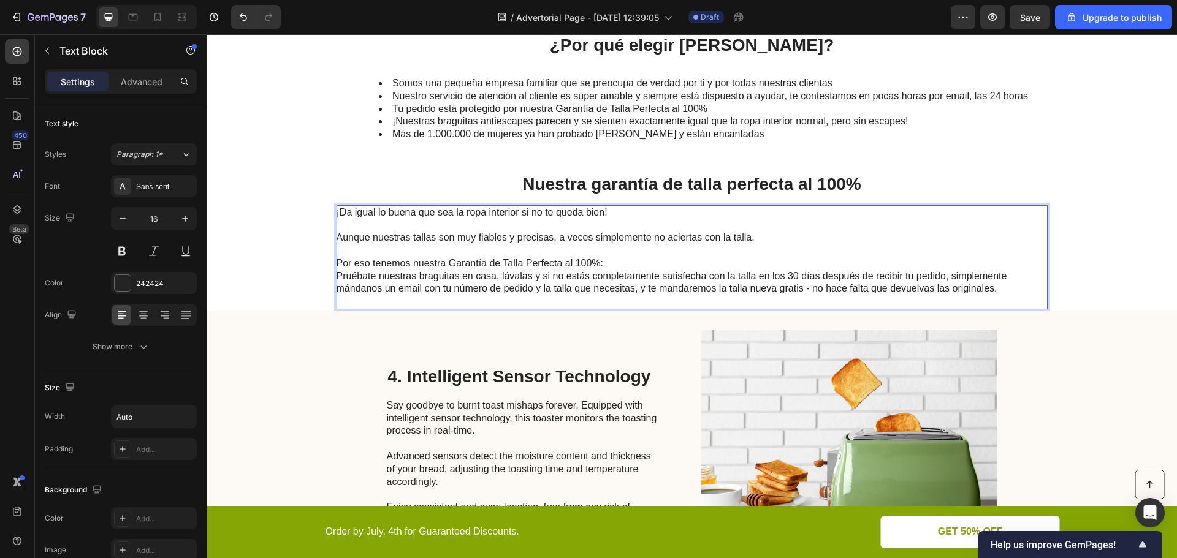
click at [656, 260] on p "⁠⁠⁠⁠⁠⁠⁠ Por eso tenemos nuestra Garantía de Talla Perfecta al 100%: Pruébate nu…" at bounding box center [691, 277] width 710 height 64
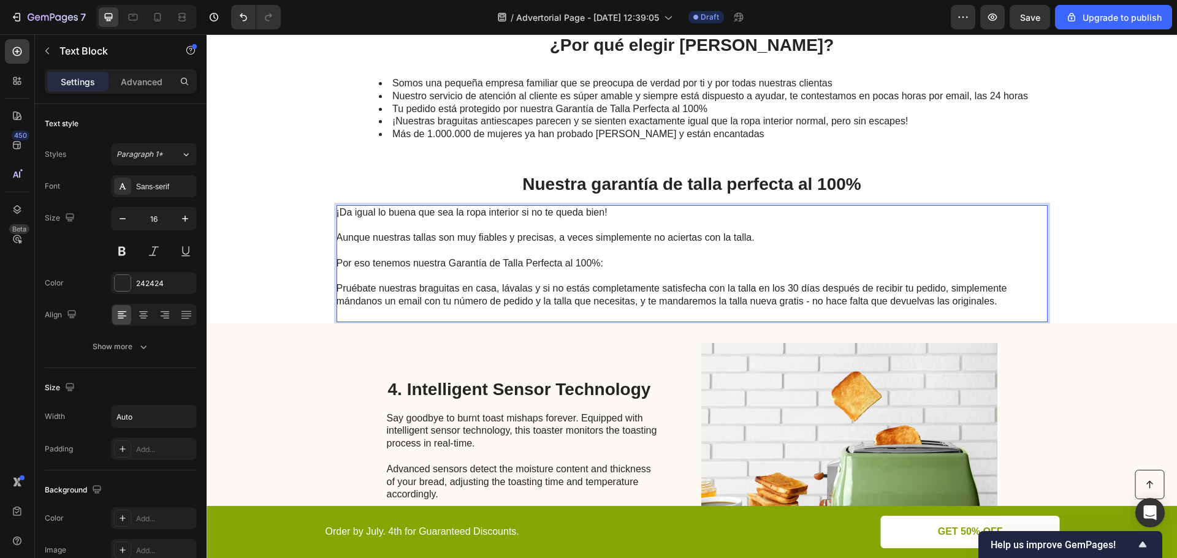
click at [843, 309] on p "⁠⁠⁠⁠⁠⁠⁠ Pruébate nuestras braguitas en casa, lávalas y si no estás completament…" at bounding box center [691, 295] width 710 height 51
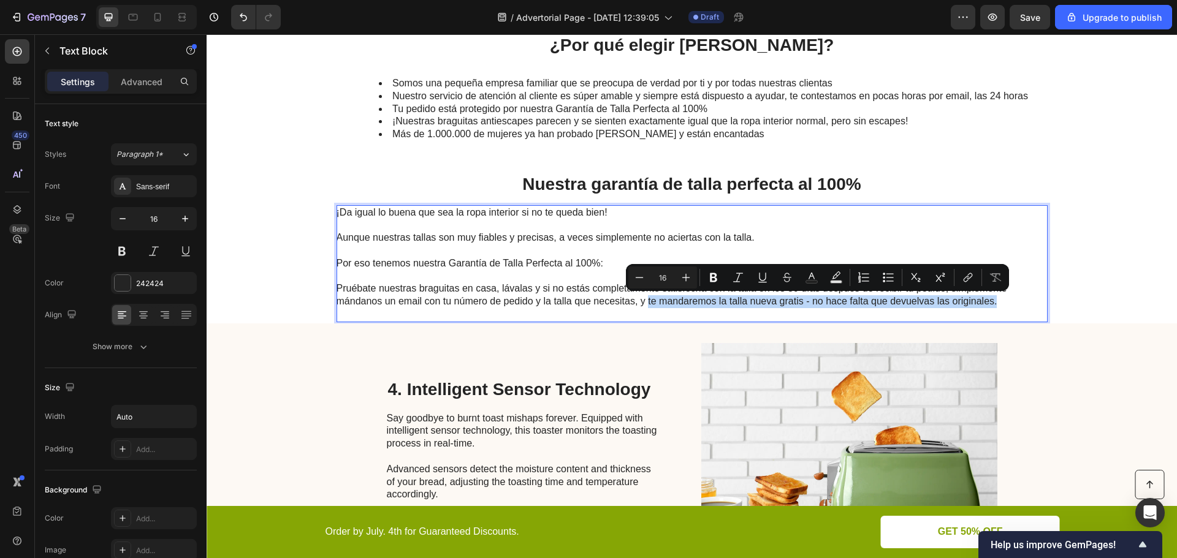
drag, startPoint x: 643, startPoint y: 302, endPoint x: 993, endPoint y: 308, distance: 350.0
click at [993, 308] on p "Pruébate nuestras braguitas en casa, lávalas y si no estás completamente satisf…" at bounding box center [691, 295] width 710 height 51
click at [711, 274] on icon "Editor contextual toolbar" at bounding box center [713, 277] width 7 height 9
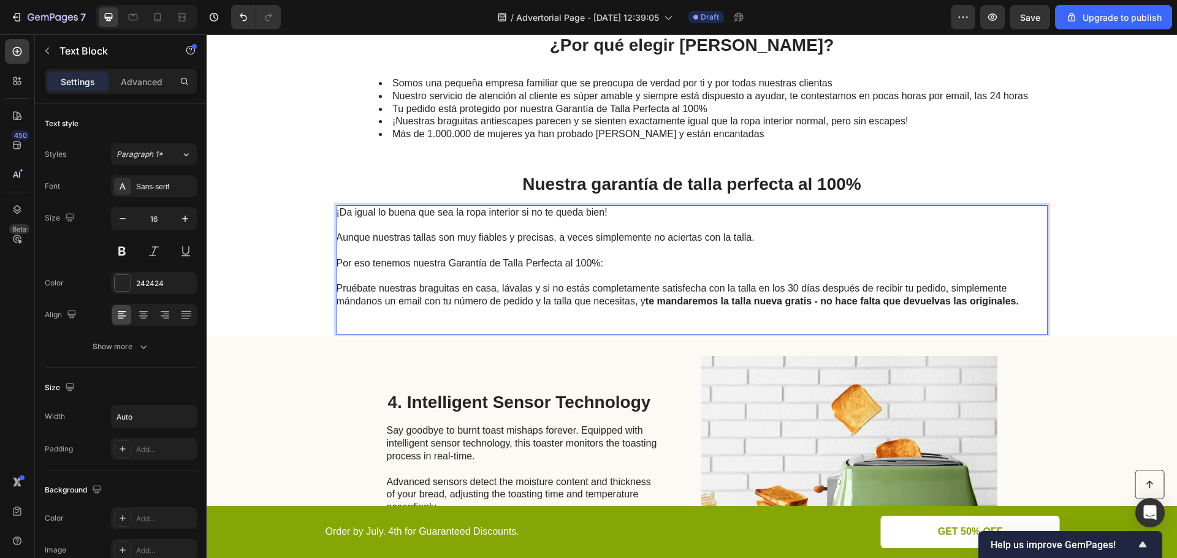
click at [458, 321] on p "Pruébate nuestras braguitas en casa, lávalas y si no estás completamente satisf…" at bounding box center [691, 302] width 710 height 64
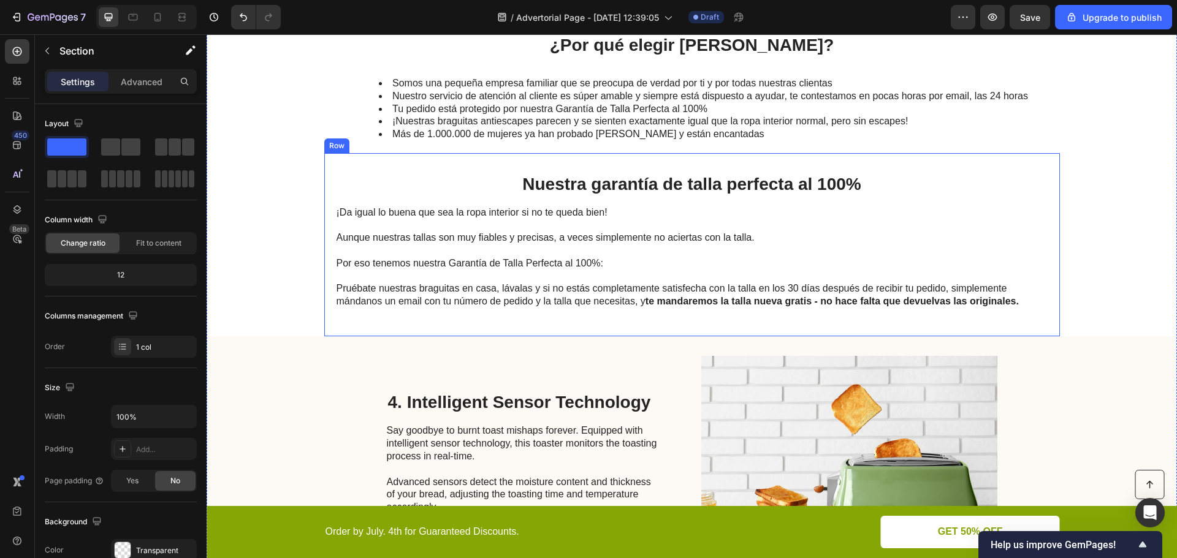
click at [344, 319] on p "Pruébate nuestras braguitas en casa, lávalas y si no estás completamente satisf…" at bounding box center [691, 302] width 710 height 64
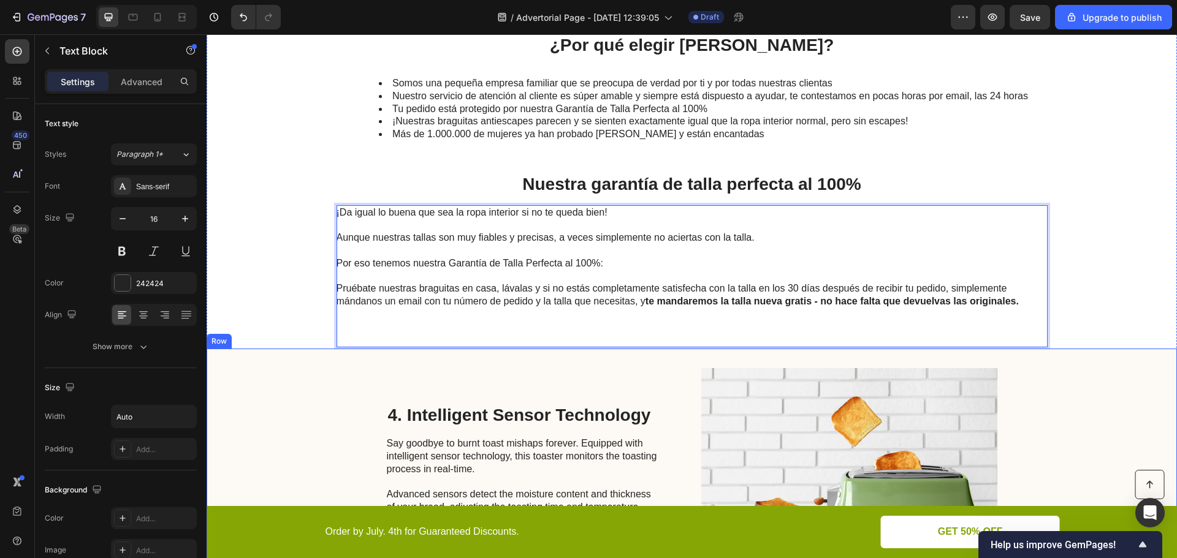
click at [362, 385] on div "4. Intelligent Sensor Technology Heading Say goodbye to burnt toast mishaps for…" at bounding box center [692, 485] width 970 height 272
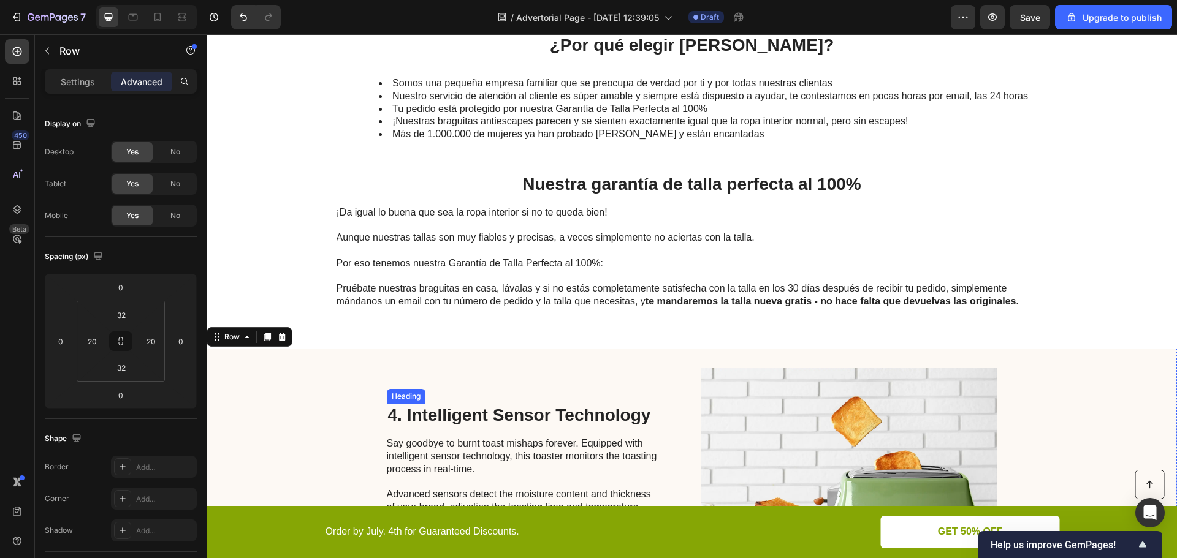
click at [446, 438] on p "Say goodbye to burnt toast mishaps forever. Equipped with intelligent sensor te…" at bounding box center [524, 501] width 275 height 127
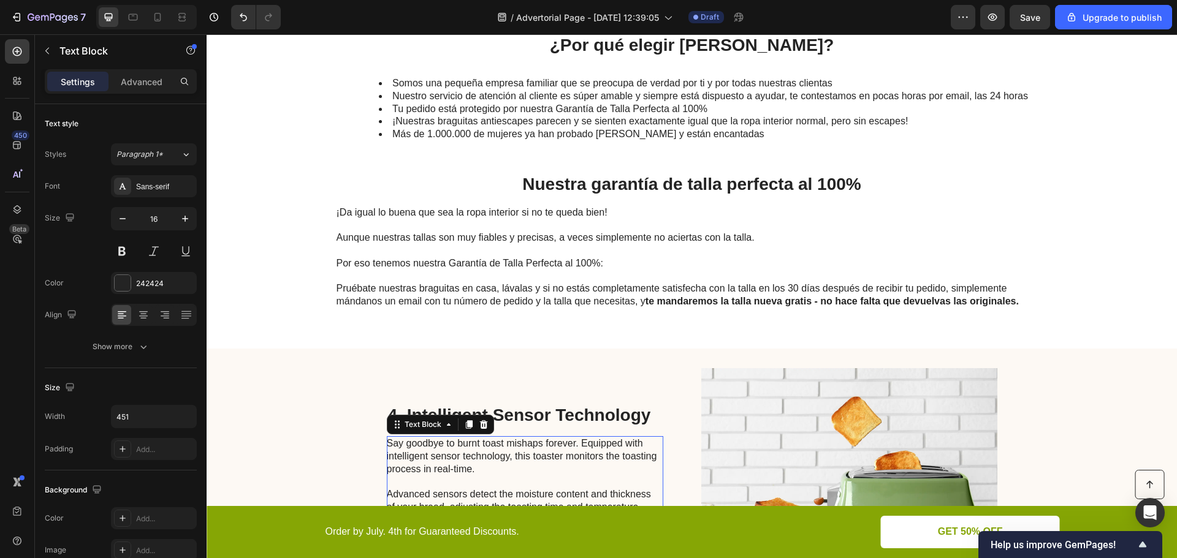
click at [446, 381] on div "4. Intelligent Sensor Technology Heading Say goodbye to burnt toast mishaps for…" at bounding box center [525, 484] width 276 height 233
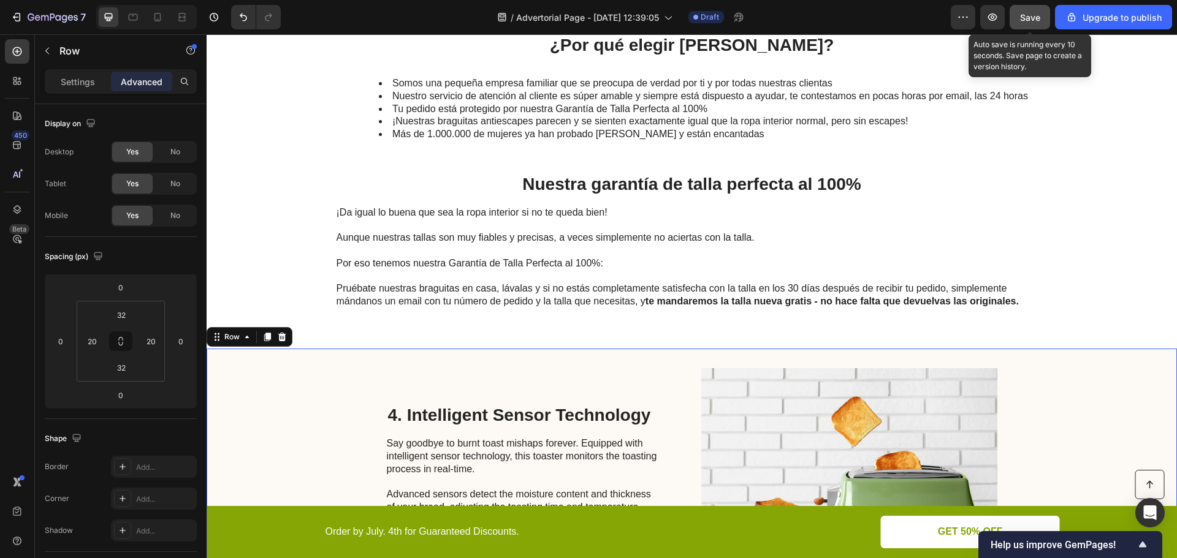
click at [1036, 19] on span "Save" at bounding box center [1030, 17] width 20 height 10
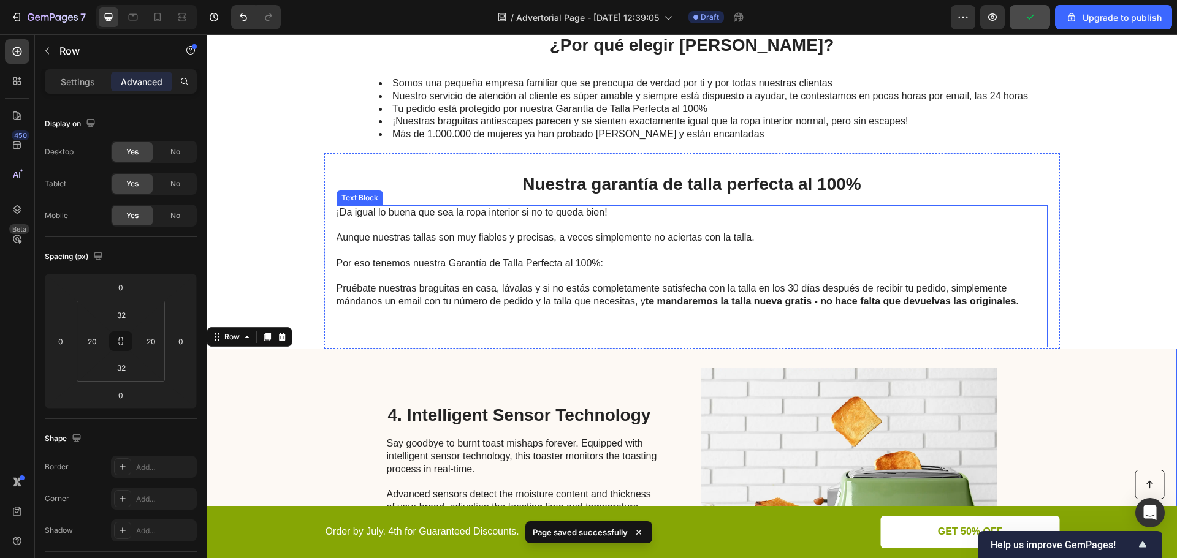
click at [417, 317] on p "Pruébate nuestras braguitas en casa, lávalas y si no estás completamente satisf…" at bounding box center [691, 308] width 710 height 77
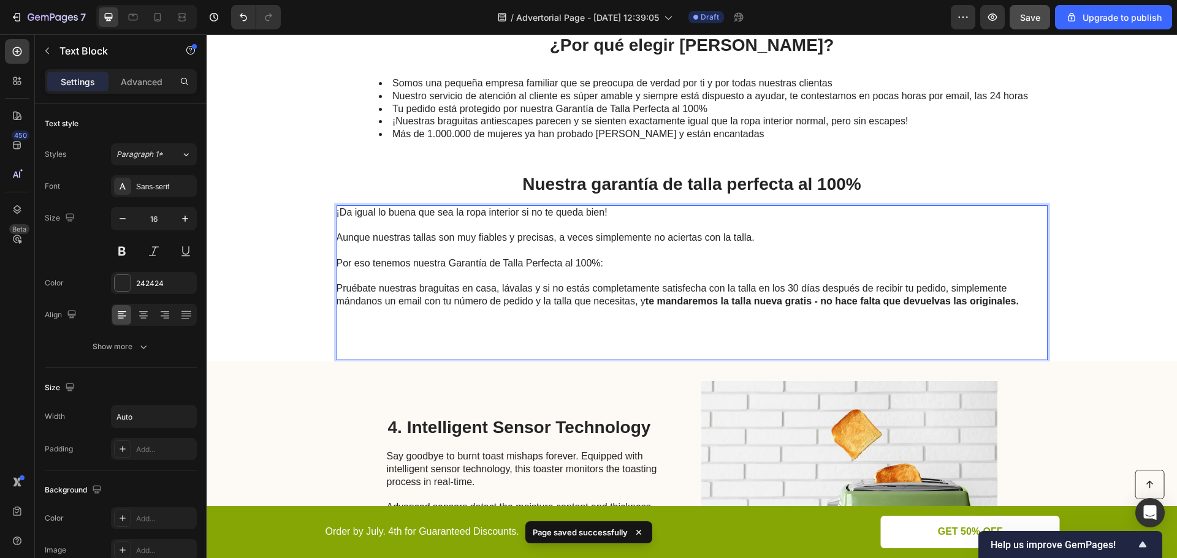
click at [365, 344] on p "Pruébate nuestras braguitas en casa, lávalas y si no estás completamente satisf…" at bounding box center [691, 314] width 710 height 89
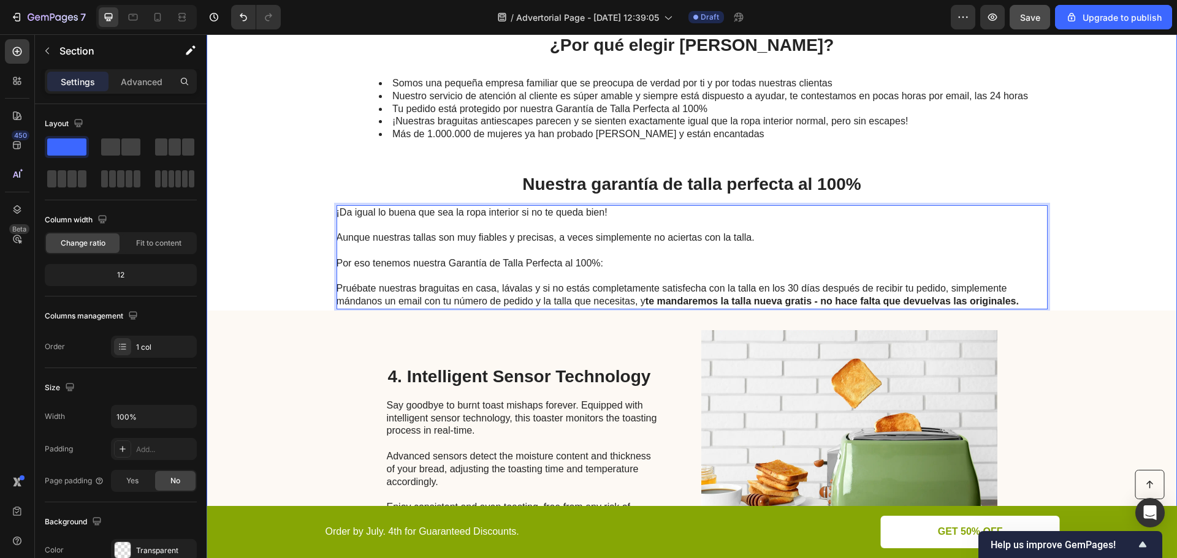
click at [444, 307] on p "Pruébate nuestras braguitas en casa, lávalas y si no estás completamente satisf…" at bounding box center [691, 289] width 710 height 38
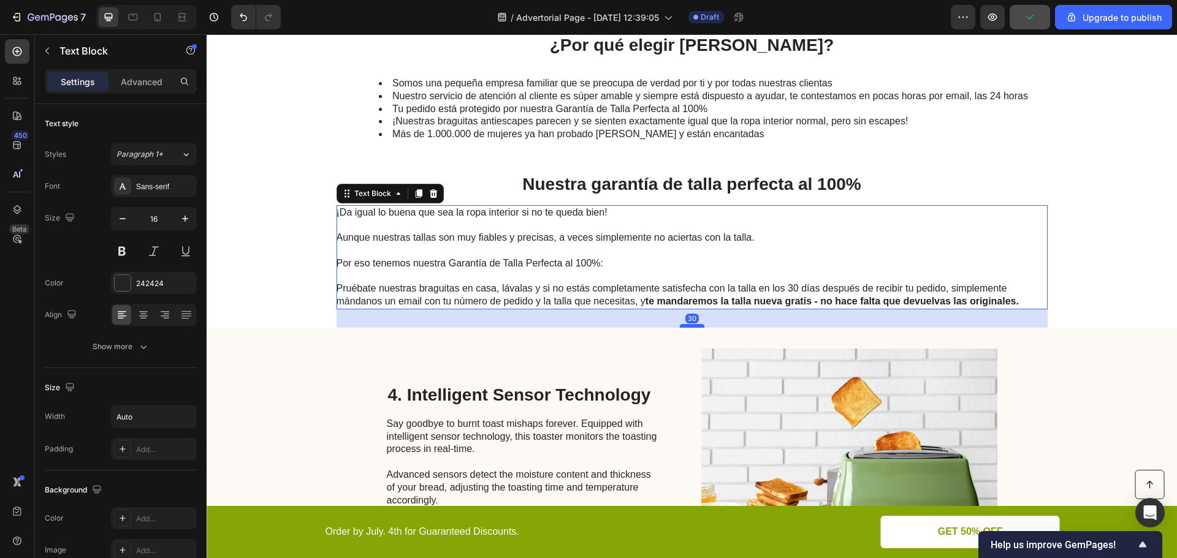
drag, startPoint x: 688, startPoint y: 308, endPoint x: 693, endPoint y: 326, distance: 19.2
click at [693, 326] on div at bounding box center [692, 326] width 25 height 4
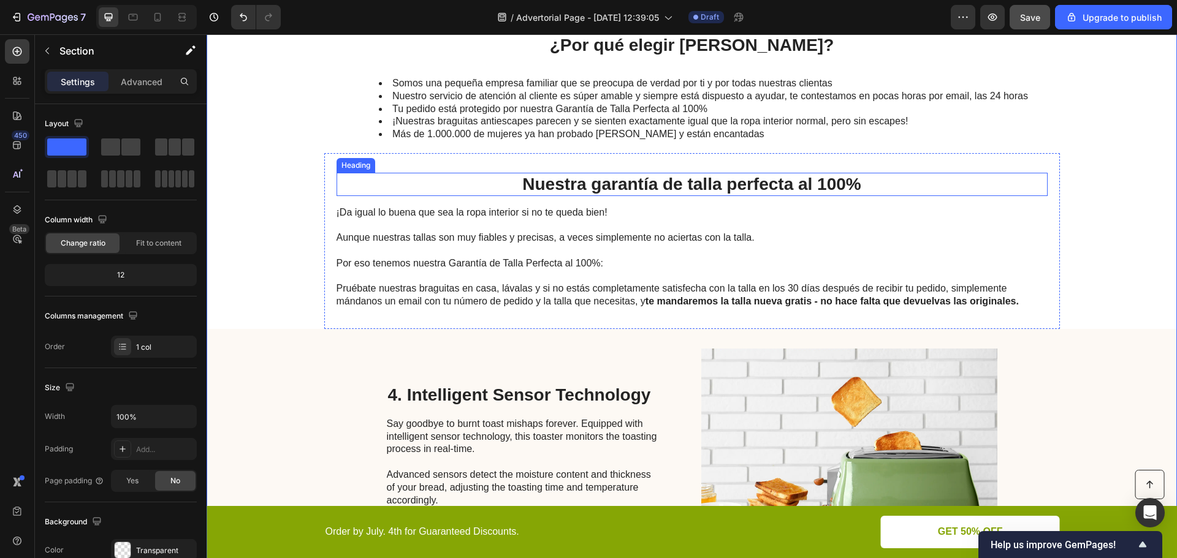
click at [651, 194] on p "Nuestra garantía de talla perfecta al 100%" at bounding box center [692, 184] width 708 height 21
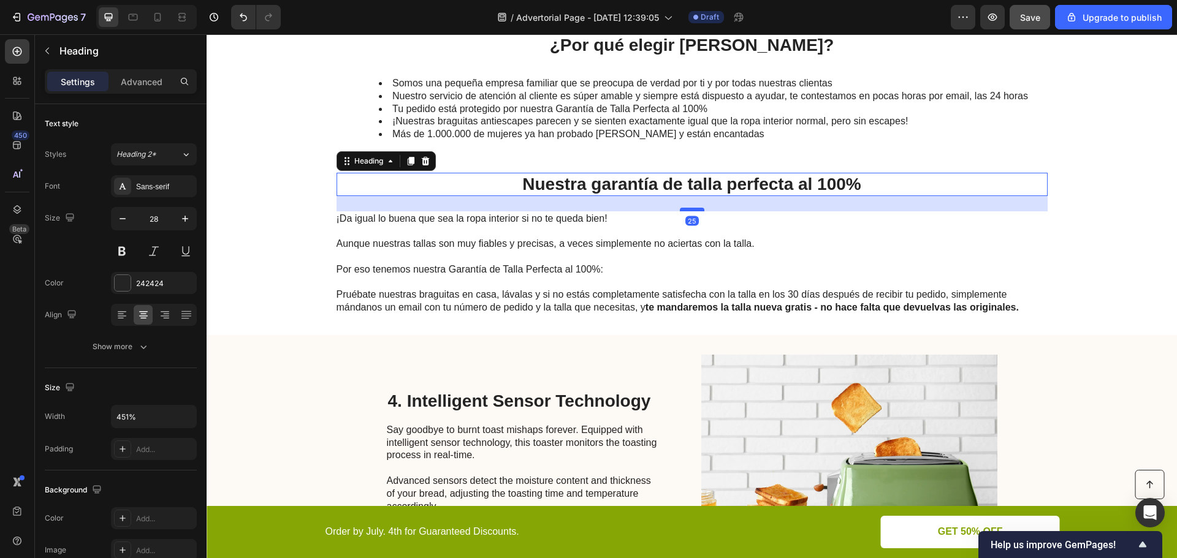
drag, startPoint x: 691, startPoint y: 204, endPoint x: 696, endPoint y: 210, distance: 7.8
click at [696, 210] on div at bounding box center [692, 210] width 25 height 4
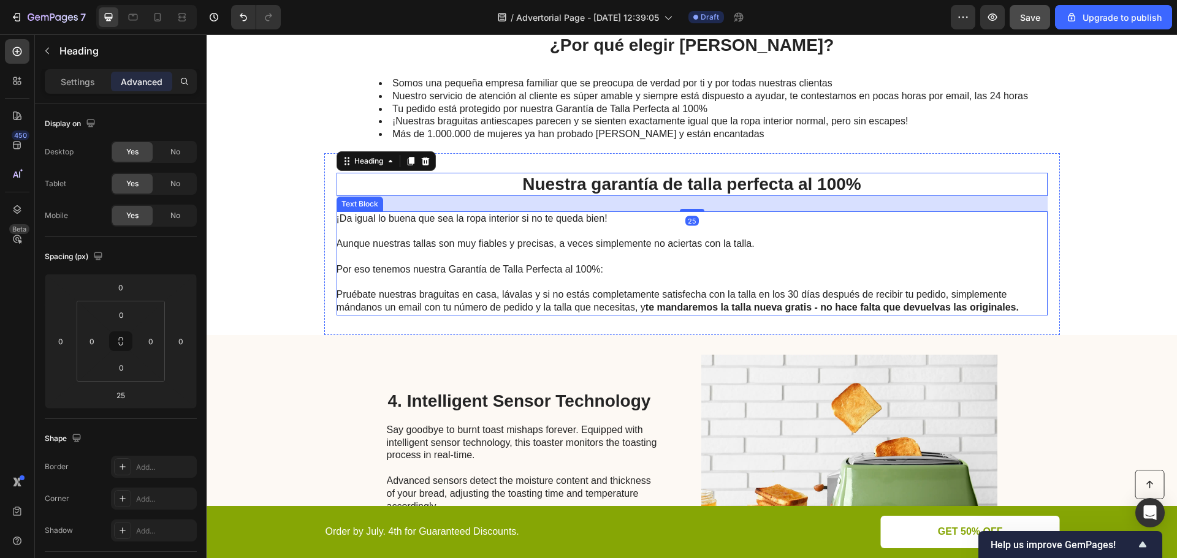
click at [1038, 253] on p "Por eso tenemos nuestra Garantía de Talla Perfecta al 100%:" at bounding box center [691, 264] width 710 height 26
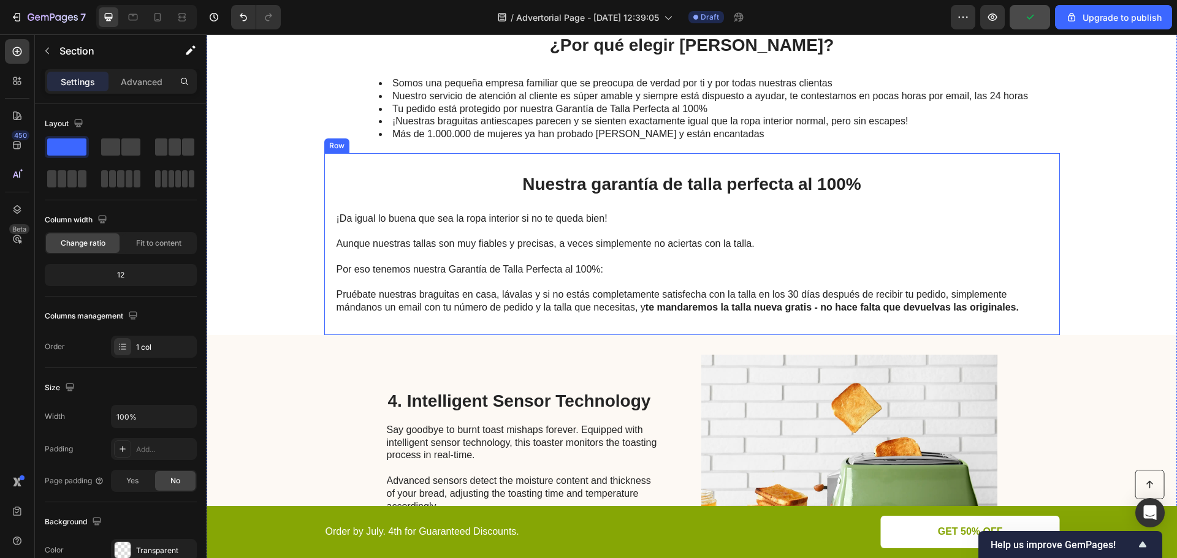
click at [990, 165] on div "Nuestra garantía de talla perfecta al 100% Heading ¡Da igual lo buena que sea l…" at bounding box center [691, 244] width 735 height 182
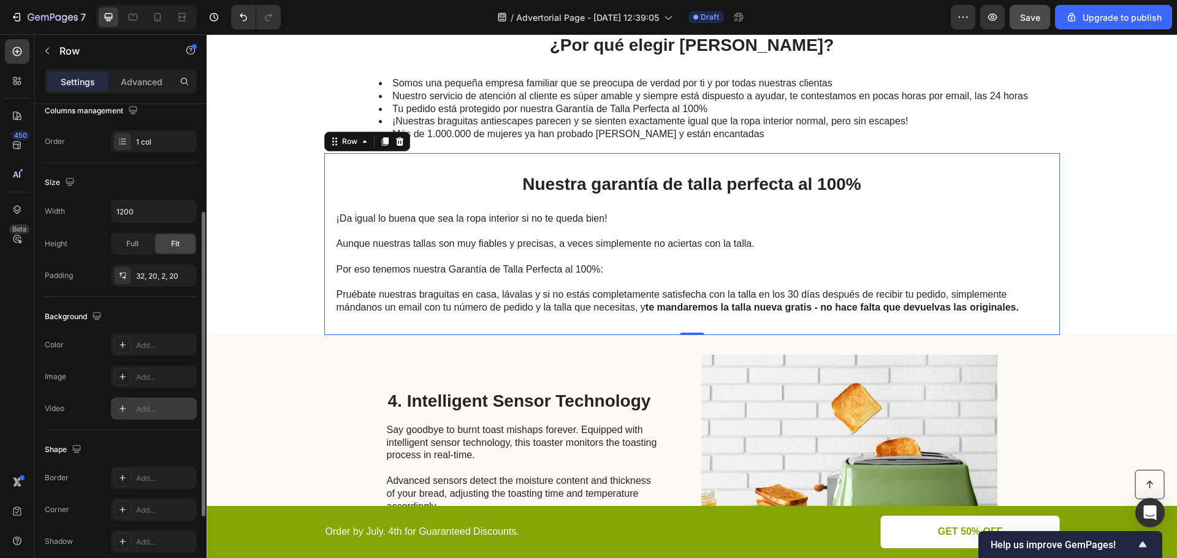
scroll to position [235, 0]
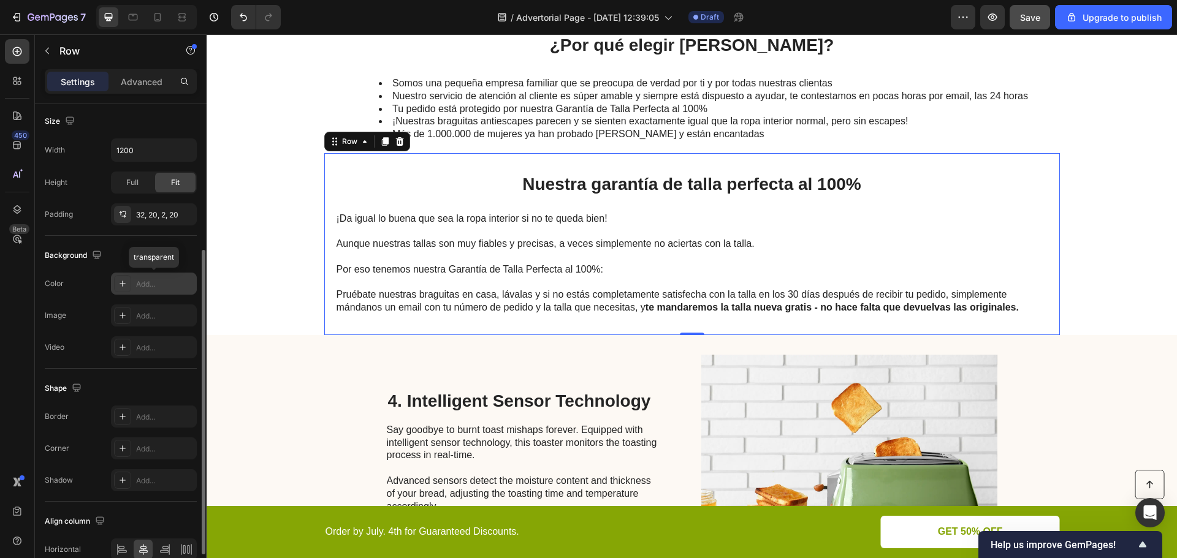
click at [162, 287] on div "Add..." at bounding box center [165, 284] width 58 height 11
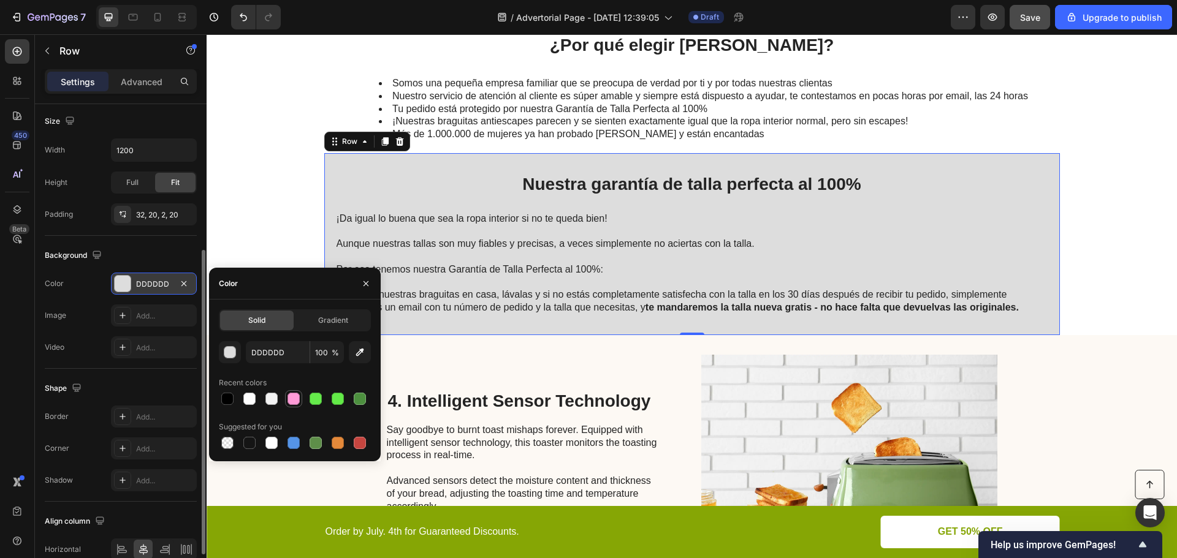
click at [292, 398] on div at bounding box center [293, 399] width 12 height 12
type input "FF9BD7"
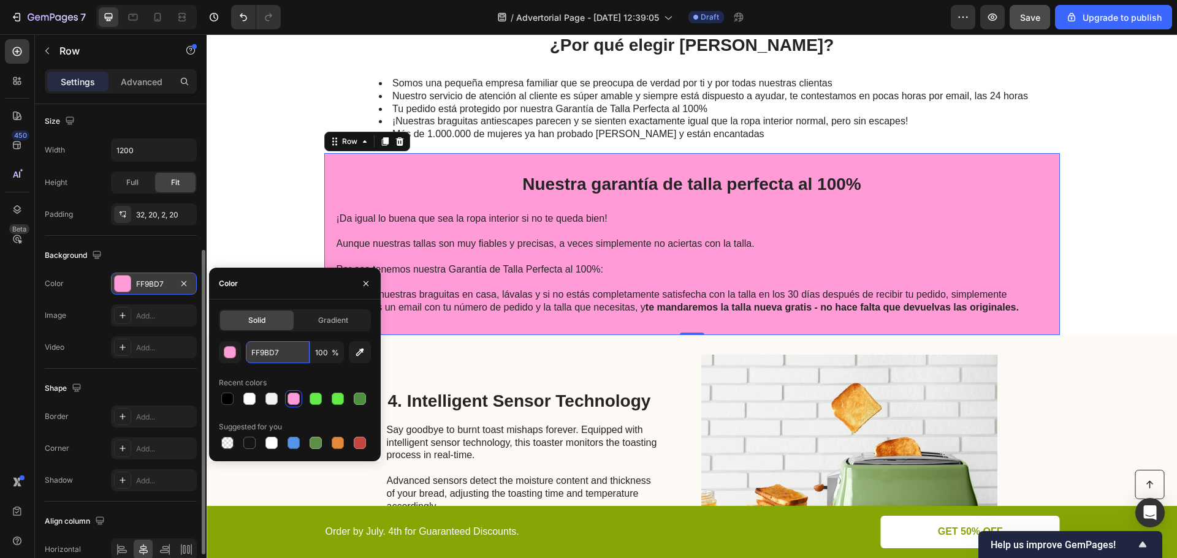
click at [265, 349] on input "FF9BD7" at bounding box center [278, 352] width 64 height 22
click at [231, 353] on div "button" at bounding box center [230, 353] width 12 height 12
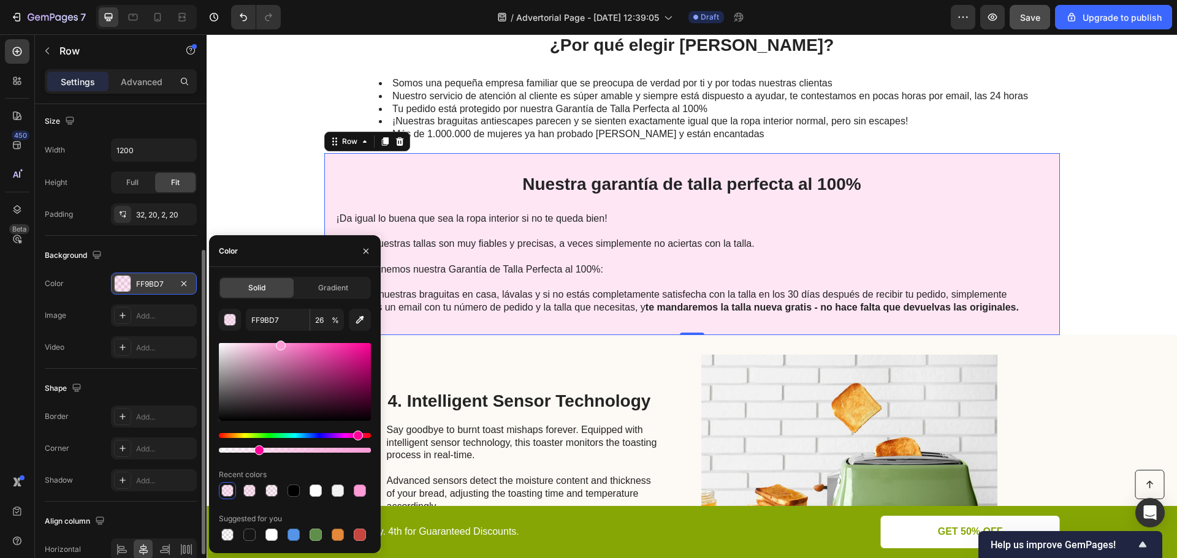
type input "25"
drag, startPoint x: 371, startPoint y: 451, endPoint x: 256, endPoint y: 450, distance: 114.6
click at [256, 450] on div at bounding box center [259, 451] width 10 height 10
drag, startPoint x: 281, startPoint y: 347, endPoint x: 265, endPoint y: 344, distance: 16.4
click at [265, 344] on div at bounding box center [267, 346] width 10 height 10
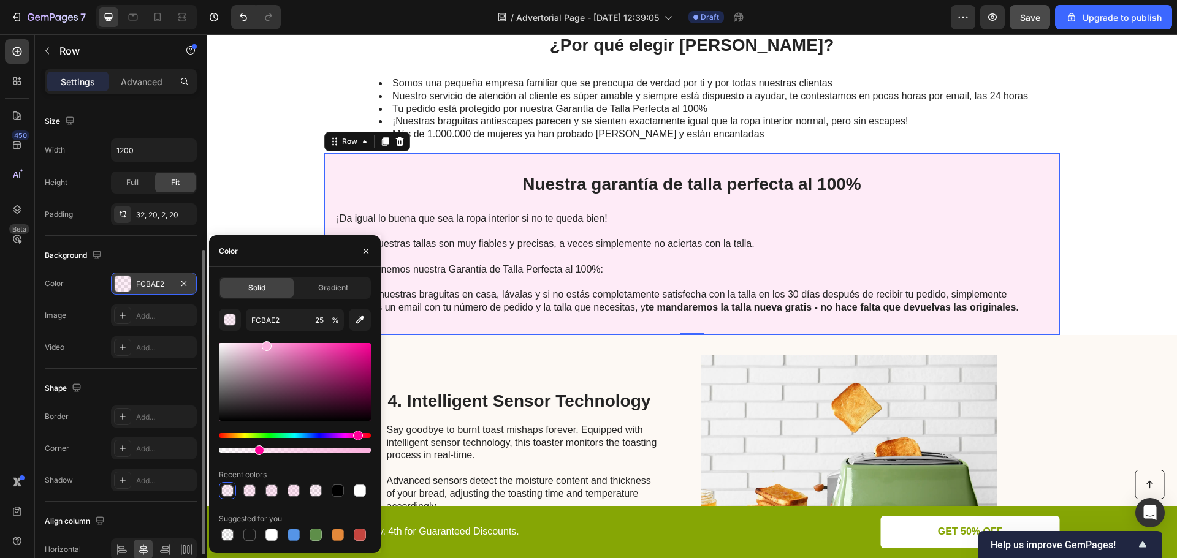
type input "FCB0DE"
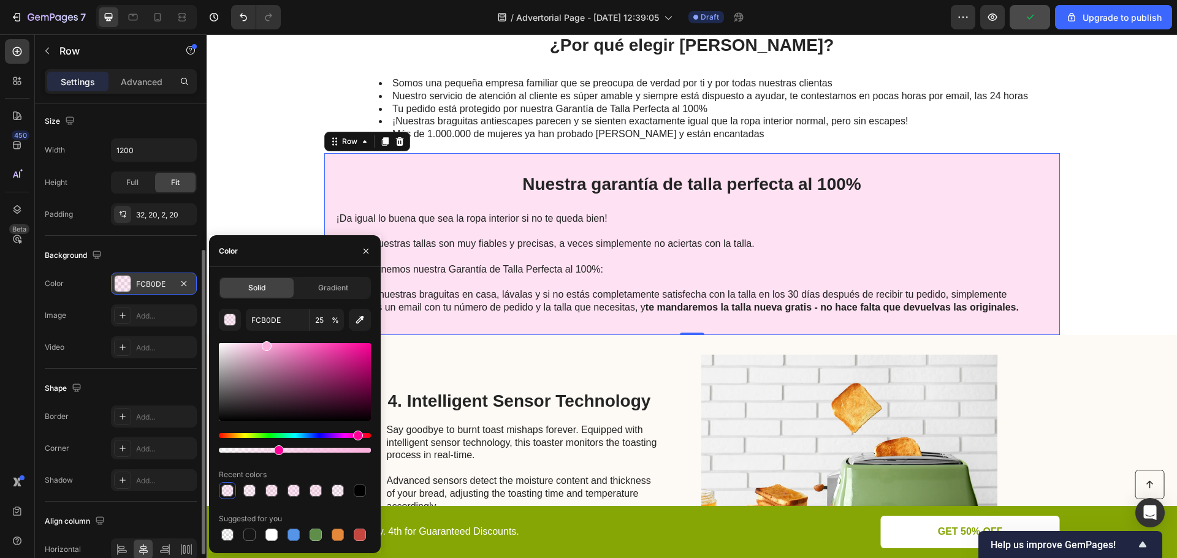
type input "38"
drag, startPoint x: 257, startPoint y: 453, endPoint x: 276, endPoint y: 453, distance: 19.6
click at [276, 453] on div at bounding box center [279, 451] width 10 height 10
click at [153, 420] on div "Add..." at bounding box center [165, 417] width 58 height 11
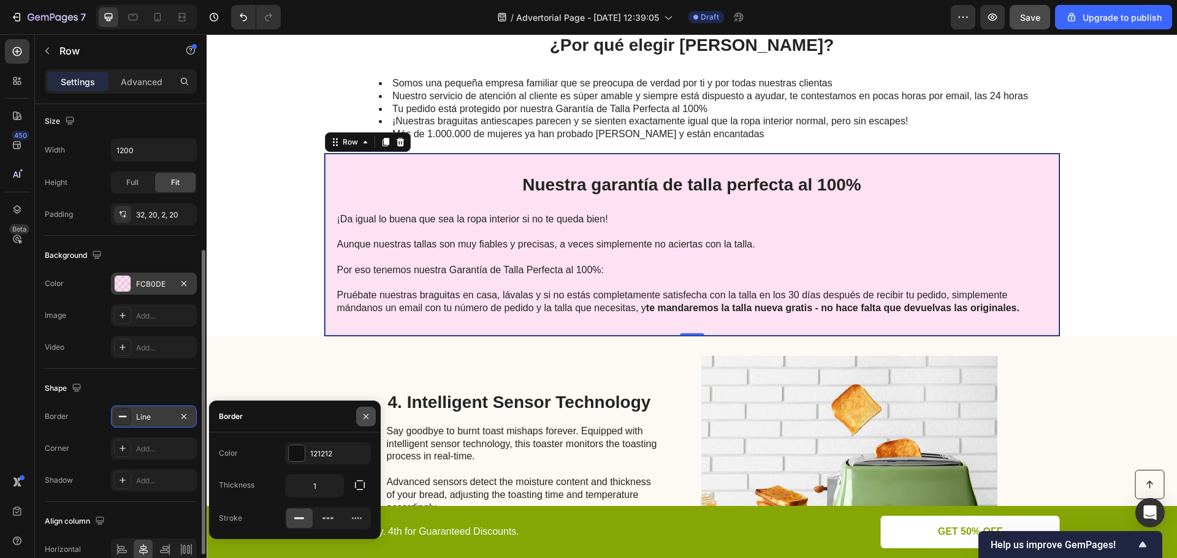
drag, startPoint x: 363, startPoint y: 417, endPoint x: 125, endPoint y: 385, distance: 239.8
click at [363, 417] on icon "button" at bounding box center [366, 417] width 10 height 10
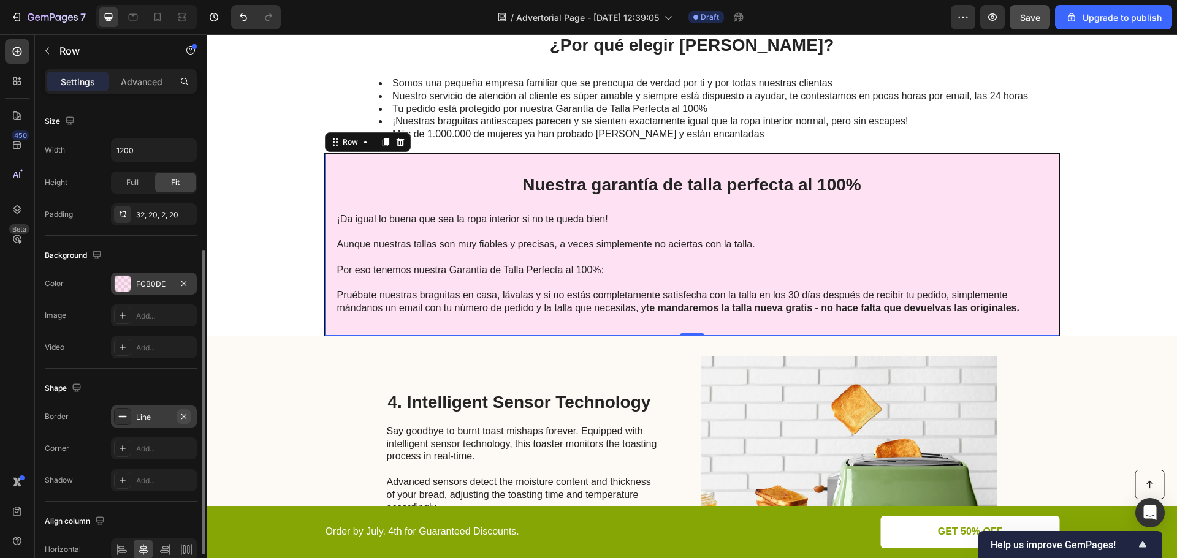
click at [183, 415] on icon "button" at bounding box center [183, 416] width 5 height 5
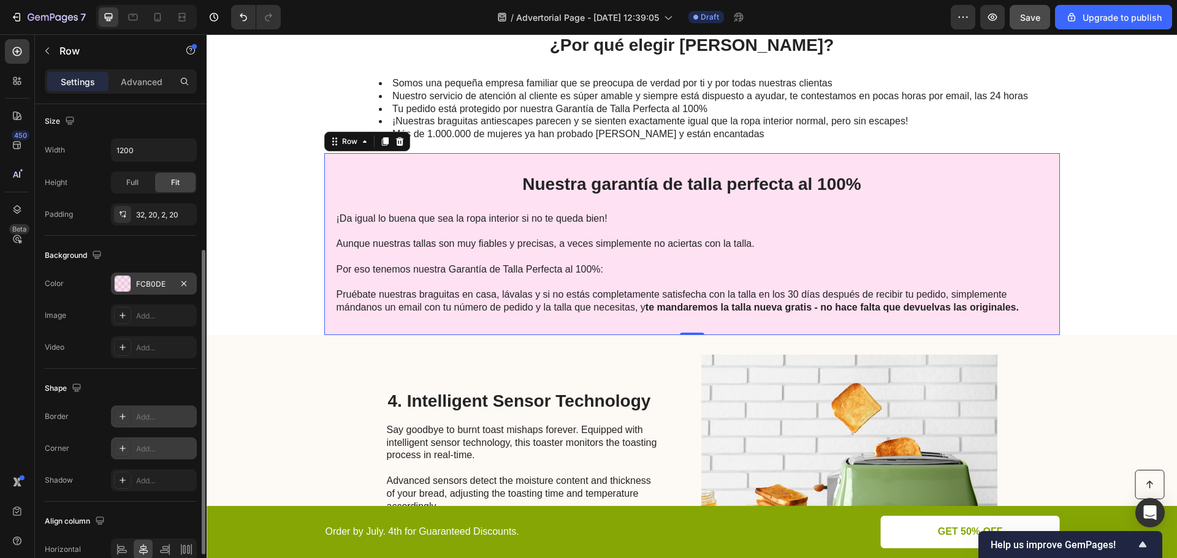
click at [129, 448] on div at bounding box center [122, 448] width 17 height 17
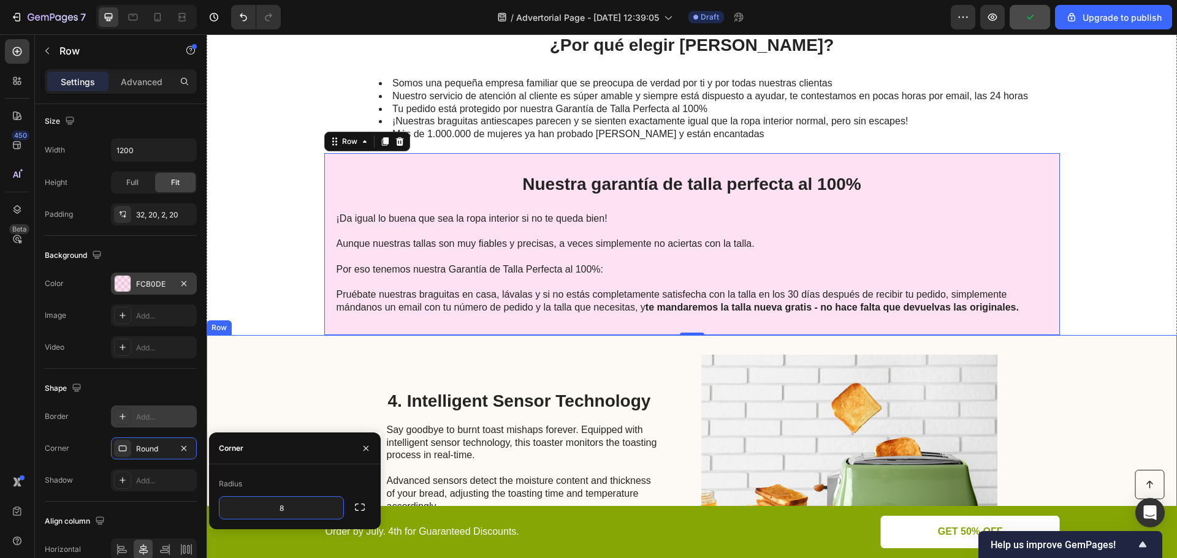
click at [280, 385] on div "4. Intelligent Sensor Technology Heading Say goodbye to burnt toast mishaps for…" at bounding box center [692, 471] width 970 height 272
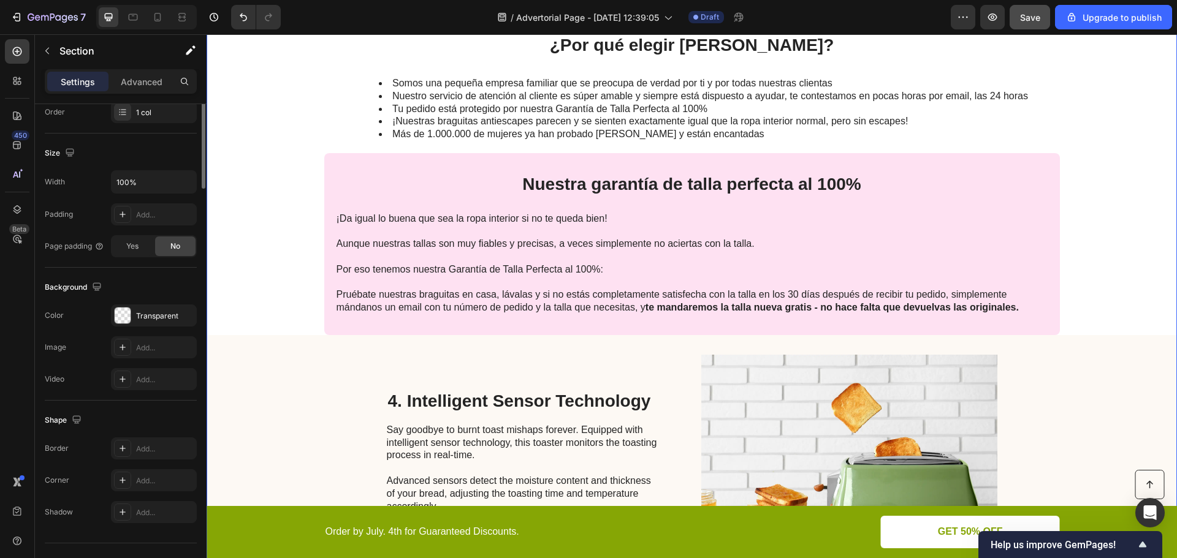
scroll to position [0, 0]
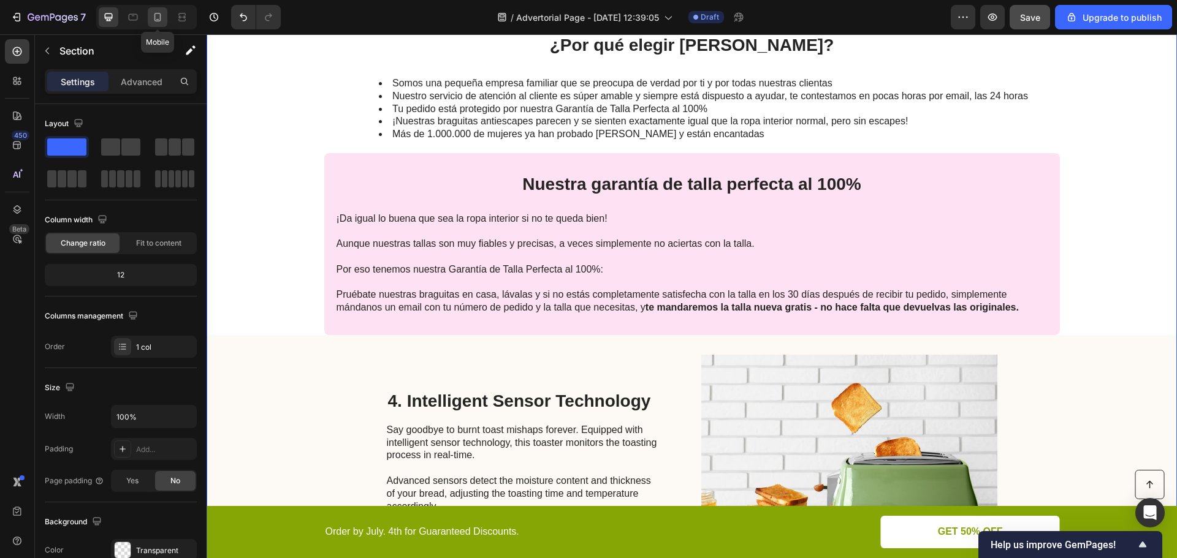
click at [154, 17] on icon at bounding box center [157, 17] width 7 height 9
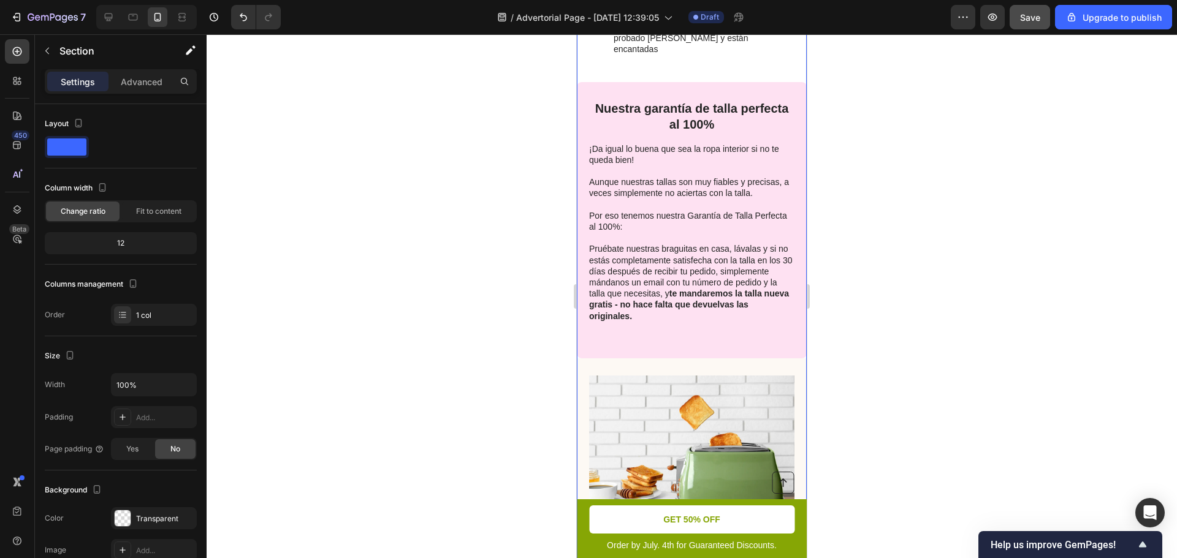
scroll to position [3003, 0]
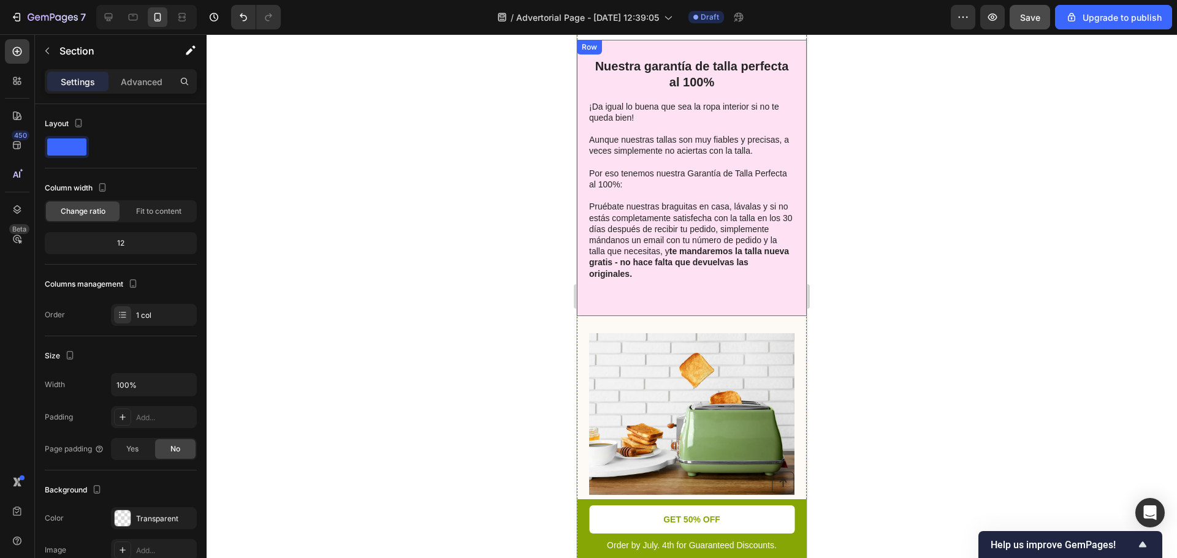
click at [780, 316] on div "Nuestra garantía de talla perfecta al 100% Heading ¡Da igual lo buena que sea l…" at bounding box center [692, 178] width 230 height 276
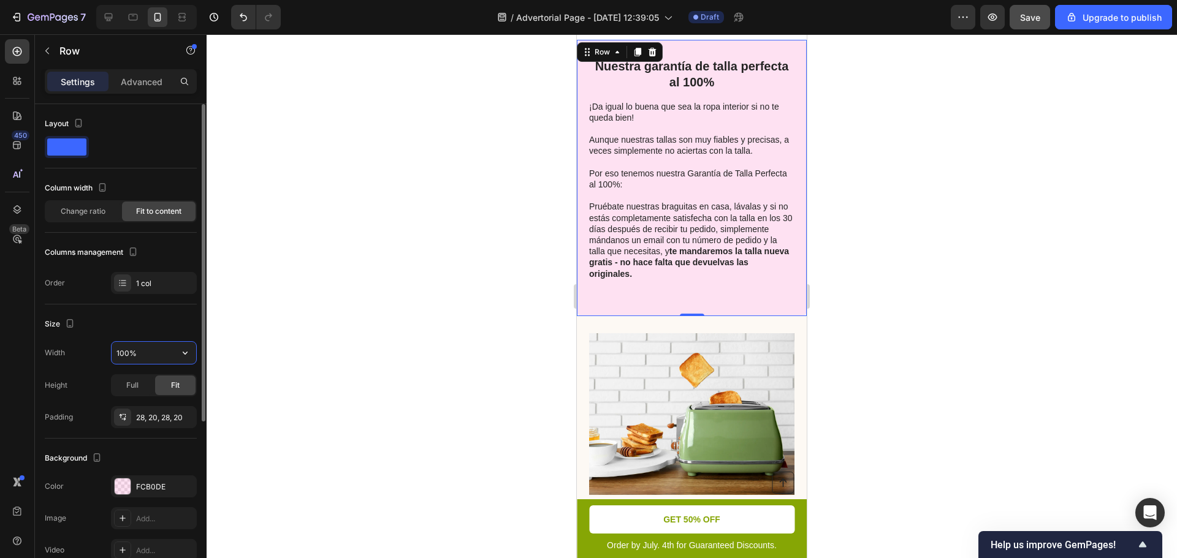
click at [118, 352] on input "100%" at bounding box center [154, 353] width 85 height 22
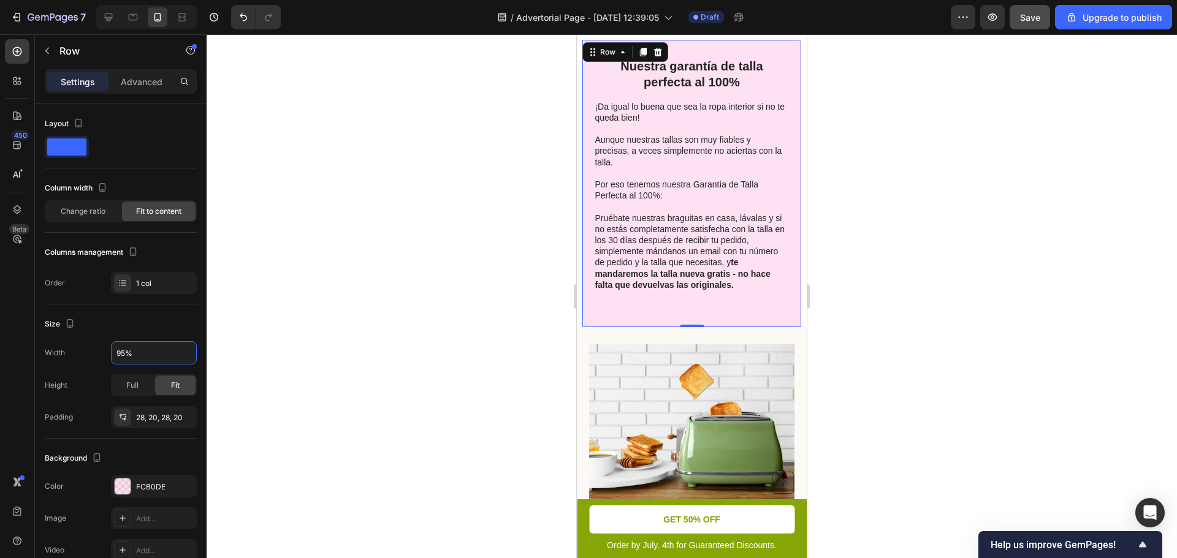
type input "95%"
click at [452, 352] on div at bounding box center [692, 296] width 970 height 524
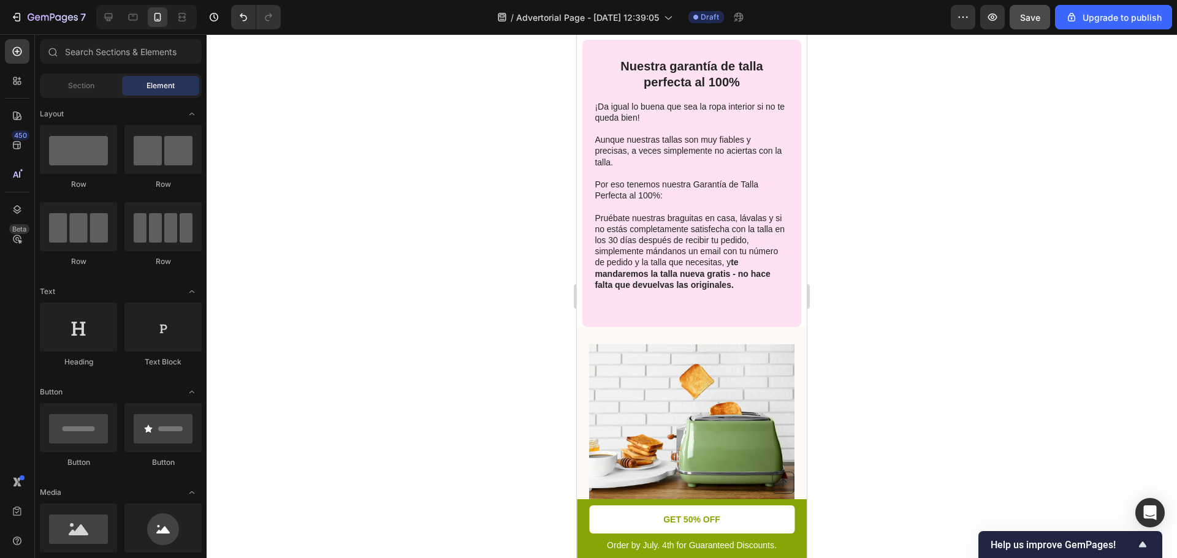
click at [1023, 23] on div "Save" at bounding box center [1030, 17] width 20 height 13
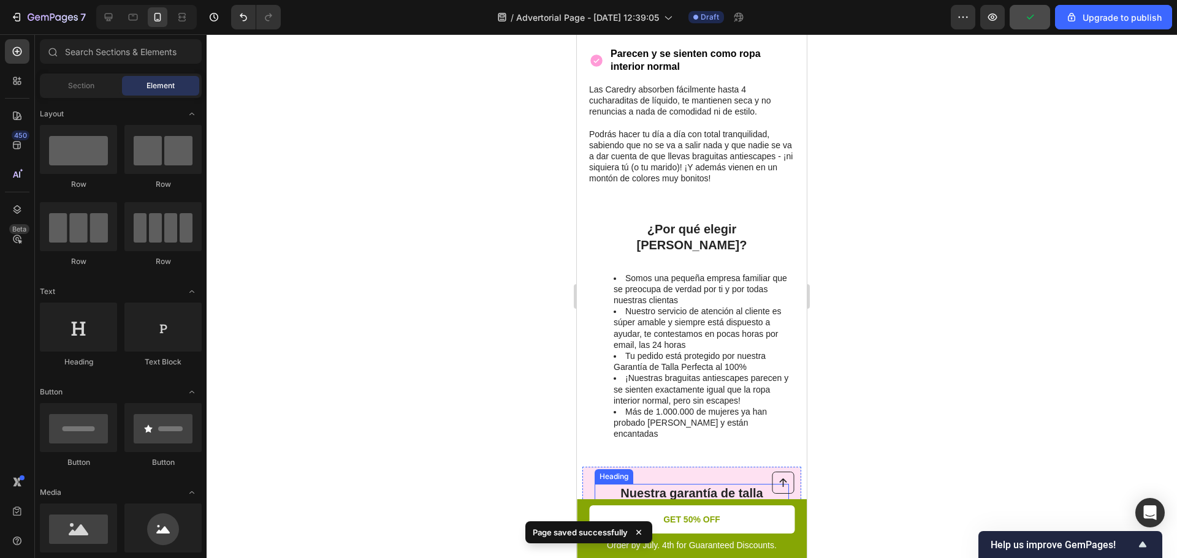
scroll to position [2574, 0]
click at [601, 311] on ul "Somos una pequeña empresa familiar que se preocupa de verdad por ti y por todas…" at bounding box center [691, 358] width 204 height 167
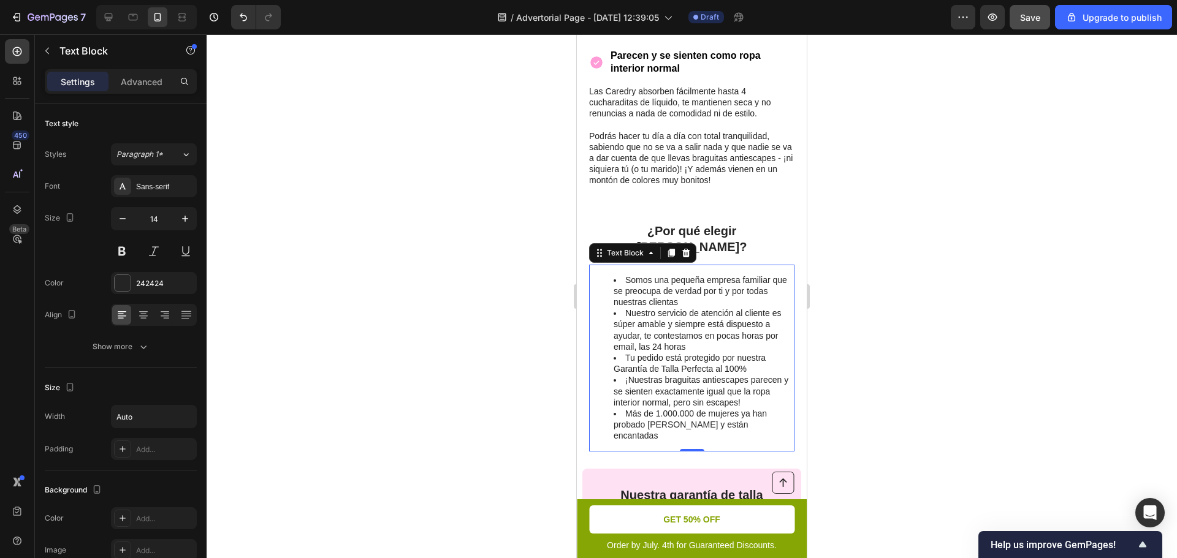
click at [508, 357] on div at bounding box center [692, 296] width 970 height 524
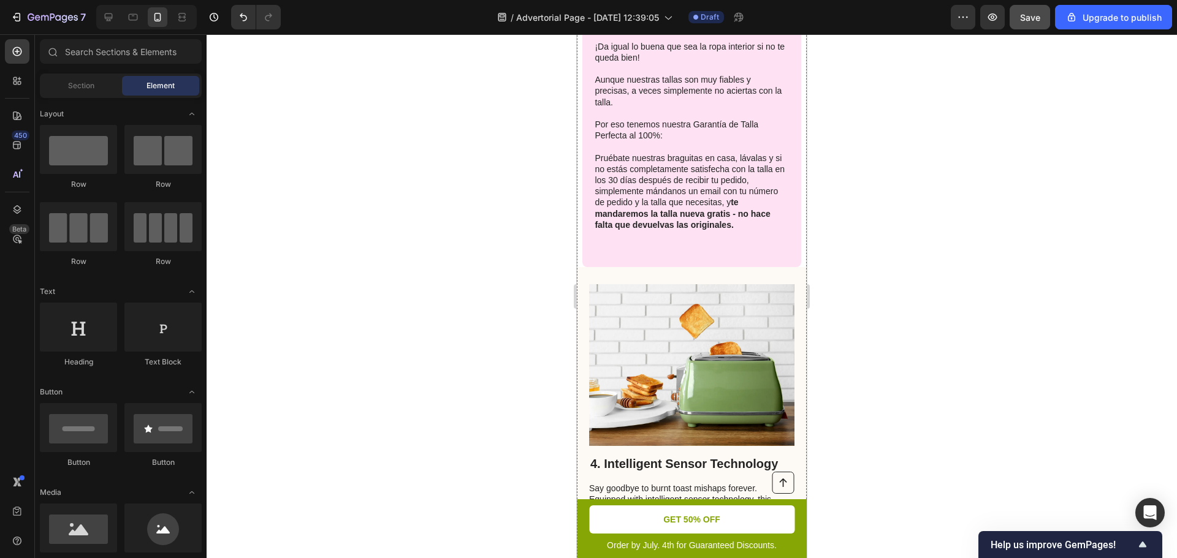
scroll to position [3064, 0]
click at [112, 15] on icon at bounding box center [109, 17] width 8 height 8
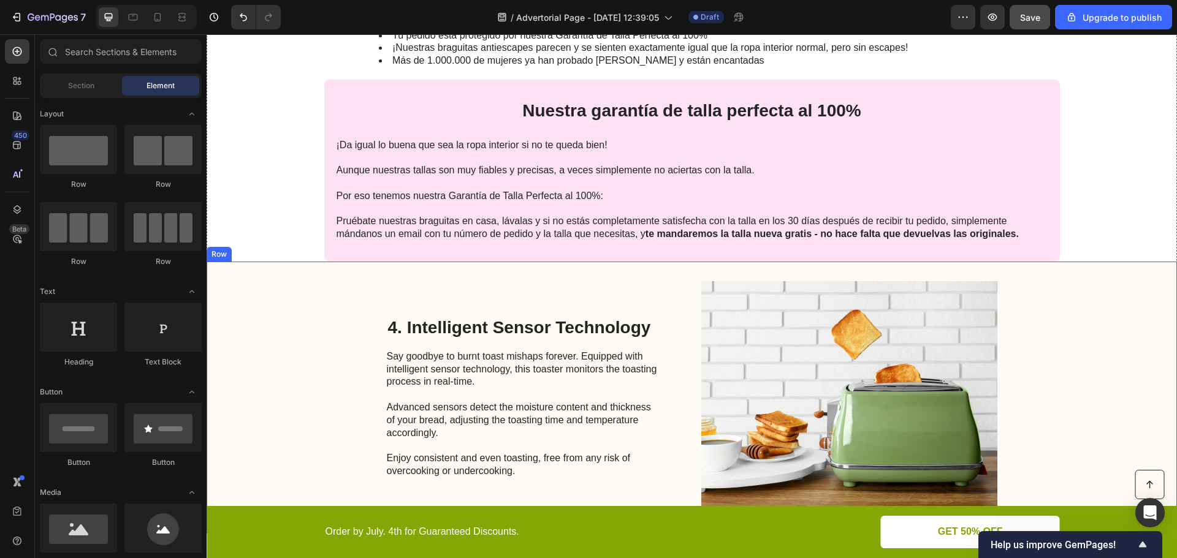
scroll to position [1908, 0]
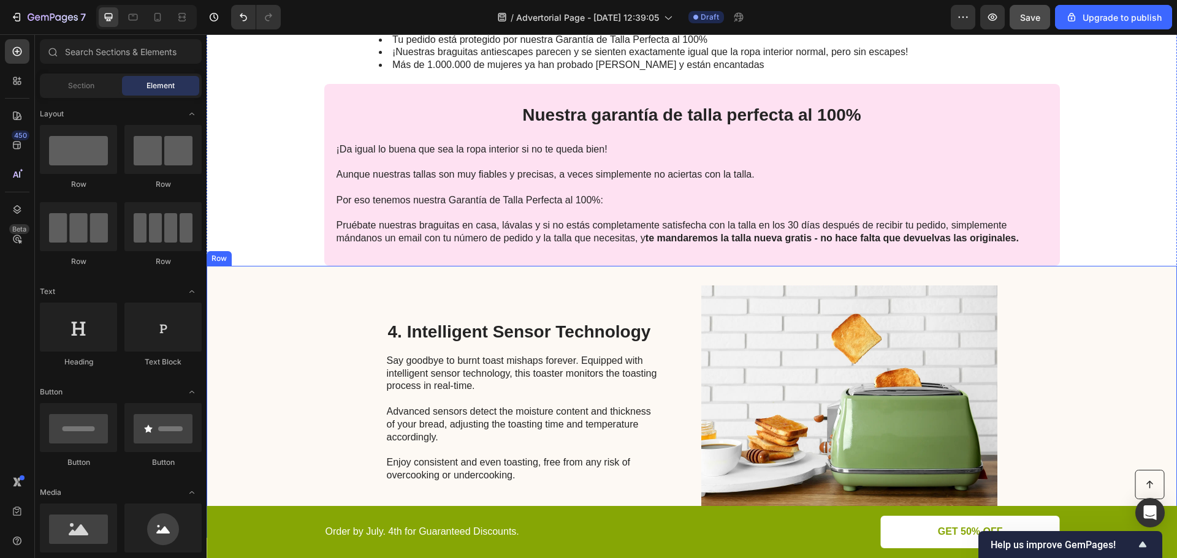
click at [632, 294] on div "4. Intelligent Sensor Technology Heading Say goodbye to burnt toast mishaps for…" at bounding box center [525, 402] width 276 height 233
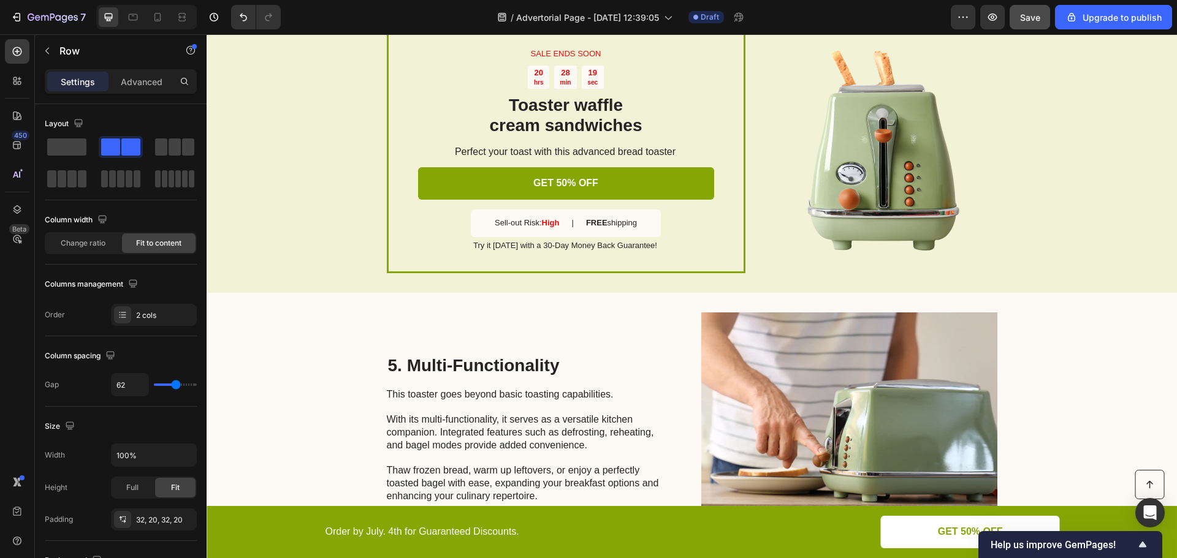
scroll to position [2257, 0]
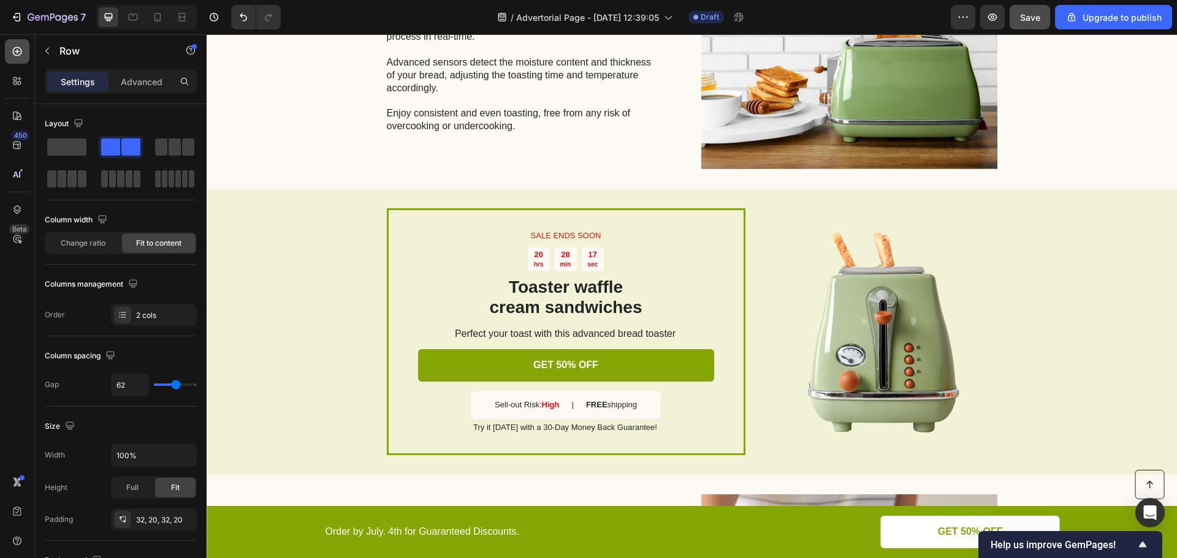
click at [18, 50] on icon at bounding box center [17, 51] width 12 height 12
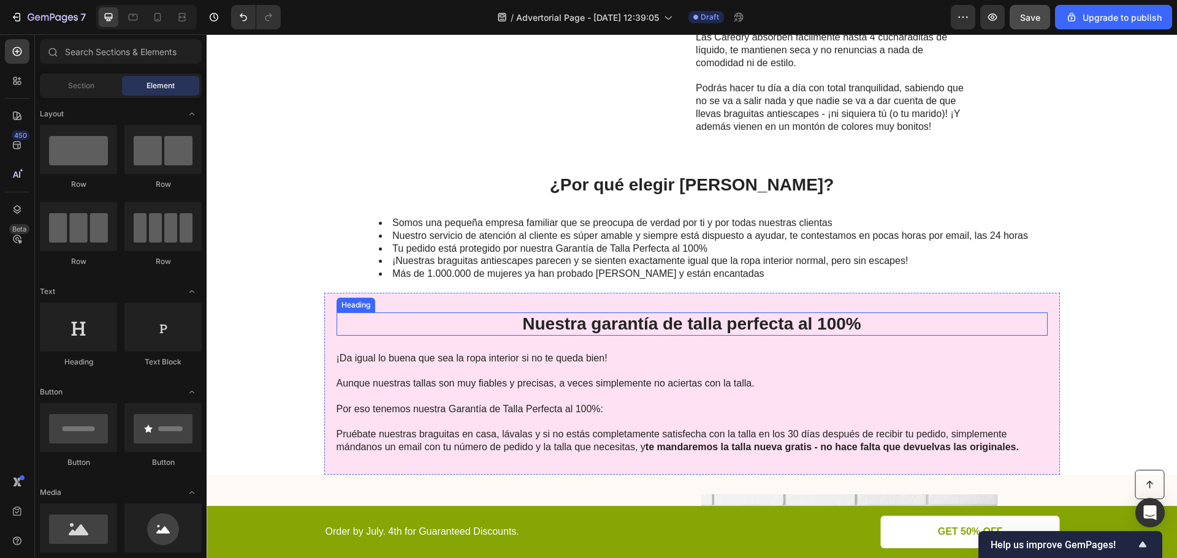
scroll to position [1828, 0]
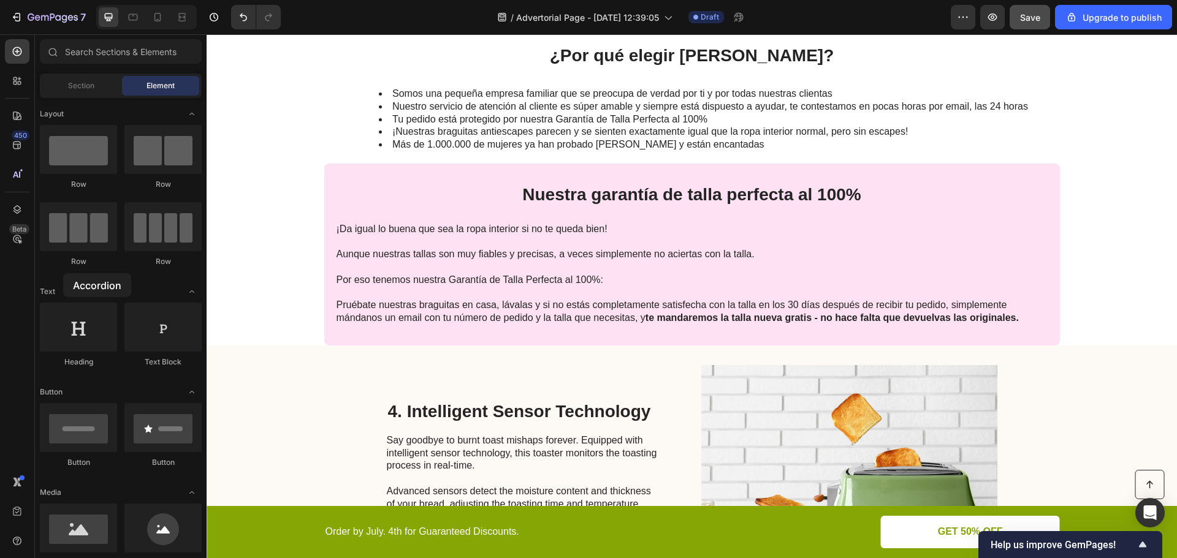
drag, startPoint x: 83, startPoint y: 278, endPoint x: 63, endPoint y: 273, distance: 20.2
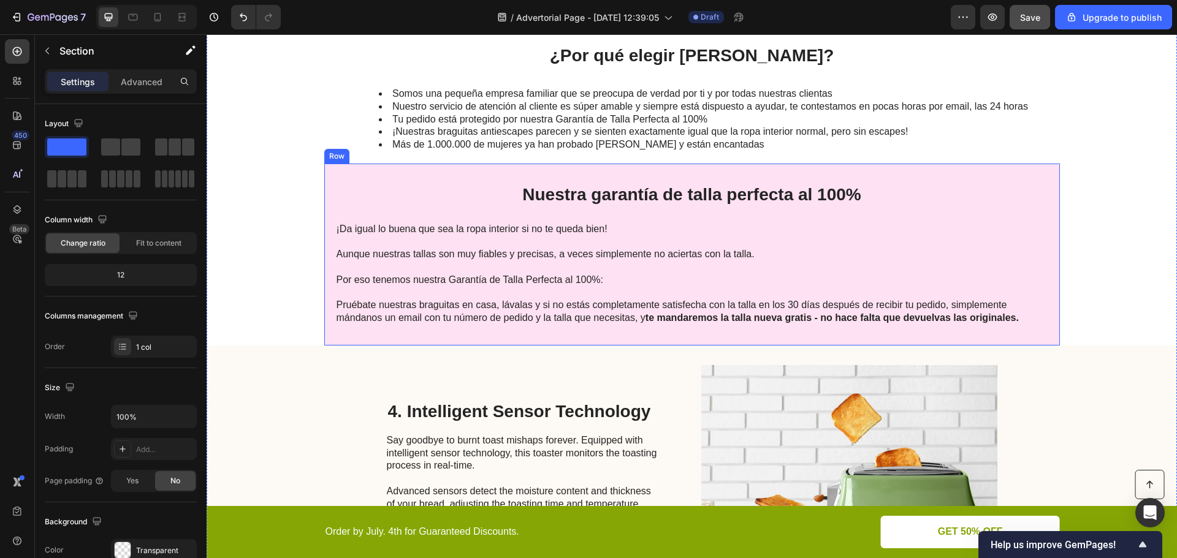
click at [383, 173] on div "Nuestra garantía de talla perfecta al 100% Heading ¡Da igual lo buena que sea l…" at bounding box center [691, 255] width 735 height 182
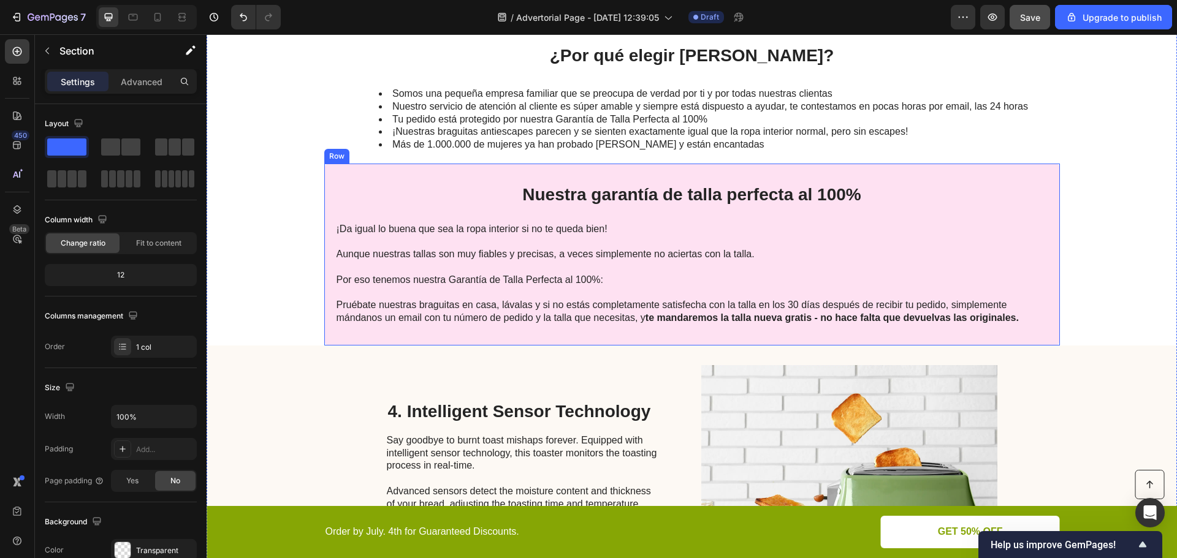
click at [336, 169] on div "Nuestra garantía de talla perfecta al 100% Heading ¡Da igual lo buena que sea l…" at bounding box center [691, 255] width 735 height 182
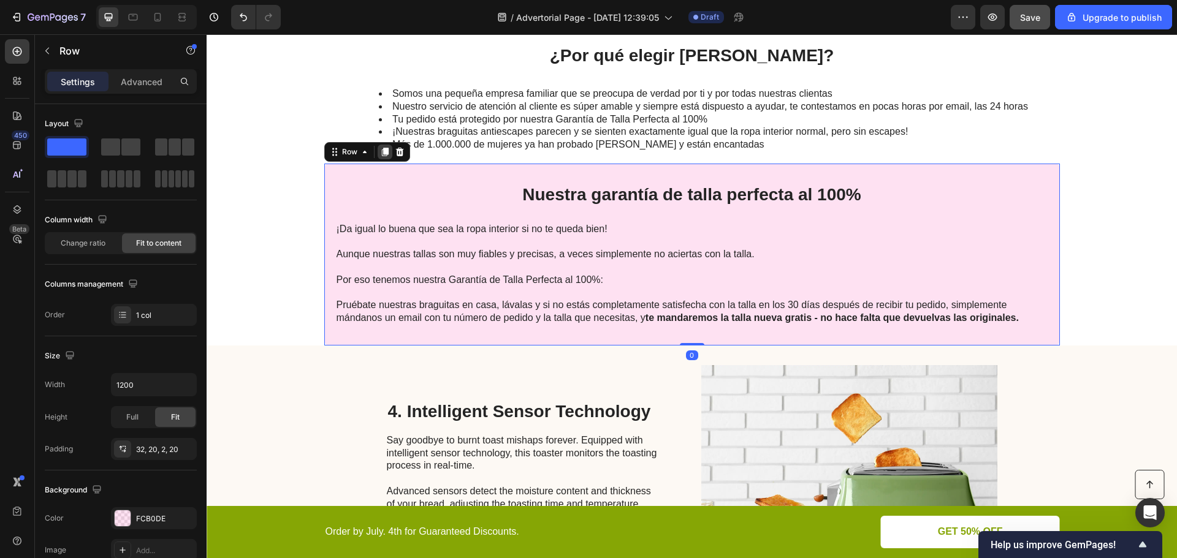
click at [381, 149] on icon at bounding box center [384, 152] width 7 height 9
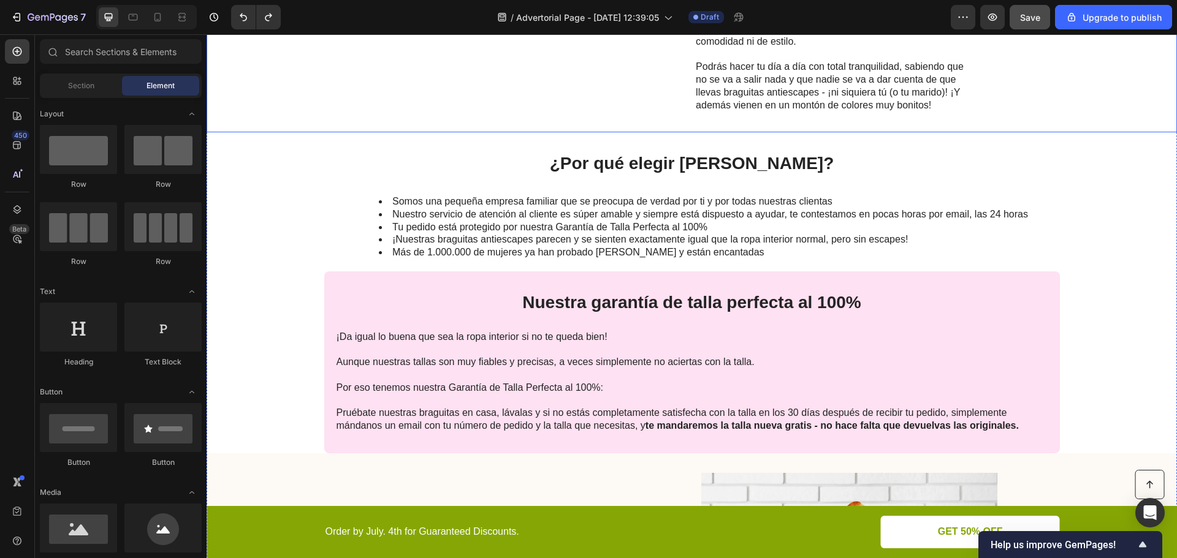
scroll to position [1644, 0]
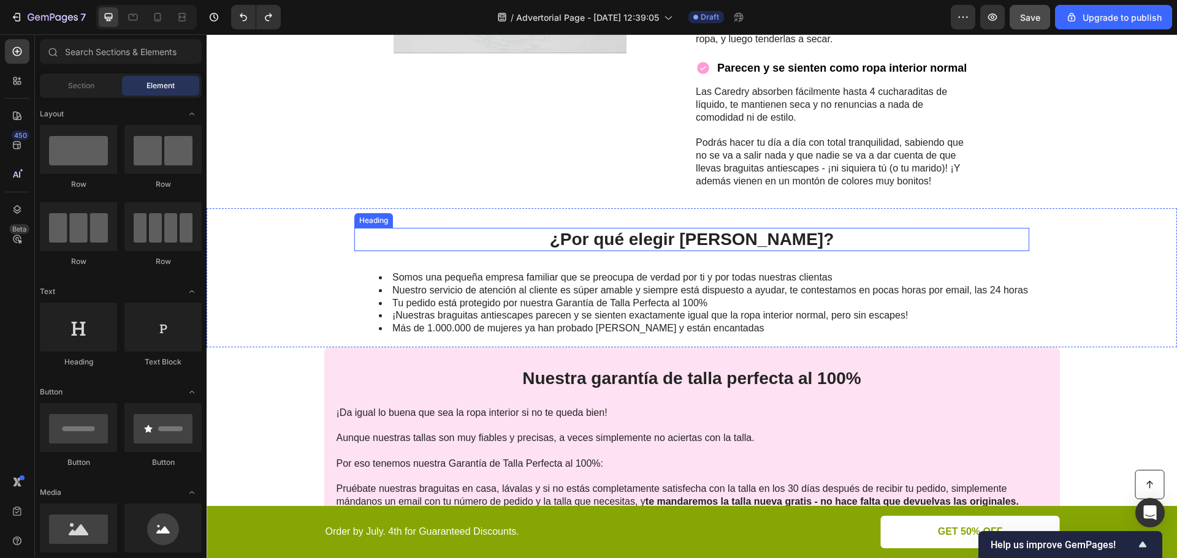
click at [435, 238] on h2 "¿Por qué elegir Caredry?" at bounding box center [691, 239] width 675 height 23
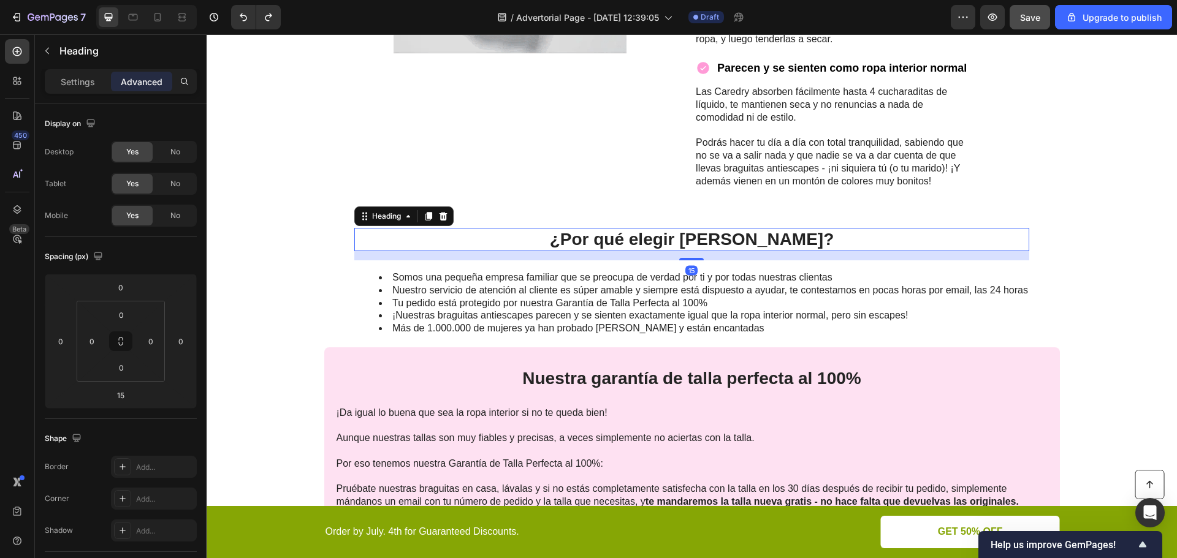
click at [317, 242] on div "¿Por qué elegir Caredry? Heading 15 Somos una pequeña empresa familiar que se p…" at bounding box center [692, 277] width 970 height 139
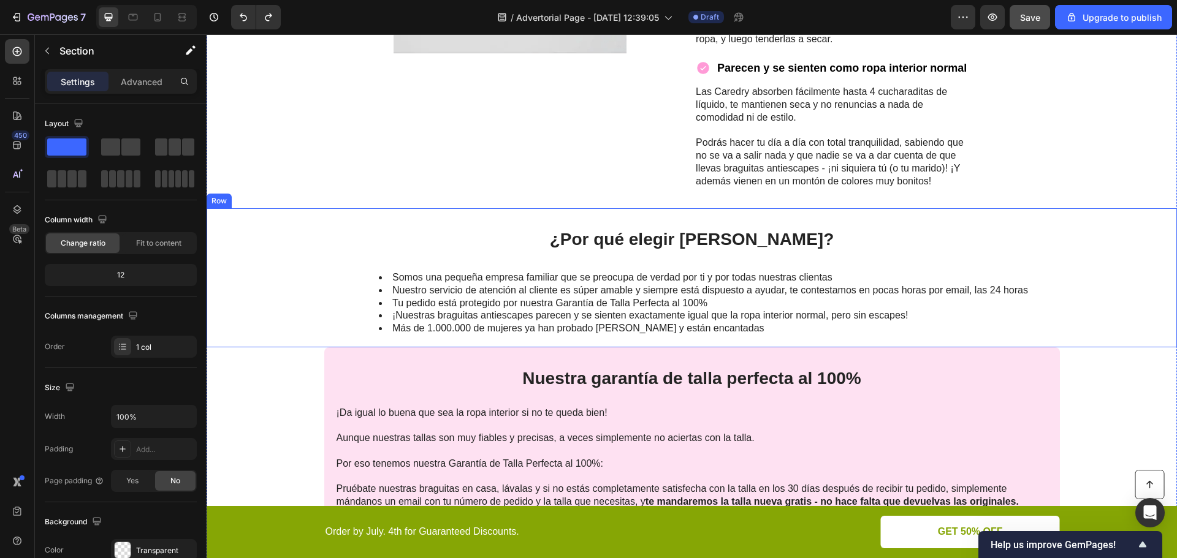
click at [298, 279] on div "¿Por qué elegir Caredry? Heading Somos una pequeña empresa familiar que se preo…" at bounding box center [692, 277] width 970 height 139
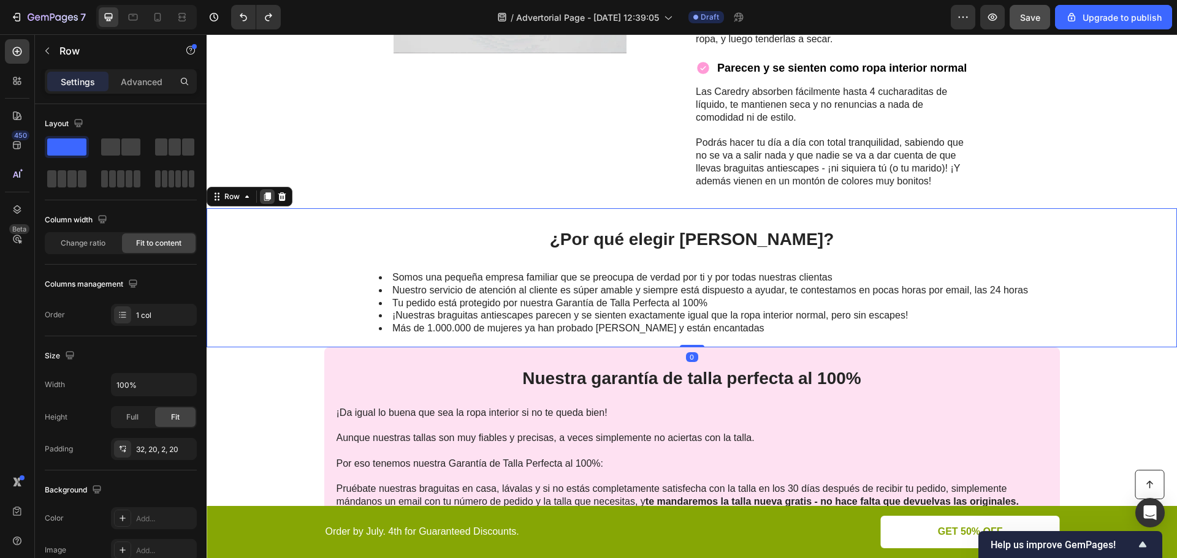
click at [268, 196] on icon at bounding box center [267, 197] width 7 height 9
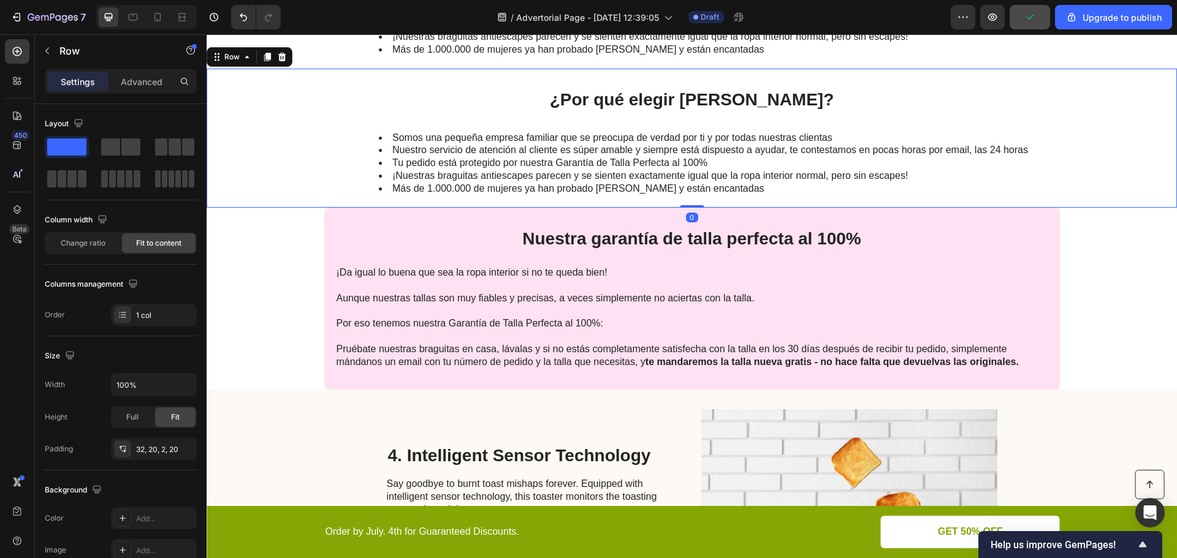
scroll to position [1889, 0]
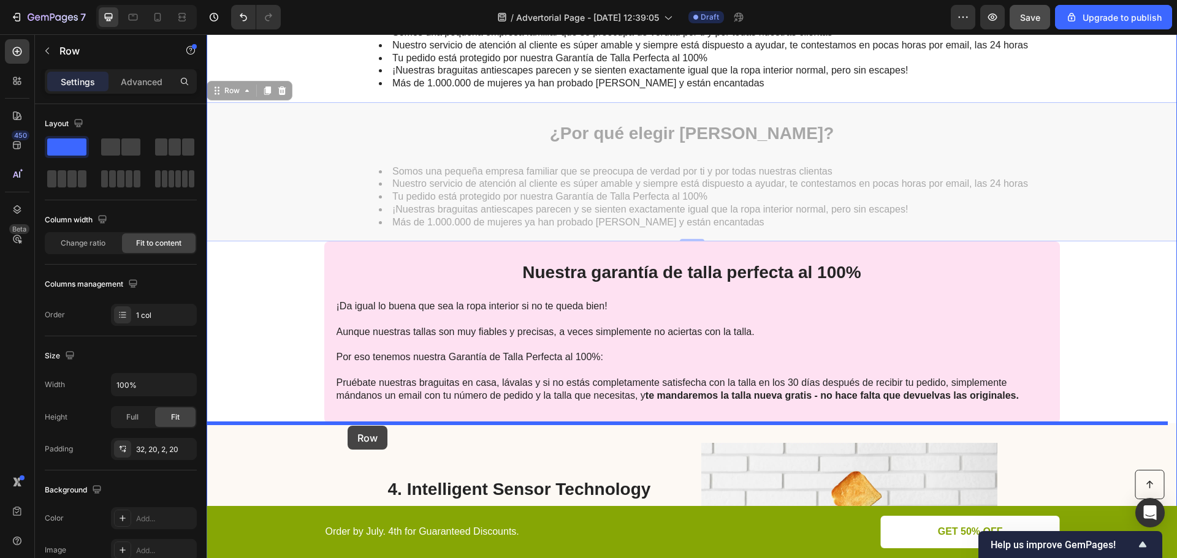
drag, startPoint x: 232, startPoint y: 89, endPoint x: 347, endPoint y: 426, distance: 356.4
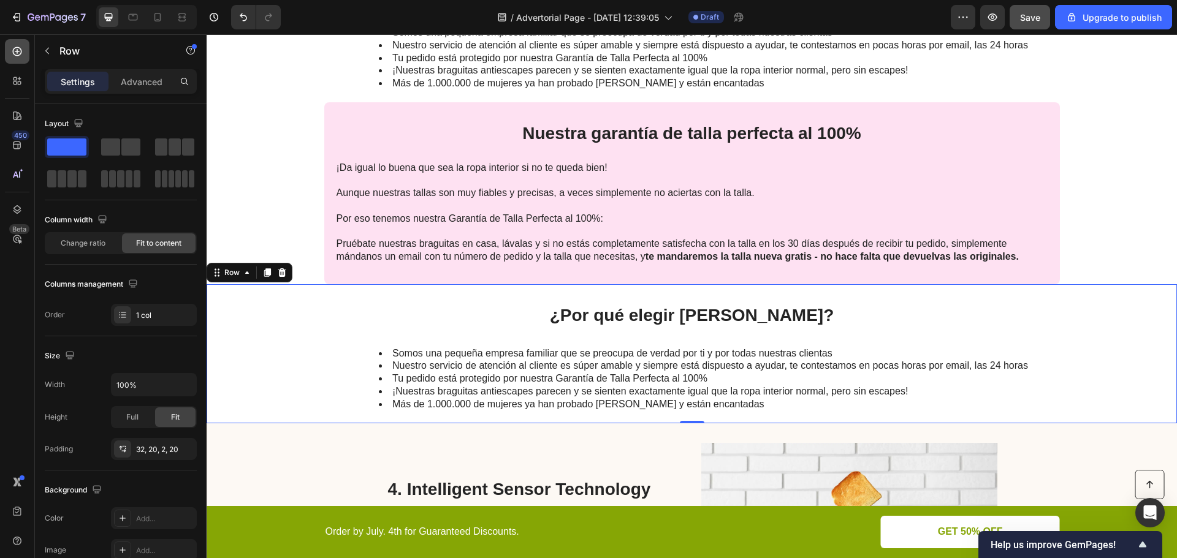
click at [14, 53] on icon at bounding box center [17, 51] width 12 height 12
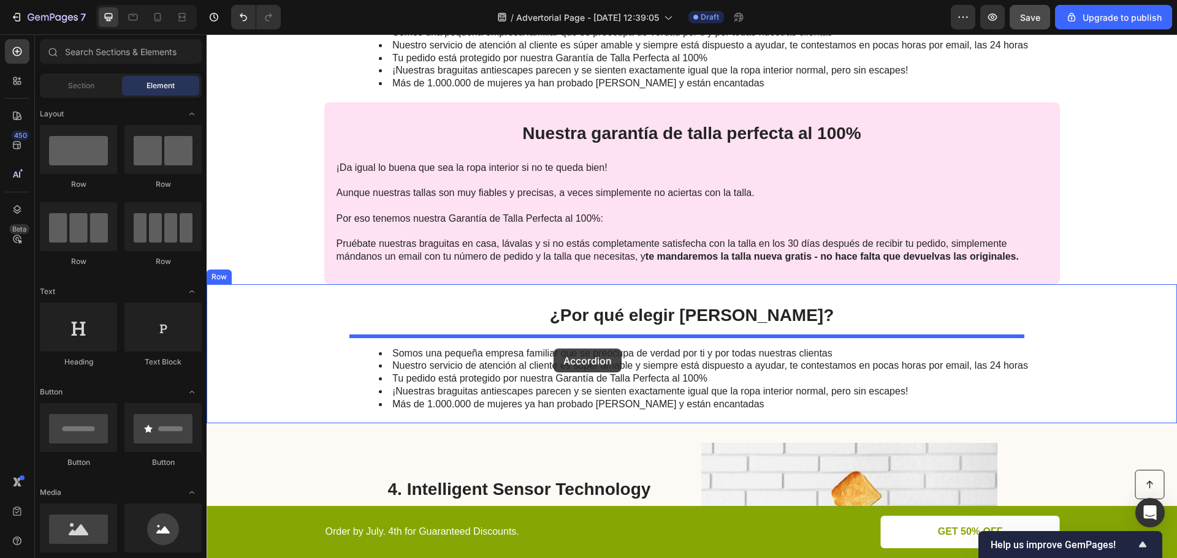
drag, startPoint x: 283, startPoint y: 314, endPoint x: 553, endPoint y: 349, distance: 273.0
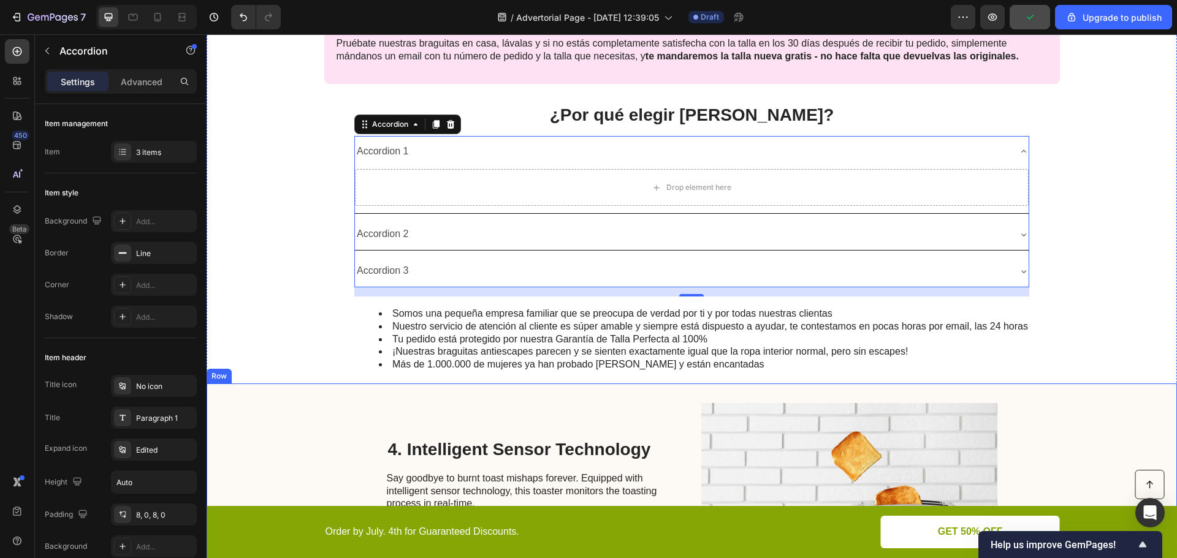
scroll to position [2134, 0]
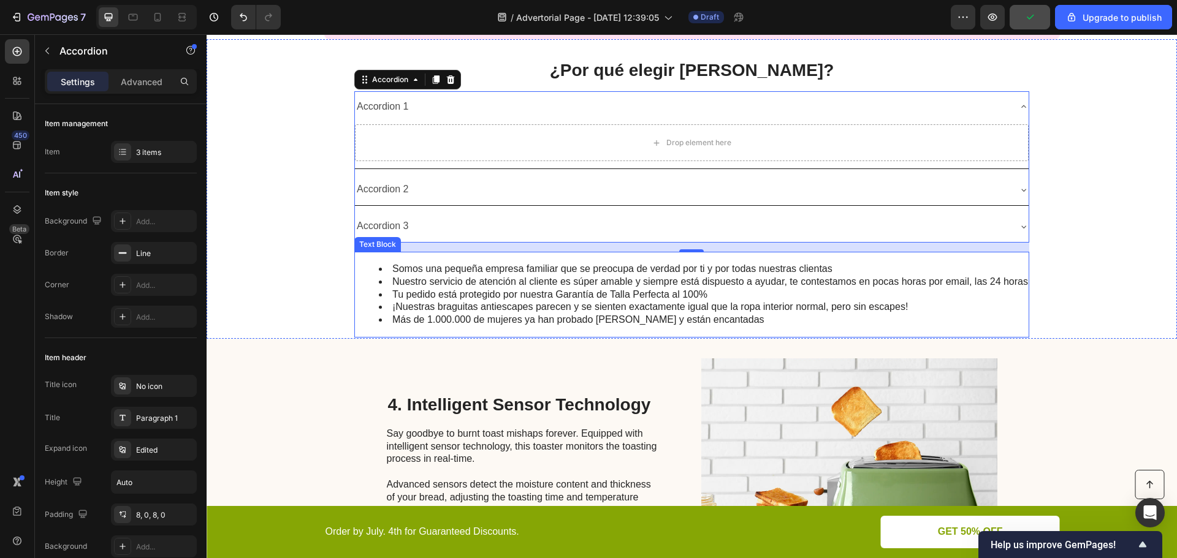
click at [579, 297] on li "Tu pedido está protegido por nuestra Garantía de Talla Perfecta al 100%" at bounding box center [703, 295] width 649 height 13
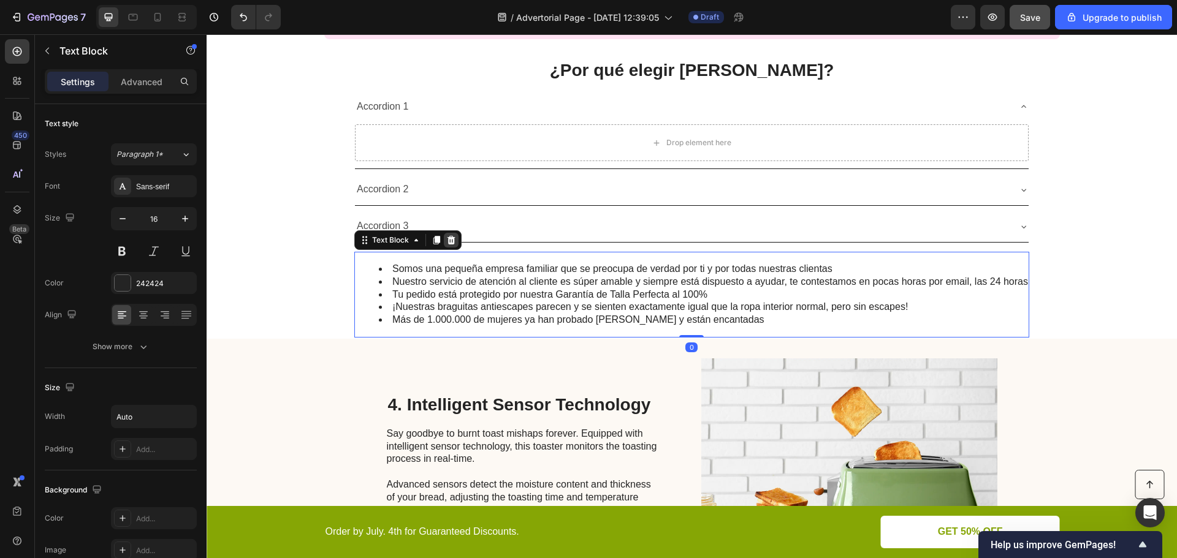
click at [446, 241] on icon at bounding box center [451, 240] width 10 height 10
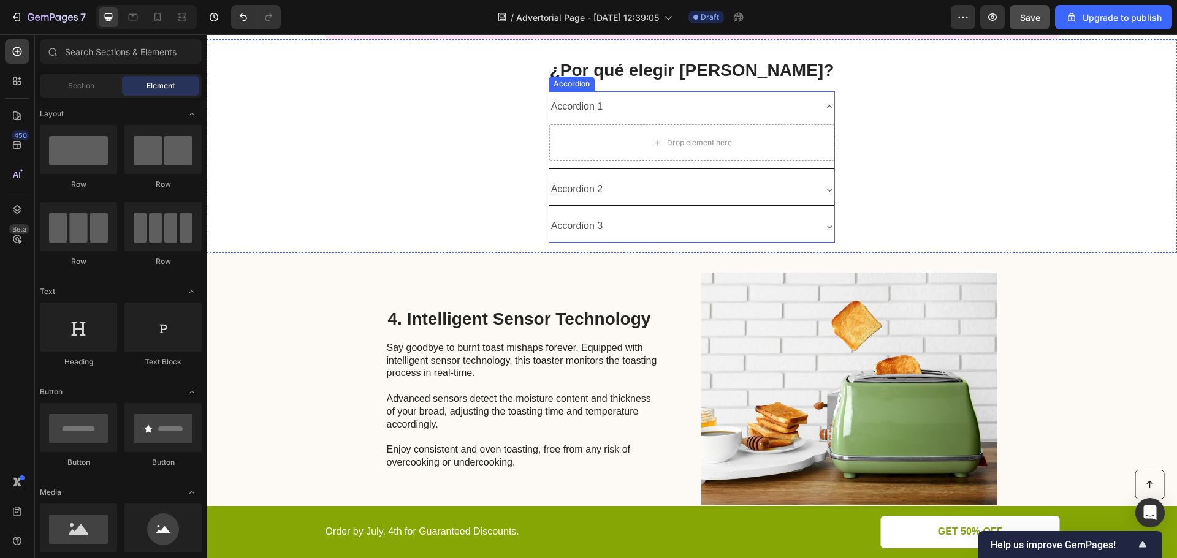
click at [680, 97] on div "Accordion 1" at bounding box center [682, 106] width 266 height 21
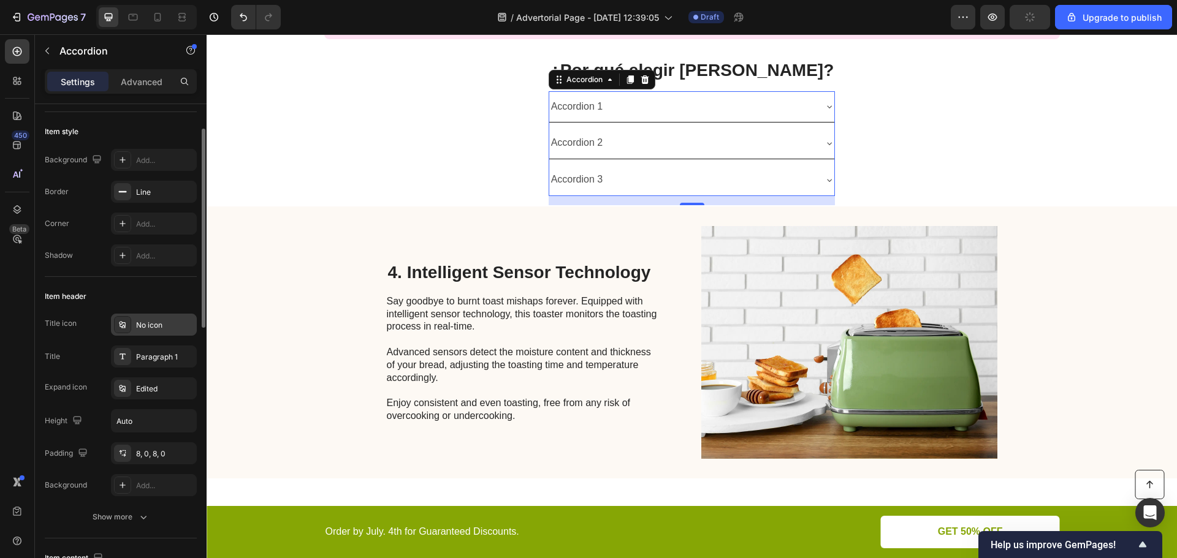
scroll to position [0, 0]
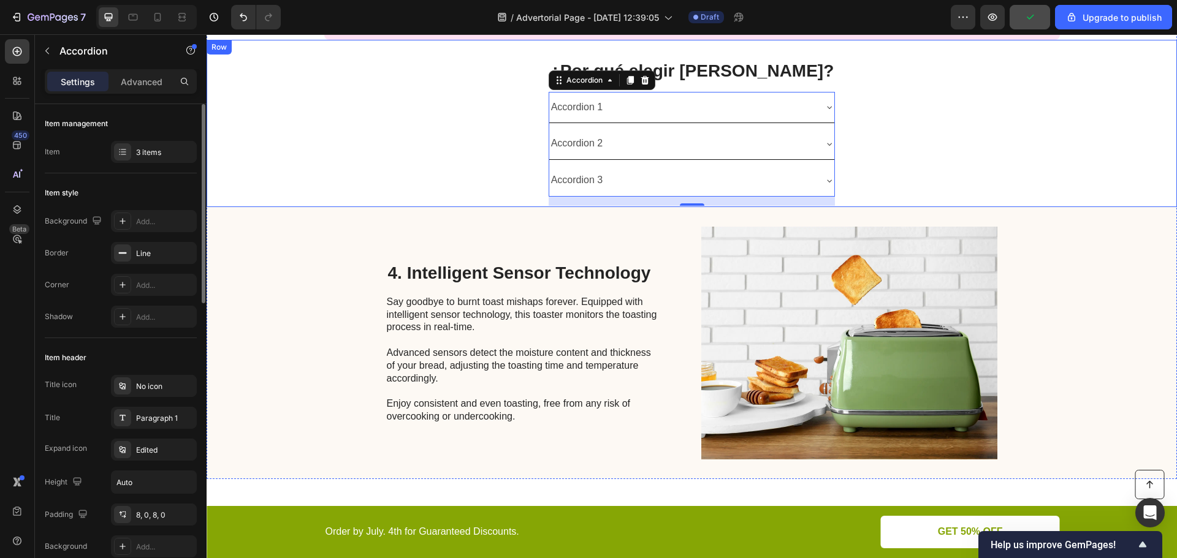
drag, startPoint x: 528, startPoint y: 98, endPoint x: 536, endPoint y: 120, distance: 23.3
click at [528, 101] on div "¿Por qué elegir Caredry? Heading Accordion 1 Accordion 2 Accordion 3 Accordion …" at bounding box center [692, 123] width 970 height 167
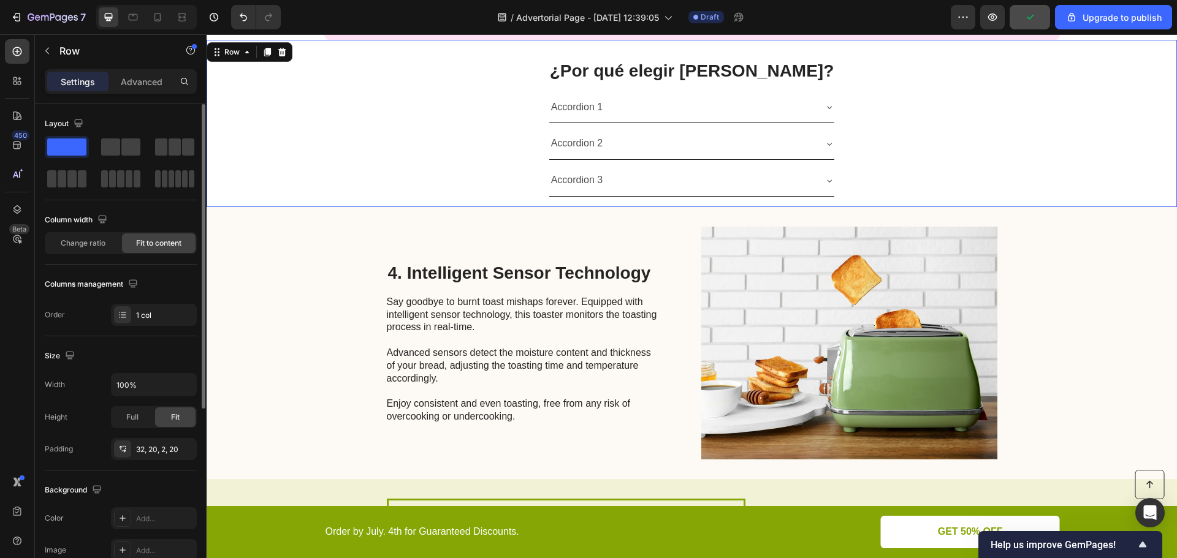
scroll to position [2073, 0]
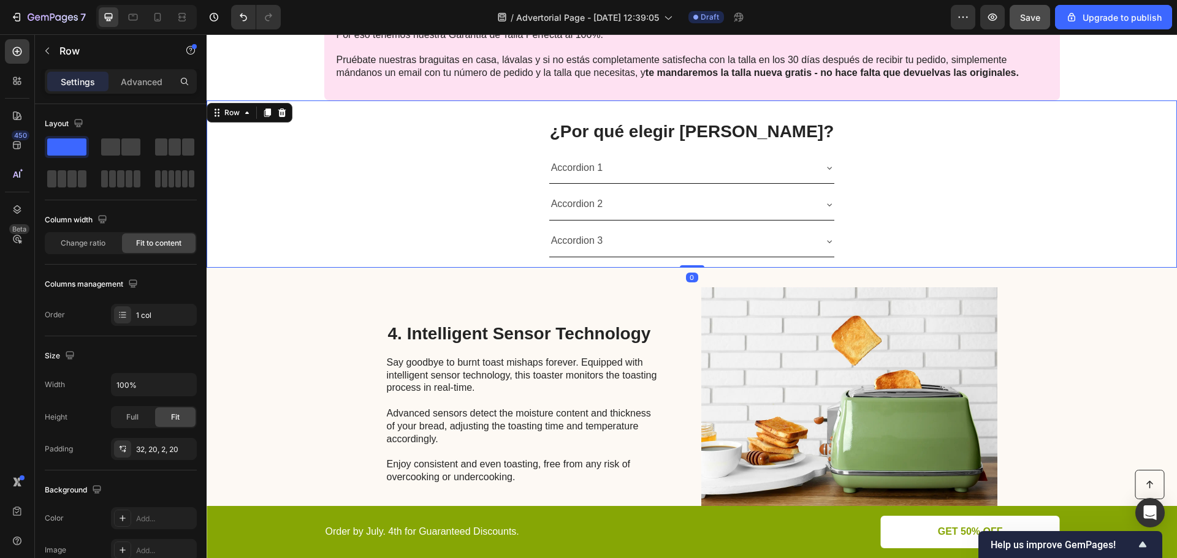
click at [507, 145] on div "¿Por qué elegir Caredry? Heading Accordion 1 Accordion 2 Accordion 3 Accordion …" at bounding box center [692, 184] width 970 height 167
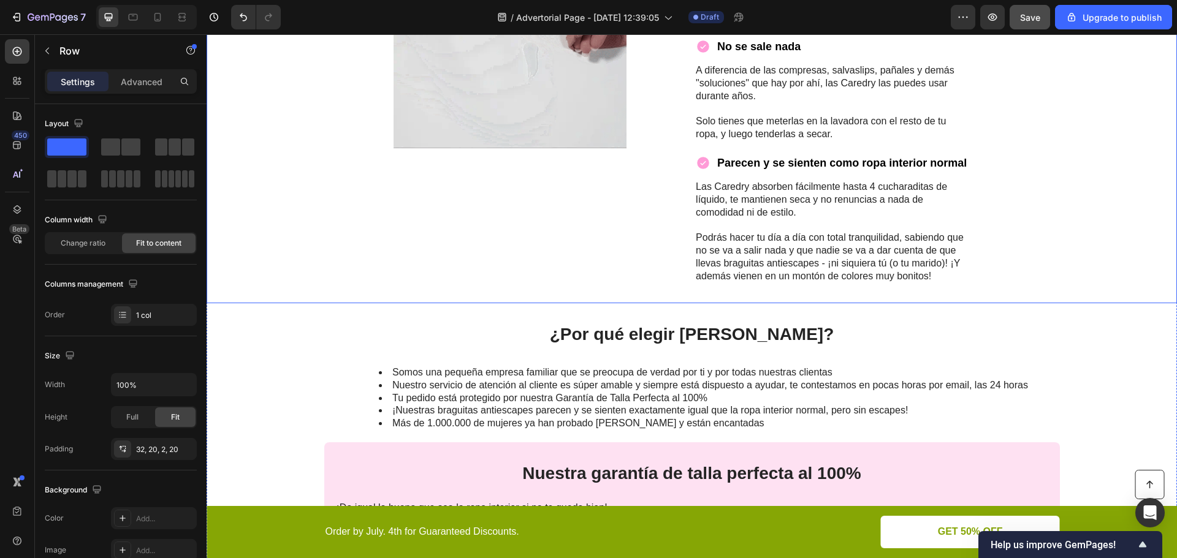
scroll to position [1583, 0]
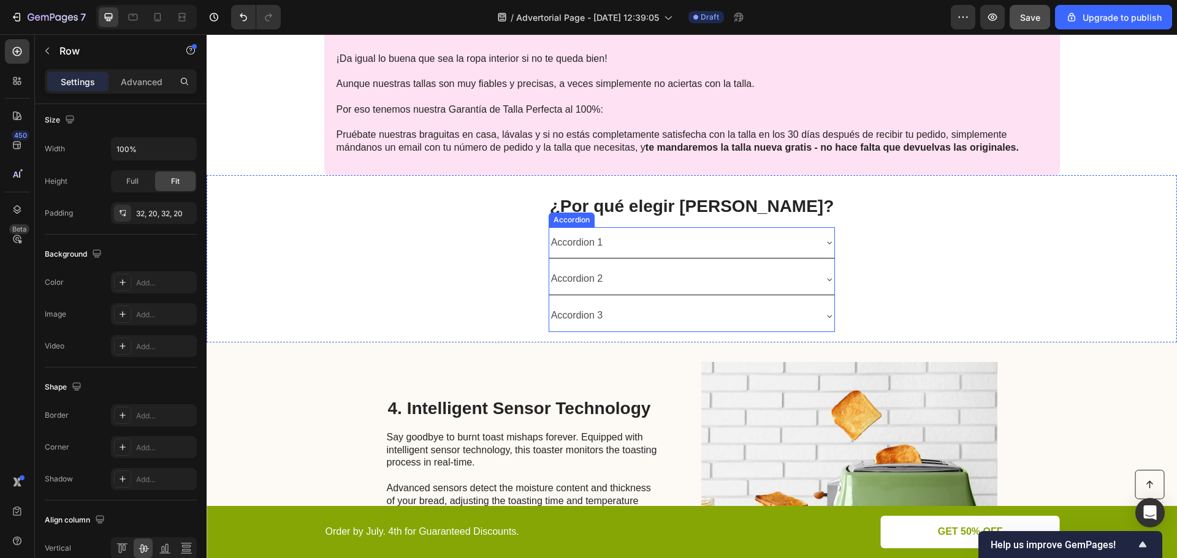
scroll to position [2012, 0]
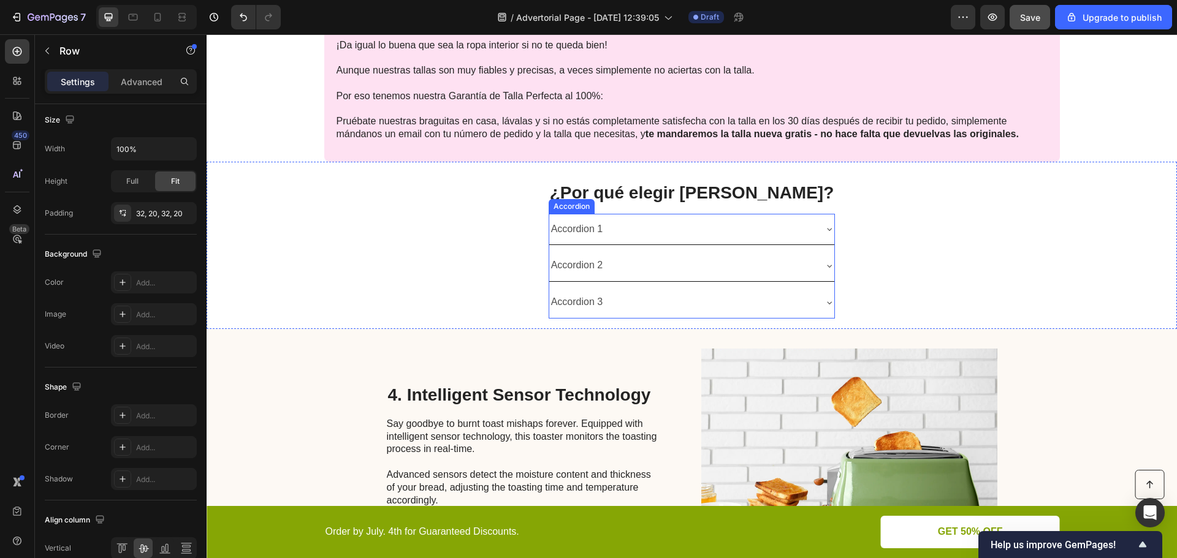
click at [605, 227] on div "Accordion 1" at bounding box center [577, 229] width 56 height 21
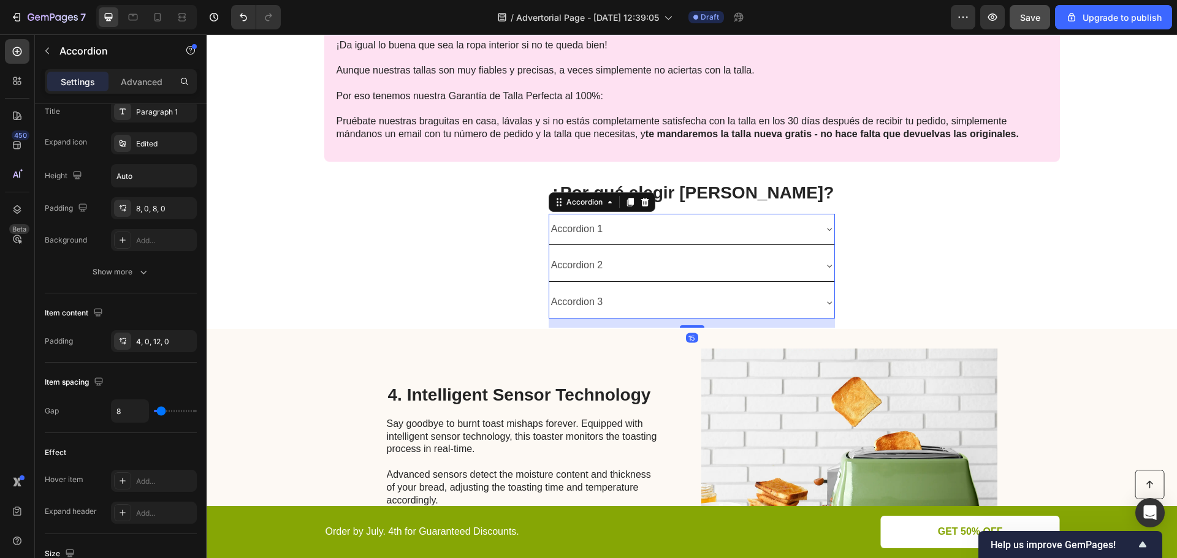
click at [605, 227] on div "Accordion 1" at bounding box center [577, 229] width 56 height 21
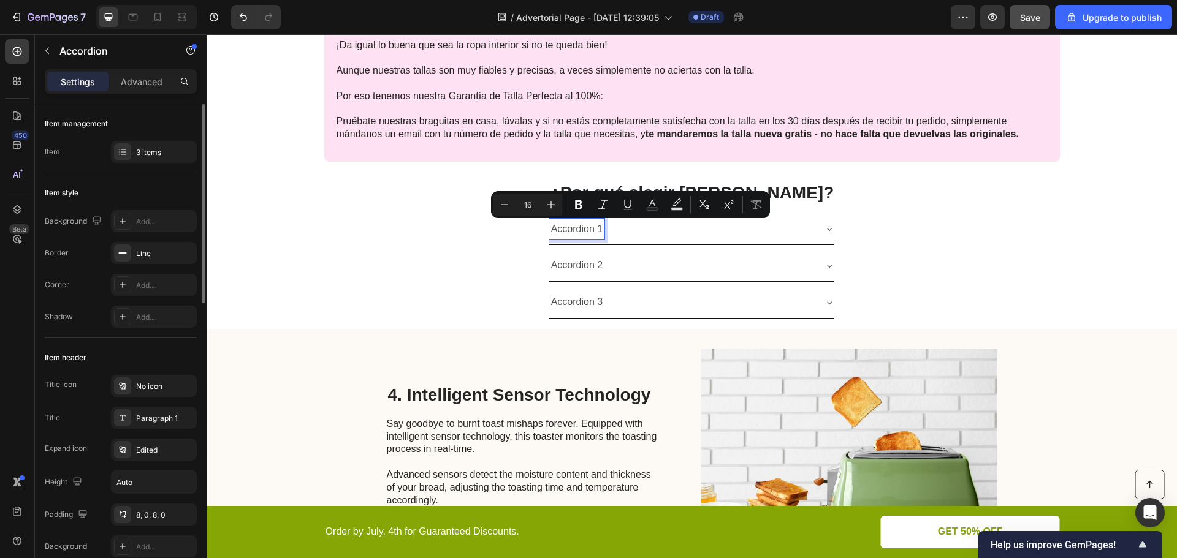
click at [603, 227] on p "Accordion 1" at bounding box center [577, 230] width 52 height 18
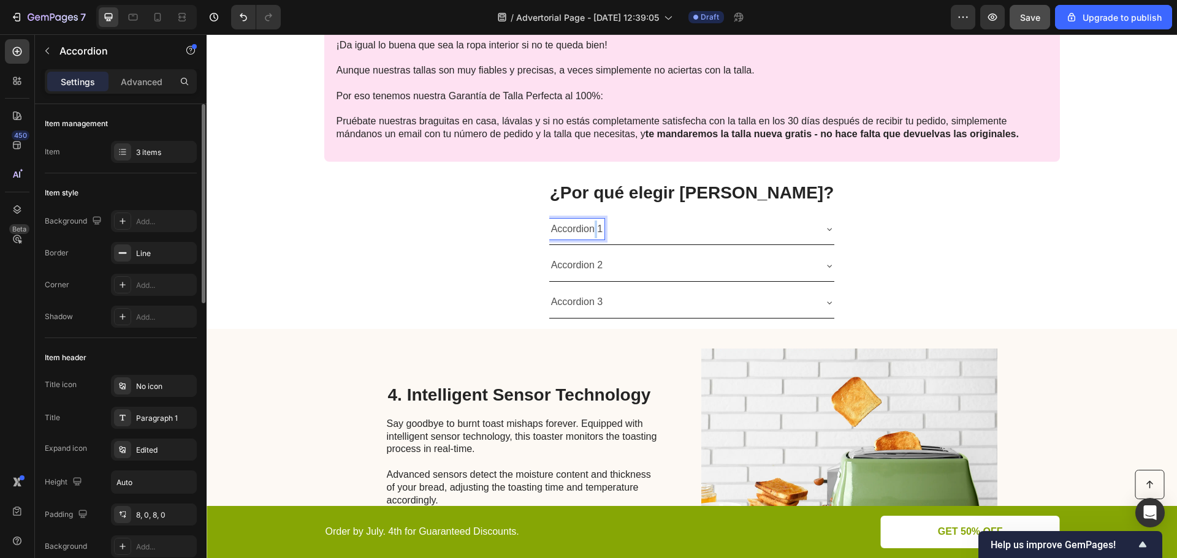
click at [603, 227] on p "Accordion 1" at bounding box center [577, 230] width 52 height 18
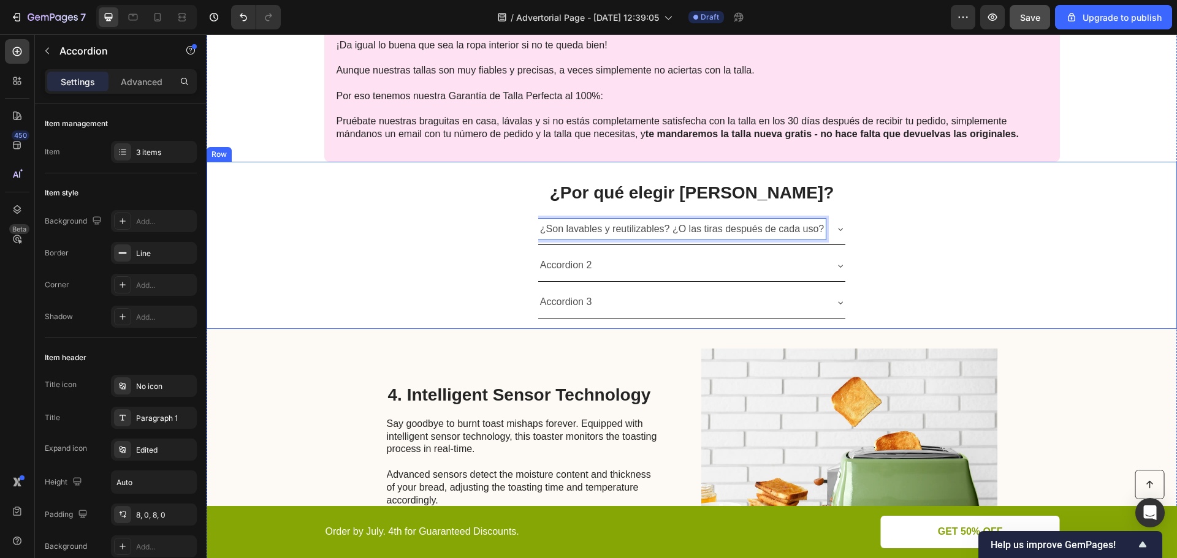
click at [898, 248] on div "¿Por qué elegir Caredry? Heading ¿Son lavables y reutilizables? ¿O las tiras de…" at bounding box center [692, 245] width 970 height 167
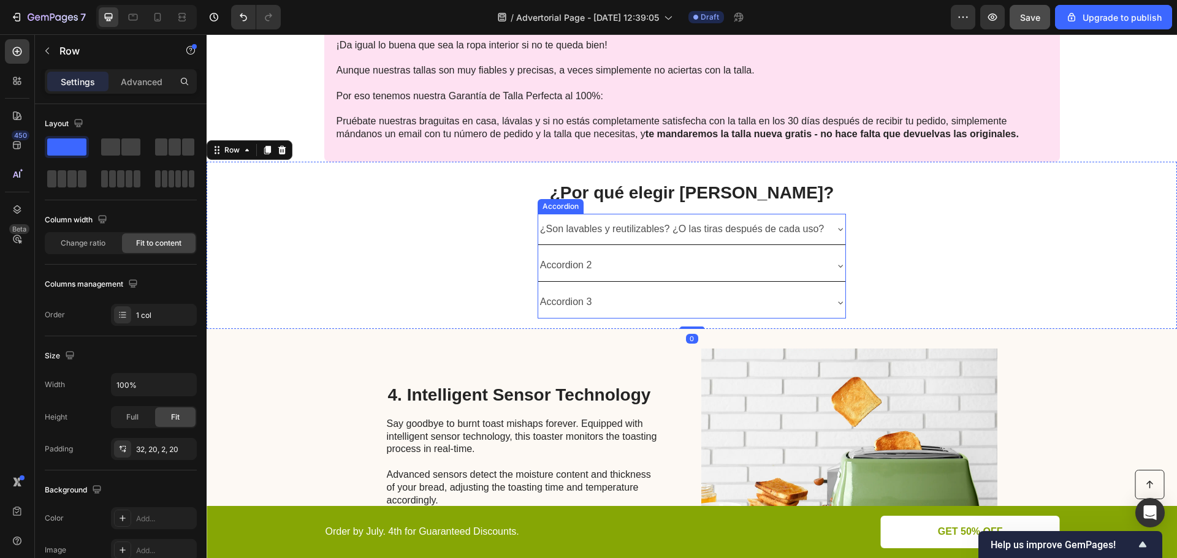
click at [672, 224] on p "¿Son lavables y reutilizables? ¿O las tiras después de cada uso?" at bounding box center [682, 230] width 284 height 18
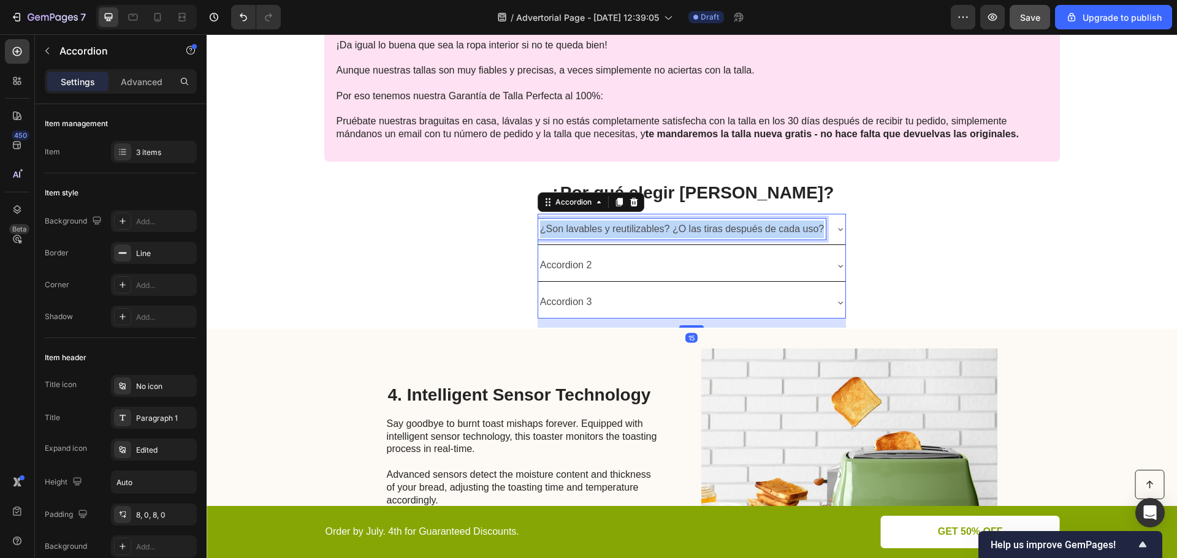
click at [672, 224] on p "¿Son lavables y reutilizables? ¿O las tiras después de cada uso?" at bounding box center [682, 230] width 284 height 18
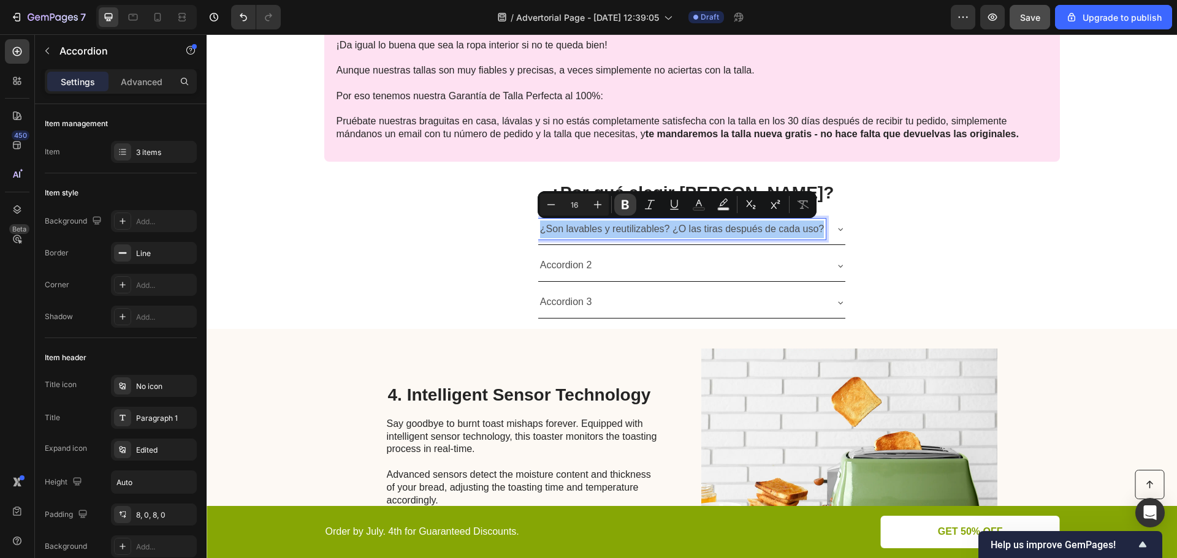
click at [629, 202] on icon "Editor contextual toolbar" at bounding box center [625, 205] width 12 height 12
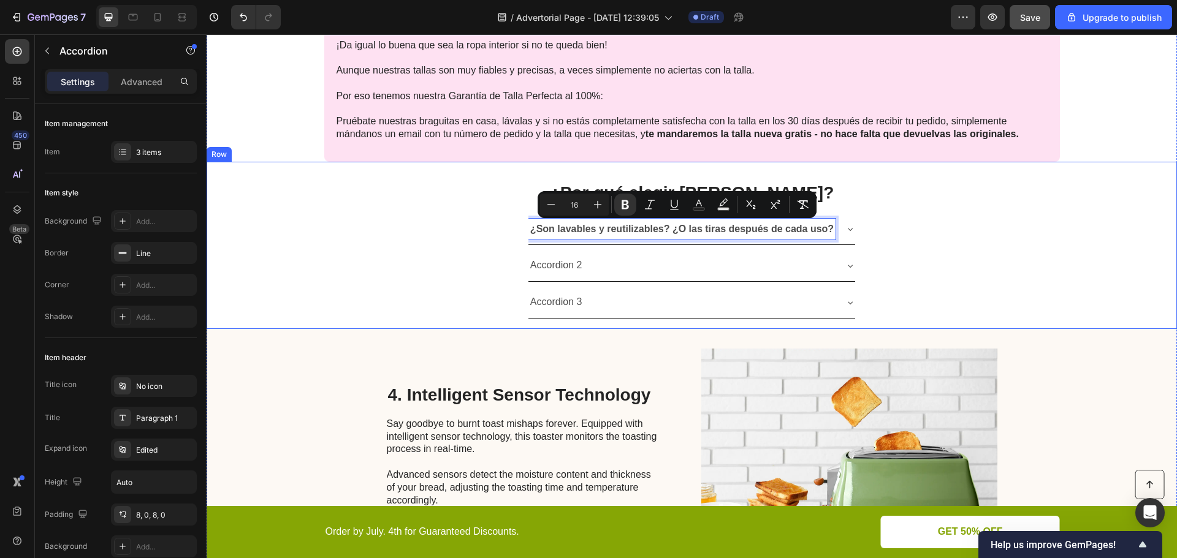
click at [908, 246] on div "¿Por qué elegir Caredry? Heading ¿Son lavables y reutilizables? ¿O las tiras de…" at bounding box center [692, 245] width 970 height 167
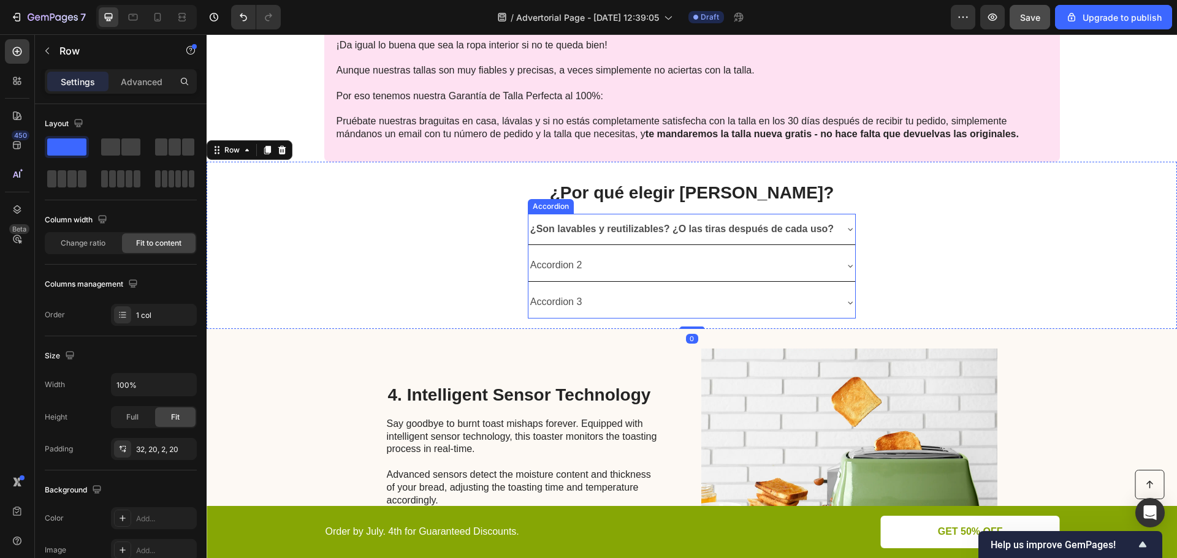
click at [769, 230] on strong "¿Son lavables y reutilizables? ¿O las tiras después de cada uso?" at bounding box center [681, 229] width 303 height 10
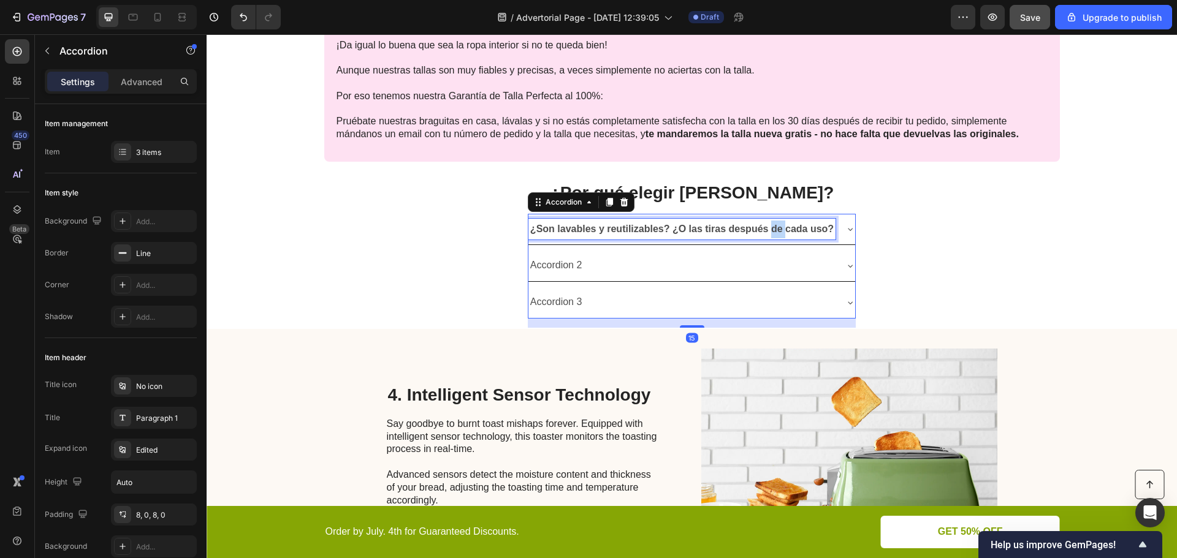
click at [769, 230] on strong "¿Son lavables y reutilizables? ¿O las tiras después de cada uso?" at bounding box center [681, 229] width 303 height 10
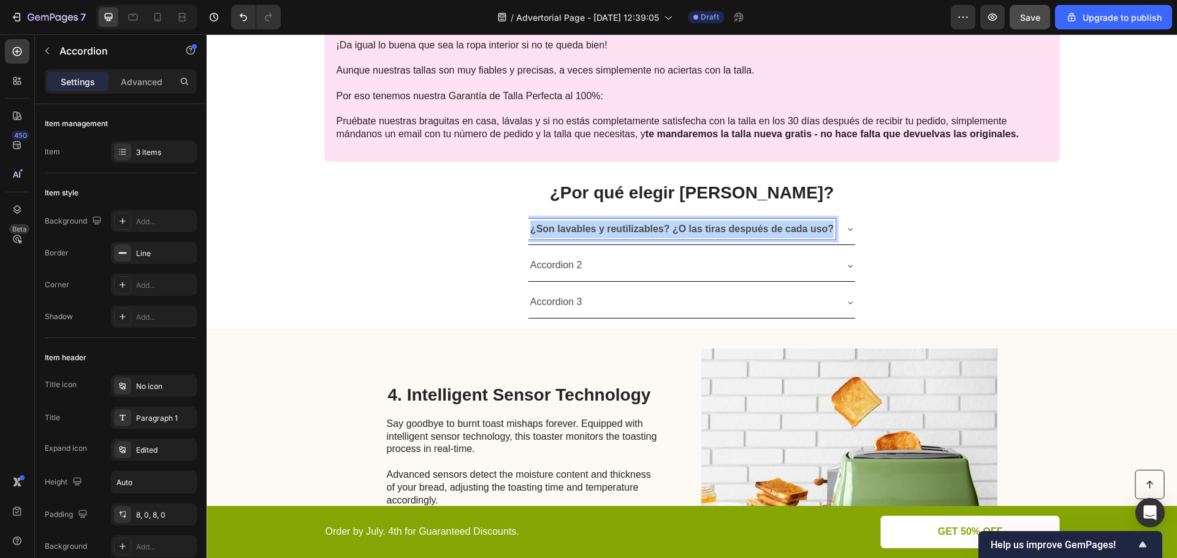
click at [769, 230] on strong "¿Son lavables y reutilizables? ¿O las tiras después de cada uso?" at bounding box center [681, 229] width 303 height 10
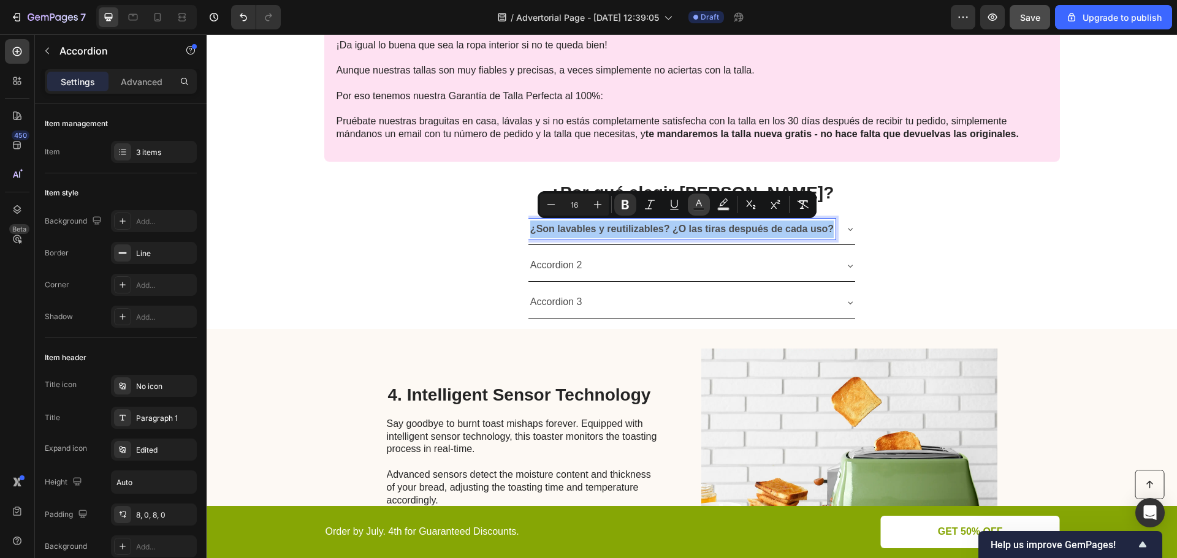
click at [706, 207] on button "Text Color" at bounding box center [699, 205] width 22 height 22
type input "4D4D4D"
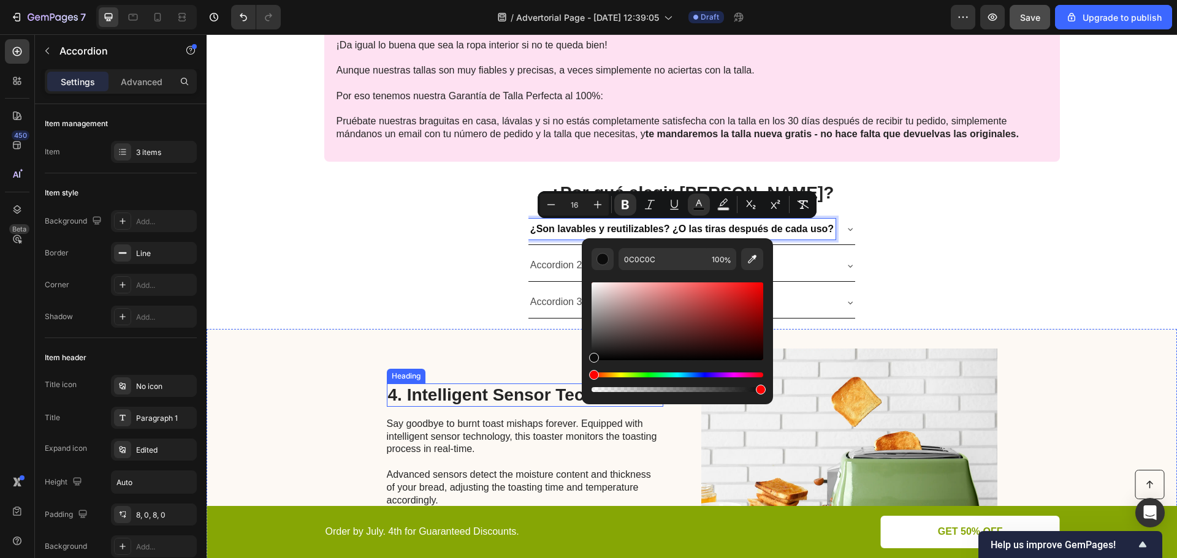
drag, startPoint x: 799, startPoint y: 376, endPoint x: 571, endPoint y: 396, distance: 229.5
drag, startPoint x: 593, startPoint y: 357, endPoint x: 591, endPoint y: 366, distance: 9.4
click at [591, 366] on div "Editor contextual toolbar" at bounding box center [677, 337] width 172 height 115
type input "000000"
click at [584, 354] on div "000000 100 %" at bounding box center [677, 316] width 191 height 156
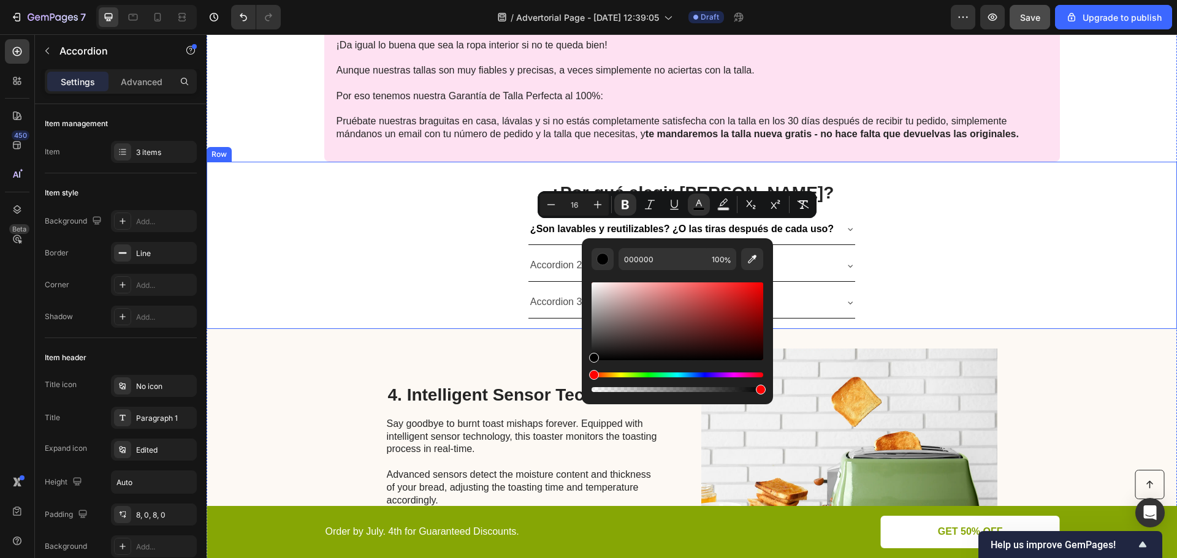
click at [496, 270] on div "¿Por qué elegir Caredry? Heading ¿Son lavables y reutilizables? ¿O las tiras de…" at bounding box center [692, 245] width 970 height 167
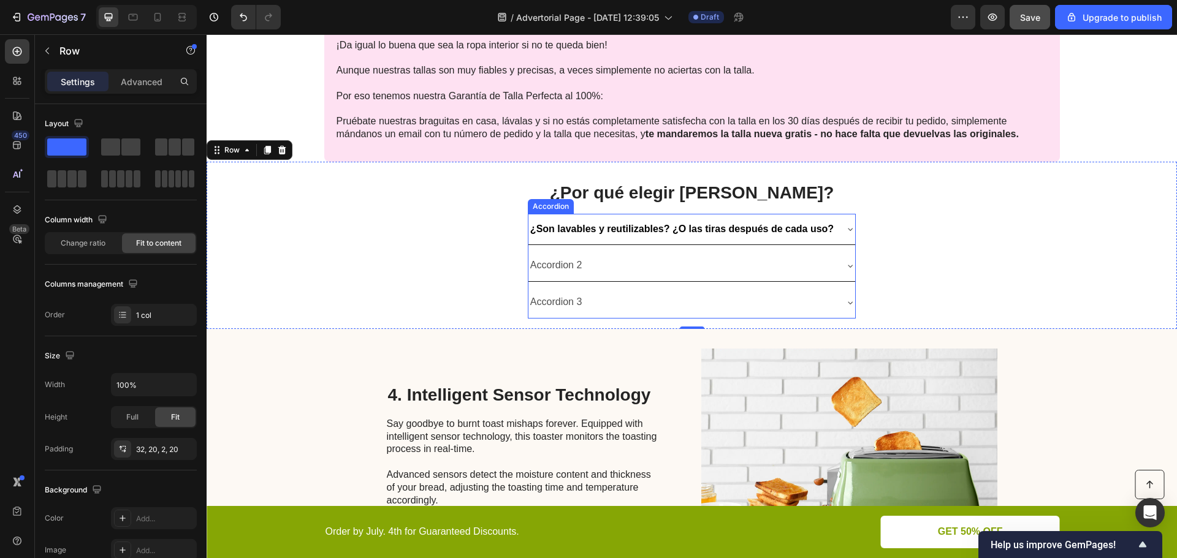
click at [617, 234] on p "¿Son lavables y reutilizables? ¿O las tiras después de cada uso?" at bounding box center [681, 230] width 303 height 18
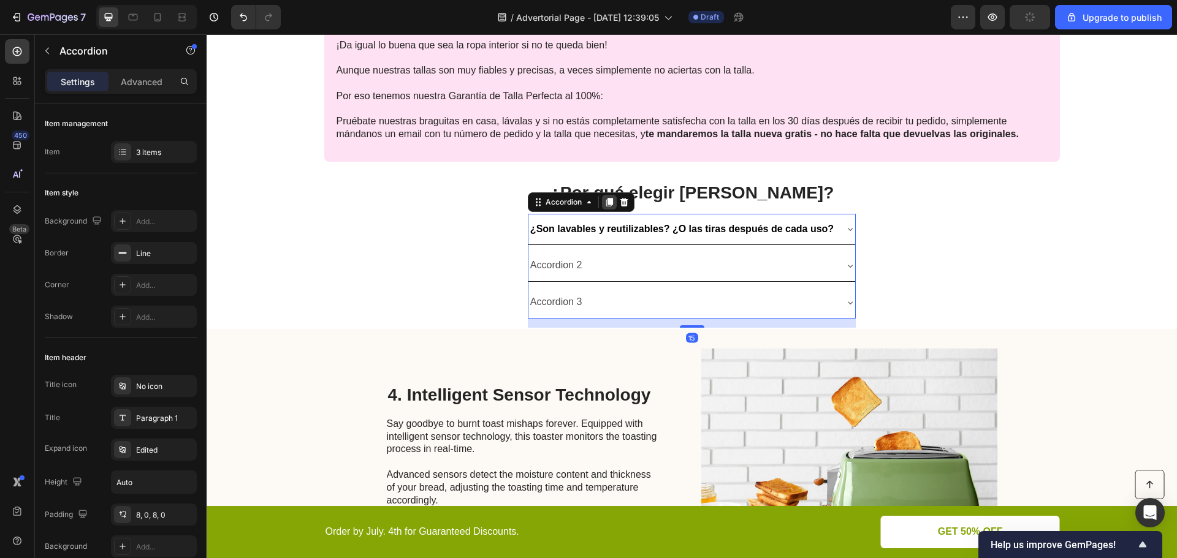
click at [606, 202] on icon at bounding box center [609, 202] width 7 height 9
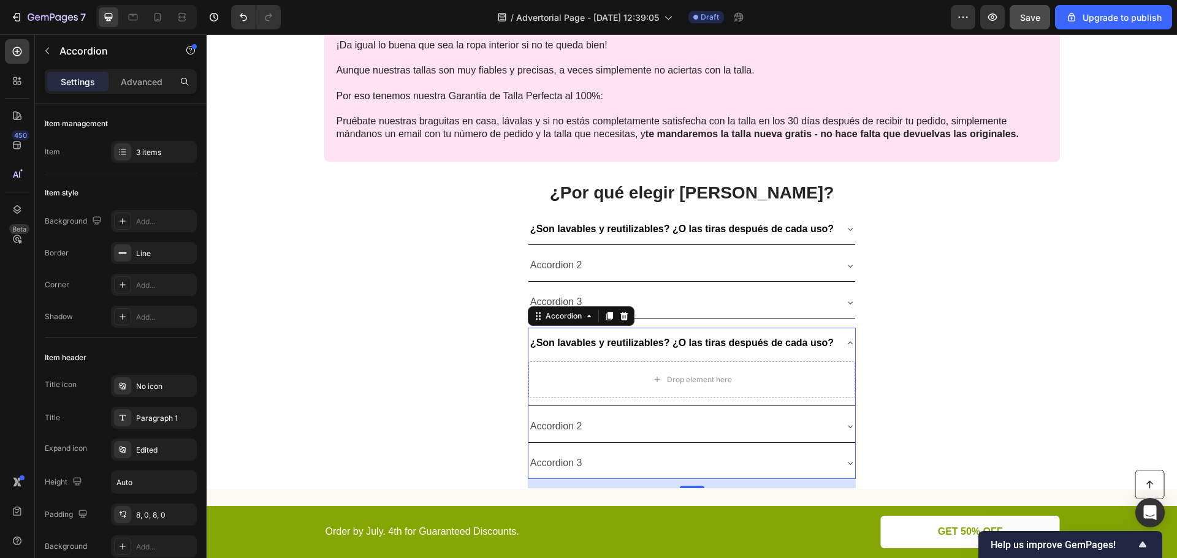
click at [605, 340] on strong "¿Son lavables y reutilizables? ¿O las tiras después de cada uso?" at bounding box center [681, 343] width 303 height 10
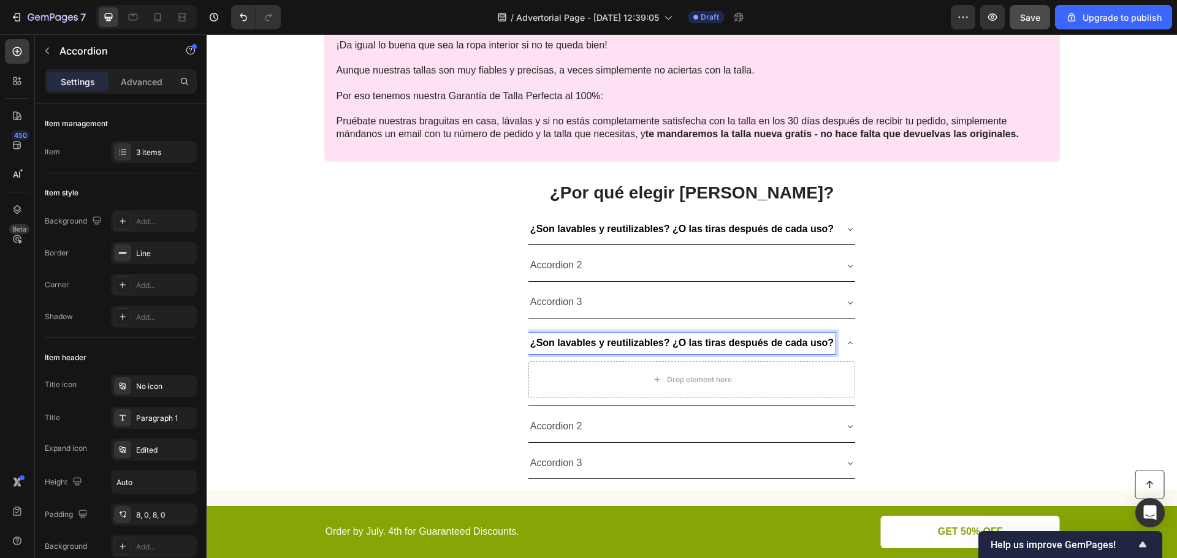
click at [847, 335] on div "¿Son lavables y reutilizables? ¿O las tiras después de cada uso?" at bounding box center [691, 343] width 327 height 31
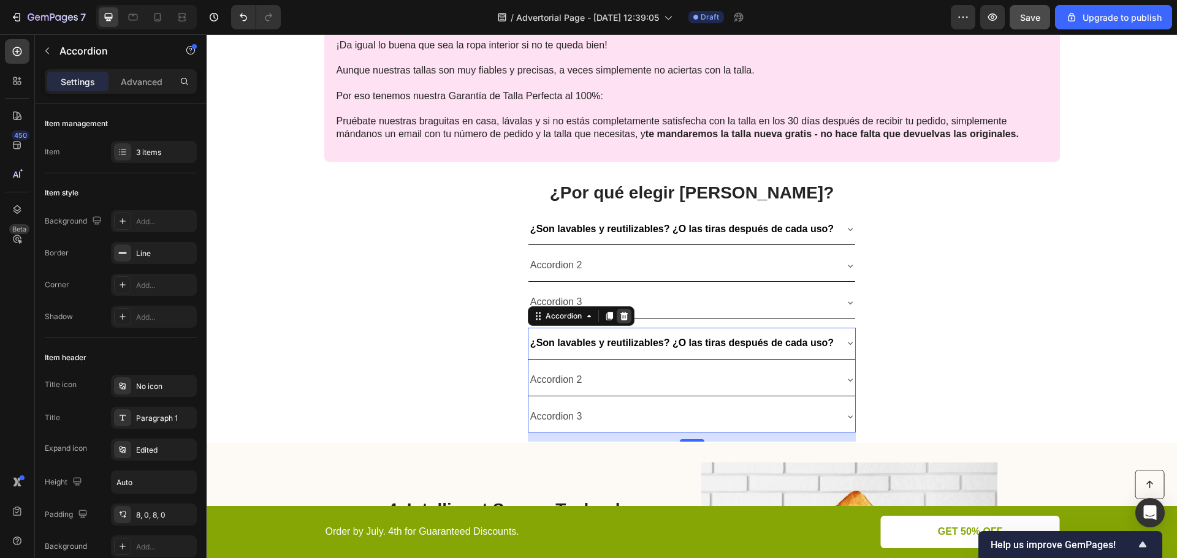
click at [620, 314] on icon at bounding box center [624, 316] width 8 height 9
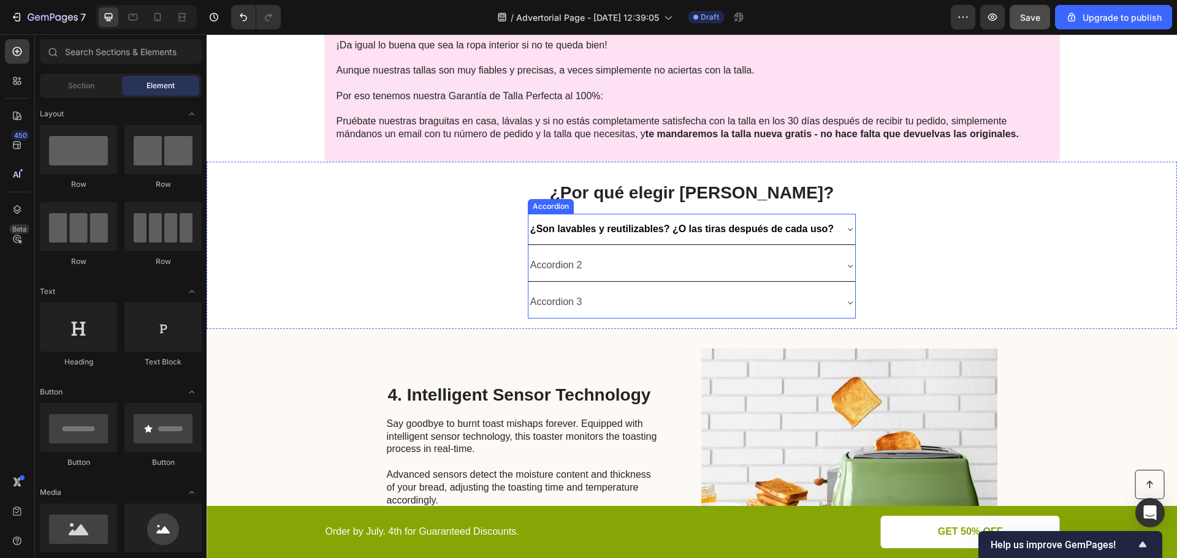
click at [629, 270] on div "Accordion 2" at bounding box center [681, 265] width 307 height 21
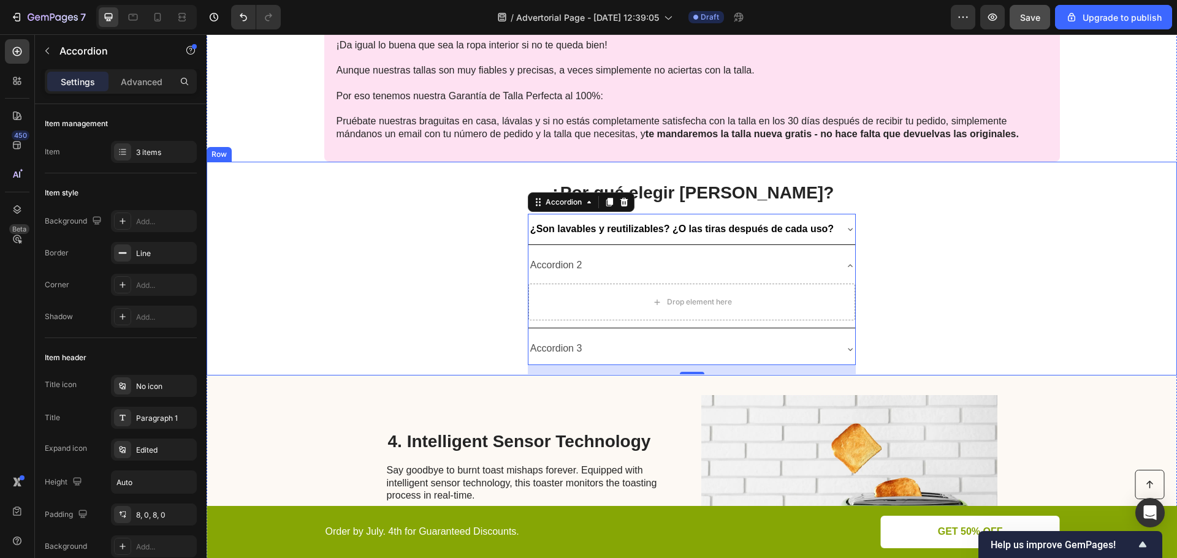
click at [996, 262] on div "¿Por qué elegir Caredry? Heading ¿Son lavables y reutilizables? ¿O las tiras de…" at bounding box center [692, 269] width 970 height 214
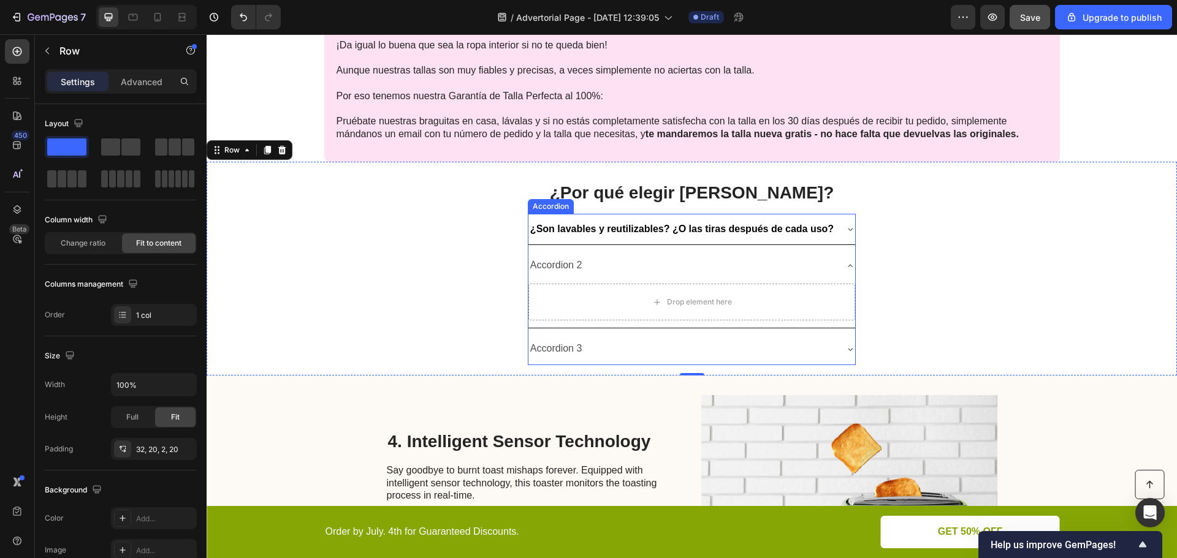
click at [629, 232] on strong "¿Son lavables y reutilizables? ¿O las tiras después de cada uso?" at bounding box center [681, 229] width 303 height 10
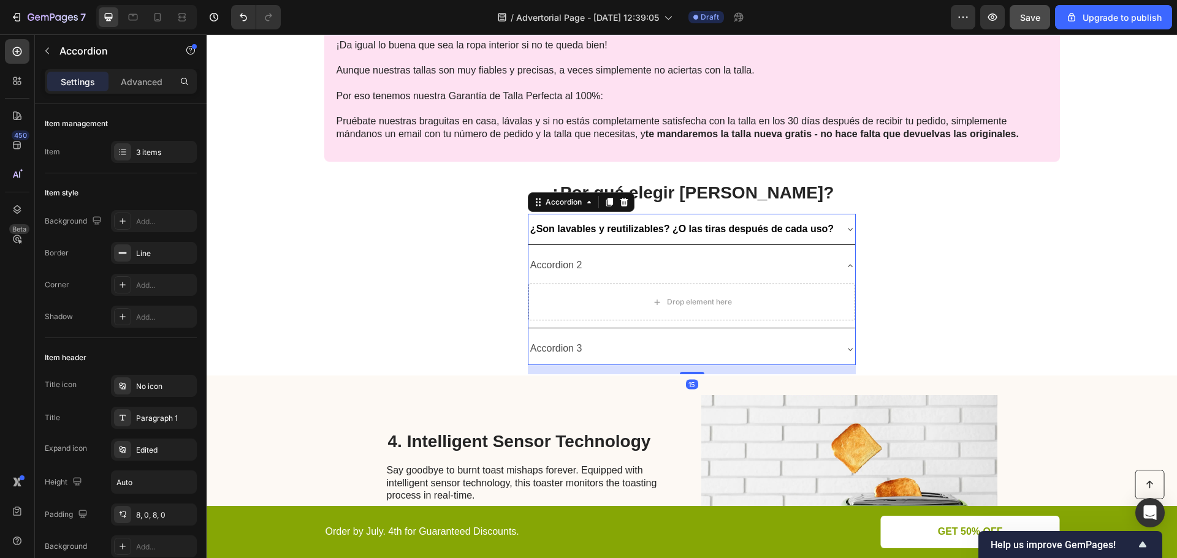
click at [848, 230] on icon at bounding box center [850, 229] width 10 height 10
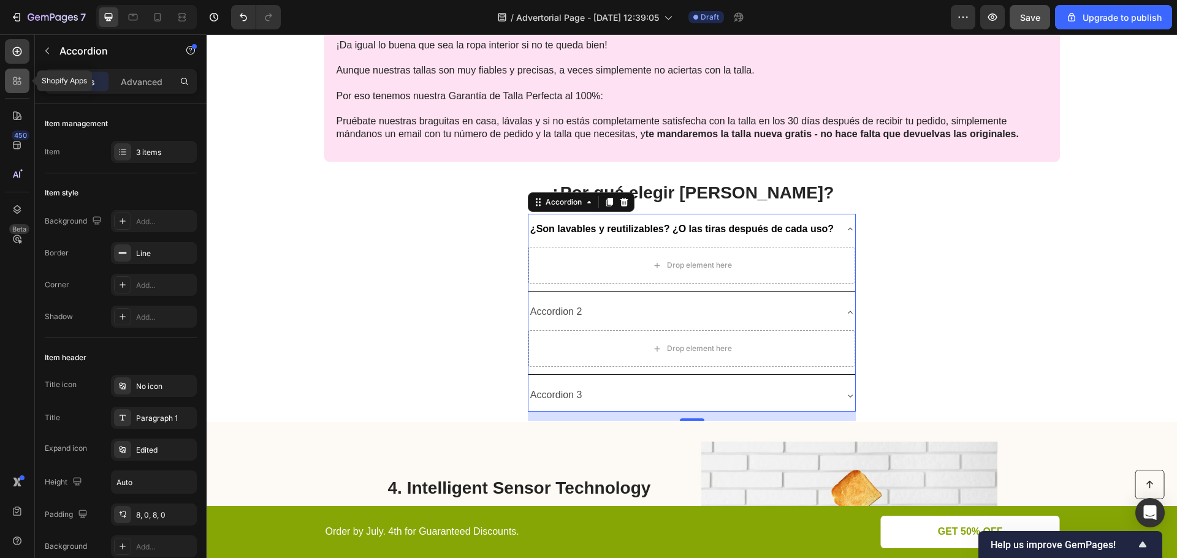
click at [24, 81] on div at bounding box center [17, 81] width 25 height 25
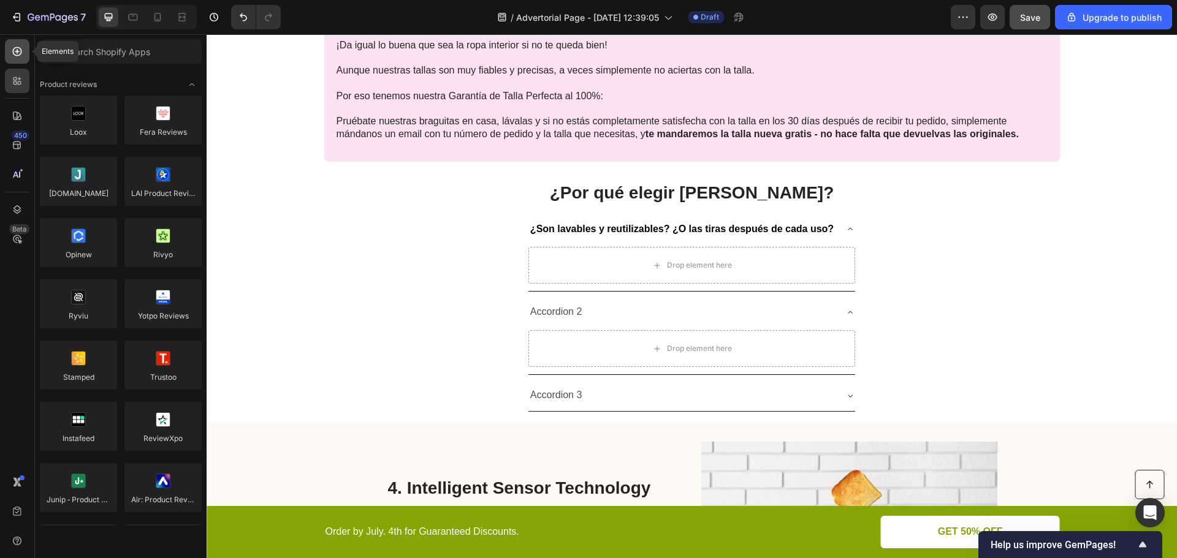
click at [20, 55] on icon at bounding box center [17, 51] width 9 height 9
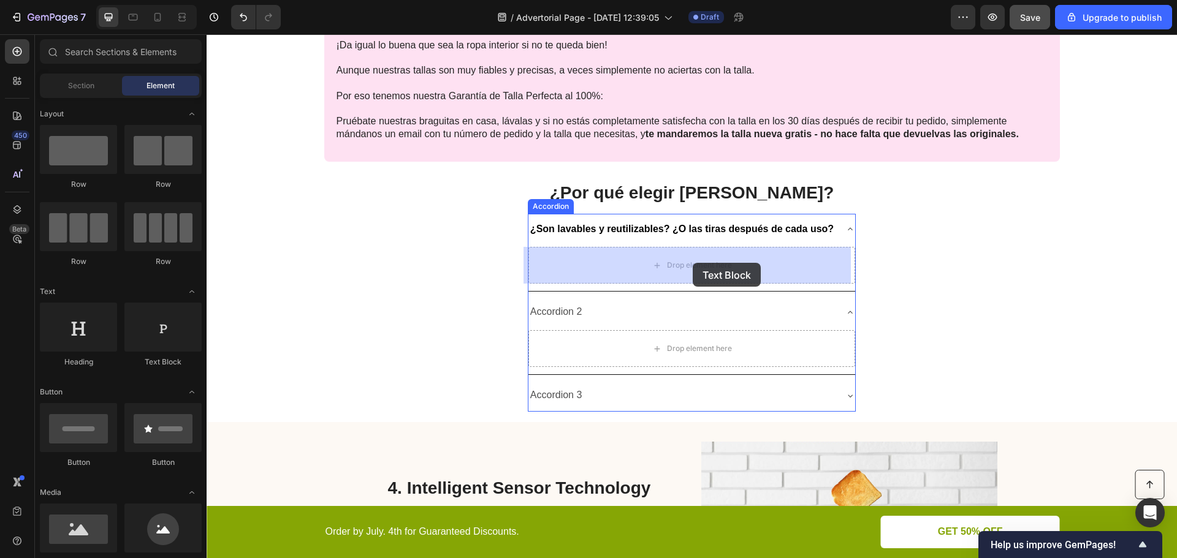
drag, startPoint x: 675, startPoint y: 278, endPoint x: 692, endPoint y: 263, distance: 22.6
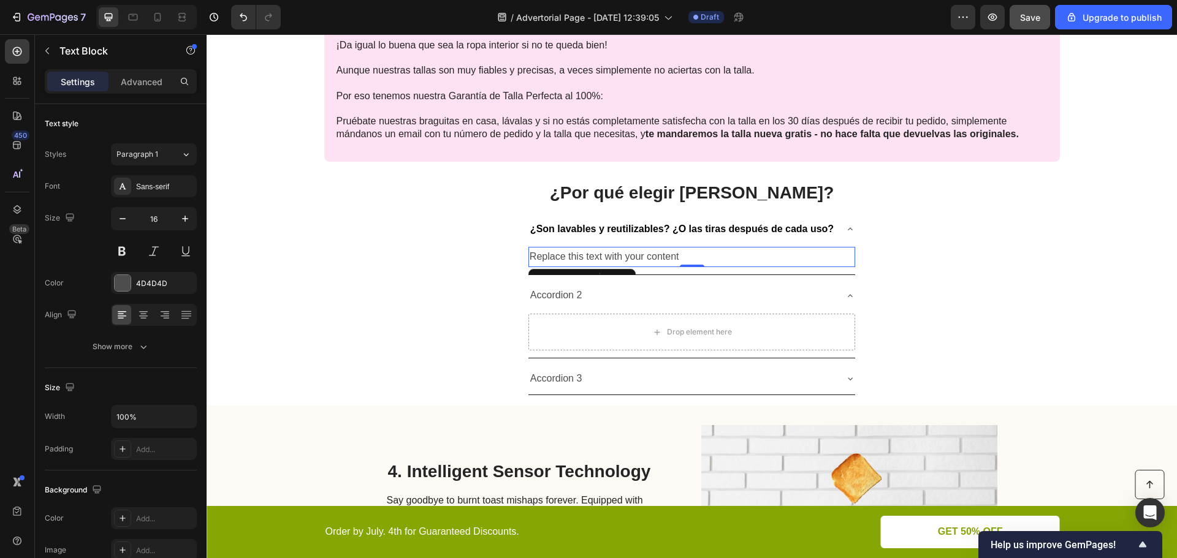
click at [631, 257] on div "Replace this text with your content" at bounding box center [691, 257] width 327 height 20
click at [631, 257] on p "Replace this text with your content" at bounding box center [691, 257] width 324 height 18
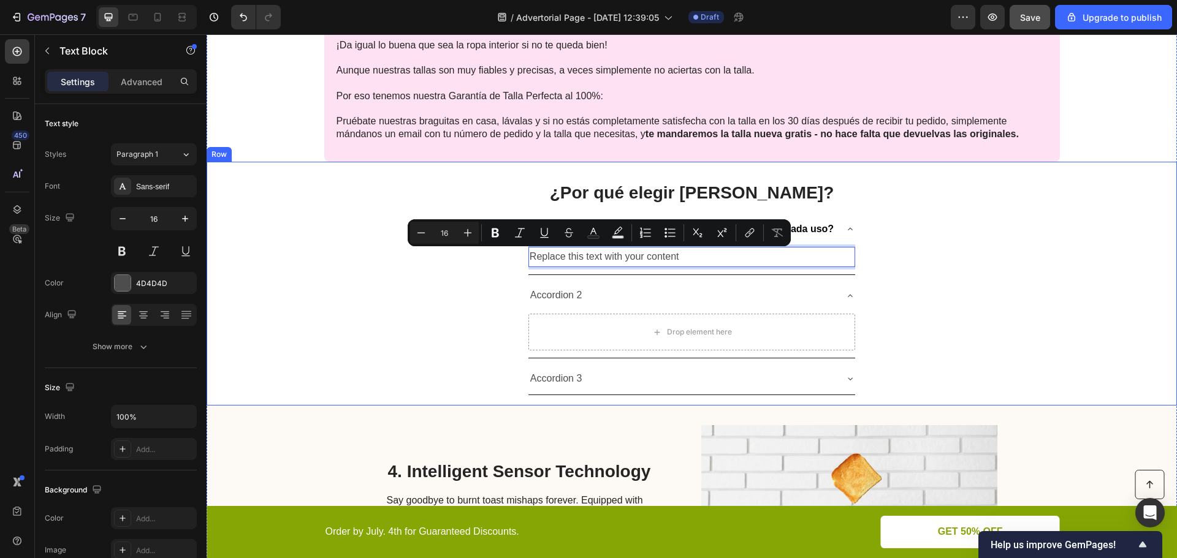
click at [908, 280] on div "¿Por qué elegir Caredry? Heading ¿Son lavables y reutilizables? ¿O las tiras de…" at bounding box center [692, 284] width 970 height 244
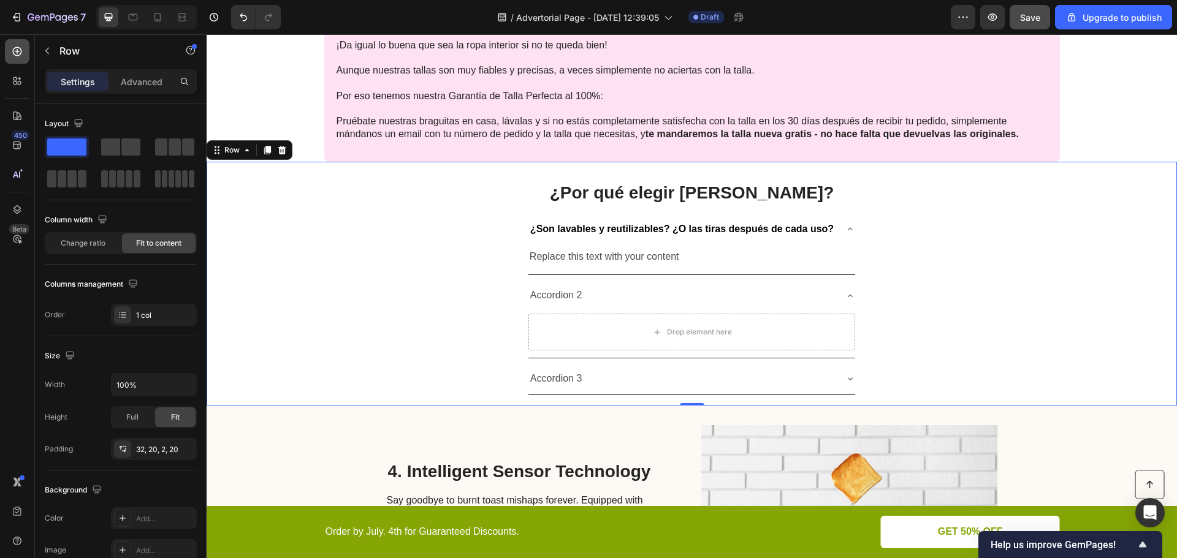
click at [21, 55] on icon at bounding box center [17, 51] width 12 height 12
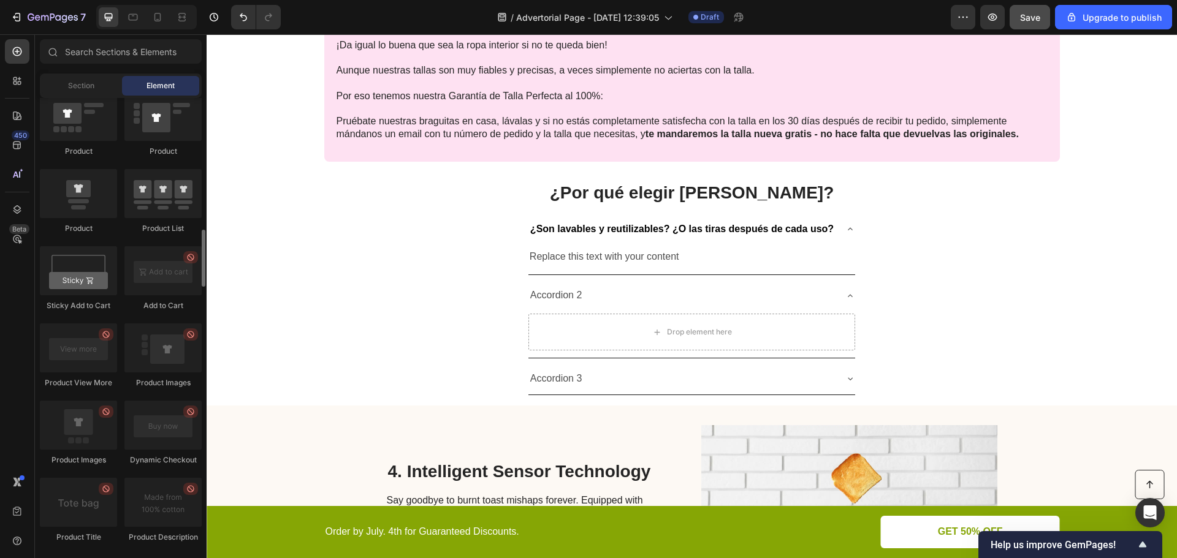
scroll to position [1532, 0]
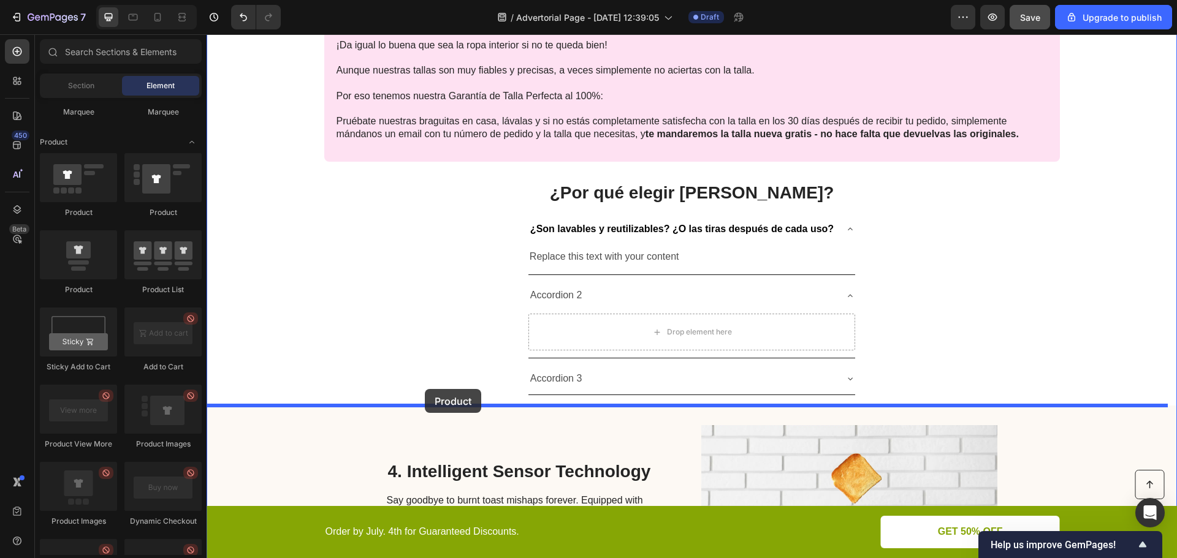
drag, startPoint x: 288, startPoint y: 218, endPoint x: 425, endPoint y: 389, distance: 219.4
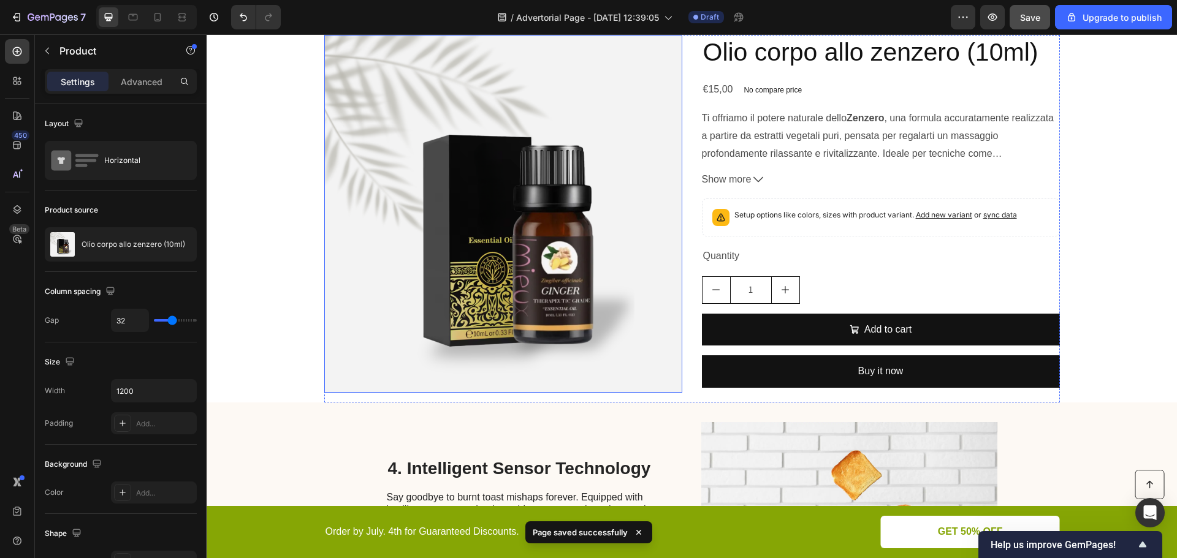
scroll to position [2441, 0]
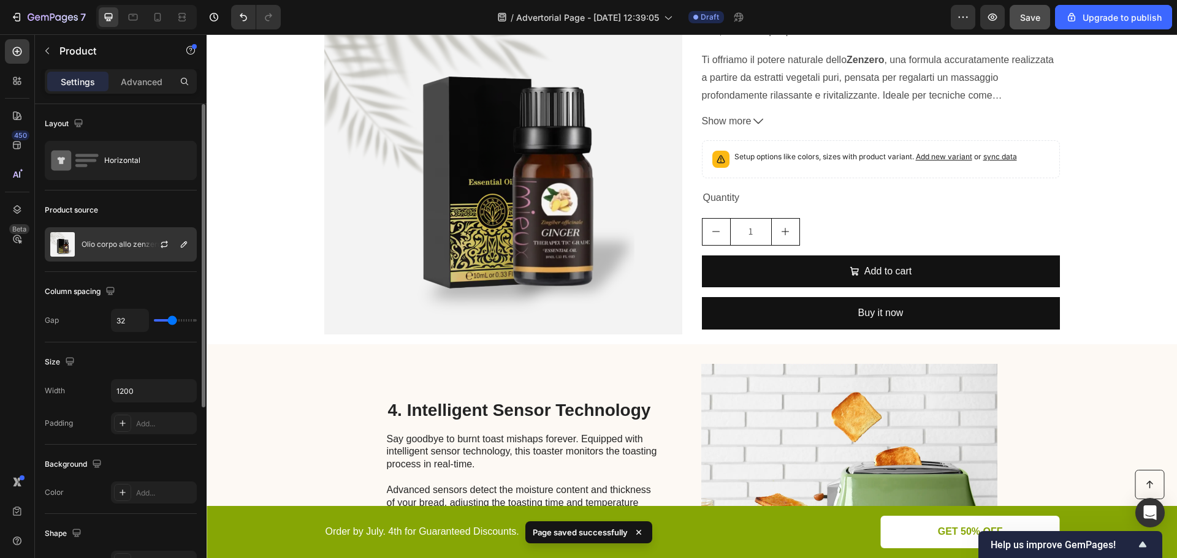
click at [122, 246] on p "Olio corpo allo zenzero (10ml)" at bounding box center [134, 244] width 104 height 9
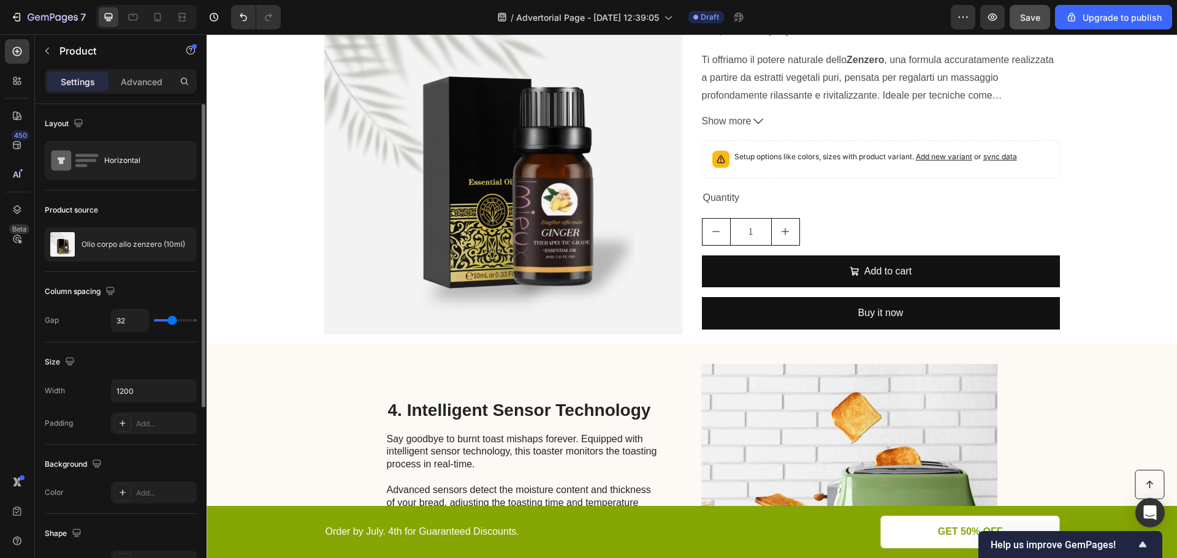
click at [146, 205] on div "Product source" at bounding box center [121, 210] width 152 height 20
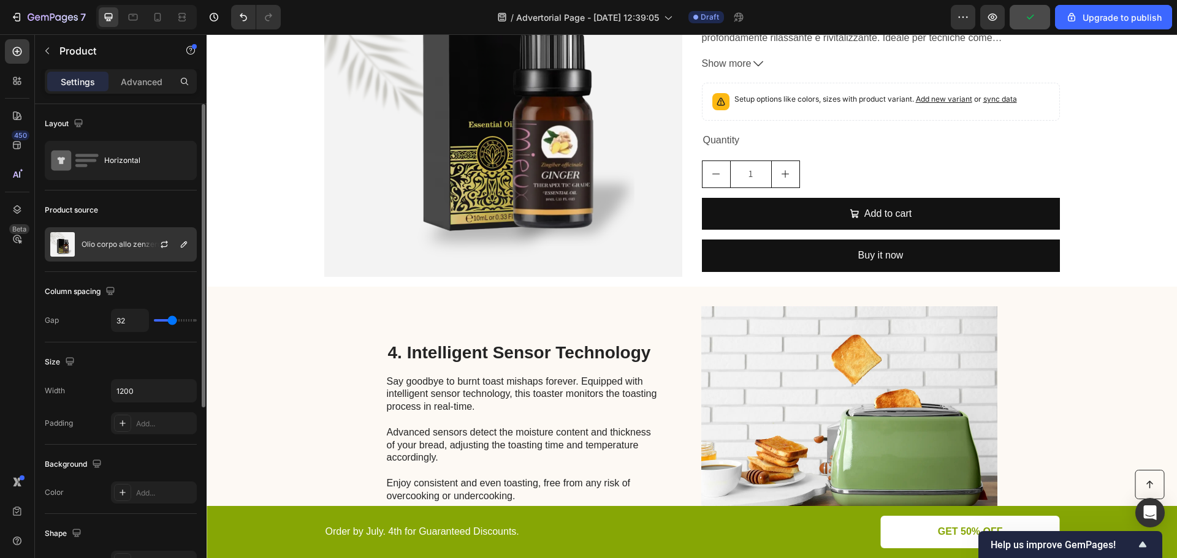
scroll to position [2380, 0]
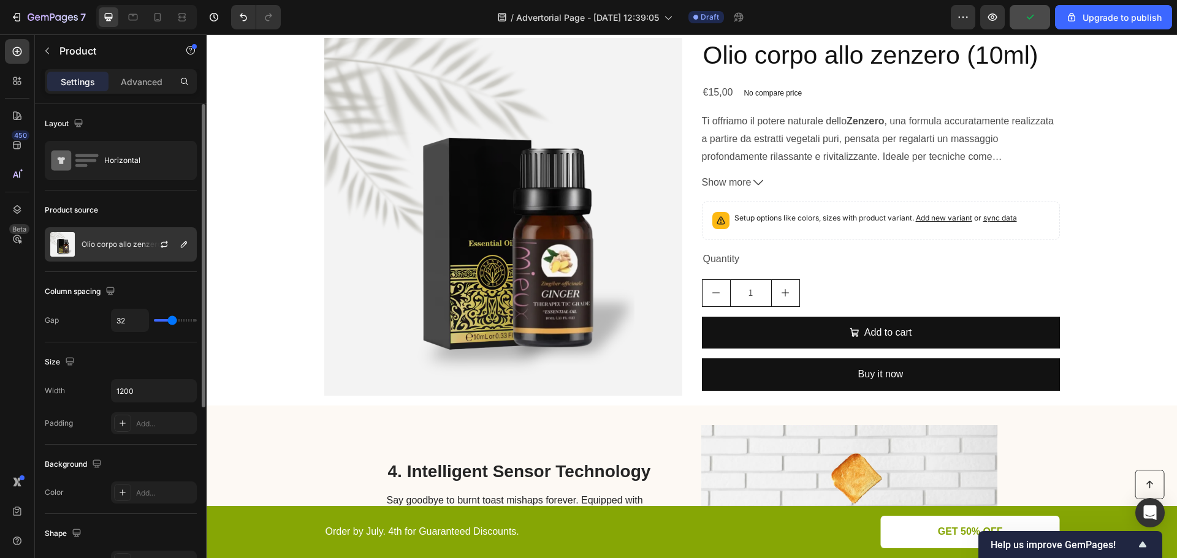
click at [119, 242] on p "Olio corpo allo zenzero (10ml)" at bounding box center [134, 244] width 104 height 9
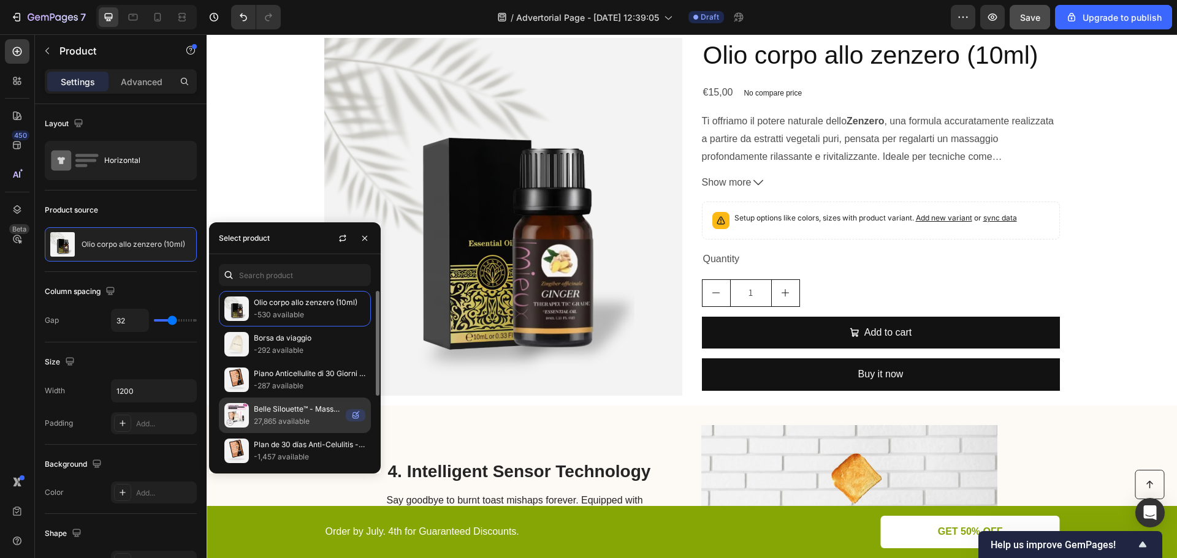
click at [298, 414] on p "Belle Silouette™ - Massaggiatore Anticellulite" at bounding box center [297, 409] width 87 height 12
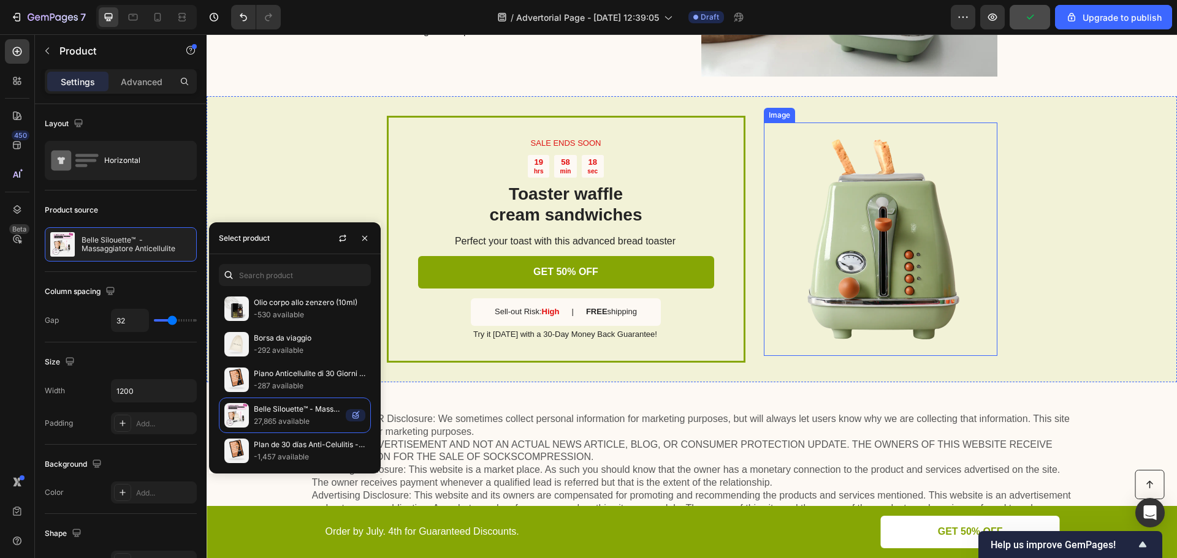
scroll to position [4412, 0]
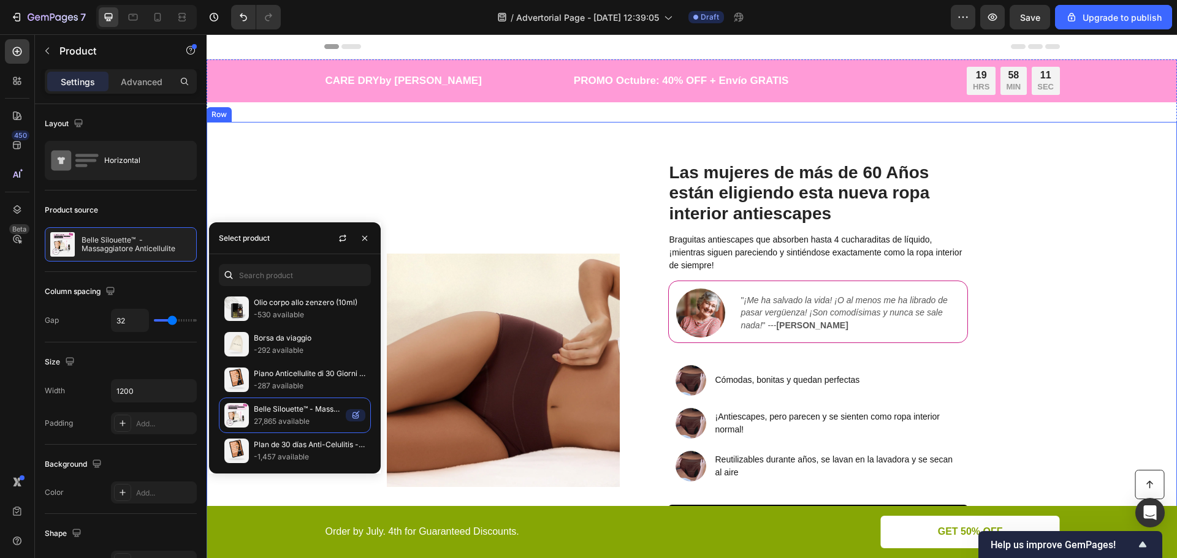
drag, startPoint x: 373, startPoint y: 198, endPoint x: 412, endPoint y: 385, distance: 191.6
click at [373, 198] on div "Image Las mujeres de más de 60 Años están eligiendo esta nueva ropa interior an…" at bounding box center [692, 371] width 970 height 498
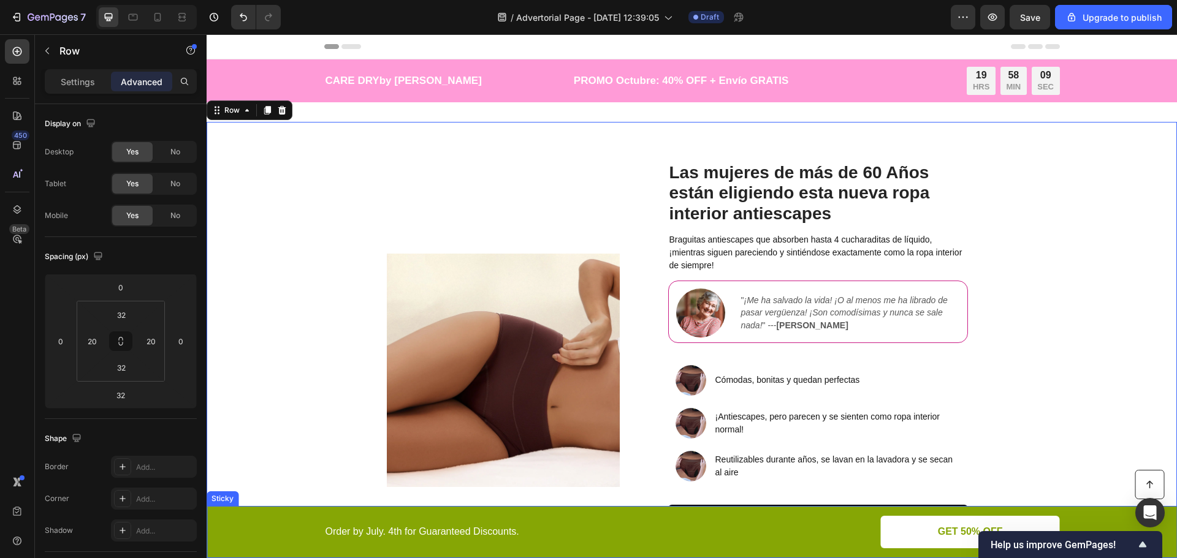
click at [268, 515] on div "Button Order by July. 4th for Guaranteed Discounts. Text Block GET 50% OFF Butt…" at bounding box center [692, 532] width 970 height 52
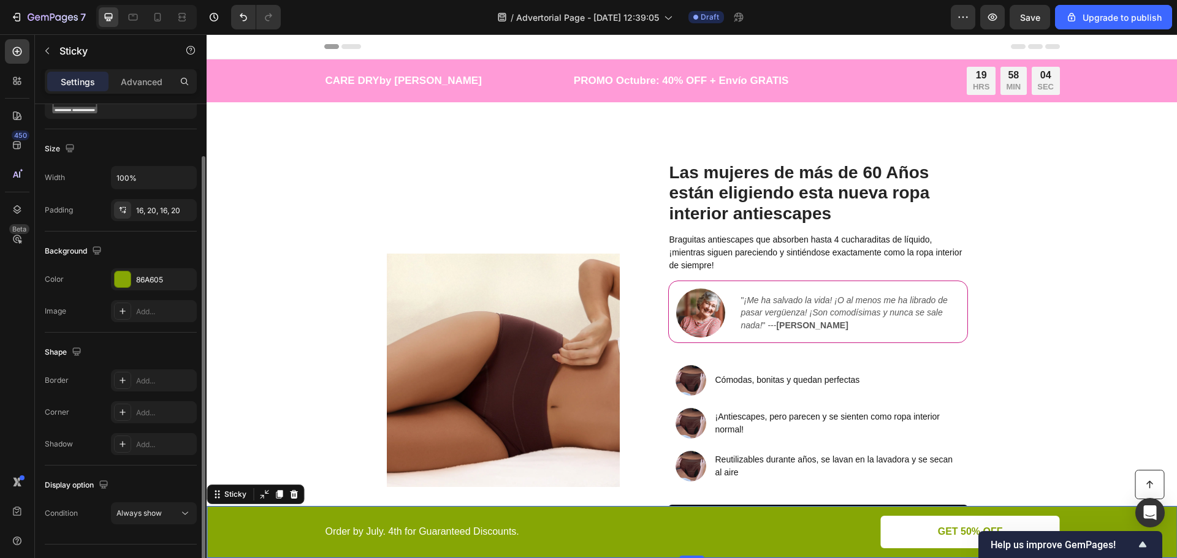
scroll to position [86, 0]
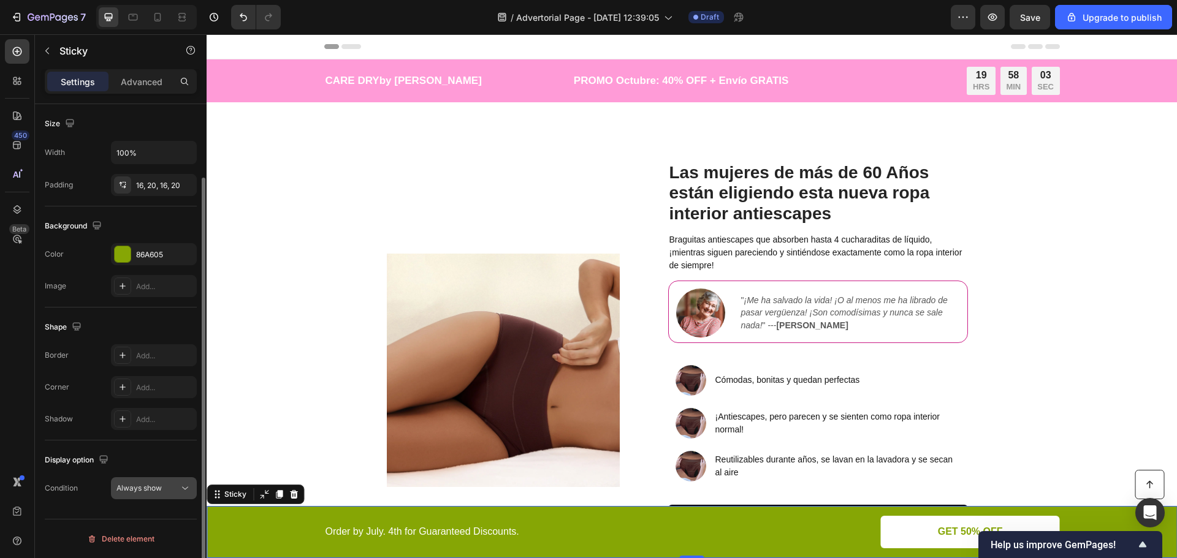
click at [162, 477] on div "Display option Condition Always show" at bounding box center [121, 475] width 152 height 69
click at [162, 482] on div "Always show" at bounding box center [153, 488] width 75 height 12
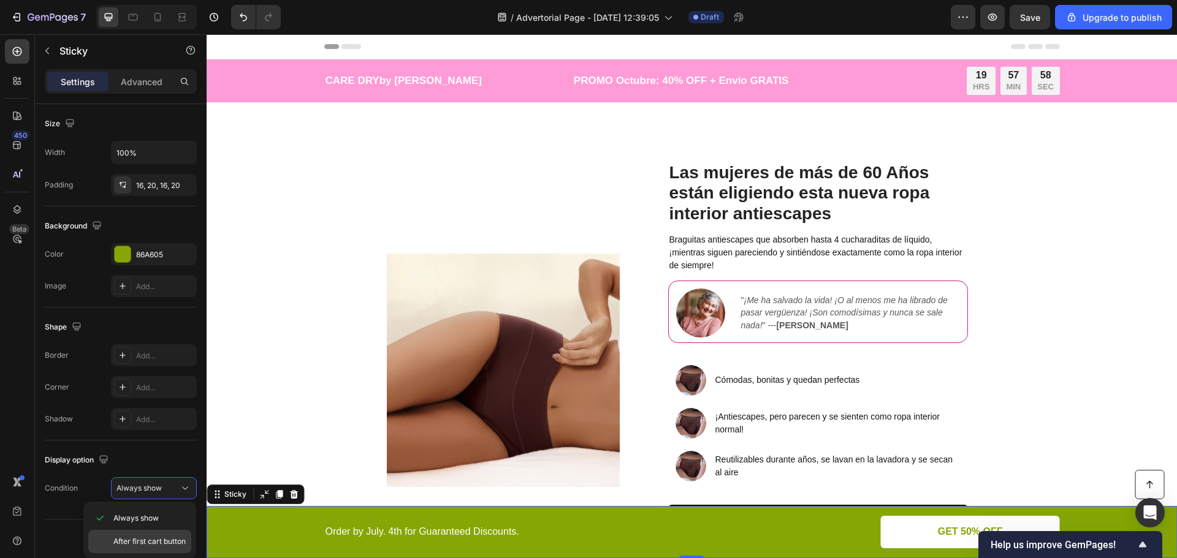
click at [173, 541] on span "After first cart button" at bounding box center [149, 541] width 72 height 11
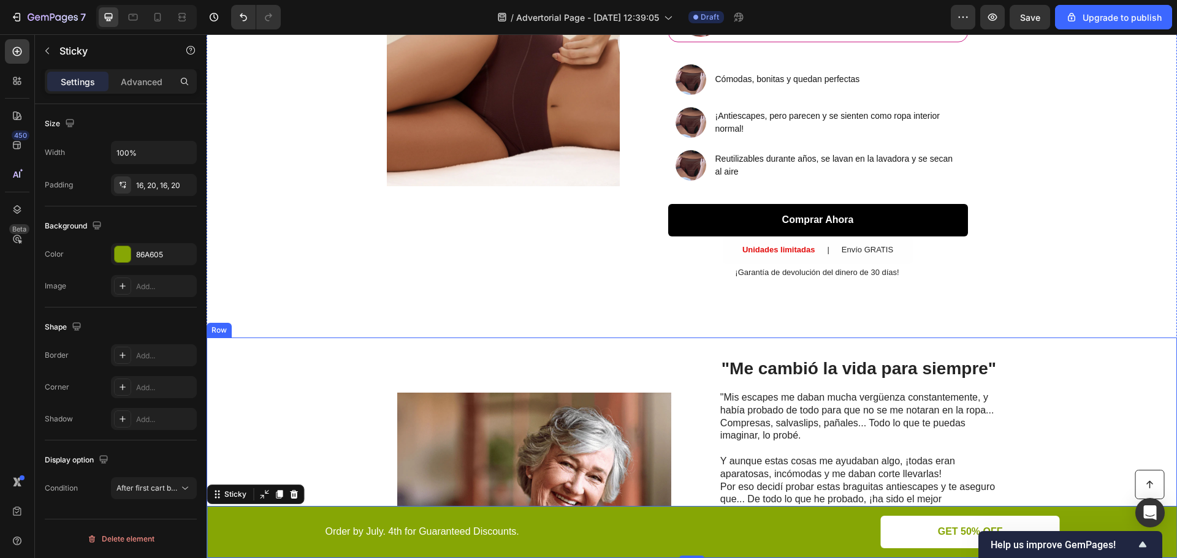
scroll to position [306, 0]
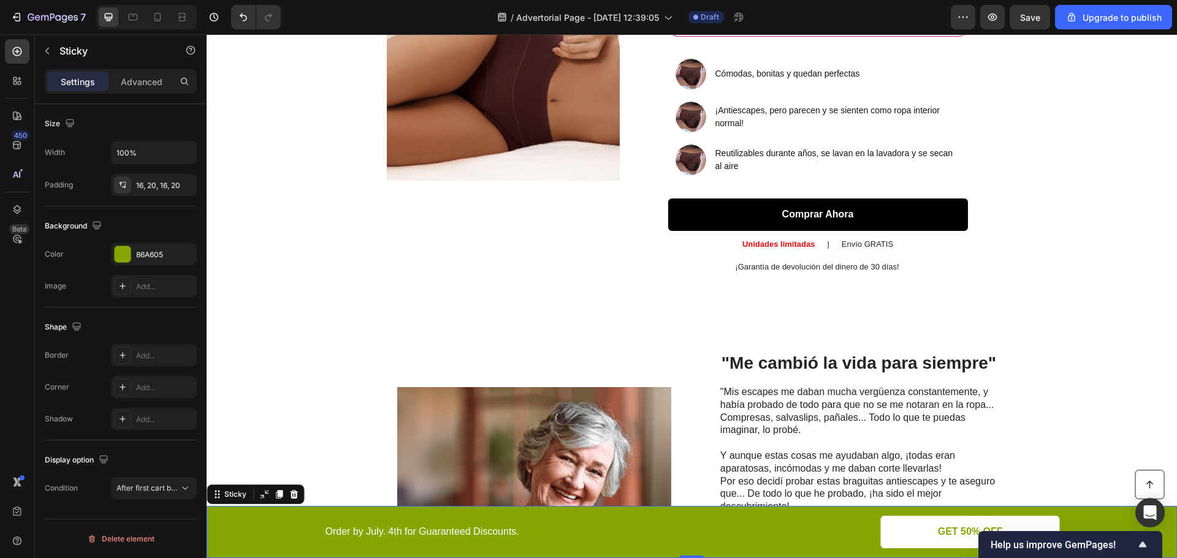
click at [285, 523] on div "Button Order by July. 4th for Guaranteed Discounts. Text Block GET 50% OFF Butt…" at bounding box center [692, 532] width 946 height 32
click at [156, 490] on span "After first cart button" at bounding box center [152, 488] width 72 height 9
click at [157, 547] on span "After first cart button" at bounding box center [149, 541] width 72 height 11
click at [1034, 18] on span "Save" at bounding box center [1030, 17] width 20 height 10
